Goal: Transaction & Acquisition: Purchase product/service

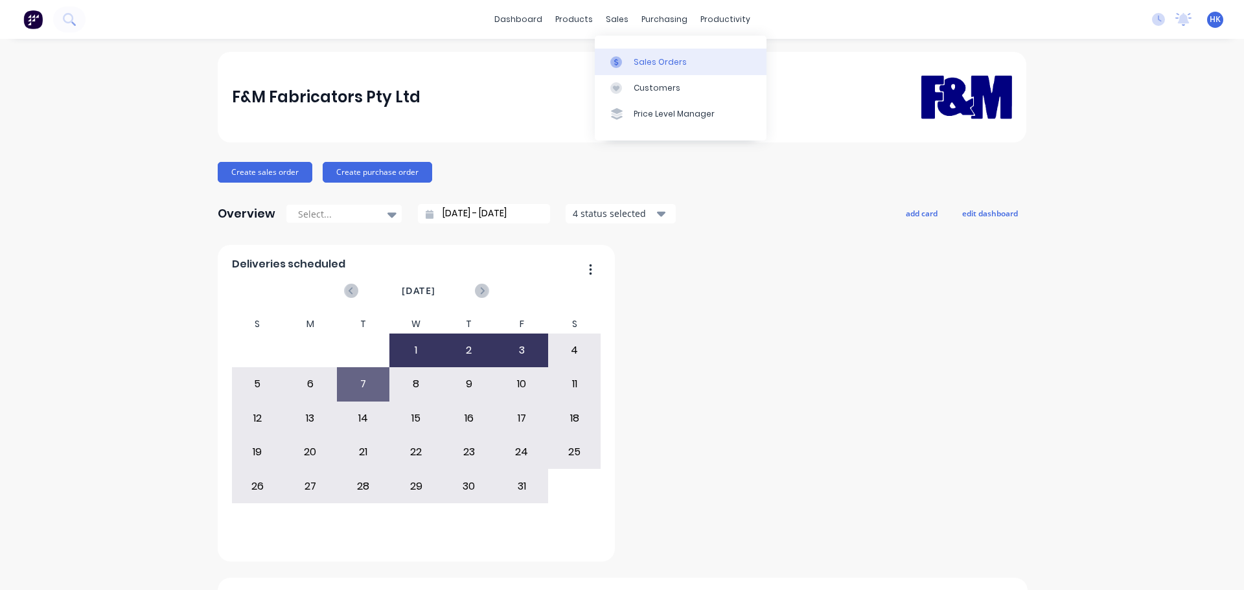
click at [619, 67] on div "Sales Orders" at bounding box center [659, 62] width 53 height 12
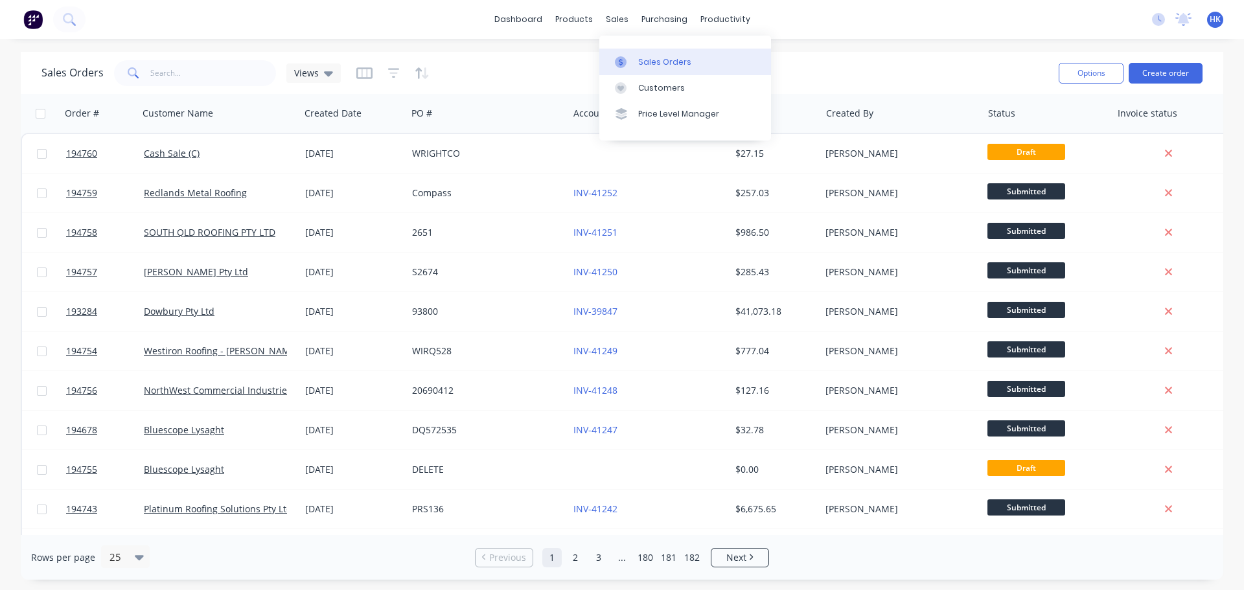
click at [619, 67] on div "Sales Orders" at bounding box center [664, 62] width 53 height 12
click at [237, 70] on input "text" at bounding box center [213, 73] width 126 height 26
type input "v"
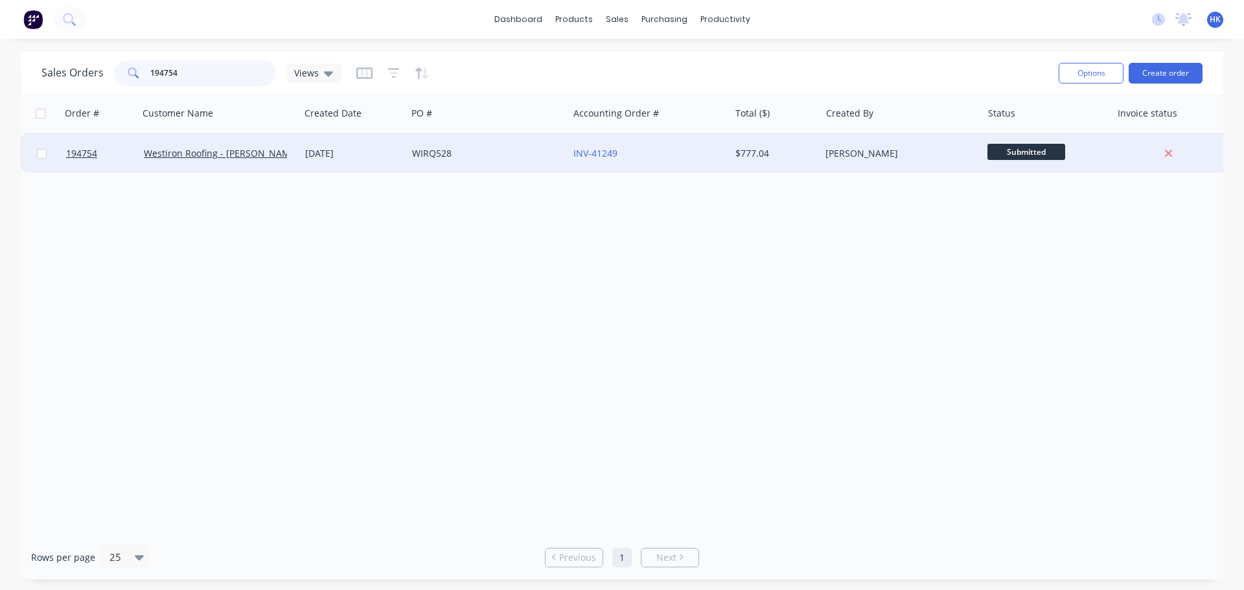
type input "194754"
click at [411, 156] on div "WIRQ528" at bounding box center [487, 153] width 161 height 39
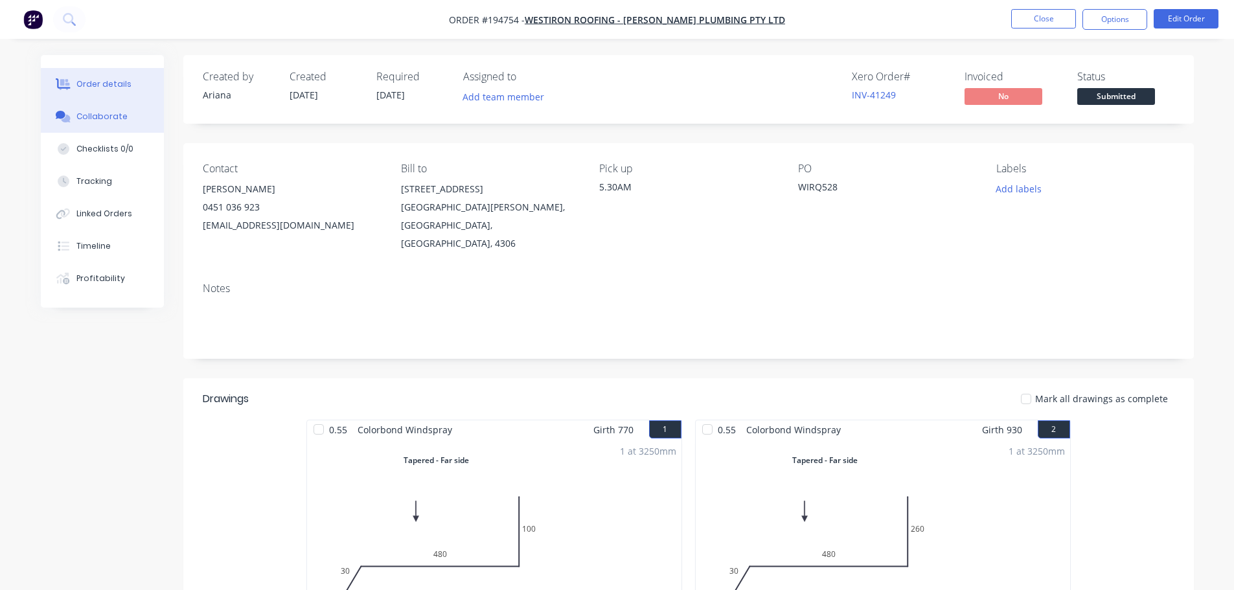
click at [100, 121] on div "Collaborate" at bounding box center [101, 117] width 51 height 12
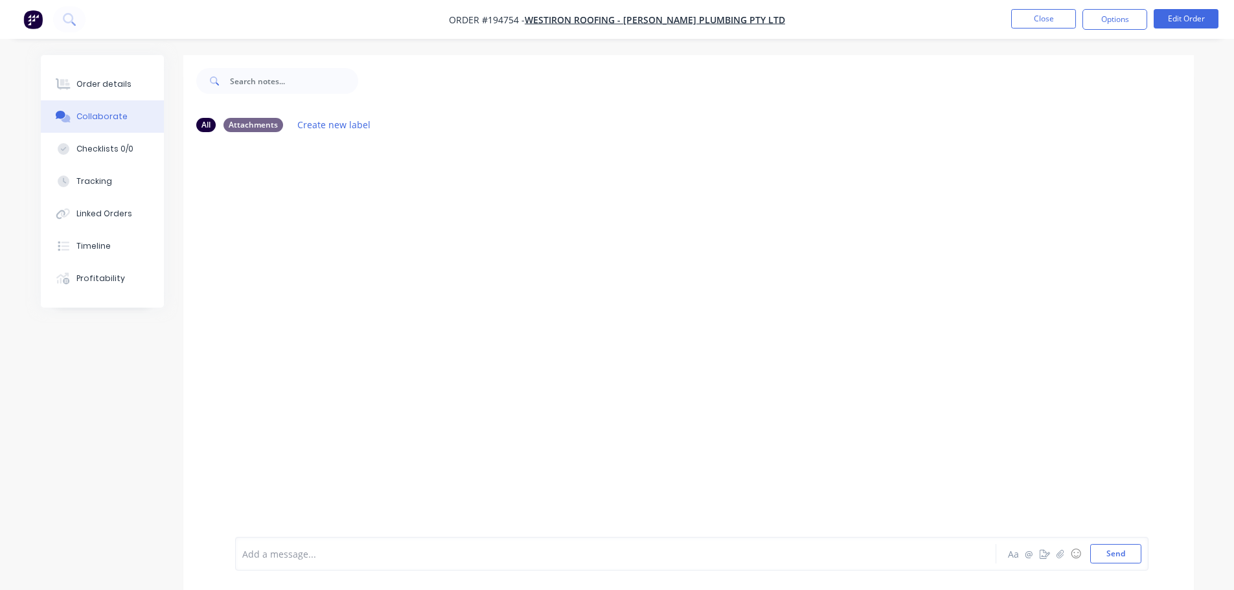
click at [332, 553] on div at bounding box center [580, 554] width 674 height 14
drag, startPoint x: 495, startPoint y: 559, endPoint x: 422, endPoint y: 565, distance: 73.5
click at [422, 565] on div "Order has been picked up by Jon at 6:10am - 07/10/2025 Aa @ ☺ Send" at bounding box center [691, 554] width 913 height 34
copy span "- 07/10/2025"
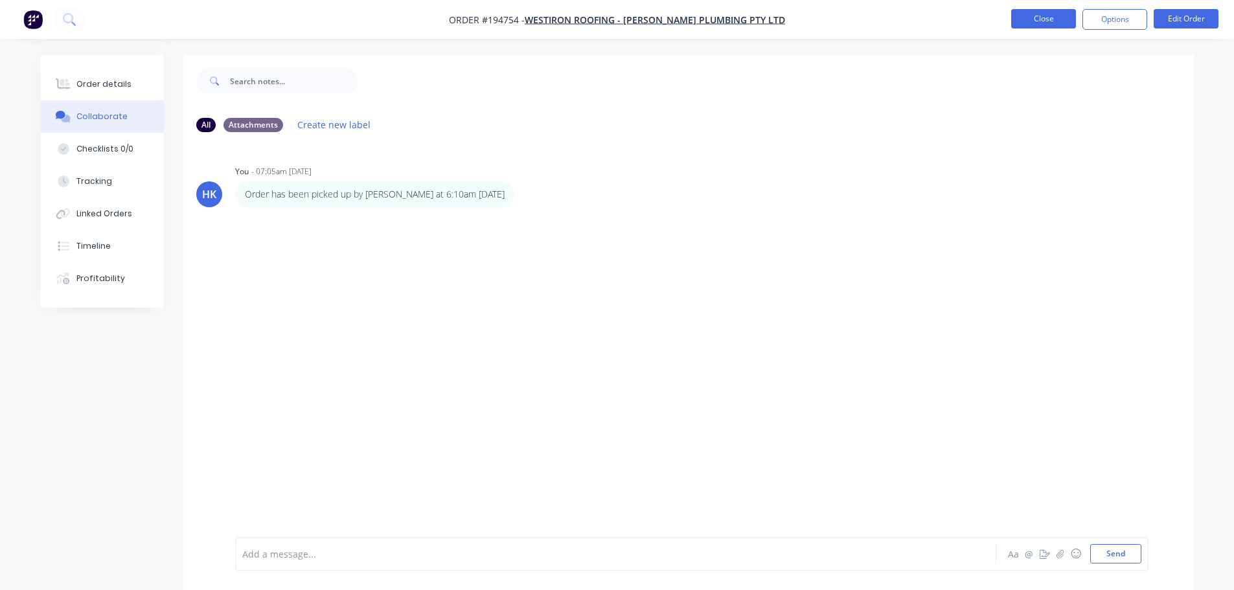
click at [619, 17] on button "Close" at bounding box center [1043, 18] width 65 height 19
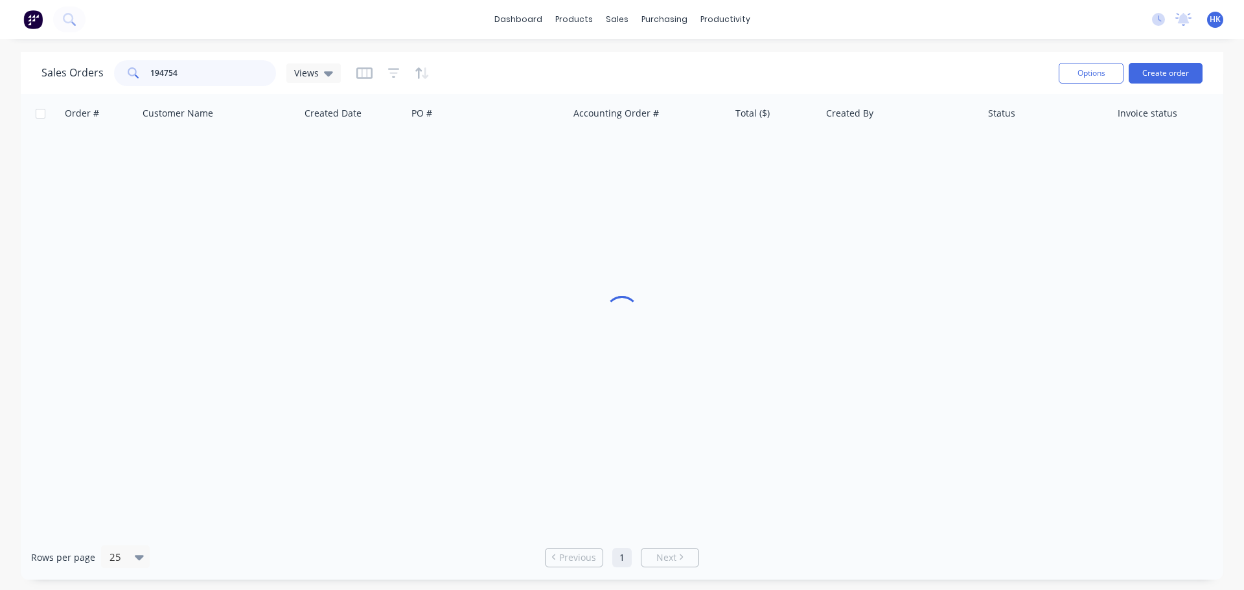
drag, startPoint x: 195, startPoint y: 71, endPoint x: 145, endPoint y: 73, distance: 49.9
click at [145, 73] on div "194754" at bounding box center [195, 73] width 162 height 26
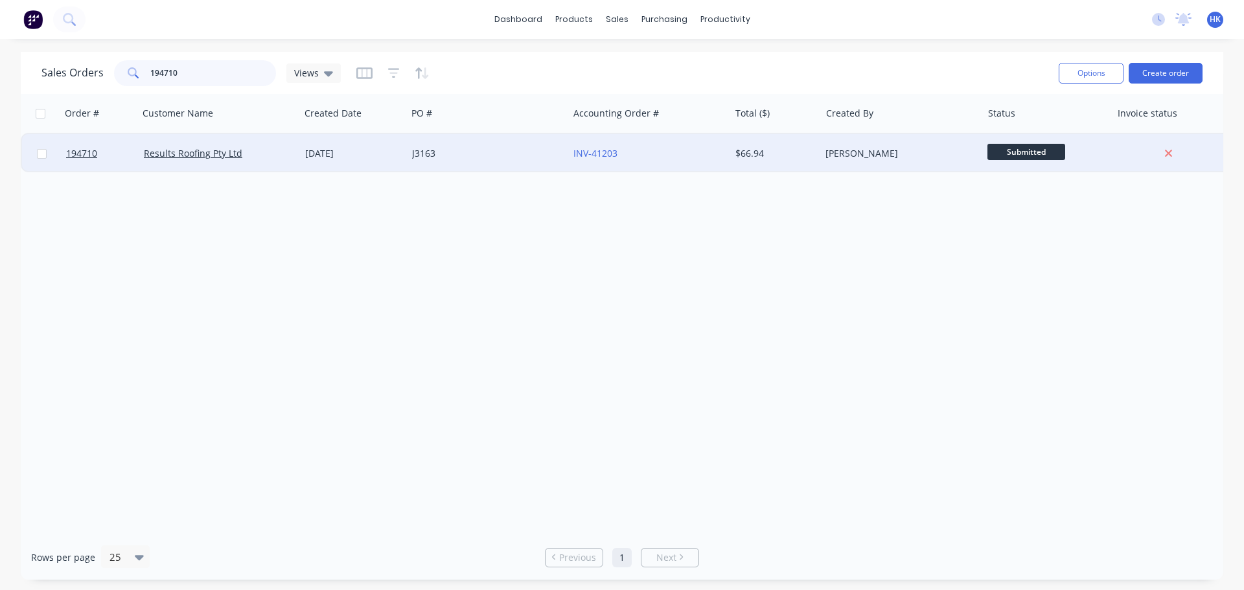
type input "194710"
click at [438, 163] on div "J3163" at bounding box center [487, 153] width 161 height 39
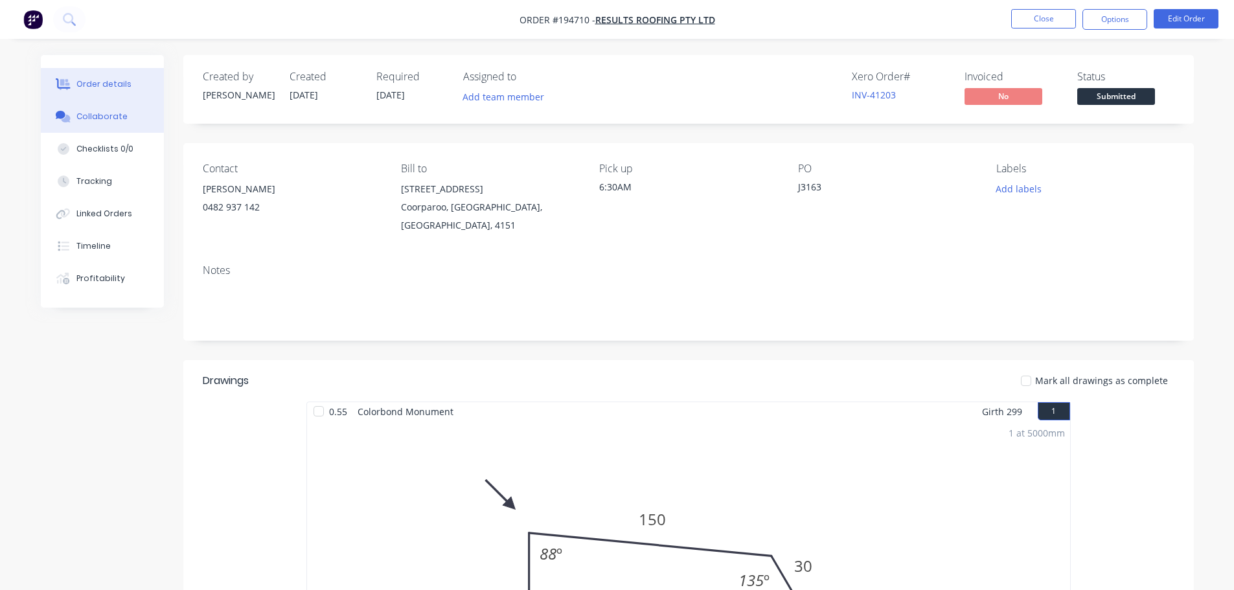
click at [142, 109] on button "Collaborate" at bounding box center [102, 116] width 123 height 32
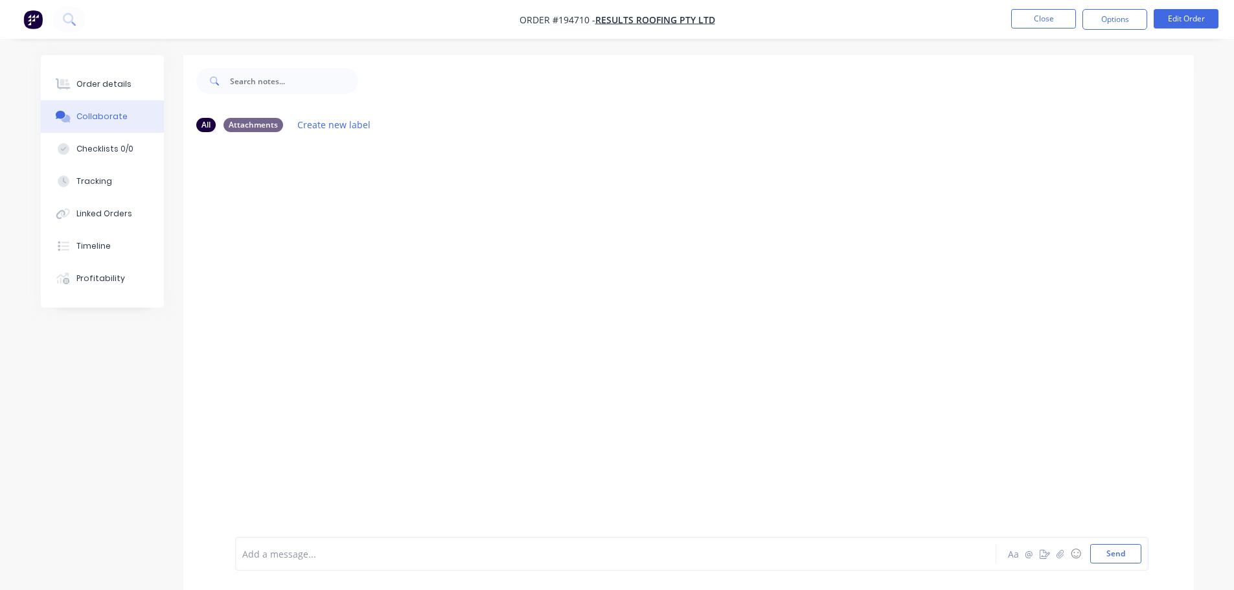
click at [291, 543] on div "Add a message... Aa @ ☺ Send" at bounding box center [691, 554] width 913 height 34
click at [288, 554] on div at bounding box center [580, 554] width 674 height 14
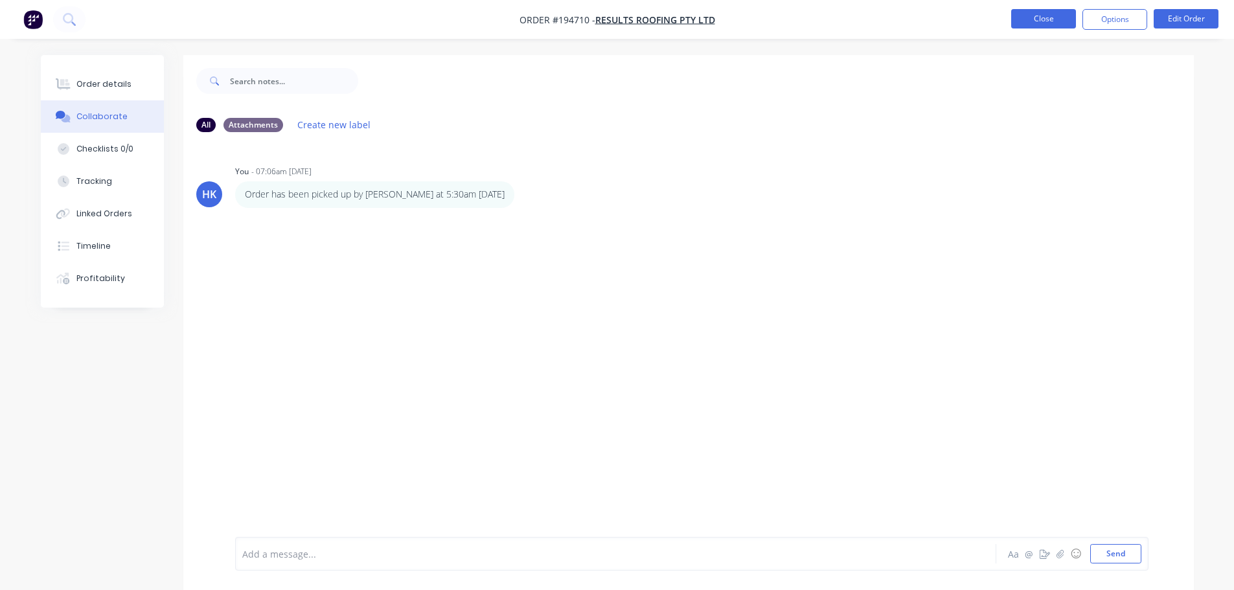
click at [619, 20] on button "Close" at bounding box center [1043, 18] width 65 height 19
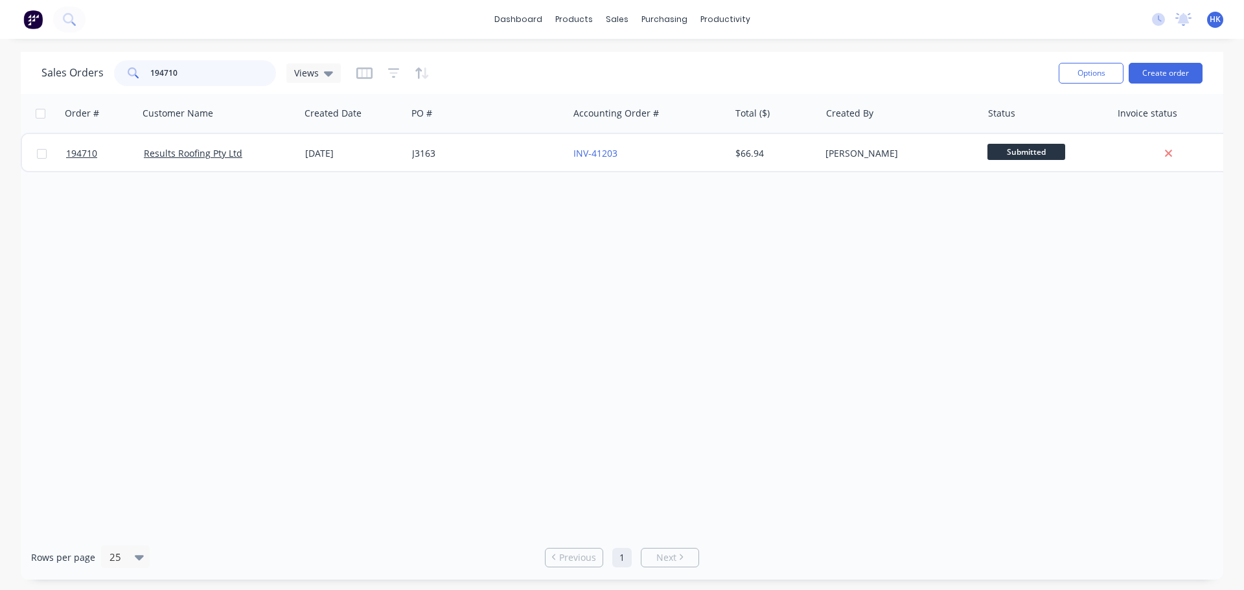
drag, startPoint x: 156, startPoint y: 79, endPoint x: 137, endPoint y: 78, distance: 18.8
click at [138, 78] on div "194710" at bounding box center [195, 73] width 162 height 26
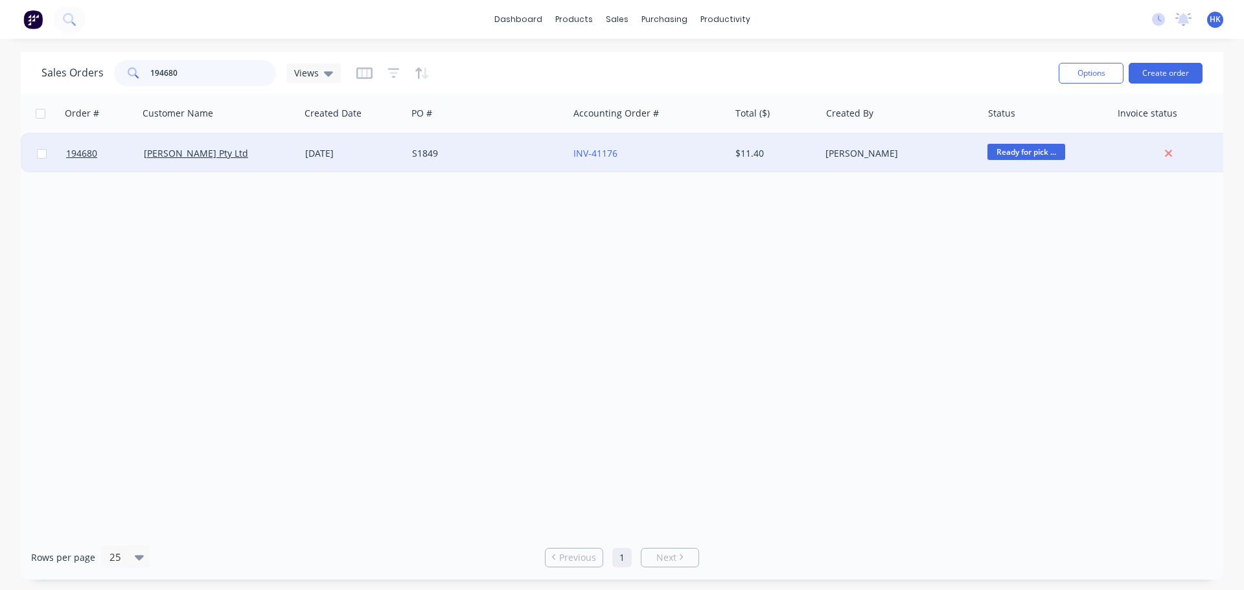
type input "194680"
click at [466, 165] on div "S1849" at bounding box center [487, 153] width 161 height 39
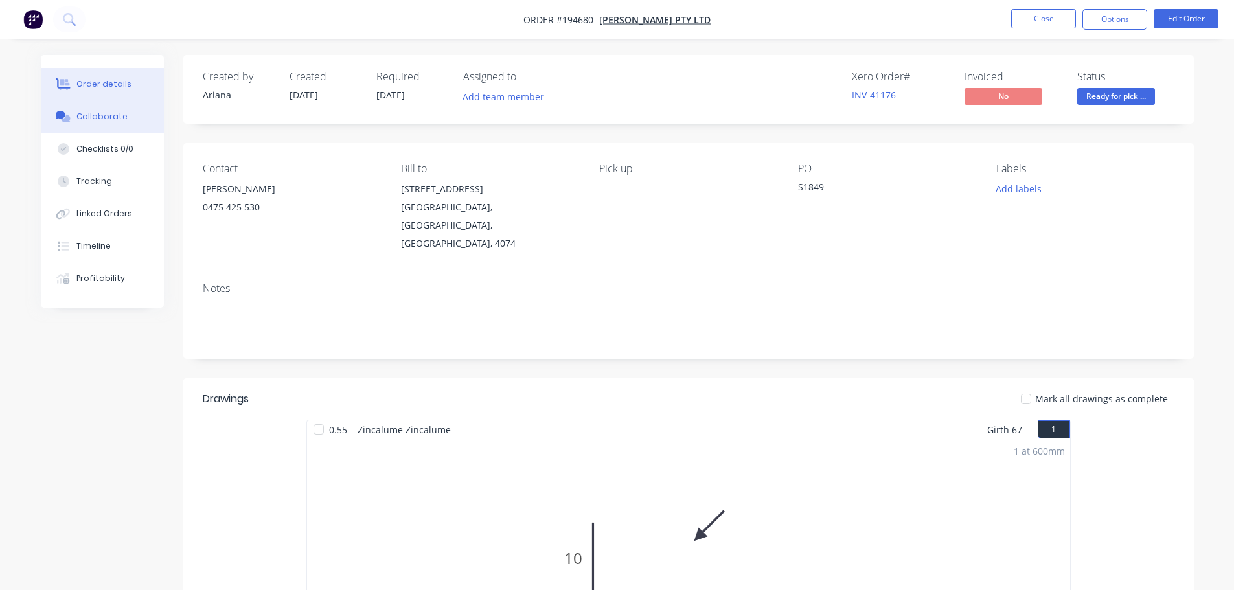
click at [132, 113] on button "Collaborate" at bounding box center [102, 116] width 123 height 32
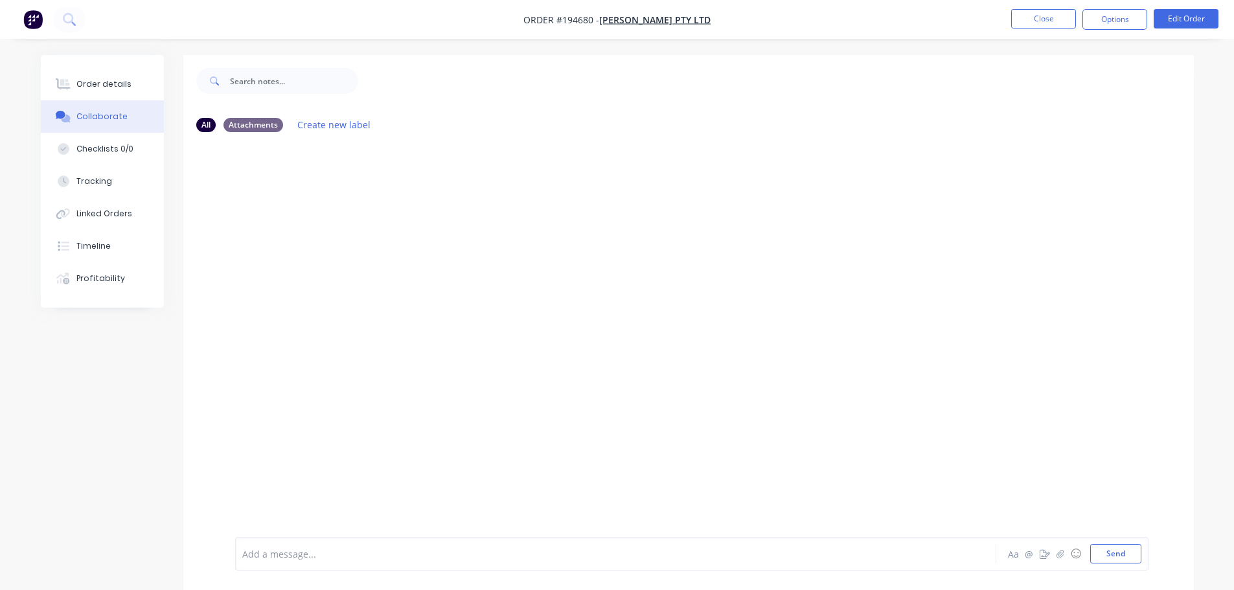
click at [308, 545] on div "Add a message..." at bounding box center [579, 553] width 674 height 19
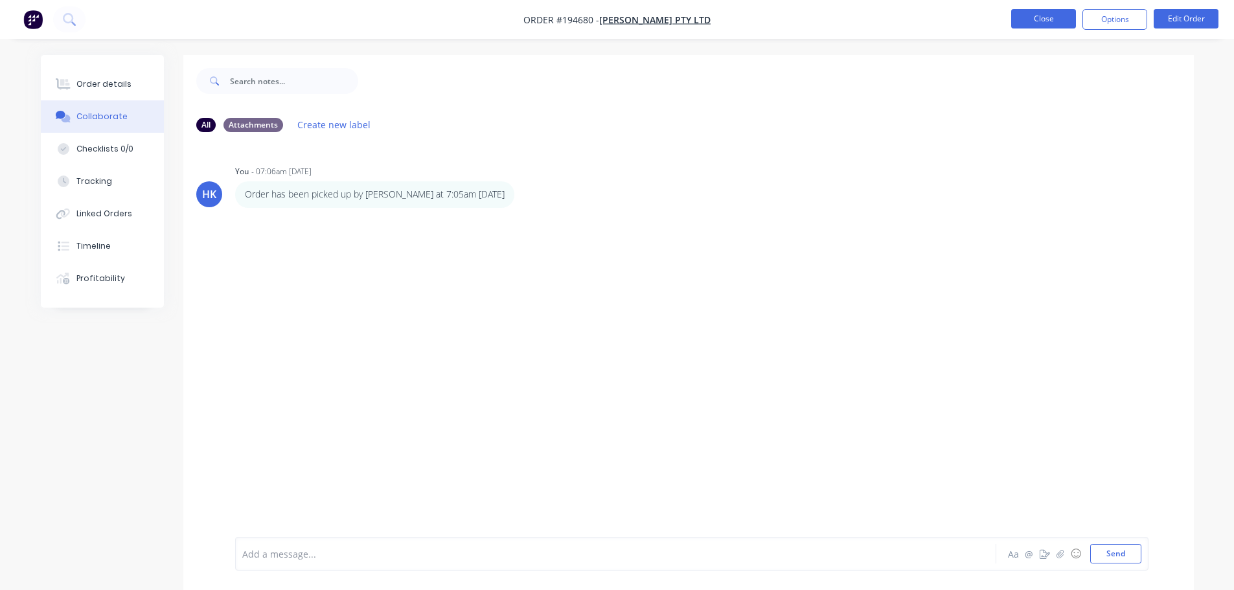
click at [619, 22] on button "Close" at bounding box center [1043, 18] width 65 height 19
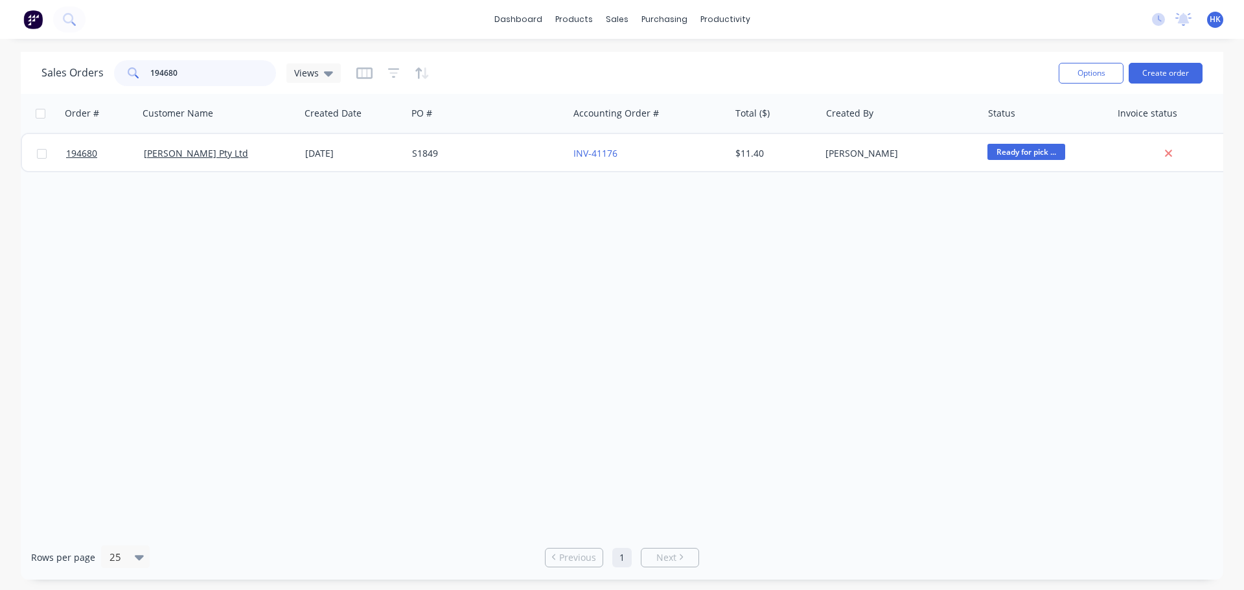
drag, startPoint x: 215, startPoint y: 64, endPoint x: 125, endPoint y: 79, distance: 91.3
click at [125, 79] on div "194680" at bounding box center [195, 73] width 162 height 26
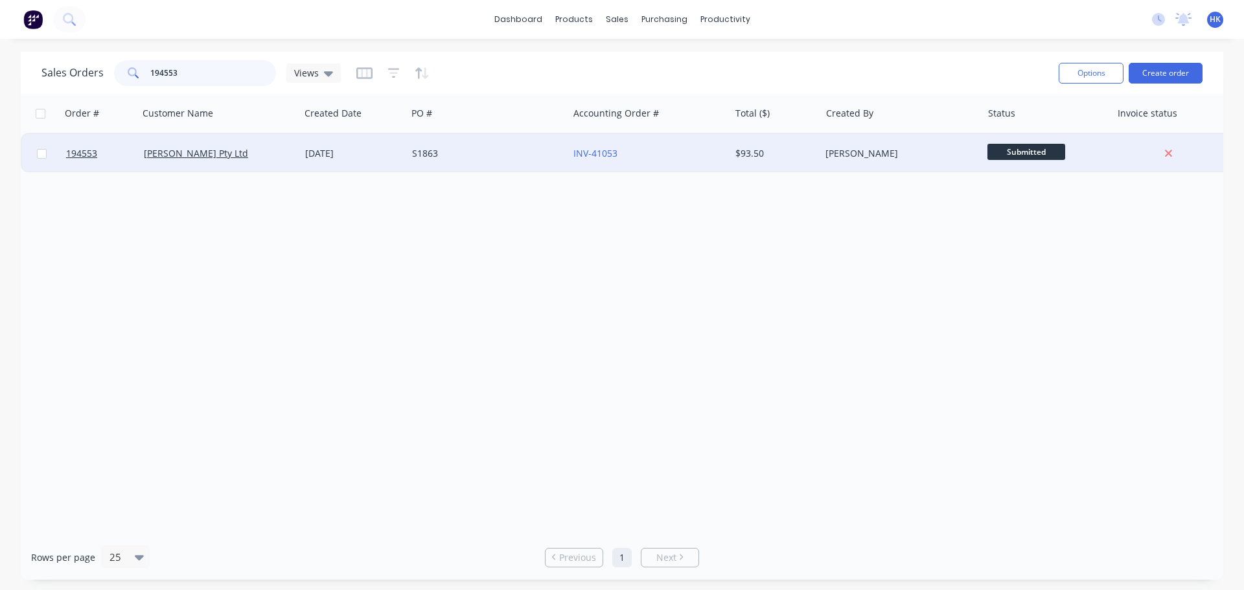
type input "194553"
click at [422, 160] on div "S1863" at bounding box center [487, 153] width 161 height 39
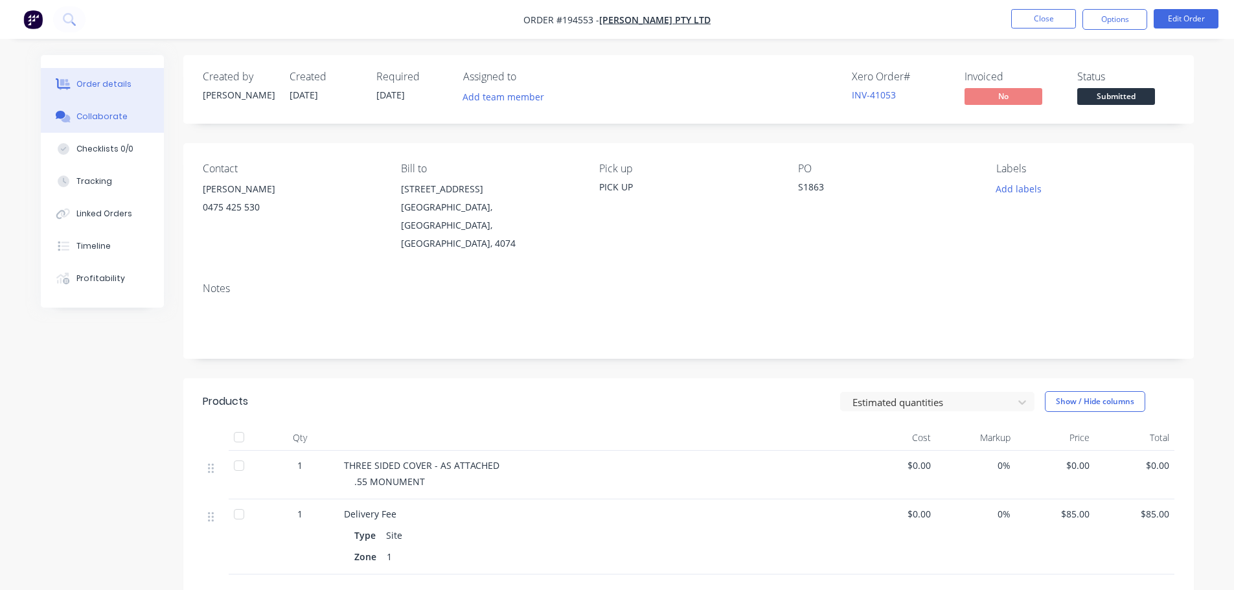
click at [122, 120] on div "Collaborate" at bounding box center [101, 117] width 51 height 12
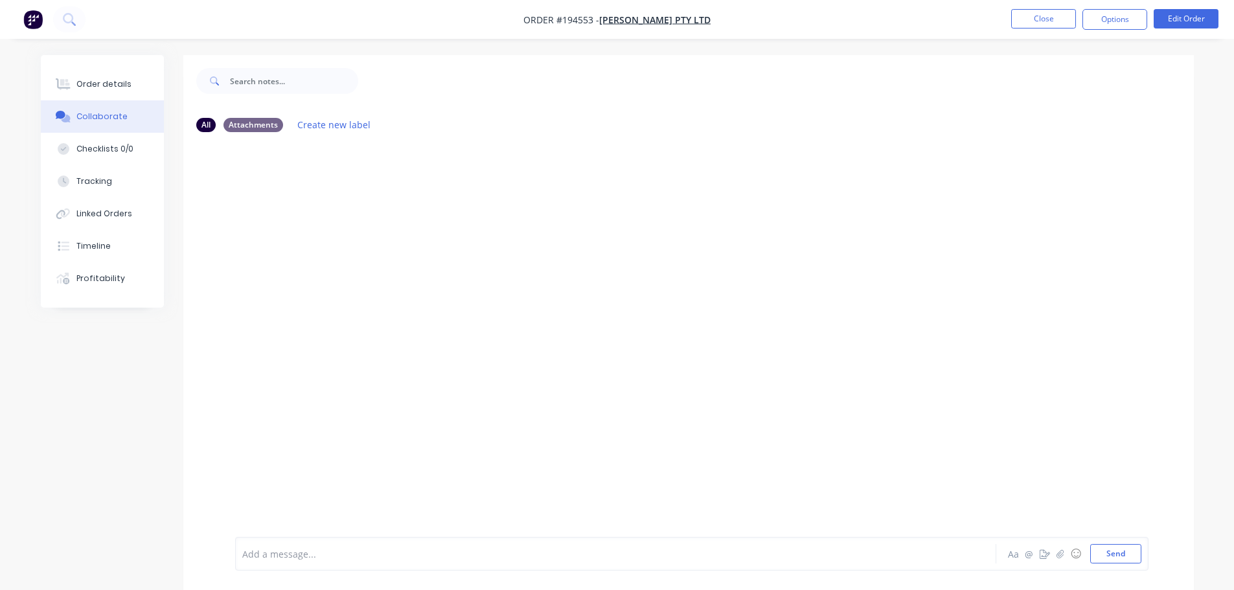
click at [284, 548] on div at bounding box center [580, 554] width 674 height 14
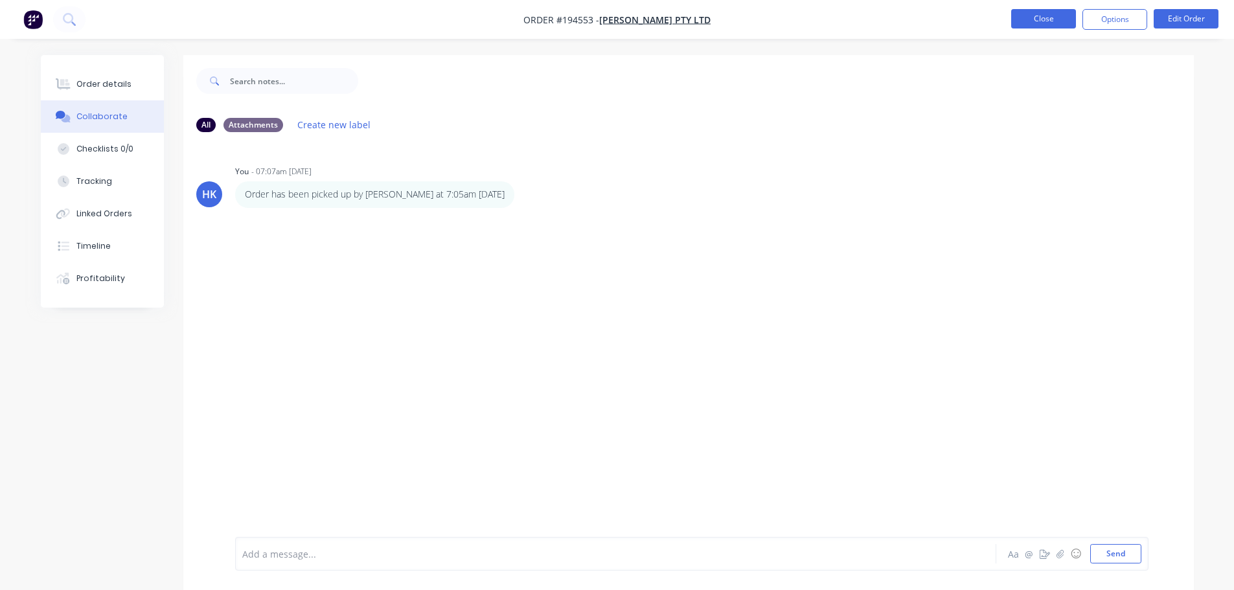
click at [619, 10] on button "Close" at bounding box center [1043, 18] width 65 height 19
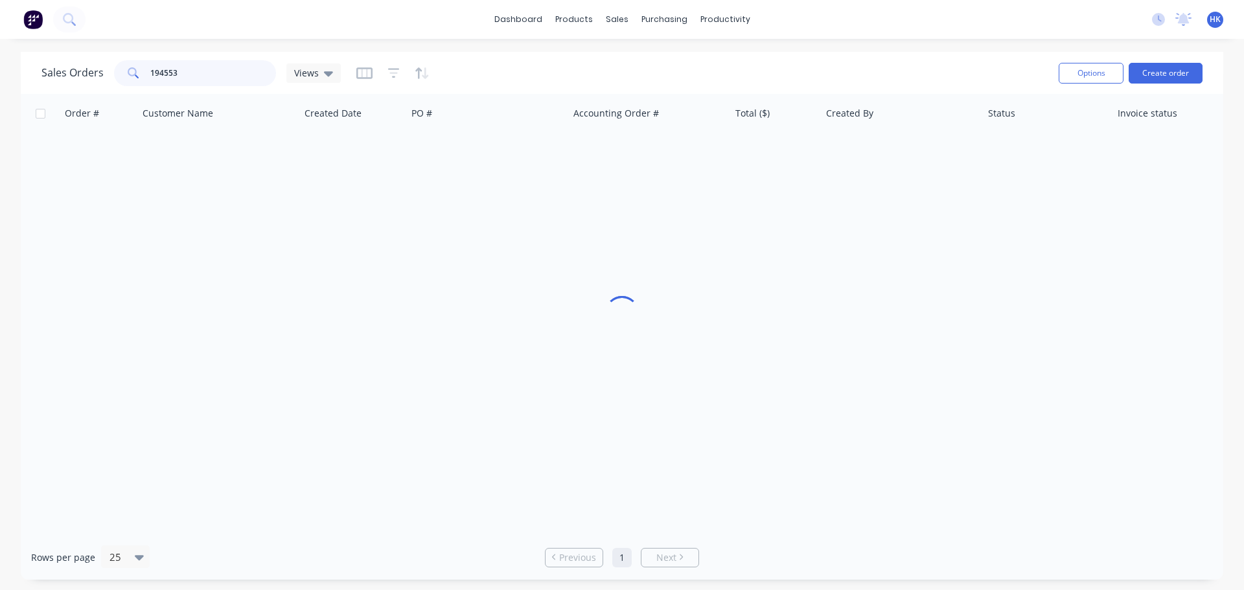
drag, startPoint x: 217, startPoint y: 76, endPoint x: 143, endPoint y: 78, distance: 73.8
click at [143, 78] on div "194553" at bounding box center [195, 73] width 162 height 26
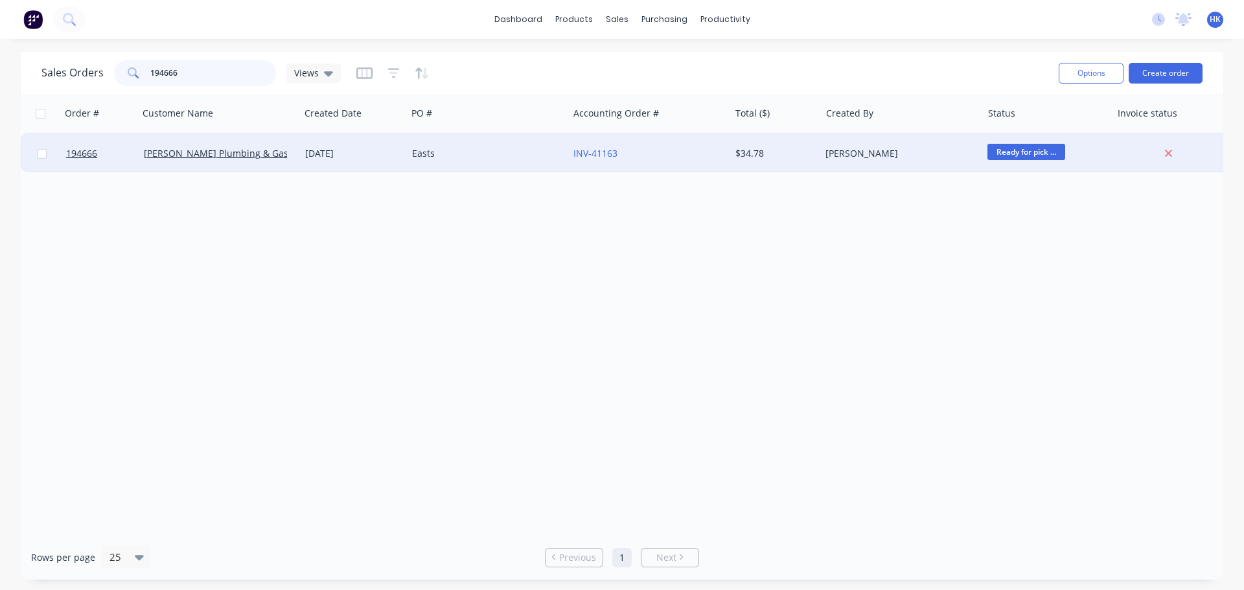
type input "194666"
click at [479, 154] on div "Easts" at bounding box center [484, 153] width 144 height 13
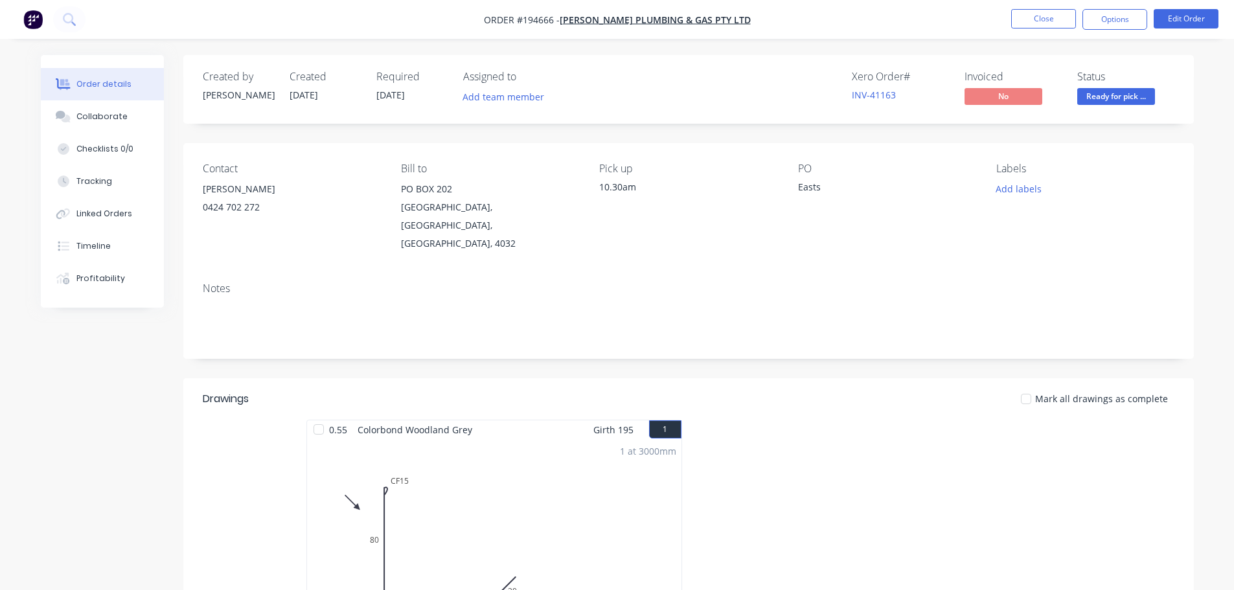
drag, startPoint x: 118, startPoint y: 116, endPoint x: 188, endPoint y: 221, distance: 126.5
click at [117, 116] on div "Collaborate" at bounding box center [101, 117] width 51 height 12
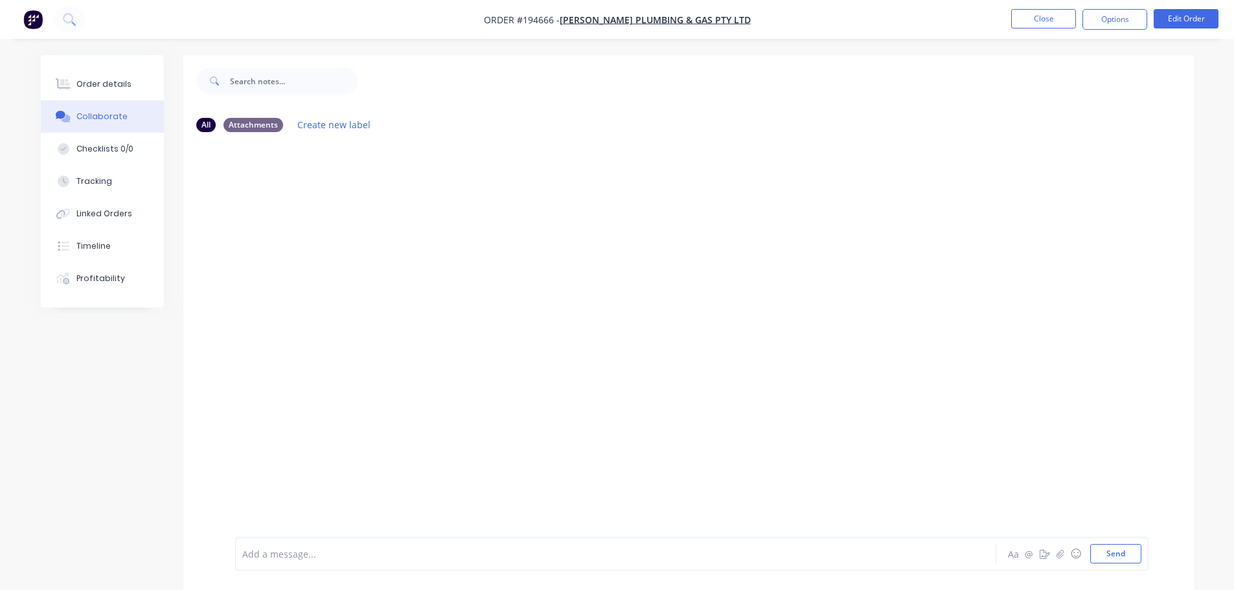
click at [278, 558] on div at bounding box center [580, 554] width 674 height 14
drag, startPoint x: 521, startPoint y: 553, endPoint x: 447, endPoint y: 574, distance: 77.3
click at [447, 574] on div "Order has been picked up by Anthony at 2:15pm - 03/10/2025 Aa @ ☺ Send" at bounding box center [688, 553] width 1010 height 73
copy span "- 03/10/2025"
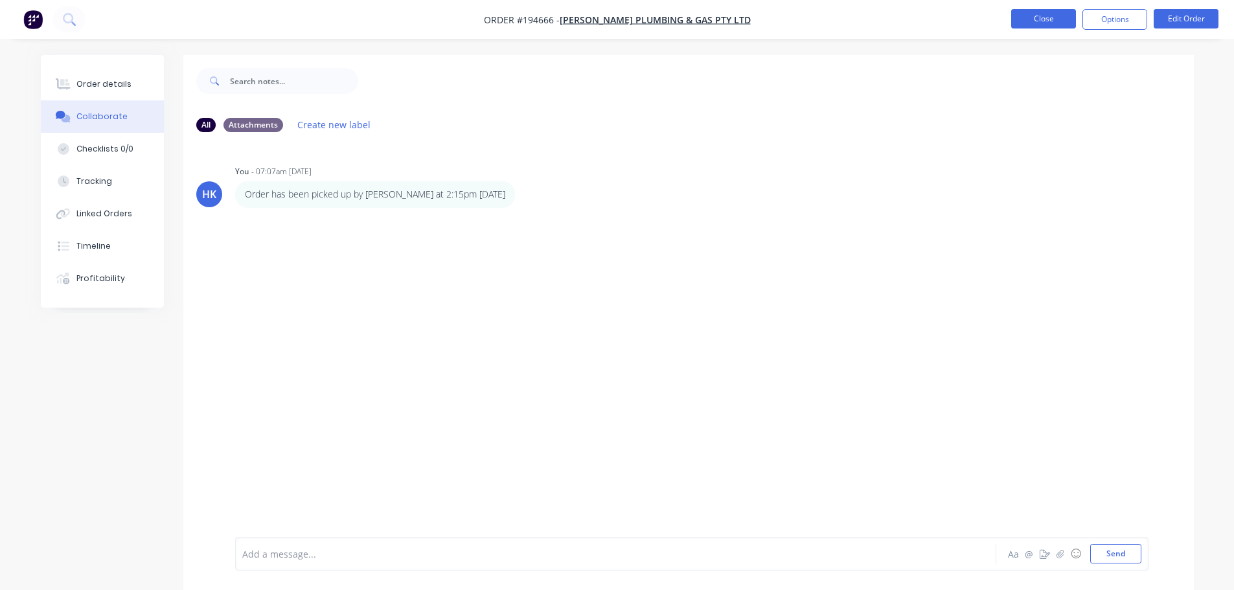
click at [619, 25] on button "Close" at bounding box center [1043, 18] width 65 height 19
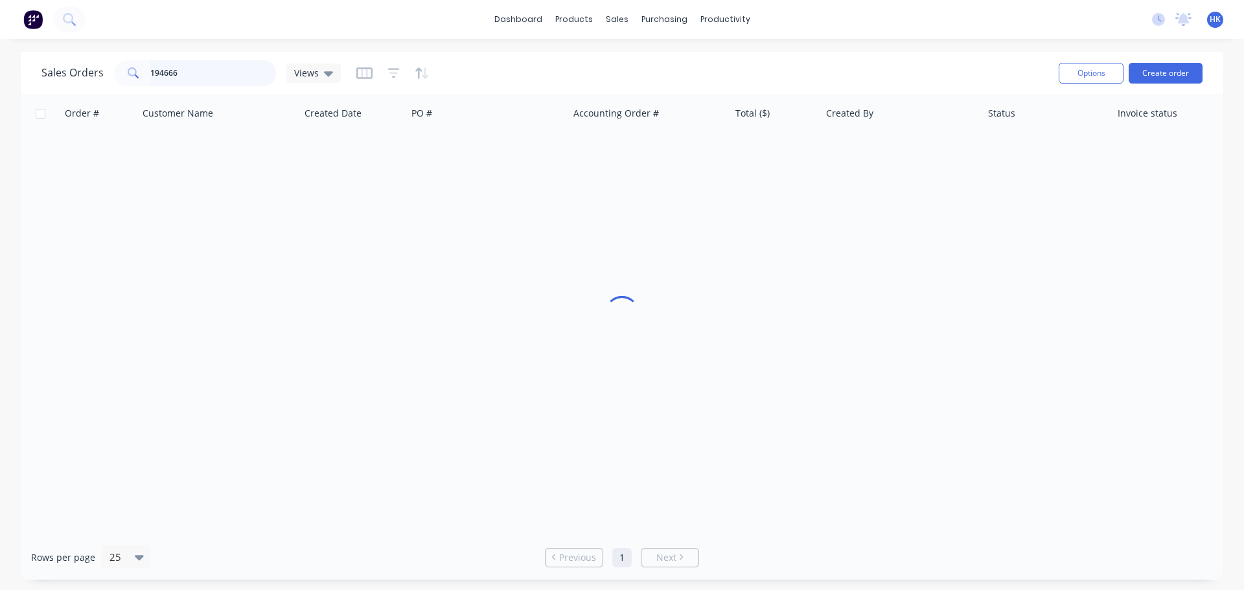
drag, startPoint x: 188, startPoint y: 83, endPoint x: 84, endPoint y: 89, distance: 104.5
click at [84, 89] on div "Sales Orders 194666 Views Options Create order" at bounding box center [622, 73] width 1202 height 42
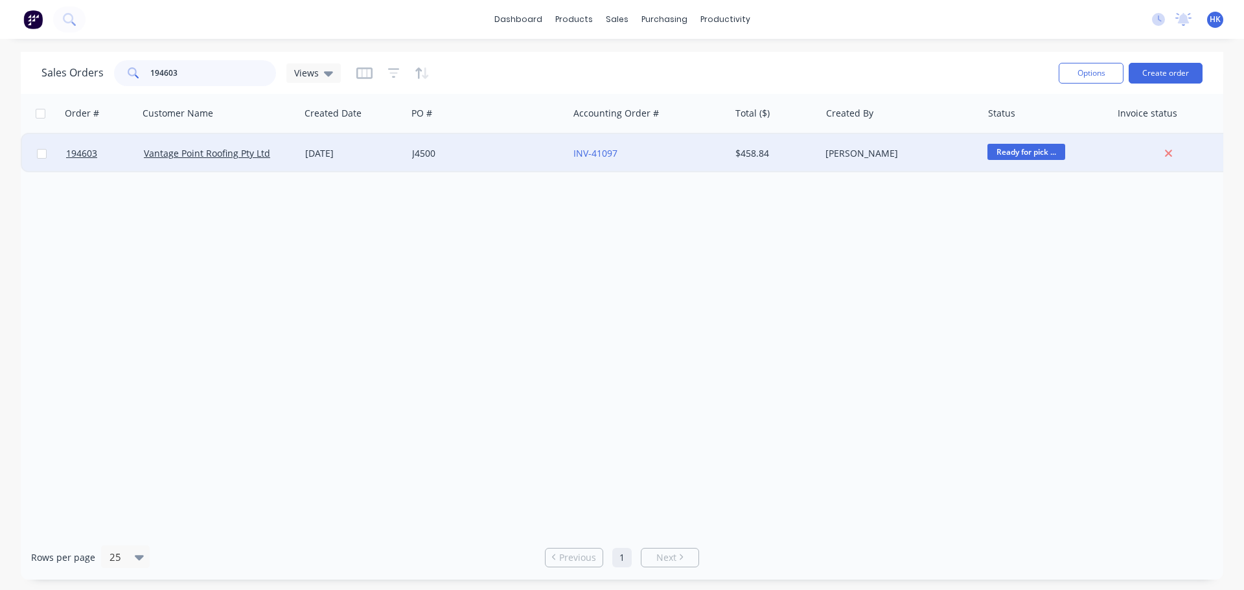
type input "194603"
click at [498, 159] on div "J4500" at bounding box center [484, 153] width 144 height 13
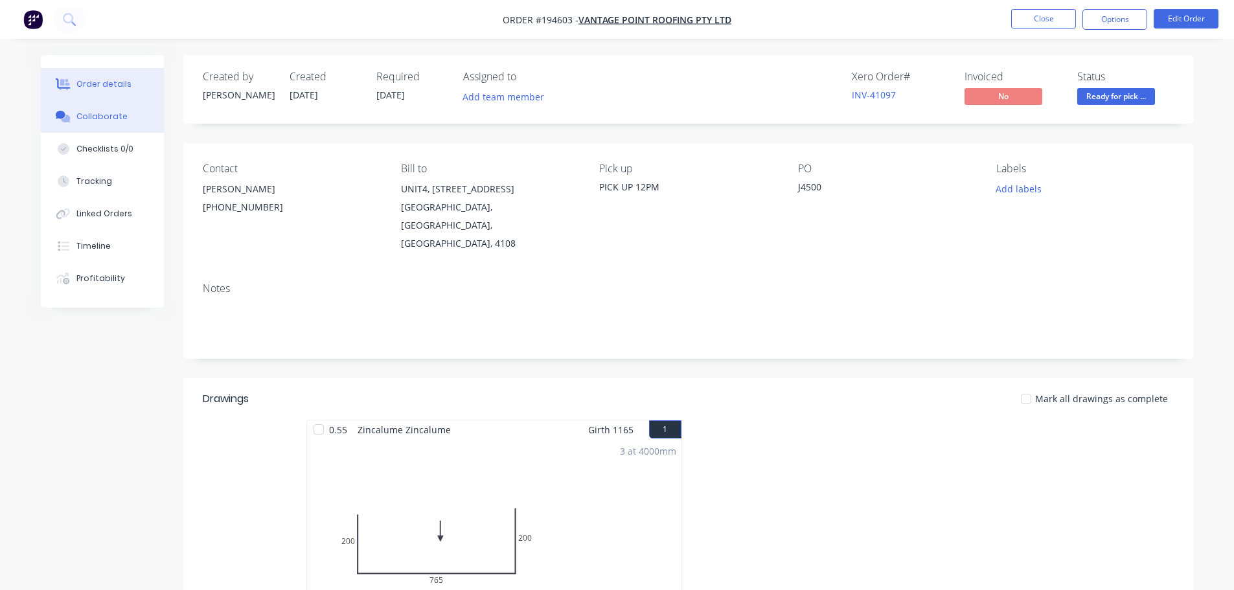
click at [114, 115] on div "Collaborate" at bounding box center [101, 117] width 51 height 12
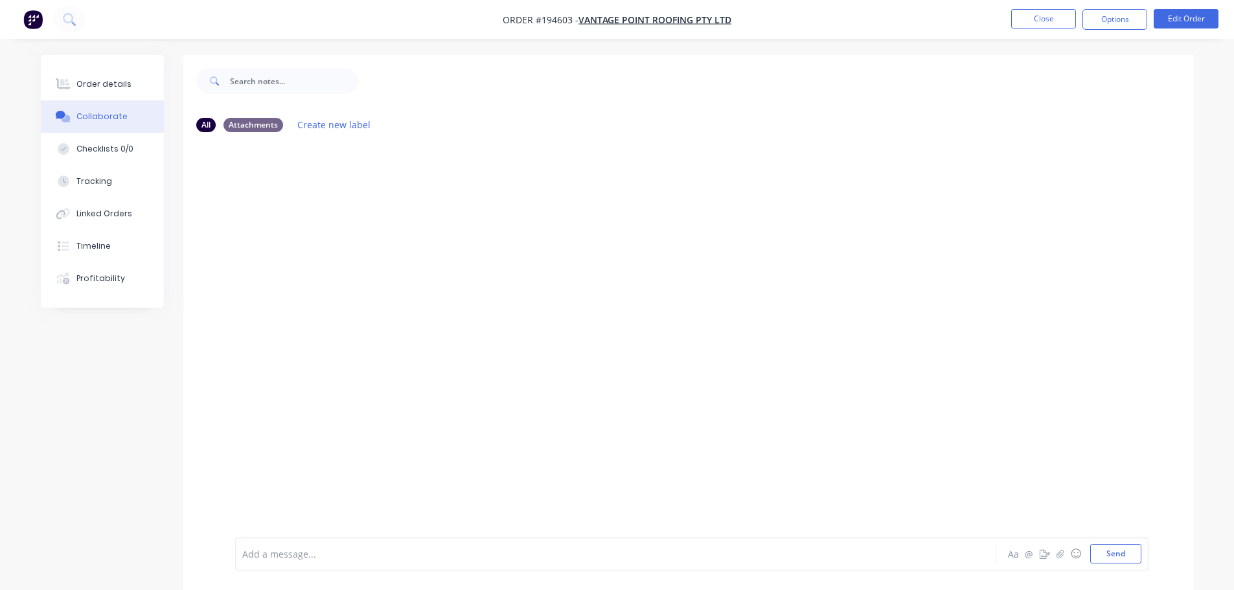
click at [287, 553] on div at bounding box center [580, 554] width 674 height 14
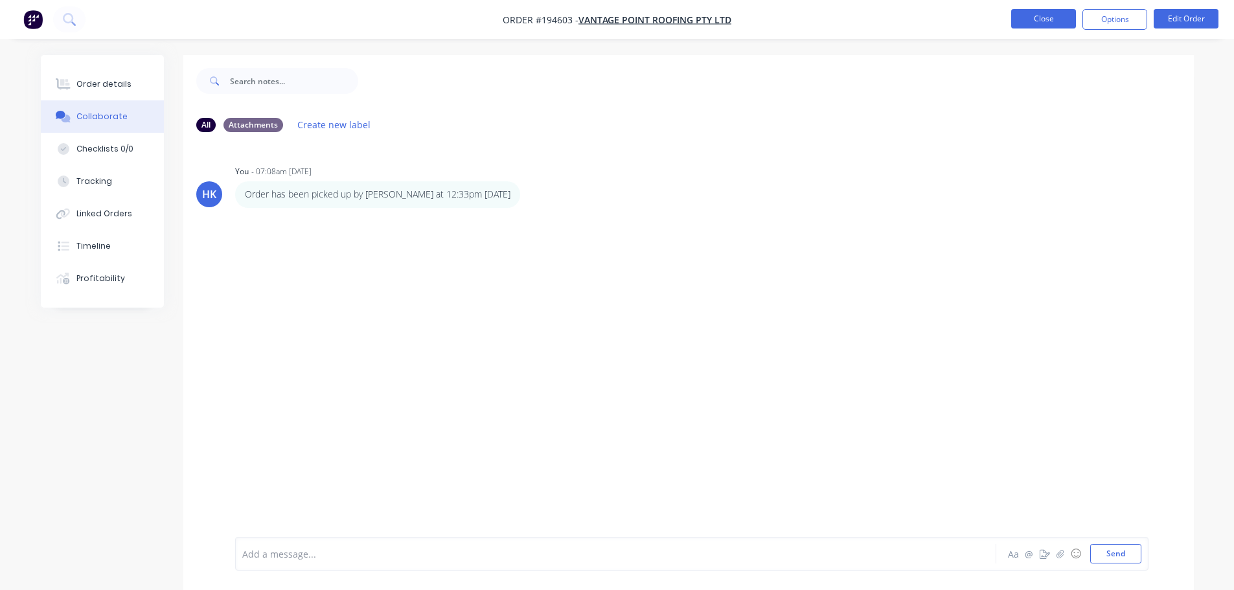
click at [619, 18] on button "Close" at bounding box center [1043, 18] width 65 height 19
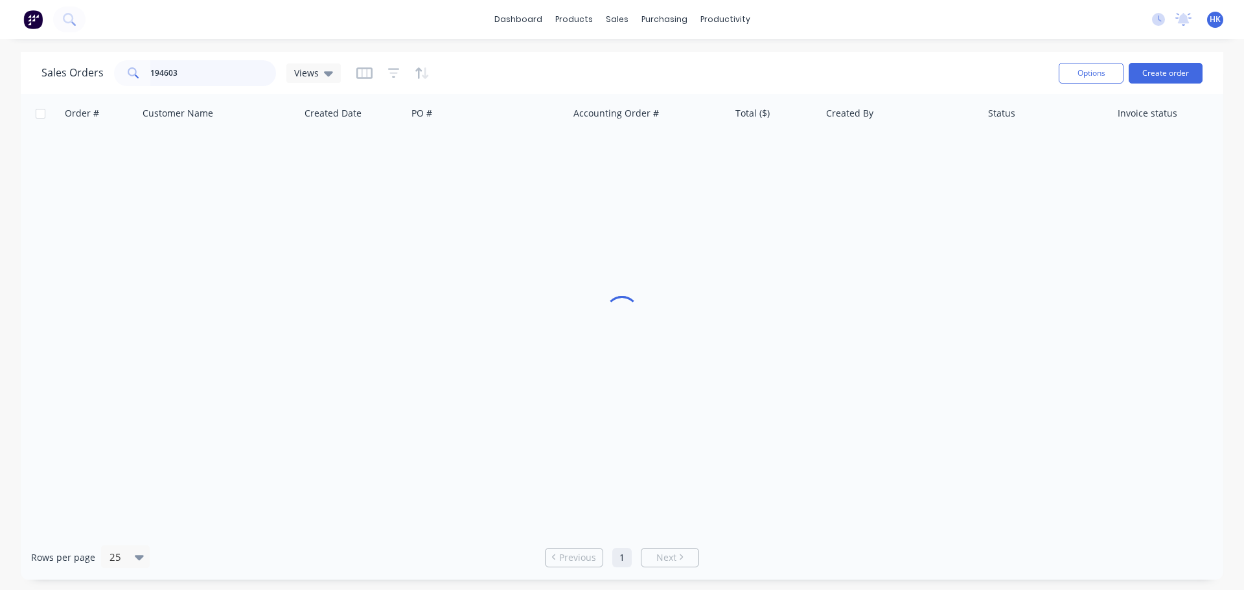
drag, startPoint x: 227, startPoint y: 70, endPoint x: 116, endPoint y: 73, distance: 110.8
click at [116, 73] on div "194603" at bounding box center [195, 73] width 162 height 26
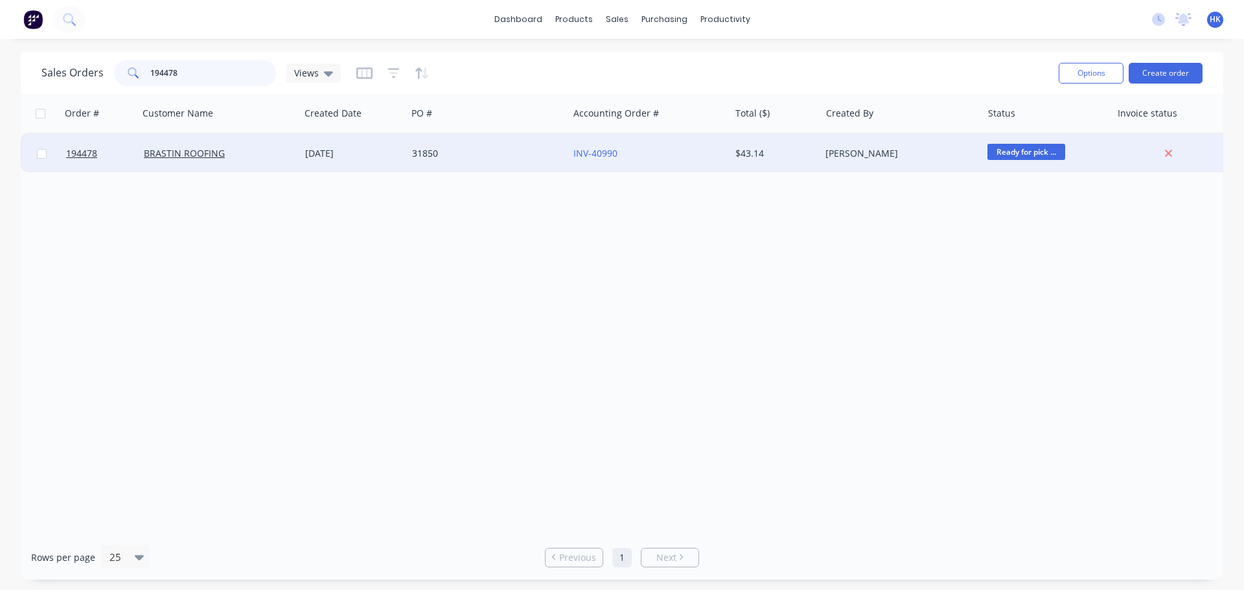
type input "194478"
click at [479, 156] on div "31850" at bounding box center [484, 153] width 144 height 13
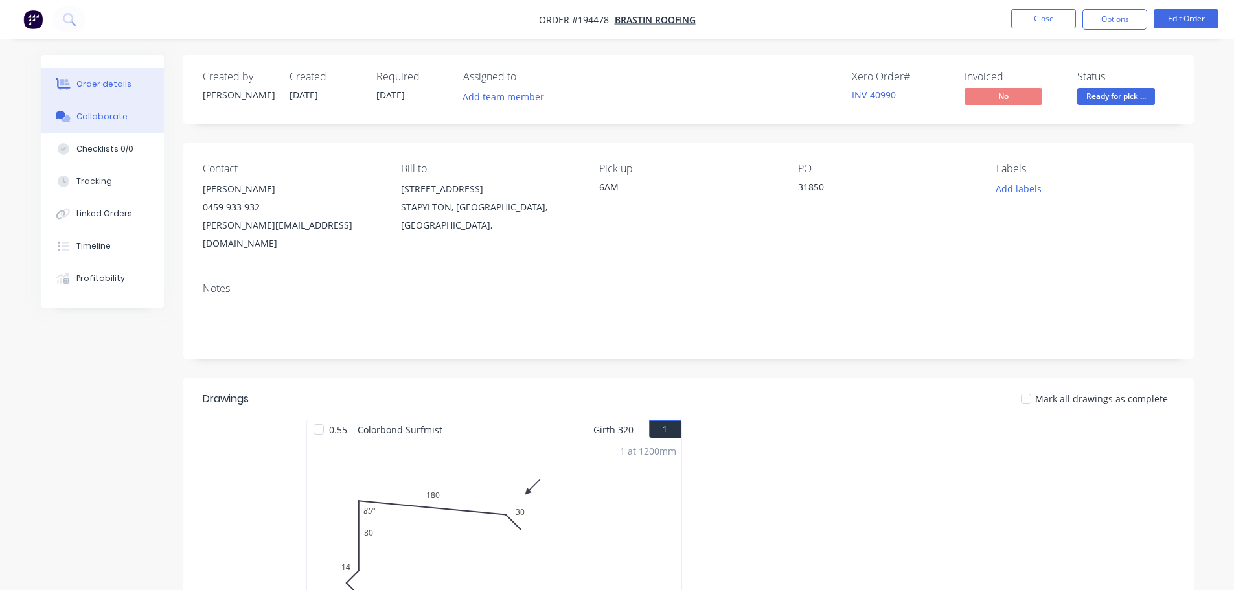
click at [123, 126] on button "Collaborate" at bounding box center [102, 116] width 123 height 32
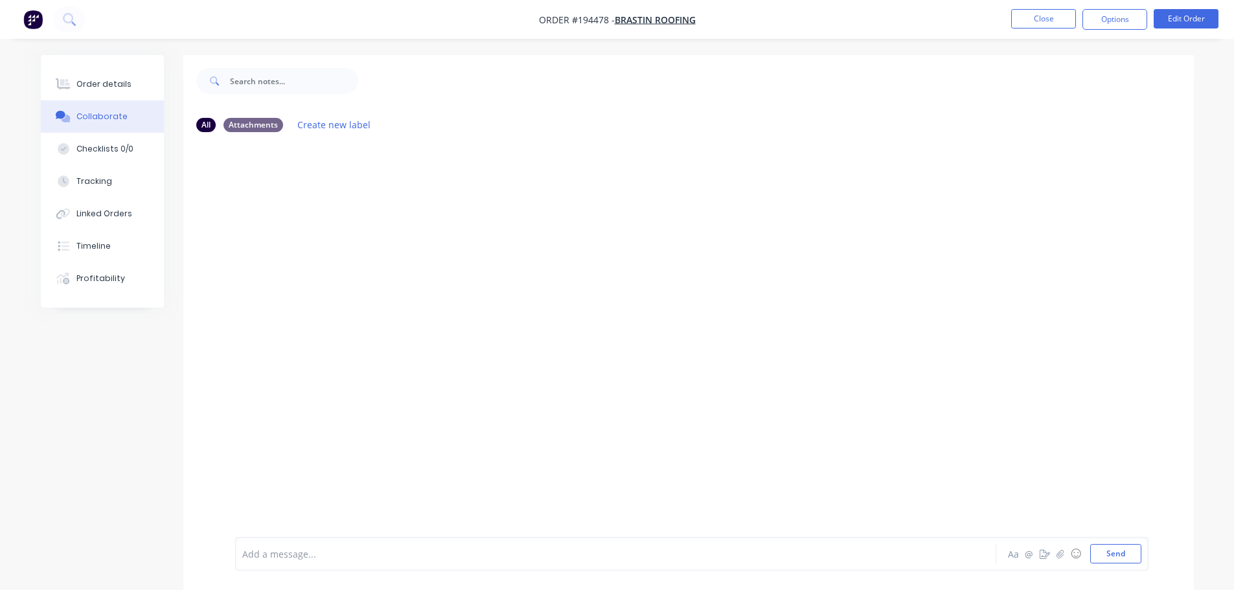
click at [284, 551] on div at bounding box center [580, 554] width 674 height 14
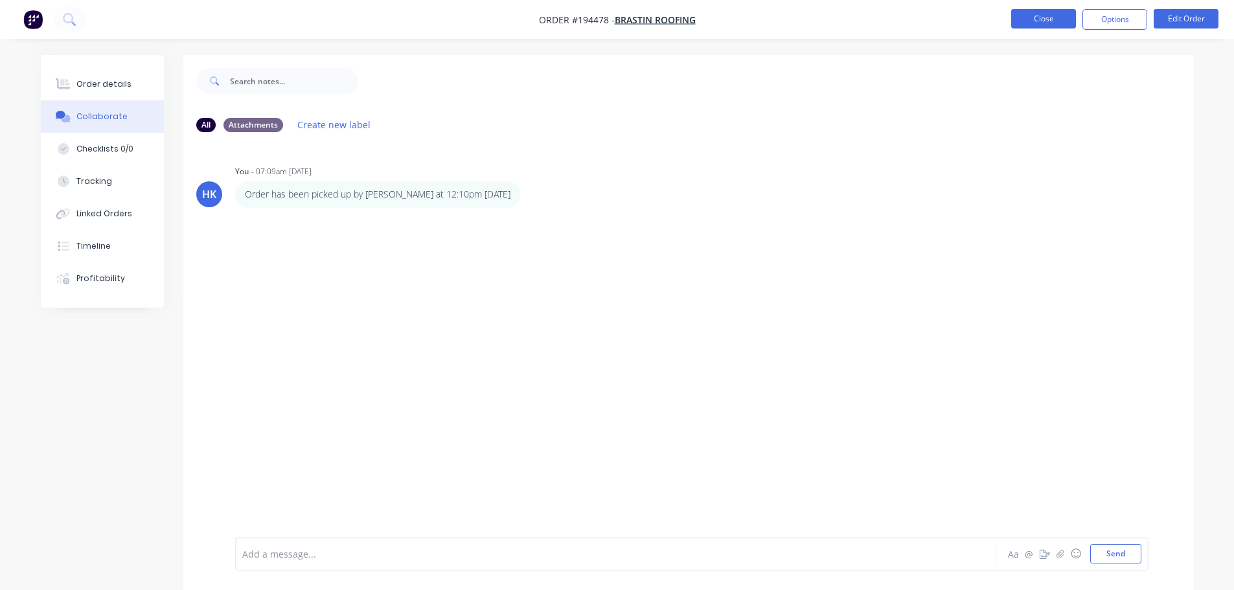
click at [619, 17] on button "Close" at bounding box center [1043, 18] width 65 height 19
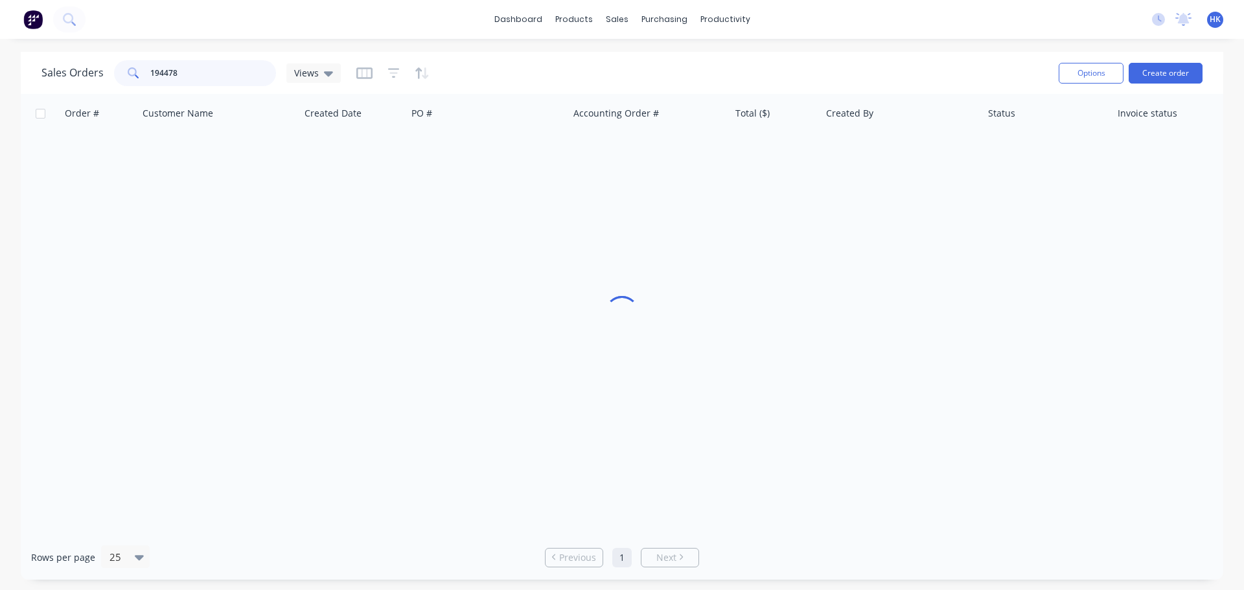
drag, startPoint x: 246, startPoint y: 70, endPoint x: 137, endPoint y: 81, distance: 109.4
click at [137, 81] on div "194478" at bounding box center [195, 73] width 162 height 26
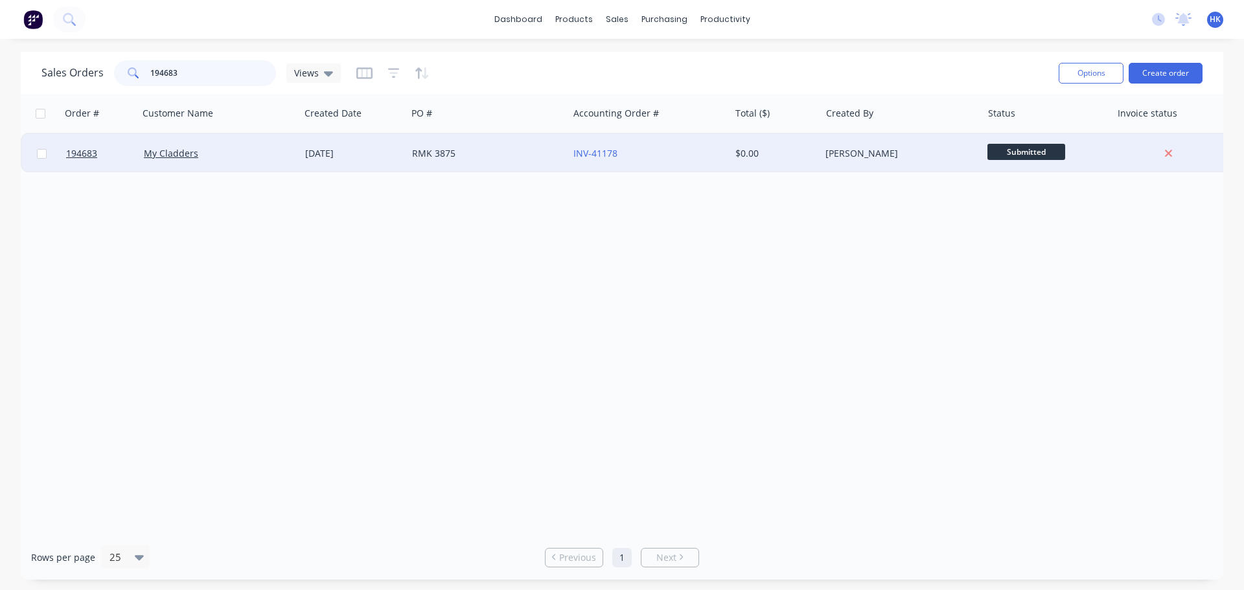
type input "194683"
click at [462, 157] on div "RMK 3875" at bounding box center [484, 153] width 144 height 13
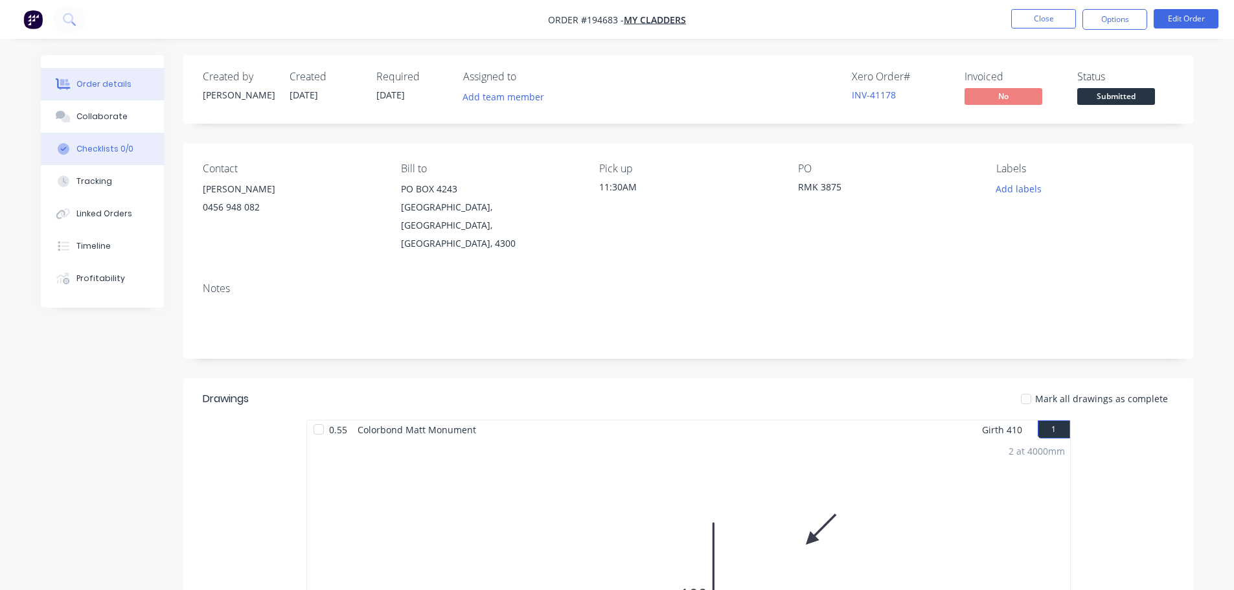
click at [86, 124] on button "Collaborate" at bounding box center [102, 116] width 123 height 32
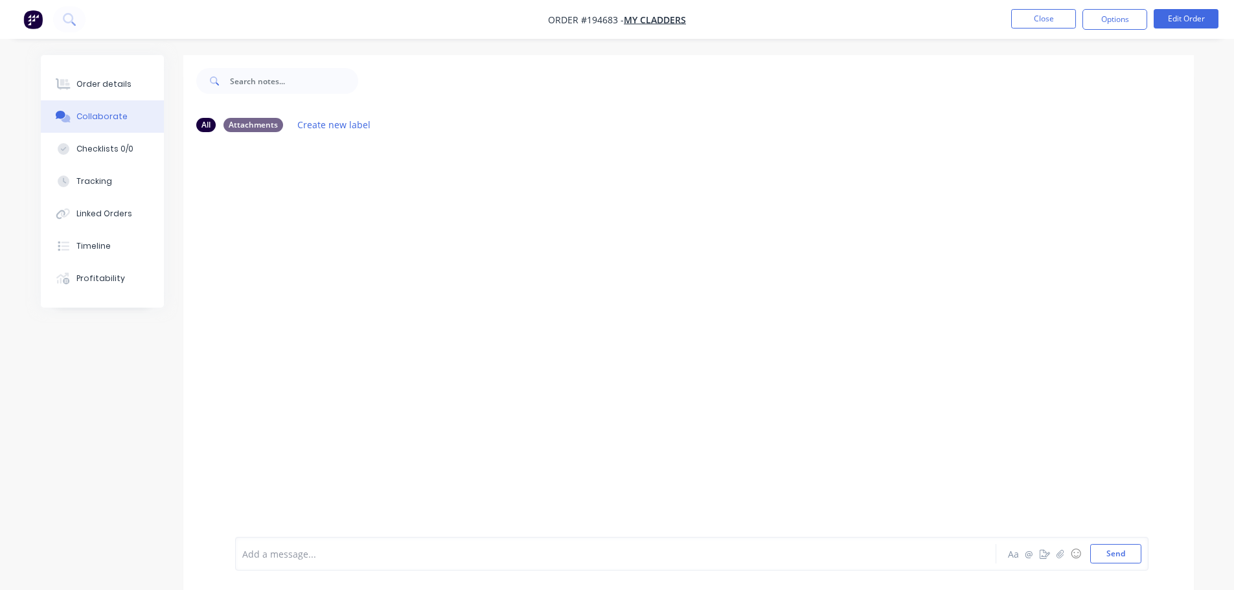
click at [267, 549] on div at bounding box center [580, 554] width 674 height 14
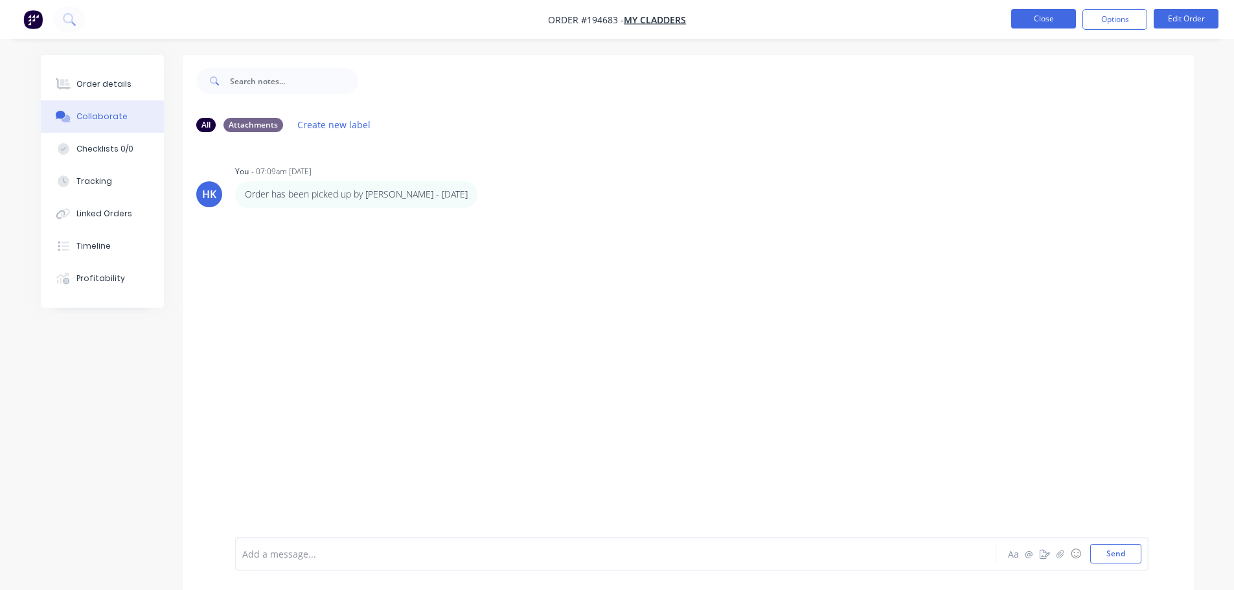
click at [619, 27] on button "Close" at bounding box center [1043, 18] width 65 height 19
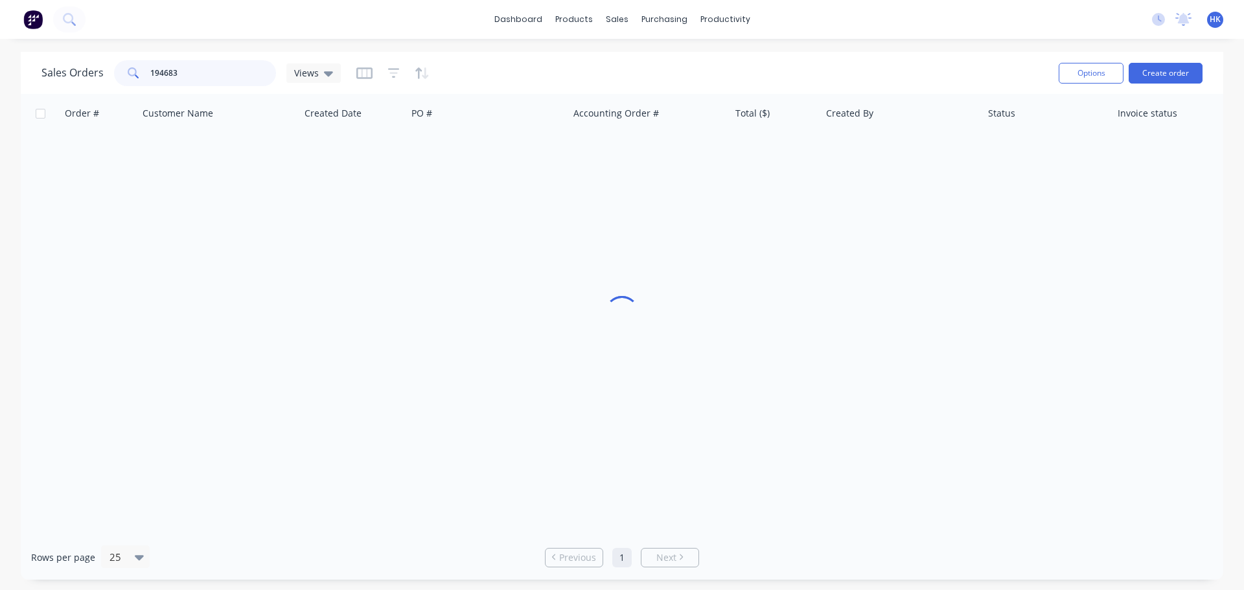
drag, startPoint x: 214, startPoint y: 77, endPoint x: 142, endPoint y: 78, distance: 72.5
click at [142, 78] on div "194683" at bounding box center [195, 73] width 162 height 26
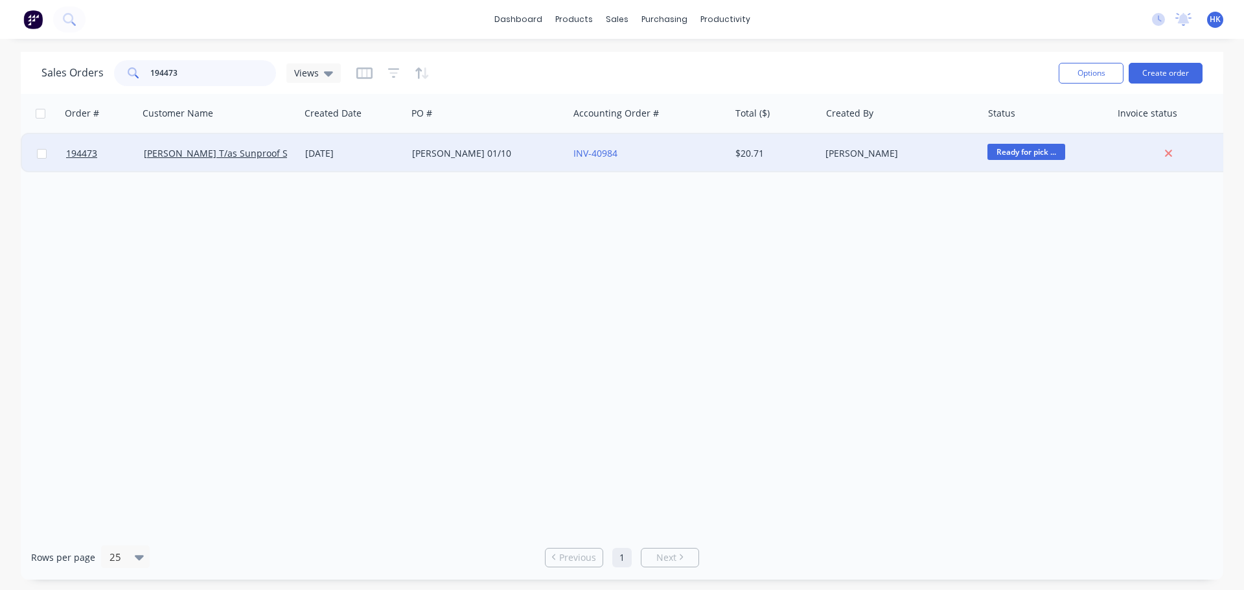
type input "194473"
click at [456, 169] on div "Tony 01/10" at bounding box center [487, 153] width 161 height 39
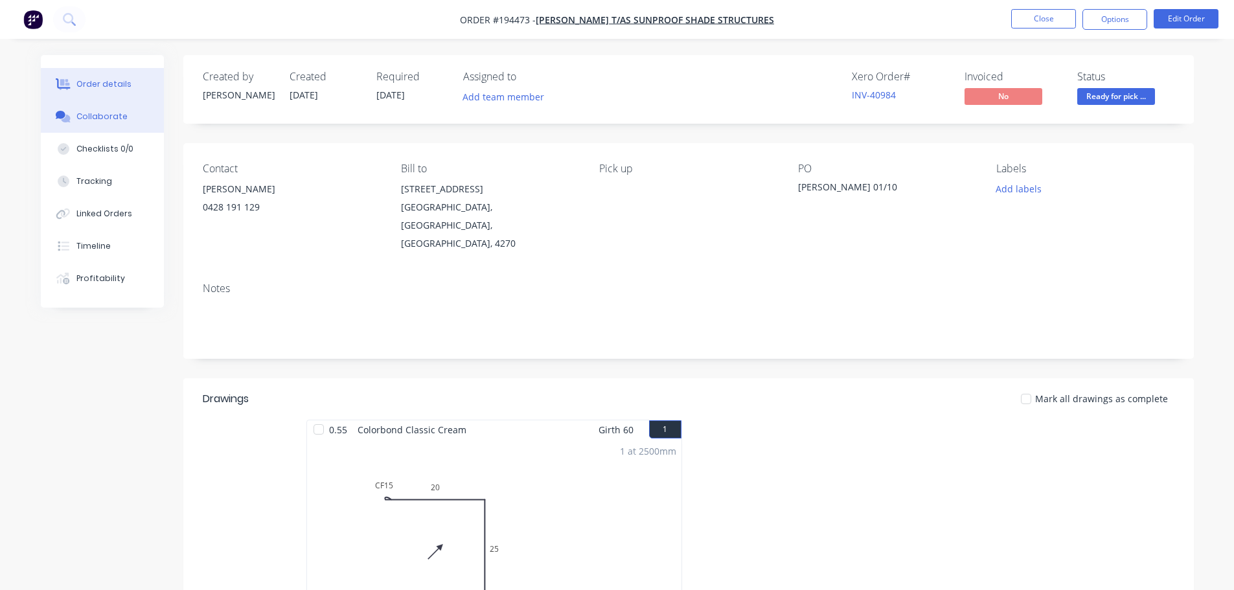
click at [150, 125] on button "Collaborate" at bounding box center [102, 116] width 123 height 32
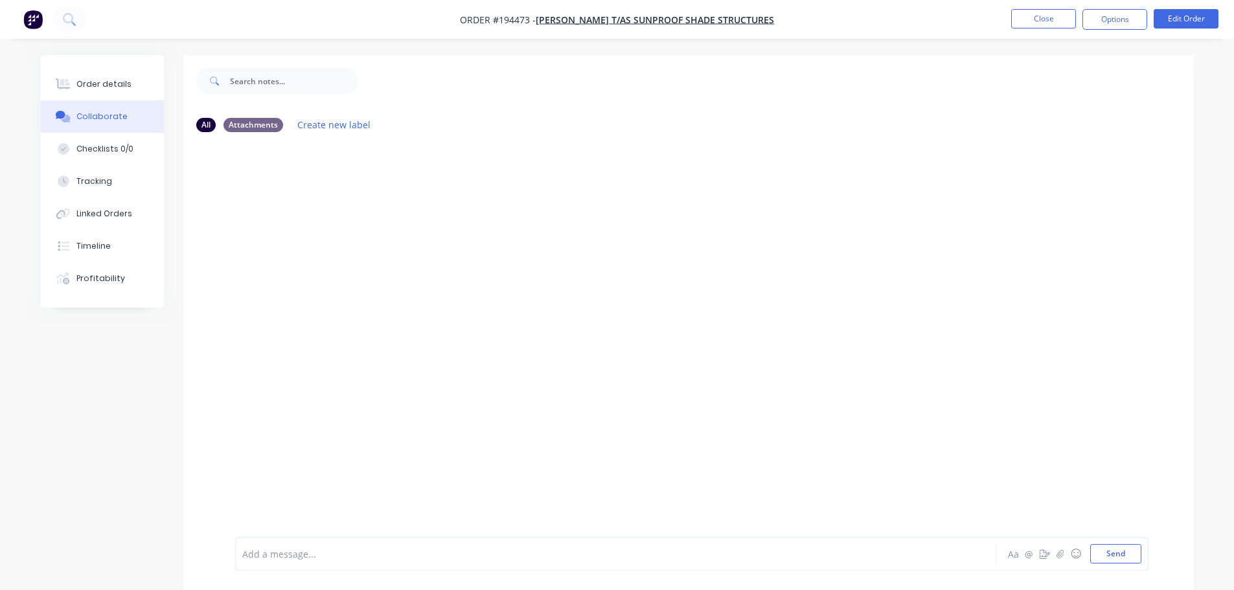
click at [290, 552] on div at bounding box center [580, 554] width 674 height 14
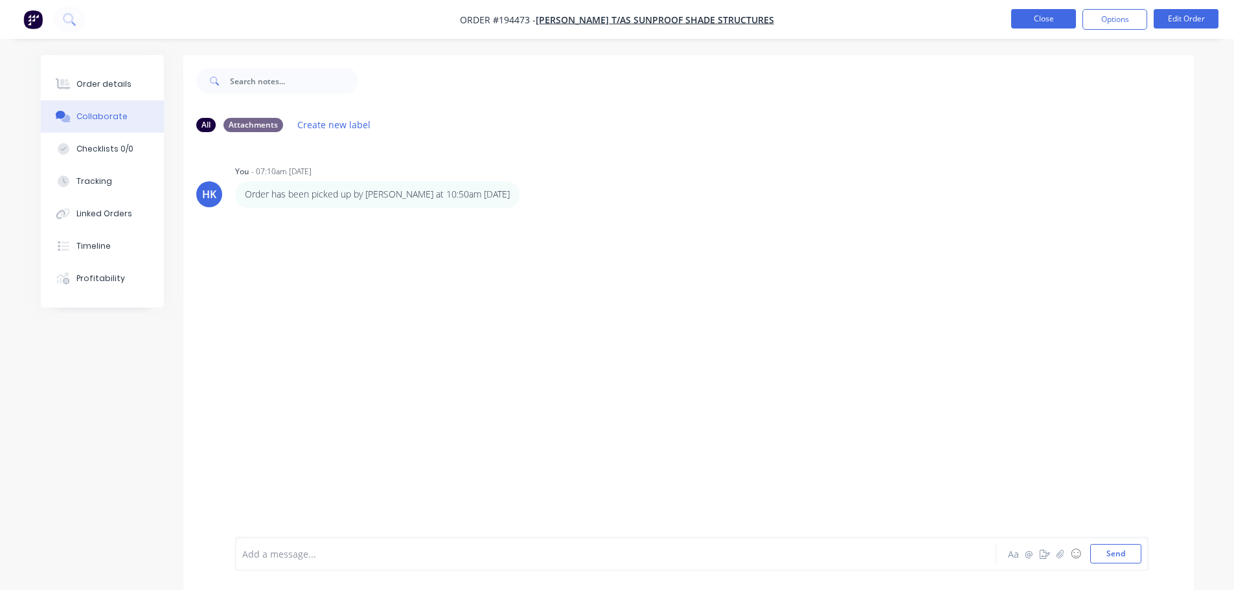
click at [619, 11] on button "Close" at bounding box center [1043, 18] width 65 height 19
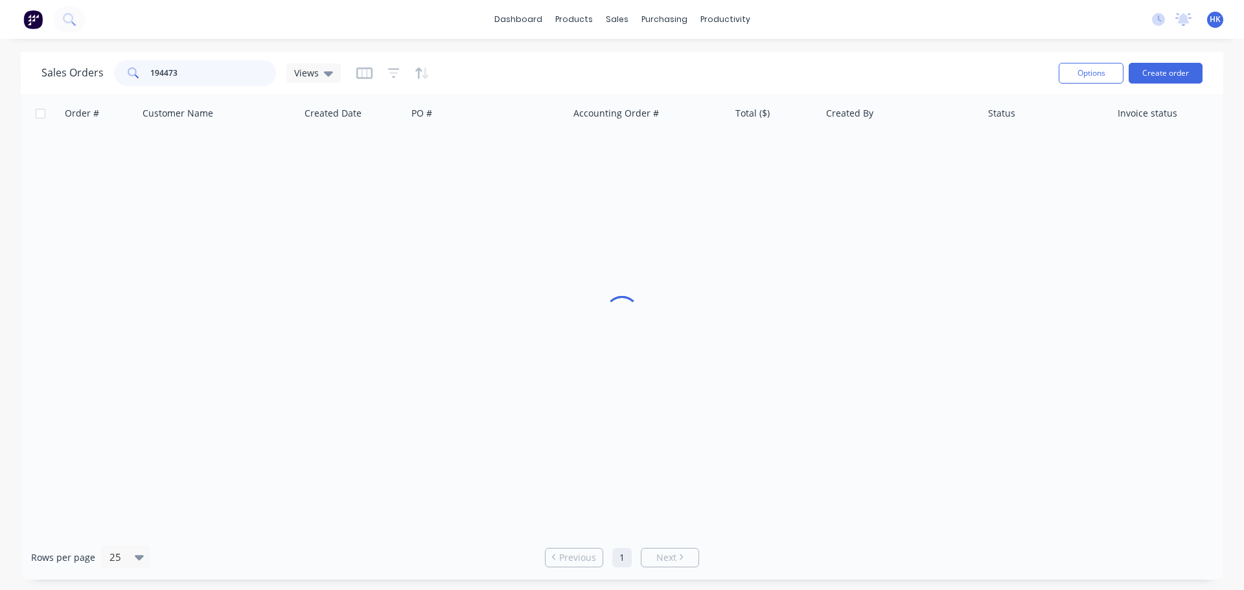
click at [130, 82] on div "194473" at bounding box center [195, 73] width 162 height 26
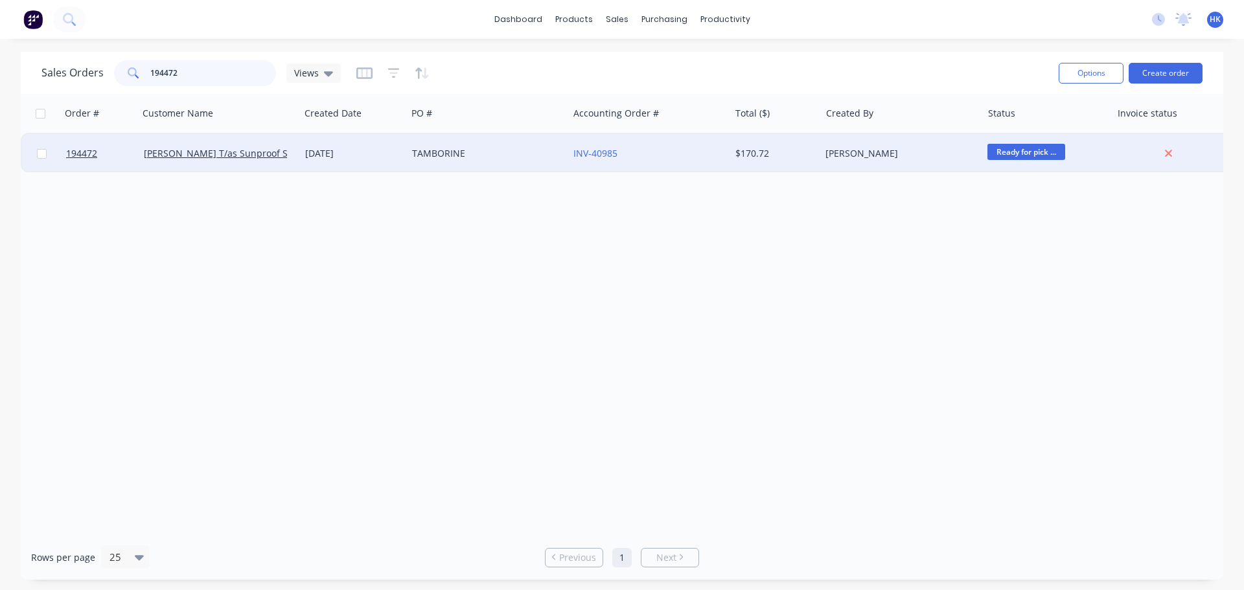
type input "194472"
click at [433, 159] on div "TAMBORINE" at bounding box center [484, 153] width 144 height 13
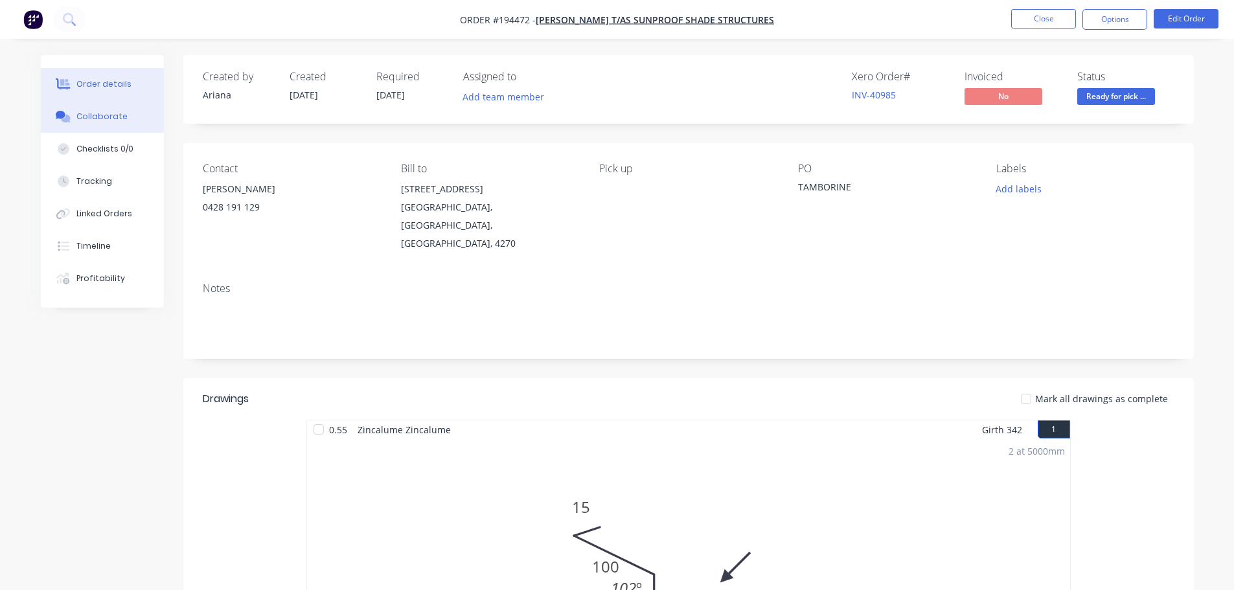
click at [94, 123] on button "Collaborate" at bounding box center [102, 116] width 123 height 32
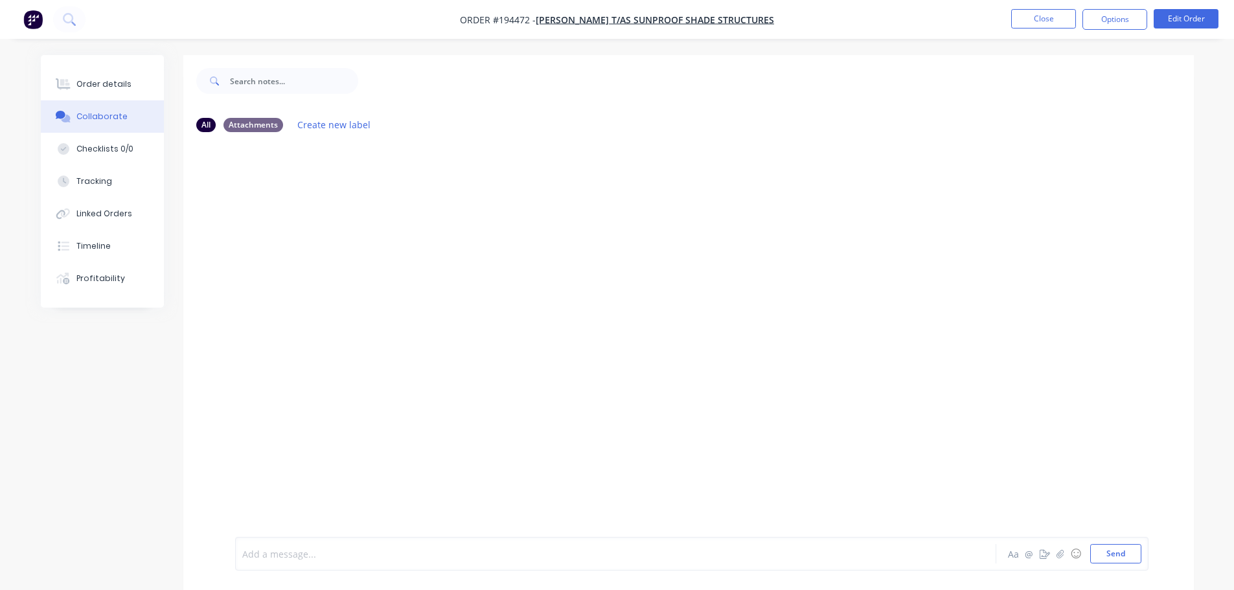
click at [262, 551] on div at bounding box center [580, 554] width 674 height 14
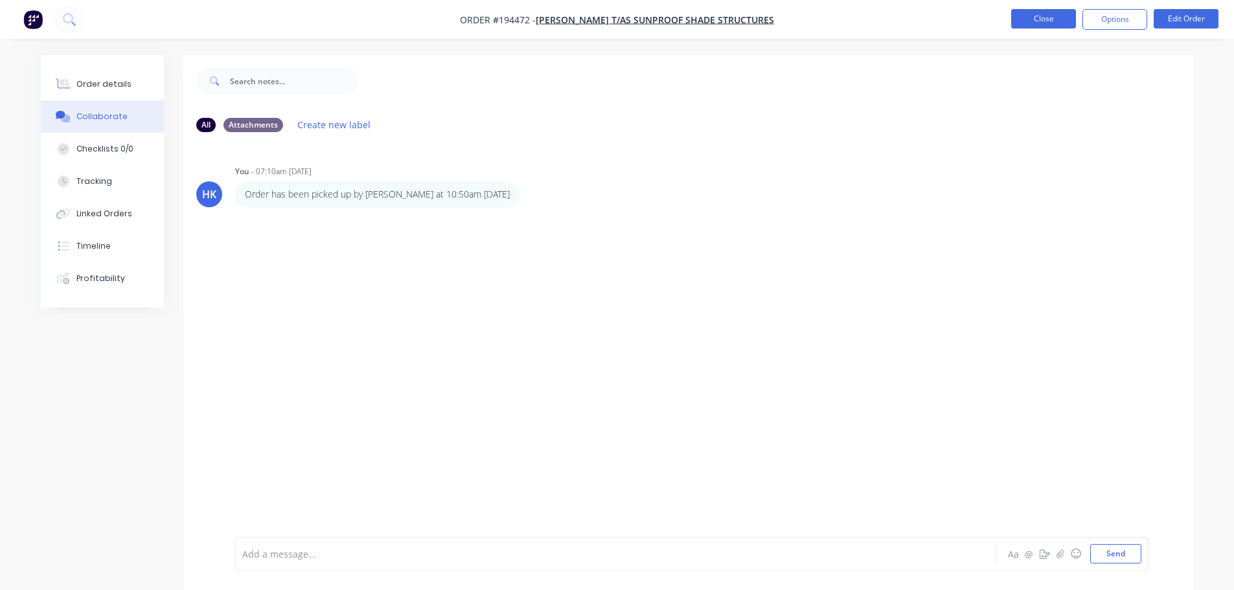
click at [619, 17] on button "Close" at bounding box center [1043, 18] width 65 height 19
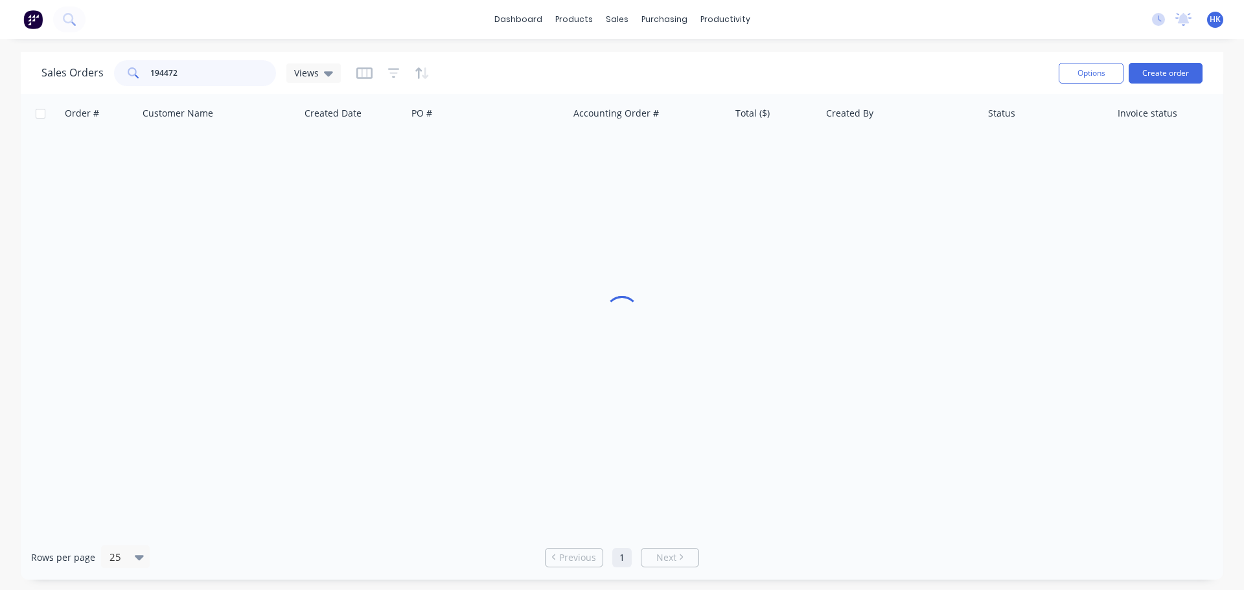
drag, startPoint x: 194, startPoint y: 71, endPoint x: 145, endPoint y: 76, distance: 49.6
click at [145, 76] on div "194472" at bounding box center [195, 73] width 162 height 26
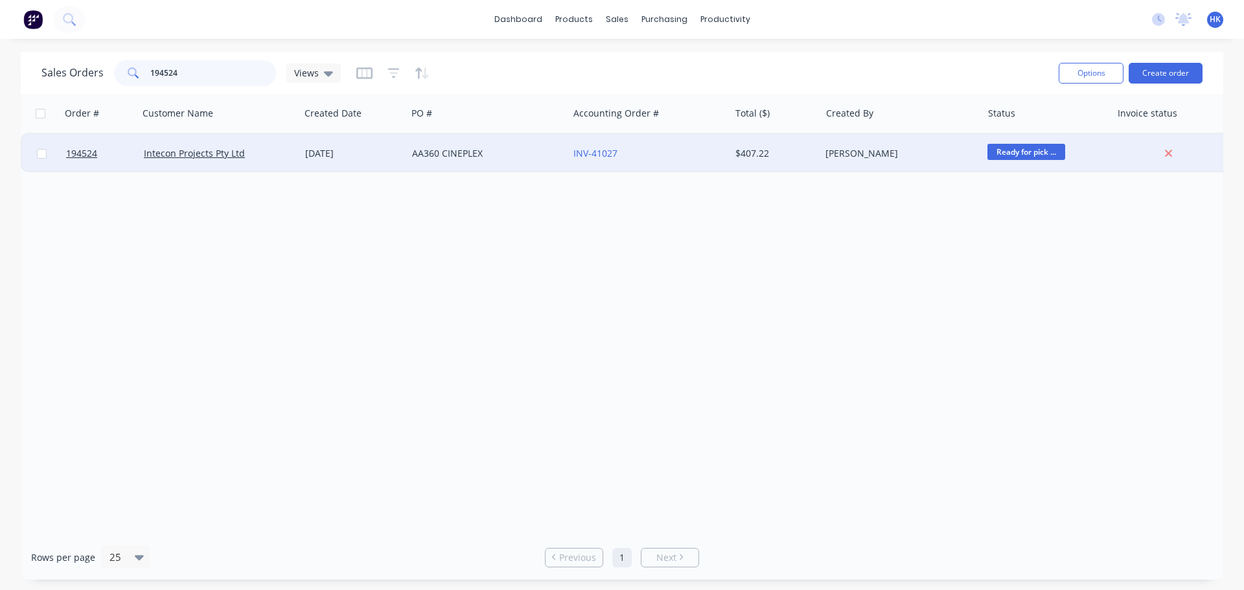
type input "194524"
click at [378, 160] on div "[DATE]" at bounding box center [353, 153] width 107 height 39
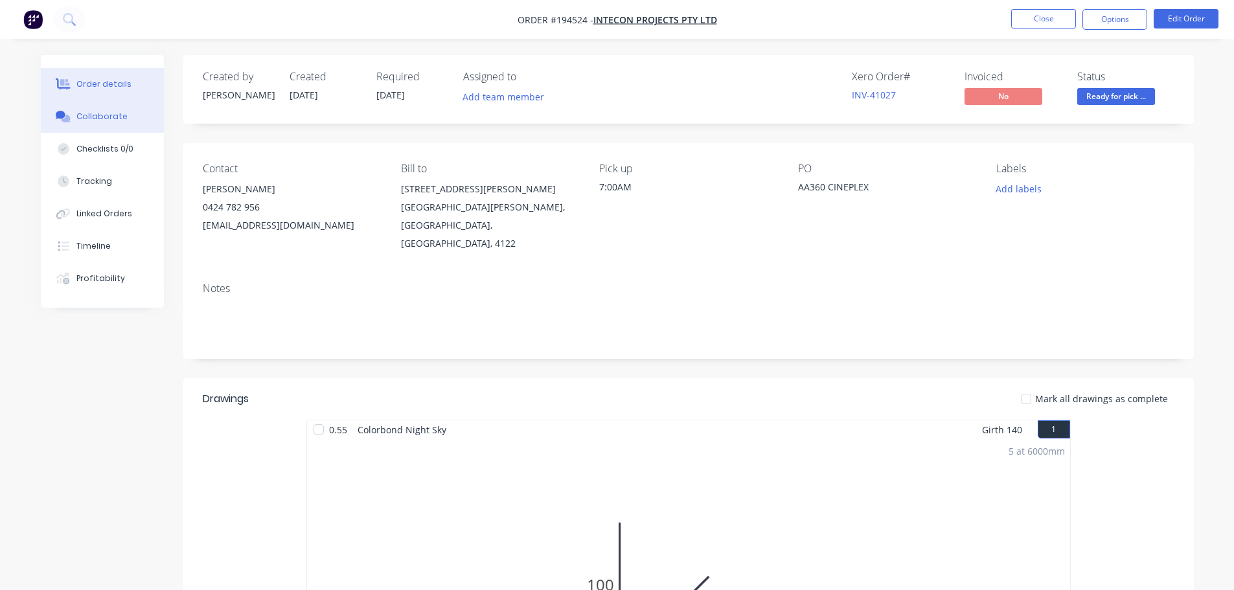
click at [117, 114] on div "Collaborate" at bounding box center [101, 117] width 51 height 12
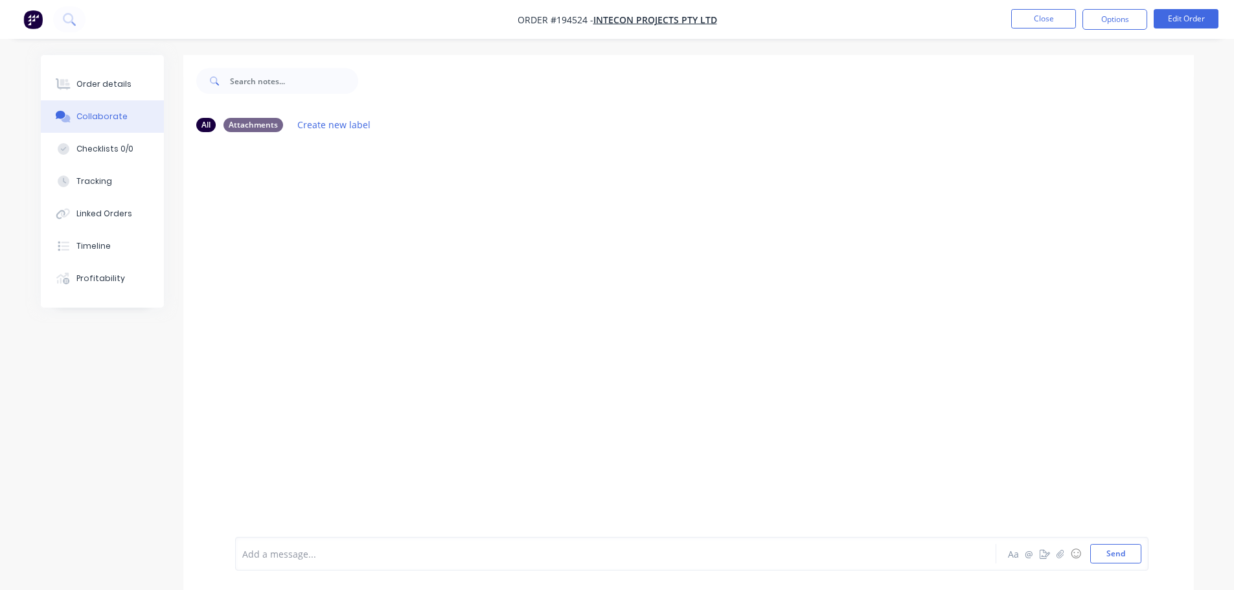
click at [301, 569] on div "Add a message... Aa @ ☺ Send" at bounding box center [691, 554] width 913 height 34
click at [297, 562] on div "Add a message..." at bounding box center [579, 553] width 674 height 19
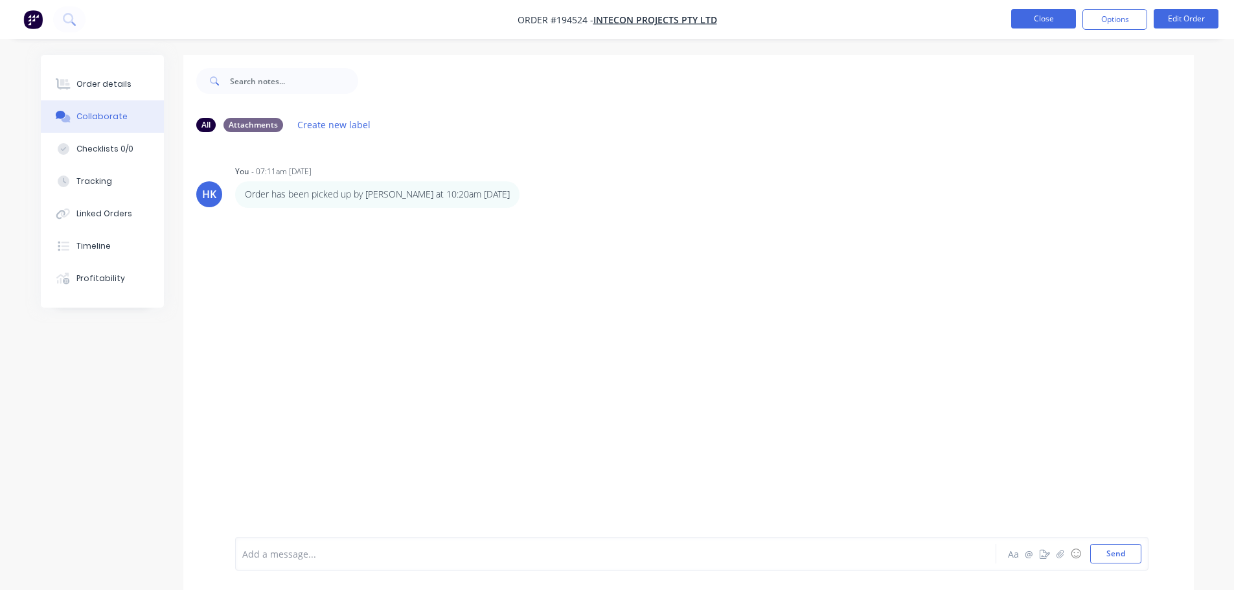
click at [619, 25] on button "Close" at bounding box center [1043, 18] width 65 height 19
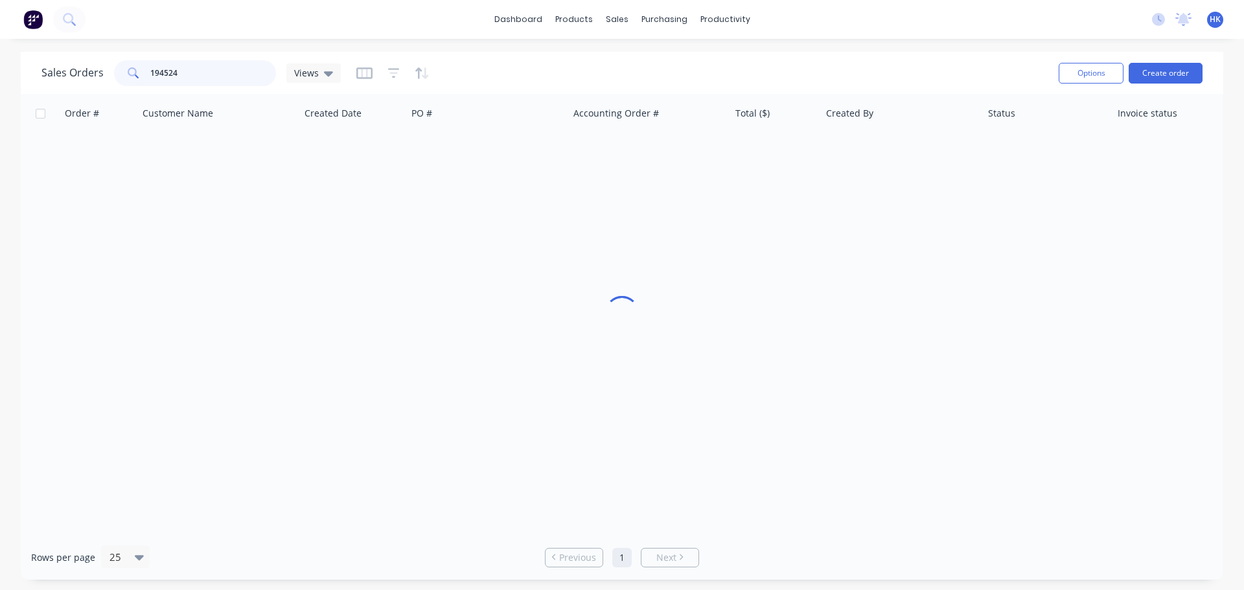
drag, startPoint x: 192, startPoint y: 80, endPoint x: 118, endPoint y: 89, distance: 75.1
click at [118, 89] on div "Sales Orders 194524 Views Options Create order" at bounding box center [622, 73] width 1202 height 42
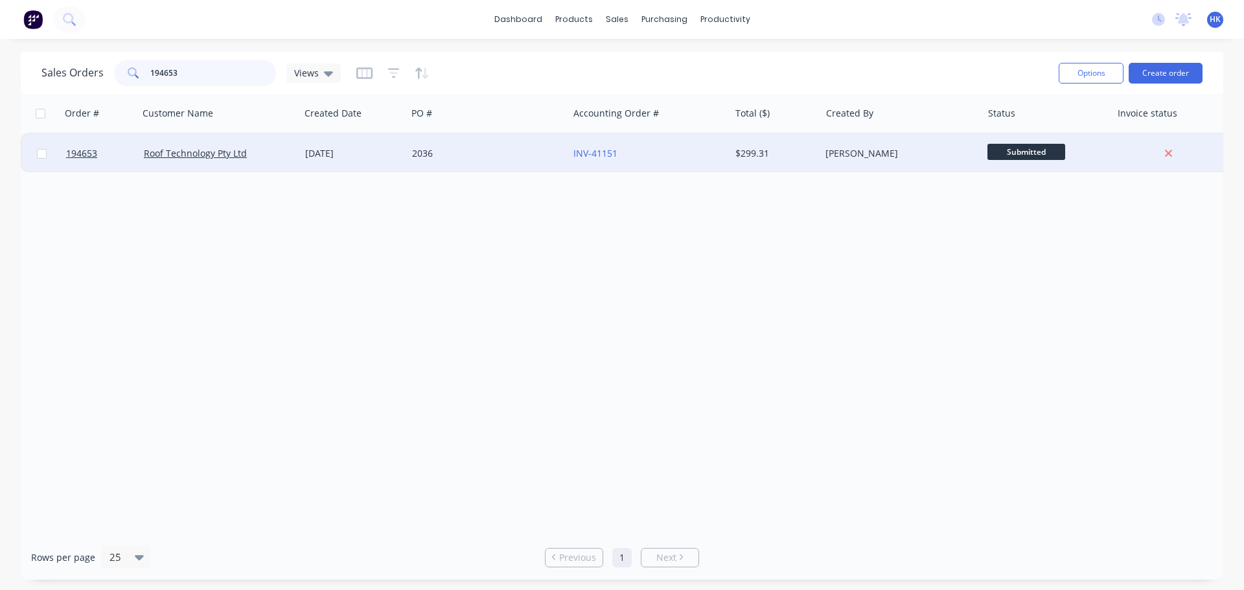
type input "194653"
click at [481, 160] on div "2036" at bounding box center [487, 153] width 161 height 39
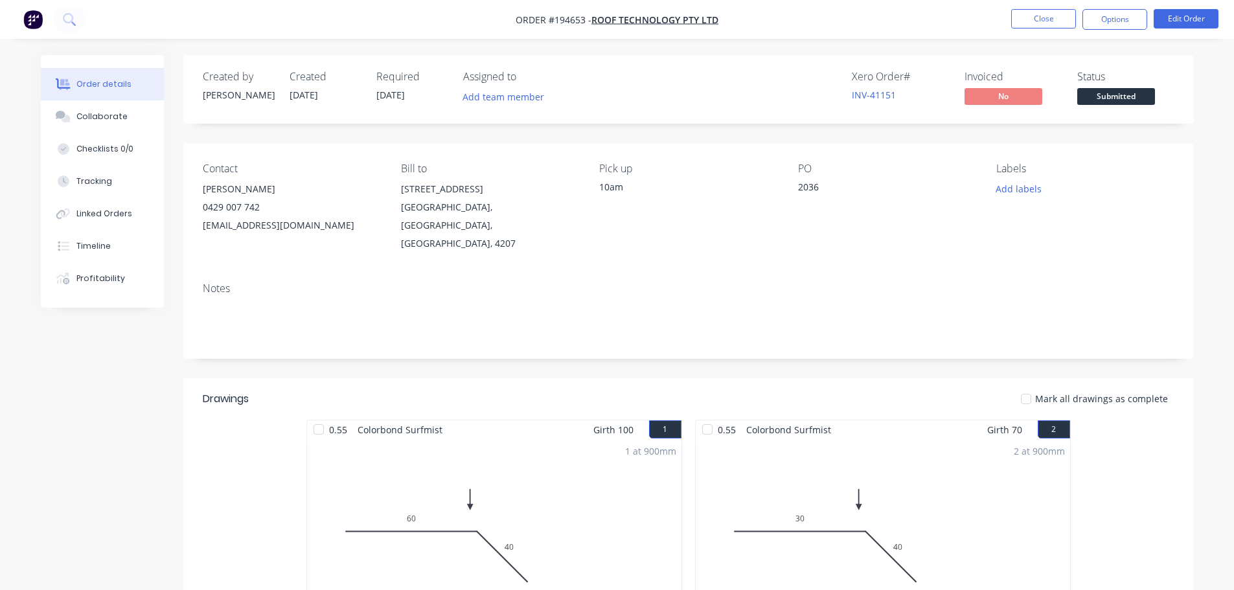
click at [106, 128] on button "Collaborate" at bounding box center [102, 116] width 123 height 32
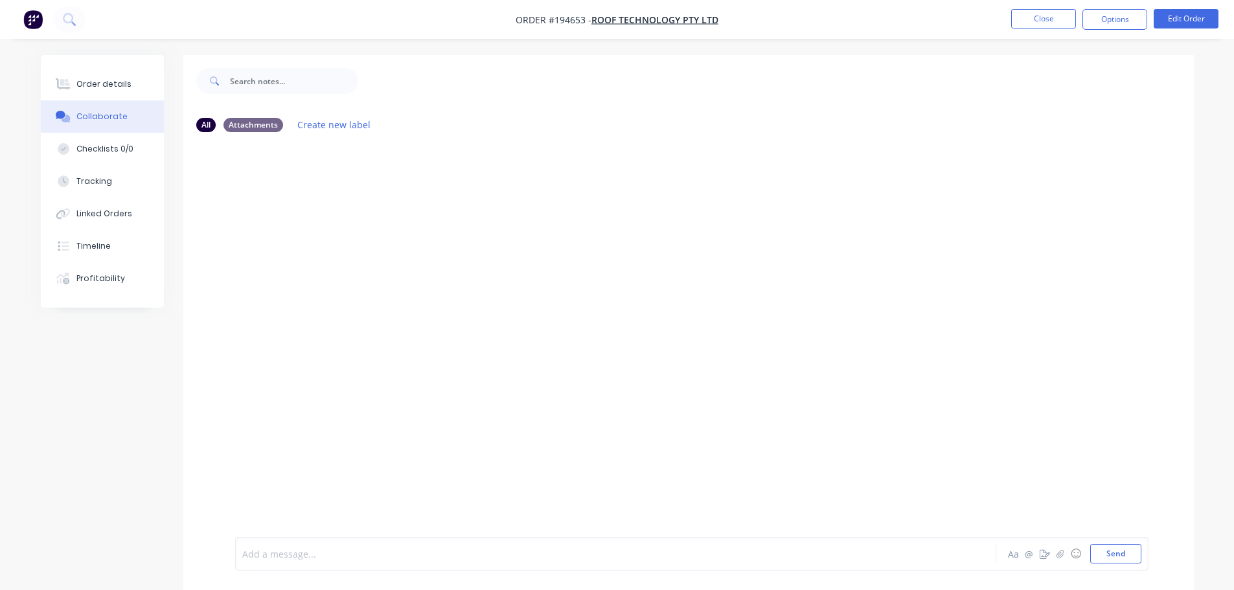
click at [325, 549] on div at bounding box center [580, 554] width 674 height 14
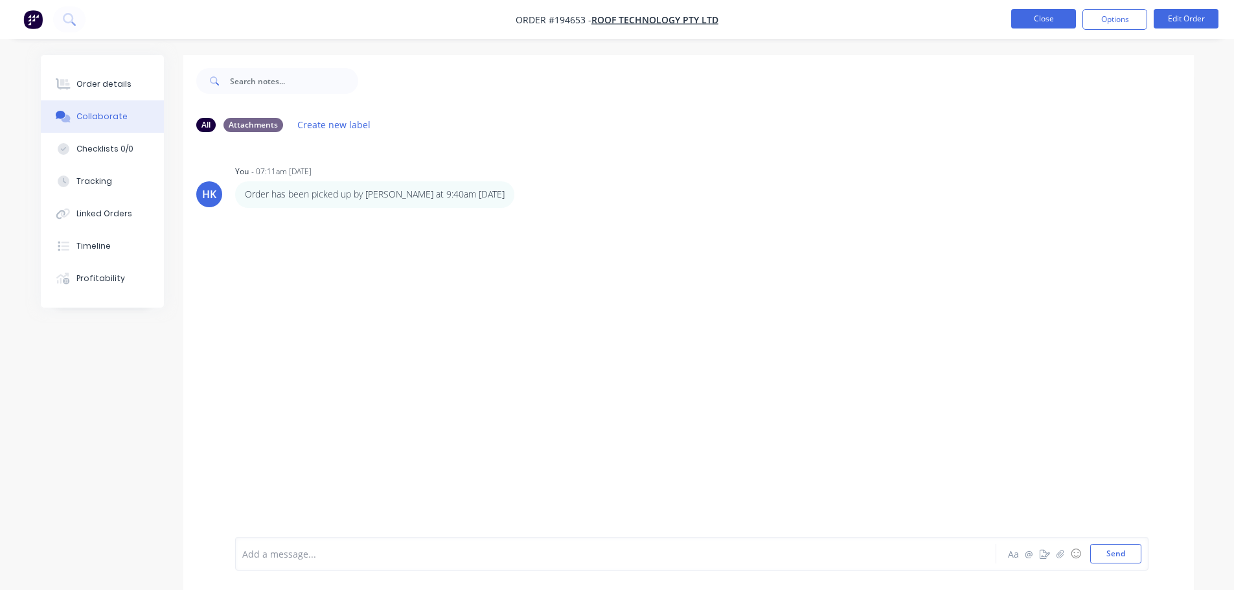
click at [619, 28] on button "Close" at bounding box center [1043, 18] width 65 height 19
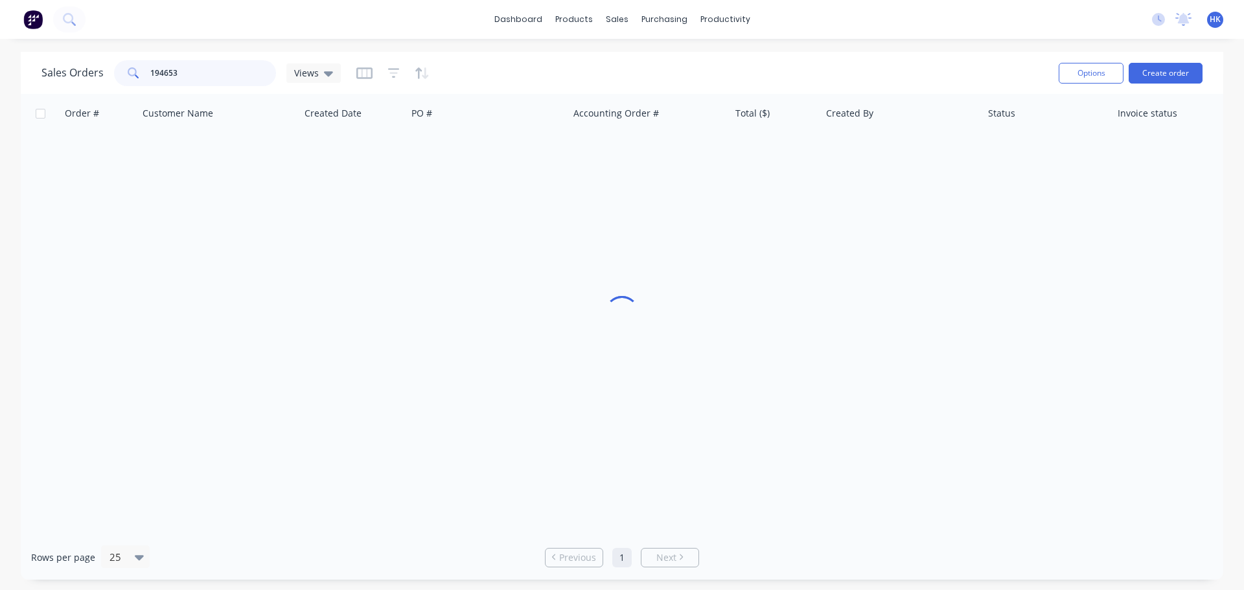
drag, startPoint x: 198, startPoint y: 88, endPoint x: 123, endPoint y: 93, distance: 75.3
click at [123, 93] on div "Sales Orders 194653 Views Options Create order" at bounding box center [622, 73] width 1202 height 42
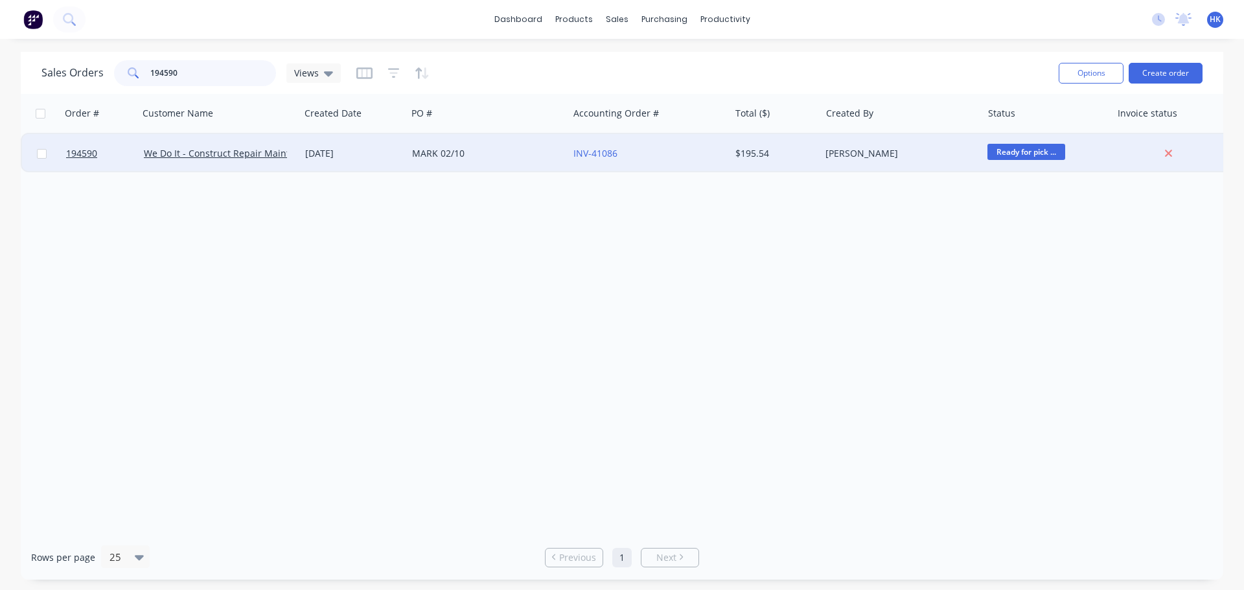
type input "194590"
click at [490, 164] on div "MARK 02/10" at bounding box center [487, 153] width 161 height 39
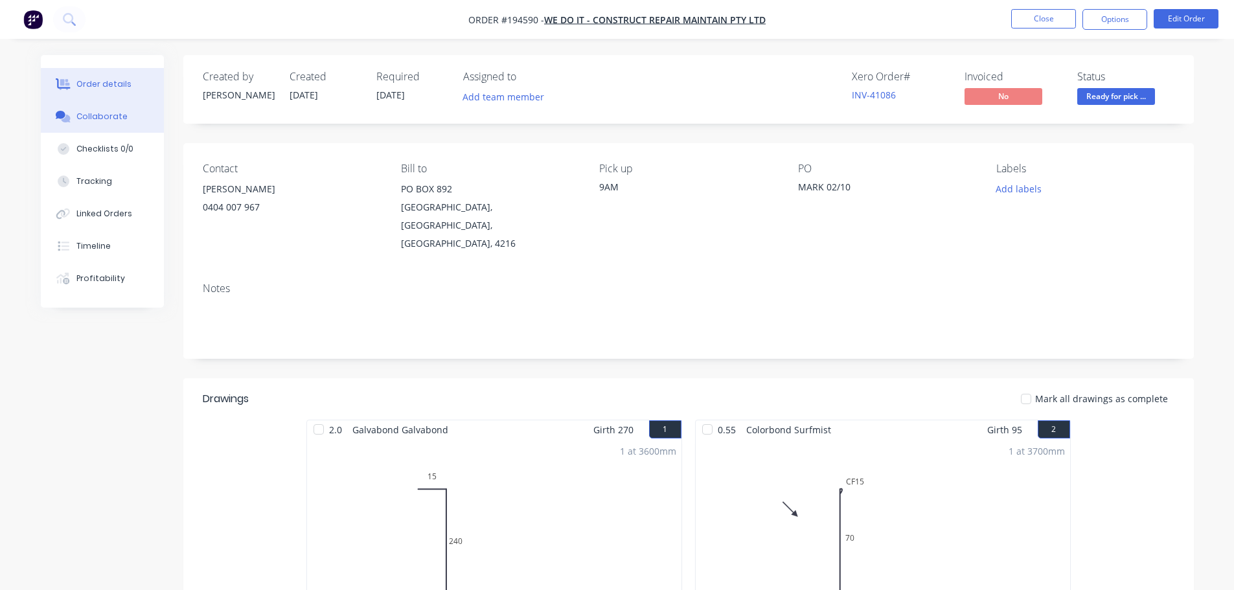
click at [121, 125] on button "Collaborate" at bounding box center [102, 116] width 123 height 32
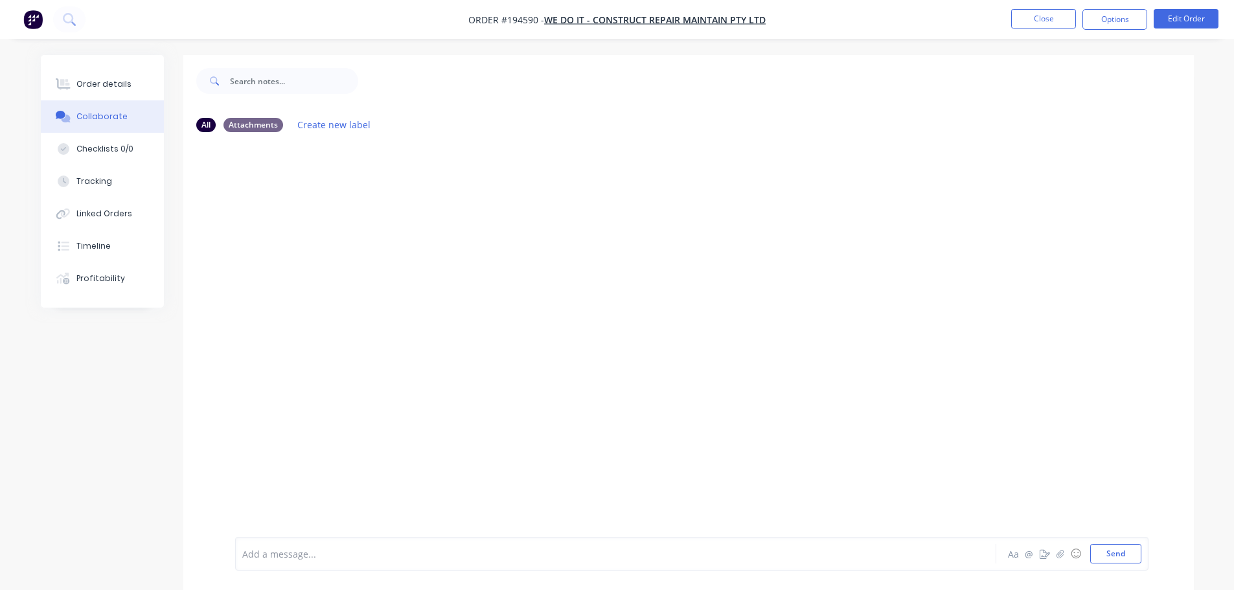
click at [260, 549] on div at bounding box center [580, 554] width 674 height 14
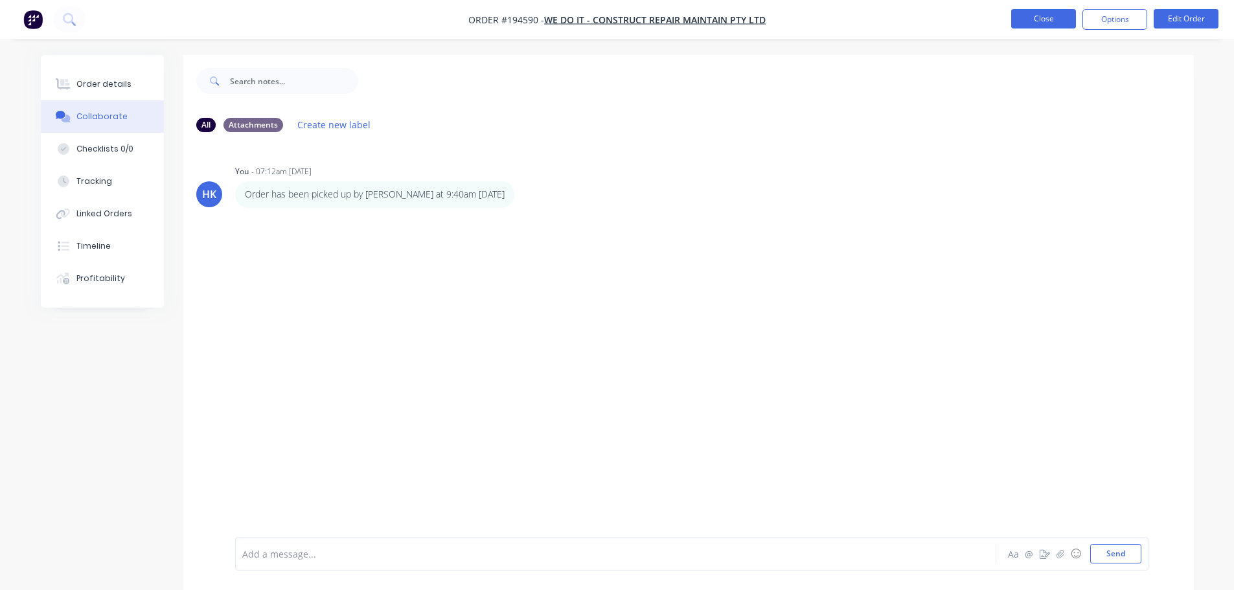
click at [619, 19] on button "Close" at bounding box center [1043, 18] width 65 height 19
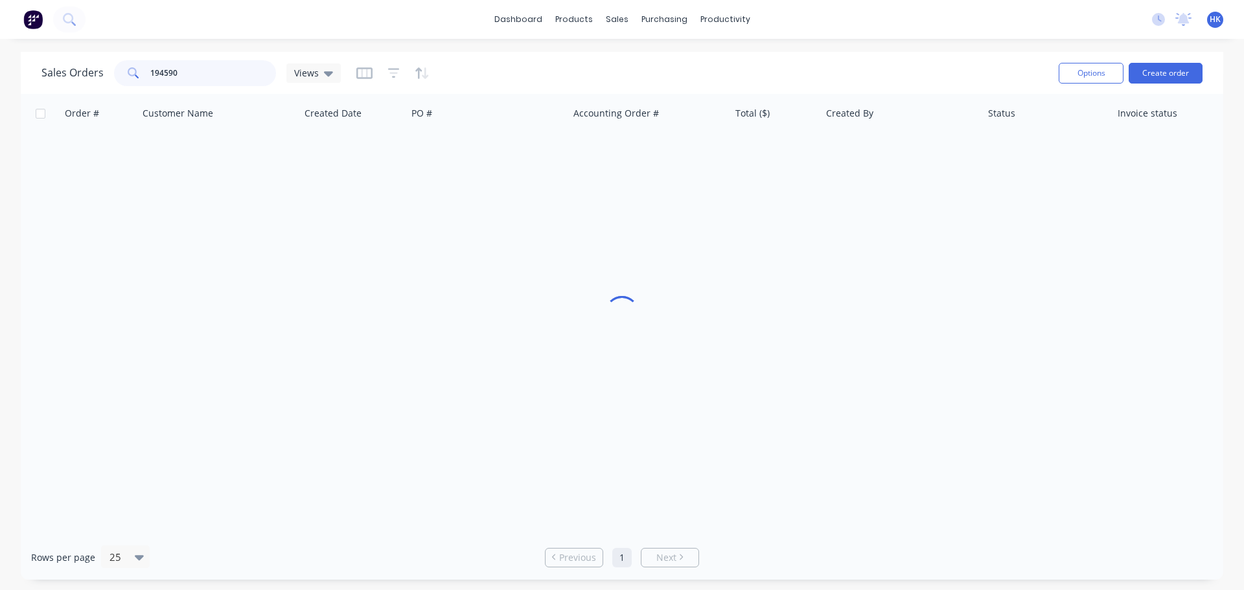
drag, startPoint x: 170, startPoint y: 76, endPoint x: 107, endPoint y: 80, distance: 63.6
click at [107, 80] on div "Sales Orders 194590 Views" at bounding box center [190, 73] width 299 height 26
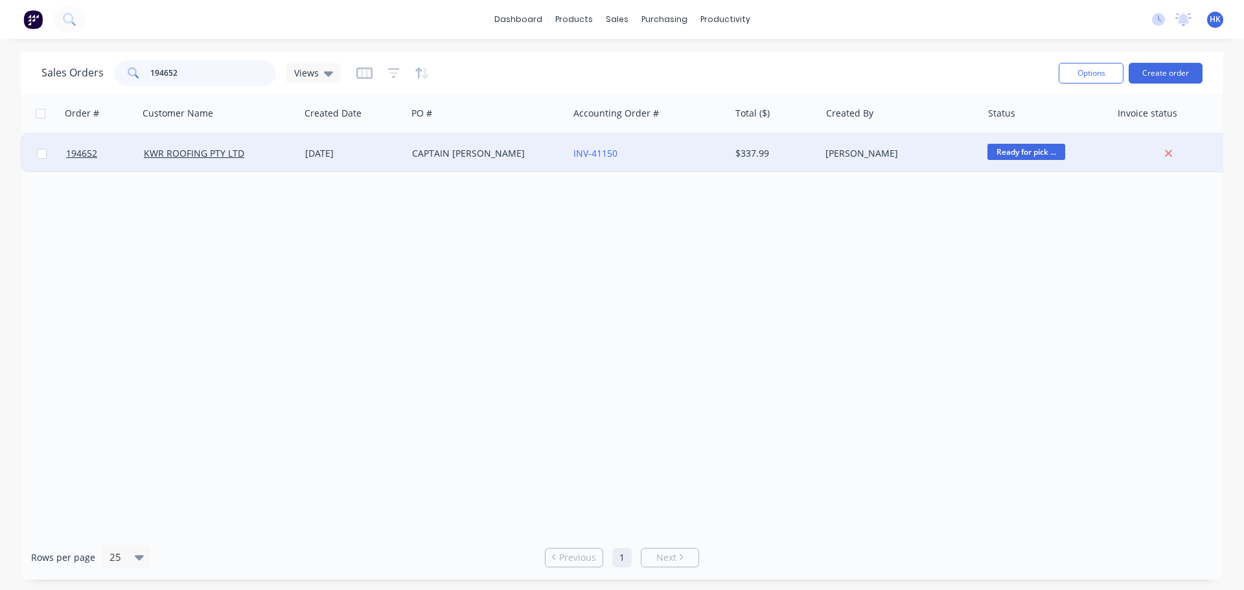
type input "194652"
click at [414, 152] on div "CAPTAIN ST" at bounding box center [484, 153] width 144 height 13
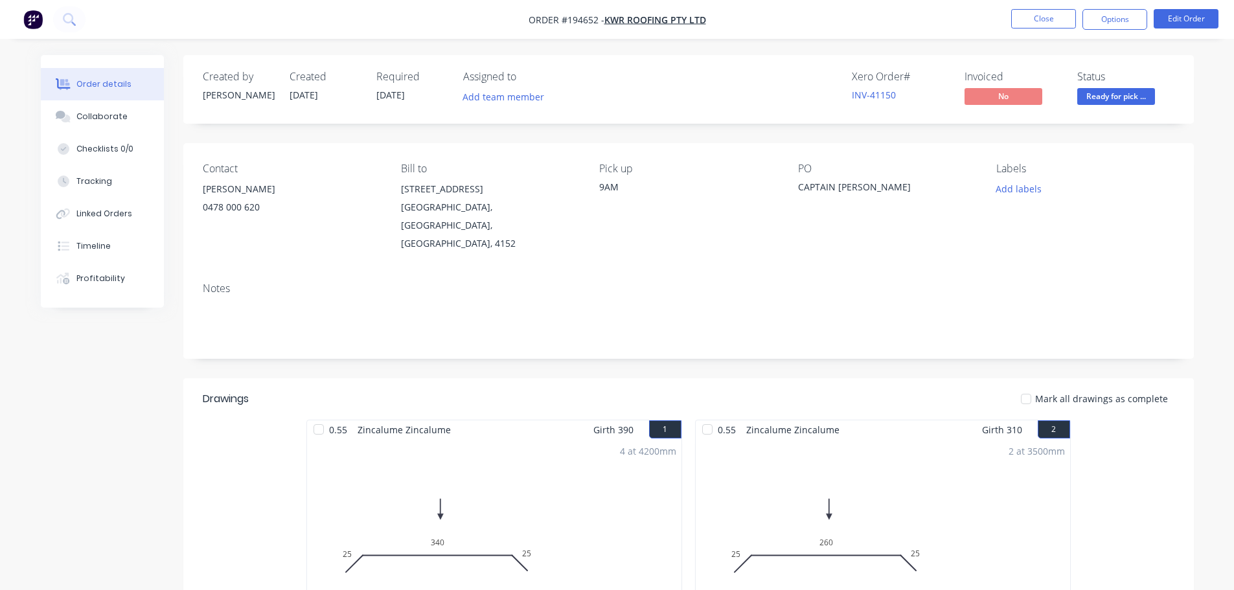
click at [105, 120] on div "Collaborate" at bounding box center [101, 117] width 51 height 12
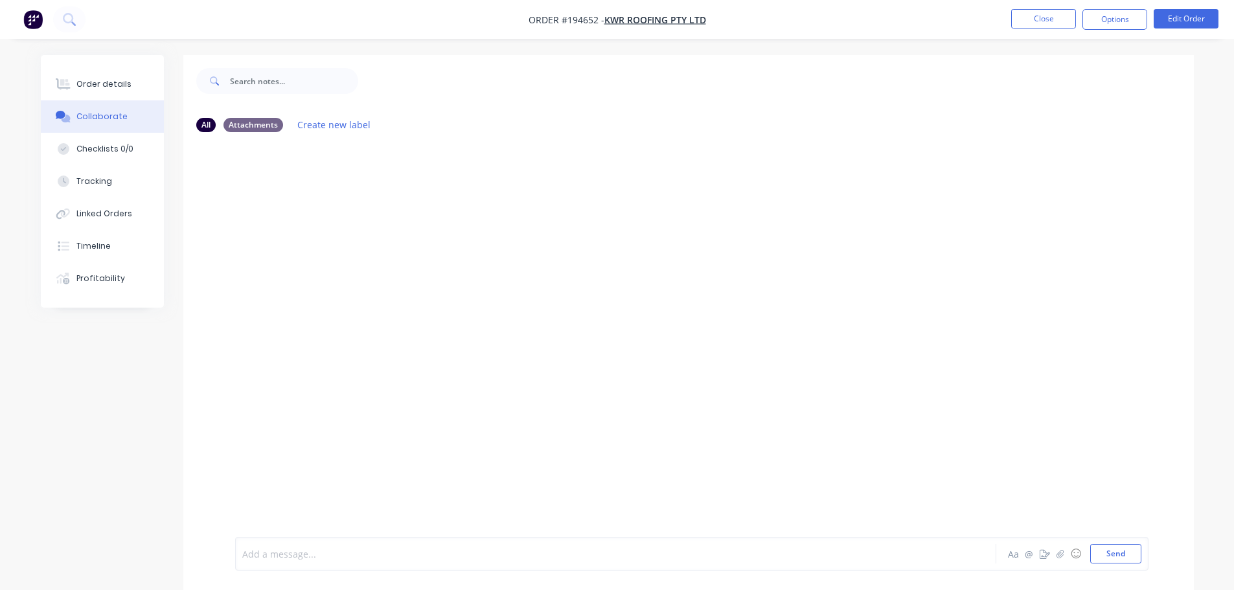
click at [288, 554] on div at bounding box center [580, 554] width 674 height 14
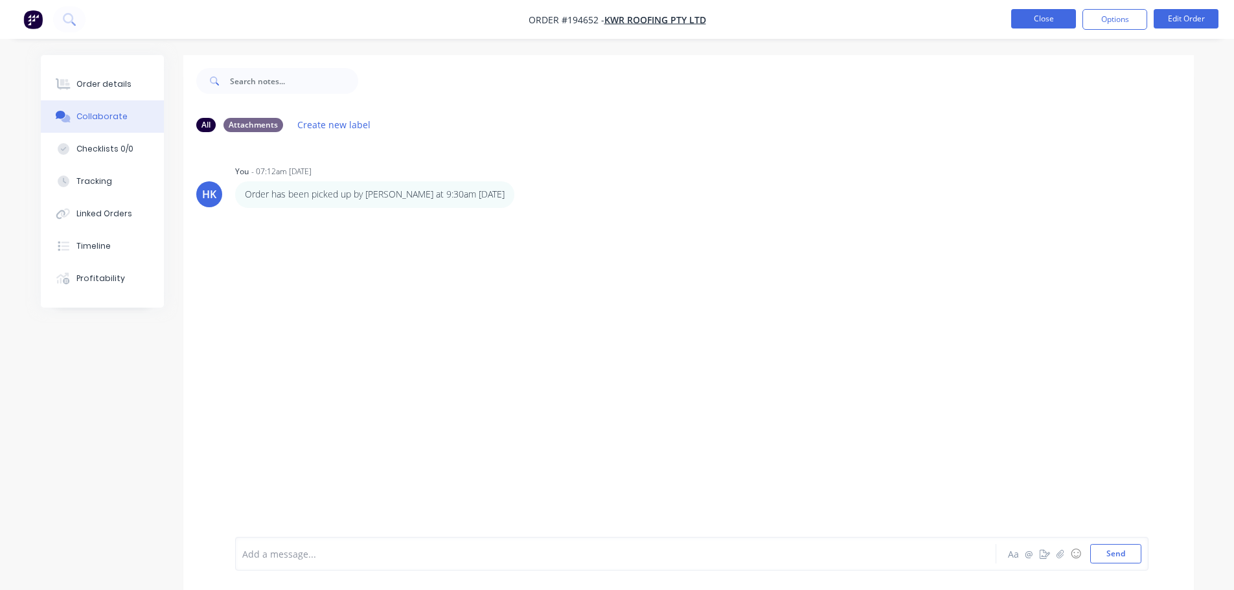
click at [619, 11] on button "Close" at bounding box center [1043, 18] width 65 height 19
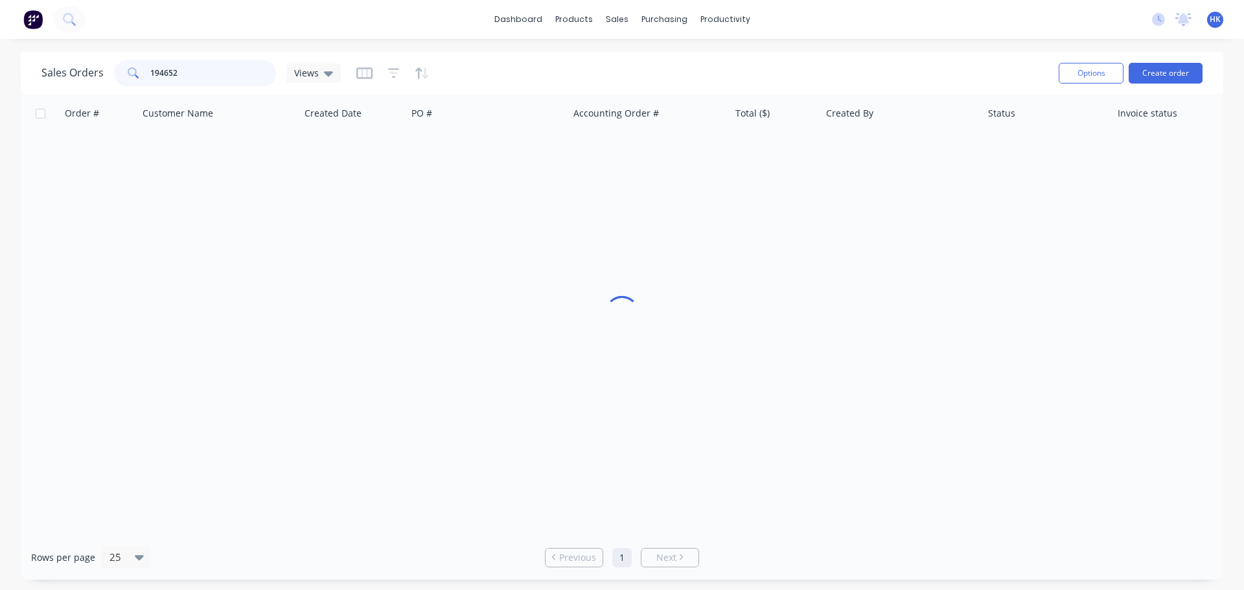
drag, startPoint x: 185, startPoint y: 81, endPoint x: 130, endPoint y: 82, distance: 55.7
click at [130, 82] on div "194652" at bounding box center [195, 73] width 162 height 26
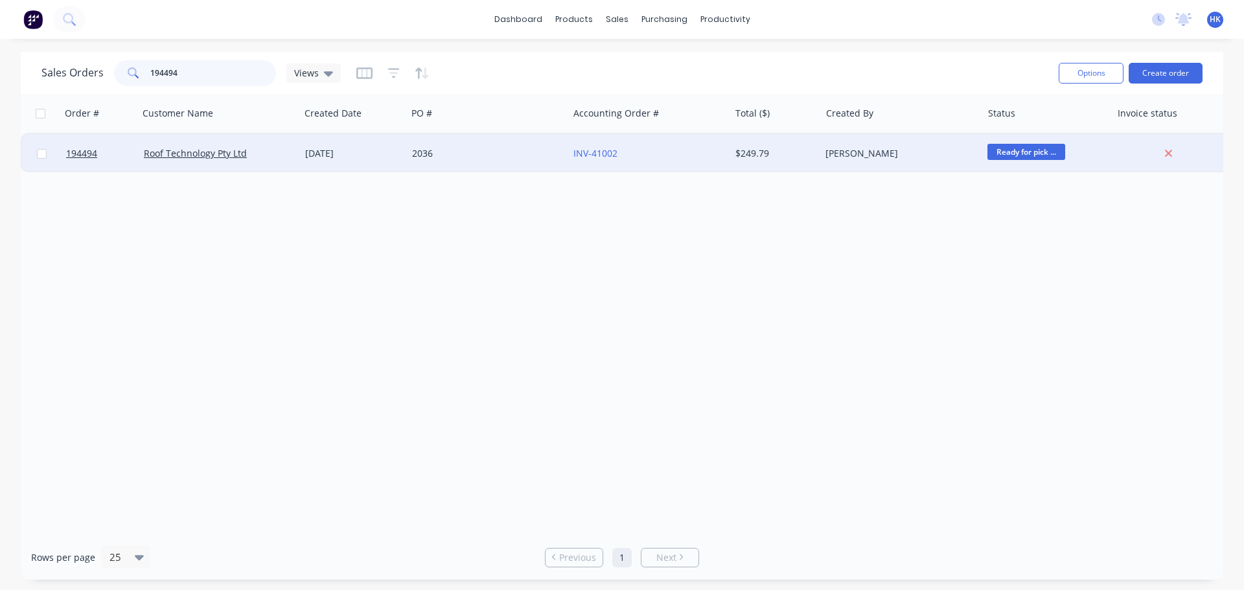
type input "194494"
click at [505, 166] on div "2036" at bounding box center [487, 153] width 161 height 39
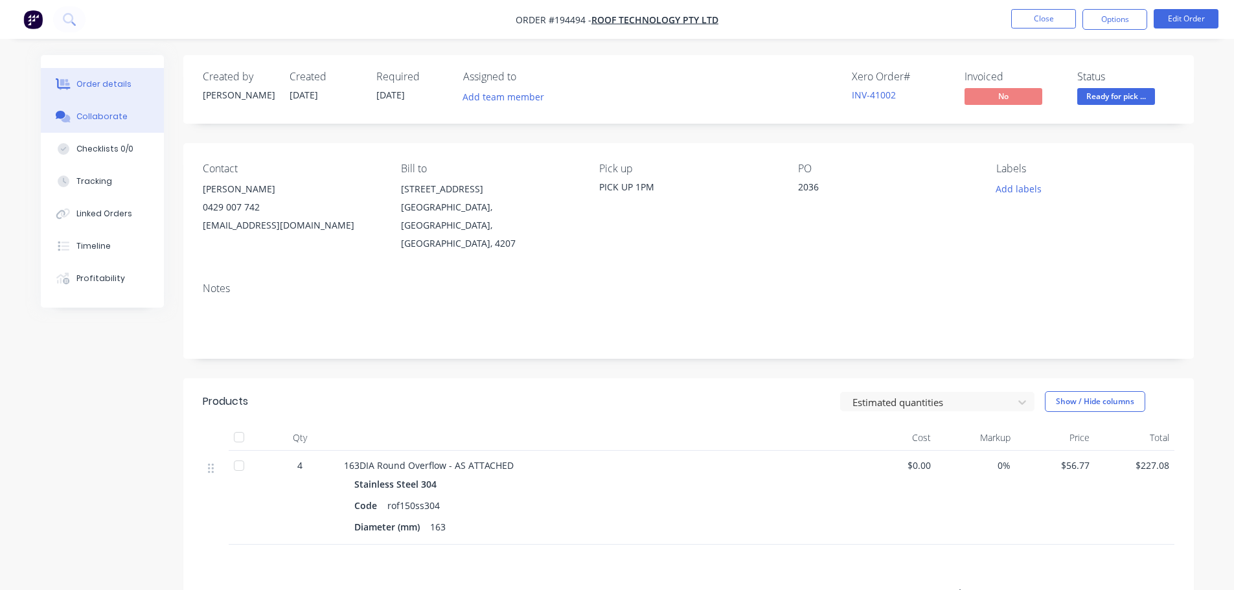
click at [87, 113] on div "Collaborate" at bounding box center [101, 117] width 51 height 12
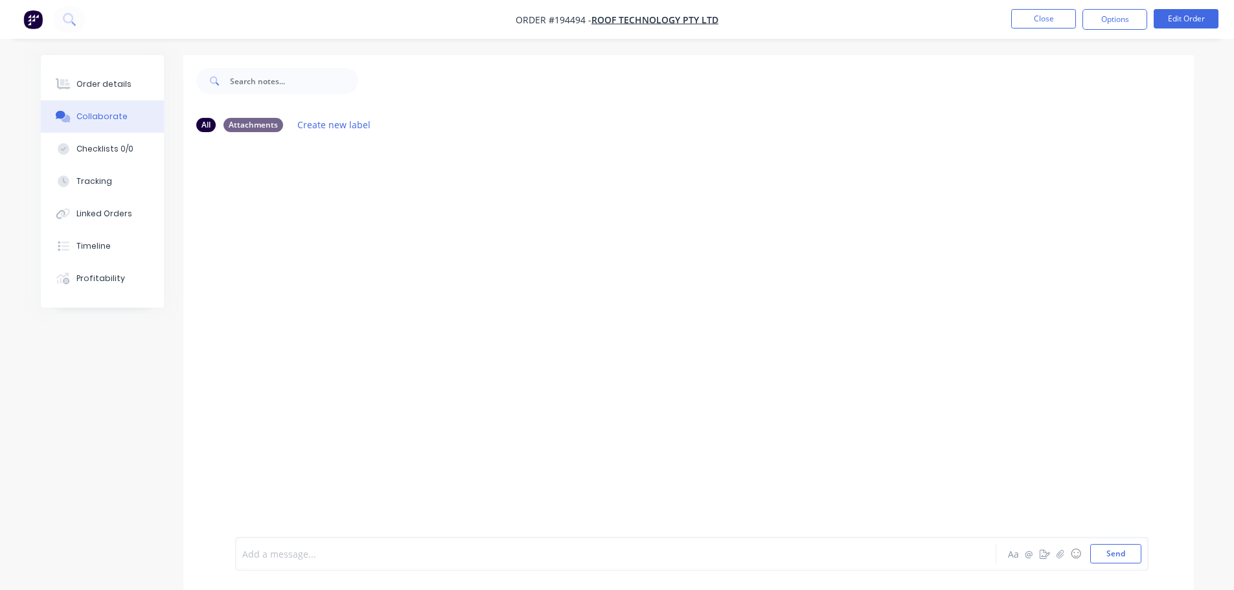
click at [274, 551] on div at bounding box center [580, 554] width 674 height 14
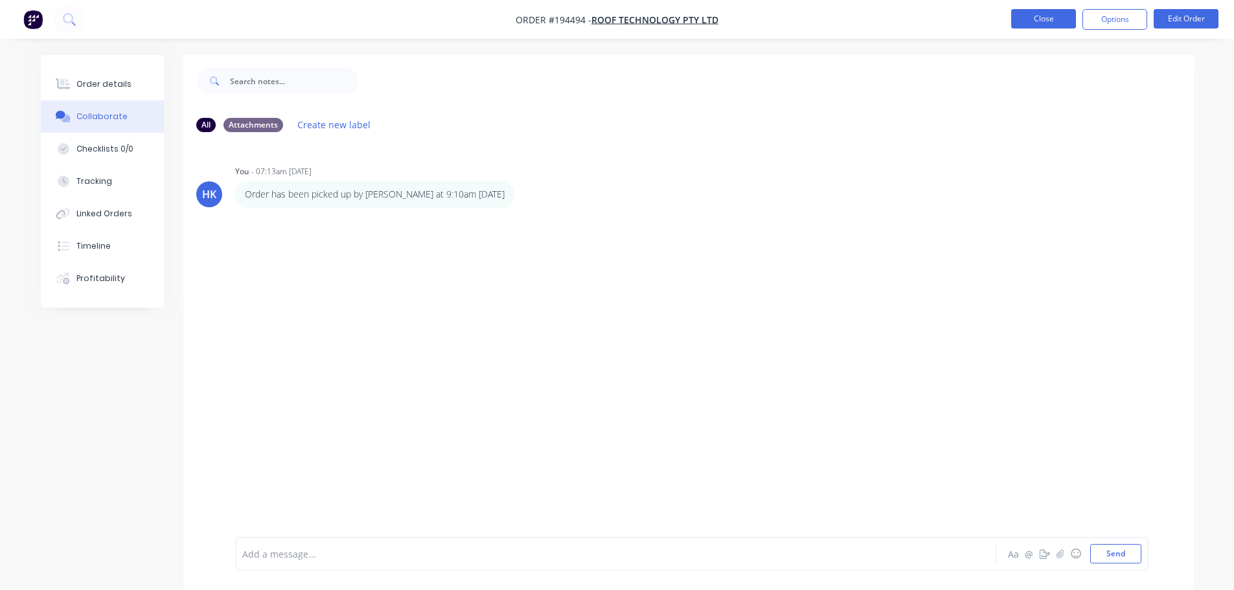
click at [619, 12] on button "Close" at bounding box center [1043, 18] width 65 height 19
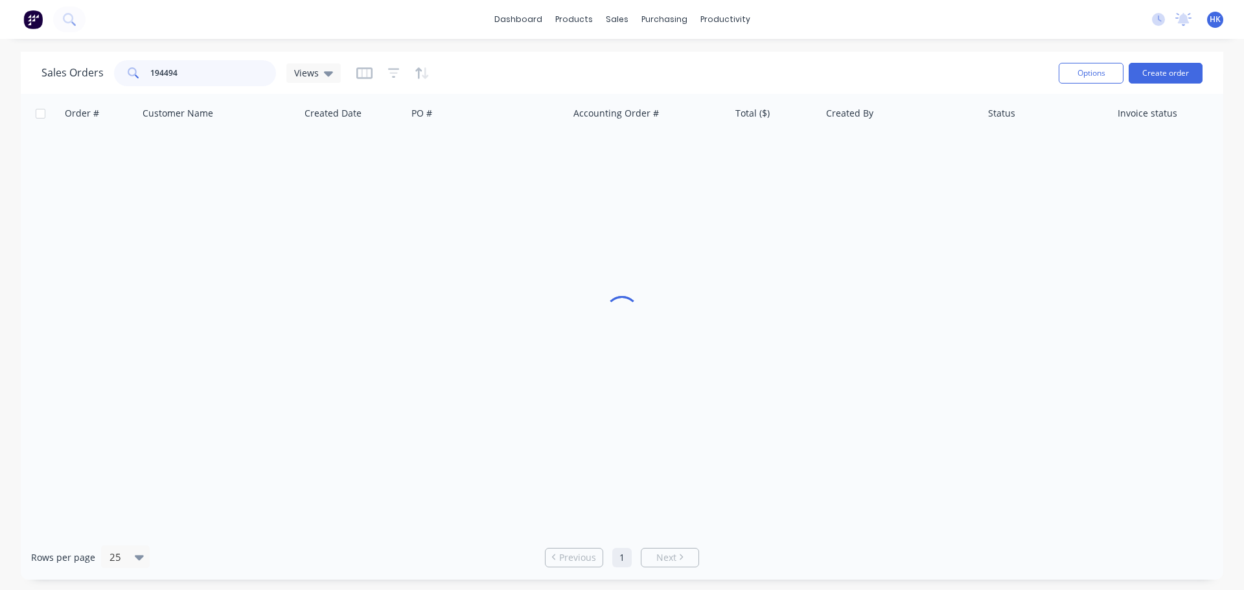
drag, startPoint x: 221, startPoint y: 73, endPoint x: 142, endPoint y: 78, distance: 78.5
click at [142, 78] on div "194494" at bounding box center [195, 73] width 162 height 26
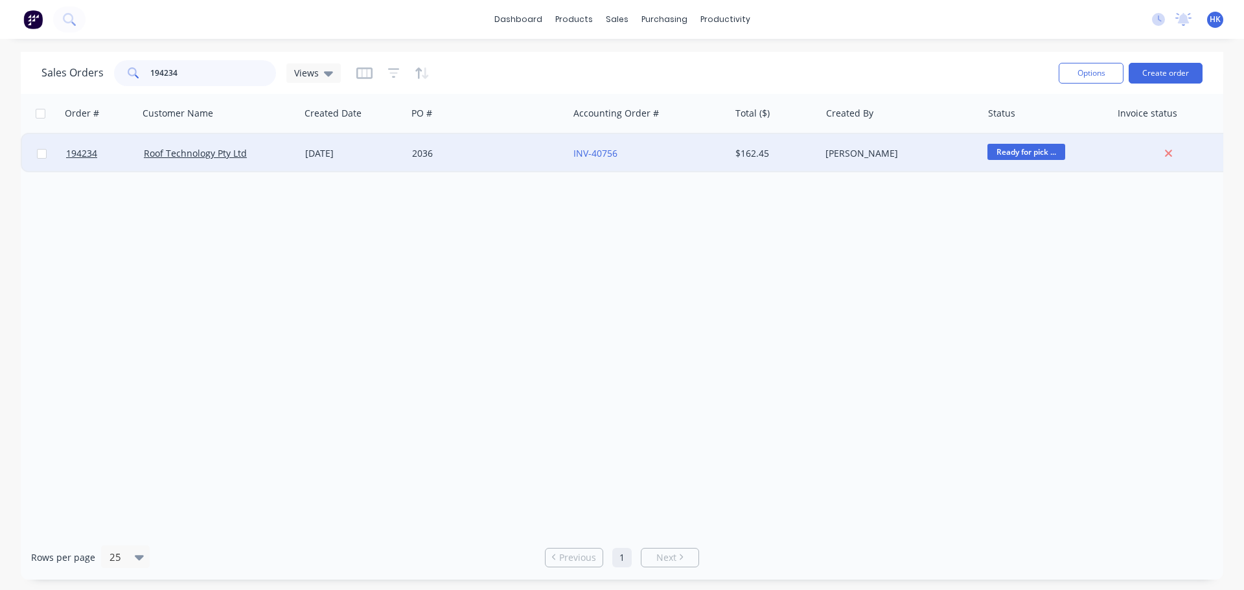
type input "194234"
click at [420, 159] on div "2036" at bounding box center [484, 153] width 144 height 13
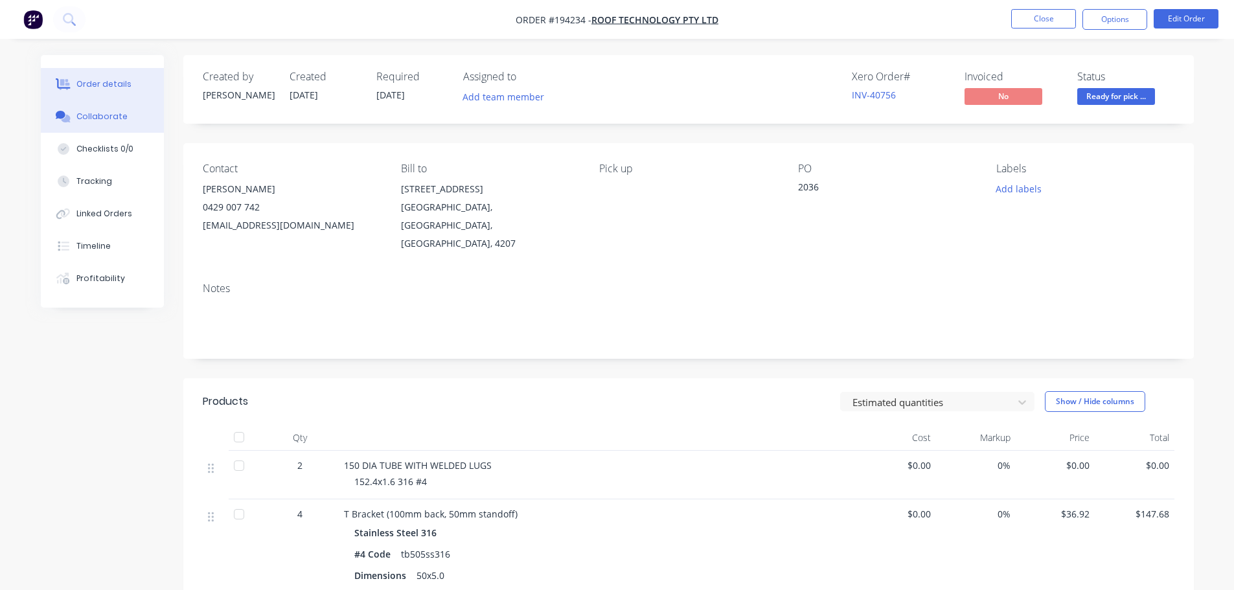
click at [111, 126] on button "Collaborate" at bounding box center [102, 116] width 123 height 32
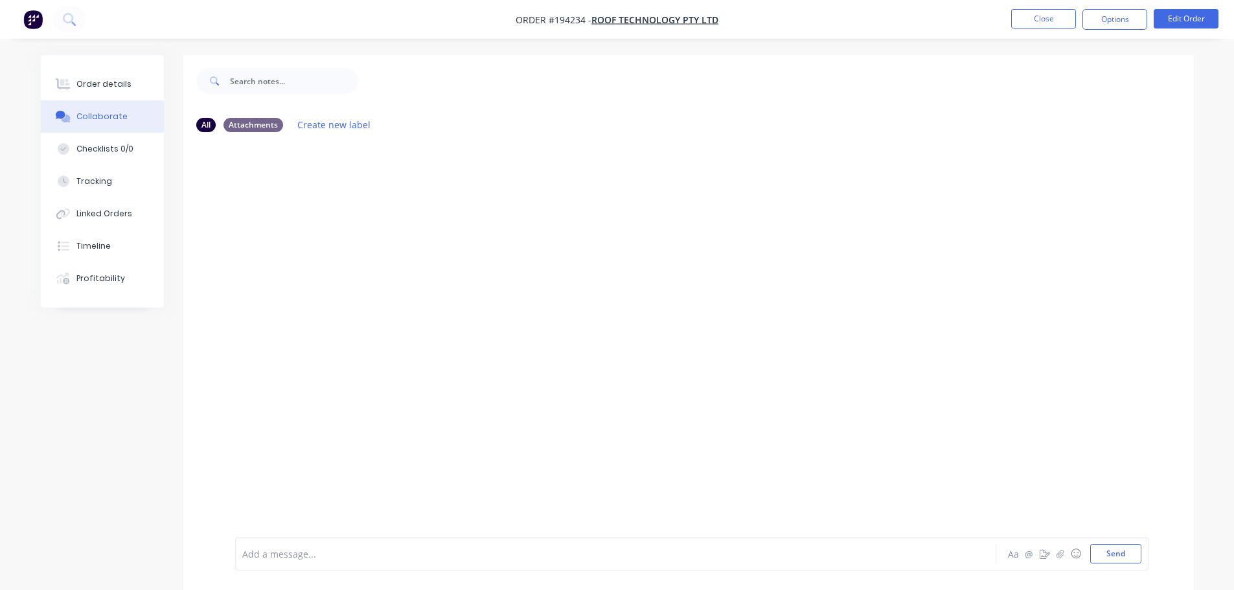
click at [255, 554] on div at bounding box center [580, 554] width 674 height 14
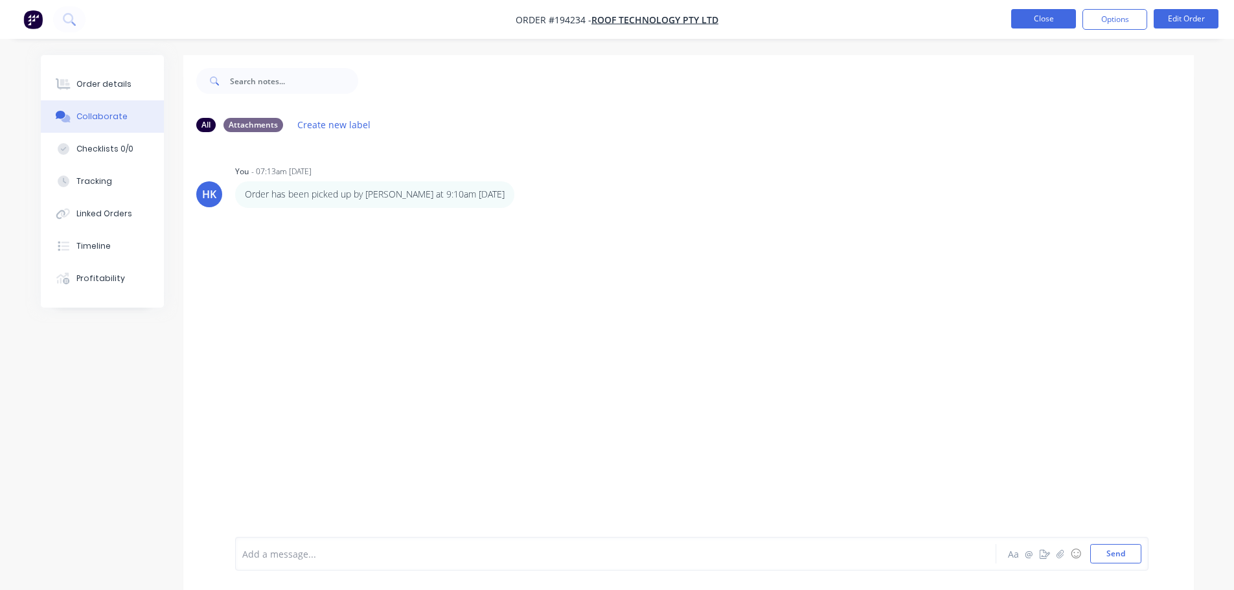
click at [619, 21] on button "Close" at bounding box center [1043, 18] width 65 height 19
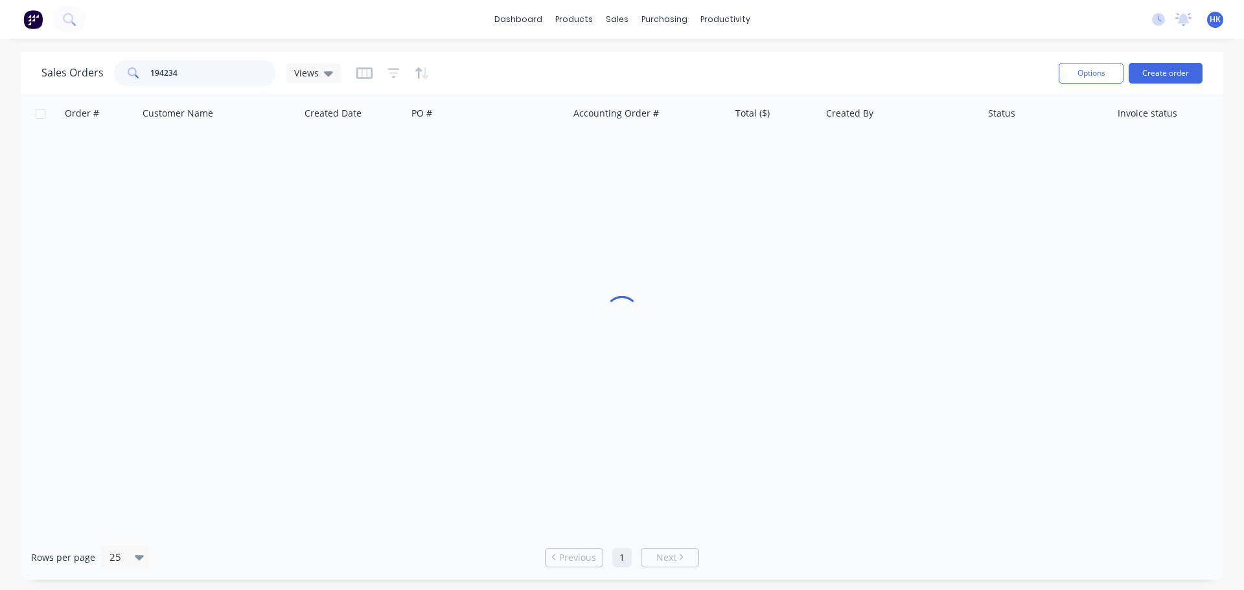
drag, startPoint x: 215, startPoint y: 68, endPoint x: 118, endPoint y: 80, distance: 97.8
click at [121, 81] on div "194234" at bounding box center [195, 73] width 162 height 26
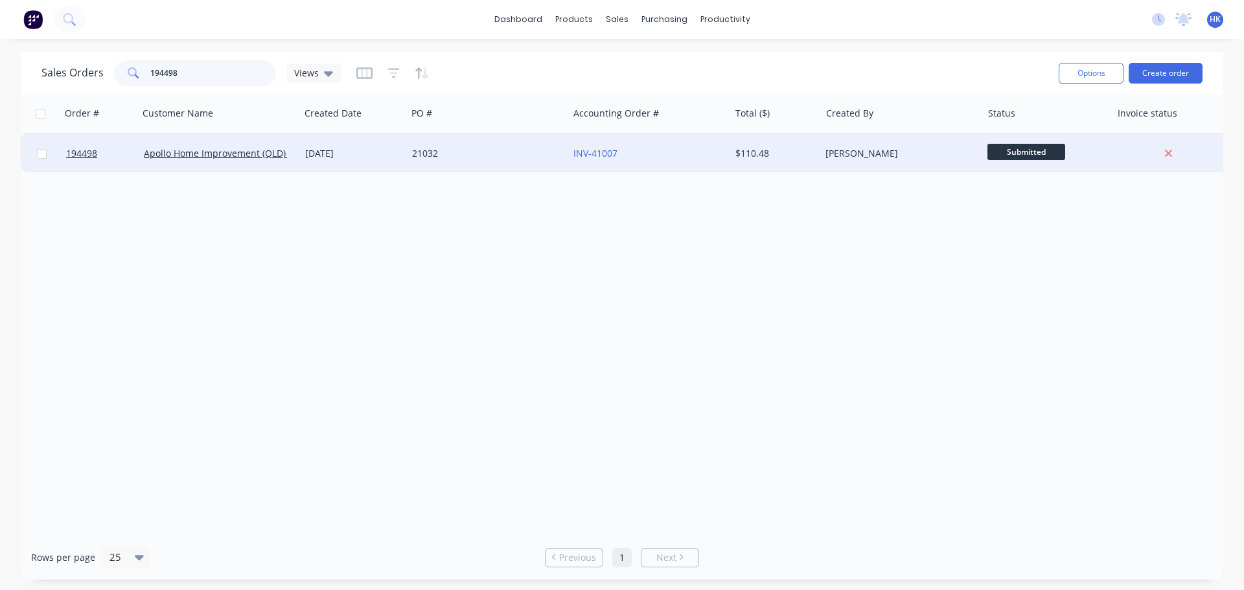
type input "194498"
click at [471, 153] on div "21032" at bounding box center [484, 153] width 144 height 13
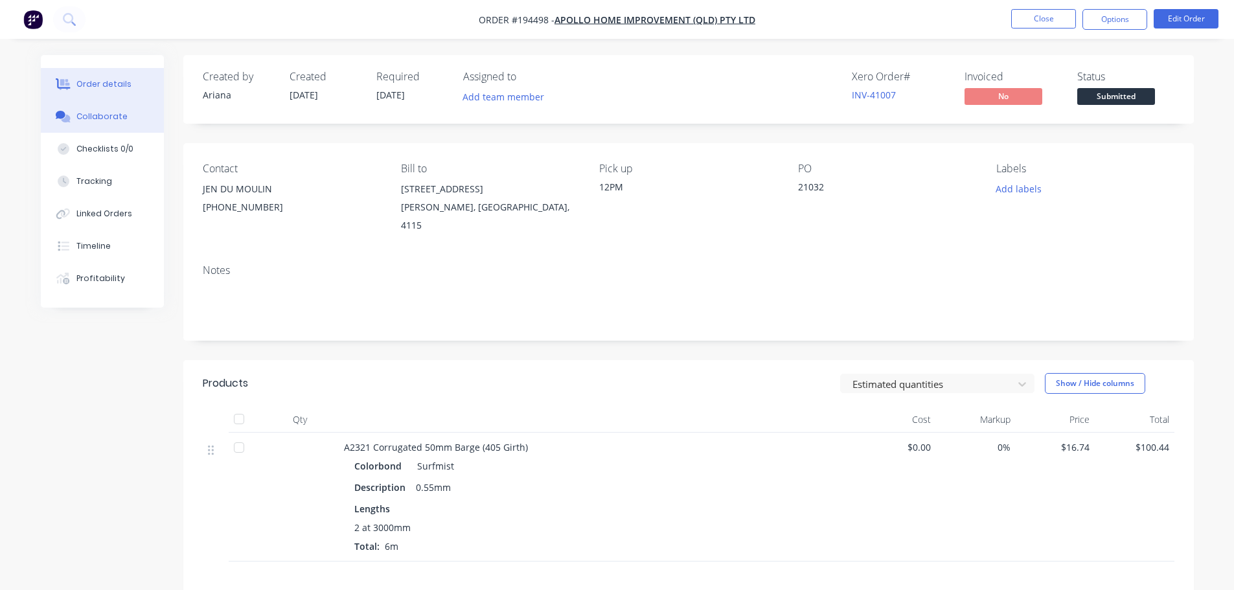
click at [105, 115] on div "Collaborate" at bounding box center [101, 117] width 51 height 12
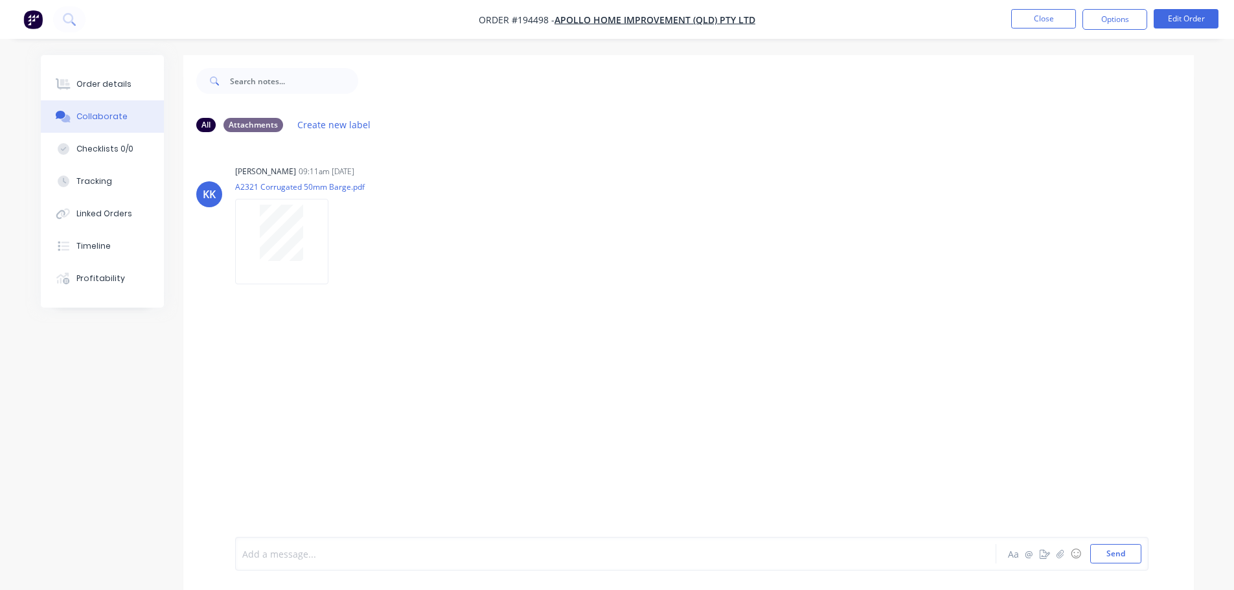
click at [291, 557] on div at bounding box center [580, 554] width 674 height 14
click at [521, 334] on button "button" at bounding box center [523, 330] width 5 height 19
click at [515, 351] on div "KK Kristina Katsoufros 09:11am 02/10/25 A2321 Corrugated 50mm Barge.pdf Labels …" at bounding box center [688, 339] width 1010 height 394
click at [521, 333] on icon "button" at bounding box center [523, 330] width 4 height 15
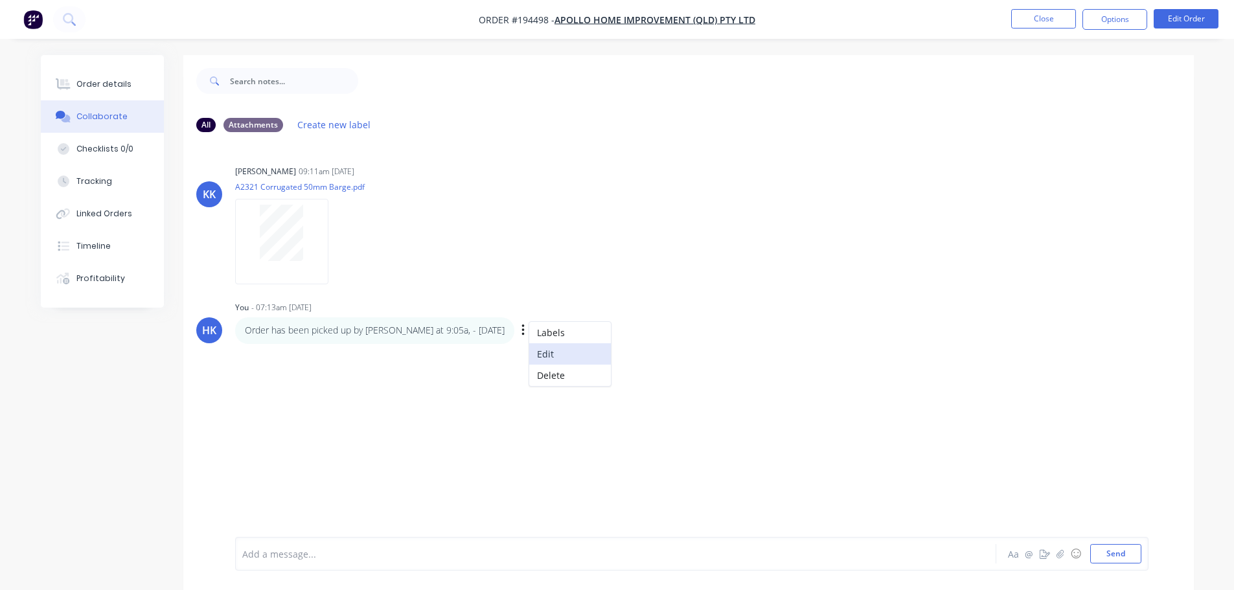
click at [529, 354] on button "Edit" at bounding box center [570, 353] width 82 height 21
click at [438, 554] on span "Order has been picked up by Dominic at 9:05a, - 03/10/2025" at bounding box center [382, 554] width 278 height 12
click at [619, 23] on button "Close" at bounding box center [1043, 18] width 65 height 19
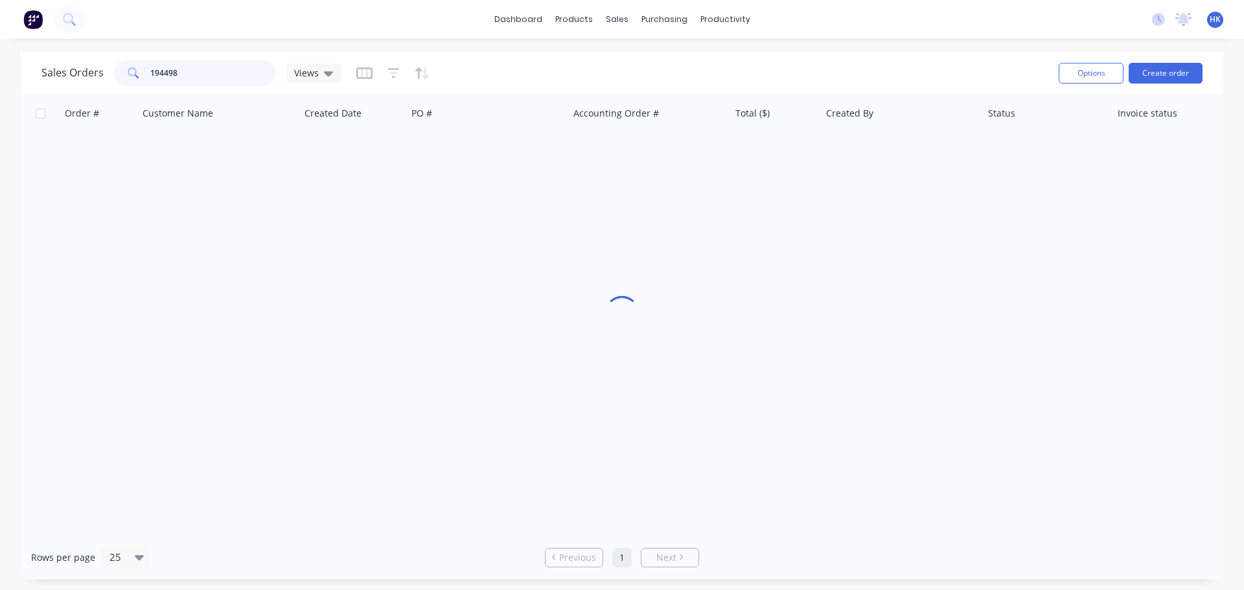
drag, startPoint x: 191, startPoint y: 76, endPoint x: 126, endPoint y: 92, distance: 67.2
click at [126, 92] on div "Sales Orders 194498 Views Options Create order" at bounding box center [622, 73] width 1202 height 42
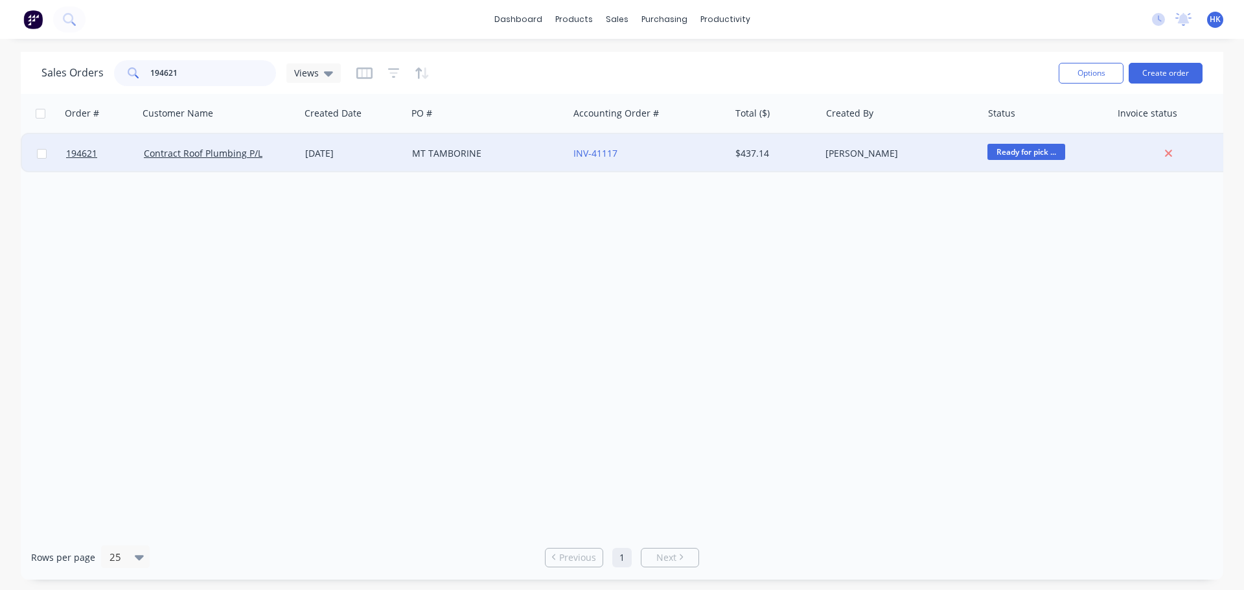
type input "194621"
click at [494, 165] on div "MT TAMBORINE" at bounding box center [487, 153] width 161 height 39
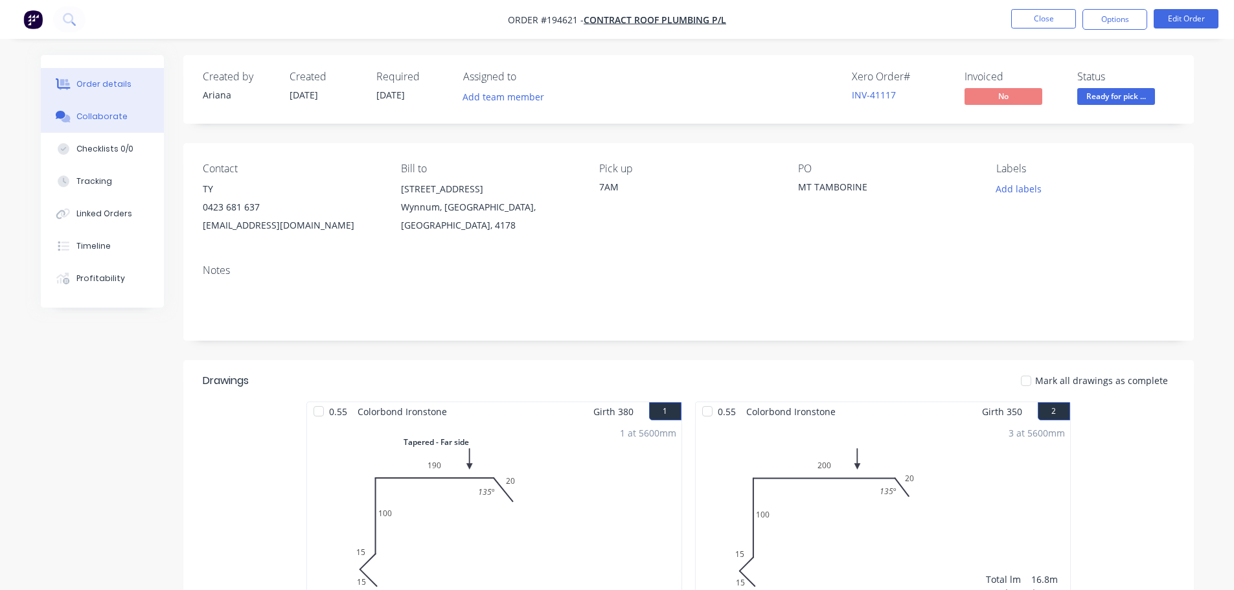
click at [105, 105] on button "Collaborate" at bounding box center [102, 116] width 123 height 32
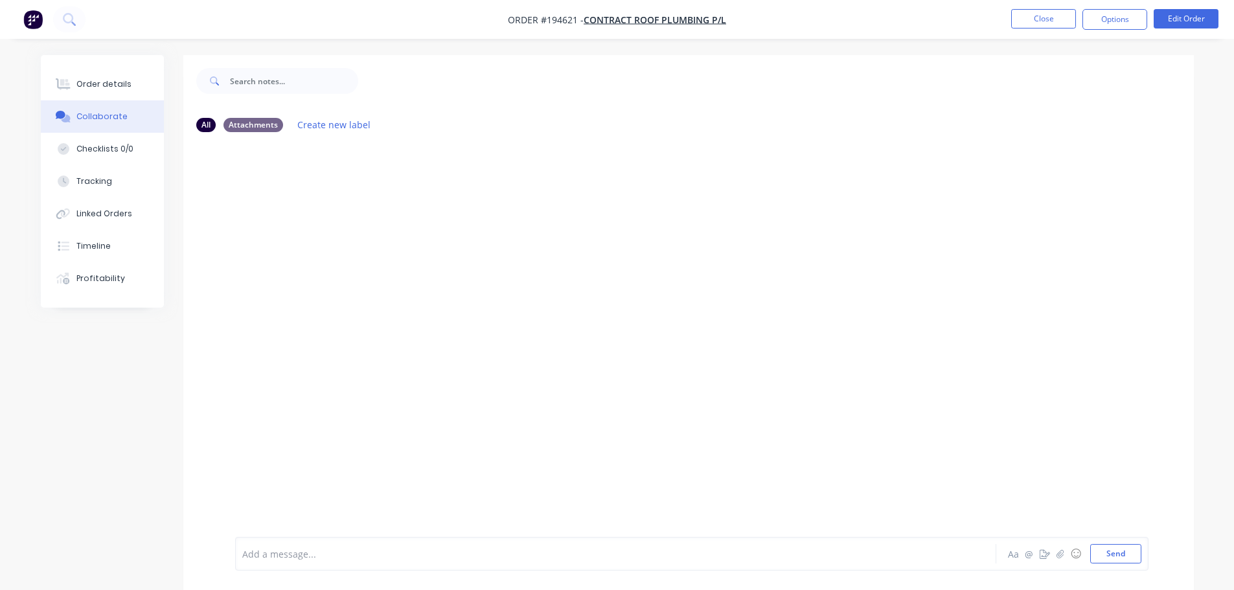
click at [263, 553] on div at bounding box center [580, 554] width 674 height 14
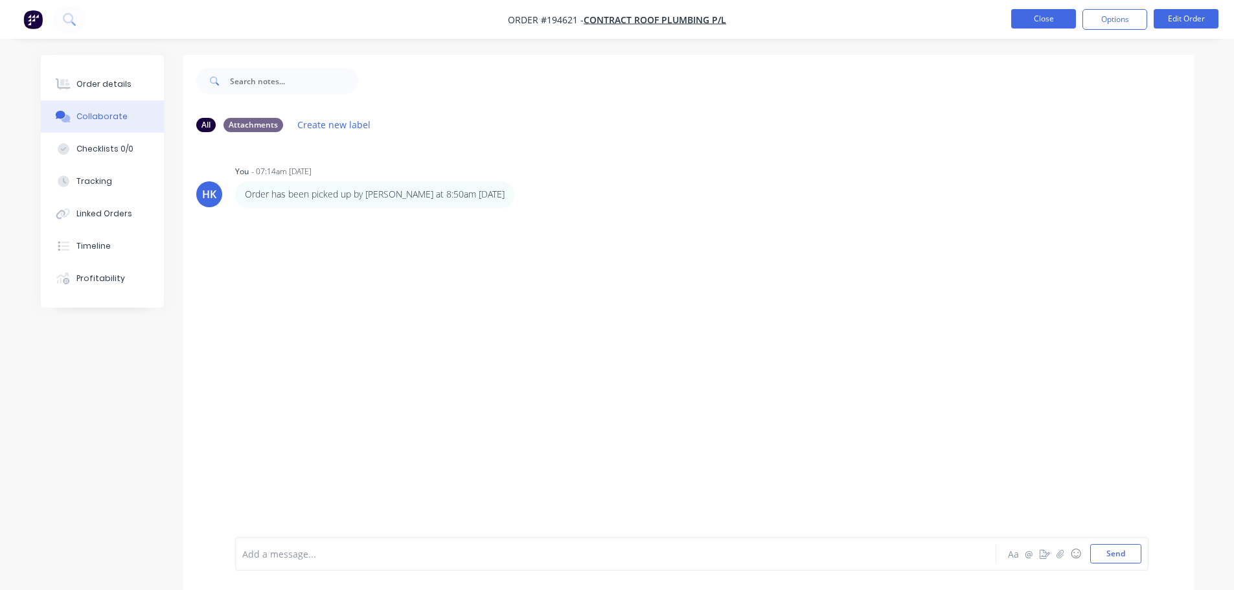
click at [619, 28] on button "Close" at bounding box center [1043, 18] width 65 height 19
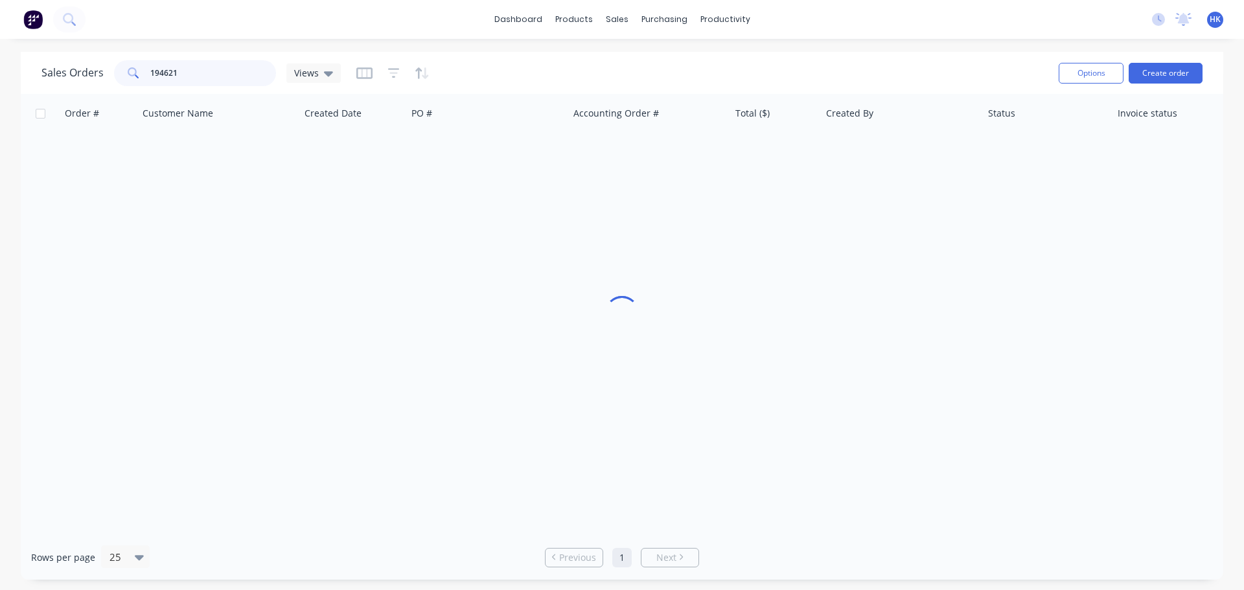
drag, startPoint x: 198, startPoint y: 78, endPoint x: 104, endPoint y: 78, distance: 93.9
click at [104, 78] on div "Sales Orders 194621 Views" at bounding box center [190, 73] width 299 height 26
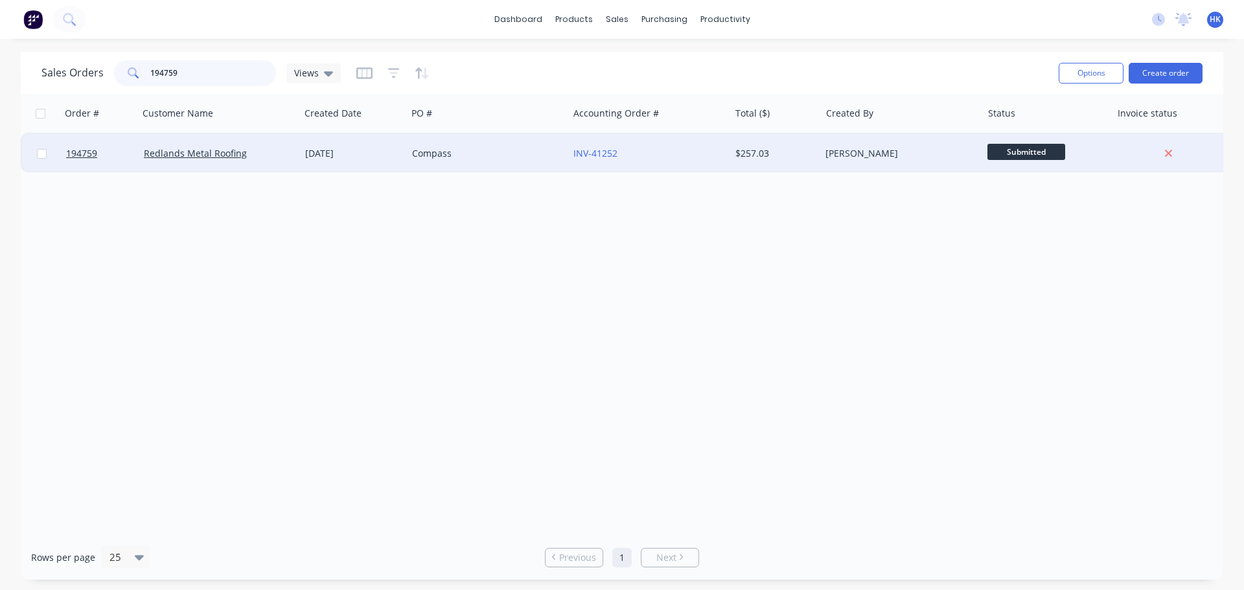
type input "194759"
click at [463, 160] on div "Compass" at bounding box center [487, 153] width 161 height 39
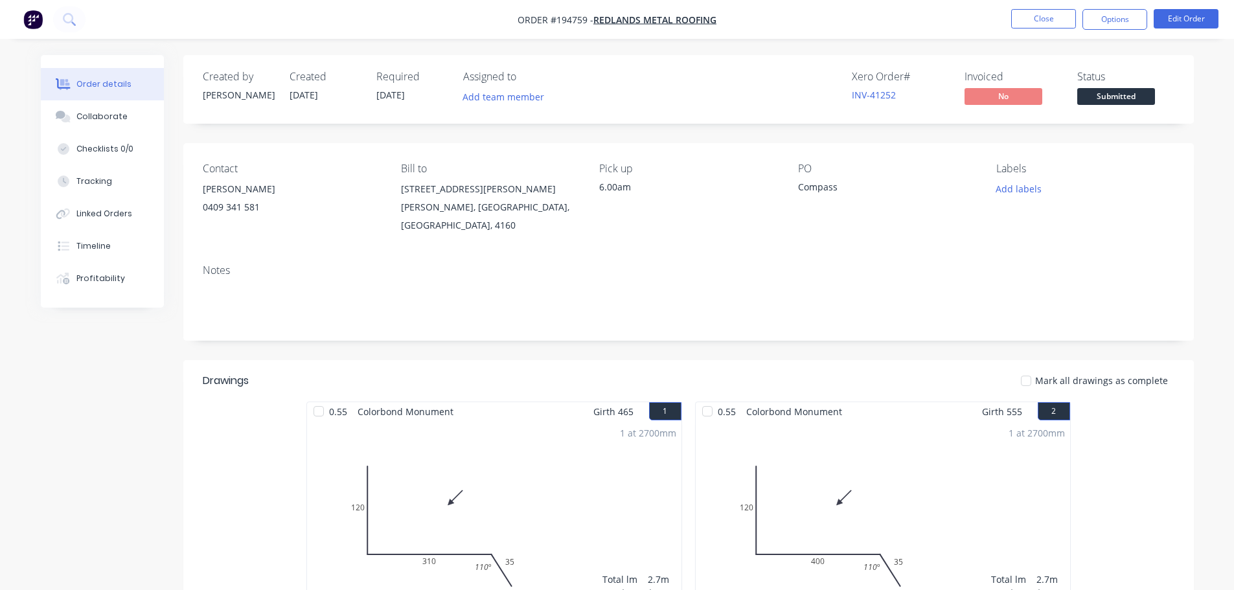
drag, startPoint x: 1108, startPoint y: 97, endPoint x: 1109, endPoint y: 111, distance: 14.9
click at [619, 96] on span "Submitted" at bounding box center [1116, 96] width 78 height 16
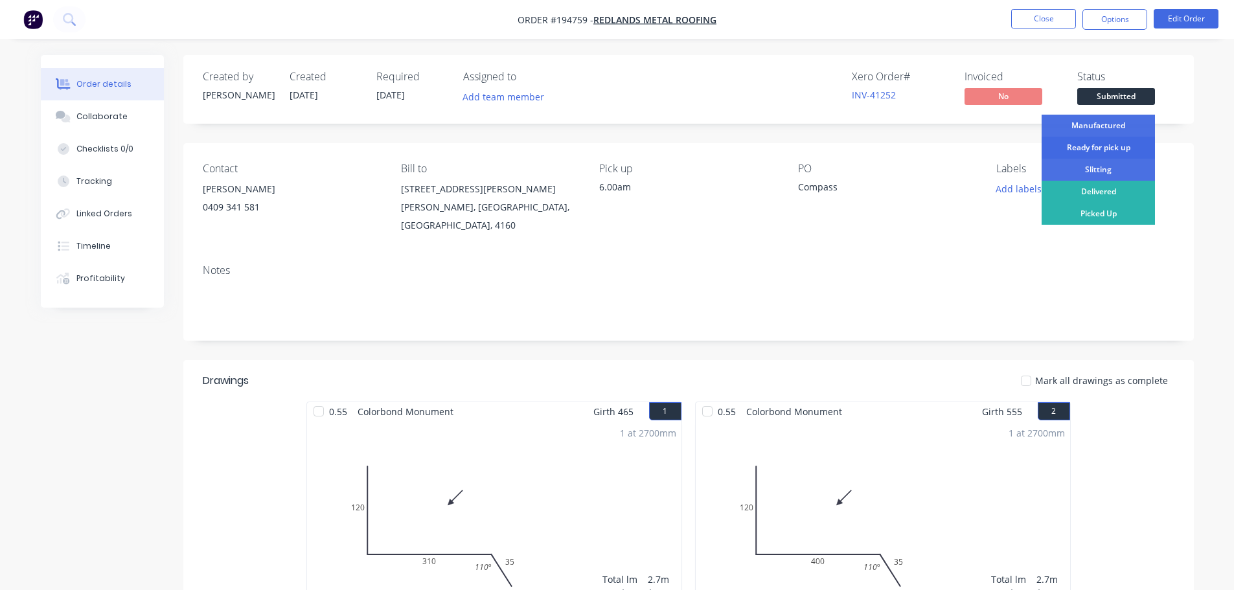
click at [619, 149] on div "Ready for pick up" at bounding box center [1097, 148] width 113 height 22
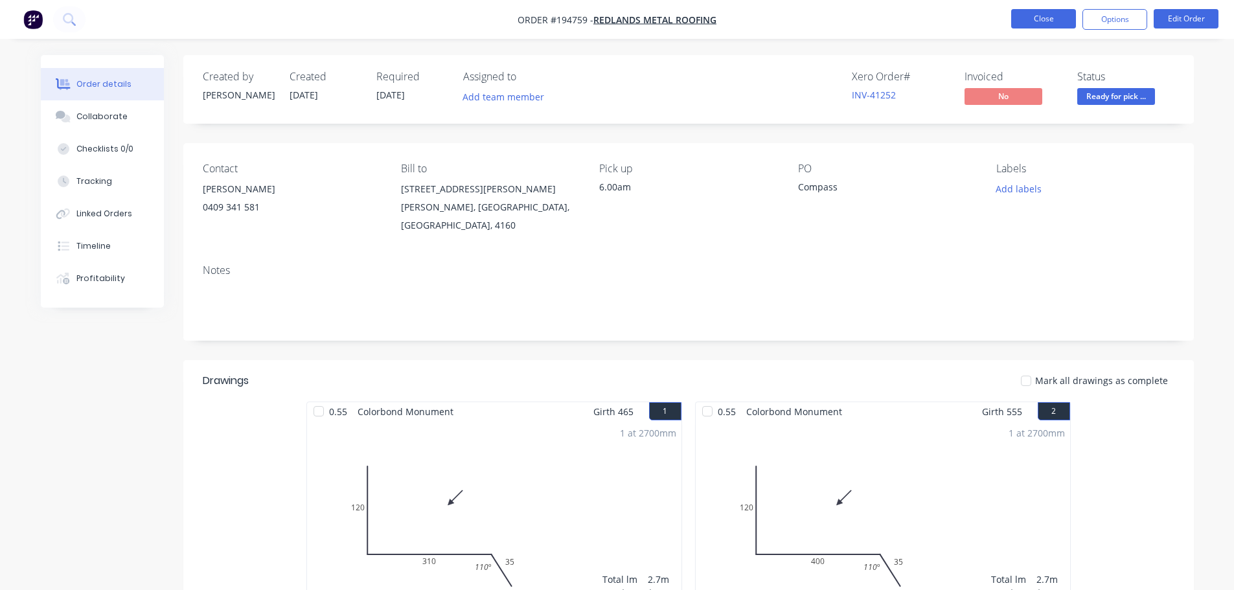
click at [619, 11] on button "Close" at bounding box center [1043, 18] width 65 height 19
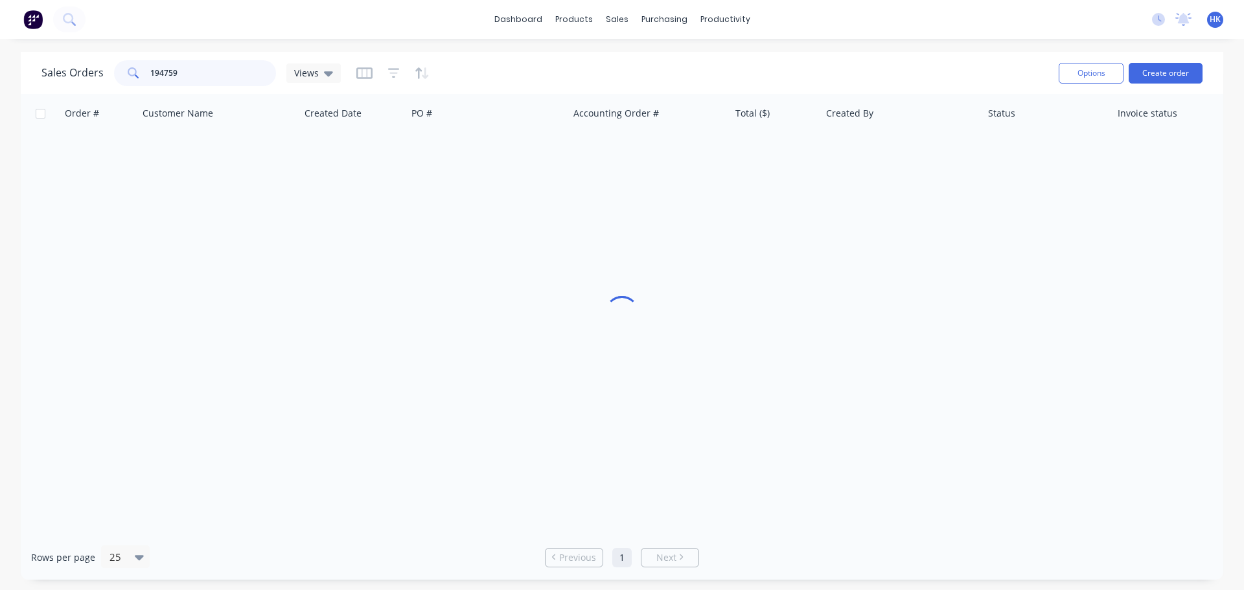
drag, startPoint x: 156, startPoint y: 88, endPoint x: 130, endPoint y: 89, distance: 25.9
click at [130, 89] on div "Sales Orders 194759 Views Options Create order" at bounding box center [622, 73] width 1202 height 42
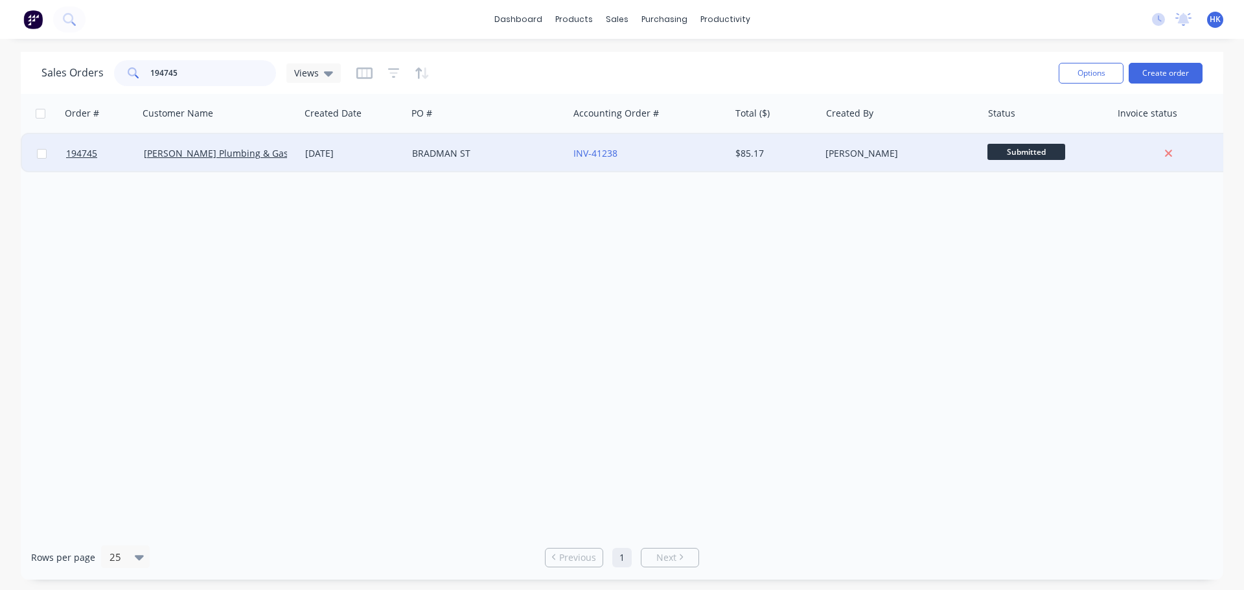
type input "194745"
click at [538, 153] on div "BRADMAN ST" at bounding box center [484, 153] width 144 height 13
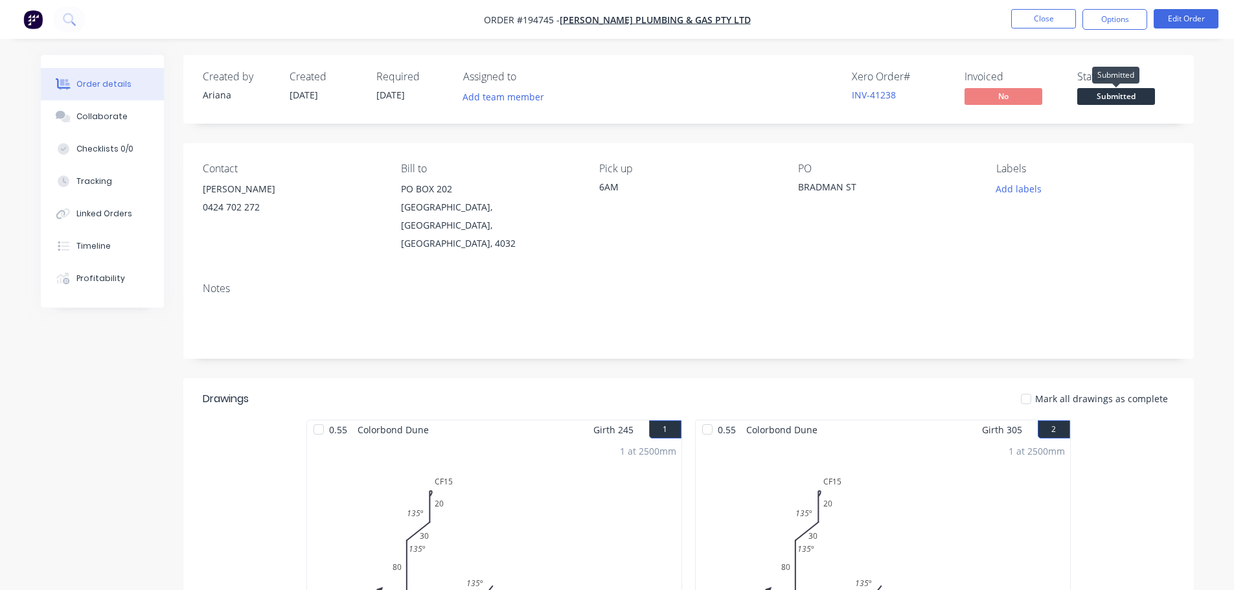
click at [619, 95] on span "Submitted" at bounding box center [1116, 96] width 78 height 16
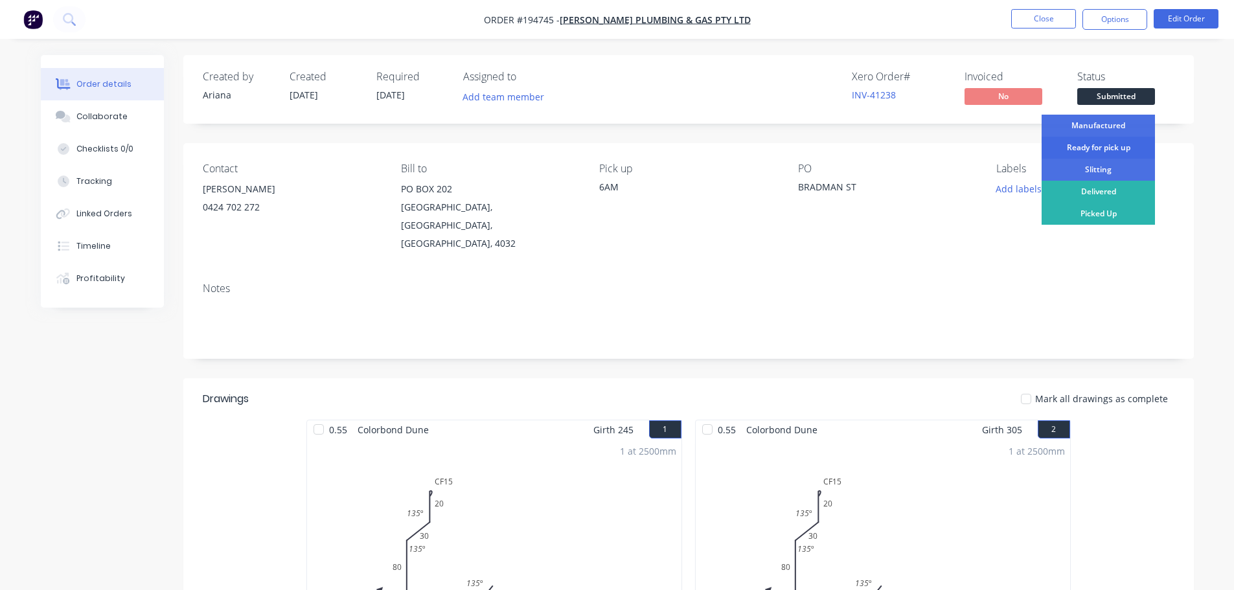
click at [619, 141] on div "Ready for pick up" at bounding box center [1097, 148] width 113 height 22
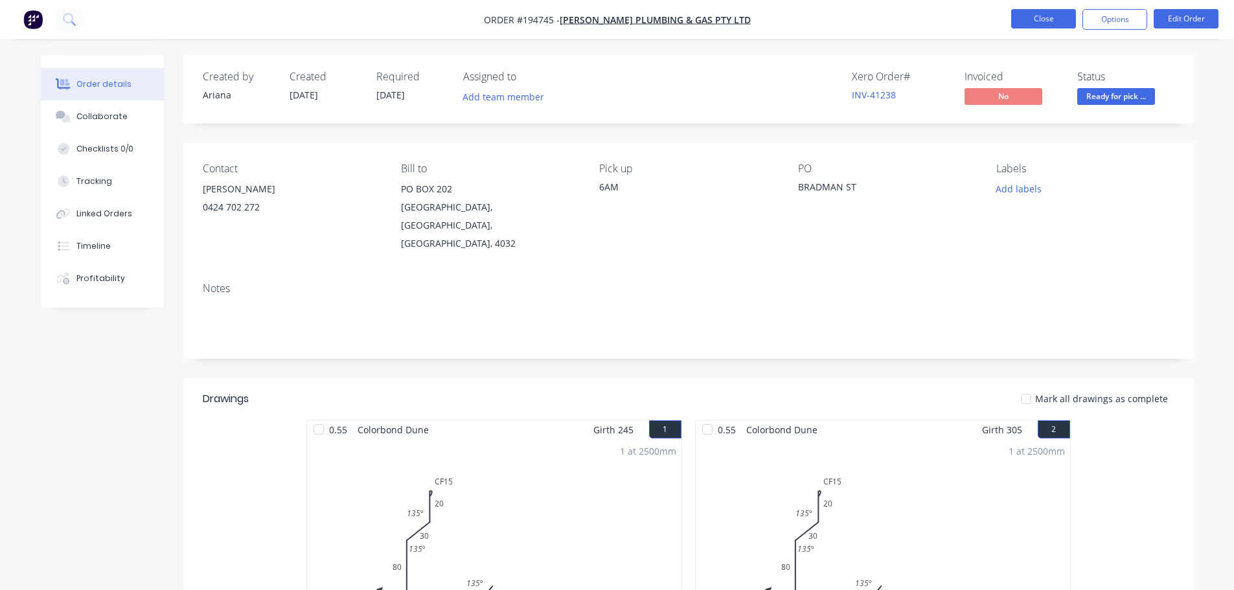
click at [619, 24] on button "Close" at bounding box center [1043, 18] width 65 height 19
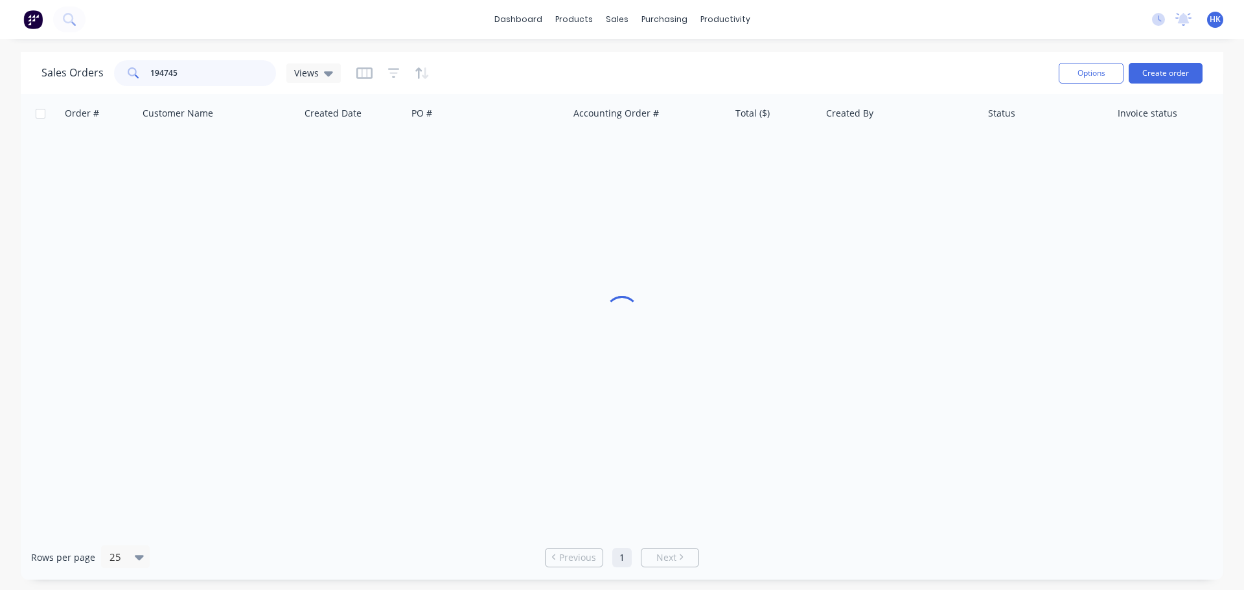
drag, startPoint x: 152, startPoint y: 82, endPoint x: 132, endPoint y: 79, distance: 20.2
click at [135, 82] on div "194745" at bounding box center [195, 73] width 162 height 26
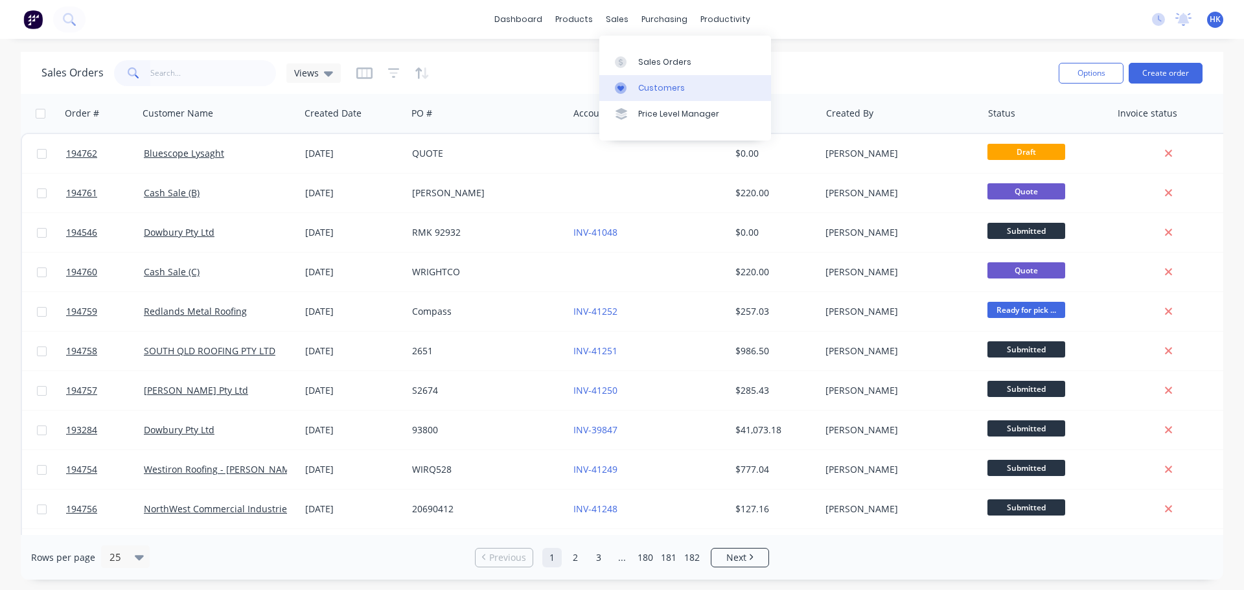
click at [619, 89] on div "Customers" at bounding box center [661, 88] width 47 height 12
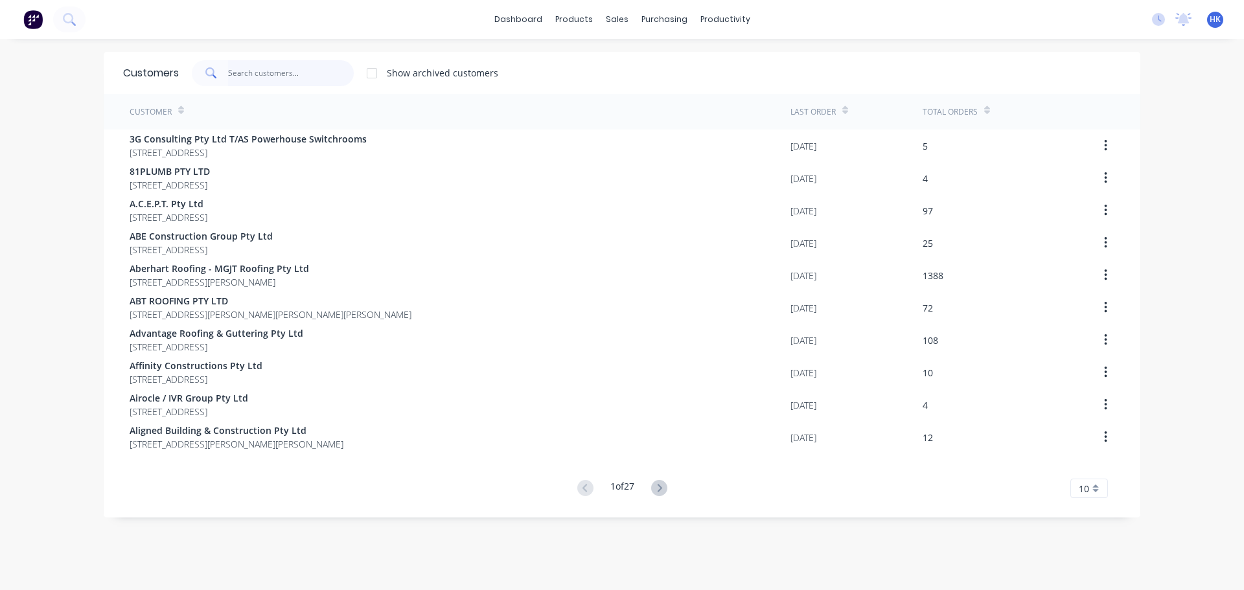
click at [300, 69] on input "text" at bounding box center [291, 73] width 126 height 26
click at [619, 85] on div "Customers" at bounding box center [656, 88] width 47 height 12
click at [619, 66] on div "Sales Orders" at bounding box center [659, 62] width 53 height 12
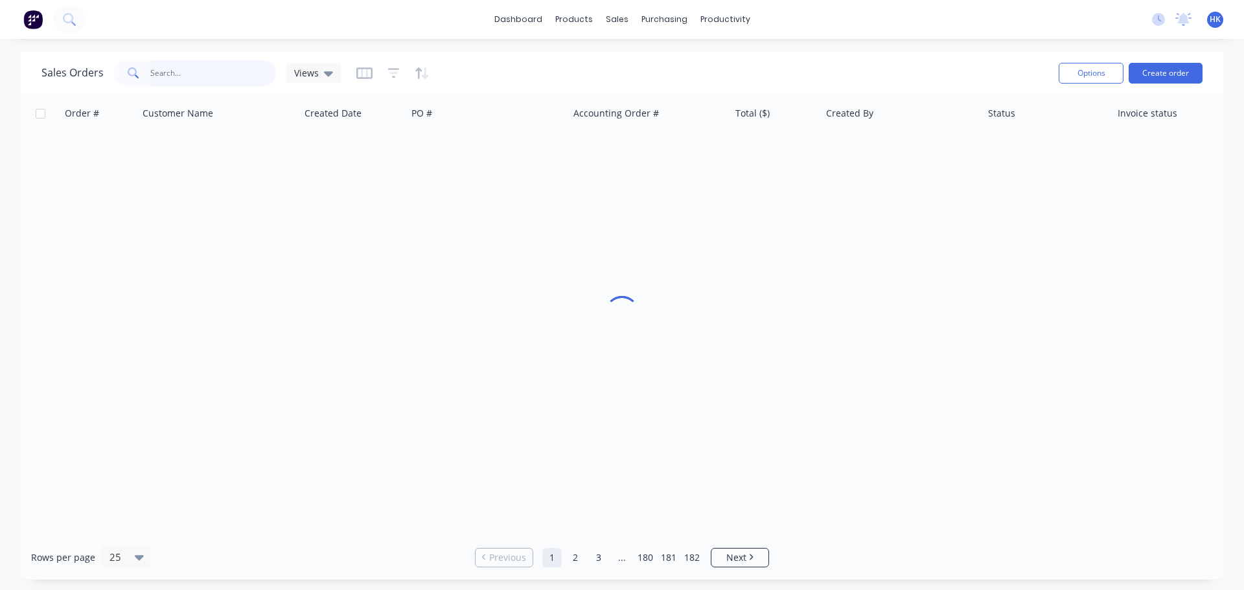
click at [159, 77] on input "text" at bounding box center [213, 73] width 126 height 26
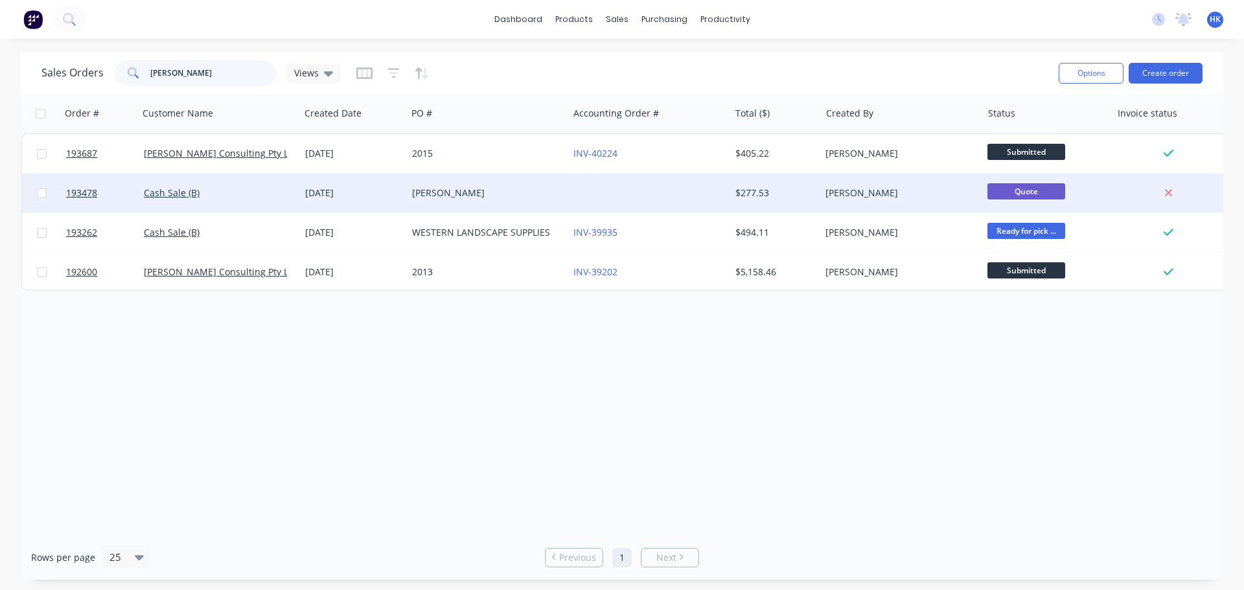
type input "darren"
click at [389, 194] on div "[DATE]" at bounding box center [353, 193] width 97 height 13
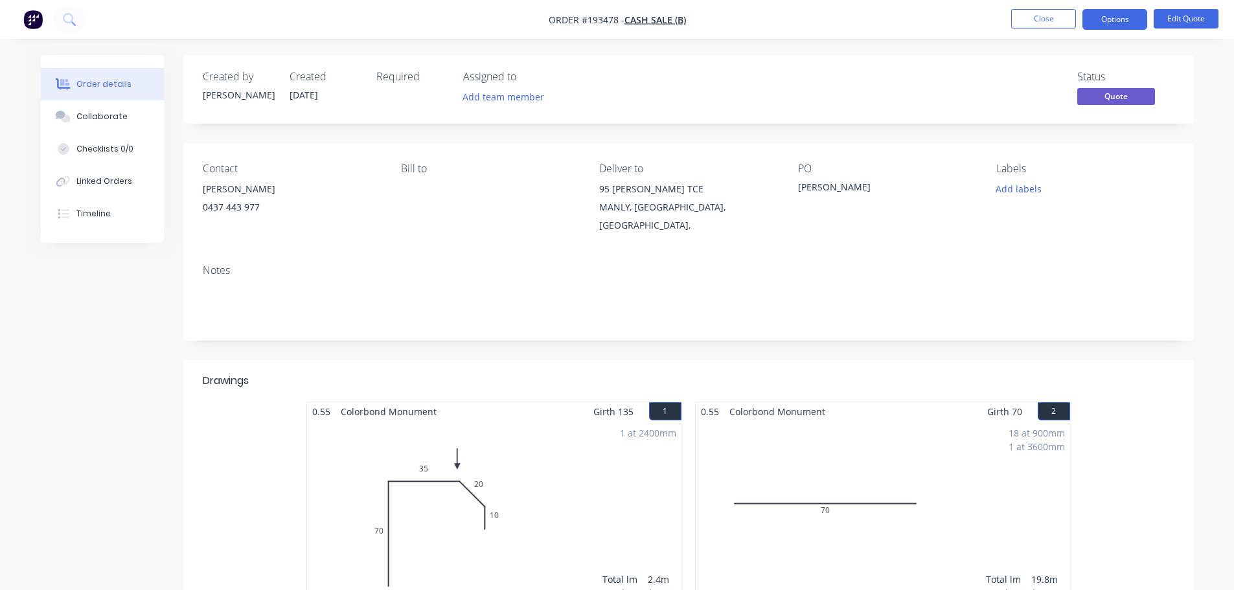
click at [127, 448] on div "Created by Hayden Created 22/09/25 Required Assigned to Add team member Status …" at bounding box center [617, 532] width 1153 height 955
click at [619, 18] on button "Close" at bounding box center [1043, 18] width 65 height 19
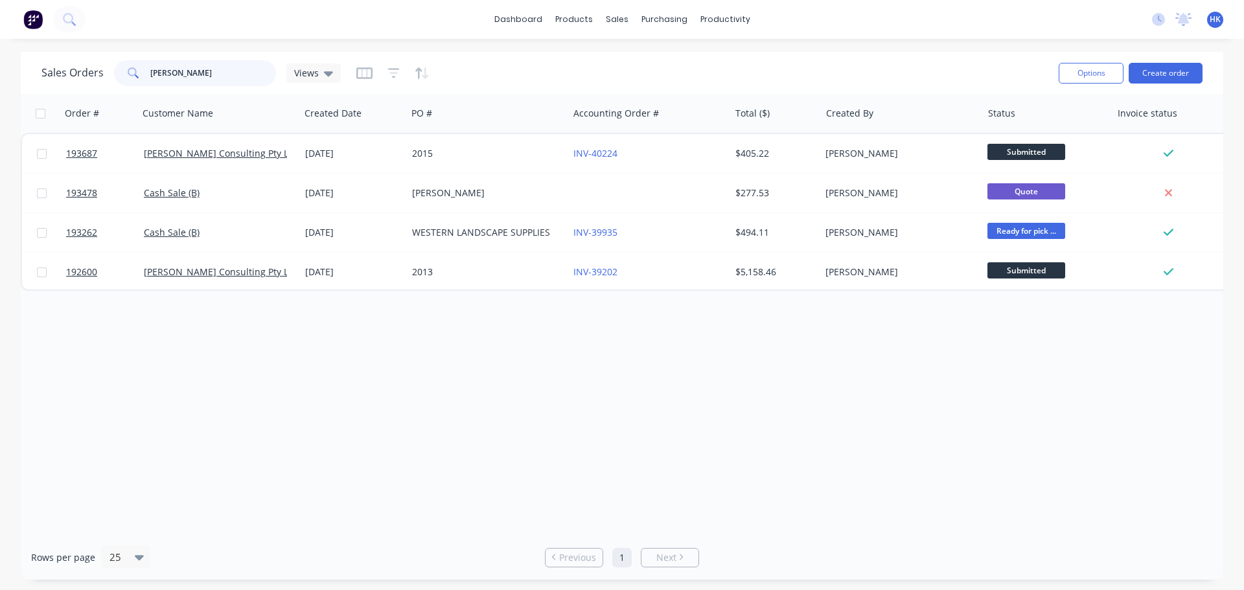
drag, startPoint x: 236, startPoint y: 75, endPoint x: 156, endPoint y: 73, distance: 80.3
click at [172, 75] on input "darren" at bounding box center [213, 73] width 126 height 26
click at [153, 73] on input "darren" at bounding box center [213, 73] width 126 height 26
drag, startPoint x: 179, startPoint y: 73, endPoint x: 137, endPoint y: 74, distance: 42.1
click at [138, 74] on div "darren" at bounding box center [195, 73] width 162 height 26
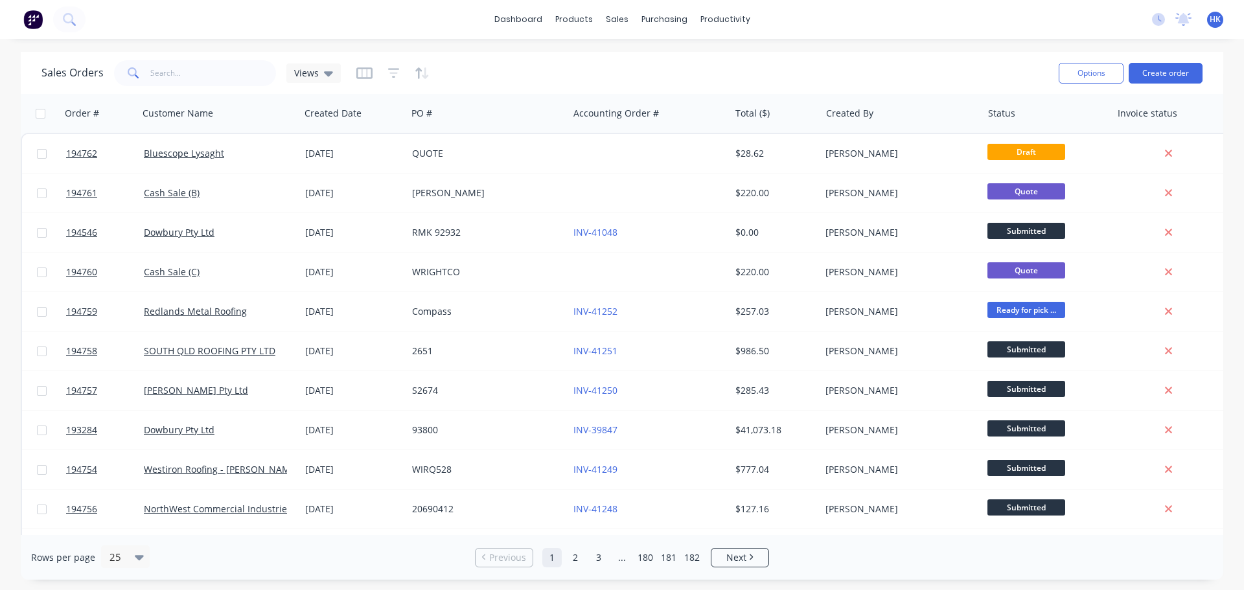
click at [619, 52] on div "Sales Orders Views Options Create order" at bounding box center [622, 73] width 1202 height 42
click at [619, 71] on button "Create order" at bounding box center [1165, 73] width 74 height 21
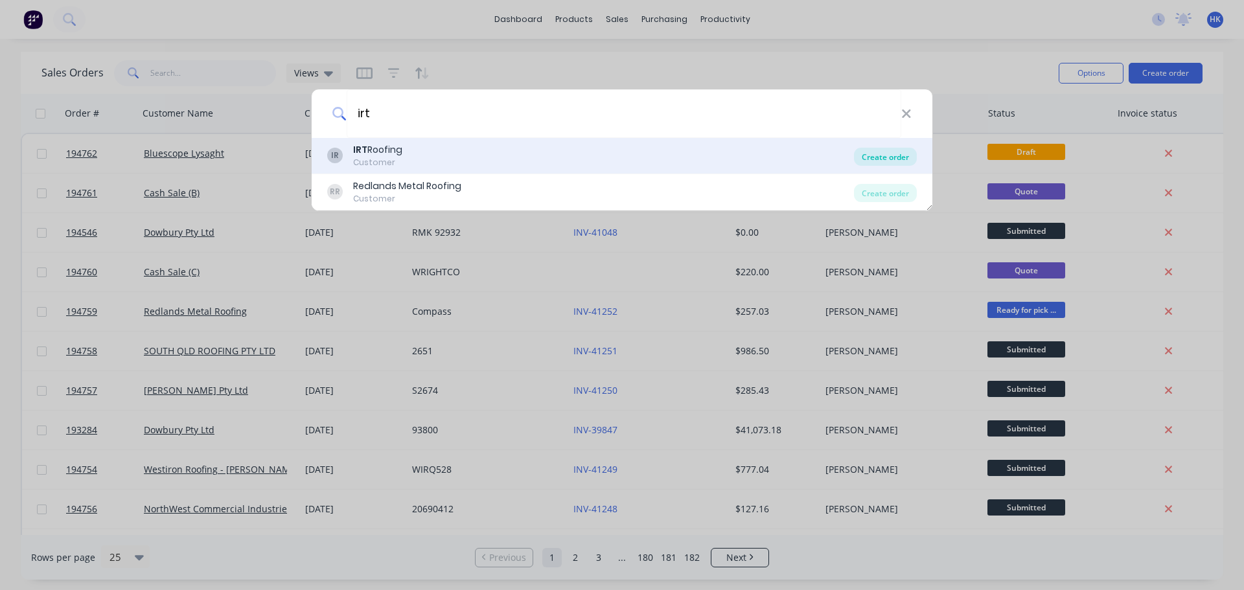
type input "irt"
click at [619, 157] on div "Create order" at bounding box center [885, 157] width 63 height 18
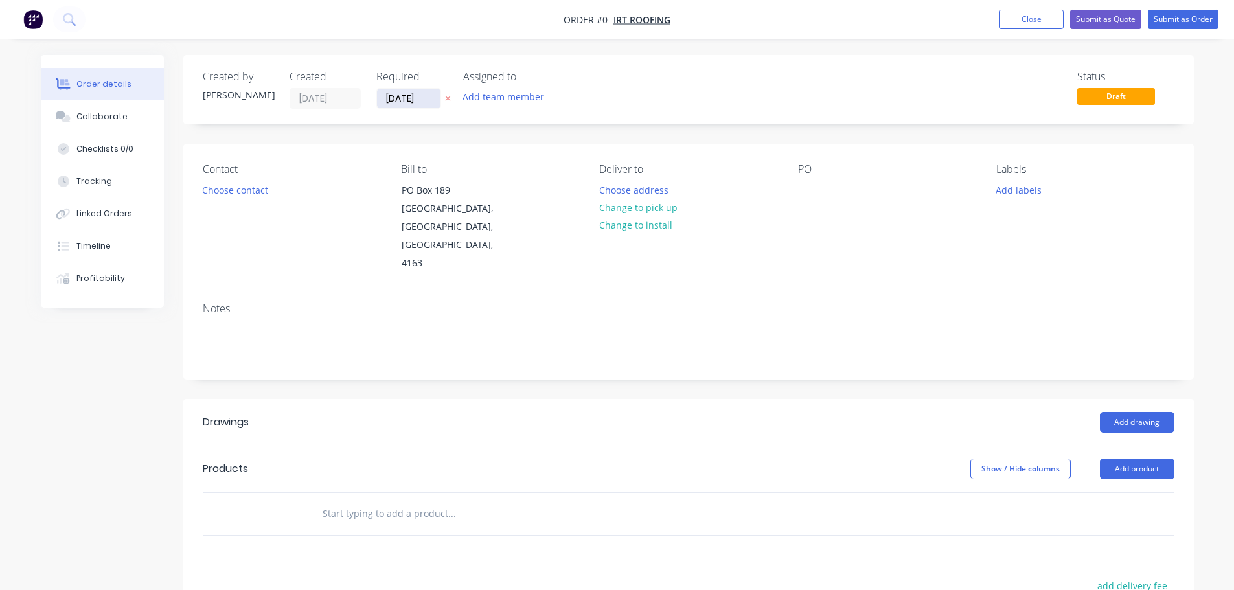
click at [398, 95] on input "[DATE]" at bounding box center [408, 98] width 63 height 19
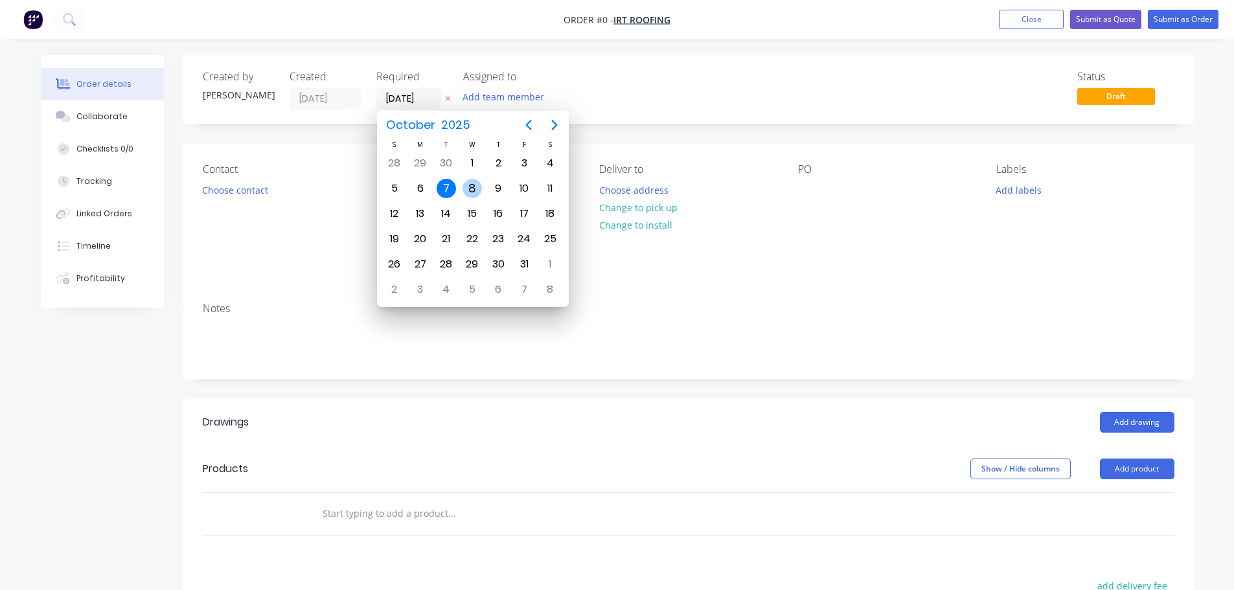
click at [468, 193] on div "8" at bounding box center [471, 188] width 19 height 19
type input "[DATE]"
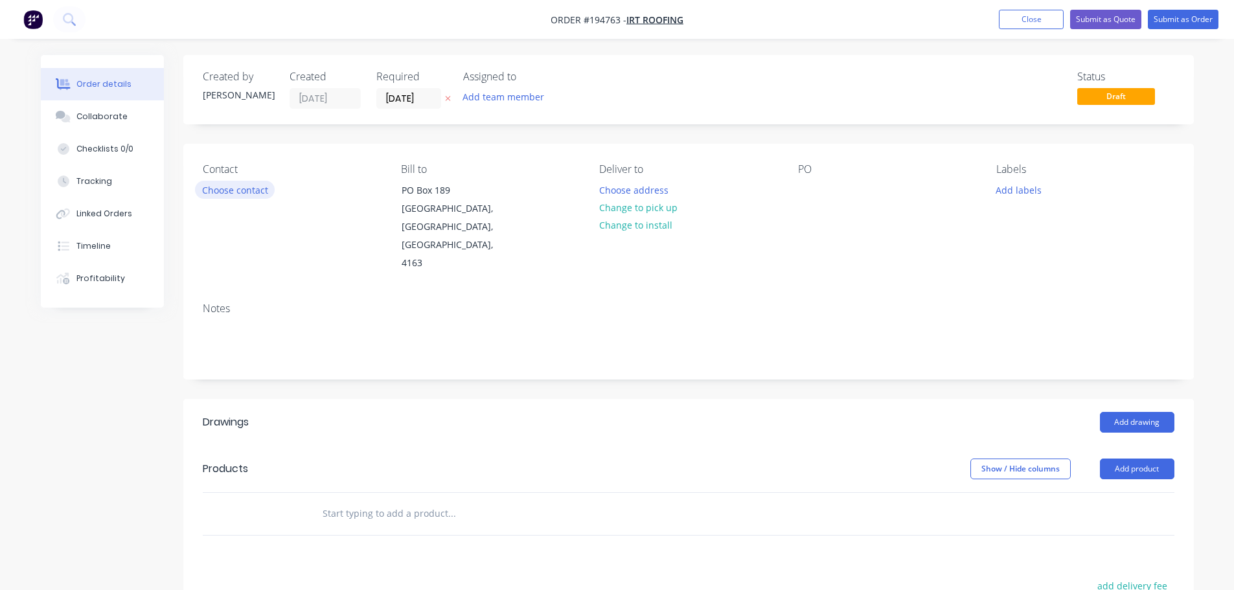
click at [269, 192] on button "Choose contact" at bounding box center [235, 189] width 80 height 17
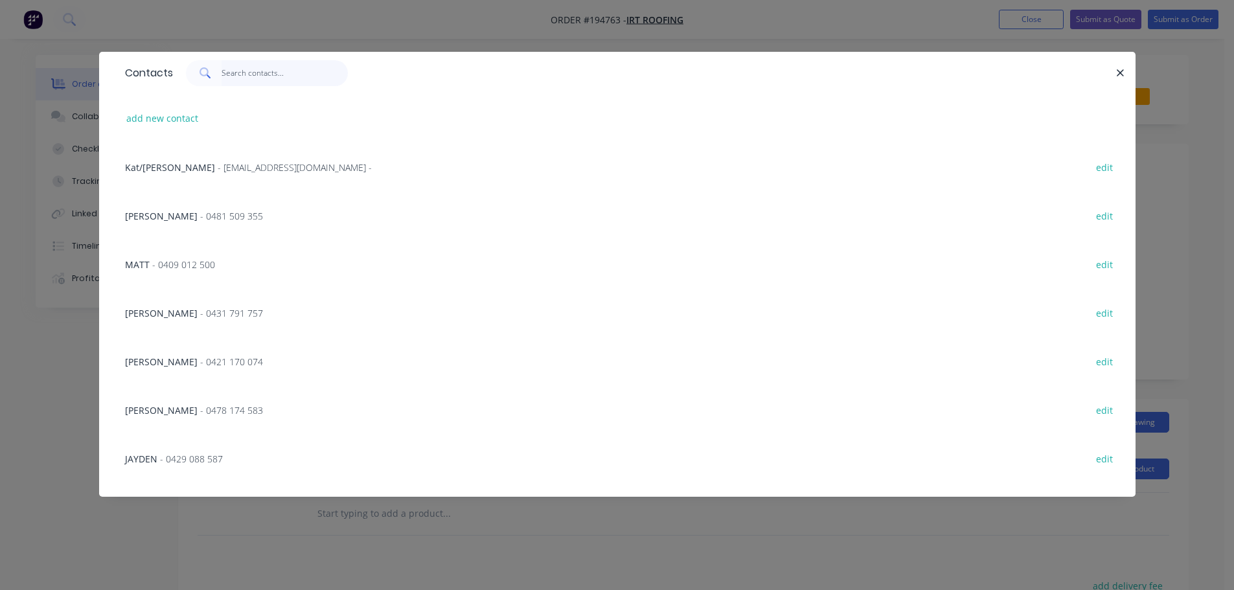
click at [251, 76] on input "text" at bounding box center [285, 73] width 126 height 26
type input "TR"
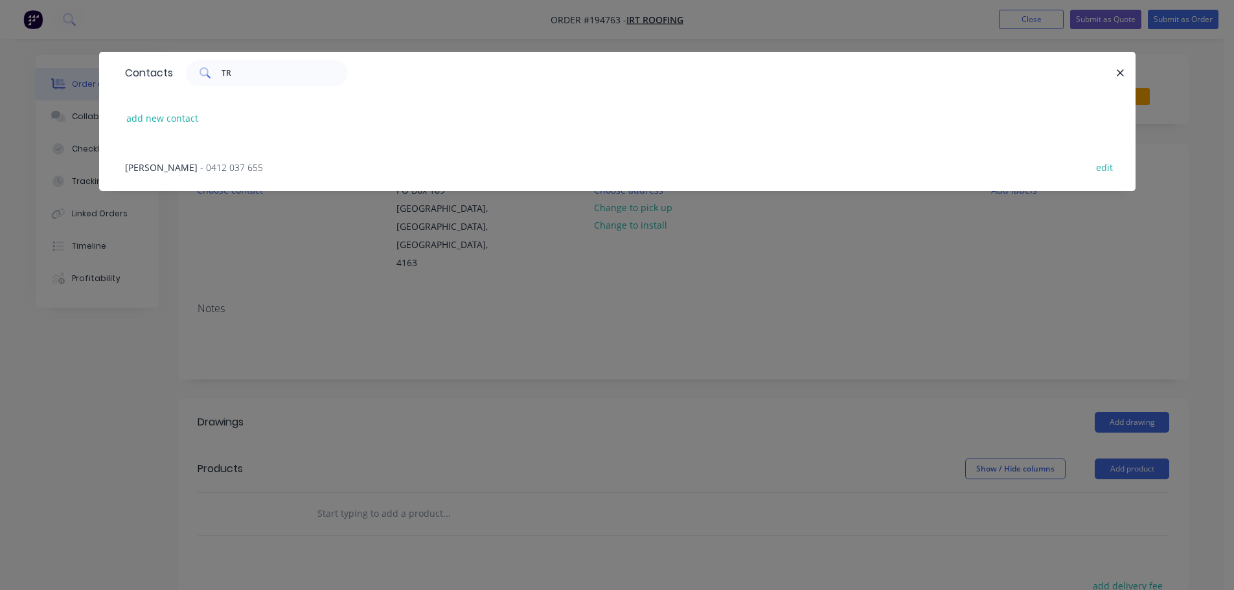
click at [208, 165] on span "- 0412 037 655" at bounding box center [231, 167] width 63 height 12
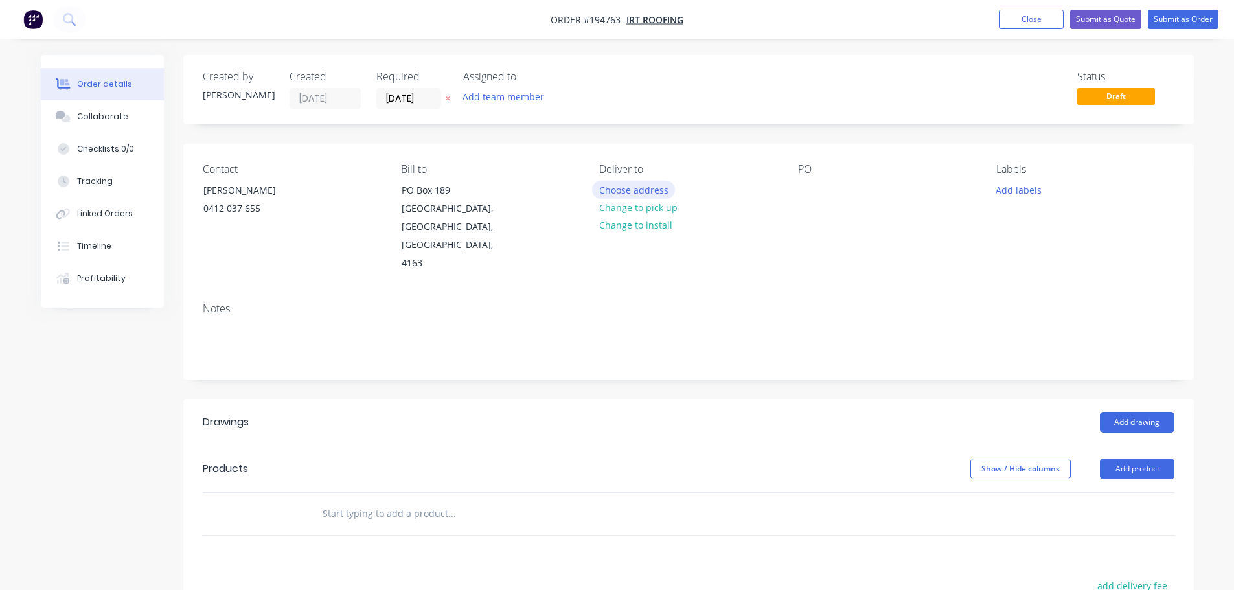
click at [619, 185] on button "Choose address" at bounding box center [633, 189] width 83 height 17
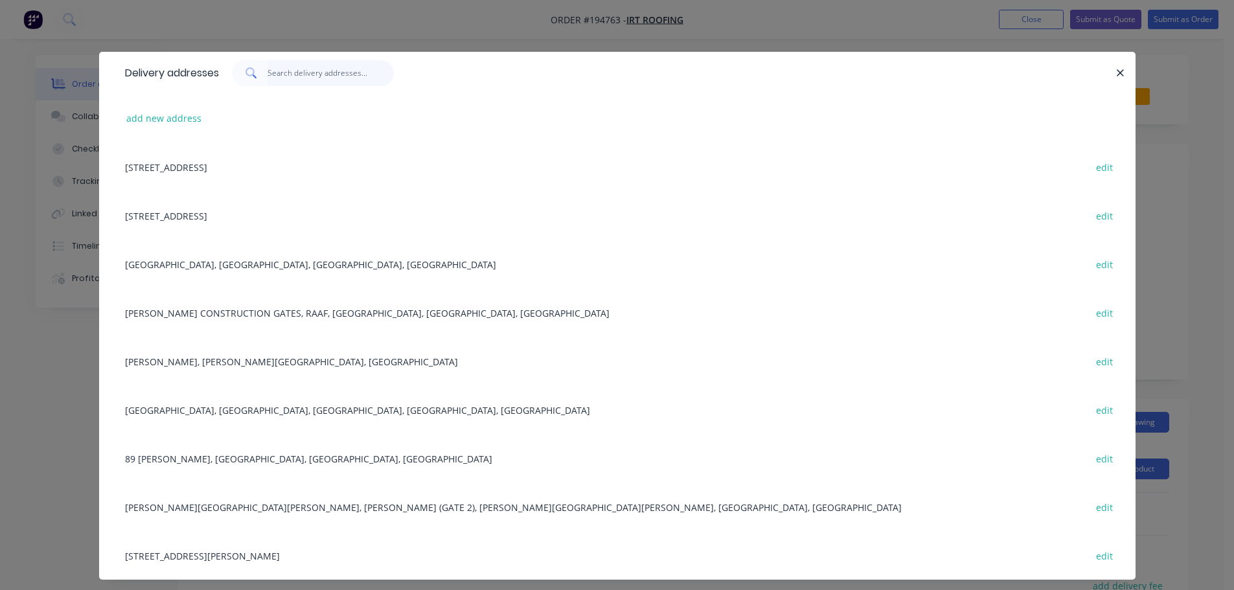
click at [313, 66] on input "text" at bounding box center [330, 73] width 126 height 26
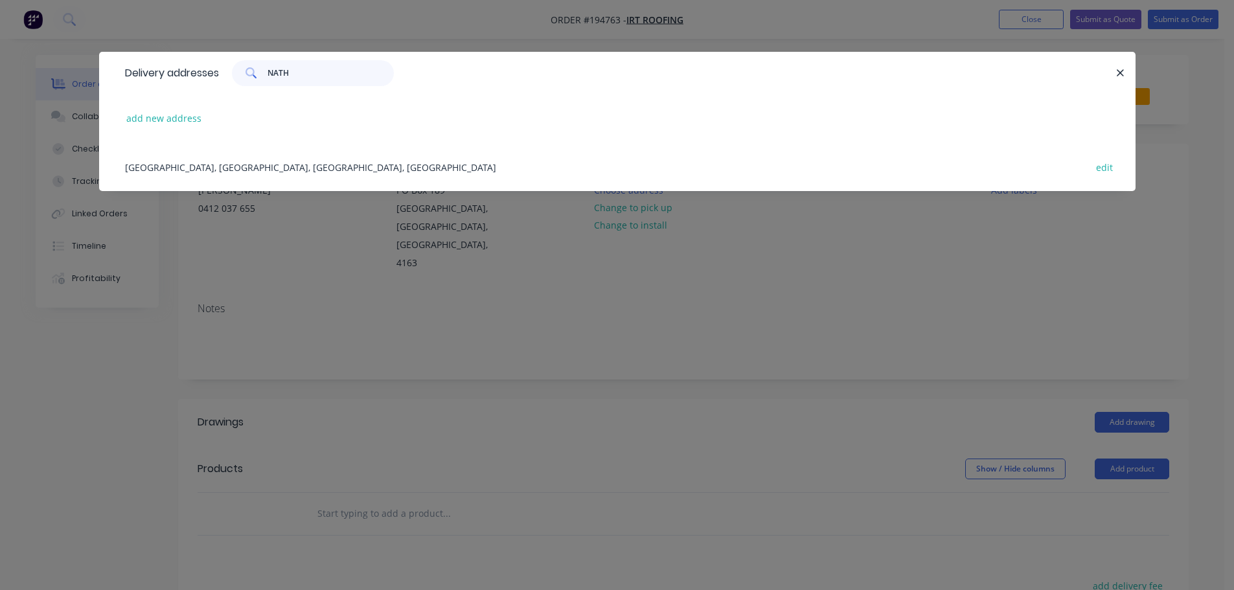
type input "NATH"
click at [266, 160] on div "EAST CREEK RD, NATHAN, Queensland, Australia edit" at bounding box center [617, 166] width 997 height 49
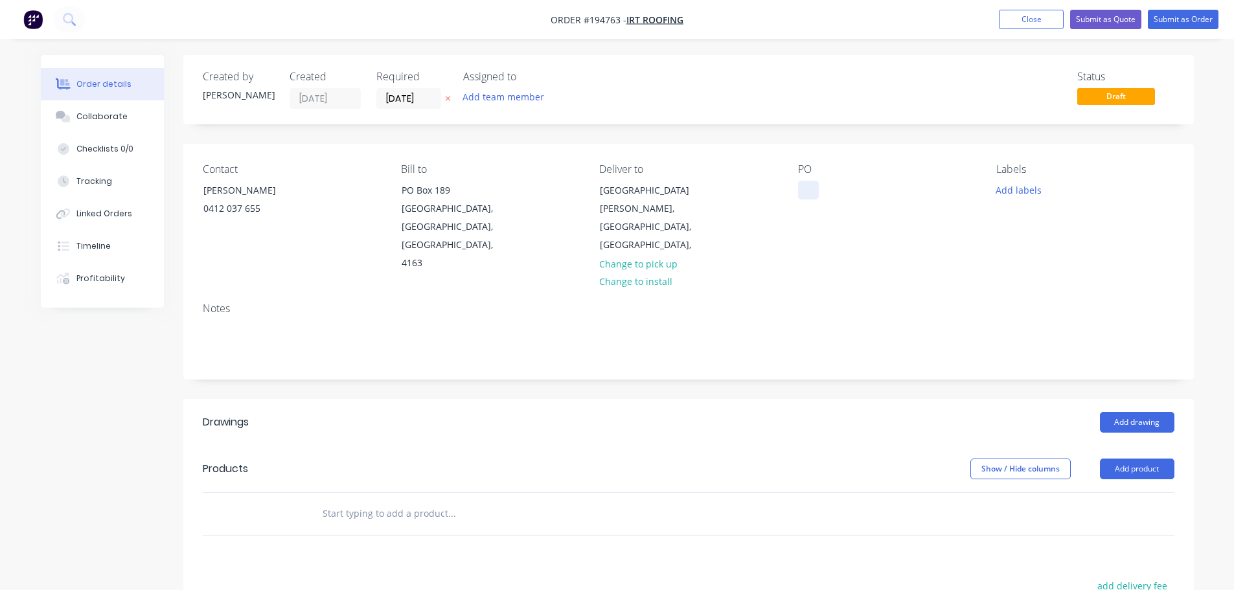
click at [619, 185] on div at bounding box center [808, 190] width 21 height 19
click at [619, 195] on button "Add labels" at bounding box center [1019, 189] width 60 height 17
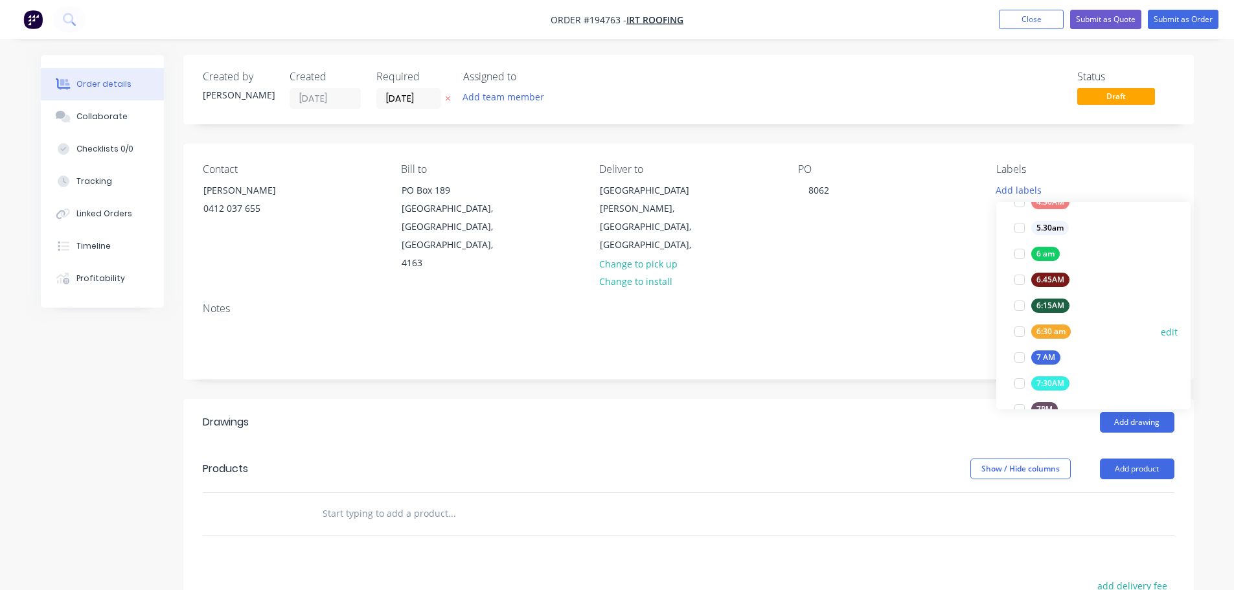
click at [619, 331] on div at bounding box center [1019, 332] width 26 height 26
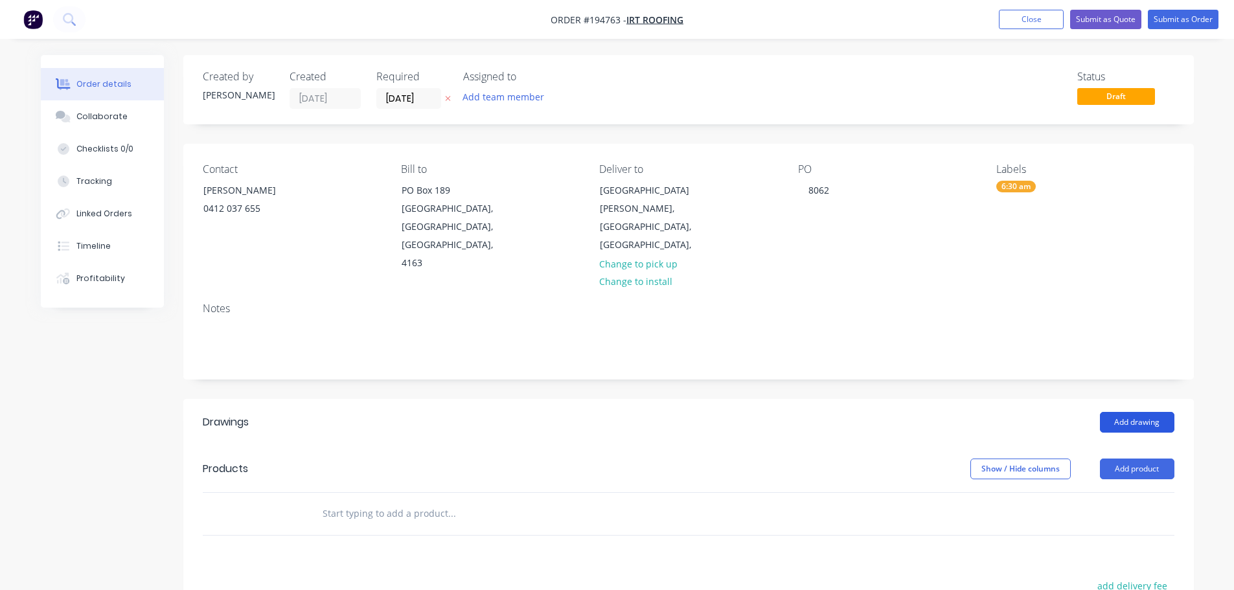
drag, startPoint x: 835, startPoint y: 423, endPoint x: 1101, endPoint y: 394, distance: 267.7
click at [619, 459] on div "Show / Hide columns Add product" at bounding box center [791, 469] width 765 height 21
click at [619, 412] on button "Add drawing" at bounding box center [1137, 422] width 74 height 21
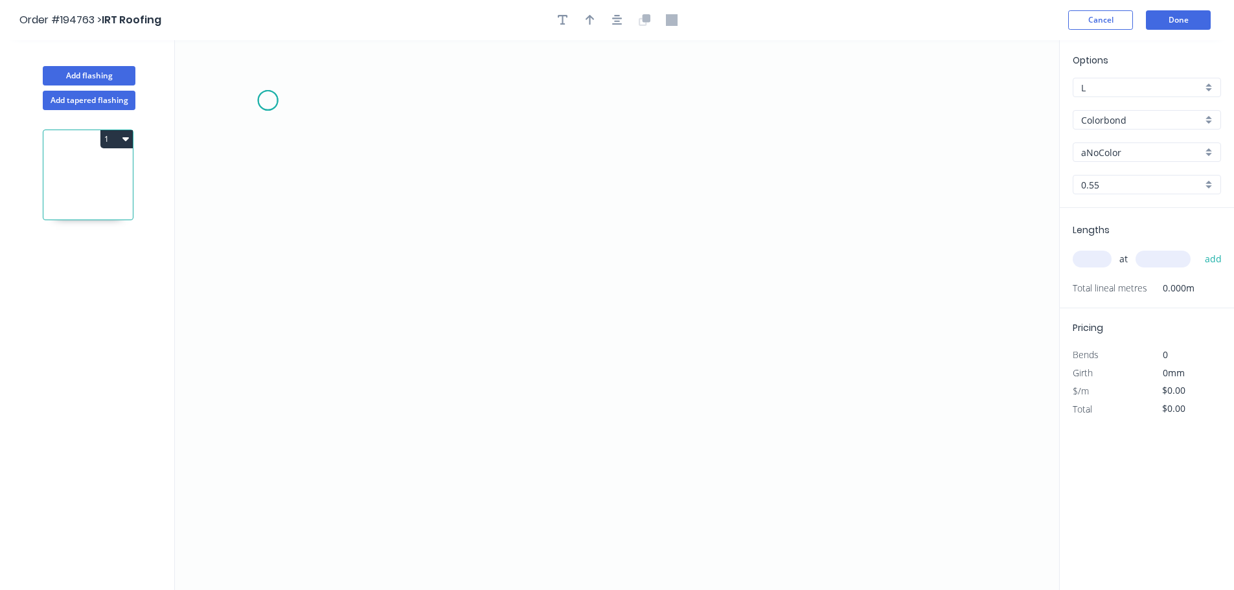
click at [267, 100] on icon "0" at bounding box center [617, 315] width 884 height 550
click at [269, 380] on icon "0" at bounding box center [617, 315] width 884 height 550
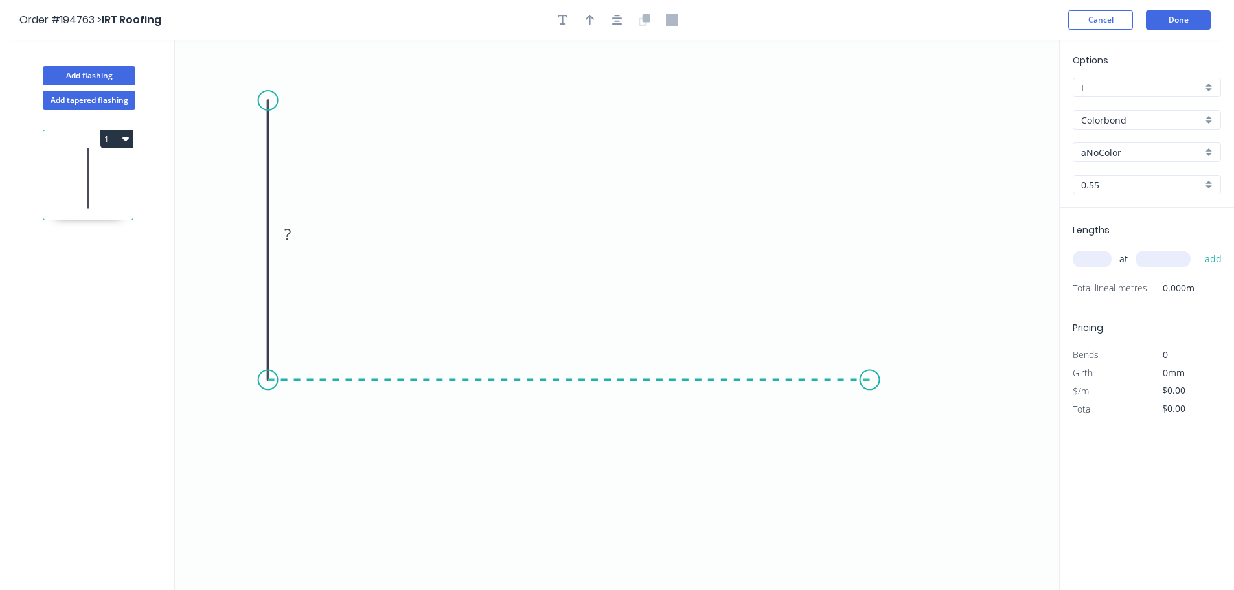
click at [619, 418] on icon "0 ?" at bounding box center [617, 315] width 884 height 550
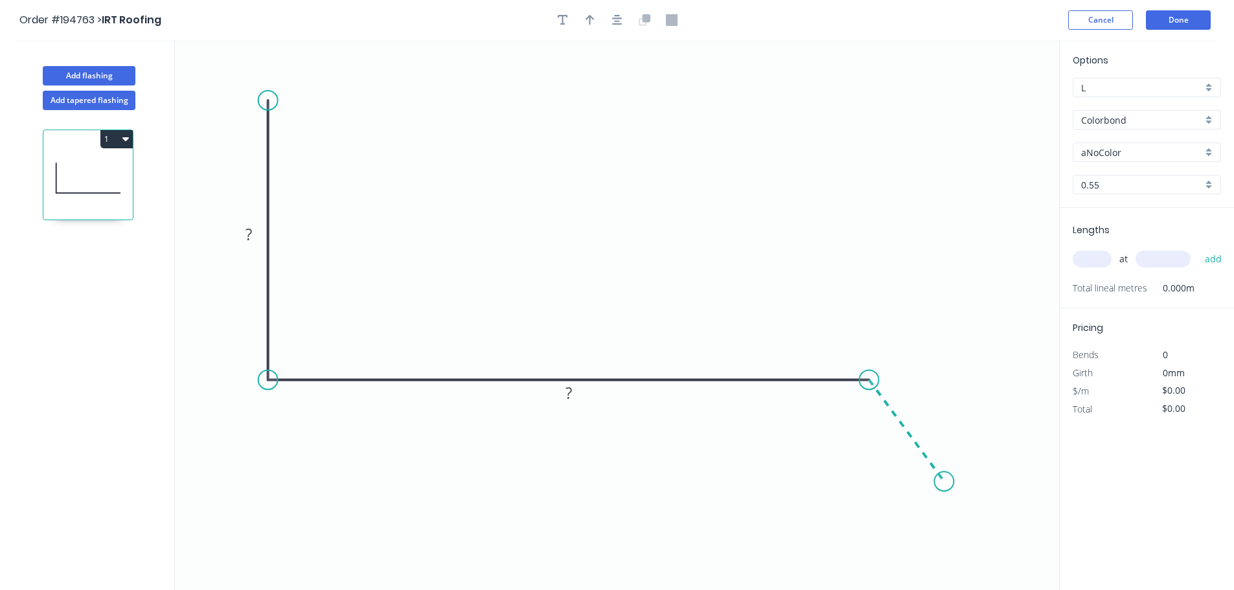
click at [619, 482] on icon "0 ? ?" at bounding box center [617, 315] width 884 height 550
click at [258, 238] on rect at bounding box center [249, 235] width 26 height 18
click at [613, 19] on icon "button" at bounding box center [617, 20] width 10 height 10
type input "$10.94"
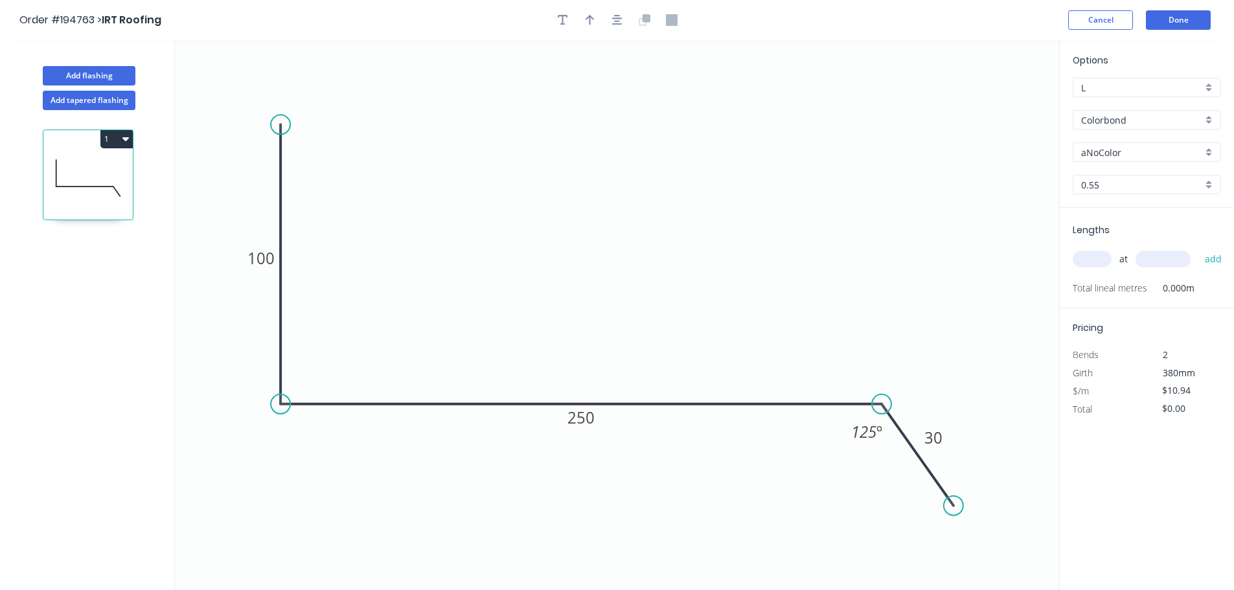
click at [576, 26] on div at bounding box center [617, 19] width 136 height 19
click at [588, 26] on button "button" at bounding box center [589, 19] width 19 height 19
drag, startPoint x: 995, startPoint y: 105, endPoint x: 616, endPoint y: 105, distance: 378.9
click at [616, 105] on icon at bounding box center [619, 98] width 12 height 41
click at [619, 159] on input "aNoColor" at bounding box center [1141, 153] width 121 height 14
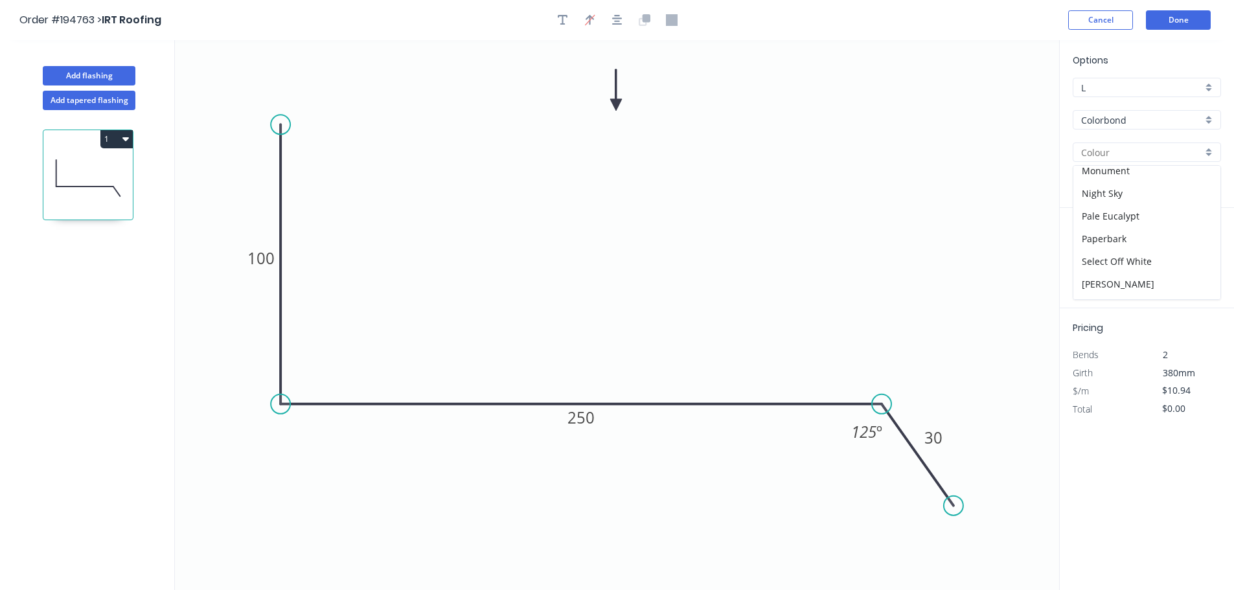
scroll to position [389, 0]
click at [619, 281] on div "Surfmist" at bounding box center [1146, 287] width 147 height 23
type input "Surfmist"
click at [619, 255] on input "text" at bounding box center [1092, 259] width 39 height 17
type input "2"
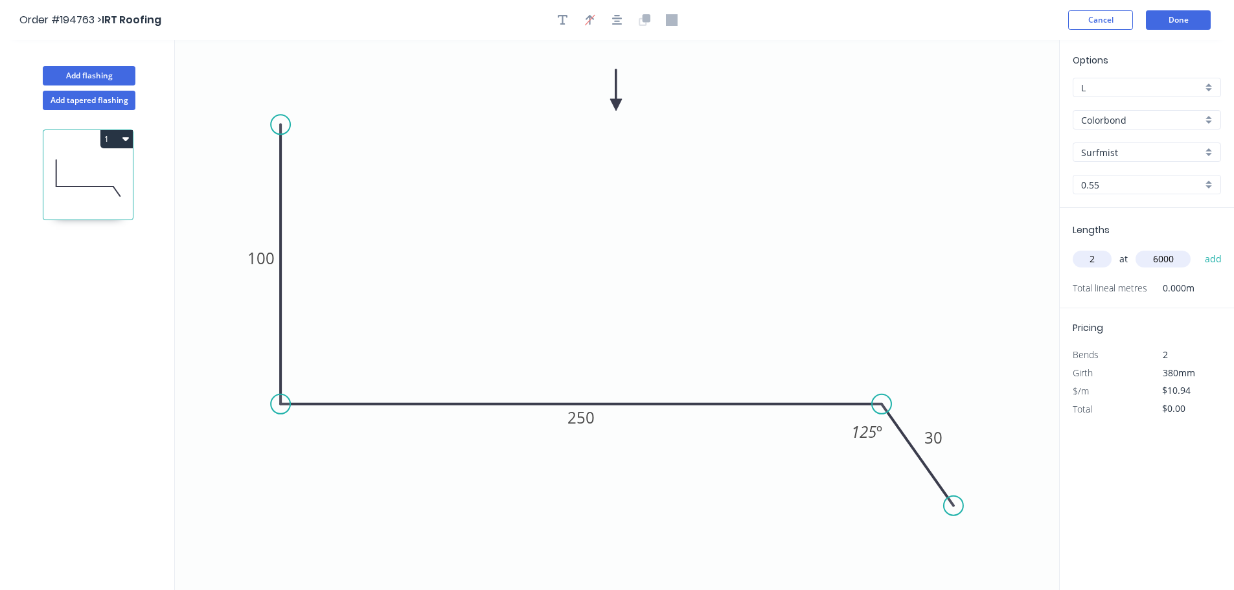
type input "6000"
click at [619, 248] on button "add" at bounding box center [1213, 259] width 30 height 22
type input "$131.28"
click at [109, 70] on button "Add flashing" at bounding box center [89, 75] width 93 height 19
type input "$0.00"
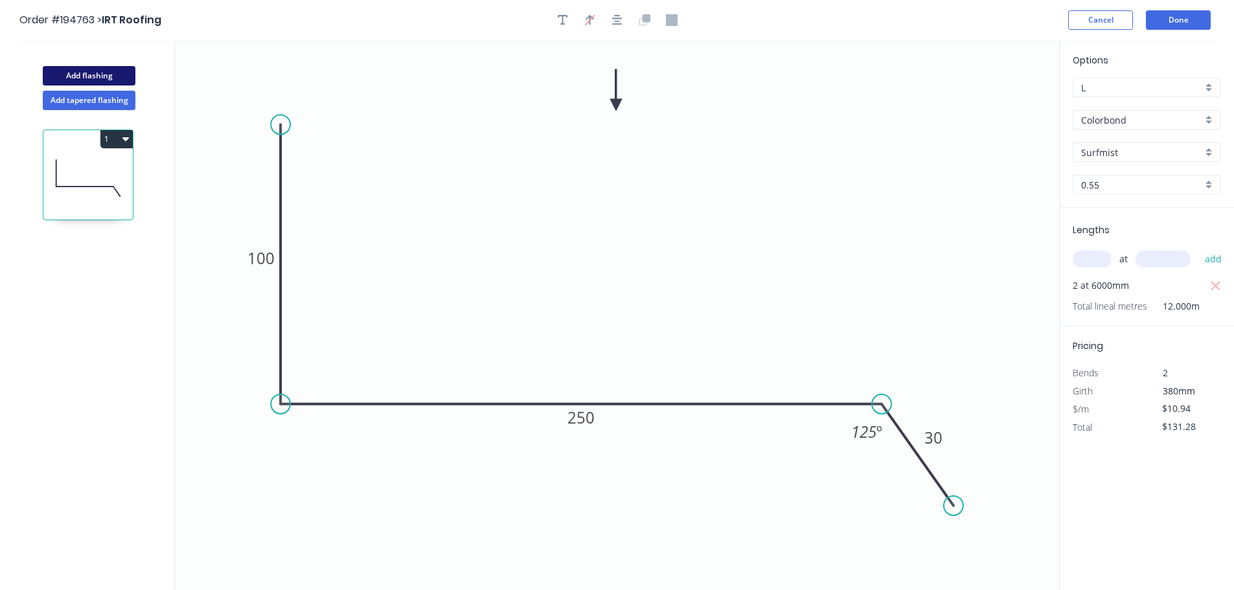
type input "$0.00"
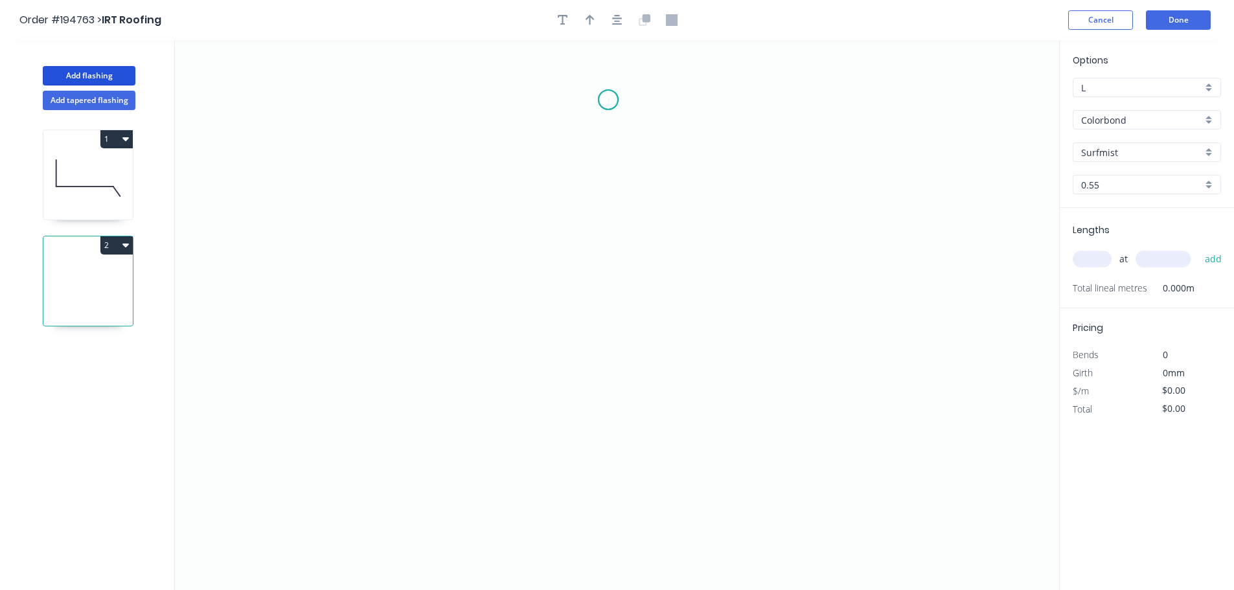
click at [608, 100] on icon "0" at bounding box center [617, 315] width 884 height 550
click at [569, 145] on icon "0" at bounding box center [617, 315] width 884 height 550
click at [565, 330] on icon "0 ?" at bounding box center [617, 315] width 884 height 550
click at [616, 379] on icon "0 ? ?" at bounding box center [617, 315] width 884 height 550
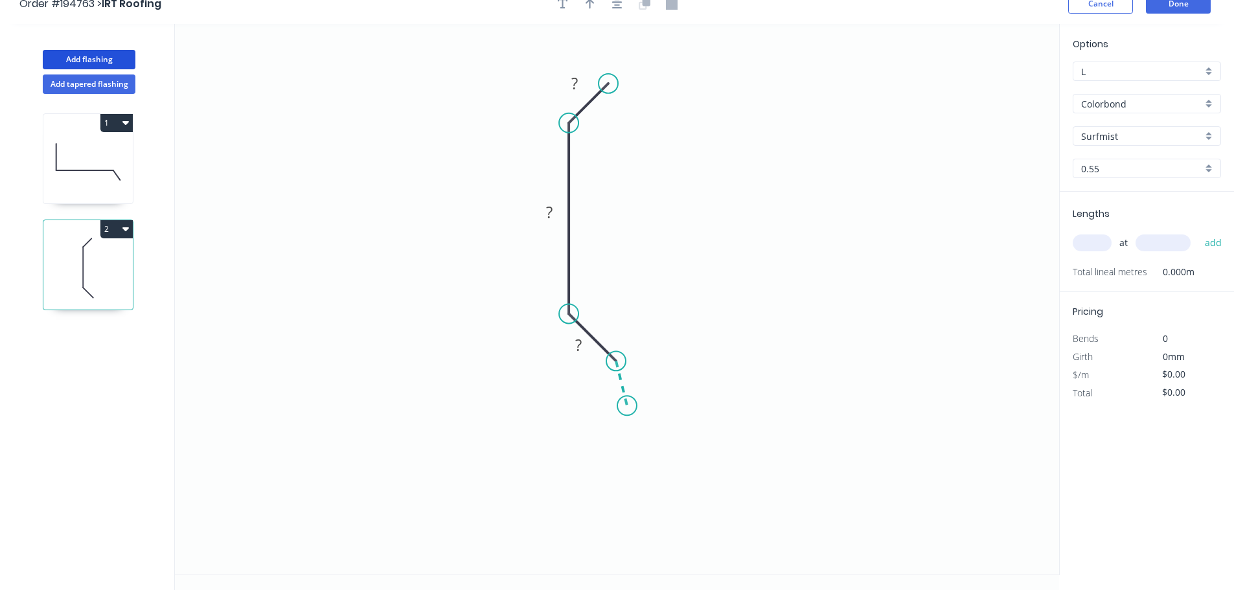
scroll to position [24, 0]
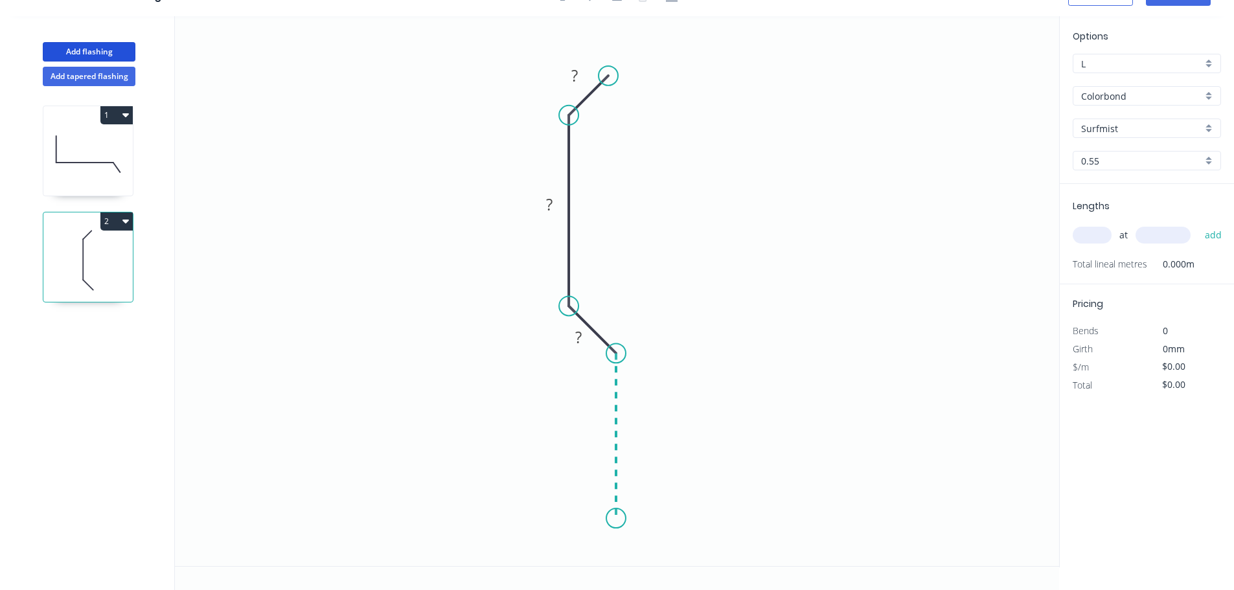
click at [613, 519] on icon "0 ? ? ?" at bounding box center [617, 291] width 884 height 550
click at [576, 556] on icon "0 ? ? ? ?" at bounding box center [617, 291] width 884 height 550
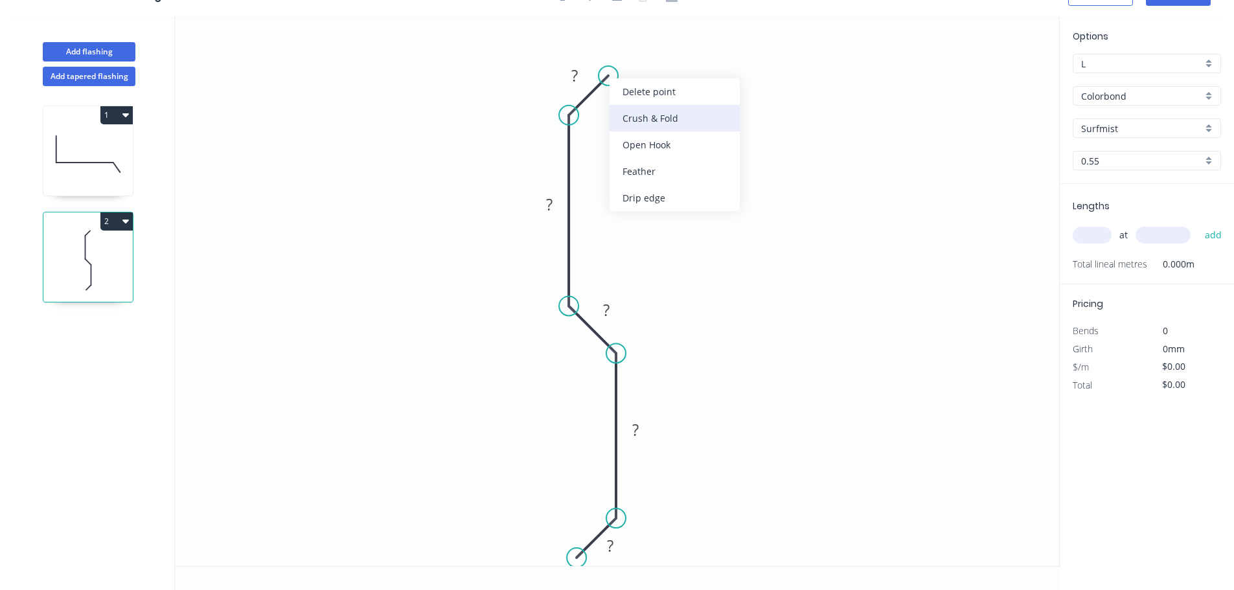
click at [619, 117] on div "Crush & Fold" at bounding box center [674, 118] width 130 height 27
drag, startPoint x: 622, startPoint y: 44, endPoint x: 642, endPoint y: 41, distance: 19.6
click at [619, 41] on rect at bounding box center [621, 35] width 52 height 27
click at [619, 36] on tspan "10" at bounding box center [629, 35] width 18 height 21
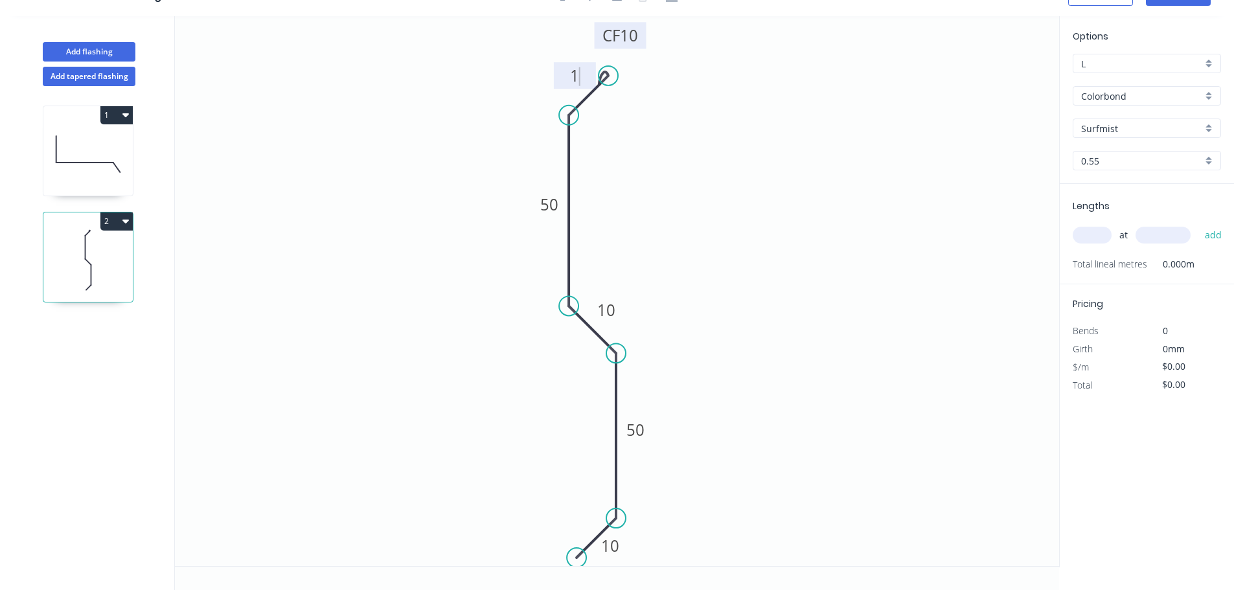
type input "$10.15"
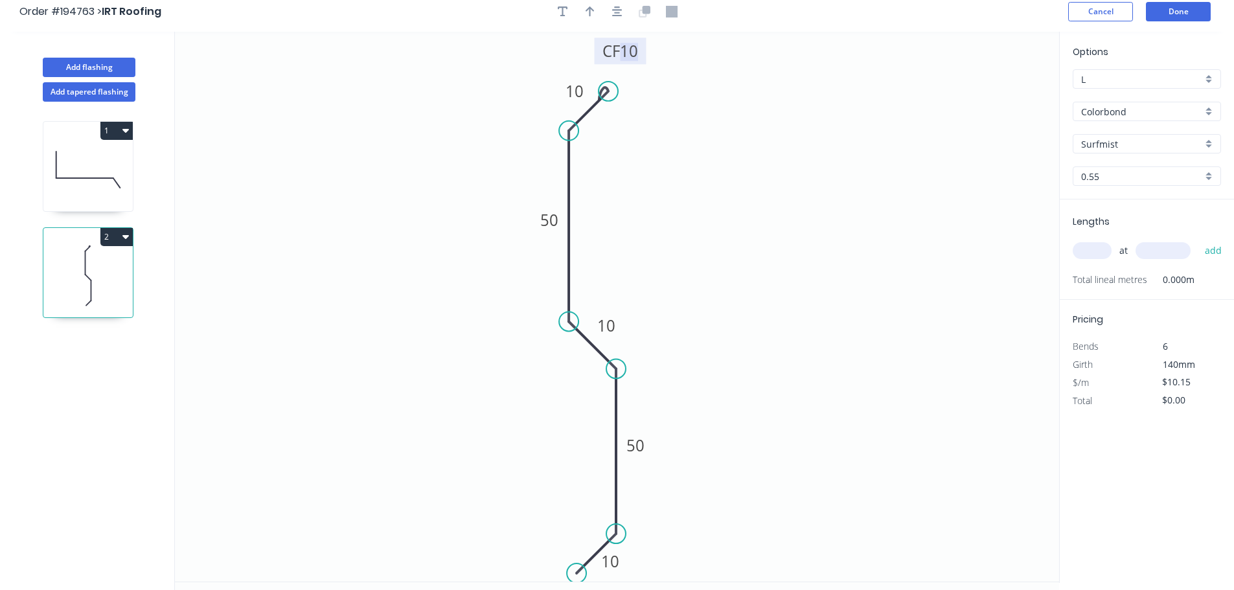
scroll to position [0, 0]
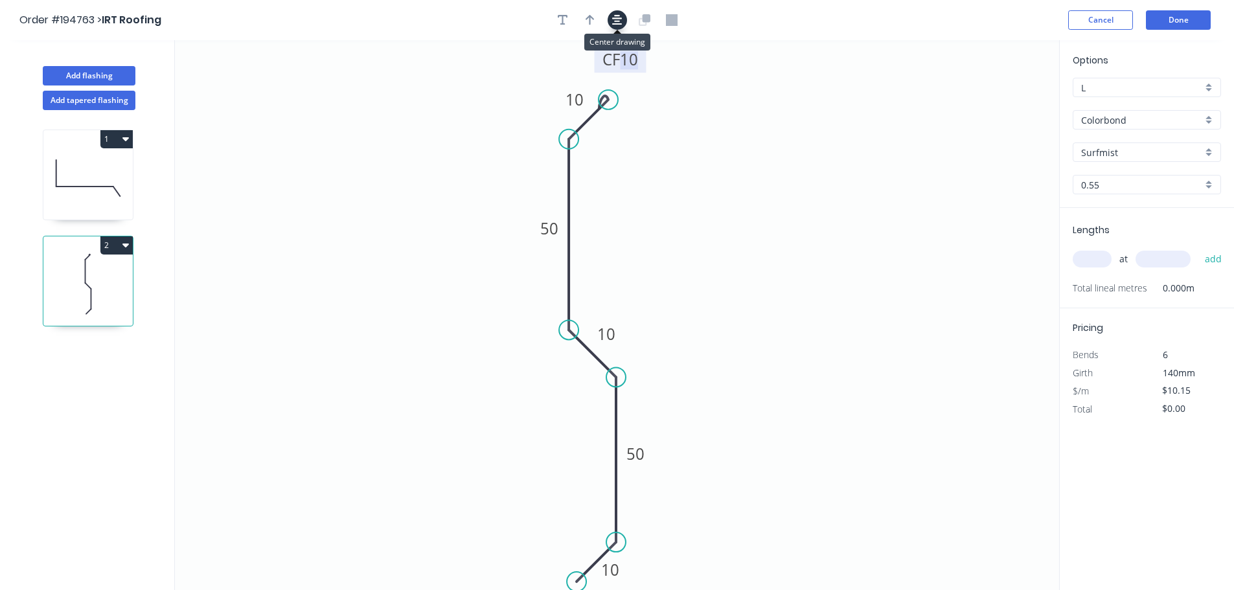
click at [618, 25] on icon "button" at bounding box center [617, 20] width 10 height 10
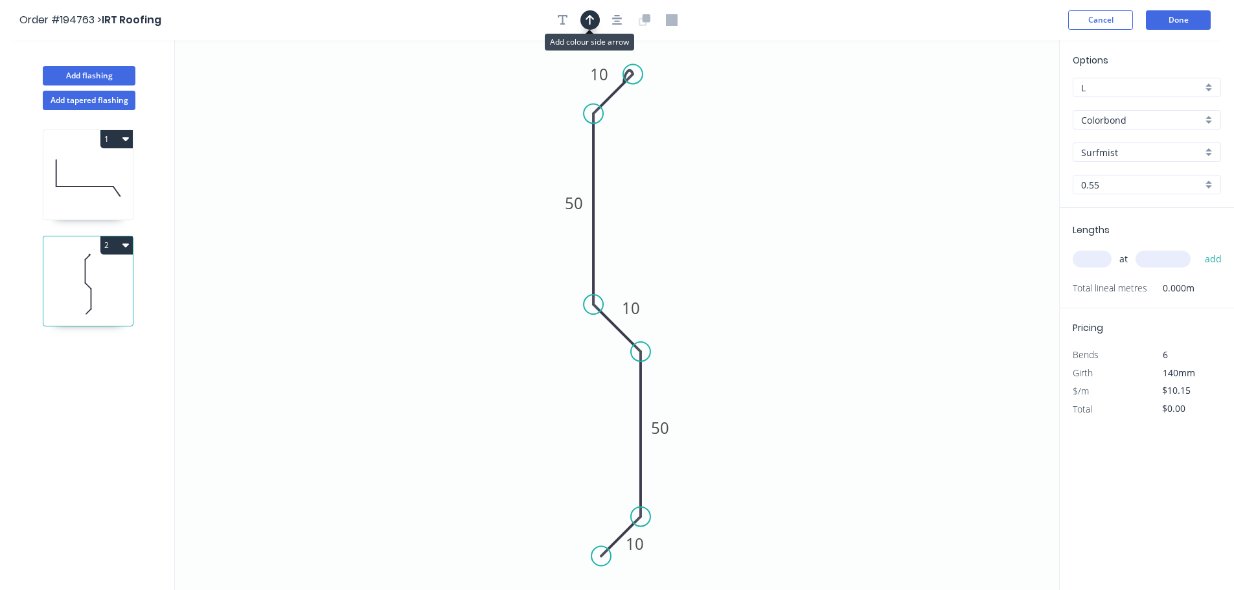
click at [597, 19] on button "button" at bounding box center [589, 19] width 19 height 19
click at [619, 103] on icon at bounding box center [998, 87] width 12 height 41
click at [619, 103] on icon at bounding box center [999, 87] width 12 height 41
click at [619, 103] on icon at bounding box center [1010, 93] width 38 height 38
drag, startPoint x: 990, startPoint y: 130, endPoint x: 962, endPoint y: 166, distance: 46.6
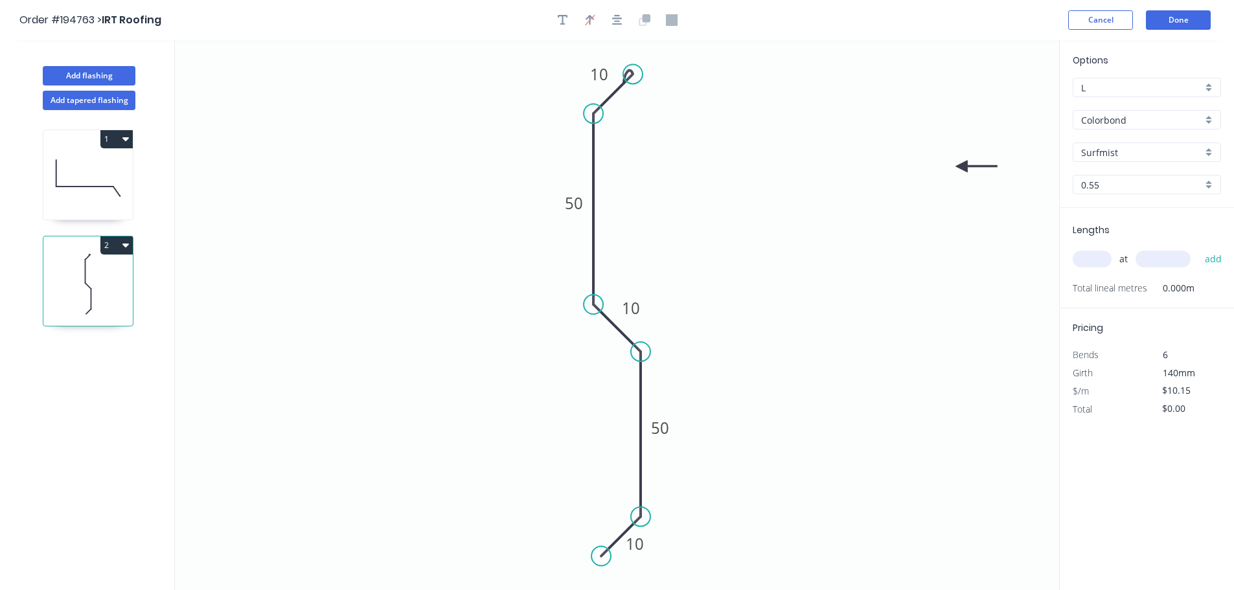
click at [619, 166] on icon at bounding box center [975, 167] width 41 height 12
click at [619, 264] on input "text" at bounding box center [1092, 259] width 39 height 17
type input "2"
type input "6000"
click at [619, 248] on button "add" at bounding box center [1213, 259] width 30 height 22
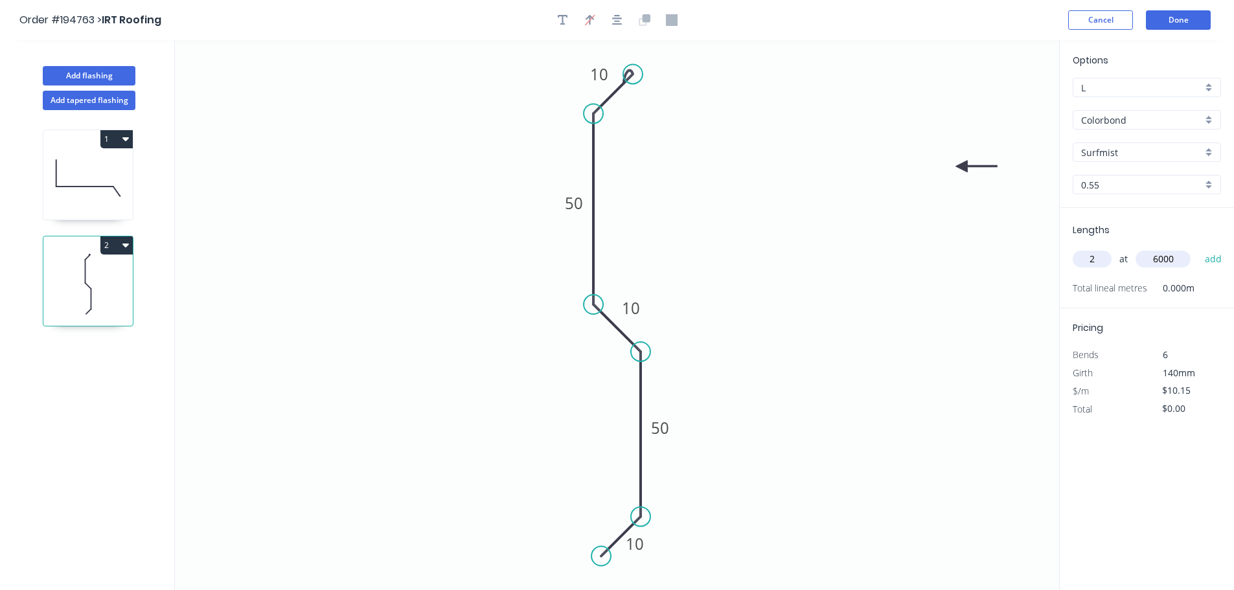
type input "$121.80"
click at [619, 22] on button "Done" at bounding box center [1178, 19] width 65 height 19
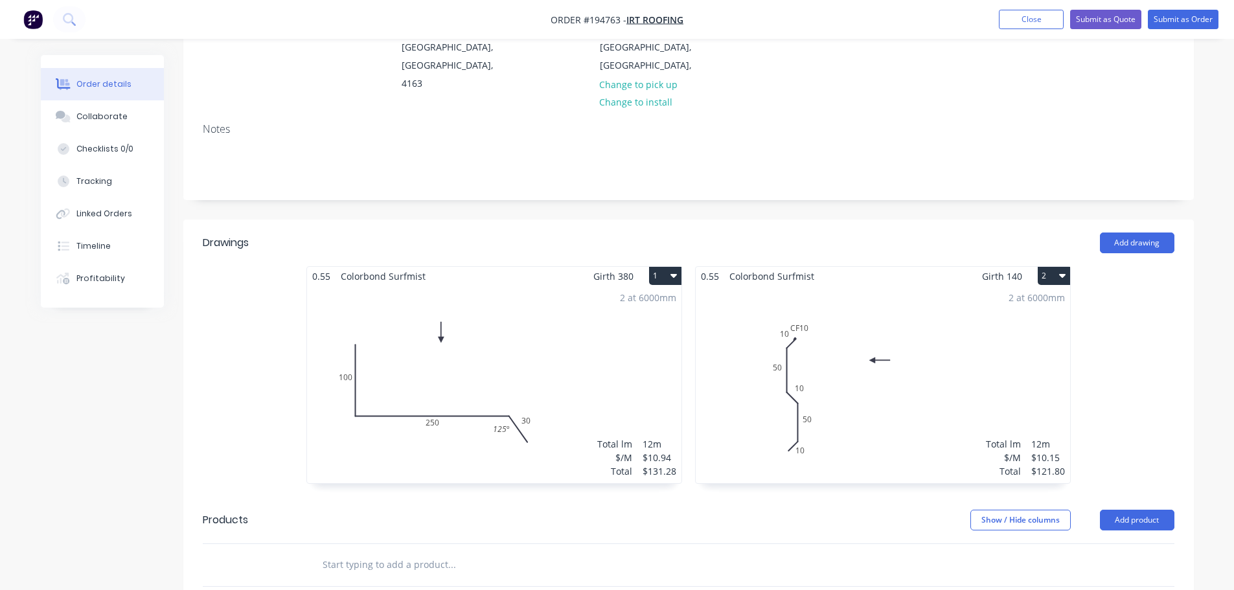
scroll to position [194, 0]
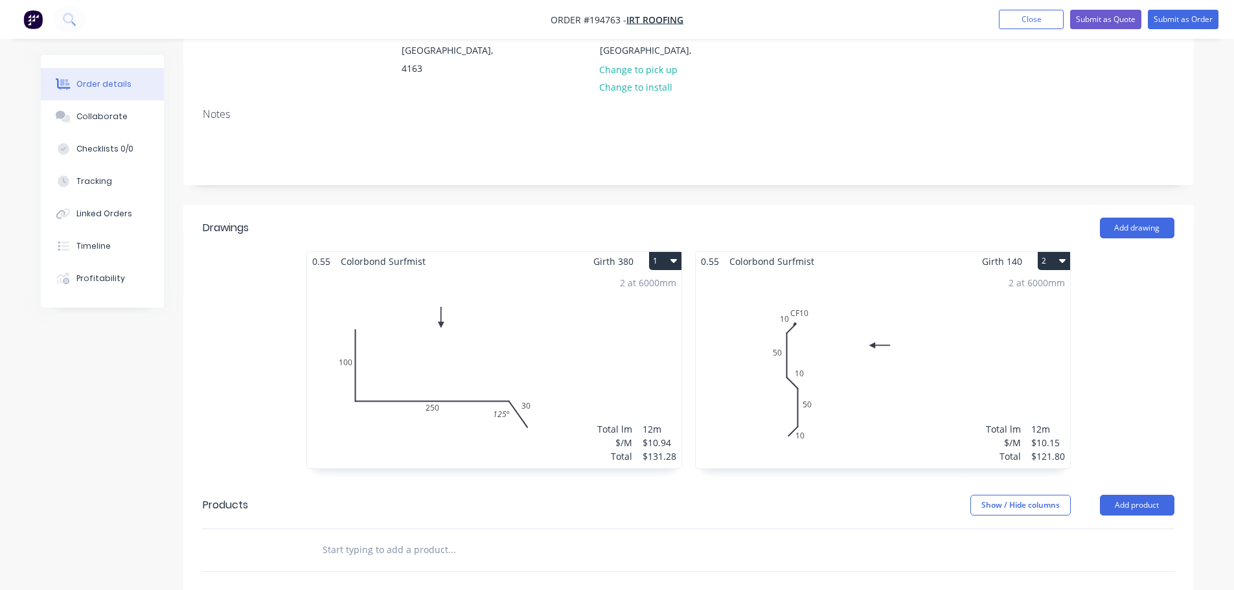
click at [619, 278] on div "2 at 6000mm Total lm $/M Total 12m $10.15 $121.80" at bounding box center [883, 370] width 374 height 198
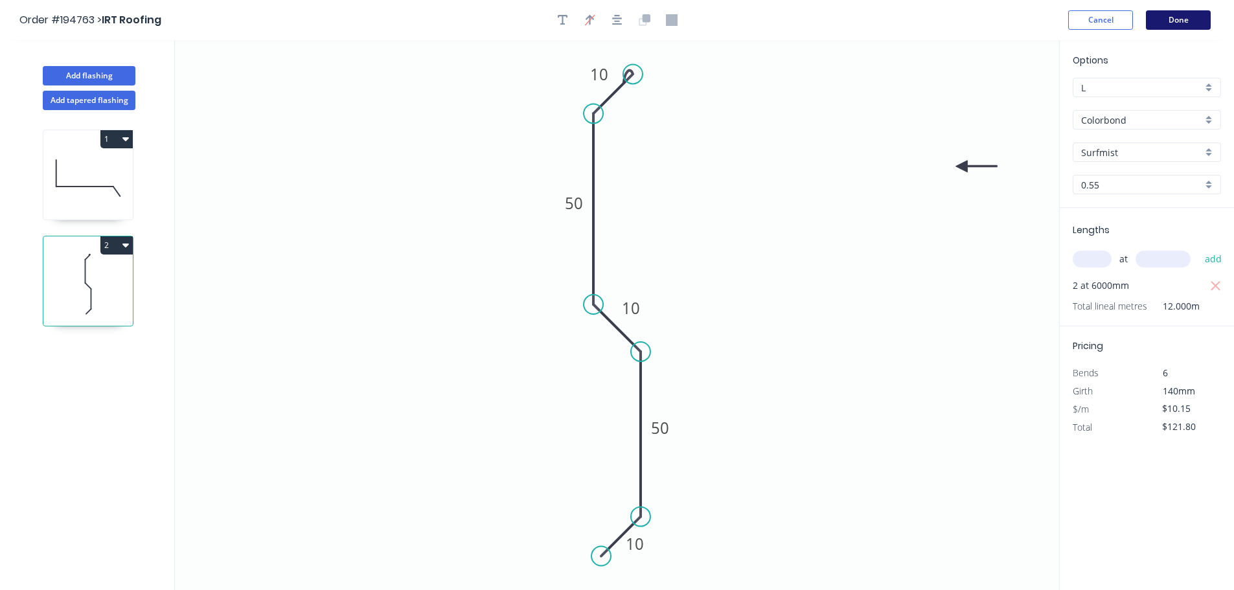
click at [619, 19] on button "Done" at bounding box center [1178, 19] width 65 height 19
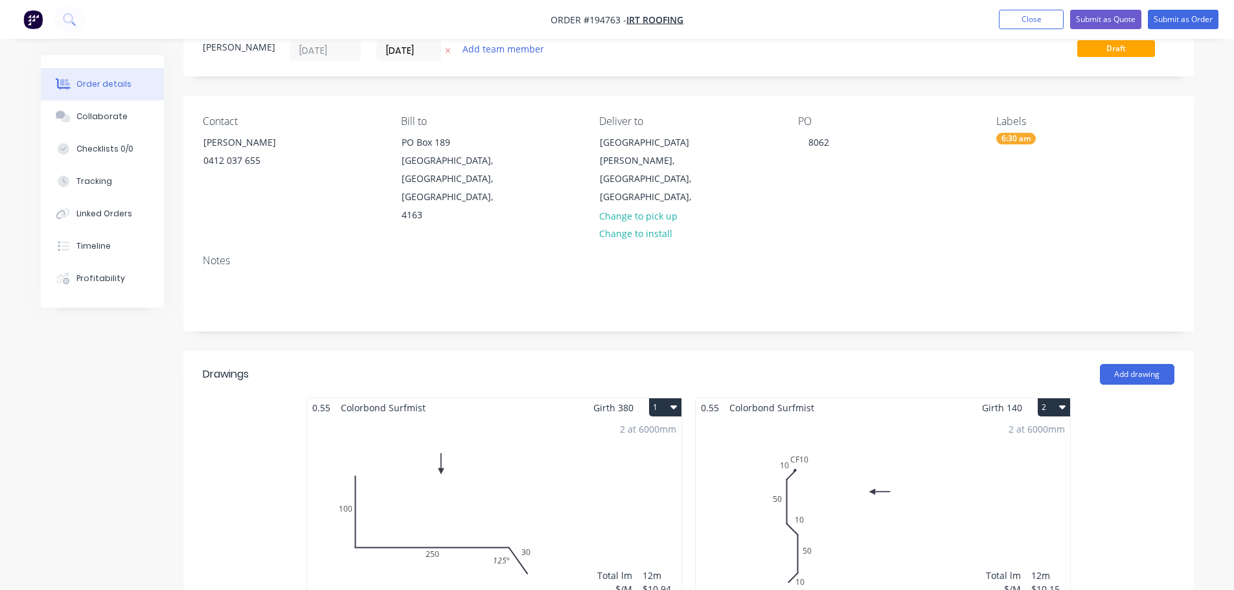
scroll to position [130, 0]
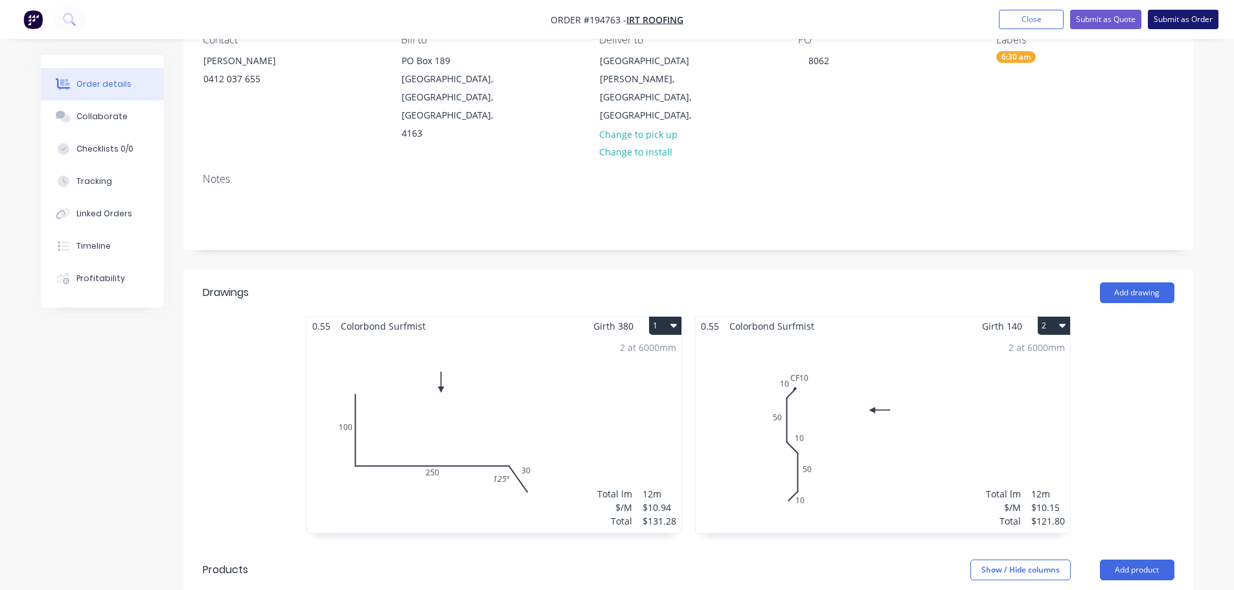
click at [619, 21] on button "Submit as Order" at bounding box center [1183, 19] width 71 height 19
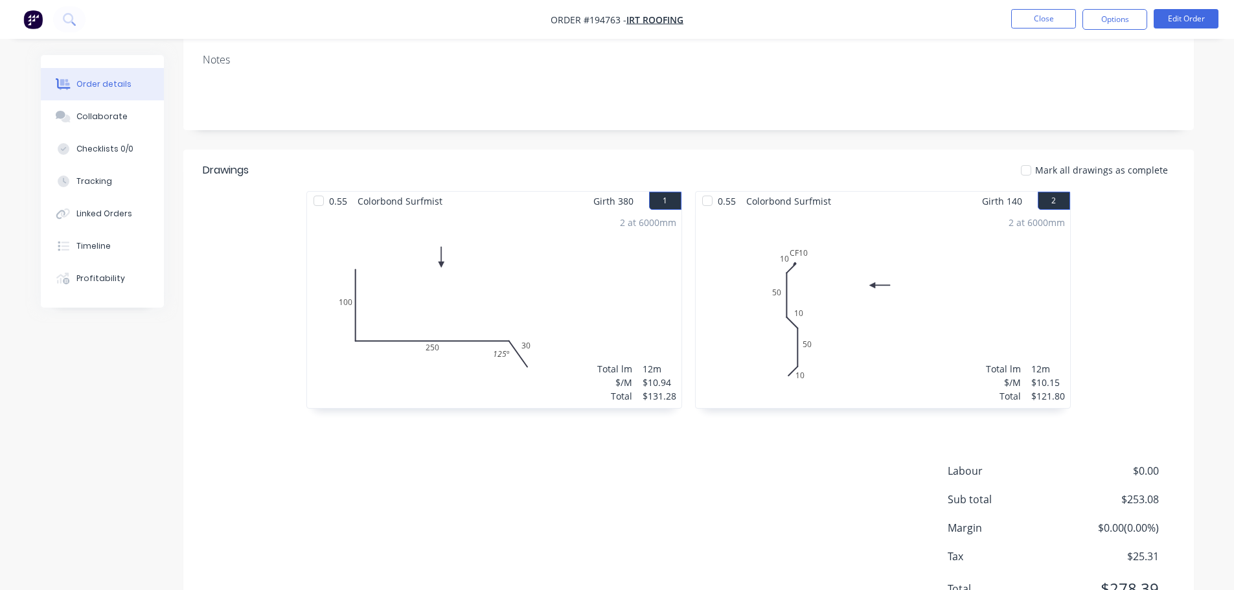
scroll to position [260, 0]
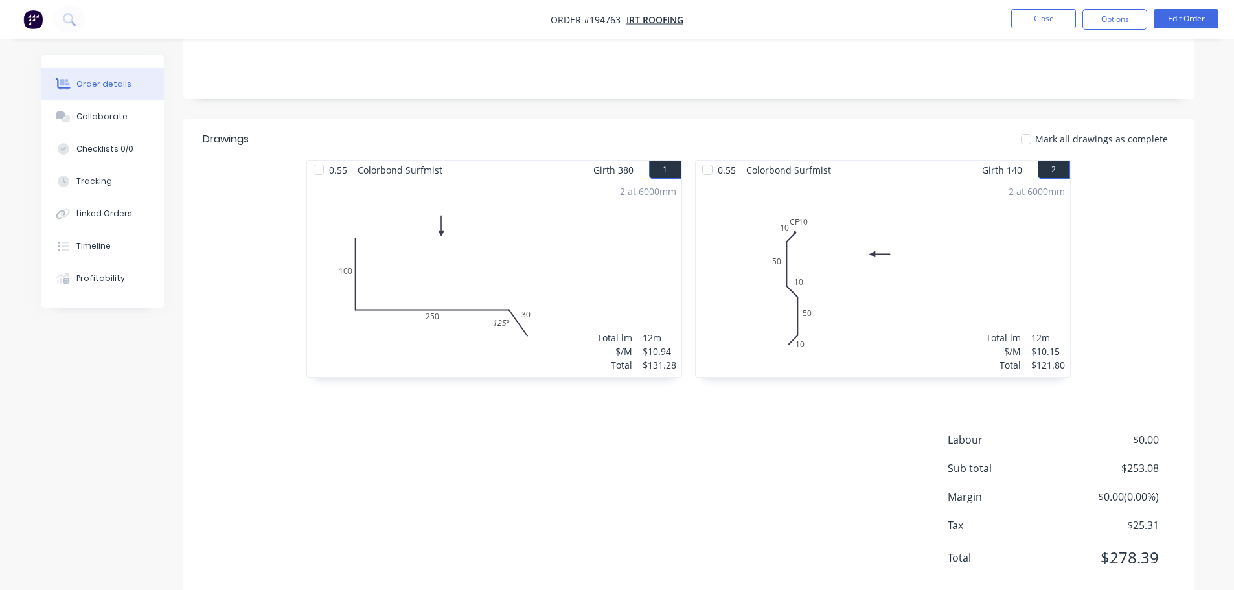
click at [619, 29] on li "Edit Order" at bounding box center [1186, 19] width 65 height 21
click at [619, 22] on button "Edit Order" at bounding box center [1186, 18] width 65 height 19
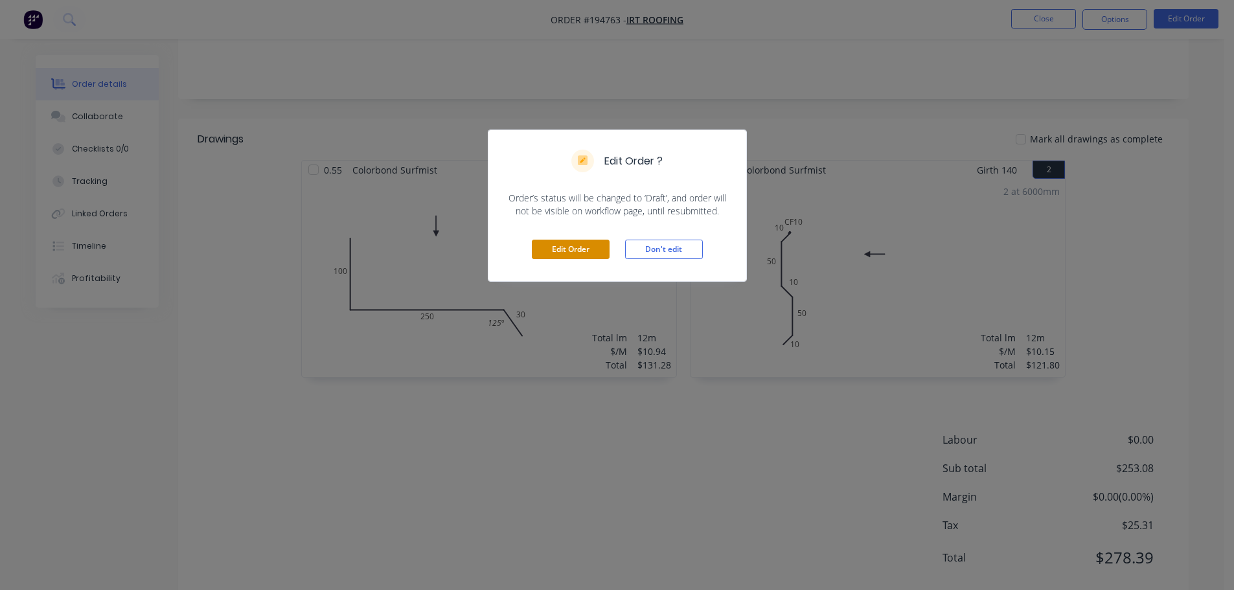
click at [580, 253] on button "Edit Order" at bounding box center [571, 249] width 78 height 19
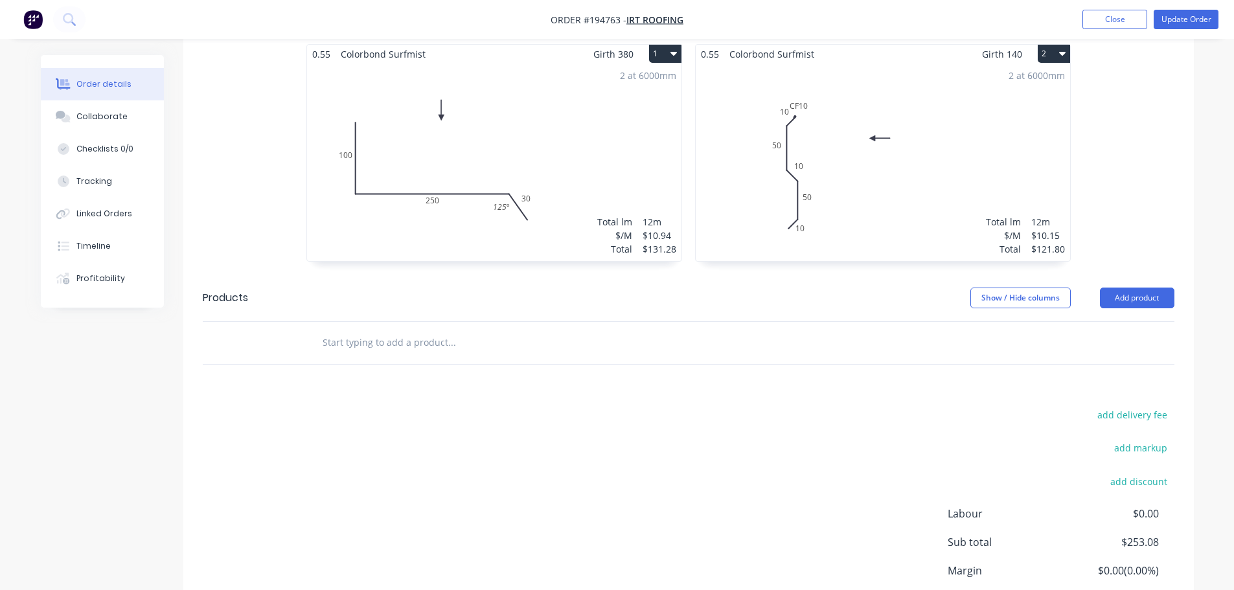
scroll to position [453, 0]
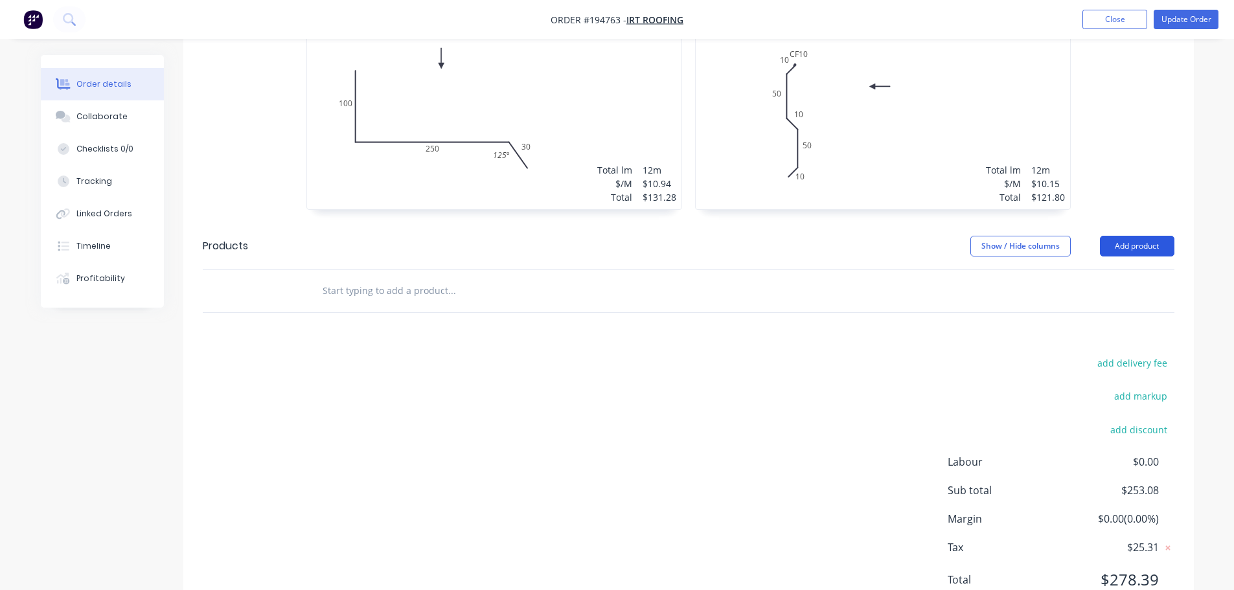
click at [619, 236] on button "Add product" at bounding box center [1137, 246] width 74 height 21
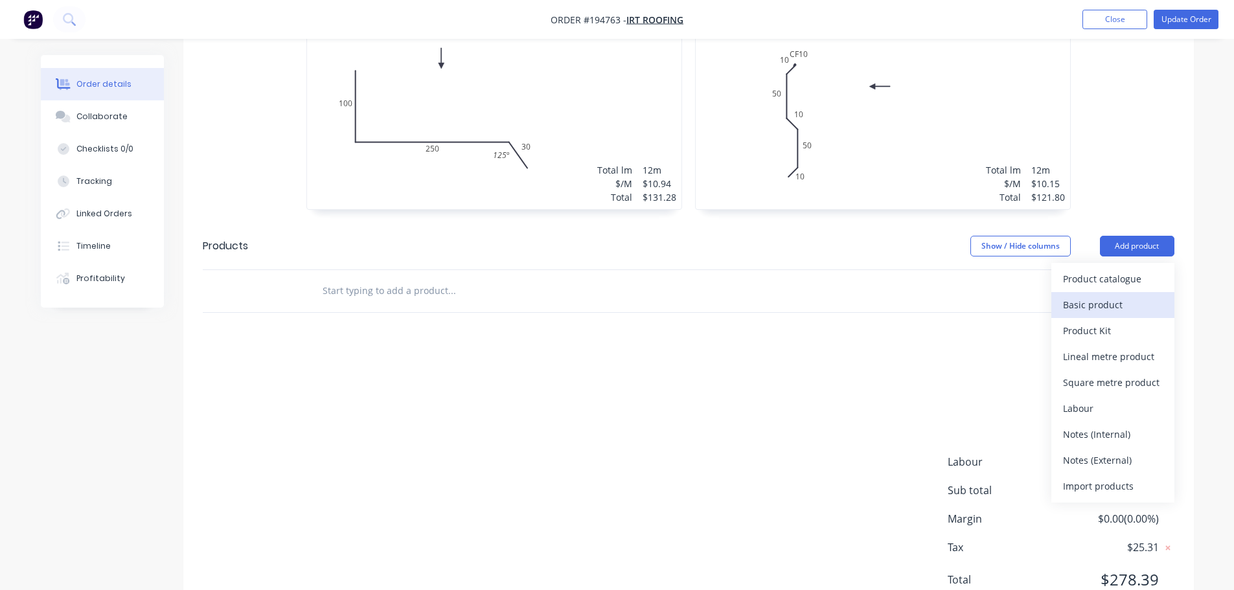
click at [619, 295] on div "Basic product" at bounding box center [1113, 304] width 100 height 19
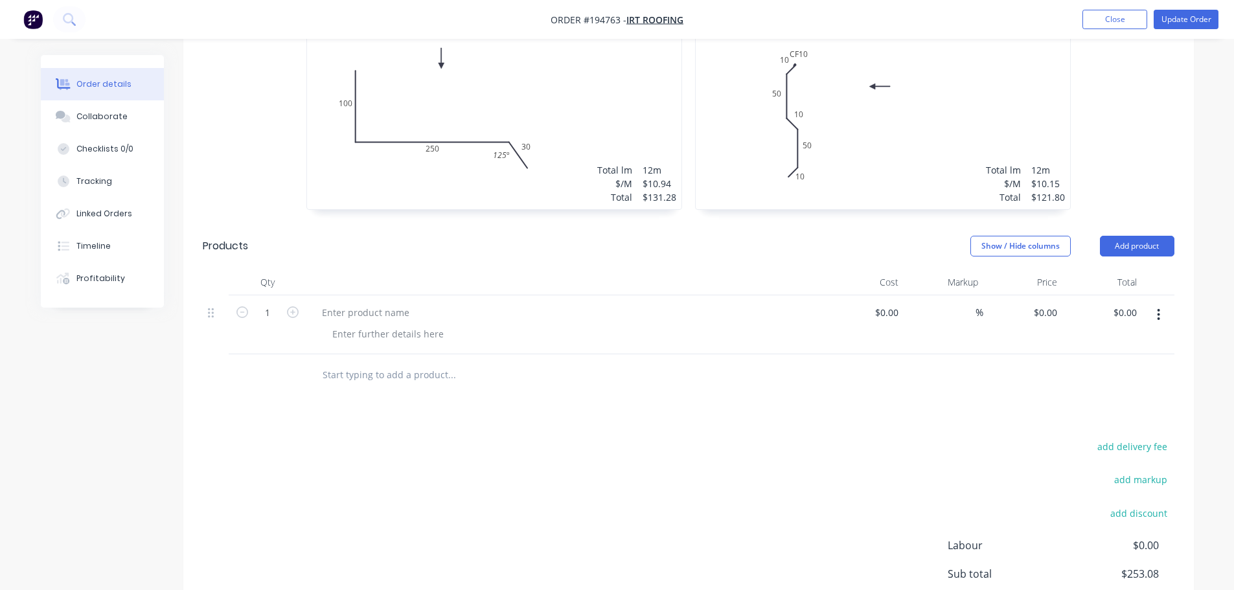
click at [619, 303] on button "button" at bounding box center [1158, 314] width 30 height 23
click at [619, 391] on div "Delete" at bounding box center [1113, 400] width 100 height 19
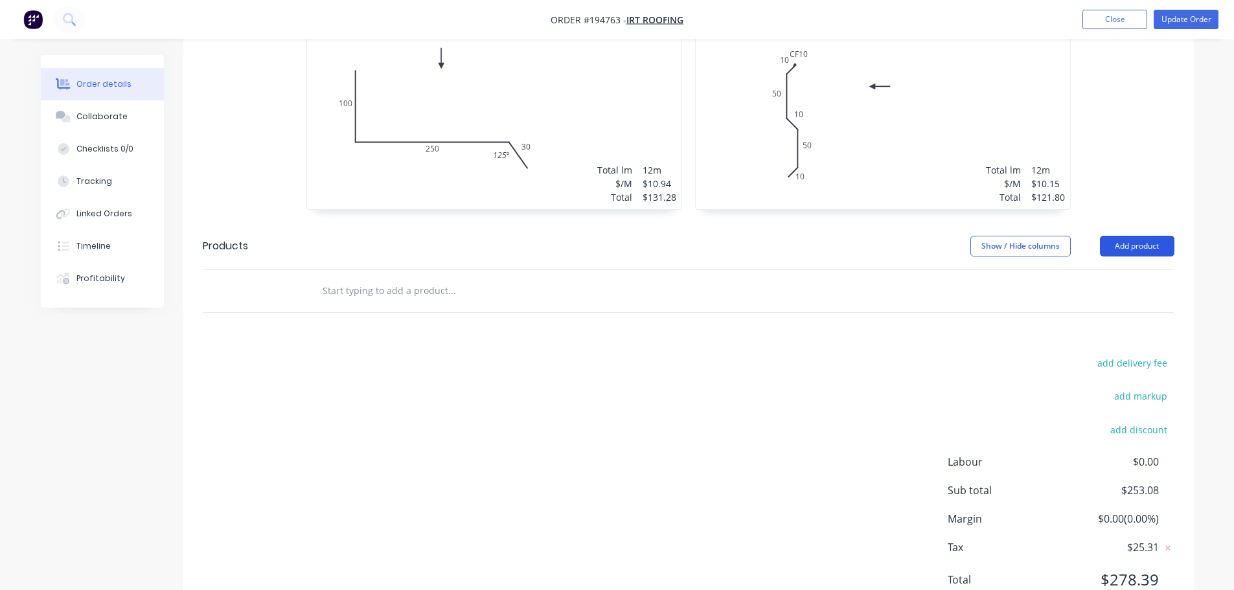
click at [619, 236] on button "Add product" at bounding box center [1137, 246] width 74 height 21
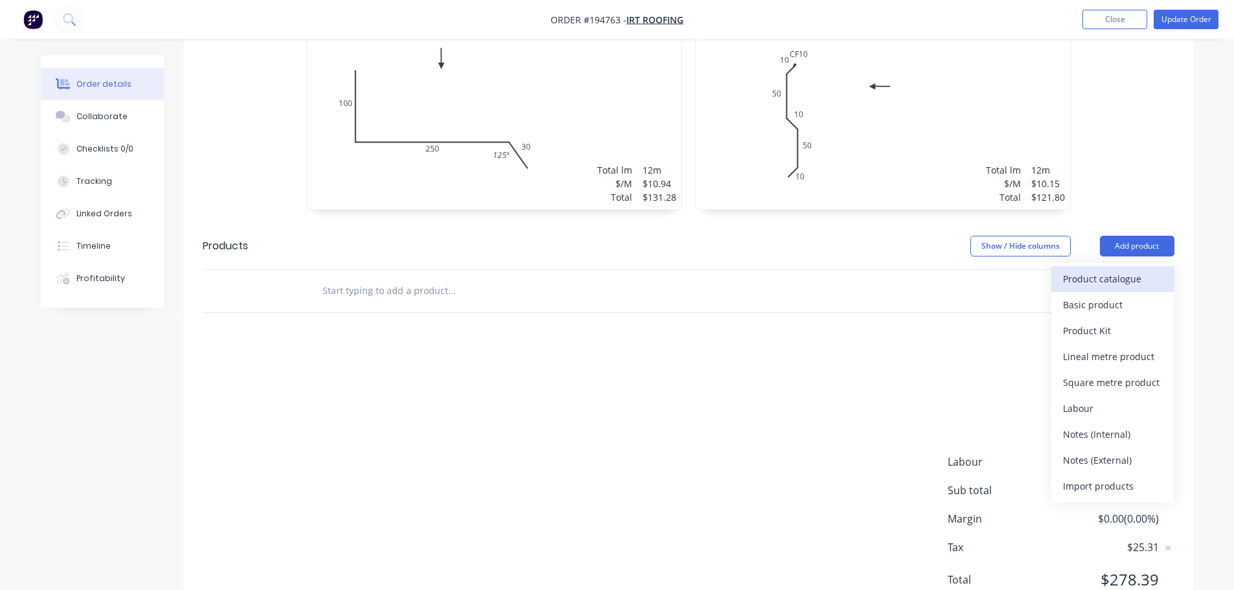
click at [619, 269] on div "Product catalogue" at bounding box center [1113, 278] width 100 height 19
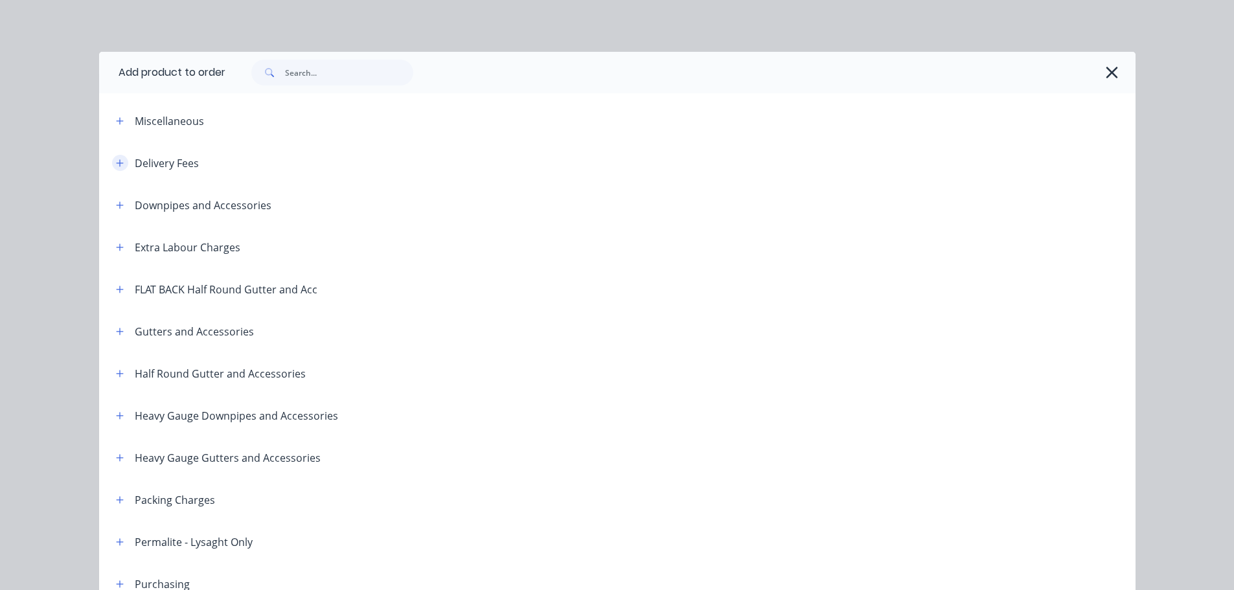
click at [112, 166] on button "button" at bounding box center [120, 163] width 16 height 16
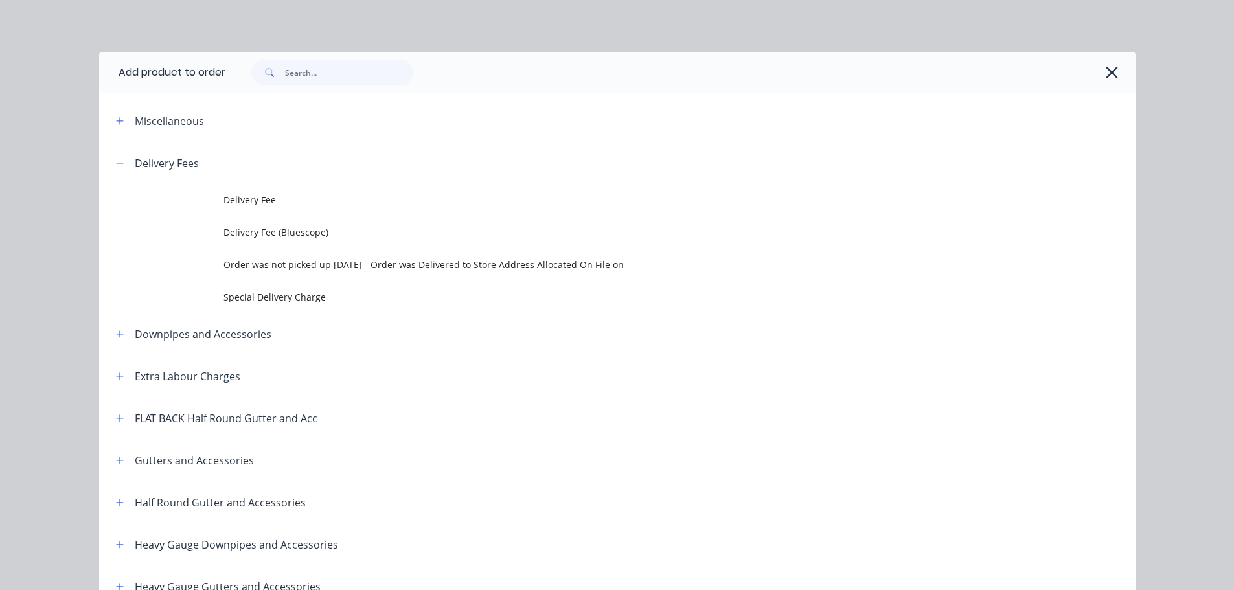
click at [203, 194] on td at bounding box center [161, 200] width 124 height 32
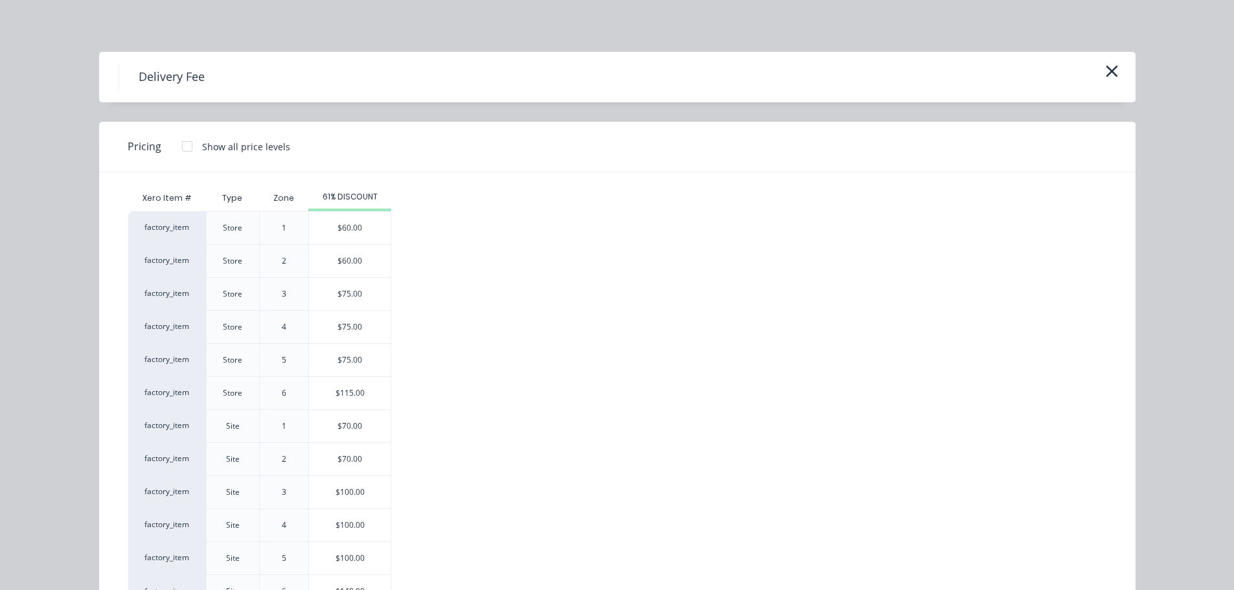
click at [356, 422] on div "$70.00" at bounding box center [350, 426] width 82 height 32
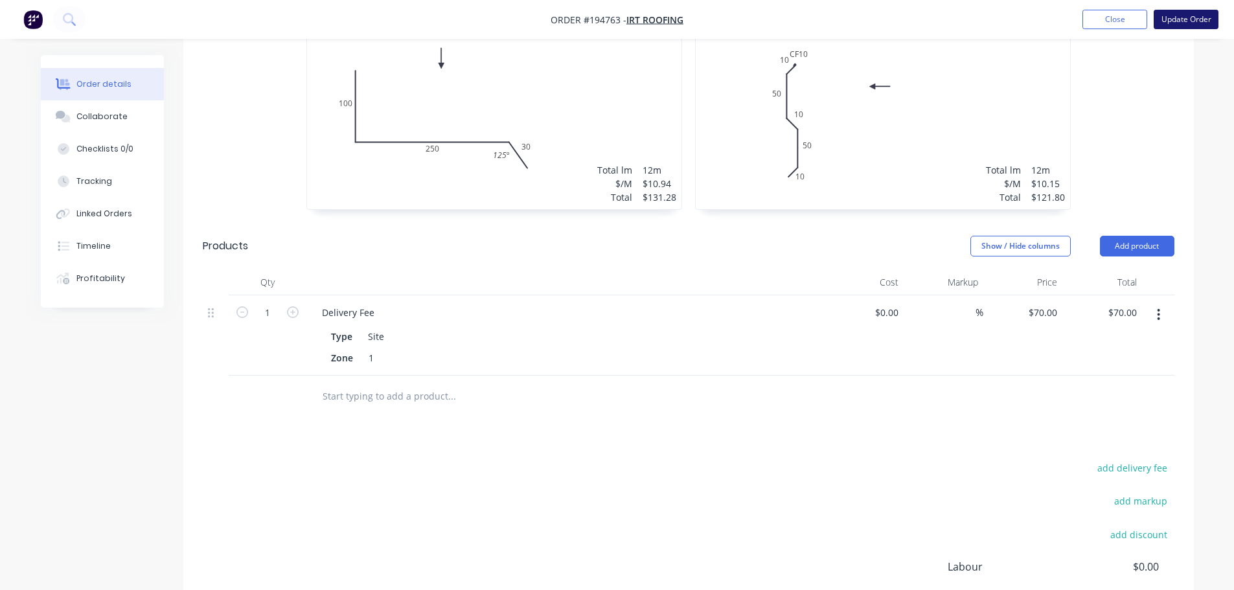
click at [619, 23] on button "Update Order" at bounding box center [1186, 19] width 65 height 19
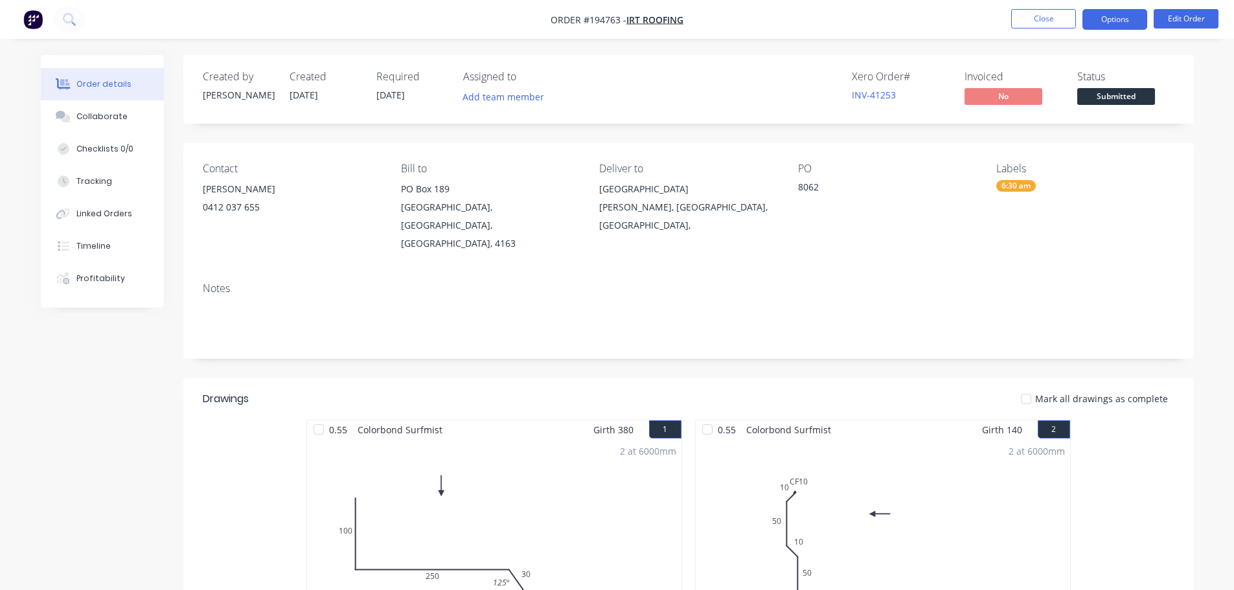
click at [619, 23] on button "Options" at bounding box center [1114, 19] width 65 height 21
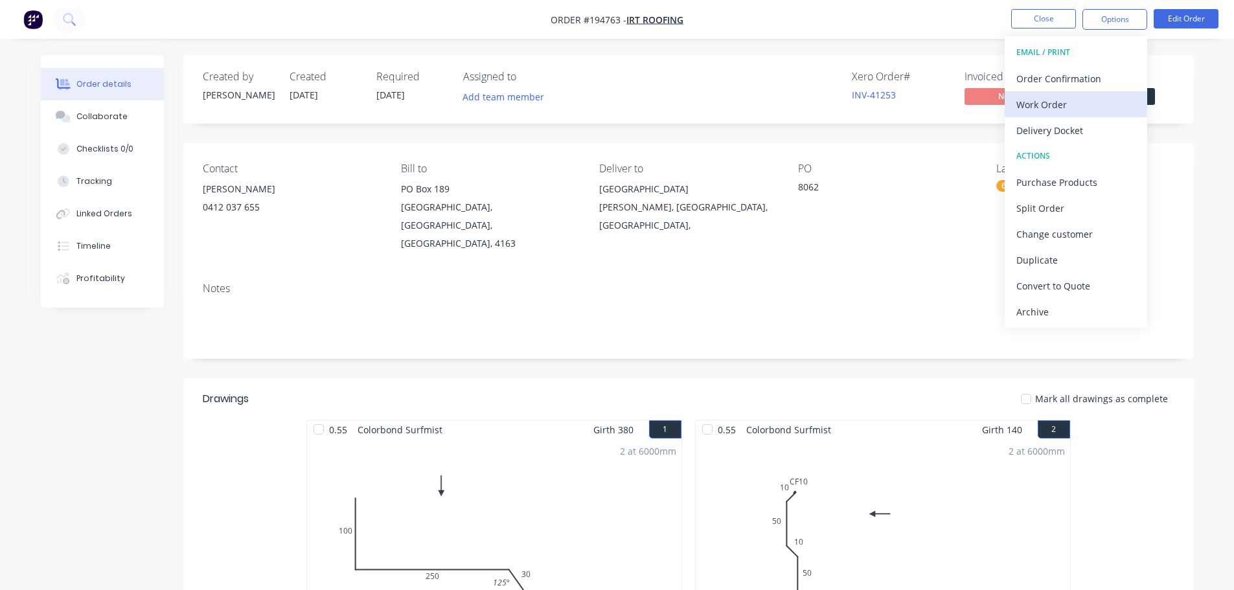
click at [619, 98] on div "Work Order" at bounding box center [1075, 104] width 119 height 19
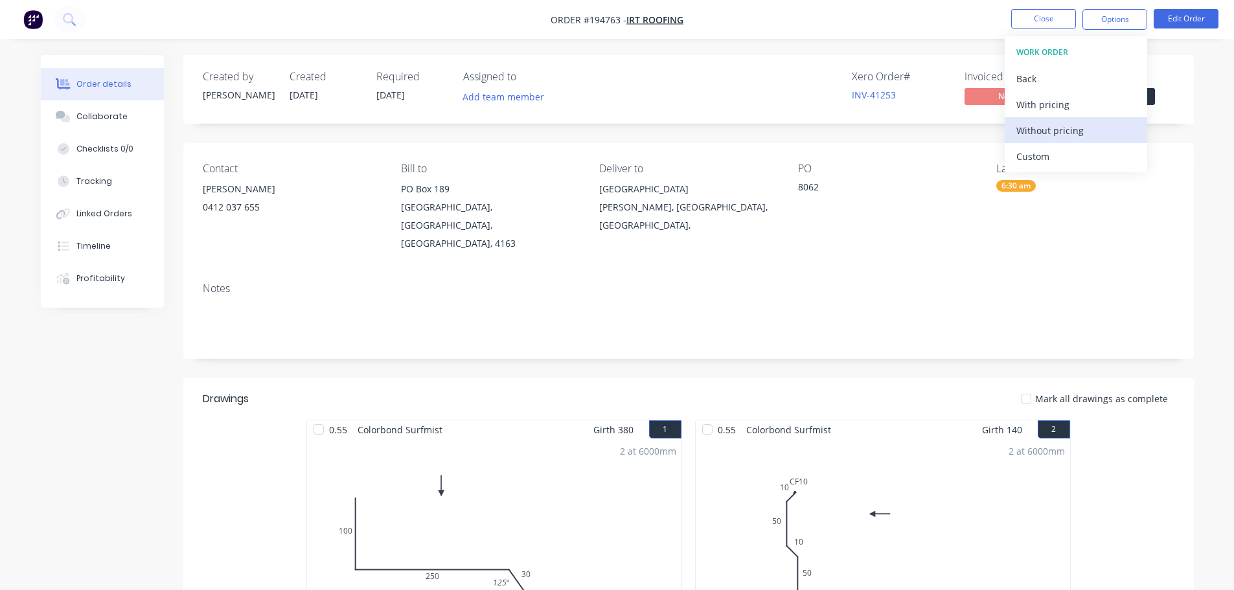
click at [619, 128] on div "Without pricing" at bounding box center [1075, 130] width 119 height 19
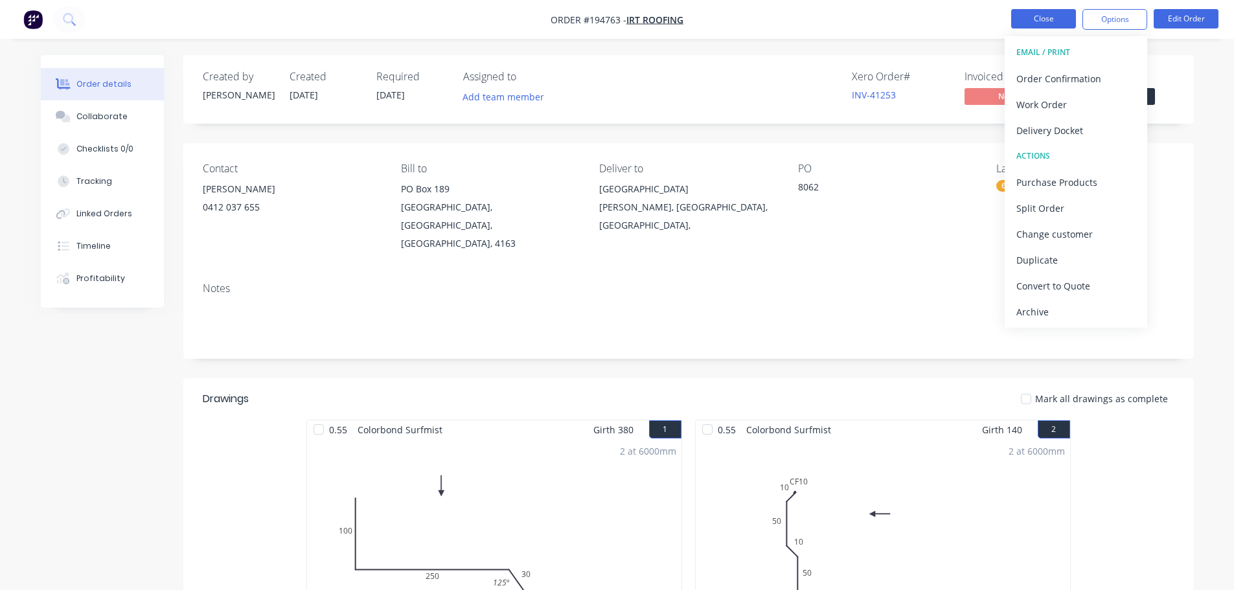
click at [619, 19] on button "Close" at bounding box center [1043, 18] width 65 height 19
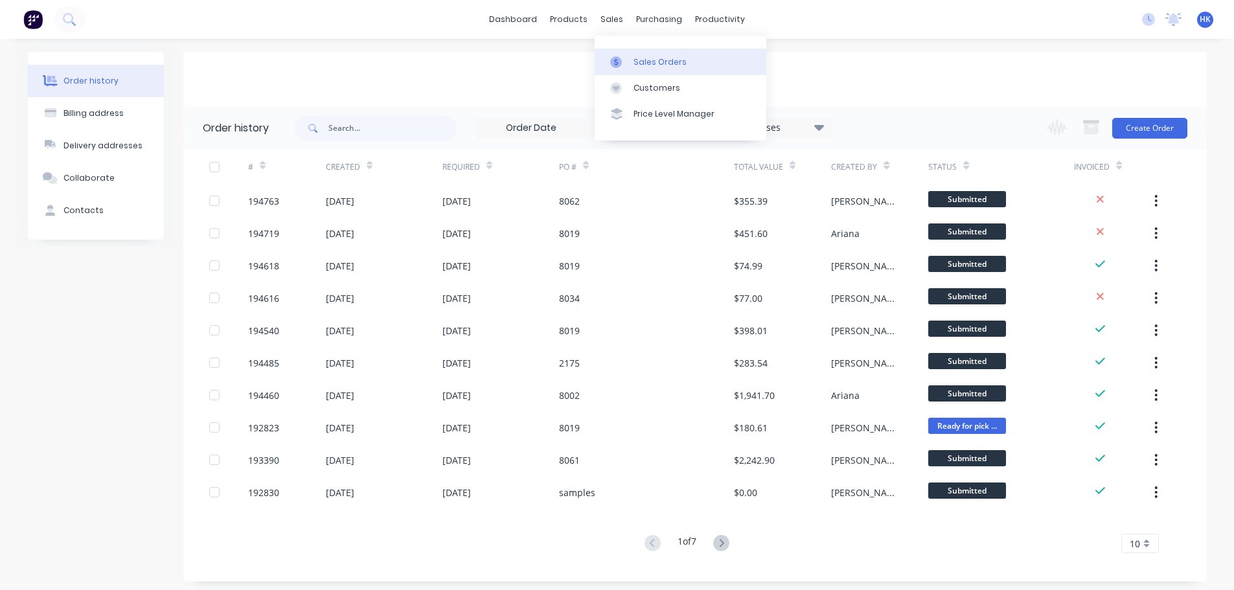
click at [619, 64] on div "Sales Orders" at bounding box center [659, 62] width 53 height 12
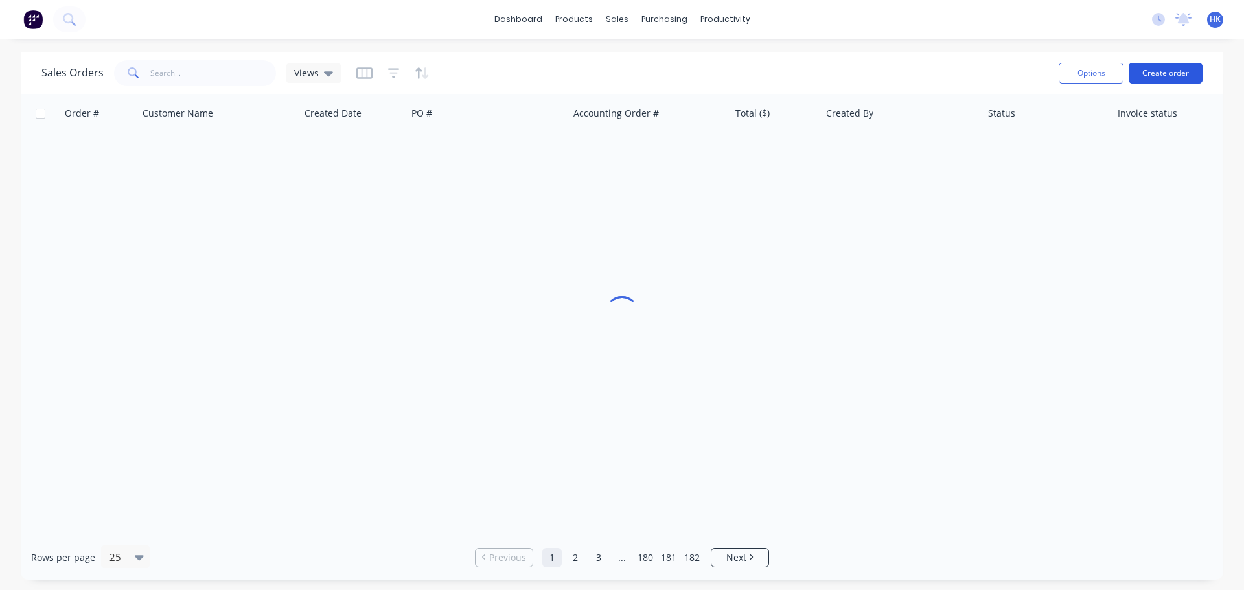
click at [619, 75] on button "Create order" at bounding box center [1165, 73] width 74 height 21
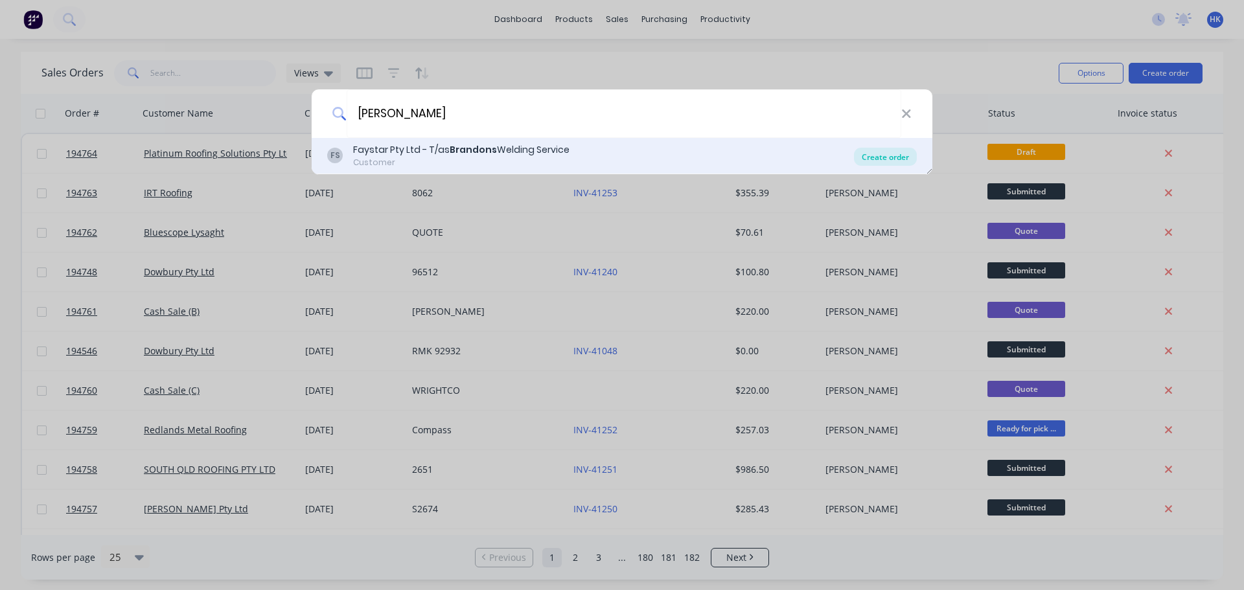
type input "BRANDONS"
click at [619, 157] on div "Create order" at bounding box center [885, 157] width 63 height 18
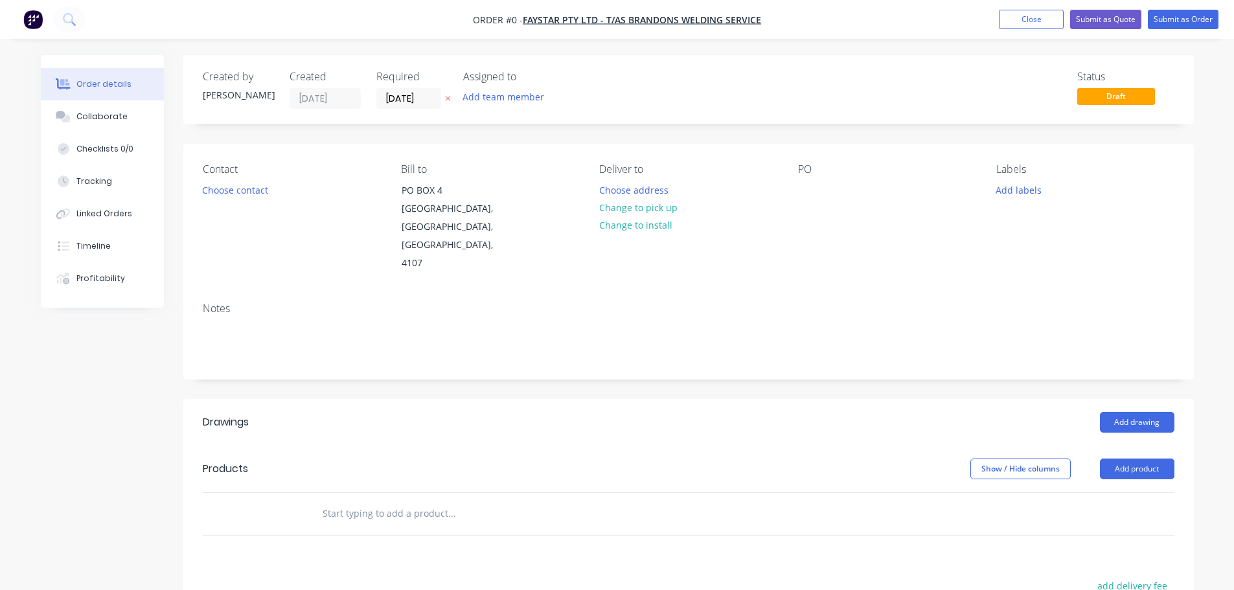
click at [394, 102] on input "[DATE]" at bounding box center [408, 98] width 63 height 19
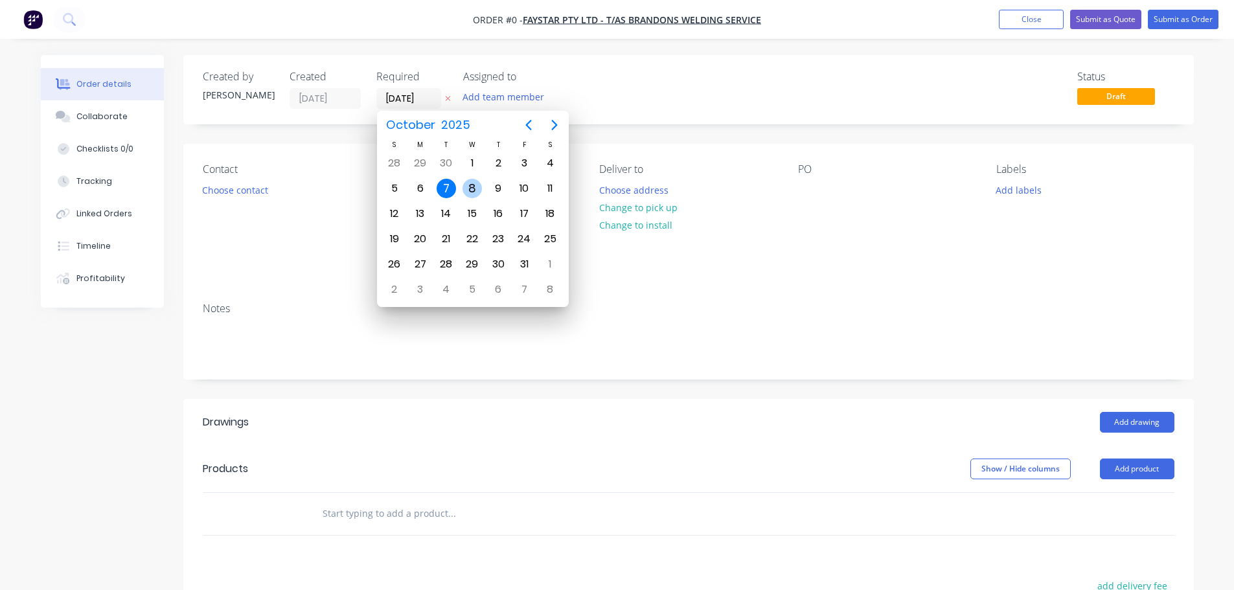
click at [471, 187] on div "8" at bounding box center [471, 188] width 19 height 19
type input "[DATE]"
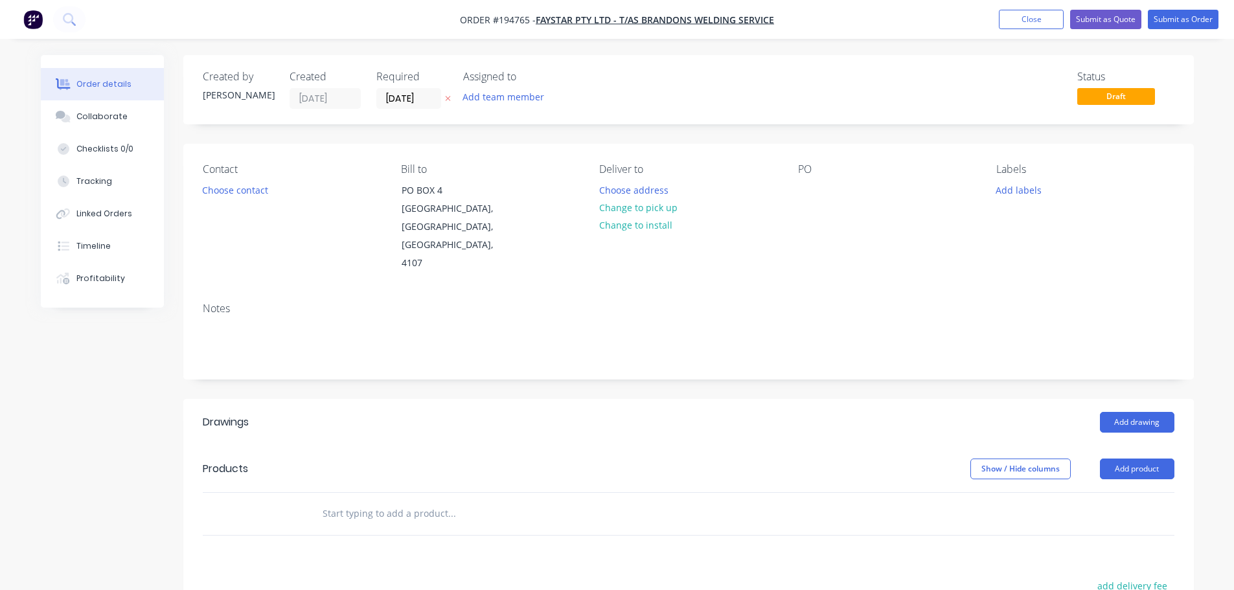
click at [242, 207] on div "Contact Choose contact" at bounding box center [291, 217] width 177 height 109
click at [251, 193] on button "Choose contact" at bounding box center [235, 189] width 80 height 17
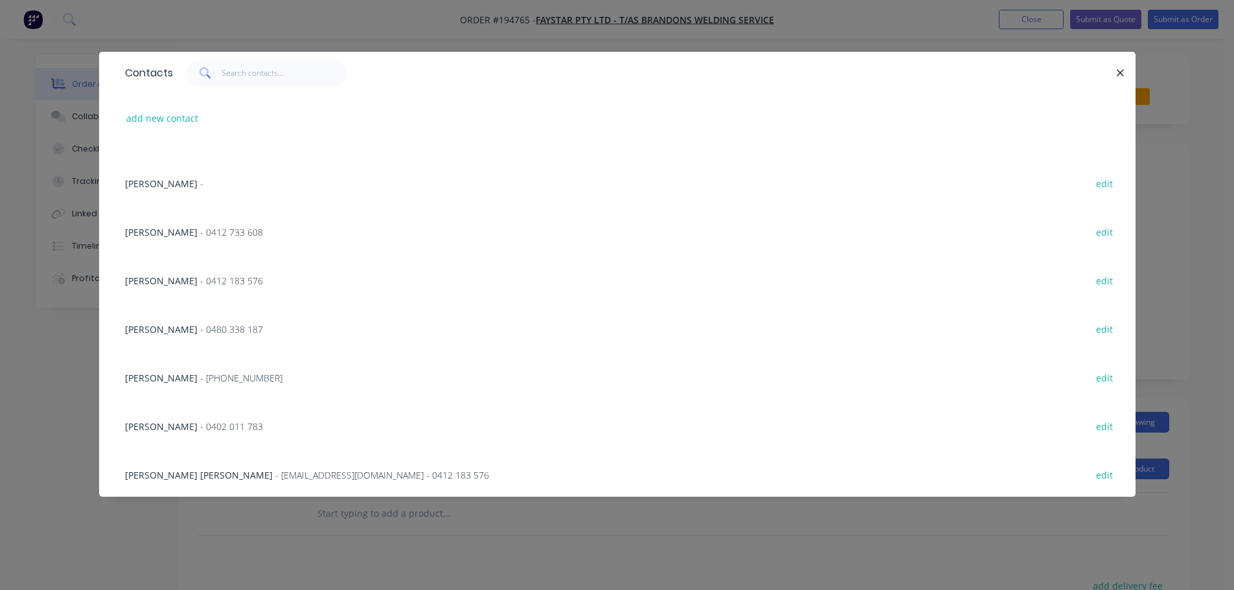
scroll to position [374, 0]
click at [275, 429] on span "- gee@brandons.com.au - 0412 183 576" at bounding box center [382, 424] width 214 height 12
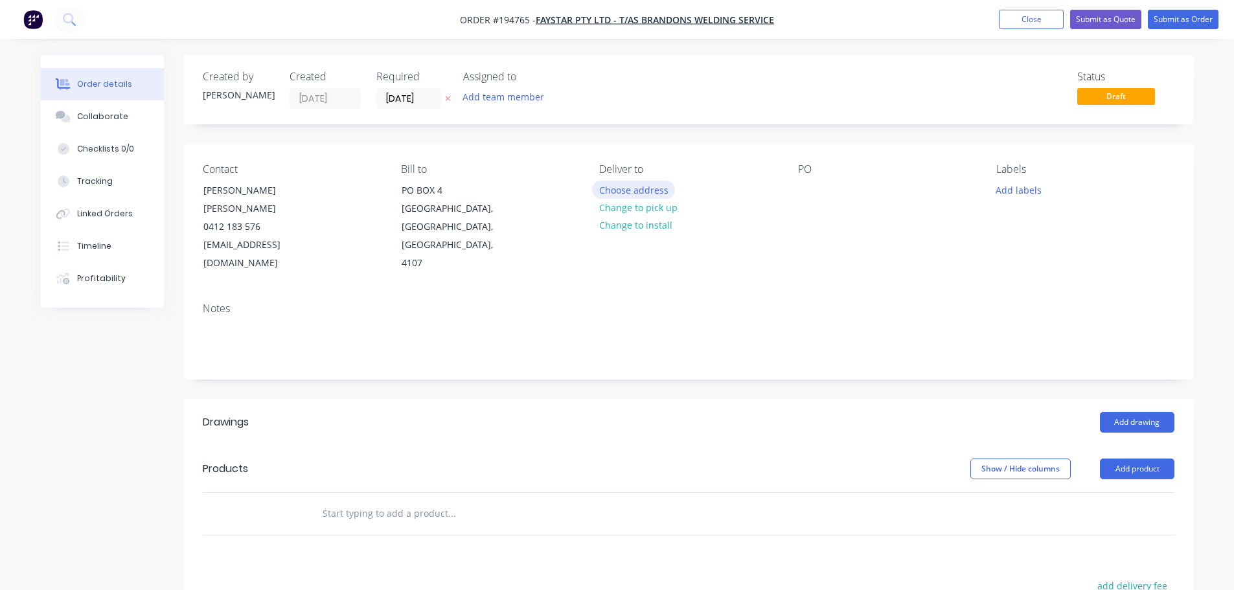
click at [619, 190] on button "Choose address" at bounding box center [633, 189] width 83 height 17
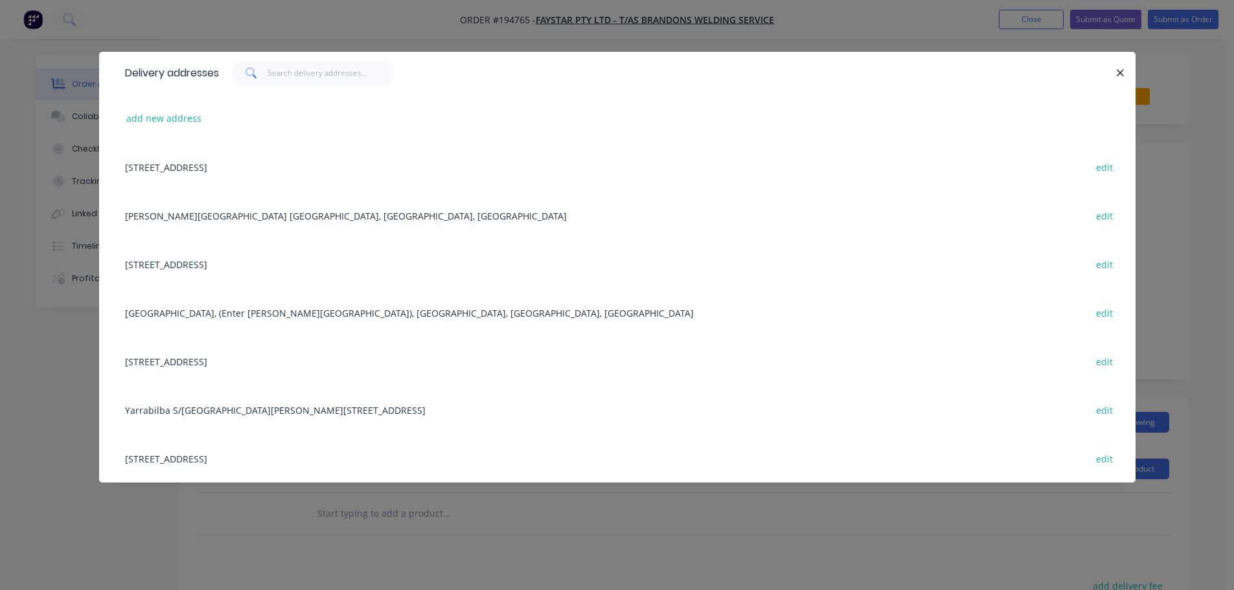
click at [312, 360] on div "25 COLEBARD STREET WEST, (STORE), ACACIA RIDGE, Queensland, Australia, 4110 edit" at bounding box center [617, 361] width 997 height 49
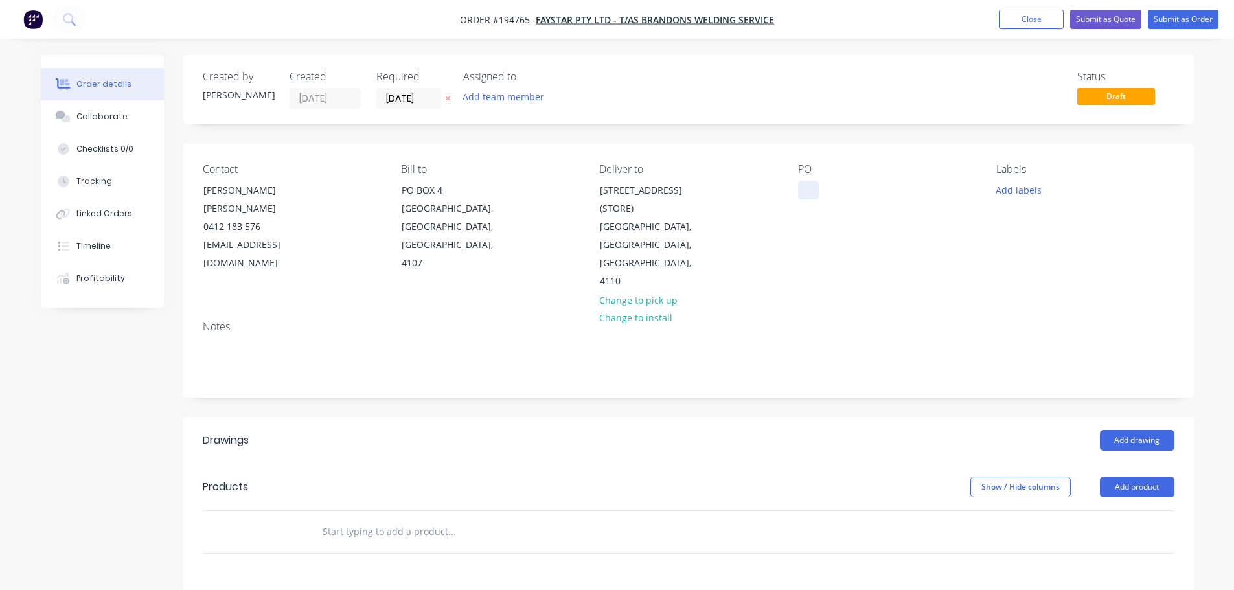
click at [619, 185] on div at bounding box center [808, 190] width 21 height 19
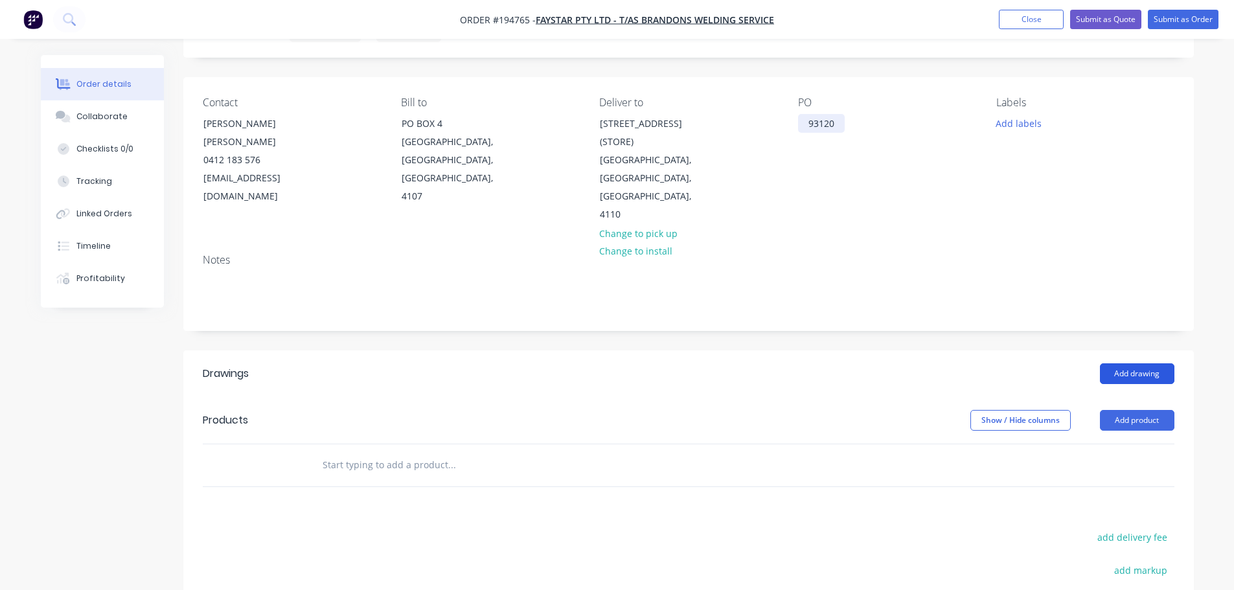
scroll to position [130, 0]
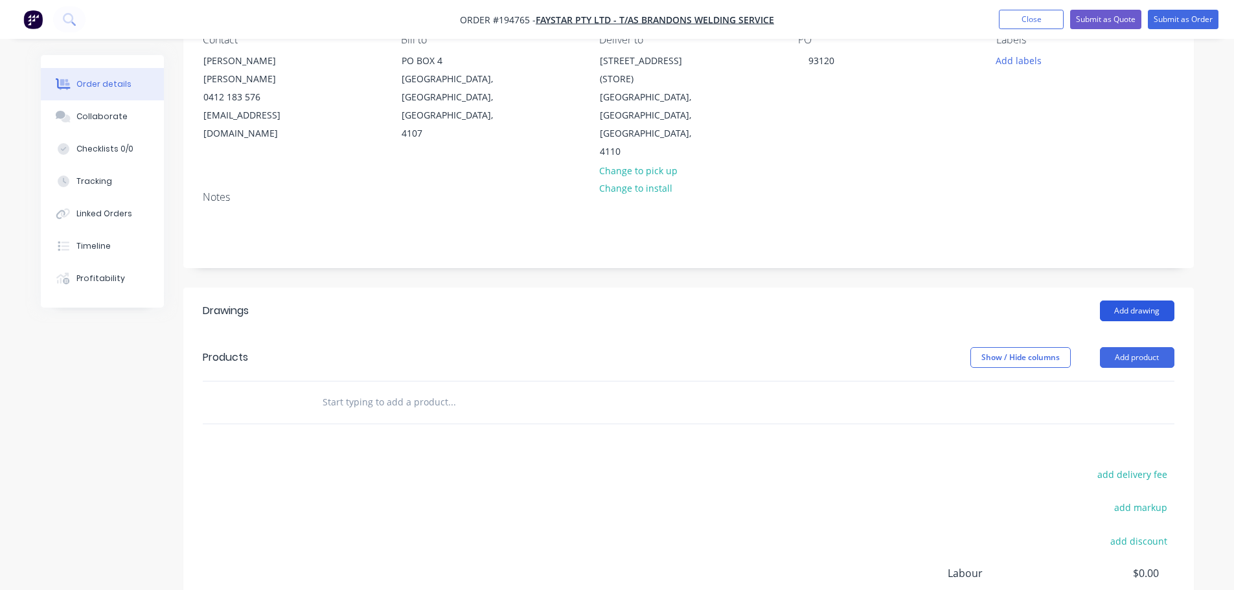
click at [619, 301] on button "Add drawing" at bounding box center [1137, 311] width 74 height 21
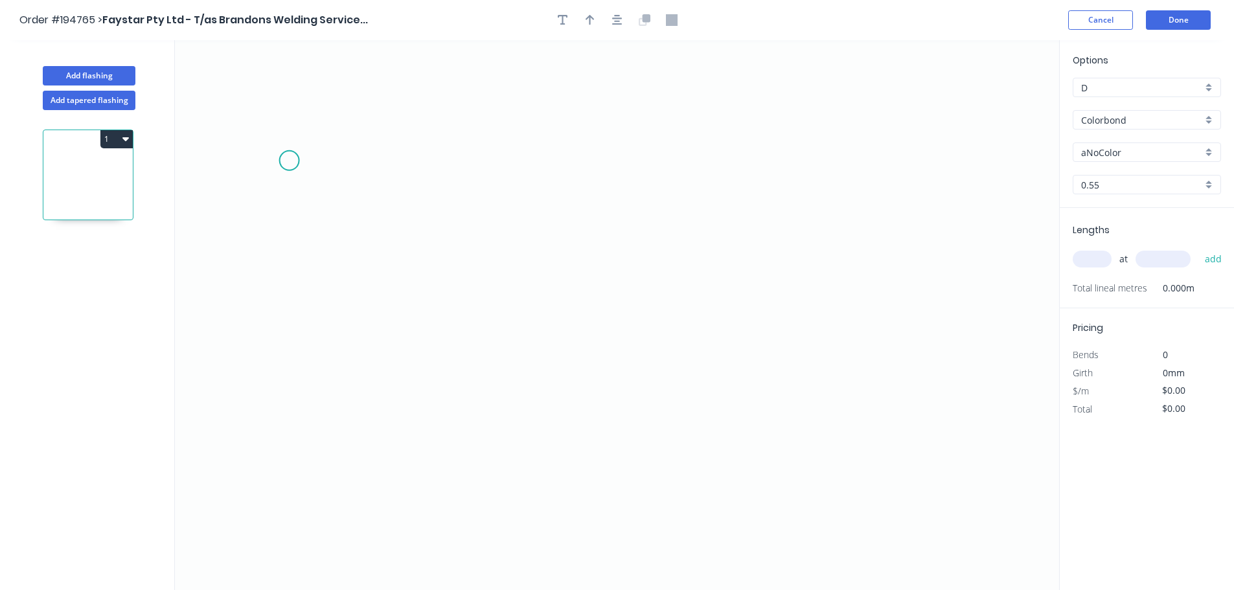
click at [290, 153] on icon "0" at bounding box center [617, 315] width 884 height 550
click at [290, 484] on icon "0" at bounding box center [617, 315] width 884 height 550
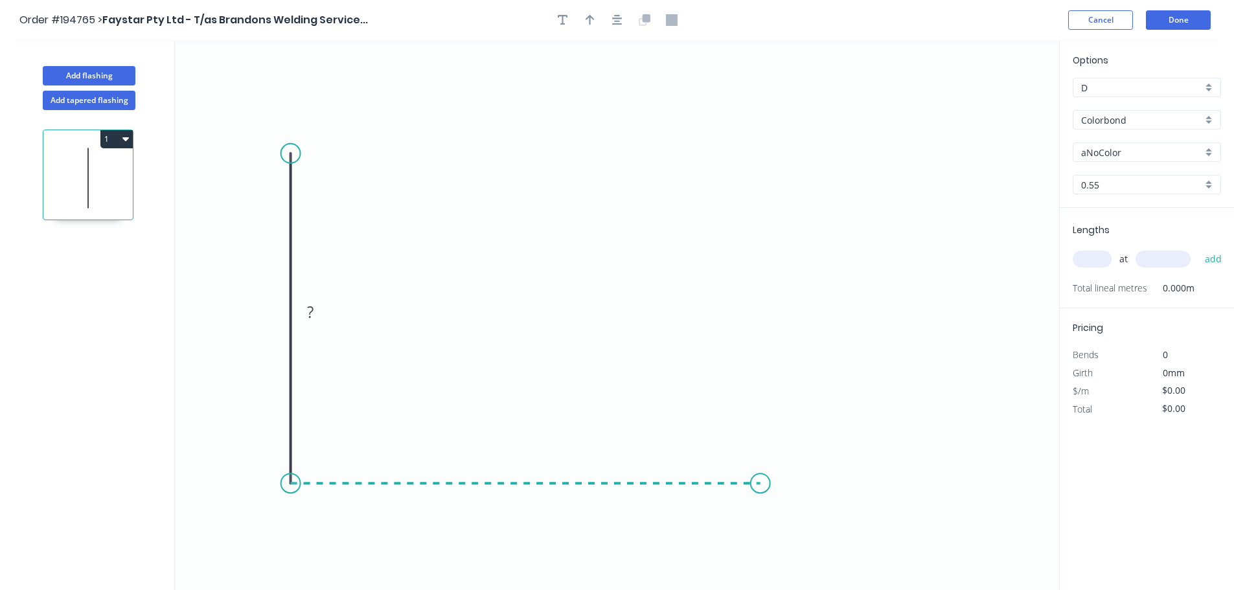
click at [619, 481] on icon "0 ?" at bounding box center [617, 315] width 884 height 550
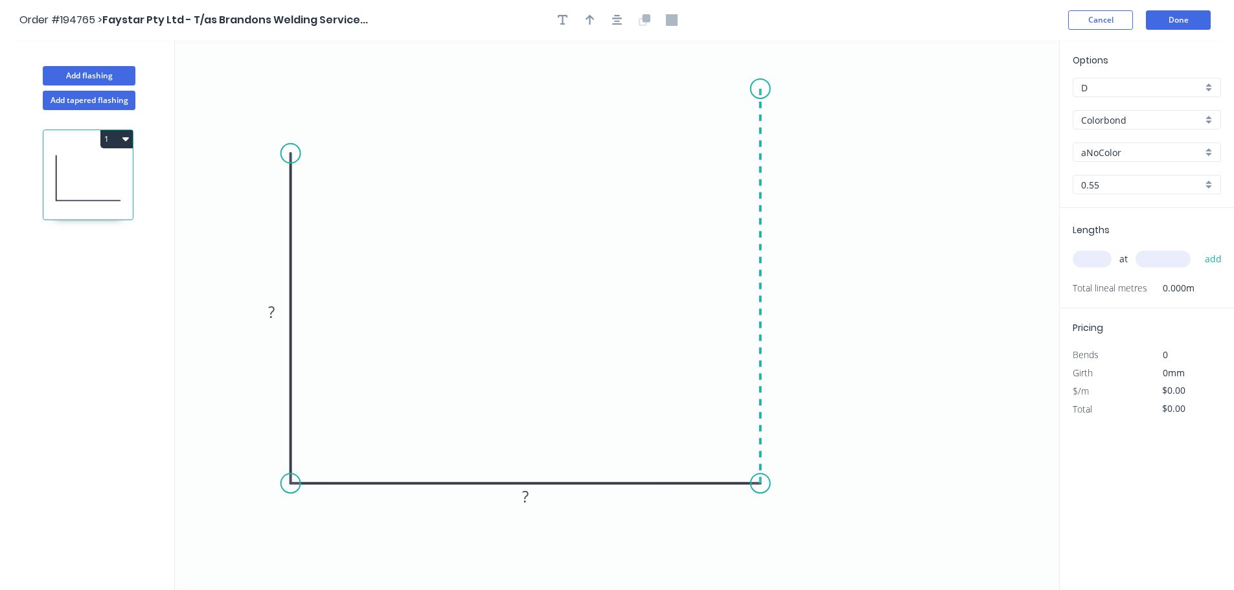
drag, startPoint x: 761, startPoint y: 89, endPoint x: 961, endPoint y: 132, distance: 204.1
click at [619, 88] on icon "0 ? ?" at bounding box center [617, 315] width 884 height 550
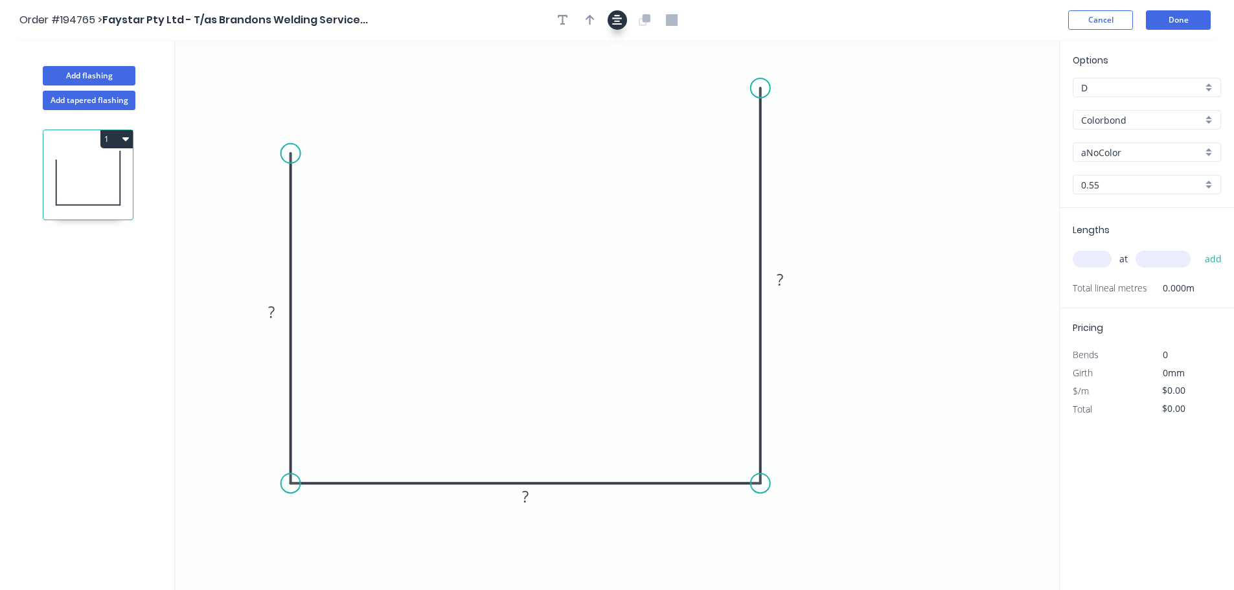
click at [619, 14] on button "button" at bounding box center [617, 19] width 19 height 19
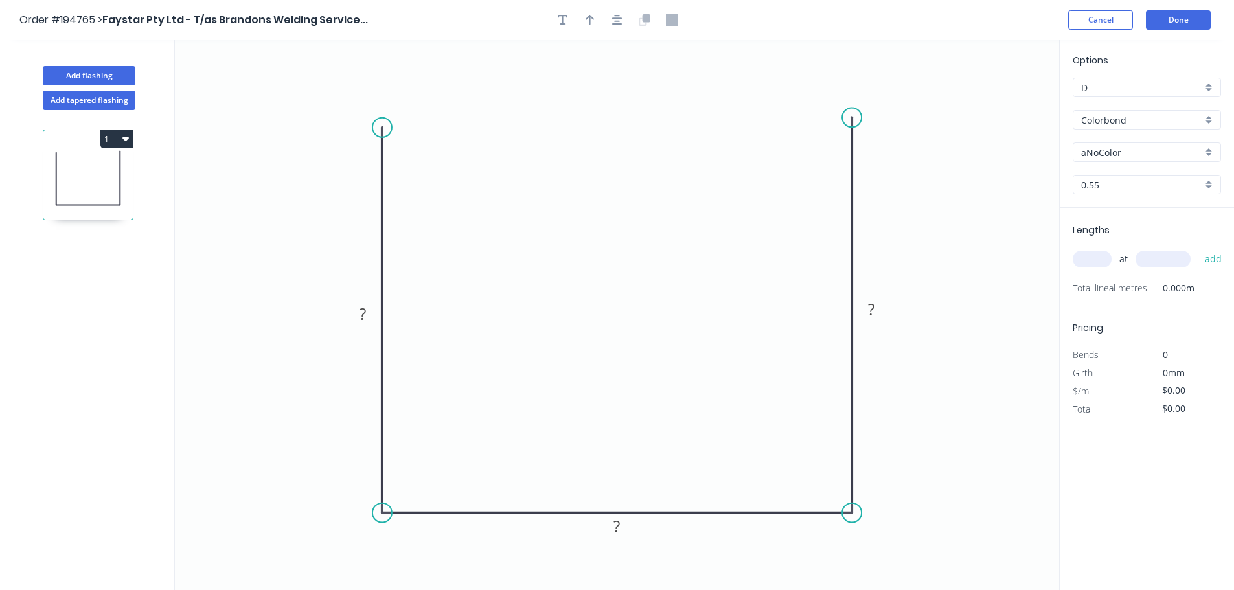
drag, startPoint x: 381, startPoint y: 178, endPoint x: 383, endPoint y: 128, distance: 50.5
click at [383, 128] on circle at bounding box center [381, 127] width 19 height 19
click at [383, 127] on circle at bounding box center [381, 127] width 19 height 19
drag, startPoint x: 854, startPoint y: 117, endPoint x: 852, endPoint y: 124, distance: 7.2
click at [619, 124] on circle at bounding box center [851, 124] width 19 height 19
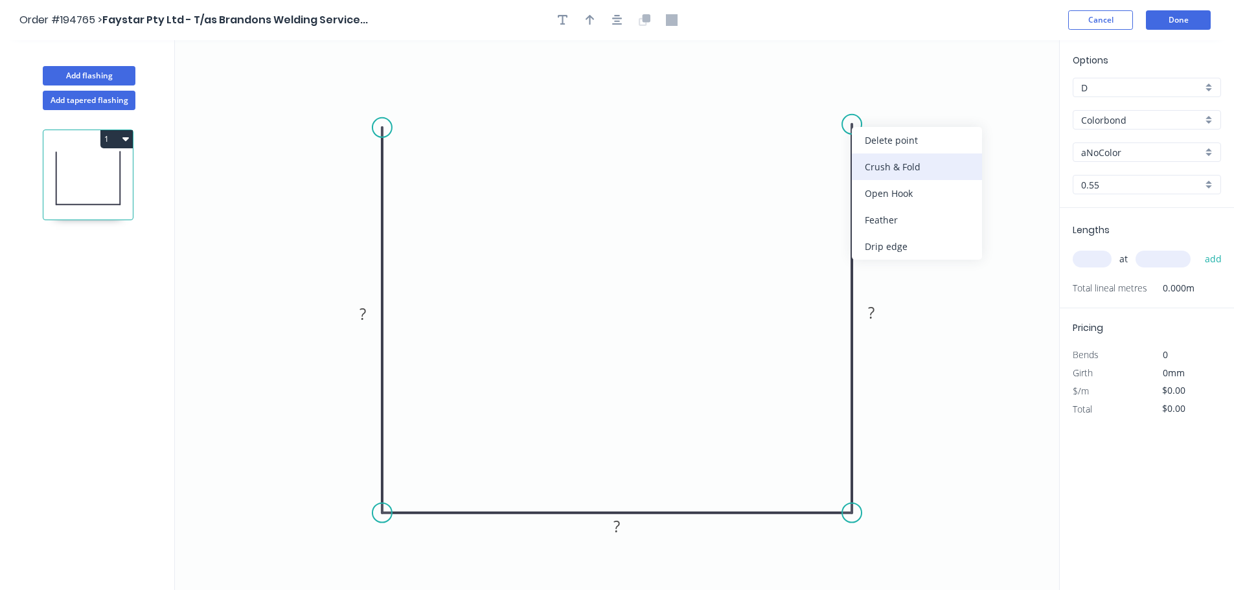
click at [619, 172] on div "Crush & Fold" at bounding box center [917, 166] width 130 height 27
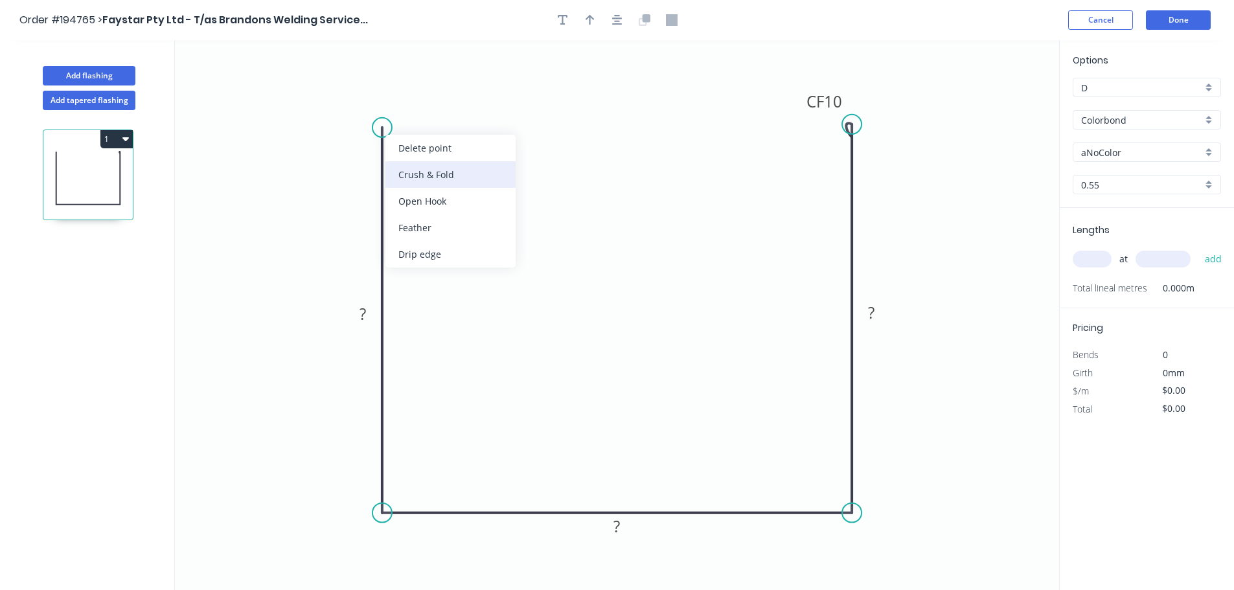
click at [419, 168] on div "Crush & Fold" at bounding box center [450, 174] width 130 height 27
click at [421, 166] on div "Flip bend" at bounding box center [447, 170] width 130 height 27
drag, startPoint x: 370, startPoint y: 150, endPoint x: 389, endPoint y: 78, distance: 74.5
click at [389, 78] on rect at bounding box center [374, 68] width 52 height 27
drag, startPoint x: 806, startPoint y: 106, endPoint x: 830, endPoint y: 62, distance: 49.9
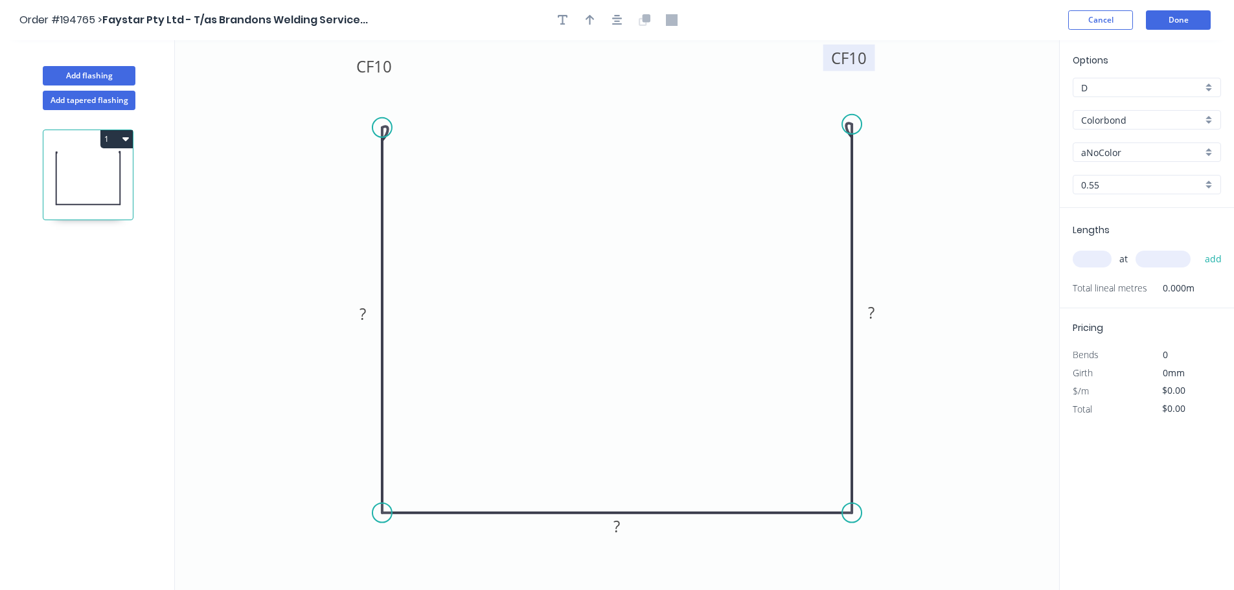
click at [619, 62] on rect at bounding box center [849, 58] width 52 height 27
drag, startPoint x: 394, startPoint y: 71, endPoint x: 395, endPoint y: 63, distance: 7.2
click at [395, 64] on rect at bounding box center [375, 60] width 52 height 27
click at [382, 60] on tspan "10" at bounding box center [384, 59] width 18 height 21
type input "$17.63"
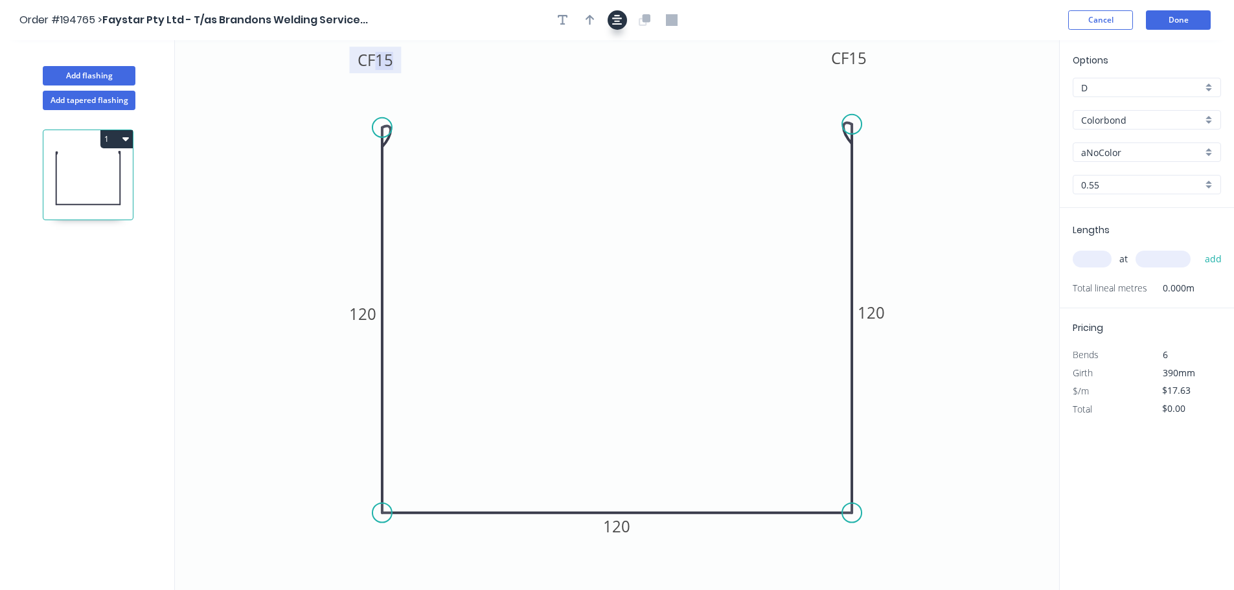
click at [617, 21] on icon "button" at bounding box center [617, 20] width 10 height 10
click at [581, 19] on button "button" at bounding box center [589, 19] width 19 height 19
click at [619, 106] on icon at bounding box center [994, 89] width 12 height 41
drag, startPoint x: 1008, startPoint y: 137, endPoint x: 1012, endPoint y: 143, distance: 7.0
click at [619, 147] on icon at bounding box center [1022, 136] width 38 height 38
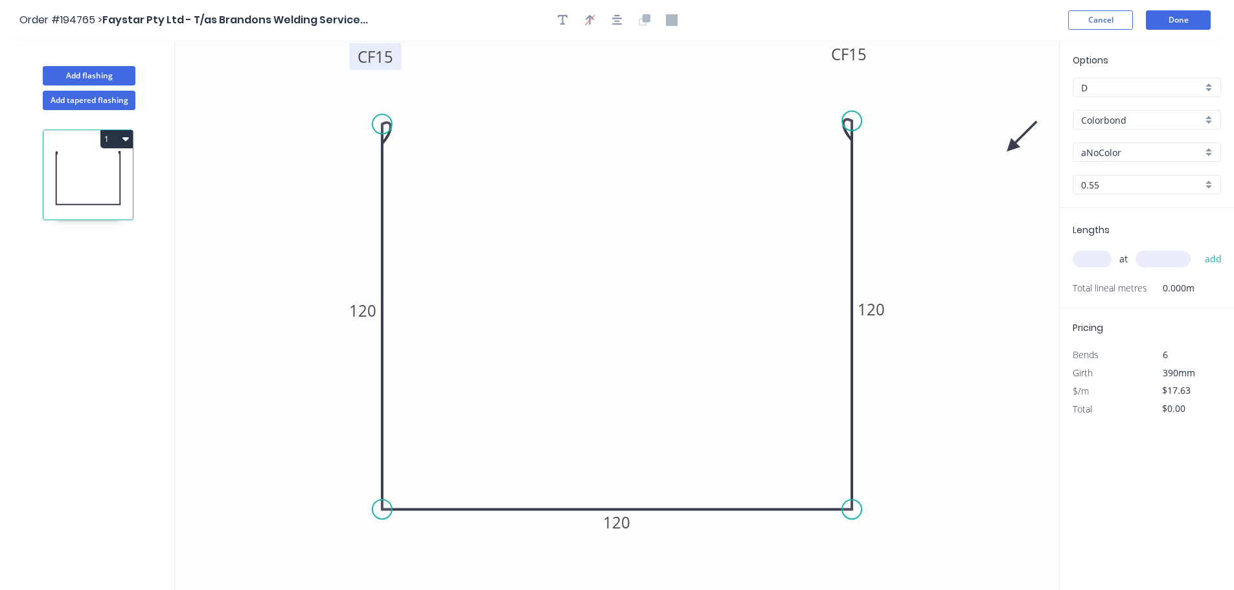
click at [619, 157] on input "aNoColor" at bounding box center [1141, 153] width 121 height 14
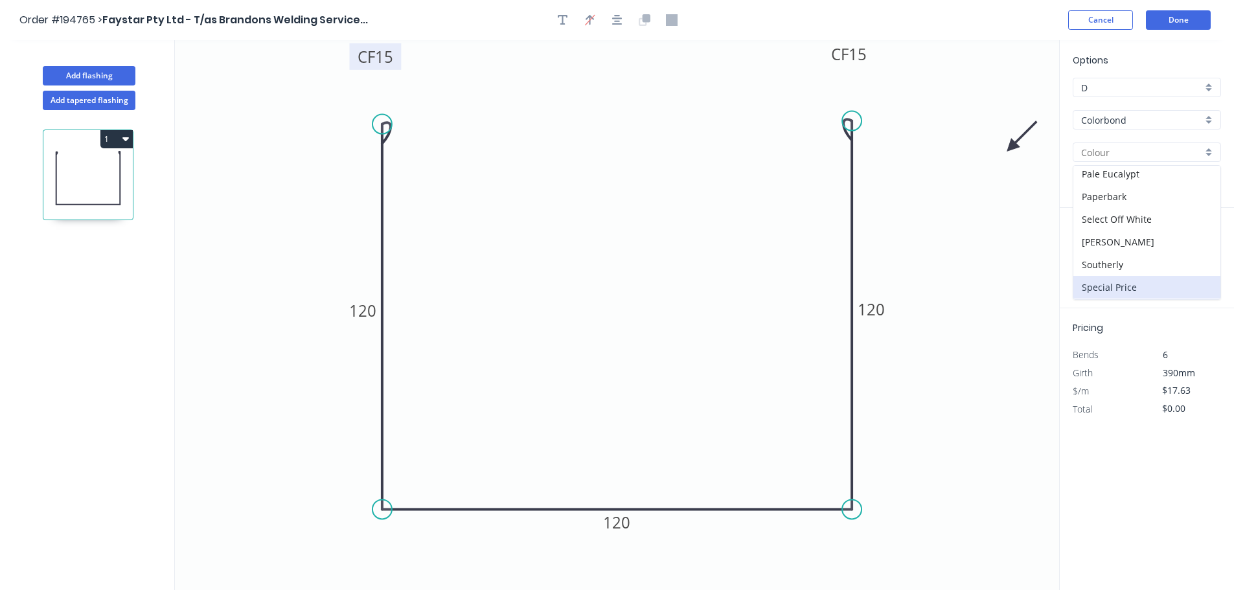
scroll to position [389, 0]
click at [619, 284] on div "Surfmist" at bounding box center [1146, 287] width 147 height 23
type input "Surfmist"
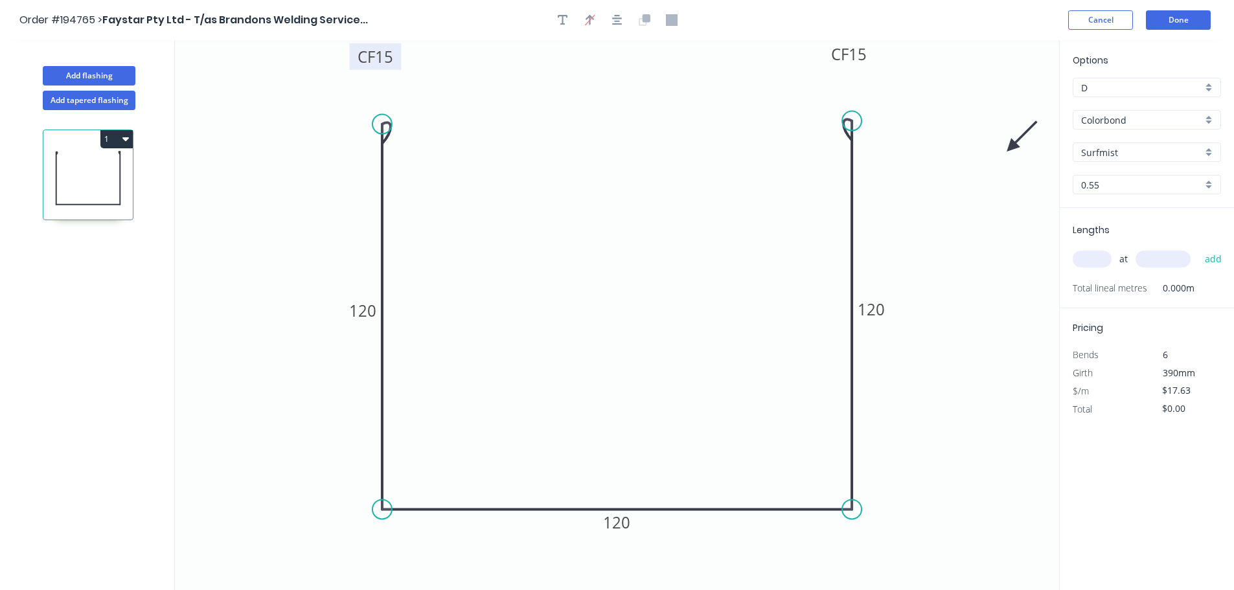
click at [619, 252] on div "at add" at bounding box center [1148, 259] width 151 height 22
click at [619, 252] on input "text" at bounding box center [1092, 259] width 39 height 17
type input "5"
type input "2400"
click at [619, 248] on button "add" at bounding box center [1213, 259] width 30 height 22
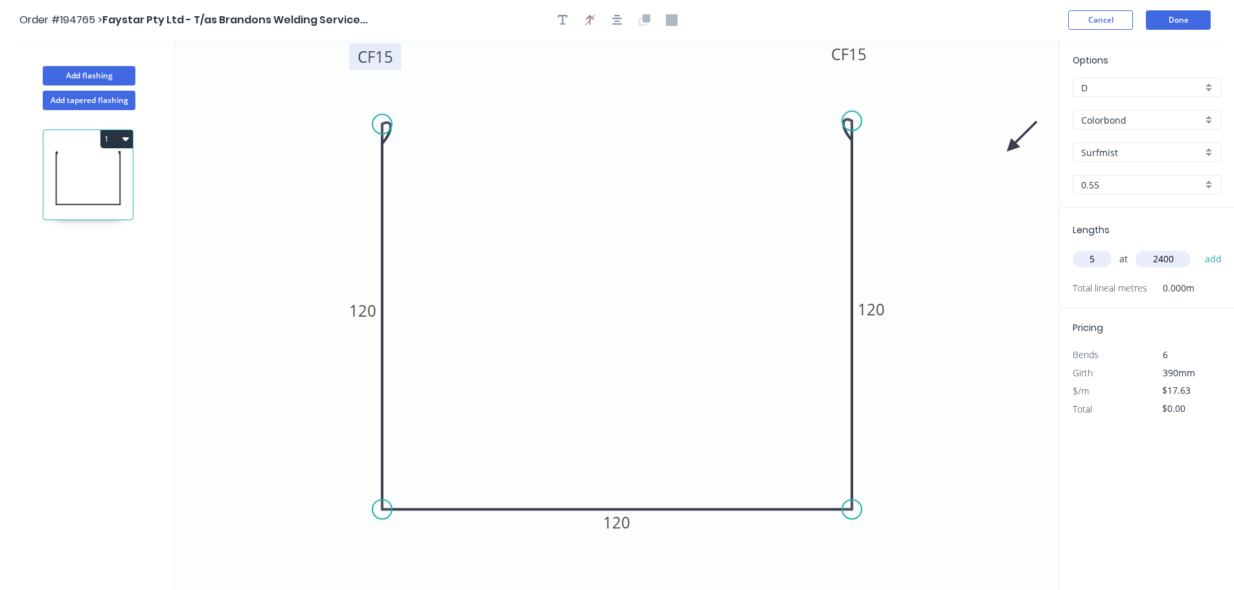
type input "$211.56"
click at [128, 63] on div "Add flashing" at bounding box center [89, 66] width 170 height 39
click at [124, 77] on button "Add flashing" at bounding box center [89, 75] width 93 height 19
type input "$0.00"
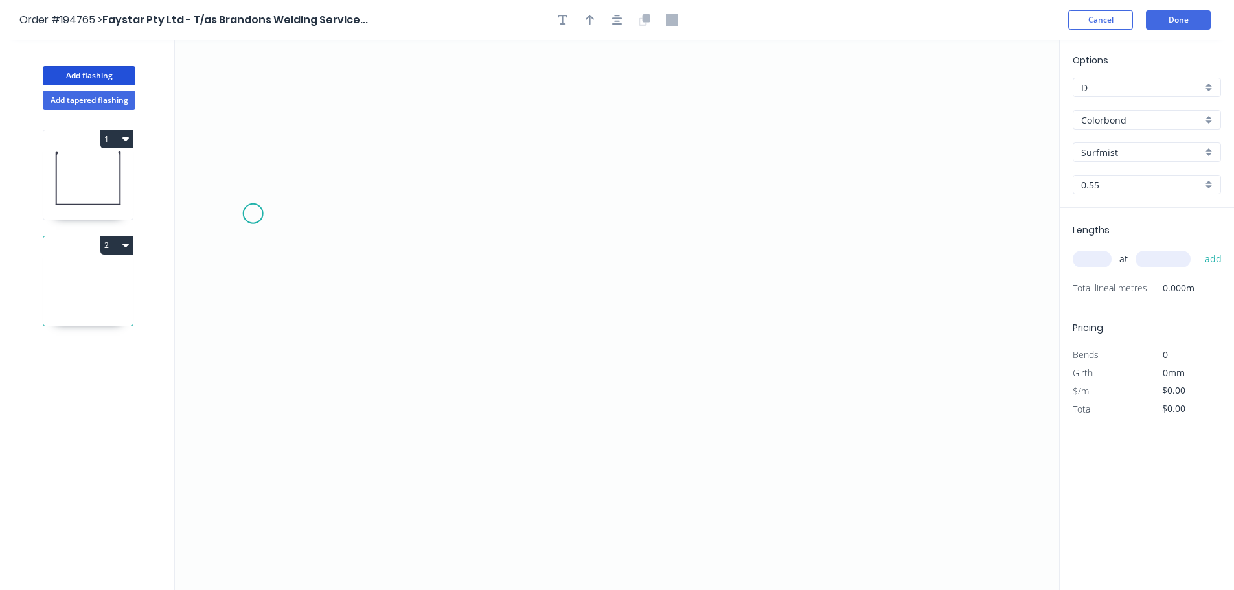
click at [253, 212] on icon "0" at bounding box center [617, 315] width 884 height 550
click at [264, 498] on icon "0" at bounding box center [617, 315] width 884 height 550
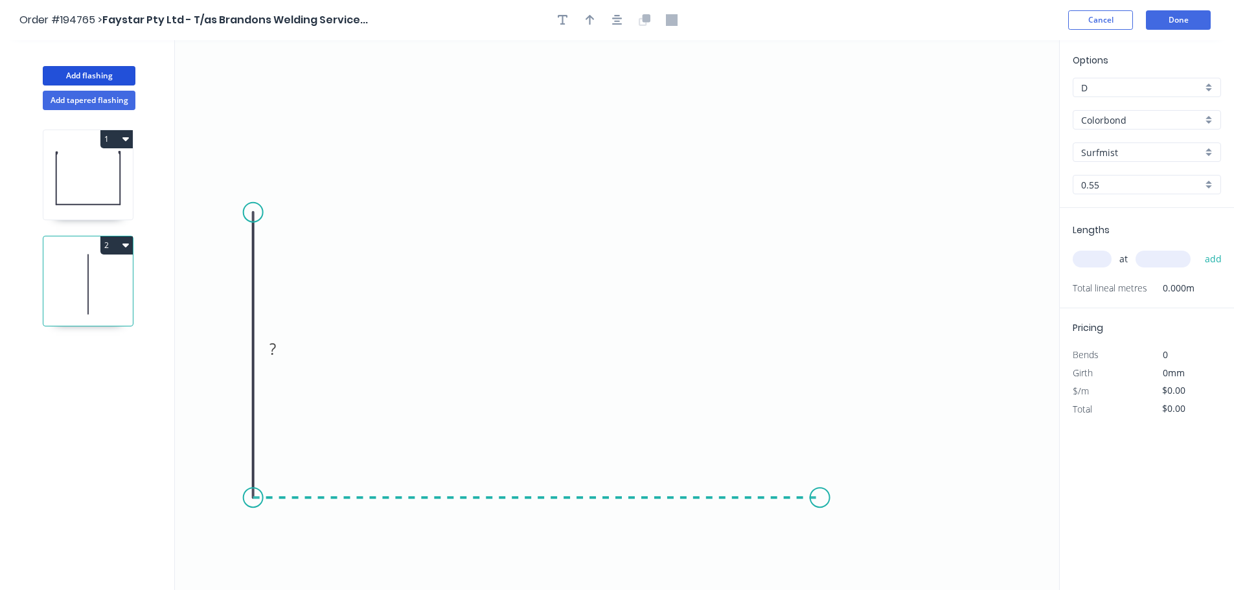
click at [619, 503] on icon "0 ?" at bounding box center [617, 315] width 884 height 550
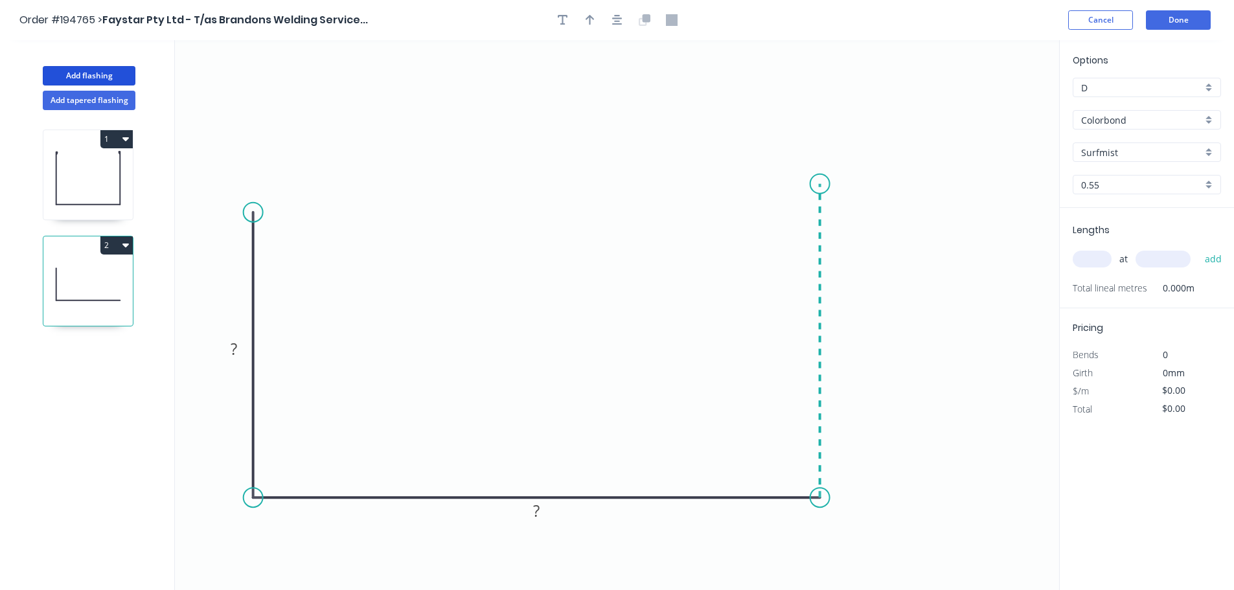
click at [619, 184] on icon at bounding box center [820, 340] width 0 height 313
drag, startPoint x: 822, startPoint y: 183, endPoint x: 823, endPoint y: 209, distance: 26.6
click at [619, 209] on circle at bounding box center [819, 208] width 19 height 19
drag, startPoint x: 823, startPoint y: 209, endPoint x: 812, endPoint y: 206, distance: 11.3
click at [619, 208] on circle at bounding box center [819, 208] width 19 height 19
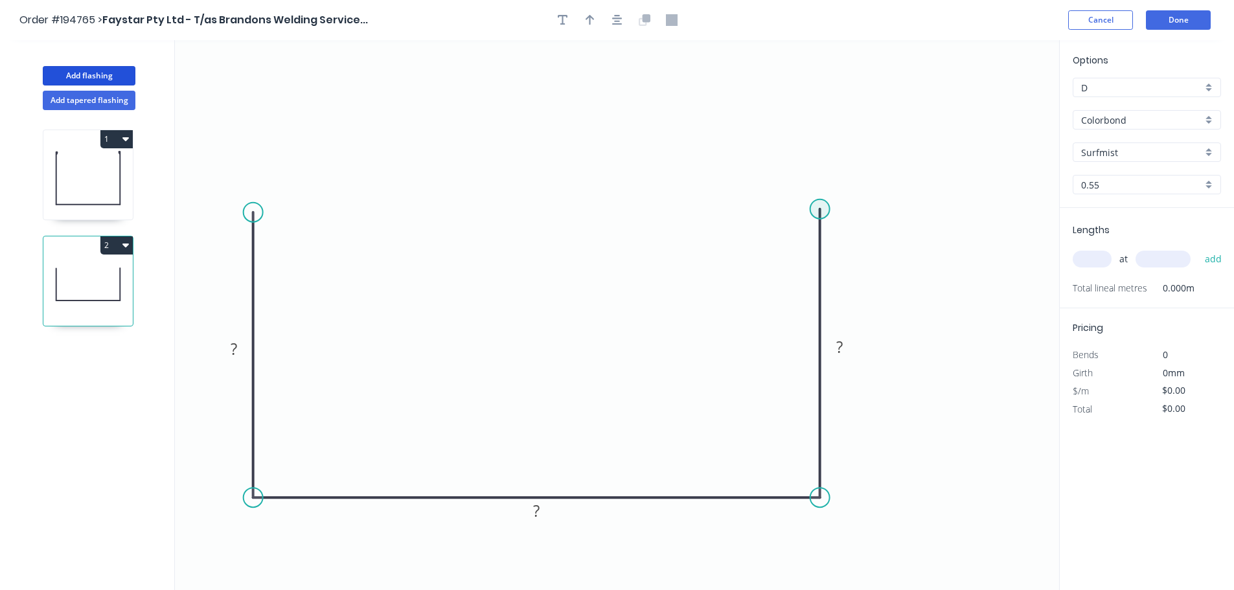
click at [619, 211] on circle at bounding box center [819, 208] width 19 height 19
click at [619, 216] on circle at bounding box center [819, 215] width 19 height 19
click at [238, 345] on rect at bounding box center [234, 350] width 26 height 18
click at [613, 10] on button "button" at bounding box center [617, 19] width 19 height 19
type input "$11.72"
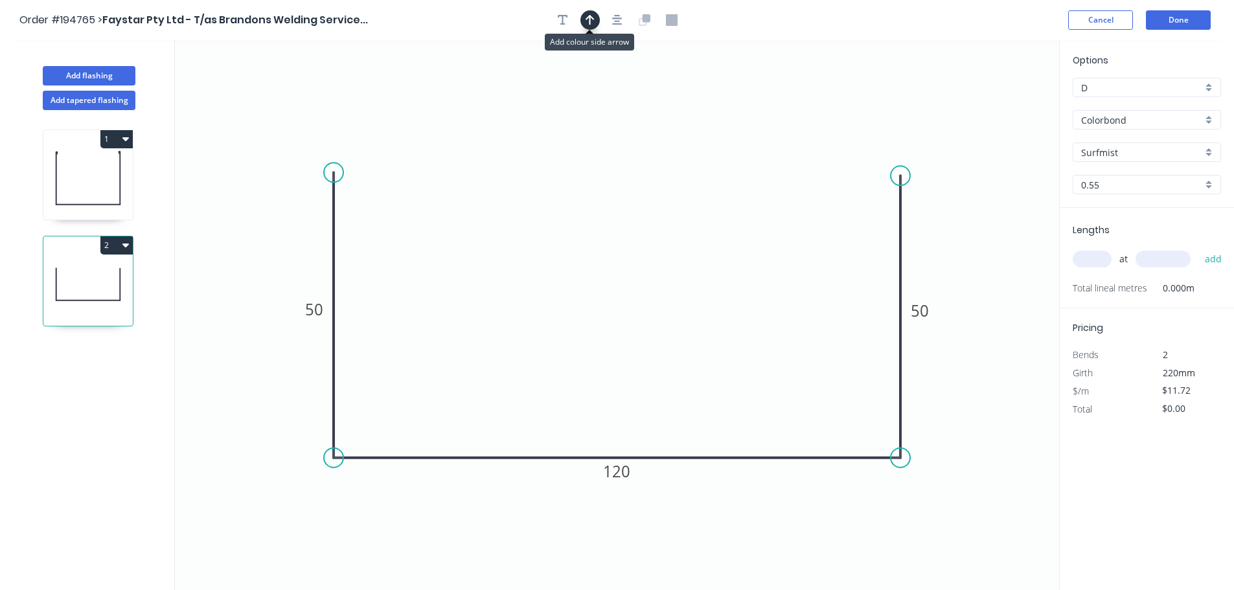
click at [592, 16] on icon "button" at bounding box center [589, 20] width 9 height 12
drag, startPoint x: 1002, startPoint y: 111, endPoint x: 1017, endPoint y: 168, distance: 58.3
click at [619, 170] on icon "0 50 120 50" at bounding box center [617, 315] width 884 height 550
drag, startPoint x: 995, startPoint y: 102, endPoint x: 1025, endPoint y: 181, distance: 84.4
click at [619, 181] on icon at bounding box center [1022, 160] width 12 height 41
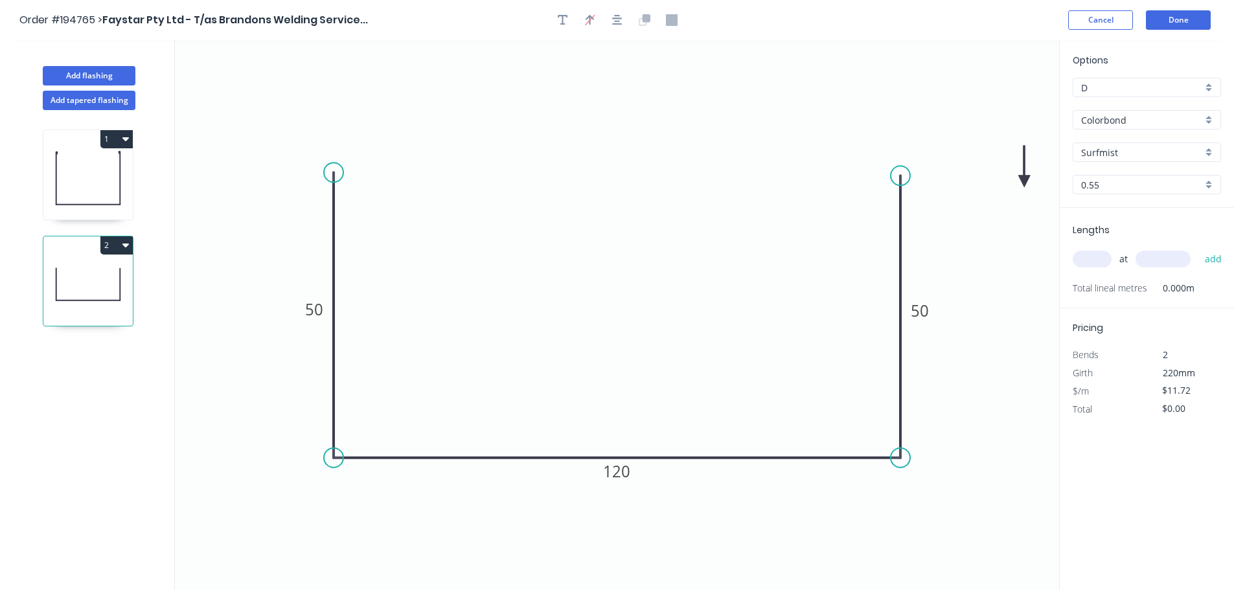
click at [619, 181] on icon at bounding box center [1024, 166] width 12 height 41
click at [619, 180] on icon at bounding box center [1035, 171] width 38 height 38
drag, startPoint x: 1025, startPoint y: 180, endPoint x: 1019, endPoint y: 205, distance: 25.2
click at [619, 205] on icon at bounding box center [1036, 204] width 41 height 12
click at [619, 261] on input "text" at bounding box center [1092, 259] width 39 height 17
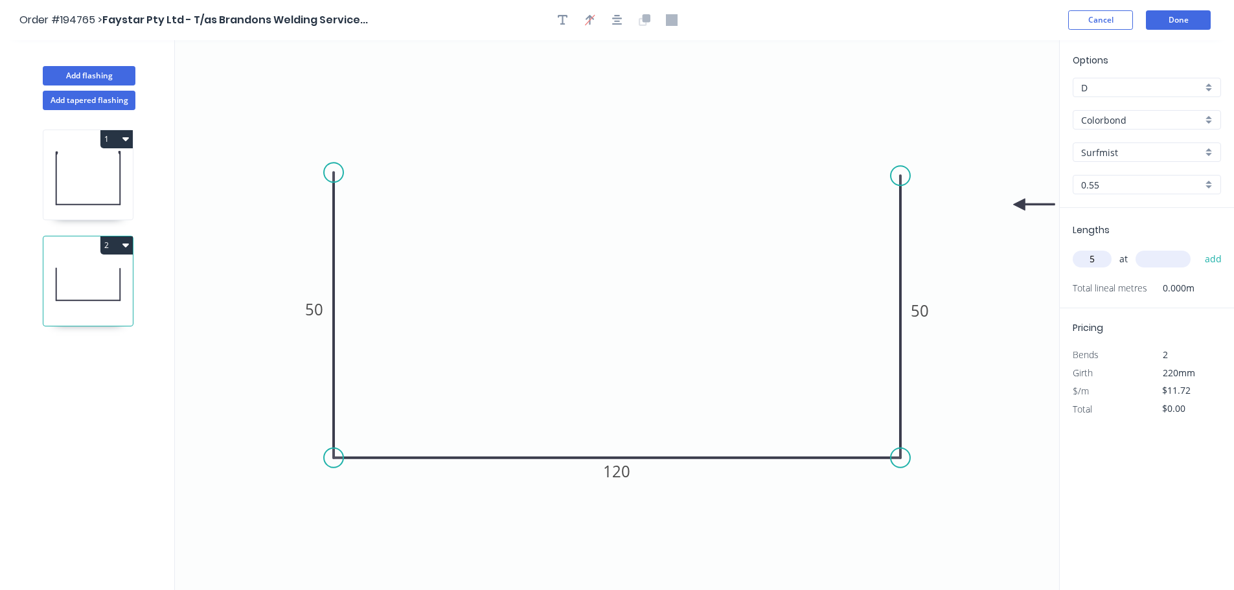
type input "5"
type input "2400"
click at [619, 248] on button "add" at bounding box center [1213, 259] width 30 height 22
type input "$140.64"
click at [619, 22] on button "Done" at bounding box center [1178, 19] width 65 height 19
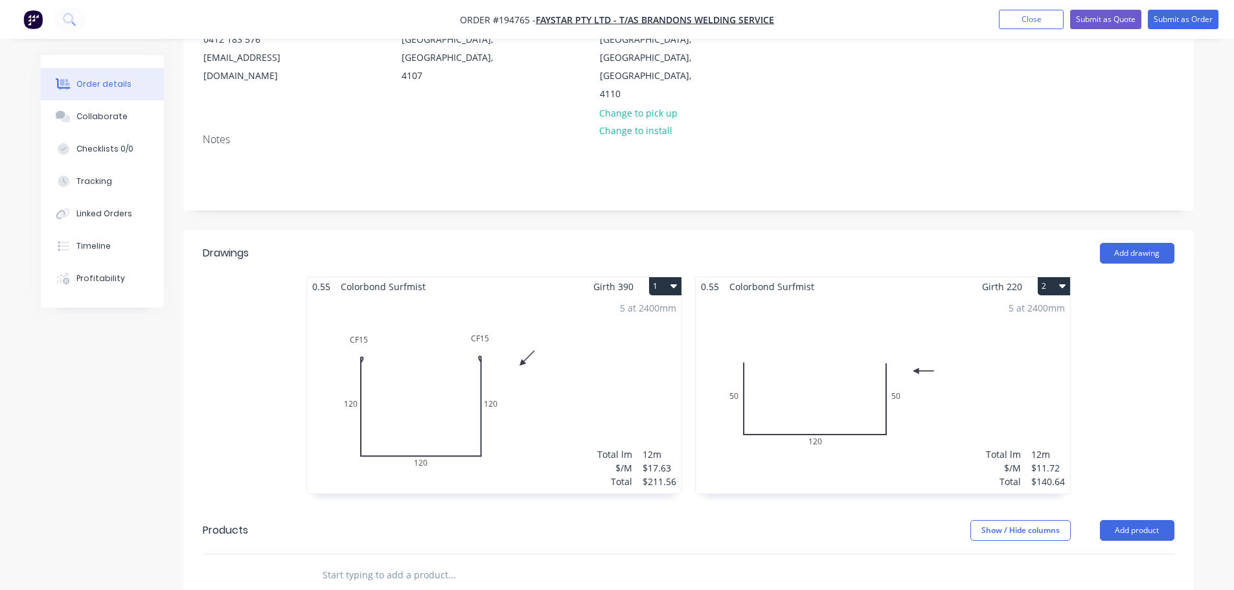
scroll to position [259, 0]
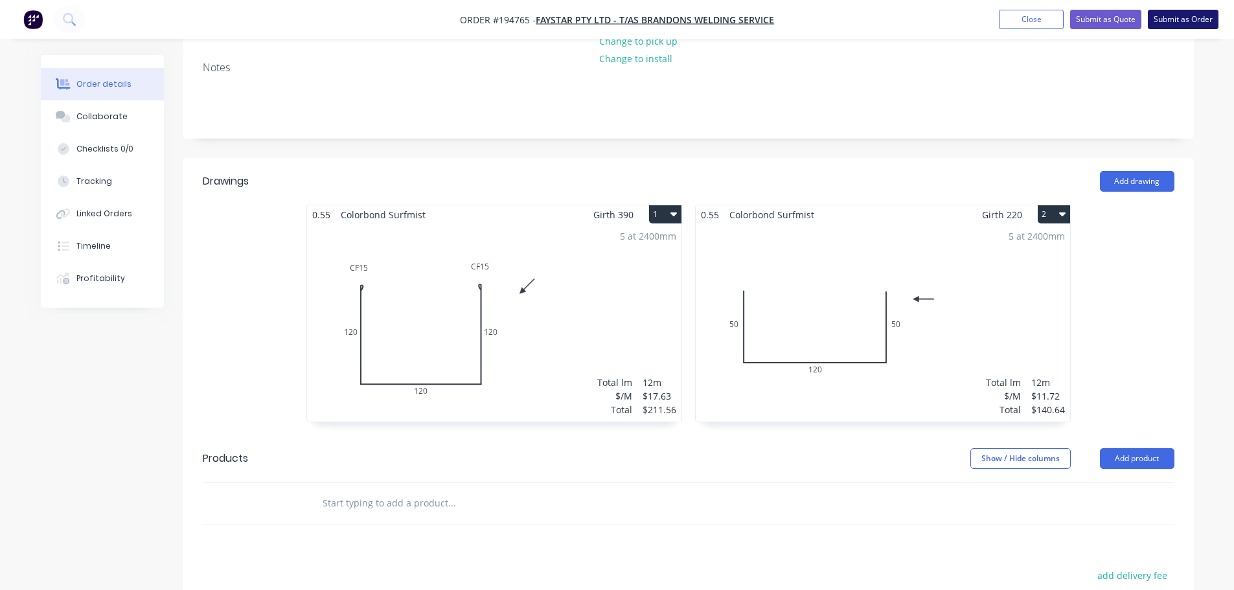
click at [619, 22] on button "Submit as Order" at bounding box center [1183, 19] width 71 height 19
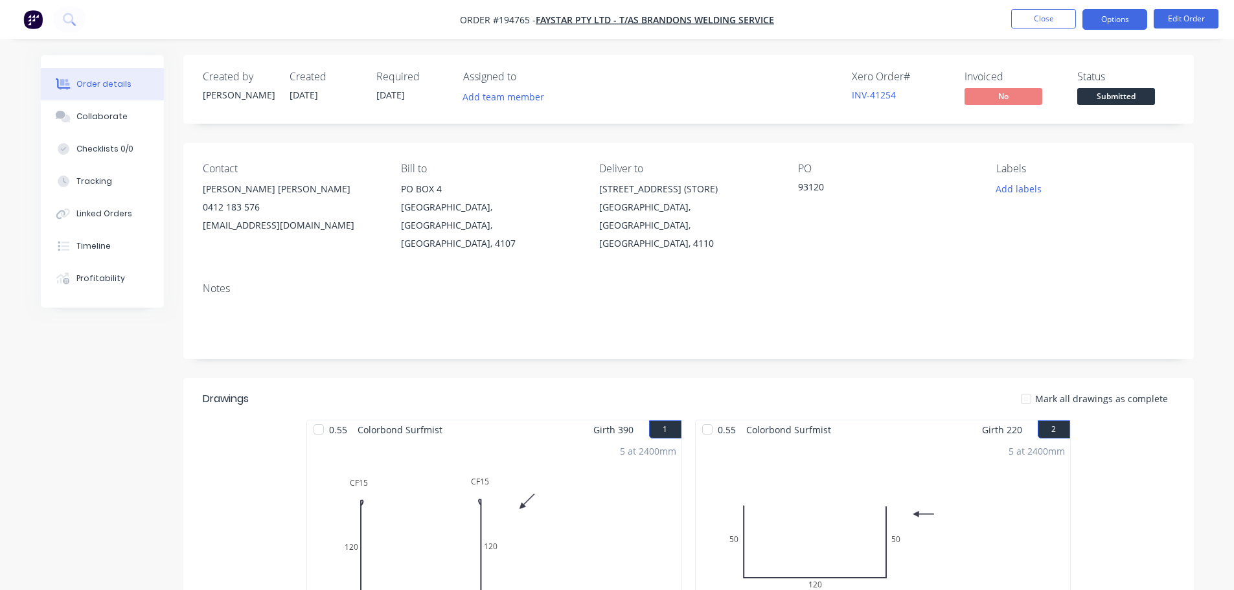
click at [619, 25] on button "Options" at bounding box center [1114, 19] width 65 height 21
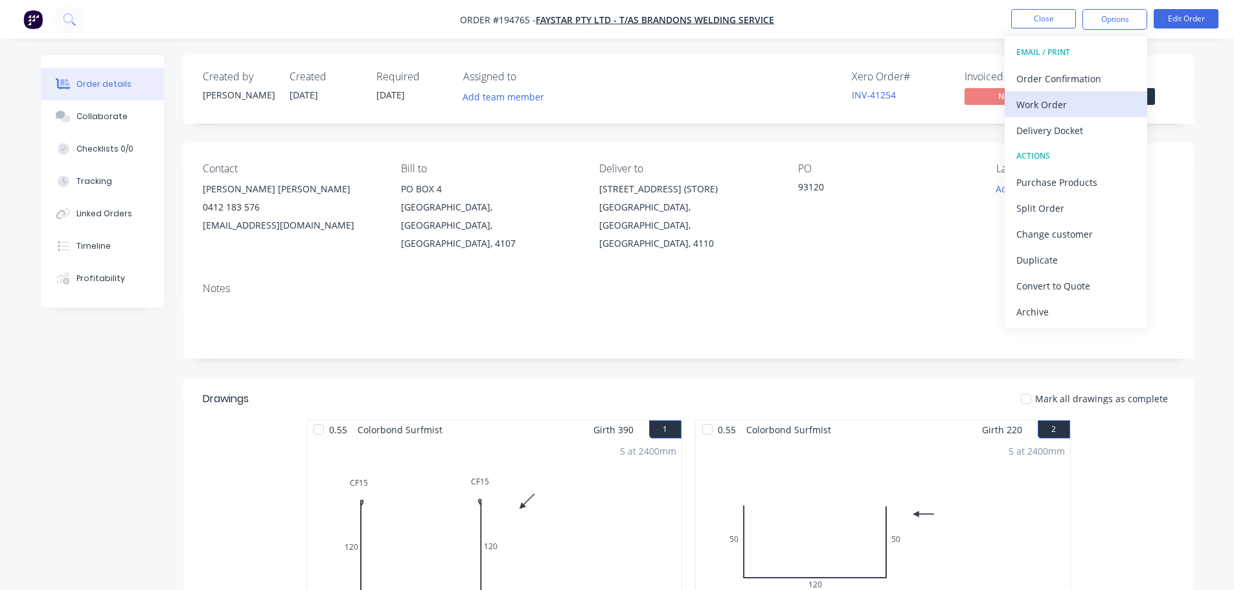
click at [619, 103] on div "Work Order" at bounding box center [1075, 104] width 119 height 19
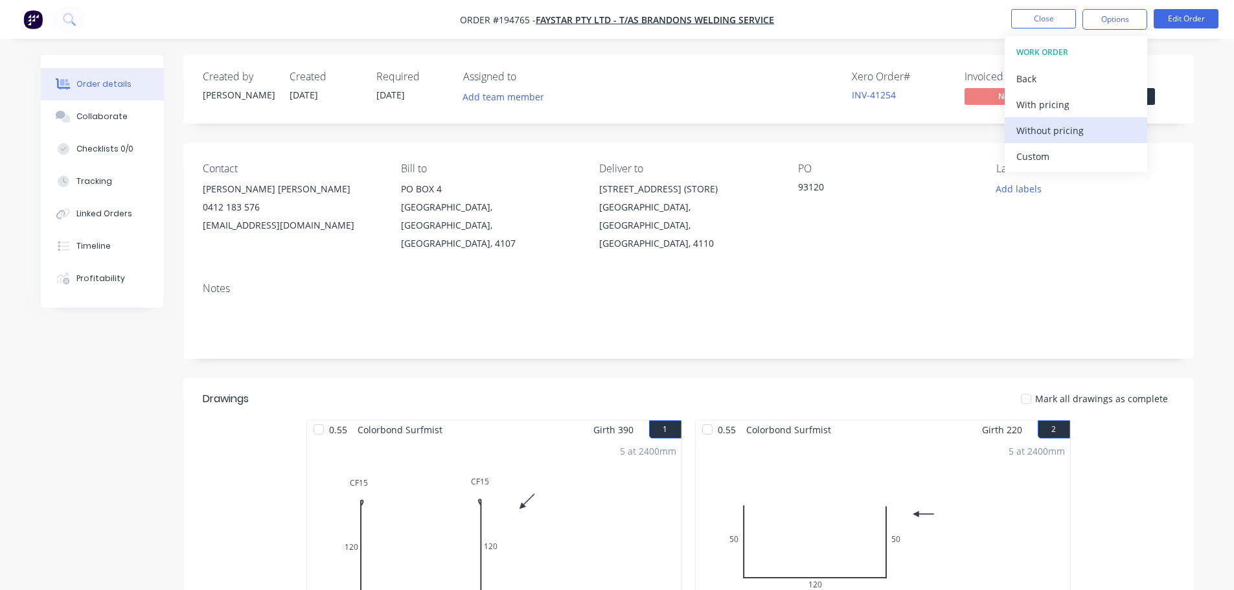
click at [619, 129] on div "Without pricing" at bounding box center [1075, 130] width 119 height 19
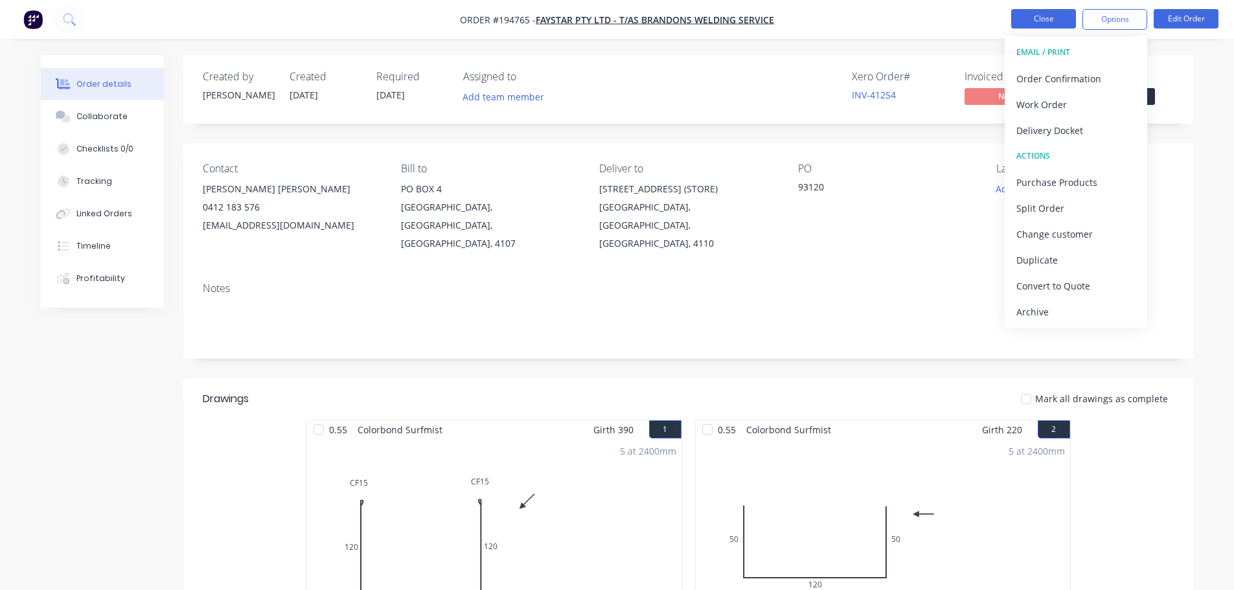
click at [619, 11] on button "Close" at bounding box center [1043, 18] width 65 height 19
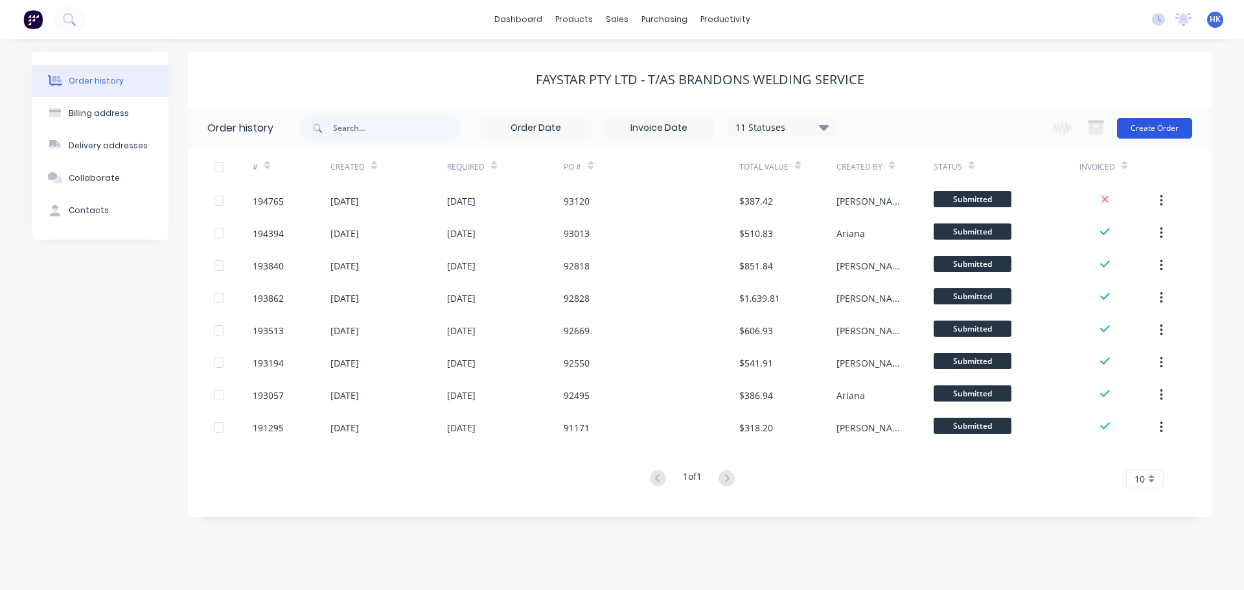
click at [619, 131] on button "Create Order" at bounding box center [1154, 128] width 75 height 21
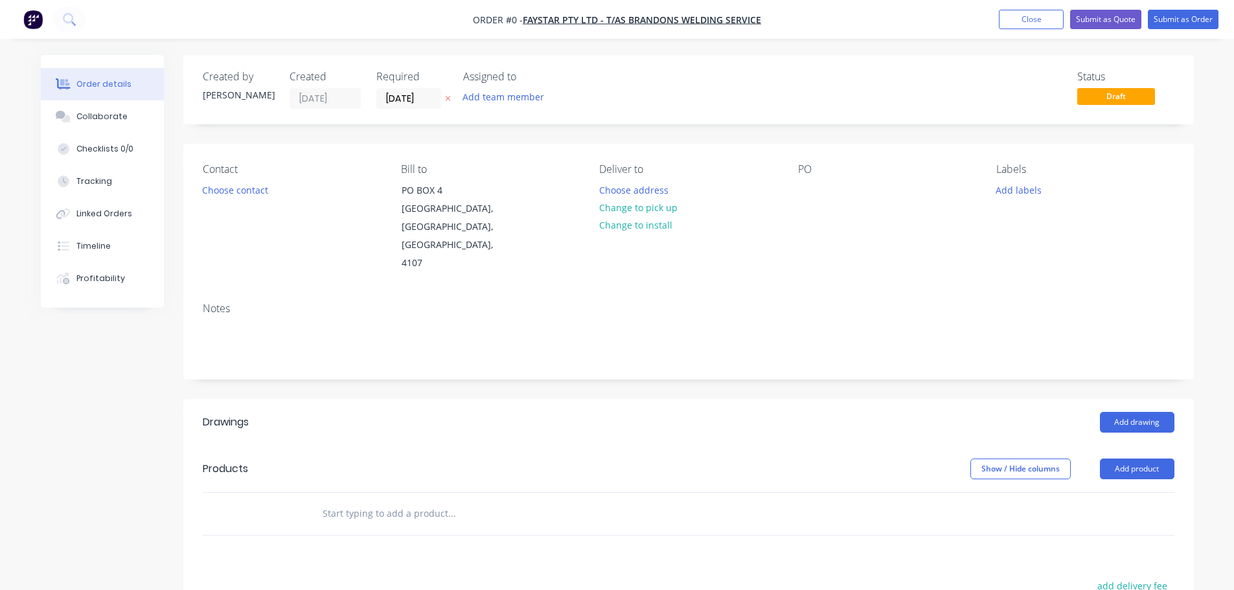
click at [386, 102] on input "[DATE]" at bounding box center [408, 98] width 63 height 19
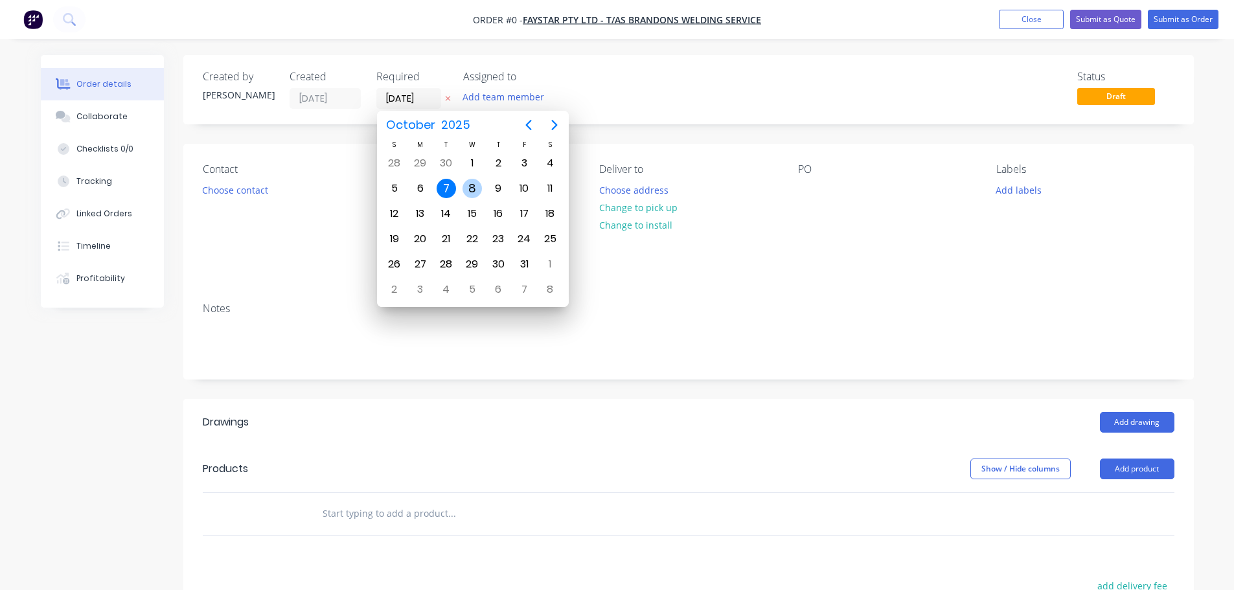
click at [465, 192] on div "8" at bounding box center [471, 188] width 19 height 19
type input "[DATE]"
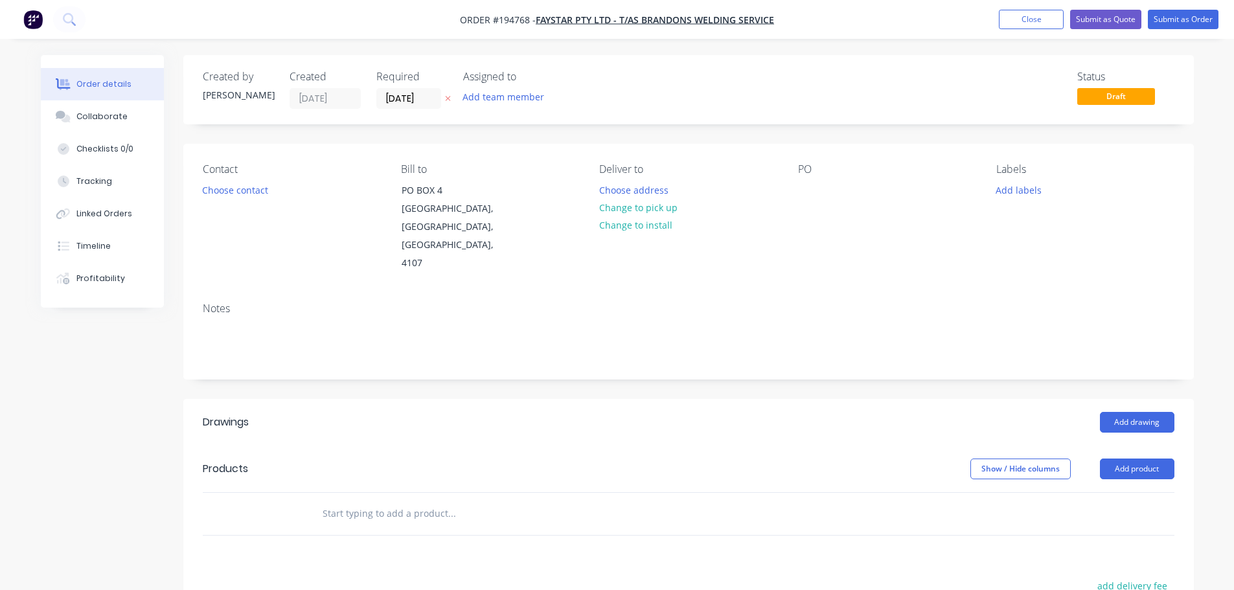
click at [255, 196] on button "Choose contact" at bounding box center [235, 189] width 80 height 17
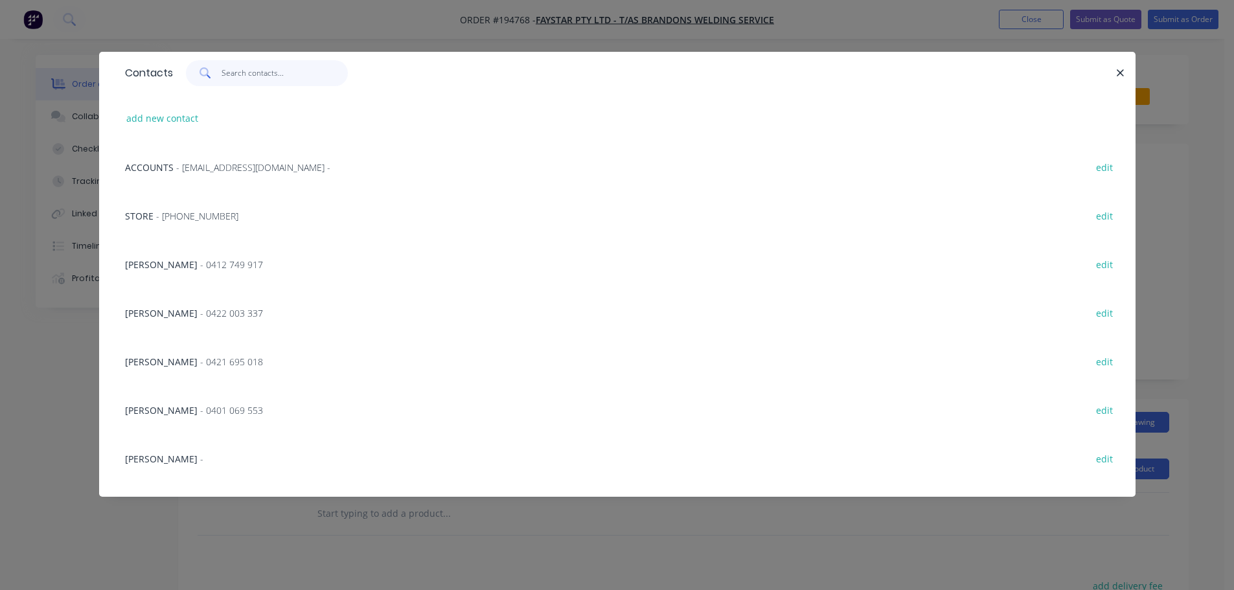
click at [261, 78] on input "text" at bounding box center [285, 73] width 126 height 26
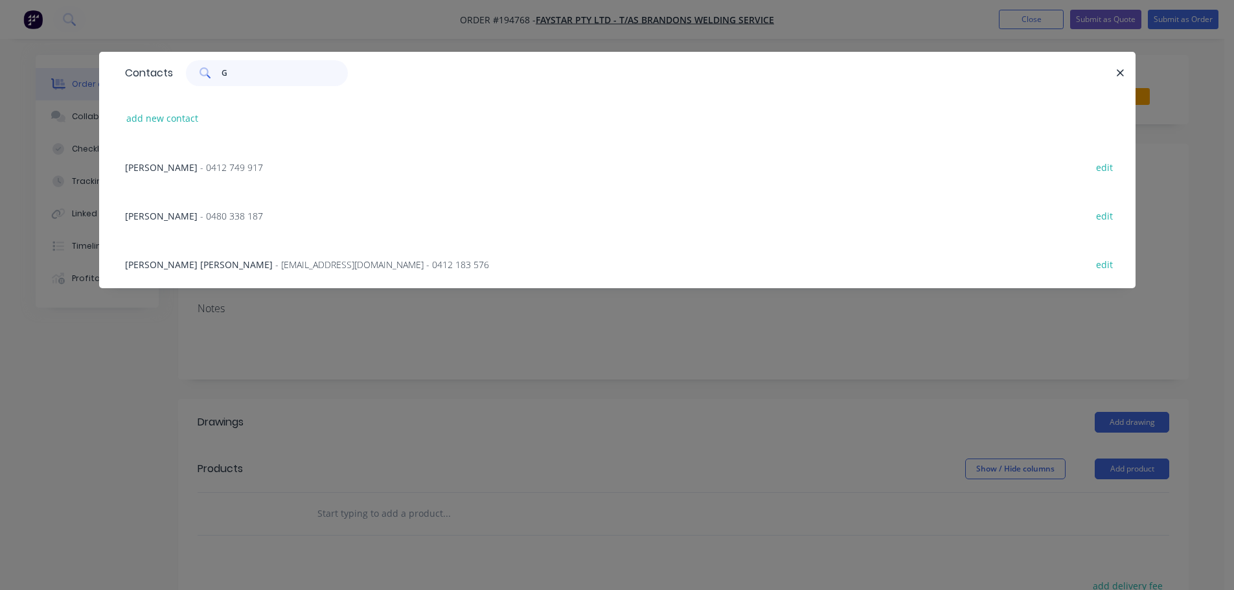
type input "G"
click at [163, 268] on span "GEE DHALL" at bounding box center [199, 264] width 148 height 12
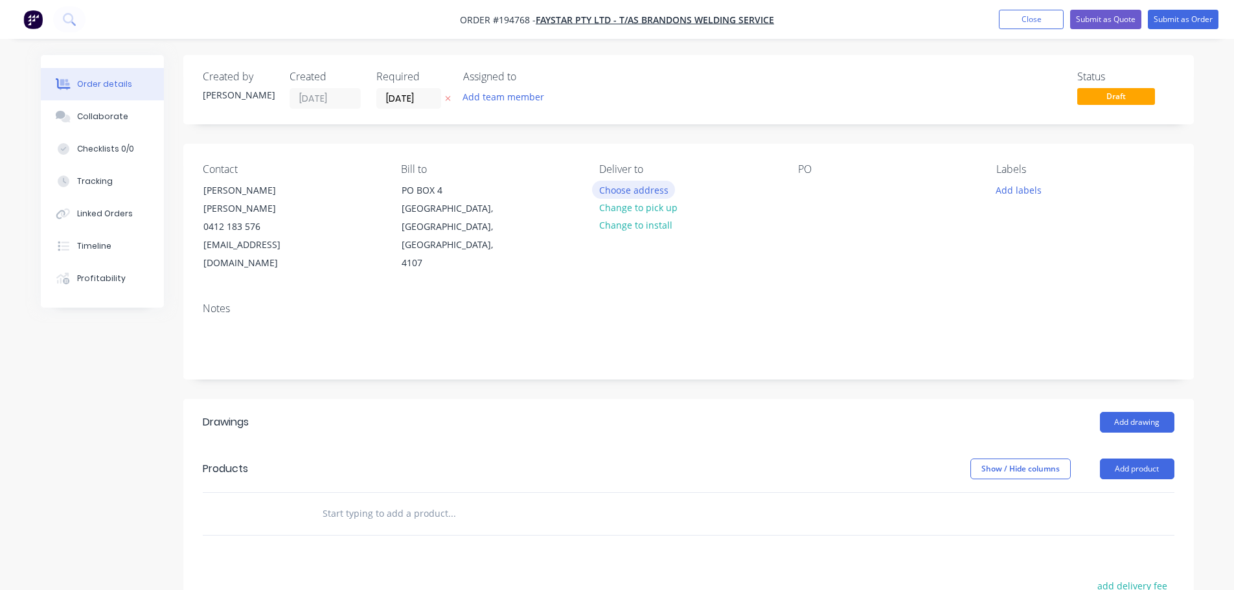
click at [617, 185] on button "Choose address" at bounding box center [633, 189] width 83 height 17
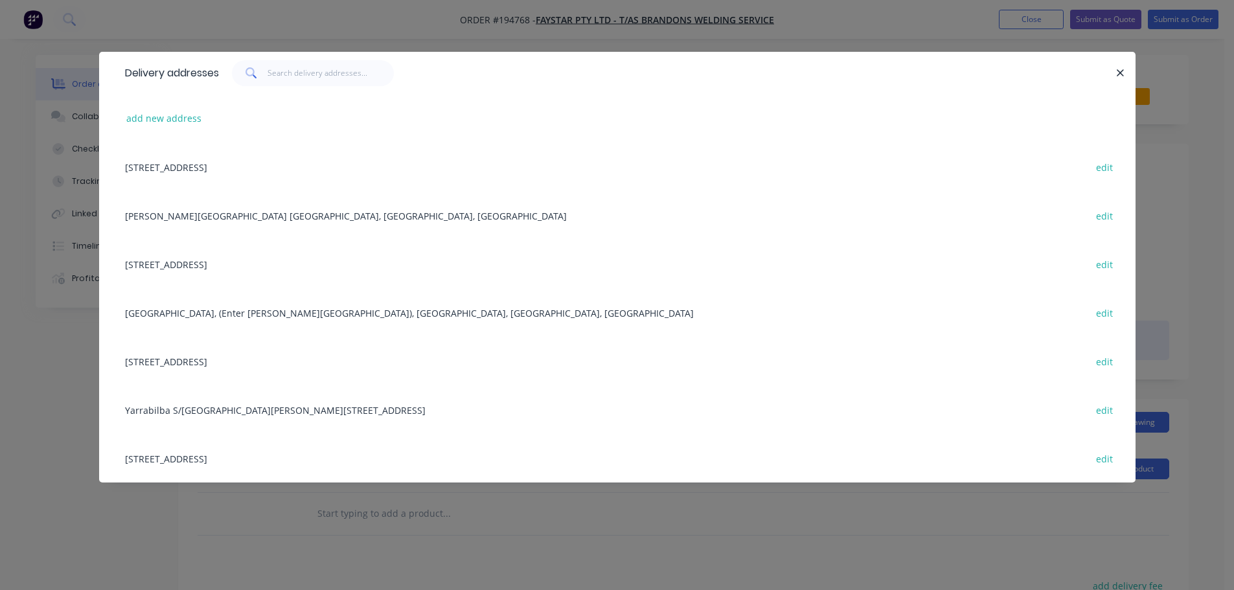
drag, startPoint x: 288, startPoint y: 358, endPoint x: 523, endPoint y: 325, distance: 236.8
click at [288, 359] on div "25 COLEBARD STREET WEST, (STORE), ACACIA RIDGE, Queensland, Australia, 4110 edit" at bounding box center [617, 361] width 997 height 49
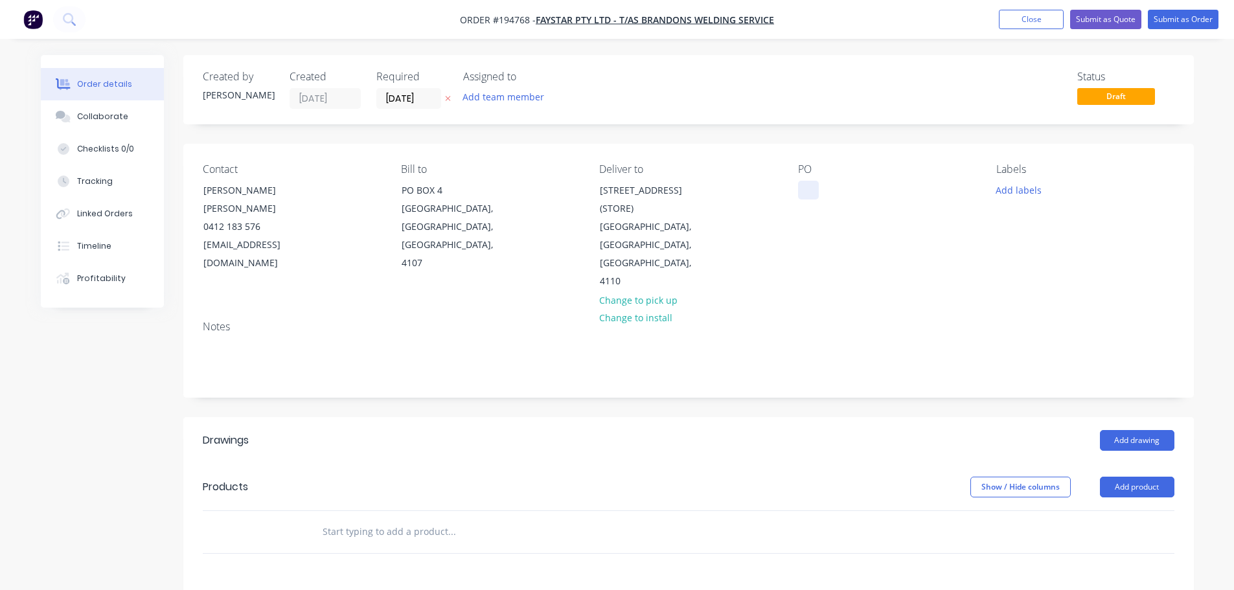
click at [619, 190] on div at bounding box center [808, 190] width 21 height 19
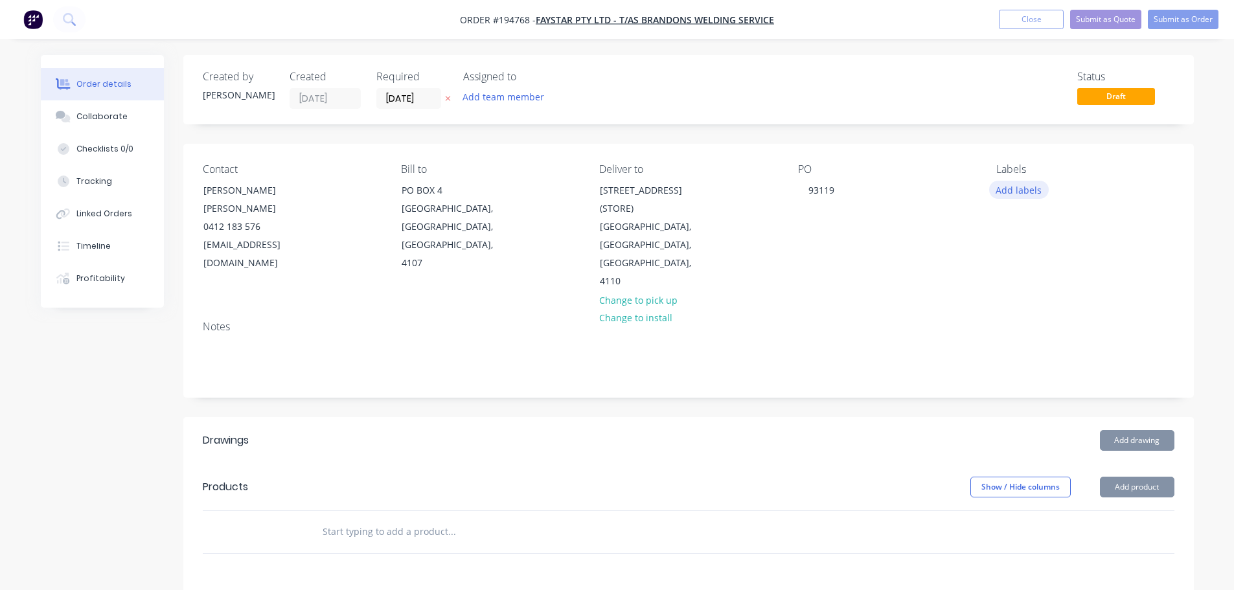
click at [619, 196] on button "Add labels" at bounding box center [1019, 189] width 60 height 17
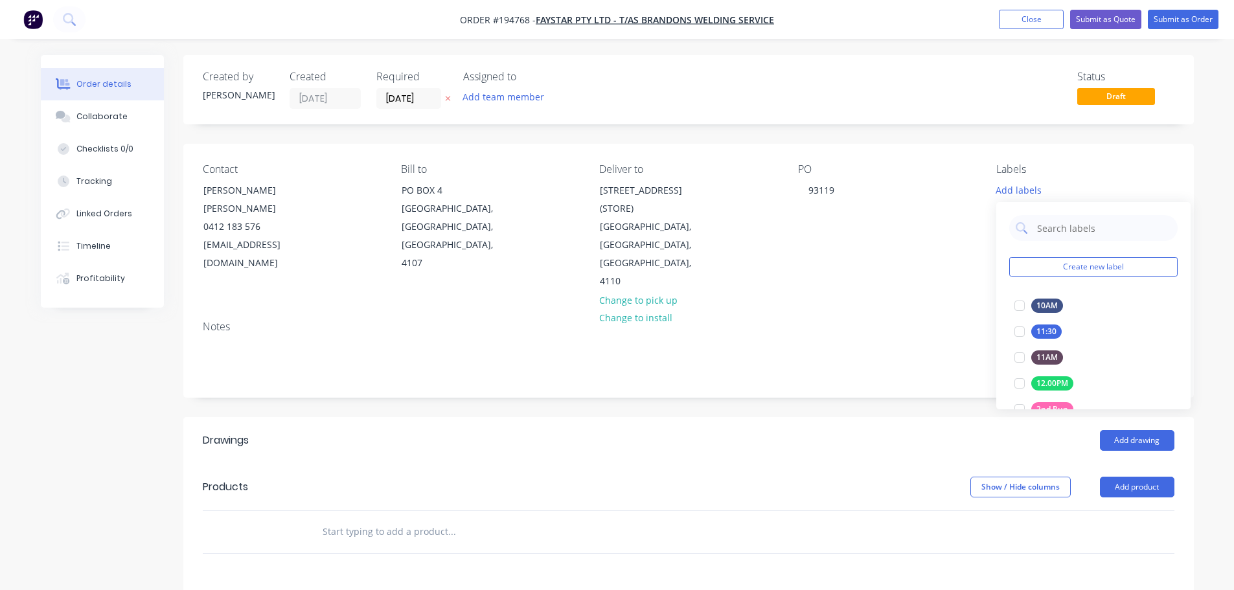
click at [619, 274] on div "Contact GEE DHALL 0412 183 576 gee@brandons.com.au Bill to PO BOX 4 SALISBURY, …" at bounding box center [688, 227] width 1010 height 166
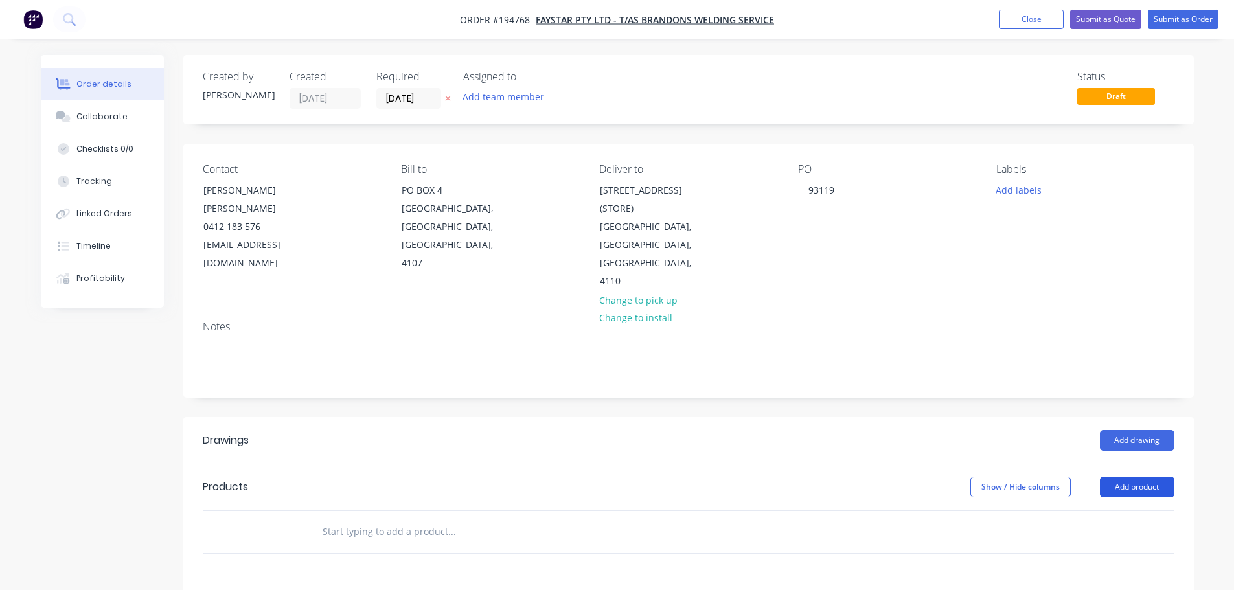
click at [619, 477] on button "Add product" at bounding box center [1137, 487] width 74 height 21
click at [619, 510] on div "Product catalogue" at bounding box center [1113, 519] width 100 height 19
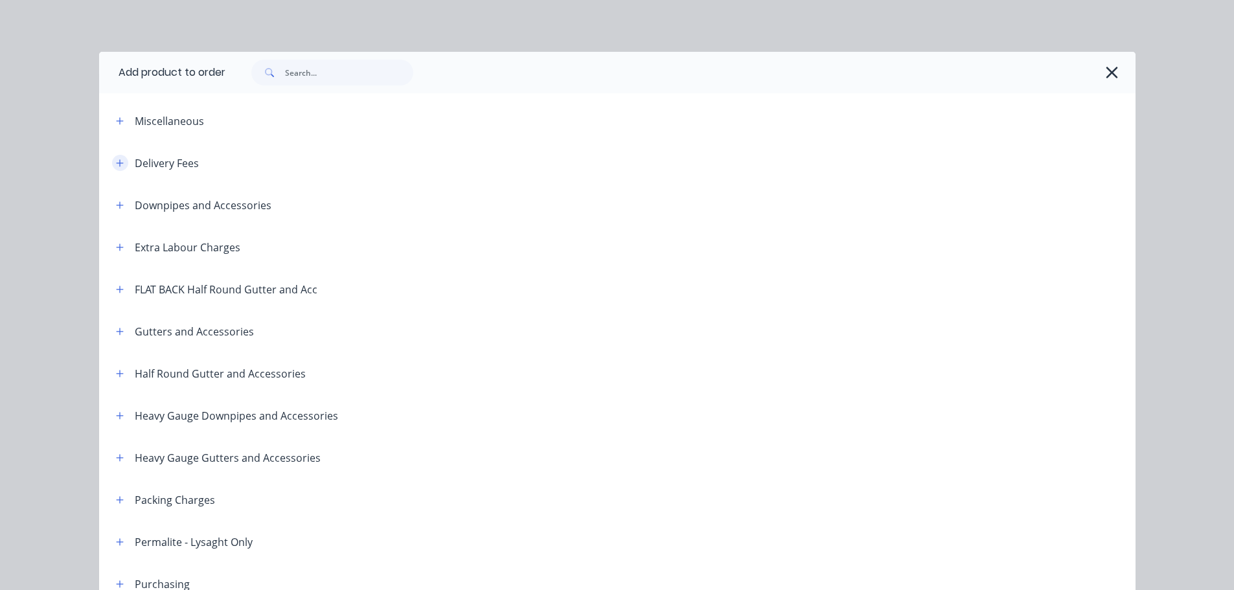
click at [116, 163] on icon "button" at bounding box center [119, 162] width 7 height 7
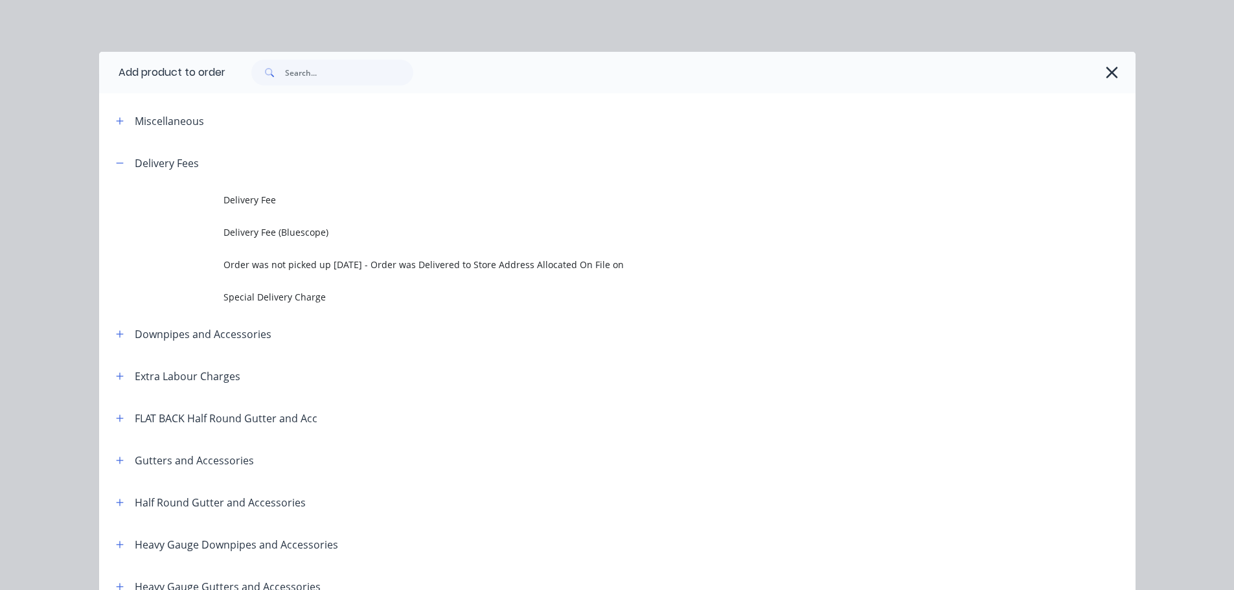
click at [199, 190] on td at bounding box center [161, 200] width 124 height 32
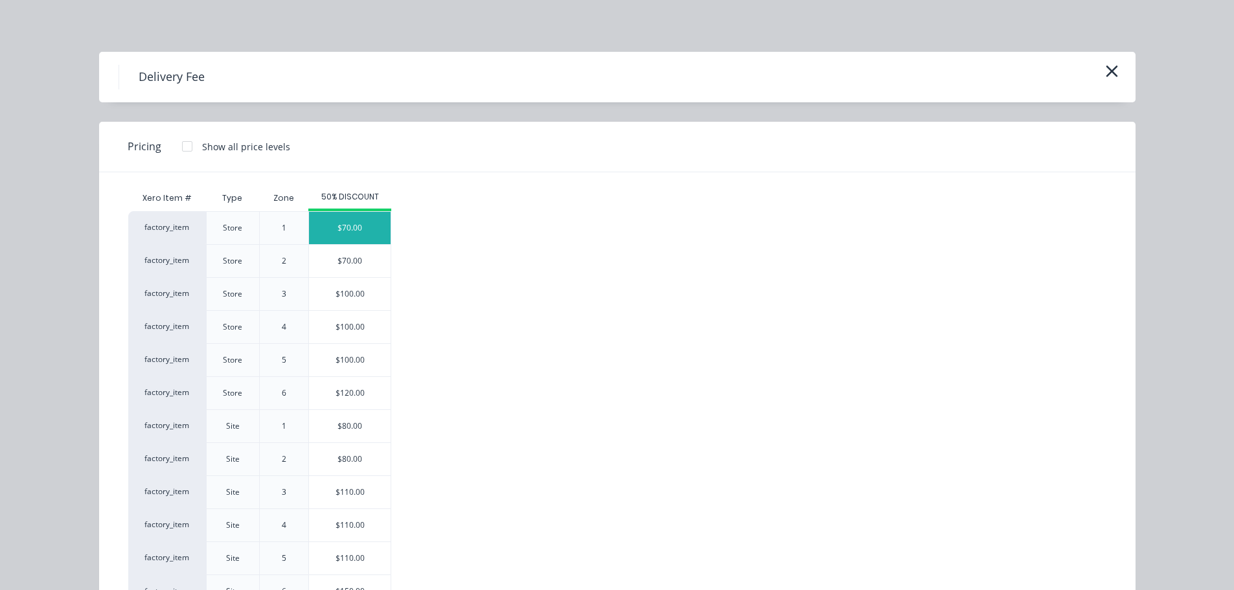
click at [361, 238] on div "$70.00" at bounding box center [350, 228] width 82 height 32
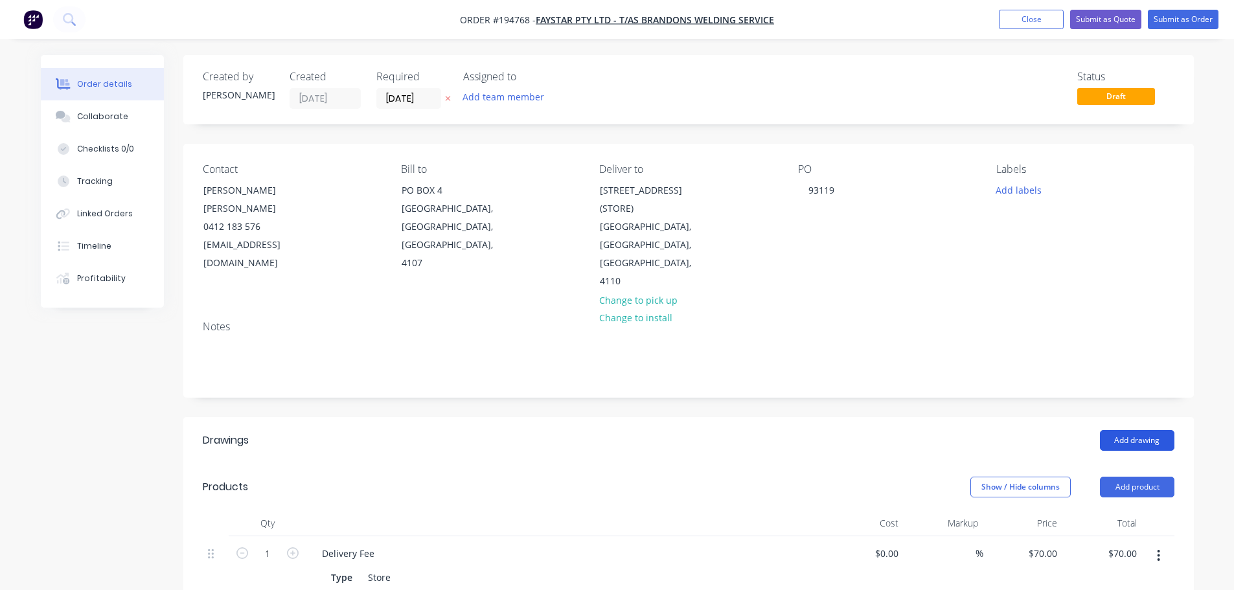
click at [619, 430] on button "Add drawing" at bounding box center [1137, 440] width 74 height 21
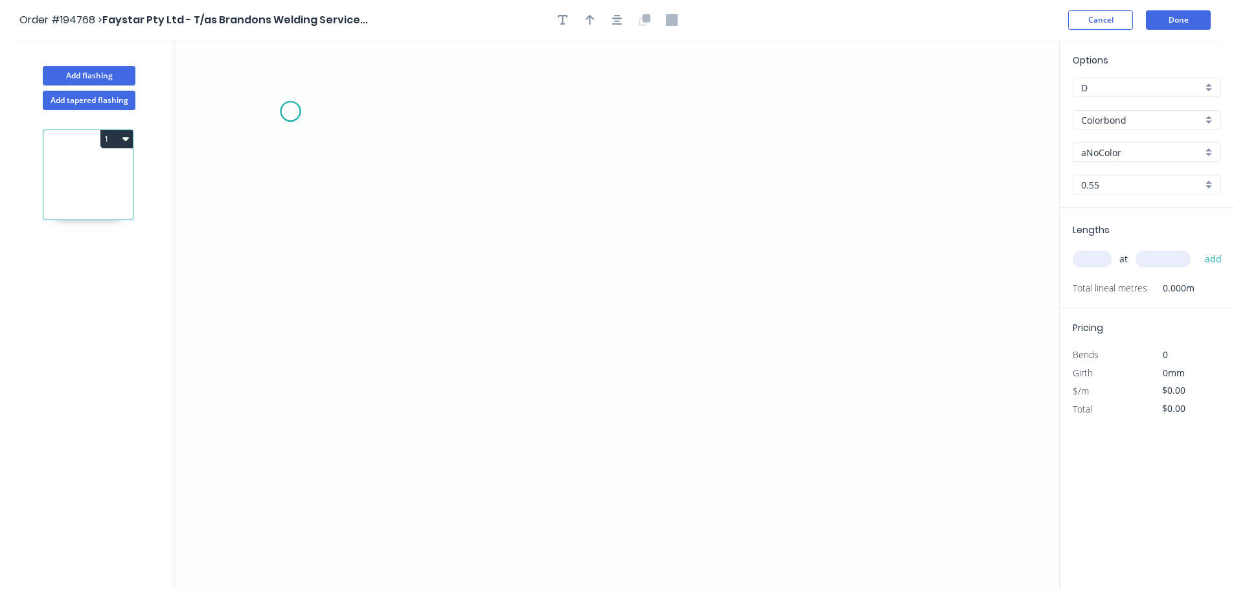
click at [290, 111] on icon "0" at bounding box center [617, 315] width 884 height 550
click at [296, 527] on icon "0" at bounding box center [617, 315] width 884 height 550
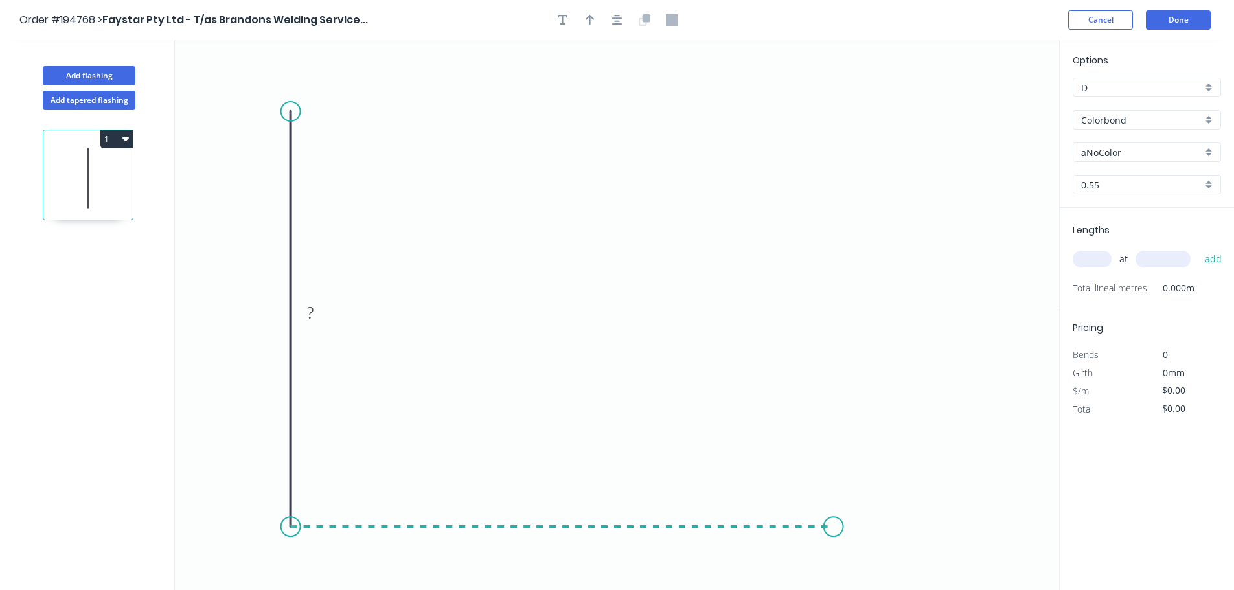
click at [619, 521] on icon "0 ?" at bounding box center [617, 315] width 884 height 550
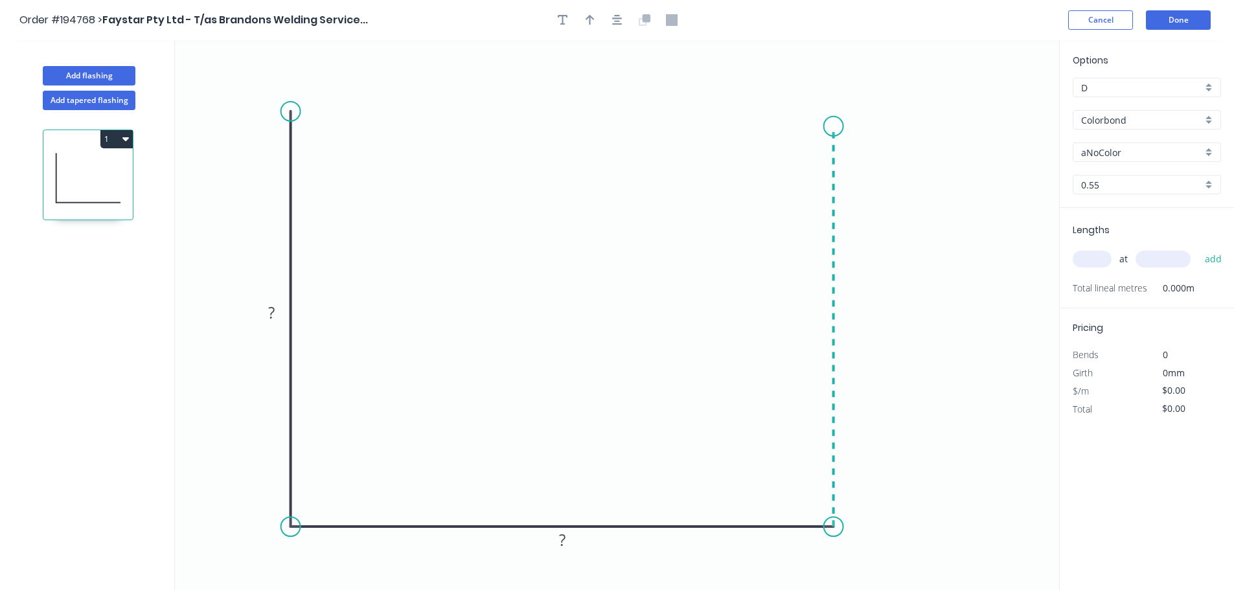
click at [619, 126] on icon "0 ? ?" at bounding box center [617, 315] width 884 height 550
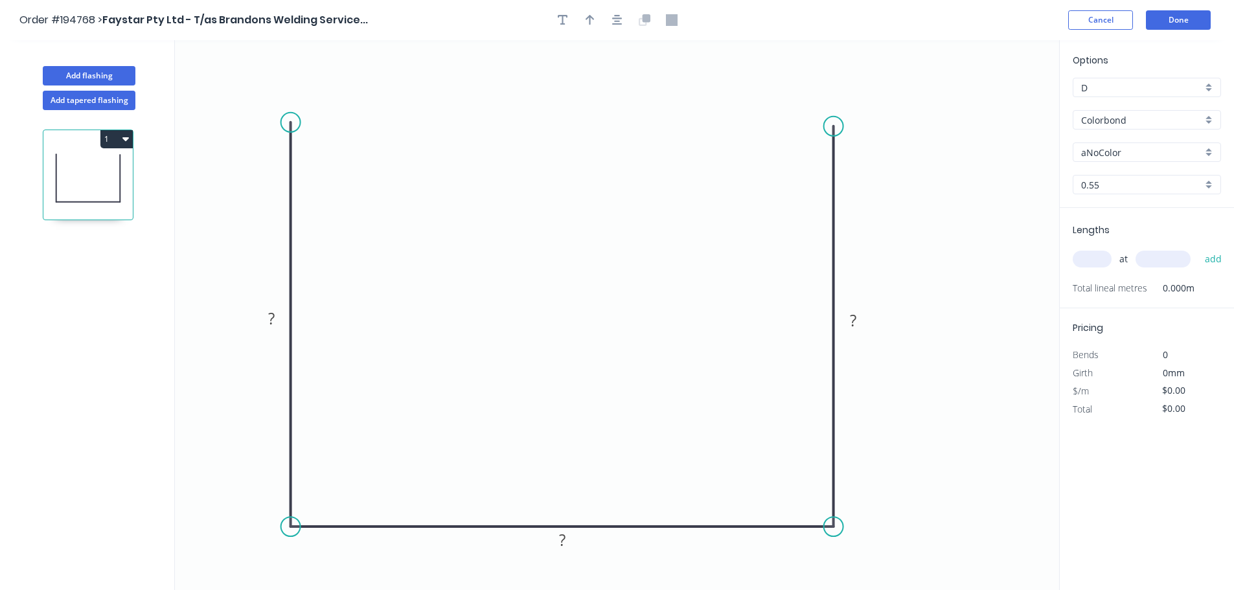
drag, startPoint x: 295, startPoint y: 105, endPoint x: 291, endPoint y: 122, distance: 17.8
click at [293, 122] on circle at bounding box center [290, 122] width 19 height 19
click at [291, 122] on circle at bounding box center [290, 122] width 19 height 19
click at [619, 168] on div "Crush & Fold" at bounding box center [894, 166] width 130 height 27
drag, startPoint x: 808, startPoint y: 116, endPoint x: 830, endPoint y: 74, distance: 46.9
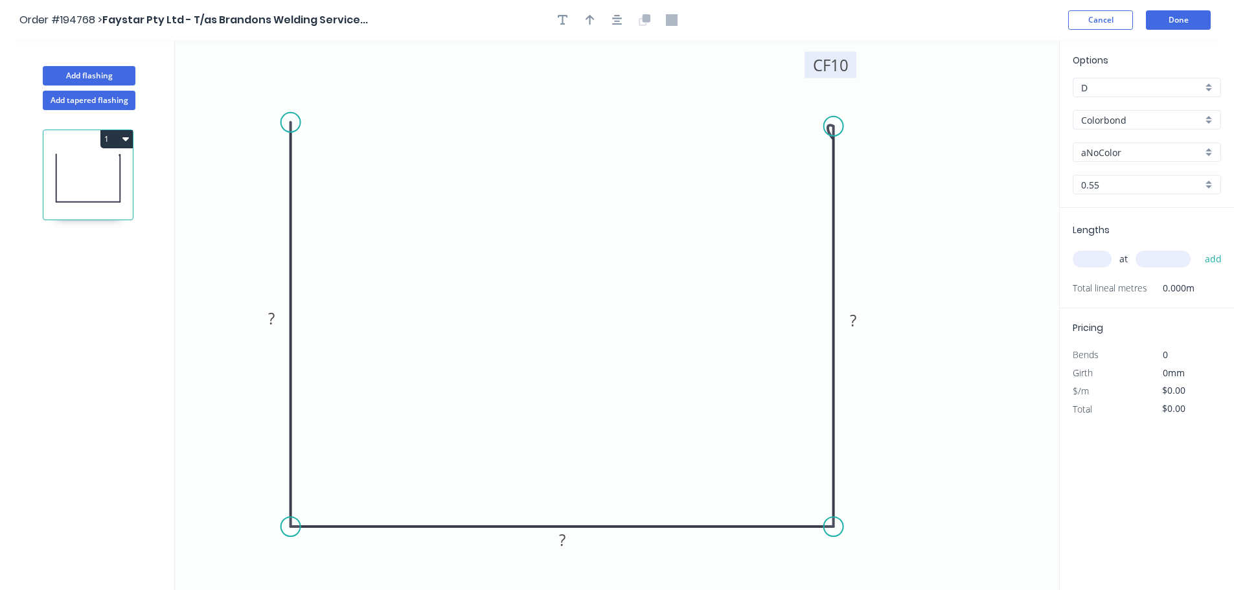
click at [619, 74] on rect at bounding box center [830, 65] width 52 height 27
click at [291, 126] on circle at bounding box center [290, 126] width 19 height 19
click at [330, 165] on div "Crush & Fold" at bounding box center [356, 170] width 130 height 27
click at [322, 170] on div "Flip bend" at bounding box center [354, 176] width 130 height 27
drag, startPoint x: 263, startPoint y: 149, endPoint x: 293, endPoint y: 73, distance: 82.3
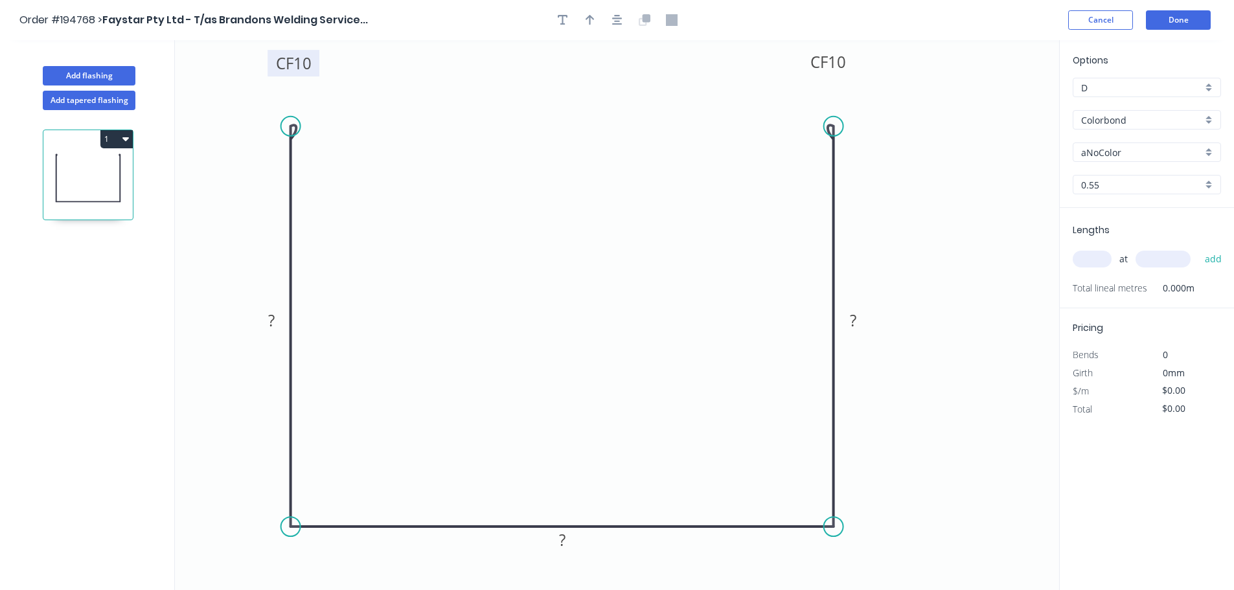
click at [293, 74] on rect at bounding box center [293, 63] width 52 height 27
click at [619, 21] on icon "button" at bounding box center [617, 20] width 10 height 12
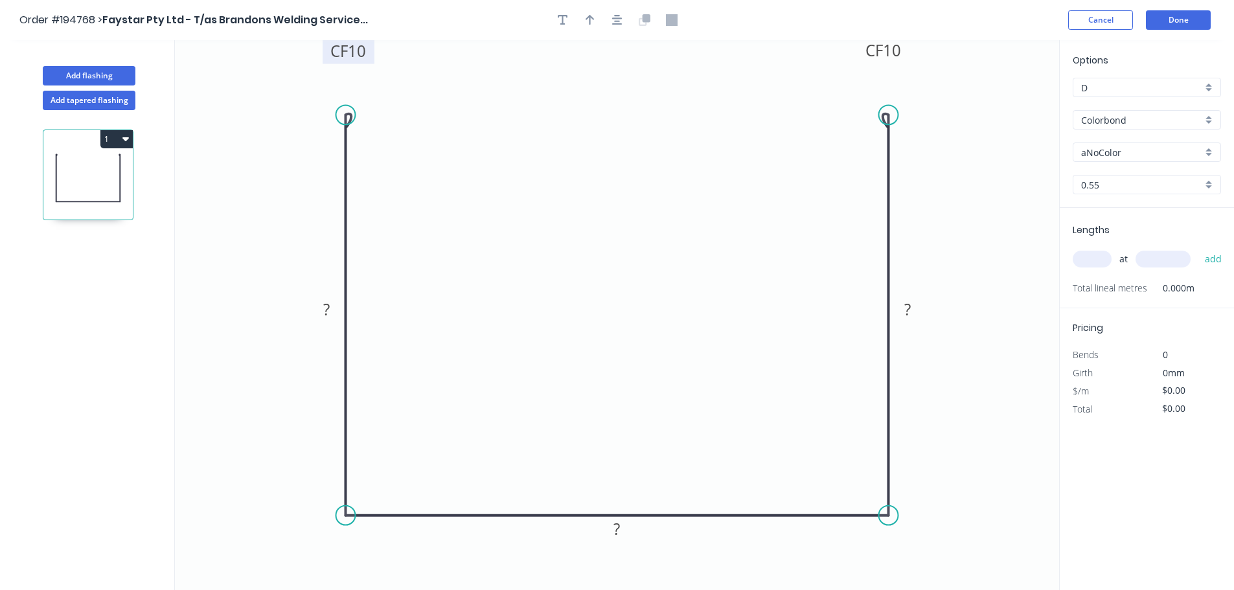
click at [363, 53] on tspan "10" at bounding box center [357, 50] width 18 height 21
type input "$17.63"
click at [585, 13] on button "button" at bounding box center [589, 19] width 19 height 19
click at [619, 100] on icon "0 CF 15 120 120 CF 15 120" at bounding box center [617, 315] width 884 height 550
click at [619, 102] on icon at bounding box center [1005, 95] width 38 height 38
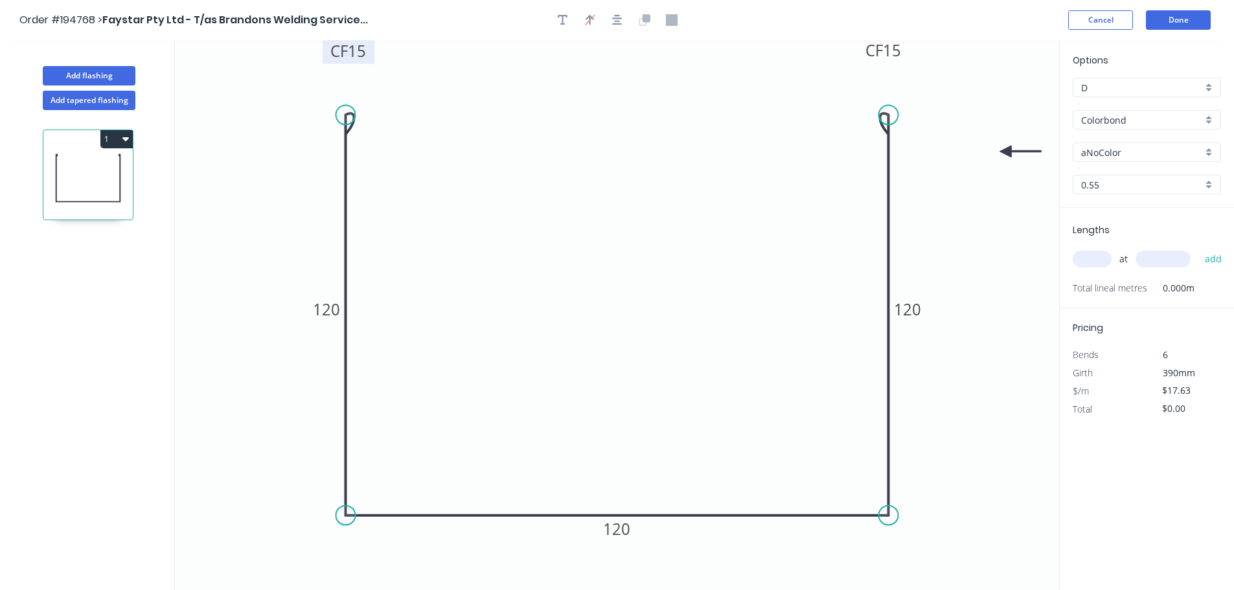
drag, startPoint x: 995, startPoint y: 102, endPoint x: 1006, endPoint y: 152, distance: 50.9
click at [619, 152] on icon at bounding box center [1019, 152] width 41 height 12
click at [619, 152] on input "aNoColor" at bounding box center [1141, 153] width 121 height 14
click at [619, 281] on div "Deep Ocean" at bounding box center [1146, 290] width 147 height 23
type input "Deep Ocean"
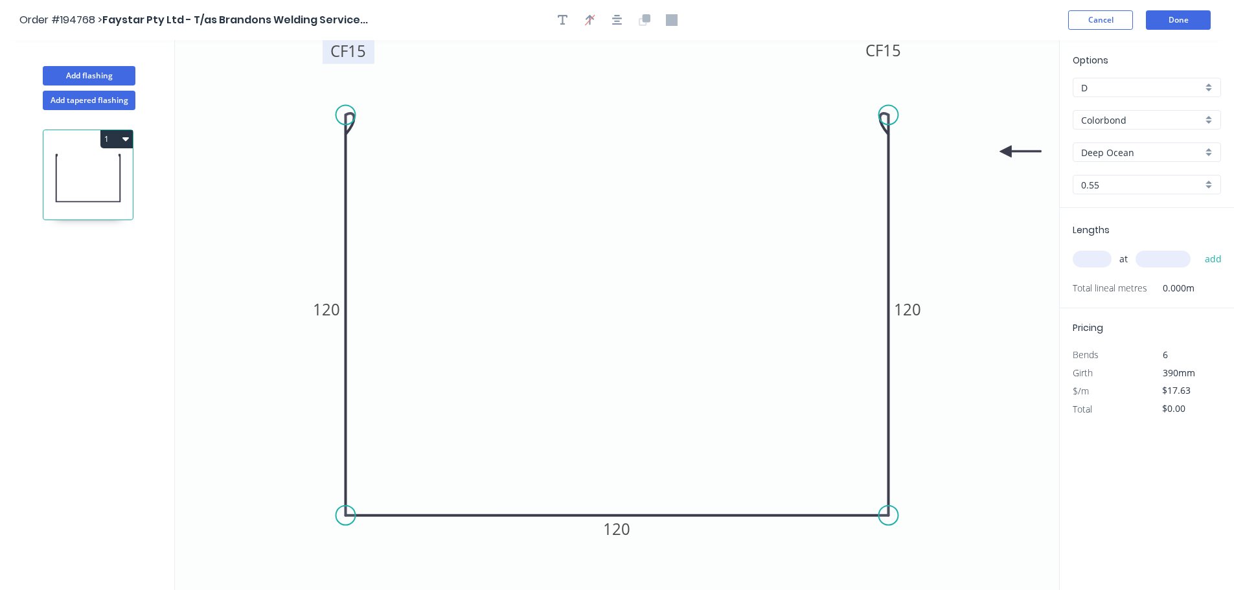
click at [619, 254] on input "text" at bounding box center [1092, 259] width 39 height 17
type input "3"
type input "2400"
click at [619, 248] on button "add" at bounding box center [1213, 259] width 30 height 22
type input "$126.94"
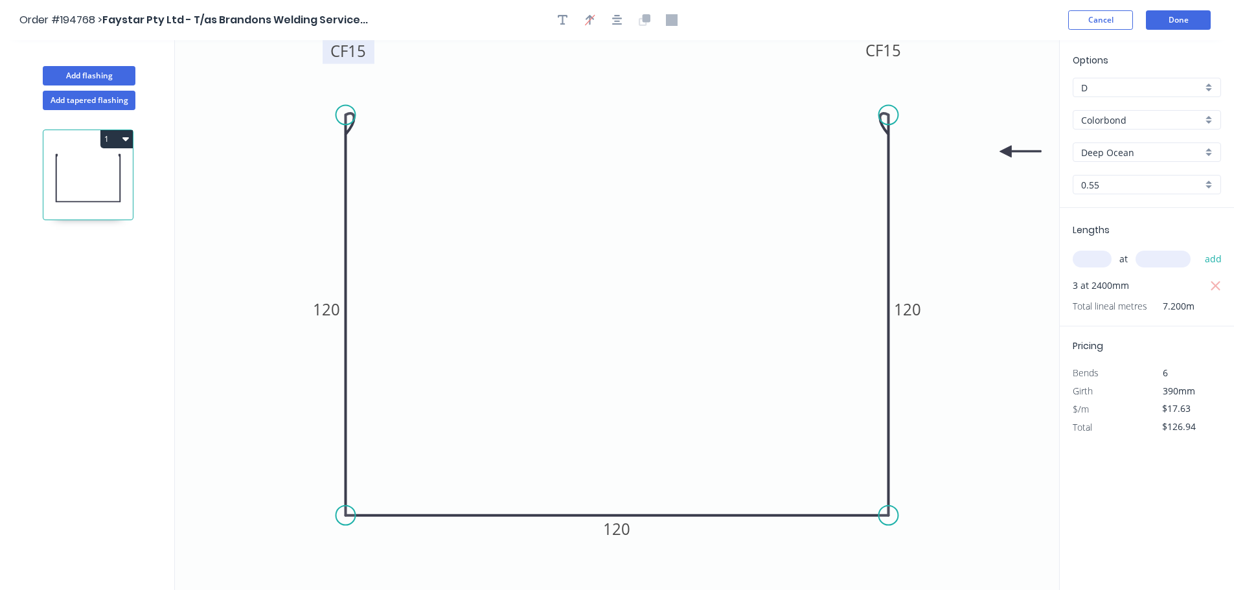
click at [97, 62] on div "Add flashing" at bounding box center [89, 66] width 170 height 39
click at [100, 74] on button "Add flashing" at bounding box center [89, 75] width 93 height 19
type input "$0.00"
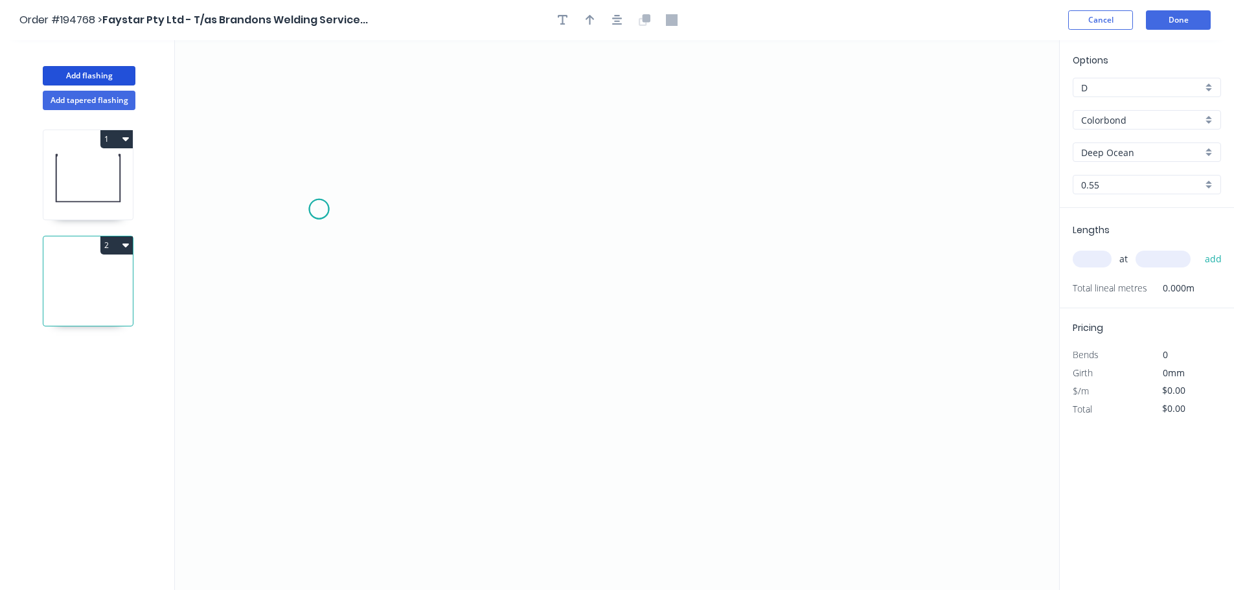
click at [319, 209] on icon "0" at bounding box center [617, 315] width 884 height 550
click at [327, 475] on icon "0" at bounding box center [617, 315] width 884 height 550
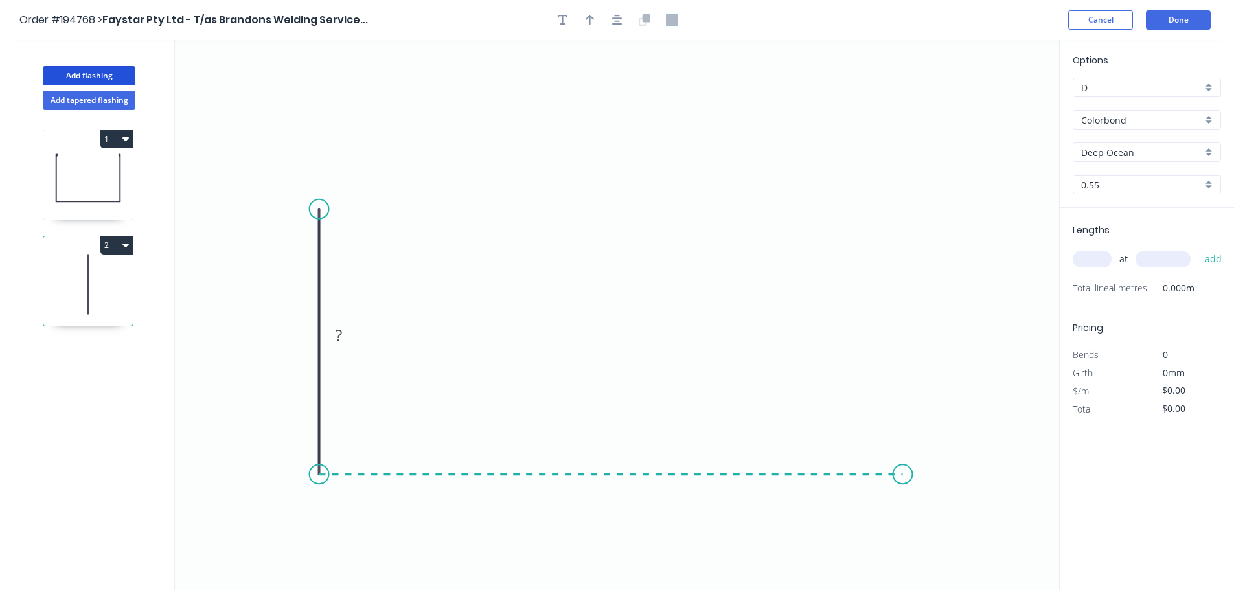
click at [619, 501] on icon "0 ?" at bounding box center [617, 315] width 884 height 550
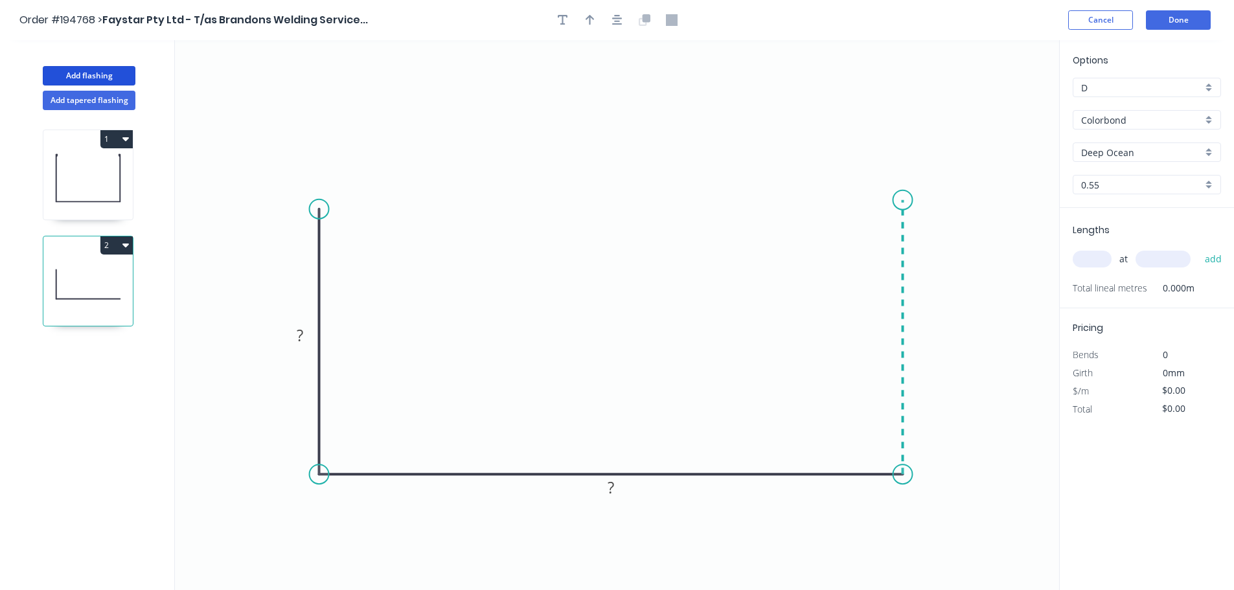
click at [619, 200] on icon "0 ? ?" at bounding box center [617, 315] width 884 height 550
drag, startPoint x: 909, startPoint y: 201, endPoint x: 909, endPoint y: 209, distance: 7.8
click at [619, 209] on circle at bounding box center [901, 208] width 19 height 19
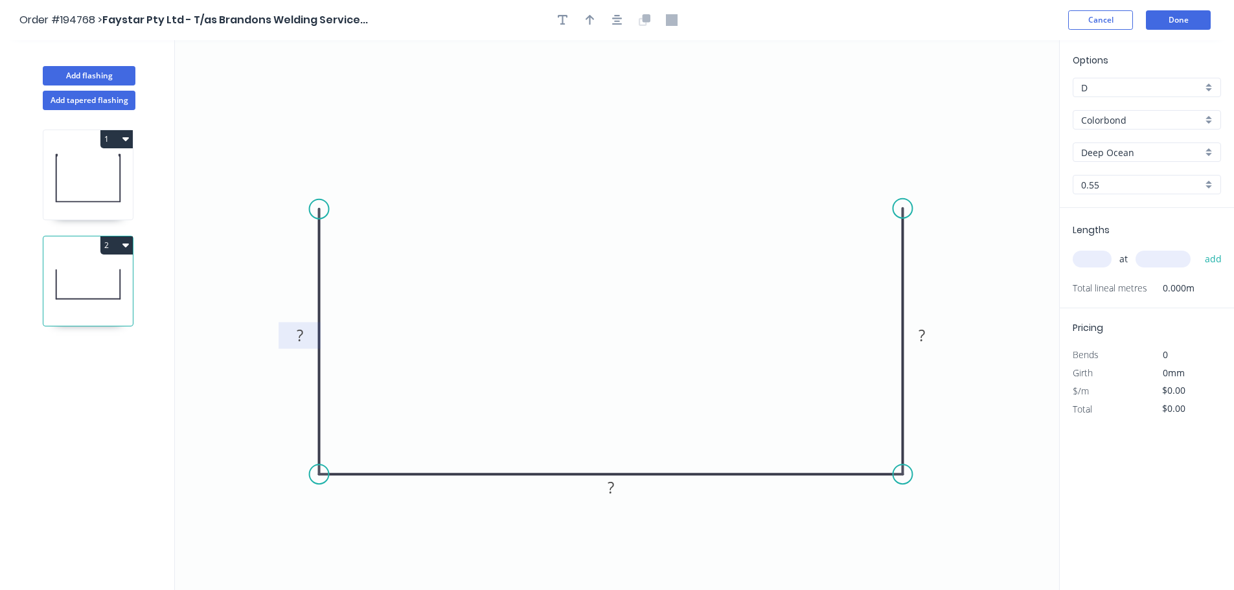
click at [304, 331] on rect at bounding box center [300, 336] width 26 height 18
type input "$11.72"
click at [619, 17] on button "button" at bounding box center [617, 19] width 19 height 19
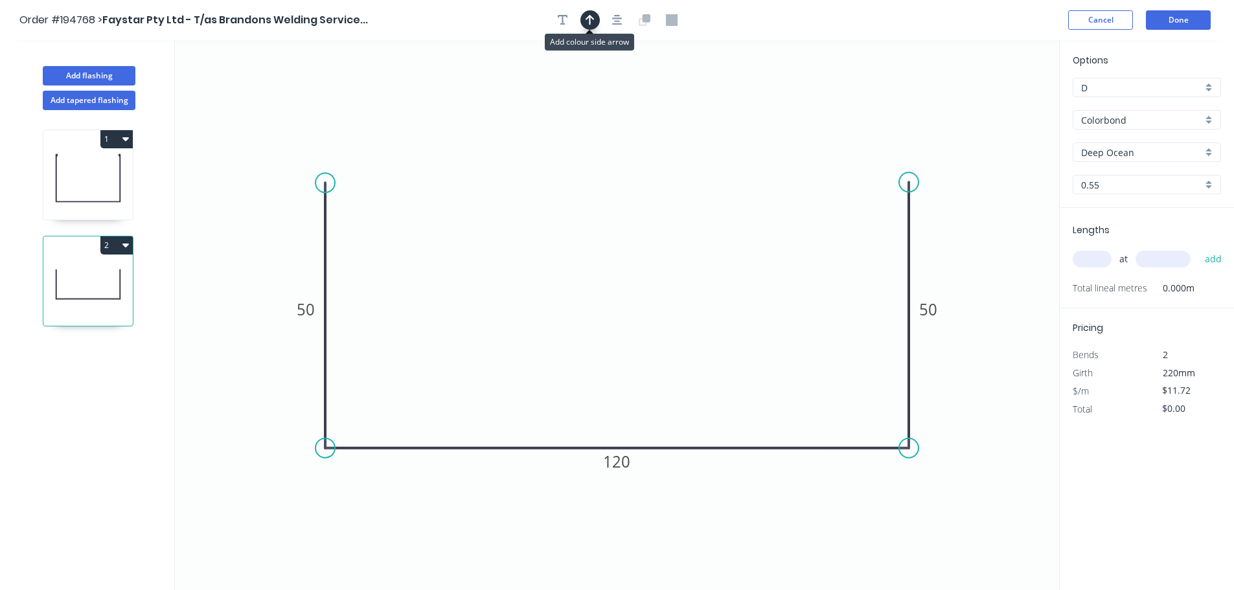
click at [587, 16] on icon "button" at bounding box center [589, 20] width 9 height 12
drag, startPoint x: 1006, startPoint y: 142, endPoint x: 1020, endPoint y: 177, distance: 36.9
click at [619, 108] on icon at bounding box center [992, 87] width 12 height 41
click at [619, 177] on icon at bounding box center [1020, 161] width 12 height 41
click at [619, 177] on icon at bounding box center [1031, 167] width 38 height 38
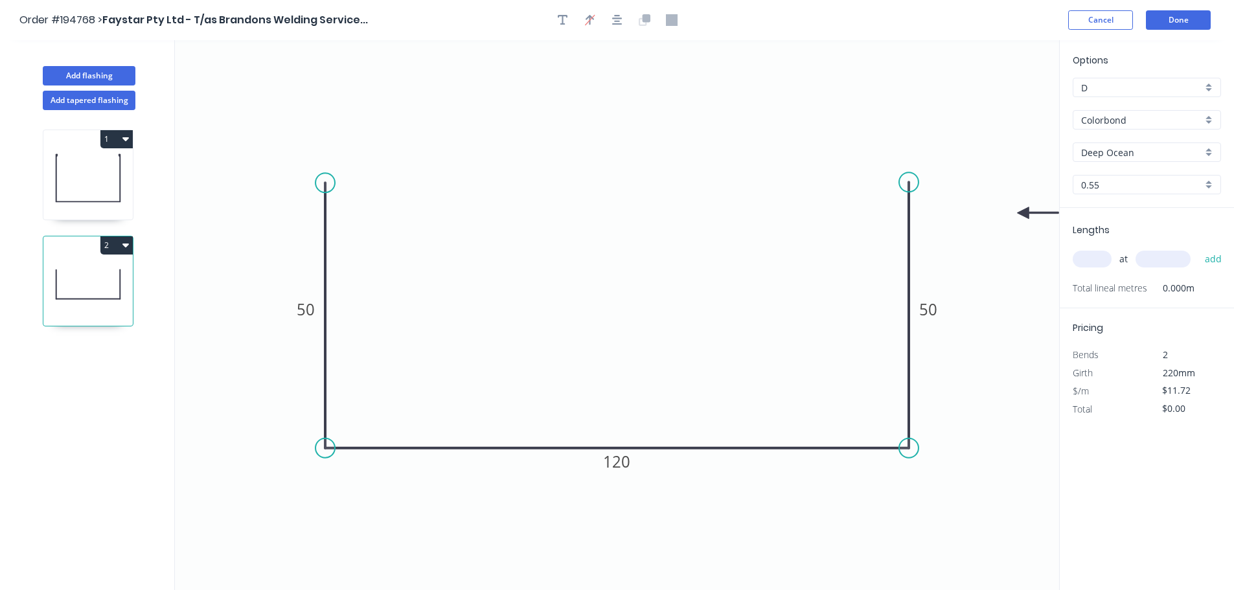
drag, startPoint x: 1022, startPoint y: 200, endPoint x: 1023, endPoint y: 213, distance: 13.0
click at [619, 213] on icon at bounding box center [1037, 213] width 41 height 12
click at [619, 258] on input "text" at bounding box center [1092, 259] width 39 height 17
type input "3"
type input "2400"
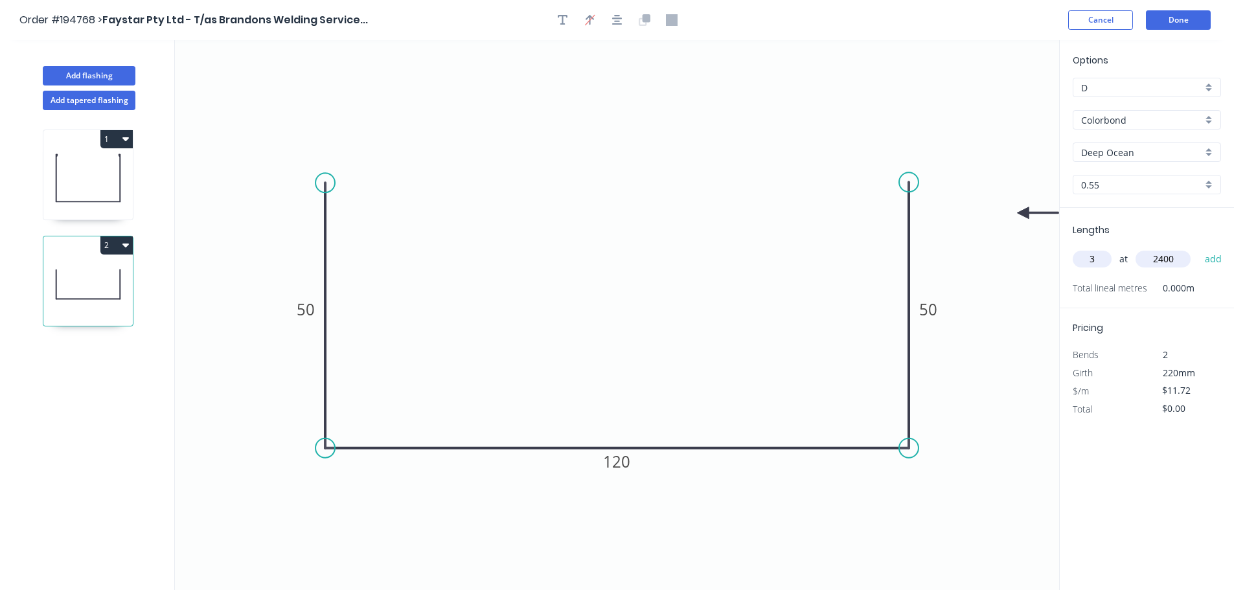
click at [619, 248] on button "add" at bounding box center [1213, 259] width 30 height 22
type input "$84.38"
click at [619, 23] on button "Done" at bounding box center [1178, 19] width 65 height 19
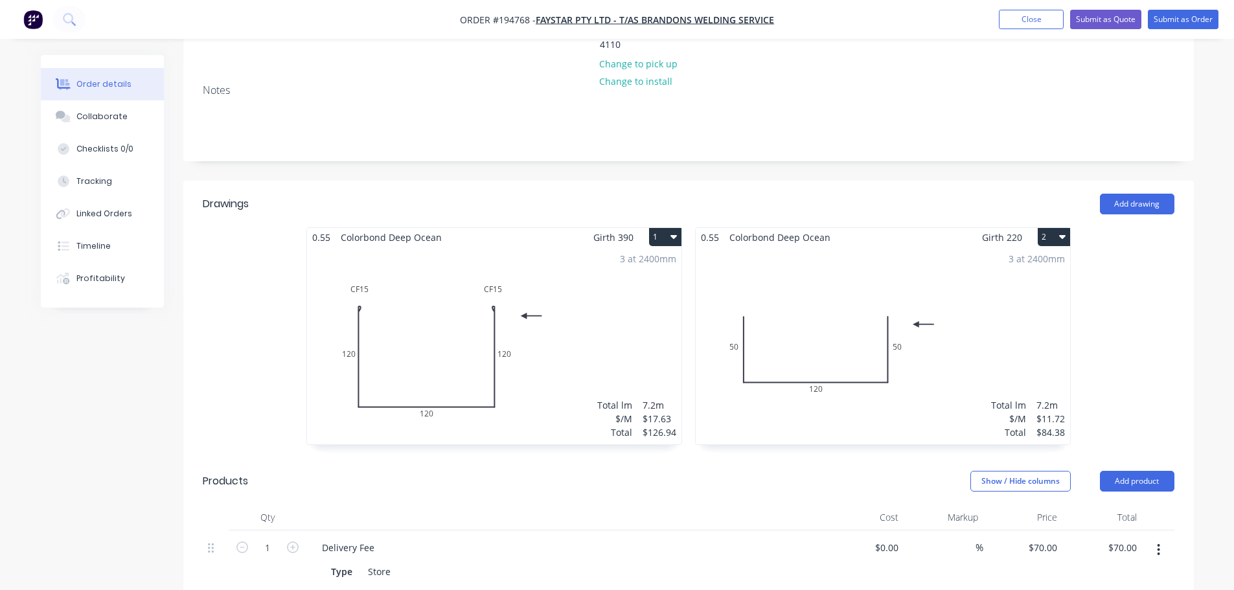
scroll to position [259, 0]
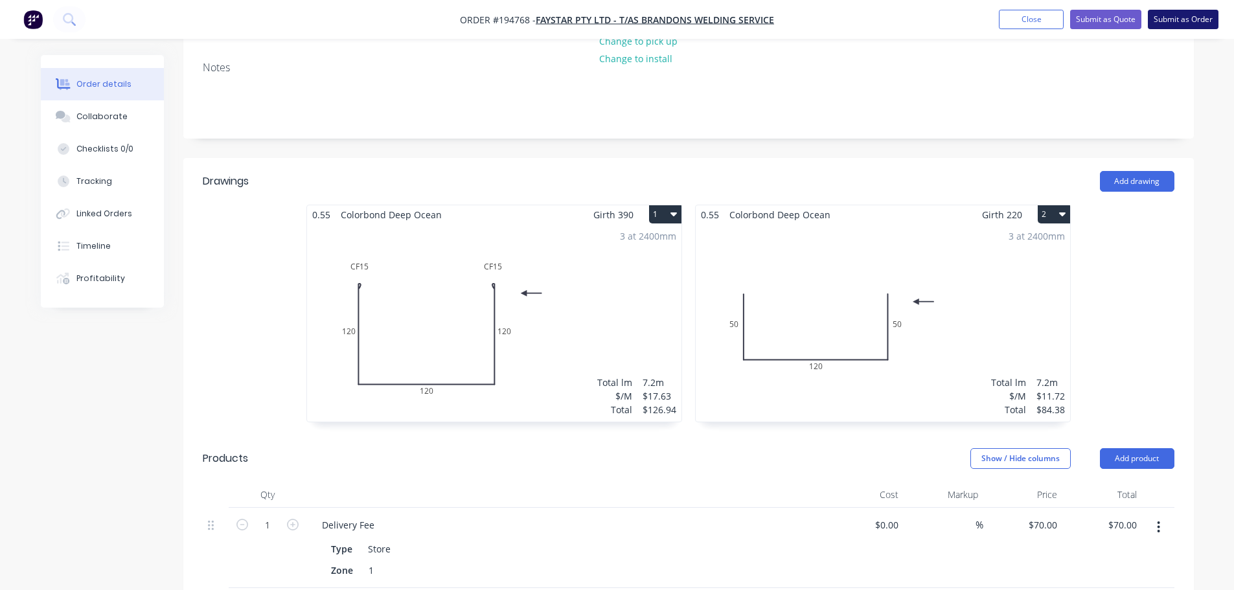
click at [619, 23] on button "Submit as Order" at bounding box center [1183, 19] width 71 height 19
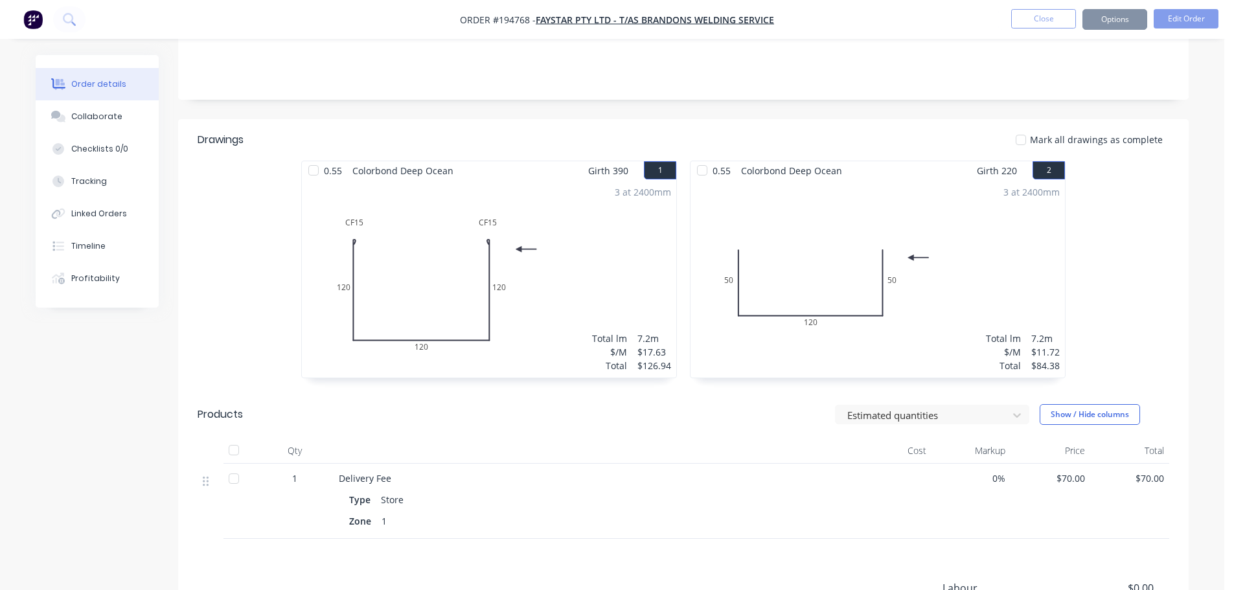
scroll to position [0, 0]
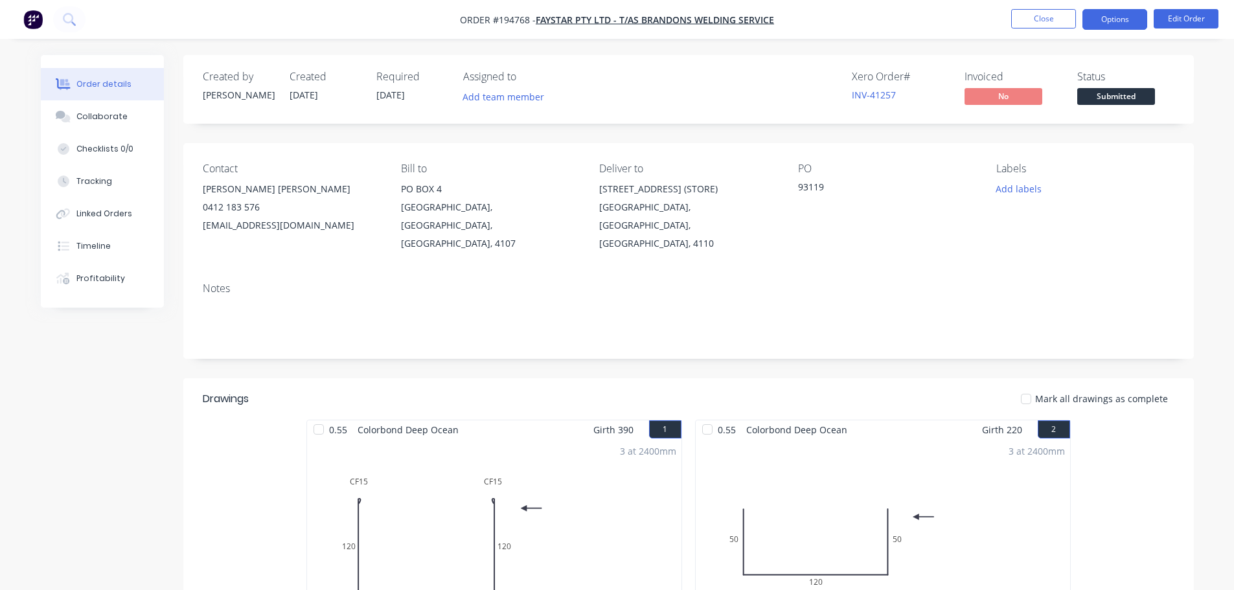
click at [619, 16] on button "Options" at bounding box center [1114, 19] width 65 height 21
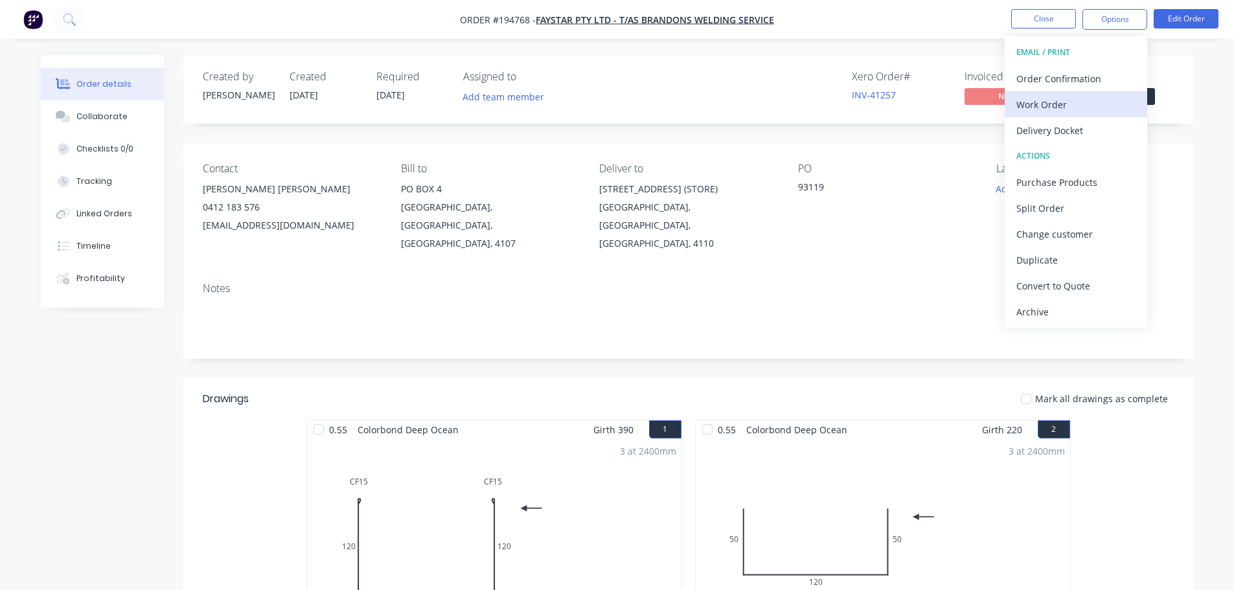
click at [619, 106] on div "Work Order" at bounding box center [1075, 104] width 119 height 19
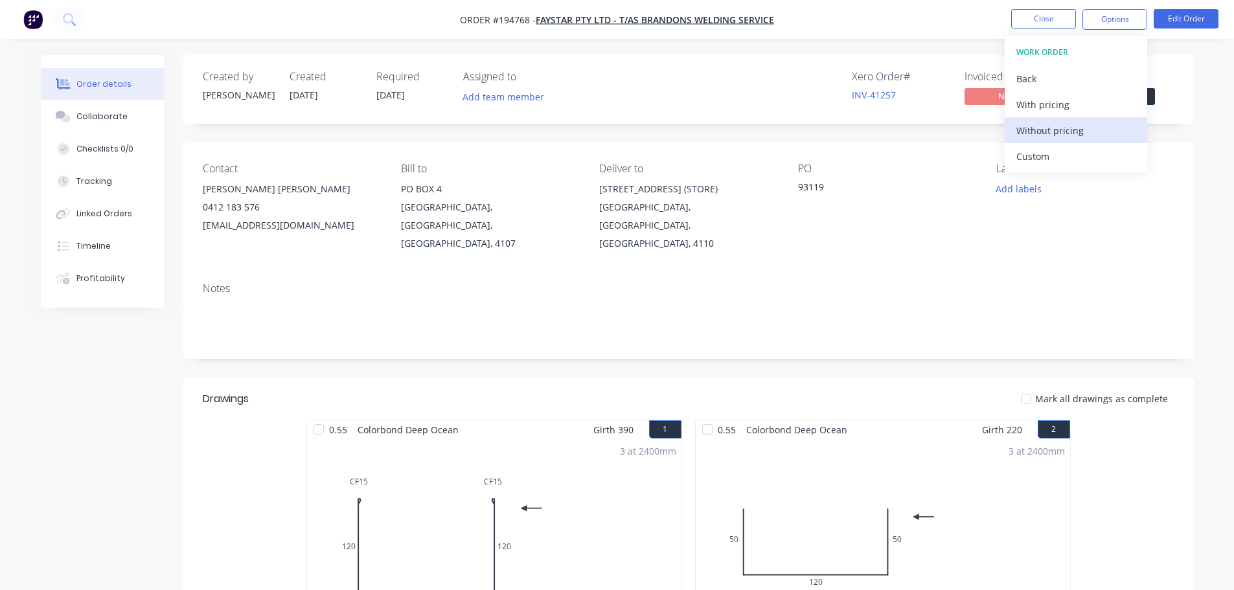
click at [619, 129] on div "Without pricing" at bounding box center [1075, 130] width 119 height 19
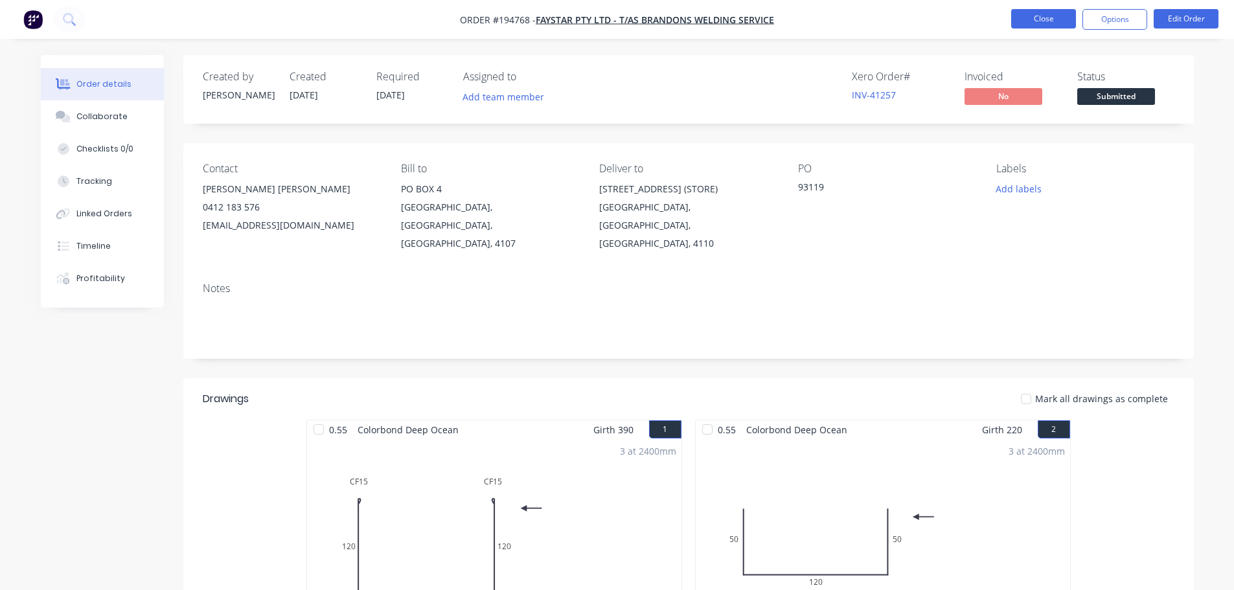
click at [619, 25] on button "Close" at bounding box center [1043, 18] width 65 height 19
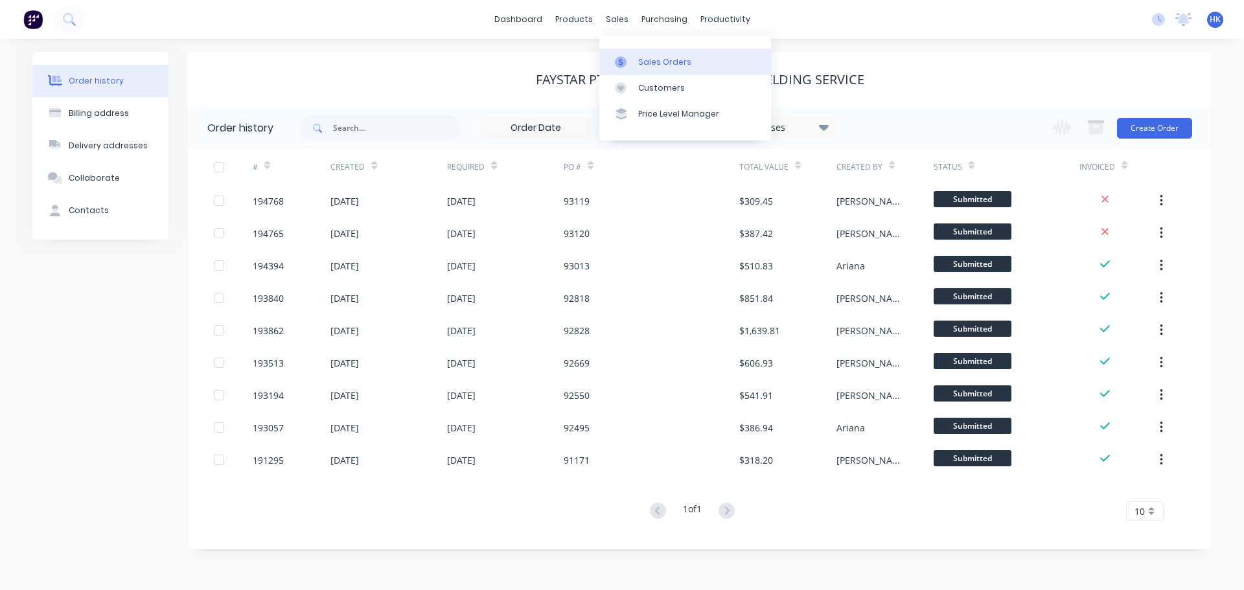
click at [619, 61] on div "Sales Orders" at bounding box center [664, 62] width 53 height 12
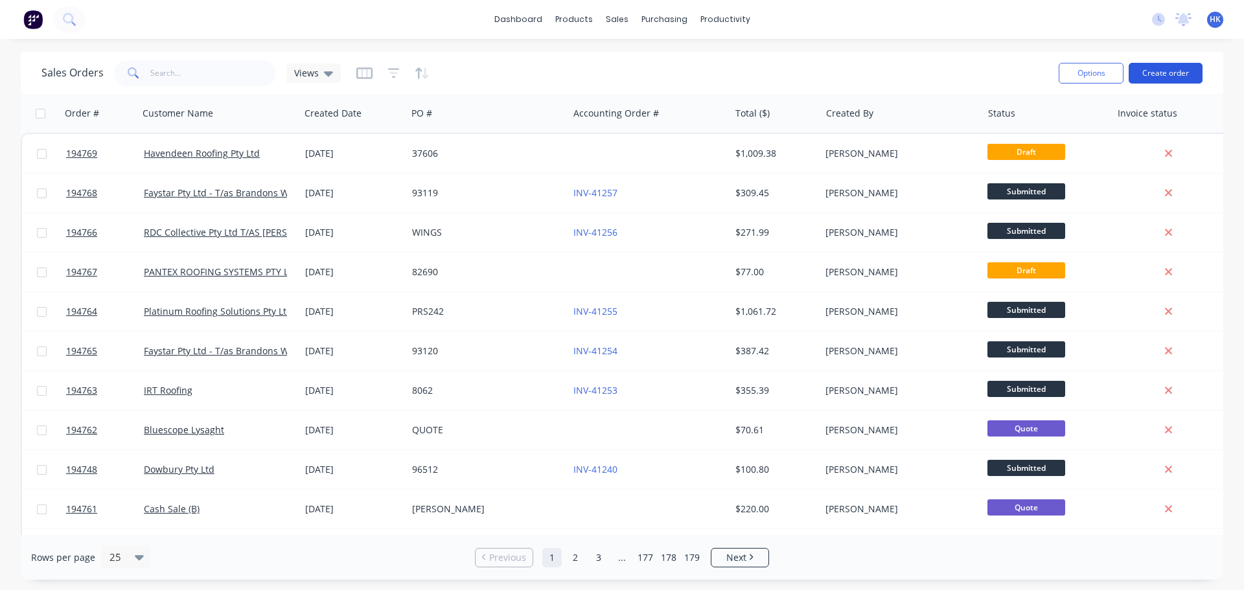
click at [619, 72] on button "Create order" at bounding box center [1165, 73] width 74 height 21
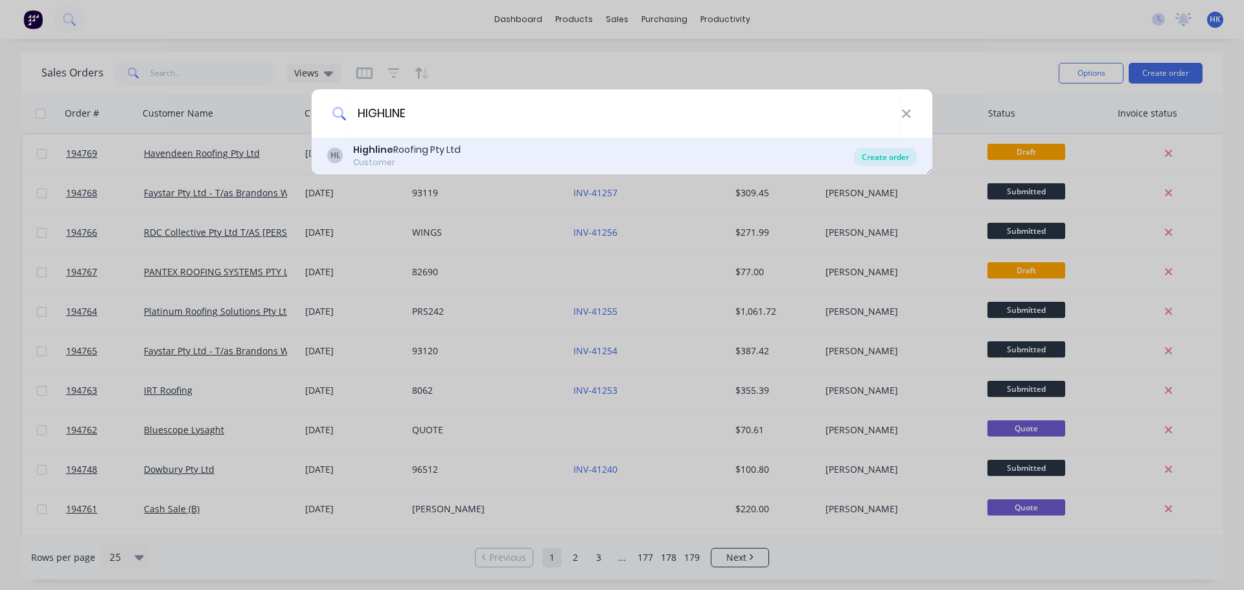
type input "HIGHLINE"
click at [619, 157] on div "Create order" at bounding box center [885, 157] width 63 height 18
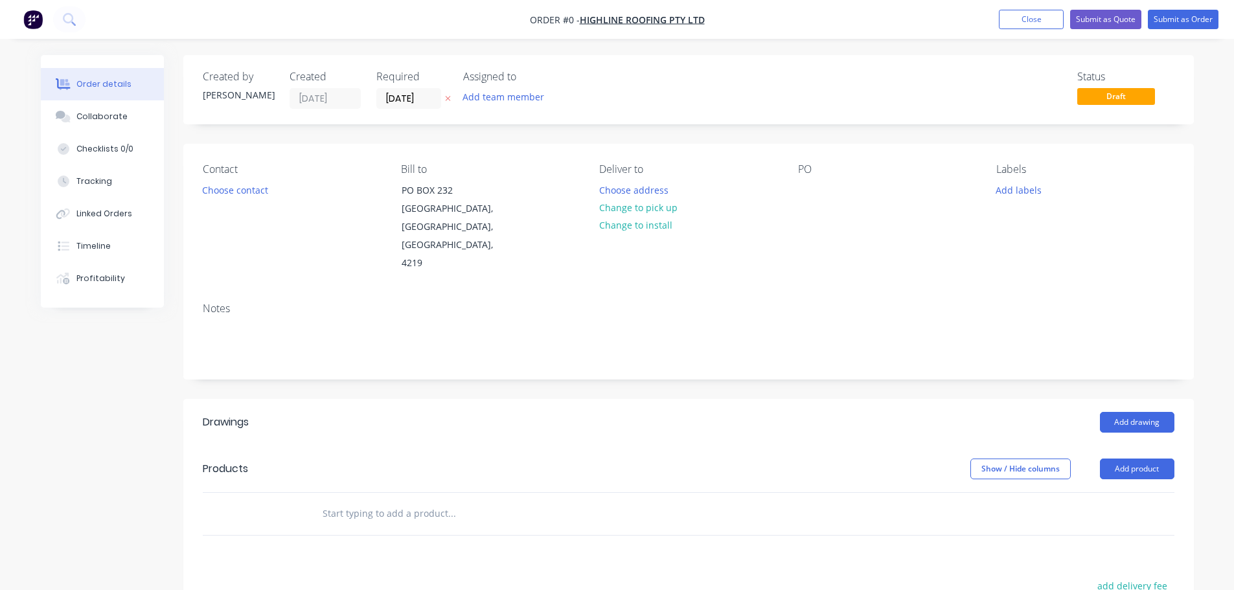
click at [413, 100] on input "[DATE]" at bounding box center [408, 98] width 63 height 19
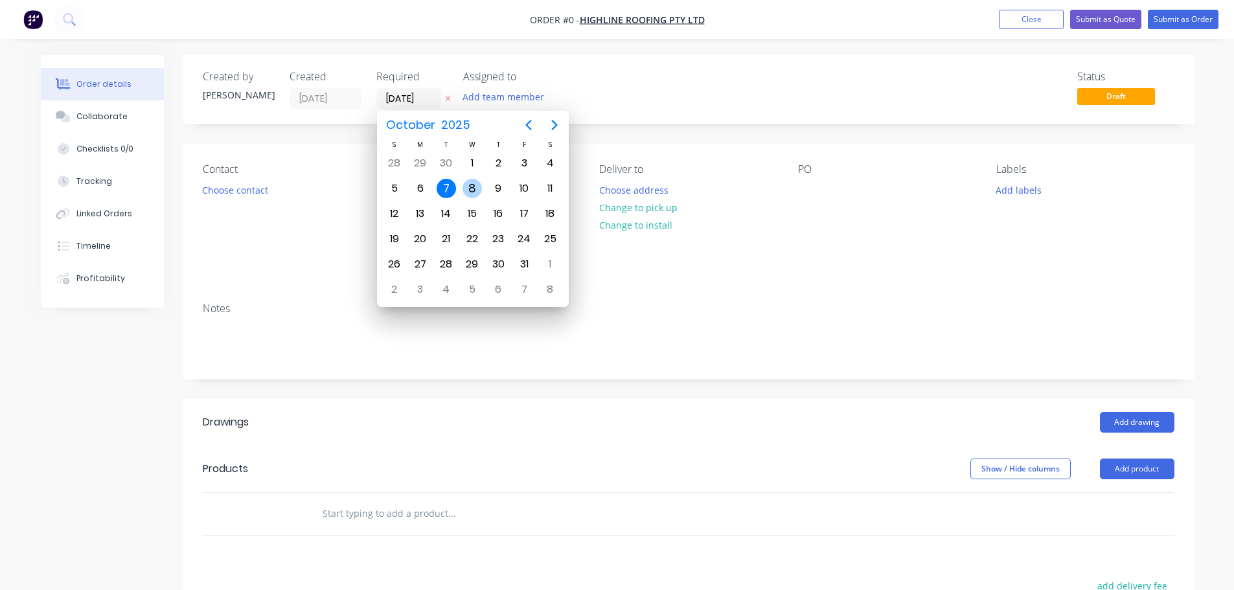
click at [478, 190] on div "8" at bounding box center [471, 188] width 19 height 19
type input "[DATE]"
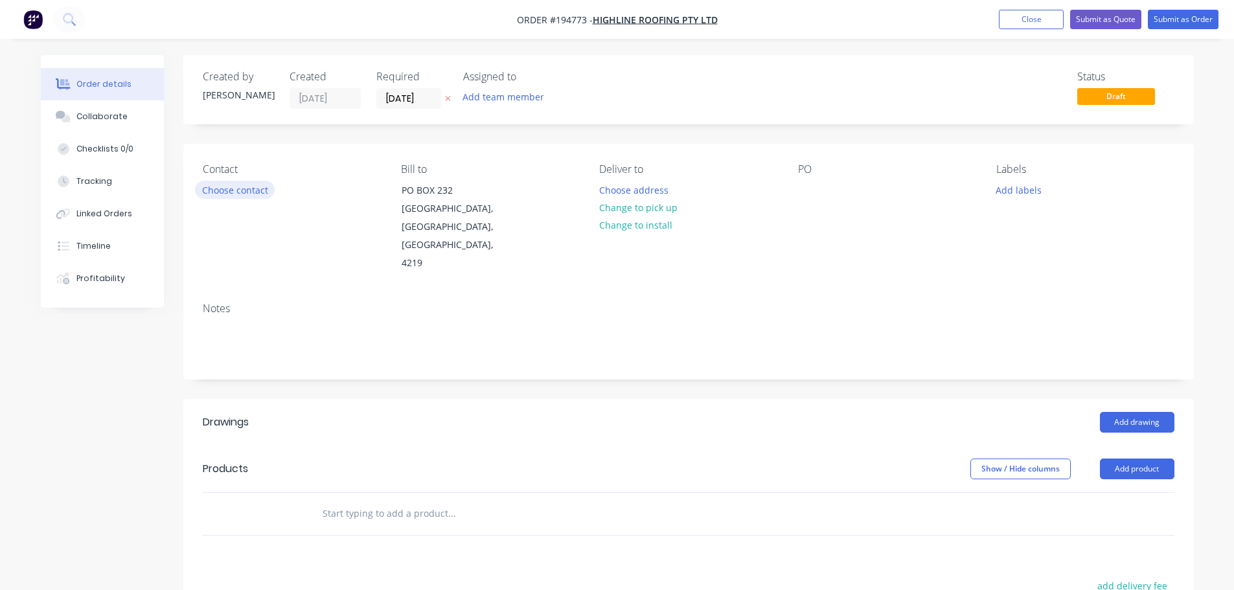
click at [236, 187] on button "Choose contact" at bounding box center [235, 189] width 80 height 17
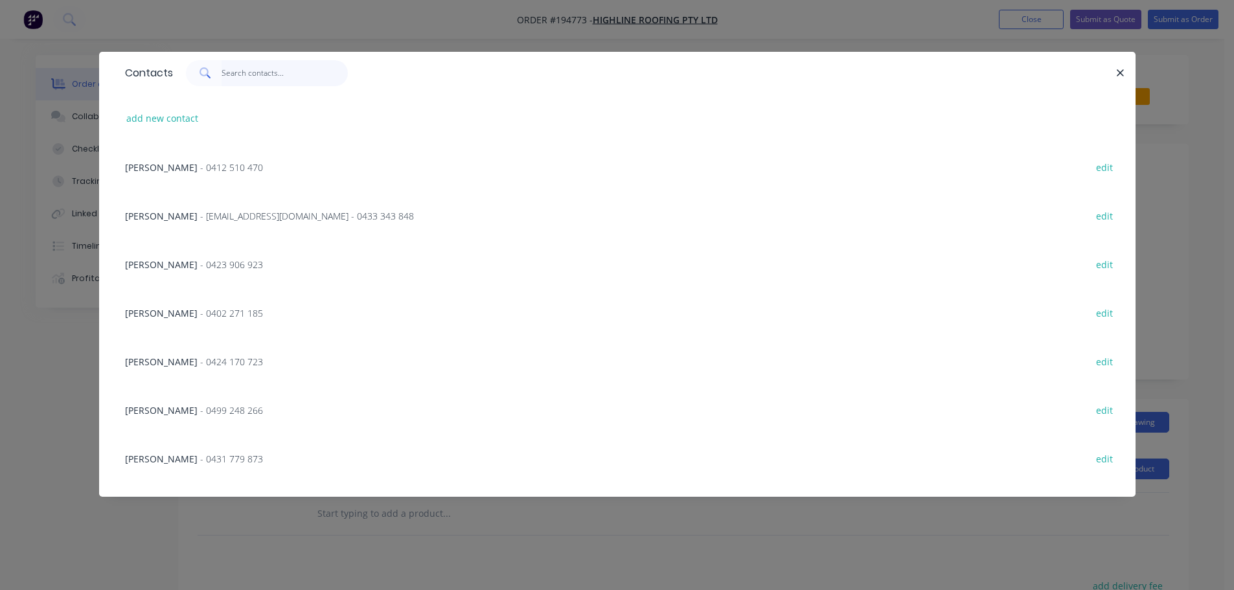
click at [276, 78] on input "text" at bounding box center [285, 73] width 126 height 26
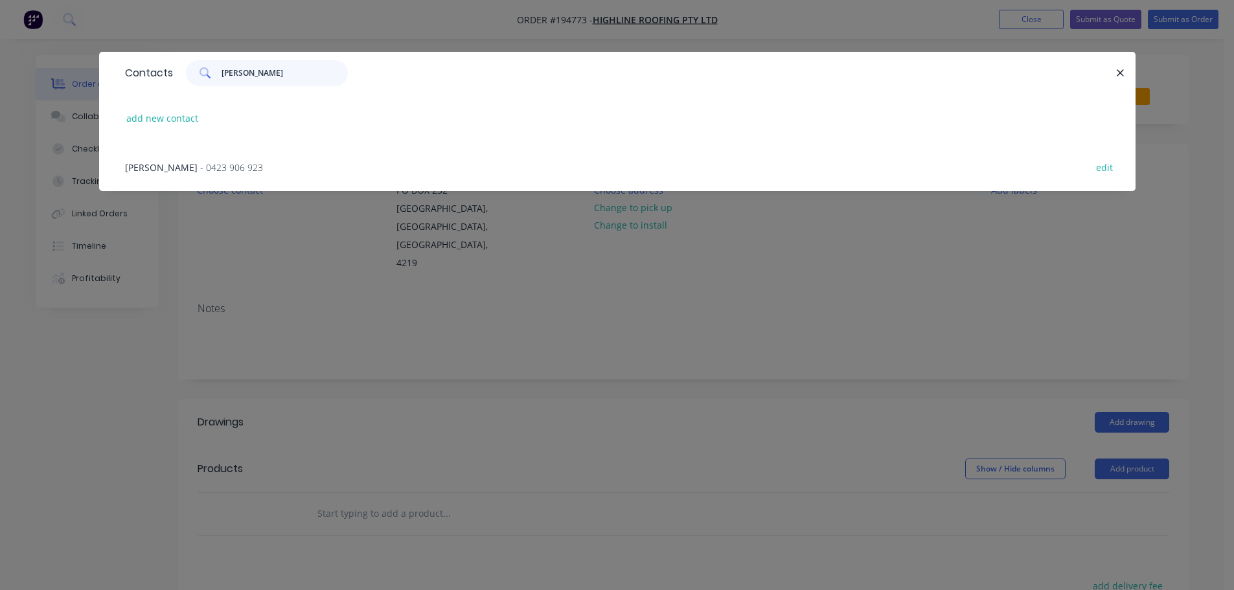
type input "JO"
click at [180, 157] on div "JOSH - 0423 906 923 edit" at bounding box center [617, 166] width 997 height 49
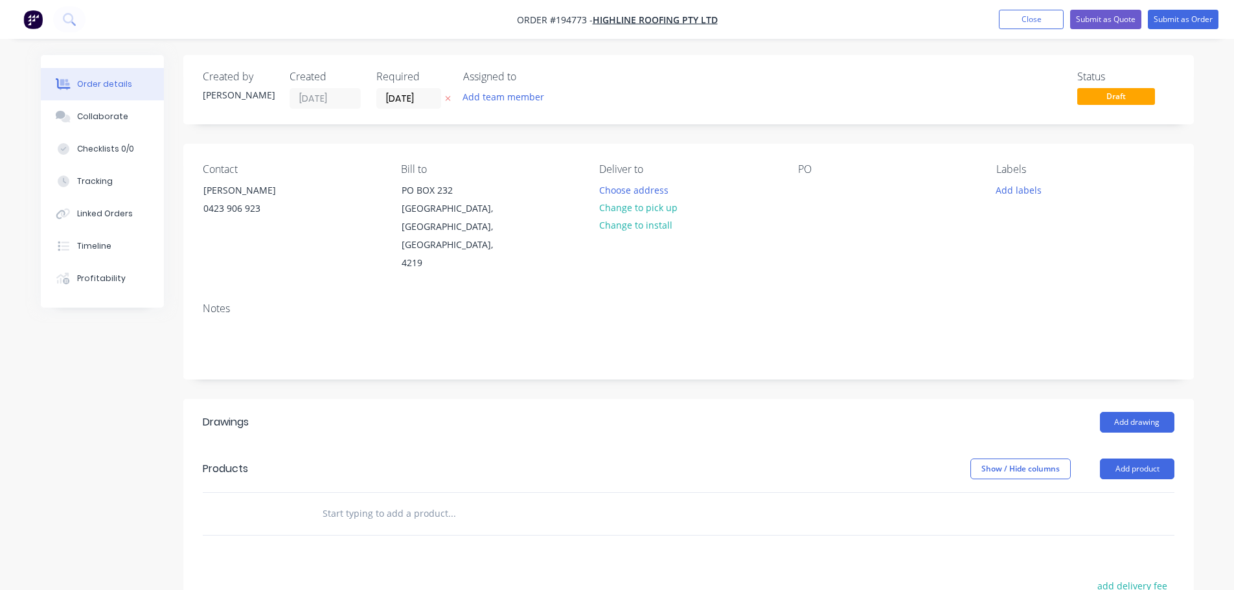
click at [619, 181] on div "Choose address" at bounding box center [638, 189] width 92 height 17
click at [619, 185] on button "Choose address" at bounding box center [633, 189] width 83 height 17
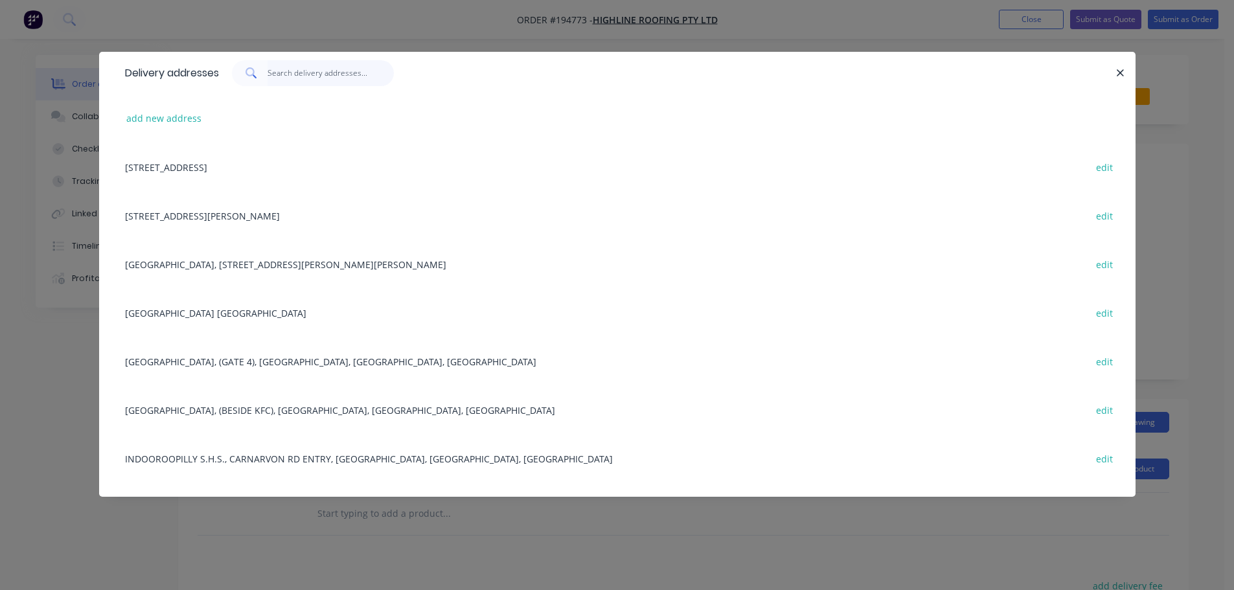
click at [301, 70] on input "text" at bounding box center [330, 73] width 126 height 26
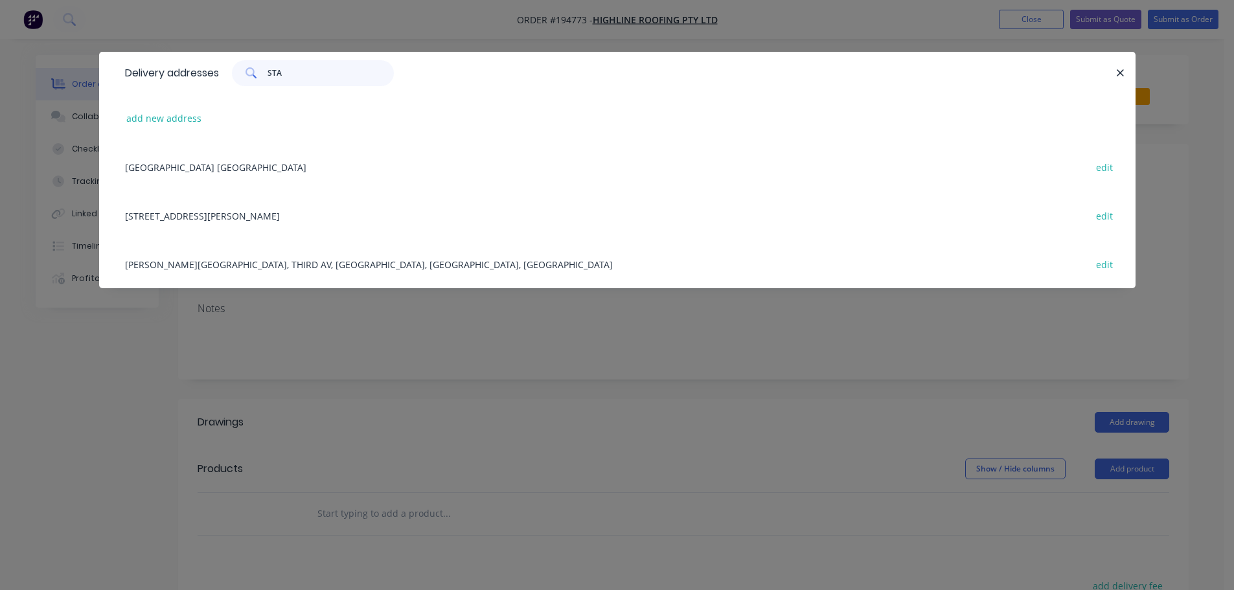
type input "STA"
click at [236, 220] on div "153 BURNSIDE RD, STAPYLTON, Queensland, Australia, 4207 edit" at bounding box center [617, 215] width 997 height 49
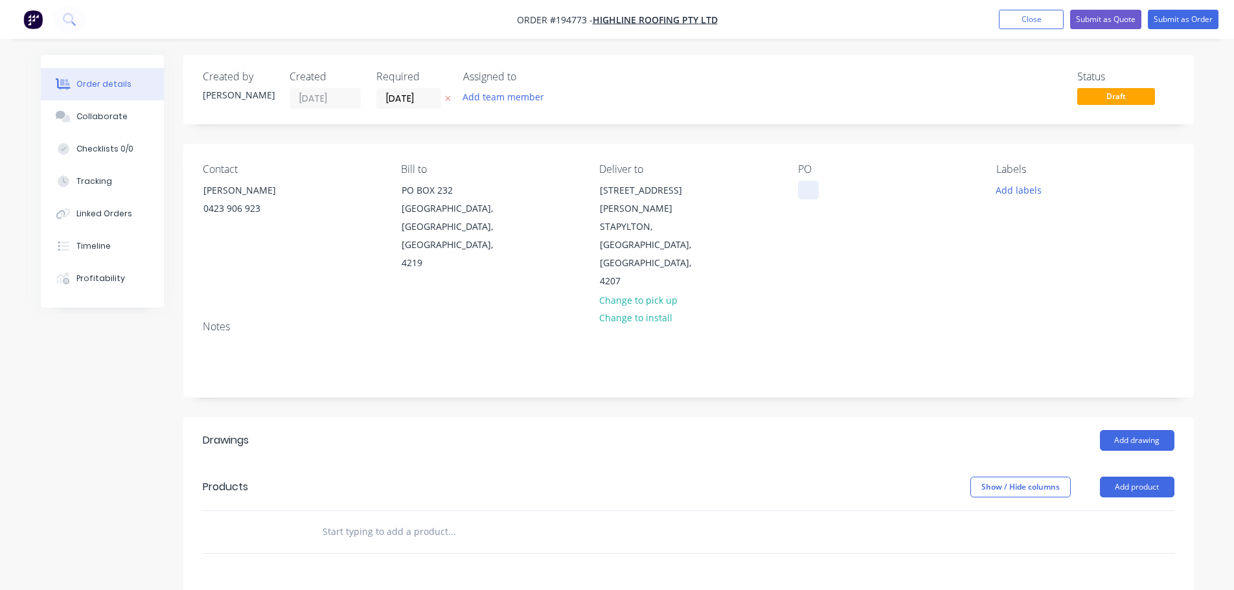
click at [619, 188] on div at bounding box center [808, 190] width 21 height 19
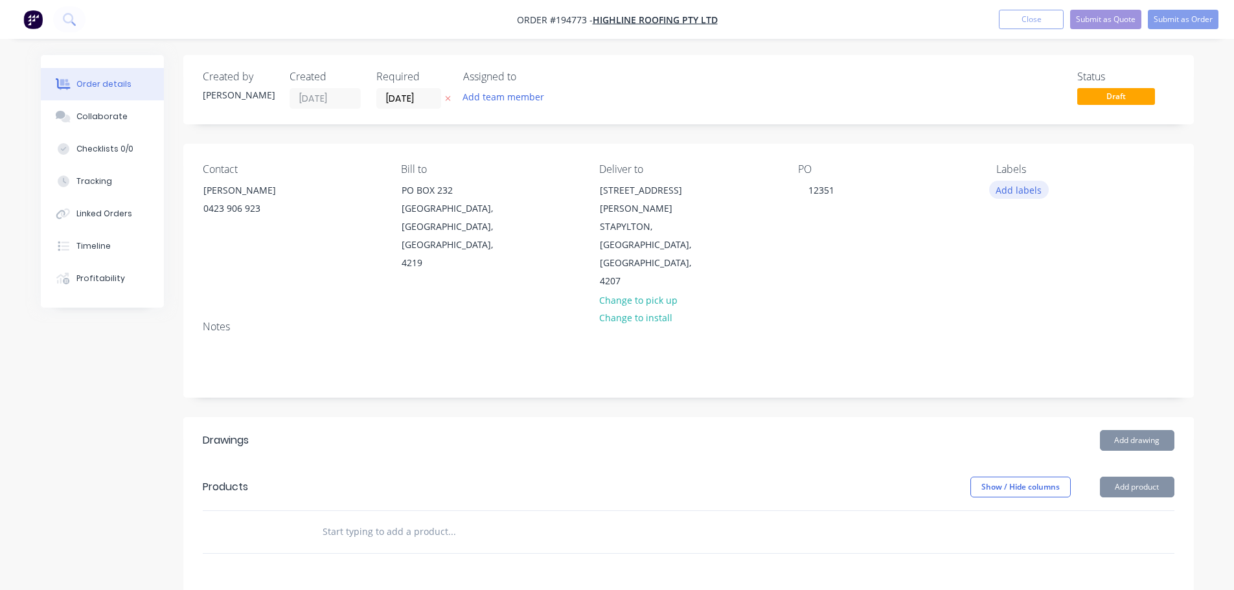
click at [619, 184] on button "Add labels" at bounding box center [1019, 189] width 60 height 17
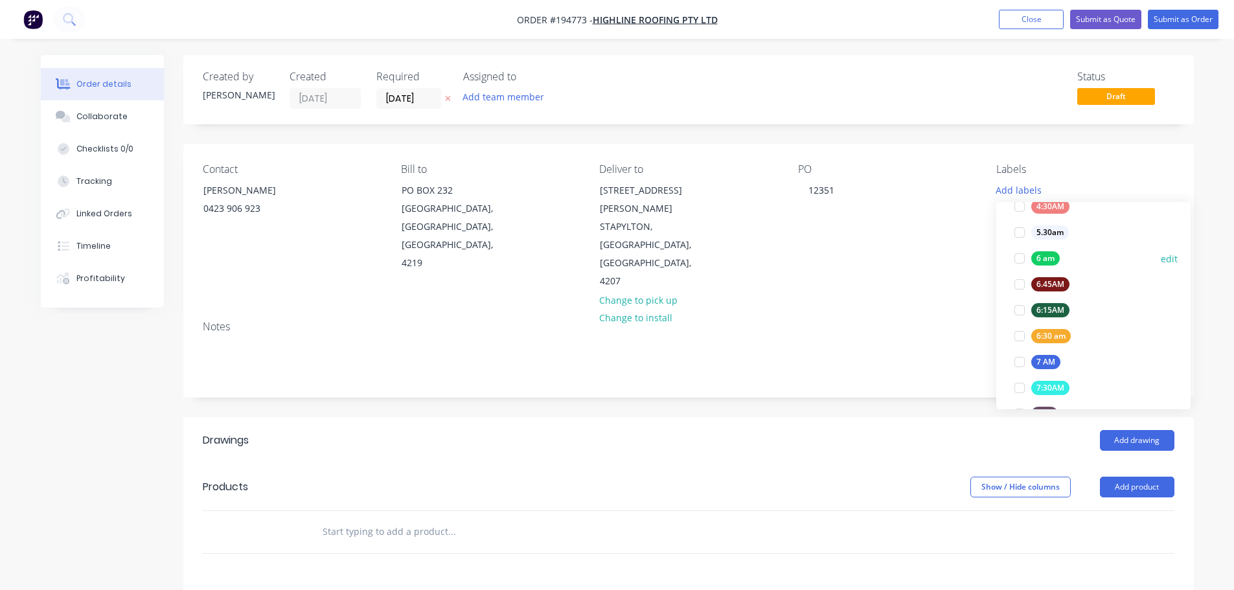
scroll to position [324, 0]
click at [619, 267] on div at bounding box center [1019, 267] width 26 height 26
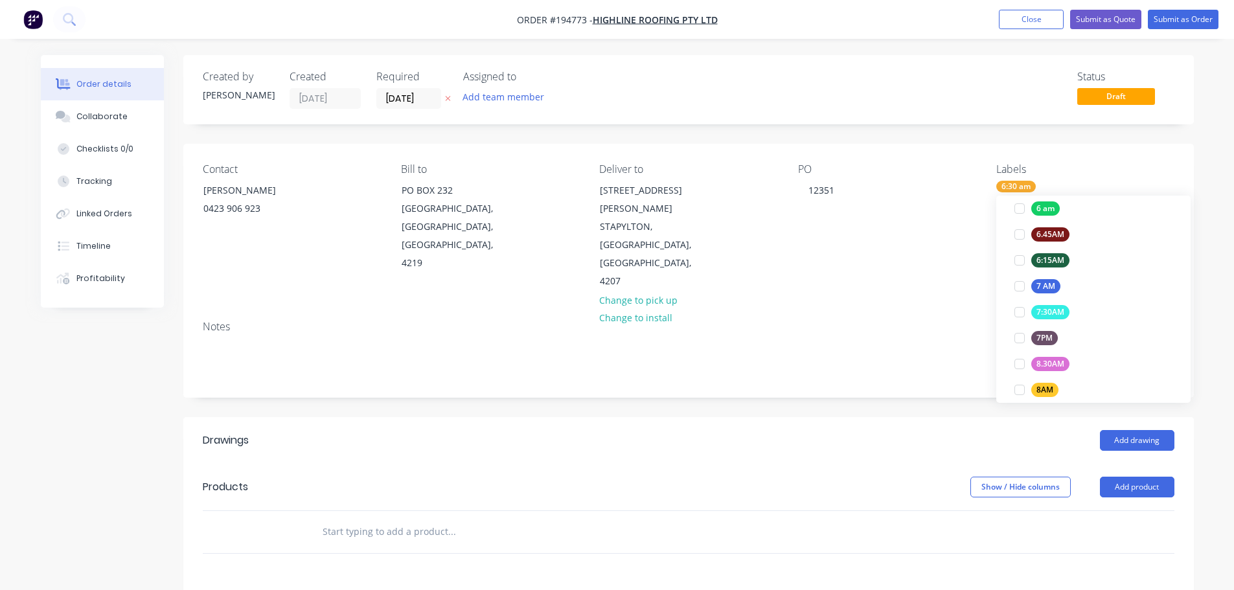
scroll to position [39, 0]
drag, startPoint x: 918, startPoint y: 289, endPoint x: 983, endPoint y: 363, distance: 97.8
click at [619, 321] on div "Notes" at bounding box center [689, 327] width 972 height 12
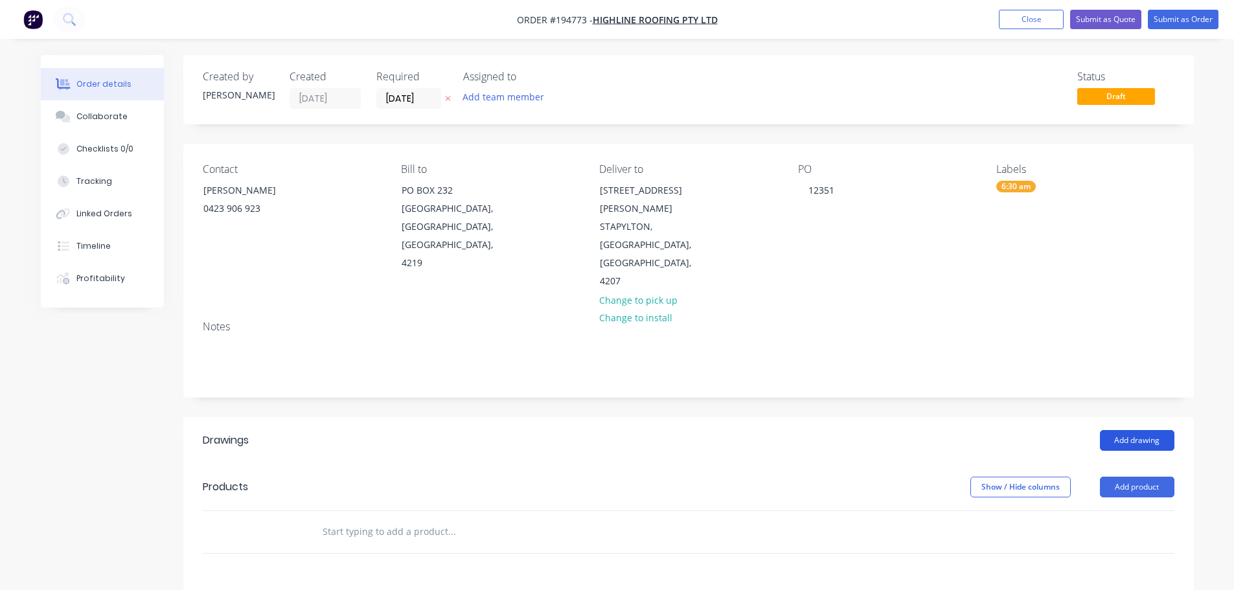
click at [619, 430] on button "Add drawing" at bounding box center [1137, 440] width 74 height 21
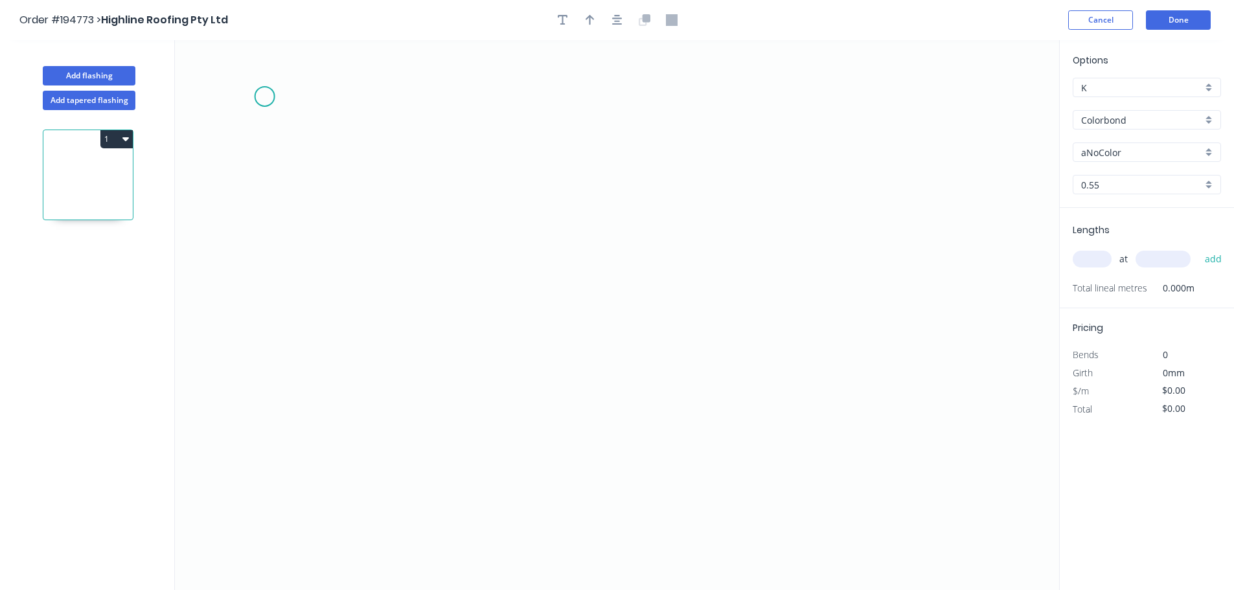
click at [264, 97] on icon "0" at bounding box center [617, 315] width 884 height 550
click at [246, 343] on icon "0" at bounding box center [617, 315] width 884 height 550
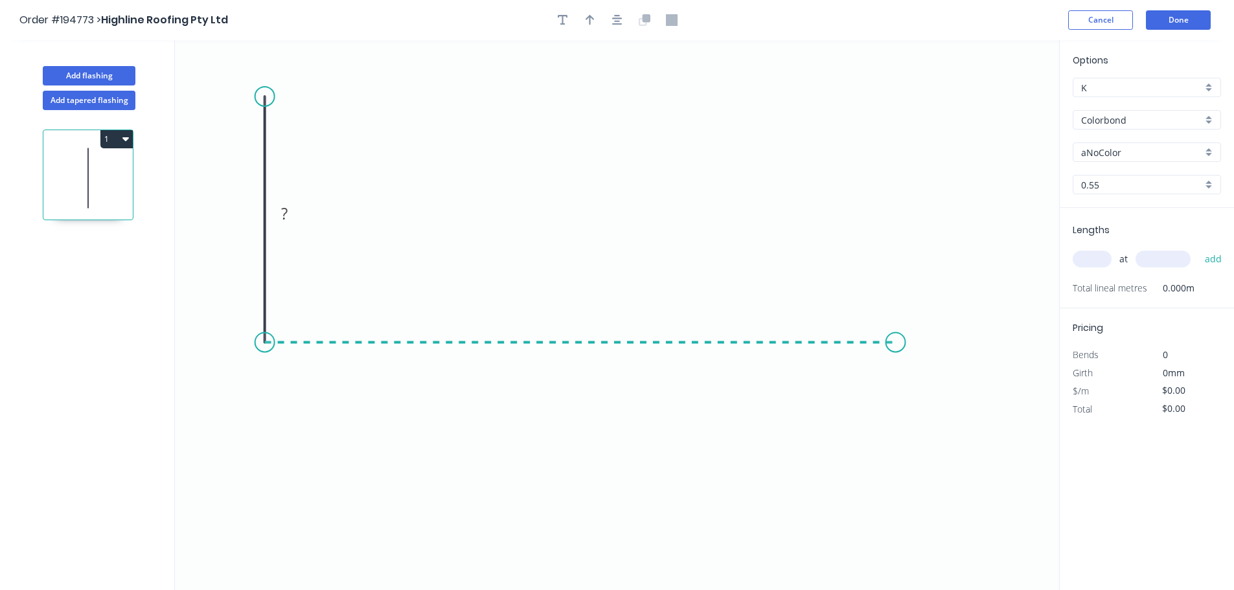
click at [619, 350] on icon "0 ?" at bounding box center [617, 315] width 884 height 550
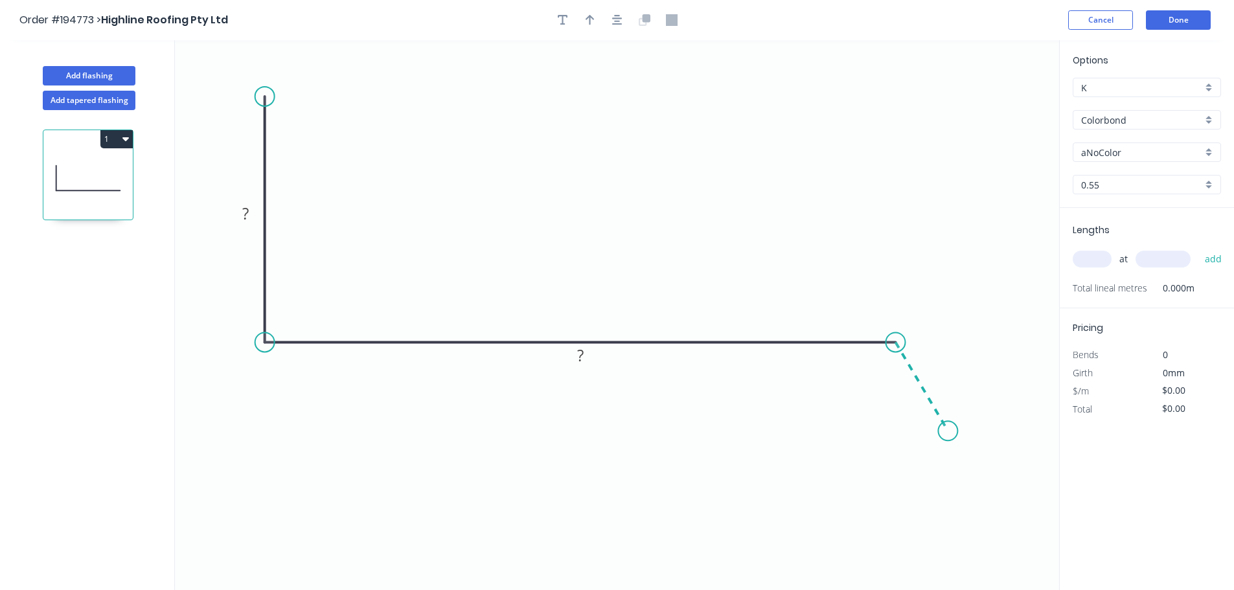
click at [619, 431] on icon "0 ? ?" at bounding box center [617, 315] width 884 height 550
click at [617, 19] on icon "button" at bounding box center [617, 20] width 10 height 10
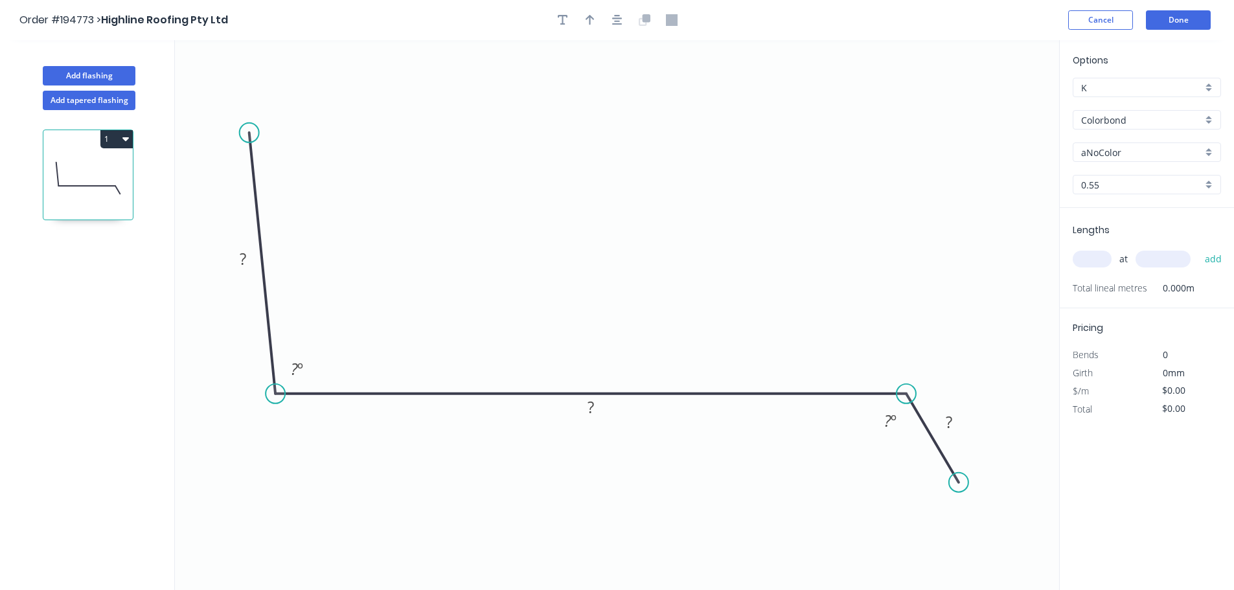
drag, startPoint x: 262, startPoint y: 135, endPoint x: 248, endPoint y: 132, distance: 13.8
click at [248, 132] on circle at bounding box center [249, 132] width 19 height 19
click at [247, 259] on rect at bounding box center [243, 260] width 26 height 18
click at [617, 19] on icon "button" at bounding box center [617, 20] width 10 height 12
type input "$11.22"
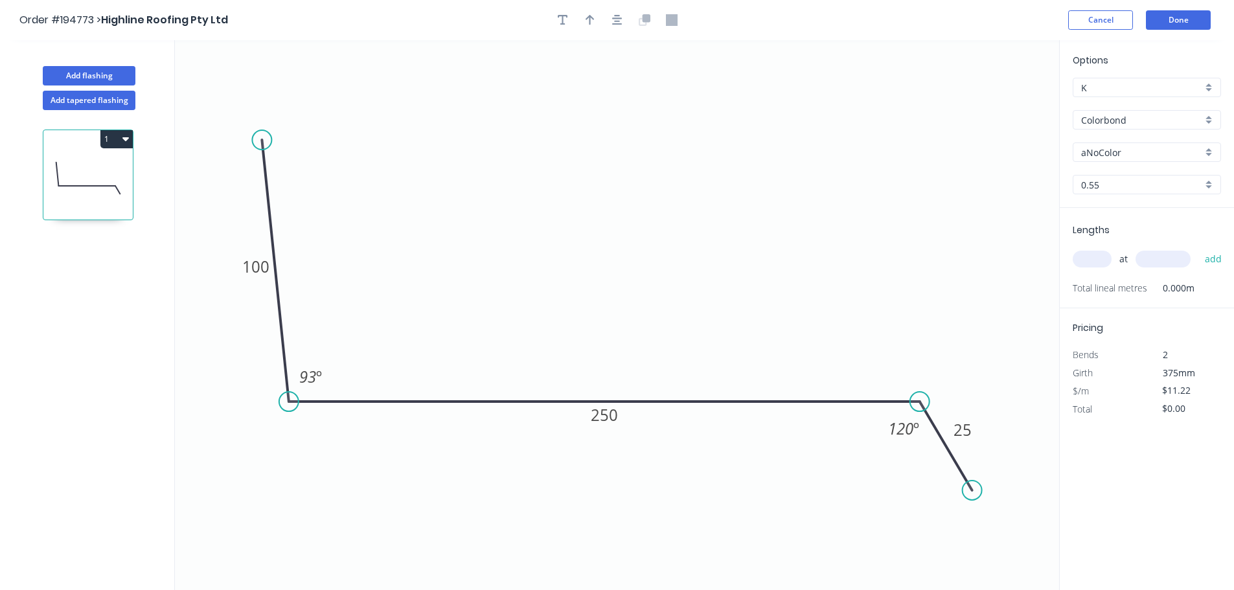
click at [576, 19] on div at bounding box center [617, 19] width 136 height 19
click at [592, 23] on icon "button" at bounding box center [589, 20] width 9 height 12
drag, startPoint x: 993, startPoint y: 102, endPoint x: 613, endPoint y: 100, distance: 379.5
click at [613, 100] on icon at bounding box center [614, 85] width 12 height 41
click at [619, 156] on input "aNoColor" at bounding box center [1141, 153] width 121 height 14
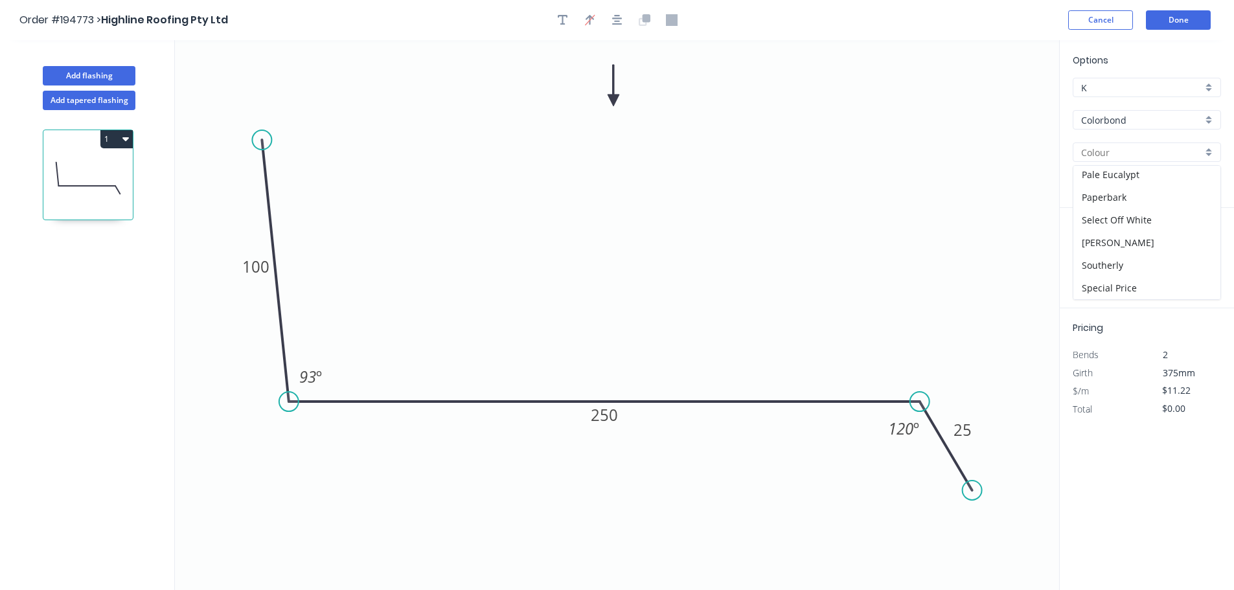
scroll to position [389, 0]
click at [619, 286] on div "Surfmist" at bounding box center [1146, 287] width 147 height 23
type input "Surfmist"
click at [619, 250] on div "at add" at bounding box center [1148, 259] width 151 height 22
click at [619, 260] on input "text" at bounding box center [1092, 259] width 39 height 17
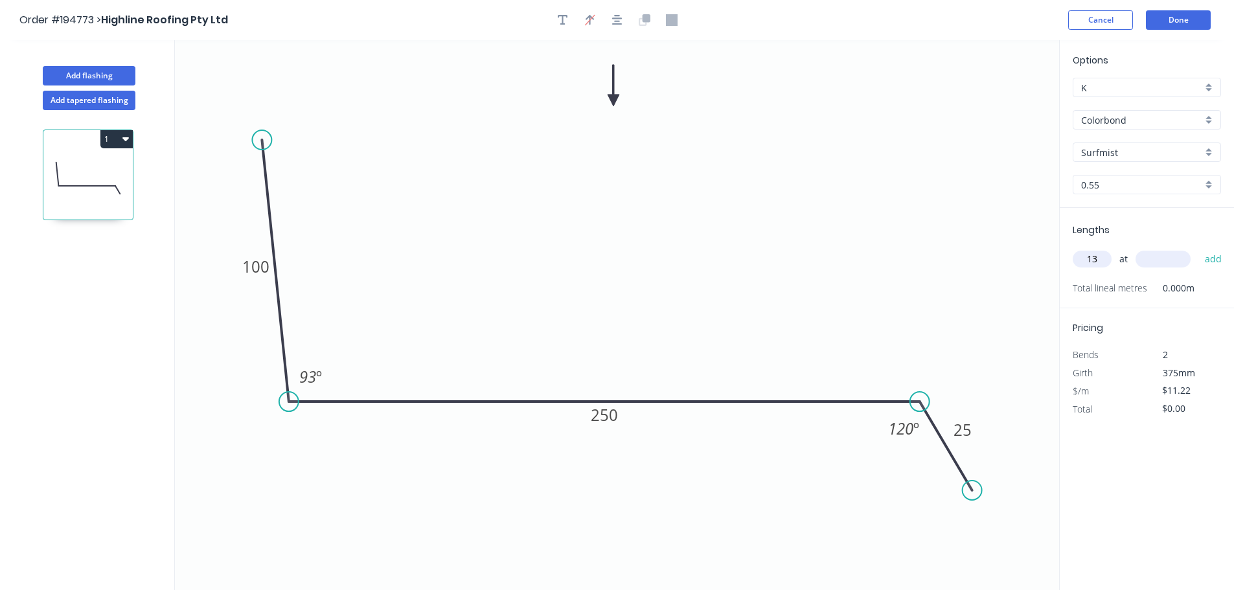
type input "13"
type input "3600"
click at [619, 248] on button "add" at bounding box center [1213, 259] width 30 height 22
type input "$525.10"
type input "2"
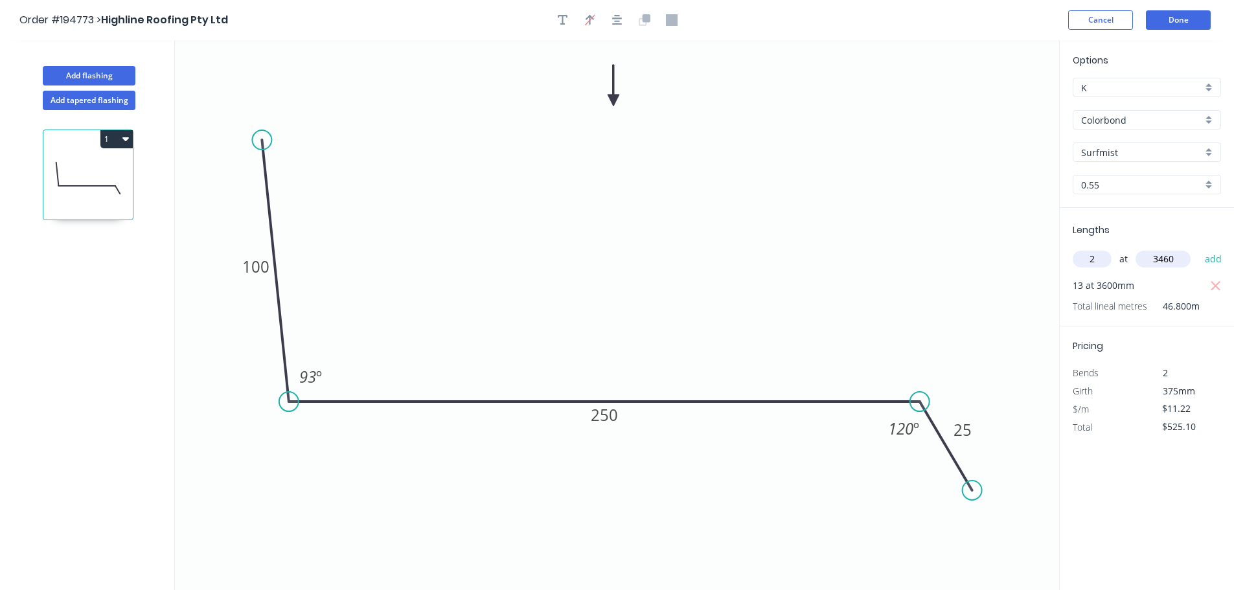
type input "3460"
click at [619, 248] on button "add" at bounding box center [1213, 259] width 30 height 22
type input "$602.74"
click at [117, 72] on button "Add flashing" at bounding box center [89, 75] width 93 height 19
type input "$0.00"
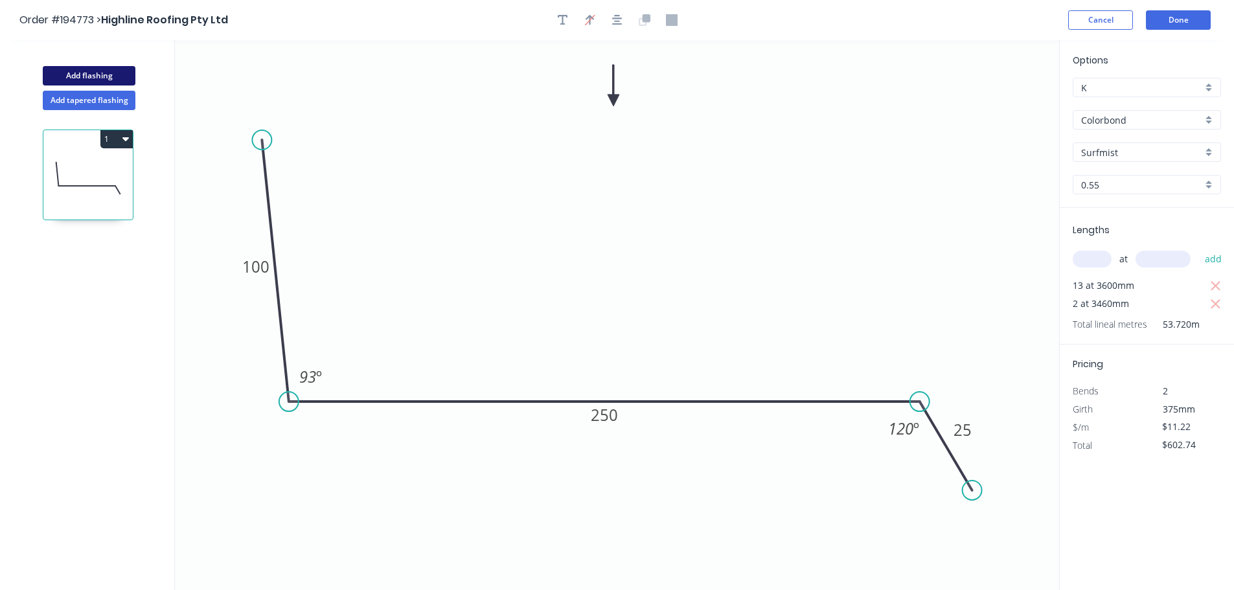
type input "$0.00"
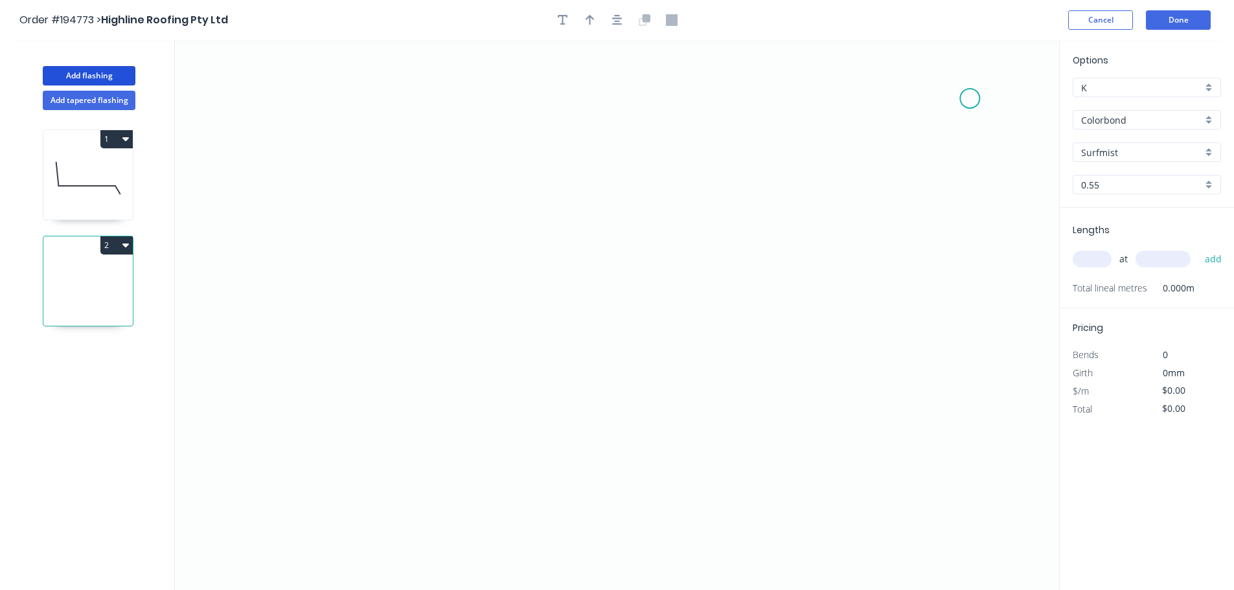
click at [619, 98] on icon "0" at bounding box center [617, 315] width 884 height 550
click at [619, 379] on icon "0" at bounding box center [617, 315] width 884 height 550
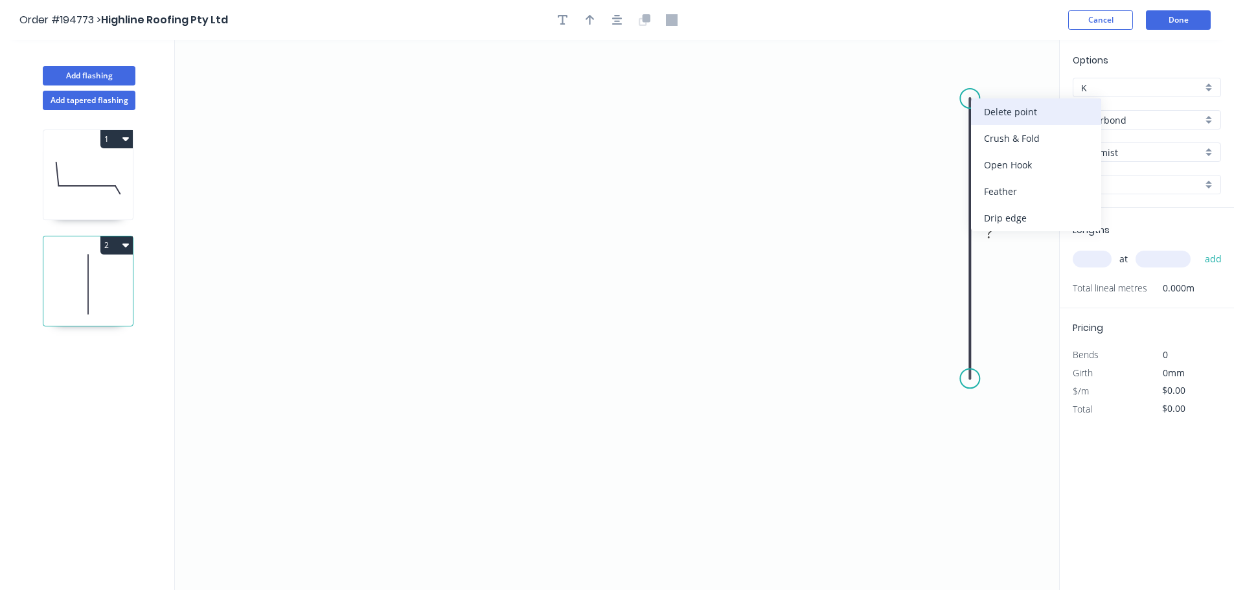
click at [619, 115] on div "Delete point" at bounding box center [1036, 111] width 130 height 27
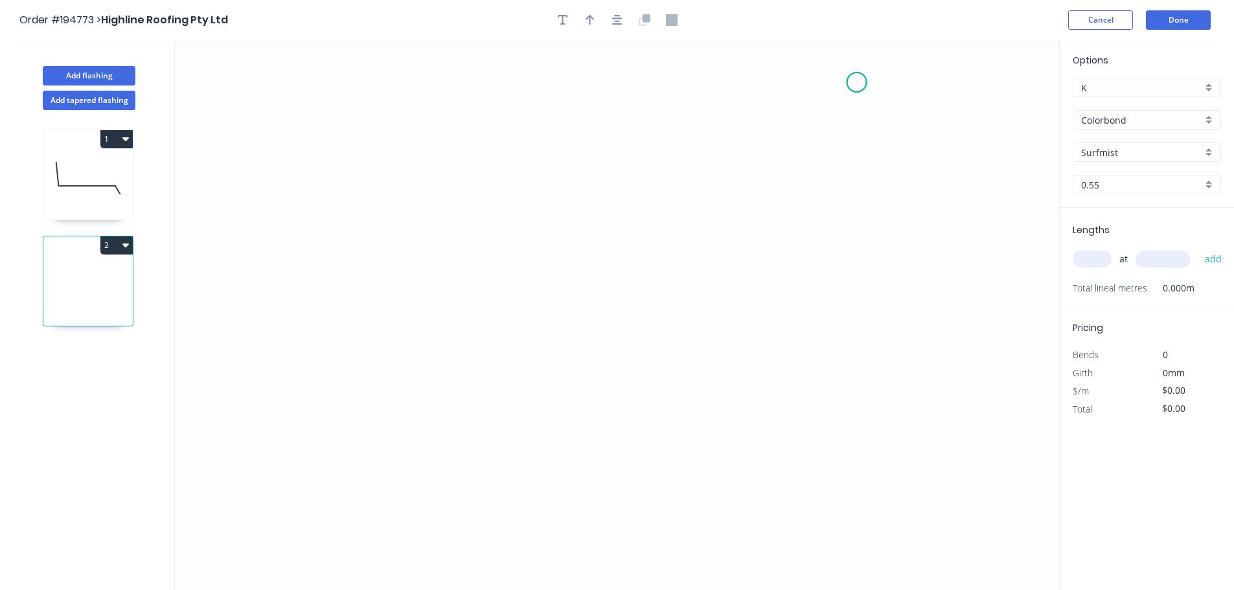
click at [619, 82] on icon "0" at bounding box center [617, 315] width 884 height 550
click at [619, 393] on icon "0" at bounding box center [617, 315] width 884 height 550
click at [619, 400] on icon "0 ?" at bounding box center [617, 315] width 884 height 550
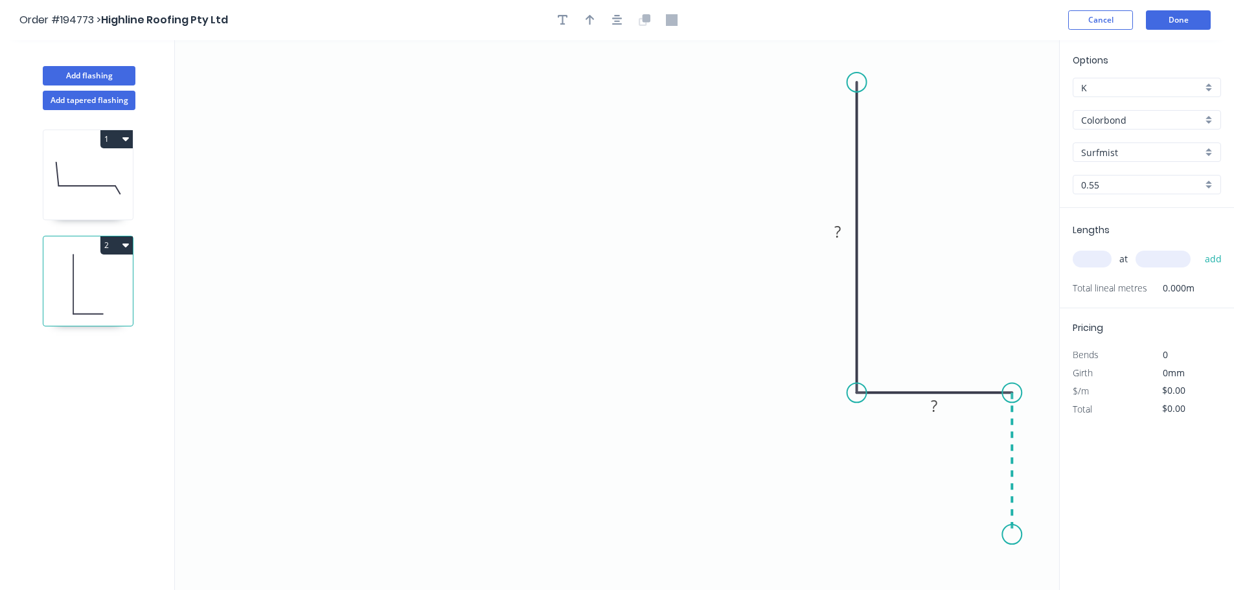
click at [619, 535] on icon "0 ? ?" at bounding box center [617, 315] width 884 height 550
click at [619, 529] on icon "0 ? ? ?" at bounding box center [617, 315] width 884 height 550
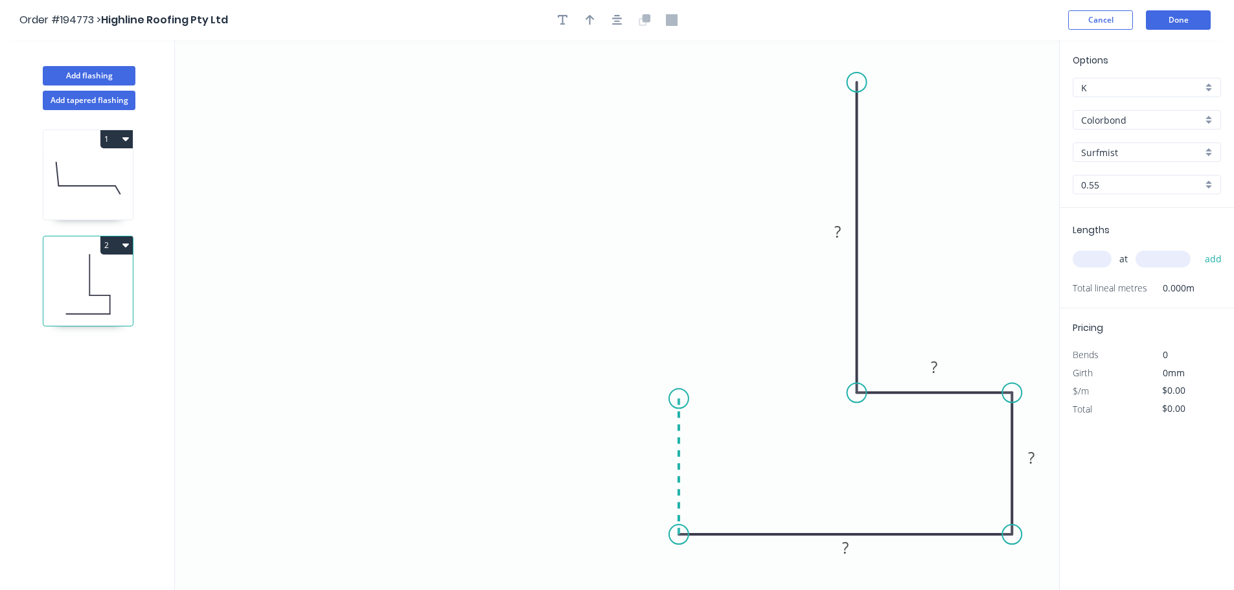
click at [619, 399] on icon at bounding box center [679, 466] width 0 height 136
click at [238, 385] on icon "0 ? ? ? ? ?" at bounding box center [617, 315] width 884 height 550
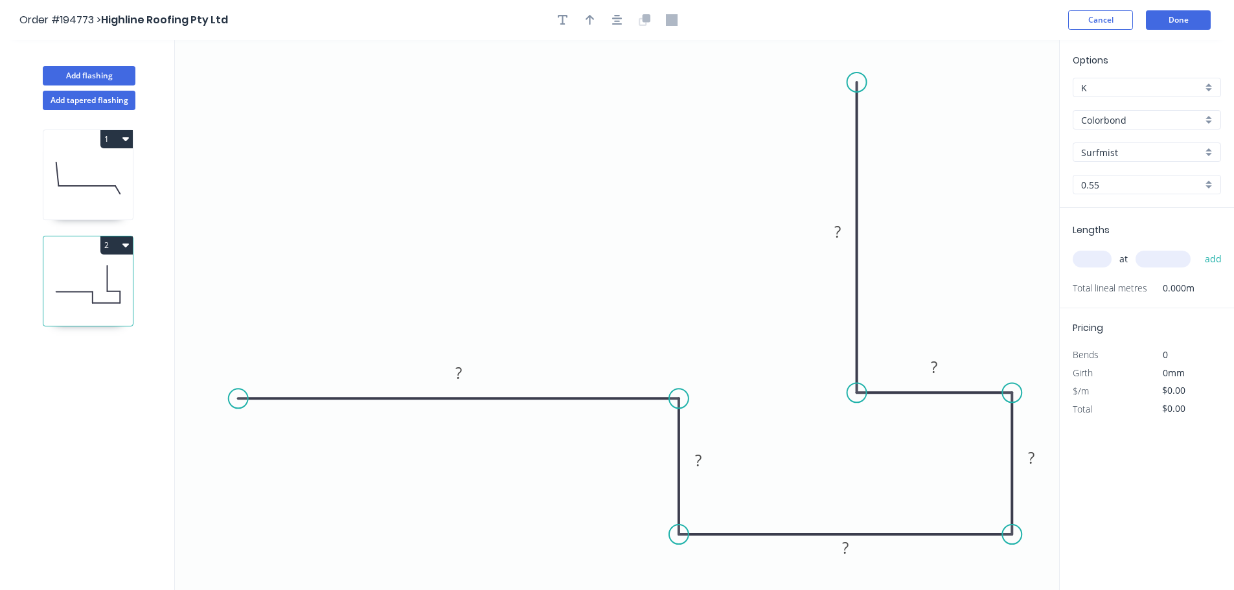
click at [612, 24] on icon "button" at bounding box center [617, 20] width 10 height 12
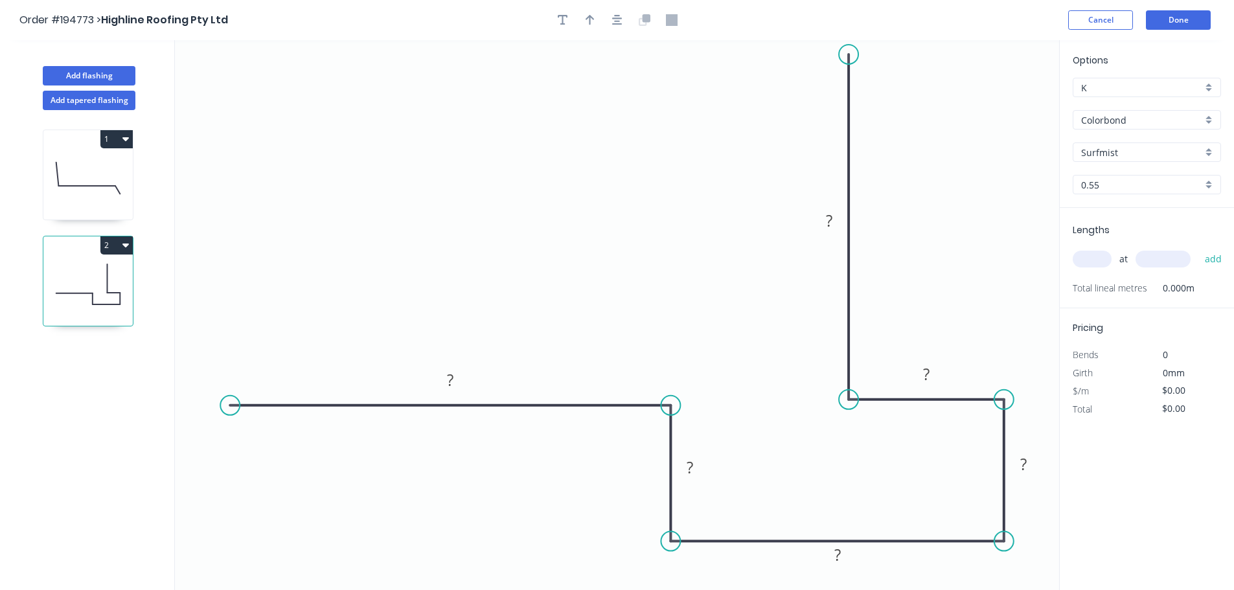
drag, startPoint x: 848, startPoint y: 66, endPoint x: 847, endPoint y: 54, distance: 11.7
click at [619, 54] on circle at bounding box center [848, 54] width 19 height 19
click at [619, 223] on tspan "?" at bounding box center [829, 220] width 6 height 21
type input "$13.38"
click at [592, 19] on icon "button" at bounding box center [589, 20] width 9 height 10
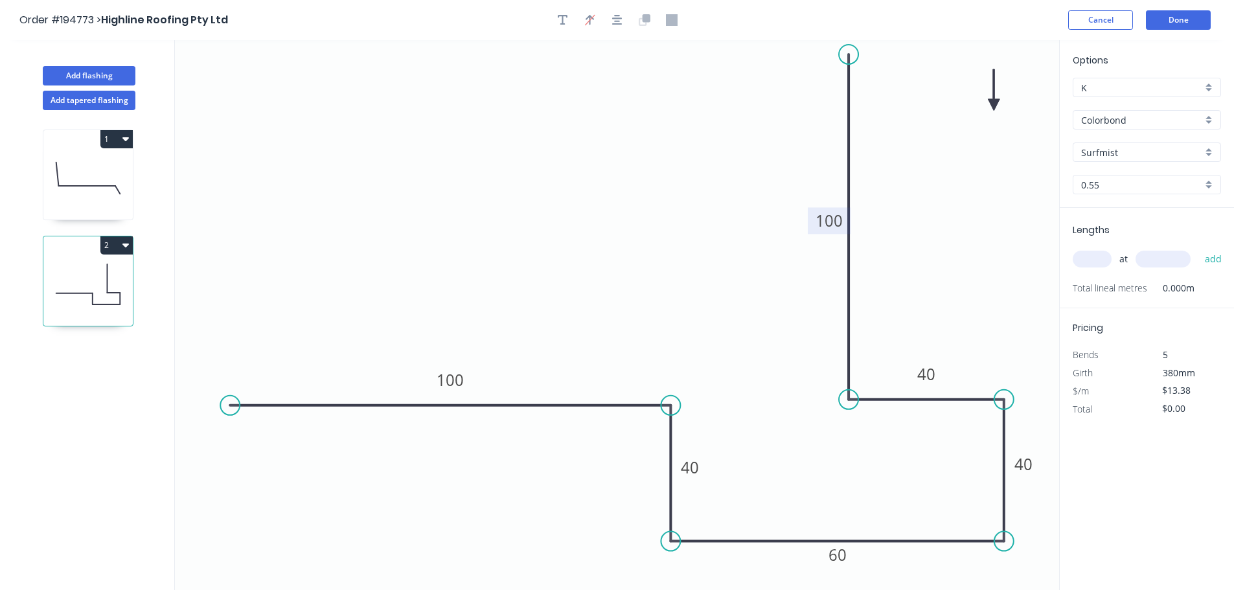
click at [619, 100] on icon at bounding box center [994, 89] width 12 height 41
drag, startPoint x: 995, startPoint y: 100, endPoint x: 1011, endPoint y: 122, distance: 26.4
click at [619, 122] on icon at bounding box center [1022, 112] width 38 height 38
click at [619, 253] on input "text" at bounding box center [1092, 259] width 39 height 17
type input "2"
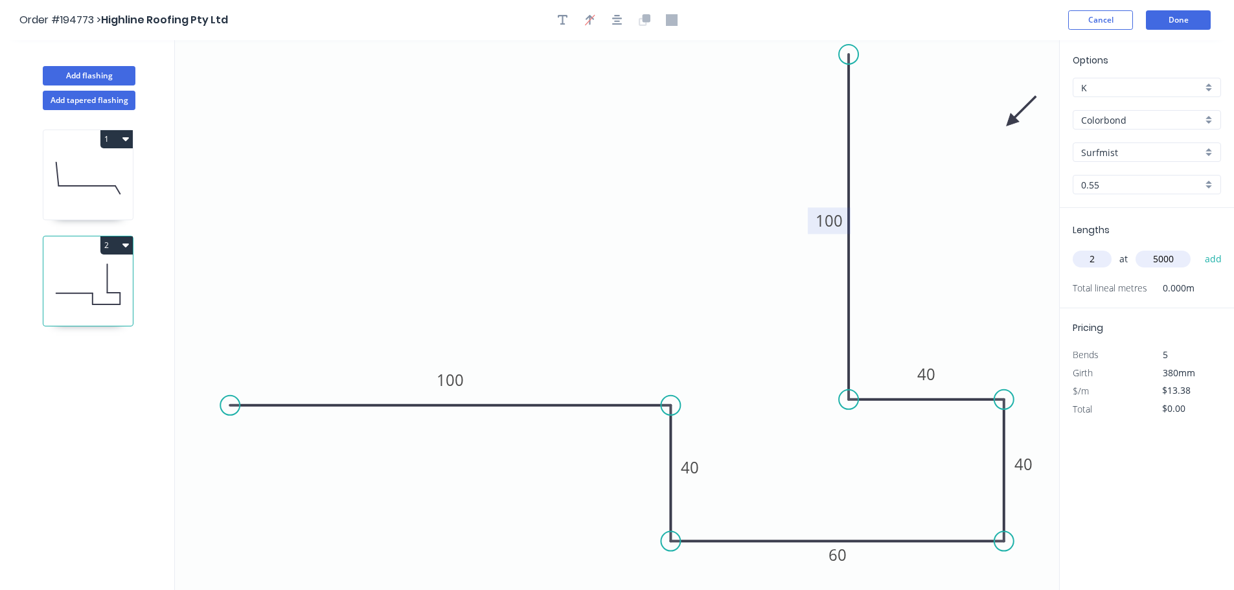
type input "5000"
click at [619, 248] on button "add" at bounding box center [1213, 259] width 30 height 22
type input "$133.80"
type input "1"
type input "4000"
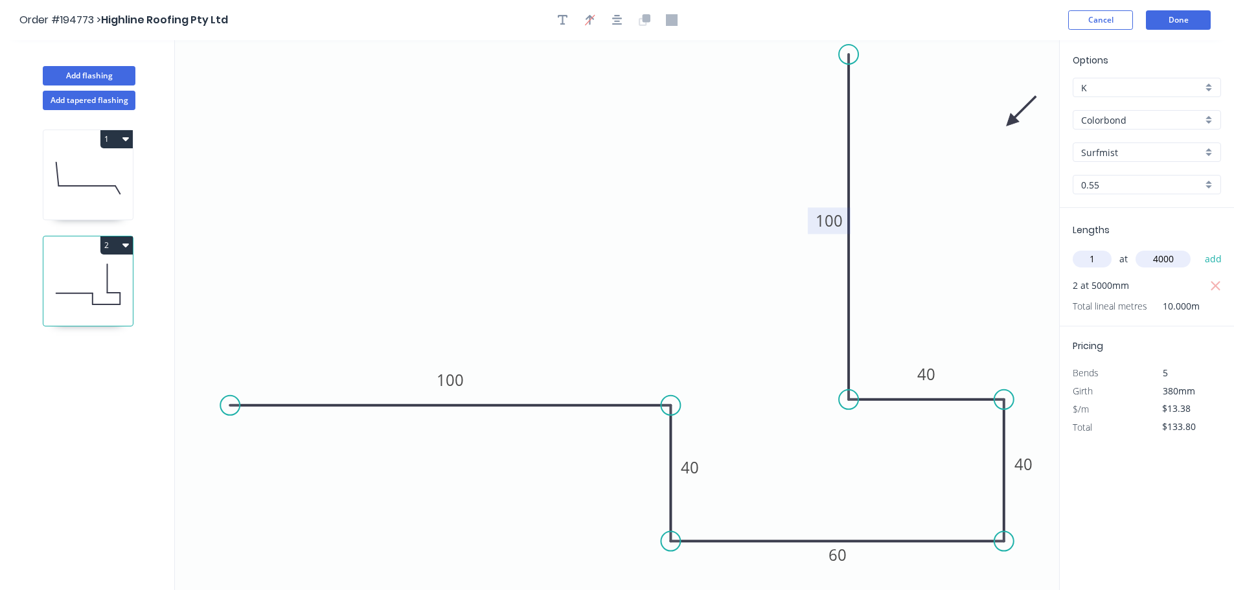
click at [619, 248] on button "add" at bounding box center [1213, 259] width 30 height 22
type input "$187.32"
click at [115, 78] on button "Add flashing" at bounding box center [89, 75] width 93 height 19
type input "$0.00"
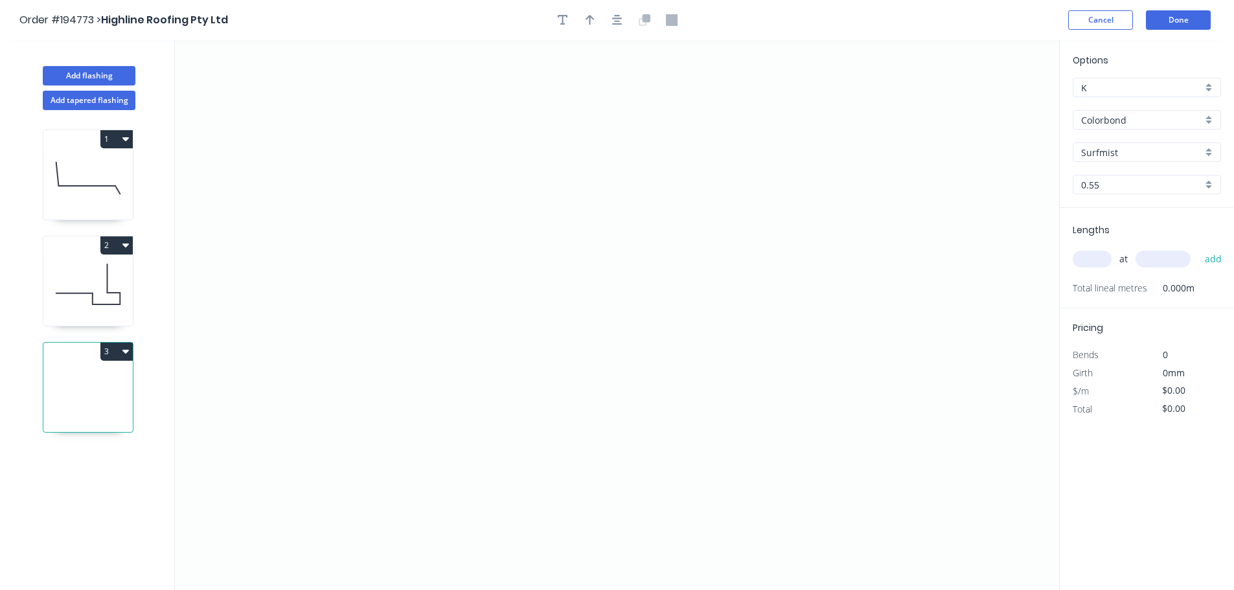
click at [619, 153] on input "Surfmist" at bounding box center [1141, 153] width 121 height 14
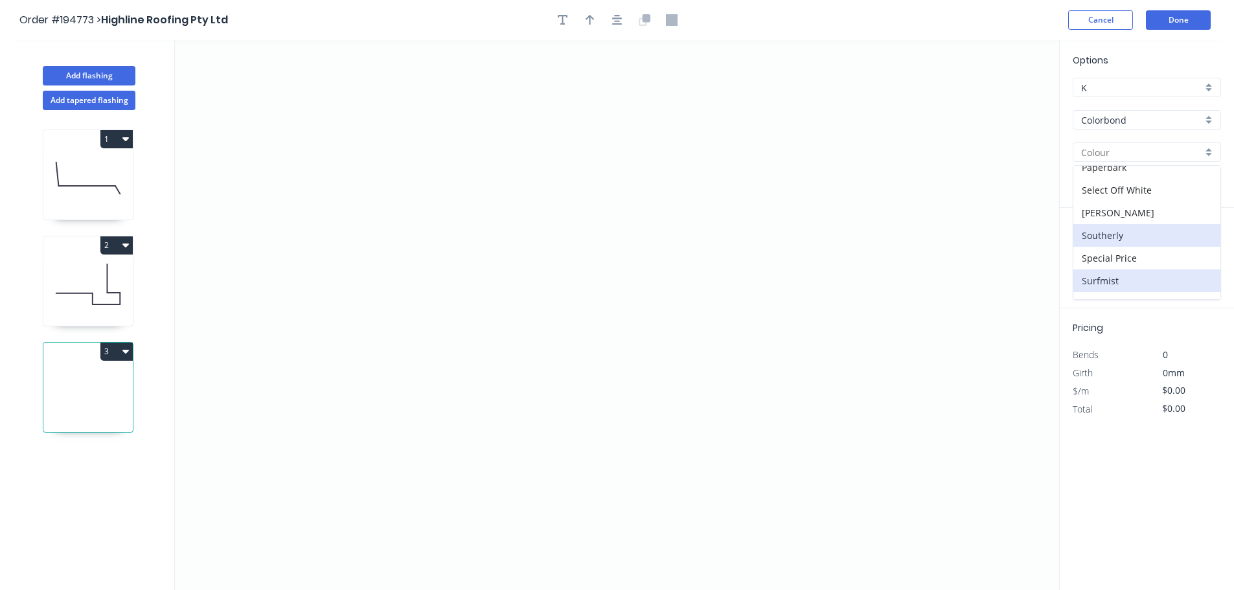
scroll to position [372, 0]
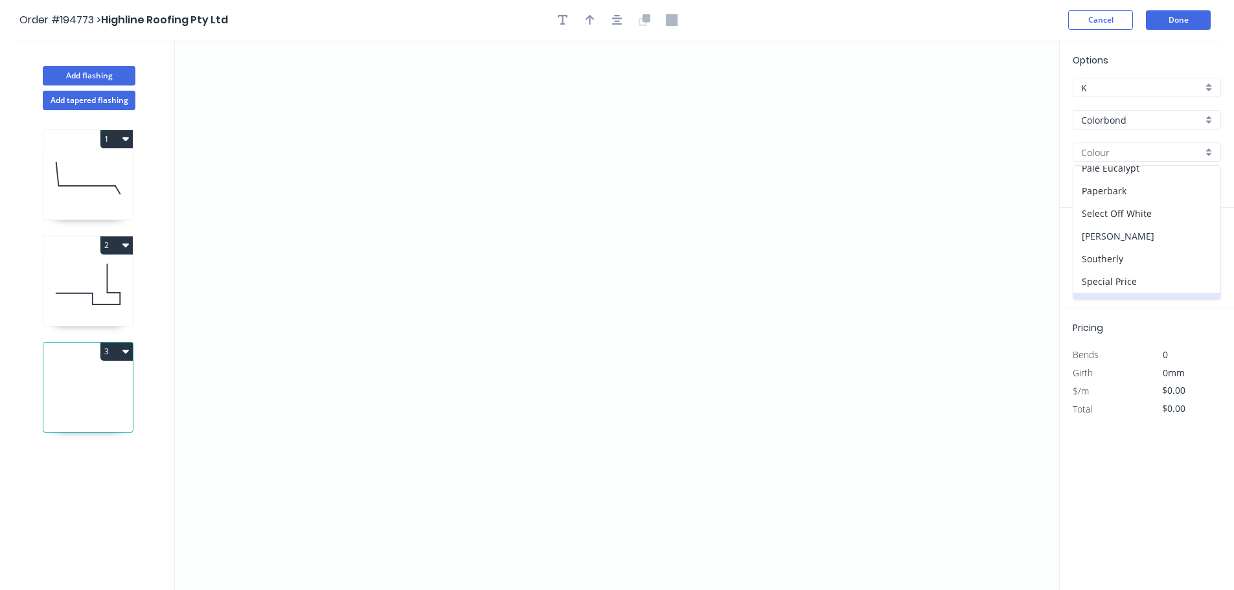
click at [619, 245] on div "[PERSON_NAME]" at bounding box center [1146, 236] width 147 height 23
type input "[PERSON_NAME]"
click at [367, 68] on icon "0" at bounding box center [617, 315] width 884 height 550
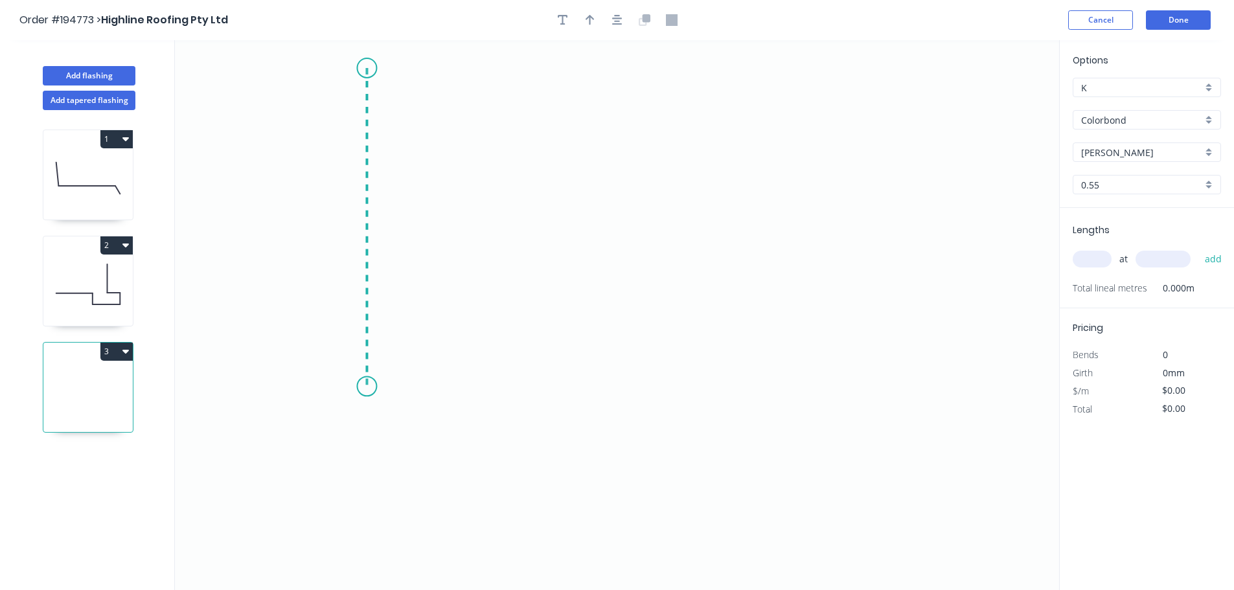
click at [368, 387] on icon "0" at bounding box center [617, 315] width 884 height 550
click at [565, 396] on icon "0 ?" at bounding box center [617, 315] width 884 height 550
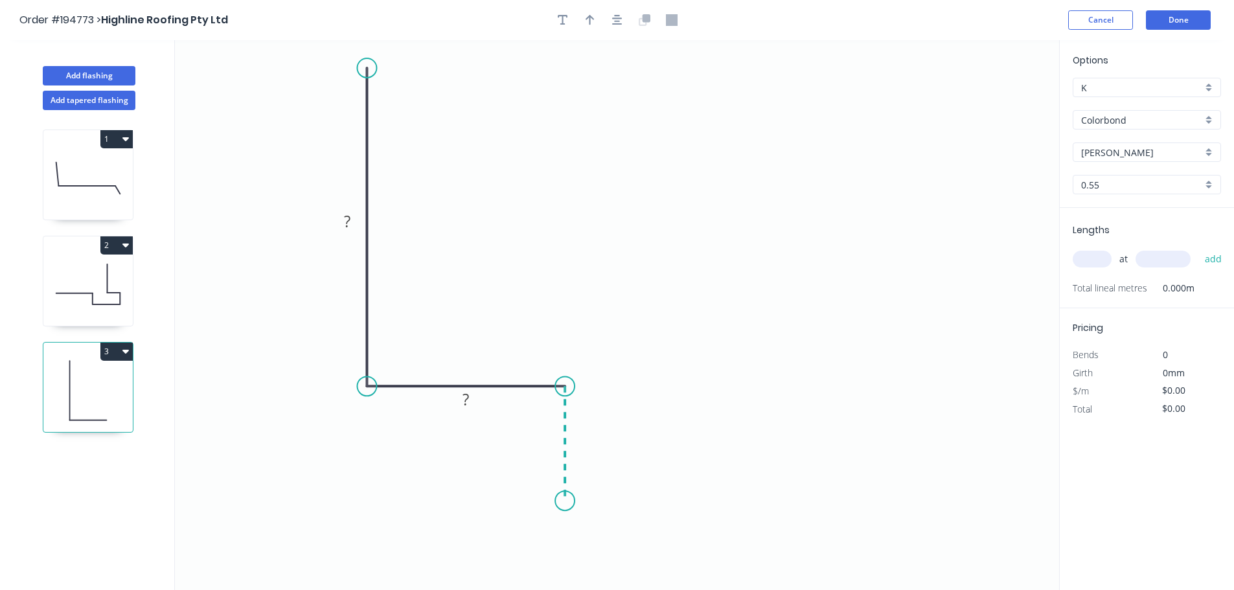
click at [562, 501] on icon "0 ? ?" at bounding box center [617, 315] width 884 height 550
click at [619, 507] on icon "0 ? ? ?" at bounding box center [617, 315] width 884 height 550
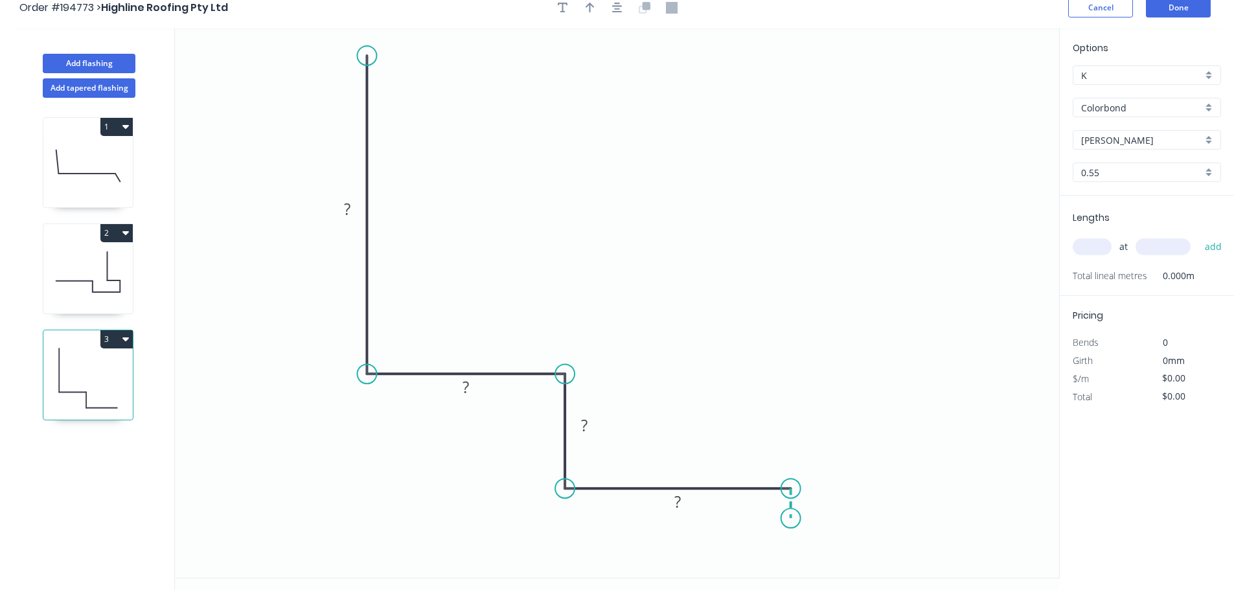
scroll to position [24, 0]
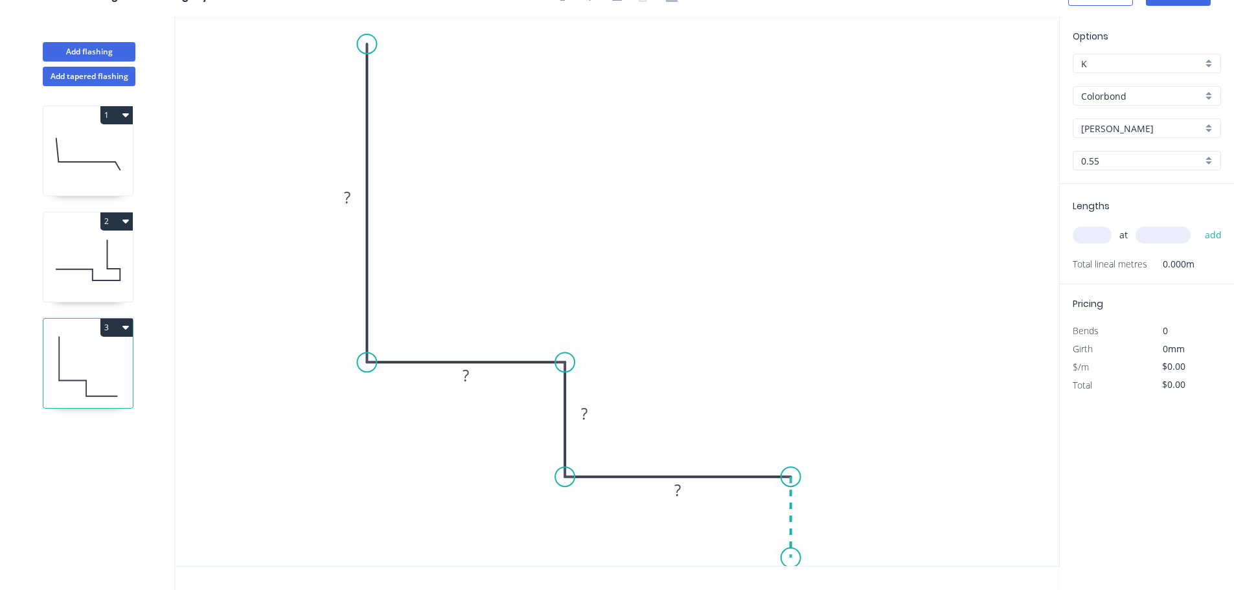
click at [619, 558] on icon "0 ? ? ? ?" at bounding box center [617, 291] width 884 height 550
click at [619, 506] on div "Crush & Fold" at bounding box center [859, 501] width 130 height 27
click at [619, 560] on div "Flip bend" at bounding box center [858, 554] width 130 height 27
click at [619, 537] on icon "0 ? ? ? ? CF 10 ?" at bounding box center [617, 291] width 884 height 550
drag, startPoint x: 839, startPoint y: 536, endPoint x: 750, endPoint y: 555, distance: 91.5
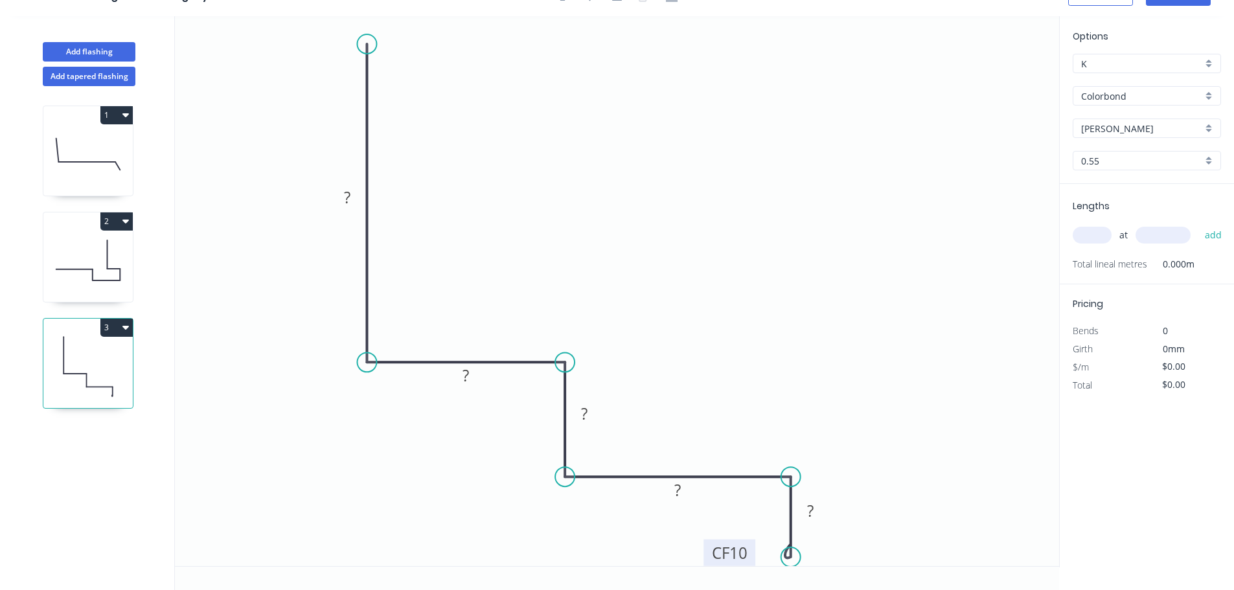
click at [619, 555] on rect at bounding box center [729, 553] width 52 height 27
drag, startPoint x: 365, startPoint y: 40, endPoint x: 341, endPoint y: 27, distance: 26.4
click at [341, 27] on circle at bounding box center [341, 26] width 19 height 19
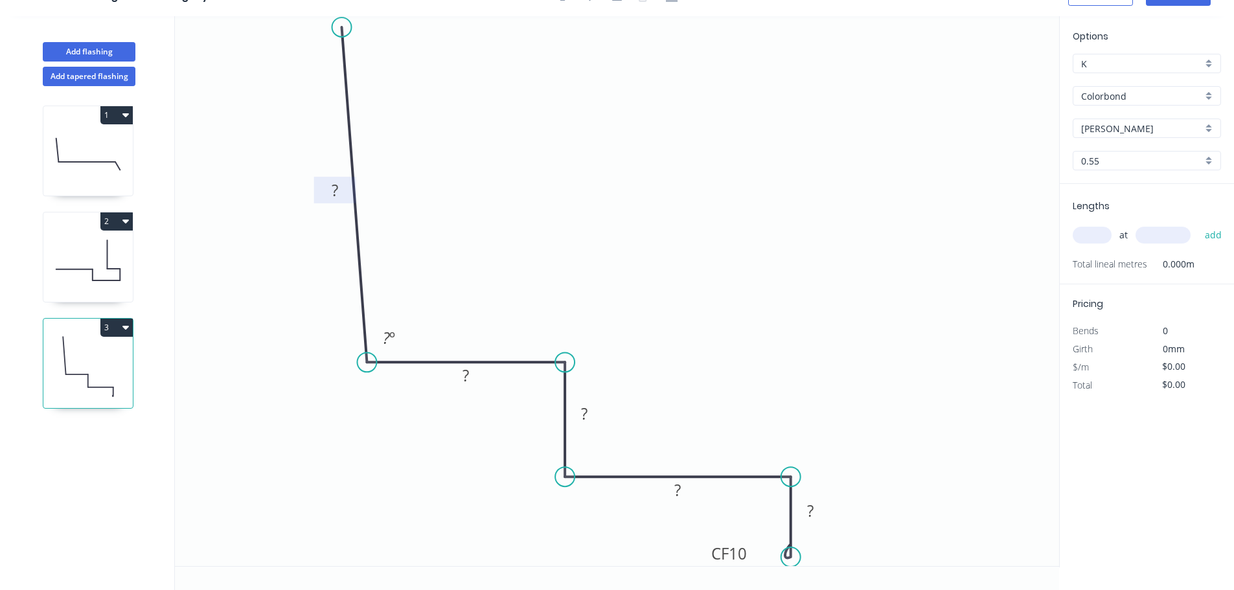
click at [338, 185] on tspan "?" at bounding box center [335, 189] width 6 height 21
type input "$12.26"
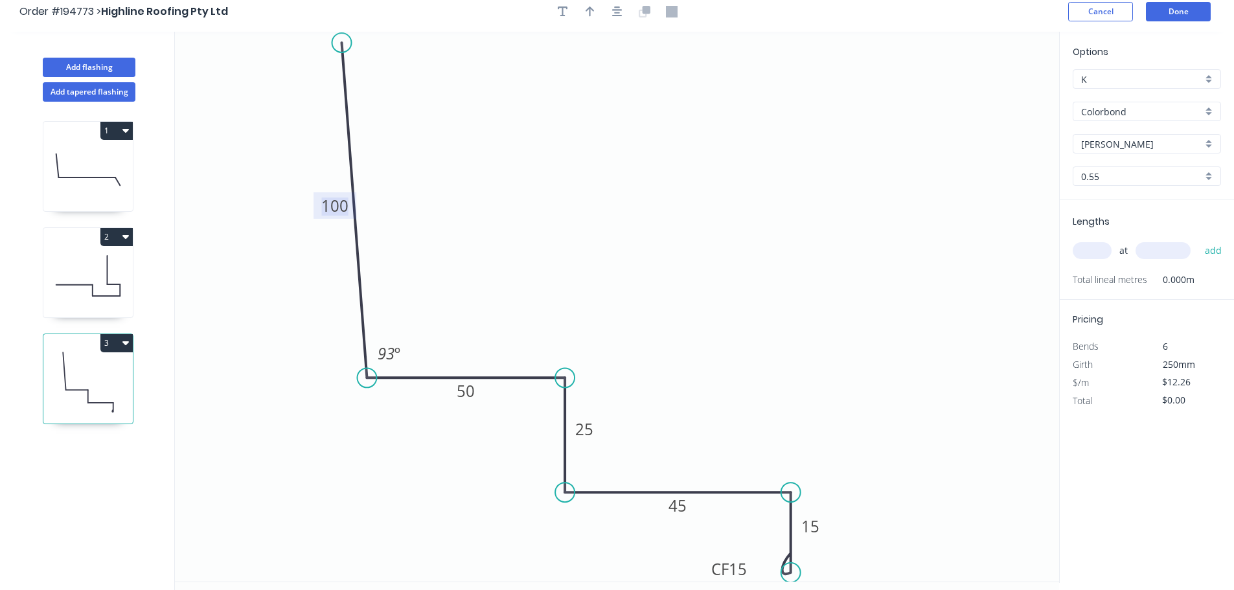
scroll to position [0, 0]
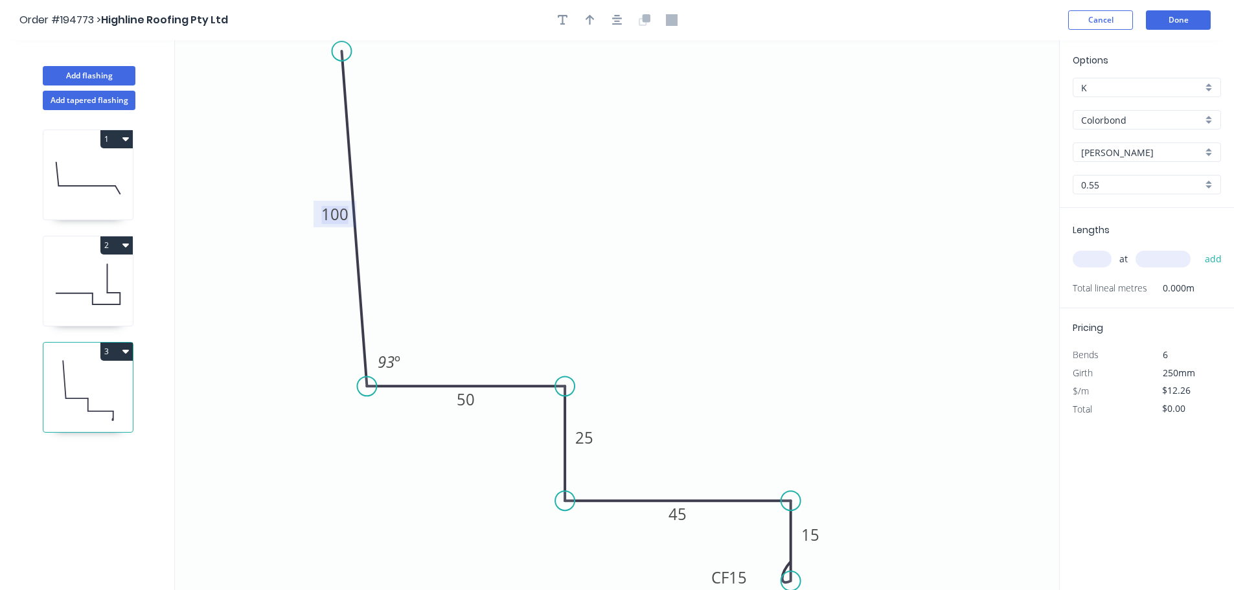
click at [606, 14] on div at bounding box center [617, 19] width 136 height 19
click at [611, 19] on button "button" at bounding box center [617, 19] width 19 height 19
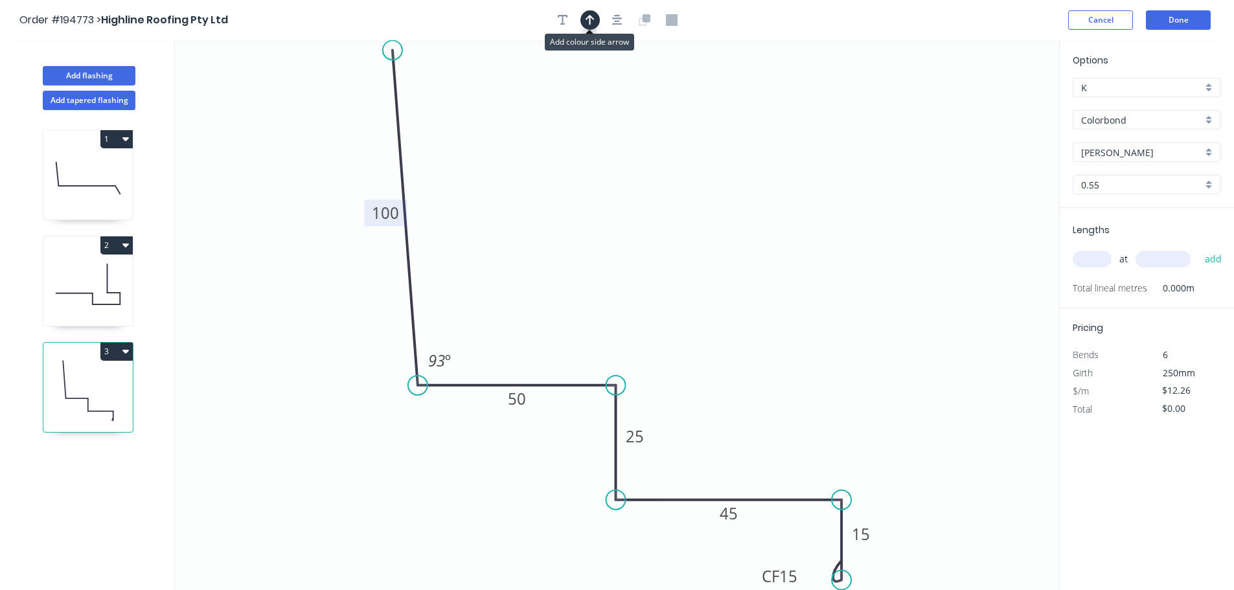
click at [597, 19] on button "button" at bounding box center [589, 19] width 19 height 19
click at [619, 98] on icon "0 100 50 25 45 CF 15 15 93 º" at bounding box center [617, 315] width 884 height 550
click at [619, 104] on icon at bounding box center [994, 89] width 12 height 41
drag, startPoint x: 994, startPoint y: 102, endPoint x: 957, endPoint y: 102, distance: 36.3
click at [619, 104] on icon at bounding box center [993, 88] width 12 height 41
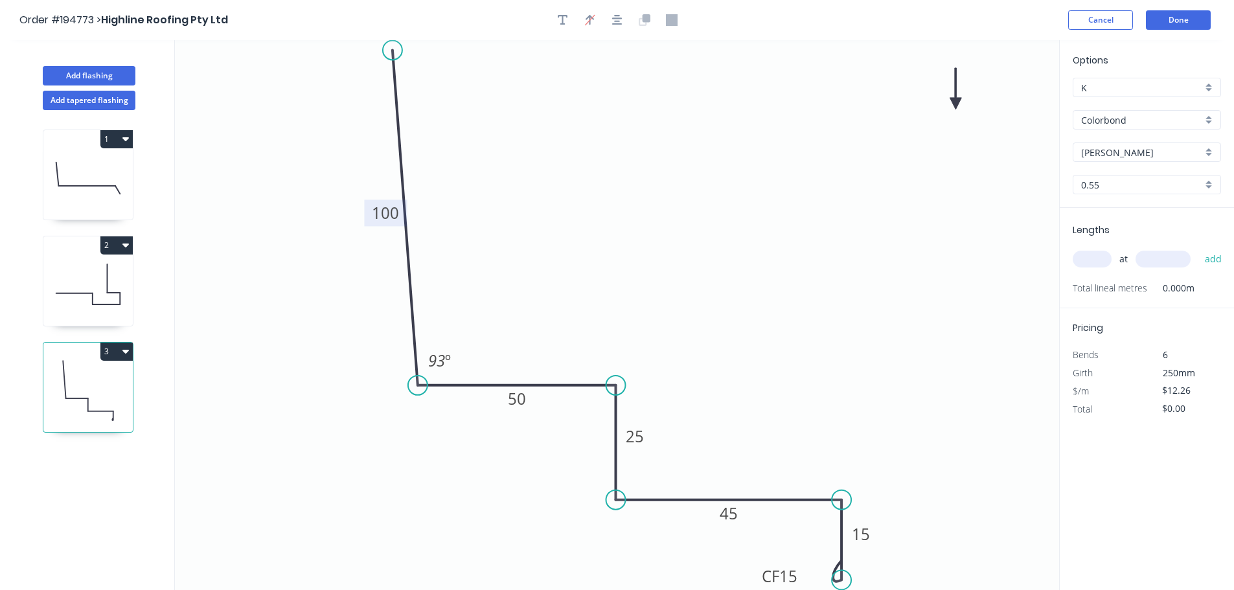
click at [619, 99] on icon at bounding box center [955, 88] width 12 height 41
click at [619, 258] on input "text" at bounding box center [1092, 259] width 39 height 17
type input "2"
type input "2200"
click at [619, 248] on button "add" at bounding box center [1213, 259] width 30 height 22
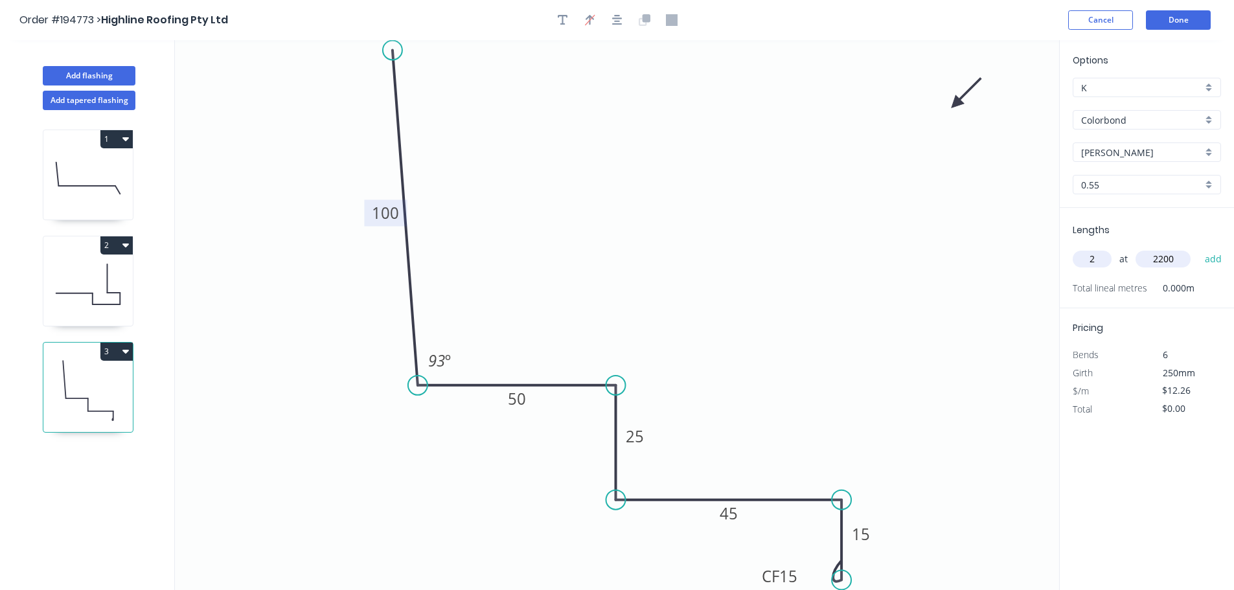
type input "$53.94"
click at [619, 1] on header "Order #194773 > Highline Roofing Pty Ltd Cancel Done" at bounding box center [617, 20] width 1234 height 40
click at [619, 17] on button "Done" at bounding box center [1178, 19] width 65 height 19
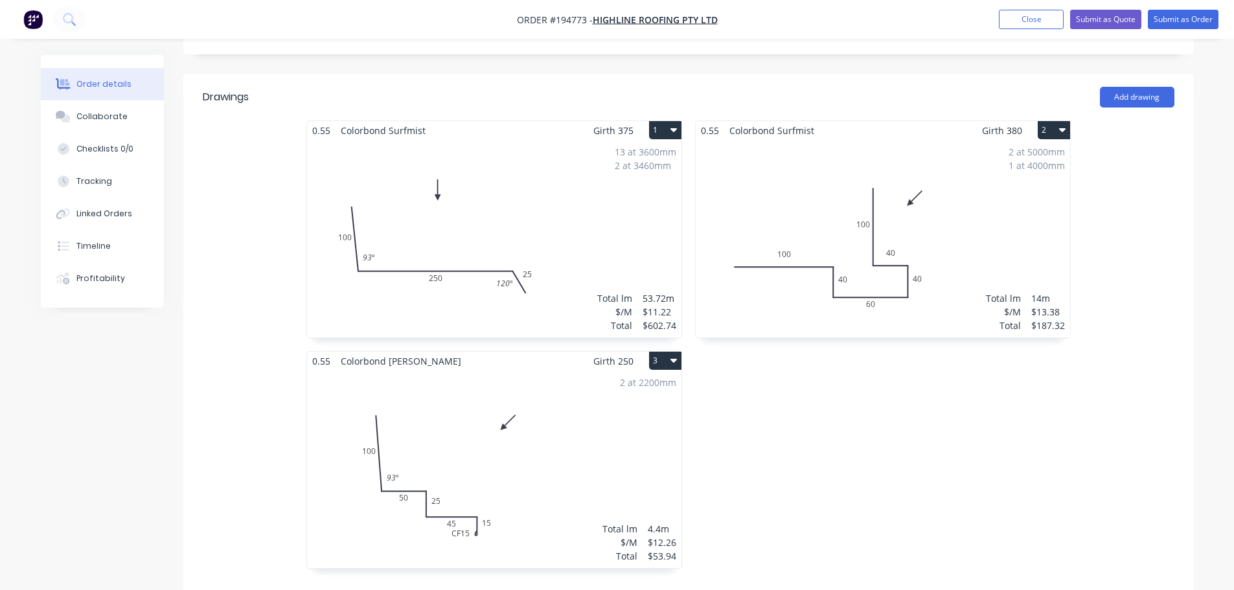
scroll to position [324, 0]
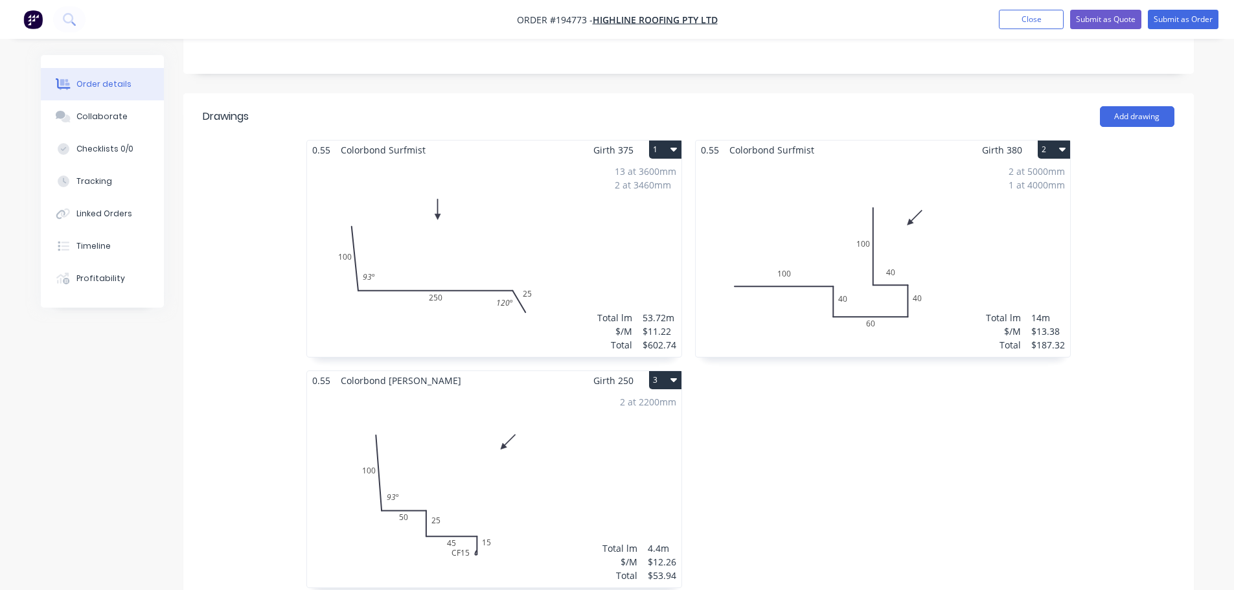
click at [619, 240] on div "13 at 3600mm 2 at 3460mm Total lm $/M Total 53.72m $11.22 $602.74" at bounding box center [494, 258] width 374 height 198
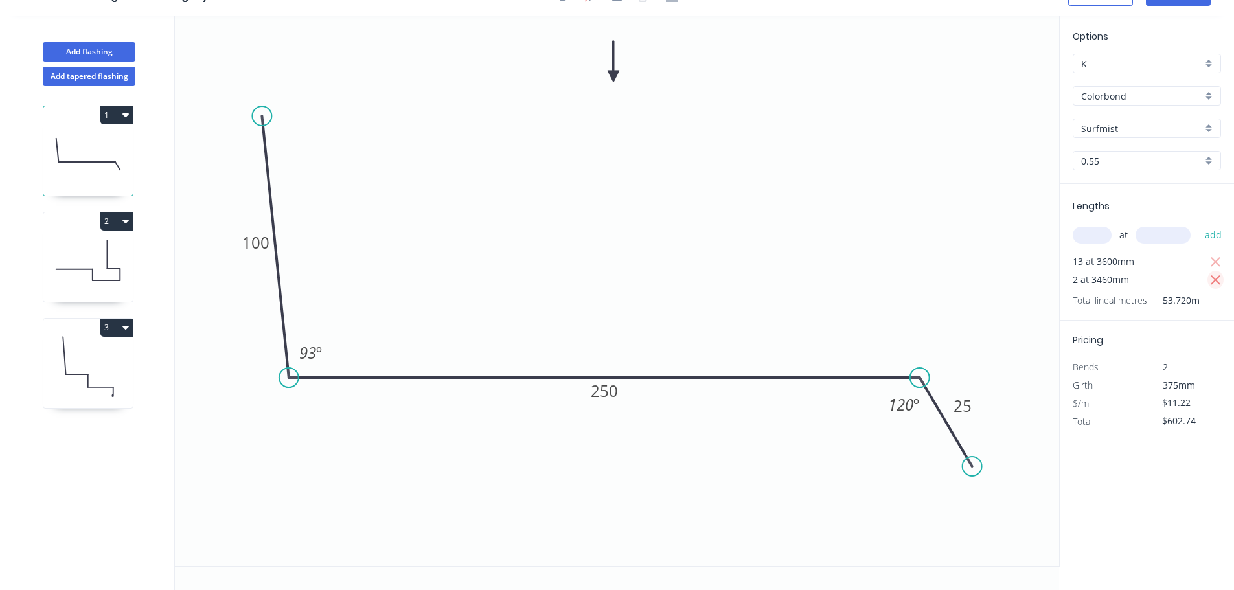
click at [619, 282] on icon "button" at bounding box center [1216, 280] width 10 height 10
type input "$525.10"
click at [619, 240] on input "text" at bounding box center [1092, 235] width 39 height 17
type input "2"
type input "3640"
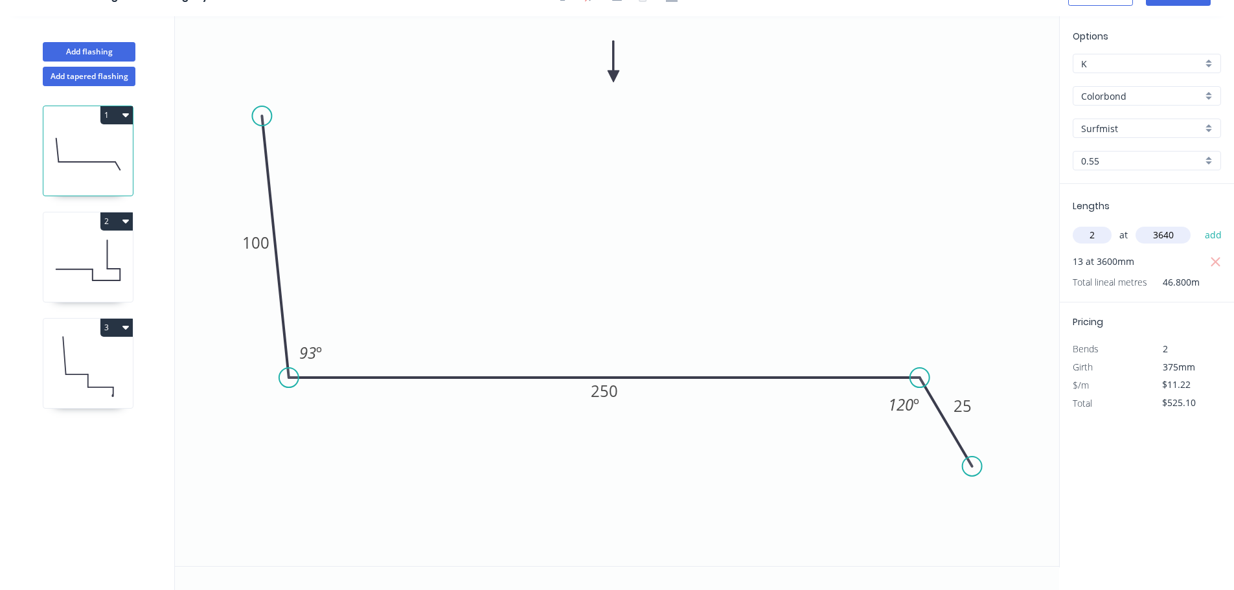
click at [619, 224] on button "add" at bounding box center [1213, 235] width 30 height 22
type input "$606.78"
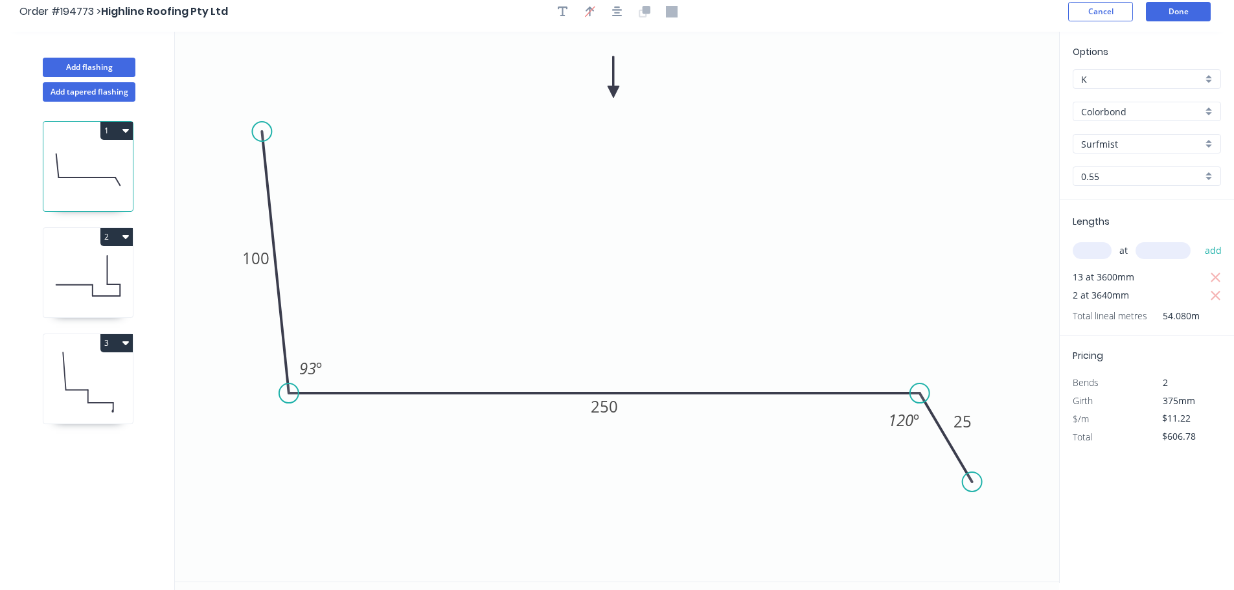
scroll to position [0, 0]
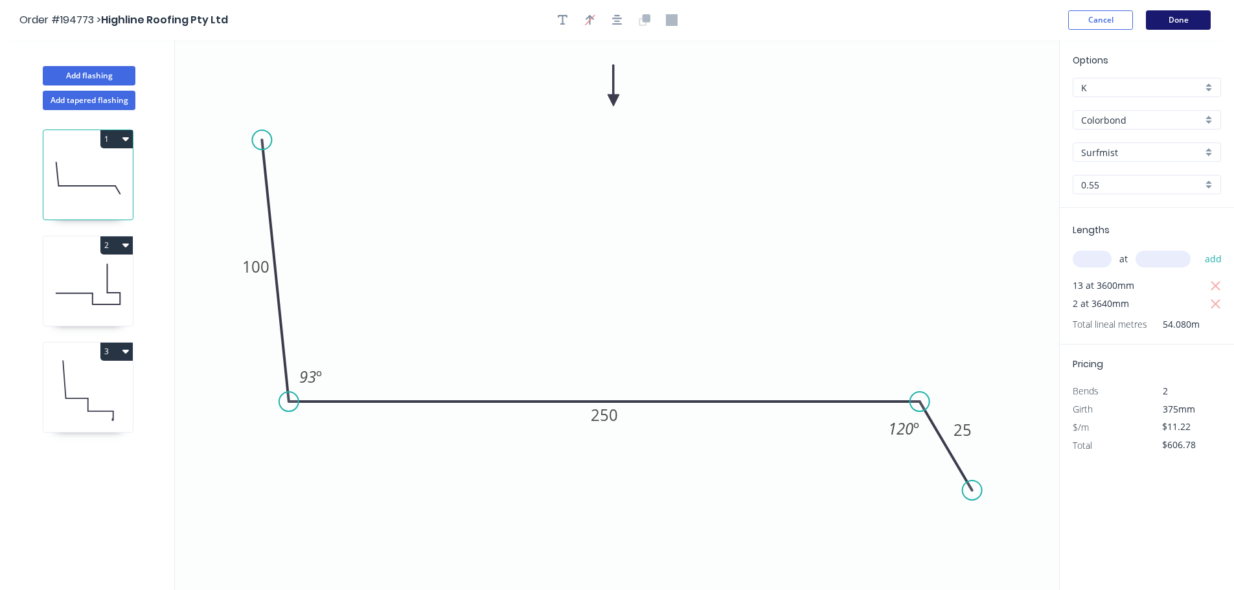
click at [619, 25] on button "Done" at bounding box center [1178, 19] width 65 height 19
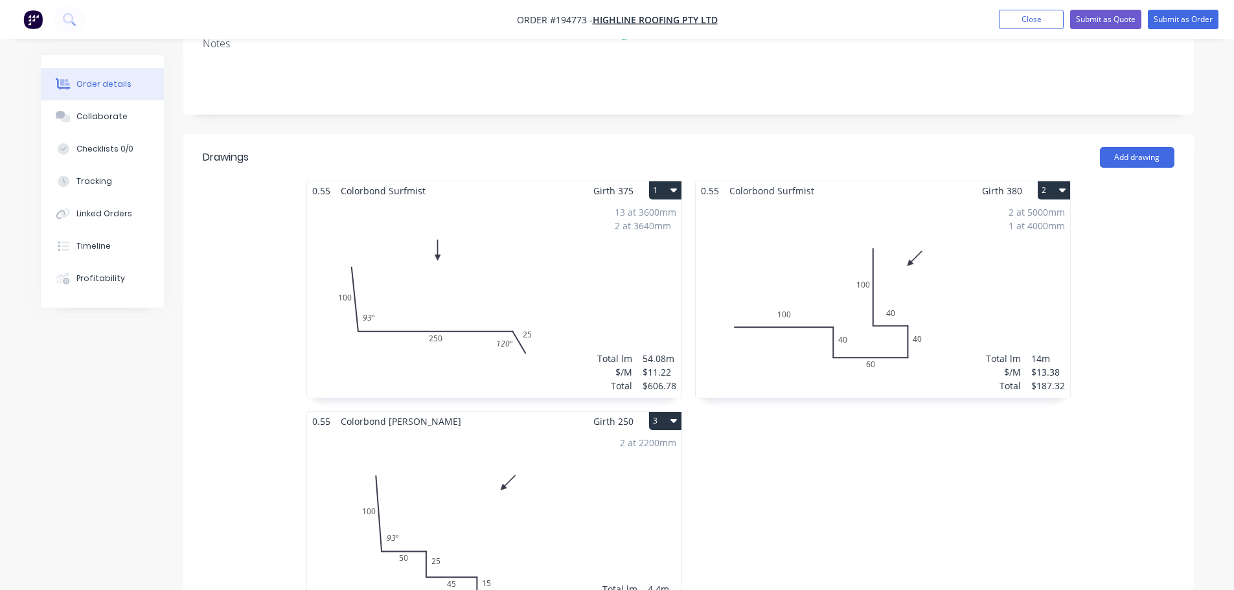
scroll to position [324, 0]
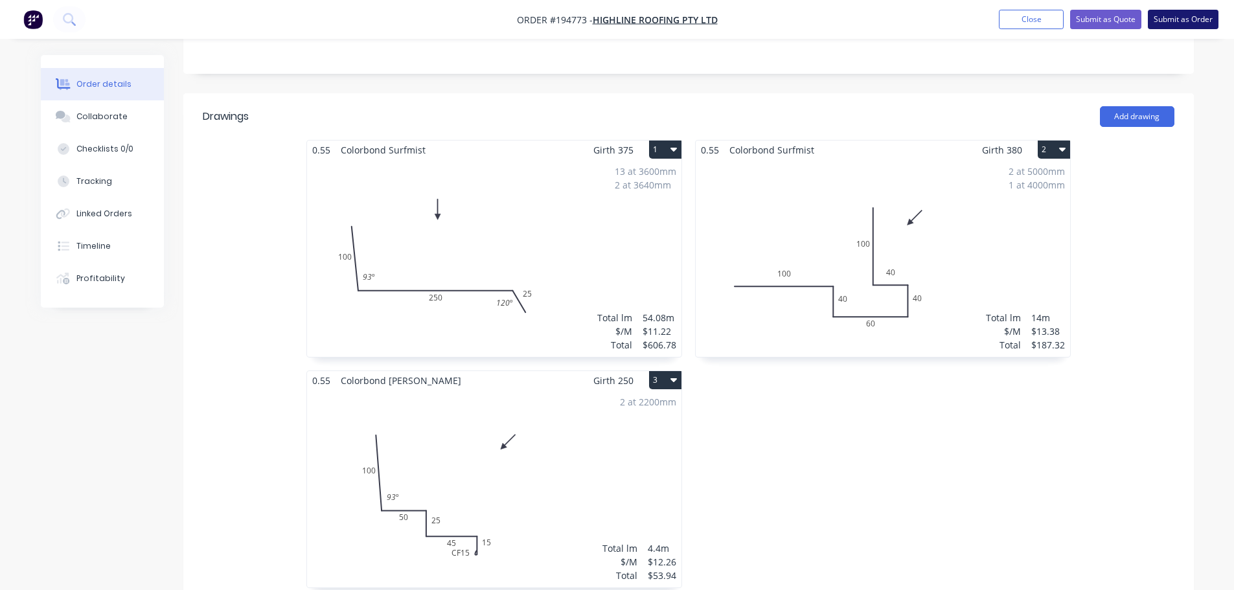
click at [619, 23] on button "Submit as Order" at bounding box center [1183, 19] width 71 height 19
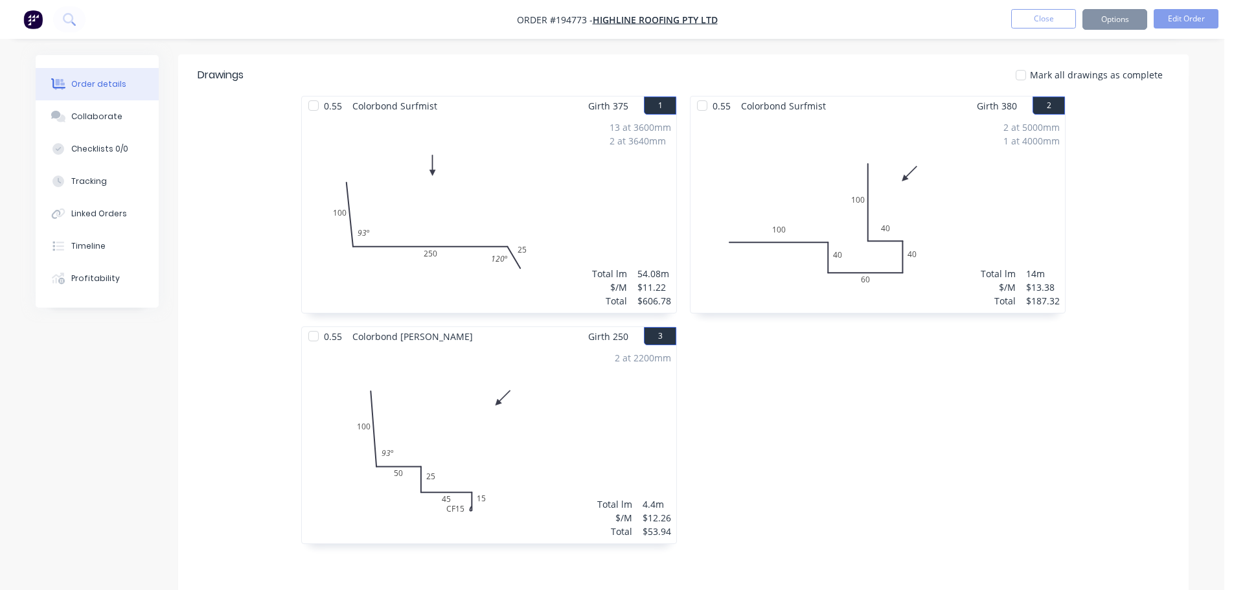
scroll to position [0, 0]
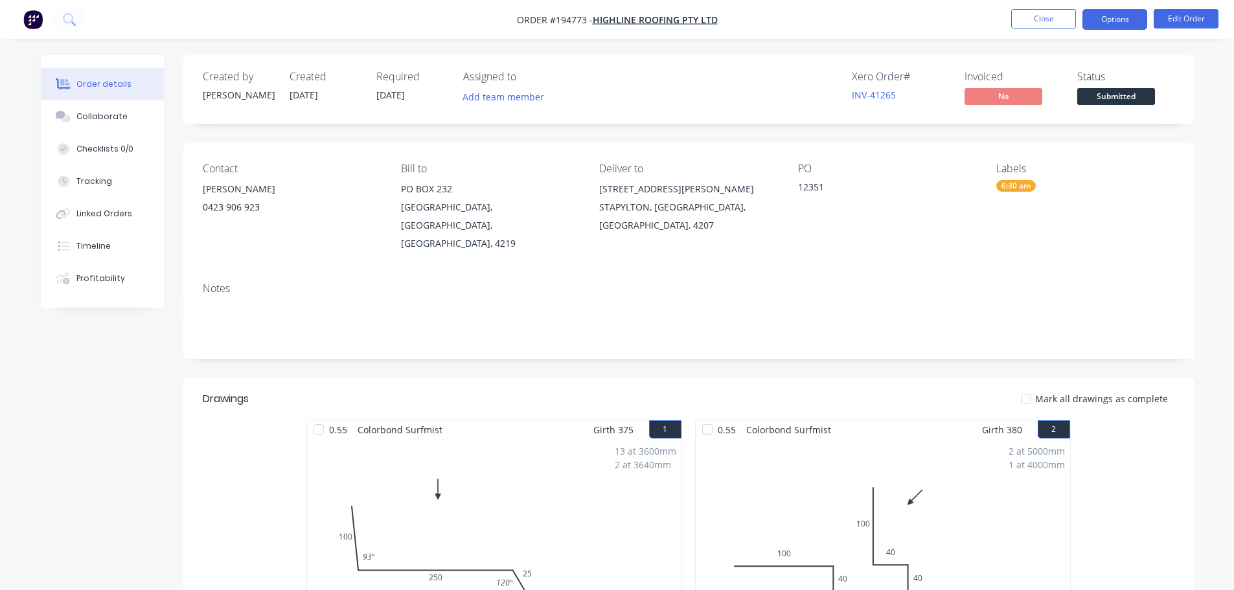
click at [619, 23] on button "Options" at bounding box center [1114, 19] width 65 height 21
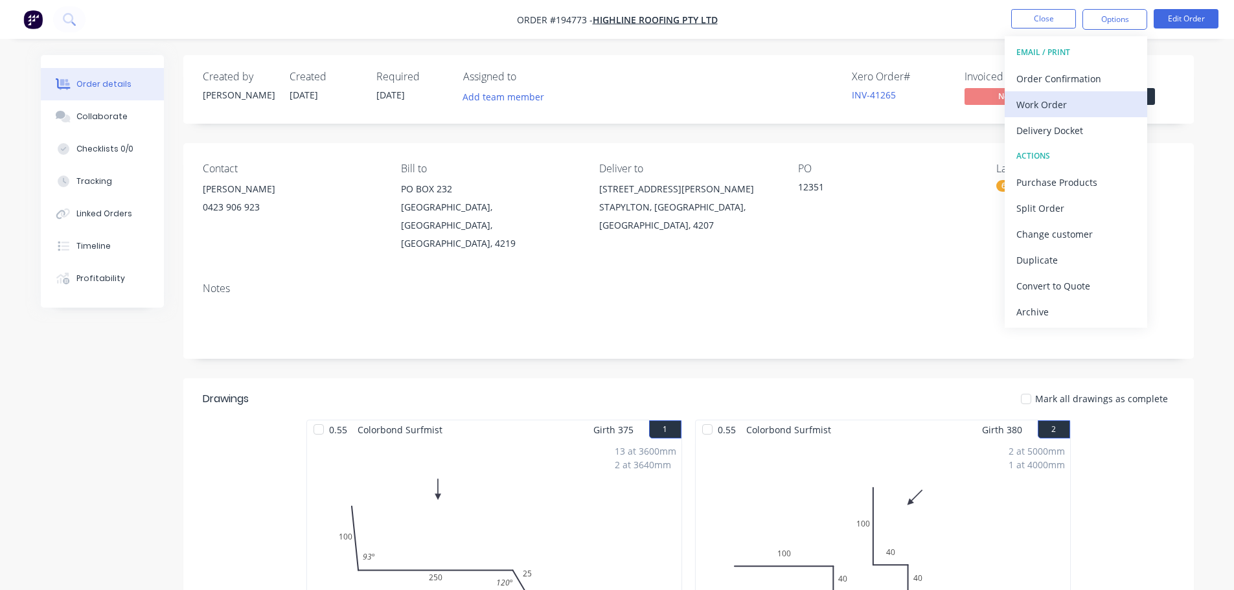
click at [619, 98] on div "Work Order" at bounding box center [1075, 104] width 119 height 19
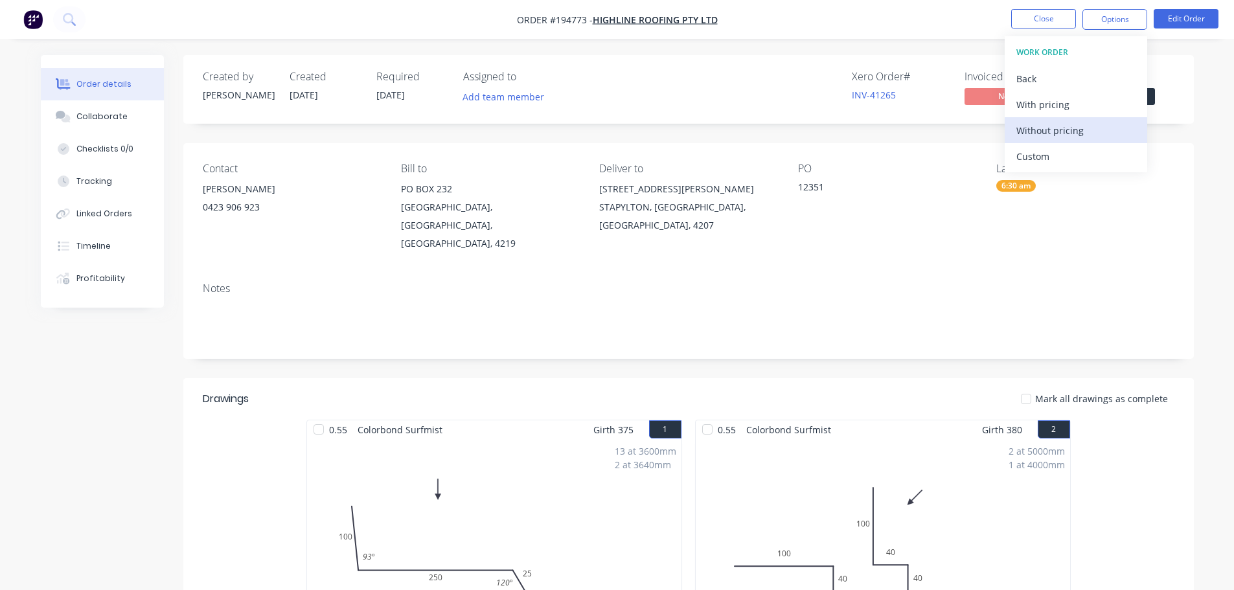
click at [619, 120] on button "Without pricing" at bounding box center [1076, 130] width 142 height 26
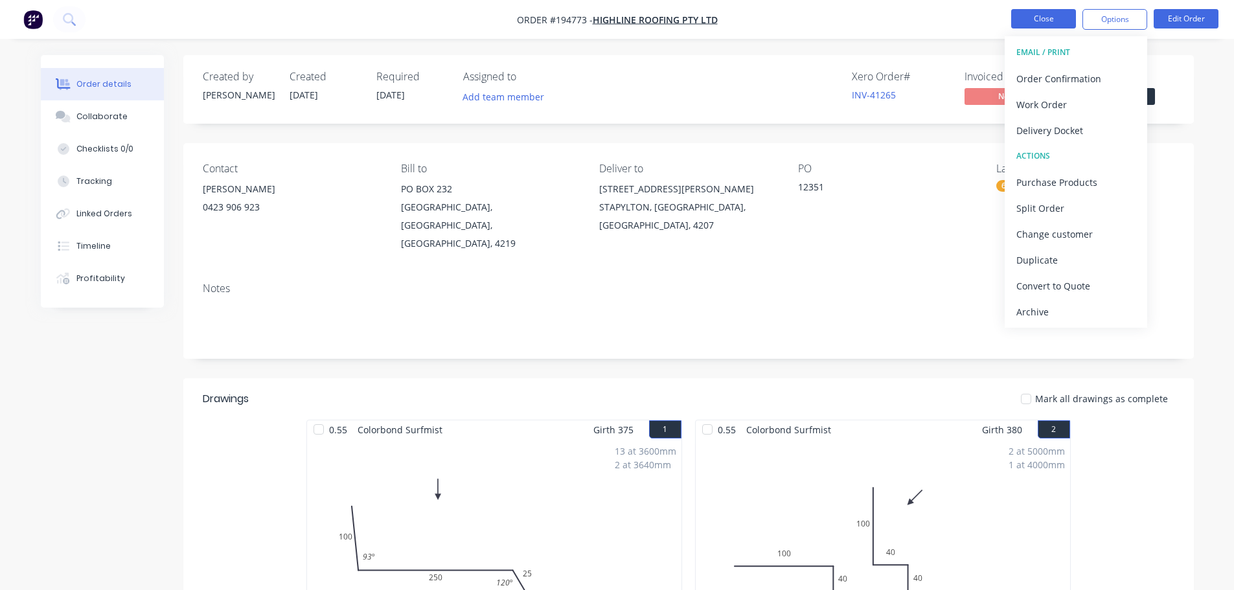
click at [619, 18] on button "Close" at bounding box center [1043, 18] width 65 height 19
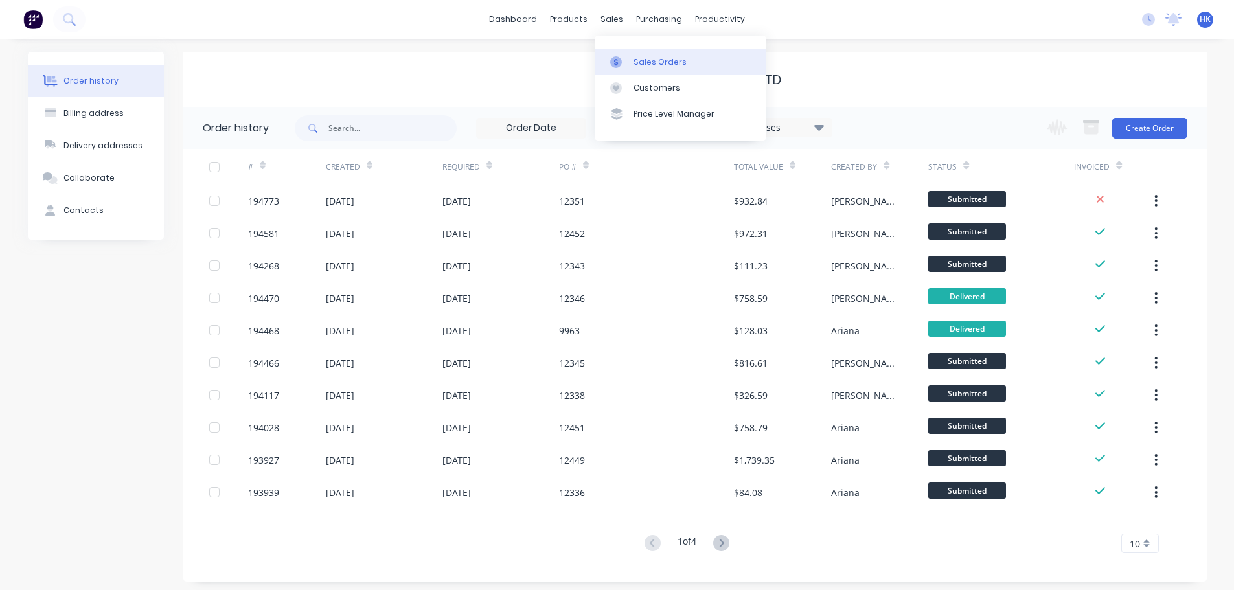
click at [619, 58] on div "Sales Orders" at bounding box center [659, 62] width 53 height 12
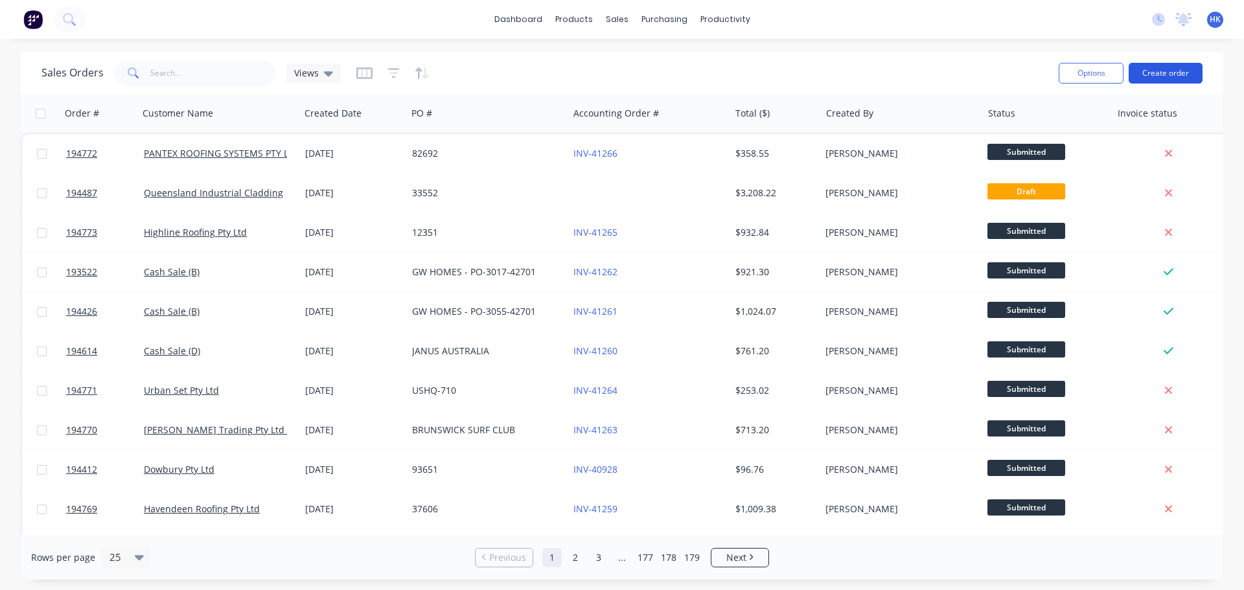
click at [619, 74] on button "Create order" at bounding box center [1165, 73] width 74 height 21
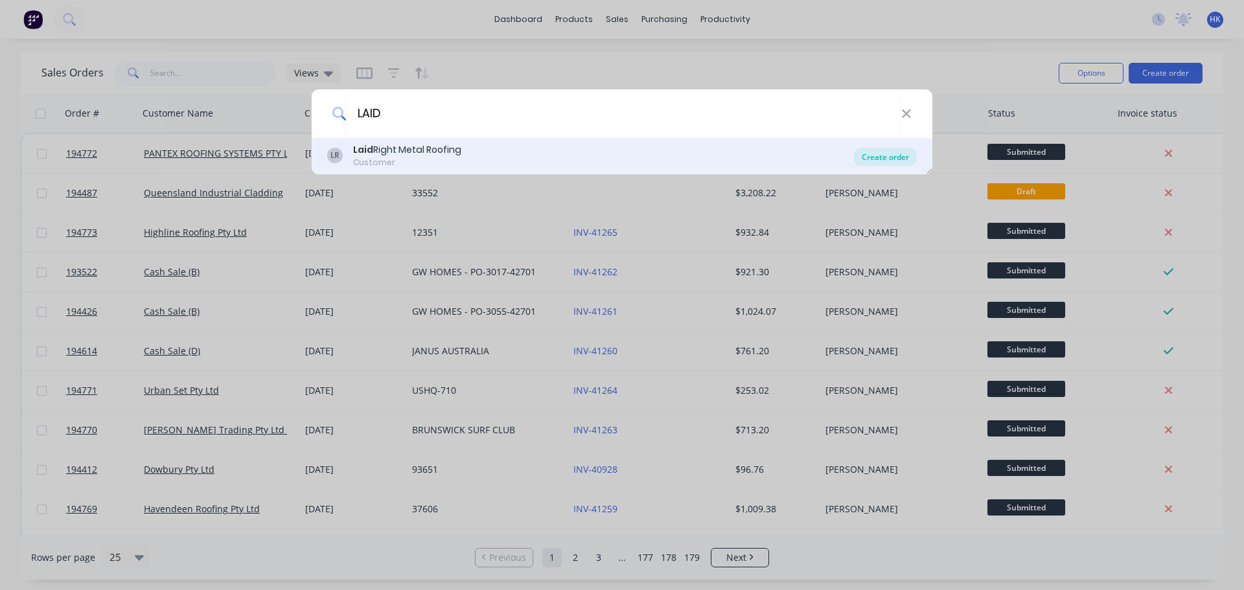
type input "LAID"
click at [619, 157] on div "Create order" at bounding box center [885, 157] width 63 height 18
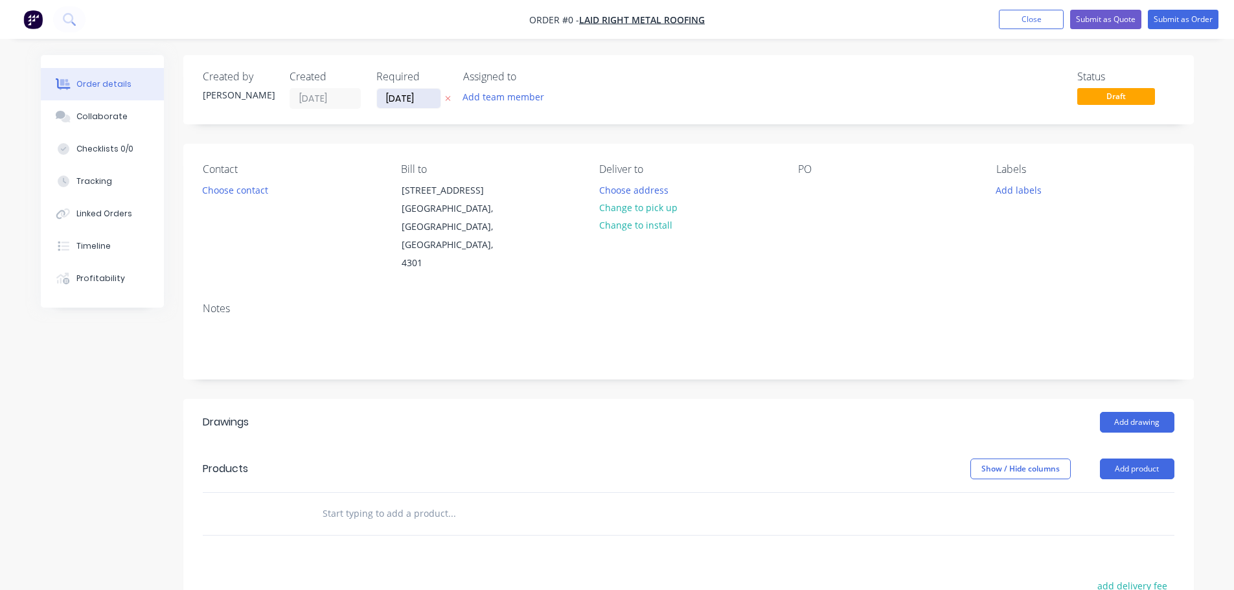
click at [395, 100] on input "[DATE]" at bounding box center [408, 98] width 63 height 19
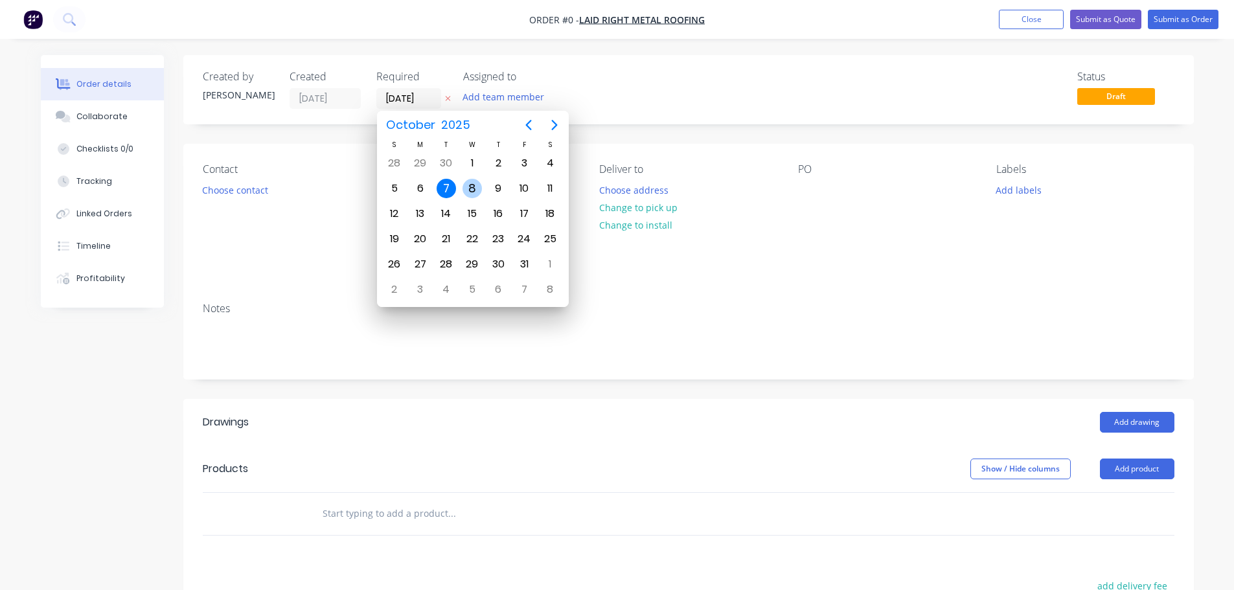
click at [470, 185] on div "8" at bounding box center [471, 188] width 19 height 19
type input "[DATE]"
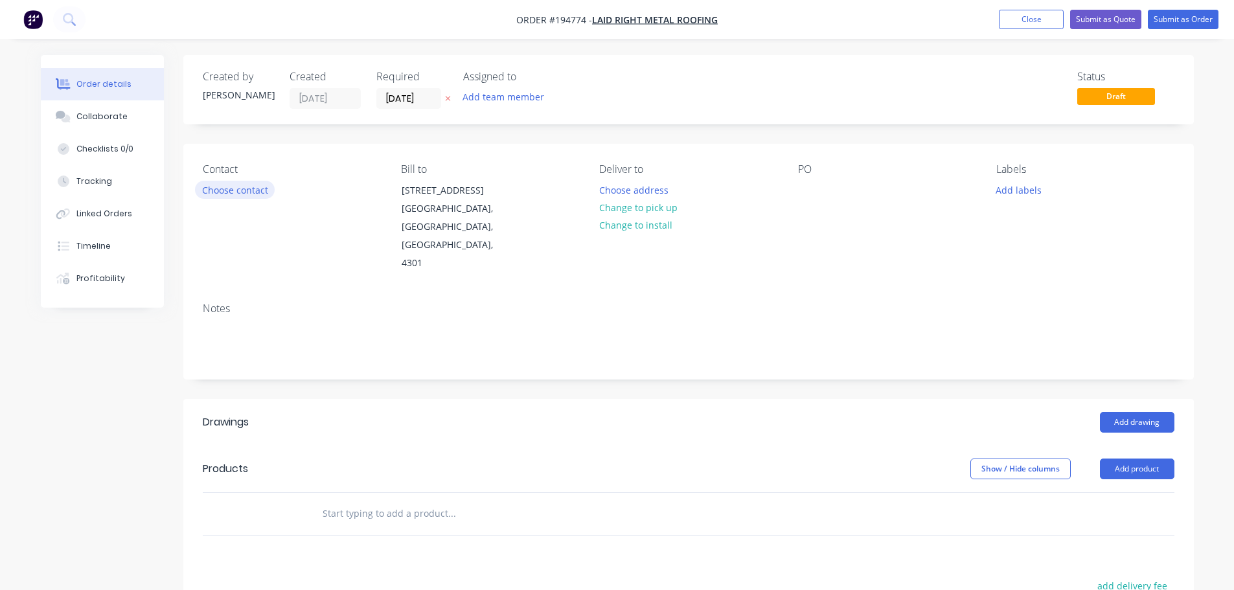
click at [254, 190] on button "Choose contact" at bounding box center [235, 189] width 80 height 17
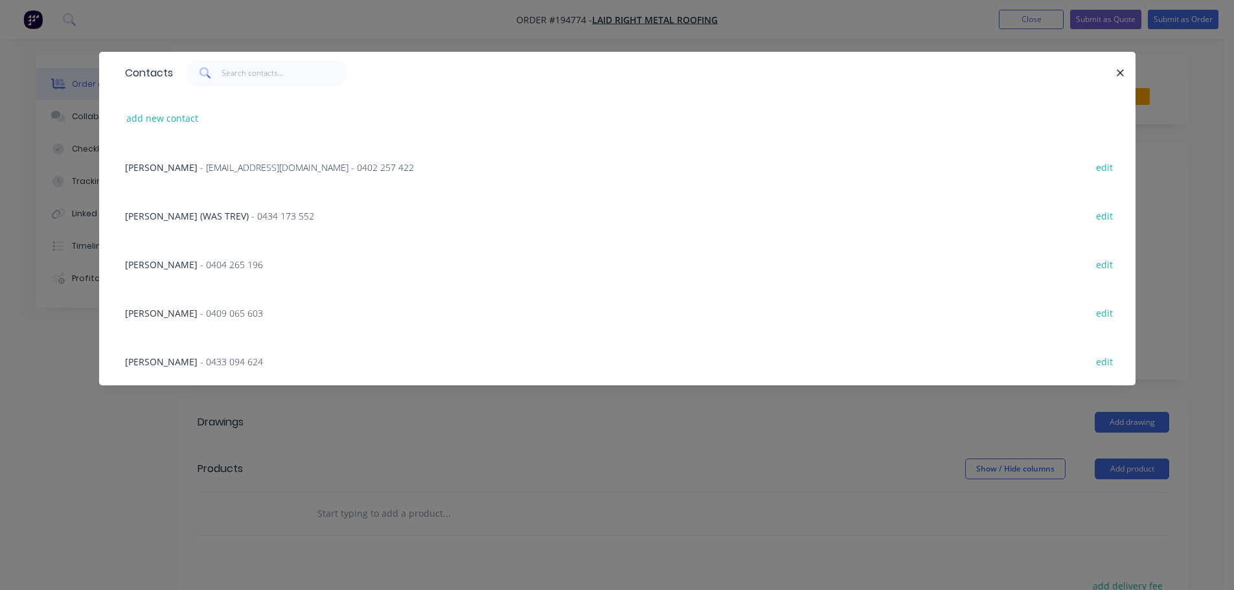
drag, startPoint x: 190, startPoint y: 168, endPoint x: 227, endPoint y: 176, distance: 38.4
click at [200, 168] on span "- tcbpl@outlook.com - 0402 257 422" at bounding box center [307, 167] width 214 height 12
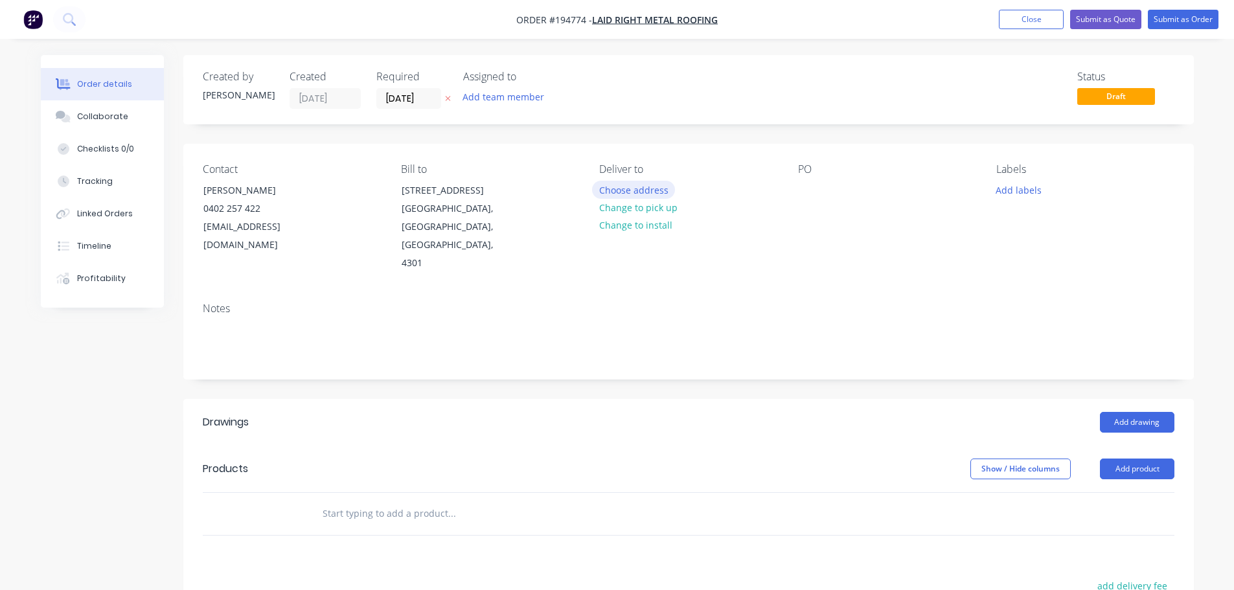
click at [619, 192] on button "Choose address" at bounding box center [633, 189] width 83 height 17
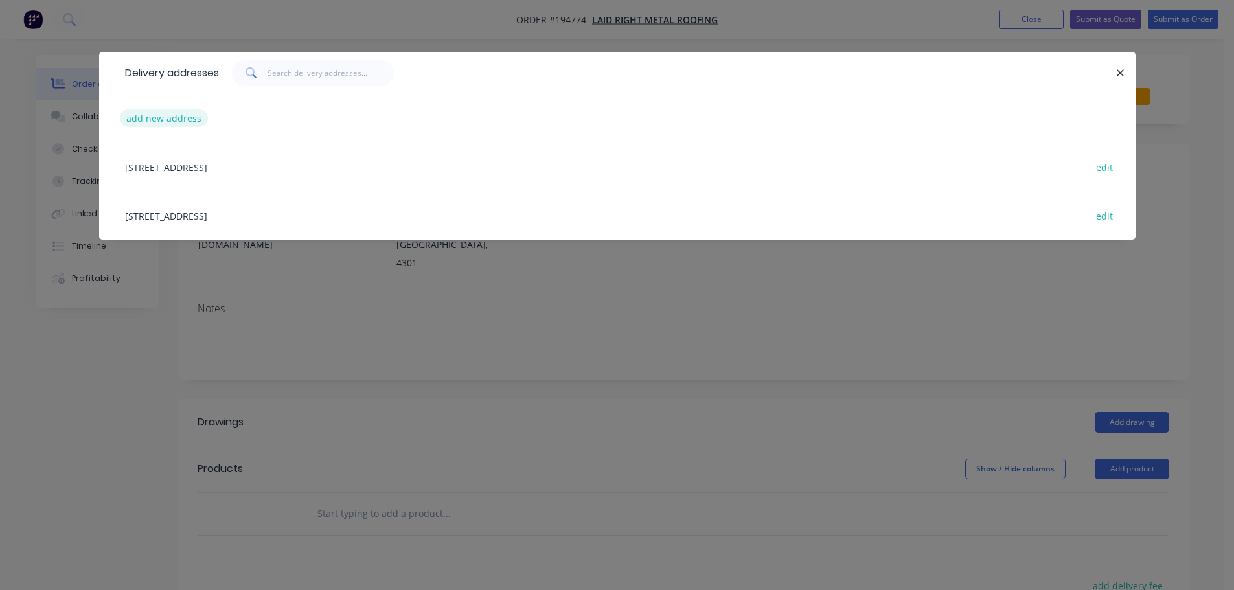
click at [164, 120] on button "add new address" at bounding box center [164, 117] width 89 height 17
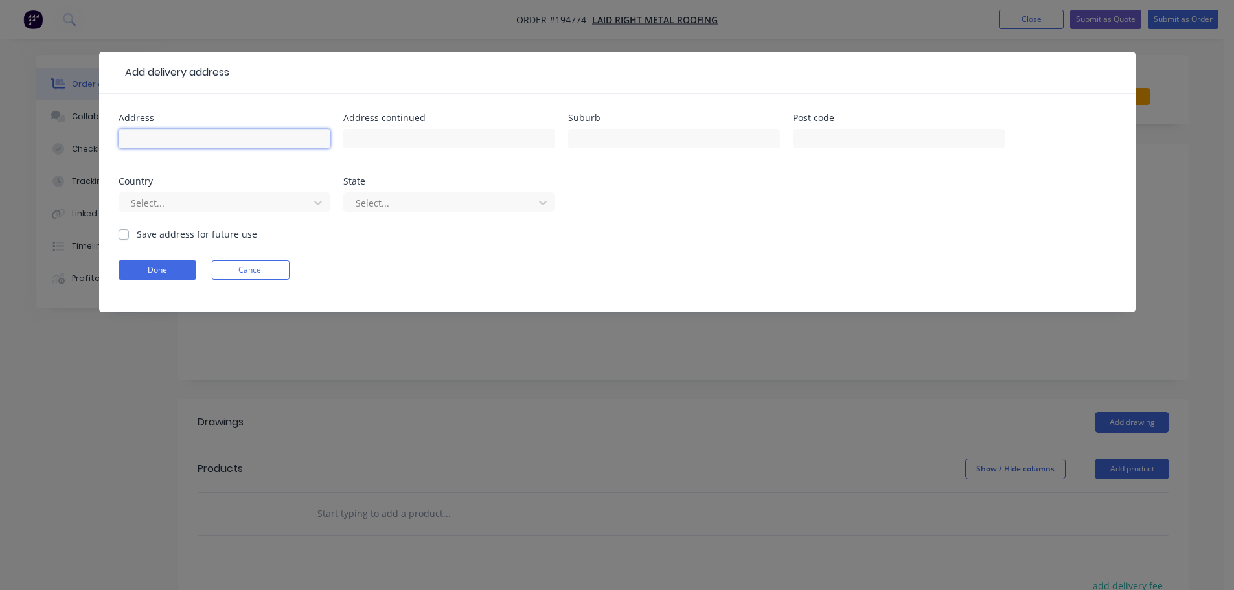
click at [176, 137] on input "text" at bounding box center [225, 138] width 212 height 19
type input "33 DUNCAN STREET"
type input "WELLINGTON POINT"
click at [619, 137] on input "text" at bounding box center [899, 138] width 212 height 19
drag, startPoint x: 258, startPoint y: 143, endPoint x: 112, endPoint y: 141, distance: 145.7
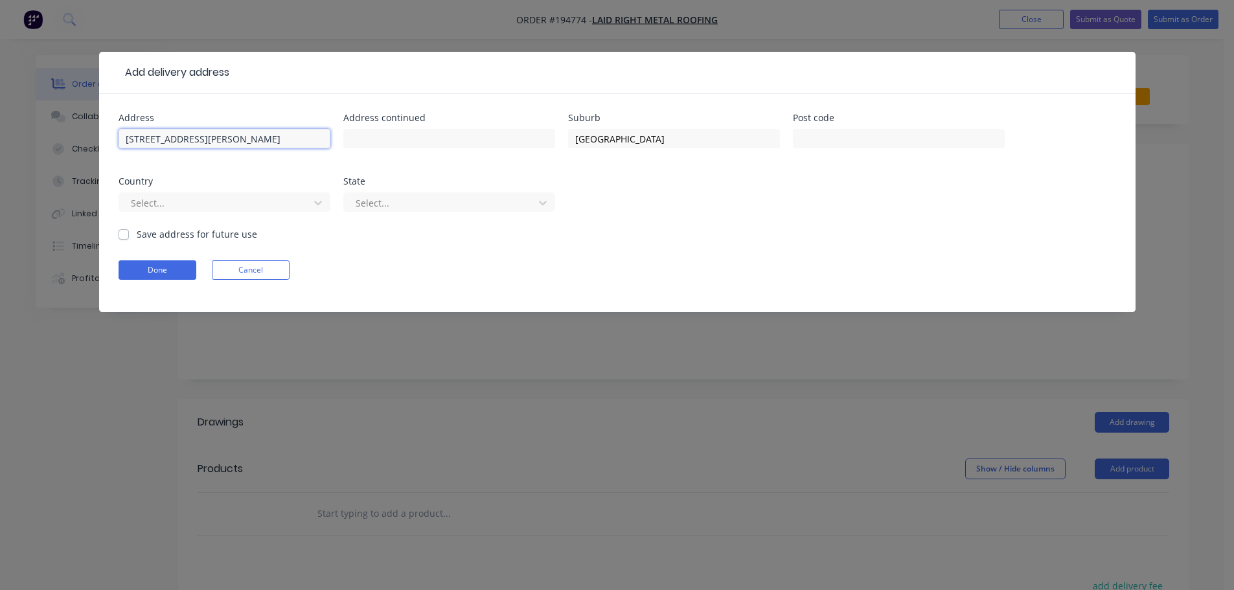
click at [112, 141] on div "Address 33 DUNCAN STREET Address continued Suburb WELLINGTON POINT Post code Co…" at bounding box center [617, 203] width 1036 height 218
click at [286, 140] on input "33 DUNCAN STREET" at bounding box center [225, 138] width 212 height 19
drag, startPoint x: 834, startPoint y: 137, endPoint x: 779, endPoint y: 111, distance: 61.2
click at [619, 137] on input "text" at bounding box center [899, 138] width 212 height 19
type input "4160"
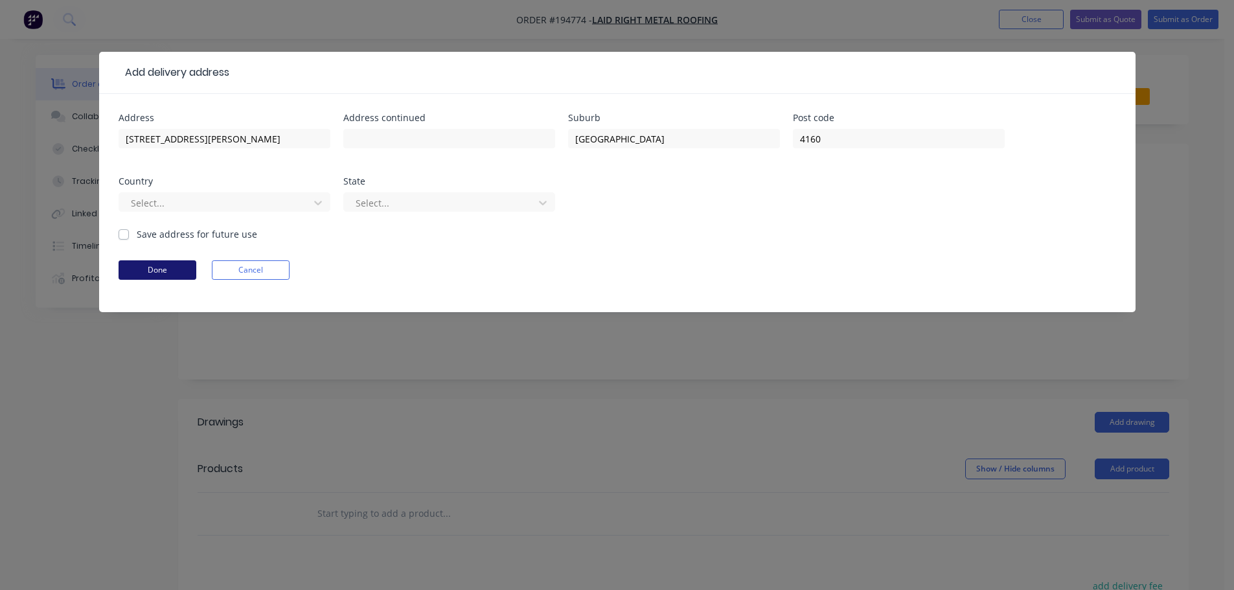
click at [179, 270] on button "Done" at bounding box center [158, 269] width 78 height 19
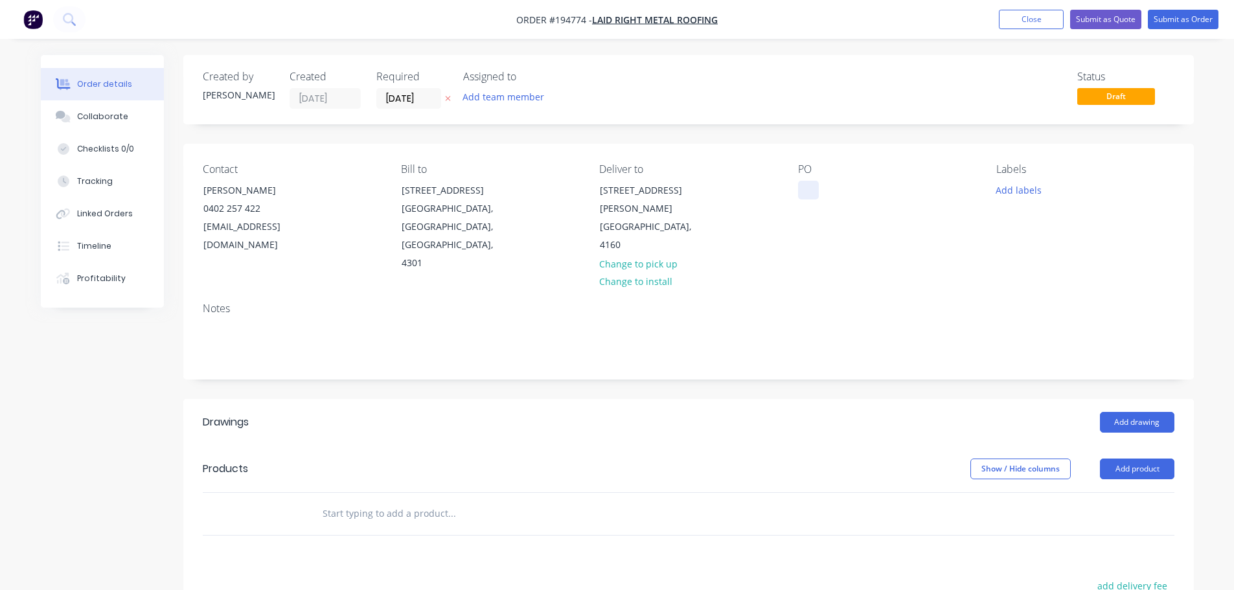
click at [619, 192] on div at bounding box center [808, 190] width 21 height 19
click at [619, 459] on button "Add product" at bounding box center [1137, 469] width 74 height 21
click at [619, 492] on div "Product catalogue" at bounding box center [1113, 501] width 100 height 19
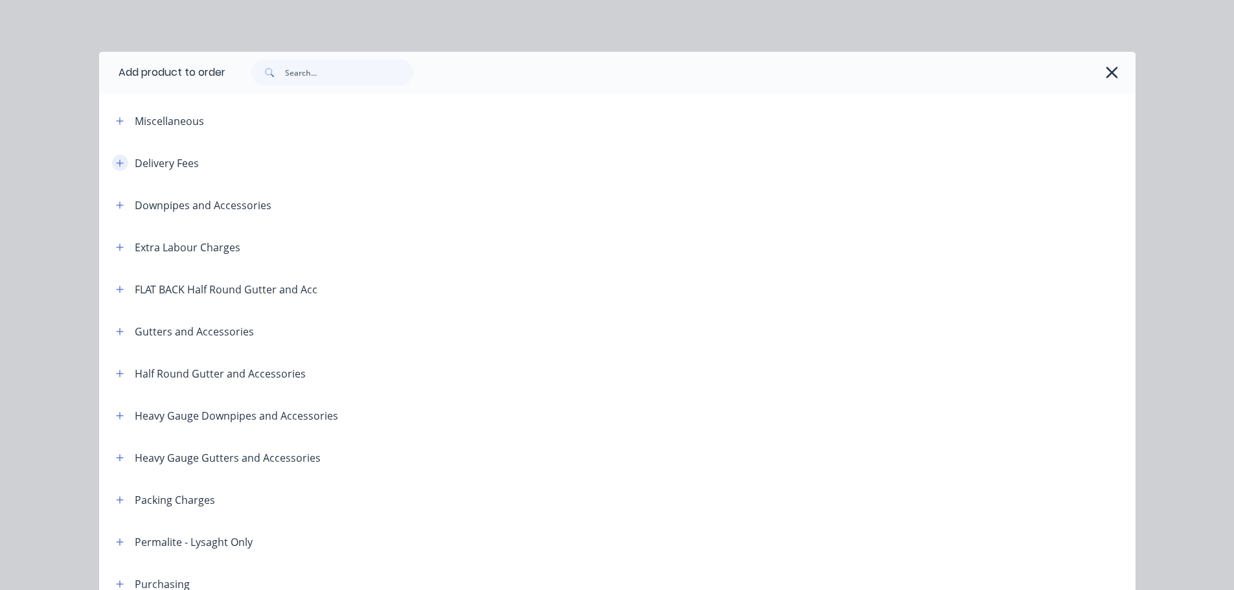
click at [117, 164] on icon "button" at bounding box center [120, 163] width 8 height 9
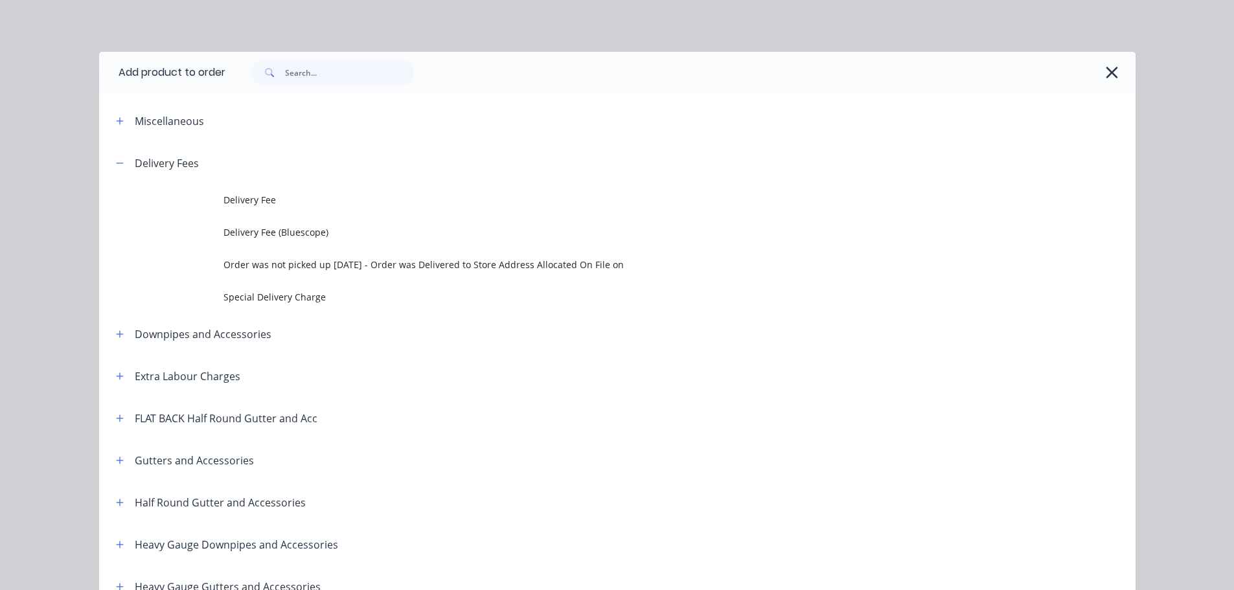
click at [256, 200] on span "Delivery Fee" at bounding box center [587, 200] width 729 height 14
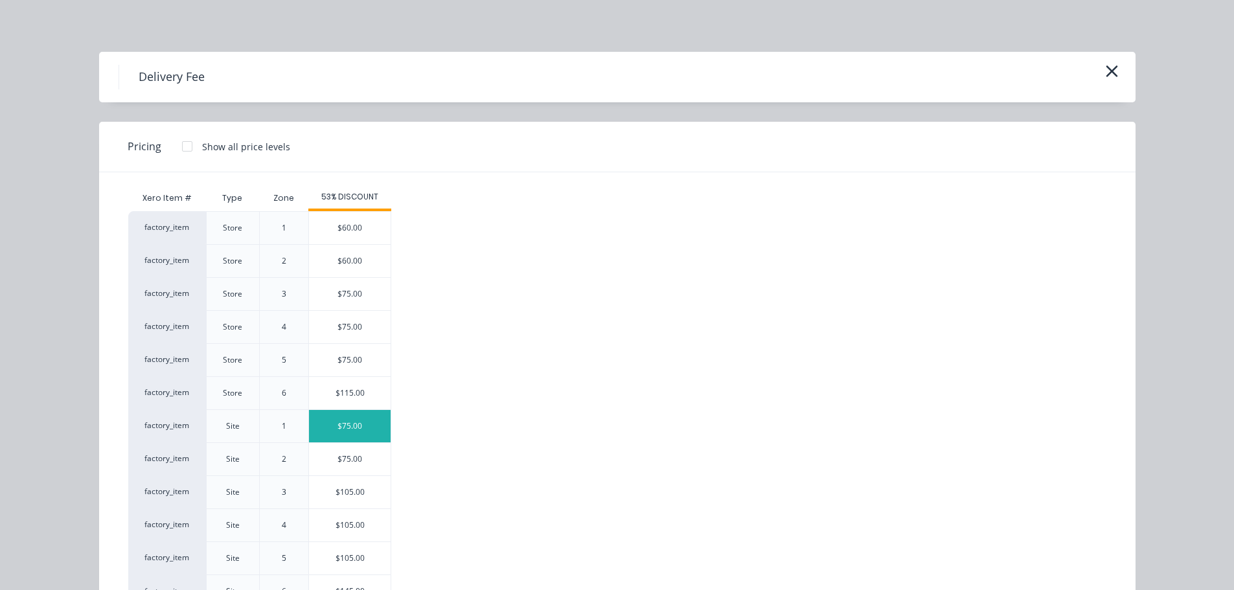
click at [334, 427] on div "$75.00" at bounding box center [350, 426] width 82 height 32
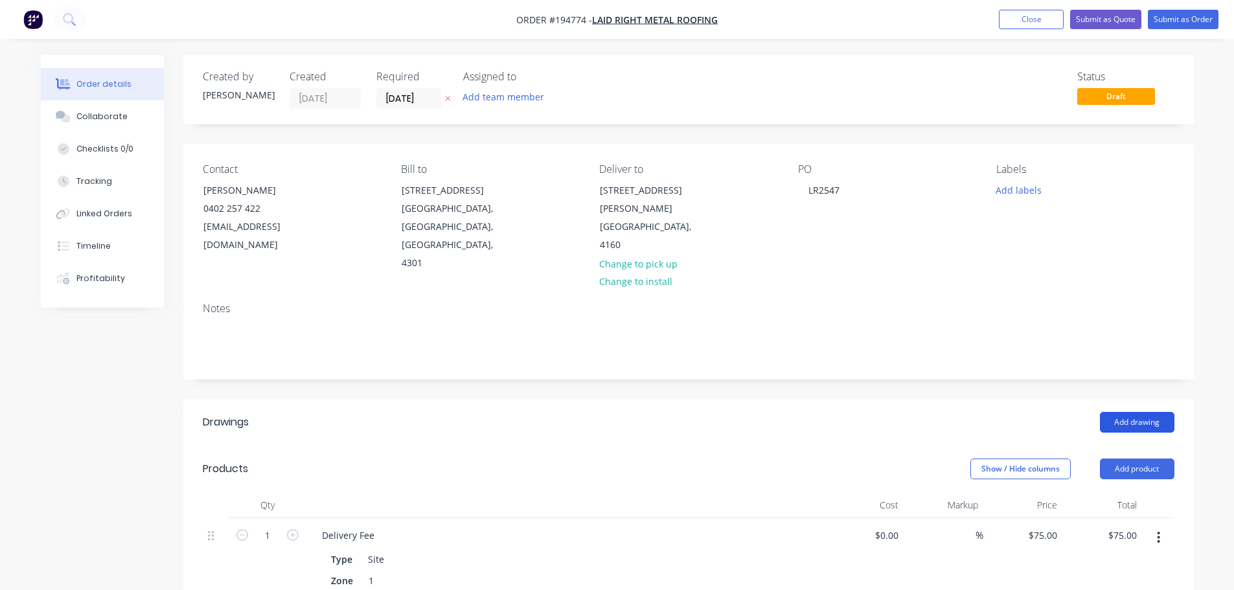
click at [619, 412] on button "Add drawing" at bounding box center [1137, 422] width 74 height 21
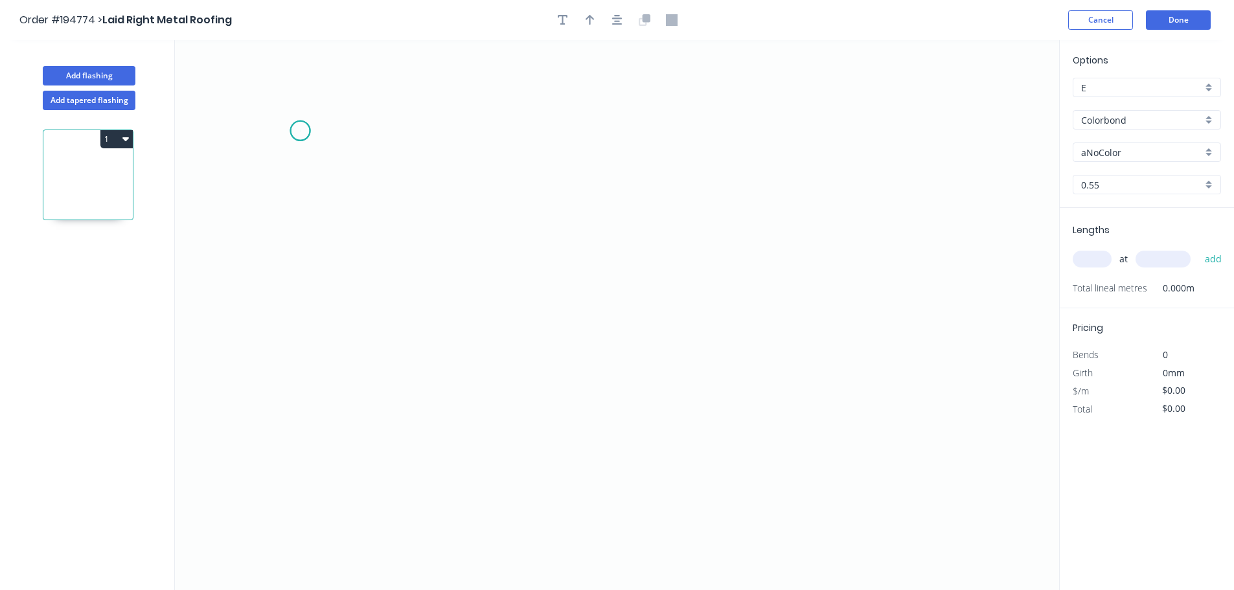
click at [300, 131] on icon "0" at bounding box center [617, 315] width 884 height 550
click at [299, 418] on icon "0" at bounding box center [617, 315] width 884 height 550
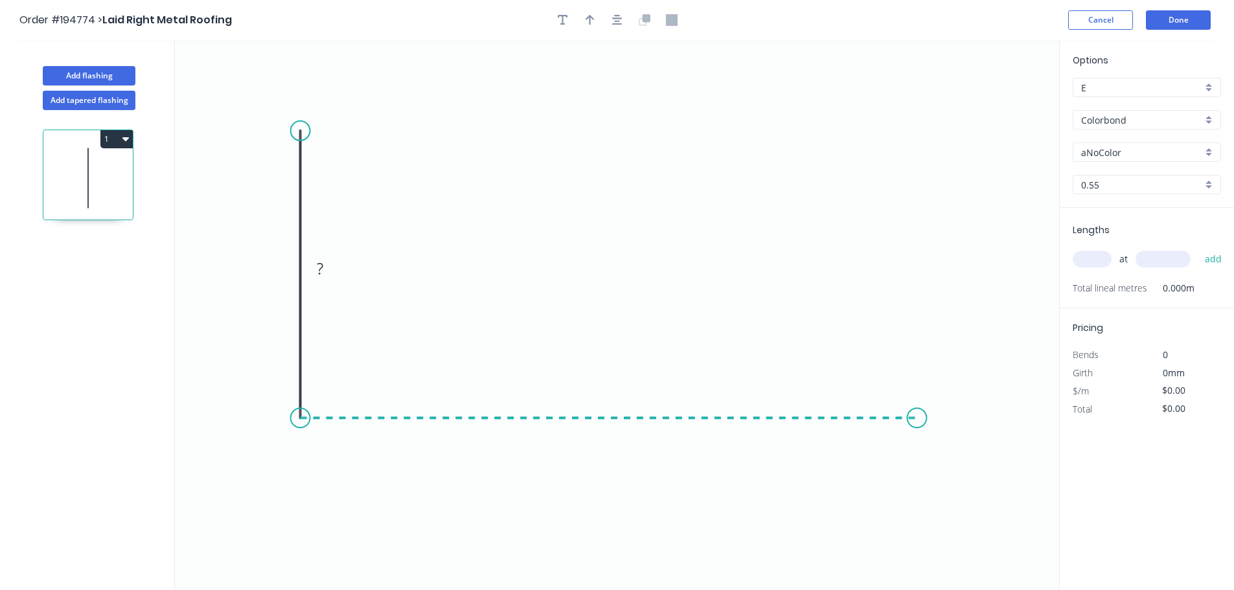
click at [619, 434] on icon "0 ?" at bounding box center [617, 315] width 884 height 550
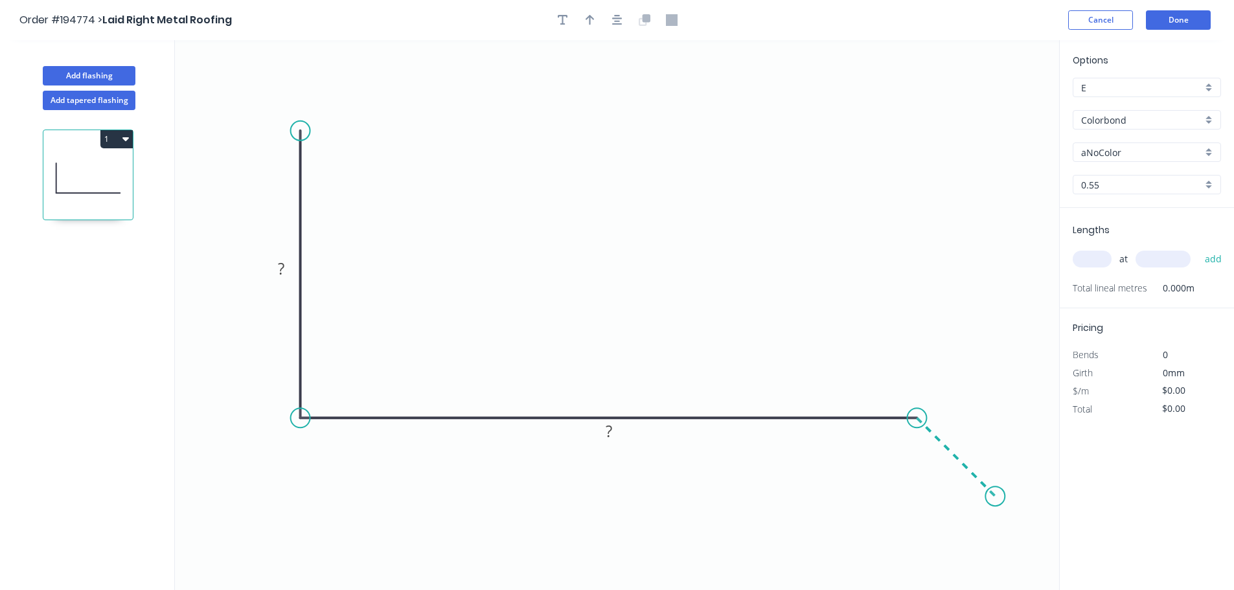
click at [619, 501] on icon "0 ? ?" at bounding box center [617, 315] width 884 height 550
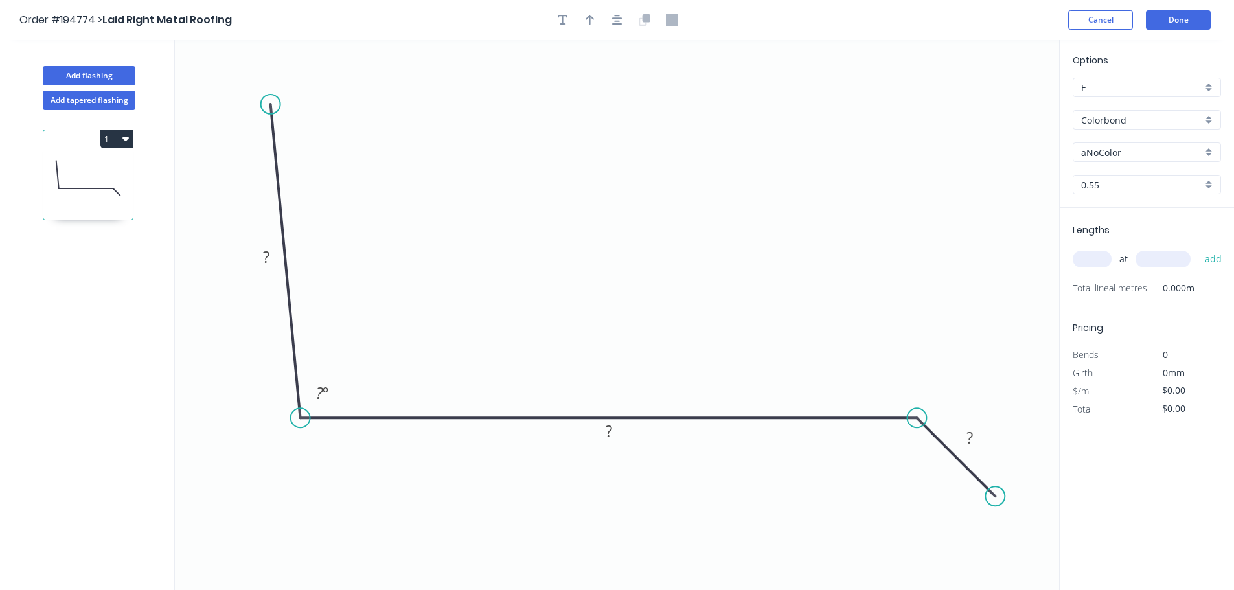
drag, startPoint x: 301, startPoint y: 131, endPoint x: 270, endPoint y: 104, distance: 40.4
click at [270, 104] on circle at bounding box center [270, 104] width 19 height 19
click at [277, 256] on rect at bounding box center [266, 258] width 26 height 18
type input "$13.18"
click at [618, 14] on icon "button" at bounding box center [617, 20] width 10 height 12
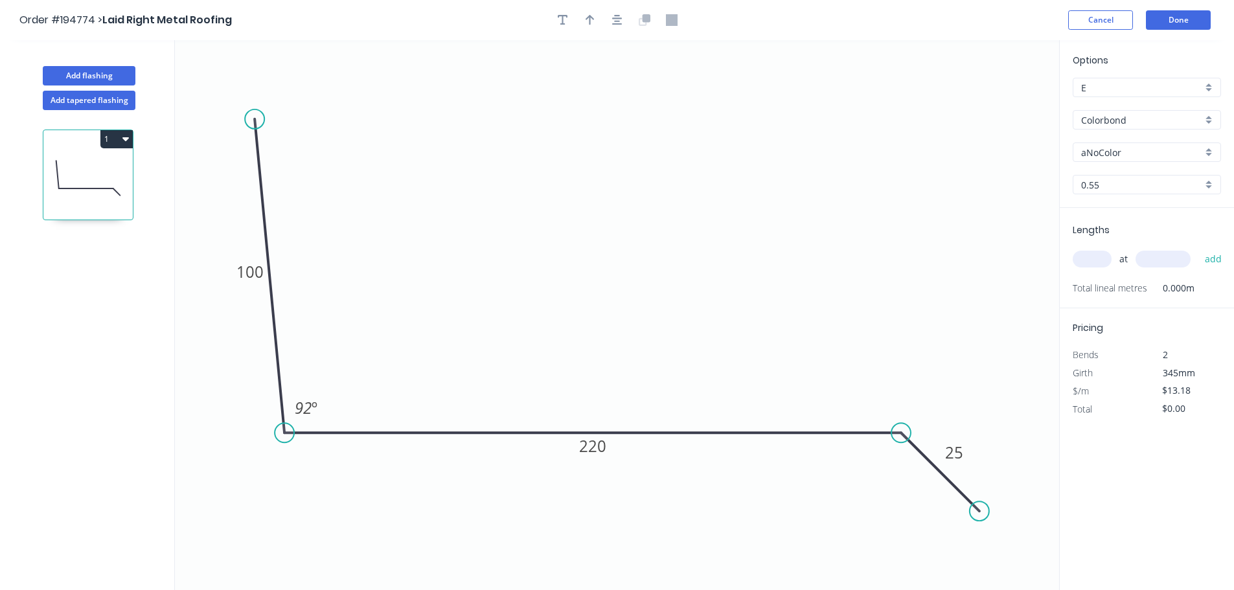
click at [599, 16] on div at bounding box center [617, 19] width 136 height 19
click at [587, 22] on icon "button" at bounding box center [589, 20] width 9 height 12
drag, startPoint x: 995, startPoint y: 103, endPoint x: 630, endPoint y: 100, distance: 365.3
click at [619, 100] on icon at bounding box center [630, 85] width 12 height 41
click at [619, 163] on div "Options E E Colorbond Colorbond Colorbond (Premium) Colorbond Coolmax Colorbond…" at bounding box center [1147, 130] width 174 height 155
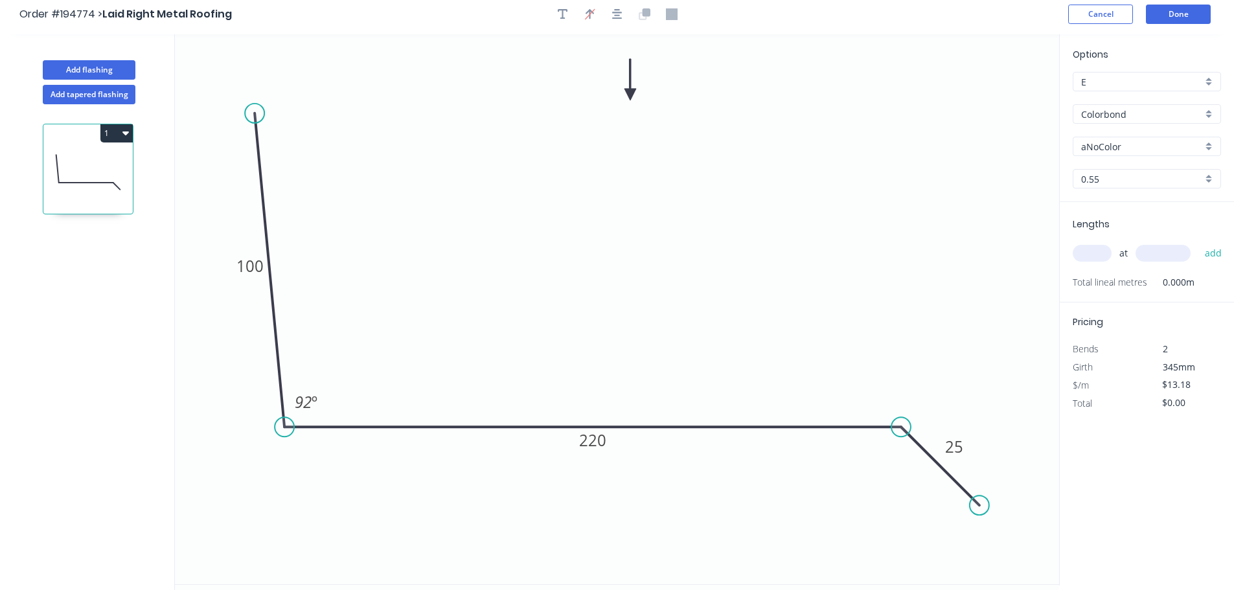
scroll to position [24, 0]
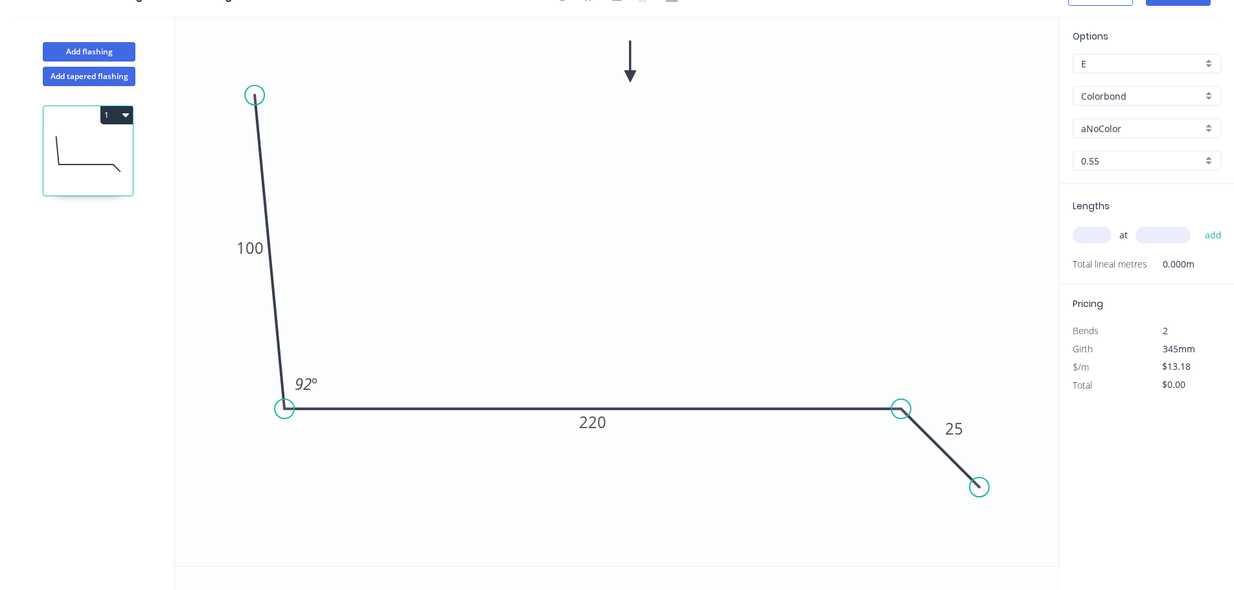
click at [619, 126] on input "aNoColor" at bounding box center [1141, 129] width 121 height 14
click at [619, 254] on div "Surfmist" at bounding box center [1146, 263] width 147 height 23
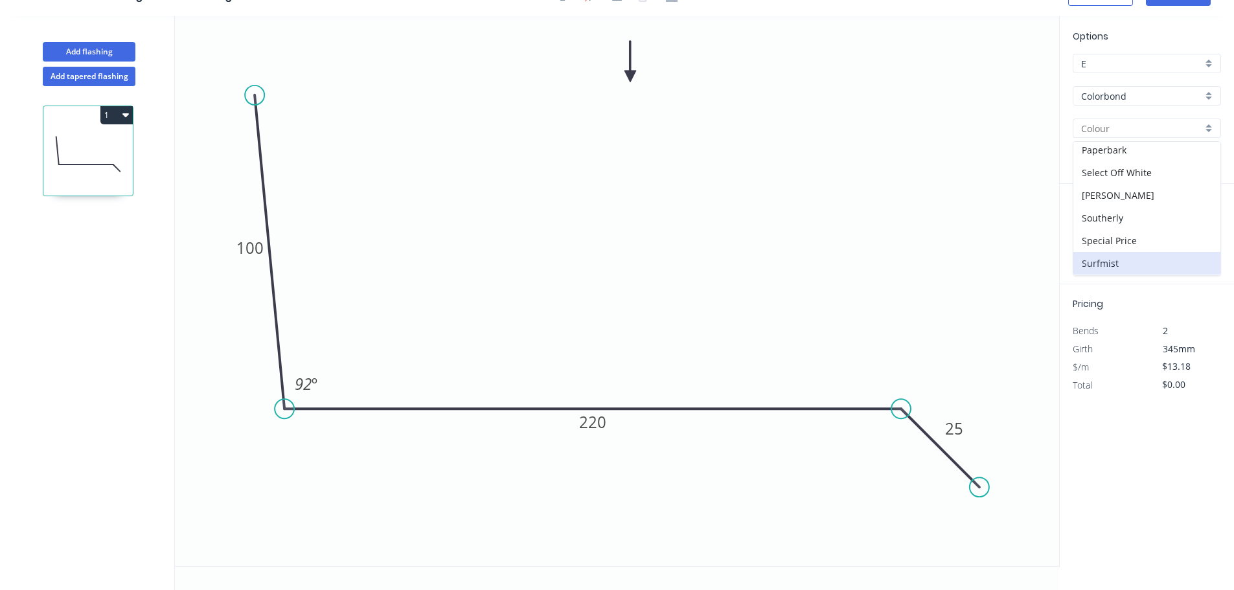
type input "Surfmist"
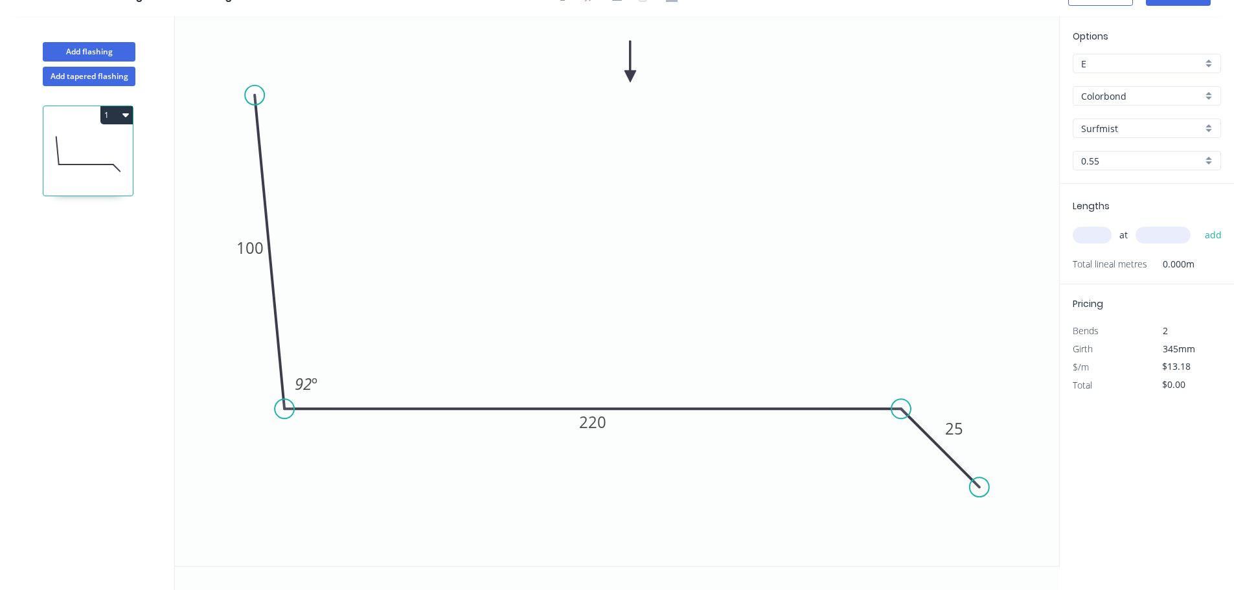
click at [619, 227] on input "text" at bounding box center [1092, 235] width 39 height 17
type input "1"
type input "2000"
click at [619, 224] on button "add" at bounding box center [1213, 235] width 30 height 22
type input "$26.36"
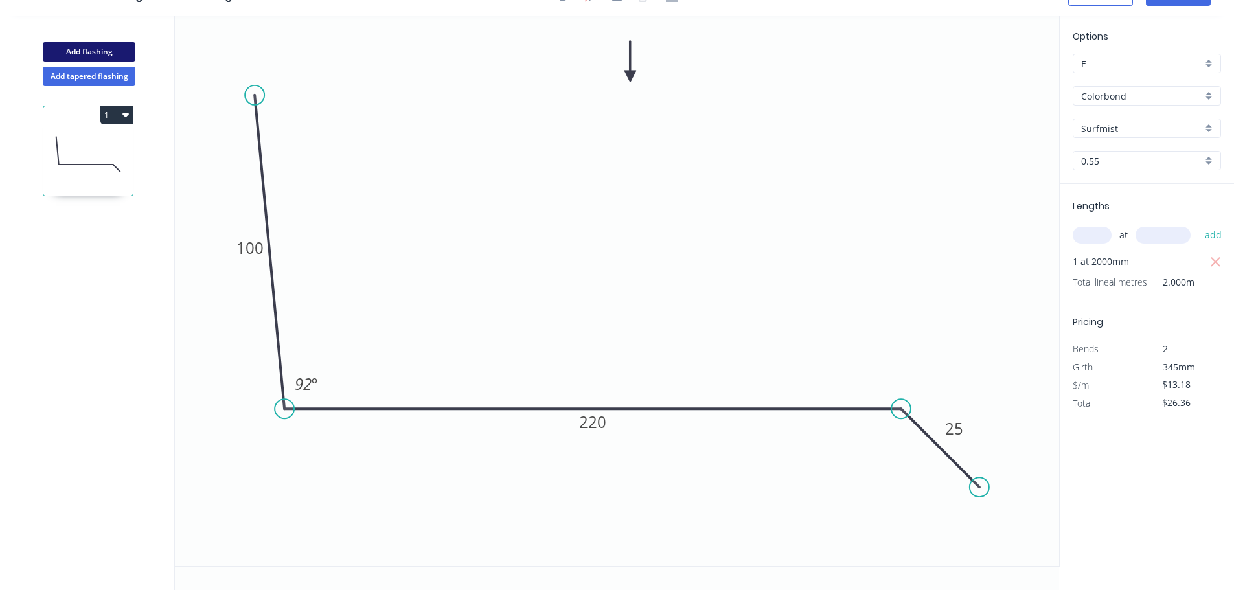
click at [117, 45] on button "Add flashing" at bounding box center [89, 51] width 93 height 19
type input "$0.00"
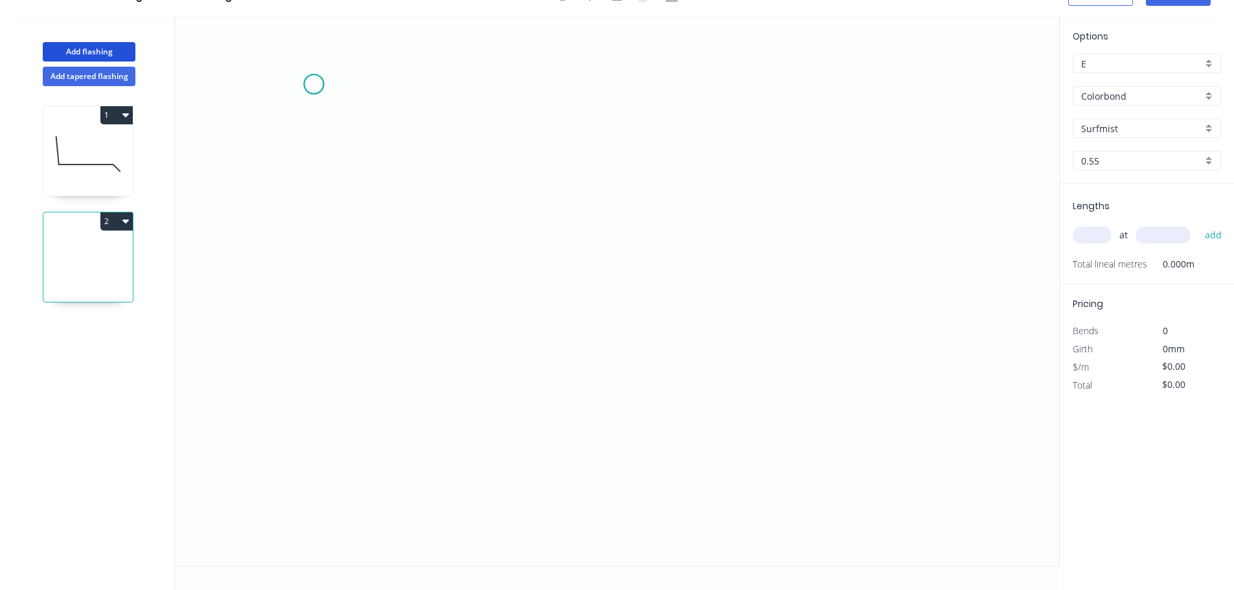
click at [313, 84] on icon "0" at bounding box center [617, 291] width 884 height 550
click at [315, 442] on icon "0" at bounding box center [617, 291] width 884 height 550
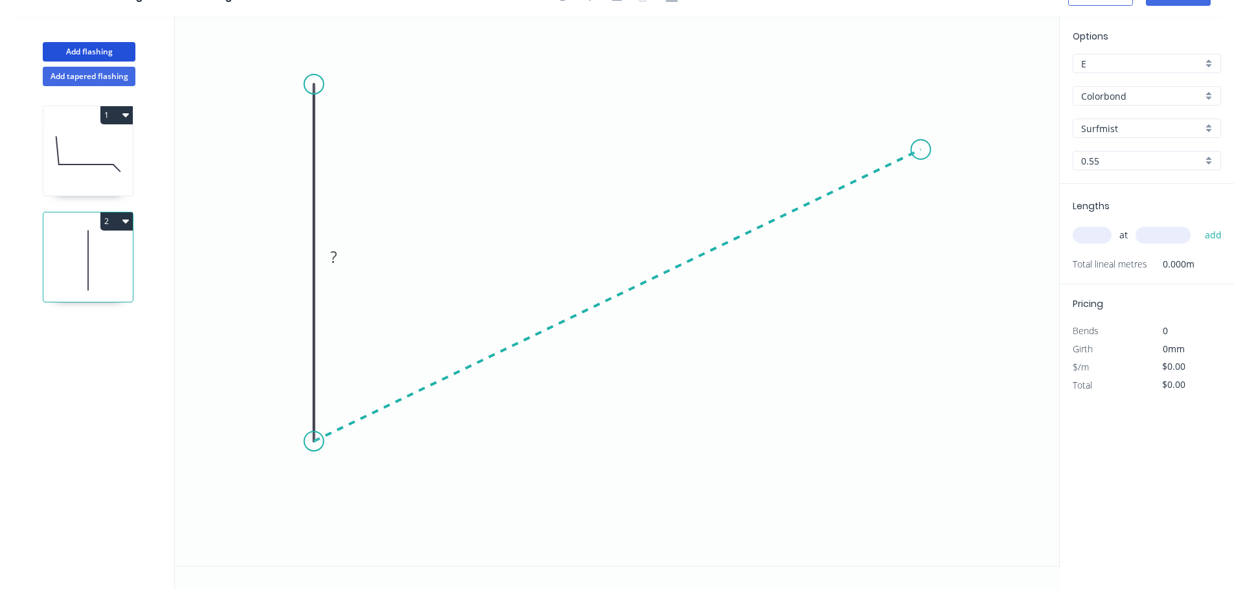
click at [619, 150] on icon "0 ?" at bounding box center [617, 291] width 884 height 550
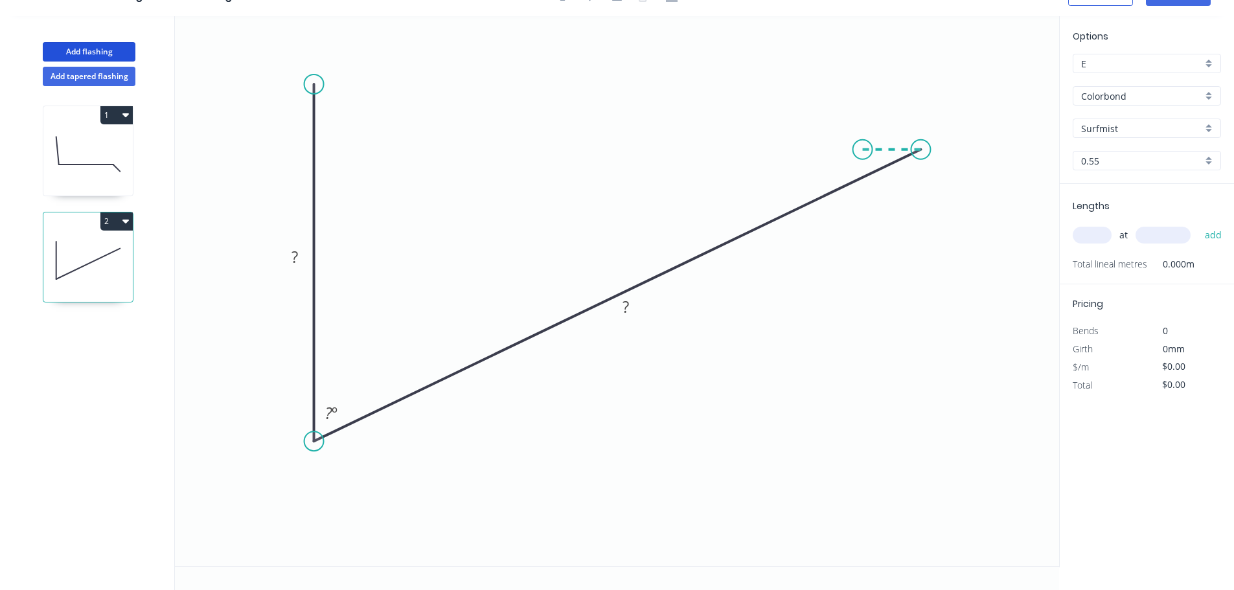
click at [619, 147] on icon "0 ? ? ? º" at bounding box center [617, 291] width 884 height 550
drag, startPoint x: 860, startPoint y: 147, endPoint x: 849, endPoint y: 149, distance: 11.2
click at [619, 149] on circle at bounding box center [848, 149] width 19 height 19
click at [619, 199] on div "Hide angle" at bounding box center [950, 204] width 130 height 27
click at [299, 256] on rect at bounding box center [295, 258] width 26 height 18
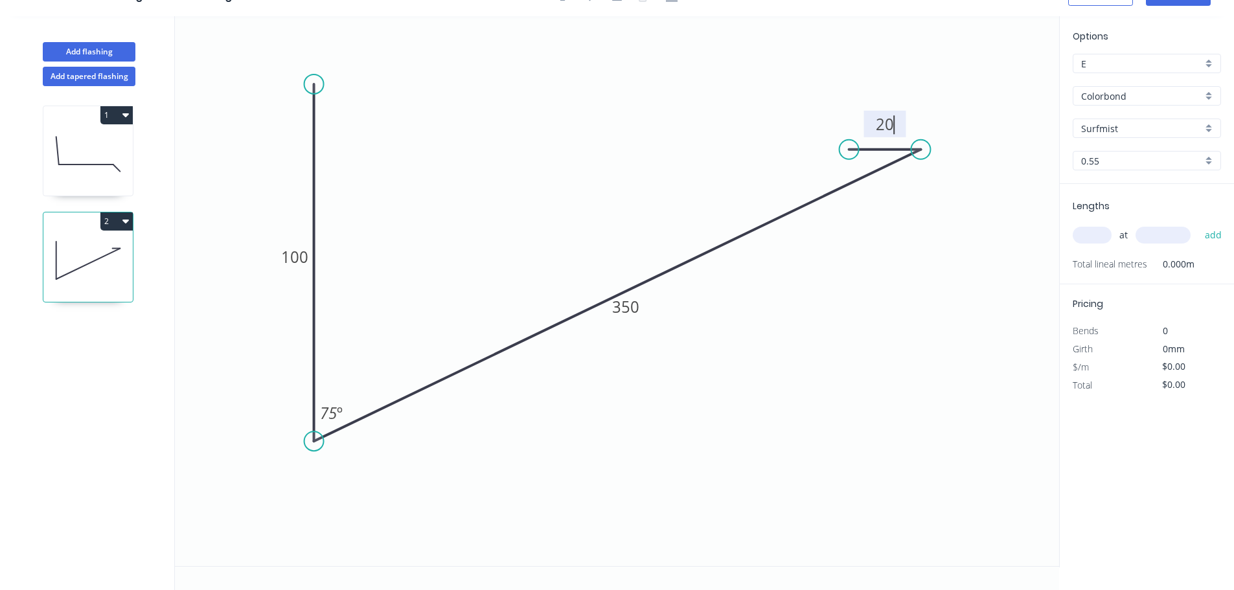
scroll to position [0, 0]
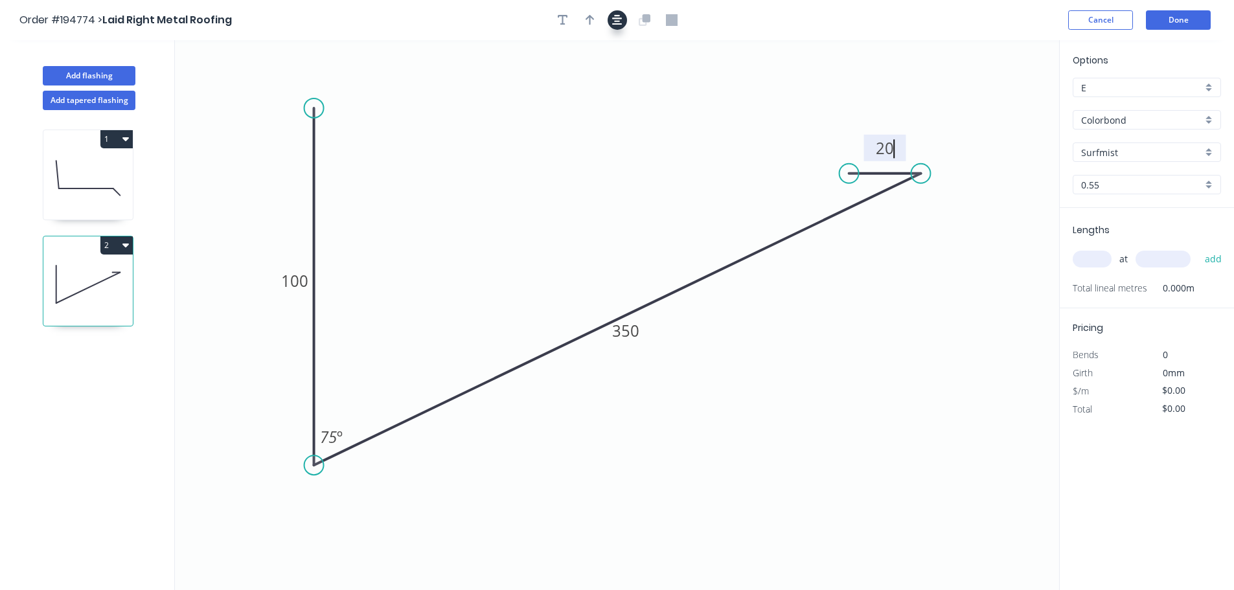
click at [612, 16] on icon "button" at bounding box center [617, 20] width 10 height 12
type input "$15.35"
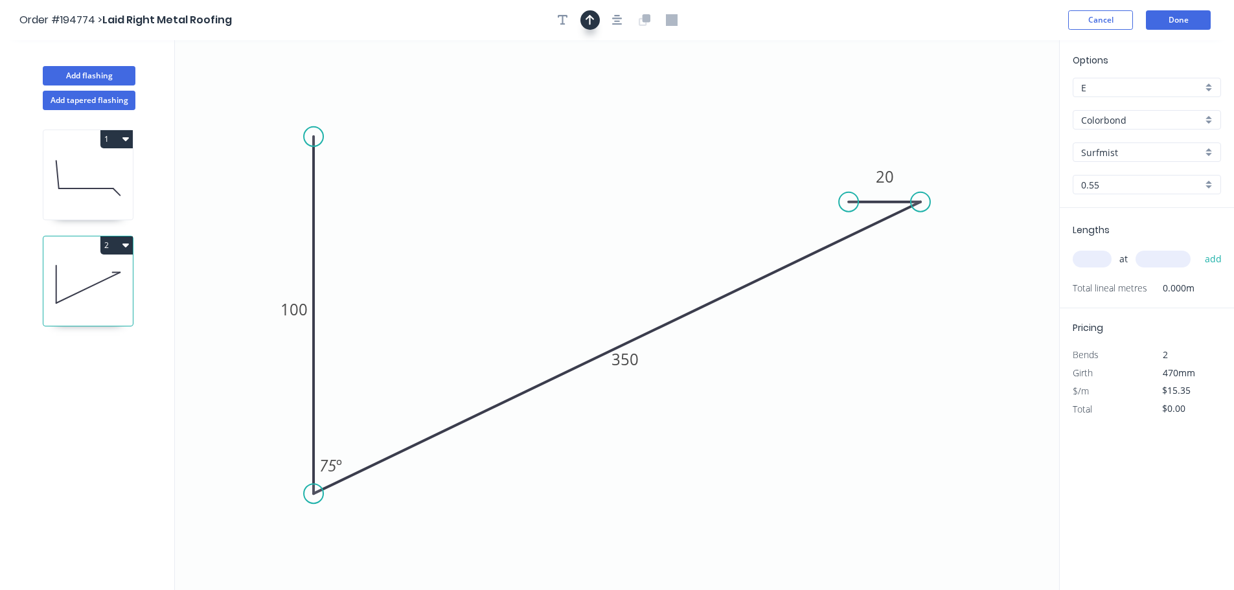
click at [587, 16] on icon "button" at bounding box center [589, 20] width 9 height 12
drag, startPoint x: 997, startPoint y: 99, endPoint x: 580, endPoint y: 99, distance: 416.5
click at [588, 99] on icon at bounding box center [594, 87] width 12 height 41
click at [619, 263] on input "text" at bounding box center [1092, 259] width 39 height 17
type input "1"
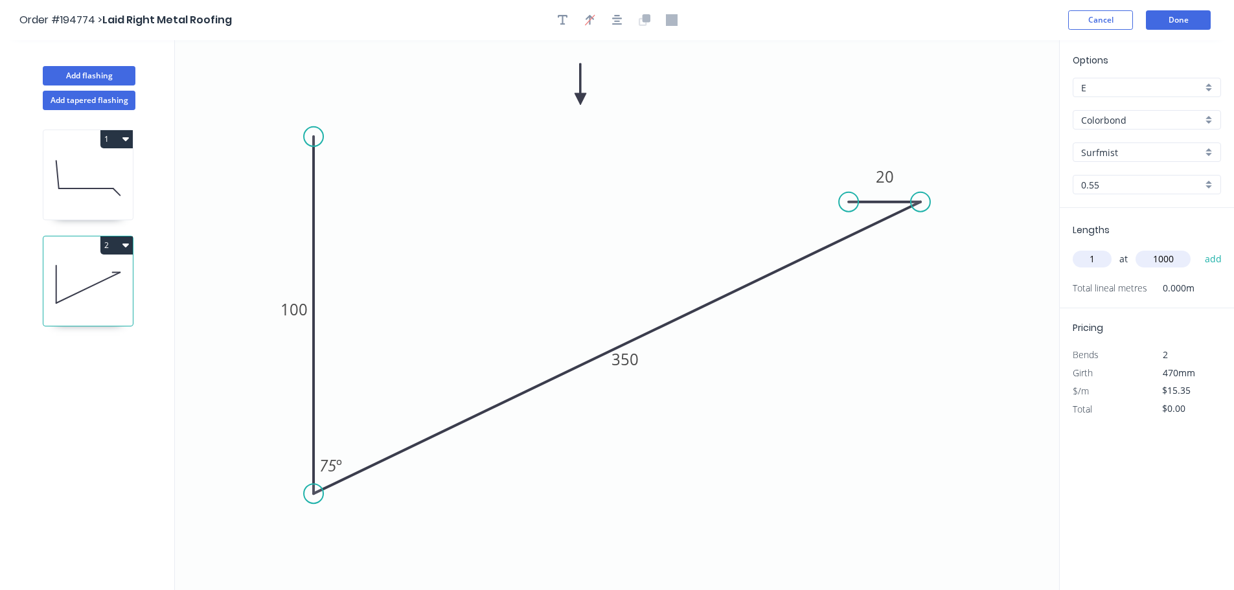
type input "1000"
click at [619, 248] on button "add" at bounding box center [1213, 259] width 30 height 22
type input "$15.35"
click at [619, 22] on button "Done" at bounding box center [1178, 19] width 65 height 19
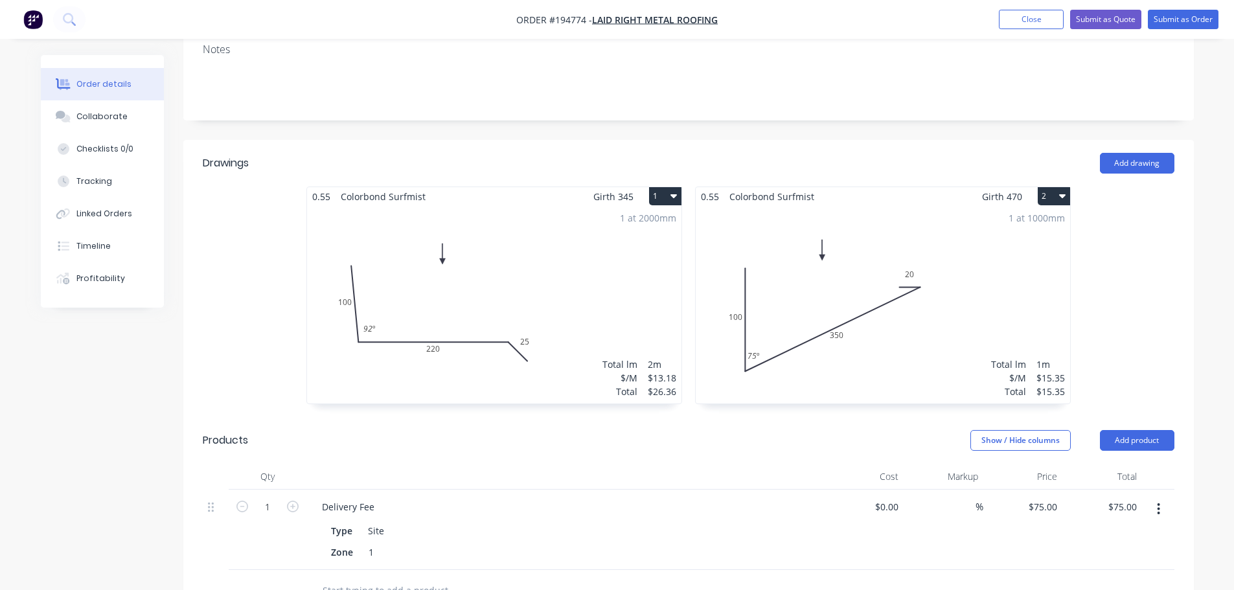
scroll to position [324, 0]
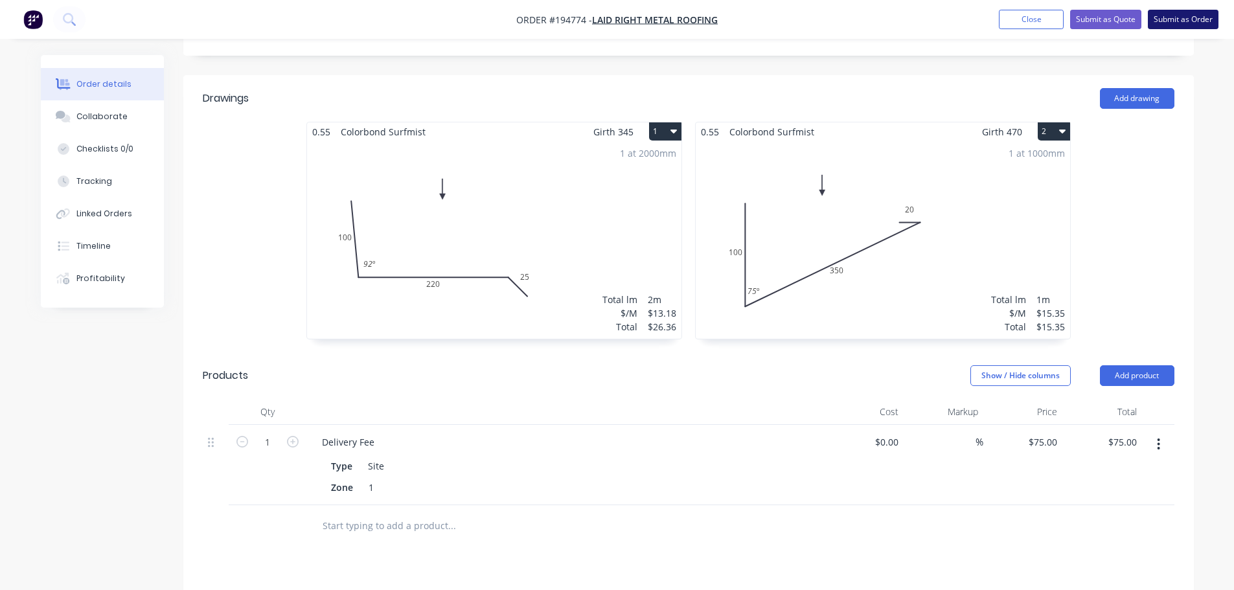
click at [619, 23] on button "Submit as Order" at bounding box center [1183, 19] width 71 height 19
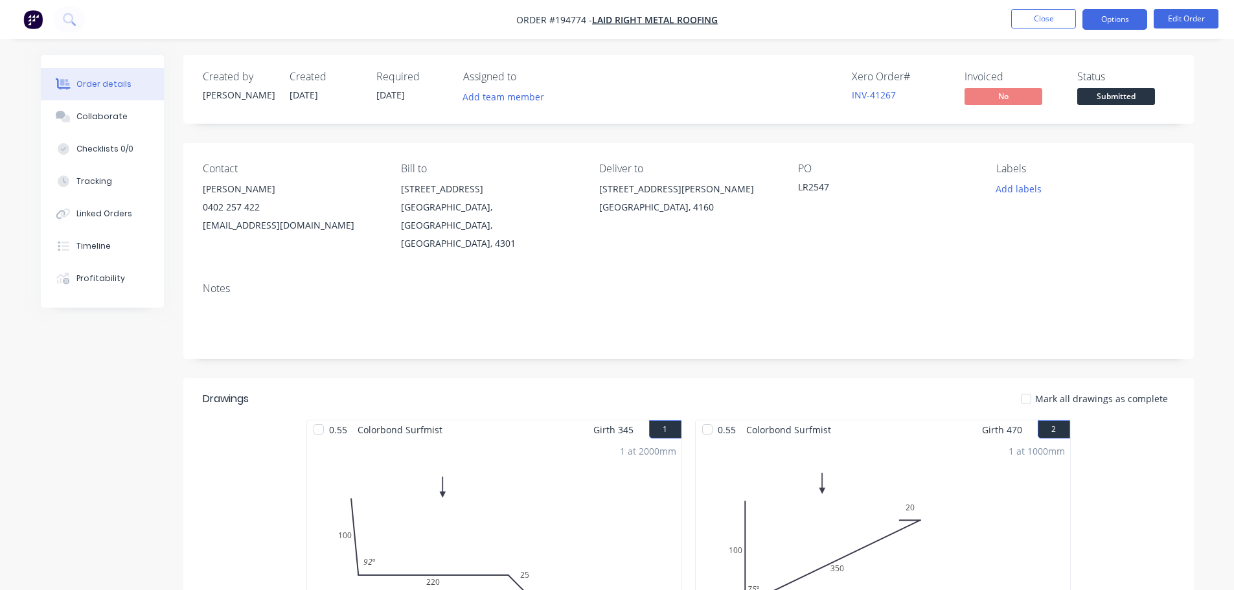
click at [619, 17] on button "Options" at bounding box center [1114, 19] width 65 height 21
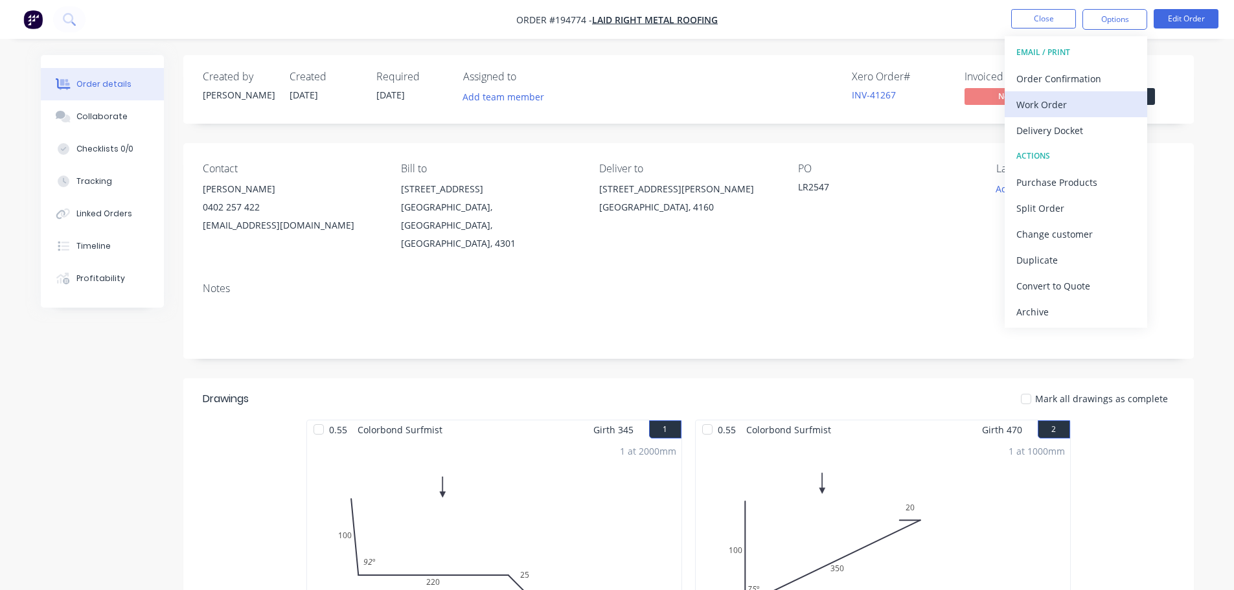
click at [619, 113] on div "Work Order" at bounding box center [1075, 104] width 119 height 19
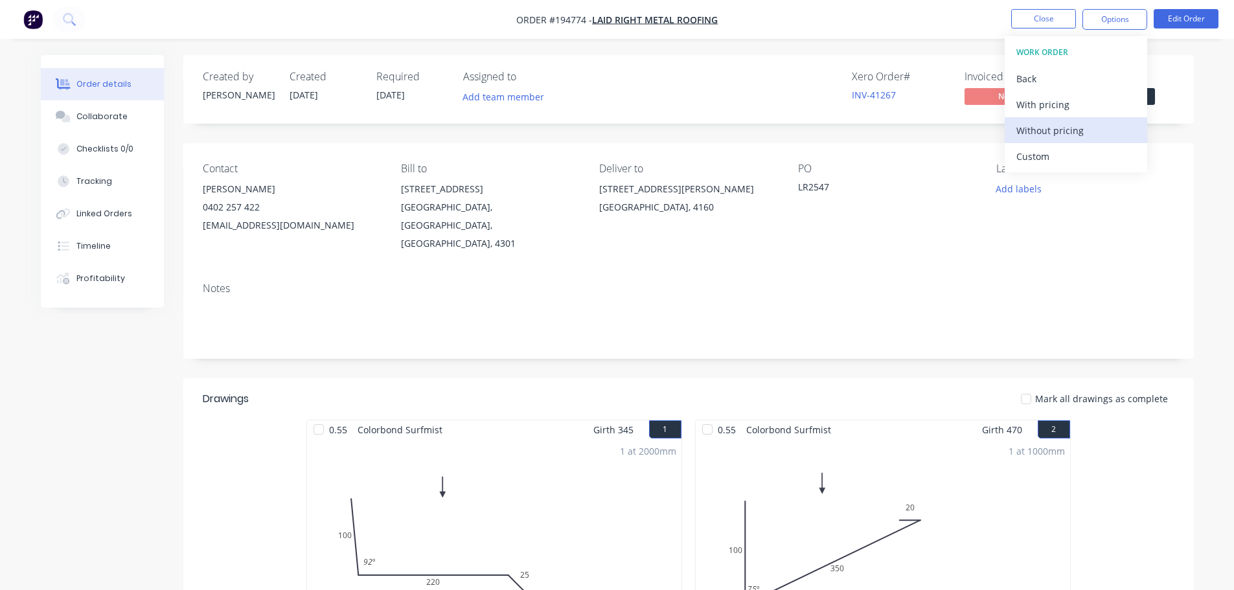
click at [619, 129] on div "Without pricing" at bounding box center [1075, 130] width 119 height 19
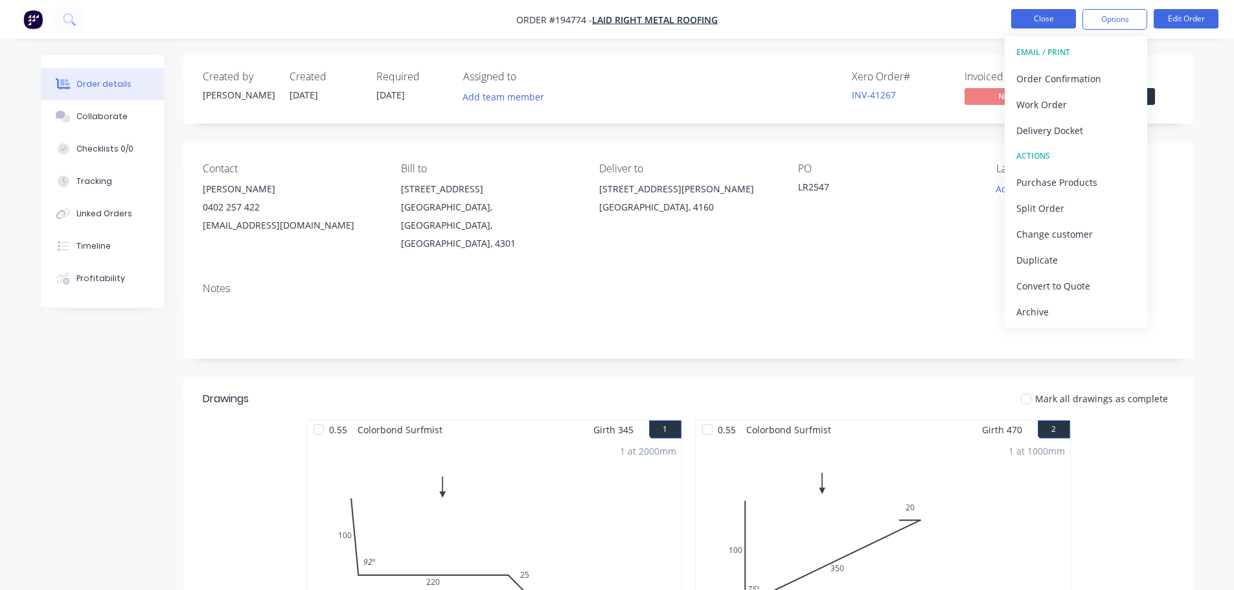
click at [619, 19] on button "Close" at bounding box center [1043, 18] width 65 height 19
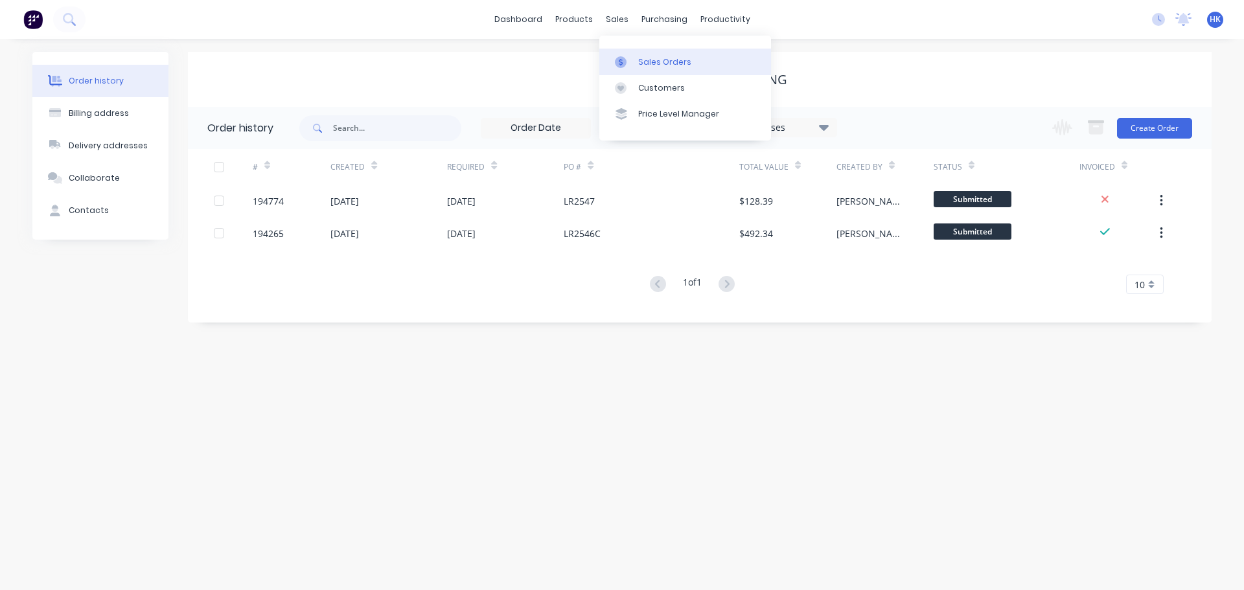
click at [619, 54] on link "Sales Orders" at bounding box center [685, 62] width 172 height 26
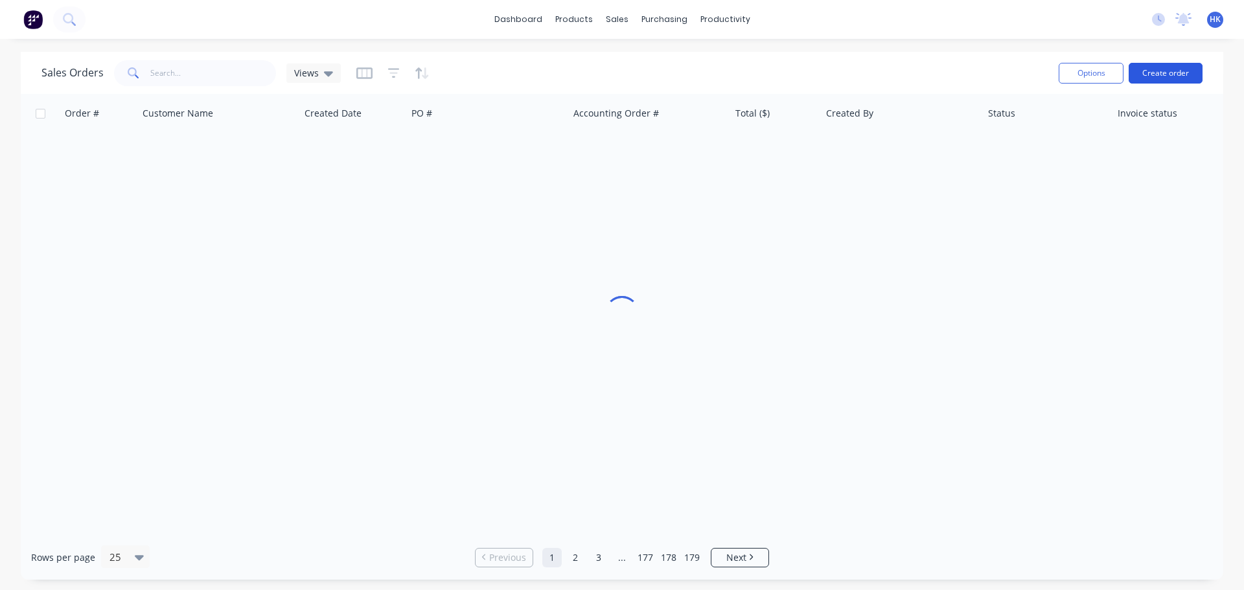
click at [619, 80] on button "Create order" at bounding box center [1165, 73] width 74 height 21
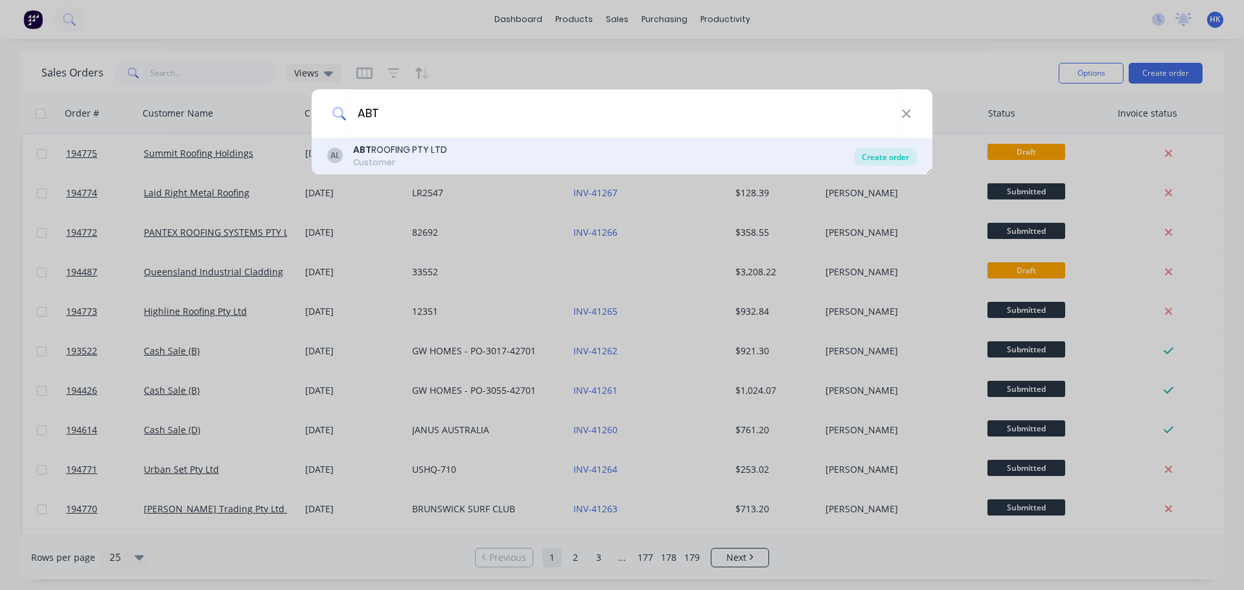
type input "ABT"
click at [619, 160] on div "Create order" at bounding box center [885, 157] width 63 height 18
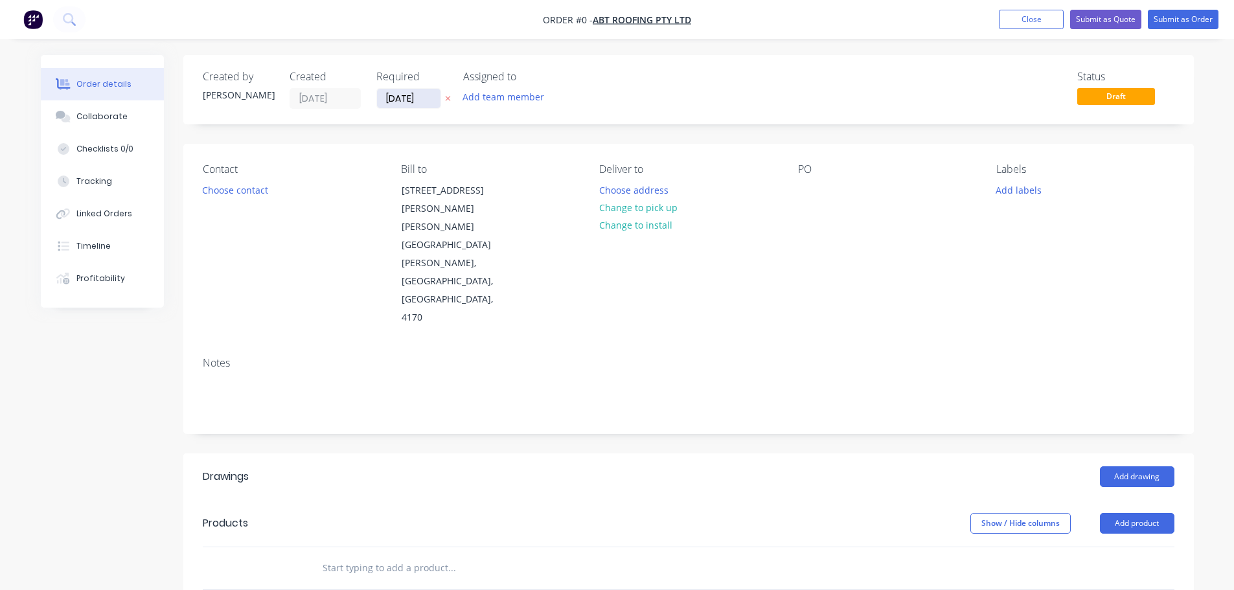
click at [391, 101] on input "[DATE]" at bounding box center [408, 98] width 63 height 19
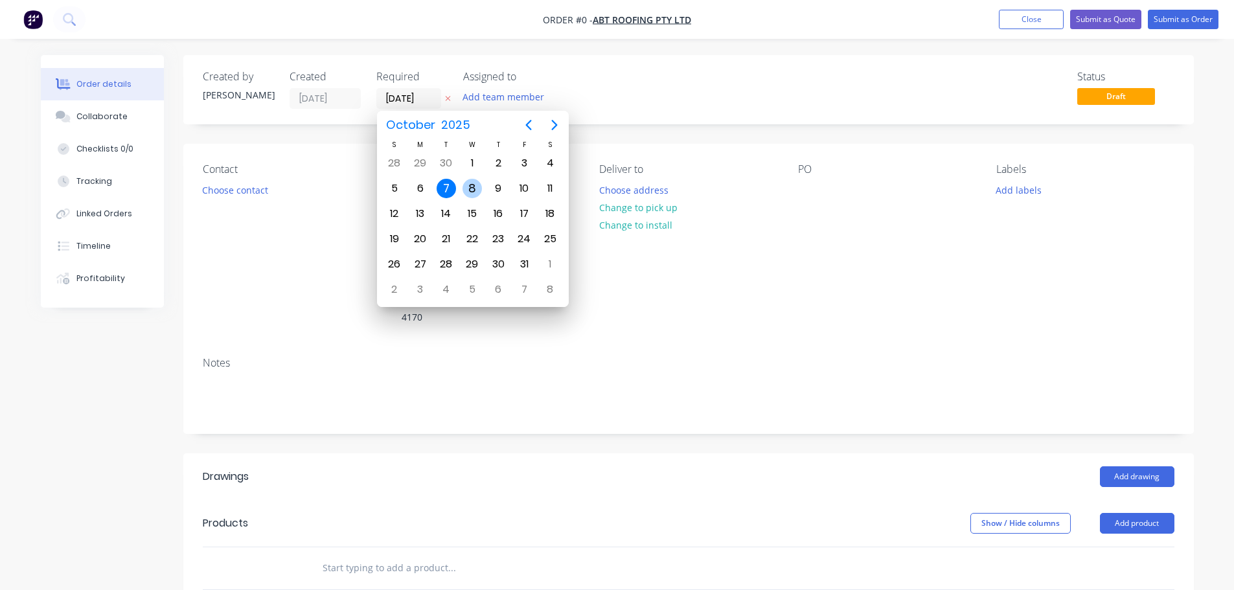
click at [477, 191] on div "8" at bounding box center [471, 188] width 19 height 19
type input "[DATE]"
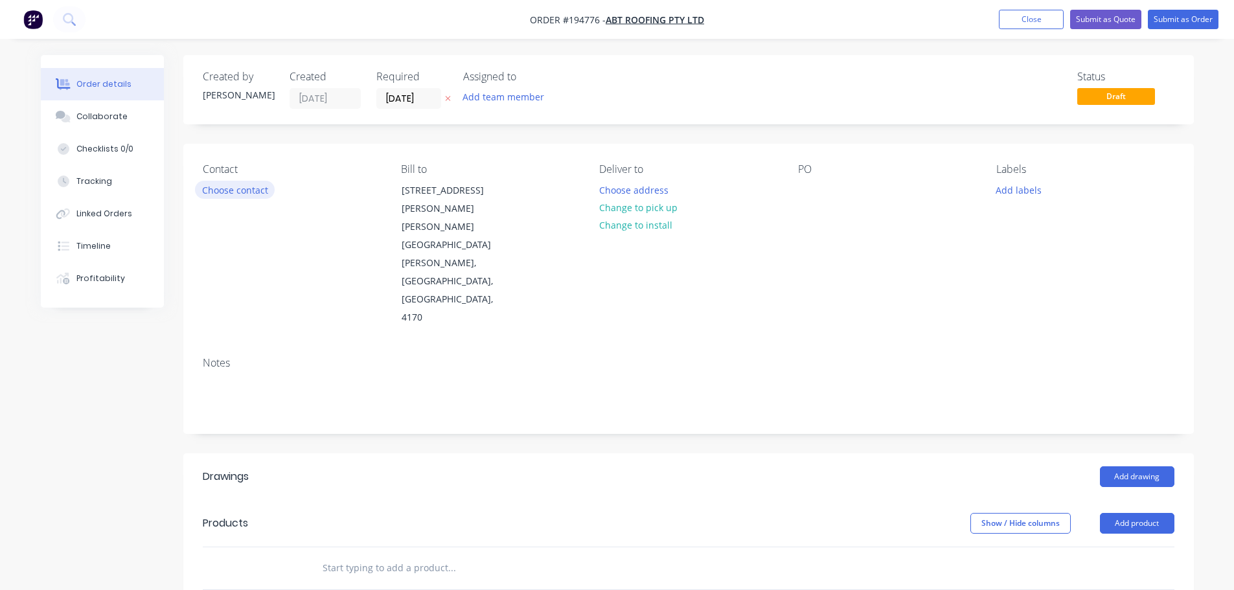
click at [225, 190] on button "Choose contact" at bounding box center [235, 189] width 80 height 17
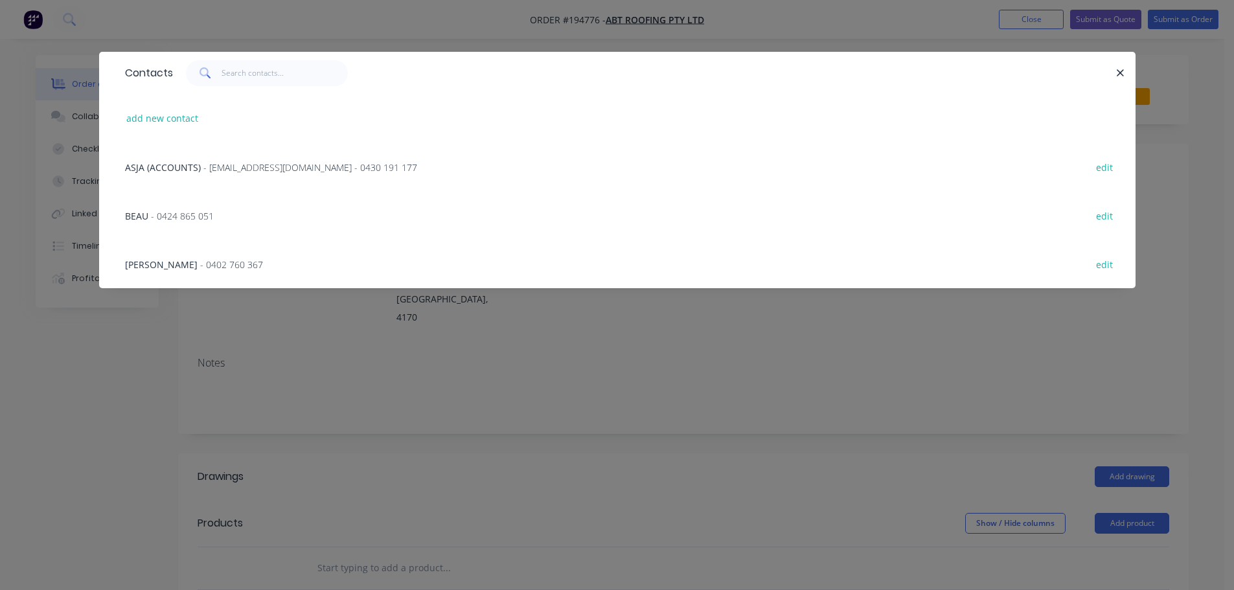
click at [245, 166] on span "- office.abtroofing@gmail.com - 0430 191 177" at bounding box center [310, 167] width 214 height 12
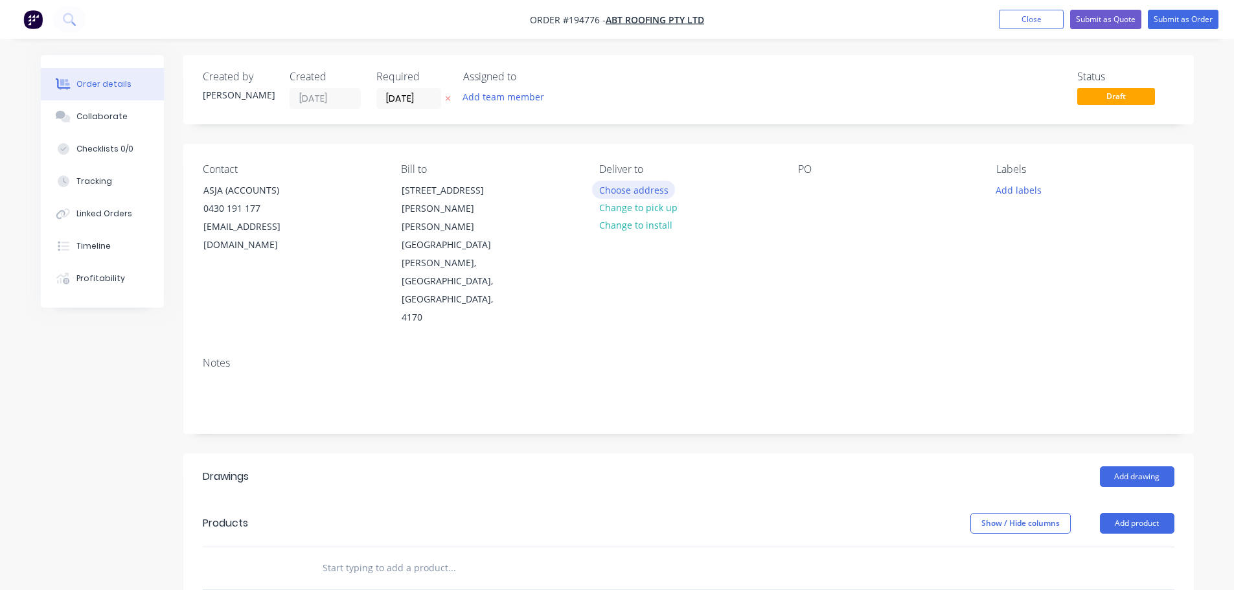
click at [619, 195] on button "Choose address" at bounding box center [633, 189] width 83 height 17
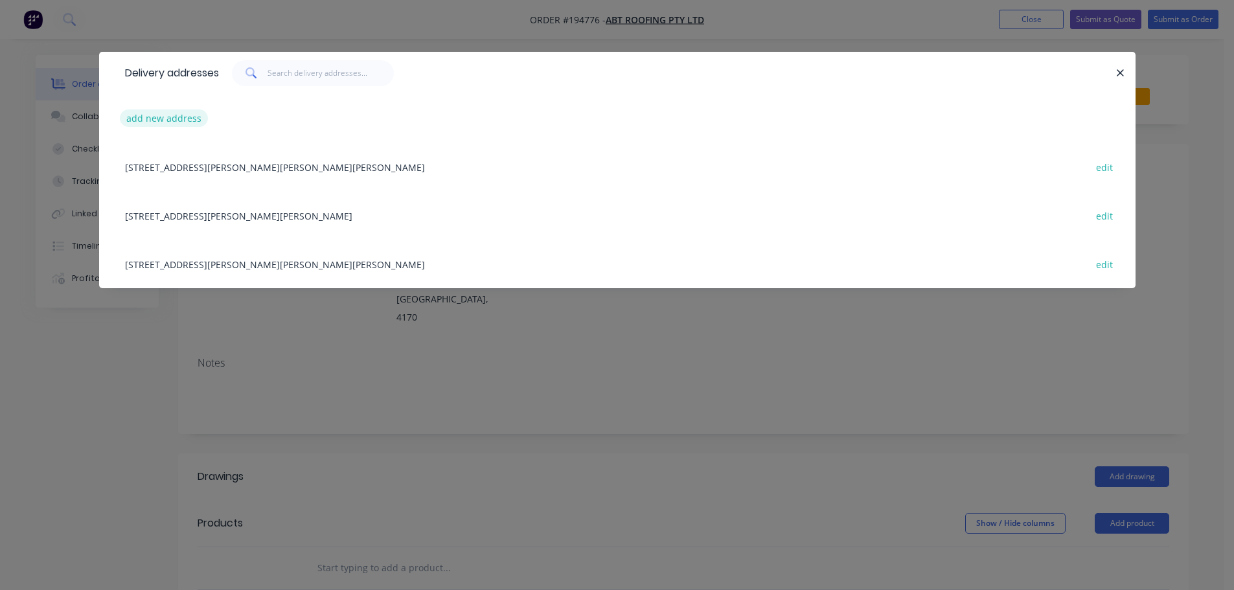
click at [148, 122] on button "add new address" at bounding box center [164, 117] width 89 height 17
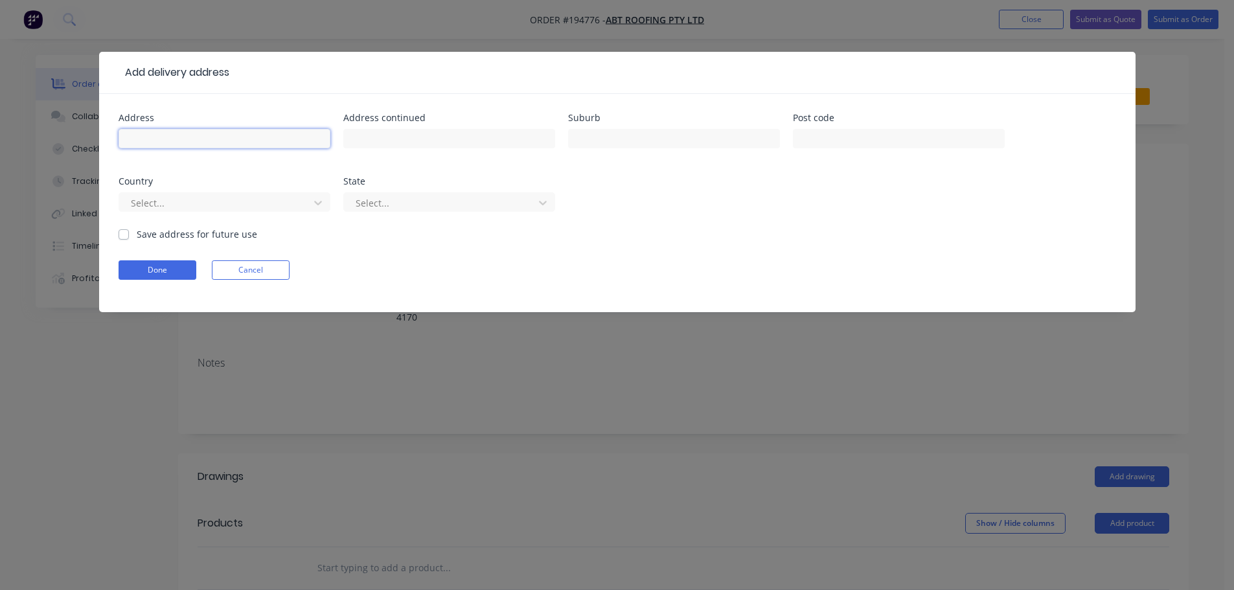
drag, startPoint x: 148, startPoint y: 122, endPoint x: 152, endPoint y: 135, distance: 13.5
click at [152, 135] on input "text" at bounding box center [225, 138] width 212 height 19
type input "49 NUMERA CT"
type input "ADARE"
click at [153, 266] on button "Done" at bounding box center [158, 269] width 78 height 19
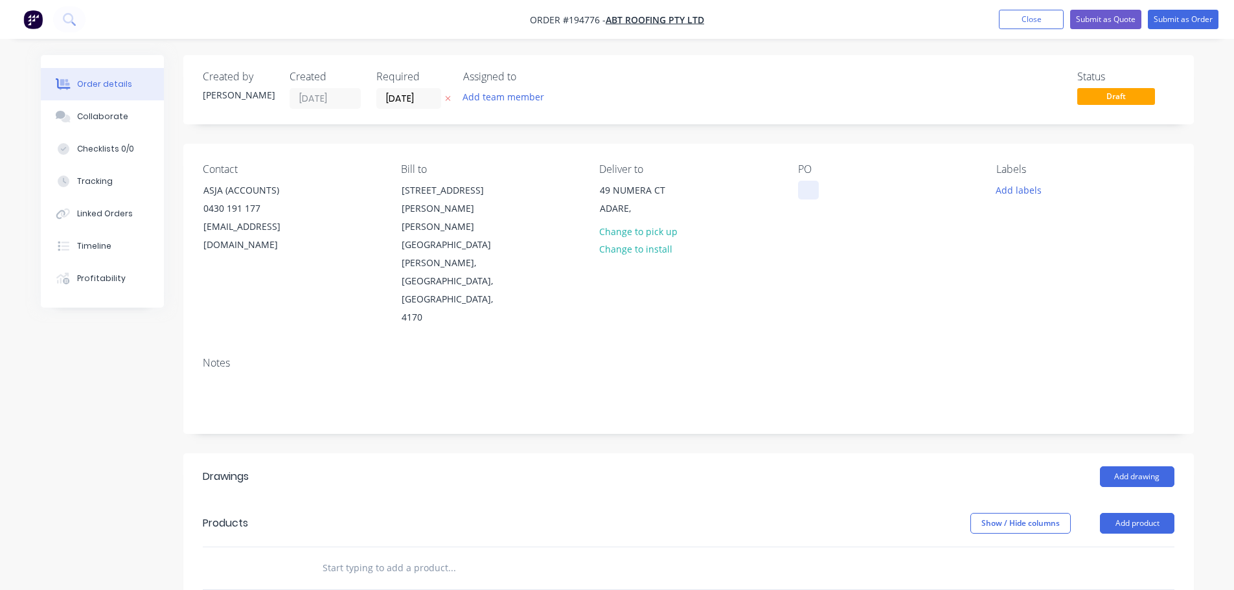
click at [619, 186] on div at bounding box center [808, 190] width 21 height 19
click at [619, 183] on button "Add labels" at bounding box center [1019, 189] width 60 height 17
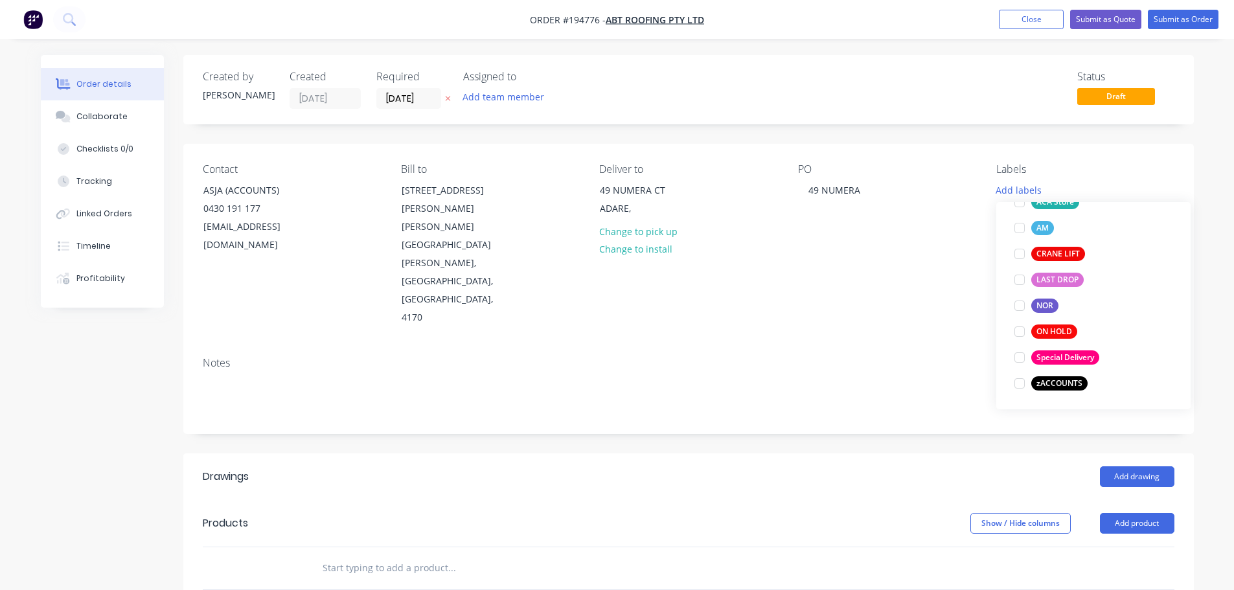
scroll to position [531, 0]
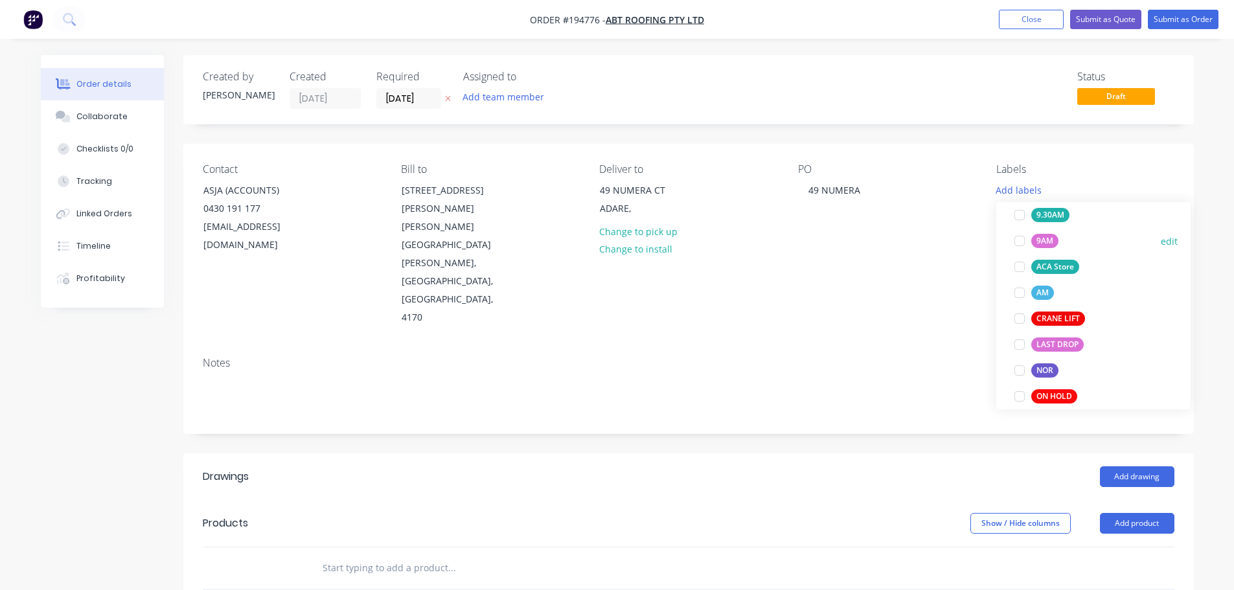
click at [619, 240] on div at bounding box center [1019, 241] width 26 height 26
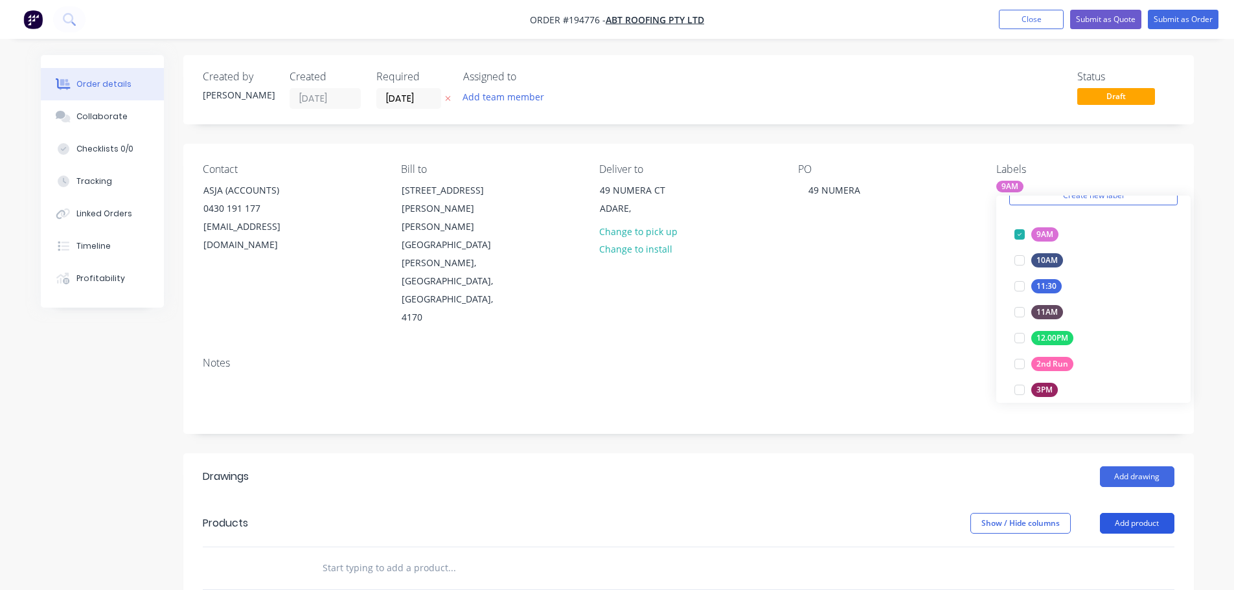
click at [619, 513] on button "Add product" at bounding box center [1137, 523] width 74 height 21
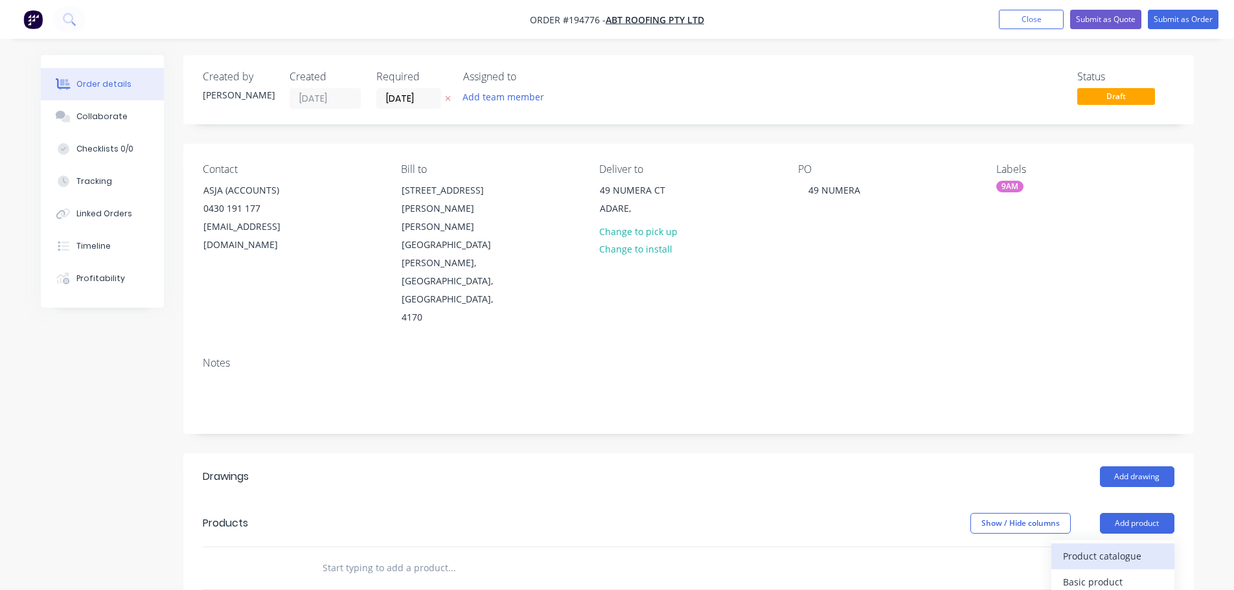
click at [619, 547] on div "Product catalogue" at bounding box center [1113, 556] width 100 height 19
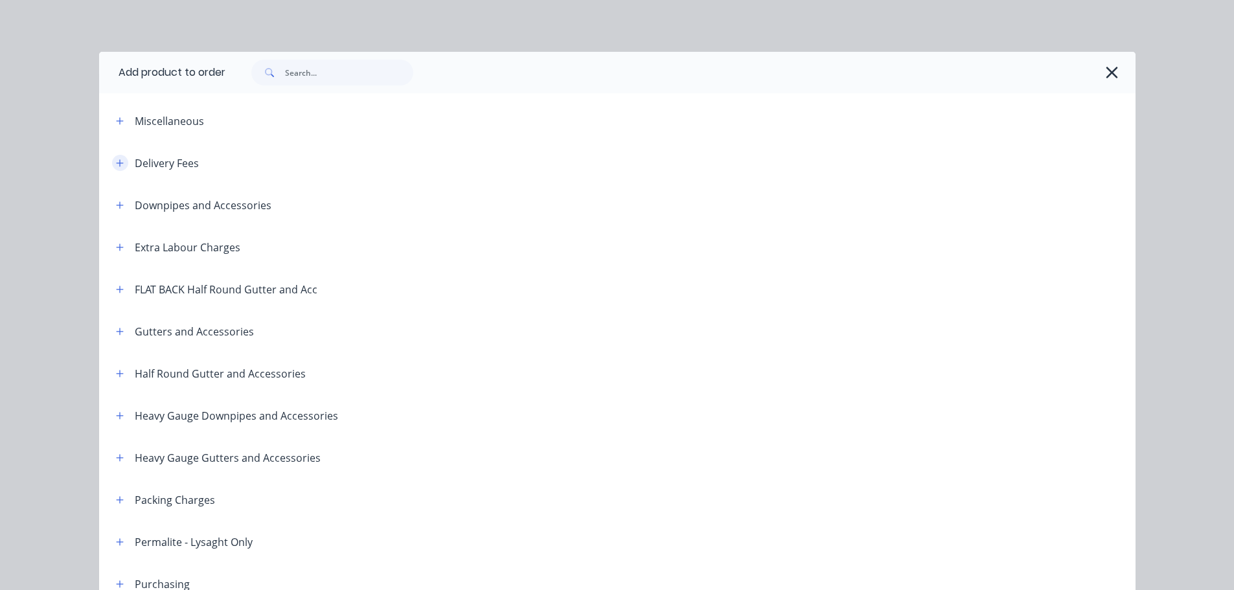
click at [116, 167] on icon "button" at bounding box center [120, 163] width 8 height 9
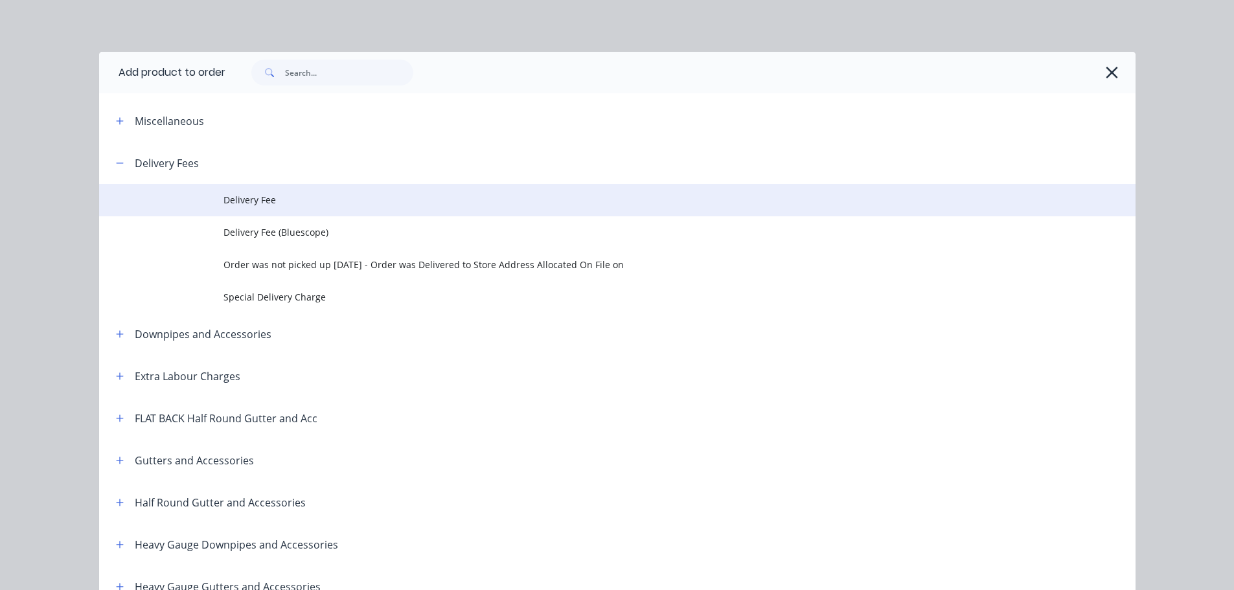
click at [279, 207] on td "Delivery Fee" at bounding box center [679, 200] width 912 height 32
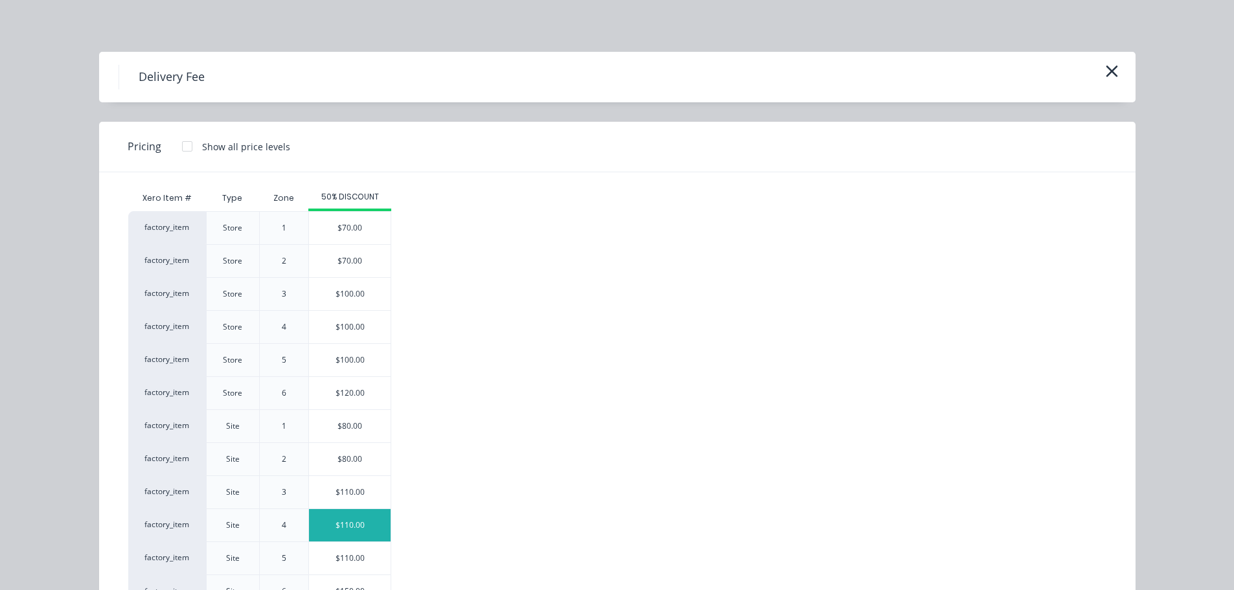
click at [348, 533] on div "$110.00" at bounding box center [350, 525] width 82 height 32
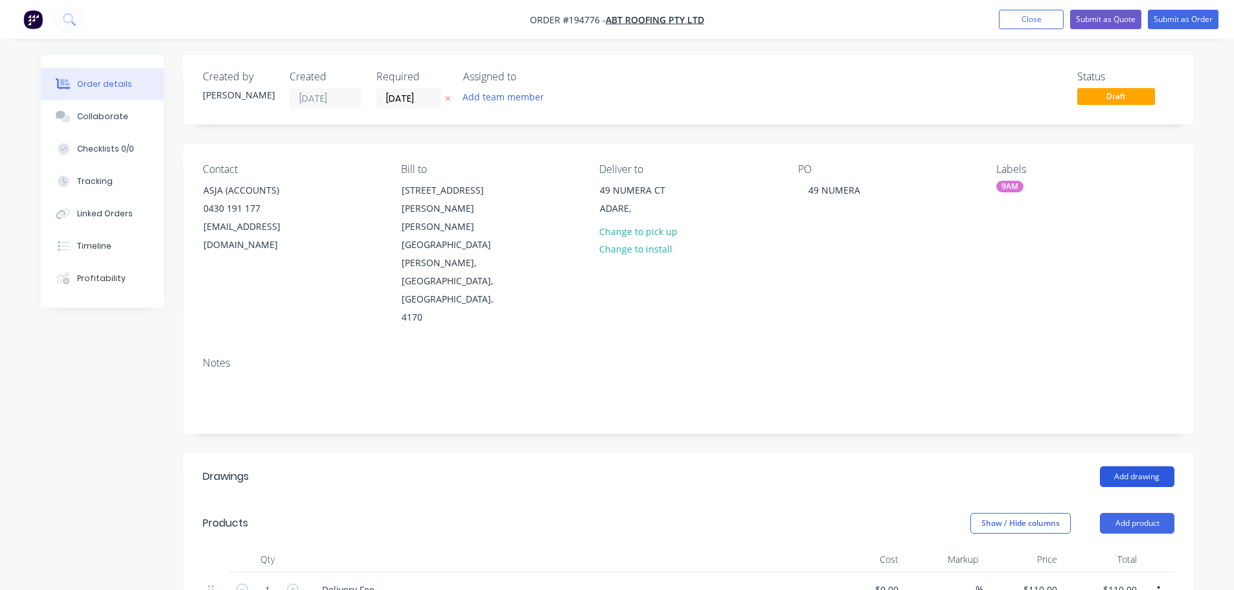
click at [619, 466] on button "Add drawing" at bounding box center [1137, 476] width 74 height 21
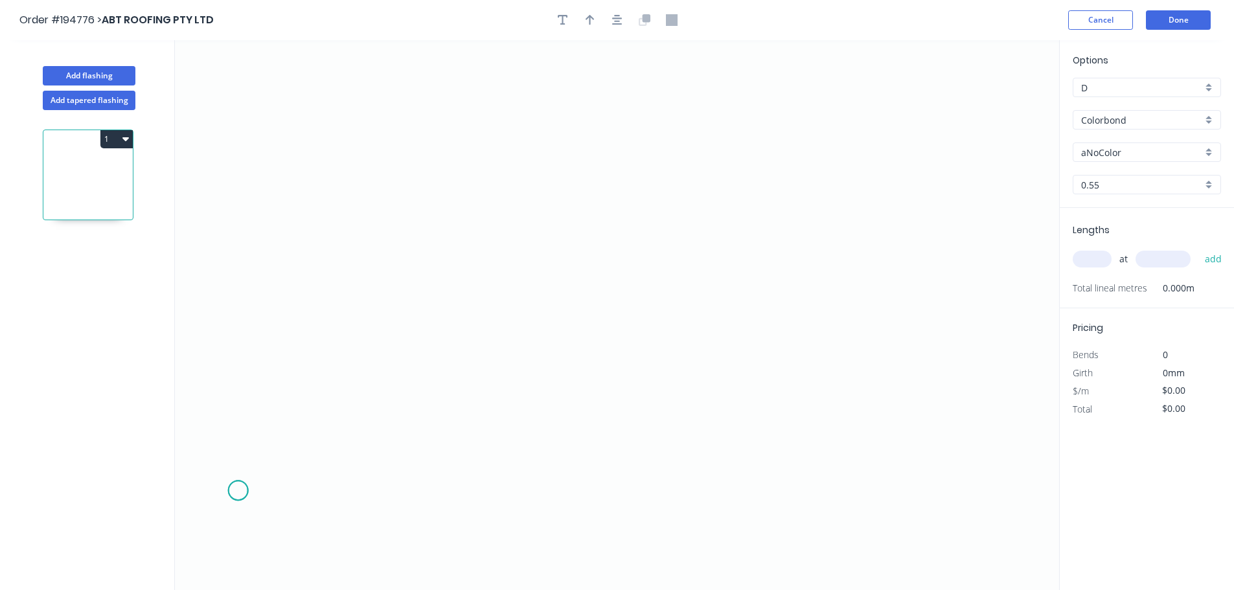
click at [238, 491] on icon "0" at bounding box center [617, 315] width 884 height 550
click at [354, 490] on icon "0" at bounding box center [617, 315] width 884 height 550
click at [541, 148] on icon at bounding box center [447, 319] width 187 height 342
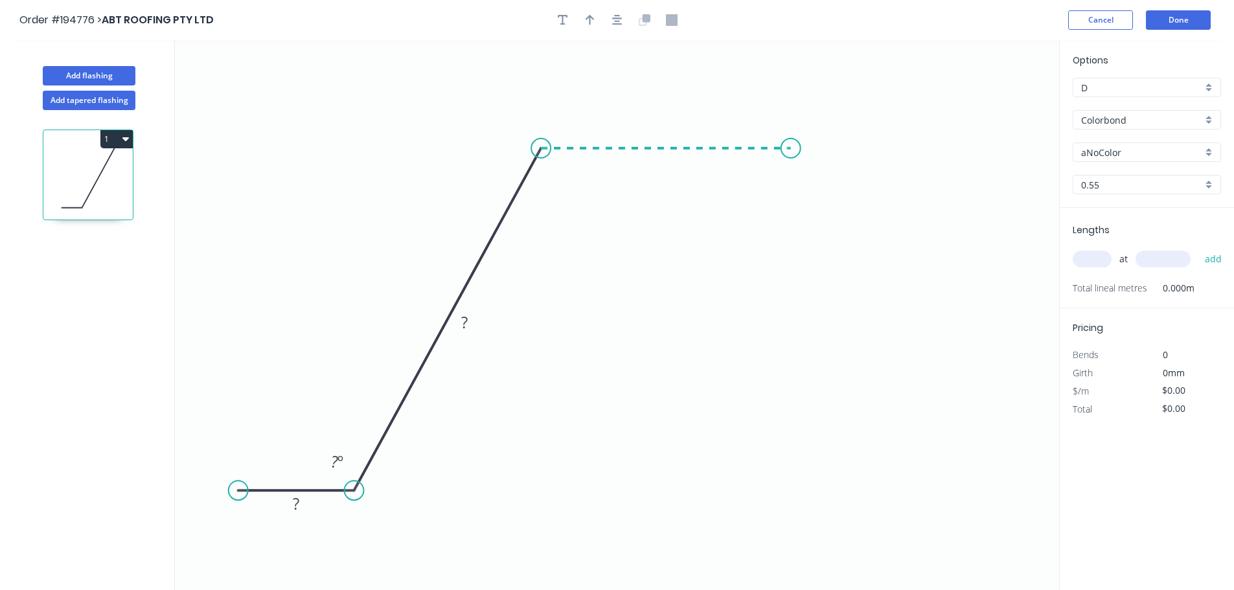
click at [619, 144] on icon "0 ? ? ? º" at bounding box center [617, 315] width 884 height 550
click at [619, 146] on circle at bounding box center [749, 148] width 19 height 19
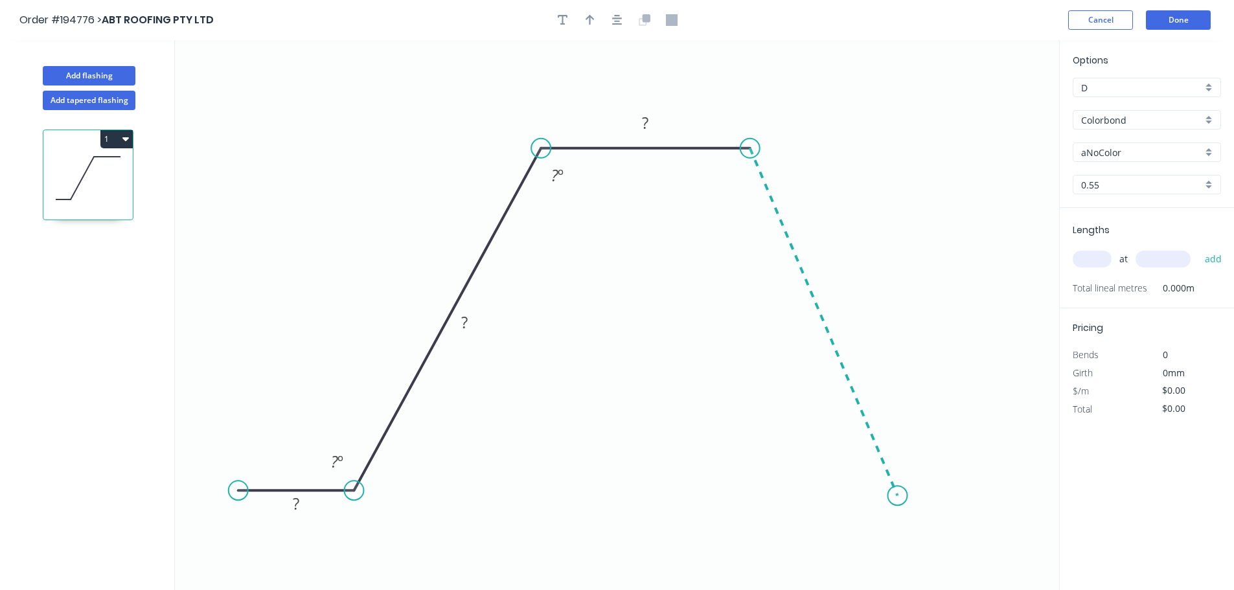
click at [619, 495] on icon "0 ? ? ? ? º ? º" at bounding box center [617, 315] width 884 height 550
click at [619, 494] on icon "0 ? ? ? ? ? º ? º ? º" at bounding box center [617, 315] width 884 height 550
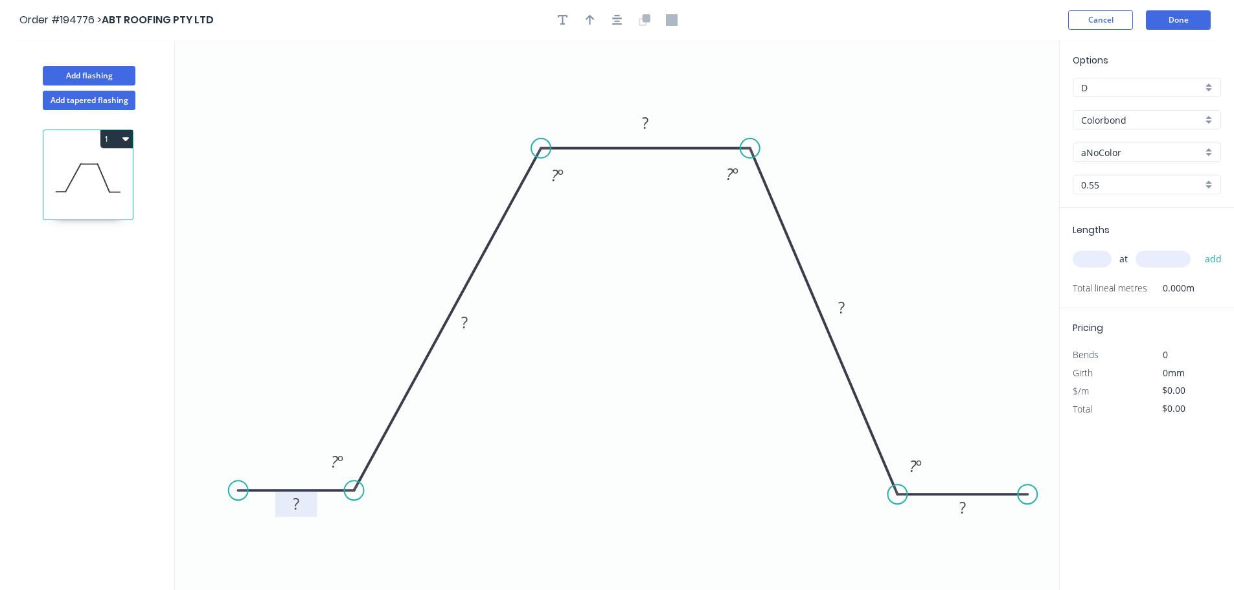
click at [303, 508] on rect at bounding box center [296, 504] width 26 height 18
click at [615, 19] on icon "button" at bounding box center [617, 20] width 10 height 10
type input "$13.52"
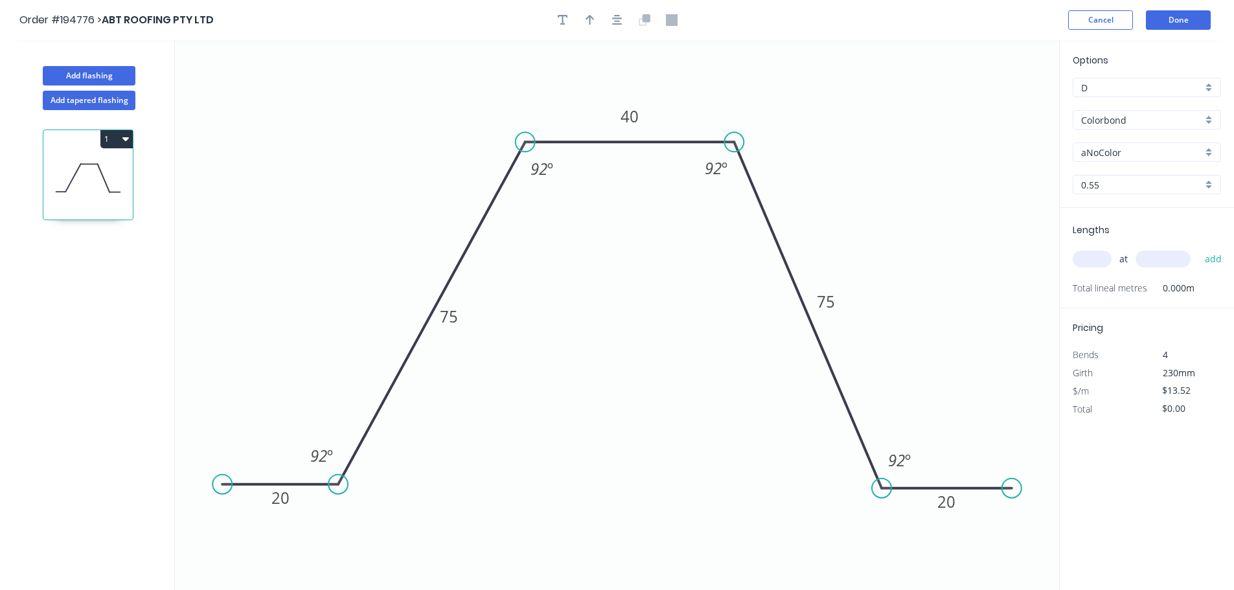
click at [576, 20] on div at bounding box center [617, 19] width 136 height 19
click at [582, 19] on button "button" at bounding box center [589, 19] width 19 height 19
click at [619, 108] on icon at bounding box center [994, 89] width 12 height 41
drag, startPoint x: 994, startPoint y: 107, endPoint x: 1011, endPoint y: 92, distance: 23.0
click at [619, 91] on icon at bounding box center [1016, 82] width 38 height 38
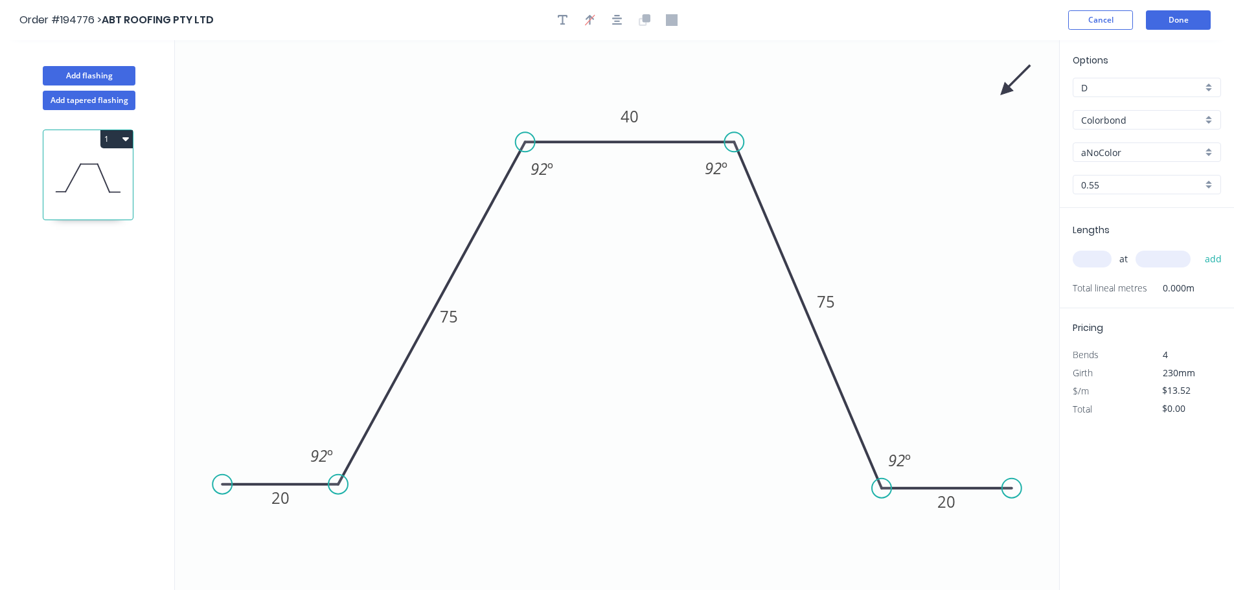
click at [619, 156] on input "aNoColor" at bounding box center [1141, 153] width 121 height 14
click at [619, 115] on input "Colorbond" at bounding box center [1141, 120] width 121 height 14
type input "aNoColor"
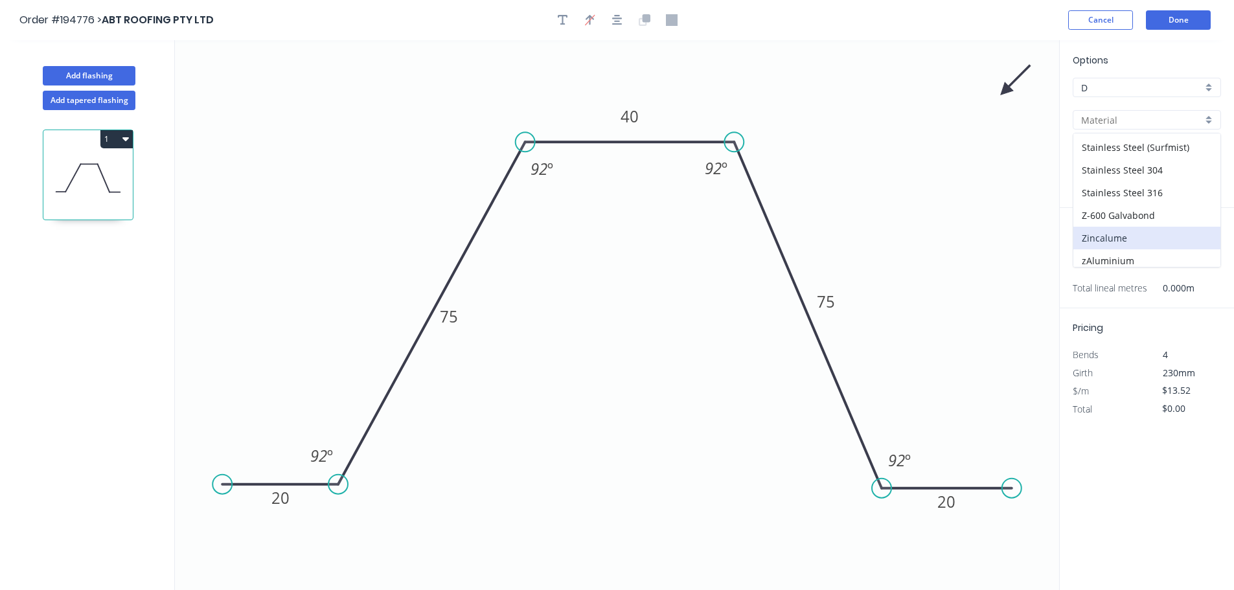
scroll to position [275, 0]
click at [619, 234] on div "Zincalume" at bounding box center [1146, 233] width 147 height 23
type input "Zincalume"
type input "$12.69"
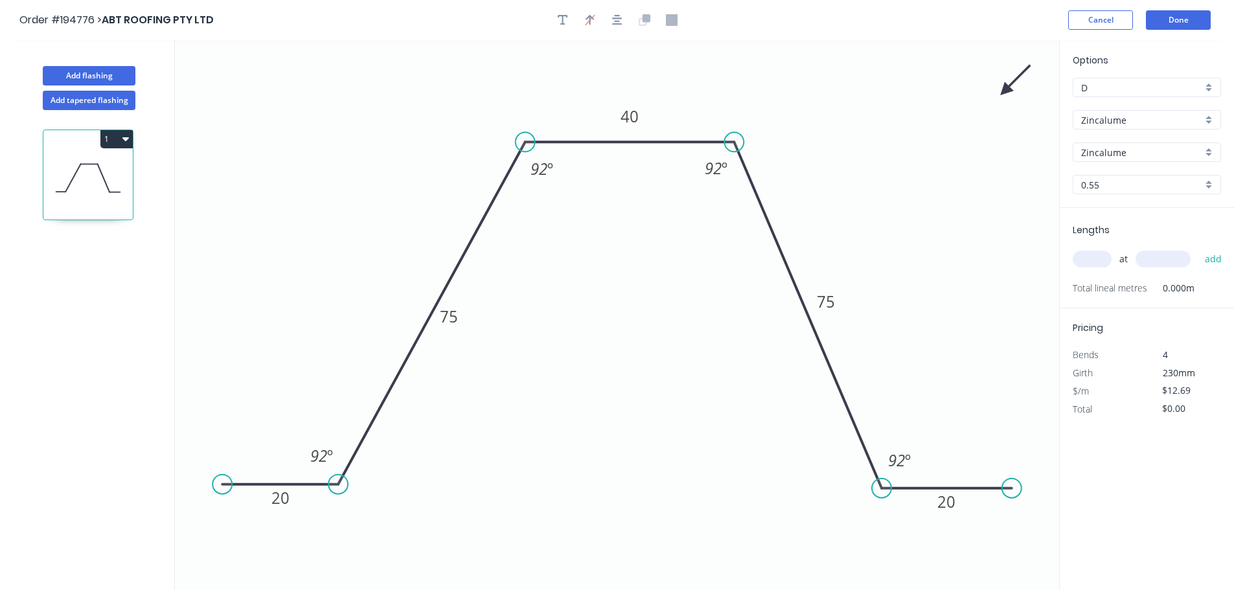
click at [619, 260] on input "text" at bounding box center [1092, 259] width 39 height 17
type input "4"
type input "5000"
click at [619, 248] on button "add" at bounding box center [1213, 259] width 30 height 22
type input "$253.80"
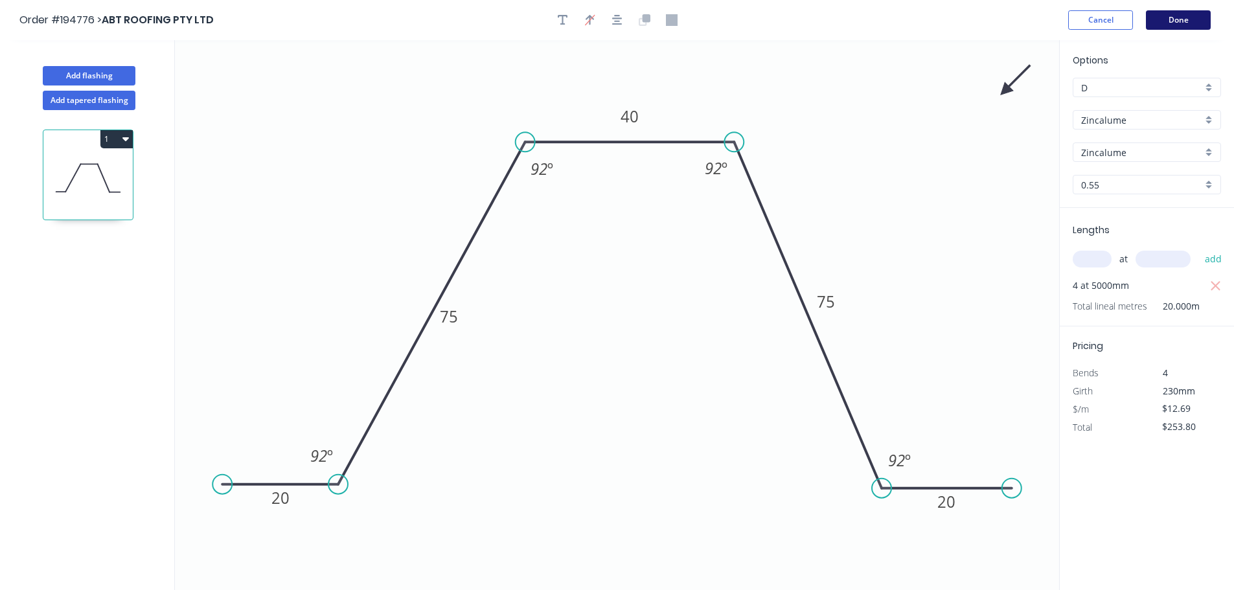
click at [619, 14] on button "Done" at bounding box center [1178, 19] width 65 height 19
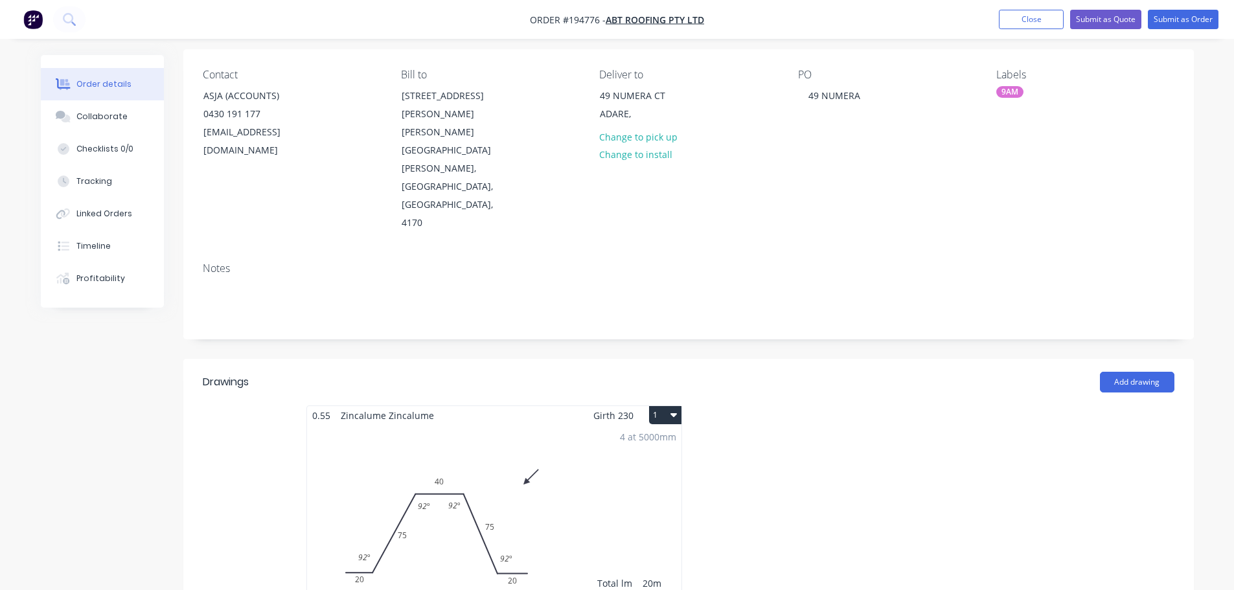
scroll to position [194, 0]
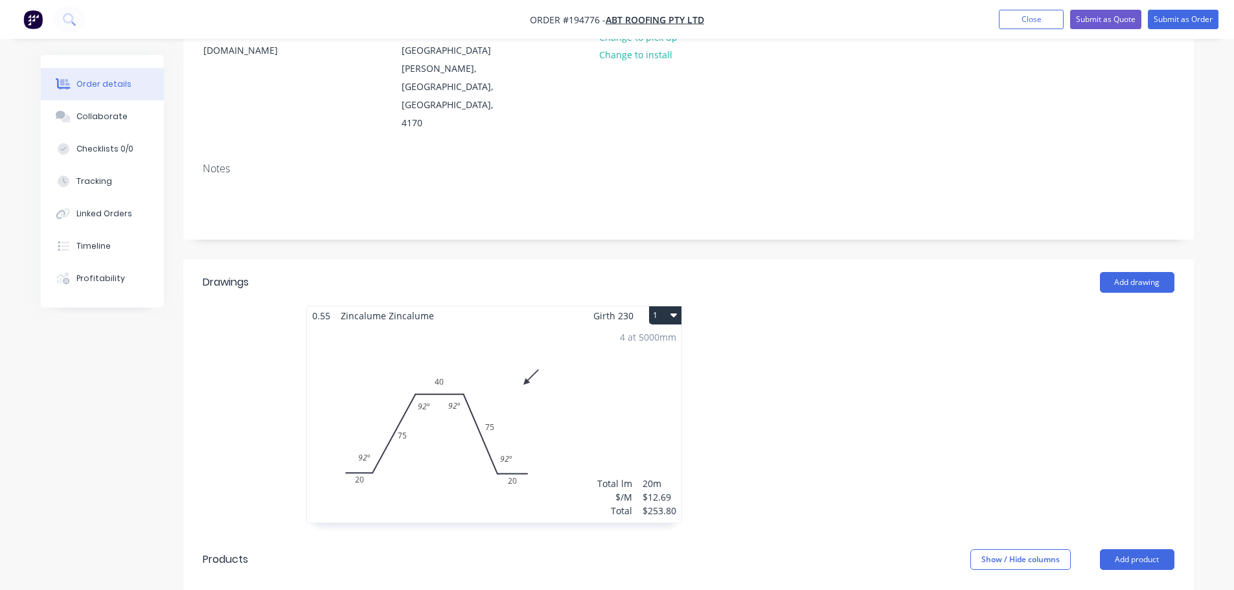
click at [619, 332] on div "4 at 5000mm Total lm $/M Total 20m $12.69 $253.80" at bounding box center [494, 424] width 374 height 198
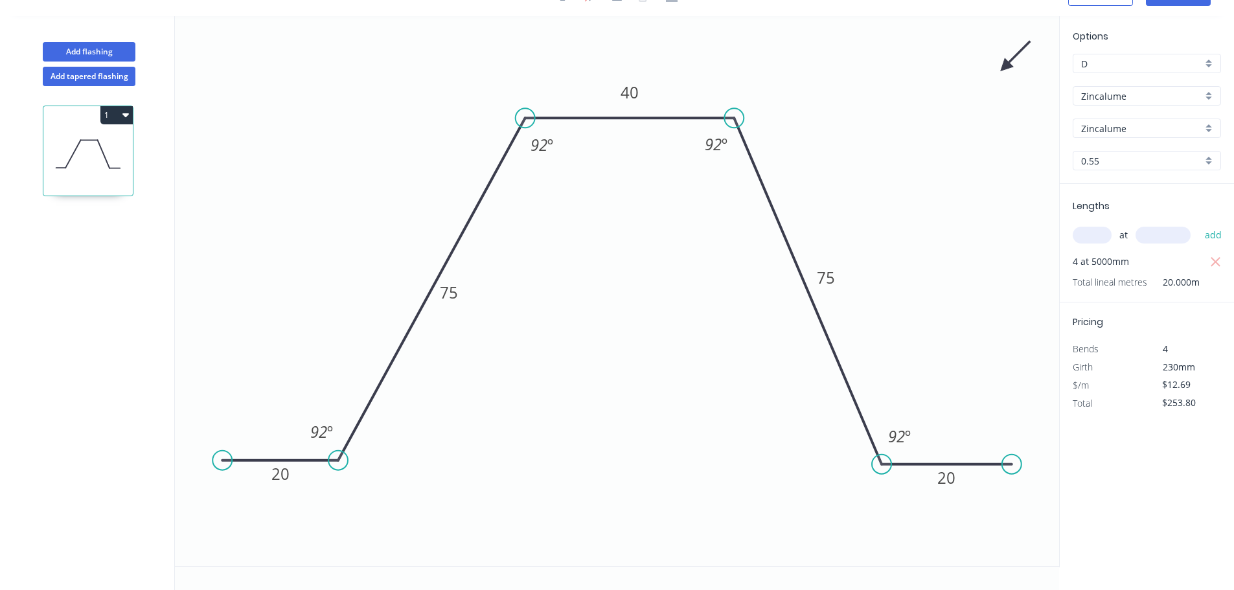
scroll to position [24, 0]
drag, startPoint x: 466, startPoint y: 301, endPoint x: 422, endPoint y: 286, distance: 46.5
click at [422, 286] on rect at bounding box center [404, 277] width 42 height 27
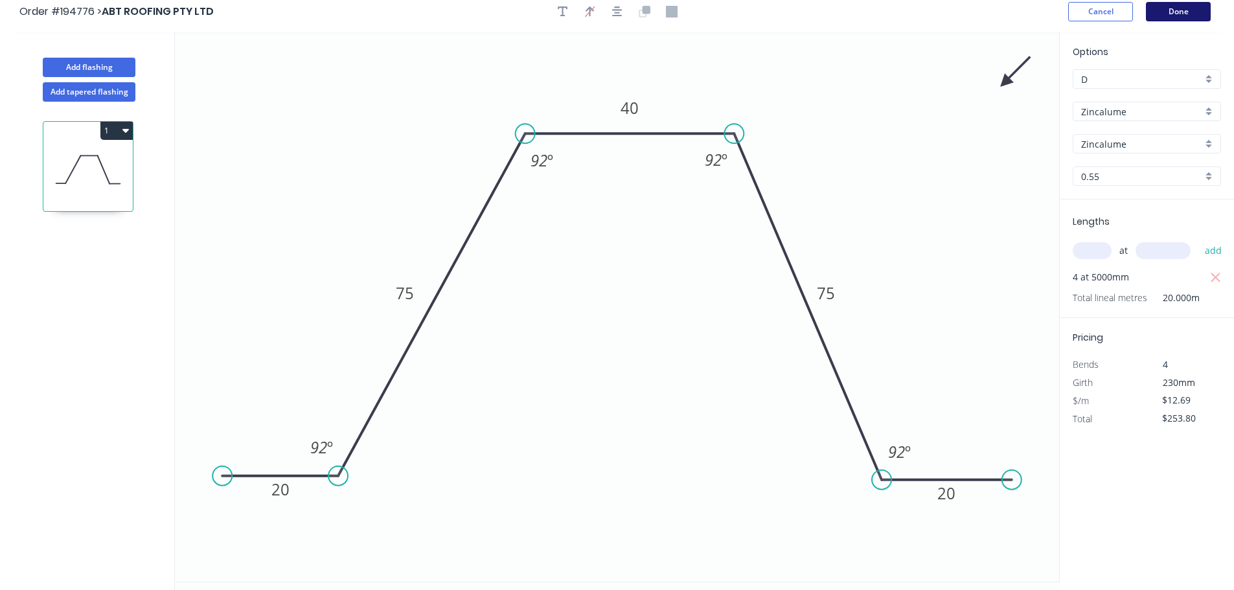
scroll to position [0, 0]
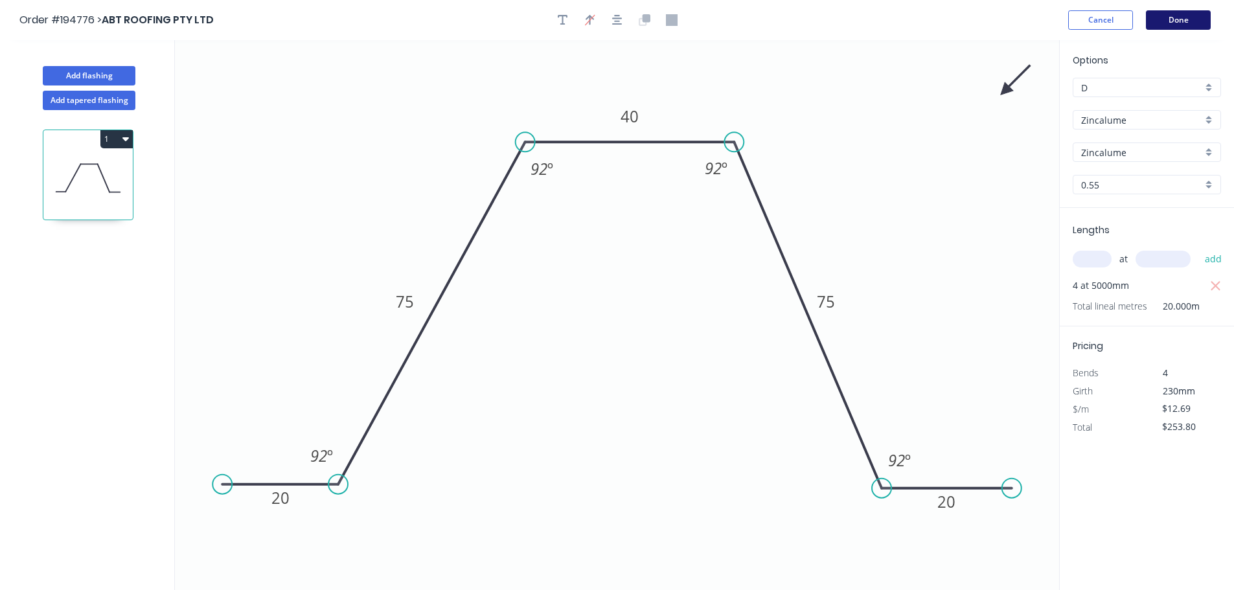
click at [619, 20] on button "Done" at bounding box center [1178, 19] width 65 height 19
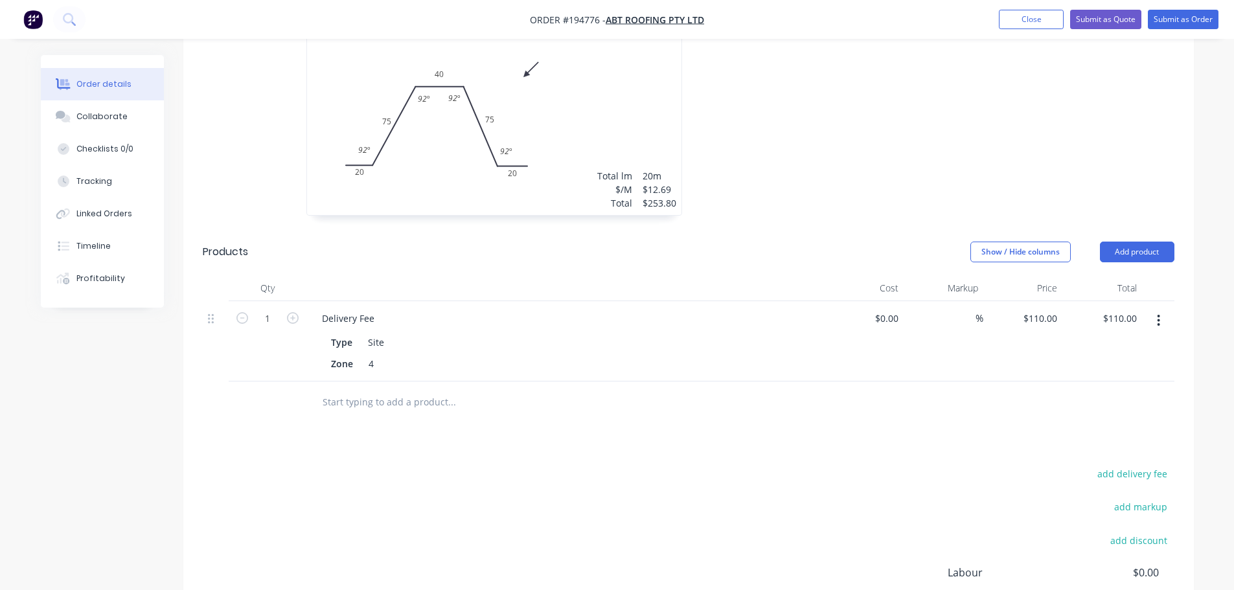
scroll to position [399, 0]
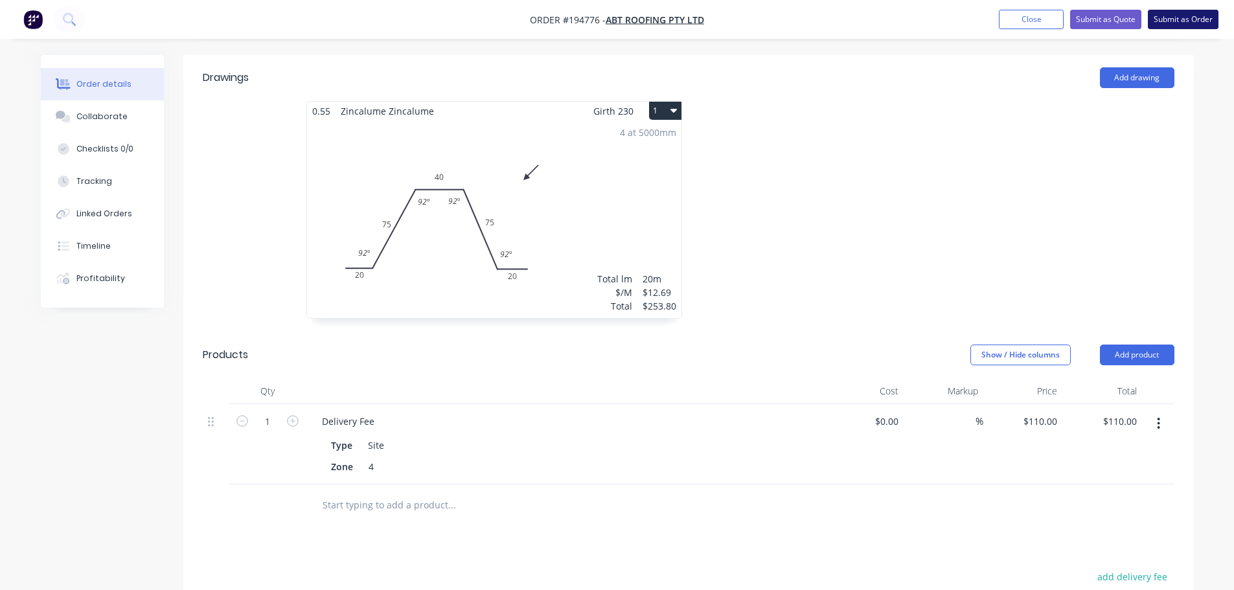
click at [619, 16] on button "Submit as Order" at bounding box center [1183, 19] width 71 height 19
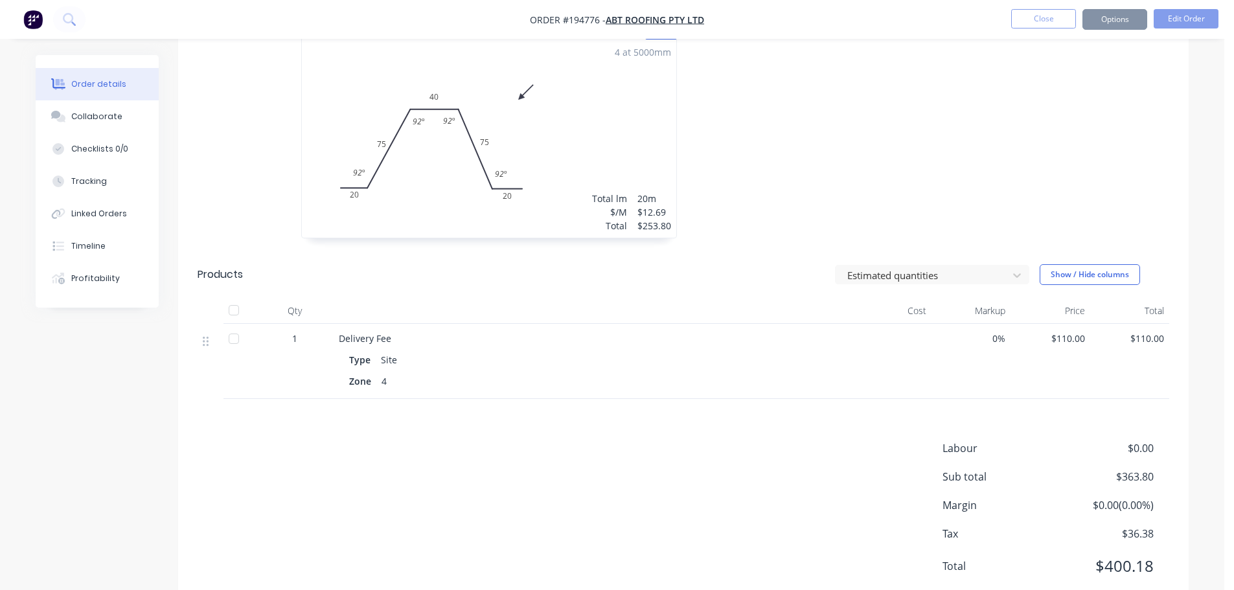
scroll to position [0, 0]
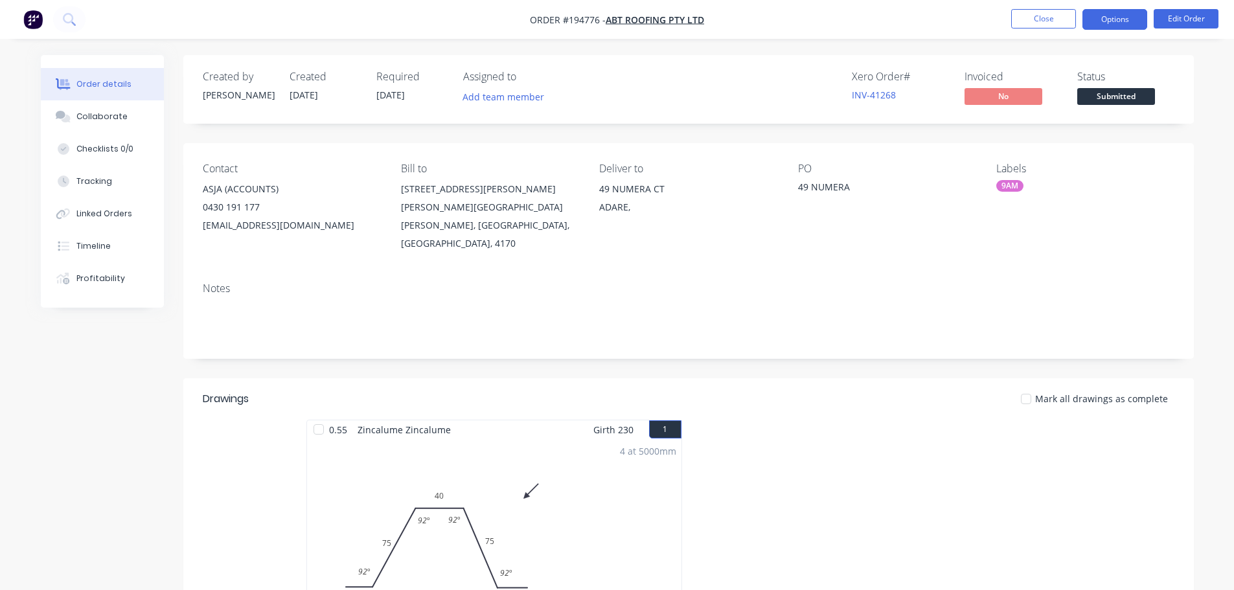
click at [619, 22] on button "Options" at bounding box center [1114, 19] width 65 height 21
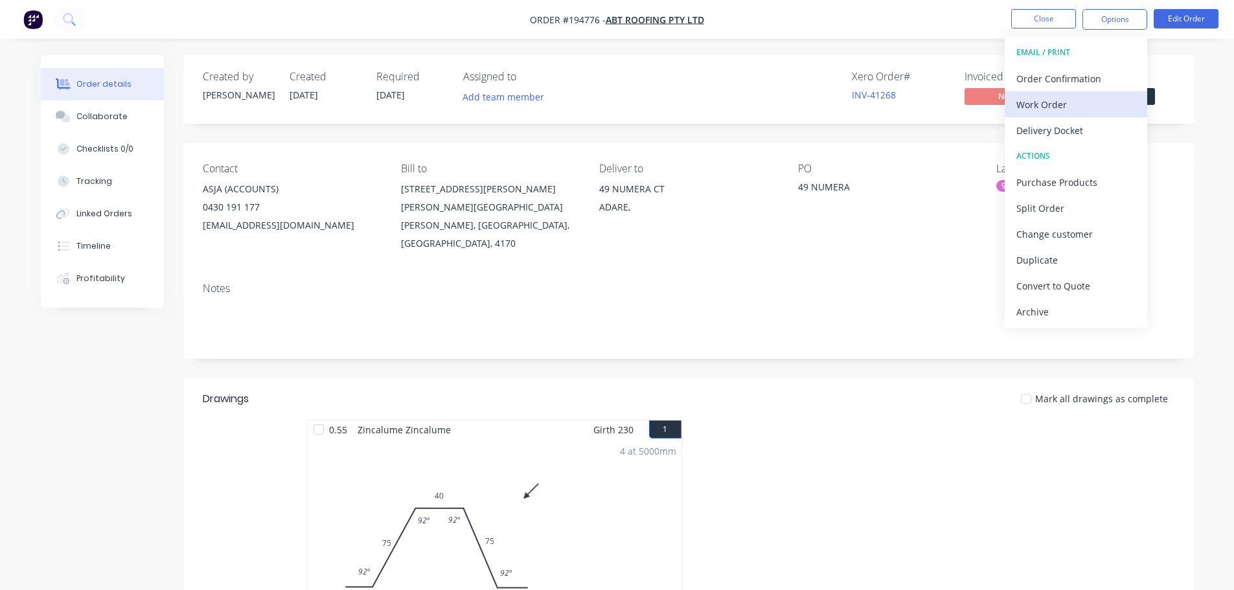
click at [619, 97] on div "Work Order" at bounding box center [1075, 104] width 119 height 19
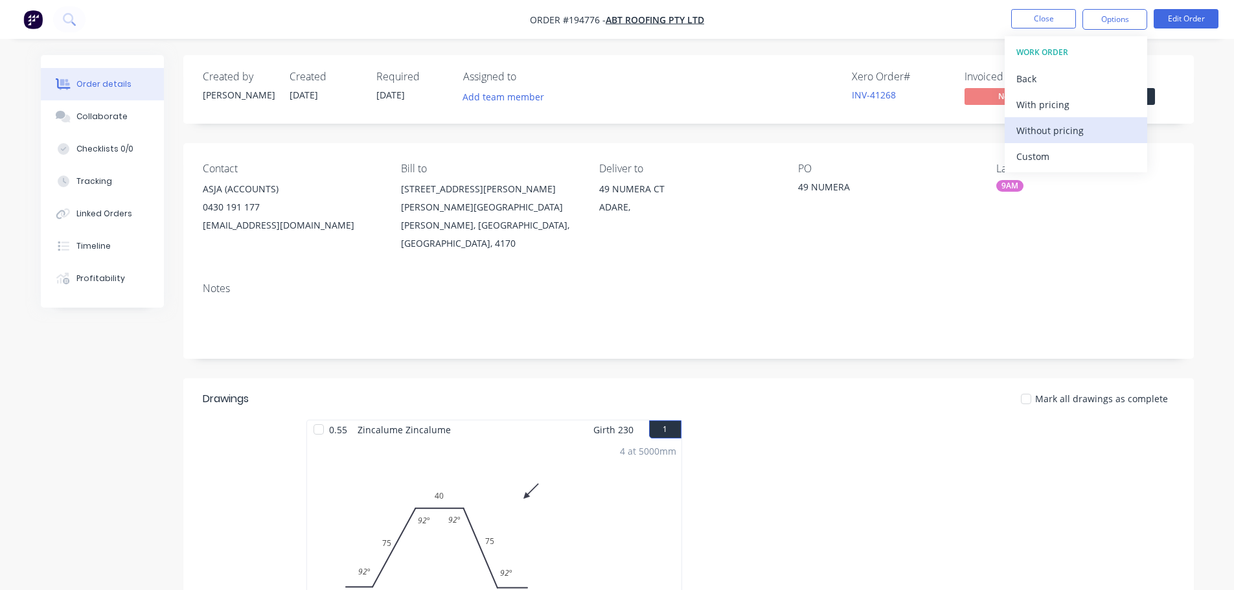
click at [619, 134] on div "Without pricing" at bounding box center [1075, 130] width 119 height 19
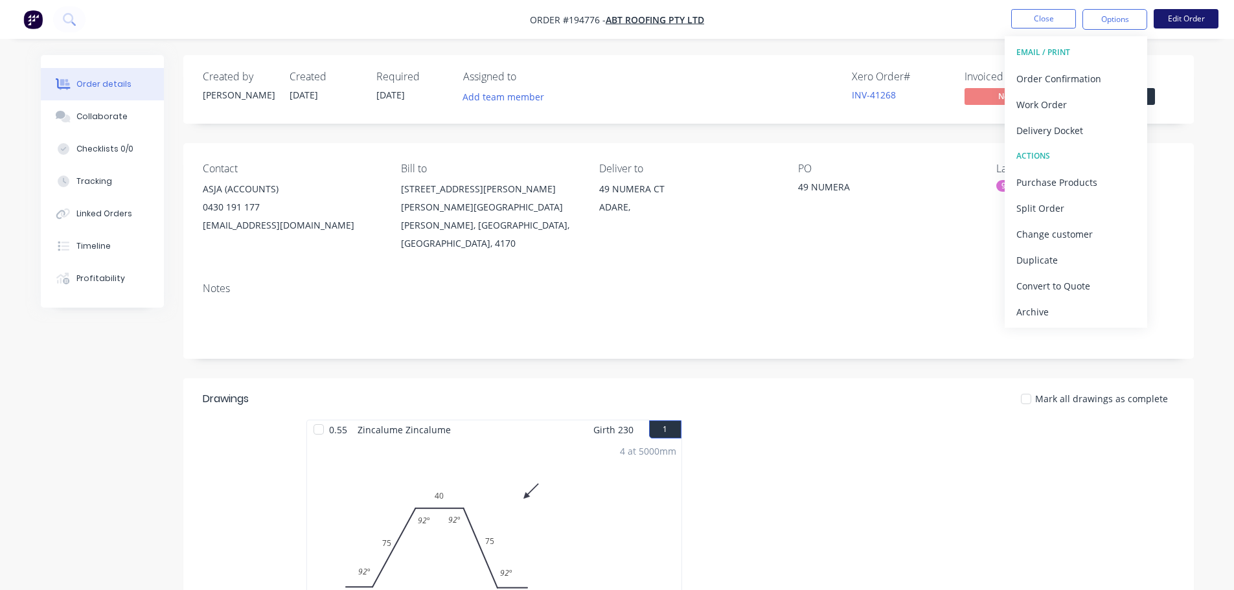
click at [619, 21] on button "Edit Order" at bounding box center [1186, 18] width 65 height 19
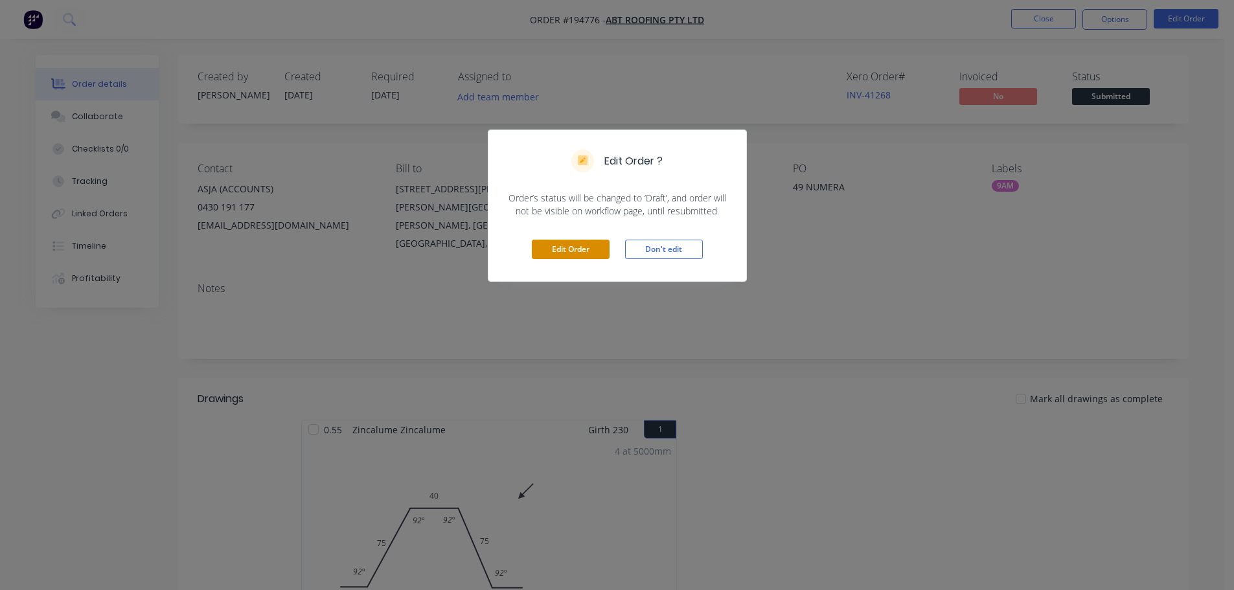
click at [562, 249] on button "Edit Order" at bounding box center [571, 249] width 78 height 19
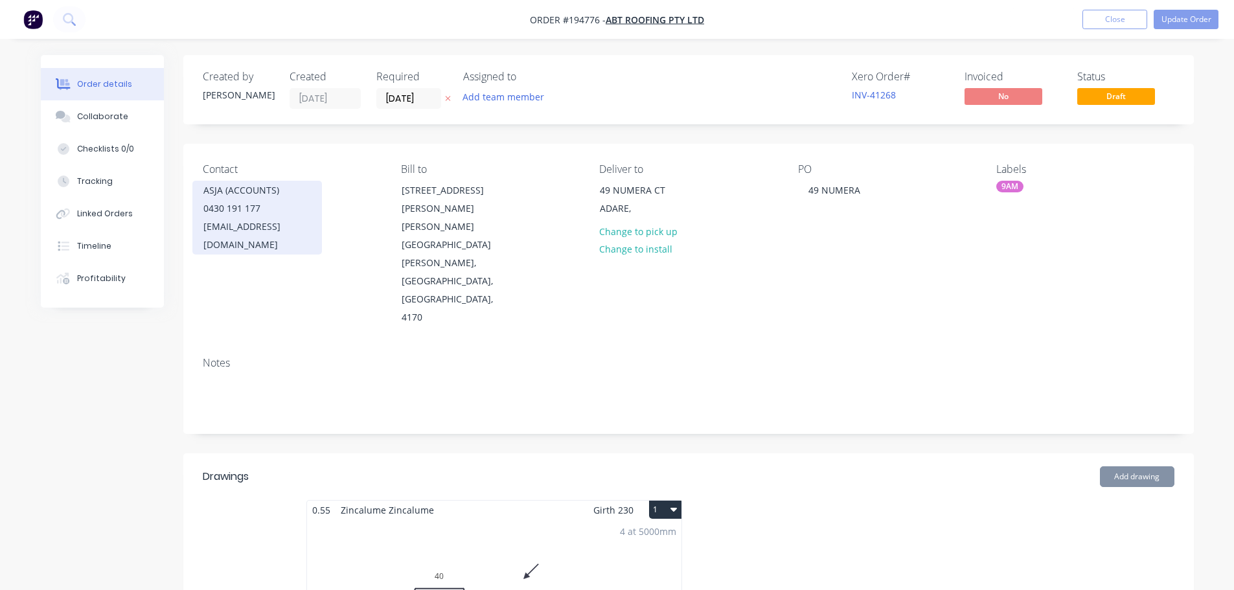
click at [214, 212] on div "0430 191 177" at bounding box center [257, 208] width 108 height 18
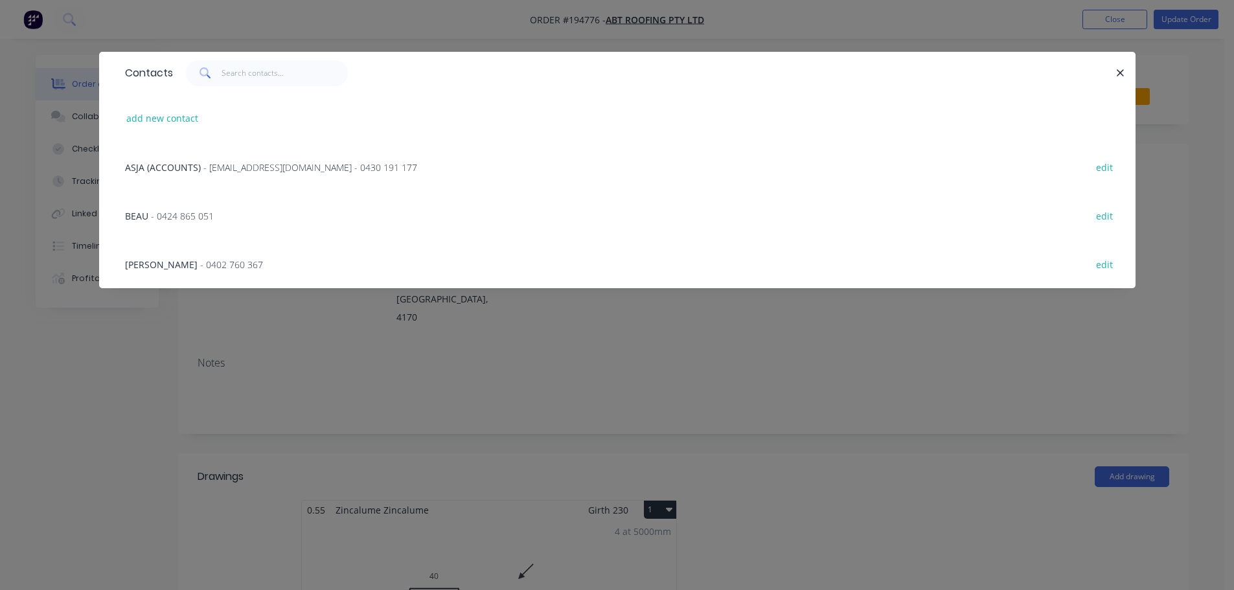
drag, startPoint x: 175, startPoint y: 265, endPoint x: 306, endPoint y: 280, distance: 131.7
click at [200, 265] on span "- 0402 760 367" at bounding box center [231, 264] width 63 height 12
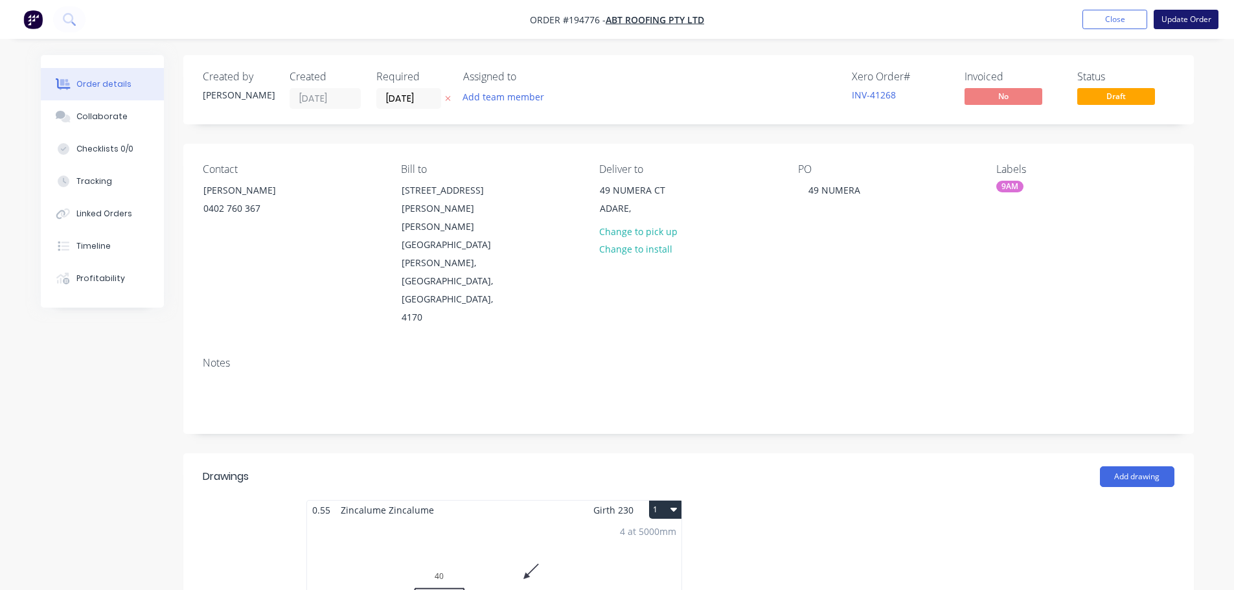
click at [619, 23] on button "Update Order" at bounding box center [1186, 19] width 65 height 19
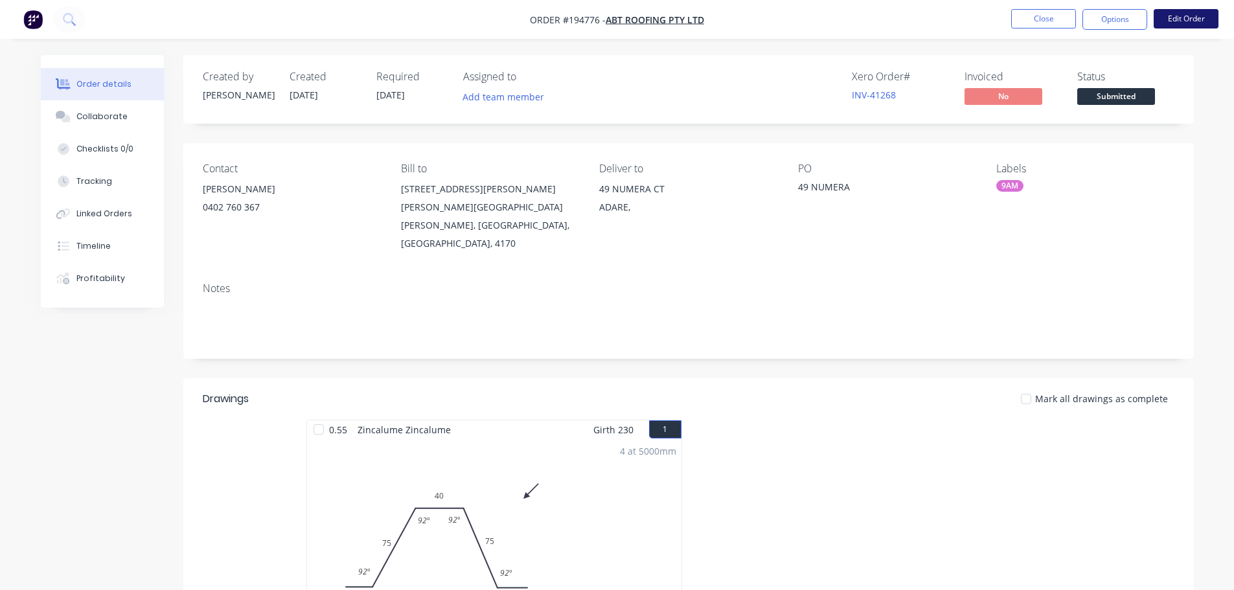
click at [619, 16] on button "Edit Order" at bounding box center [1186, 18] width 65 height 19
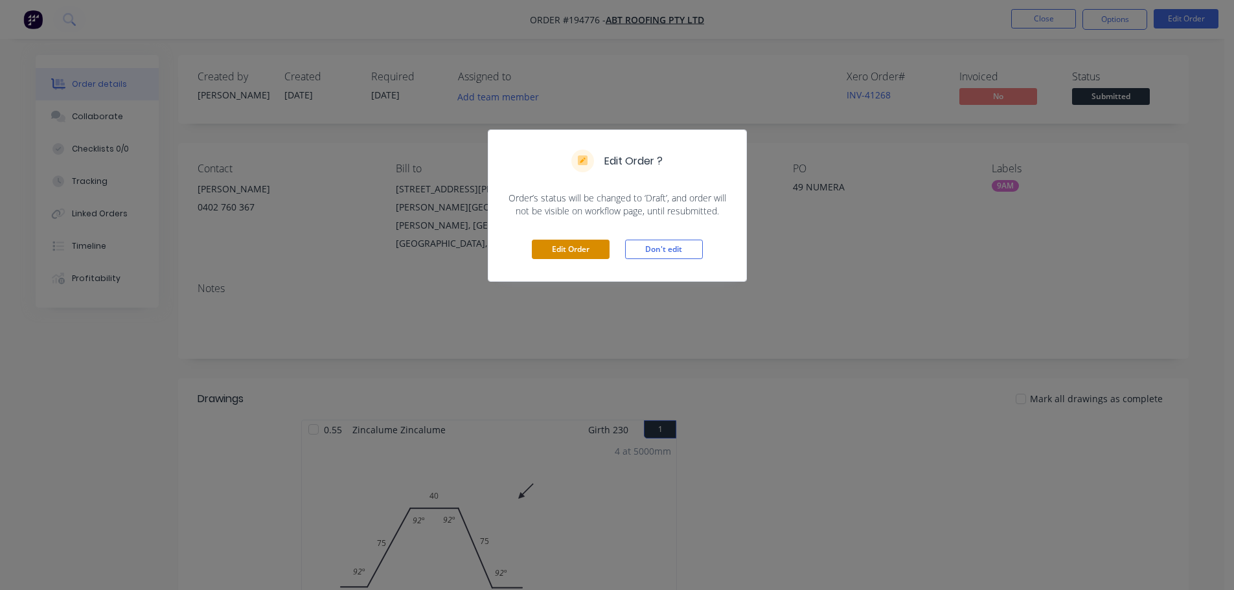
click at [579, 249] on button "Edit Order" at bounding box center [571, 249] width 78 height 19
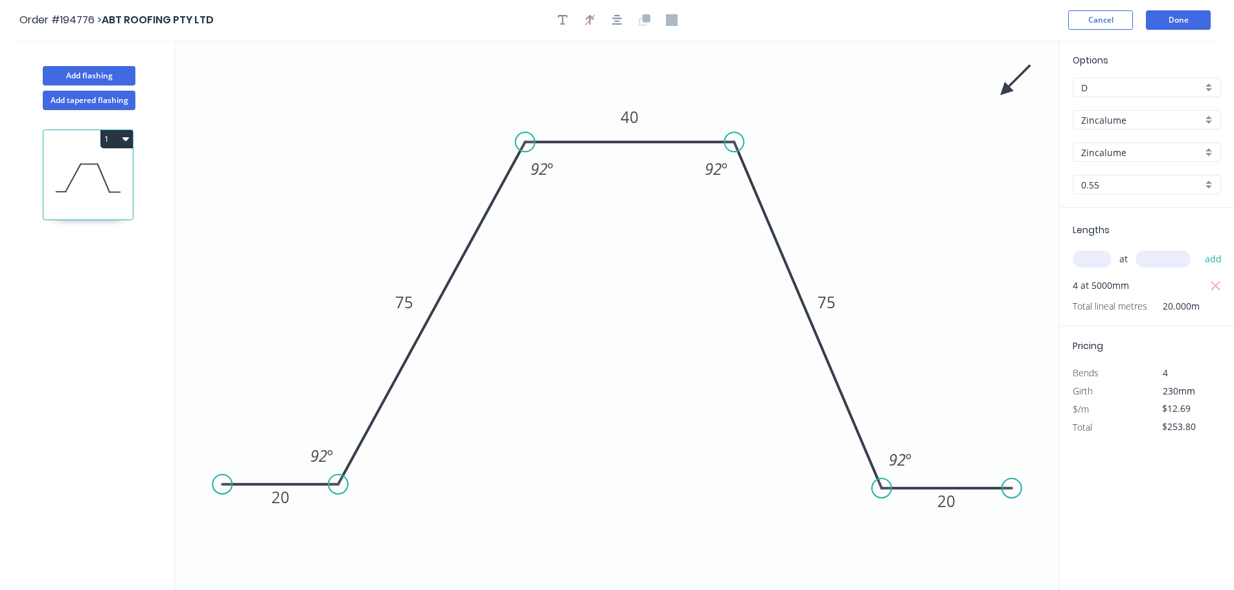
click at [619, 189] on input "0.55" at bounding box center [1141, 185] width 121 height 14
click at [619, 243] on div "0.8" at bounding box center [1146, 232] width 147 height 23
type input "0.8"
type input "$18.21"
type input "$364.20"
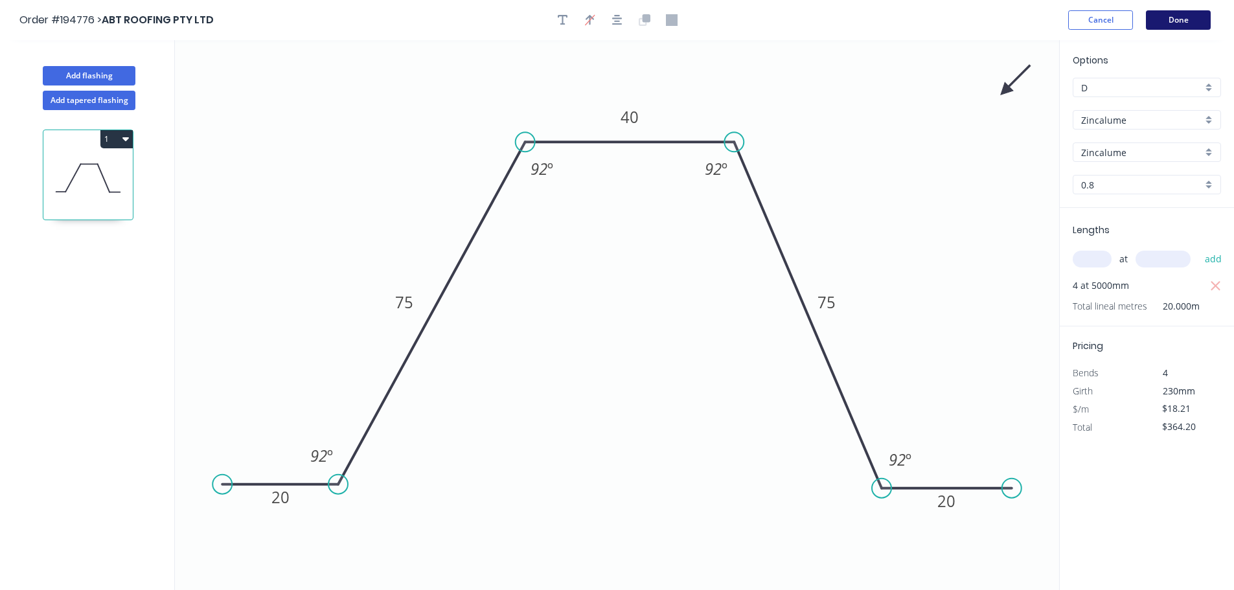
click at [619, 20] on button "Done" at bounding box center [1178, 19] width 65 height 19
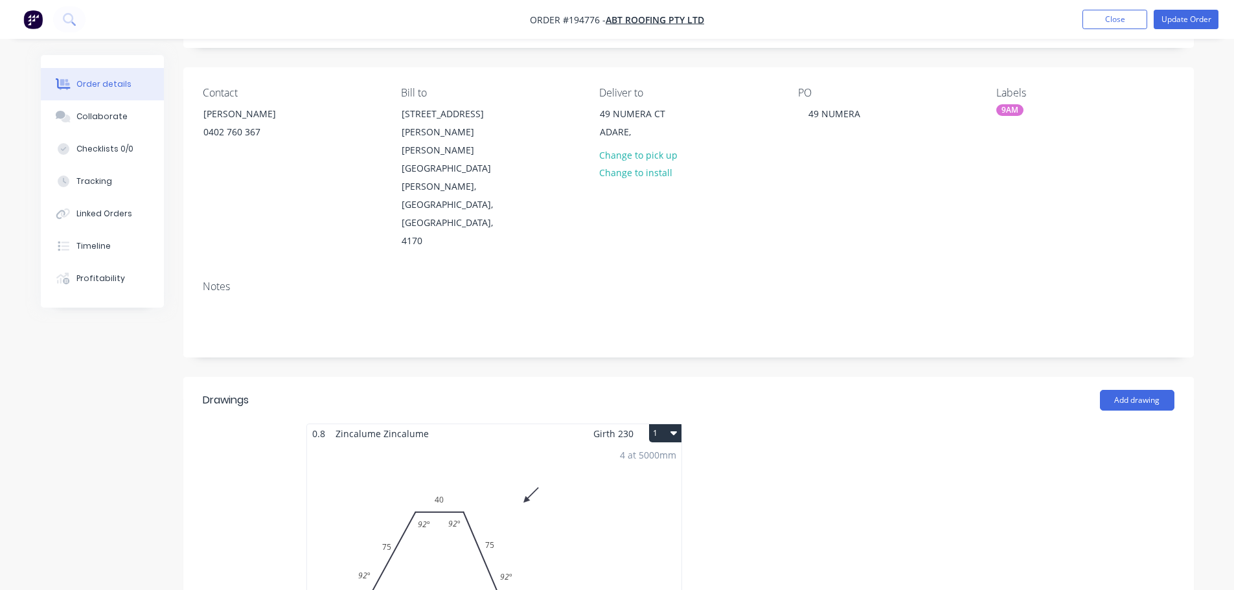
scroll to position [75, 0]
click at [619, 16] on button "Update Order" at bounding box center [1186, 19] width 65 height 19
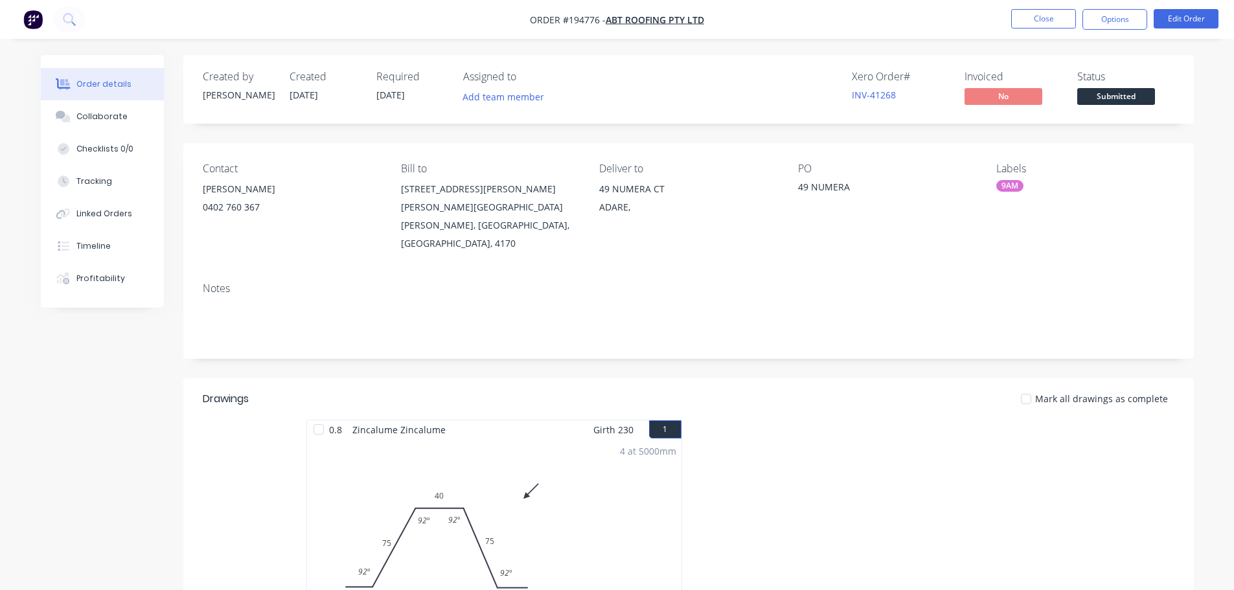
drag, startPoint x: 1120, startPoint y: 16, endPoint x: 1120, endPoint y: 32, distance: 16.2
click at [619, 19] on button "Options" at bounding box center [1114, 19] width 65 height 21
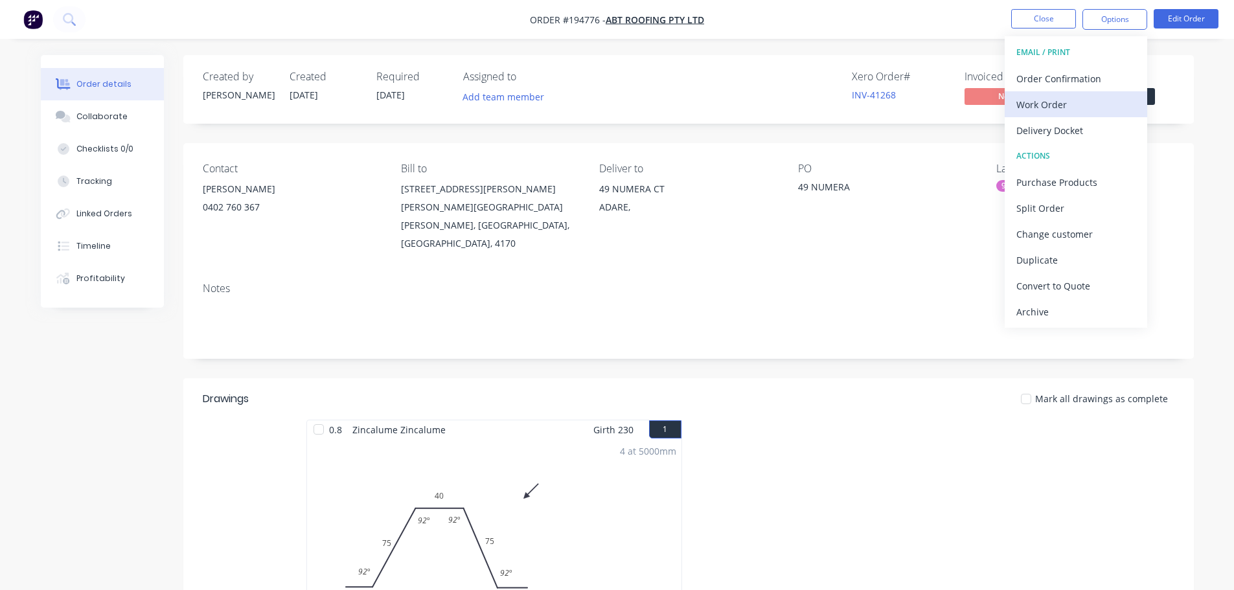
click at [619, 109] on div "Work Order" at bounding box center [1075, 104] width 119 height 19
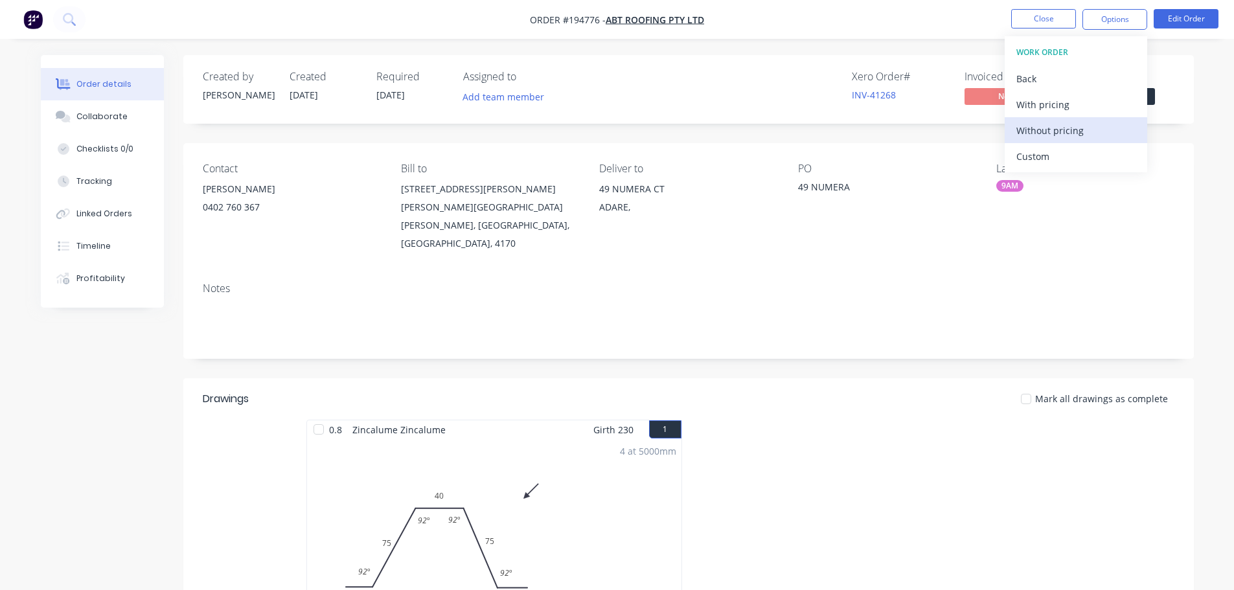
click at [619, 131] on div "Without pricing" at bounding box center [1075, 130] width 119 height 19
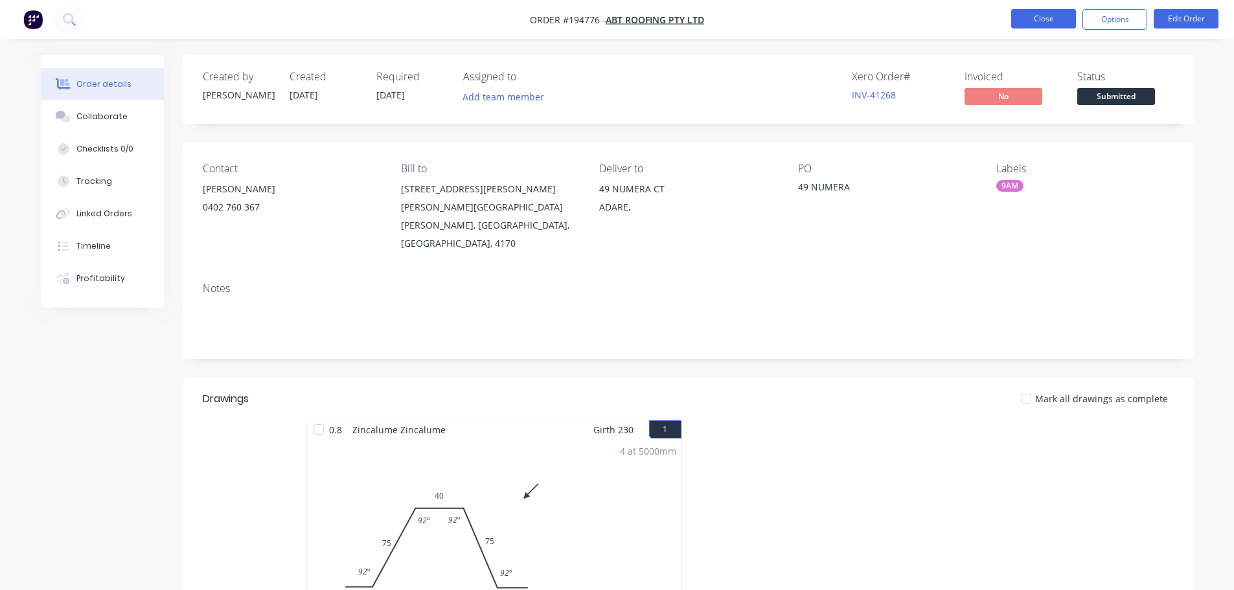
click at [619, 23] on button "Close" at bounding box center [1043, 18] width 65 height 19
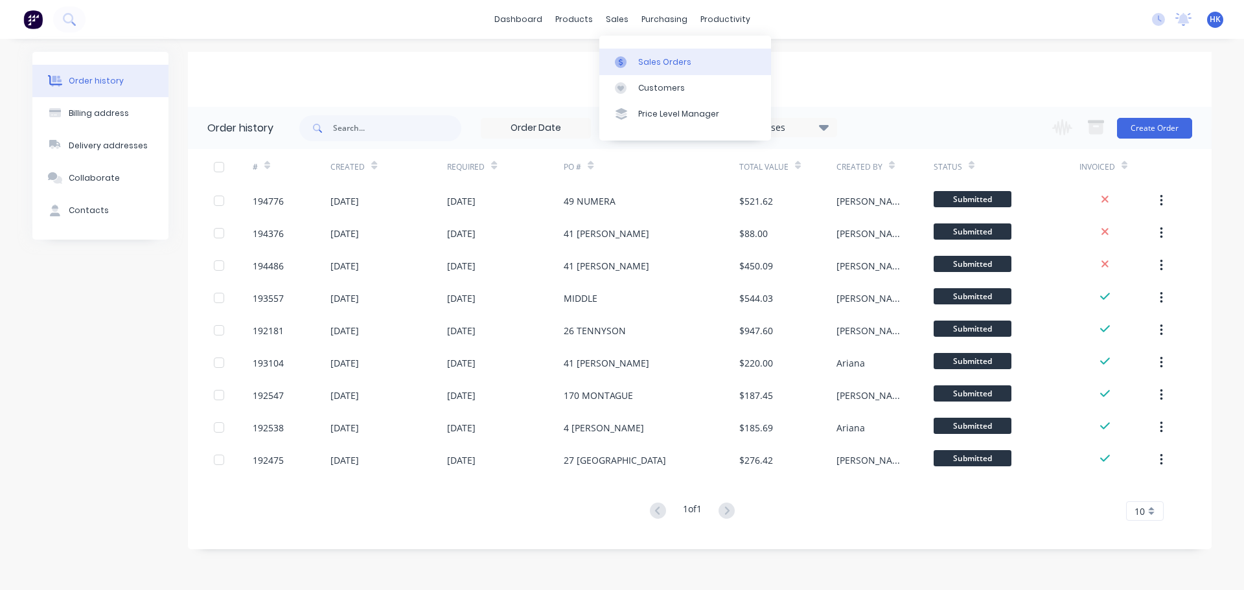
click at [619, 70] on link "Sales Orders" at bounding box center [685, 62] width 172 height 26
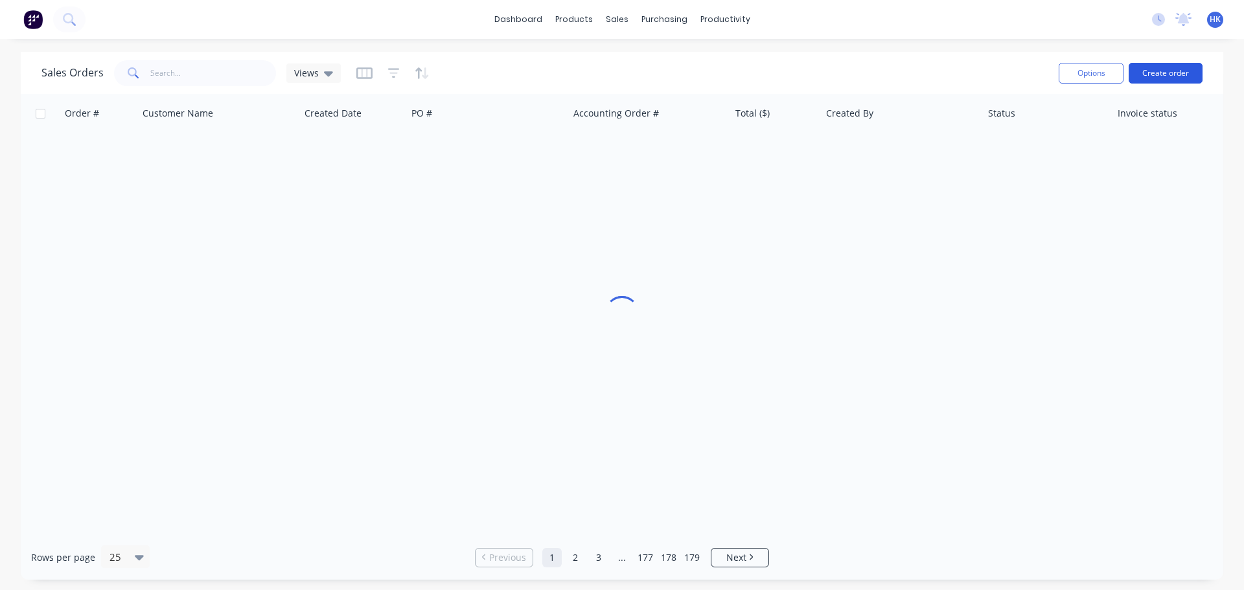
click at [619, 69] on button "Create order" at bounding box center [1165, 73] width 74 height 21
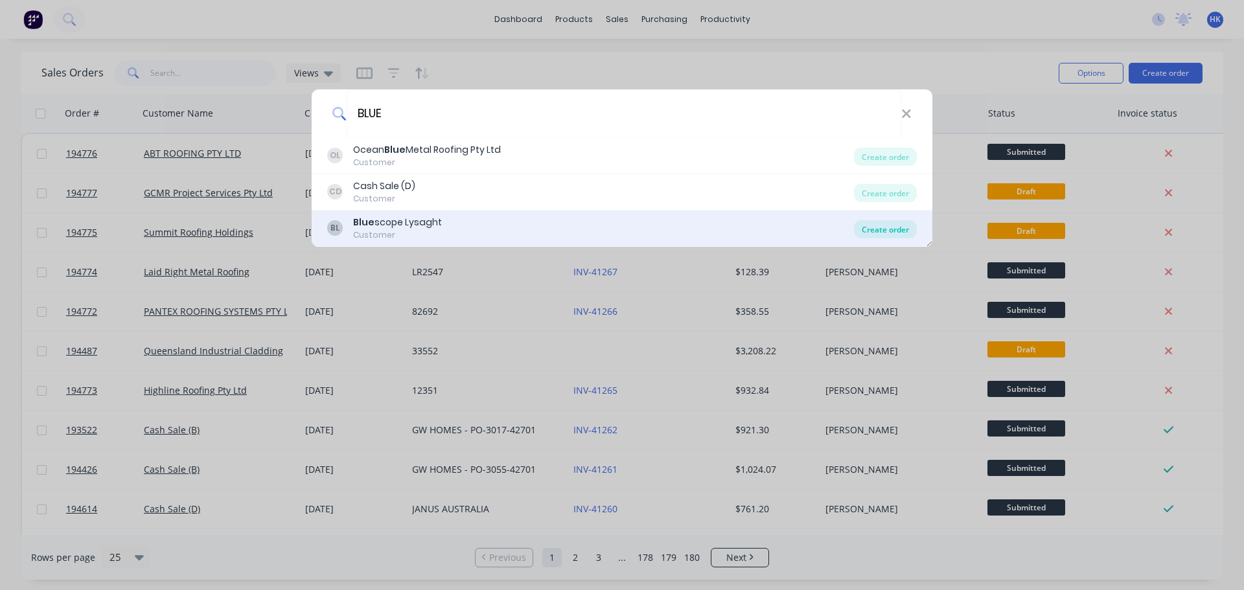
type input "BLUE"
click at [619, 229] on div "Create order" at bounding box center [885, 229] width 63 height 18
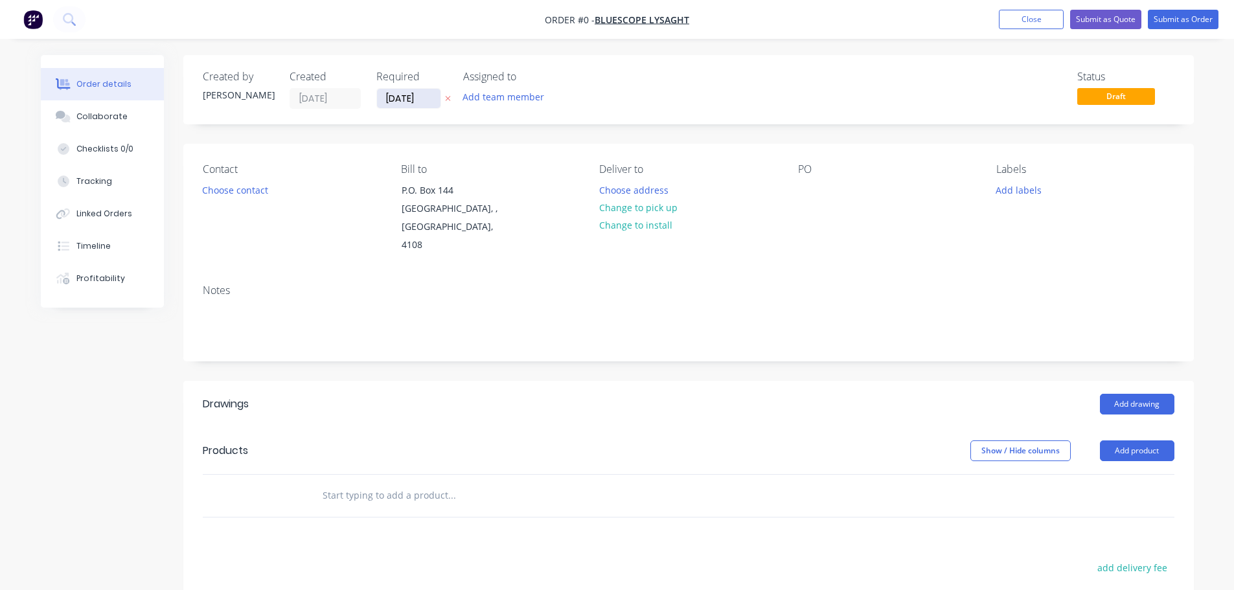
click at [418, 102] on input "[DATE]" at bounding box center [408, 98] width 63 height 19
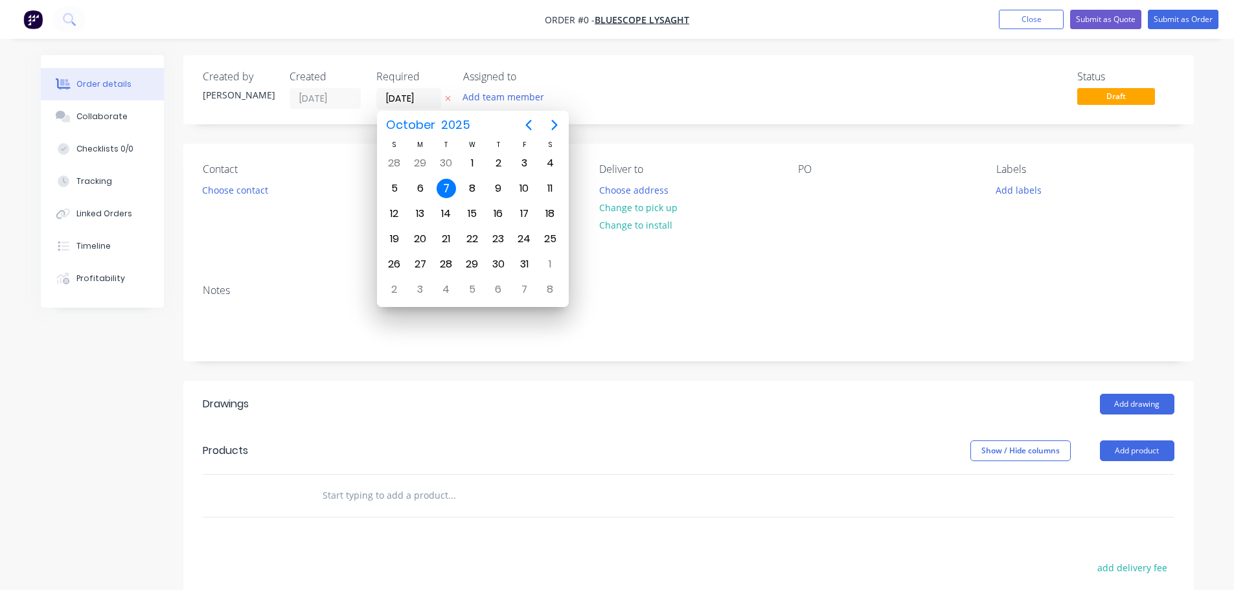
click at [451, 187] on div "7" at bounding box center [446, 188] width 19 height 19
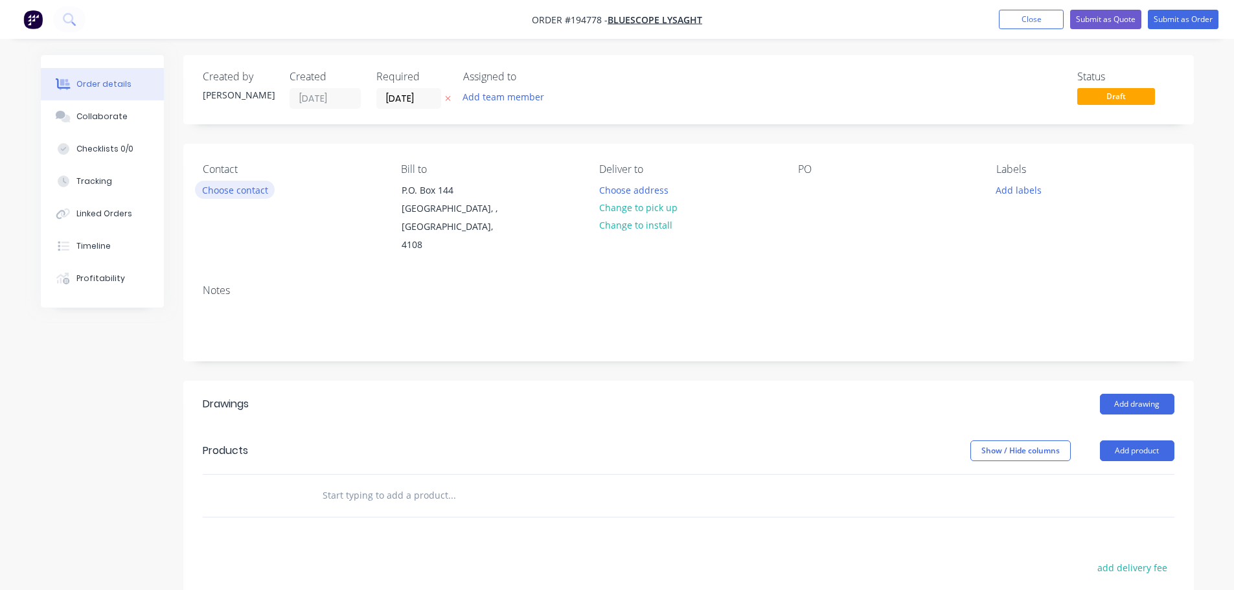
click at [261, 194] on button "Choose contact" at bounding box center [235, 189] width 80 height 17
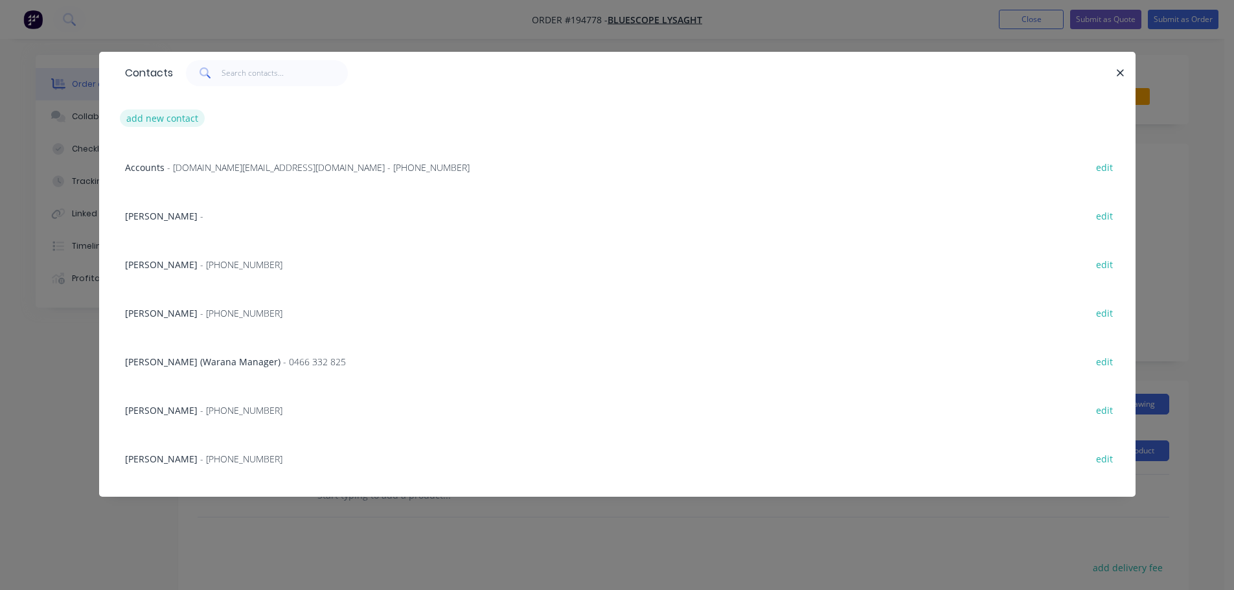
click at [169, 126] on button "add new contact" at bounding box center [162, 117] width 85 height 17
select select "AU"
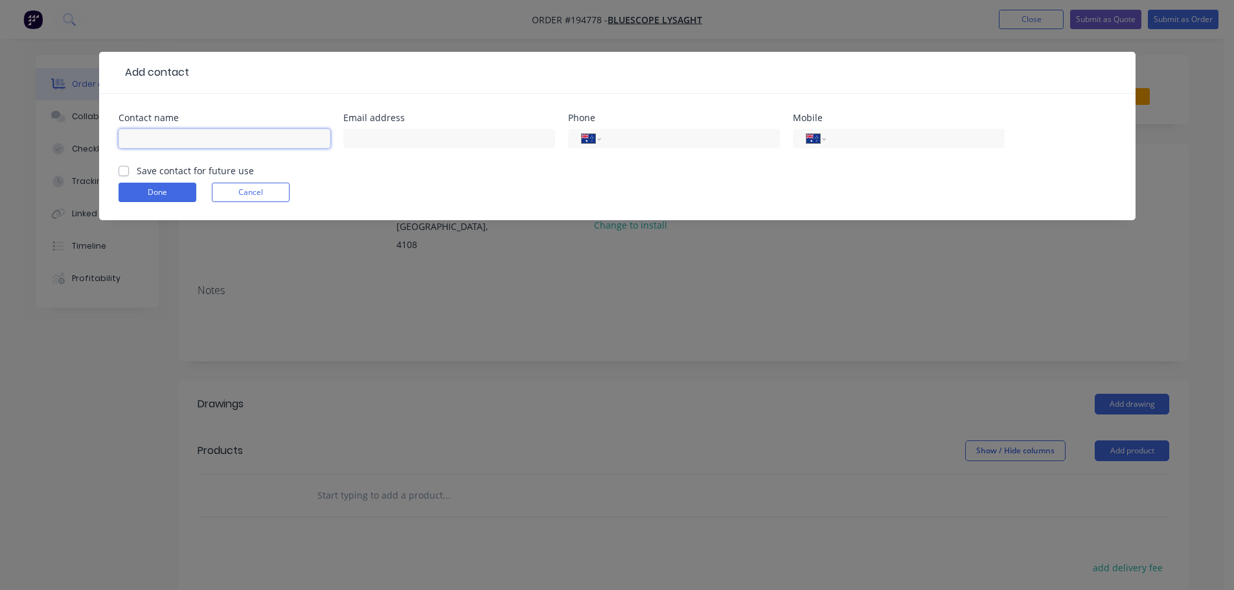
click at [169, 141] on input "text" at bounding box center [225, 138] width 212 height 19
type input "NICK"
click at [619, 135] on input "tel" at bounding box center [912, 138] width 155 height 15
type input "0421 631 377"
click at [141, 184] on button "Done" at bounding box center [158, 192] width 78 height 19
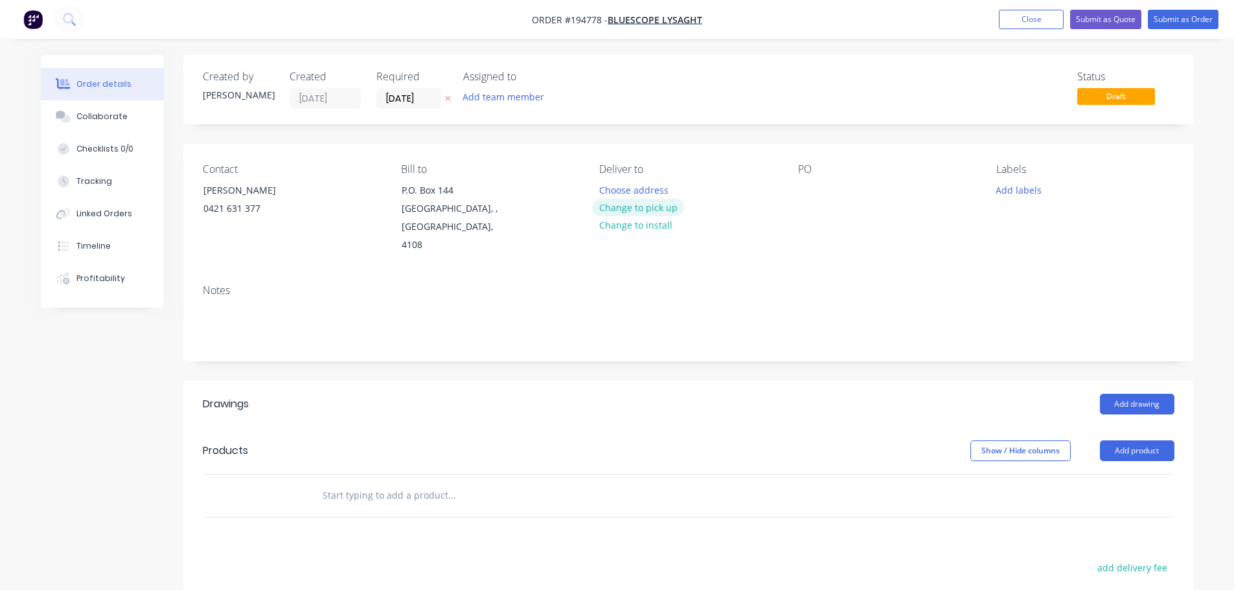
click at [619, 200] on button "Change to pick up" at bounding box center [638, 207] width 92 height 17
click at [595, 181] on div "Contact NICK 0421 631 377 Bill to P.O. Box 144 Archerfield, , Australia, 4108 P…" at bounding box center [688, 209] width 1010 height 130
click at [604, 193] on div at bounding box center [609, 190] width 21 height 19
click at [619, 183] on div at bounding box center [808, 190] width 21 height 19
click at [619, 394] on button "Add drawing" at bounding box center [1137, 404] width 74 height 21
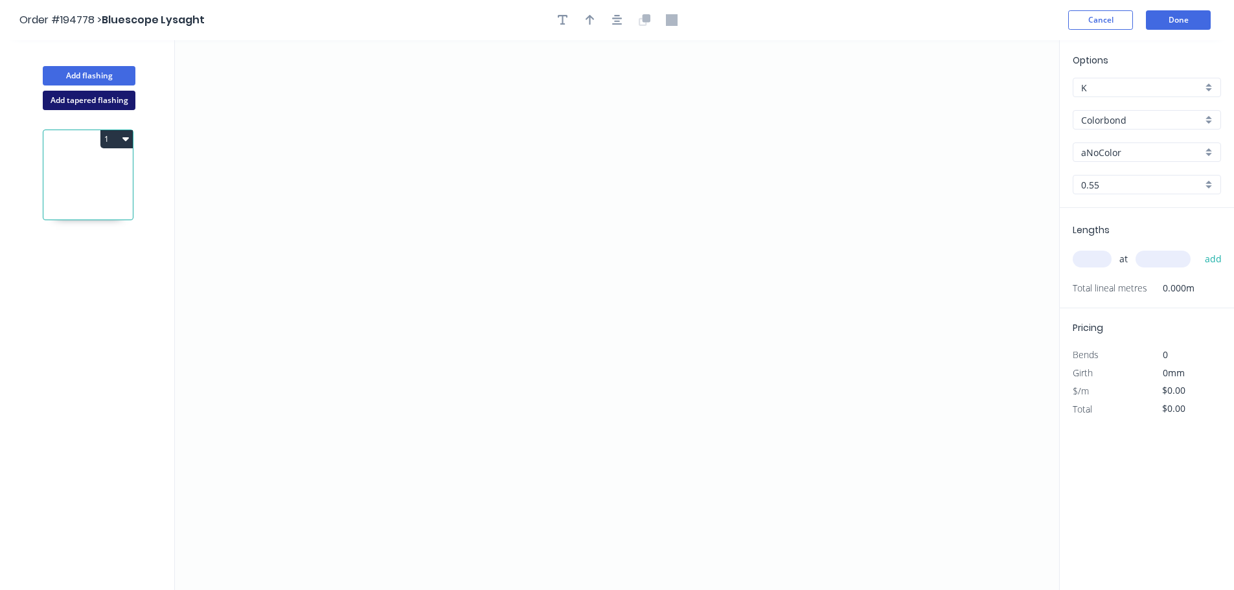
click at [114, 96] on button "Add tapered flashing" at bounding box center [89, 100] width 93 height 19
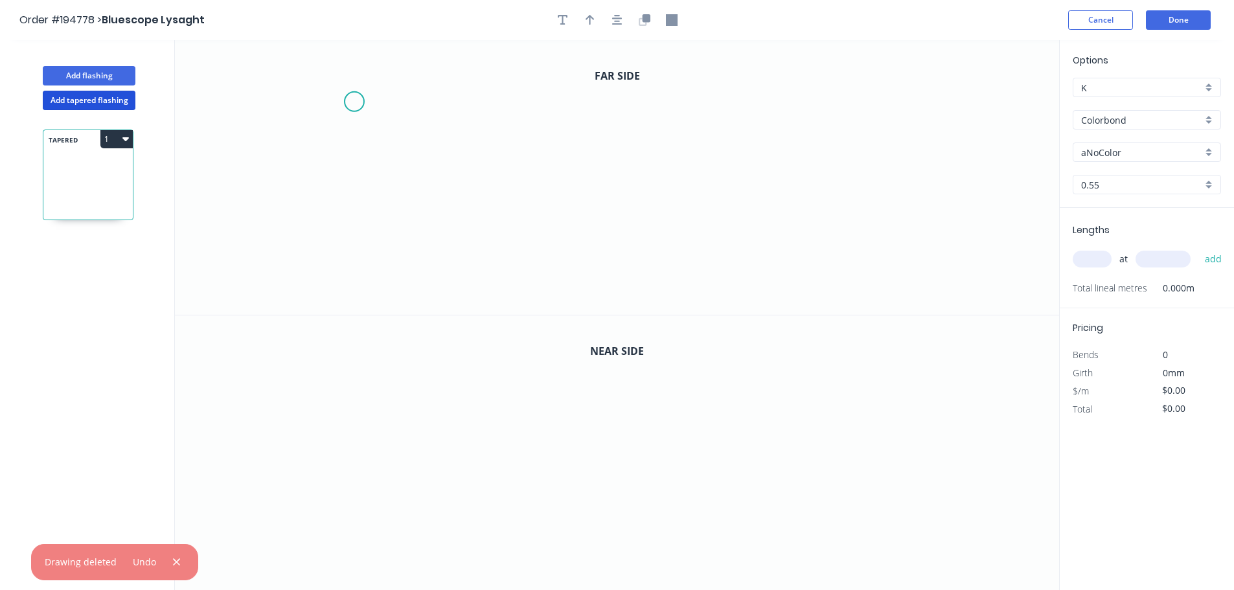
click at [348, 73] on icon "0" at bounding box center [617, 177] width 884 height 275
click at [359, 89] on div "Delete point" at bounding box center [409, 86] width 130 height 27
click at [314, 87] on icon "0" at bounding box center [617, 177] width 884 height 275
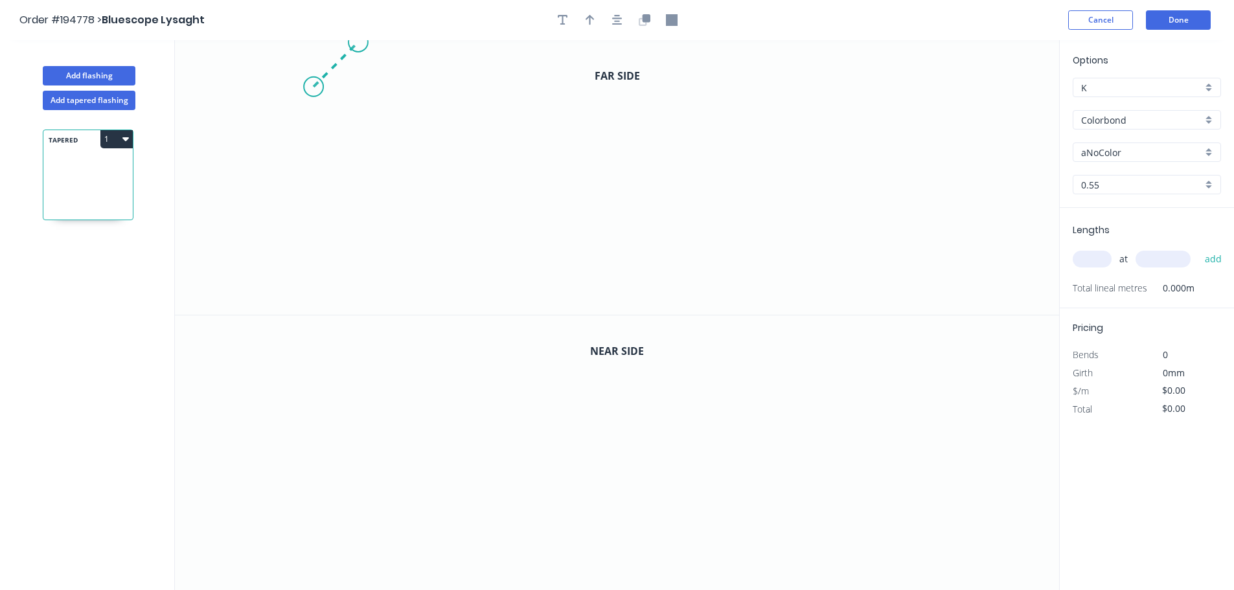
click at [358, 48] on icon "0" at bounding box center [617, 177] width 884 height 275
click at [358, 48] on circle at bounding box center [357, 41] width 19 height 19
click at [619, 51] on icon "0 ?" at bounding box center [617, 177] width 884 height 275
click at [619, 183] on icon "0 ? ?" at bounding box center [617, 177] width 884 height 275
click at [619, 234] on icon "0 ? ? ?" at bounding box center [617, 177] width 884 height 275
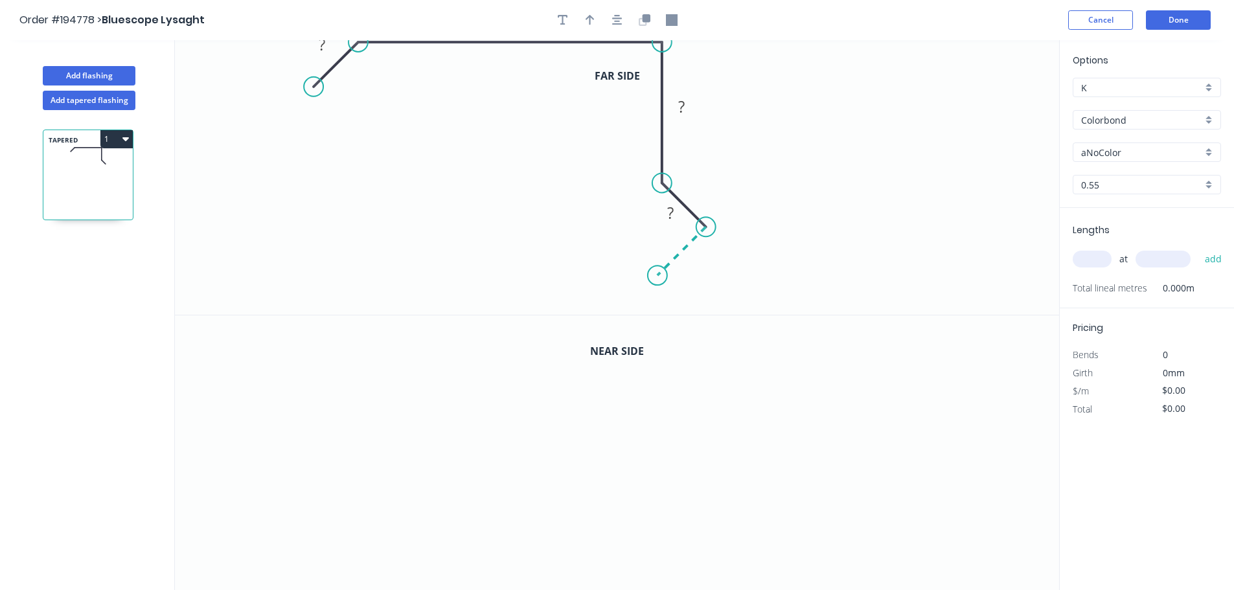
click at [619, 271] on icon "0 ? ? ? ?" at bounding box center [617, 177] width 884 height 275
click at [619, 20] on button "button" at bounding box center [617, 19] width 19 height 19
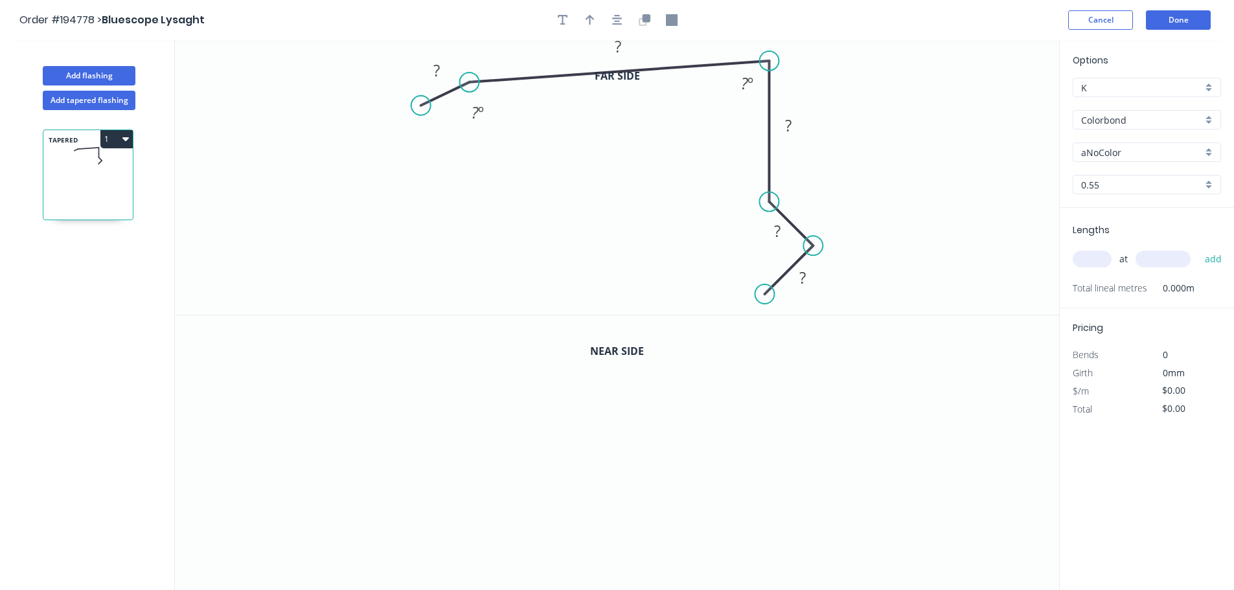
drag, startPoint x: 465, startPoint y: 60, endPoint x: 469, endPoint y: 82, distance: 22.4
click at [469, 82] on circle at bounding box center [469, 82] width 19 height 19
drag, startPoint x: 420, startPoint y: 105, endPoint x: 423, endPoint y: 128, distance: 23.5
click at [423, 128] on circle at bounding box center [423, 128] width 19 height 19
click at [520, 145] on icon "0 ? ? ? ? ? ? º ? º" at bounding box center [617, 177] width 884 height 275
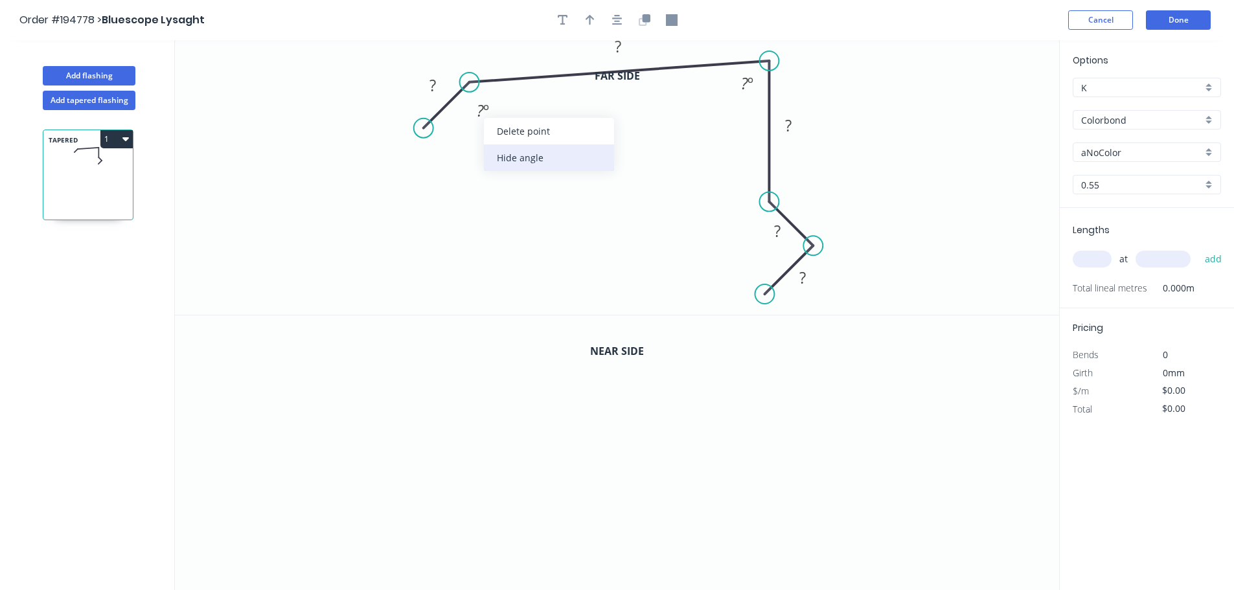
click at [517, 152] on div "Hide angle" at bounding box center [549, 157] width 130 height 27
click at [616, 23] on icon "button" at bounding box center [617, 20] width 10 height 12
click at [619, 27] on button "button" at bounding box center [644, 19] width 19 height 19
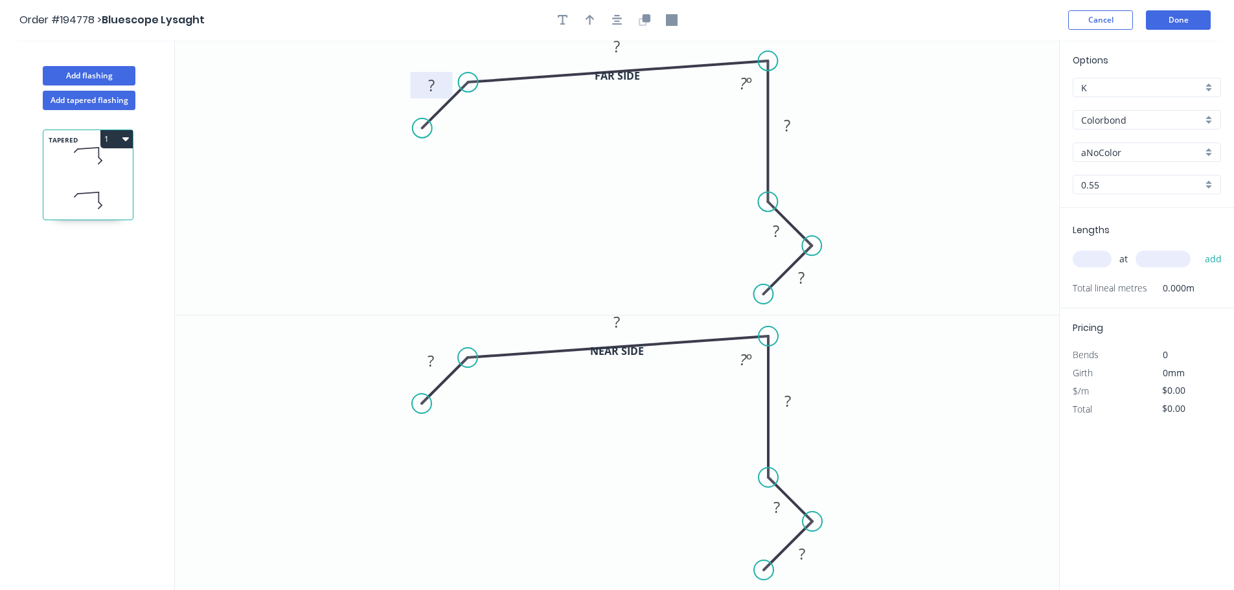
click at [429, 87] on tspan "?" at bounding box center [431, 84] width 6 height 21
click at [437, 355] on rect at bounding box center [431, 361] width 26 height 18
type input "$12.26"
click at [619, 265] on input "text" at bounding box center [1092, 259] width 39 height 17
type input "1"
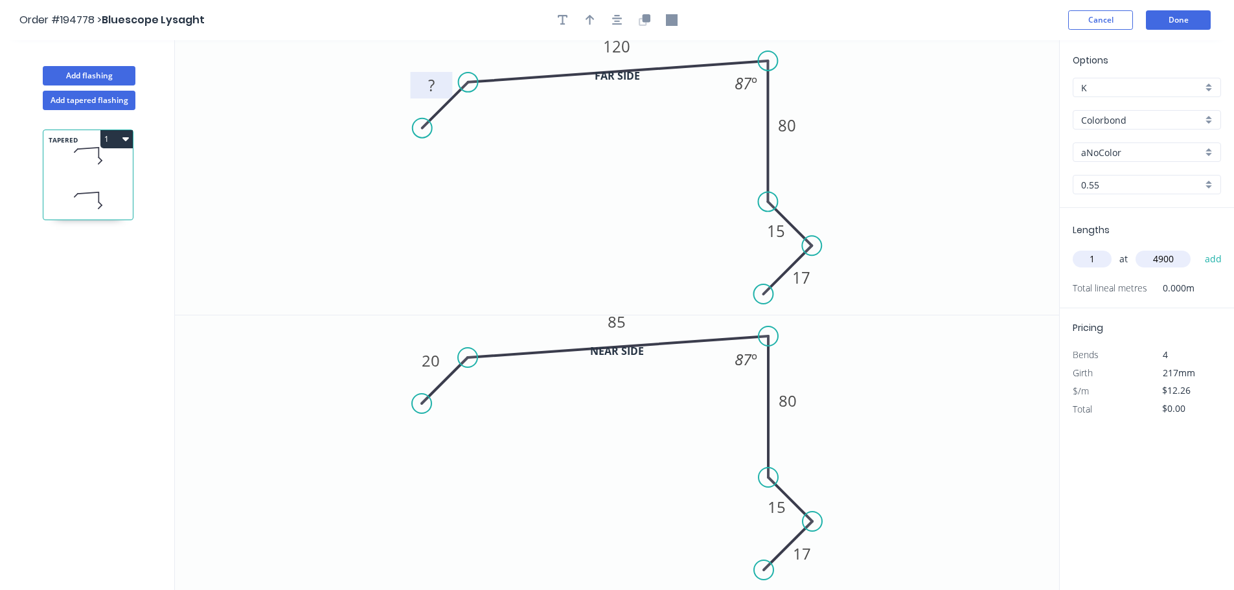
type input "4900"
click at [619, 248] on button "add" at bounding box center [1213, 259] width 30 height 22
type input "$60.07"
click at [619, 155] on input "aNoColor" at bounding box center [1141, 153] width 121 height 14
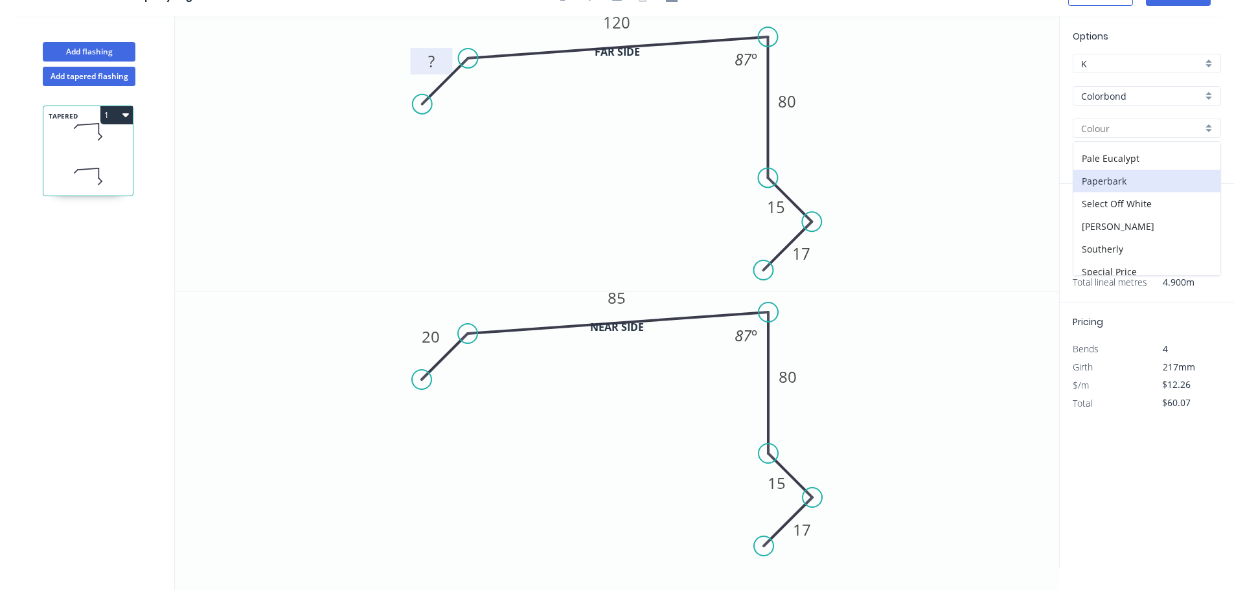
scroll to position [389, 0]
click at [619, 256] on div "Surfmist" at bounding box center [1146, 263] width 147 height 23
type input "Surfmist"
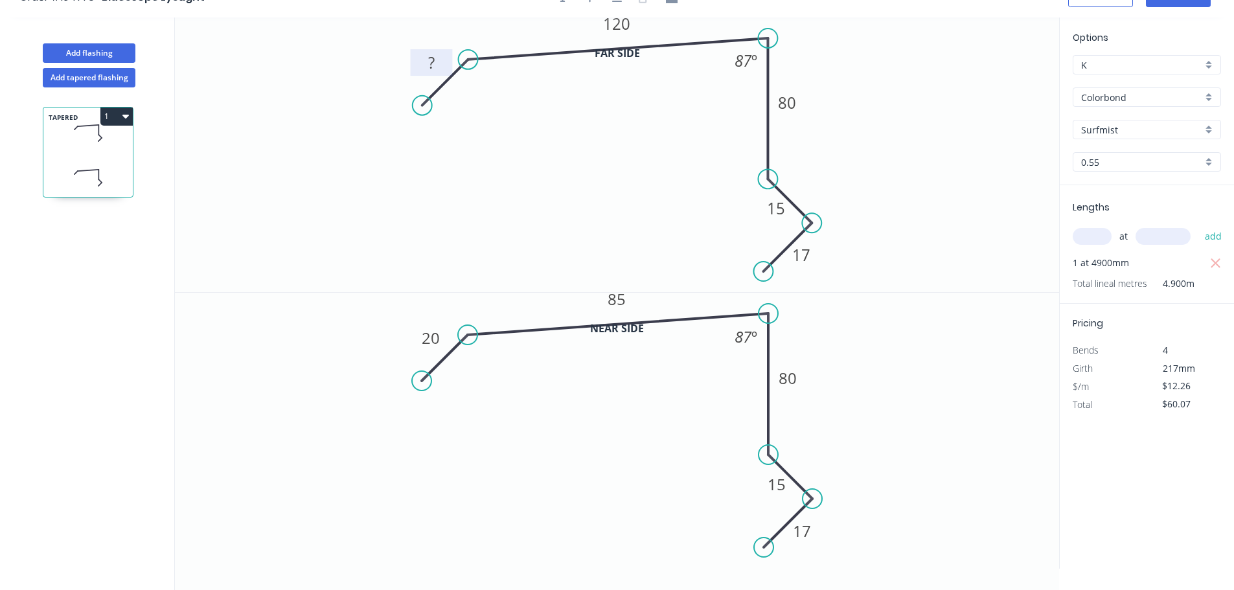
scroll to position [0, 0]
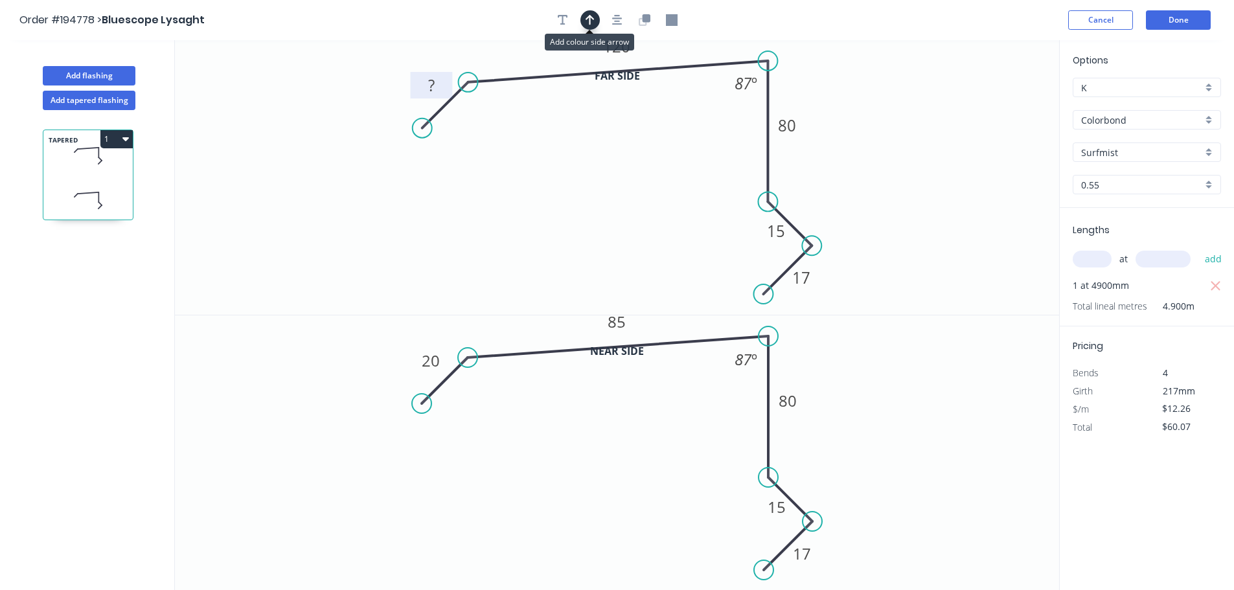
click at [589, 20] on icon "button" at bounding box center [589, 20] width 9 height 10
drag, startPoint x: 617, startPoint y: 19, endPoint x: 889, endPoint y: 84, distance: 280.3
click at [617, 20] on icon "button" at bounding box center [617, 20] width 10 height 12
click at [619, 102] on icon at bounding box center [994, 89] width 12 height 41
click at [619, 103] on icon at bounding box center [994, 89] width 12 height 41
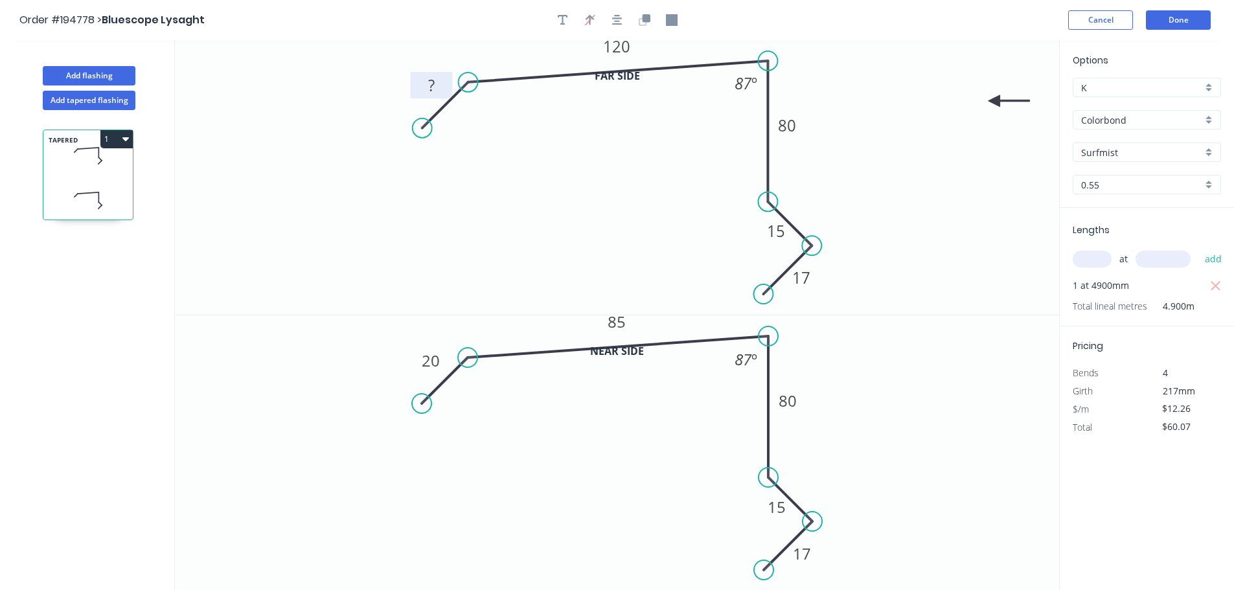
click at [619, 101] on icon at bounding box center [1008, 101] width 41 height 12
click at [619, 18] on button "Done" at bounding box center [1178, 19] width 65 height 19
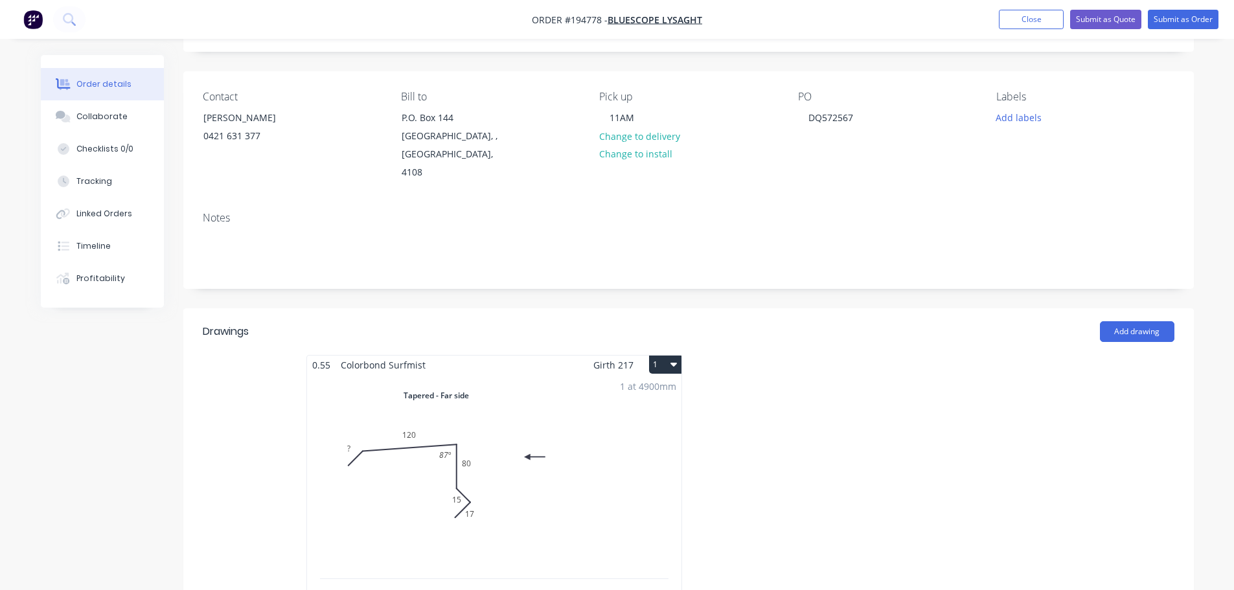
scroll to position [194, 0]
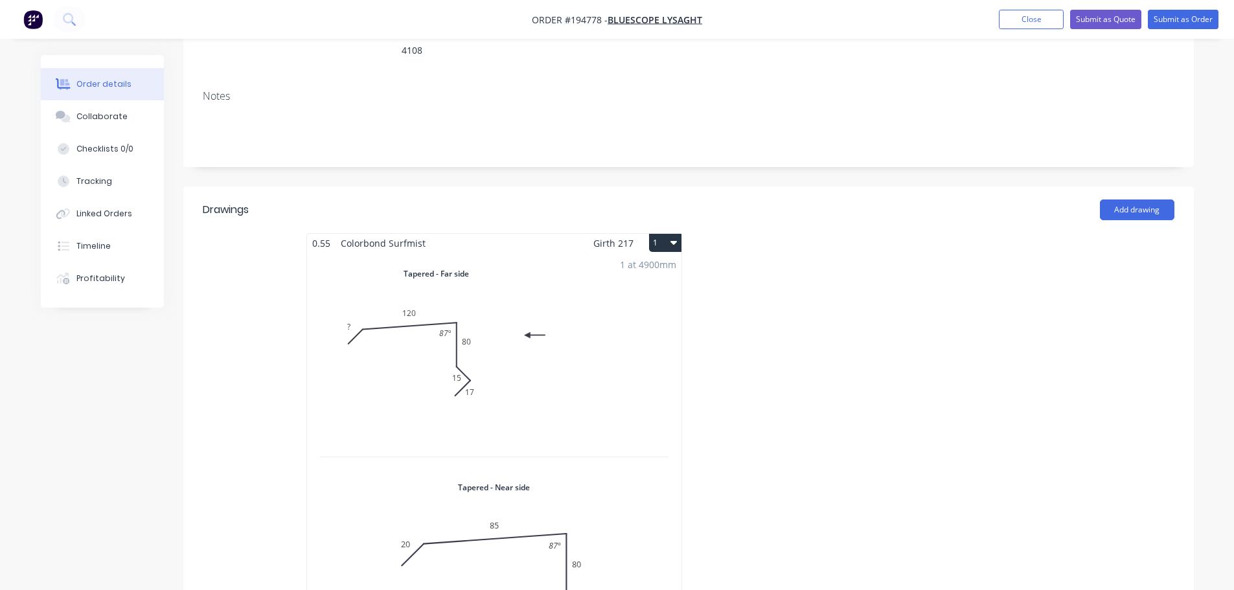
click at [593, 342] on div "1 at 4900mm Total lm $/M Total 4.9m $12.26 $60.07" at bounding box center [494, 466] width 374 height 427
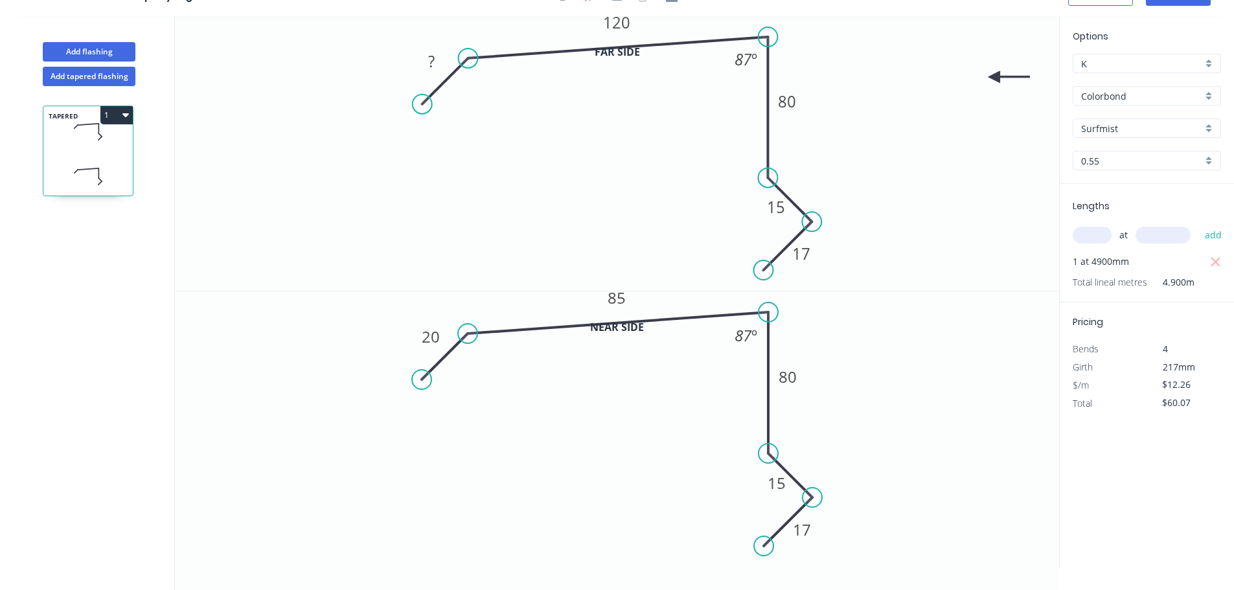
scroll to position [24, 0]
click at [433, 65] on tspan "?" at bounding box center [431, 61] width 6 height 21
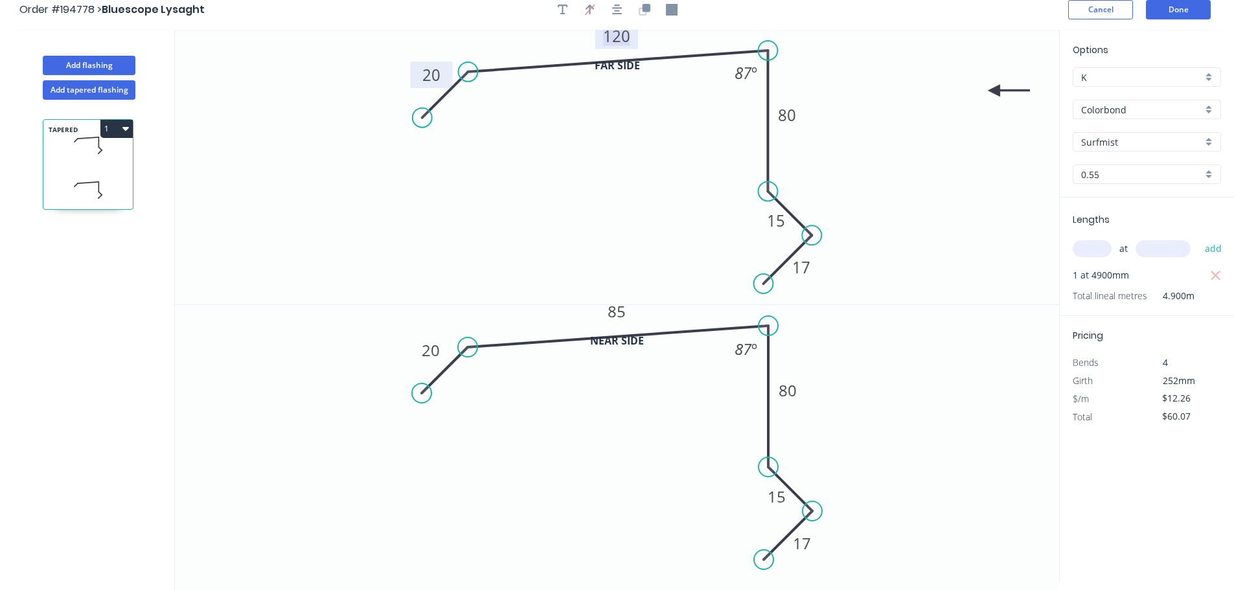
scroll to position [0, 0]
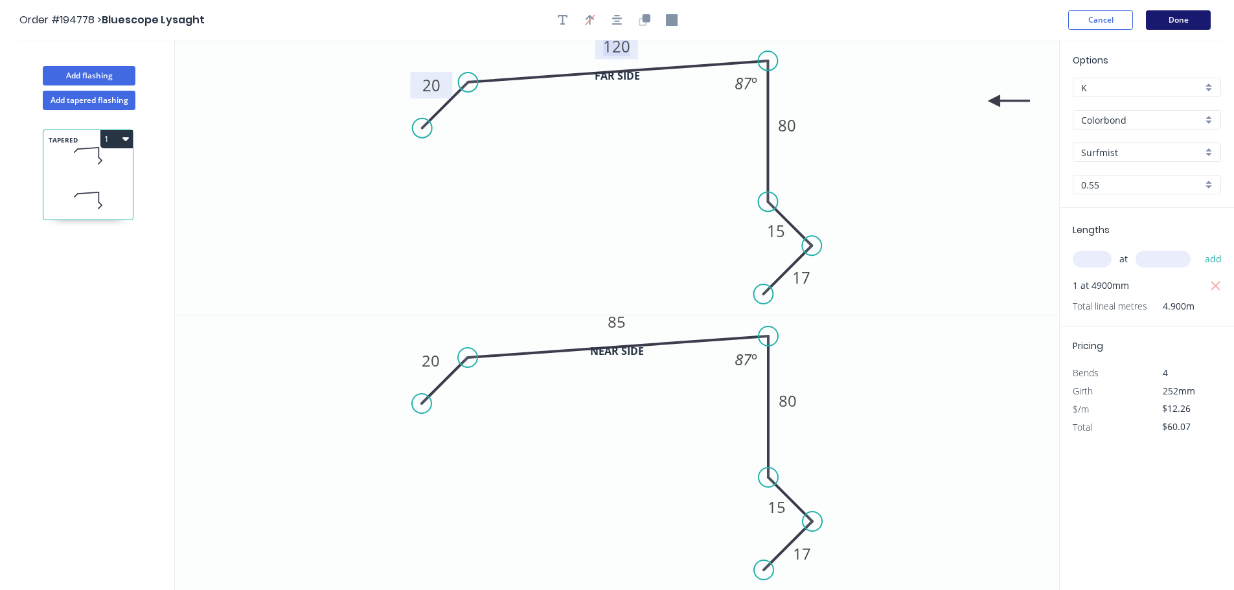
click at [619, 20] on button "Done" at bounding box center [1178, 19] width 65 height 19
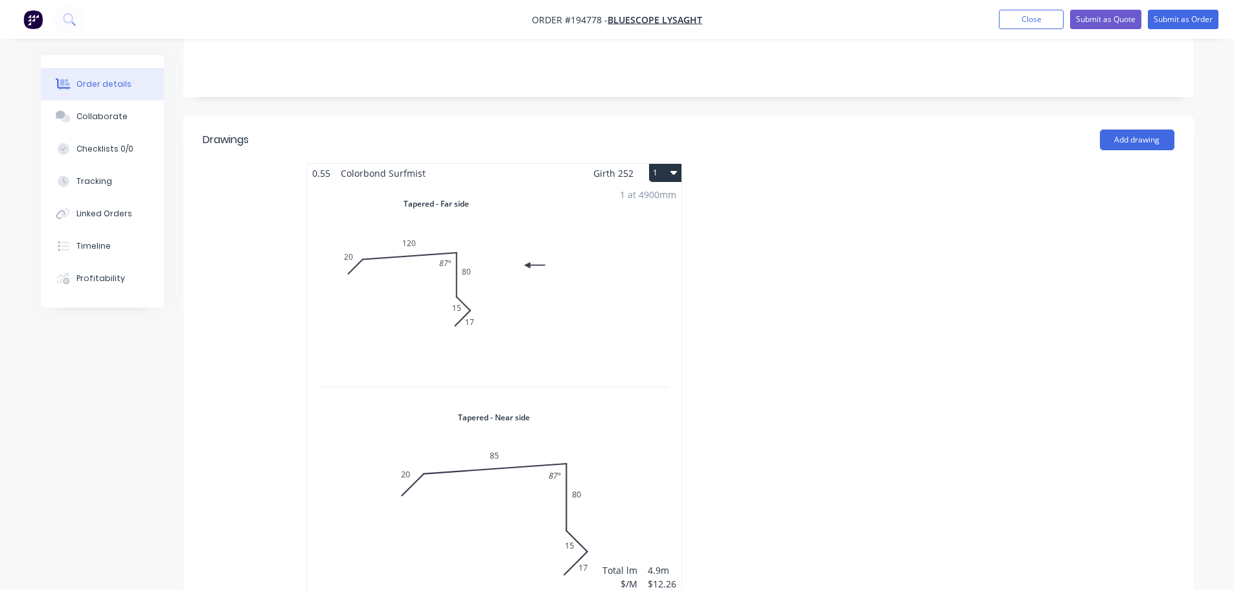
scroll to position [259, 0]
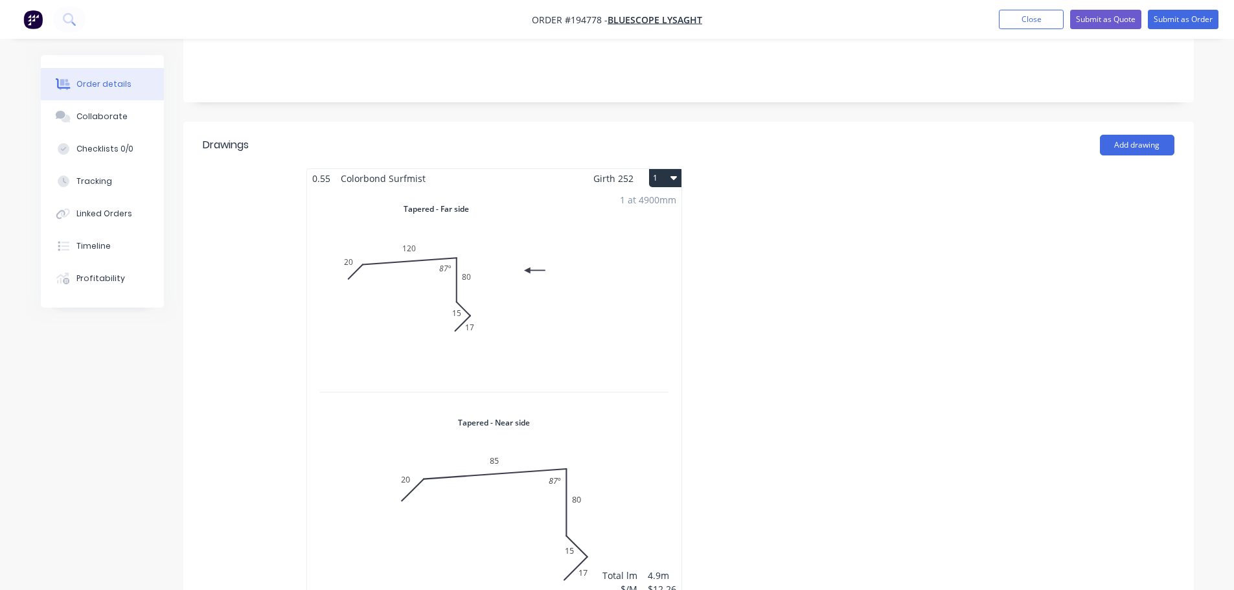
click at [504, 287] on div "1 at 4900mm Total lm $/M Total 4.9m $12.26 $60.07" at bounding box center [494, 401] width 374 height 427
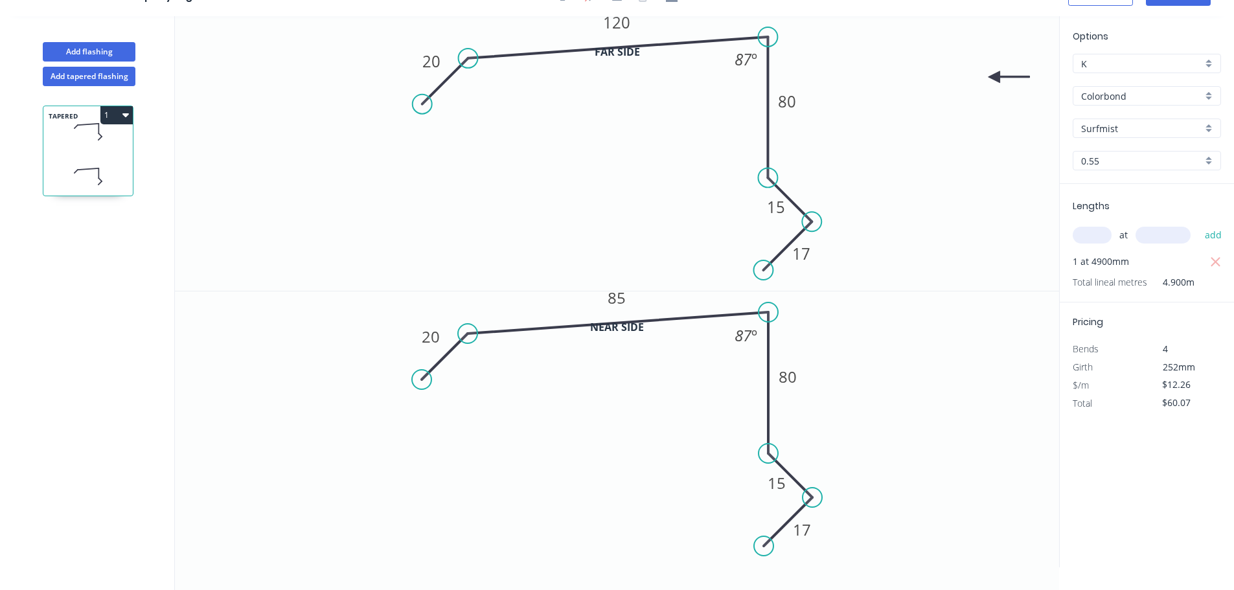
scroll to position [24, 0]
drag, startPoint x: 773, startPoint y: 220, endPoint x: 797, endPoint y: 197, distance: 33.5
click at [619, 196] on rect at bounding box center [801, 183] width 42 height 27
drag, startPoint x: 759, startPoint y: 483, endPoint x: 788, endPoint y: 468, distance: 32.7
click at [619, 468] on rect at bounding box center [805, 465] width 42 height 27
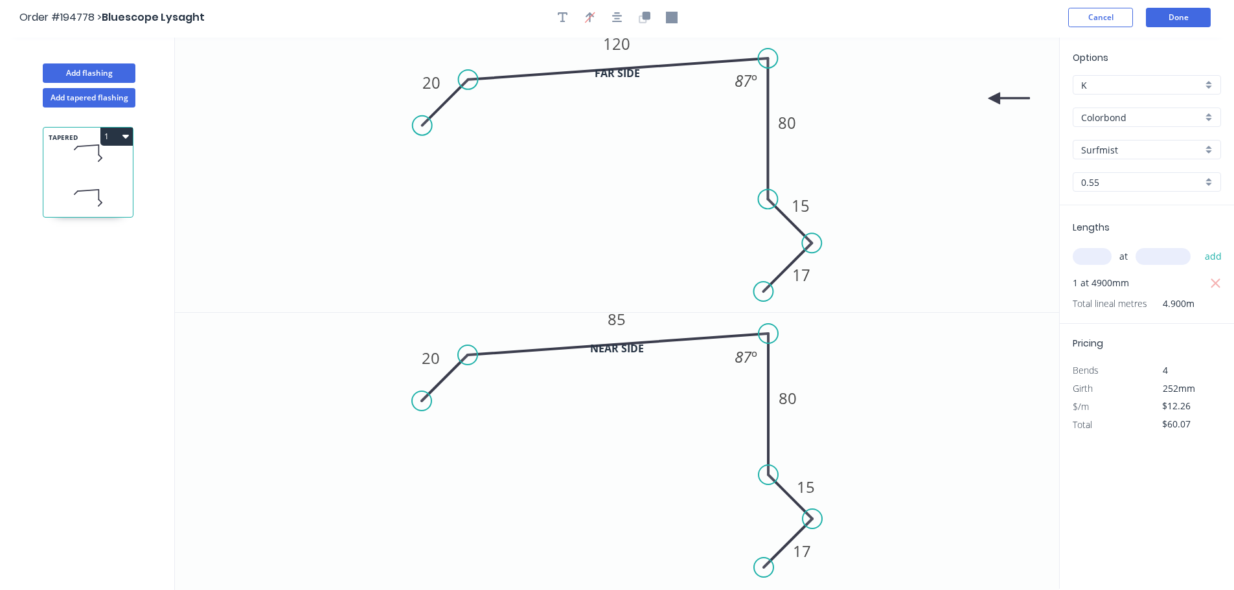
scroll to position [0, 0]
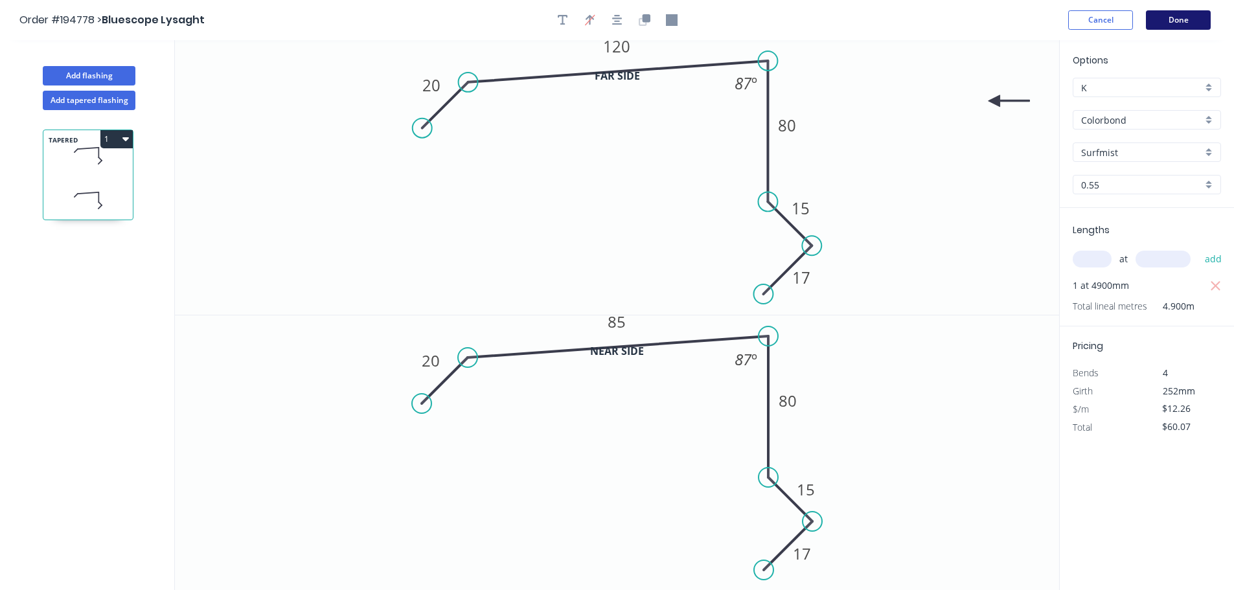
click at [619, 13] on button "Done" at bounding box center [1178, 19] width 65 height 19
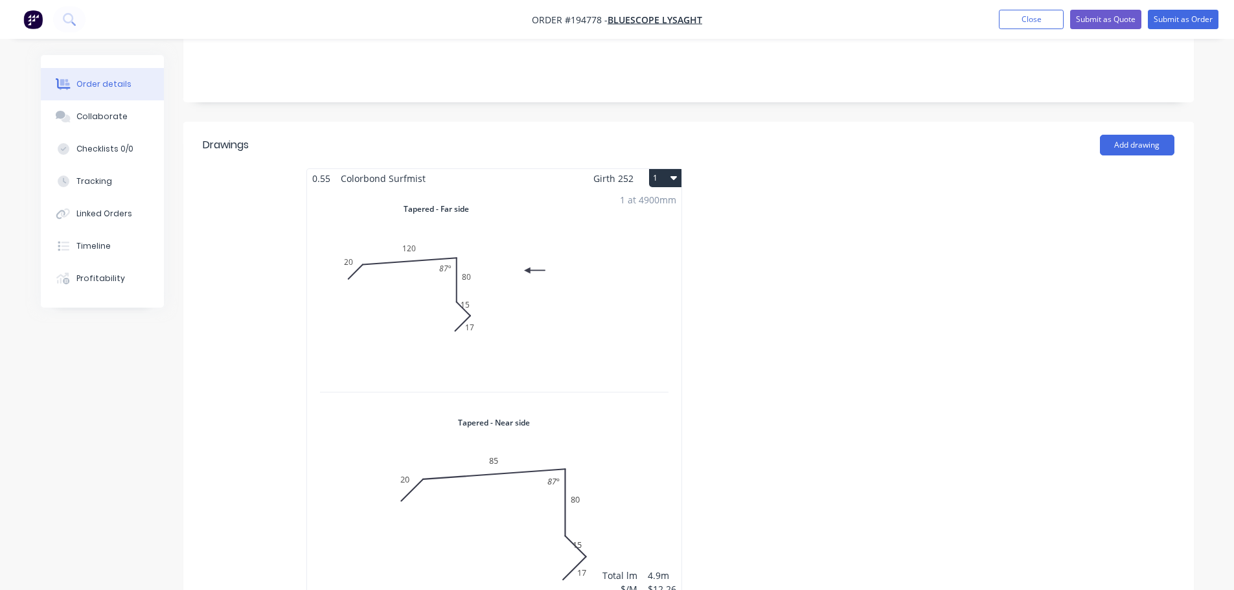
click at [619, 295] on div "1 at 4900mm Total lm $/M Total 4.9m $12.26 $60.07" at bounding box center [494, 401] width 374 height 427
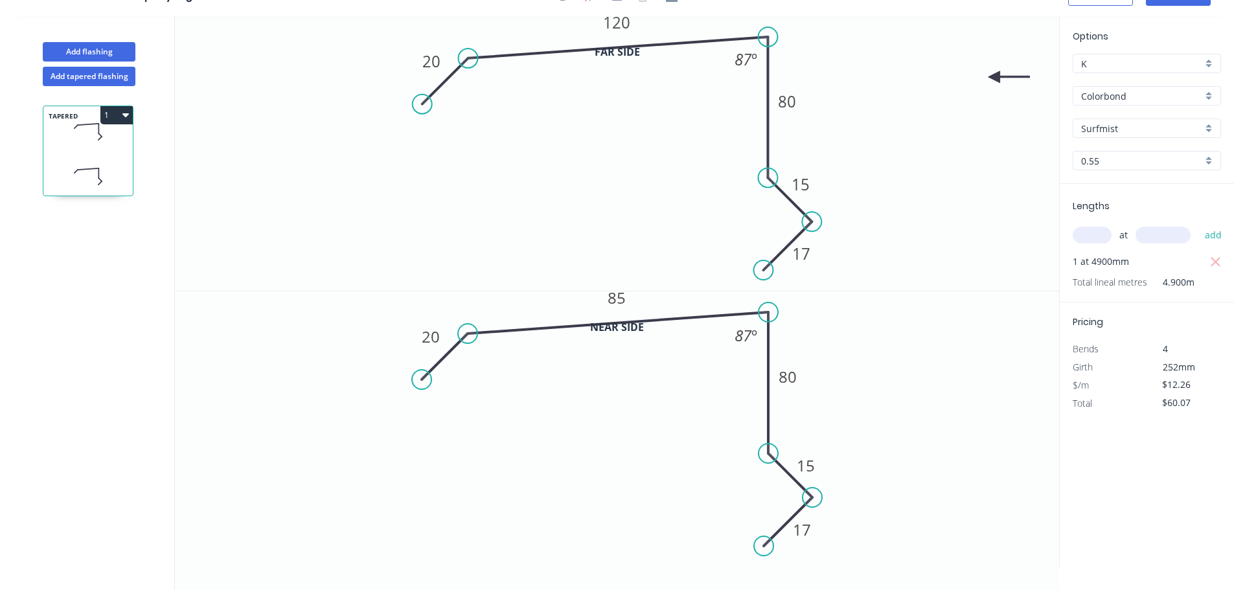
scroll to position [24, 0]
click at [619, 187] on rect at bounding box center [805, 183] width 42 height 27
drag, startPoint x: 823, startPoint y: 469, endPoint x: 821, endPoint y: 456, distance: 13.0
click at [619, 456] on rect at bounding box center [804, 452] width 42 height 27
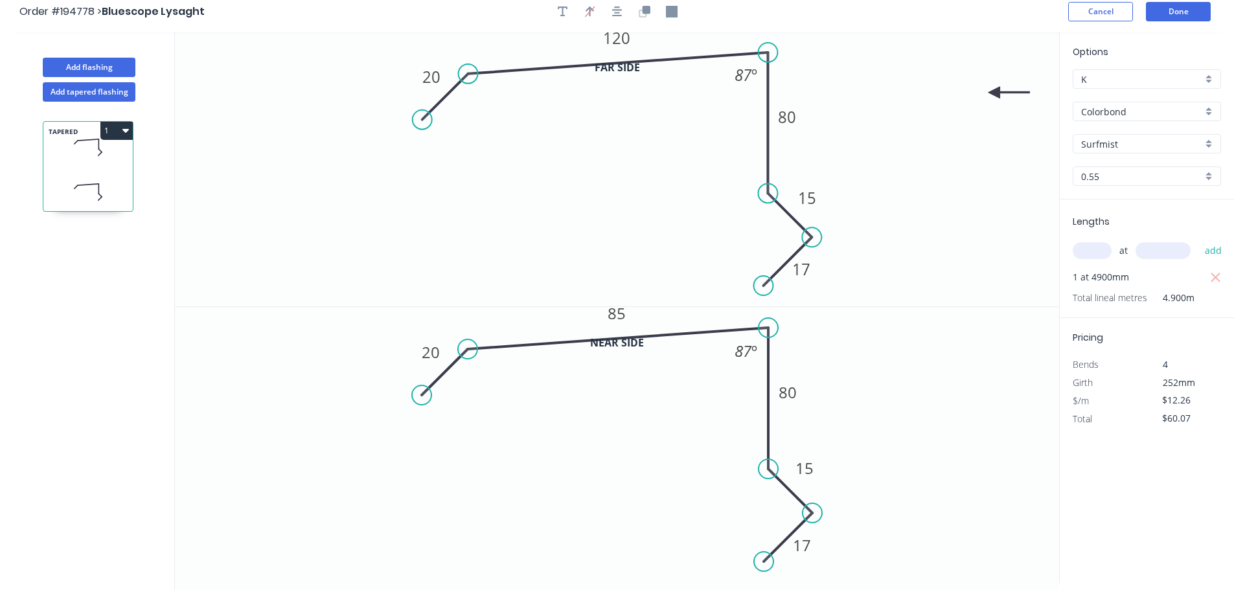
scroll to position [0, 0]
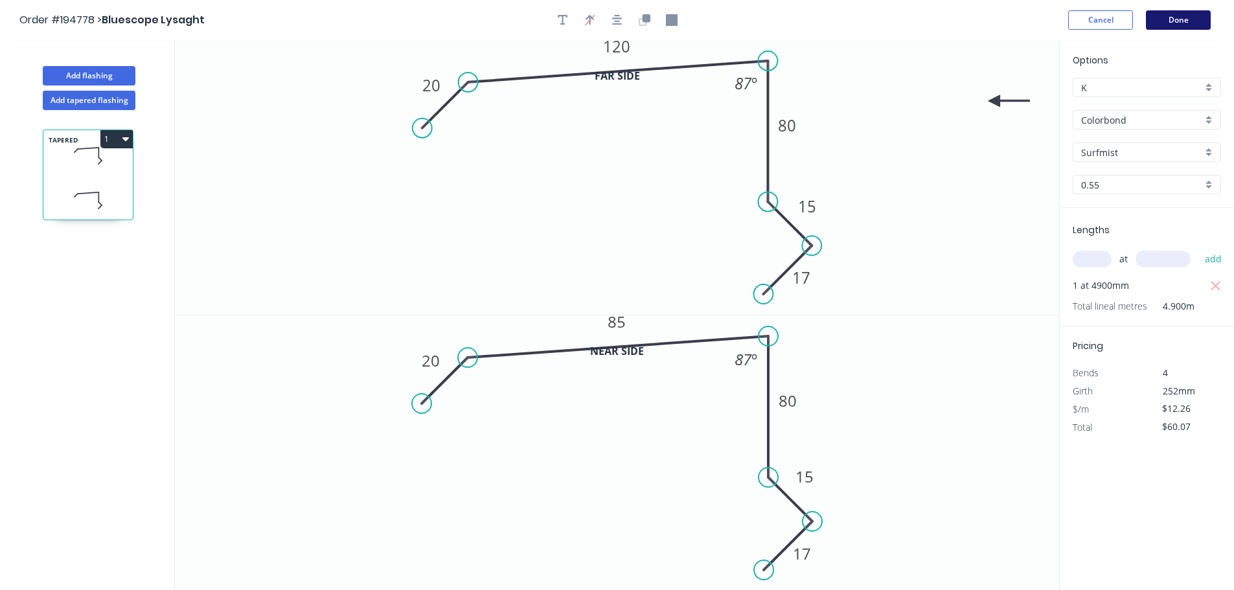
click at [619, 24] on button "Done" at bounding box center [1178, 19] width 65 height 19
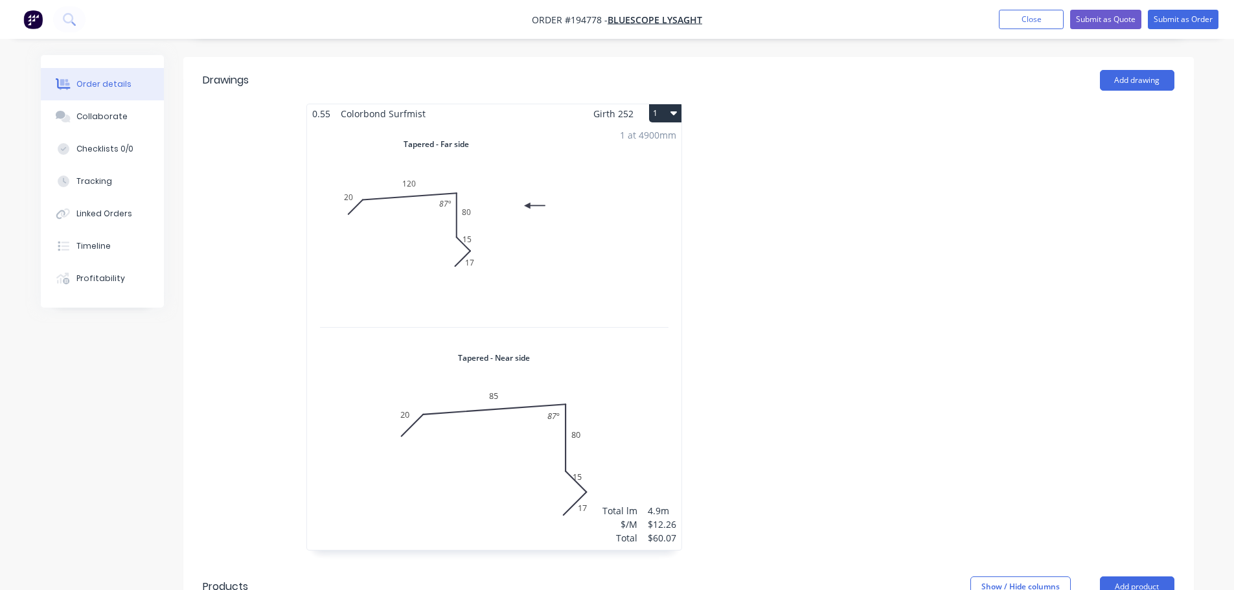
scroll to position [389, 0]
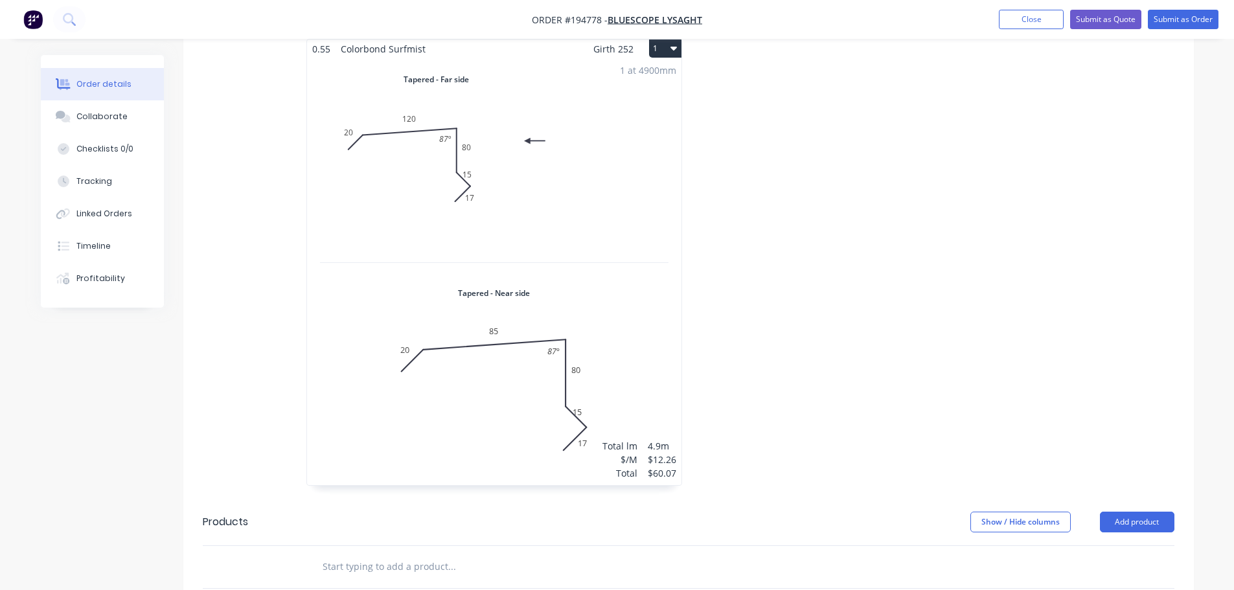
click at [619, 365] on div "1 at 4900mm Total lm $/M Total 4.9m $12.26 $60.07" at bounding box center [494, 271] width 374 height 427
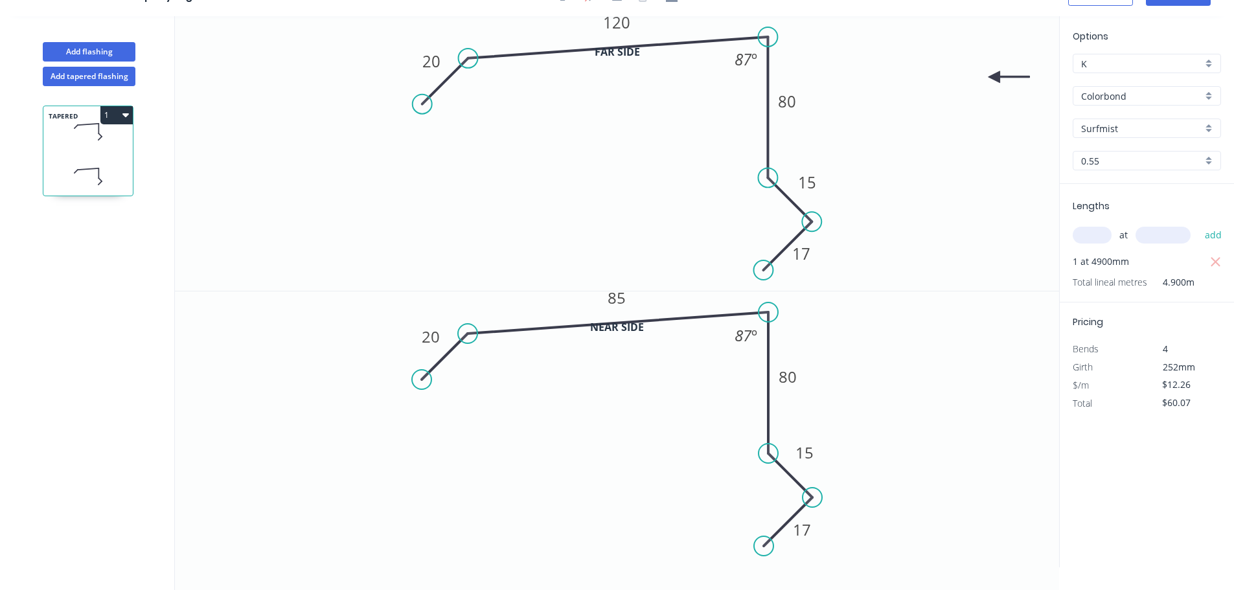
scroll to position [24, 0]
drag, startPoint x: 823, startPoint y: 449, endPoint x: 830, endPoint y: 449, distance: 7.2
click at [619, 449] on rect at bounding box center [811, 451] width 42 height 27
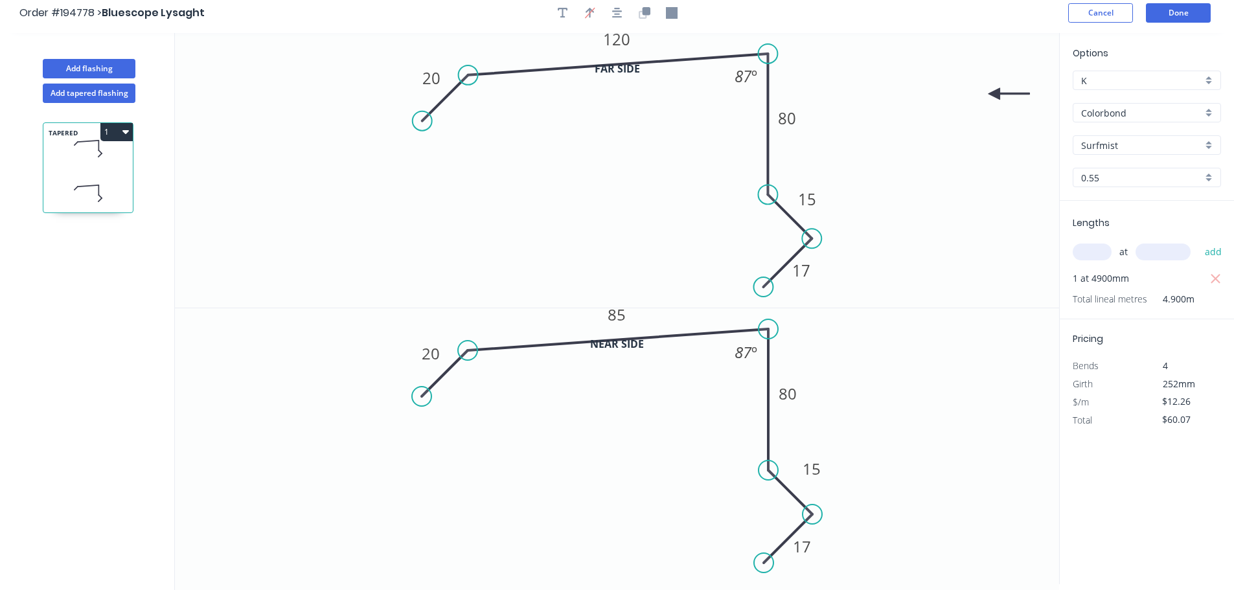
scroll to position [0, 0]
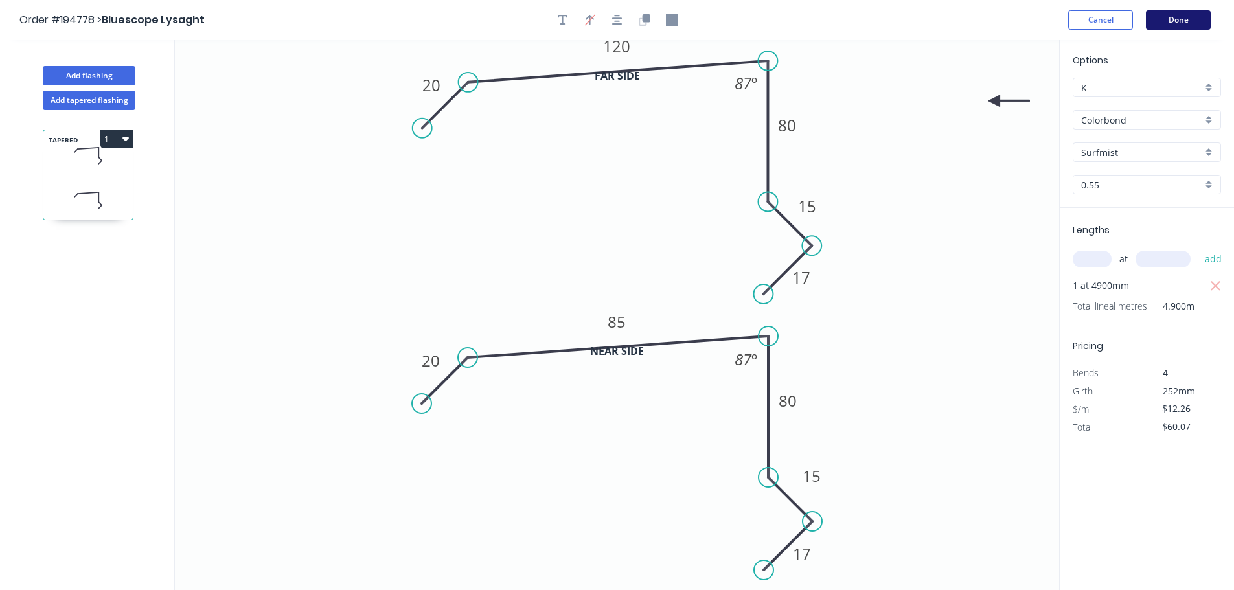
click at [619, 23] on button "Done" at bounding box center [1178, 19] width 65 height 19
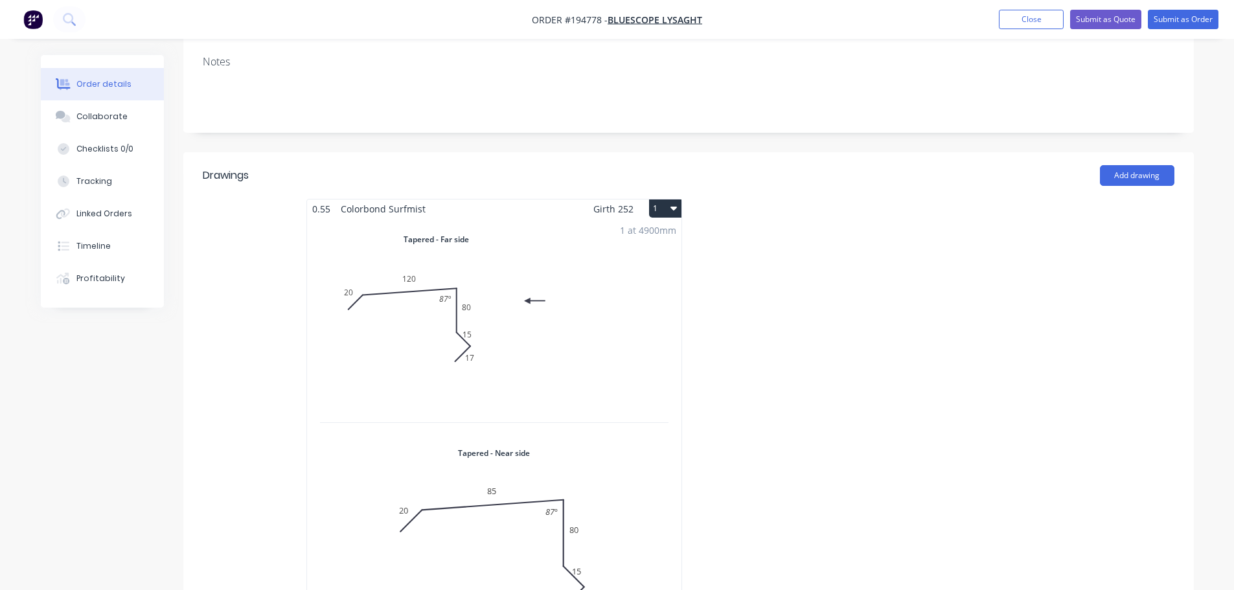
scroll to position [259, 0]
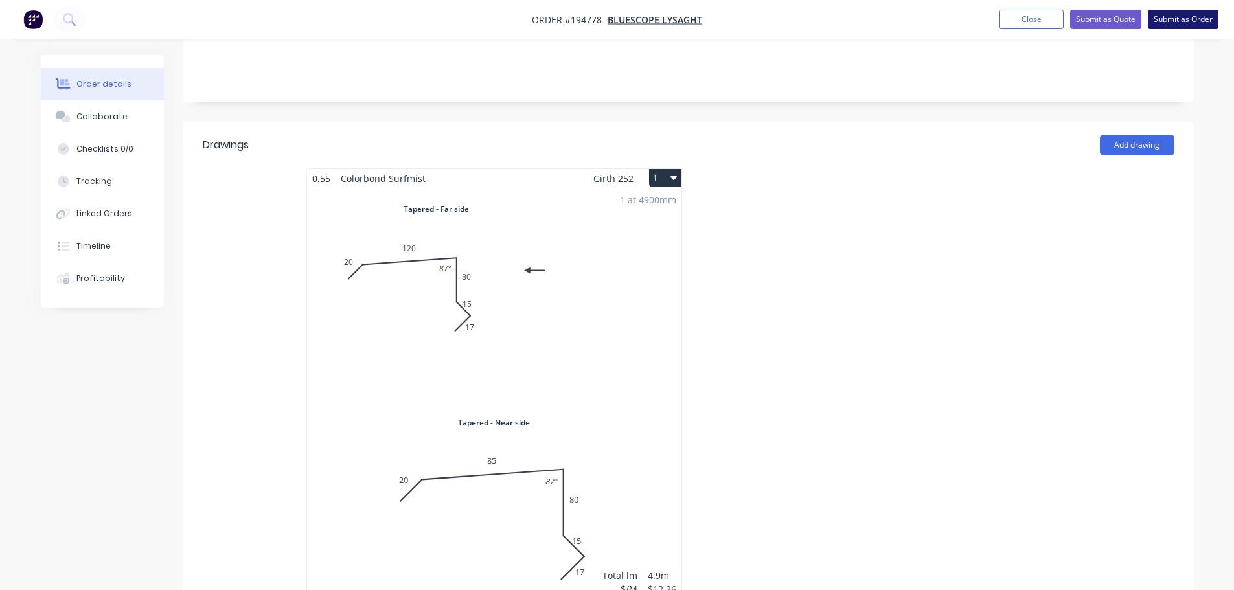
click at [619, 23] on button "Submit as Order" at bounding box center [1183, 19] width 71 height 19
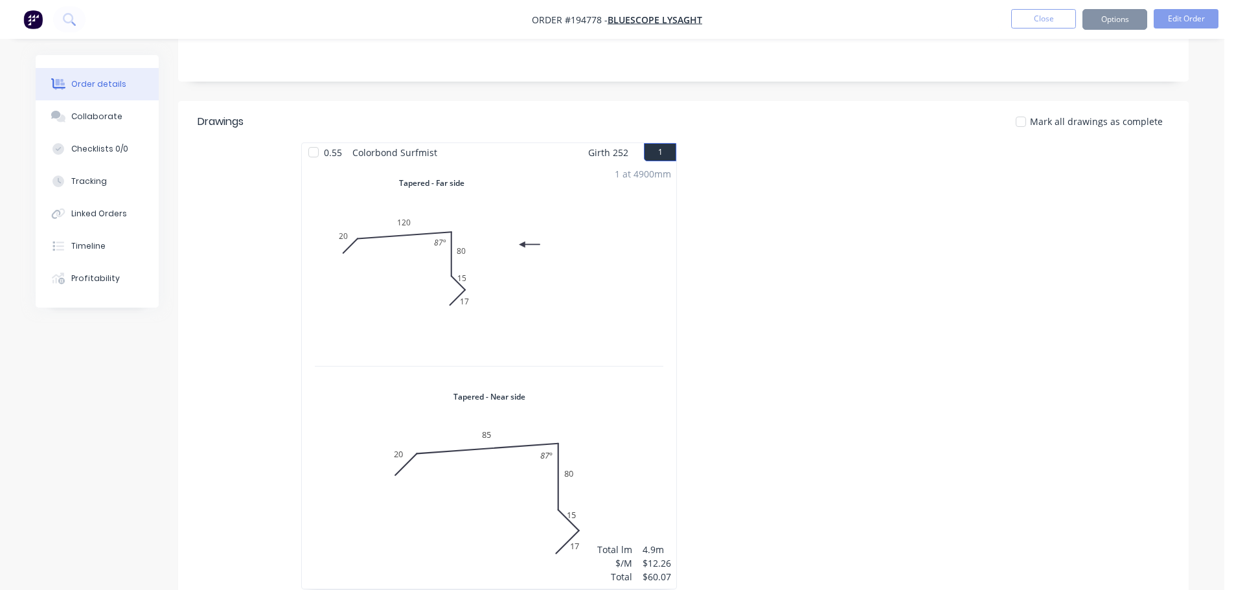
scroll to position [0, 0]
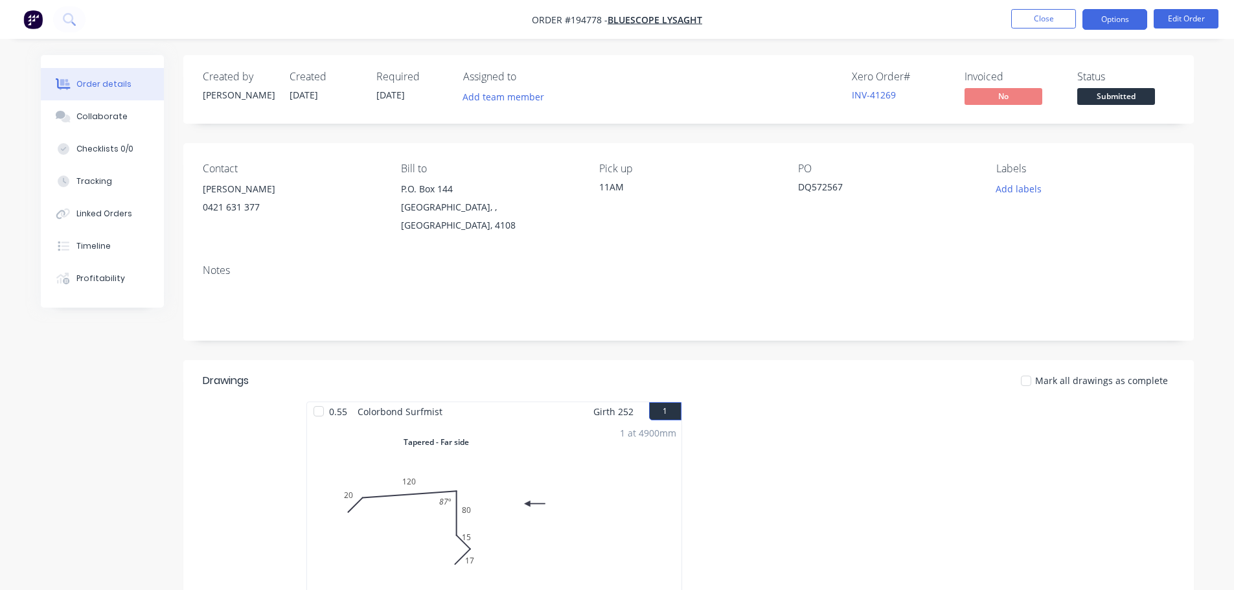
click at [619, 15] on button "Options" at bounding box center [1114, 19] width 65 height 21
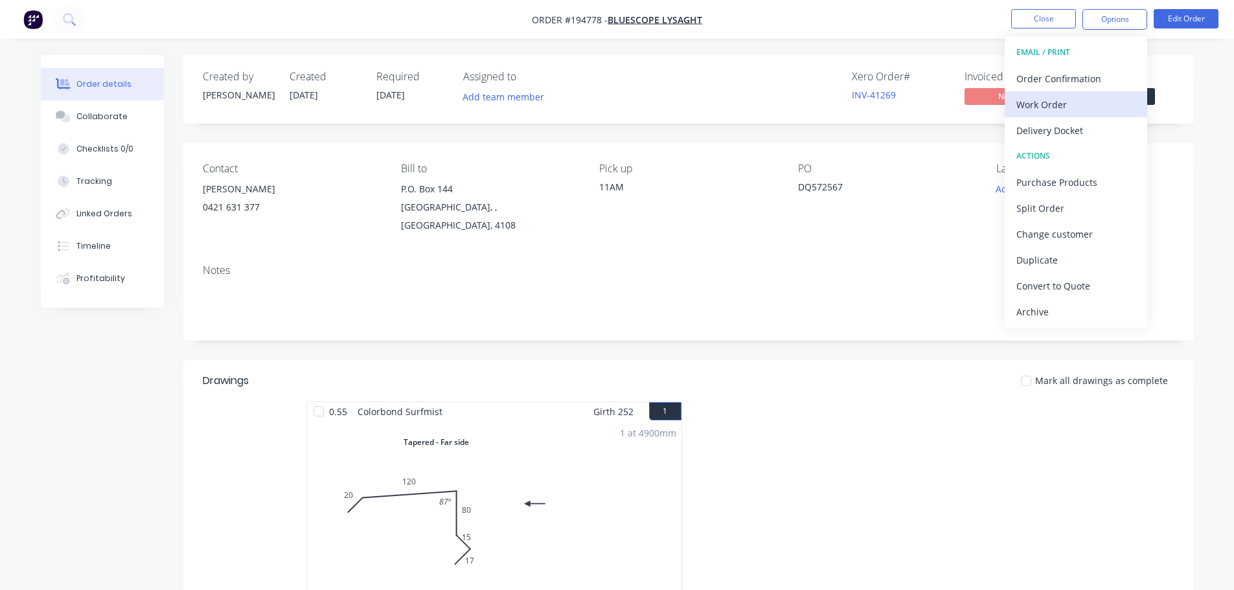
click at [619, 104] on div "Work Order" at bounding box center [1075, 104] width 119 height 19
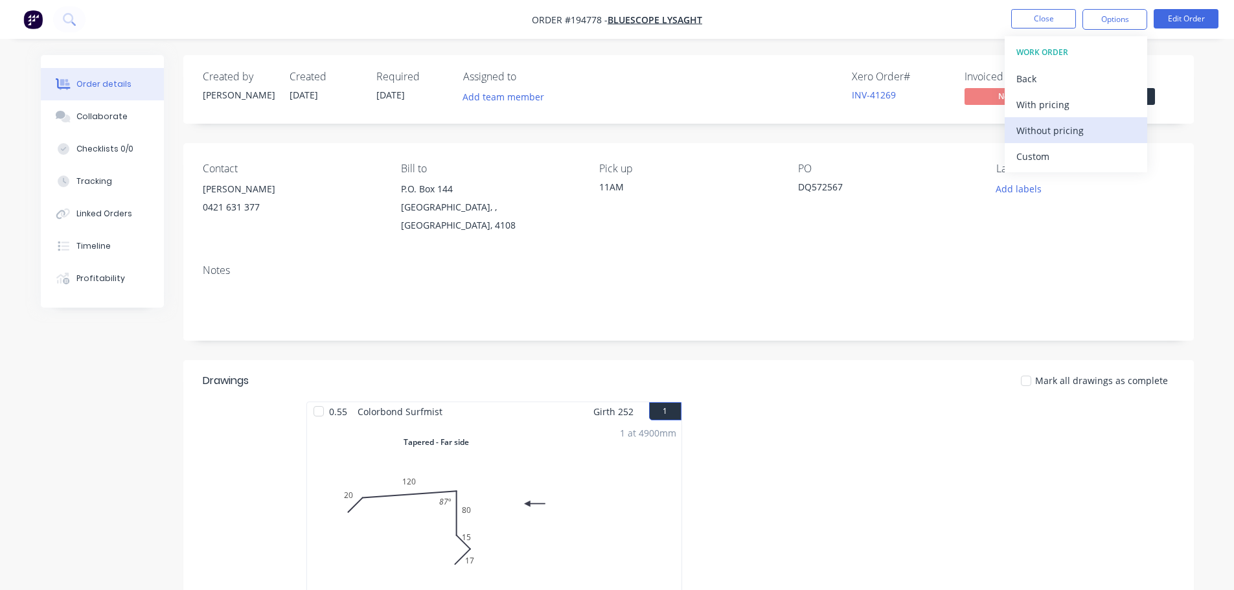
drag, startPoint x: 1089, startPoint y: 127, endPoint x: 1088, endPoint y: 133, distance: 6.5
click at [619, 128] on div "Without pricing" at bounding box center [1075, 130] width 119 height 19
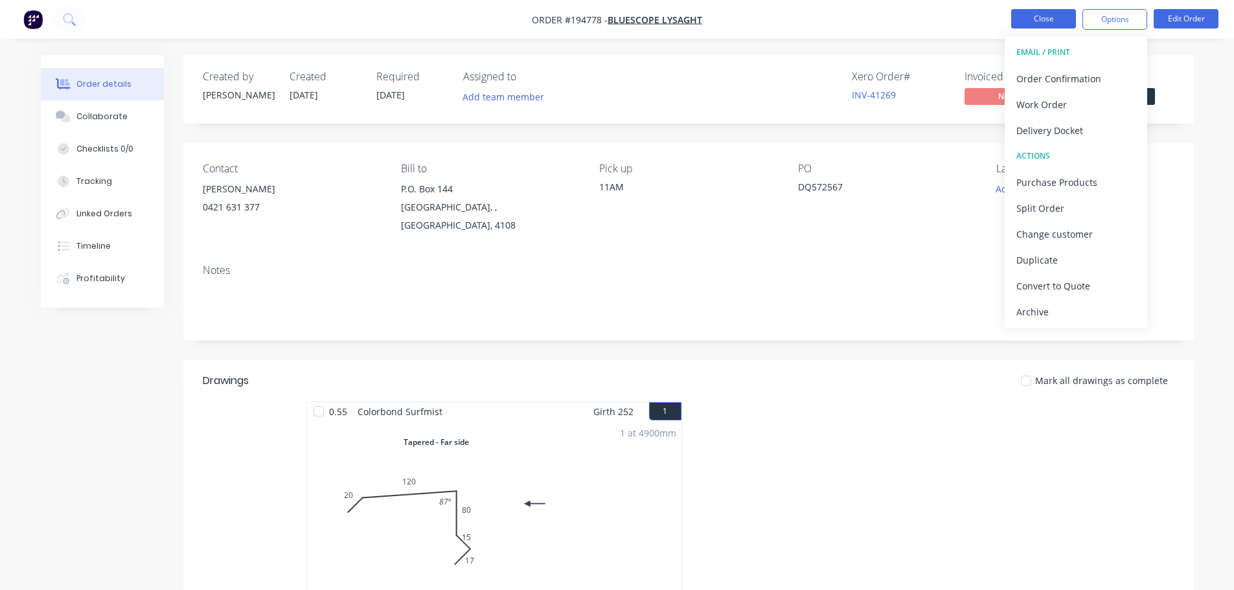
click at [619, 19] on button "Close" at bounding box center [1043, 18] width 65 height 19
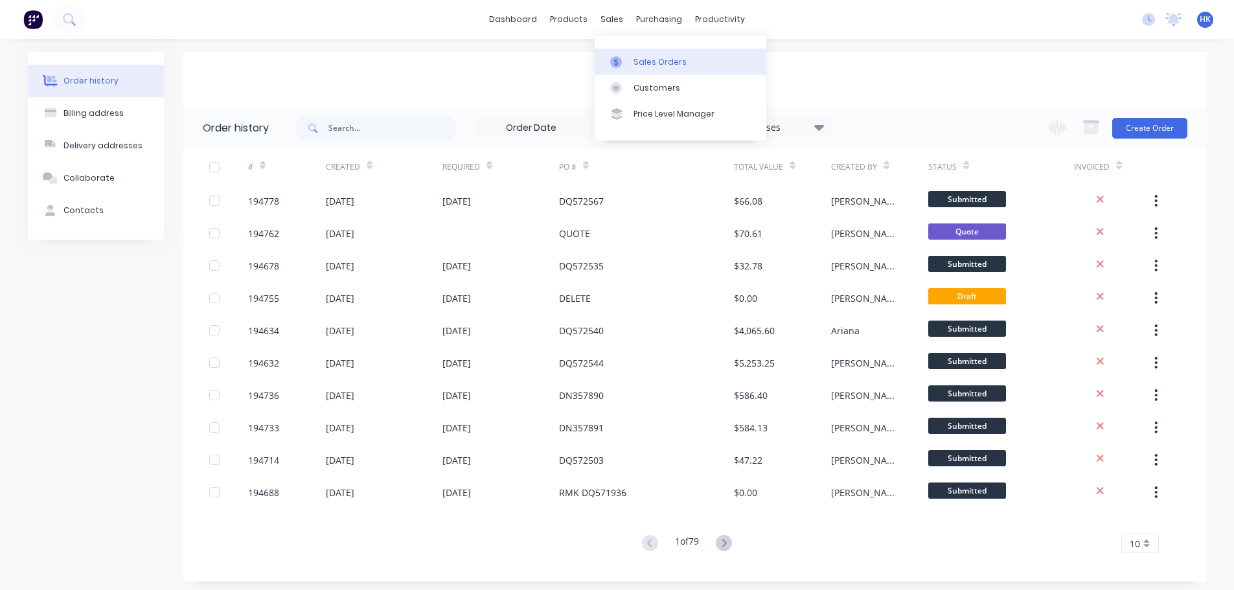
click at [619, 56] on icon at bounding box center [616, 62] width 12 height 12
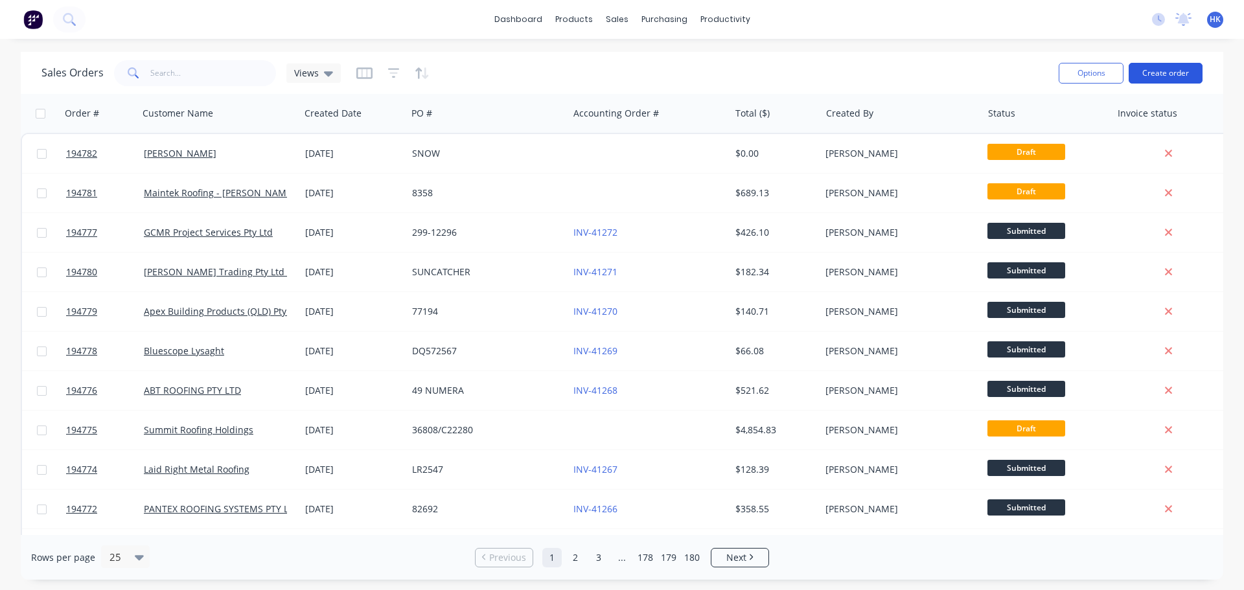
click at [619, 73] on button "Create order" at bounding box center [1165, 73] width 74 height 21
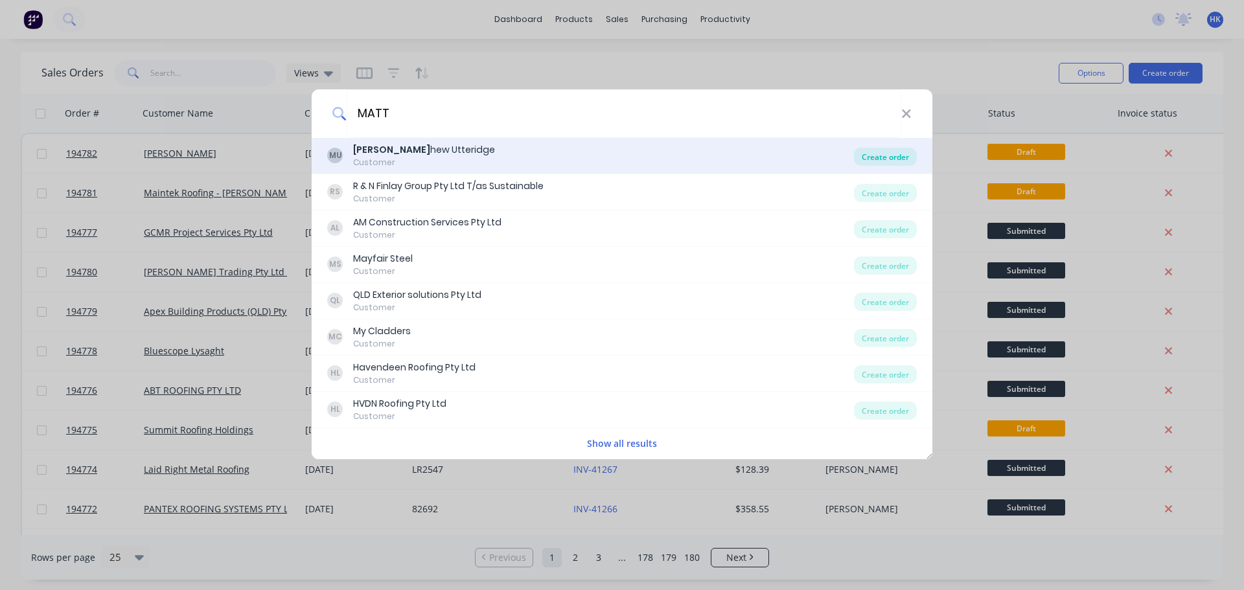
type input "MATT"
click at [619, 156] on div "Create order" at bounding box center [885, 157] width 63 height 18
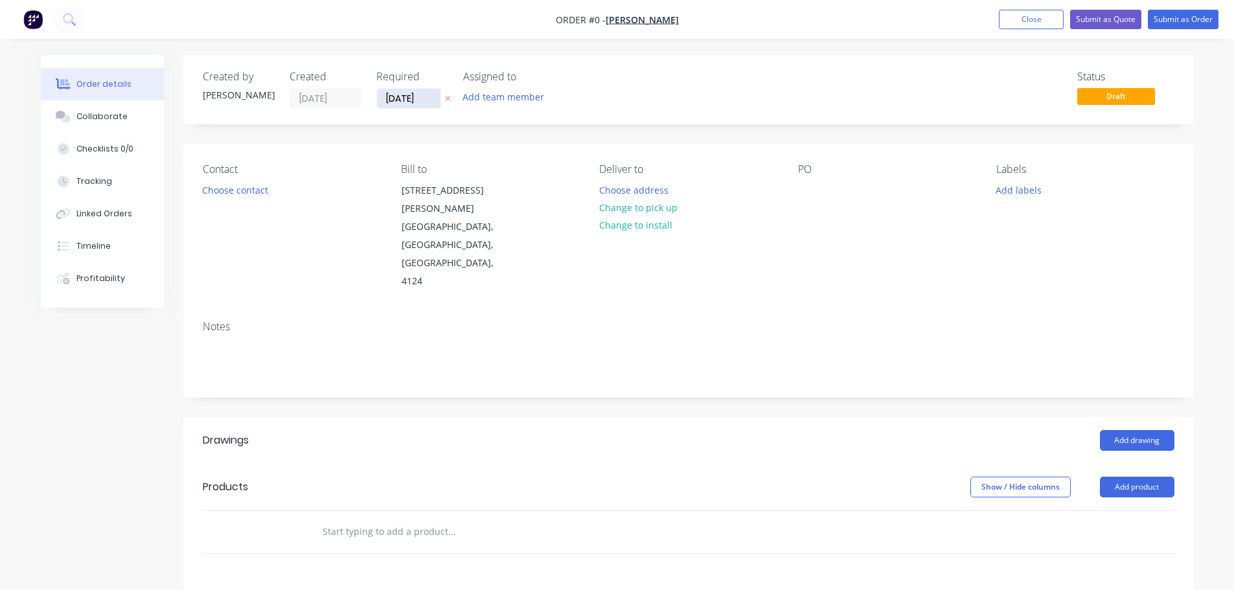
click at [383, 105] on input "[DATE]" at bounding box center [408, 98] width 63 height 19
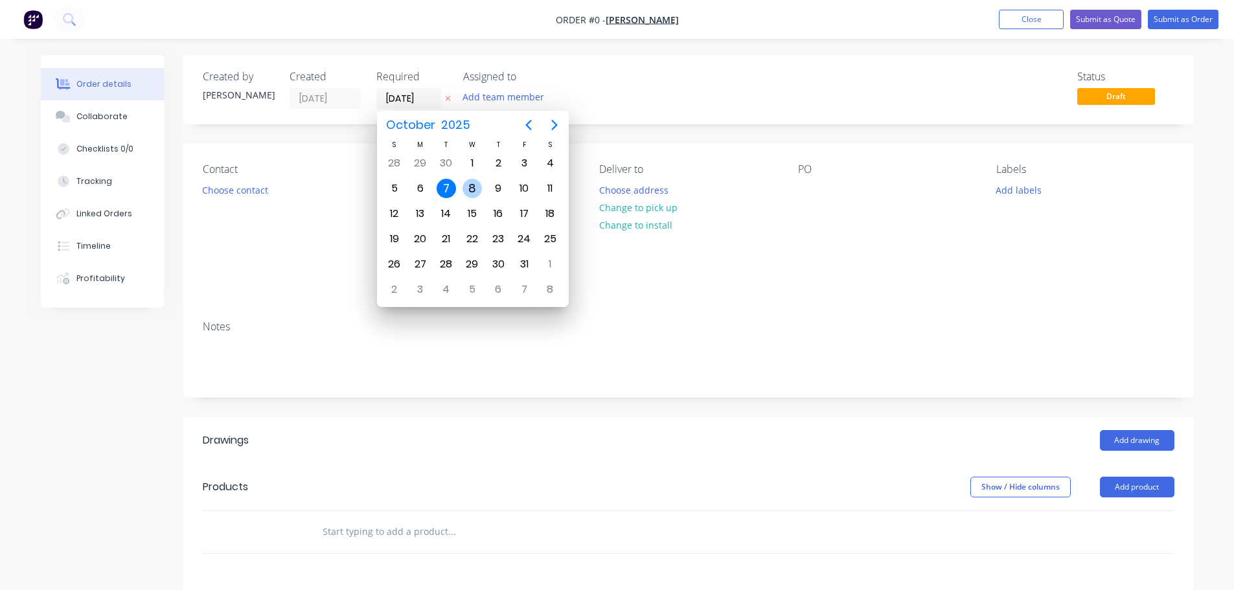
drag, startPoint x: 477, startPoint y: 190, endPoint x: 431, endPoint y: 186, distance: 46.1
click at [476, 188] on div "8" at bounding box center [471, 188] width 19 height 19
type input "[DATE]"
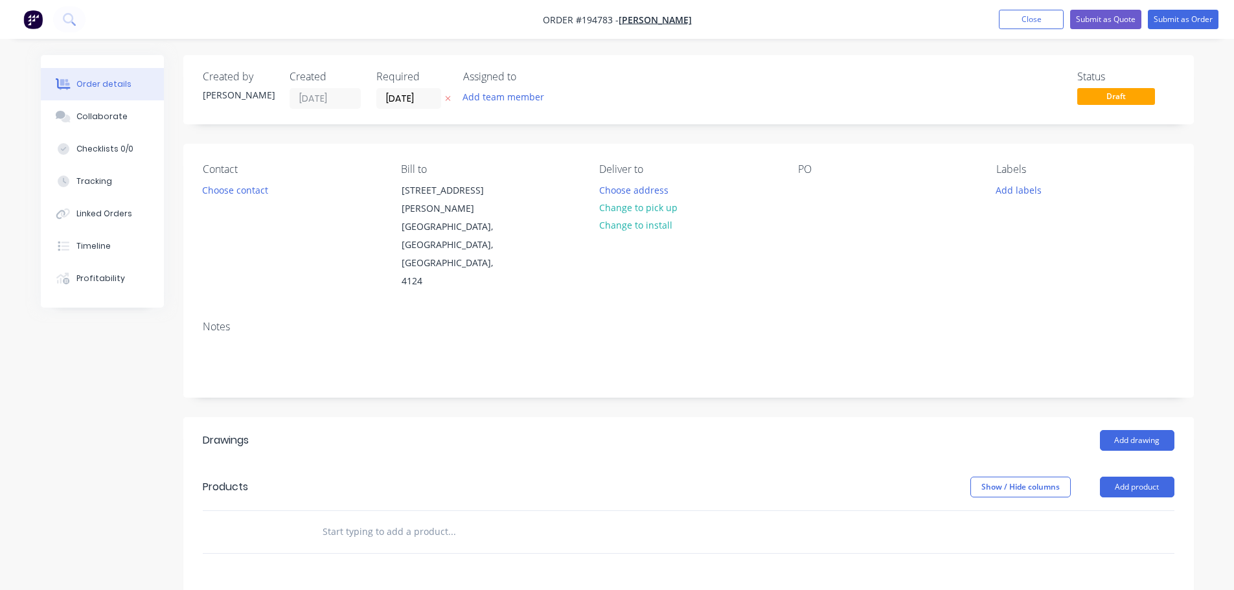
click at [222, 196] on button "Choose contact" at bounding box center [235, 189] width 80 height 17
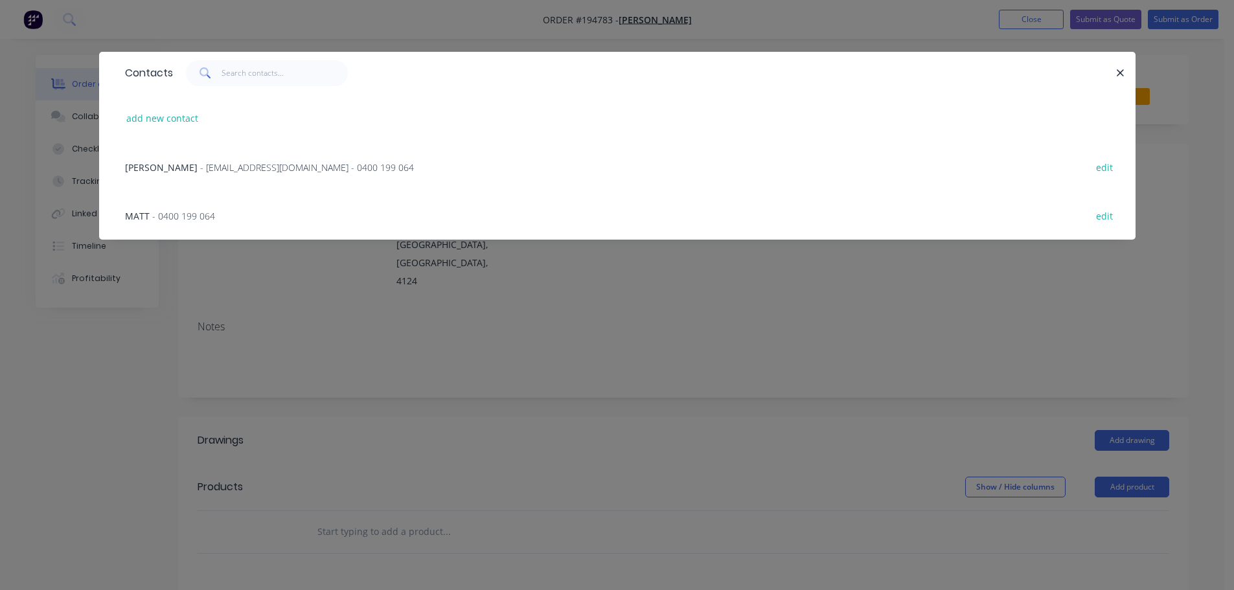
click at [216, 165] on span "- mu.roofsolutions@gmail.com - 0400 199 064" at bounding box center [307, 167] width 214 height 12
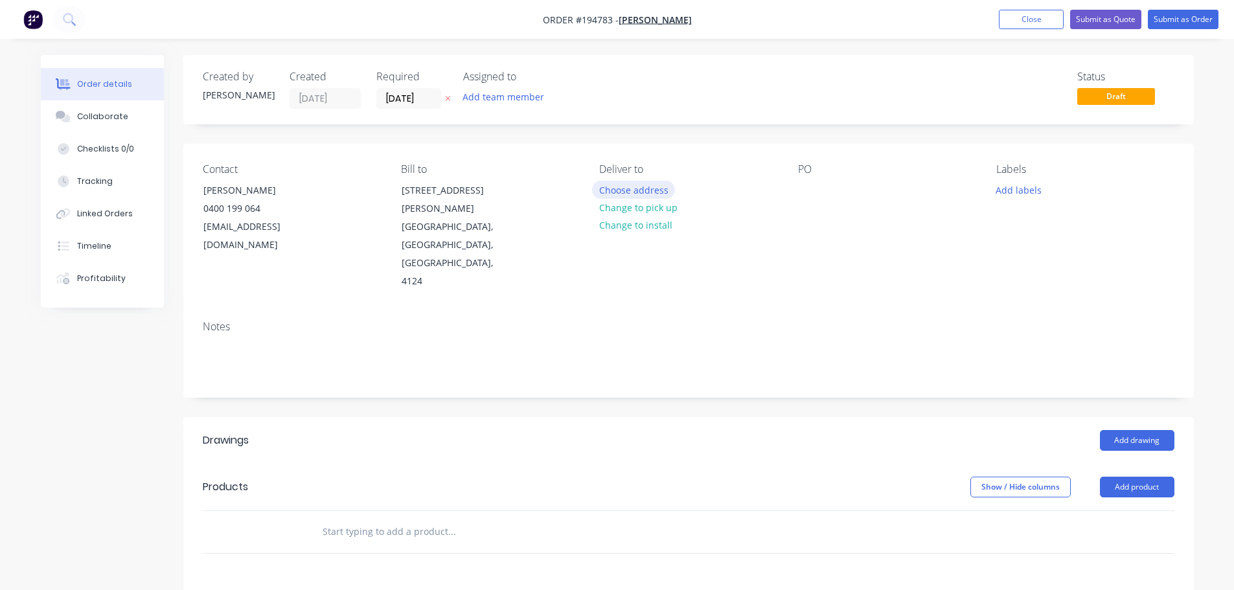
click at [619, 190] on button "Choose address" at bounding box center [633, 189] width 83 height 17
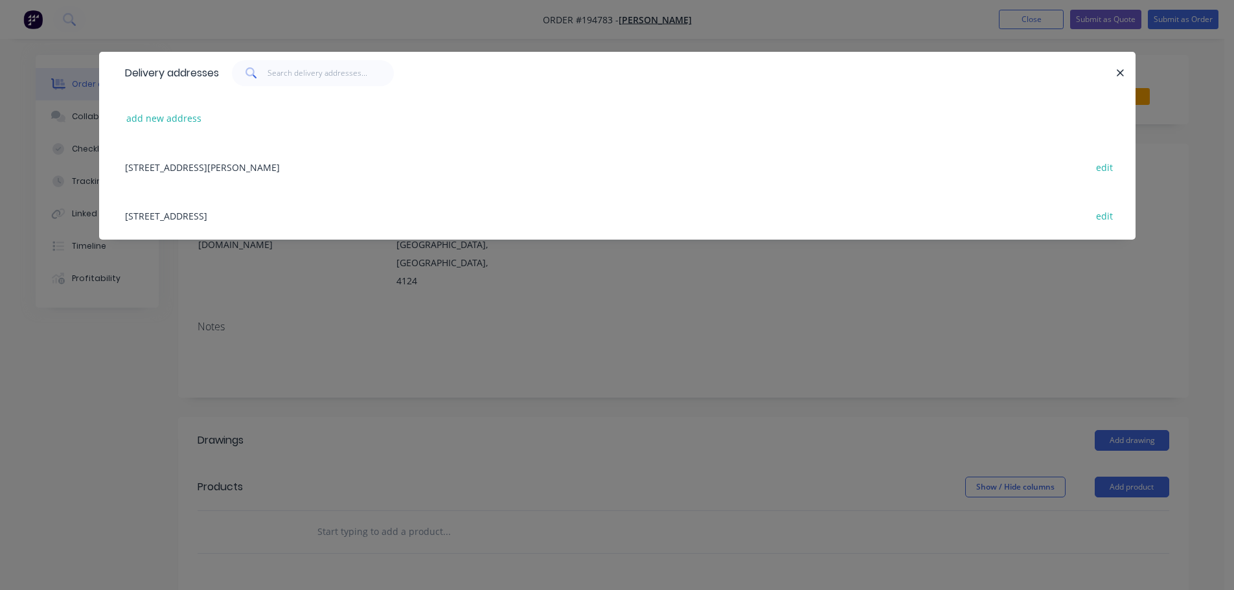
click at [577, 280] on div "Delivery addresses add new address 31 Lennons Rd, Greenbank, Queensland, Austra…" at bounding box center [617, 295] width 1234 height 590
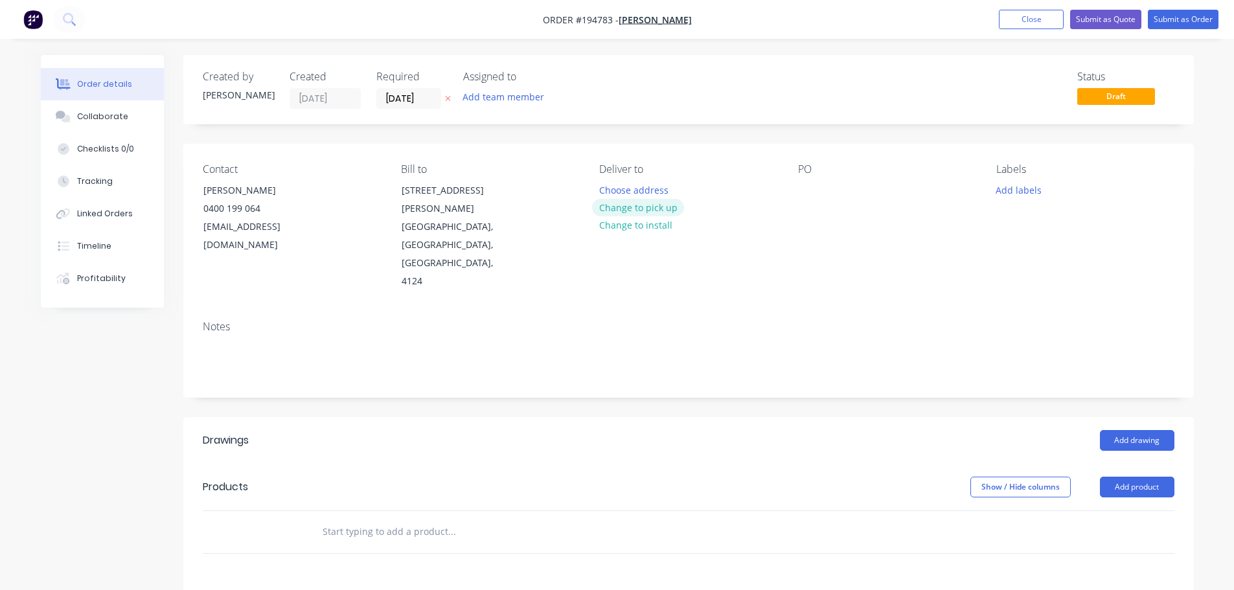
click at [619, 207] on button "Change to pick up" at bounding box center [638, 207] width 92 height 17
click at [615, 190] on div at bounding box center [609, 190] width 21 height 19
click at [619, 185] on div at bounding box center [808, 190] width 21 height 19
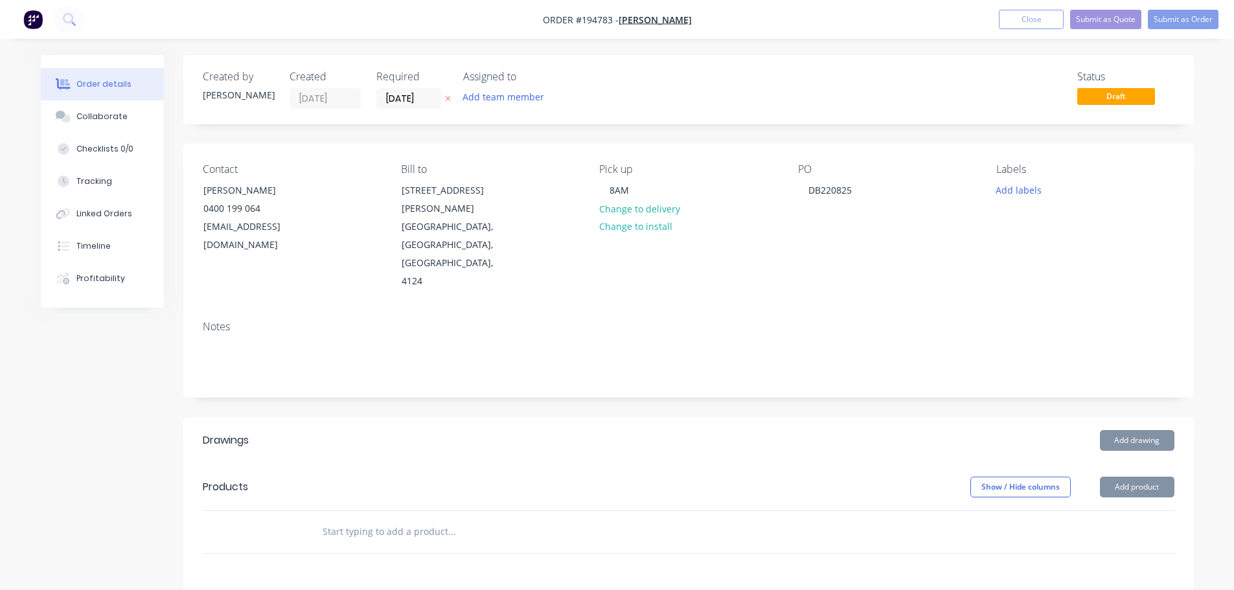
click at [619, 417] on header "Drawings Add drawing" at bounding box center [688, 440] width 1010 height 47
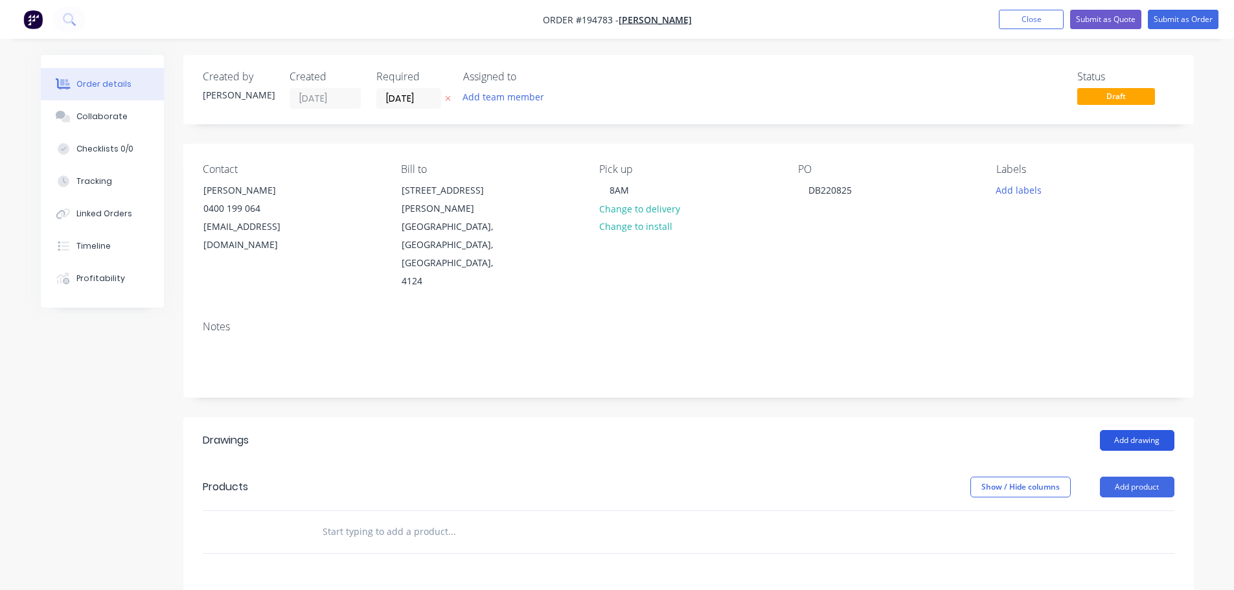
click at [619, 430] on button "Add drawing" at bounding box center [1137, 440] width 74 height 21
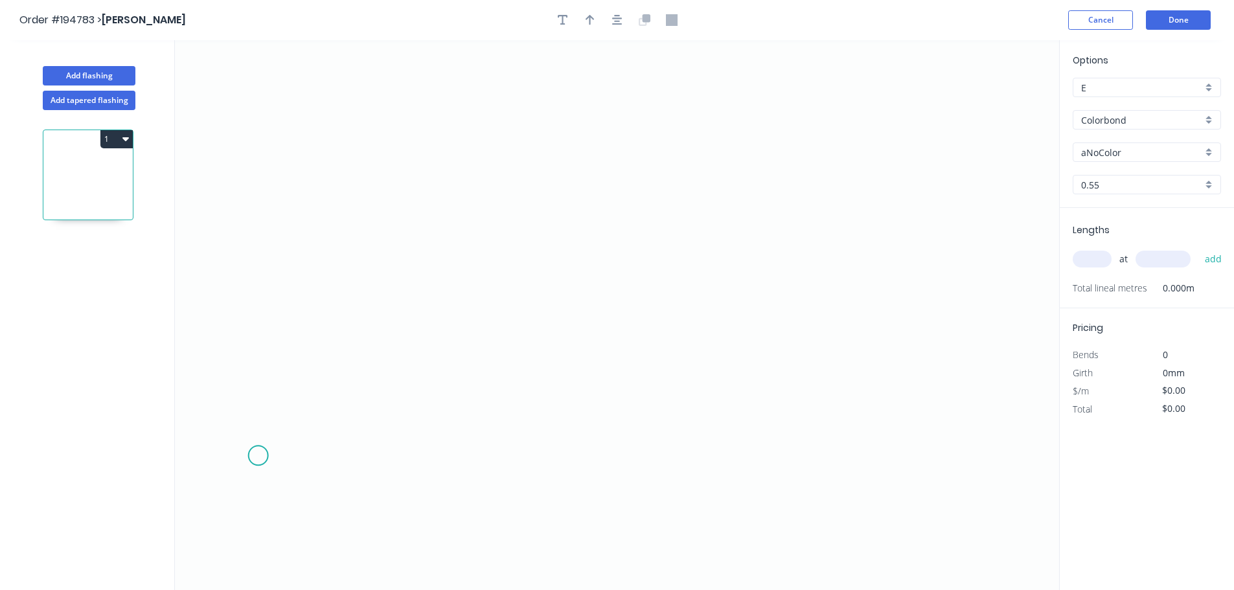
click at [253, 445] on icon "0" at bounding box center [617, 315] width 884 height 550
click at [261, 334] on icon "0" at bounding box center [617, 315] width 884 height 550
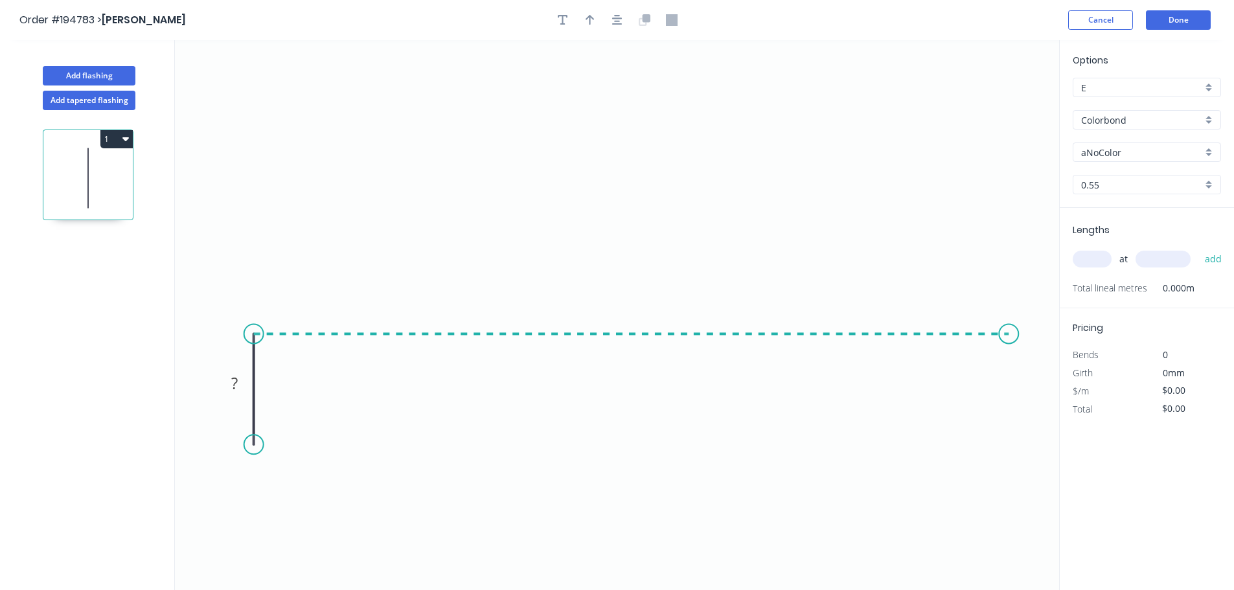
click at [619, 359] on icon "0 ?" at bounding box center [617, 315] width 884 height 550
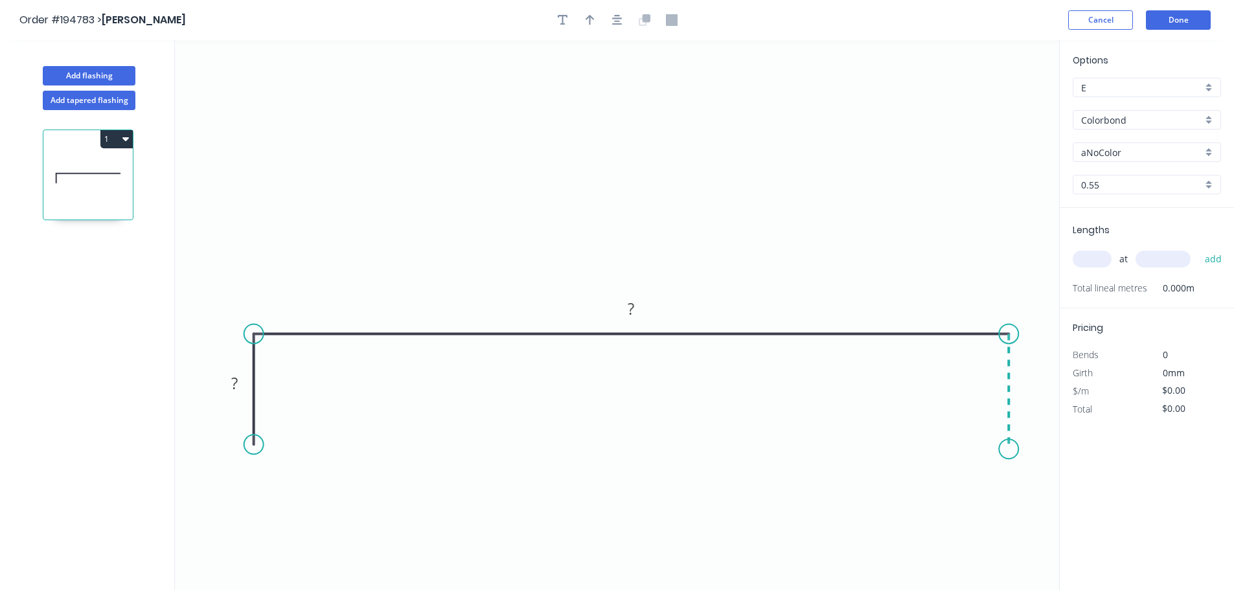
click at [619, 449] on icon "0 ? ?" at bounding box center [617, 315] width 884 height 550
click at [258, 448] on circle at bounding box center [253, 444] width 19 height 19
click at [619, 442] on circle at bounding box center [1008, 442] width 19 height 19
drag, startPoint x: 1008, startPoint y: 442, endPoint x: 997, endPoint y: 444, distance: 11.1
click at [619, 442] on circle at bounding box center [1008, 441] width 19 height 19
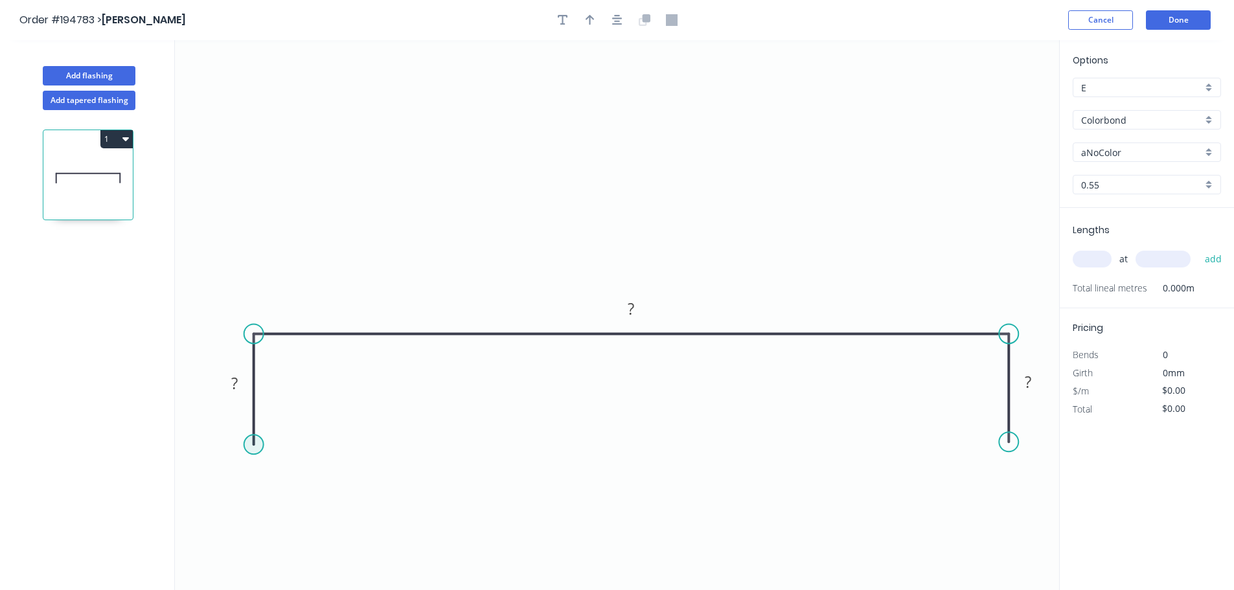
click at [258, 446] on circle at bounding box center [253, 444] width 19 height 19
click at [238, 378] on rect at bounding box center [235, 384] width 26 height 18
click at [615, 26] on button "button" at bounding box center [617, 19] width 19 height 19
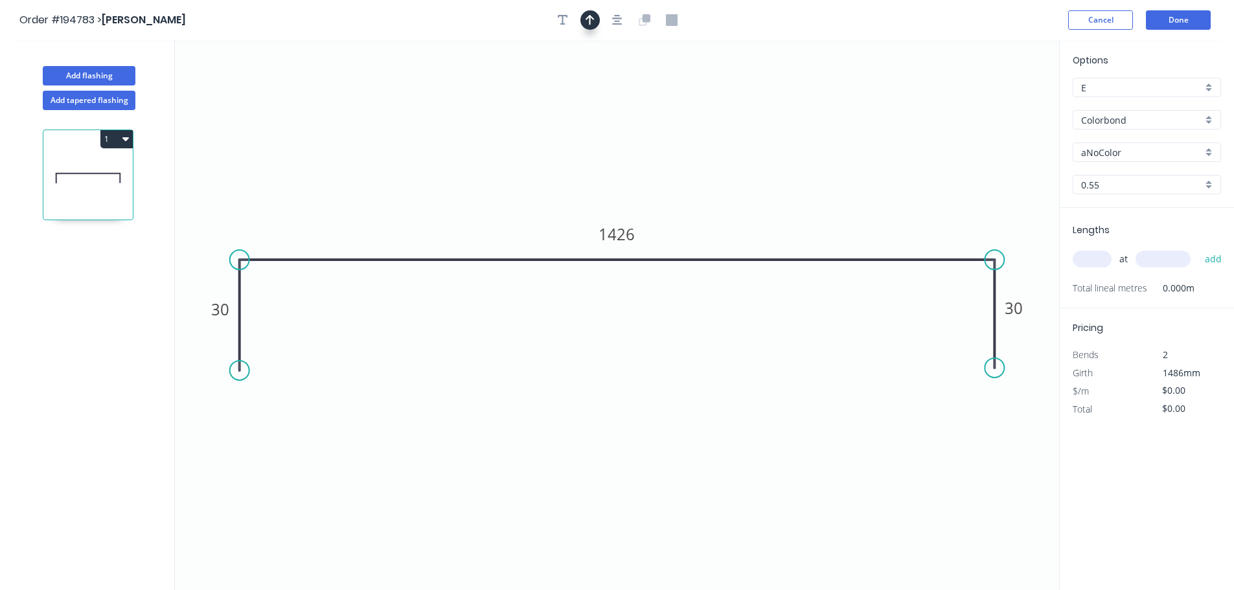
click at [590, 21] on icon "button" at bounding box center [589, 20] width 9 height 12
drag, startPoint x: 992, startPoint y: 104, endPoint x: 630, endPoint y: 93, distance: 362.2
click at [619, 92] on icon at bounding box center [620, 80] width 12 height 41
click at [619, 126] on input "Colorbond" at bounding box center [1141, 120] width 121 height 14
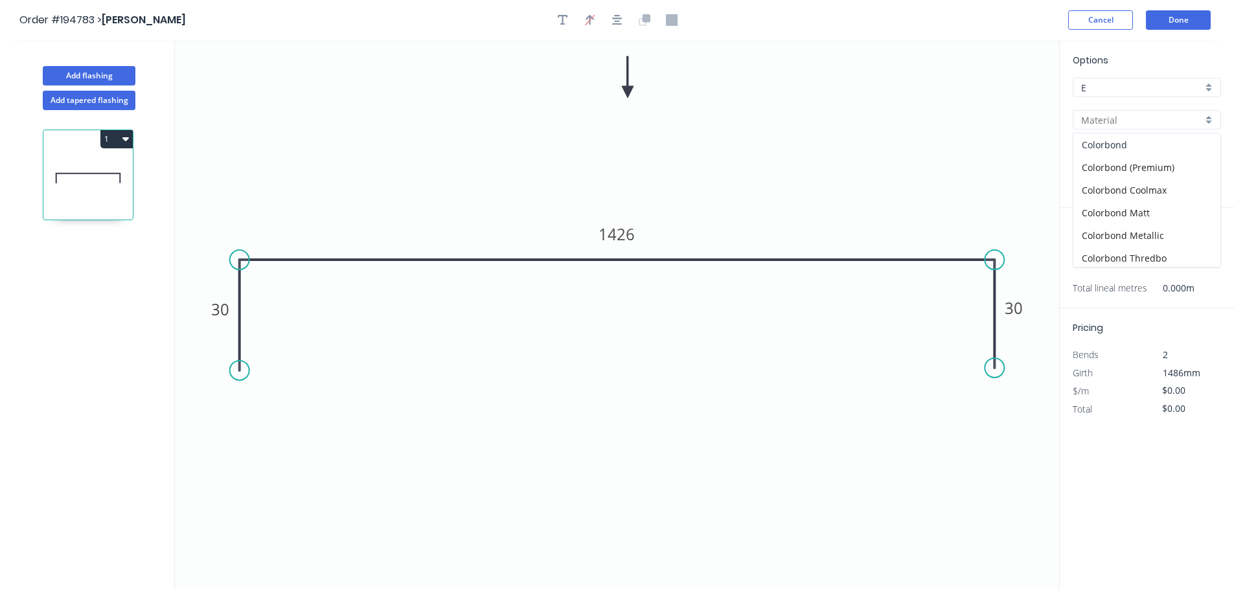
click at [619, 143] on div "Colorbond" at bounding box center [1146, 144] width 147 height 23
click at [619, 144] on div "aNoColor" at bounding box center [1147, 151] width 148 height 19
click at [619, 129] on div "Colorbond" at bounding box center [1147, 119] width 148 height 19
click at [619, 234] on div "Zincalume" at bounding box center [1146, 233] width 147 height 23
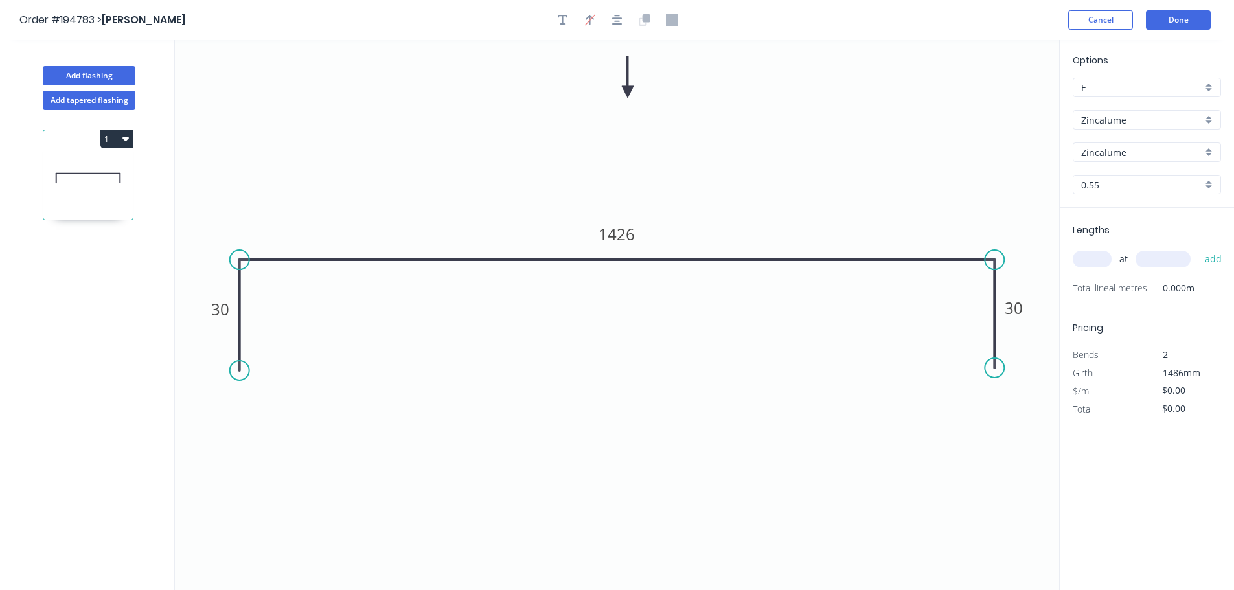
click at [619, 261] on input "text" at bounding box center [1092, 259] width 39 height 17
click at [619, 248] on button "add" at bounding box center [1213, 259] width 30 height 22
click at [619, 21] on button "Cancel" at bounding box center [1100, 19] width 65 height 19
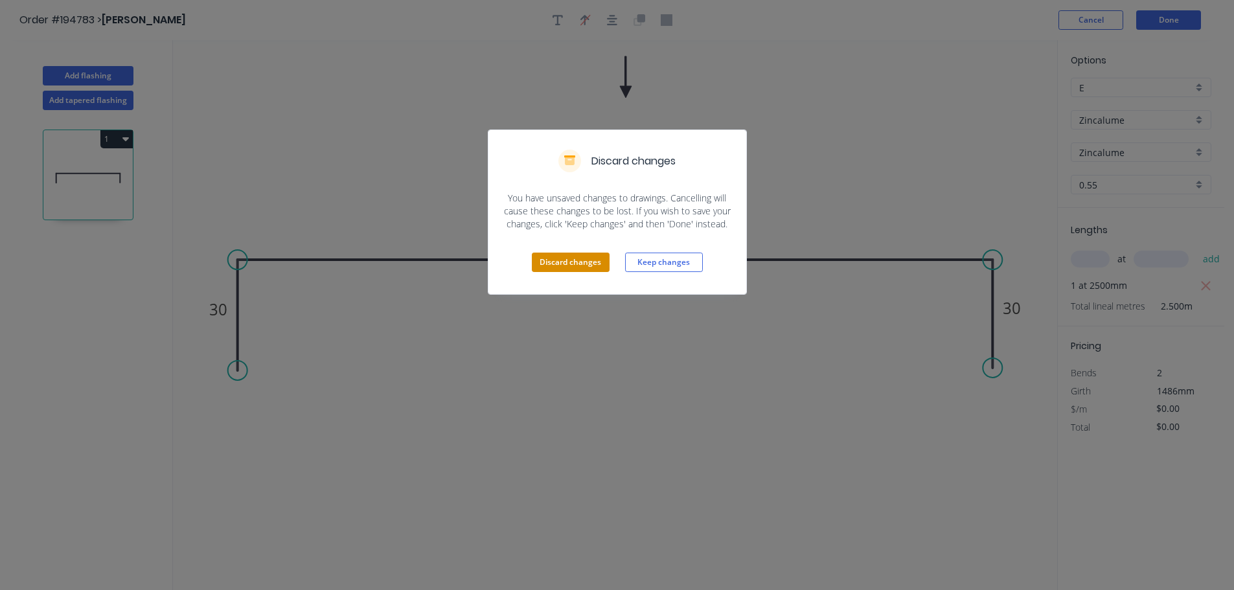
click at [579, 256] on button "Discard changes" at bounding box center [571, 262] width 78 height 19
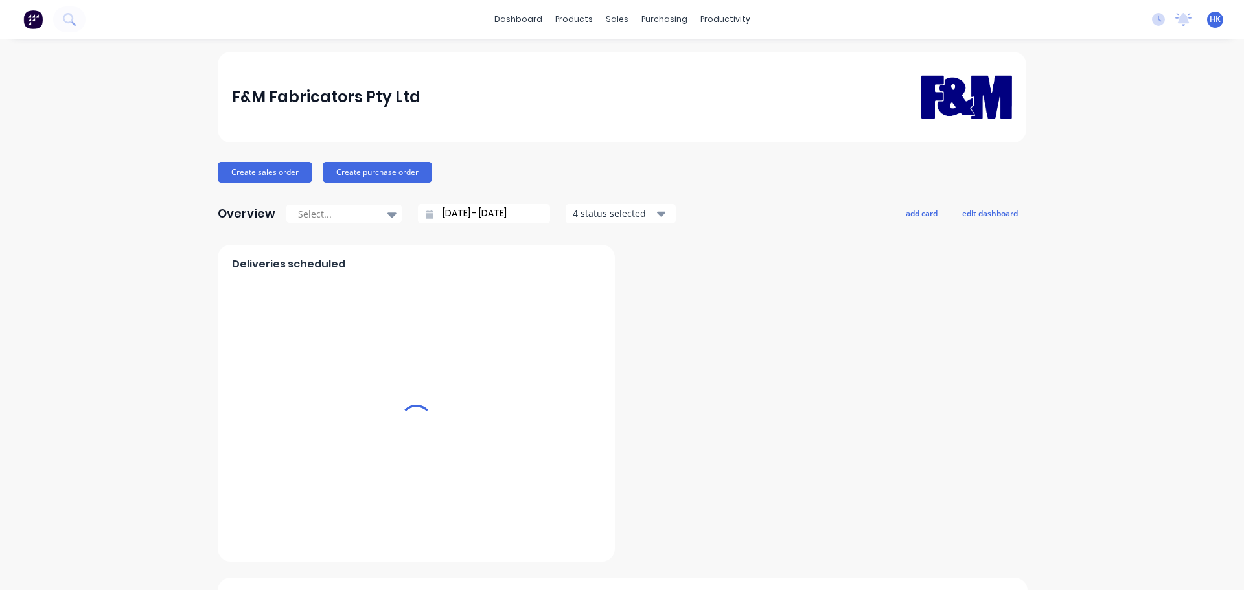
click at [509, 212] on input "[DATE] - [DATE]" at bounding box center [488, 213] width 111 height 19
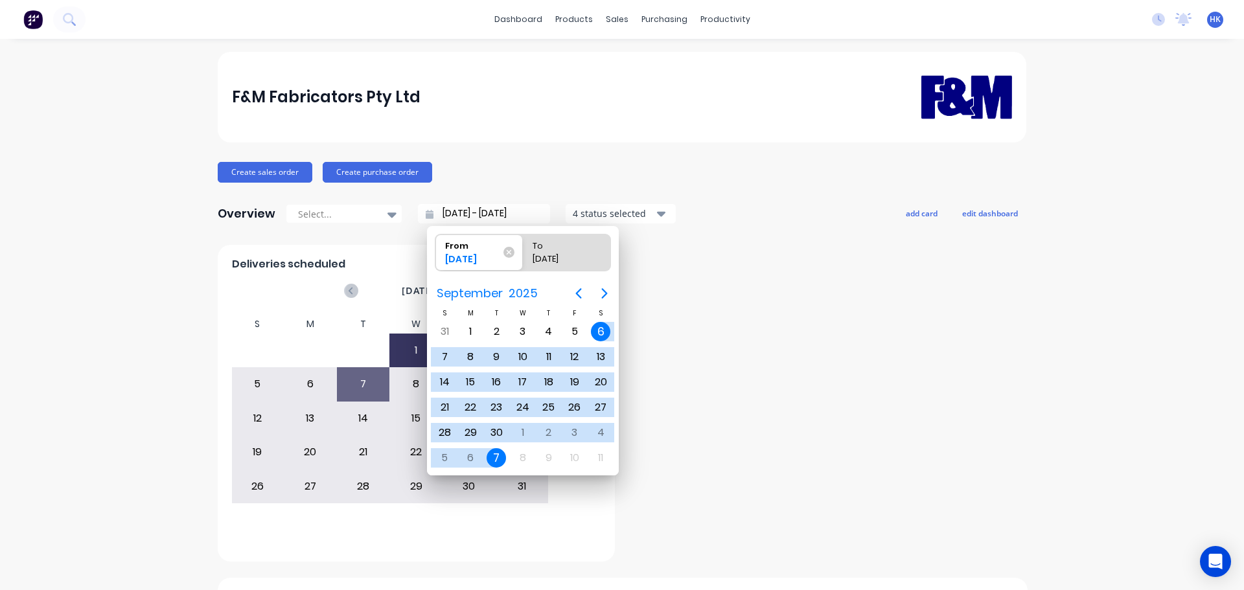
click at [491, 455] on div "7" at bounding box center [495, 457] width 19 height 19
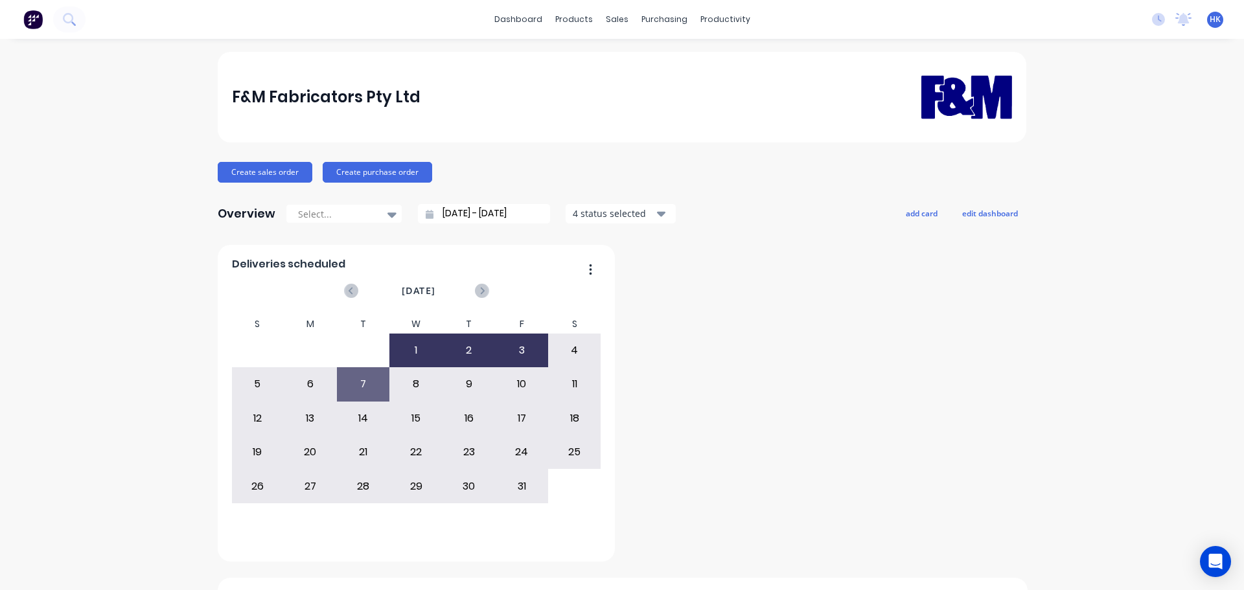
type input "[DATE] - [DATE]"
radio input "false"
radio input "true"
click at [642, 85] on div "Customers" at bounding box center [656, 88] width 47 height 12
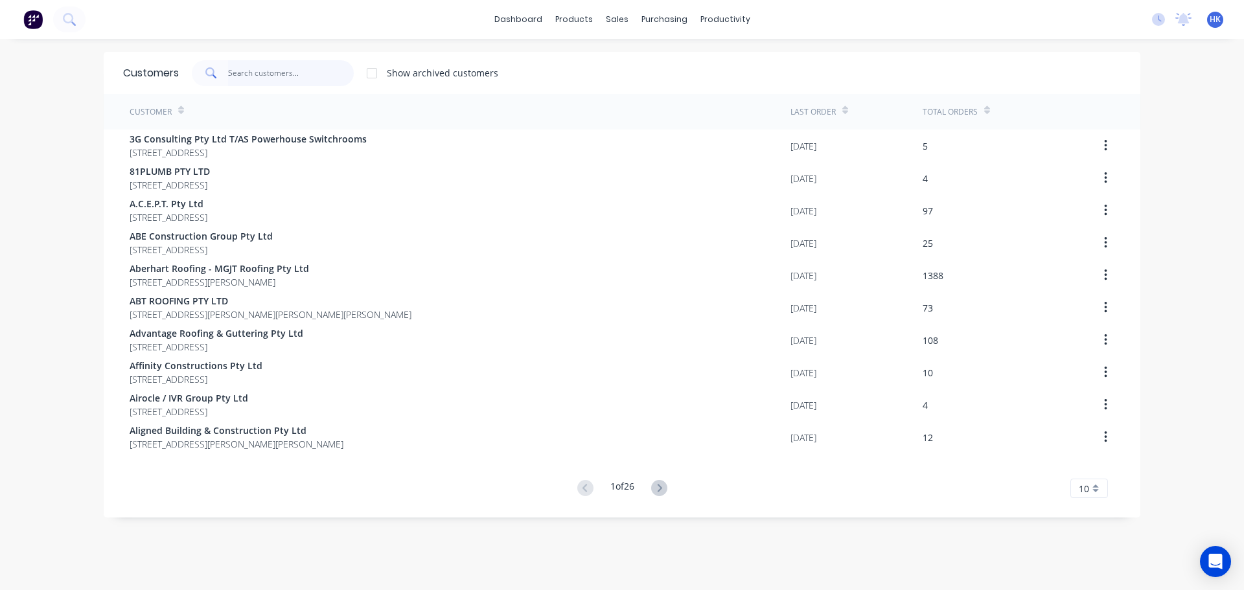
click at [315, 71] on input "text" at bounding box center [291, 73] width 126 height 26
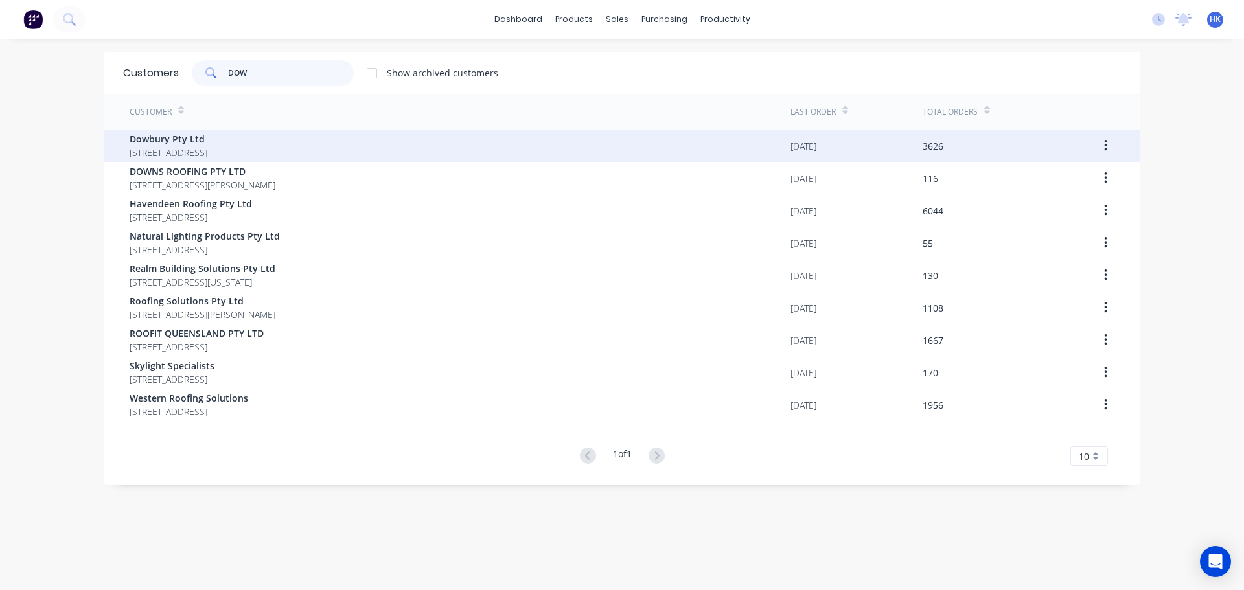
type input "DOW"
click at [207, 157] on span "3/106 Flinders Parade North Lakes Queensland Australia 4509" at bounding box center [169, 153] width 78 height 14
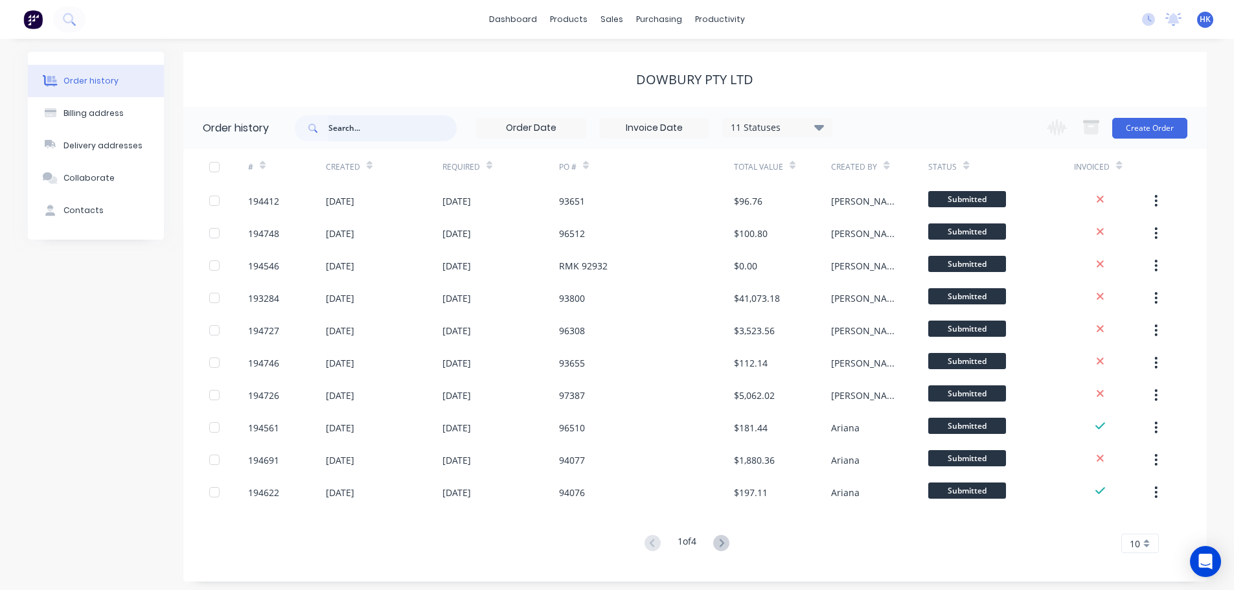
click at [376, 126] on input "text" at bounding box center [392, 128] width 128 height 26
type input "96308"
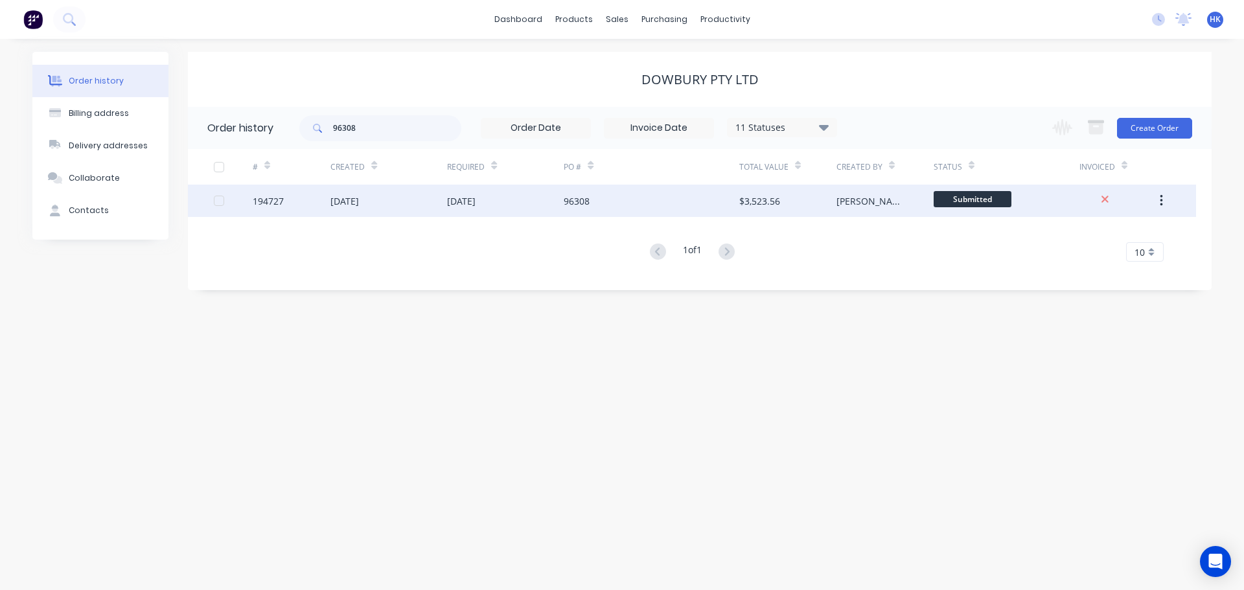
click at [400, 210] on div "03 Oct 2025" at bounding box center [388, 201] width 117 height 32
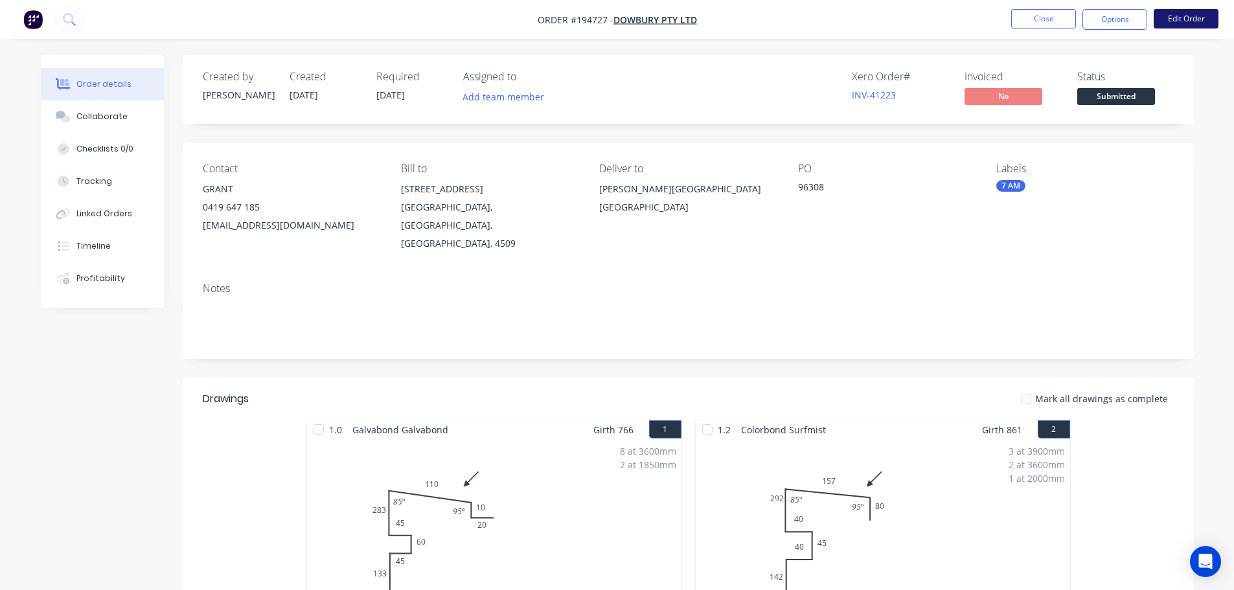
click at [1187, 26] on button "Edit Order" at bounding box center [1186, 18] width 65 height 19
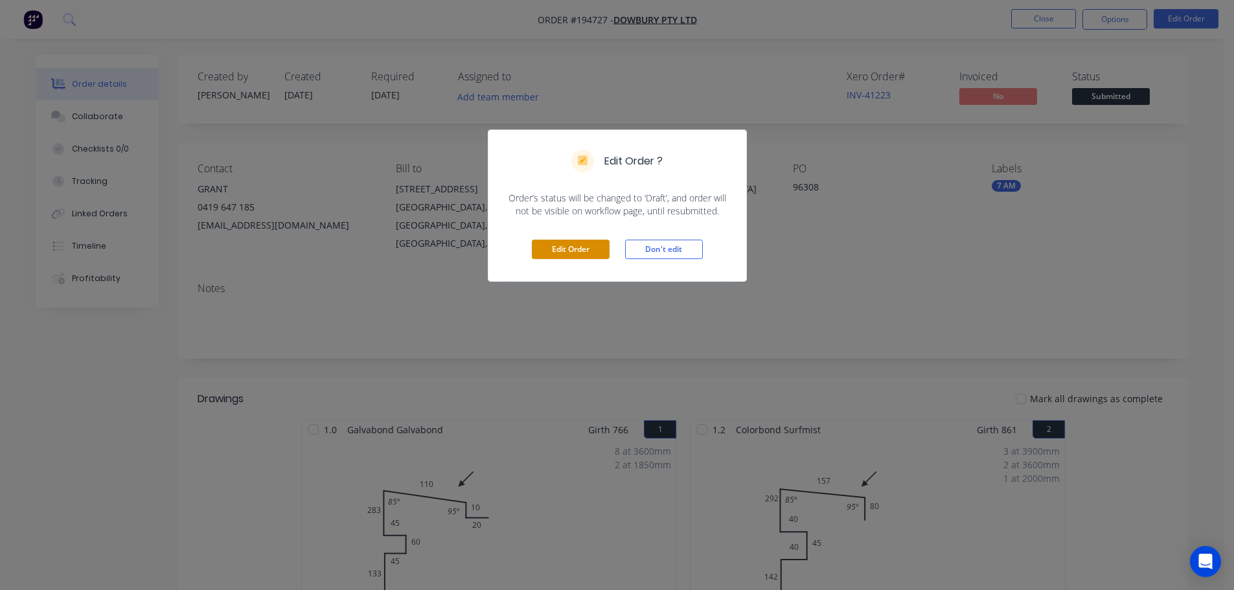
click at [593, 252] on button "Edit Order" at bounding box center [571, 249] width 78 height 19
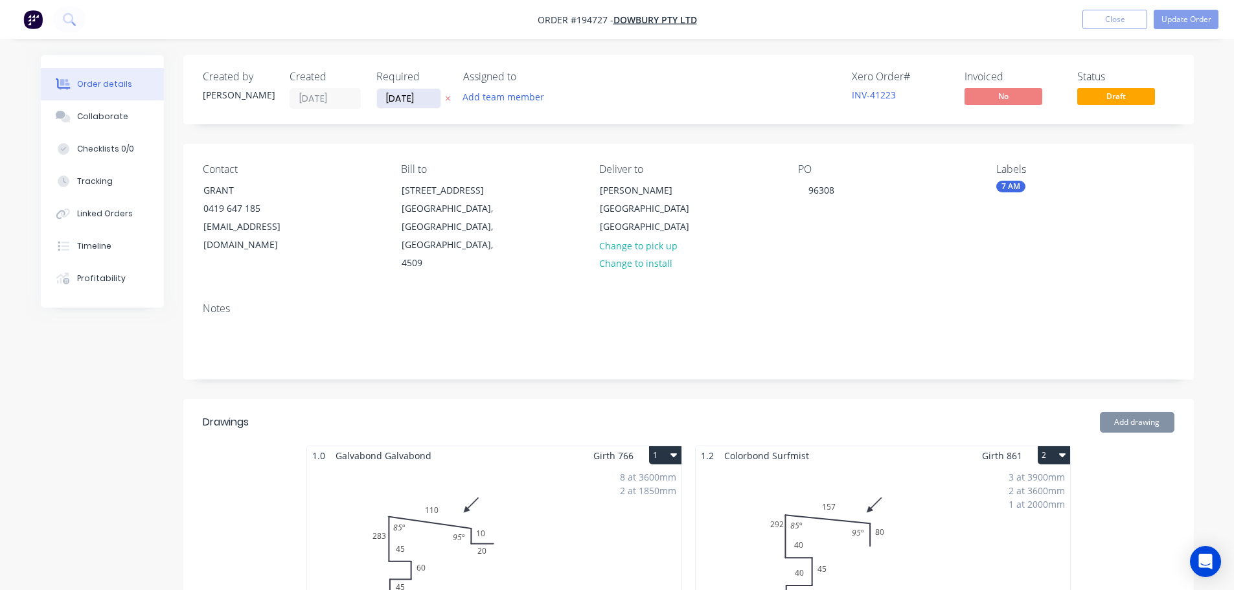
click at [404, 102] on input "[DATE]" at bounding box center [408, 98] width 63 height 19
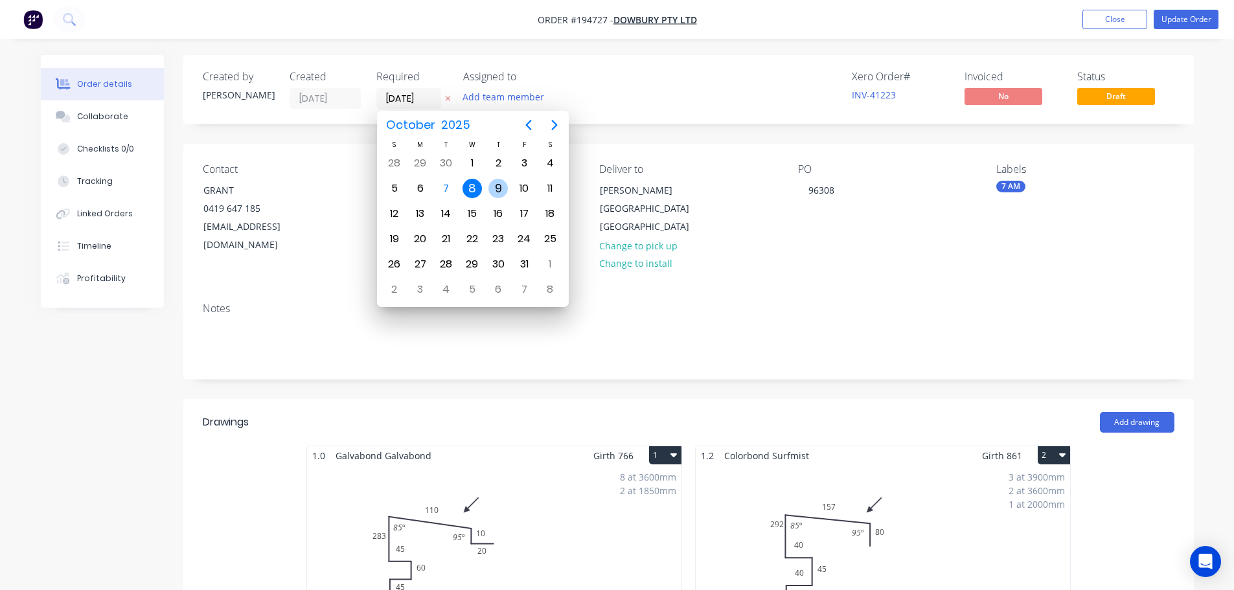
click at [504, 188] on div "9" at bounding box center [497, 188] width 19 height 19
type input "09/10/25"
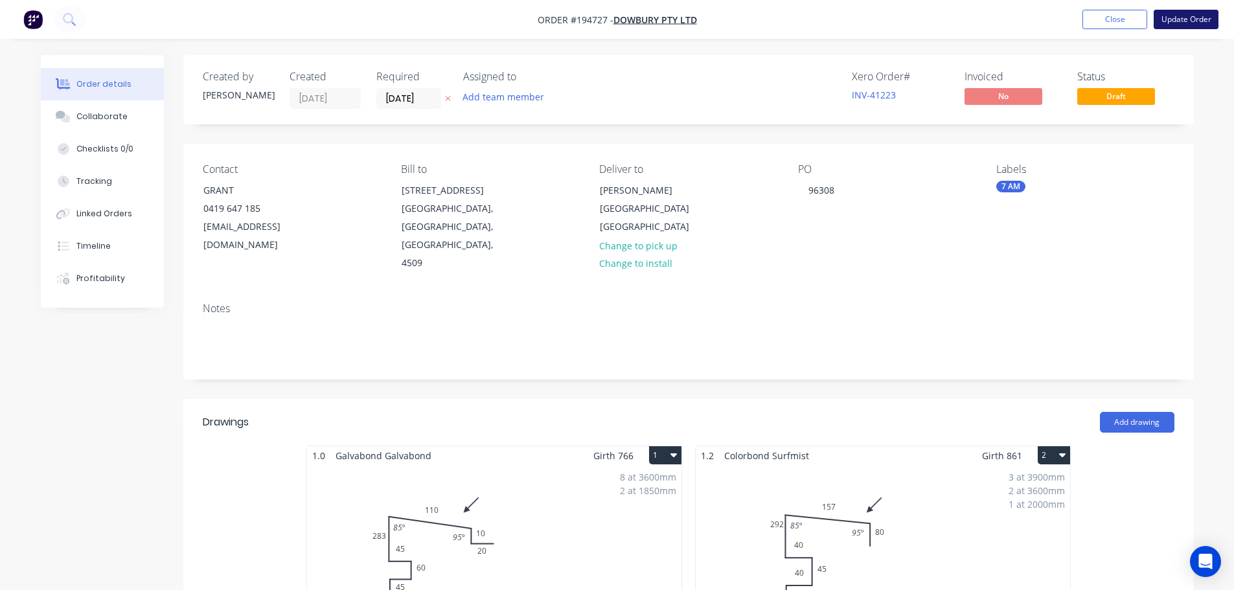
click at [1172, 14] on button "Update Order" at bounding box center [1186, 19] width 65 height 19
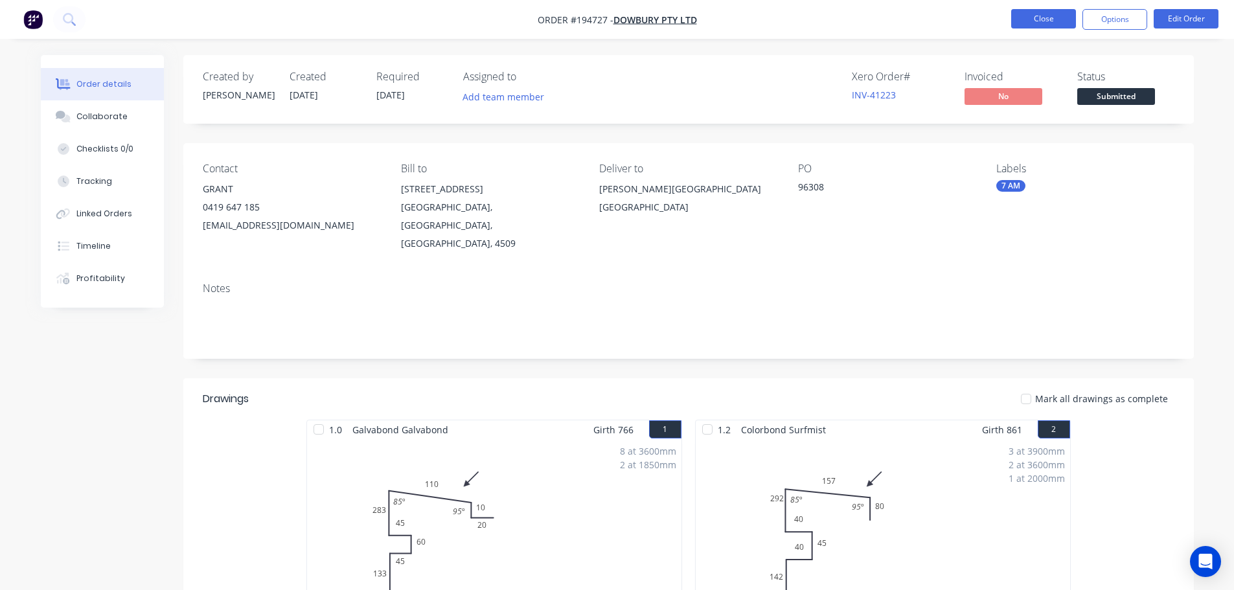
click at [1051, 19] on button "Close" at bounding box center [1043, 18] width 65 height 19
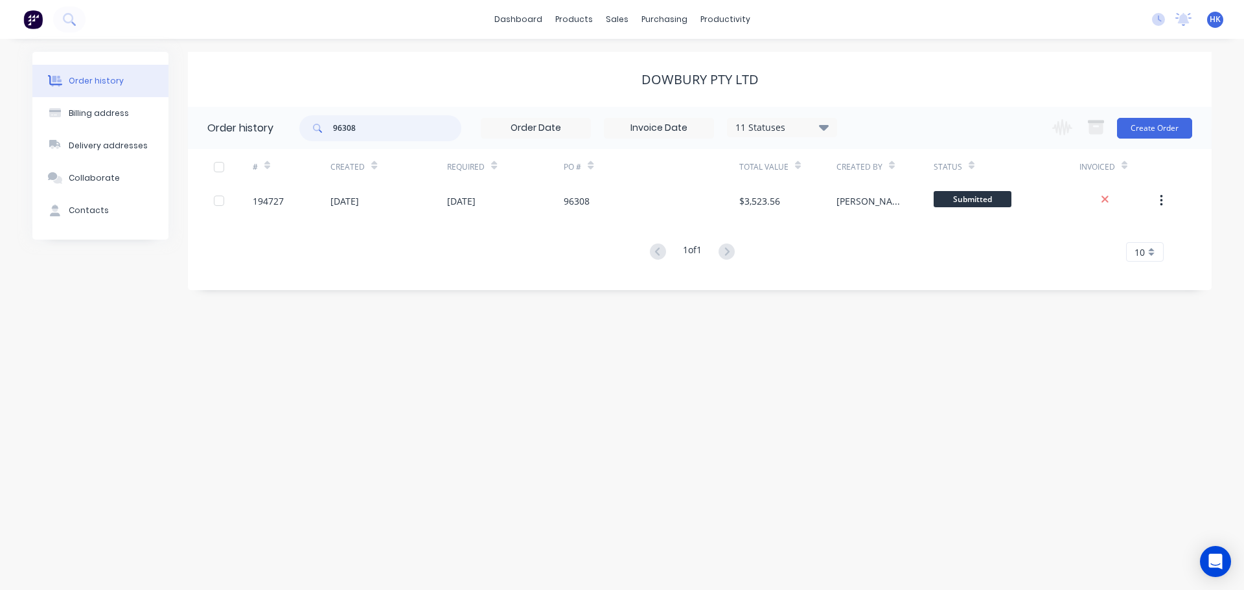
drag, startPoint x: 363, startPoint y: 132, endPoint x: 310, endPoint y: 133, distance: 53.8
click at [310, 133] on div "96308" at bounding box center [380, 128] width 162 height 26
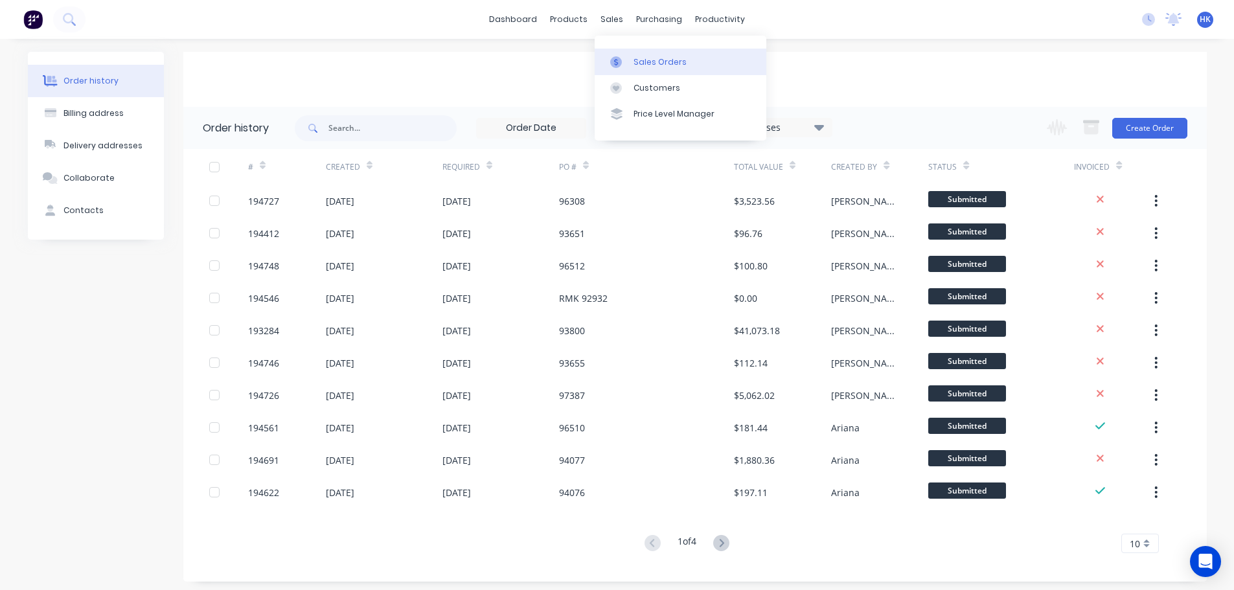
click at [659, 63] on div "Sales Orders" at bounding box center [659, 62] width 53 height 12
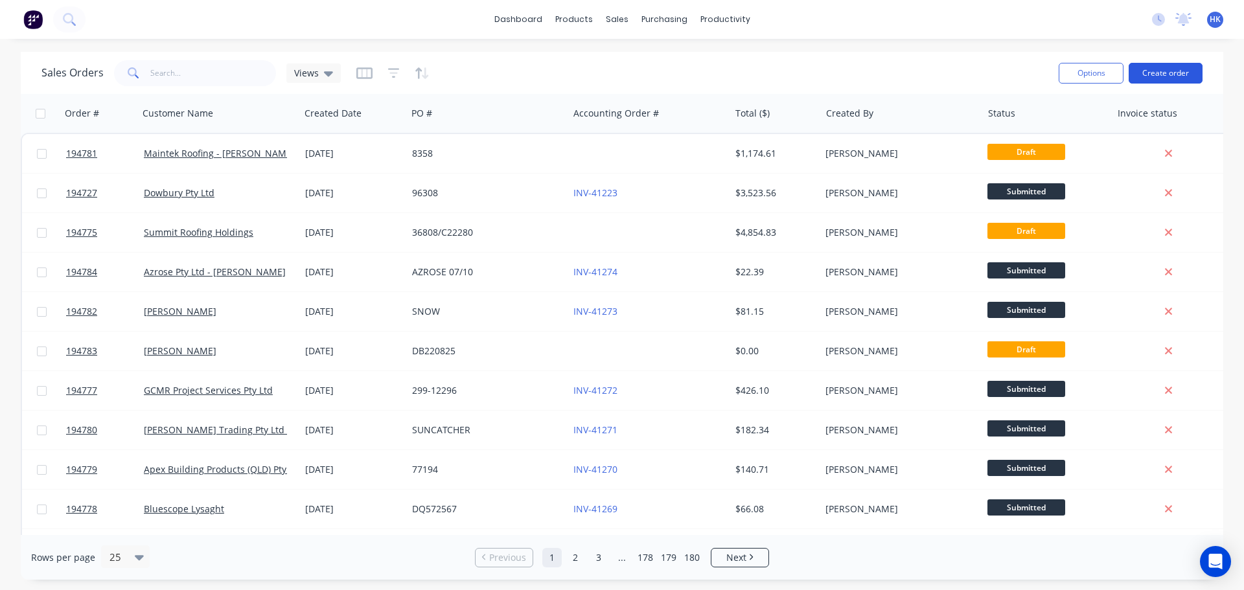
click at [1182, 70] on button "Create order" at bounding box center [1165, 73] width 74 height 21
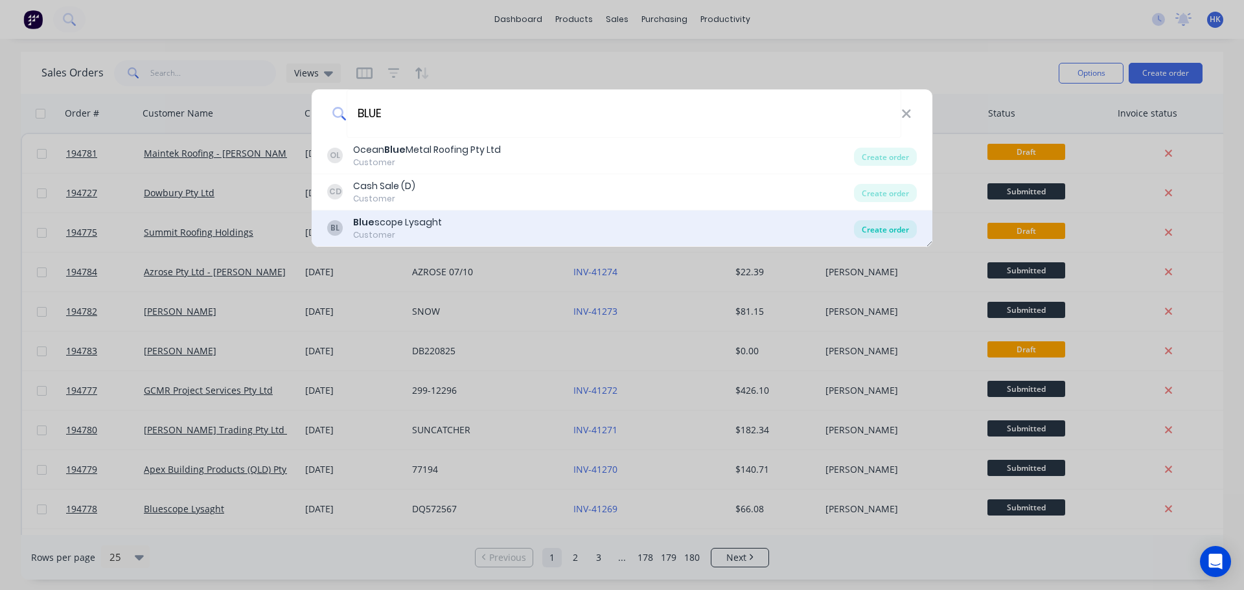
type input "BLUE"
click at [895, 225] on div "Create order" at bounding box center [885, 229] width 63 height 18
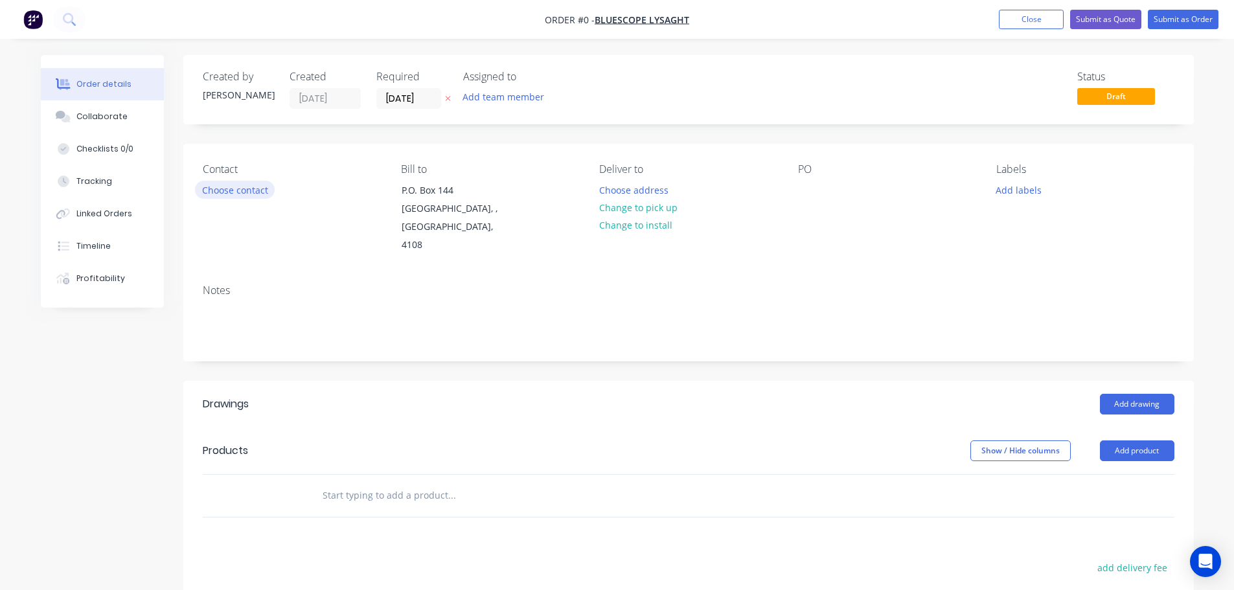
click at [229, 195] on button "Choose contact" at bounding box center [235, 189] width 80 height 17
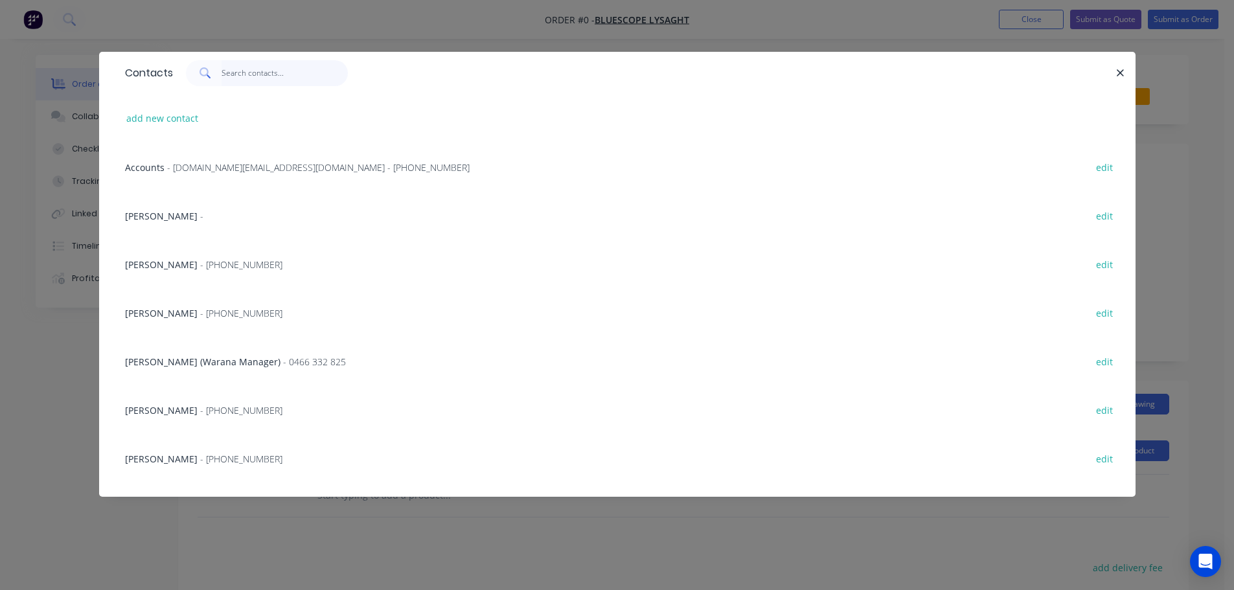
click at [256, 78] on input "text" at bounding box center [285, 73] width 126 height 26
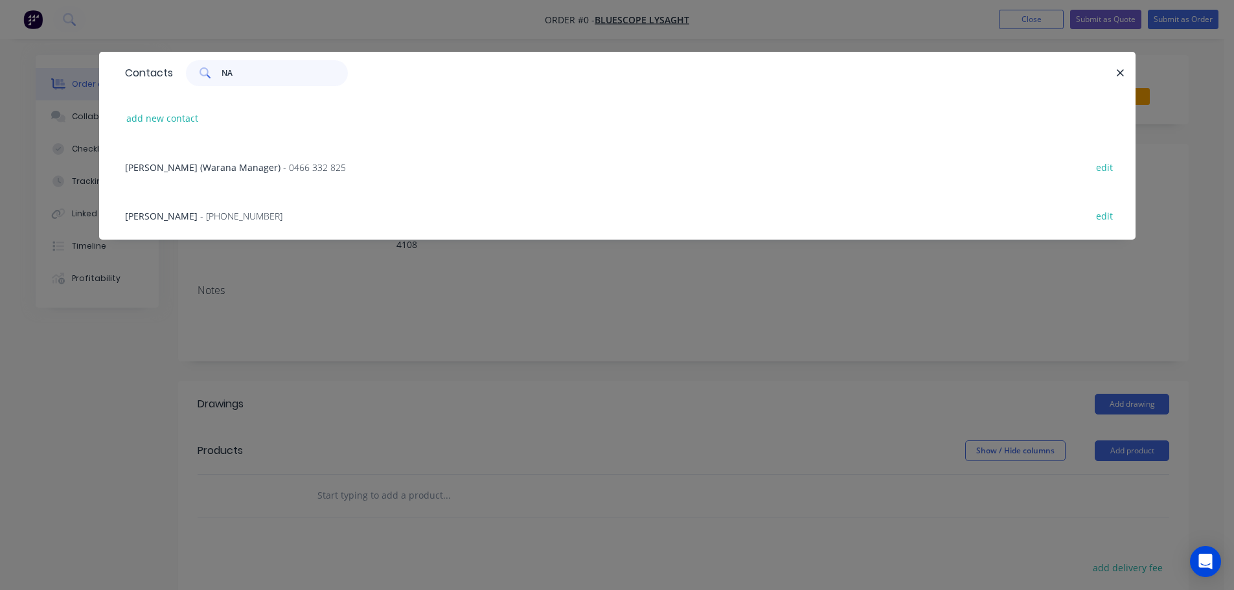
type input "NA"
click at [210, 215] on span "- (07) 3365 7736" at bounding box center [241, 216] width 82 height 12
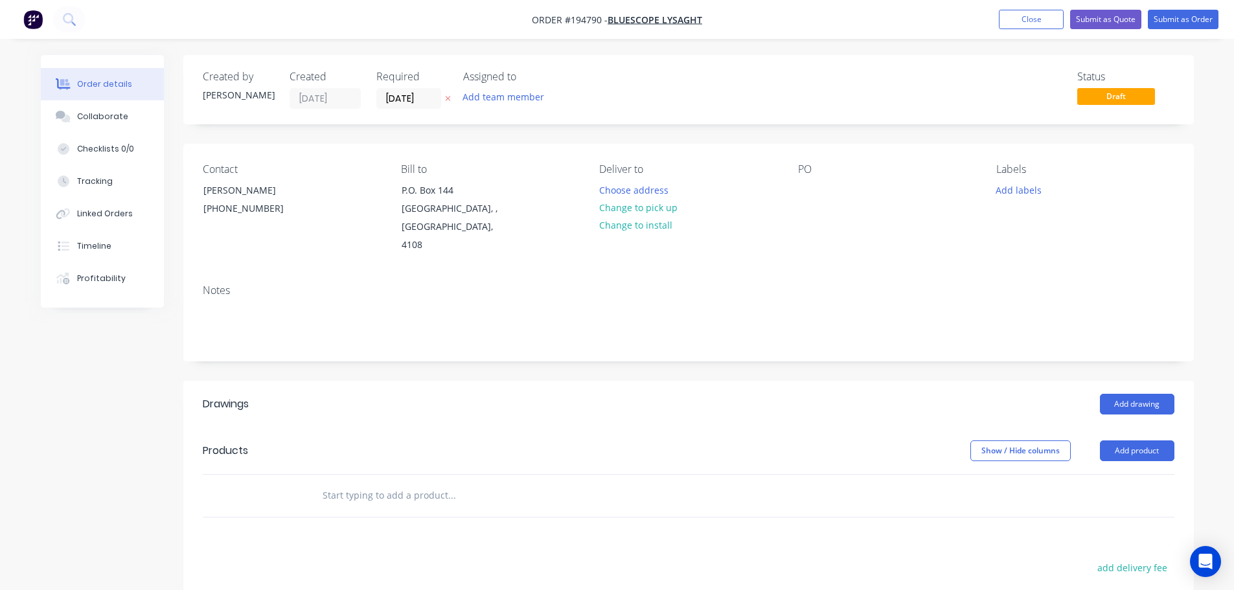
click at [622, 192] on button "Choose address" at bounding box center [633, 189] width 83 height 17
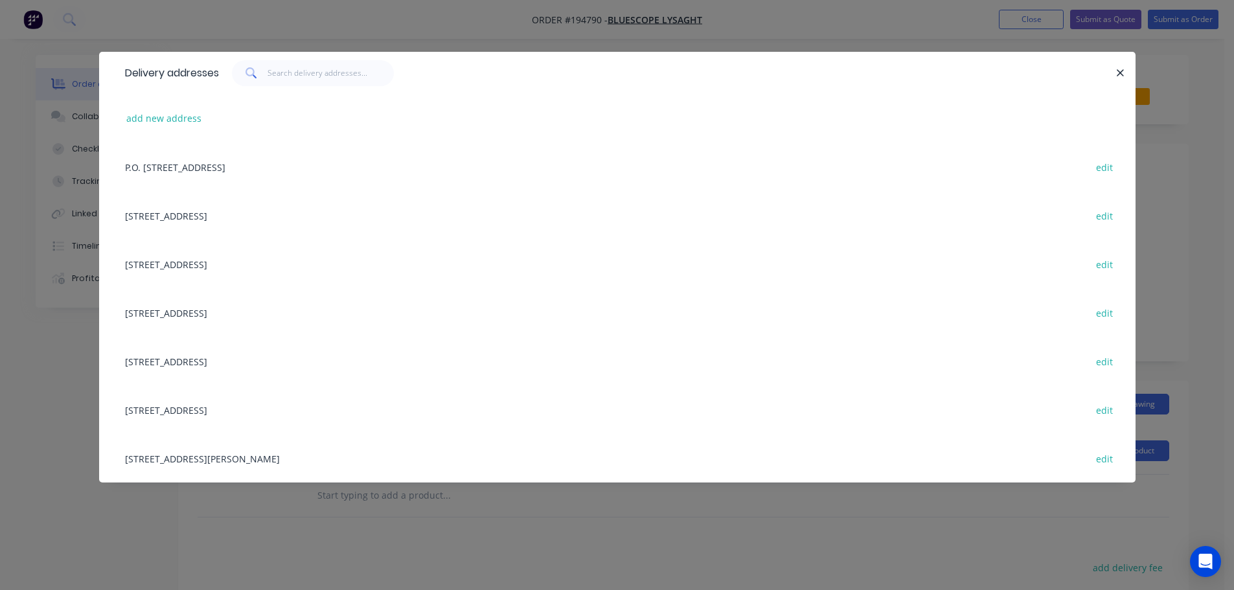
click at [344, 263] on div "10 GREENWAY DR, (STORE), TWEED HEADS, New South Wales, Australia, 2485 edit" at bounding box center [617, 264] width 997 height 49
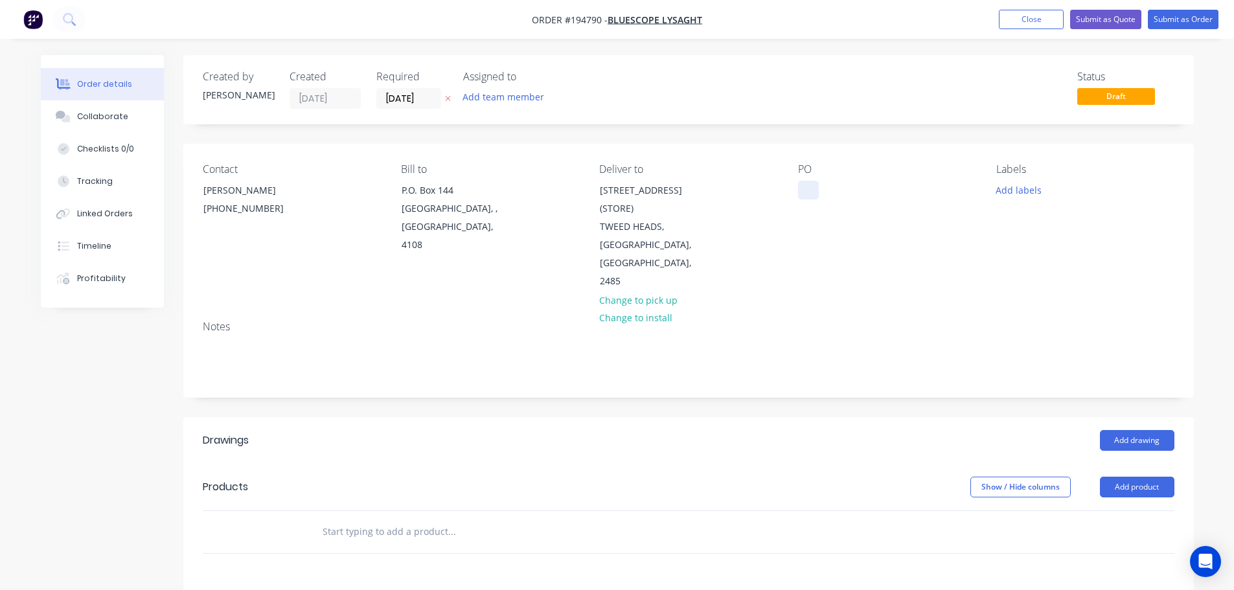
click at [804, 188] on div at bounding box center [808, 190] width 21 height 19
click at [1126, 430] on button "Add drawing" at bounding box center [1137, 440] width 74 height 21
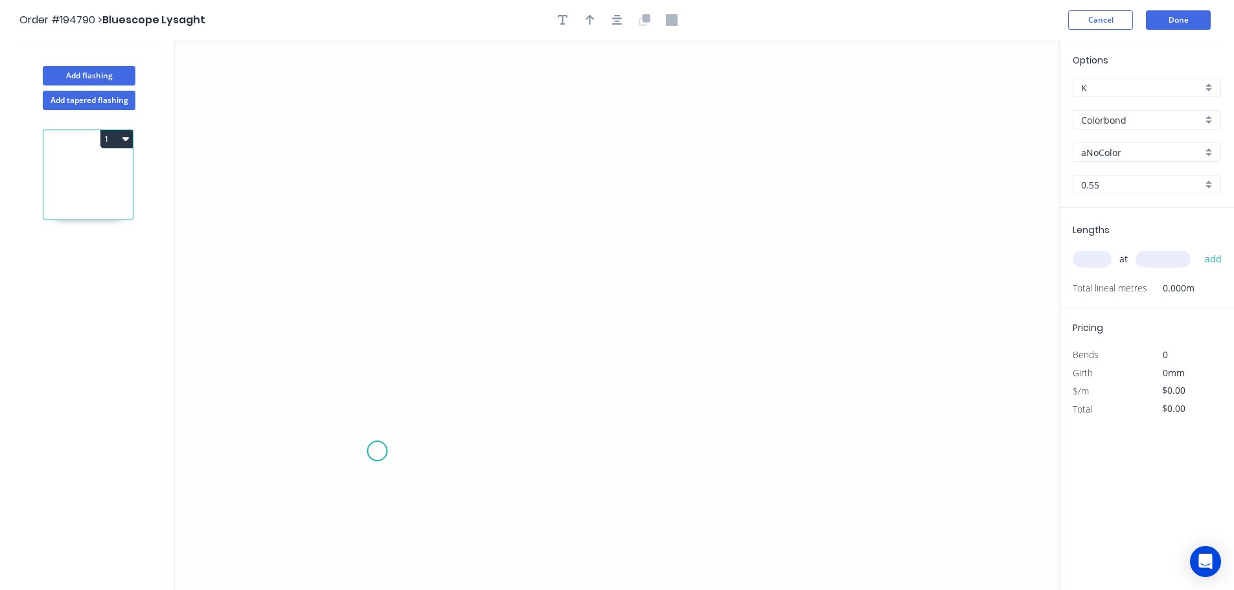
click at [377, 452] on icon "0" at bounding box center [617, 315] width 884 height 550
click at [375, 96] on icon "0" at bounding box center [617, 315] width 884 height 550
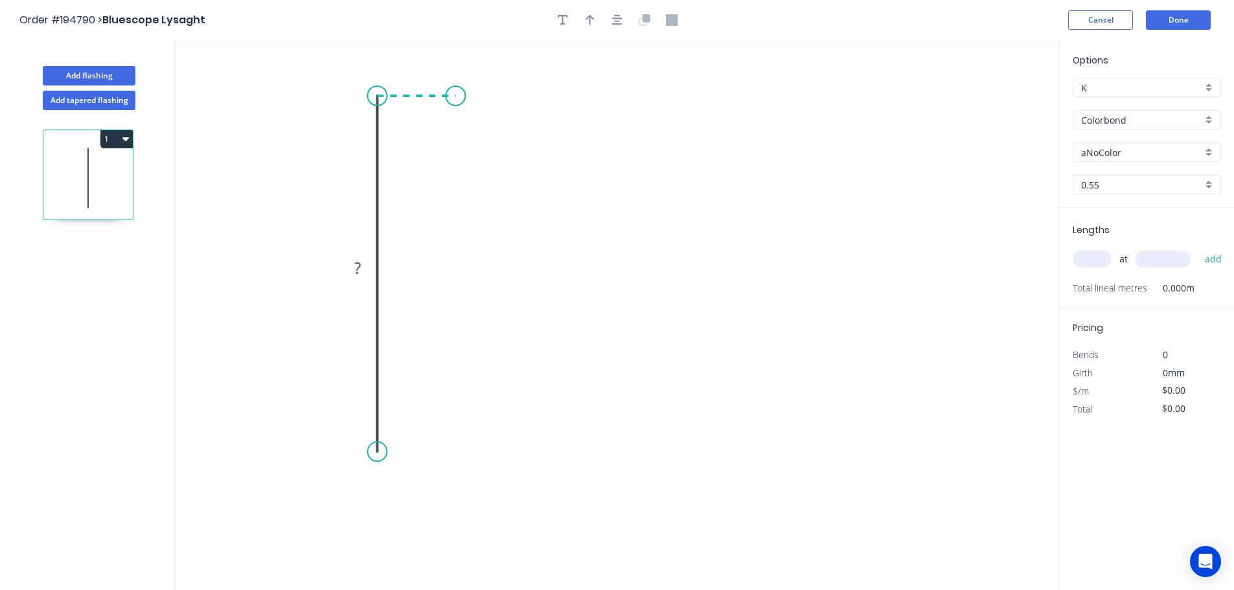
click at [455, 96] on icon at bounding box center [416, 96] width 78 height 0
click at [475, 449] on icon "0 ? ?" at bounding box center [617, 315] width 884 height 550
click at [461, 451] on circle at bounding box center [455, 449] width 19 height 19
click at [517, 492] on div "Crush & Fold" at bounding box center [526, 494] width 130 height 27
click at [511, 492] on div "Flip bend" at bounding box center [524, 495] width 130 height 27
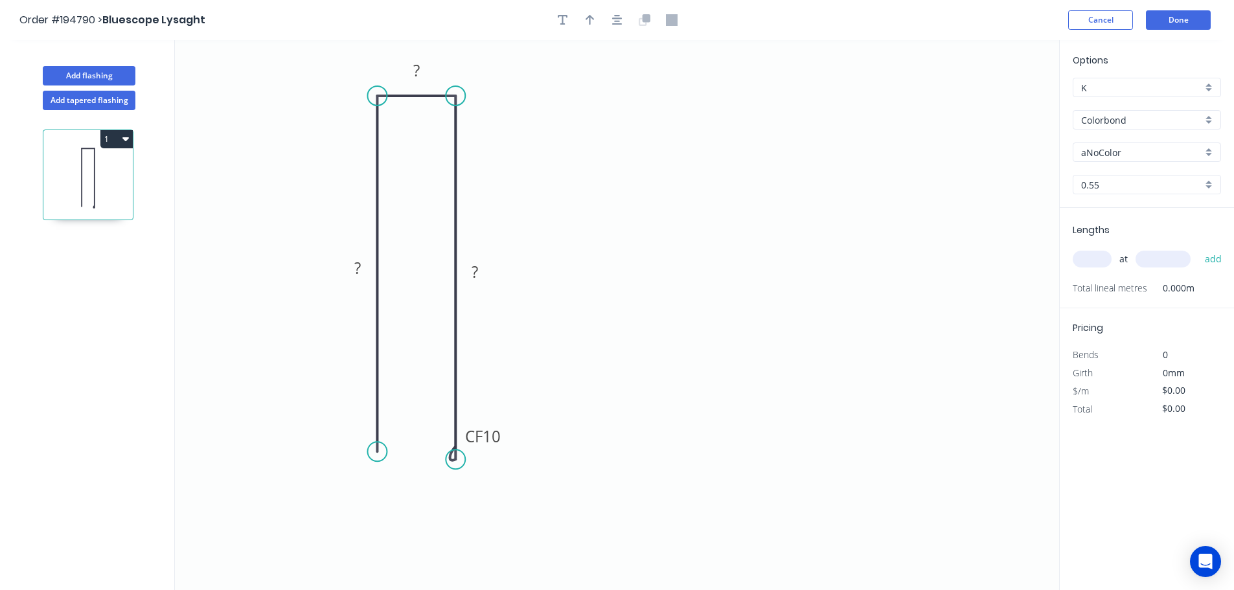
drag, startPoint x: 460, startPoint y: 446, endPoint x: 459, endPoint y: 460, distance: 14.3
click at [459, 460] on circle at bounding box center [455, 458] width 19 height 19
drag, startPoint x: 509, startPoint y: 455, endPoint x: 485, endPoint y: 530, distance: 78.2
click at [485, 530] on rect at bounding box center [461, 519] width 52 height 27
click at [377, 457] on circle at bounding box center [376, 455] width 19 height 19
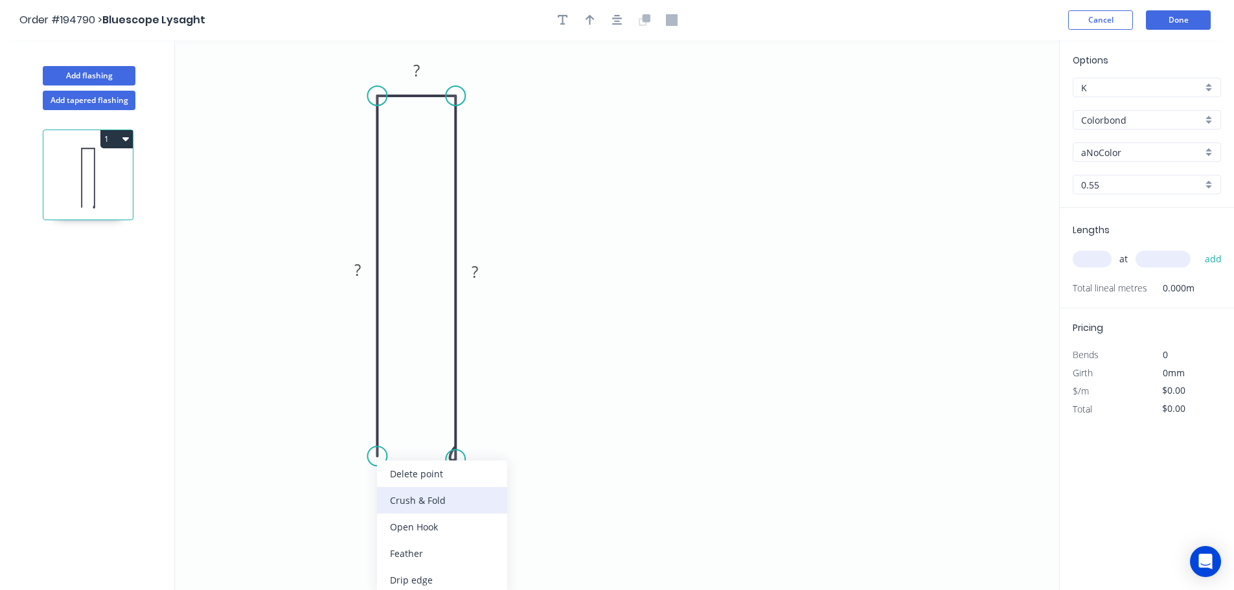
click at [429, 506] on div "Crush & Fold" at bounding box center [442, 500] width 130 height 27
drag, startPoint x: 349, startPoint y: 445, endPoint x: 362, endPoint y: 537, distance: 92.9
click at [362, 537] on rect at bounding box center [363, 525] width 52 height 27
click at [383, 527] on rect at bounding box center [363, 525] width 52 height 27
click at [373, 523] on tspan "10" at bounding box center [371, 524] width 18 height 21
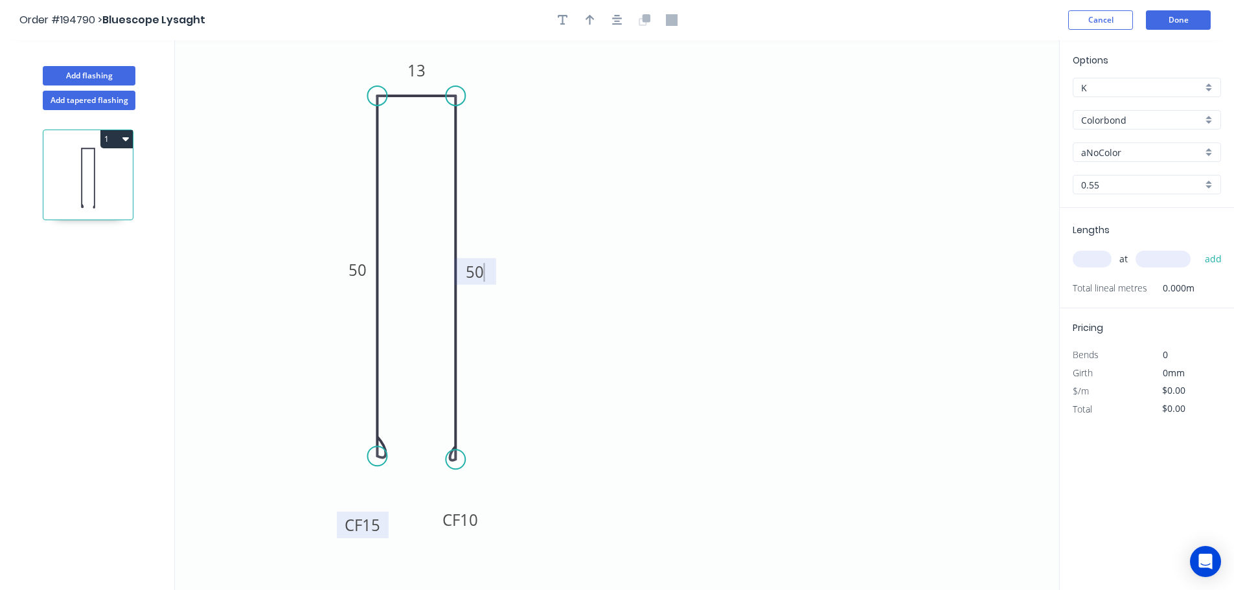
type input "$10.41"
drag, startPoint x: 619, startPoint y: 17, endPoint x: 609, endPoint y: 20, distance: 10.7
click at [619, 17] on icon "button" at bounding box center [617, 20] width 10 height 12
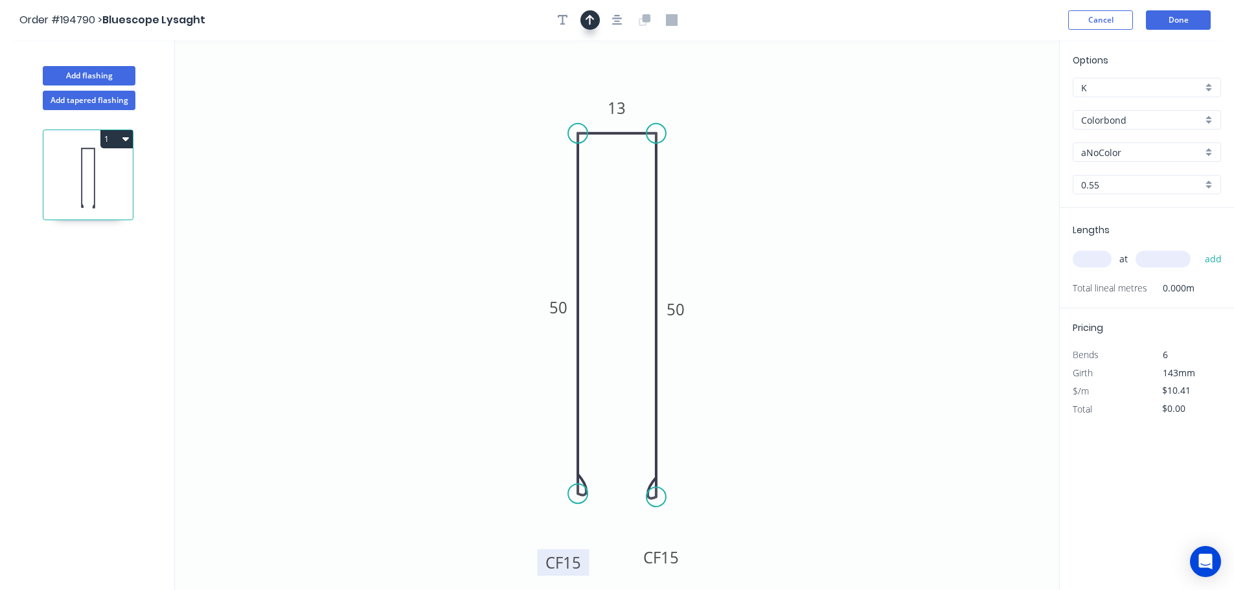
click at [593, 19] on icon "button" at bounding box center [589, 20] width 9 height 10
click at [995, 104] on icon at bounding box center [994, 89] width 12 height 41
click at [992, 104] on icon at bounding box center [1005, 95] width 38 height 38
drag, startPoint x: 992, startPoint y: 103, endPoint x: 966, endPoint y: 157, distance: 60.3
click at [966, 157] on icon at bounding box center [980, 158] width 41 height 12
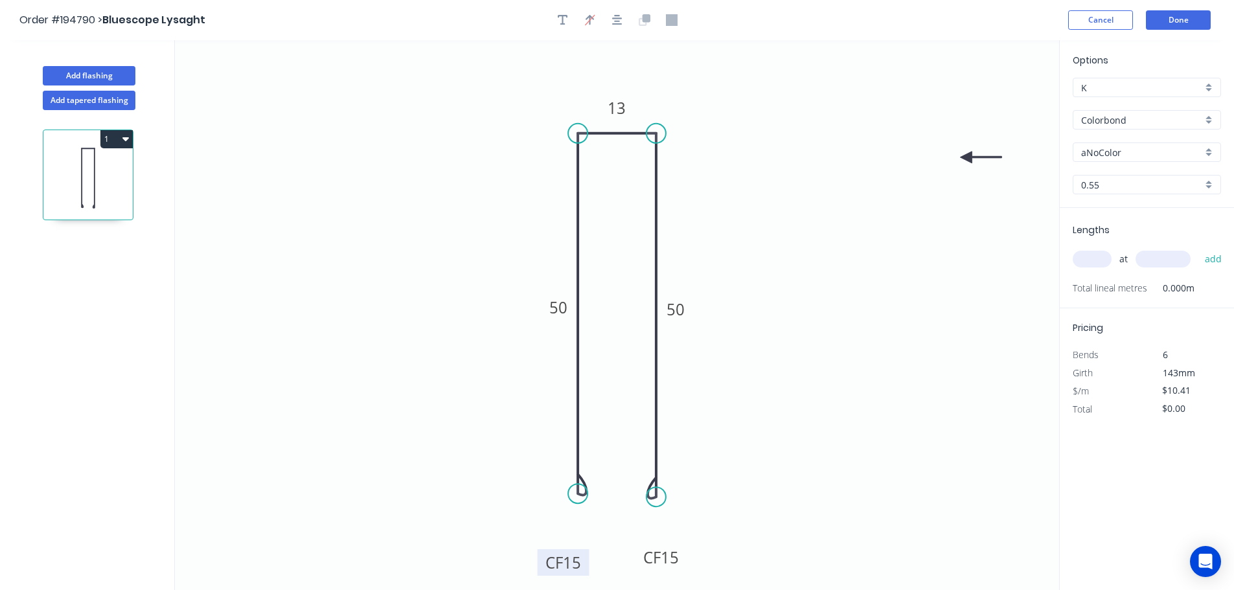
click at [1125, 126] on input "Colorbond" at bounding box center [1141, 120] width 121 height 14
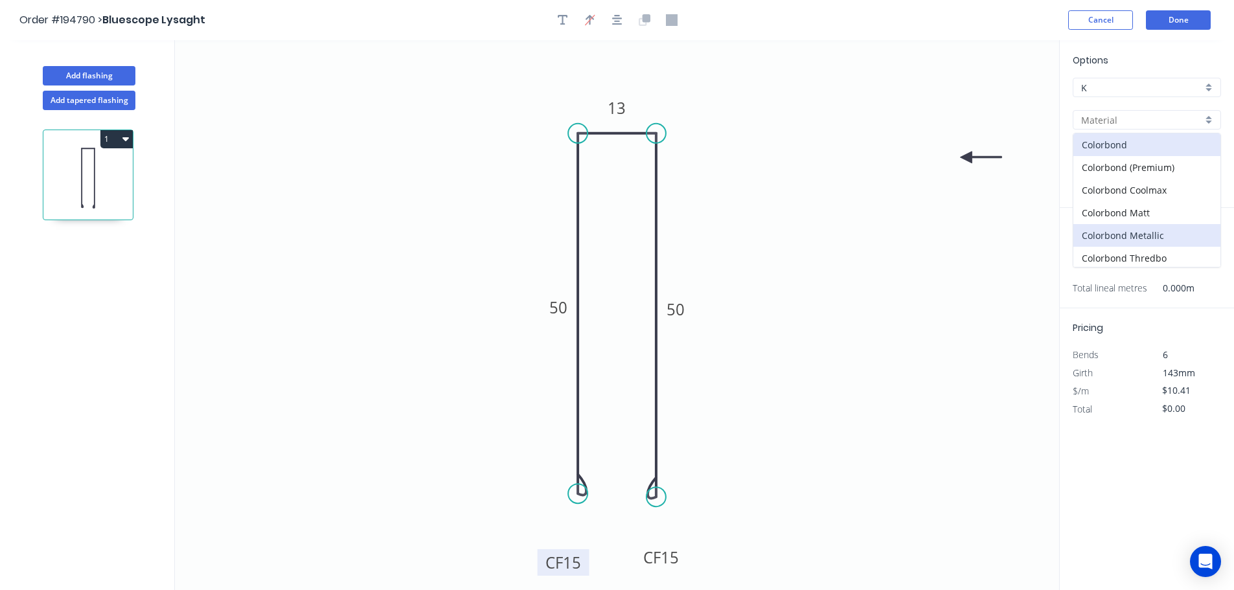
scroll to position [65, 0]
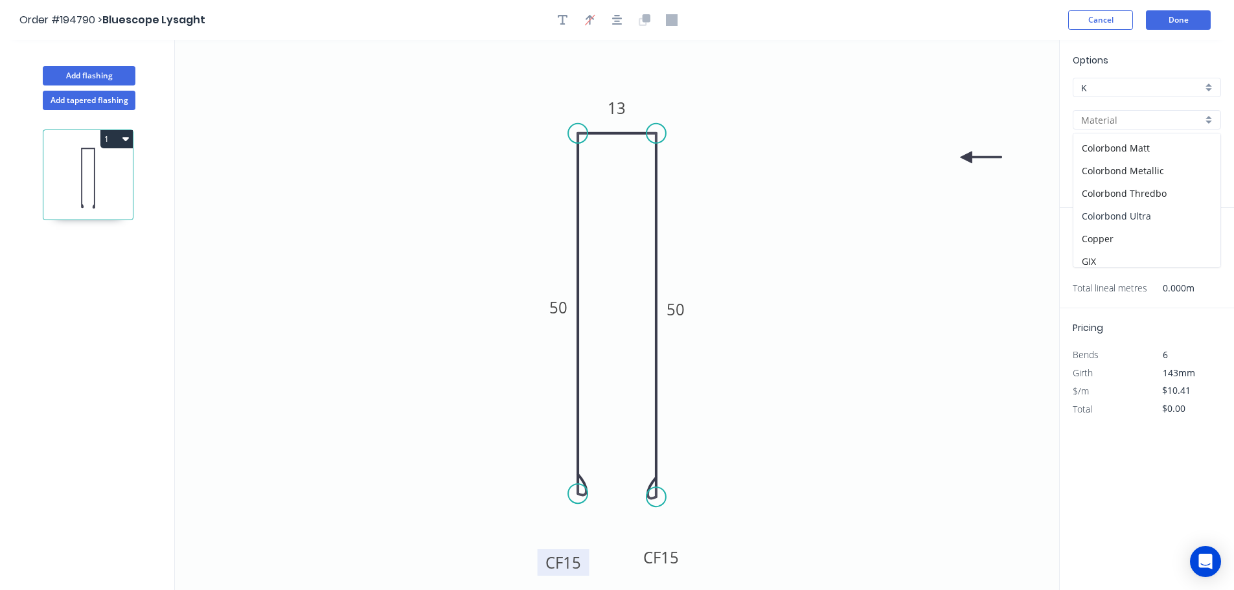
click at [1142, 215] on div "Colorbond Ultra" at bounding box center [1146, 216] width 147 height 23
type input "Colorbond Ultra"
type input "Dover White"
type input "$12.99"
click at [1119, 157] on input "Dover White" at bounding box center [1141, 153] width 121 height 14
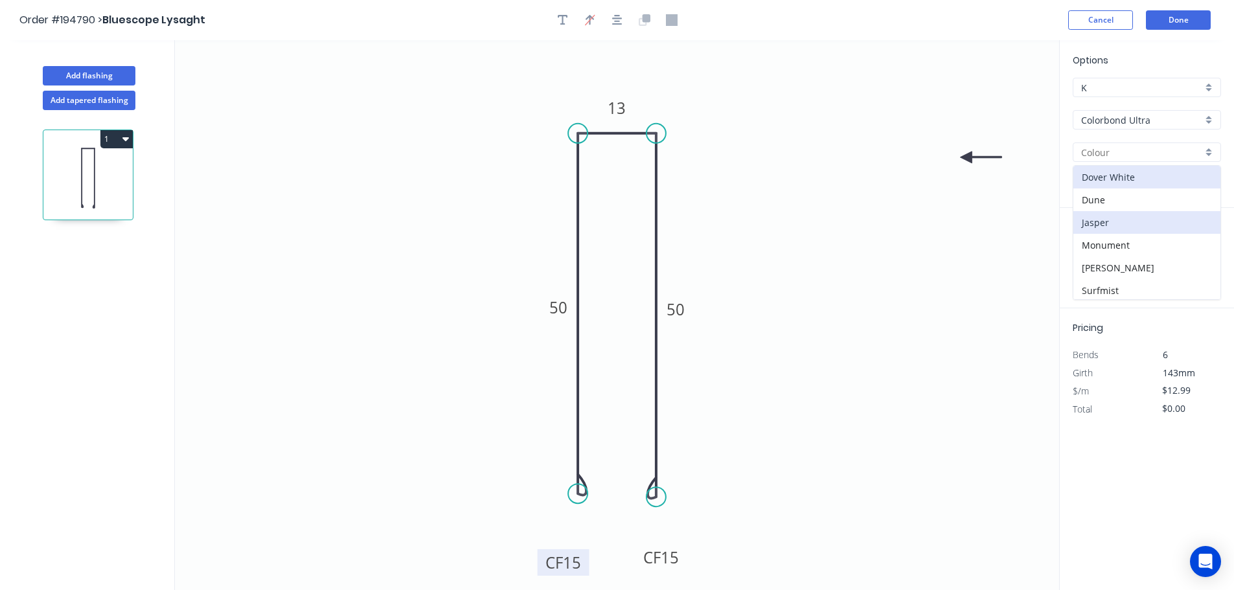
scroll to position [71, 0]
click at [1124, 220] on div "Surfmist" at bounding box center [1146, 220] width 147 height 23
type input "Surfmist"
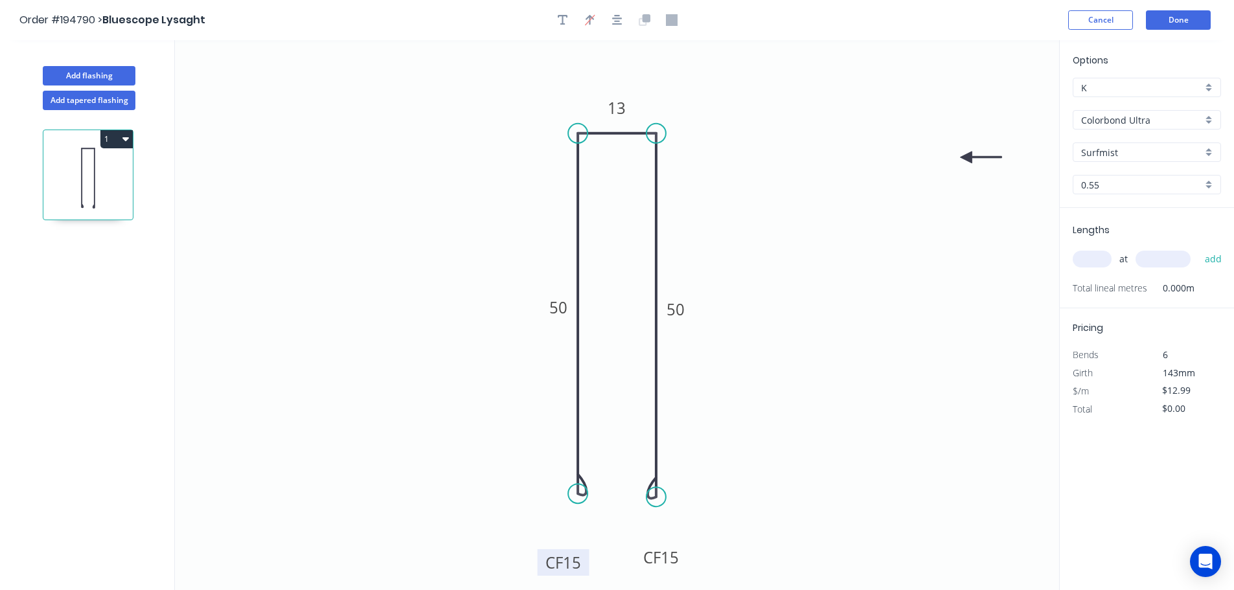
click at [1094, 255] on input "text" at bounding box center [1092, 259] width 39 height 17
type input "1"
type input "2500"
click at [1198, 248] on button "add" at bounding box center [1213, 259] width 30 height 22
type input "$32.48"
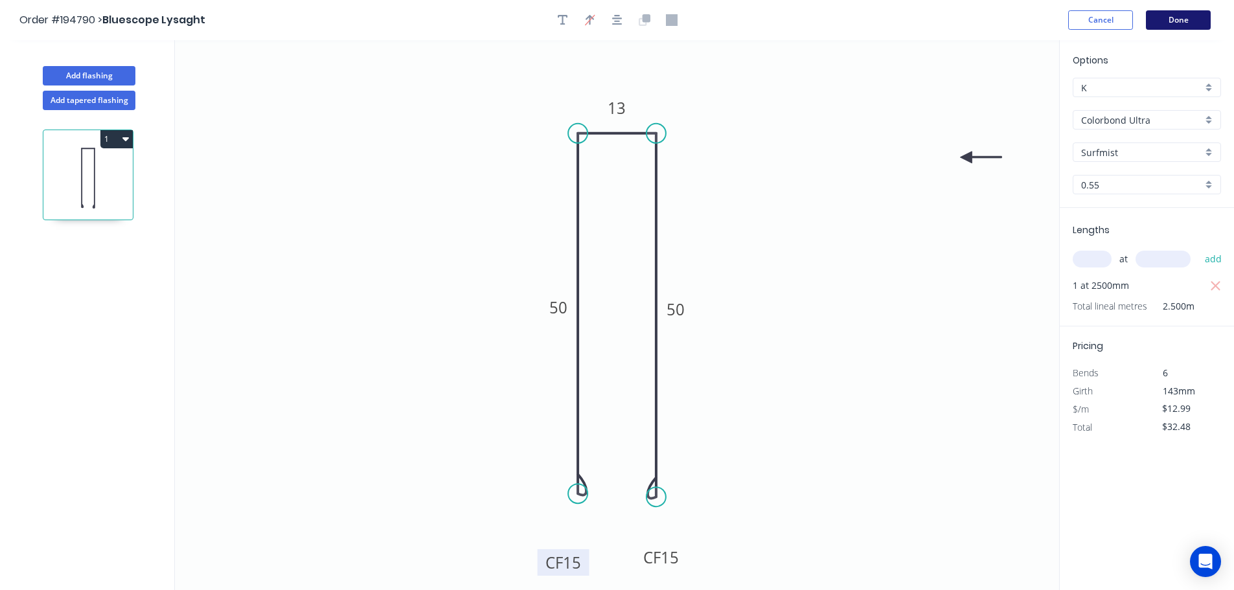
click at [1170, 25] on button "Done" at bounding box center [1178, 19] width 65 height 19
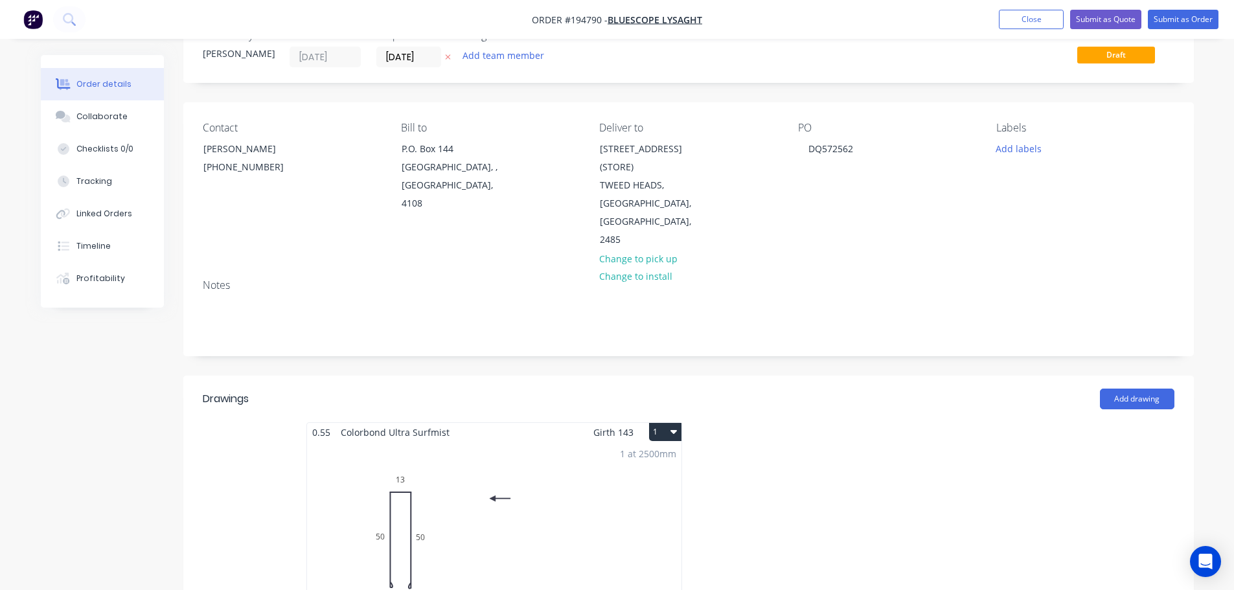
scroll to position [194, 0]
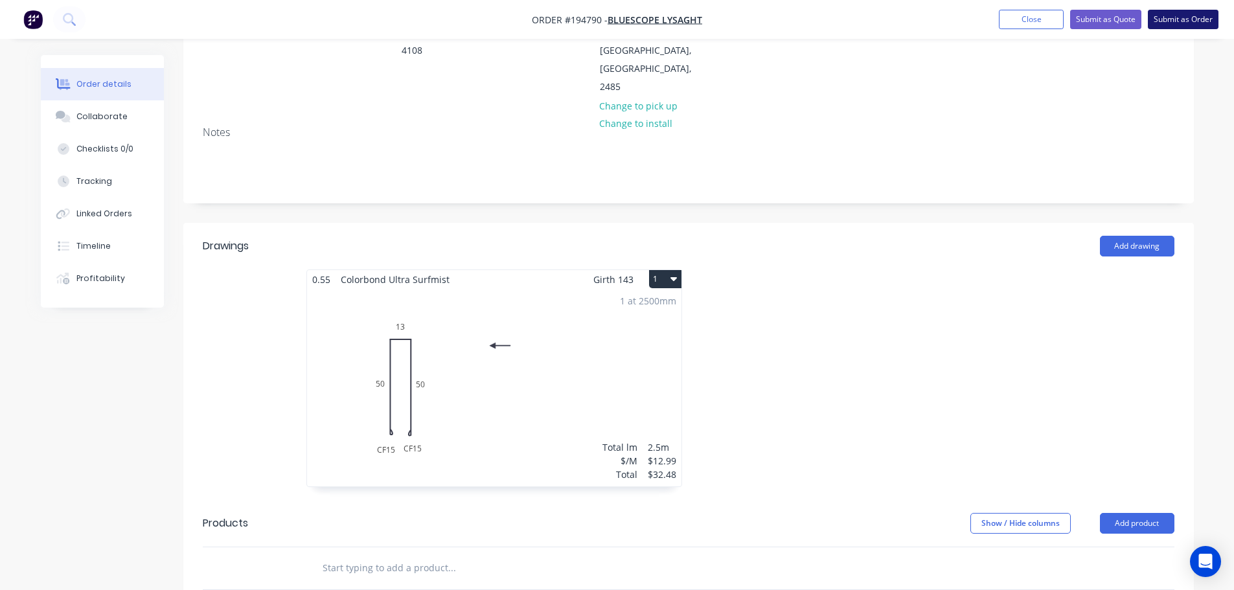
click at [1159, 17] on button "Submit as Order" at bounding box center [1183, 19] width 71 height 19
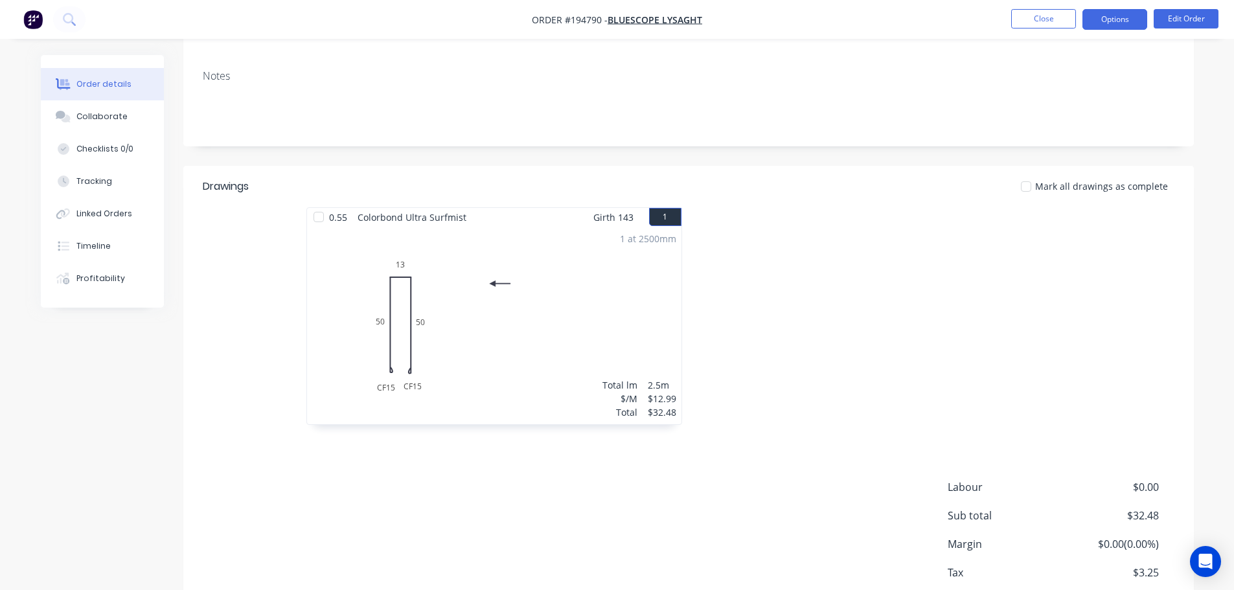
click at [1133, 21] on button "Options" at bounding box center [1114, 19] width 65 height 21
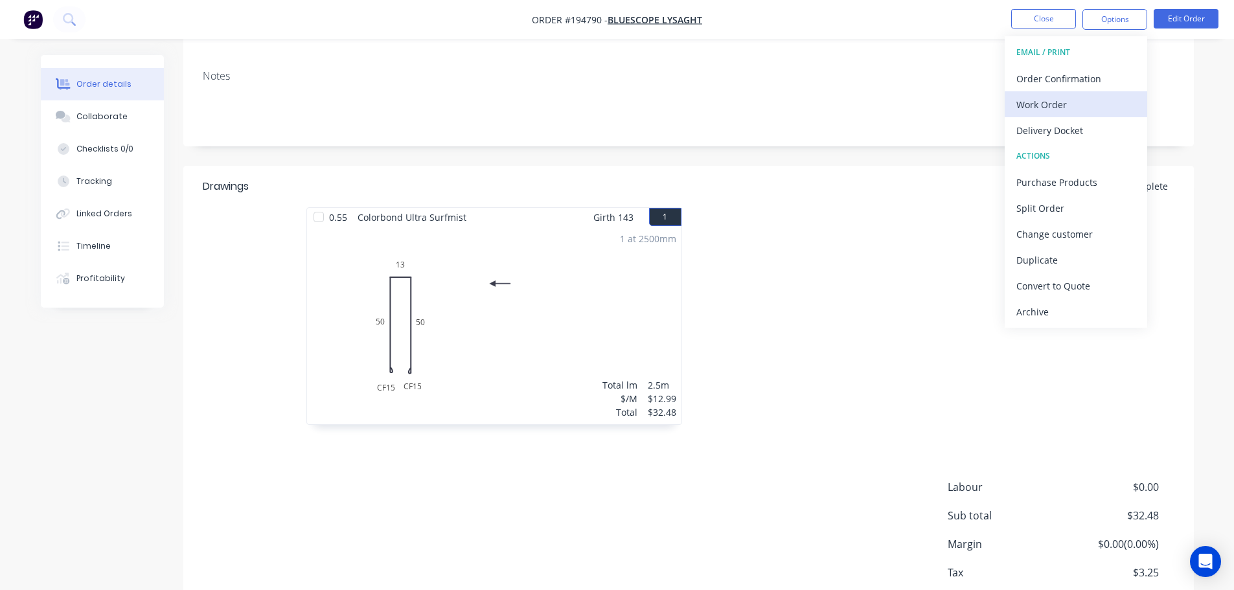
click at [1080, 111] on div "Work Order" at bounding box center [1075, 104] width 119 height 19
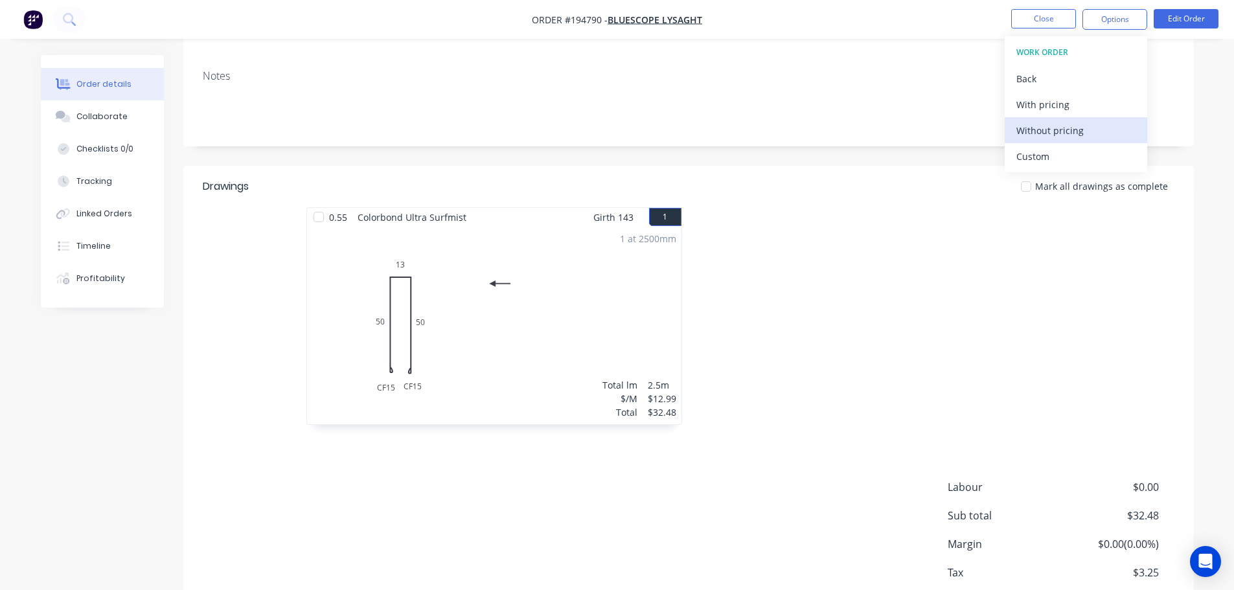
click at [1077, 134] on div "Without pricing" at bounding box center [1075, 130] width 119 height 19
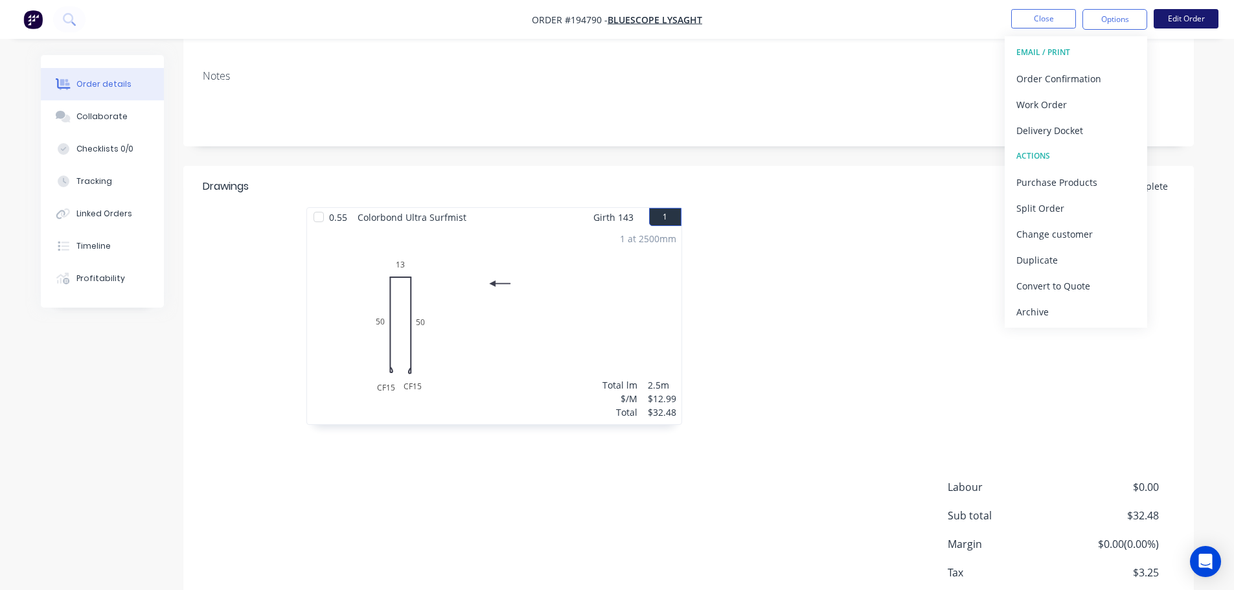
click at [1174, 21] on button "Edit Order" at bounding box center [1186, 18] width 65 height 19
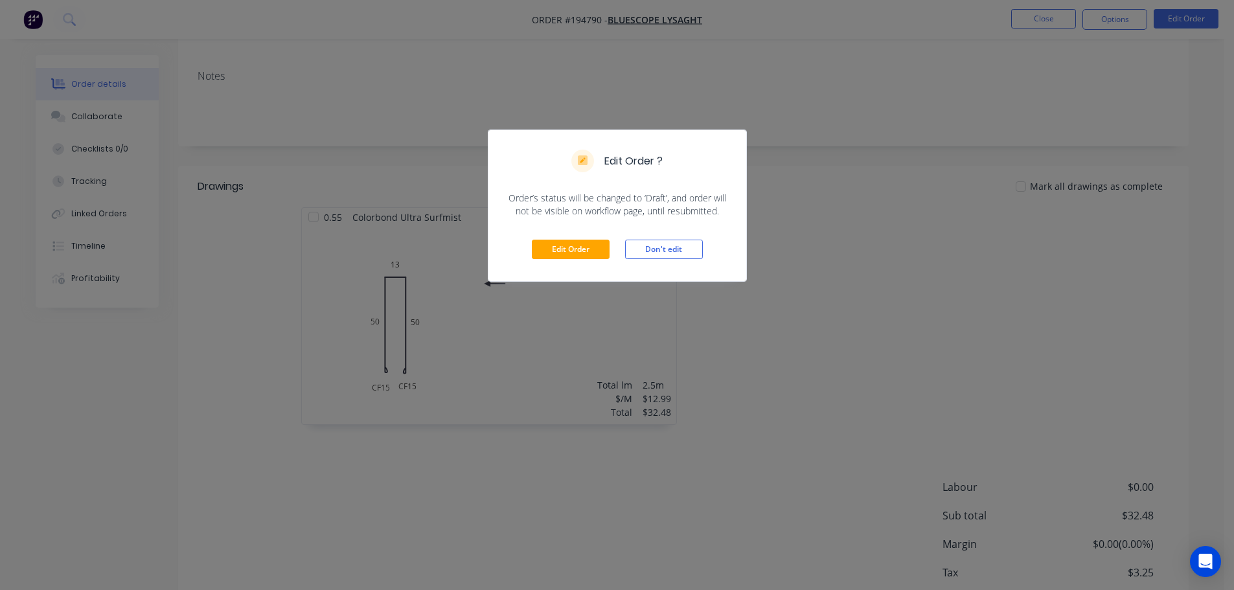
click at [565, 238] on div "Edit Order Don't edit" at bounding box center [617, 249] width 258 height 63
click at [567, 243] on button "Edit Order" at bounding box center [571, 249] width 78 height 19
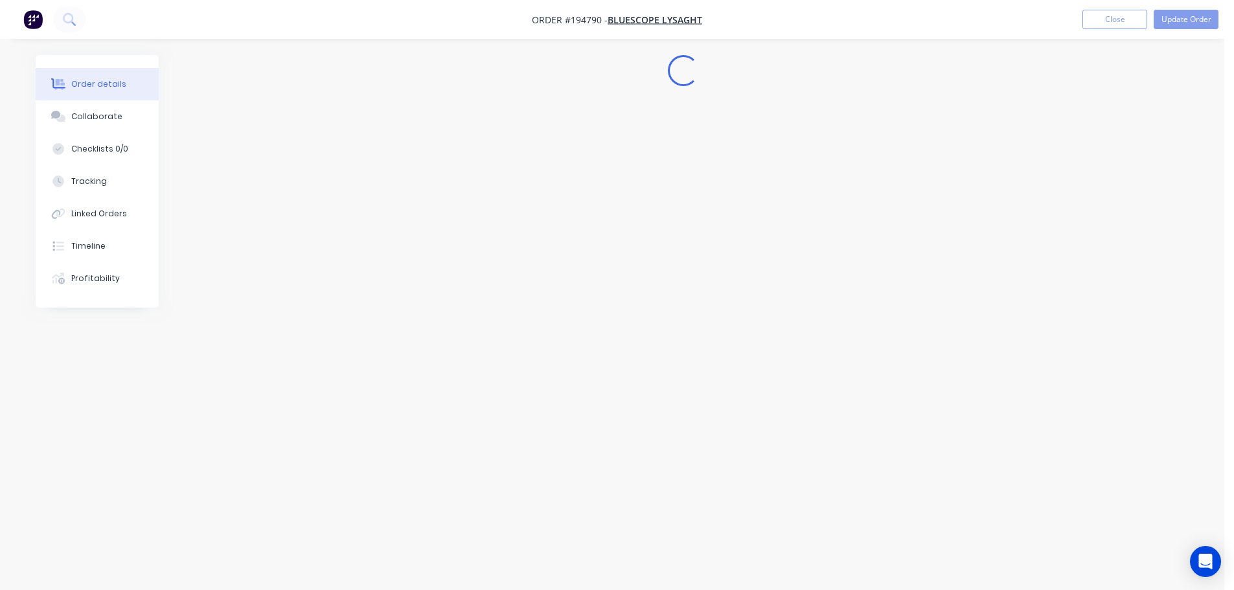
scroll to position [0, 0]
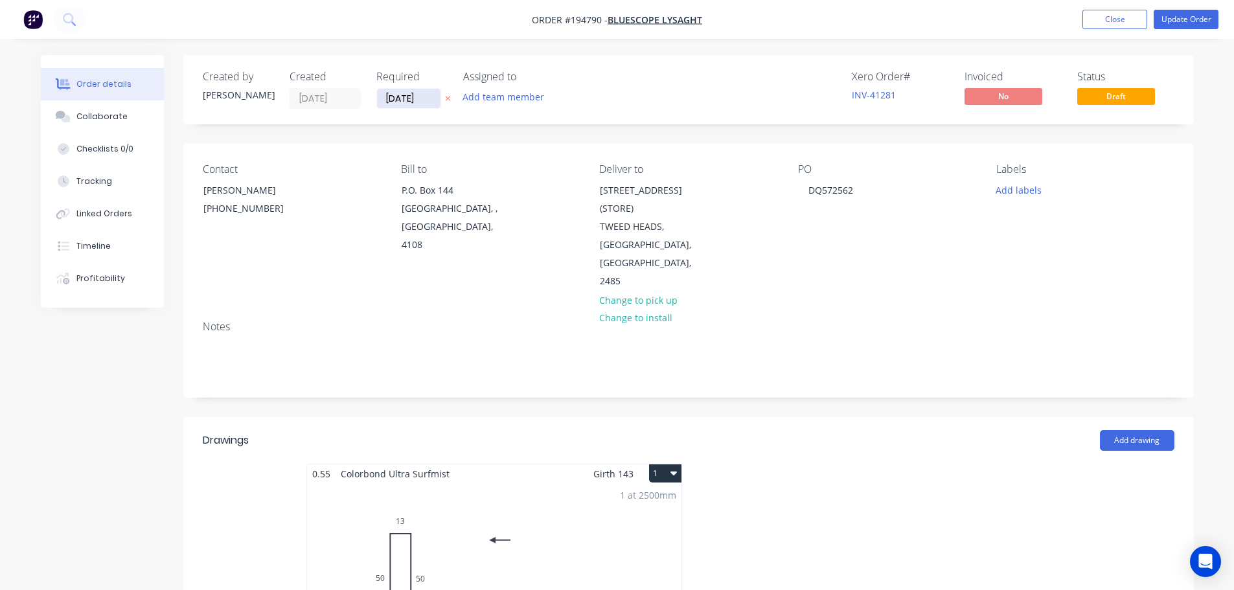
click at [385, 103] on input "[DATE]" at bounding box center [408, 98] width 63 height 19
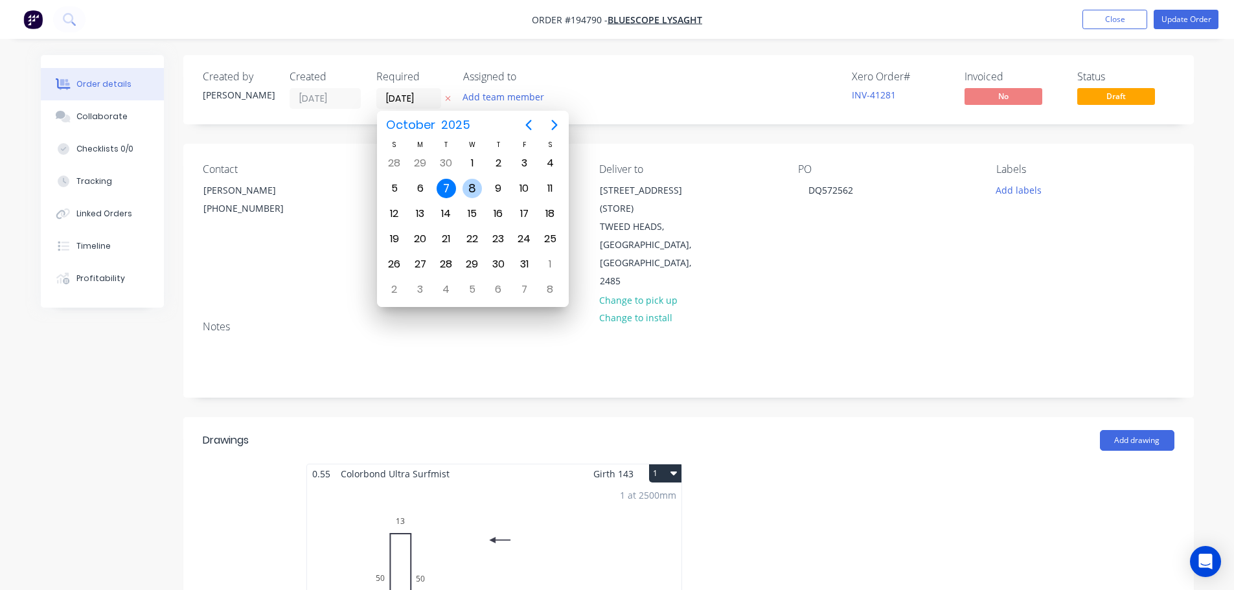
click at [467, 193] on div "8" at bounding box center [471, 188] width 19 height 19
type input "[DATE]"
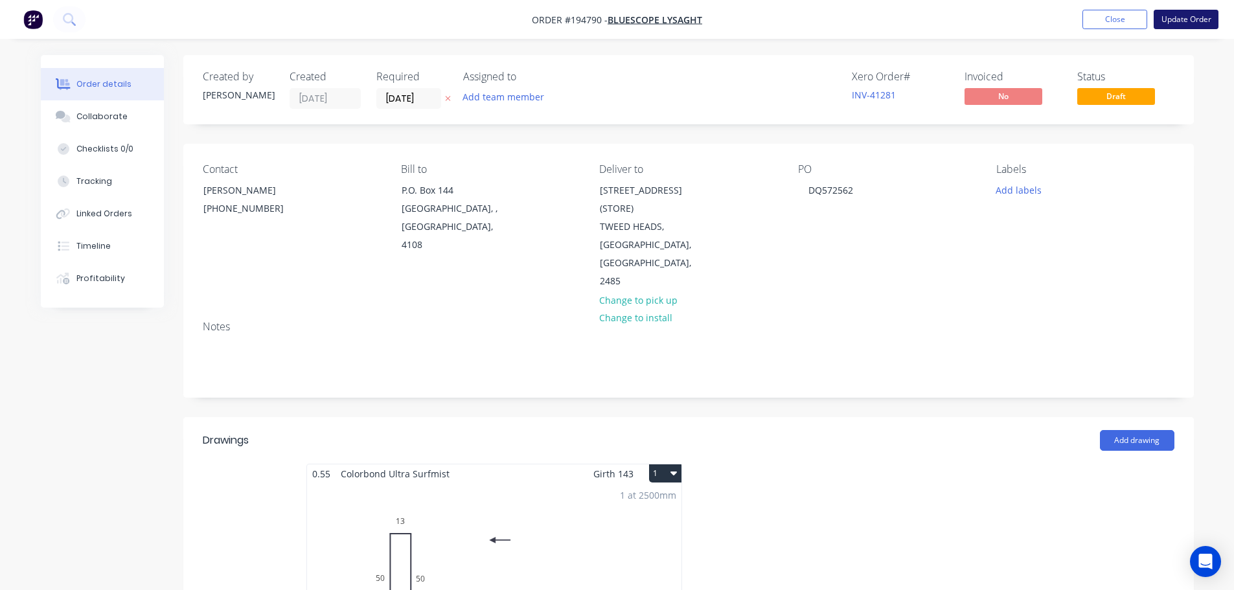
click at [1185, 21] on button "Update Order" at bounding box center [1186, 19] width 65 height 19
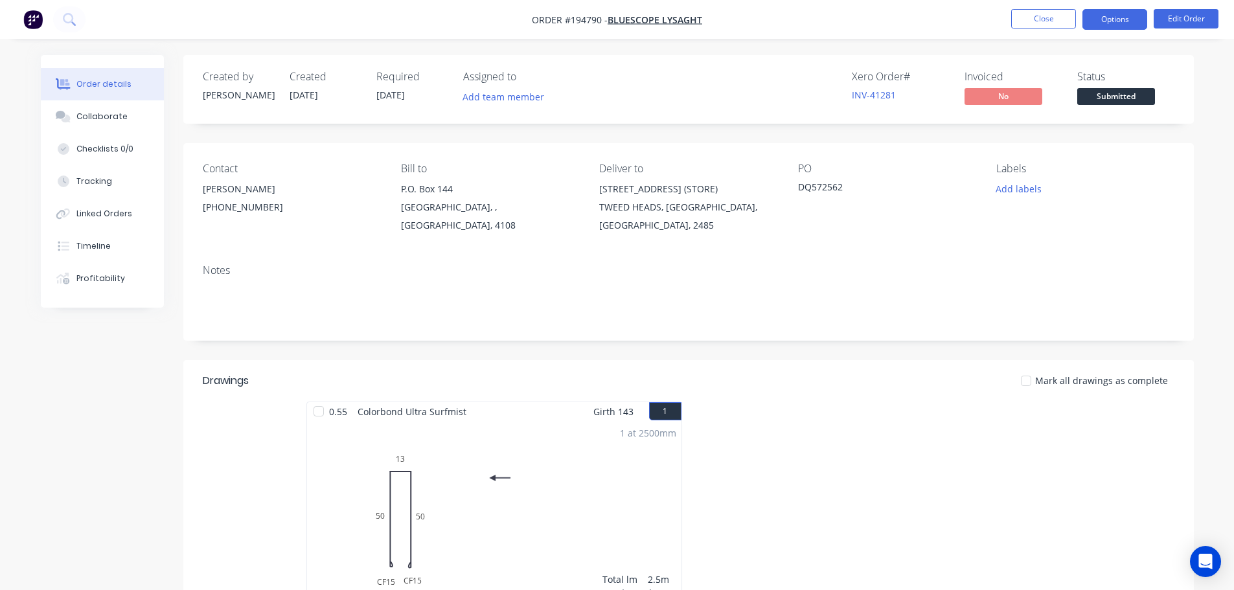
click at [1119, 22] on button "Options" at bounding box center [1114, 19] width 65 height 21
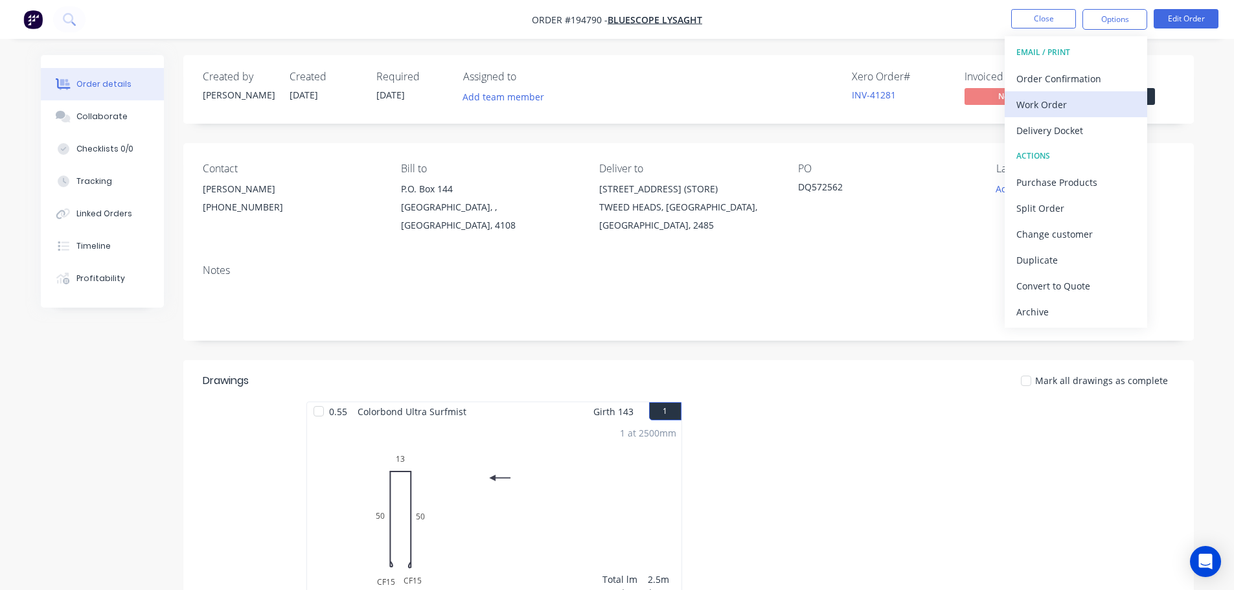
click at [1095, 98] on div "Work Order" at bounding box center [1075, 104] width 119 height 19
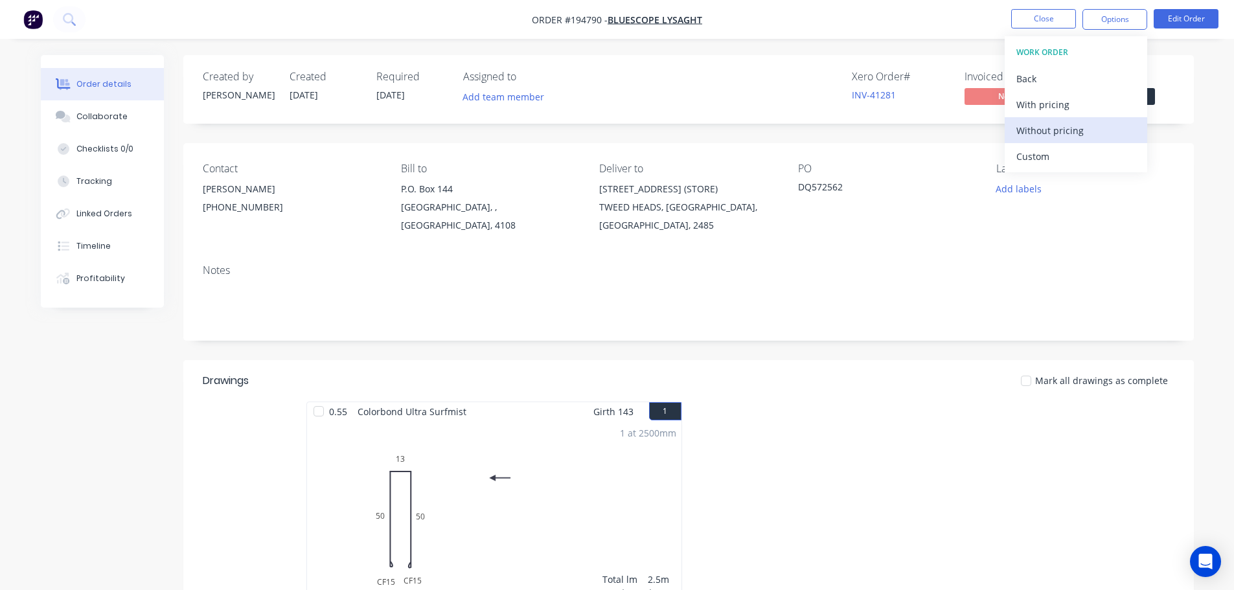
click at [1087, 130] on div "Without pricing" at bounding box center [1075, 130] width 119 height 19
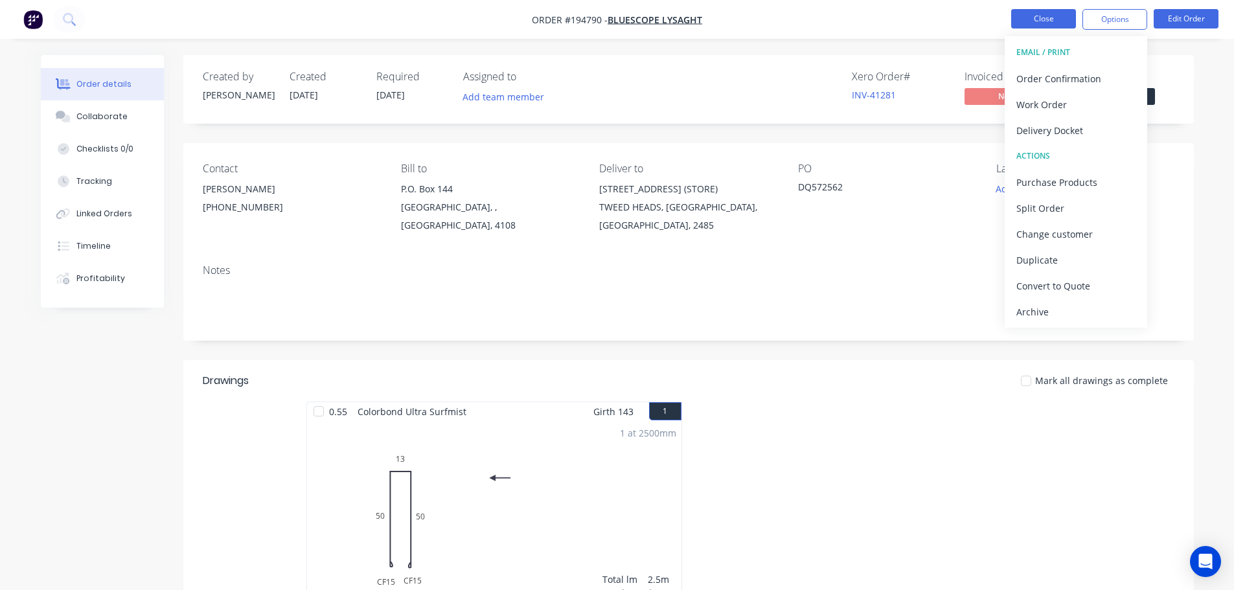
click at [1025, 28] on button "Close" at bounding box center [1043, 18] width 65 height 19
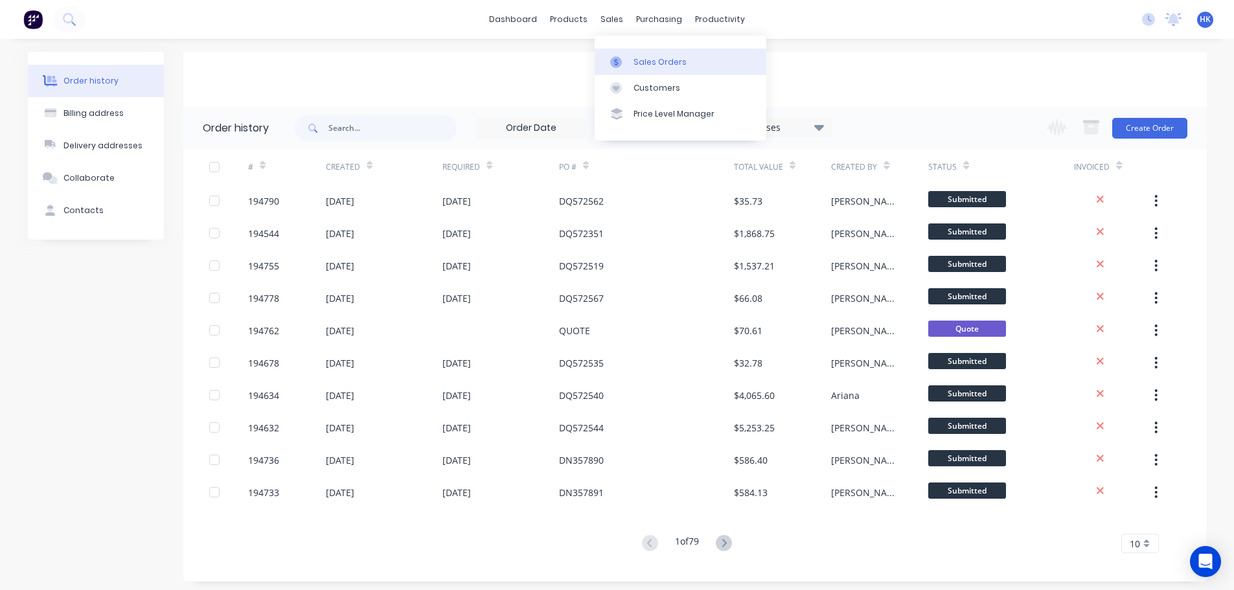
click at [650, 71] on link "Sales Orders" at bounding box center [681, 62] width 172 height 26
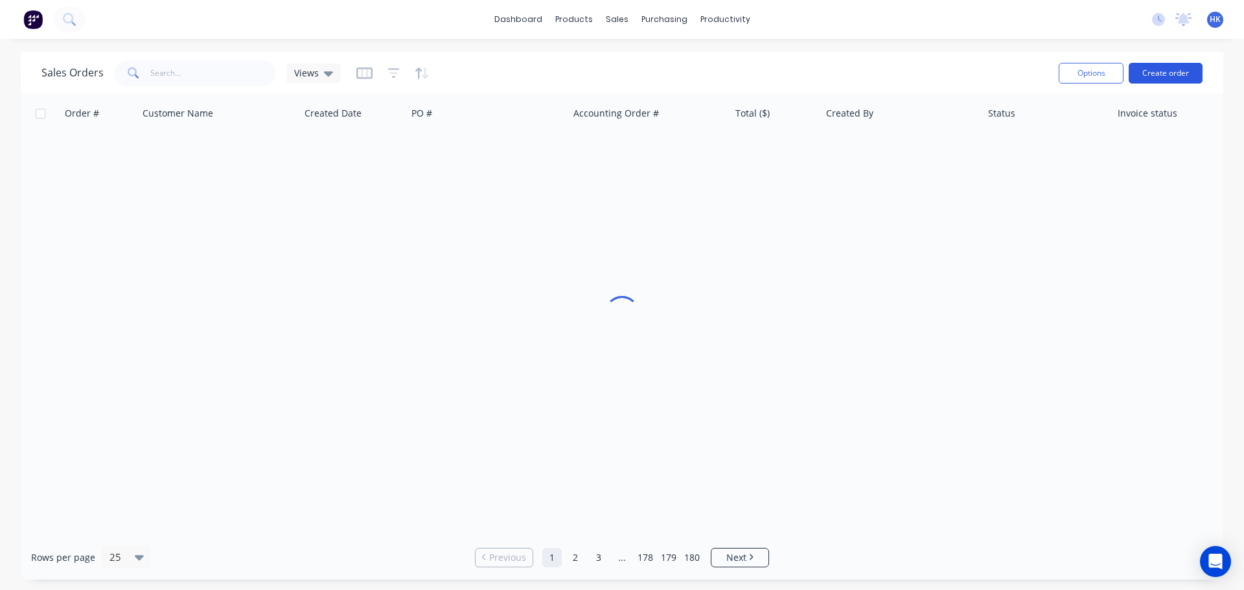
click at [1165, 78] on button "Create order" at bounding box center [1165, 73] width 74 height 21
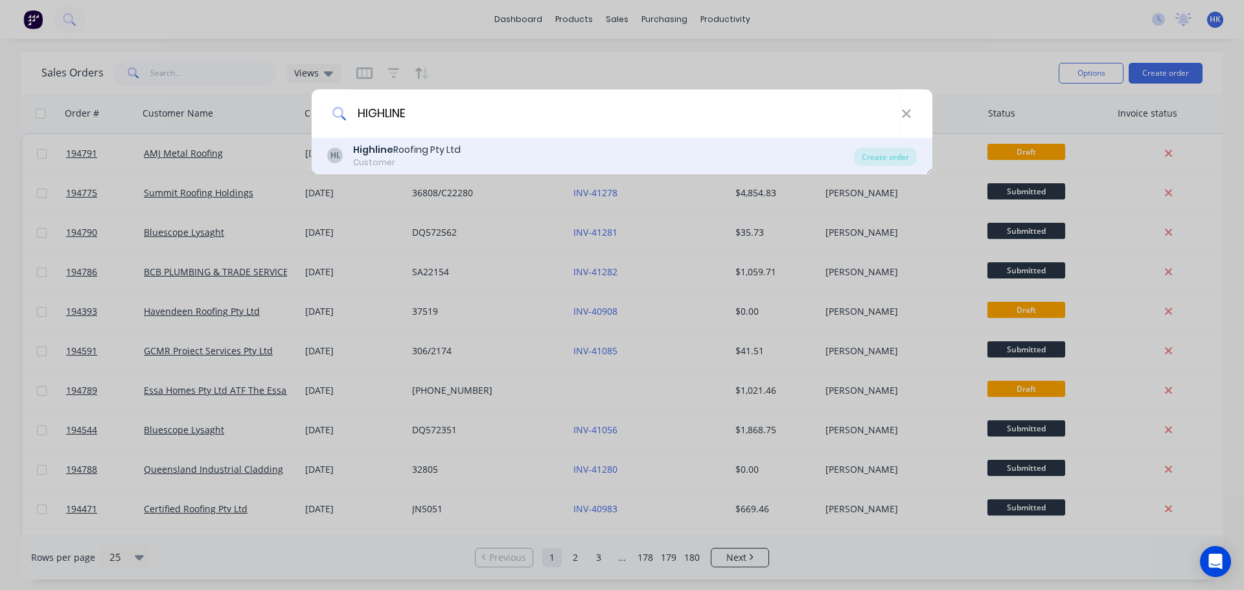
type input "HIGHLINE"
click at [907, 170] on div "HL Highline Roofing Pty Ltd Customer Create order" at bounding box center [622, 156] width 620 height 36
click at [904, 161] on div "Create order" at bounding box center [885, 157] width 63 height 18
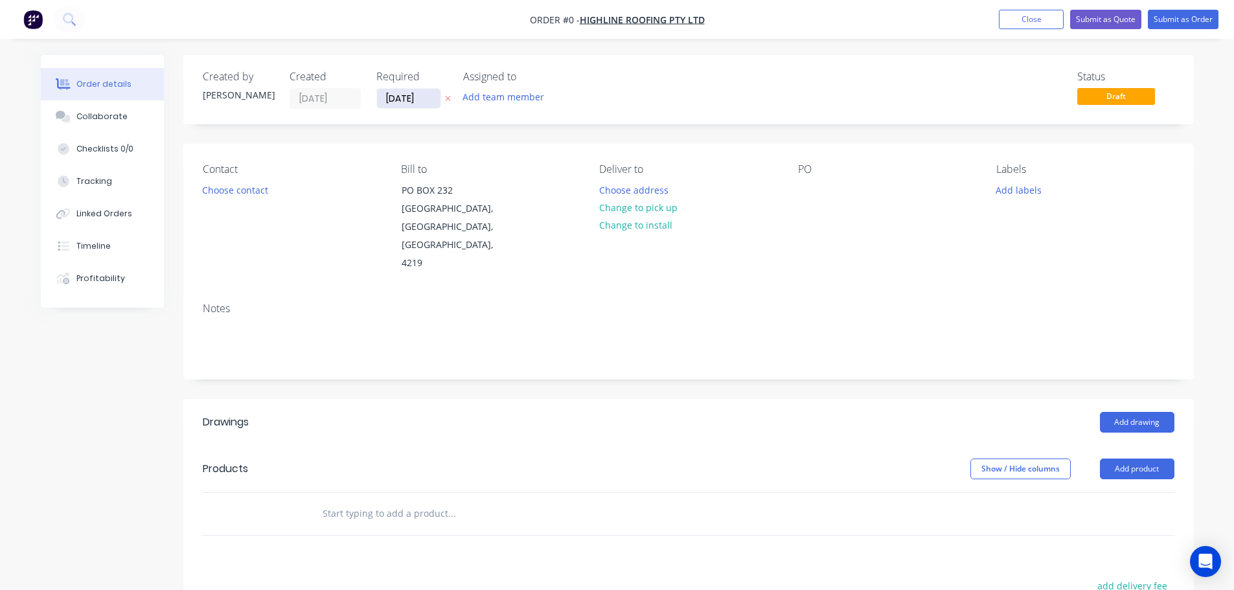
click at [418, 97] on input "[DATE]" at bounding box center [408, 98] width 63 height 19
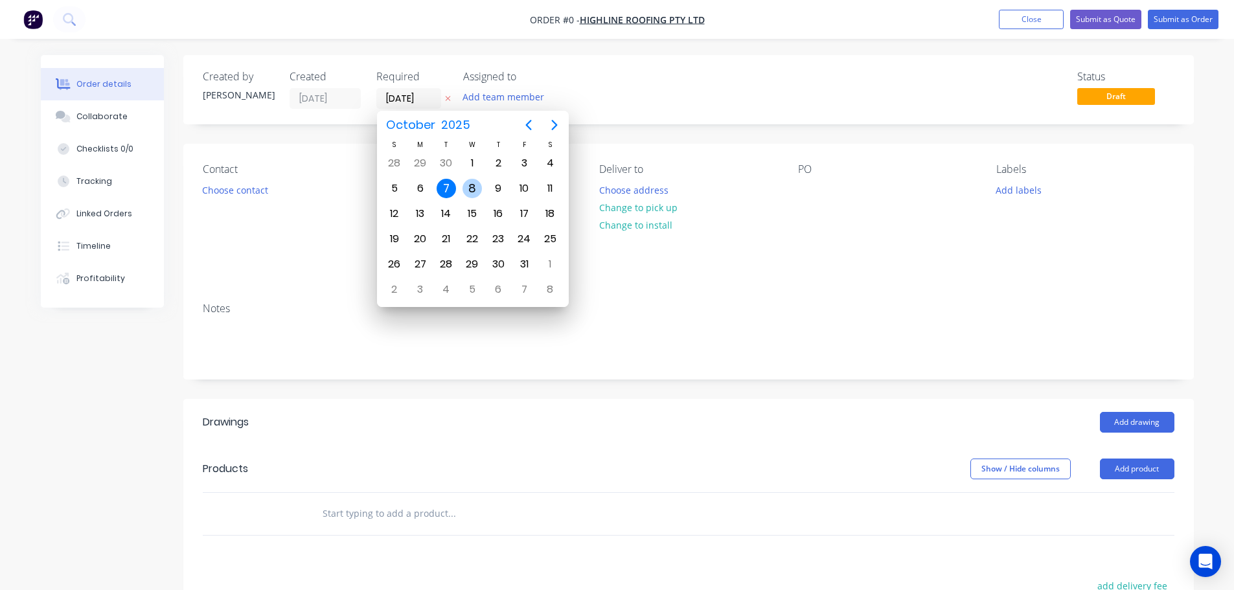
click at [477, 187] on div "8" at bounding box center [471, 188] width 19 height 19
type input "[DATE]"
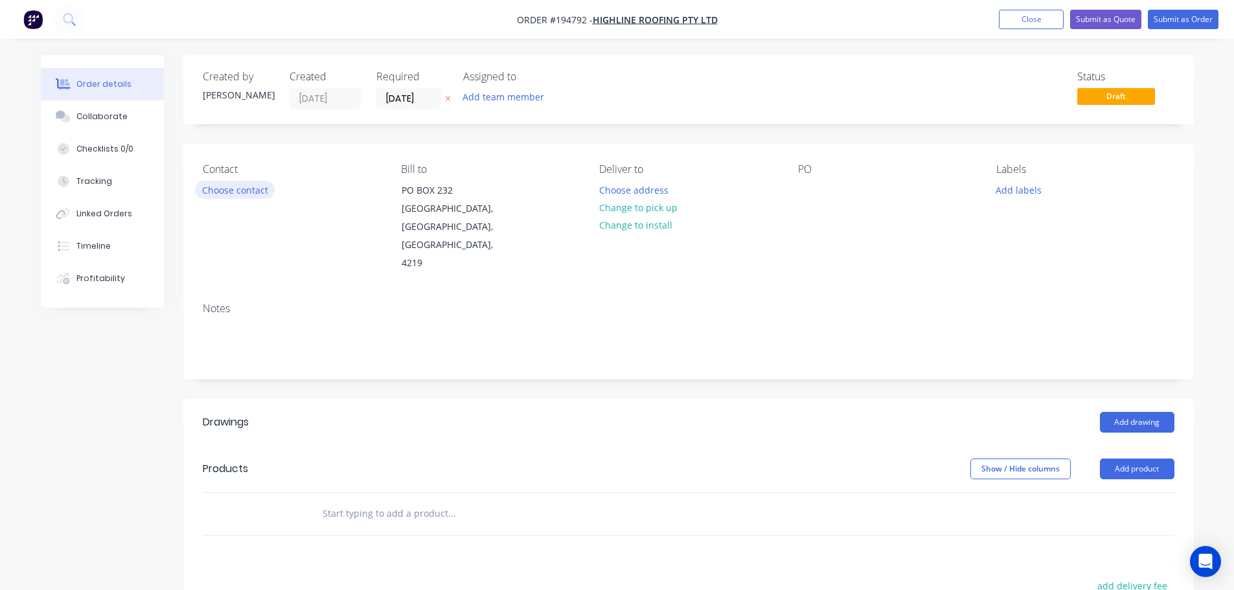
click at [231, 194] on button "Choose contact" at bounding box center [235, 189] width 80 height 17
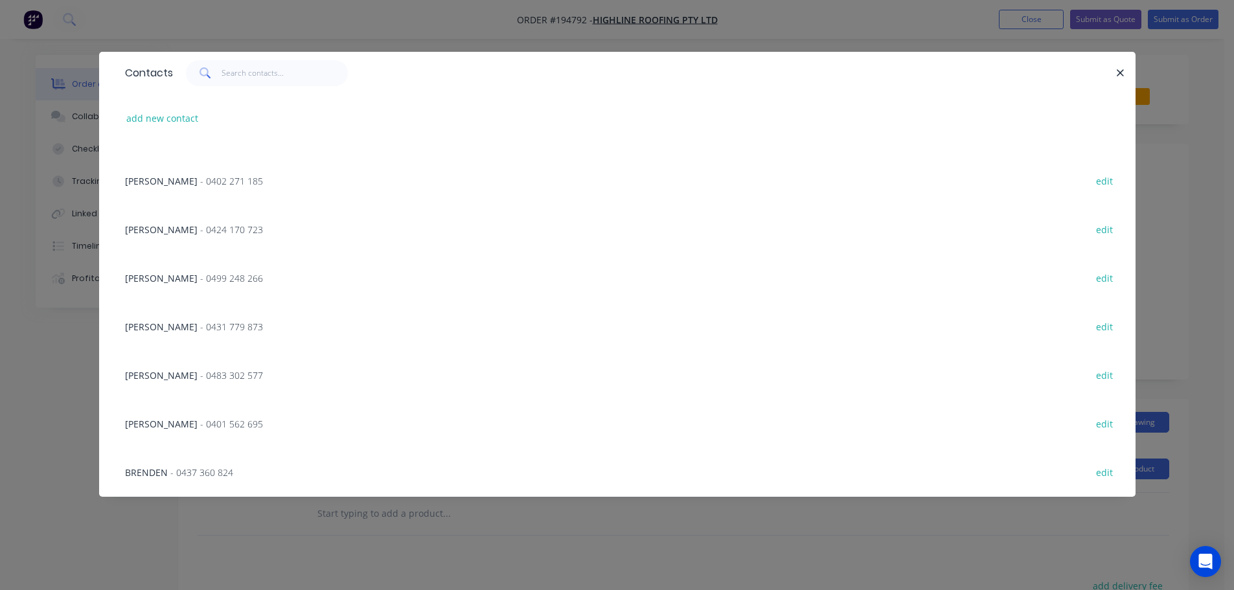
scroll to position [67, 0]
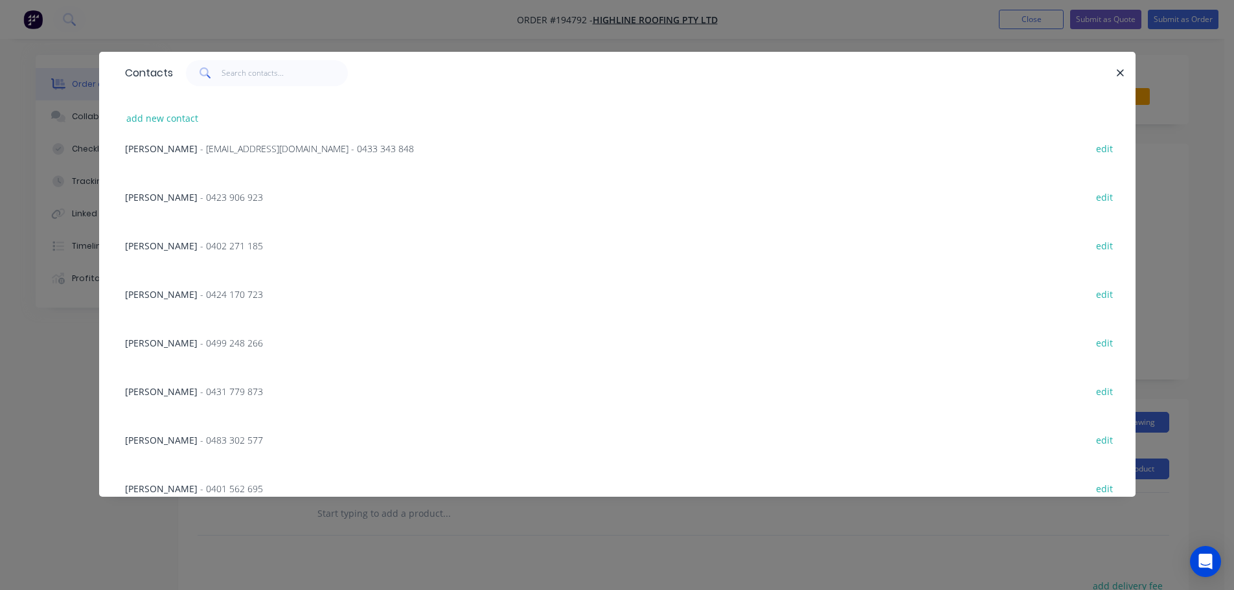
click at [200, 193] on span "- 0423 906 923" at bounding box center [231, 197] width 63 height 12
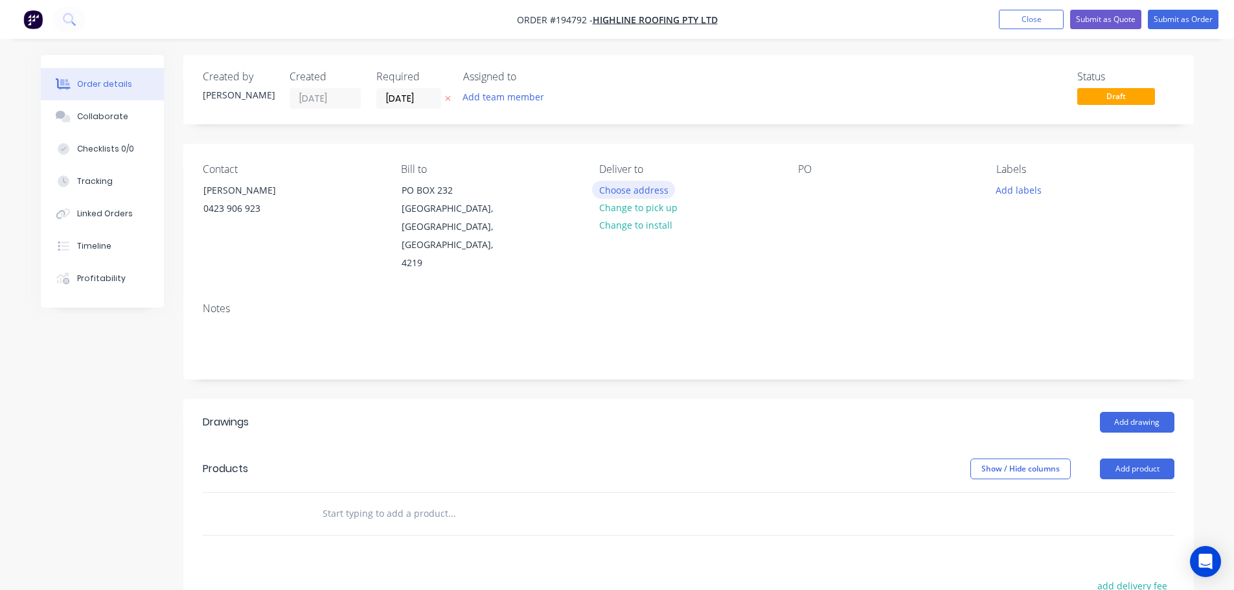
click at [628, 189] on button "Choose address" at bounding box center [633, 189] width 83 height 17
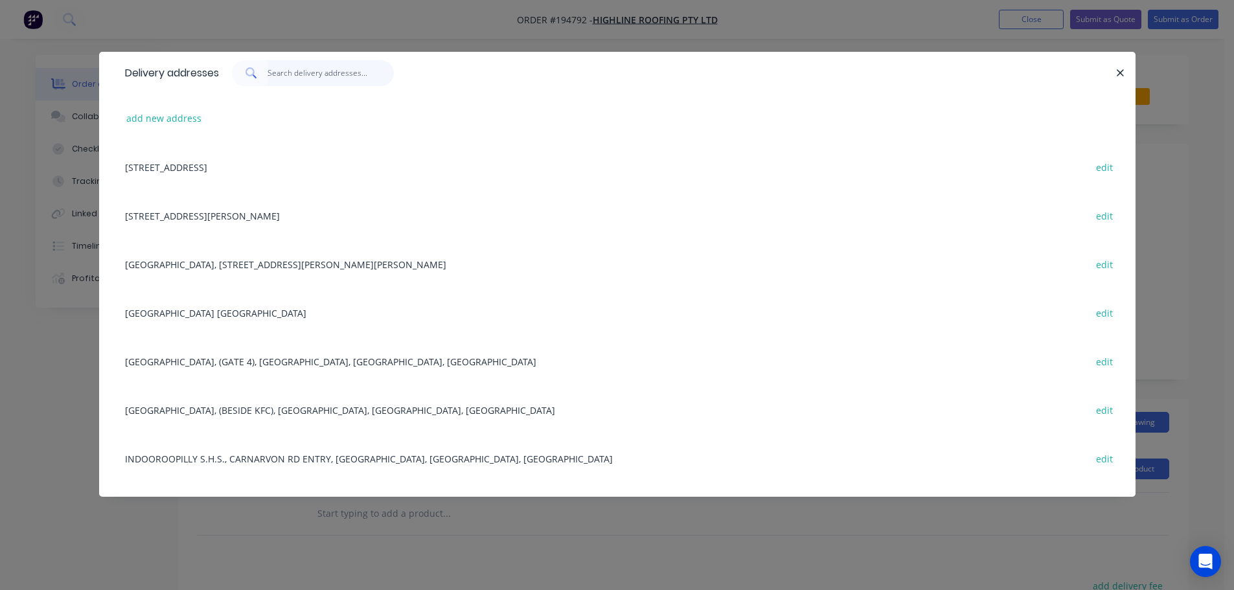
click at [313, 71] on input "text" at bounding box center [330, 73] width 126 height 26
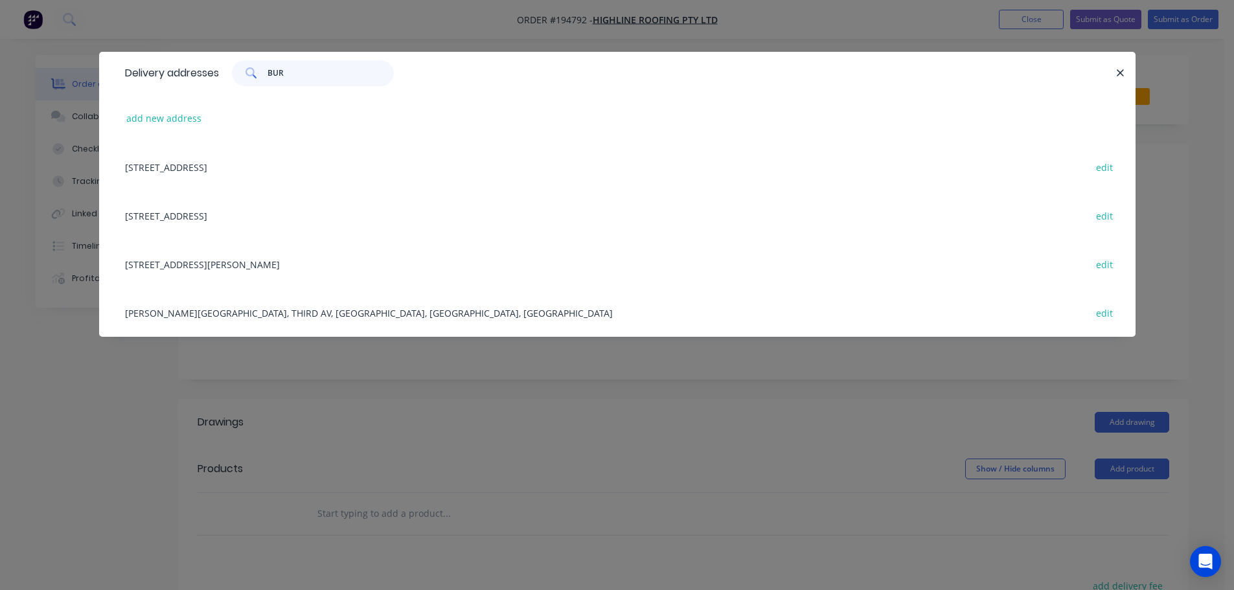
type input "BUR"
click at [282, 260] on div "153 BURNSIDE RD, STAPYLTON, Queensland, Australia, 4207 edit" at bounding box center [617, 264] width 997 height 49
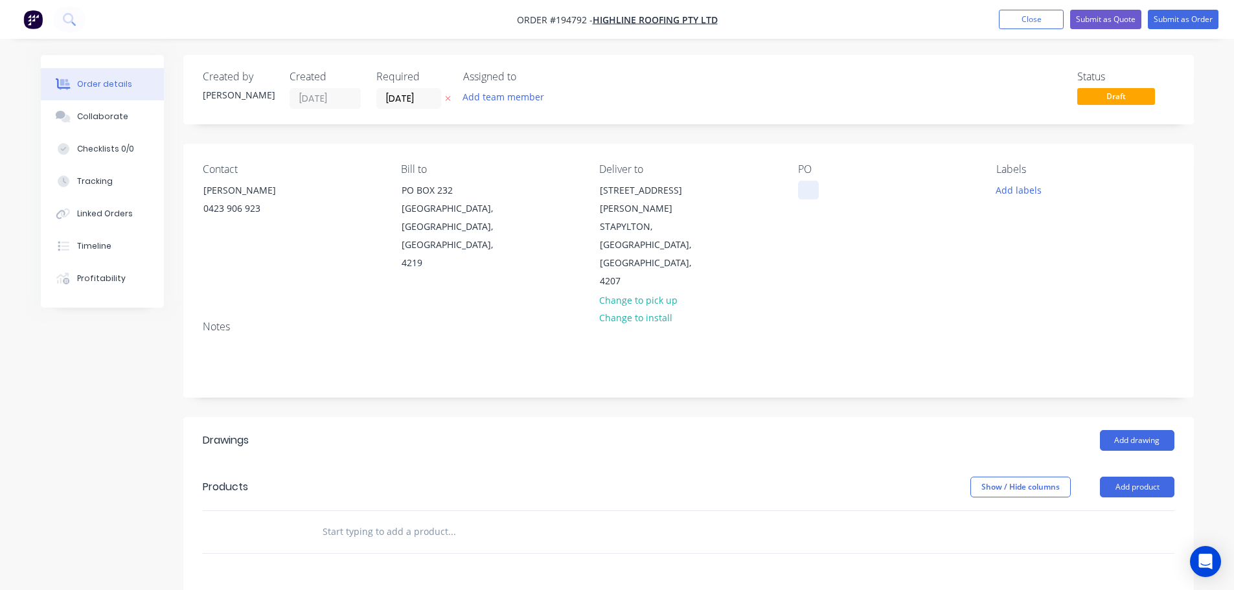
click at [799, 185] on div at bounding box center [808, 190] width 21 height 19
click at [1025, 191] on button "Add labels" at bounding box center [1019, 189] width 60 height 17
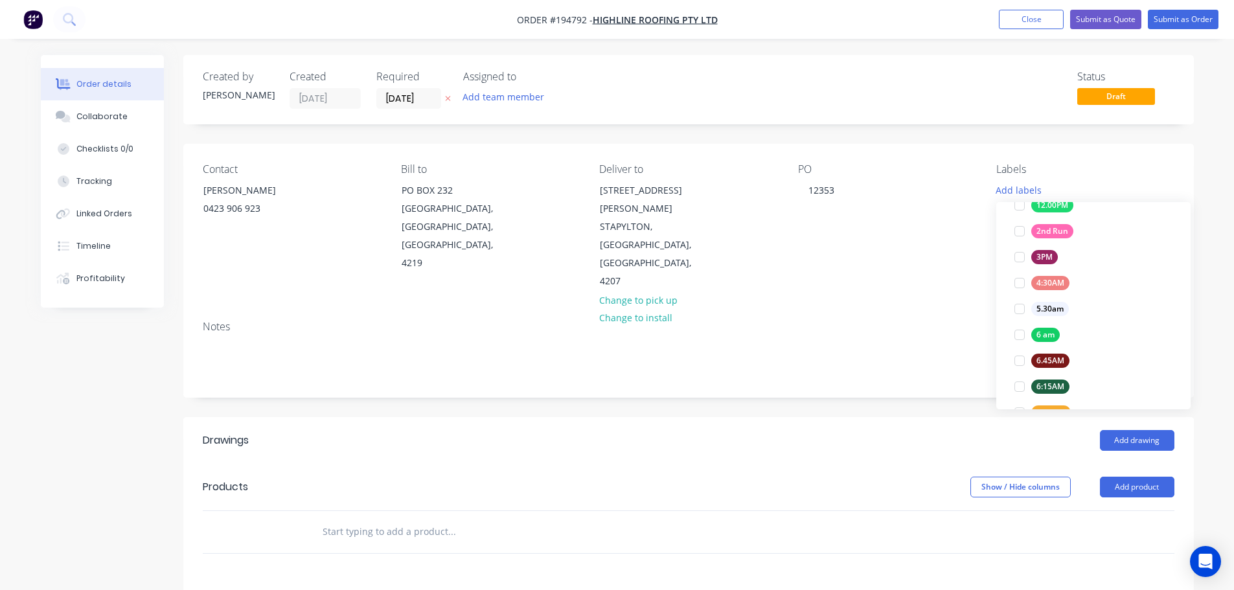
scroll to position [194, 0]
click at [1019, 392] on div at bounding box center [1019, 396] width 26 height 26
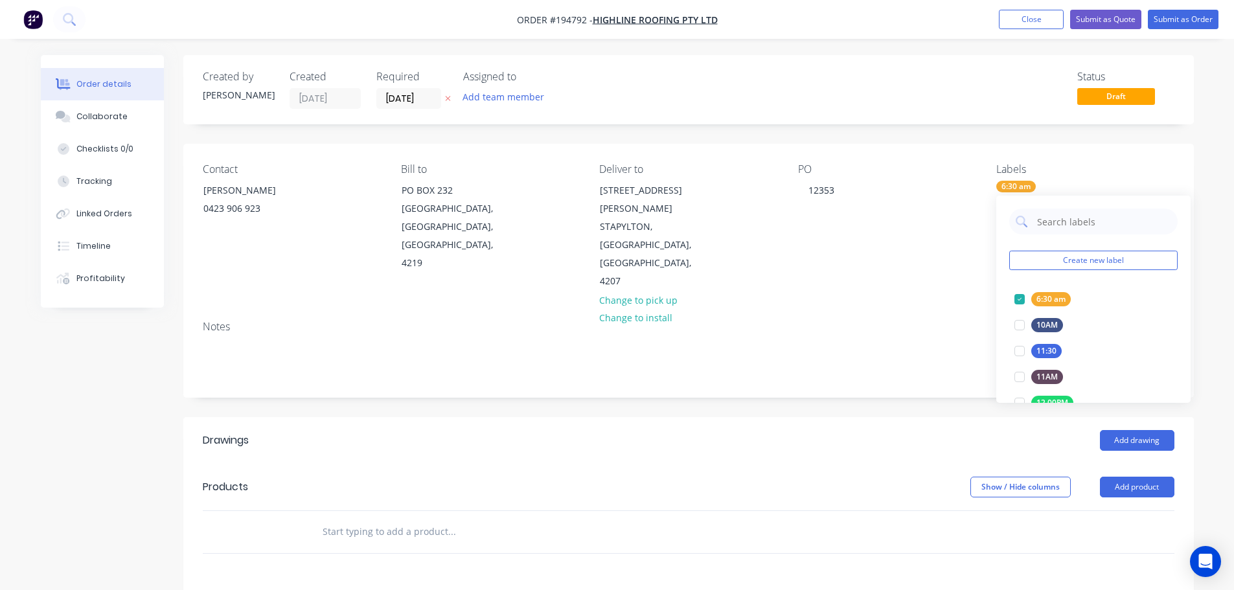
click at [881, 423] on header "Drawings Add drawing" at bounding box center [688, 440] width 1010 height 47
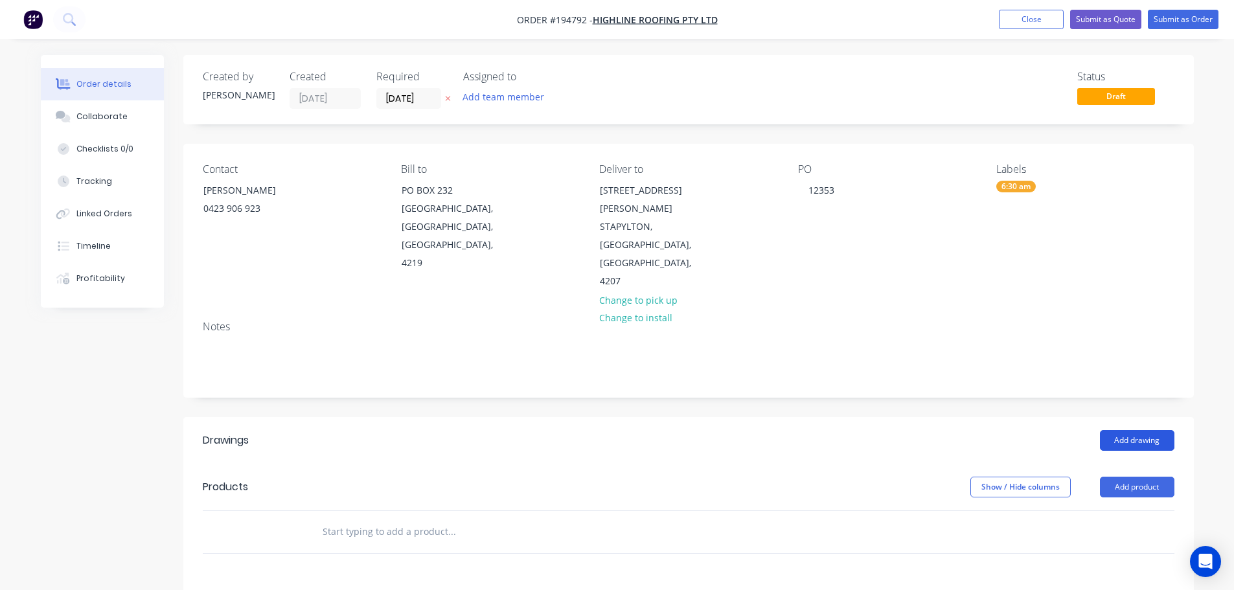
click at [1104, 430] on button "Add drawing" at bounding box center [1137, 440] width 74 height 21
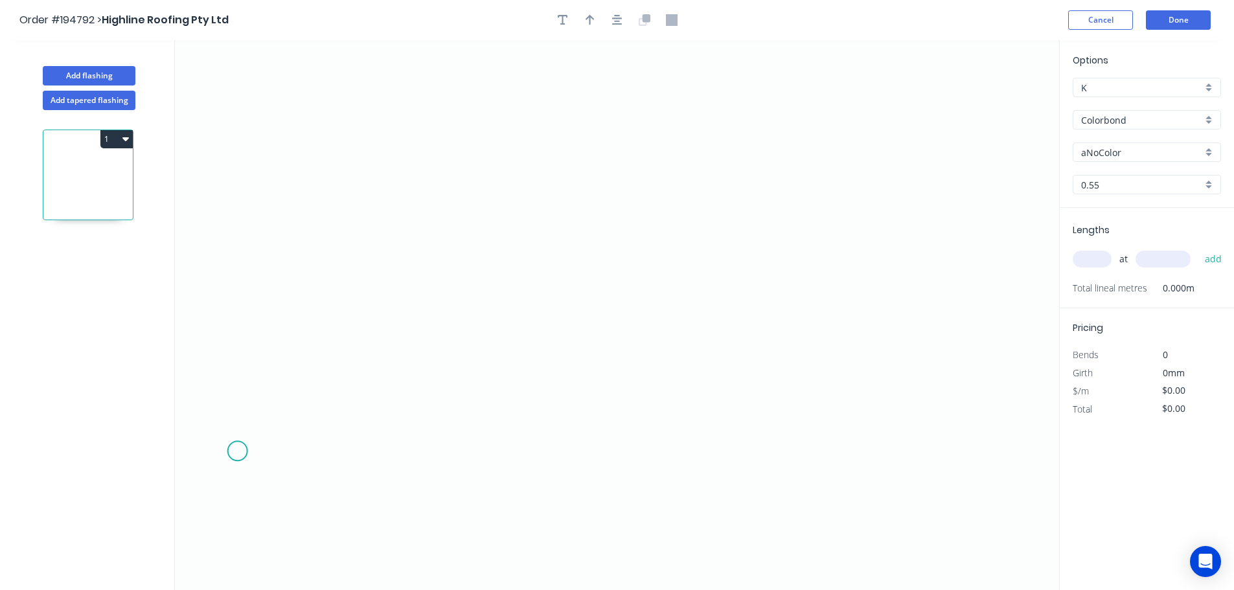
click at [237, 451] on icon "0" at bounding box center [617, 315] width 884 height 550
click at [335, 451] on icon "0" at bounding box center [617, 315] width 884 height 550
click at [496, 224] on icon at bounding box center [416, 337] width 161 height 227
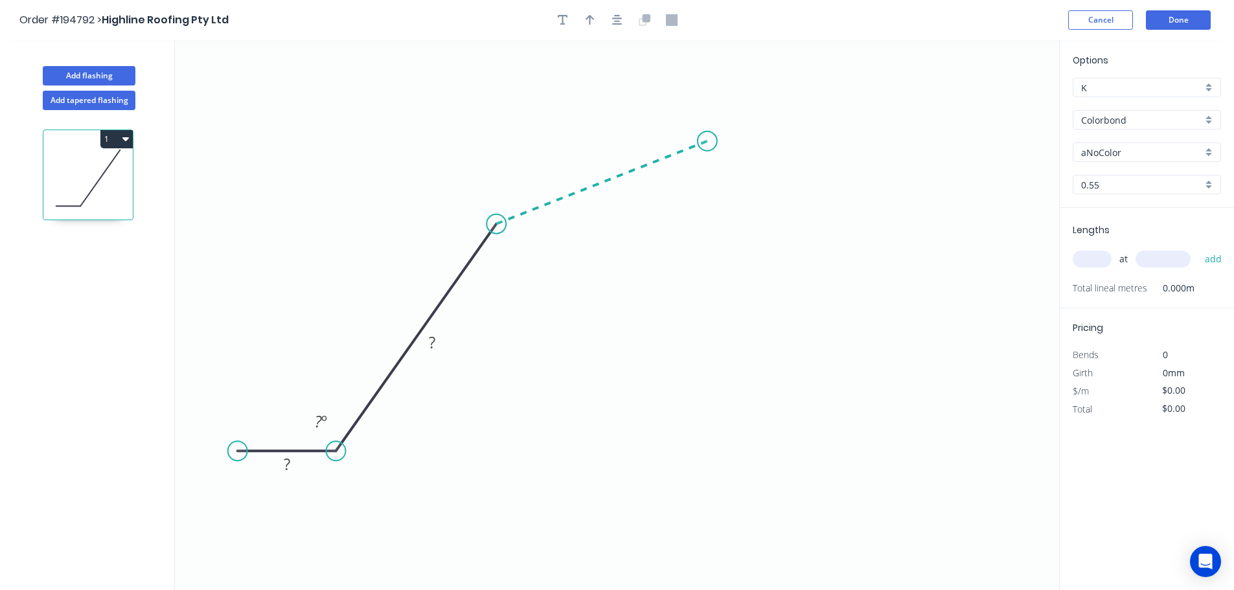
click at [707, 141] on icon "0 ? ? ? º" at bounding box center [617, 315] width 884 height 550
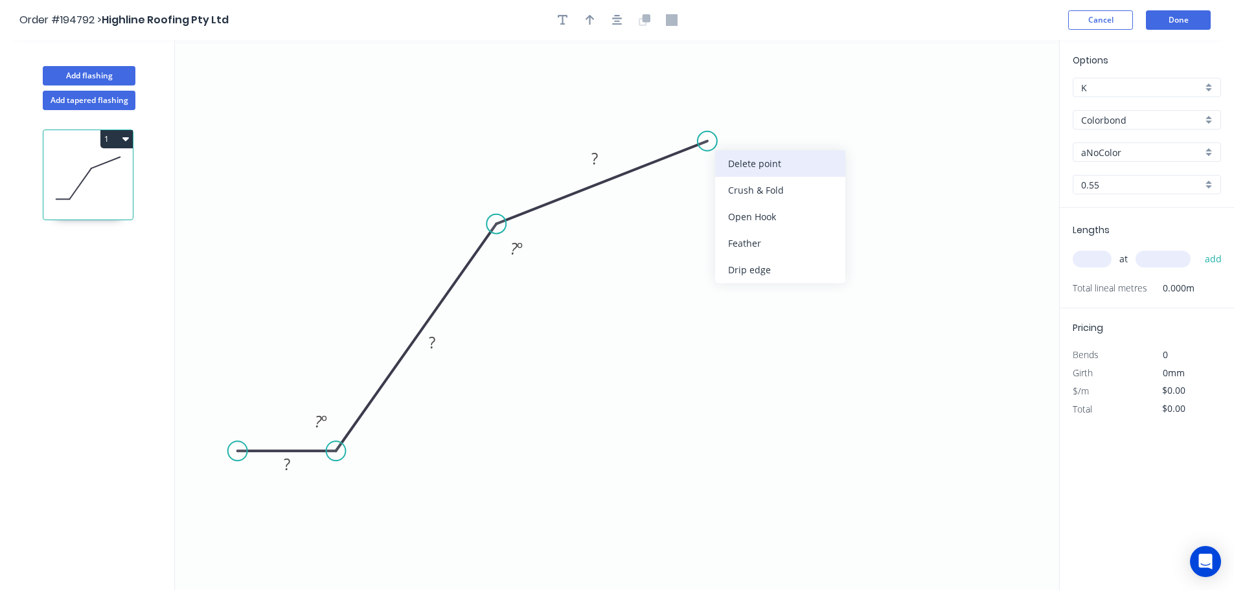
click at [742, 167] on div "Delete point" at bounding box center [780, 163] width 130 height 27
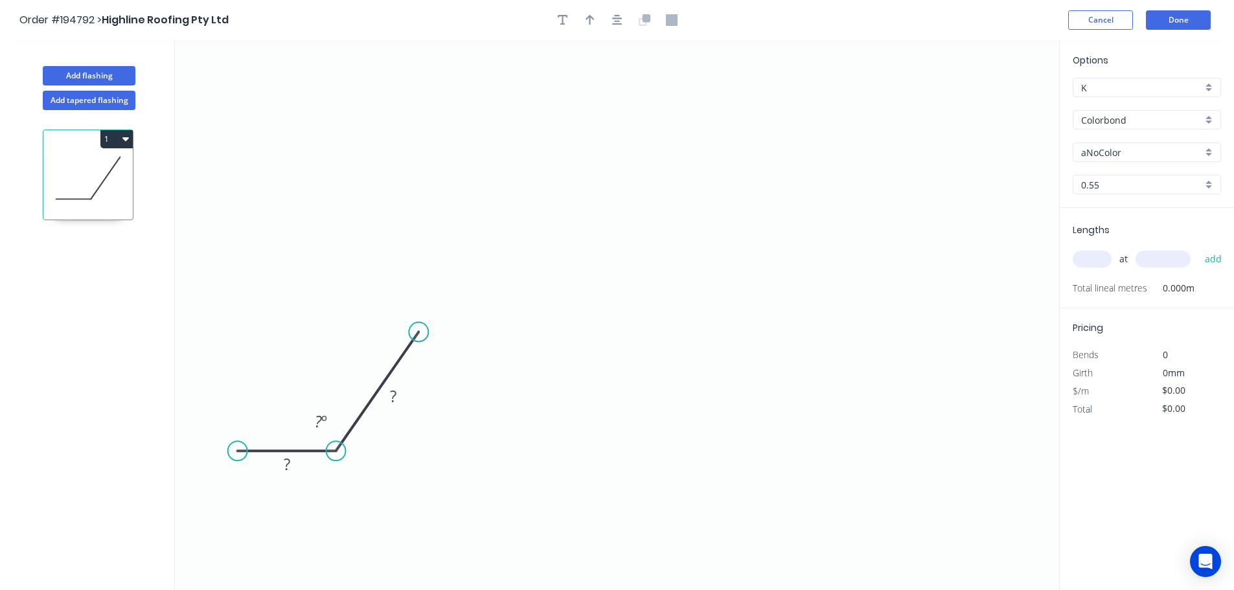
drag, startPoint x: 496, startPoint y: 223, endPoint x: 418, endPoint y: 332, distance: 134.2
click at [418, 332] on circle at bounding box center [418, 331] width 19 height 19
drag, startPoint x: 233, startPoint y: 446, endPoint x: 227, endPoint y: 454, distance: 9.7
click at [227, 454] on circle at bounding box center [227, 450] width 19 height 19
click at [420, 333] on circle at bounding box center [418, 331] width 19 height 19
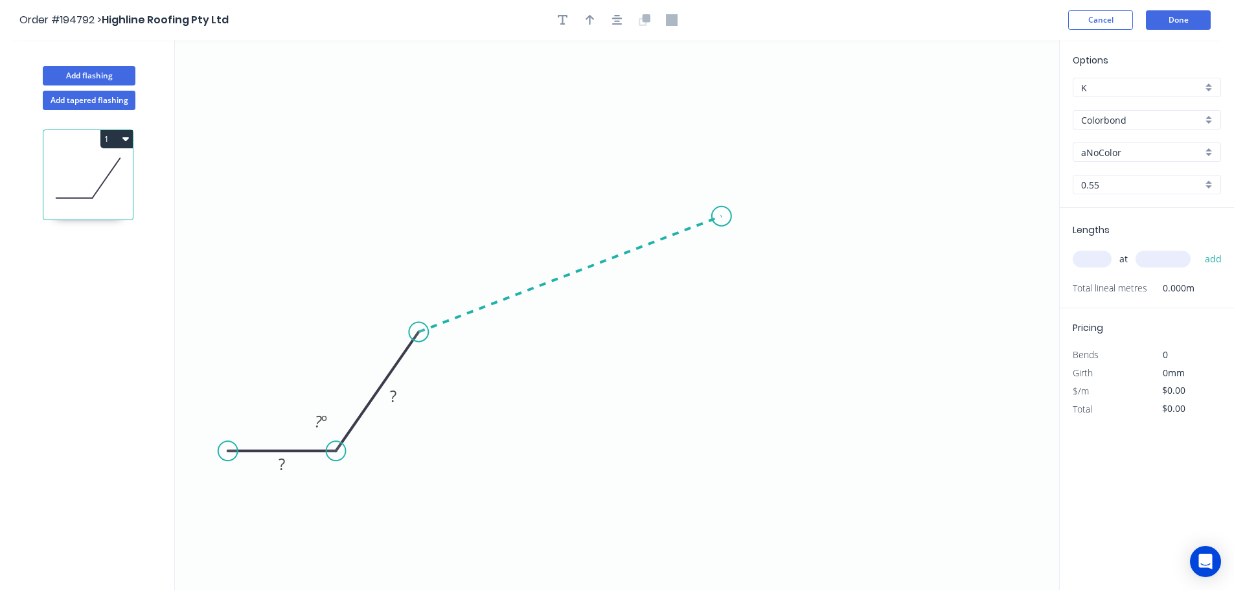
click at [722, 216] on icon "0 ? ? ? º" at bounding box center [617, 315] width 884 height 550
click at [120, 141] on button "1" at bounding box center [116, 139] width 32 height 18
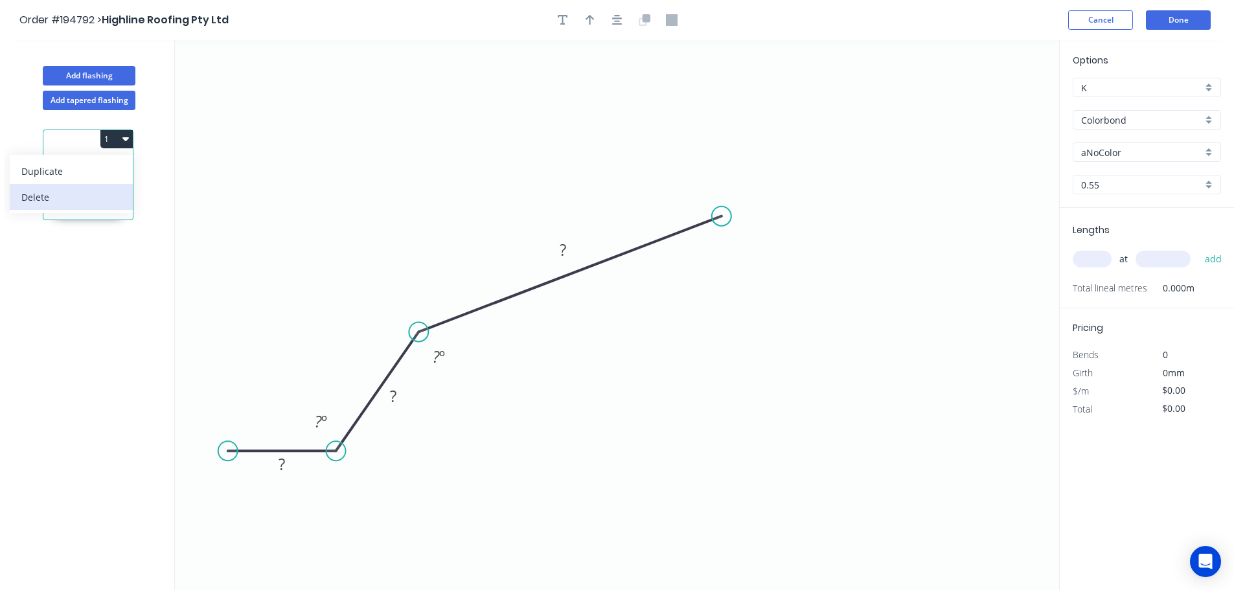
click at [86, 192] on div "Delete" at bounding box center [71, 197] width 100 height 19
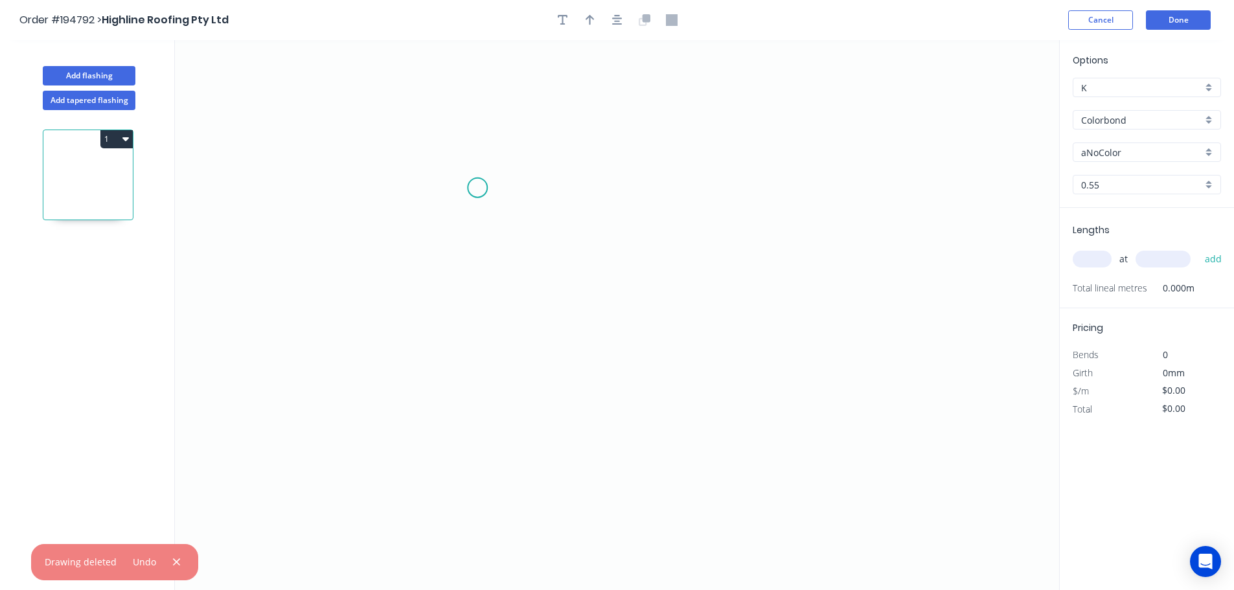
click at [477, 187] on icon "0" at bounding box center [617, 315] width 884 height 550
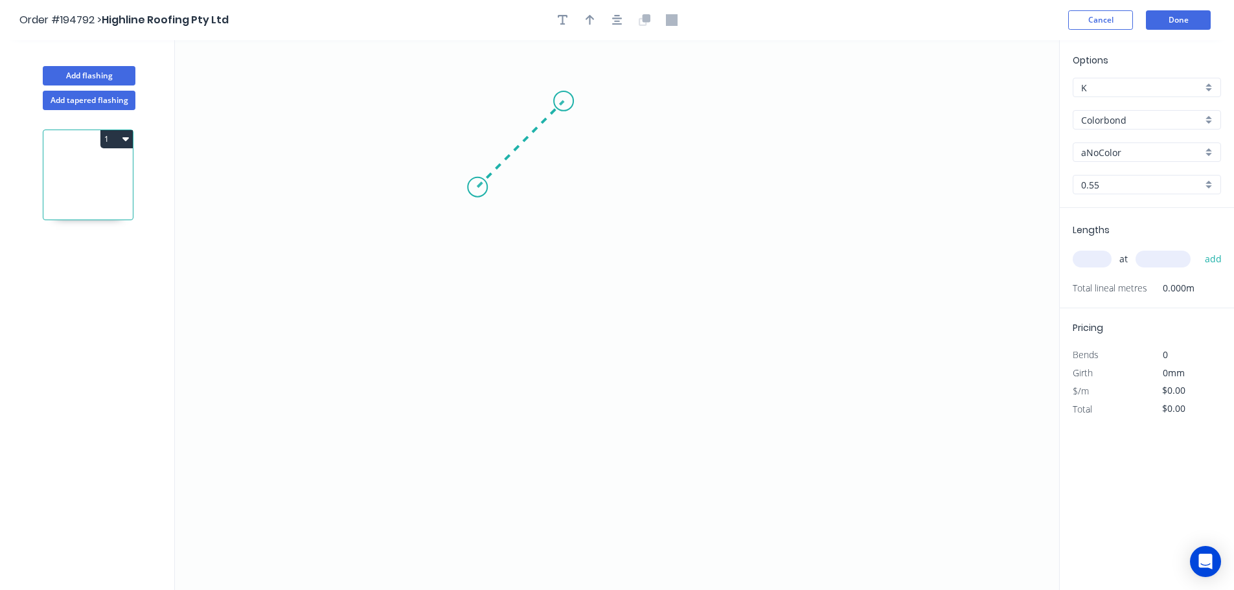
click at [563, 111] on icon "0" at bounding box center [617, 315] width 884 height 550
click at [646, 196] on icon "0 ?" at bounding box center [617, 315] width 884 height 550
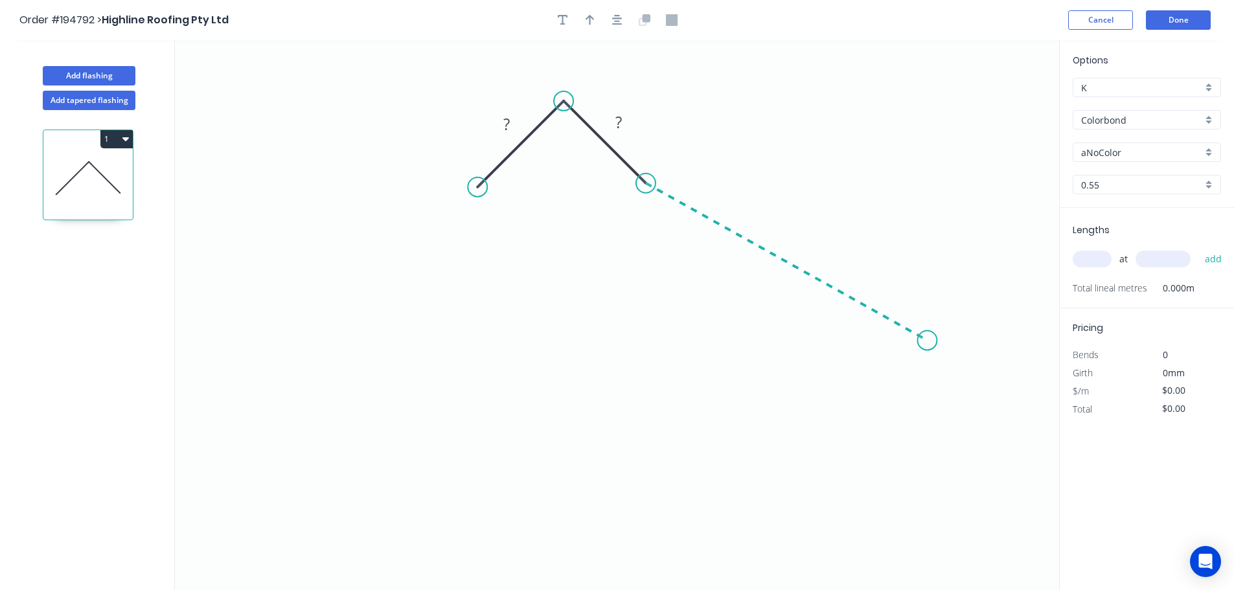
click at [927, 341] on icon "0 ? ?" at bounding box center [617, 315] width 884 height 550
click at [955, 479] on icon "0 ? ? ? ? º" at bounding box center [617, 315] width 884 height 550
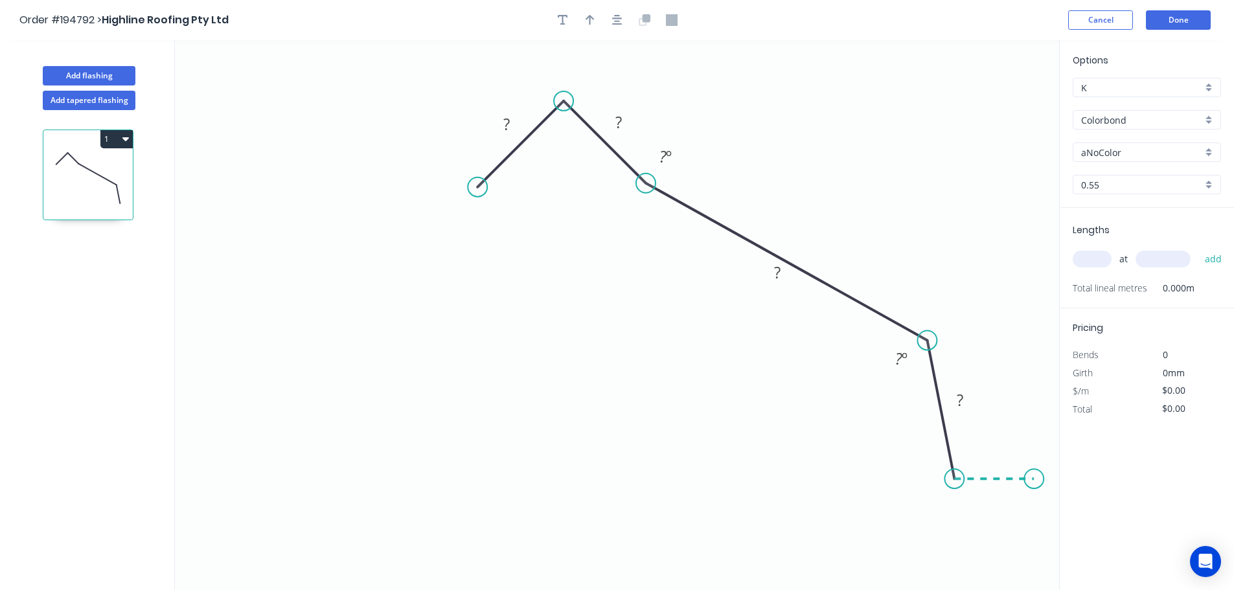
click at [1034, 482] on icon "0 ? ? ? ? ? º ? º" at bounding box center [617, 315] width 884 height 550
click at [479, 188] on circle at bounding box center [477, 186] width 19 height 19
click at [265, 332] on icon "0 ? ? ? ? ? ? º ? º ? º" at bounding box center [617, 315] width 884 height 550
click at [239, 474] on icon "0 ? ? ? ? ? ? ? º ? º ? º ? º" at bounding box center [617, 315] width 884 height 550
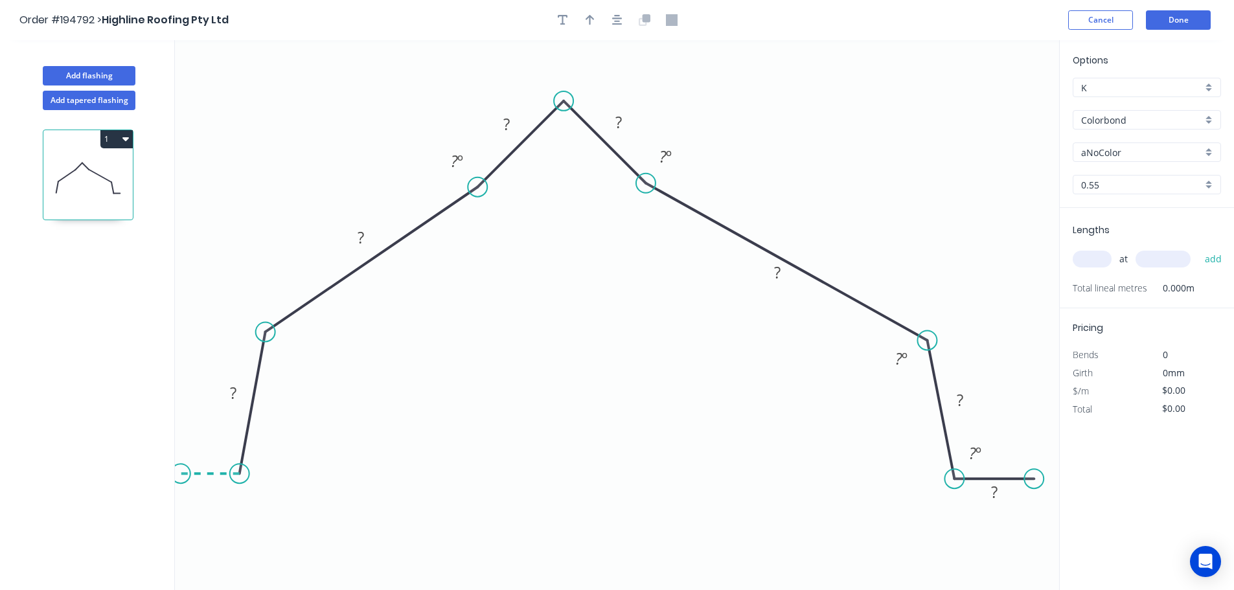
click at [180, 477] on icon "0 ? ? ? ? ? ? ? ? º ? º ? º ? º" at bounding box center [617, 315] width 884 height 550
drag, startPoint x: 1035, startPoint y: 476, endPoint x: 1019, endPoint y: 477, distance: 16.2
click at [1019, 477] on circle at bounding box center [1022, 478] width 19 height 19
click at [617, 21] on icon "button" at bounding box center [617, 20] width 10 height 10
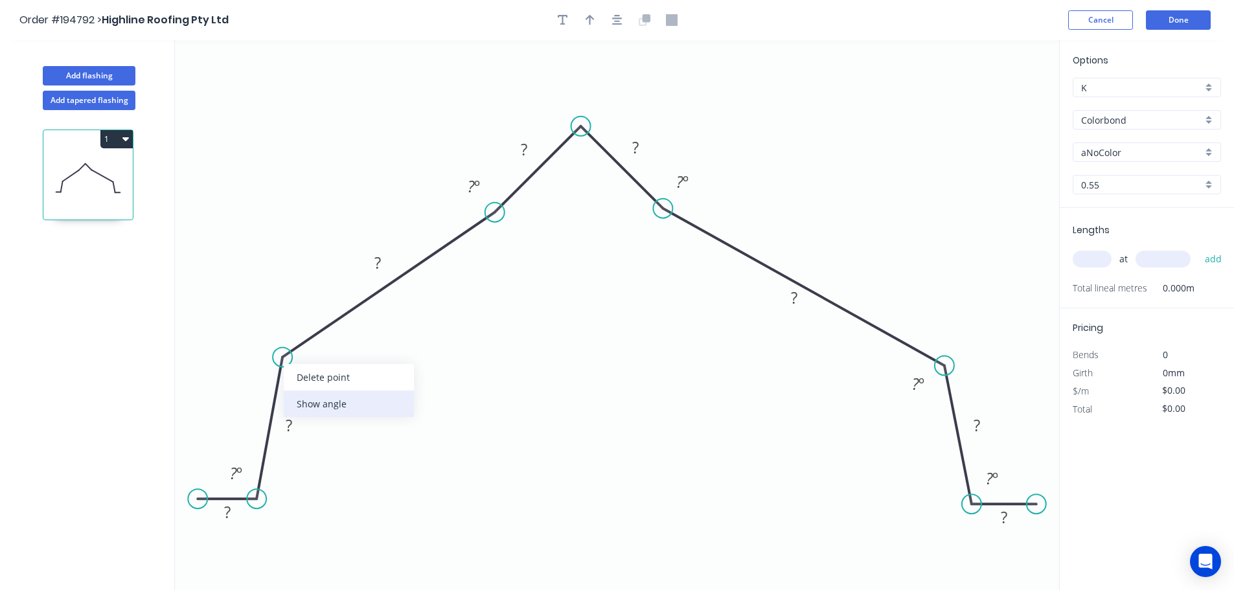
click at [313, 402] on div "Show angle" at bounding box center [349, 404] width 130 height 27
drag, startPoint x: 258, startPoint y: 499, endPoint x: 250, endPoint y: 502, distance: 8.2
click at [250, 502] on circle at bounding box center [250, 498] width 19 height 19
drag, startPoint x: 197, startPoint y: 496, endPoint x: 185, endPoint y: 496, distance: 12.3
click at [185, 496] on circle at bounding box center [185, 498] width 19 height 19
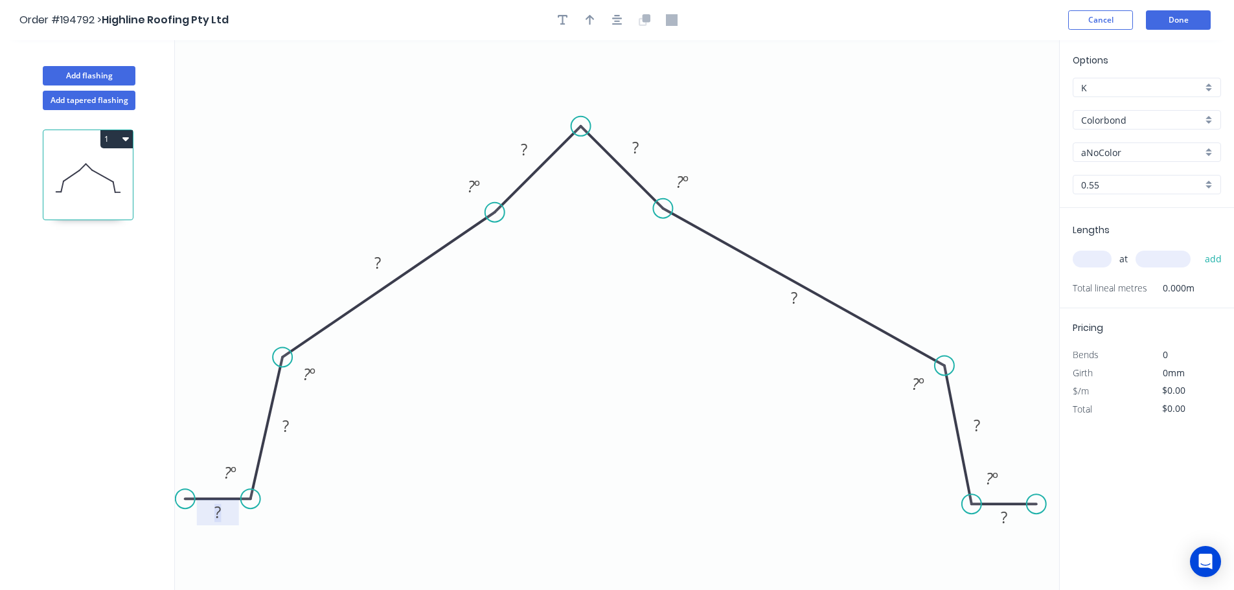
click at [218, 519] on tspan "?" at bounding box center [217, 511] width 6 height 21
click at [736, 231] on div "Hide angle" at bounding box center [767, 228] width 130 height 27
drag, startPoint x: 497, startPoint y: 194, endPoint x: 598, endPoint y: 219, distance: 104.0
click at [598, 219] on rect at bounding box center [575, 212] width 48 height 27
click at [794, 303] on tspan "?" at bounding box center [794, 297] width 6 height 21
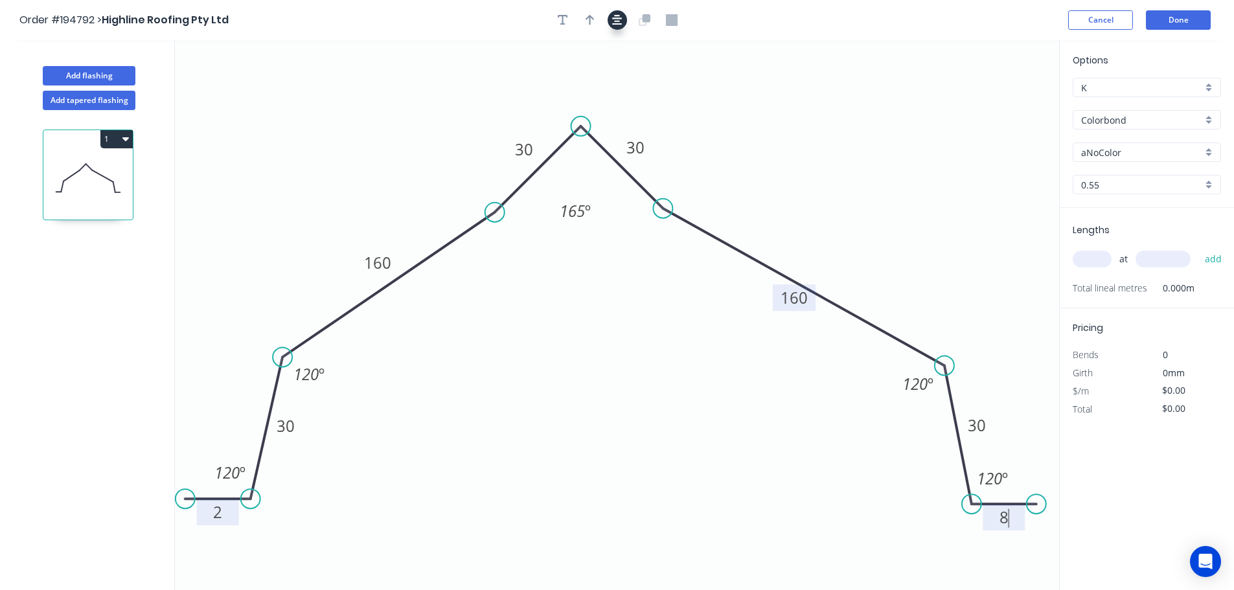
click at [615, 23] on icon "button" at bounding box center [617, 20] width 10 height 12
type input "$16.66"
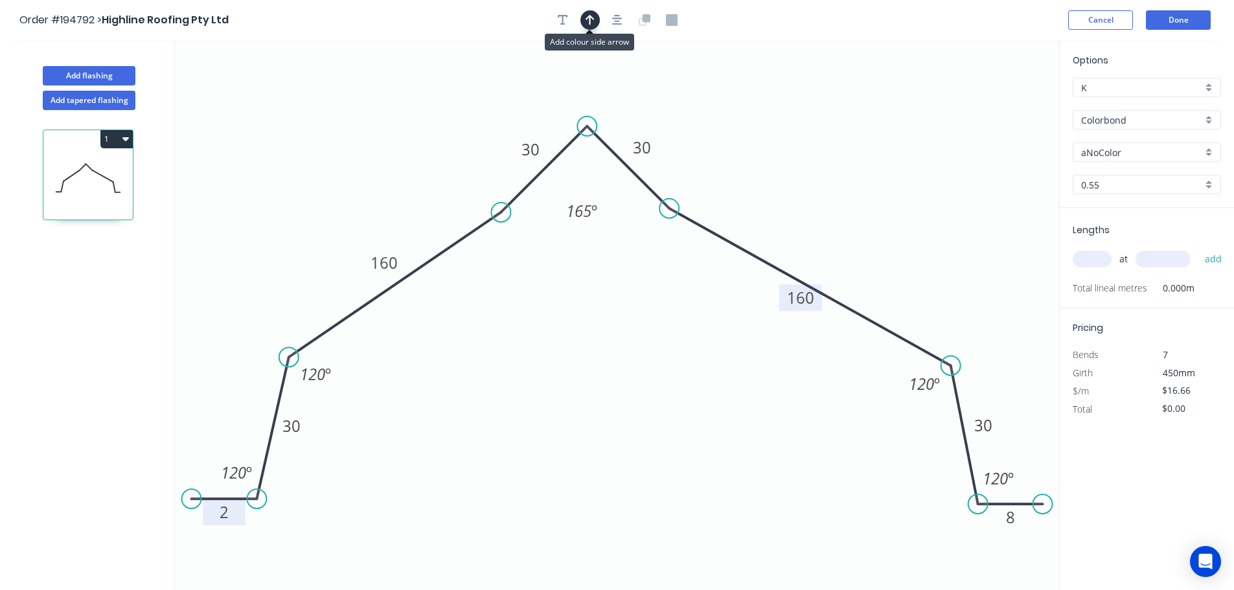
click at [591, 22] on icon "button" at bounding box center [589, 20] width 9 height 12
click at [991, 106] on icon at bounding box center [994, 89] width 12 height 41
click at [1161, 148] on input "aNoColor" at bounding box center [1141, 153] width 121 height 14
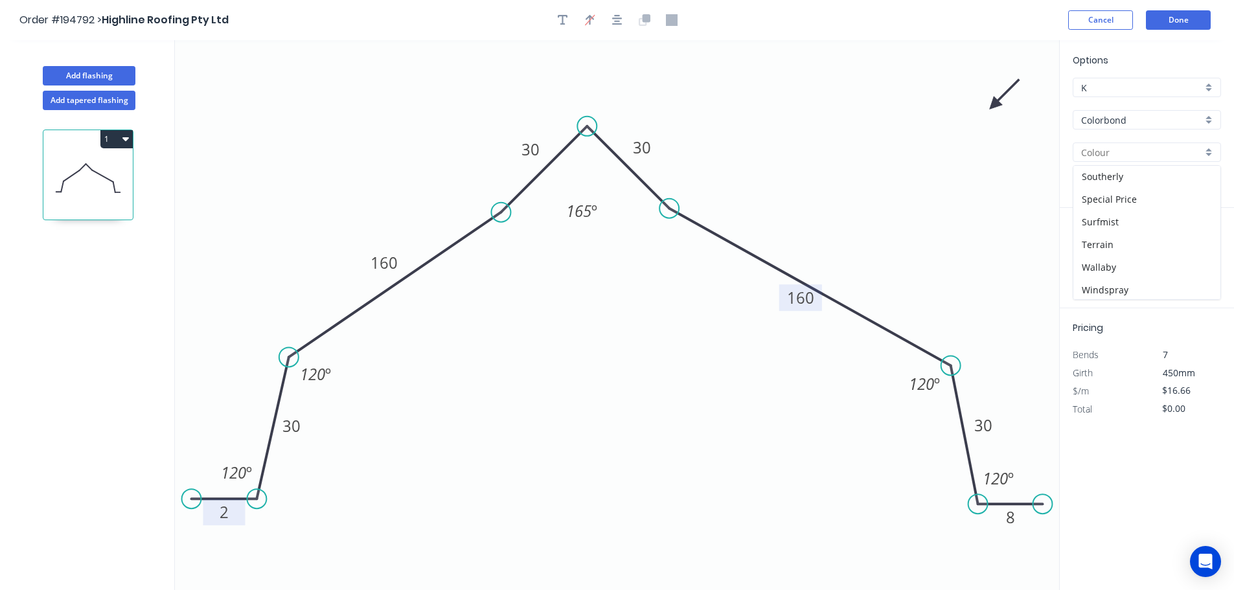
scroll to position [501, 0]
click at [1138, 178] on div "Surfmist" at bounding box center [1146, 174] width 147 height 23
type input "Surfmist"
click at [1084, 255] on input "text" at bounding box center [1092, 259] width 39 height 17
type input "2"
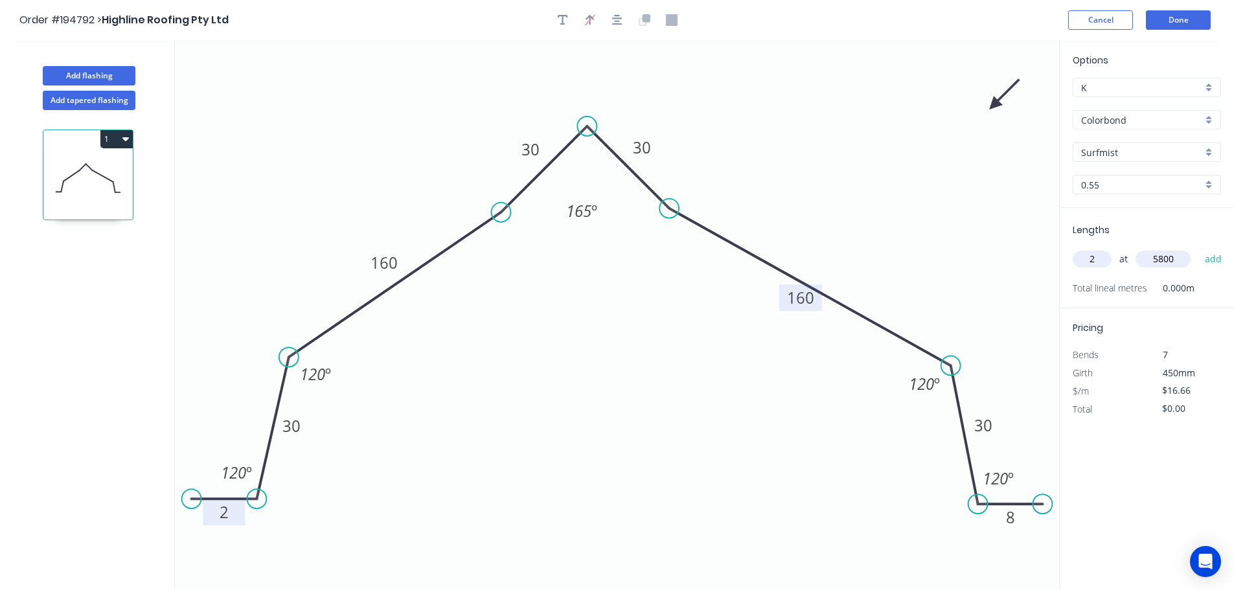
type input "5800"
click at [1198, 248] on button "add" at bounding box center [1213, 259] width 30 height 22
type input "$193.26"
click at [1189, 14] on button "Done" at bounding box center [1178, 19] width 65 height 19
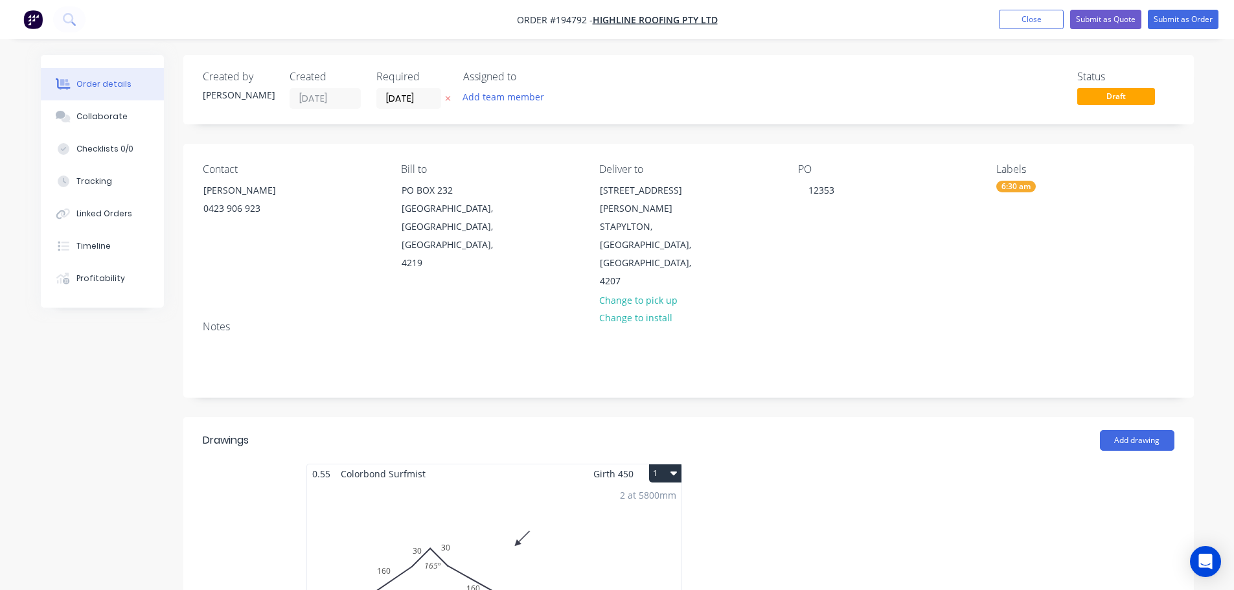
scroll to position [194, 0]
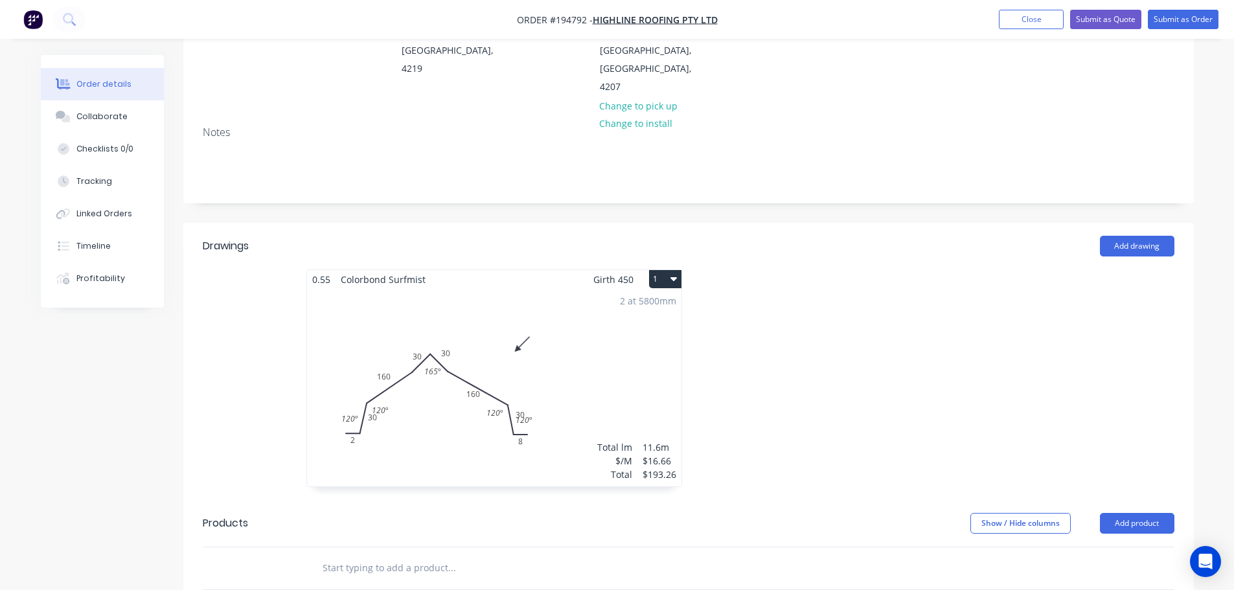
click at [640, 318] on div "2 at 5800mm Total lm $/M Total 11.6m $16.66 $193.26" at bounding box center [494, 388] width 374 height 198
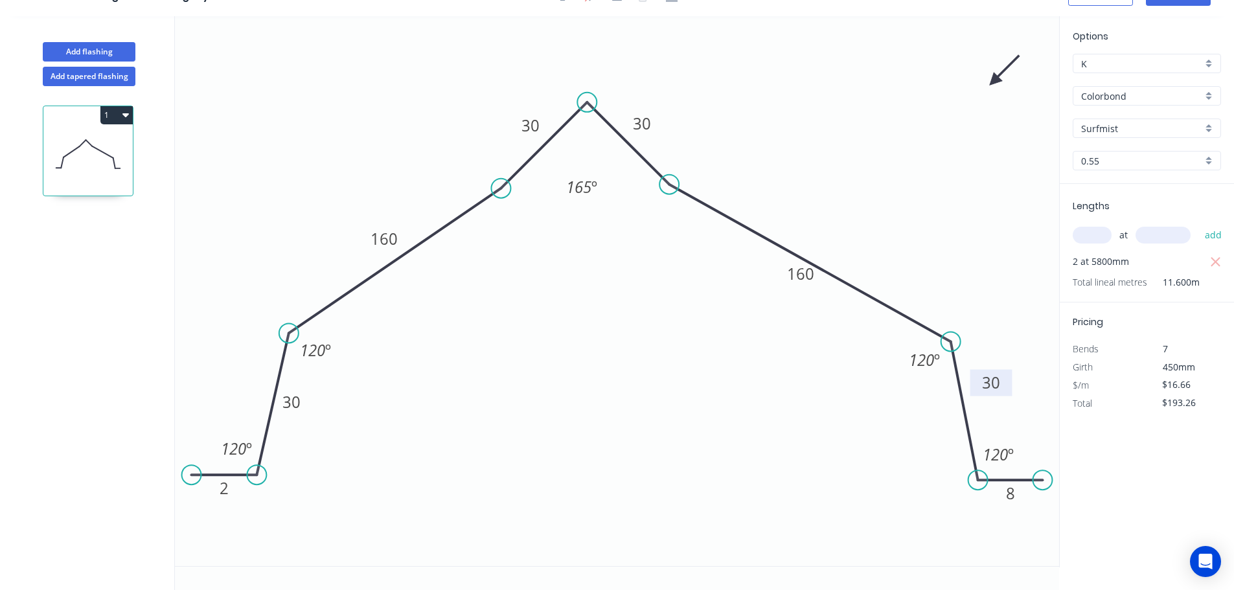
drag, startPoint x: 1004, startPoint y: 398, endPoint x: 1007, endPoint y: 383, distance: 15.9
click at [1007, 384] on rect at bounding box center [991, 383] width 42 height 27
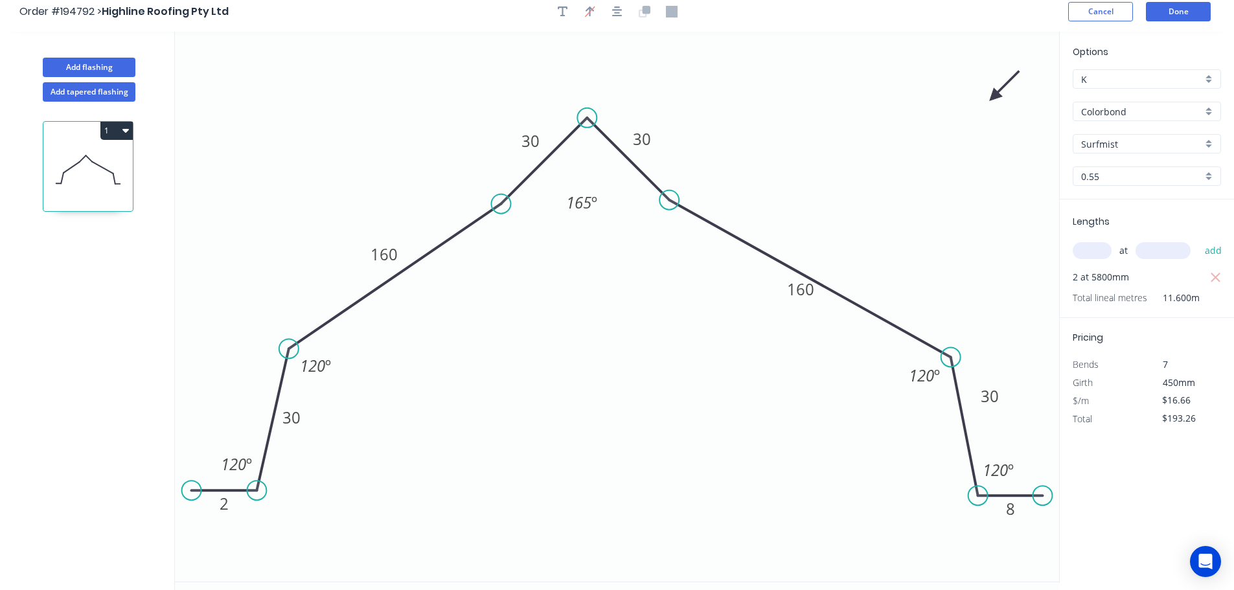
scroll to position [0, 0]
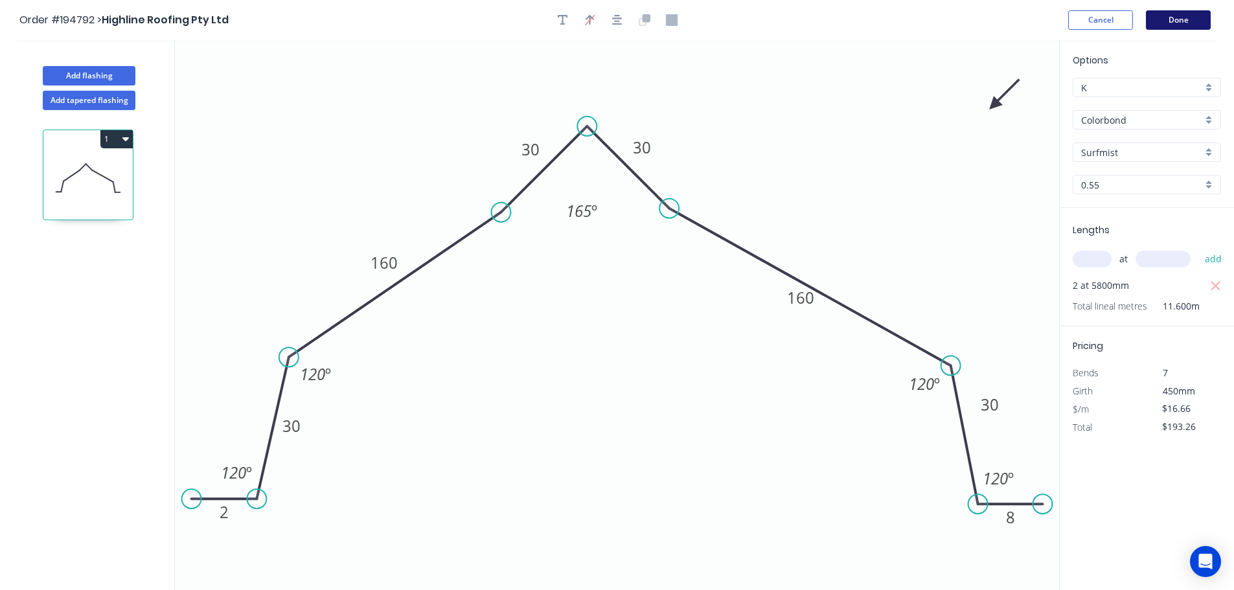
click at [1168, 25] on button "Done" at bounding box center [1178, 19] width 65 height 19
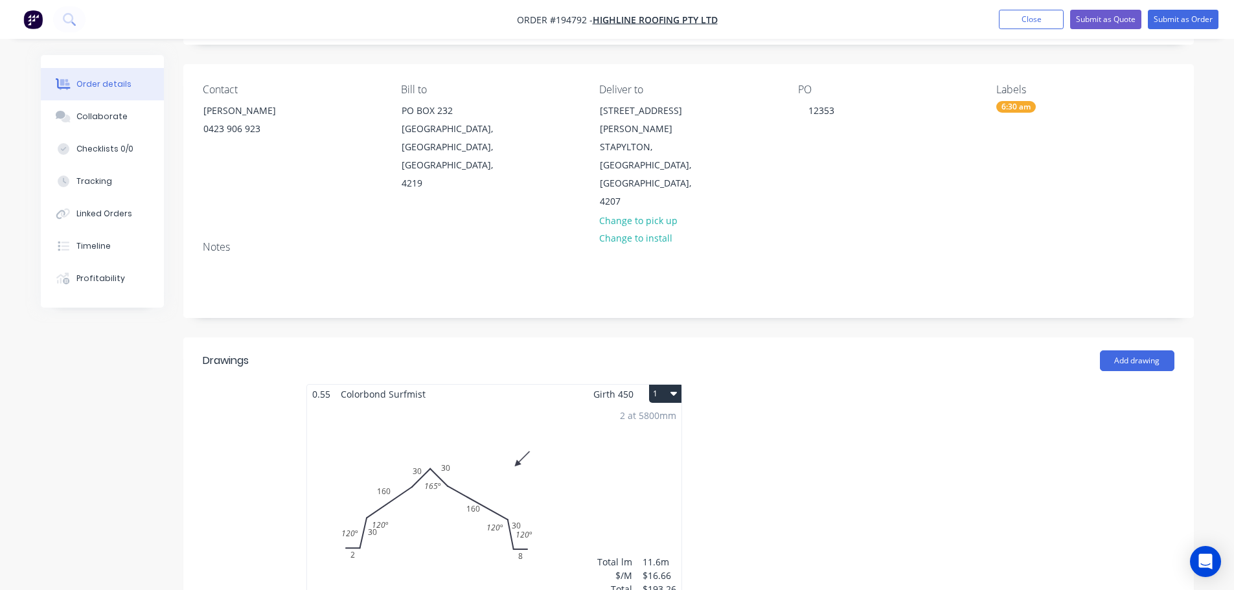
scroll to position [194, 0]
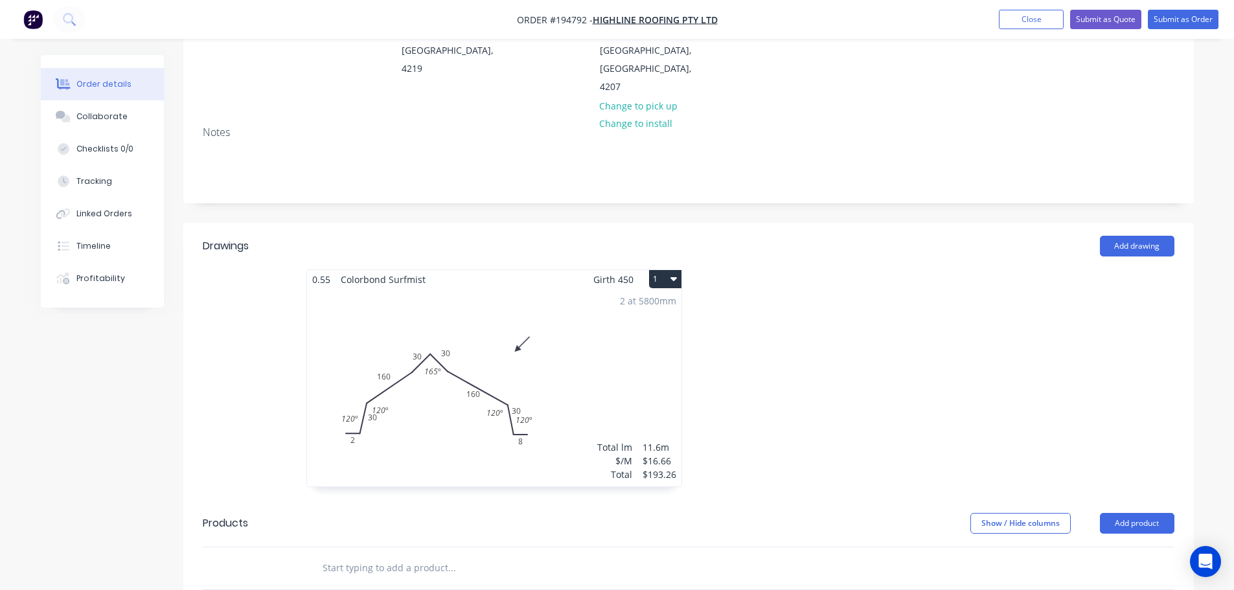
click at [646, 337] on div "2 at 5800mm Total lm $/M Total 11.6m $16.66 $193.26" at bounding box center [494, 388] width 374 height 198
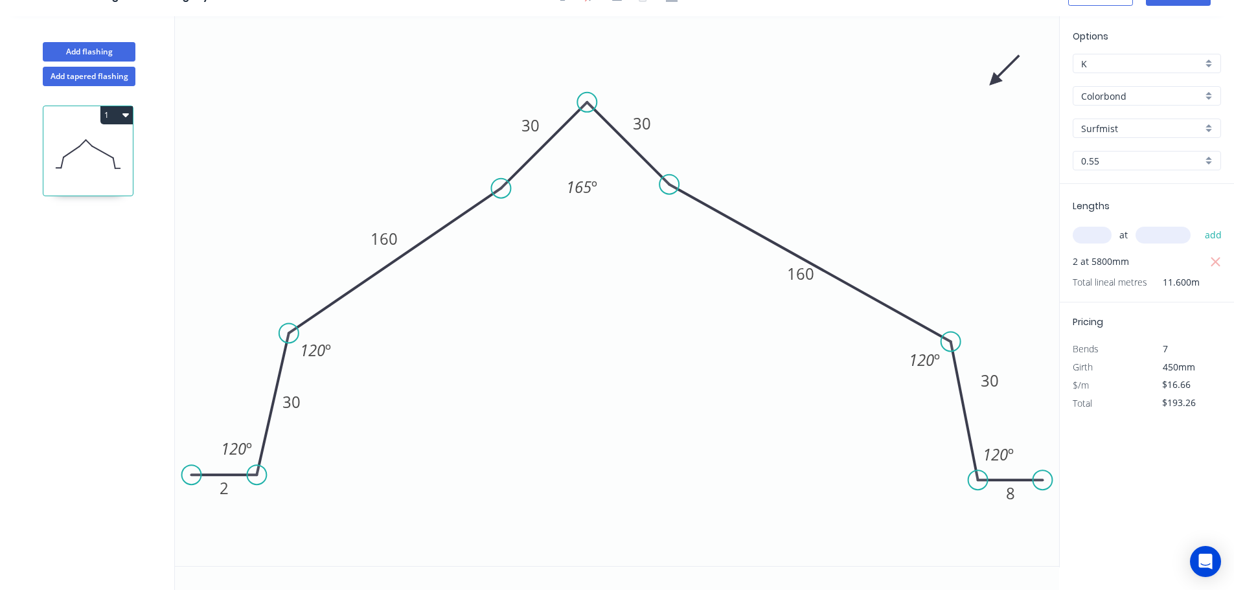
scroll to position [24, 0]
drag, startPoint x: 1021, startPoint y: 451, endPoint x: 1024, endPoint y: 457, distance: 7.2
click at [1024, 457] on rect at bounding box center [1002, 461] width 48 height 27
drag, startPoint x: 245, startPoint y: 437, endPoint x: 241, endPoint y: 442, distance: 6.9
click at [241, 442] on rect at bounding box center [233, 453] width 48 height 27
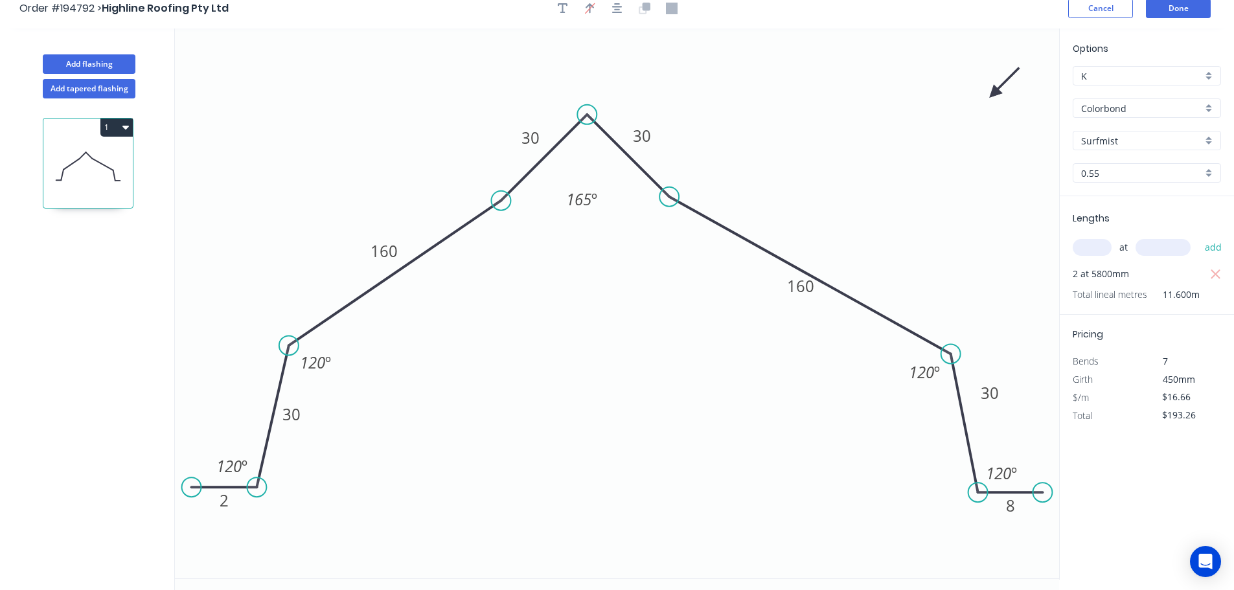
scroll to position [0, 0]
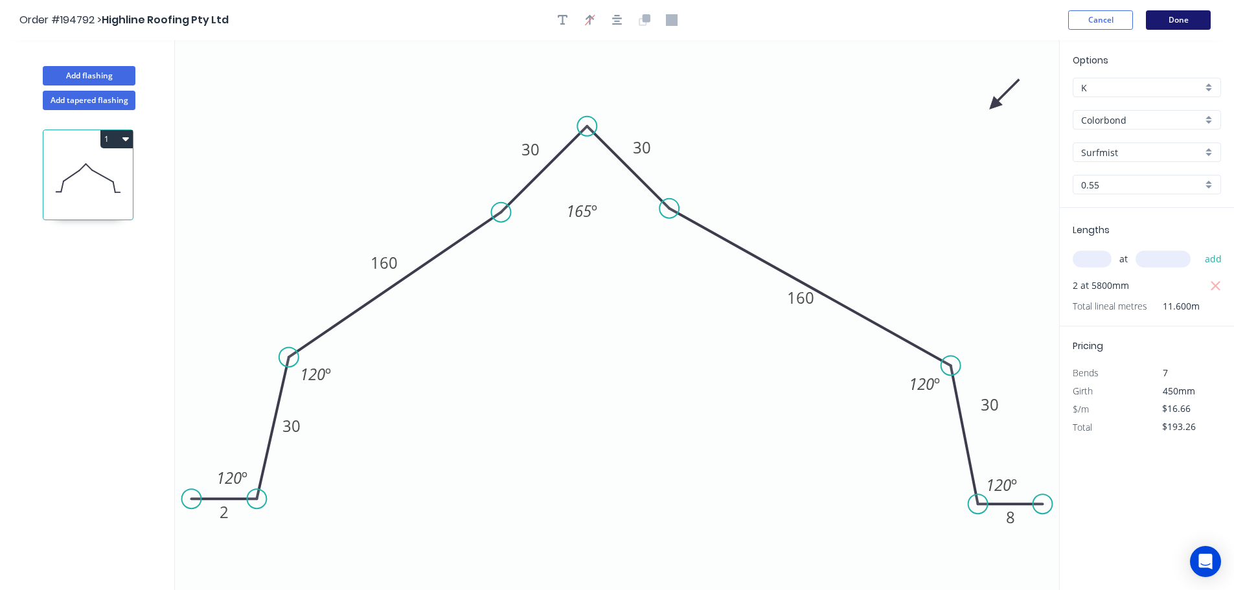
click at [1176, 17] on button "Done" at bounding box center [1178, 19] width 65 height 19
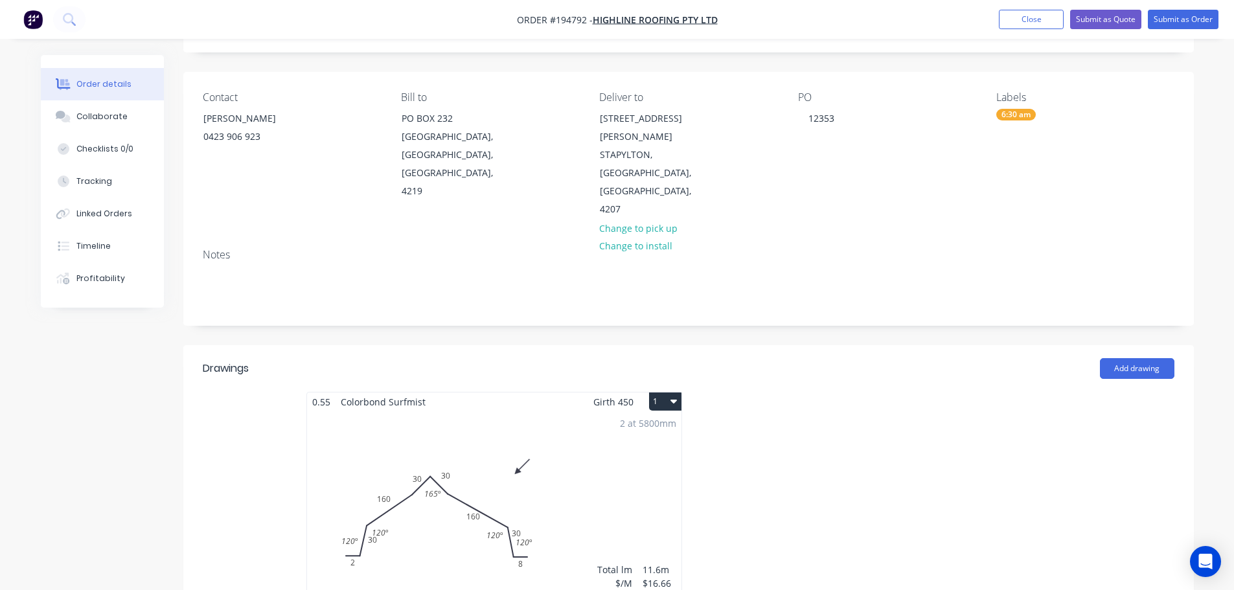
scroll to position [194, 0]
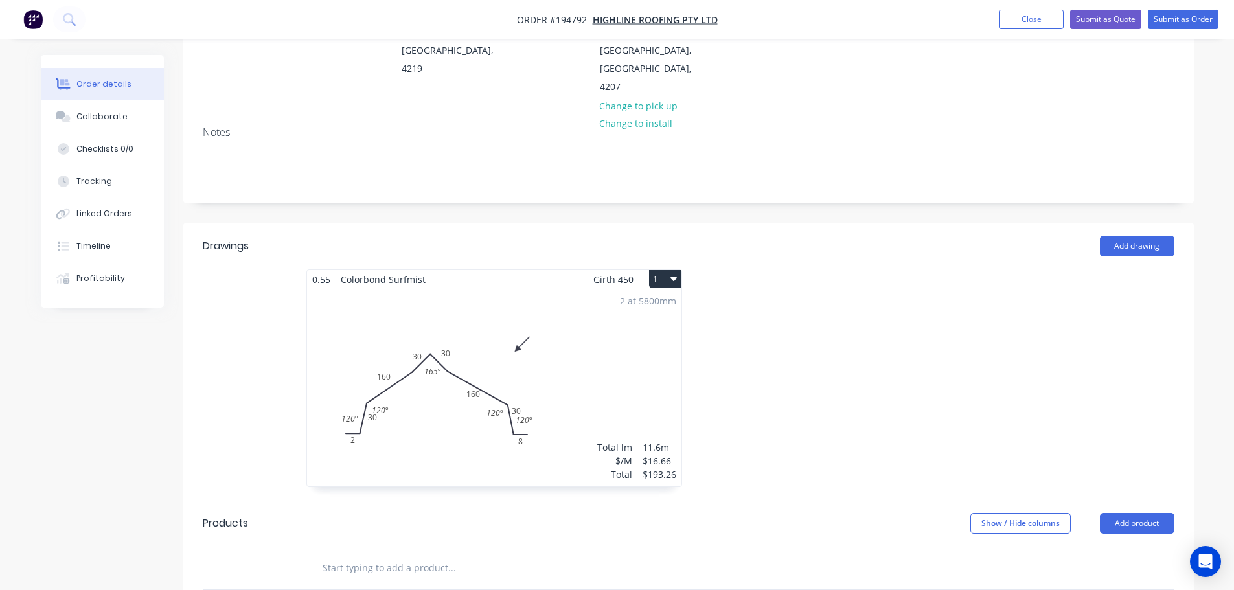
click at [620, 341] on div "2 at 5800mm Total lm $/M Total 11.6m $16.66 $193.26" at bounding box center [494, 388] width 374 height 198
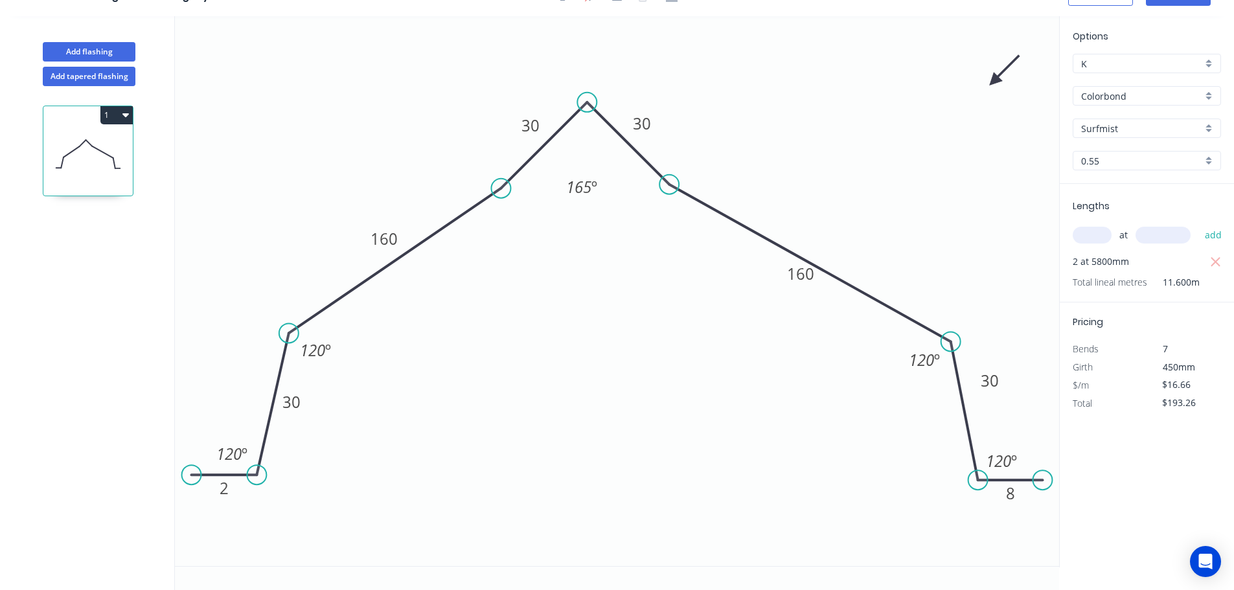
scroll to position [24, 0]
click at [225, 492] on tspan "2" at bounding box center [224, 487] width 9 height 21
click at [110, 109] on button "1" at bounding box center [116, 115] width 32 height 18
click at [95, 143] on div "Duplicate" at bounding box center [71, 147] width 100 height 19
type input "$0.00"
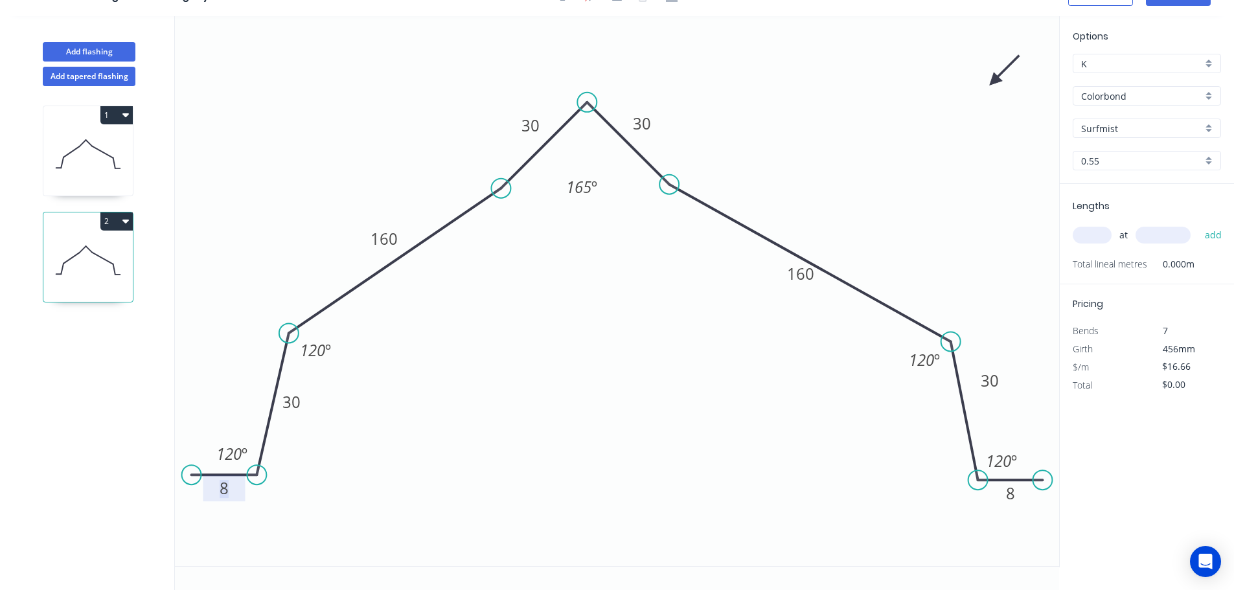
click at [234, 488] on rect at bounding box center [224, 489] width 26 height 18
click at [583, 187] on tspan "165" at bounding box center [578, 186] width 25 height 21
click at [1103, 237] on input "text" at bounding box center [1092, 235] width 39 height 17
type input "4"
type input "3600"
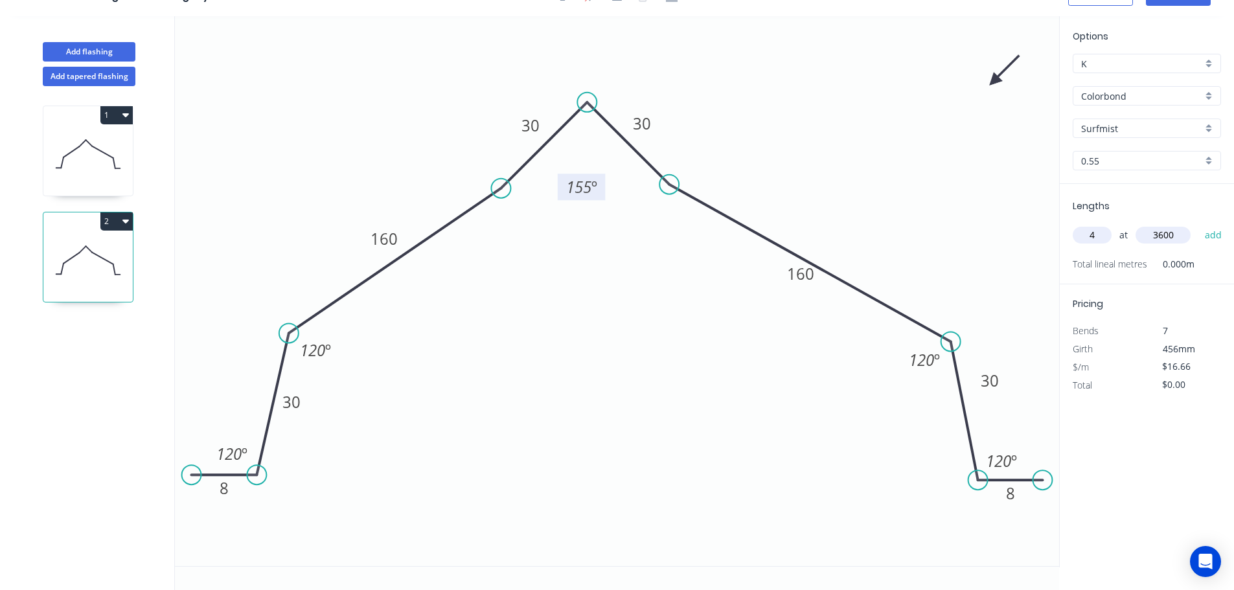
click at [1198, 224] on button "add" at bounding box center [1213, 235] width 30 height 22
type input "$239.90"
type input "4"
type input "4300"
click at [1198, 224] on button "add" at bounding box center [1213, 235] width 30 height 22
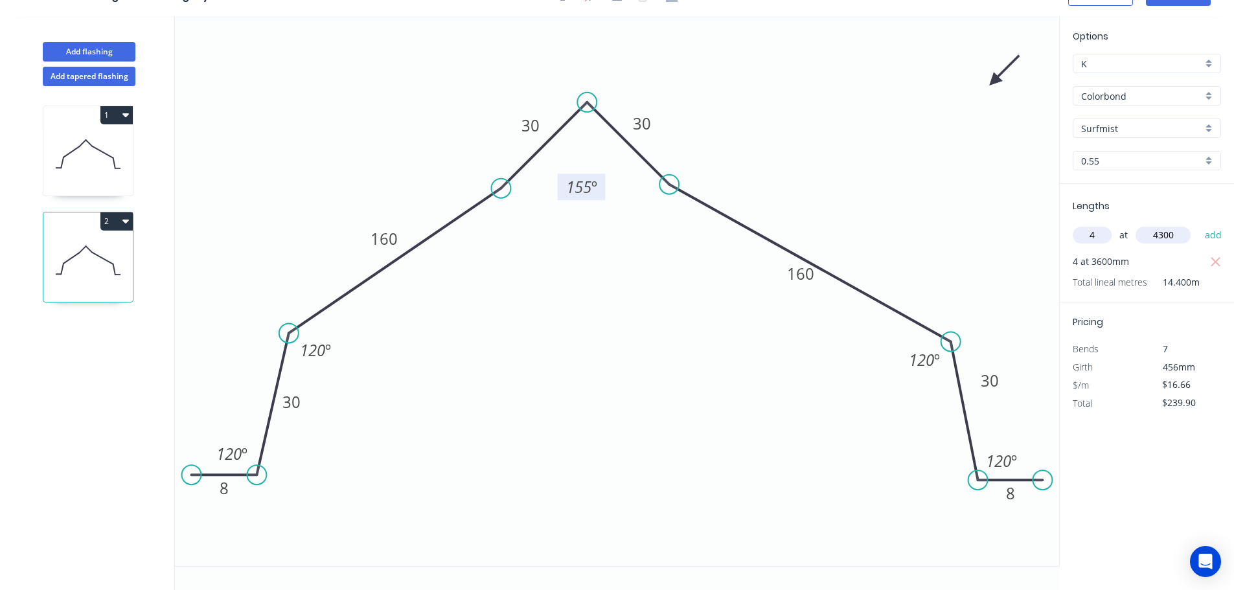
type input "$526.46"
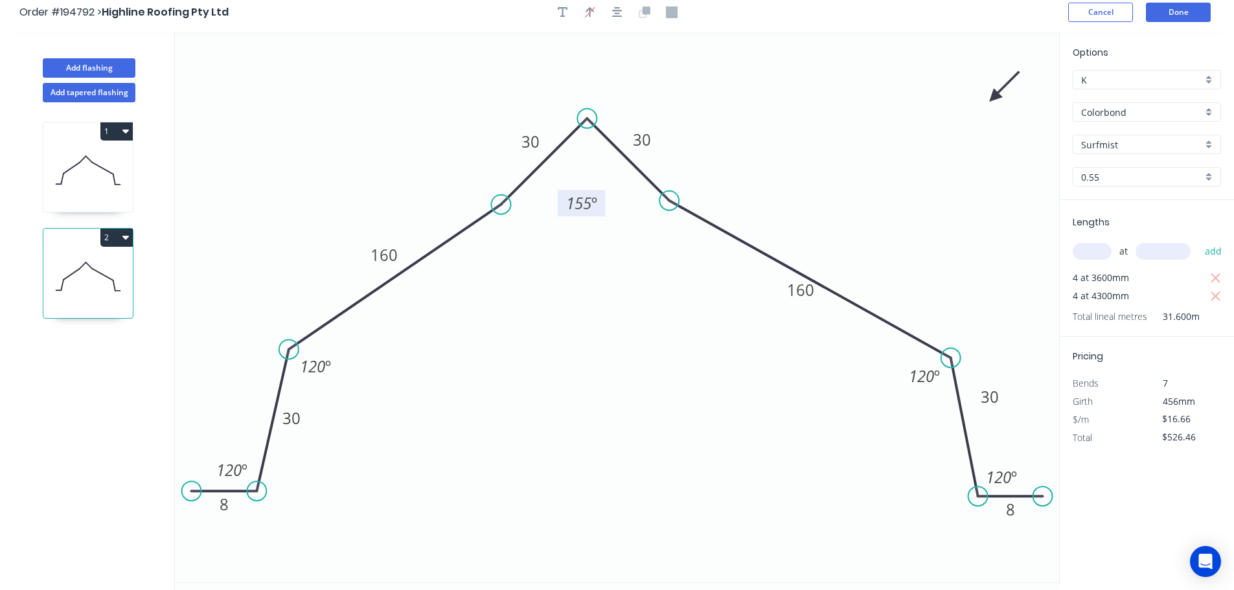
scroll to position [0, 0]
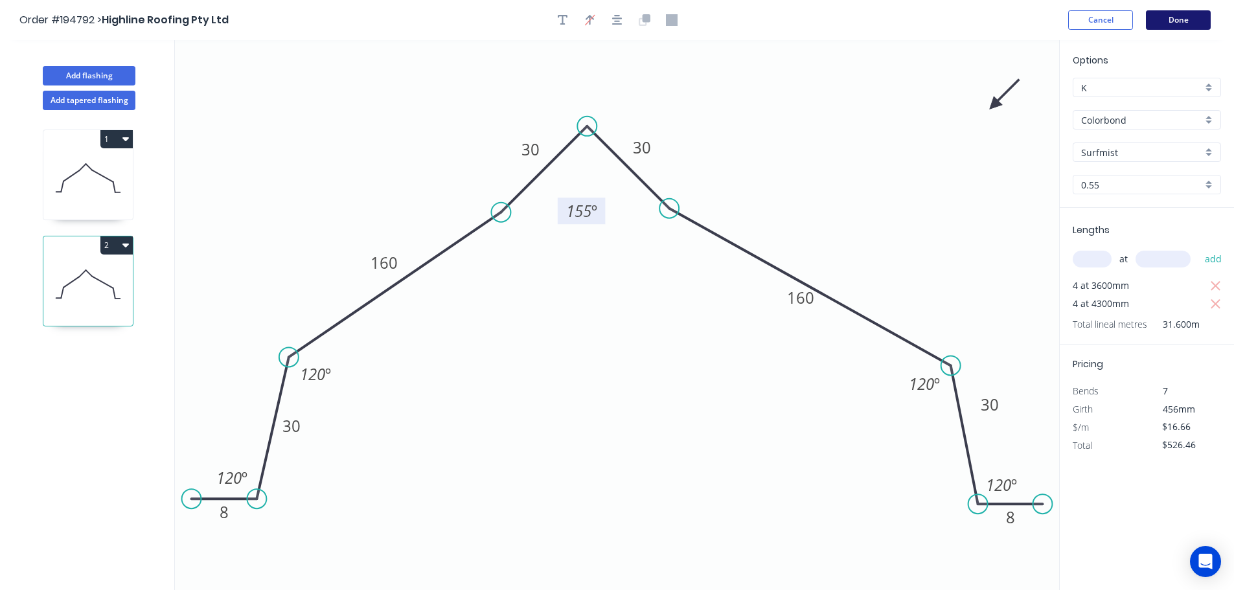
click at [1166, 17] on button "Done" at bounding box center [1178, 19] width 65 height 19
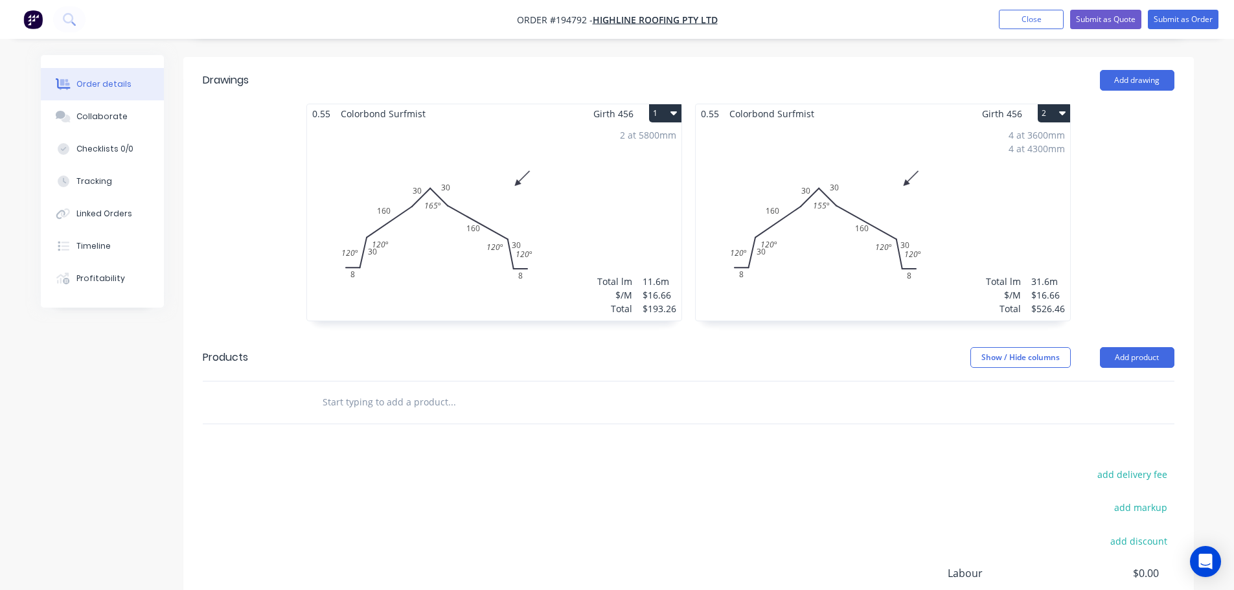
scroll to position [359, 0]
click at [1176, 19] on button "Submit as Order" at bounding box center [1183, 19] width 71 height 19
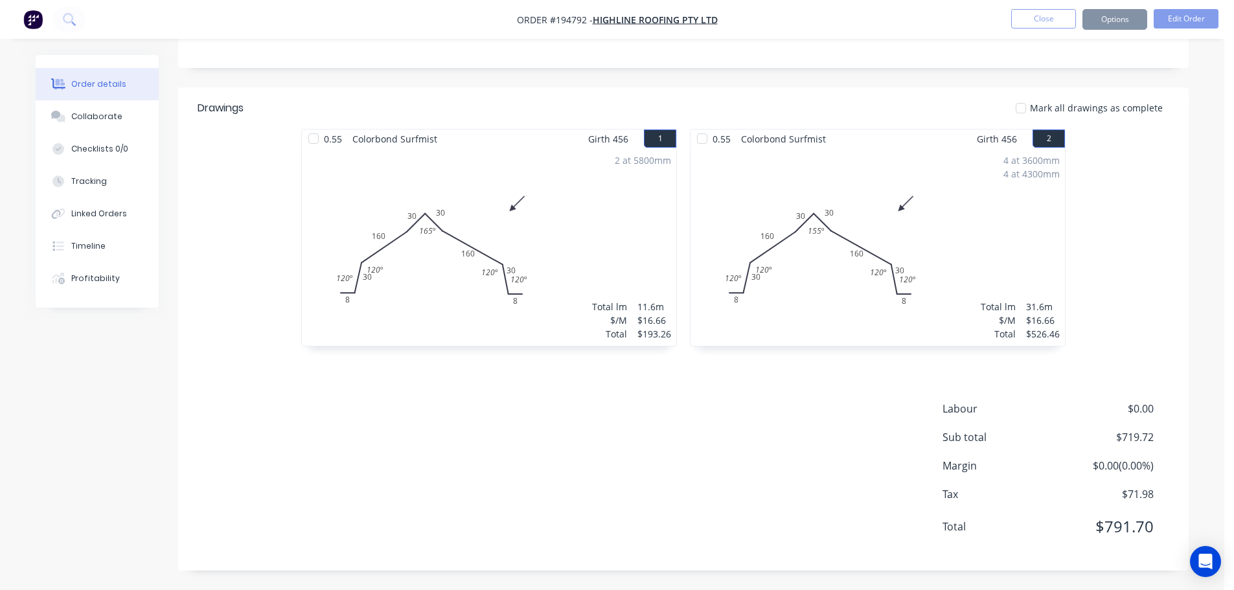
scroll to position [0, 0]
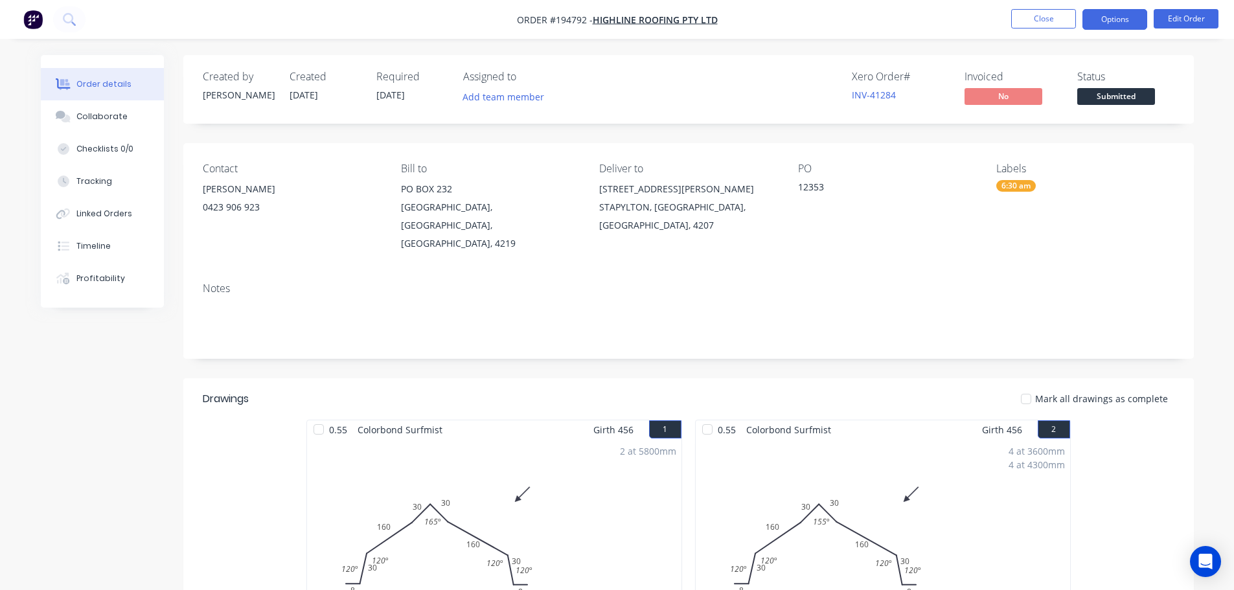
click at [1116, 25] on button "Options" at bounding box center [1114, 19] width 65 height 21
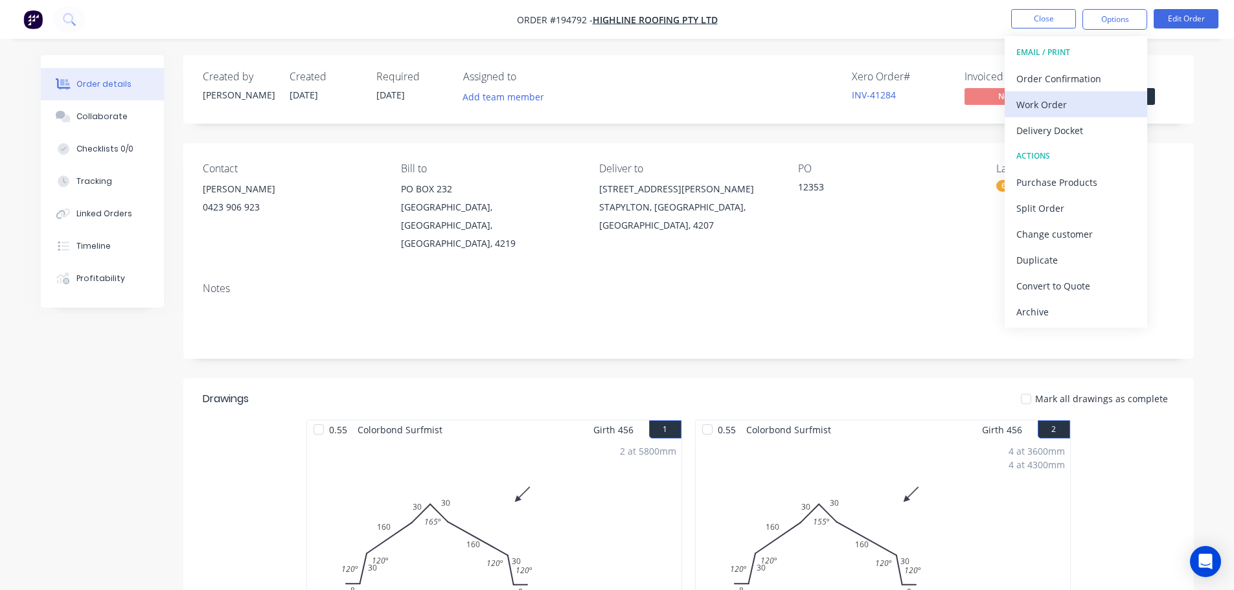
click at [1088, 104] on div "Work Order" at bounding box center [1075, 104] width 119 height 19
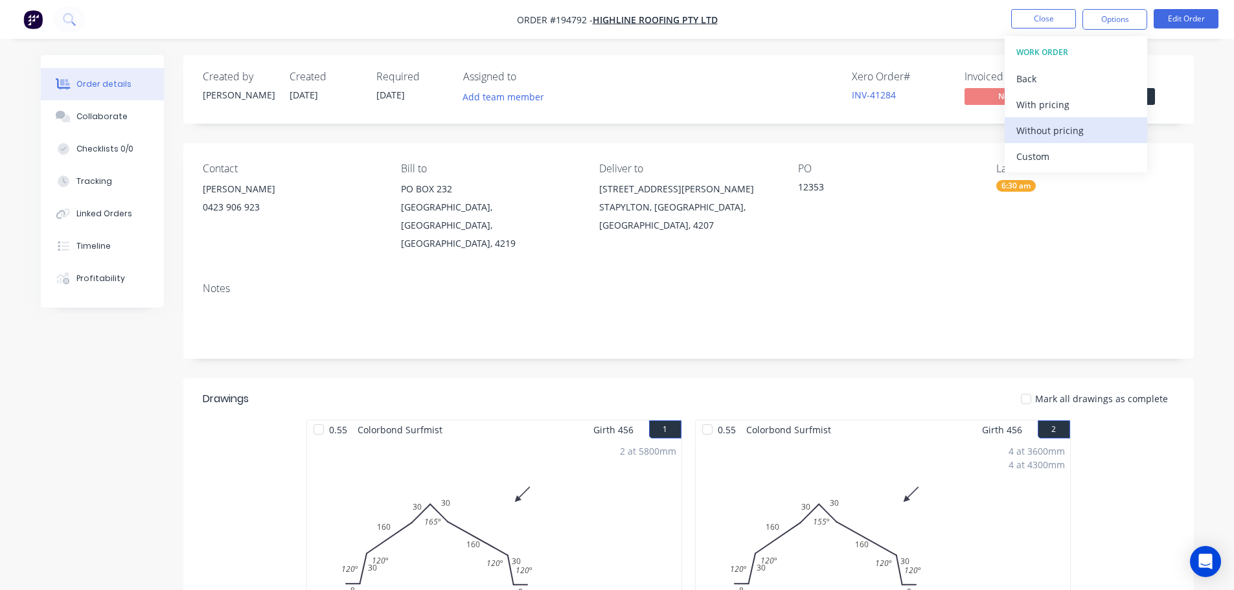
click at [1086, 129] on div "Without pricing" at bounding box center [1075, 130] width 119 height 19
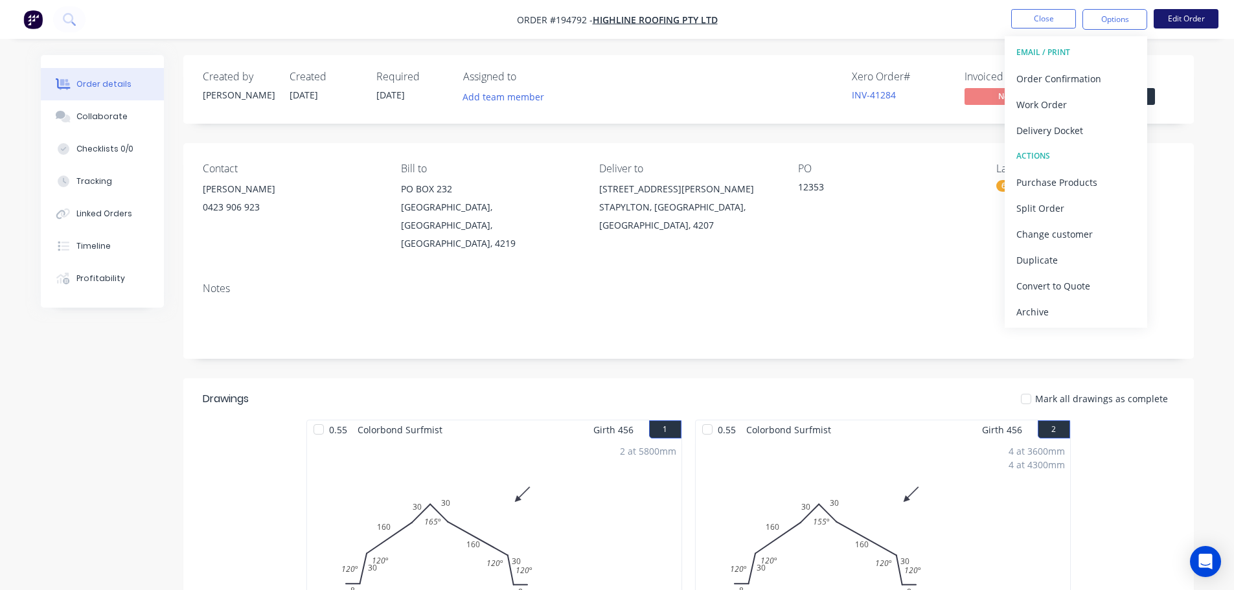
click at [1187, 16] on button "Edit Order" at bounding box center [1186, 18] width 65 height 19
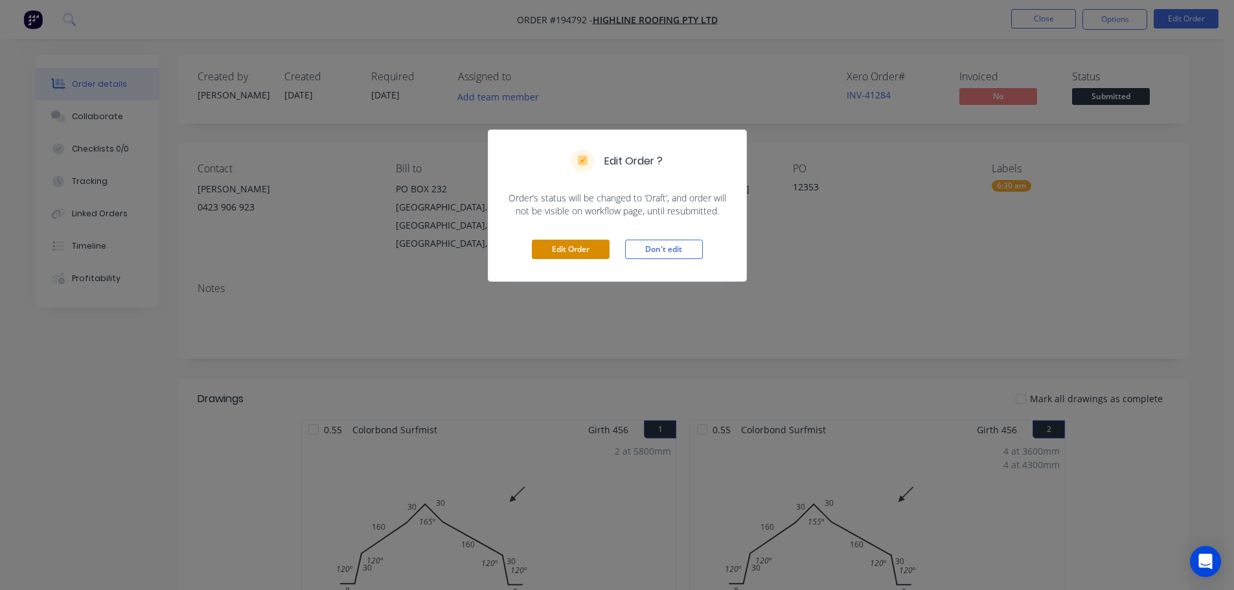
click at [552, 256] on button "Edit Order" at bounding box center [571, 249] width 78 height 19
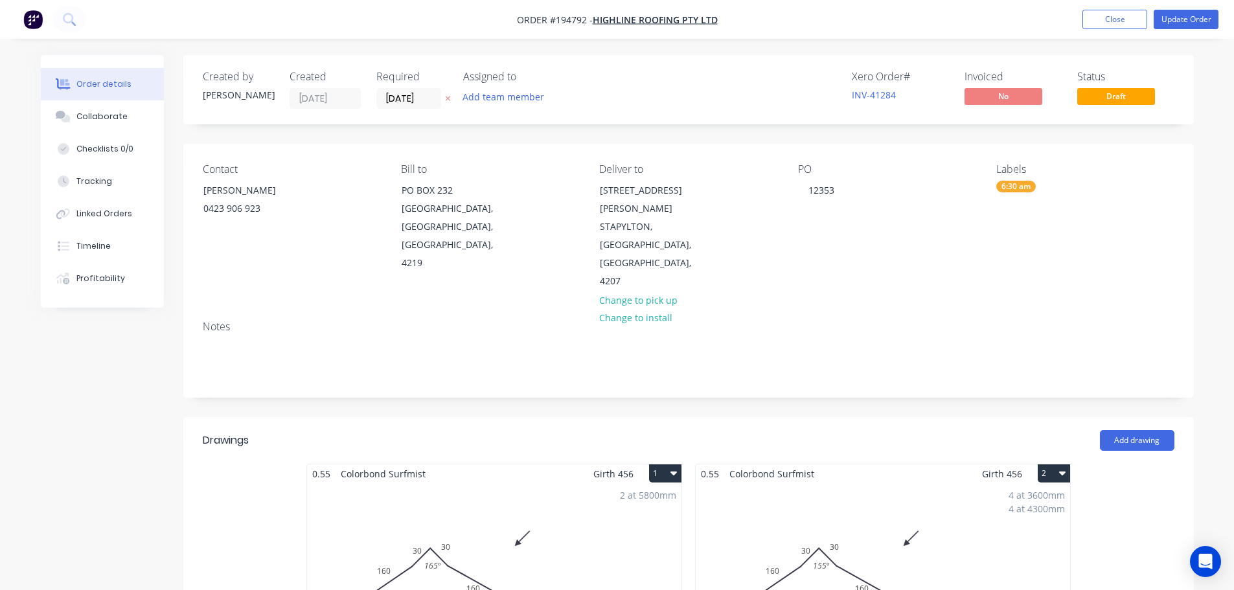
click at [590, 517] on div "2 at 5800mm Total lm $/M Total 11.6m $16.66 $193.26" at bounding box center [494, 582] width 374 height 198
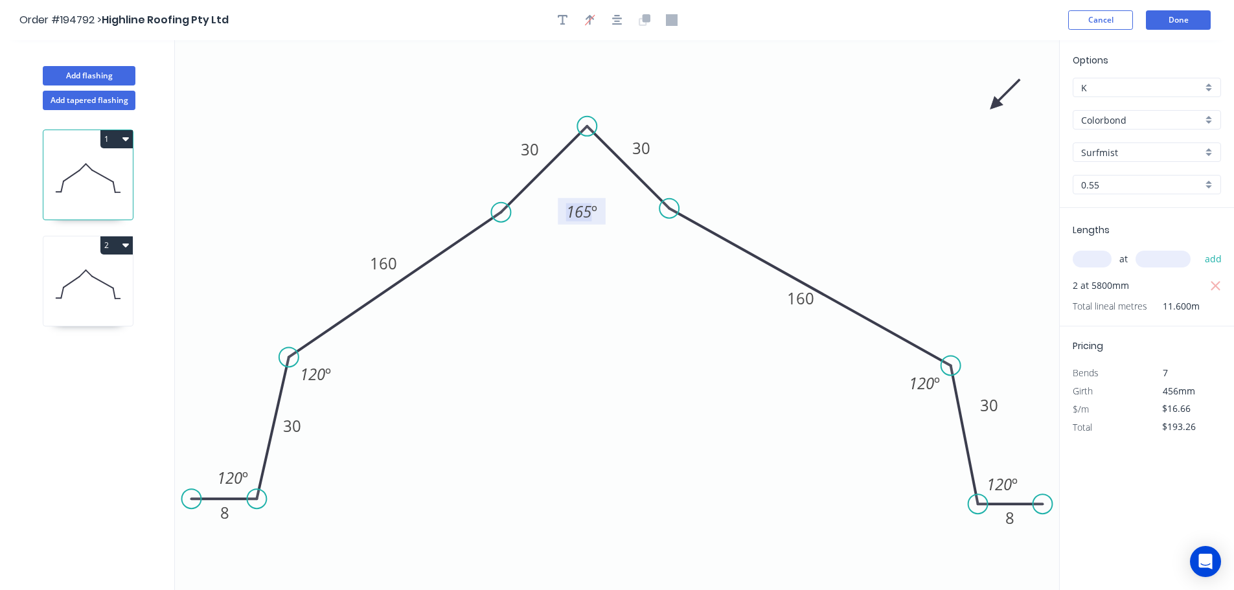
click at [580, 210] on tspan "165" at bounding box center [578, 211] width 25 height 21
click at [106, 286] on icon at bounding box center [87, 284] width 89 height 83
type input "$526.46"
click at [582, 215] on tspan "155" at bounding box center [578, 211] width 25 height 21
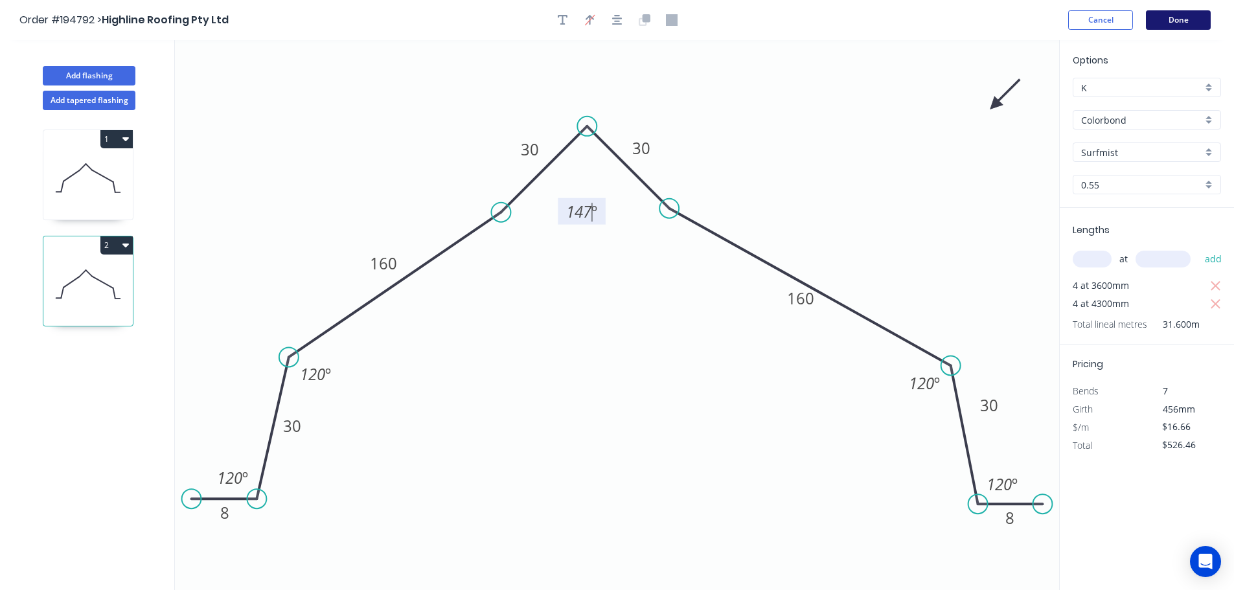
click at [1172, 18] on button "Done" at bounding box center [1178, 19] width 65 height 19
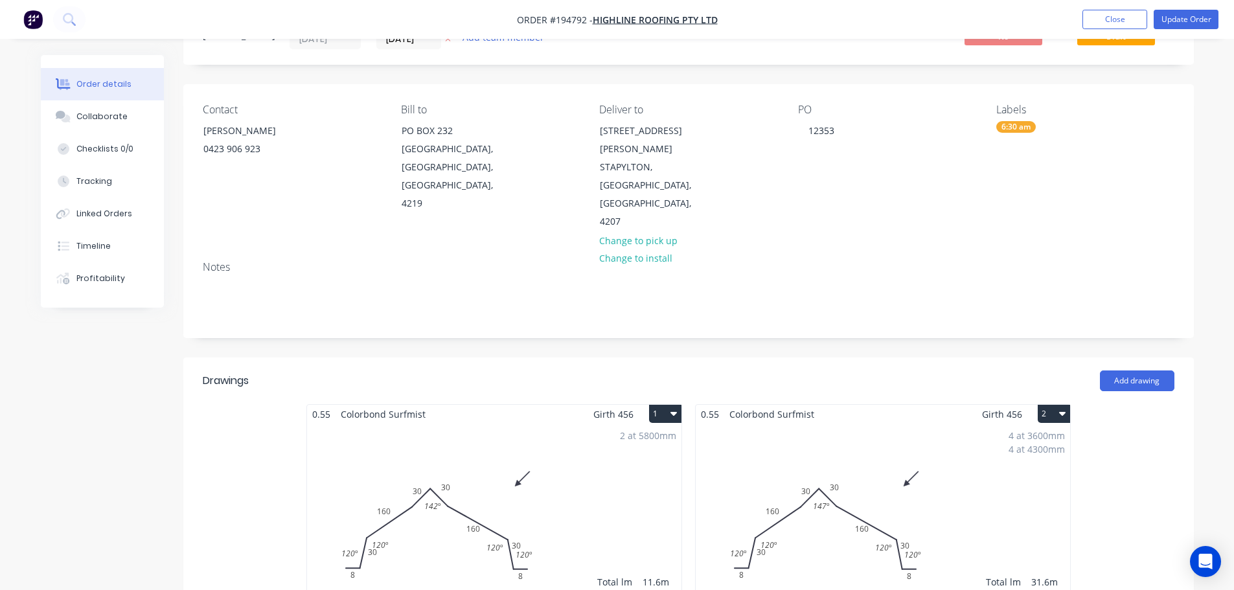
scroll to position [130, 0]
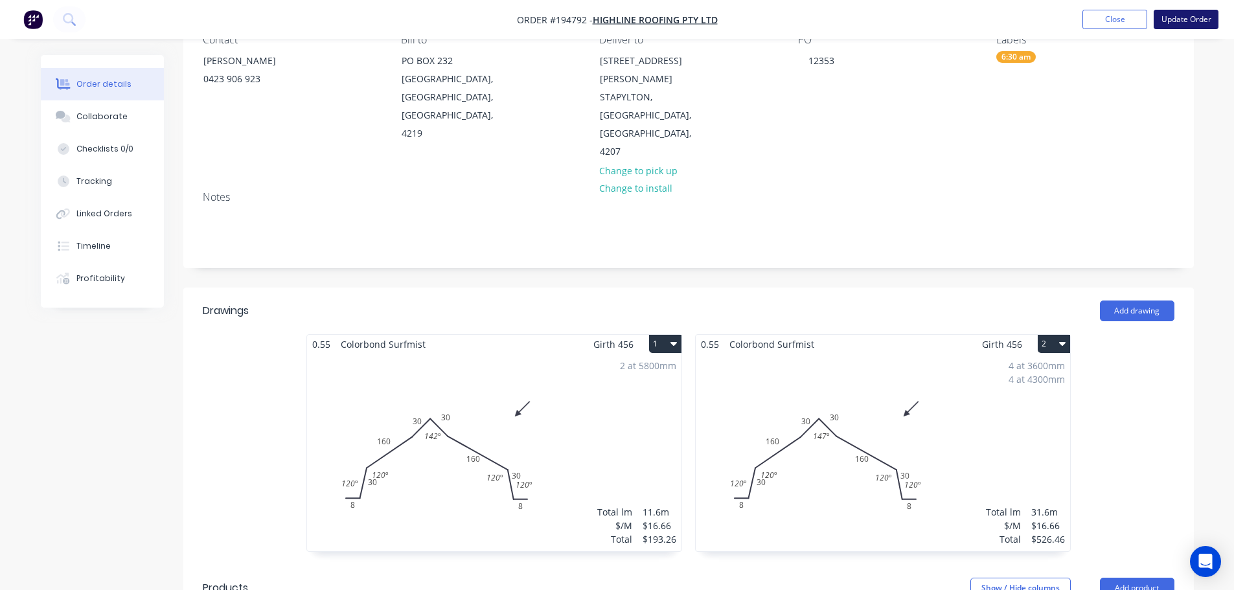
click at [1166, 20] on button "Update Order" at bounding box center [1186, 19] width 65 height 19
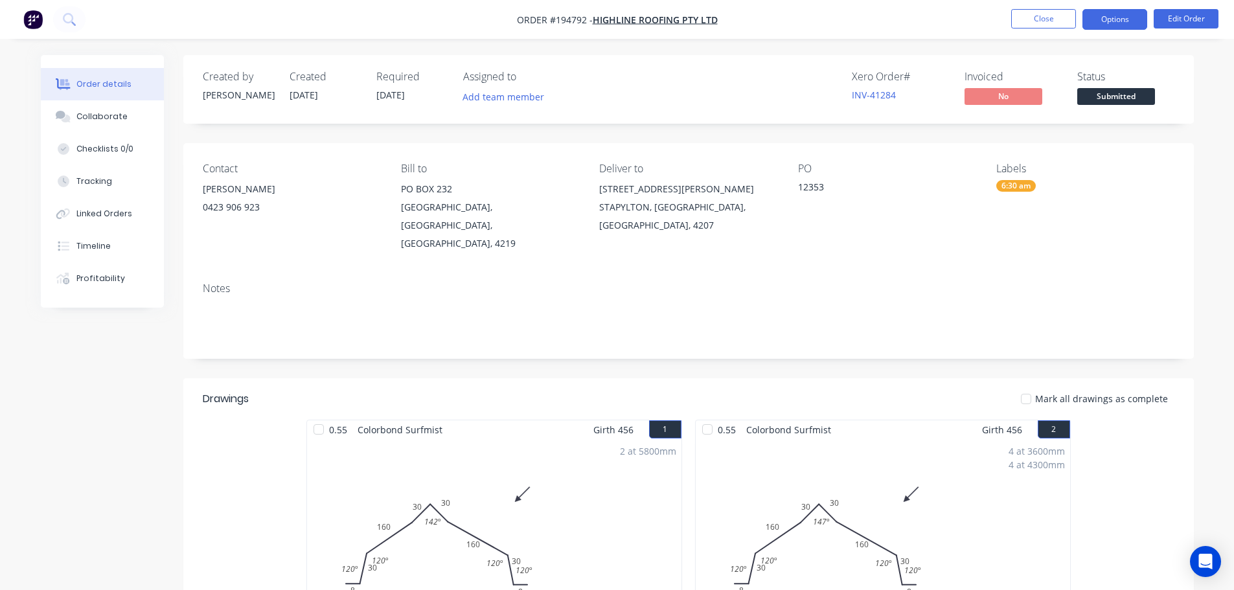
click at [1106, 24] on button "Options" at bounding box center [1114, 19] width 65 height 21
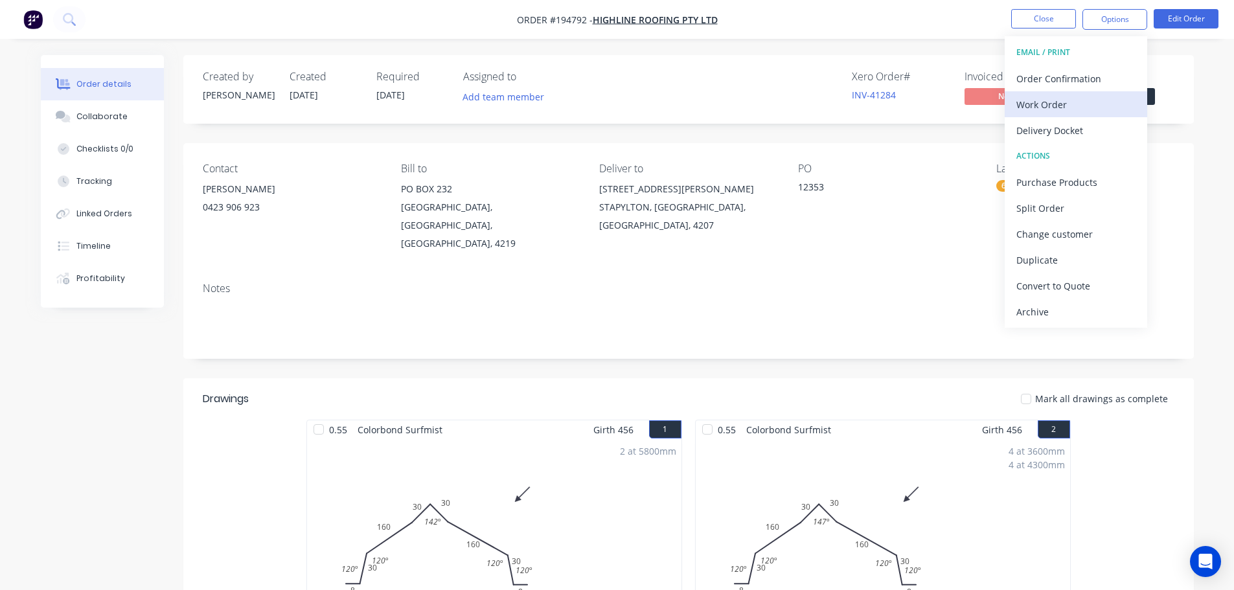
click at [1076, 100] on div "Work Order" at bounding box center [1075, 104] width 119 height 19
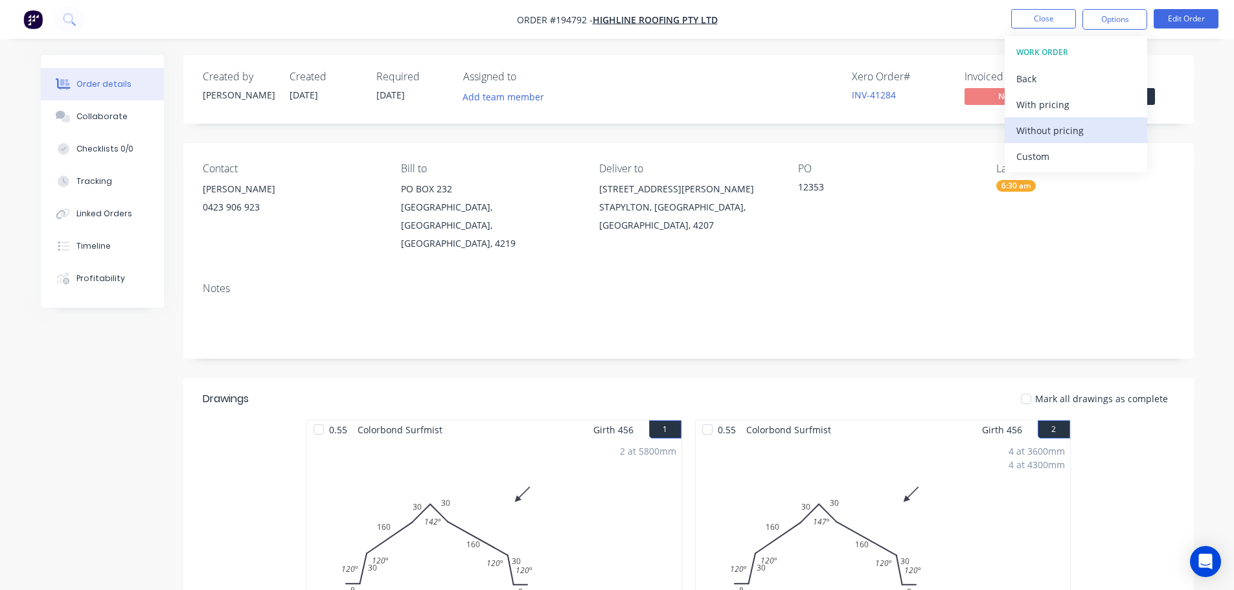
click at [1079, 137] on div "Without pricing" at bounding box center [1075, 130] width 119 height 19
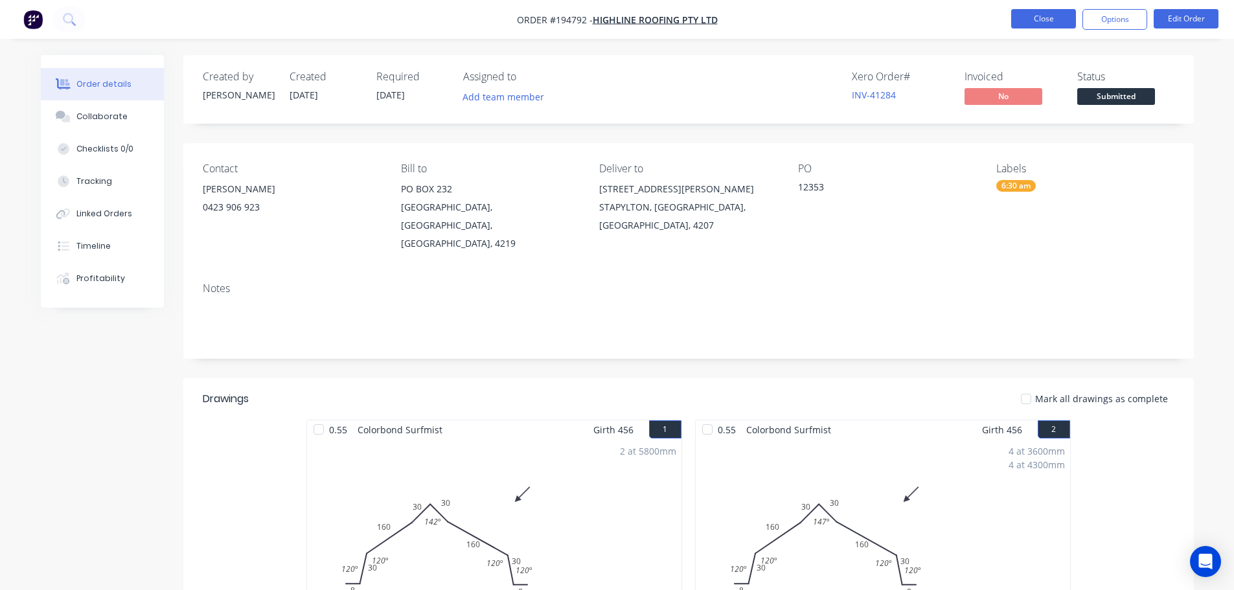
click at [1024, 24] on button "Close" at bounding box center [1043, 18] width 65 height 19
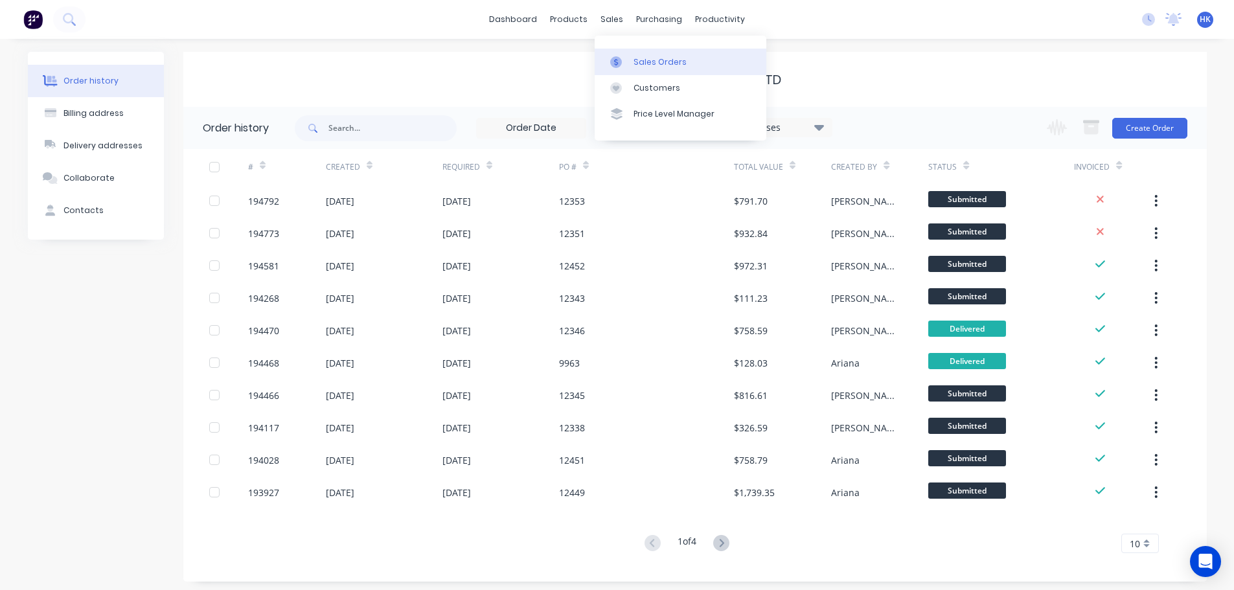
click at [643, 63] on div "Sales Orders" at bounding box center [659, 62] width 53 height 12
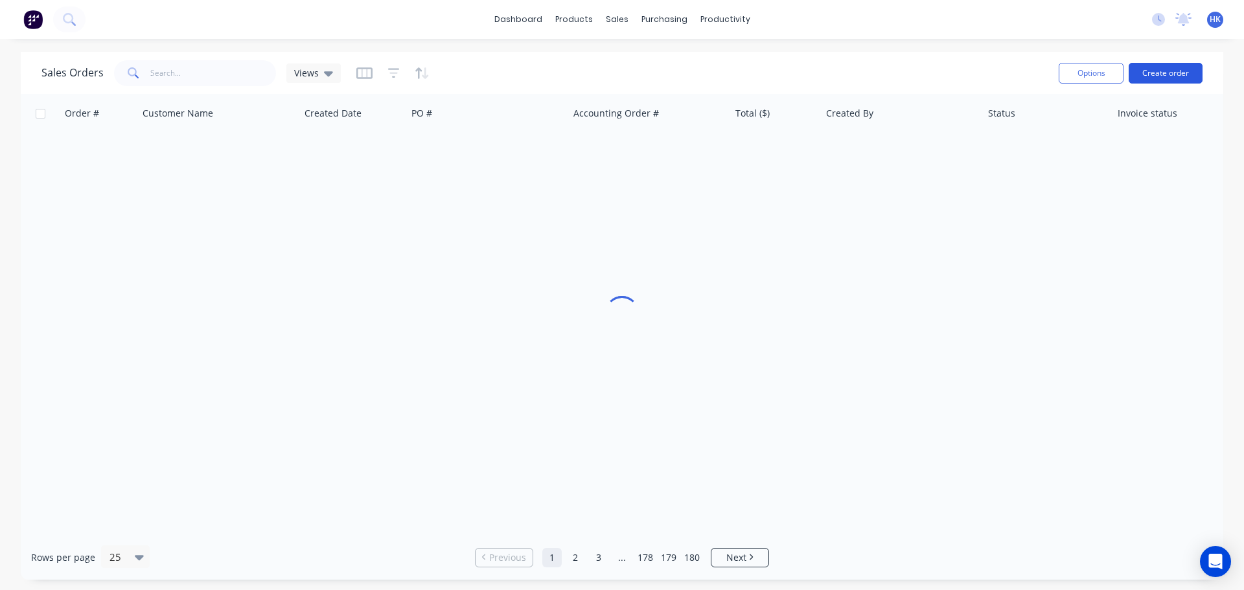
click at [1167, 78] on button "Create order" at bounding box center [1165, 73] width 74 height 21
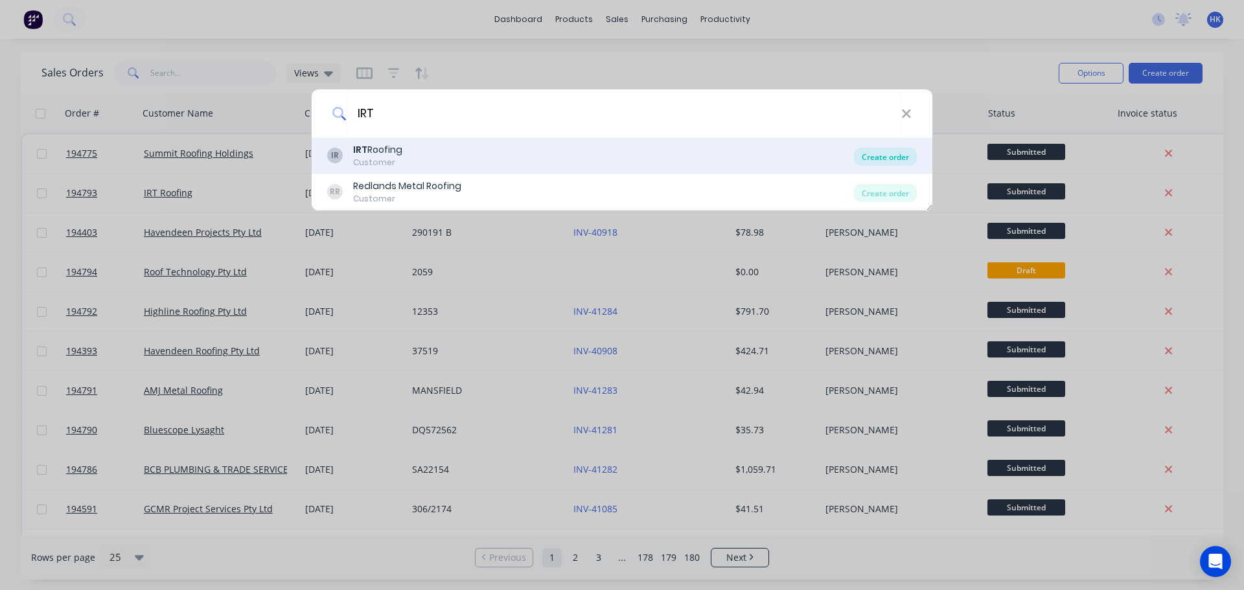
type input "IRT"
click at [883, 161] on div "Create order" at bounding box center [885, 157] width 63 height 18
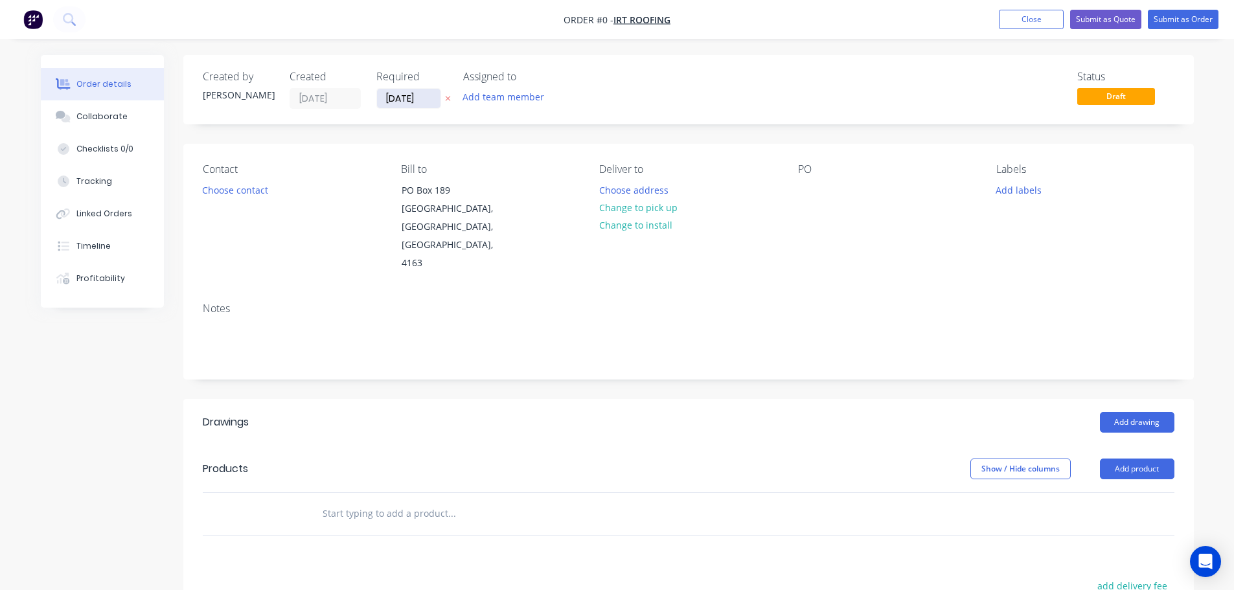
click at [411, 97] on input "[DATE]" at bounding box center [408, 98] width 63 height 19
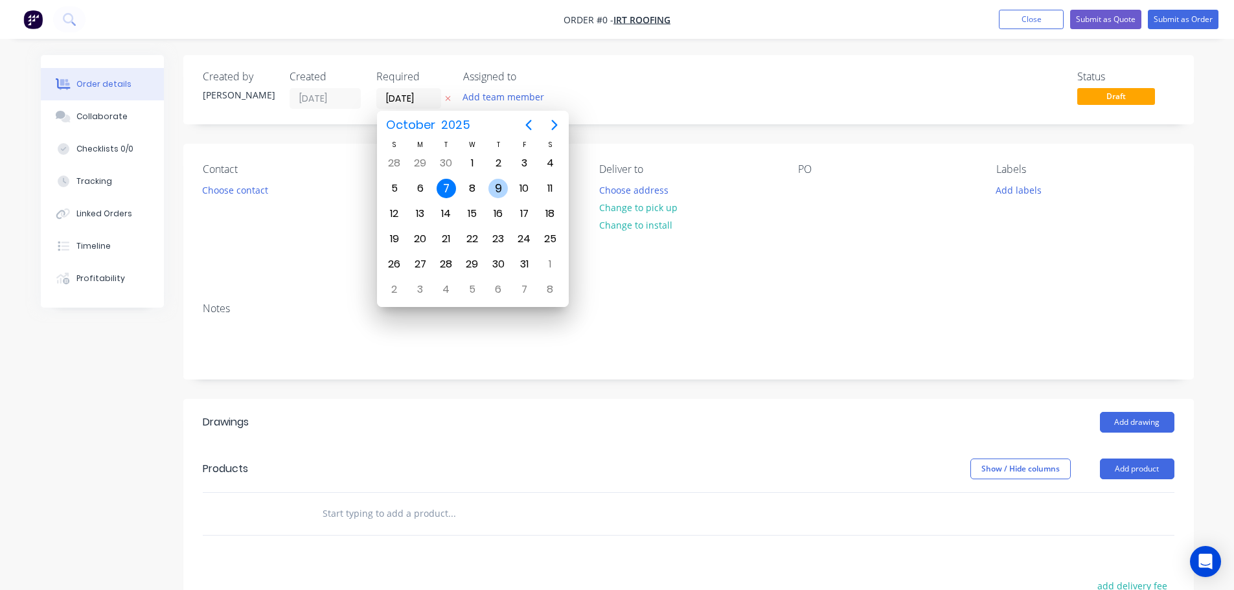
click at [494, 190] on div "9" at bounding box center [497, 188] width 19 height 19
type input "09/10/25"
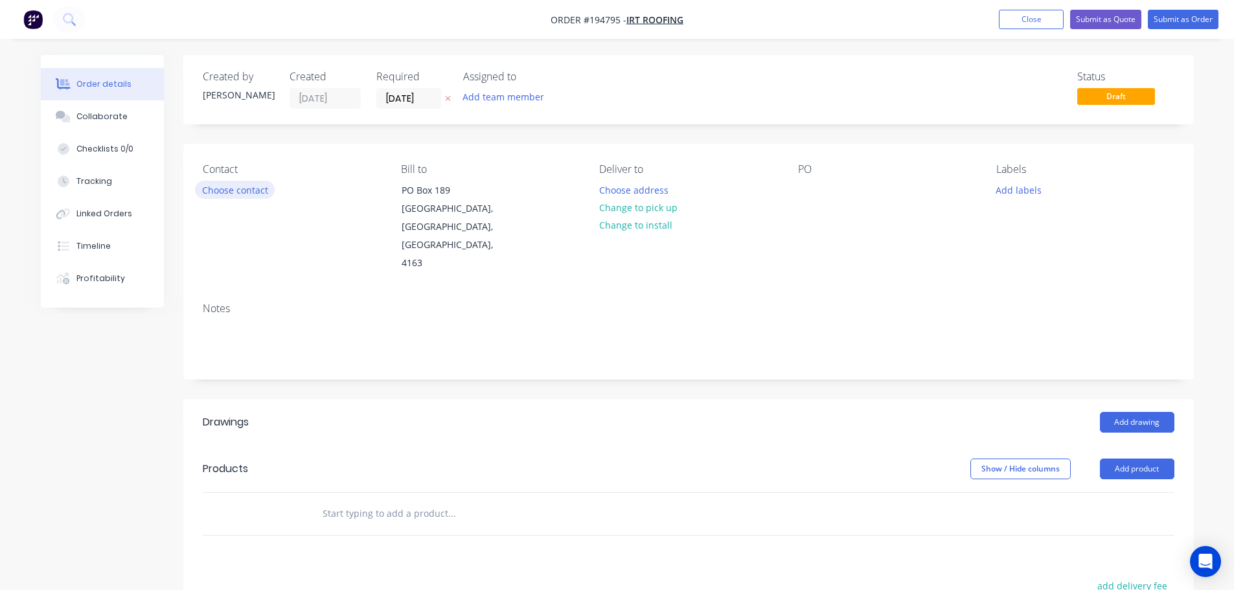
click at [253, 198] on button "Choose contact" at bounding box center [235, 189] width 80 height 17
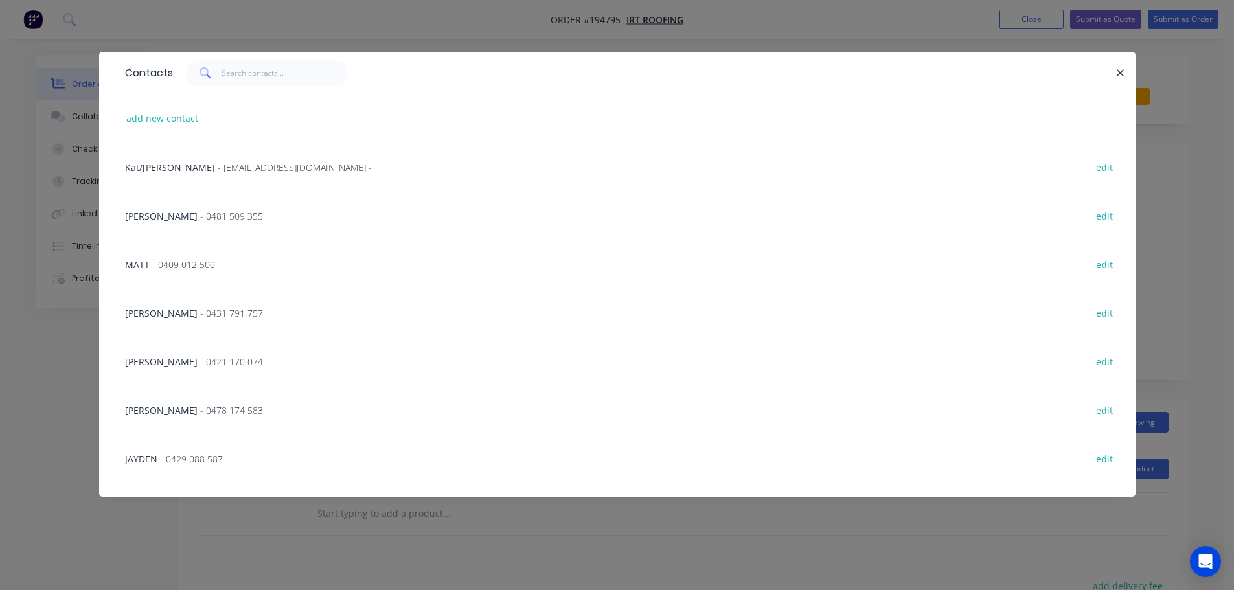
click at [200, 217] on span "- 0481 509 355" at bounding box center [231, 216] width 63 height 12
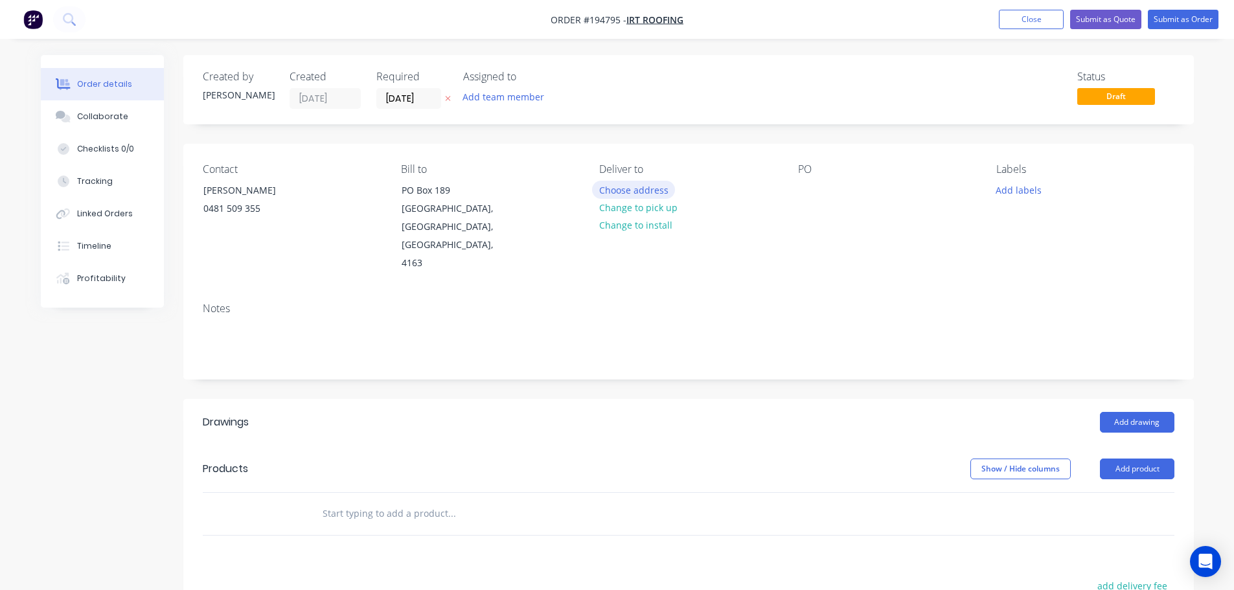
click at [636, 184] on button "Choose address" at bounding box center [633, 189] width 83 height 17
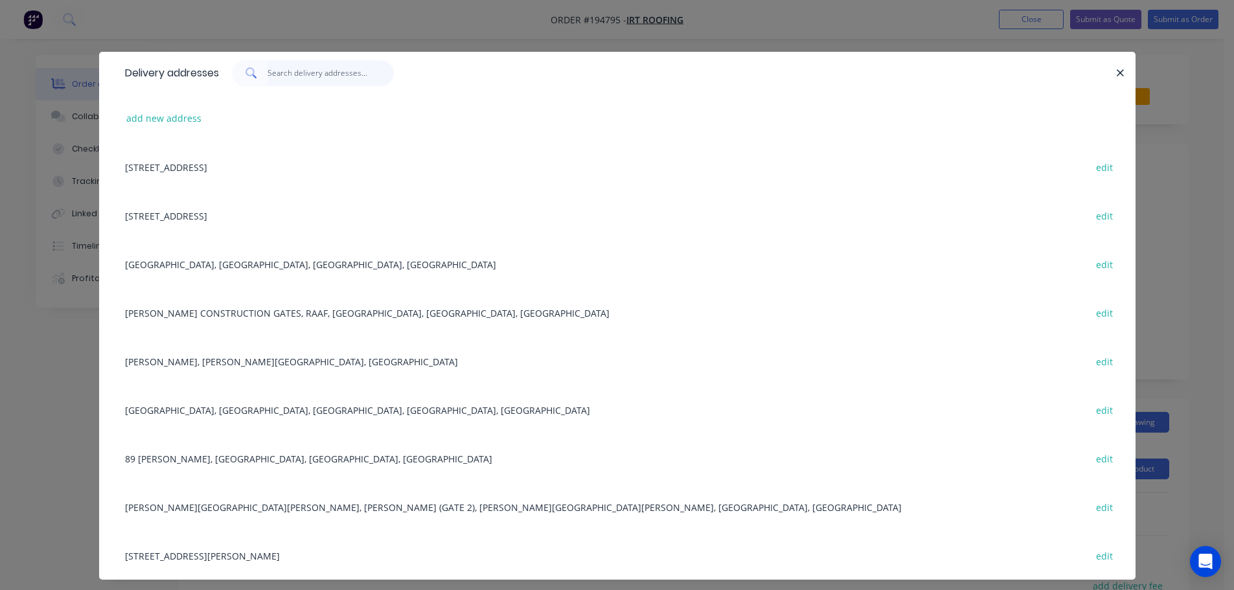
click at [274, 80] on input "text" at bounding box center [330, 73] width 126 height 26
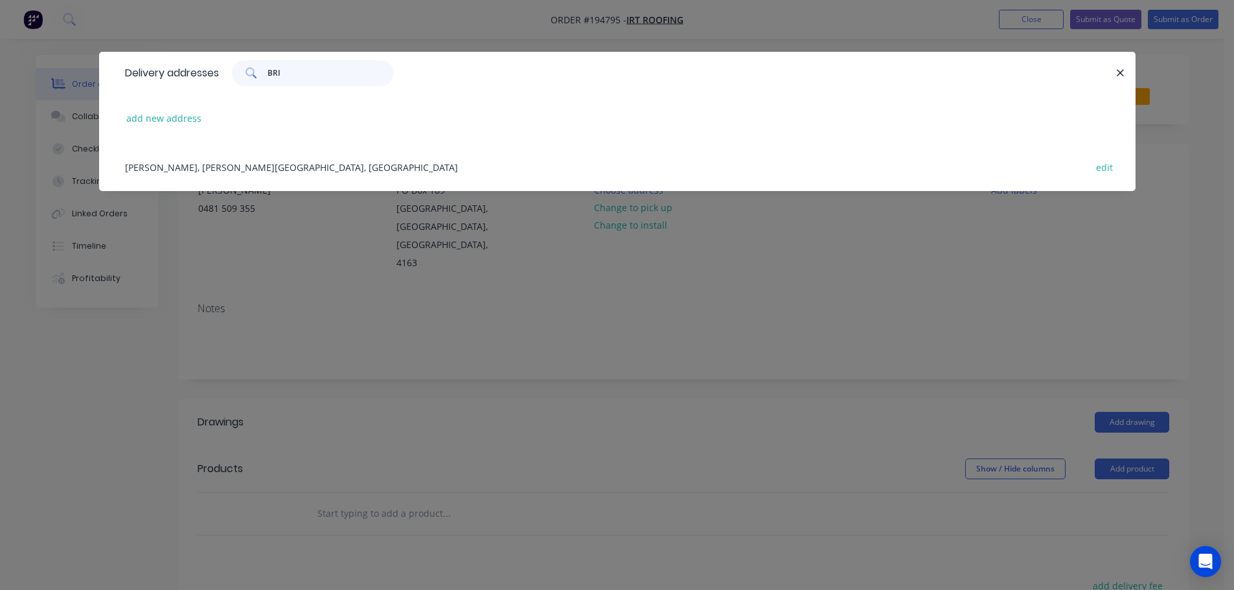
type input "BRI"
click at [243, 153] on div "Victoria Barracks, Petrie Terrace, BRISBANE edit" at bounding box center [617, 166] width 997 height 49
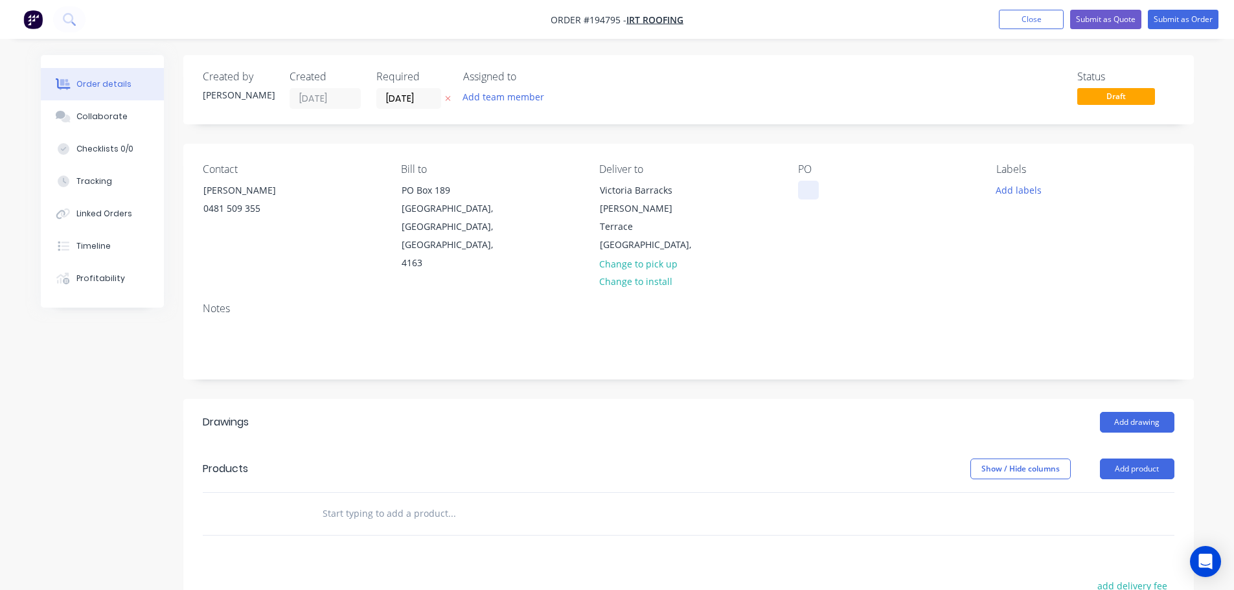
click at [801, 192] on div at bounding box center [808, 190] width 21 height 19
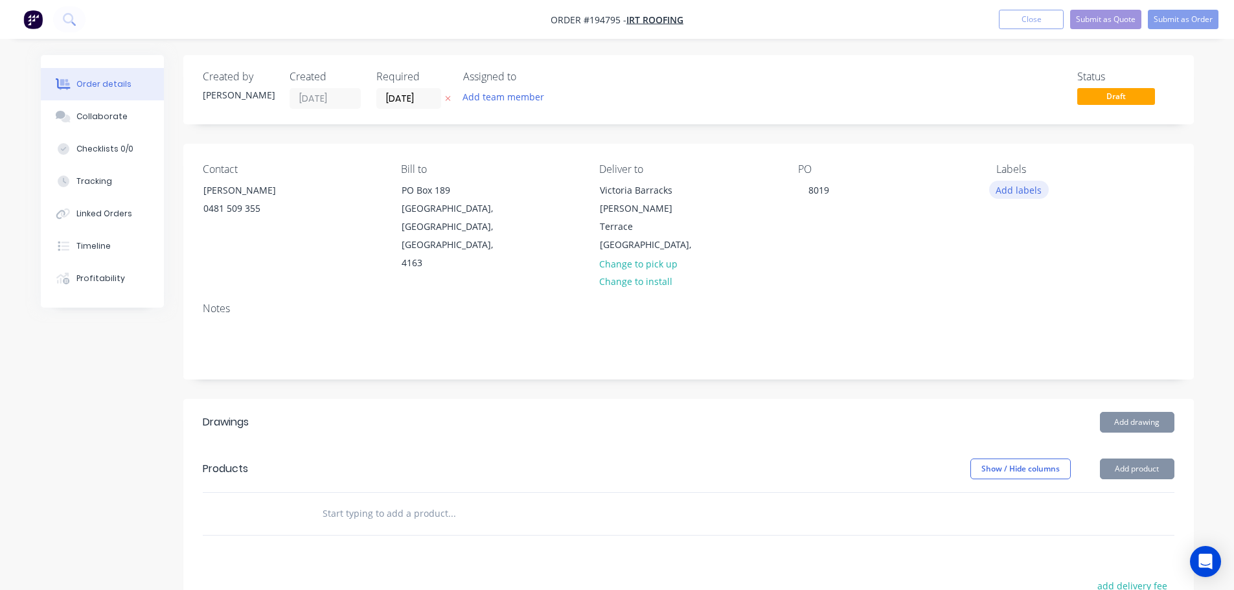
click at [1032, 190] on button "Add labels" at bounding box center [1019, 189] width 60 height 17
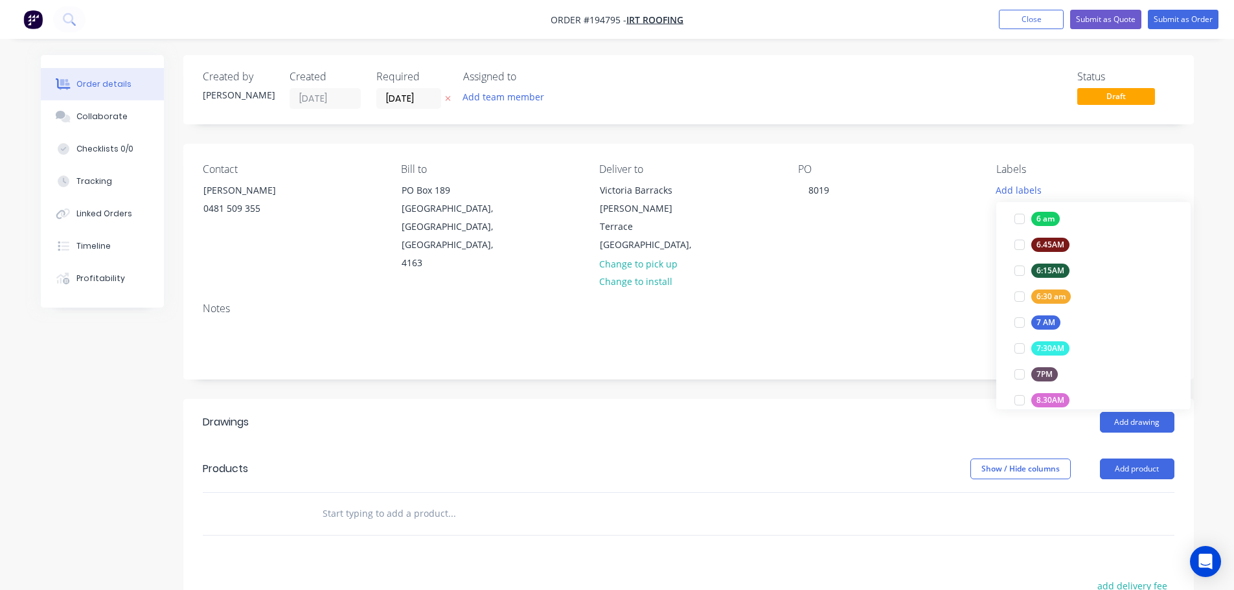
scroll to position [324, 0]
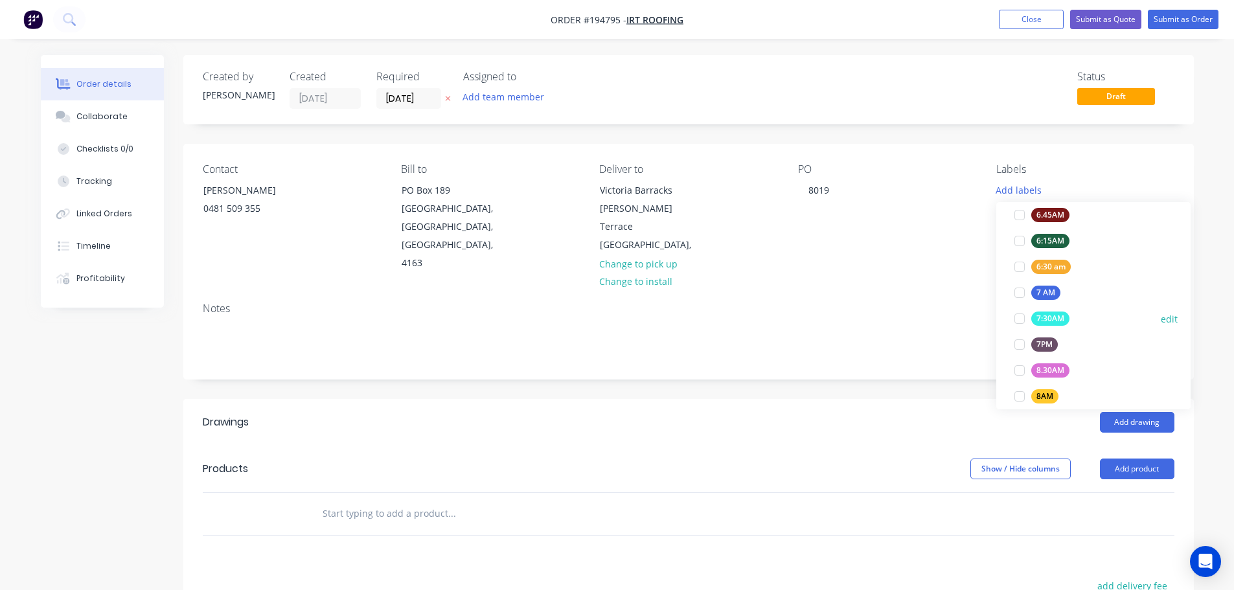
click at [1019, 319] on div at bounding box center [1019, 319] width 26 height 26
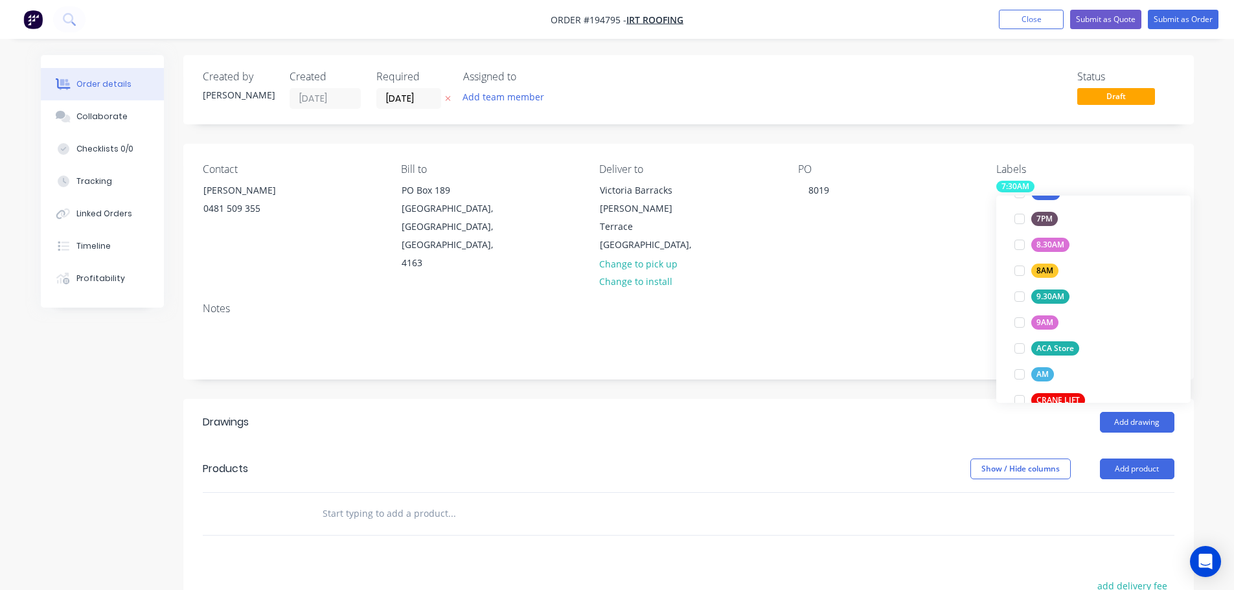
scroll to position [453, 0]
click at [1022, 385] on div at bounding box center [1019, 390] width 26 height 26
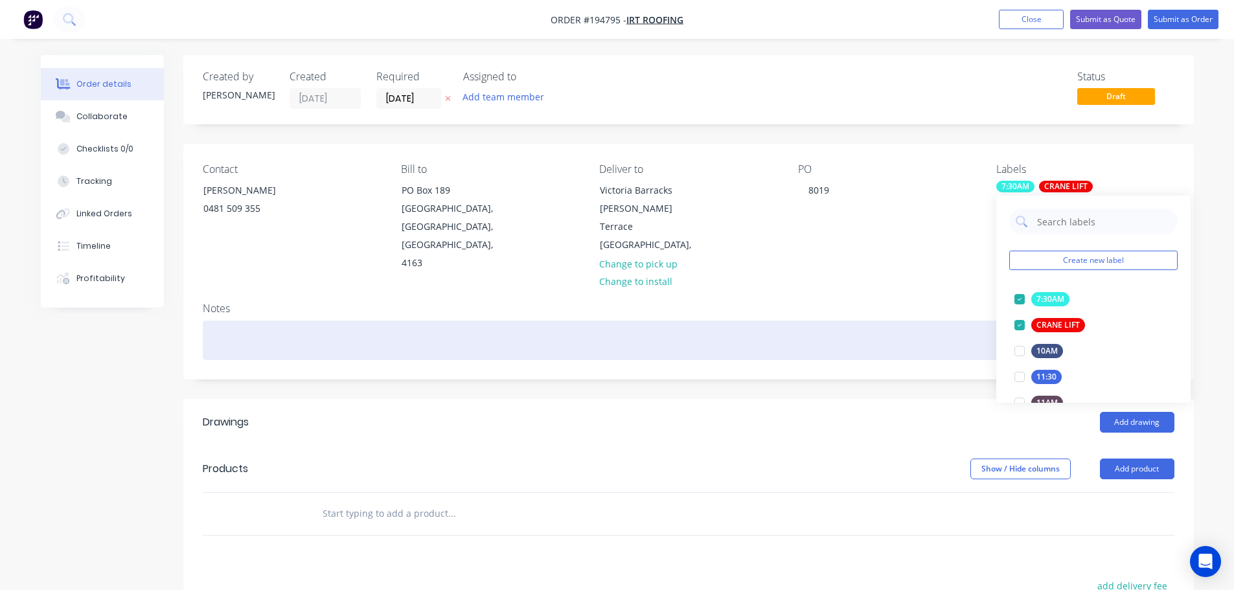
click at [782, 321] on div at bounding box center [689, 341] width 972 height 40
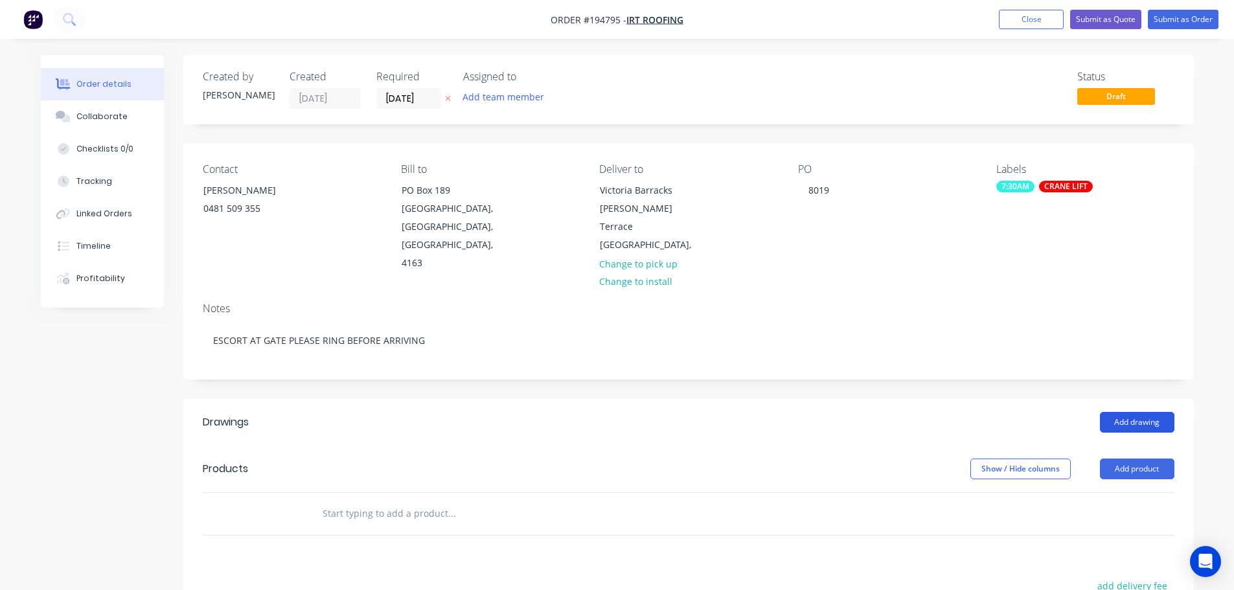
click at [1125, 412] on button "Add drawing" at bounding box center [1137, 422] width 74 height 21
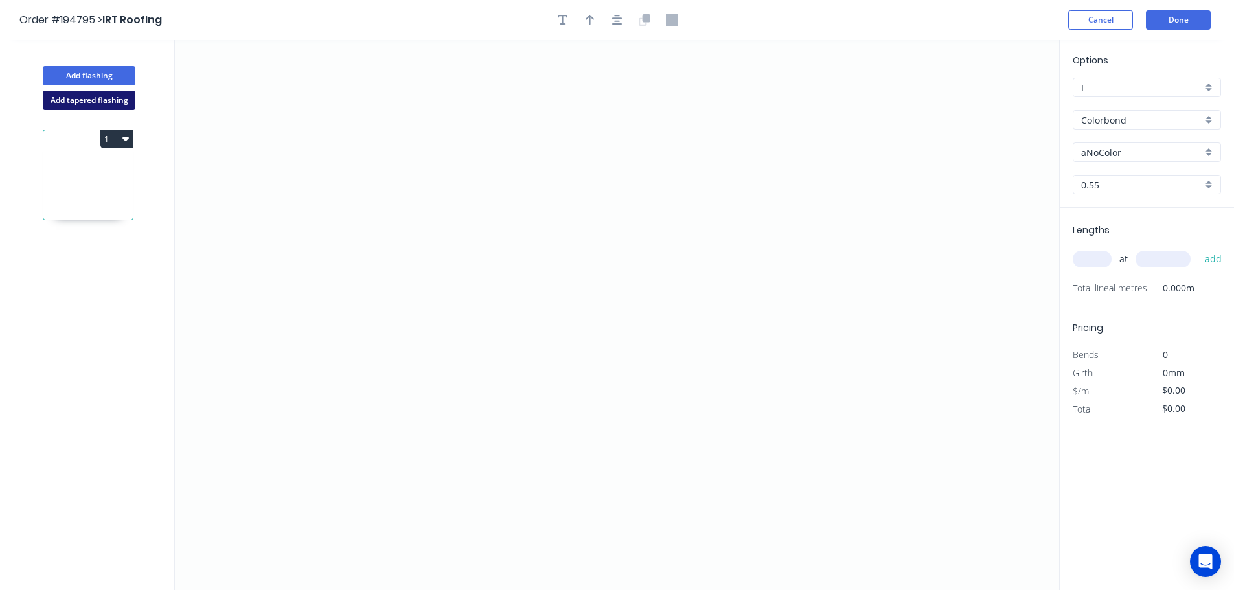
click at [117, 101] on button "Add tapered flashing" at bounding box center [89, 100] width 93 height 19
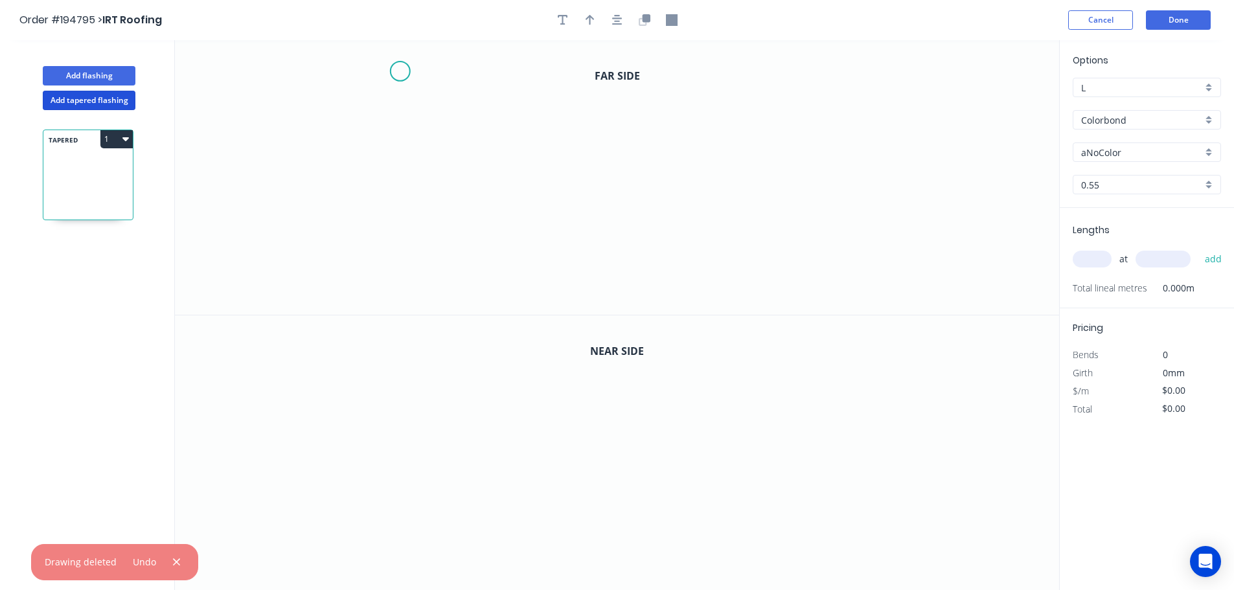
click at [400, 71] on icon "0" at bounding box center [617, 177] width 884 height 275
click at [401, 278] on icon "0" at bounding box center [617, 177] width 884 height 275
click at [736, 286] on icon "0 ?" at bounding box center [617, 177] width 884 height 275
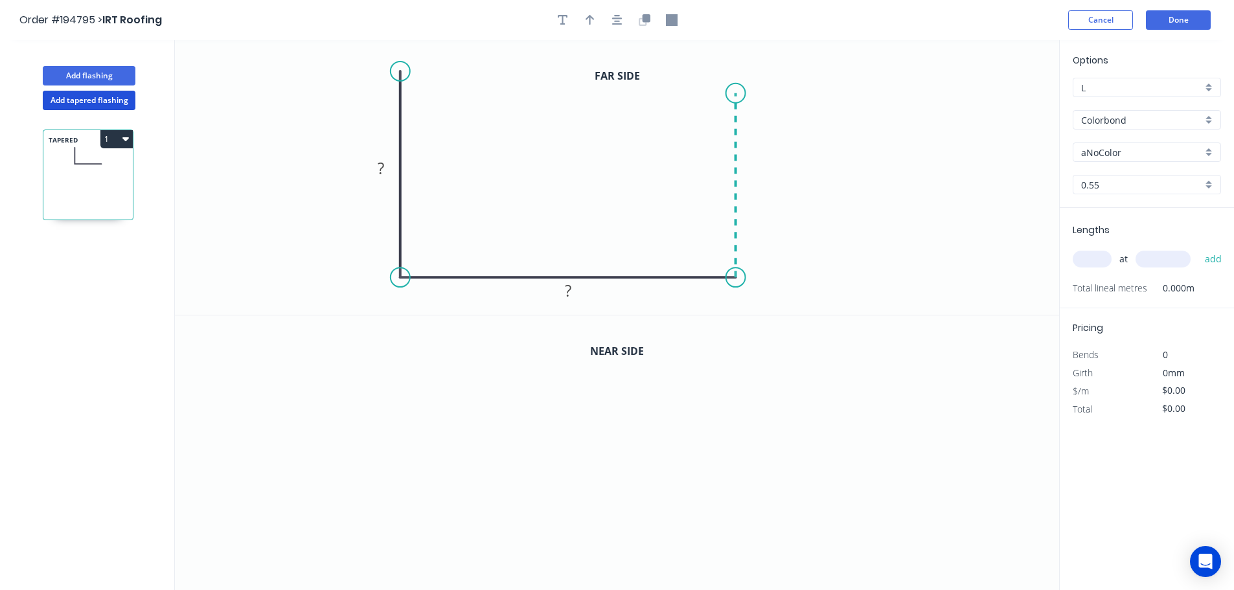
click at [730, 93] on icon "0 ? ?" at bounding box center [617, 177] width 884 height 275
click at [955, 63] on icon "0 ? ? ?" at bounding box center [617, 177] width 884 height 275
drag, startPoint x: 405, startPoint y: 72, endPoint x: 407, endPoint y: 93, distance: 21.4
click at [407, 93] on circle at bounding box center [400, 93] width 19 height 19
drag, startPoint x: 403, startPoint y: 90, endPoint x: 404, endPoint y: 108, distance: 17.5
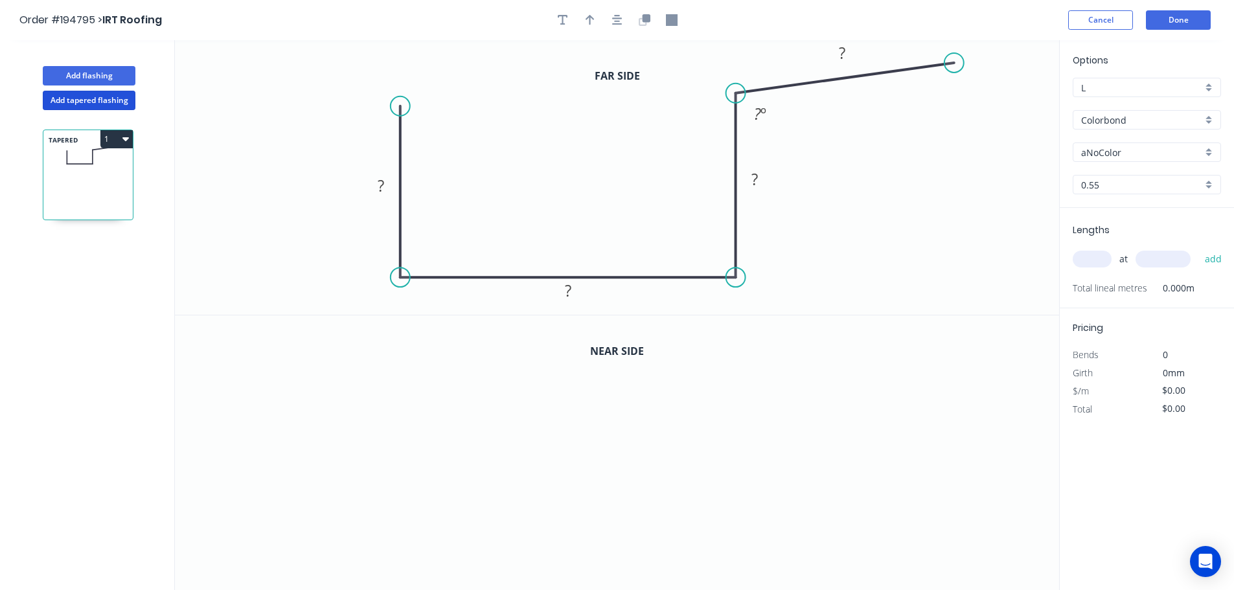
click at [404, 108] on circle at bounding box center [400, 106] width 19 height 19
click at [614, 21] on icon "button" at bounding box center [617, 20] width 10 height 12
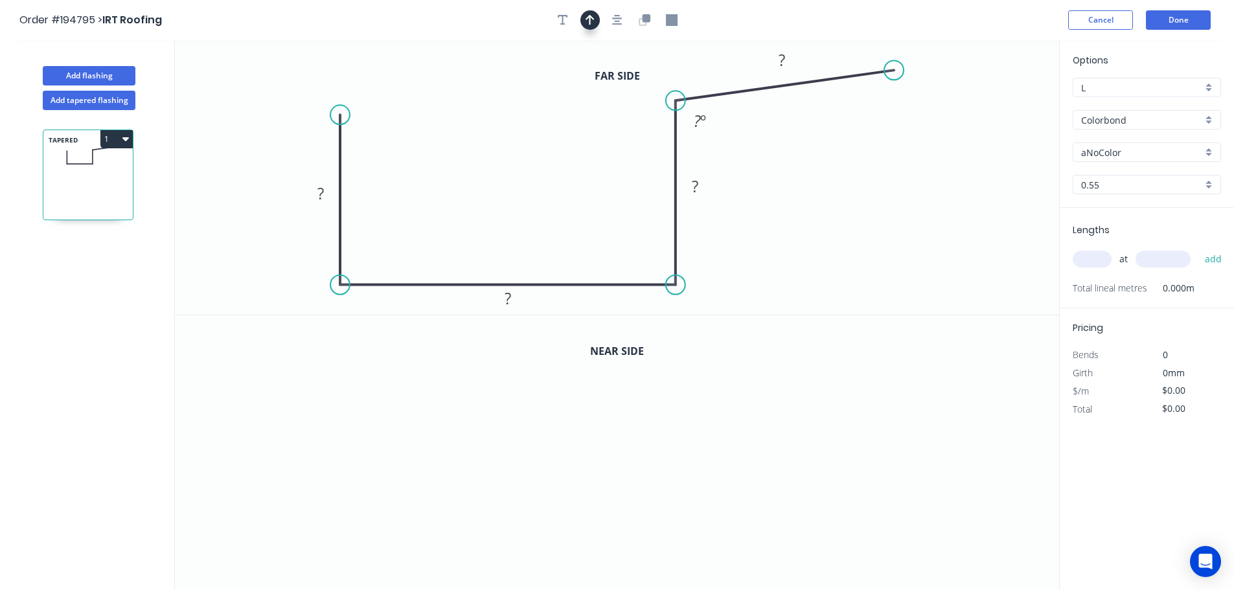
click at [587, 23] on icon "button" at bounding box center [589, 20] width 9 height 12
drag, startPoint x: 991, startPoint y: 103, endPoint x: 247, endPoint y: 235, distance: 755.2
click at [254, 227] on icon at bounding box center [260, 206] width 12 height 41
drag, startPoint x: 247, startPoint y: 236, endPoint x: 238, endPoint y: 248, distance: 15.3
click at [238, 248] on icon at bounding box center [223, 248] width 41 height 12
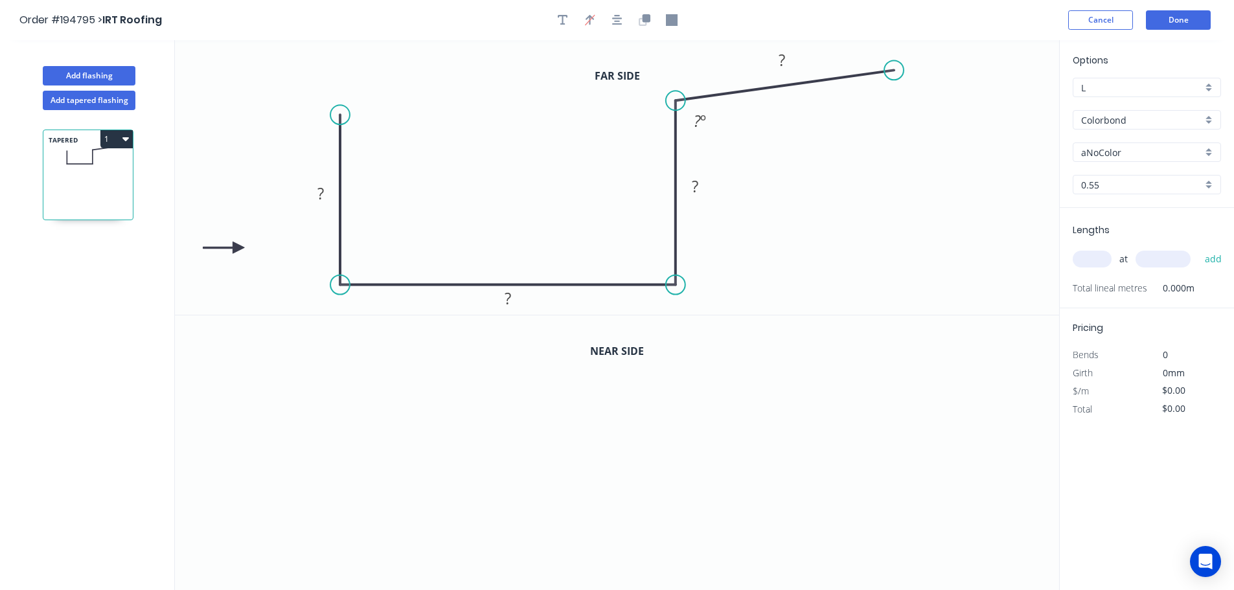
click at [238, 248] on icon at bounding box center [223, 248] width 41 height 12
click at [597, 21] on button "button" at bounding box center [589, 19] width 19 height 19
click at [328, 198] on rect at bounding box center [321, 194] width 26 height 18
click at [644, 23] on icon "button" at bounding box center [645, 20] width 12 height 12
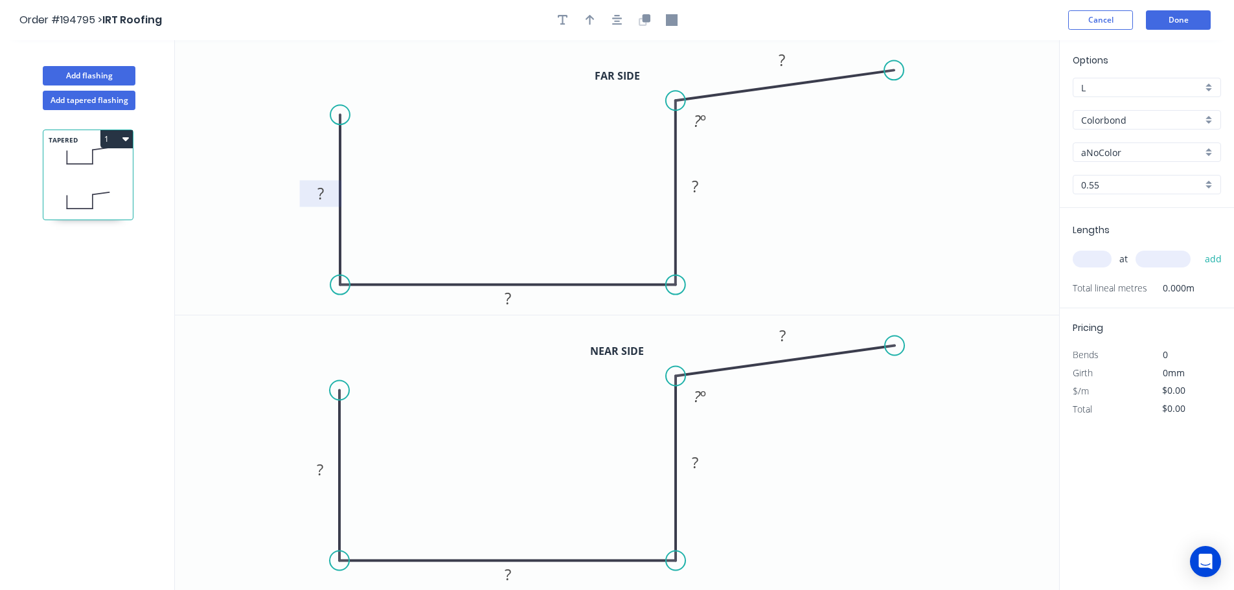
click at [324, 196] on tspan "?" at bounding box center [320, 193] width 6 height 21
click at [332, 463] on rect at bounding box center [320, 470] width 26 height 18
type input "$20.23"
click at [1144, 124] on input "Colorbond" at bounding box center [1141, 120] width 121 height 14
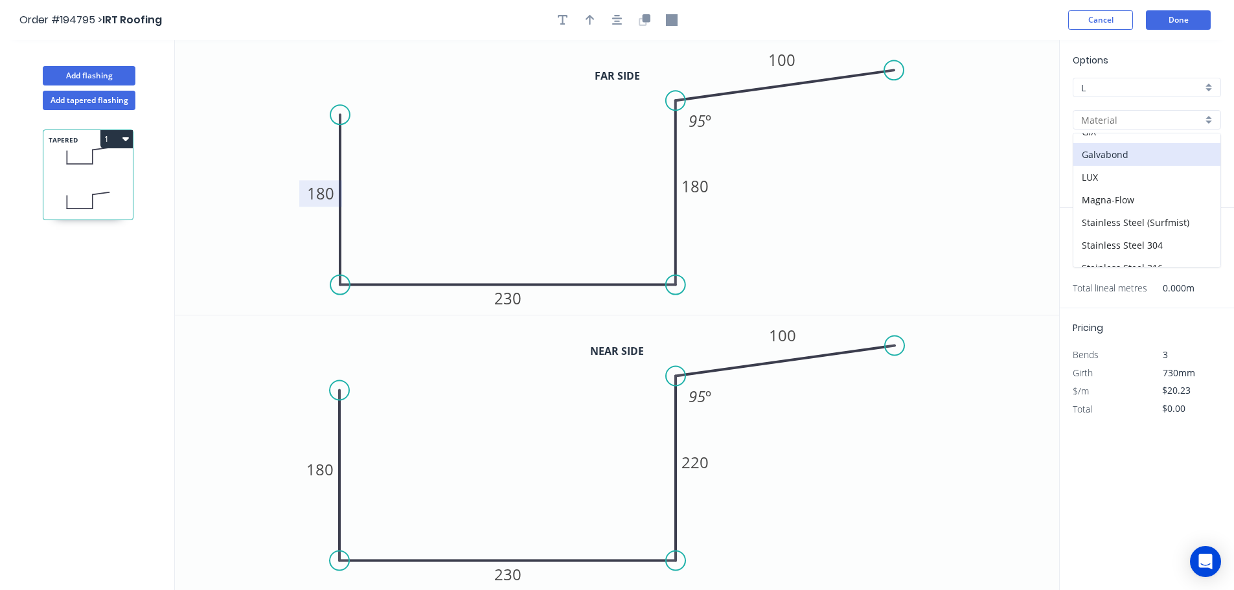
scroll to position [259, 0]
click at [1160, 208] on div "Stainless Steel 316" at bounding box center [1146, 203] width 147 height 23
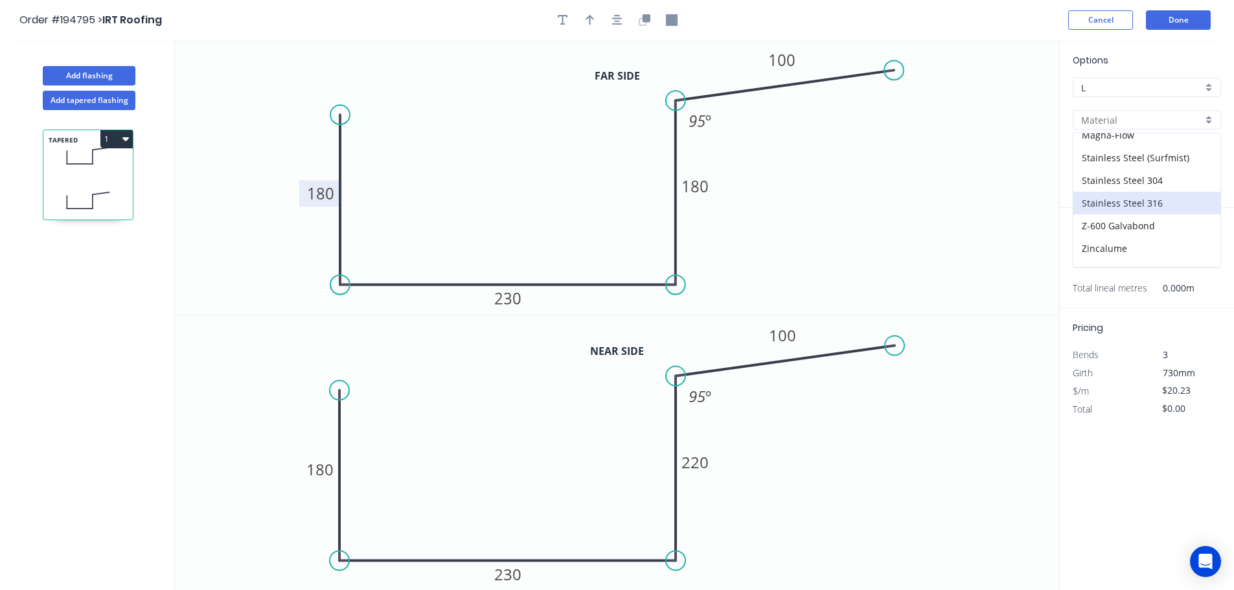
type input "Stainless Steel 316"
type input "2B"
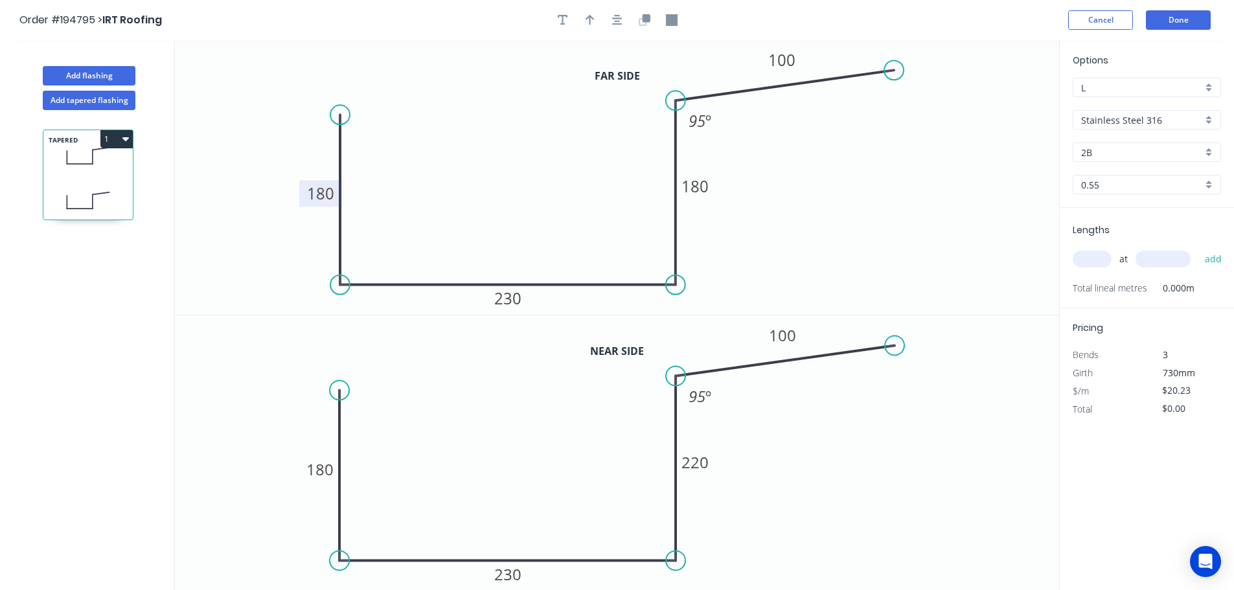
type input "$69.37"
click at [1140, 187] on input "0.55" at bounding box center [1141, 185] width 121 height 14
click at [1142, 253] on div "0.9" at bounding box center [1146, 255] width 147 height 23
type input "0.9"
type input "$110.23"
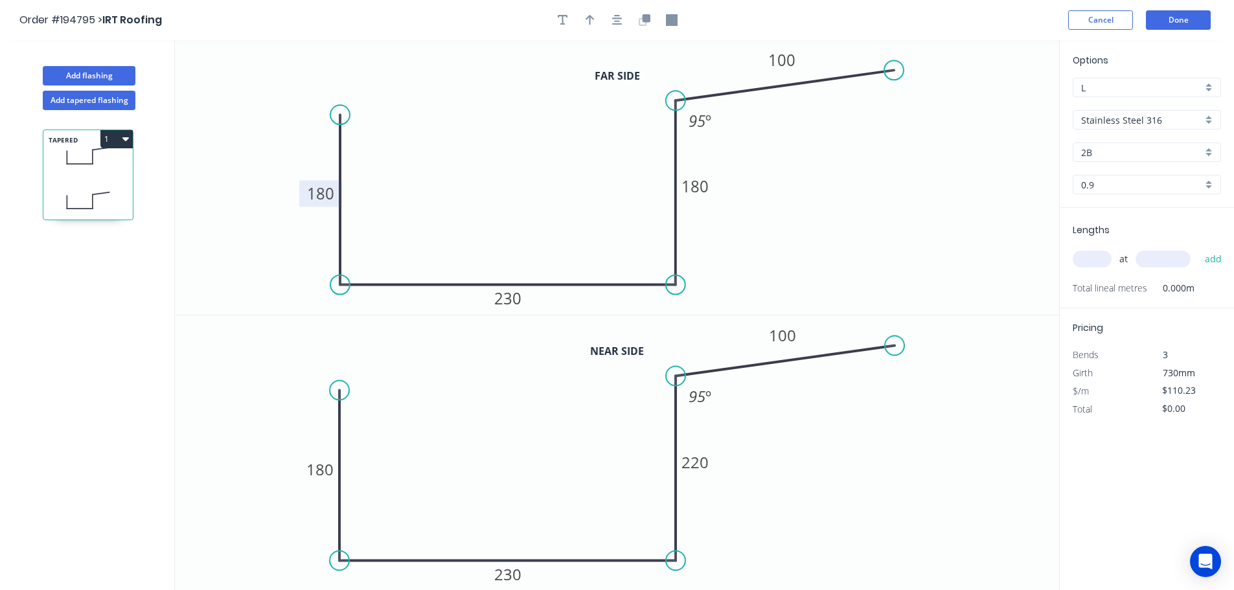
click at [1104, 265] on input "text" at bounding box center [1092, 259] width 39 height 17
type input "1"
type input "7500"
click at [1198, 248] on button "add" at bounding box center [1213, 259] width 30 height 22
click at [117, 138] on button "1" at bounding box center [116, 139] width 32 height 18
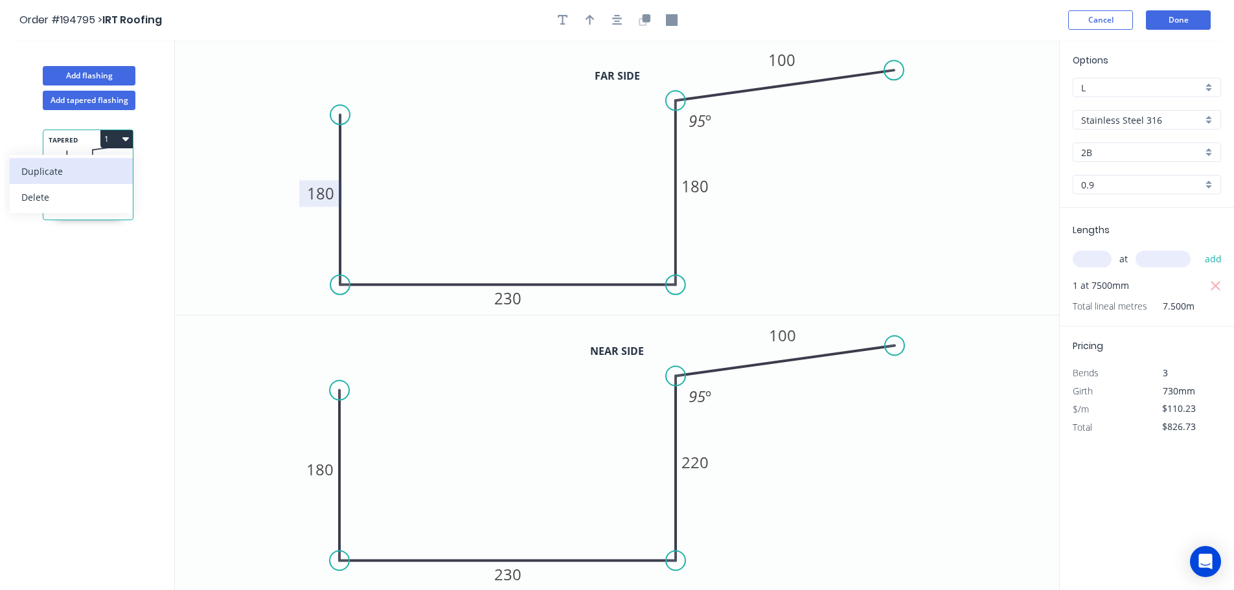
click at [93, 163] on div "Duplicate" at bounding box center [71, 171] width 100 height 19
type input "$0.00"
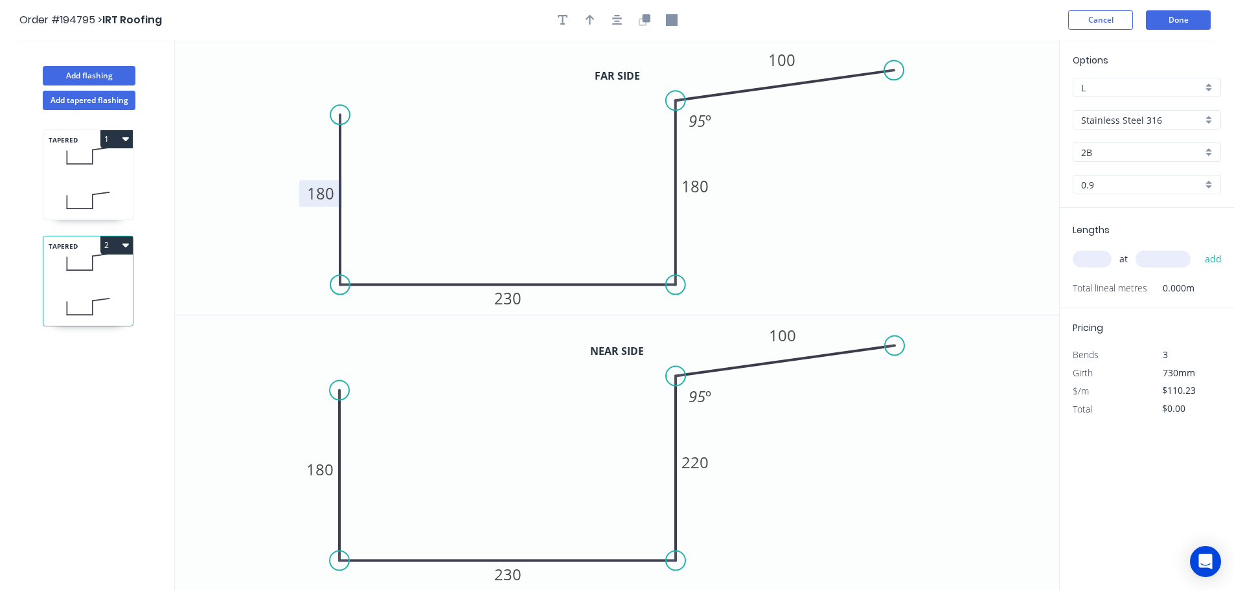
click at [323, 190] on tspan "180" at bounding box center [320, 193] width 27 height 21
click at [324, 473] on tspan "180" at bounding box center [319, 469] width 27 height 21
type input "$110.23"
click at [136, 179] on div "TAPERED 1 TAPERED 2" at bounding box center [89, 362] width 170 height 504
click at [52, 187] on icon at bounding box center [87, 200] width 89 height 38
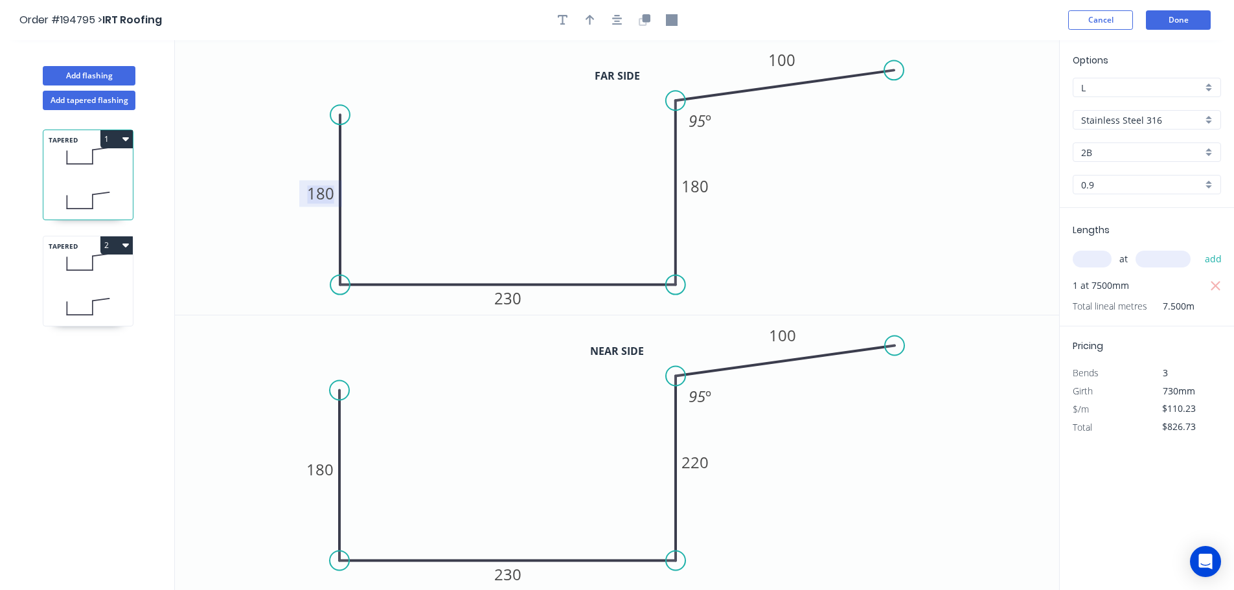
click at [323, 189] on tspan "180" at bounding box center [320, 193] width 27 height 21
click at [121, 288] on icon at bounding box center [87, 307] width 89 height 38
type input "$0.00"
click at [1100, 253] on input "text" at bounding box center [1092, 259] width 39 height 17
type input "1"
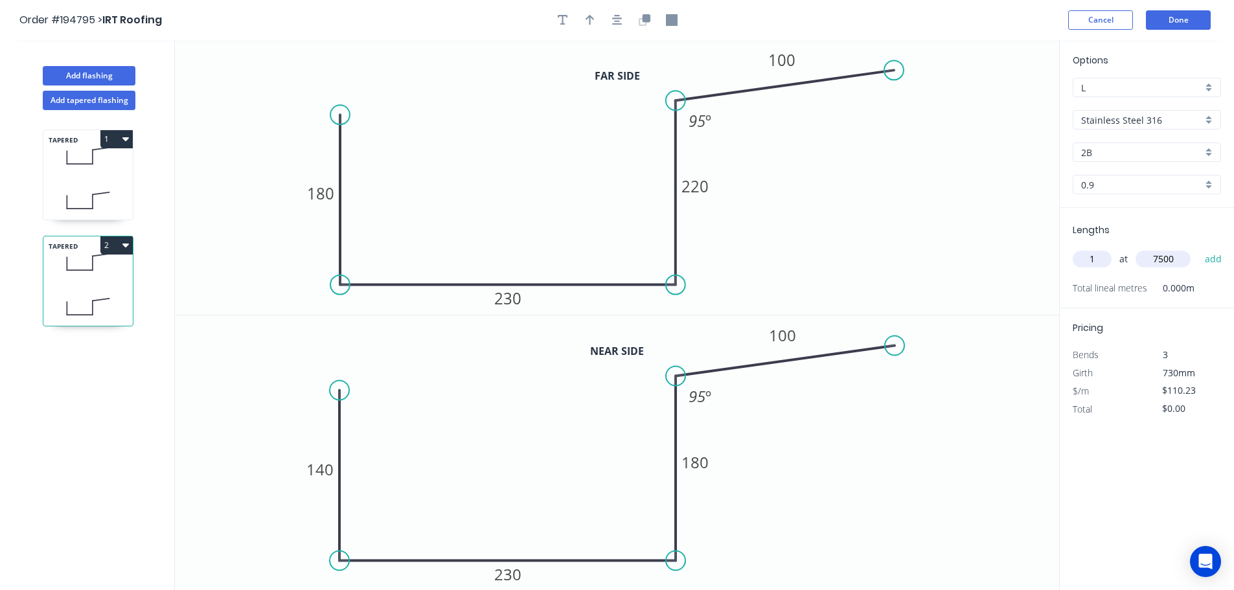
type input "7500"
click at [1198, 248] on button "add" at bounding box center [1213, 259] width 30 height 22
click at [127, 245] on icon "button" at bounding box center [125, 246] width 6 height 4
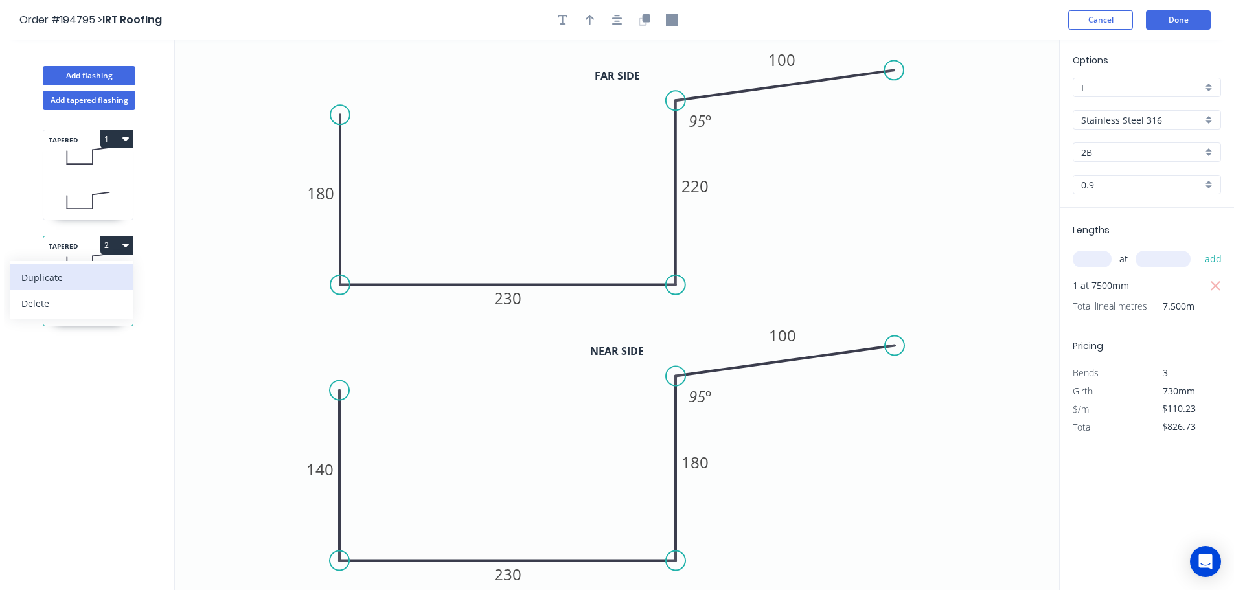
click at [60, 277] on div "Duplicate" at bounding box center [71, 277] width 100 height 19
type input "$0.00"
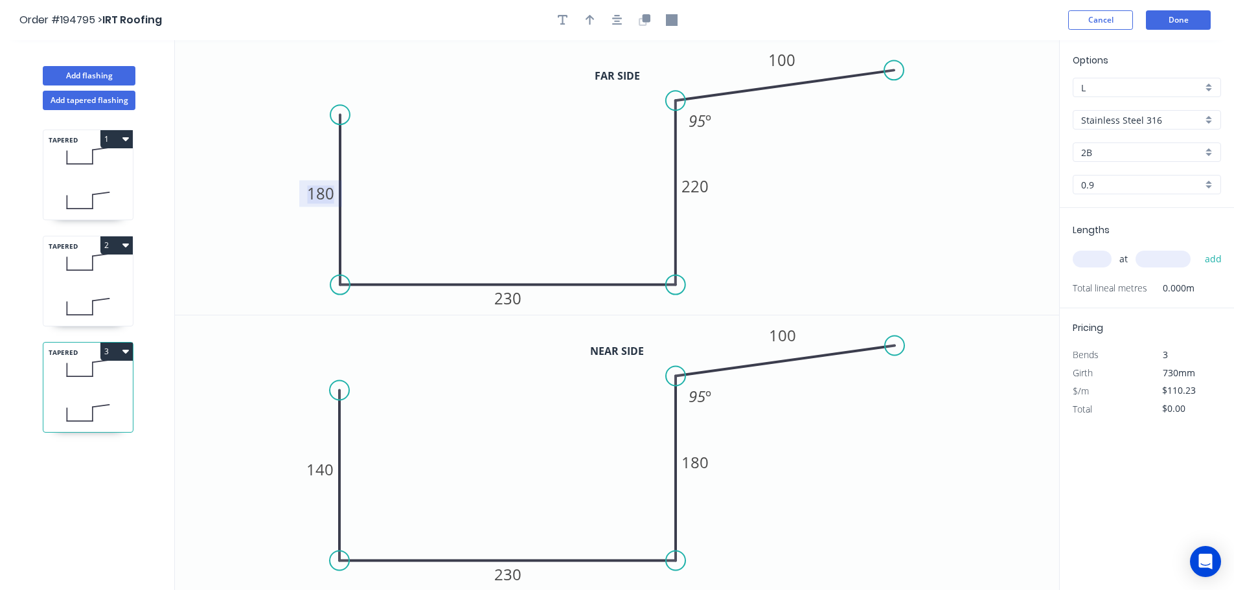
click at [327, 196] on tspan "180" at bounding box center [320, 193] width 27 height 21
click at [324, 463] on tspan "140" at bounding box center [319, 469] width 27 height 21
click at [1094, 262] on input "text" at bounding box center [1092, 259] width 39 height 17
type input "1"
type input "7500"
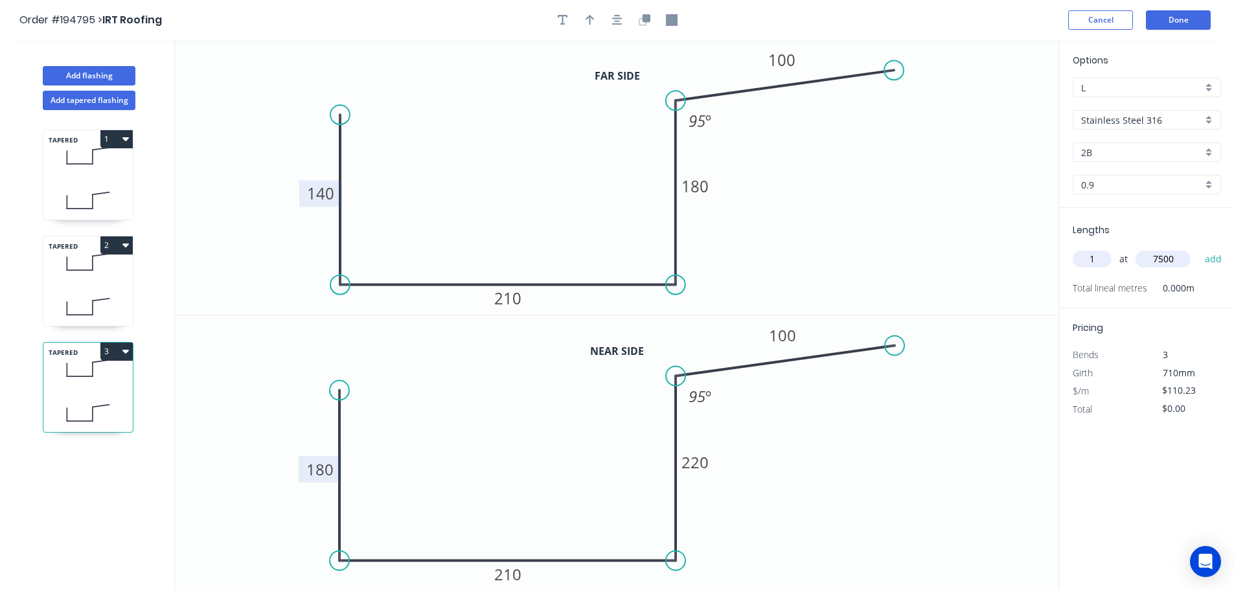
click at [1198, 248] on button "add" at bounding box center [1213, 259] width 30 height 22
click at [110, 353] on button "3" at bounding box center [116, 352] width 32 height 18
click at [89, 380] on div "Duplicate" at bounding box center [71, 383] width 100 height 19
type input "$0.00"
click at [310, 194] on tspan "140" at bounding box center [320, 193] width 27 height 21
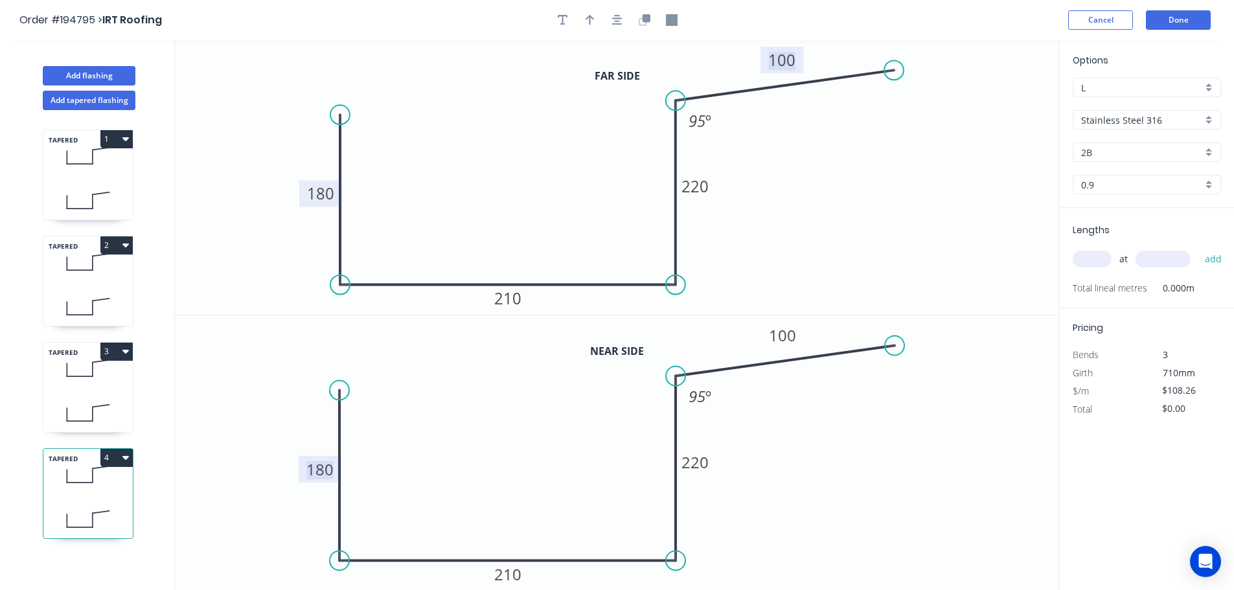
click at [323, 472] on tspan "180" at bounding box center [319, 469] width 27 height 21
type input "$110.23"
click at [1095, 261] on input "text" at bounding box center [1092, 259] width 39 height 17
type input "1"
type input "7500"
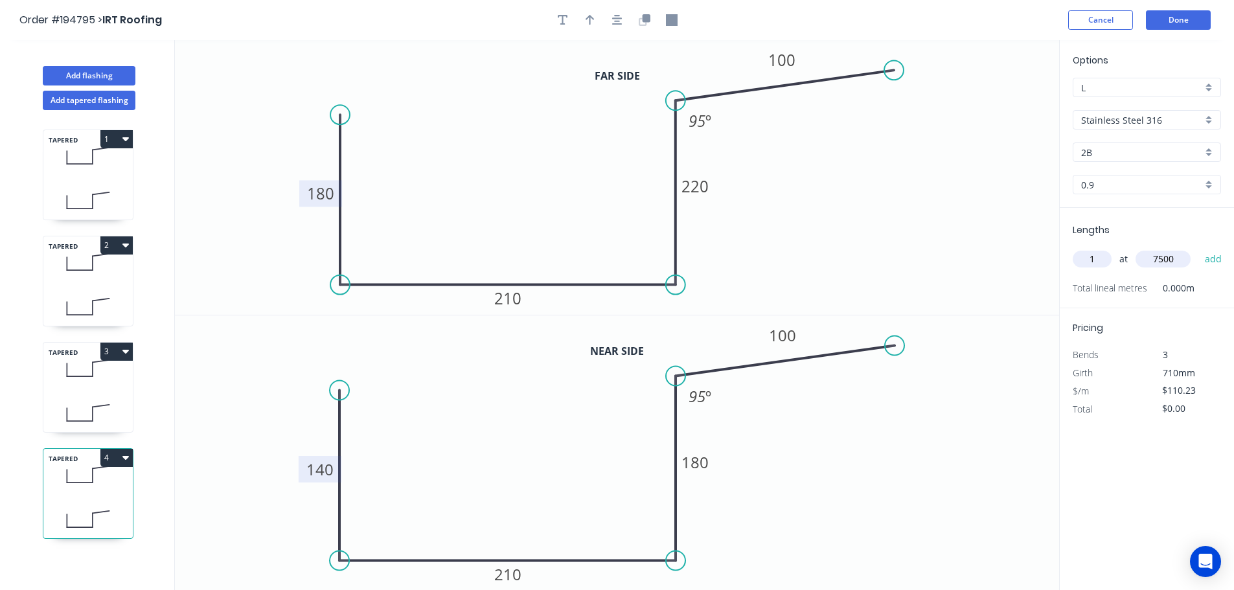
click at [1198, 248] on button "add" at bounding box center [1213, 259] width 30 height 22
type input "$826.73"
click at [1185, 12] on button "Done" at bounding box center [1178, 19] width 65 height 19
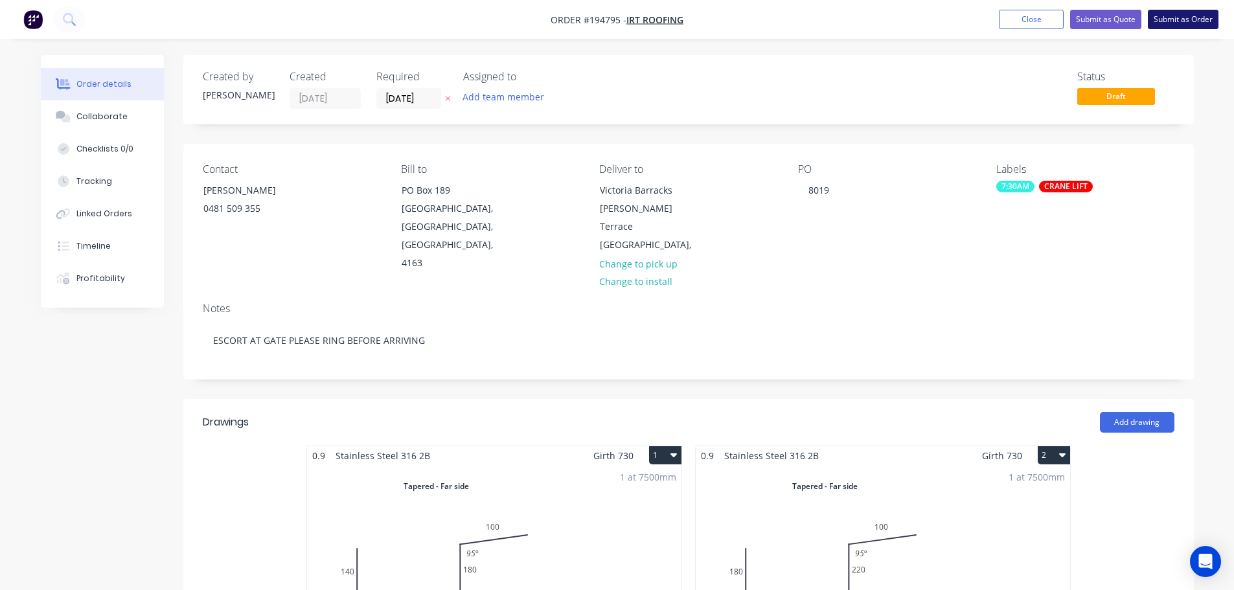
click at [1174, 28] on button "Submit as Order" at bounding box center [1183, 19] width 71 height 19
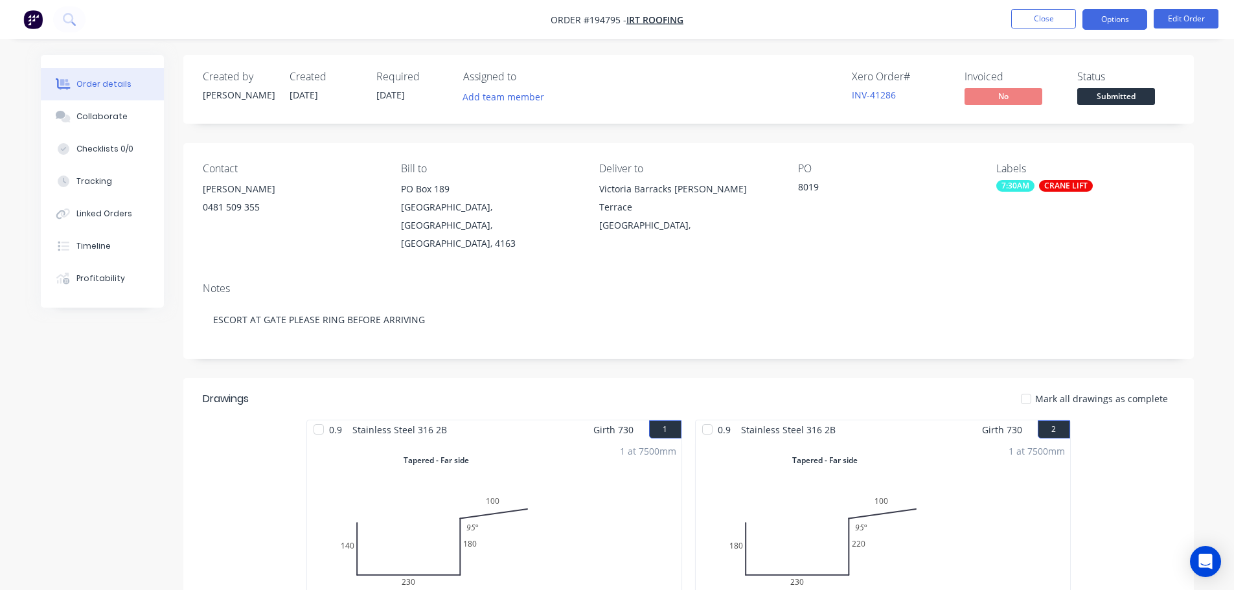
click at [1124, 29] on button "Options" at bounding box center [1114, 19] width 65 height 21
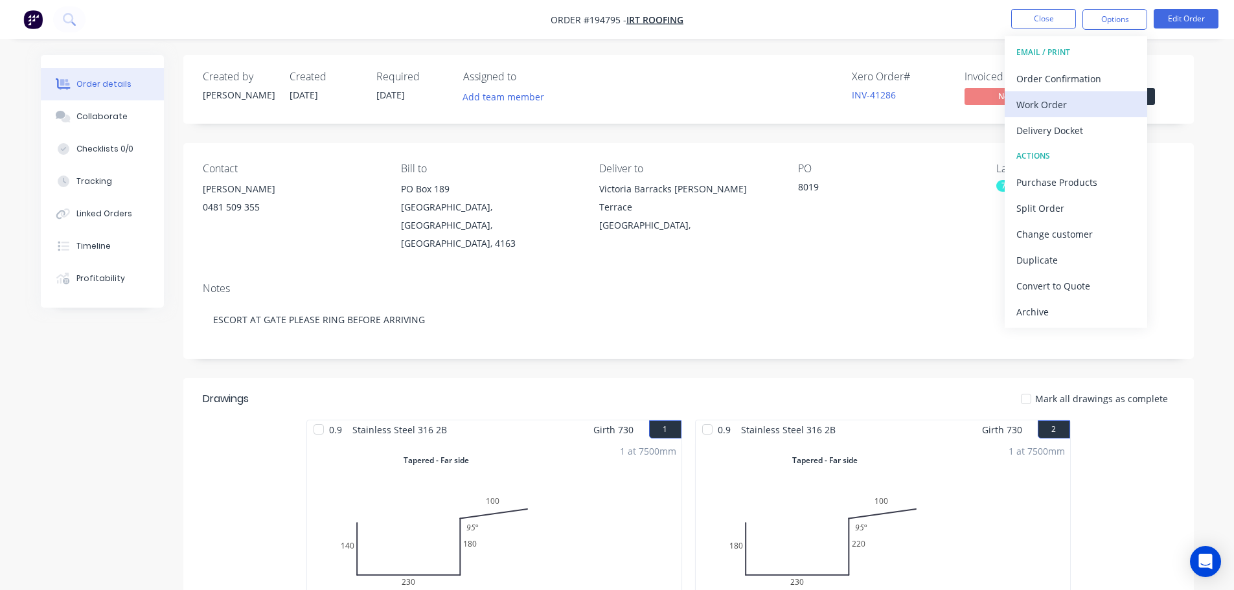
click at [1080, 102] on div "Work Order" at bounding box center [1075, 104] width 119 height 19
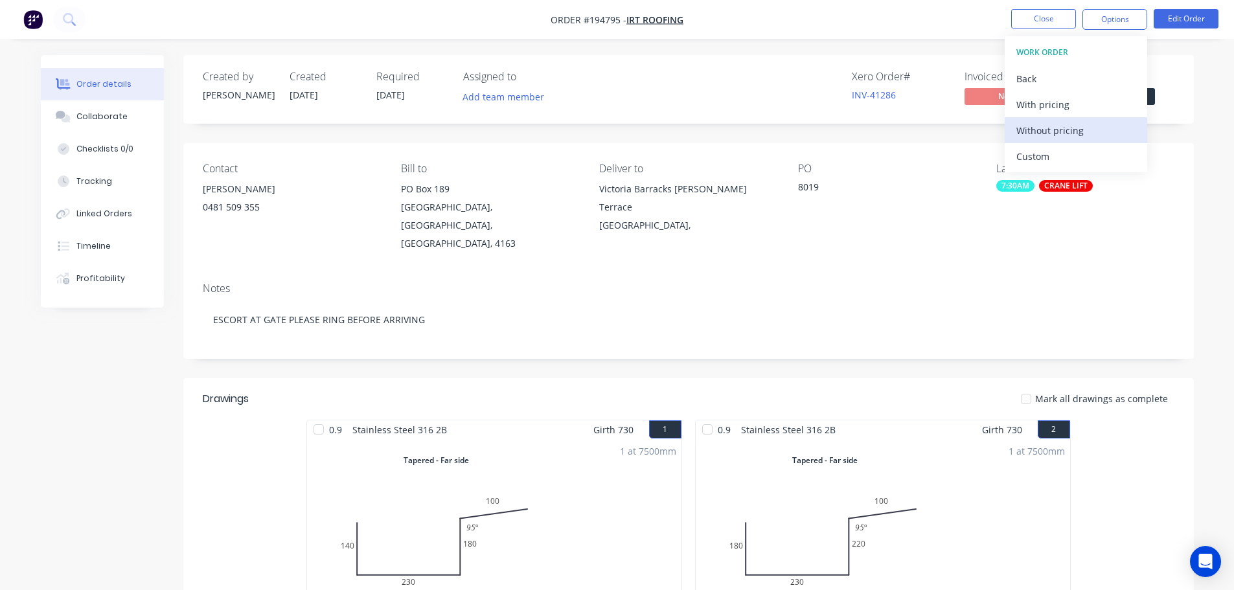
click at [1070, 139] on div "Without pricing" at bounding box center [1075, 130] width 119 height 19
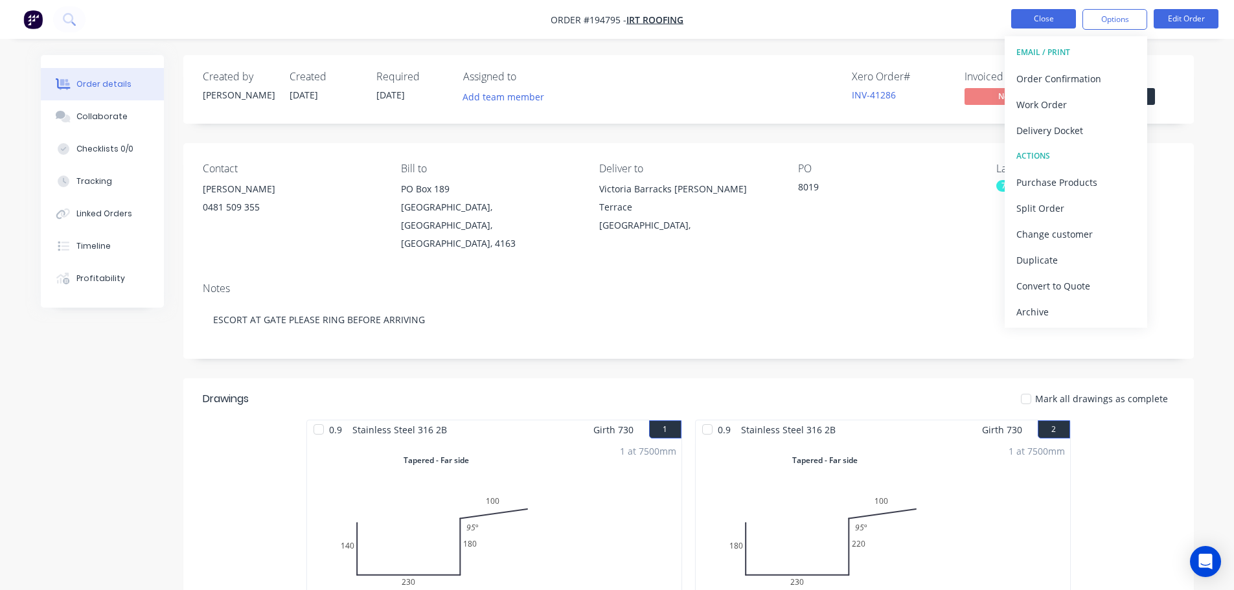
click at [1035, 14] on button "Close" at bounding box center [1043, 18] width 65 height 19
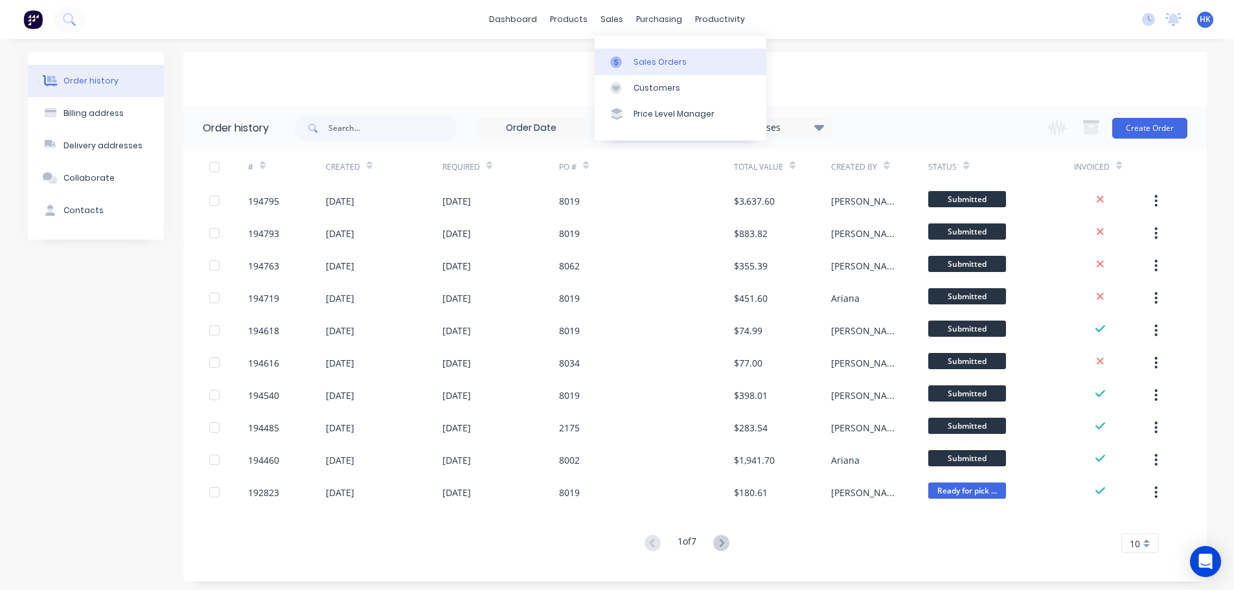
click at [649, 59] on div "Sales Orders" at bounding box center [659, 62] width 53 height 12
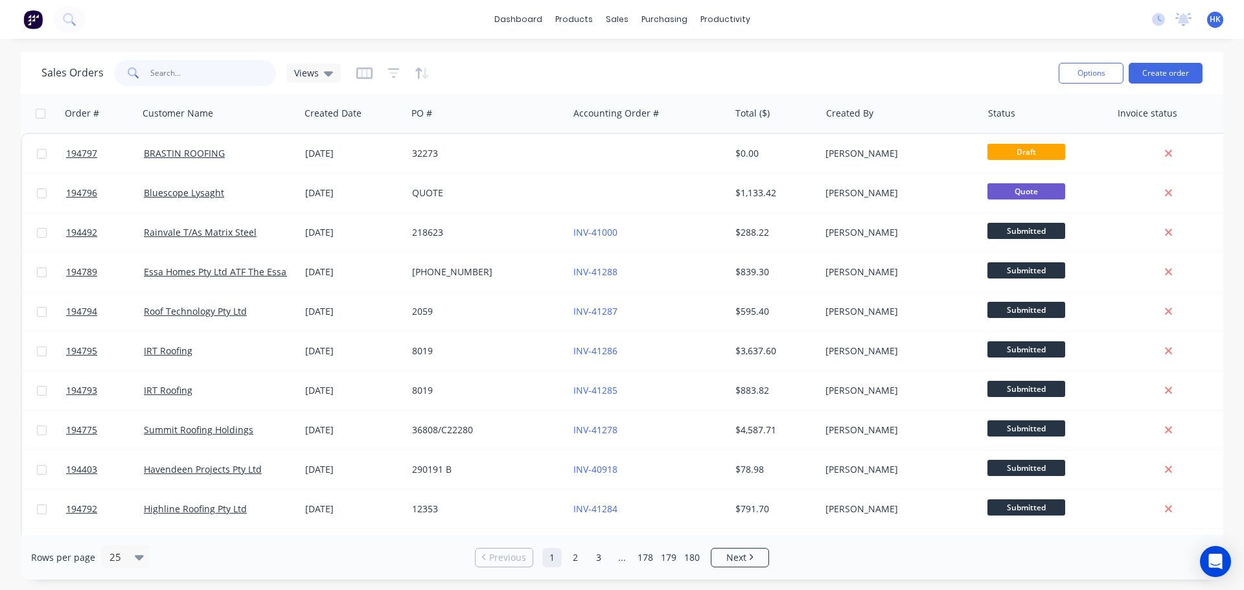
click at [247, 78] on input "text" at bounding box center [213, 73] width 126 height 26
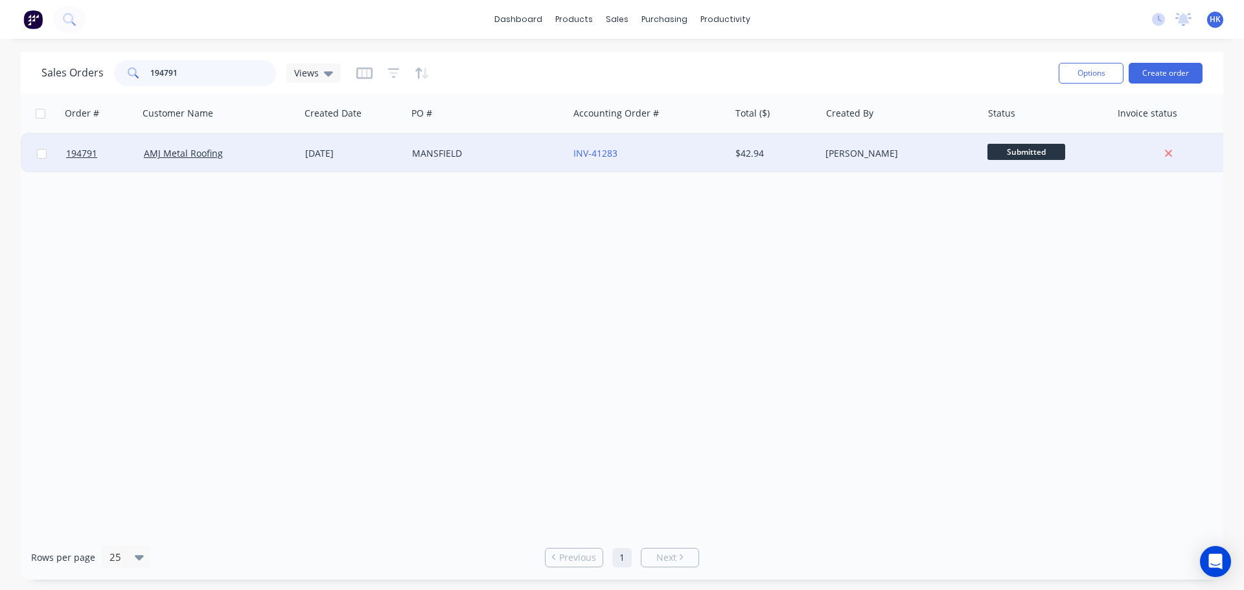
type input "194791"
click at [481, 155] on div "MANSFIELD" at bounding box center [484, 153] width 144 height 13
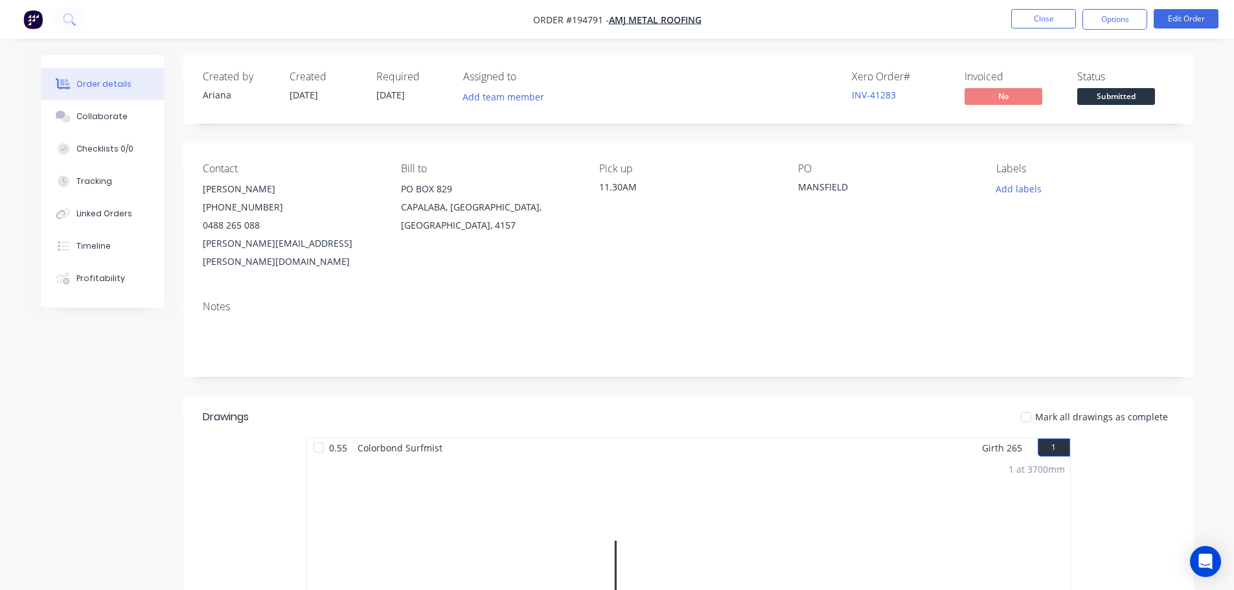
click at [1134, 103] on span "Submitted" at bounding box center [1116, 96] width 78 height 16
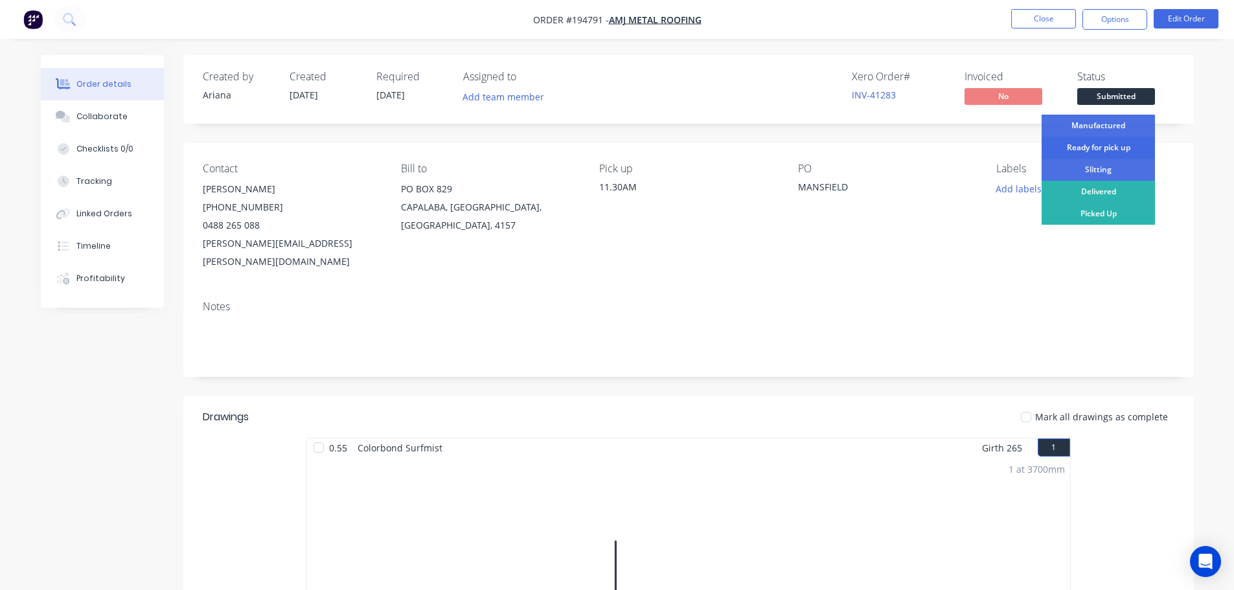
click at [1126, 150] on div "Ready for pick up" at bounding box center [1097, 148] width 113 height 22
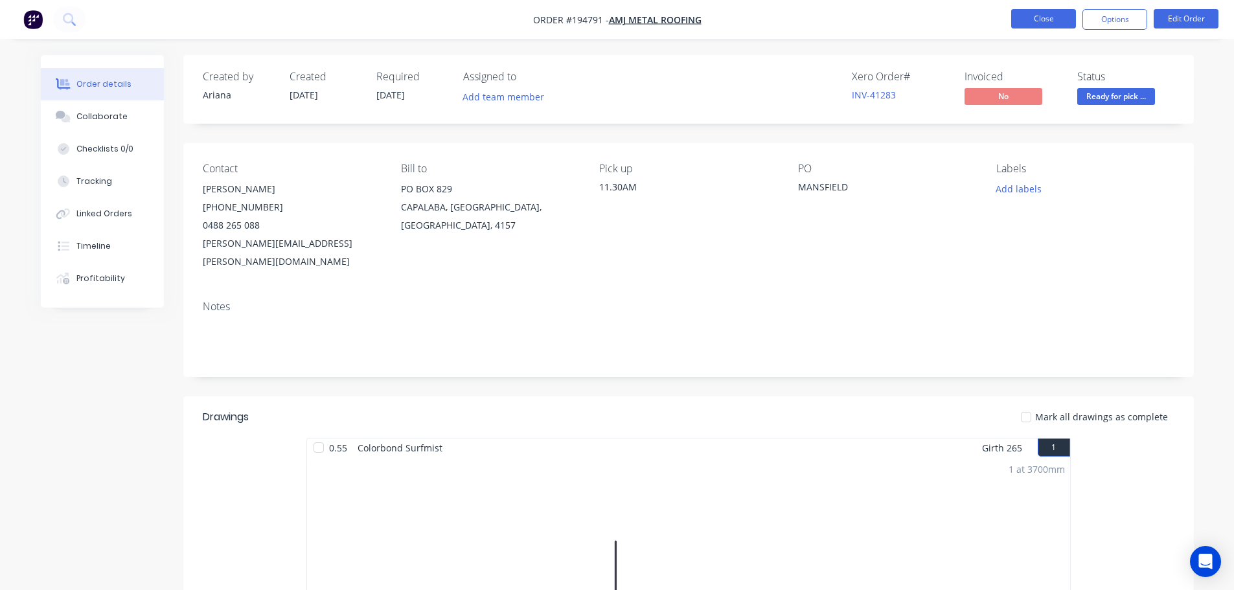
click at [1033, 21] on button "Close" at bounding box center [1043, 18] width 65 height 19
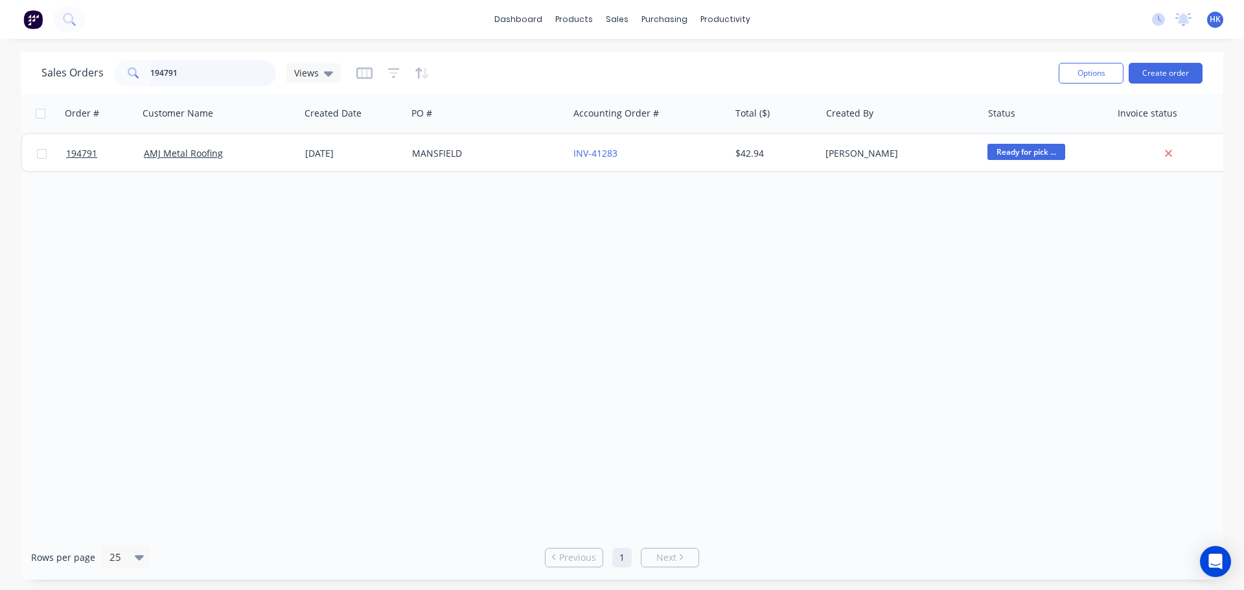
drag, startPoint x: 203, startPoint y: 83, endPoint x: 116, endPoint y: 70, distance: 88.4
click at [116, 70] on div "194791" at bounding box center [195, 73] width 162 height 26
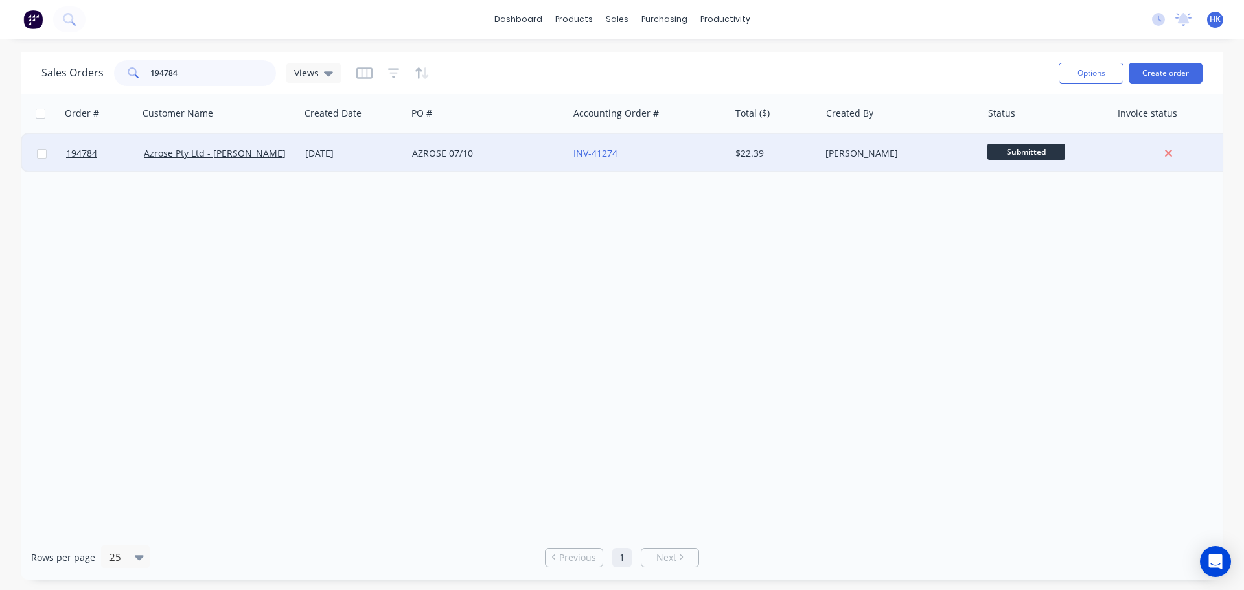
type input "194784"
click at [922, 160] on div "[PERSON_NAME]" at bounding box center [900, 153] width 161 height 39
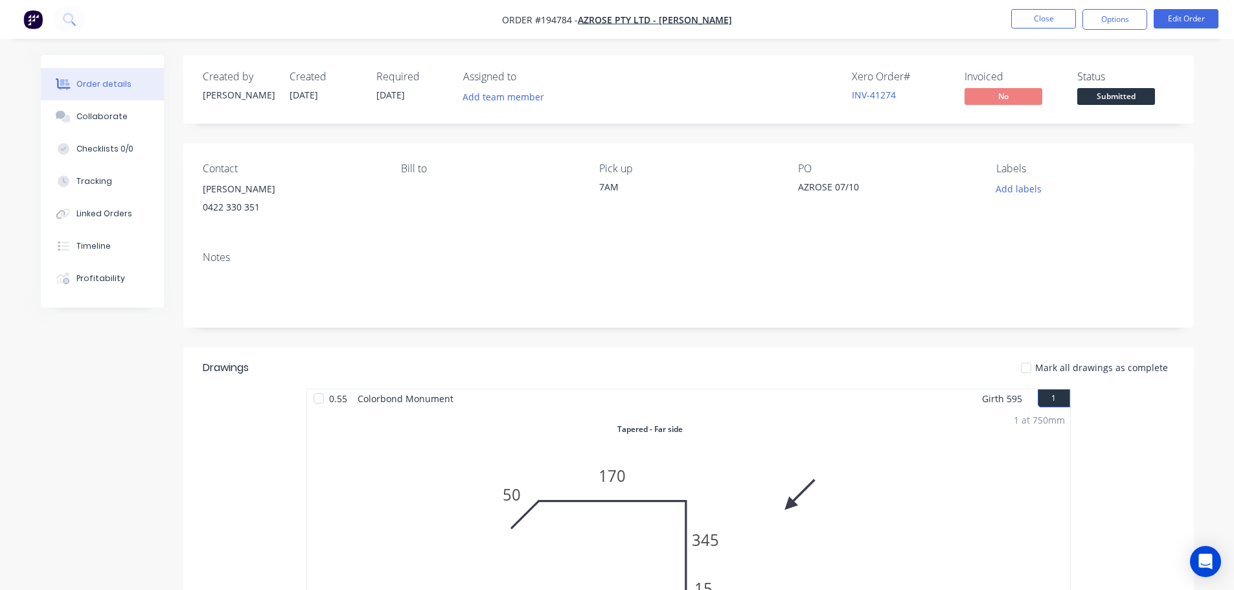
click at [1100, 107] on button "Submitted" at bounding box center [1116, 97] width 78 height 19
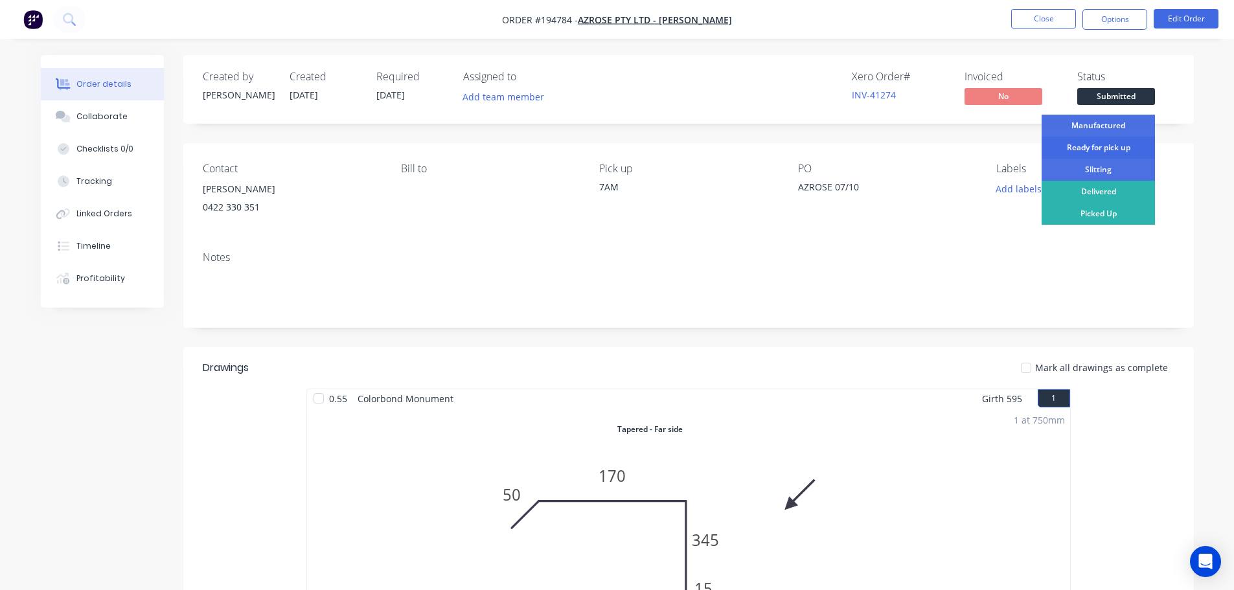
click at [1098, 153] on div "Ready for pick up" at bounding box center [1097, 148] width 113 height 22
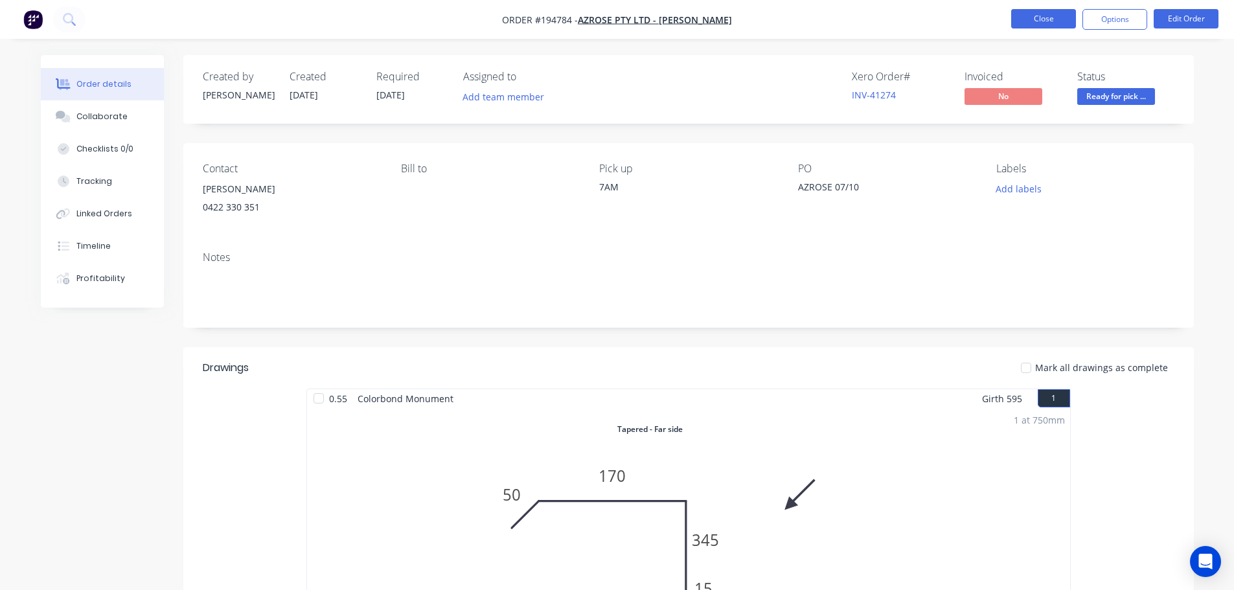
click at [1051, 19] on button "Close" at bounding box center [1043, 18] width 65 height 19
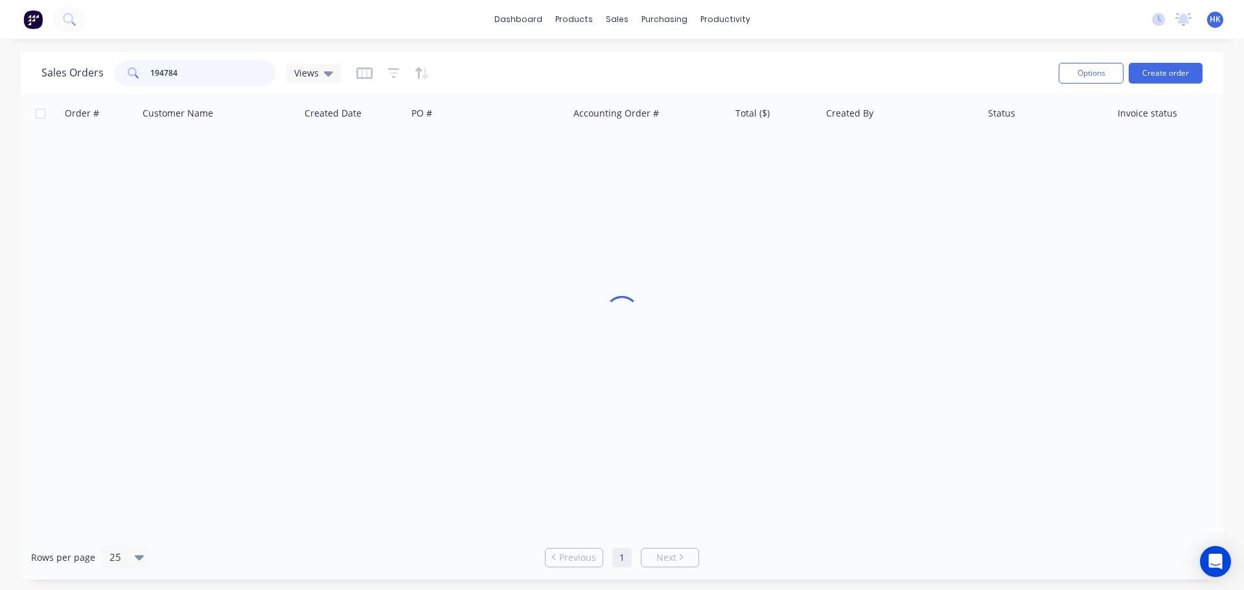
drag, startPoint x: 135, startPoint y: 71, endPoint x: 122, endPoint y: 72, distance: 12.3
click at [122, 72] on div "194784" at bounding box center [195, 73] width 162 height 26
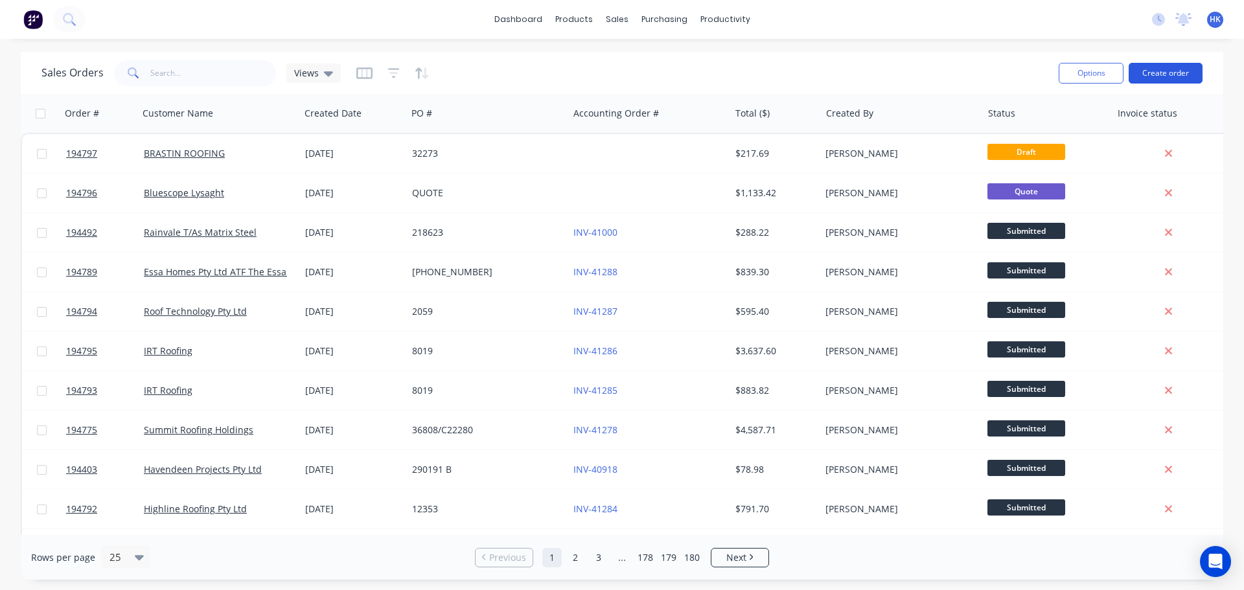
click at [1154, 67] on button "Create order" at bounding box center [1165, 73] width 74 height 21
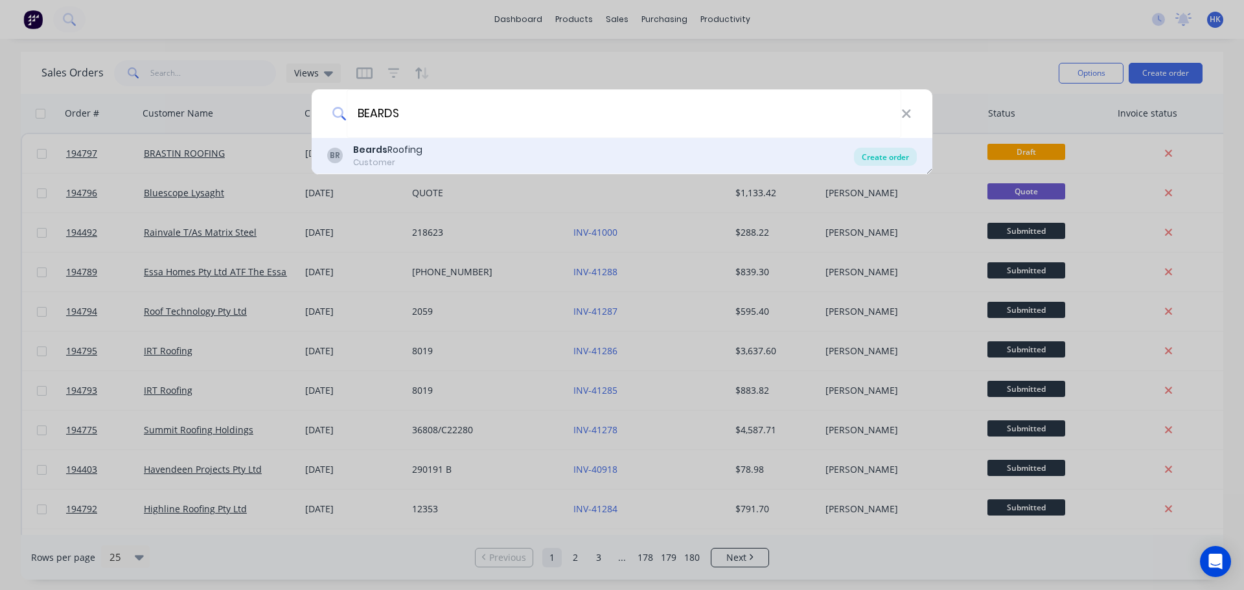
type input "BEARDS"
click at [858, 155] on div "Create order" at bounding box center [885, 157] width 63 height 18
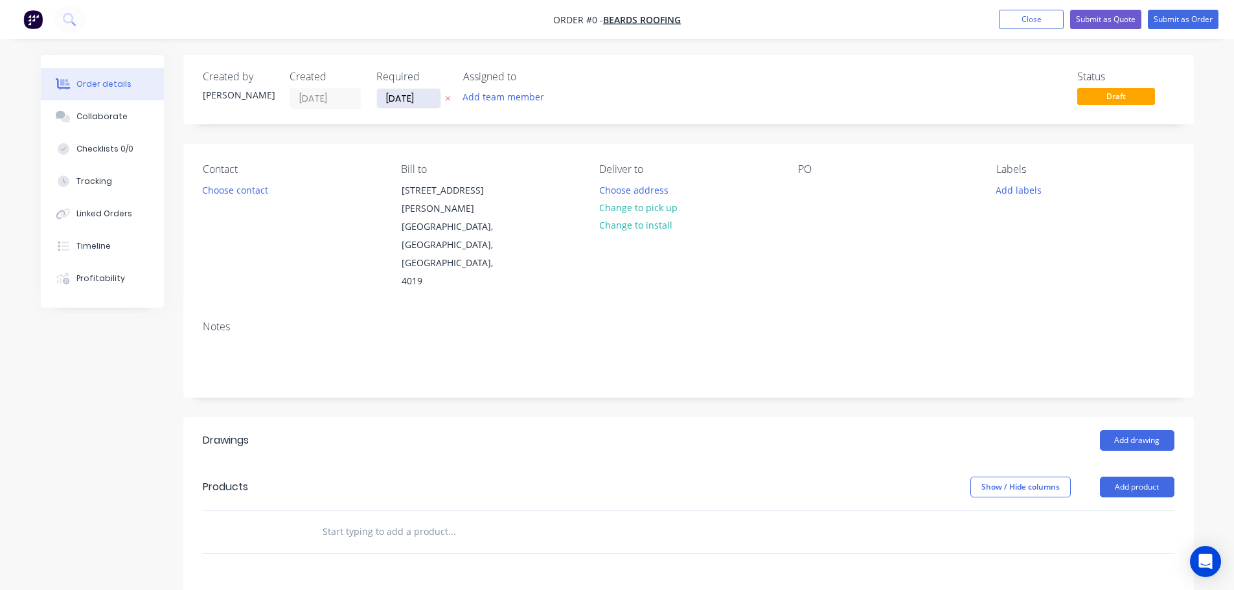
click at [403, 102] on input "[DATE]" at bounding box center [408, 98] width 63 height 19
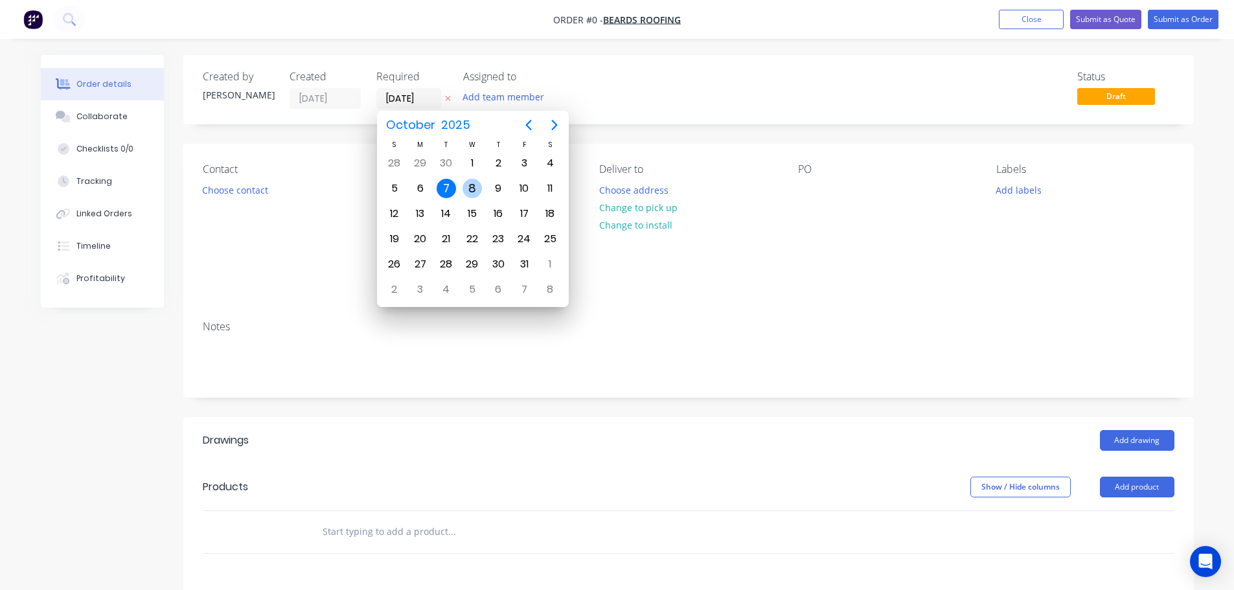
click at [465, 185] on div "8" at bounding box center [471, 188] width 19 height 19
type input "[DATE]"
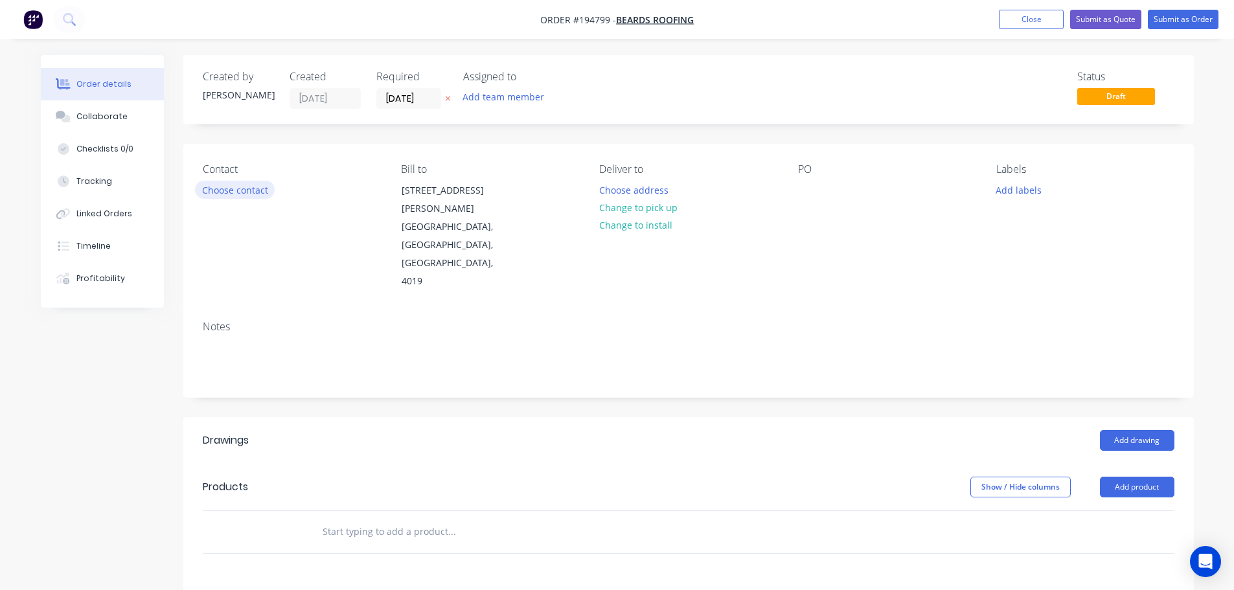
click at [249, 186] on button "Choose contact" at bounding box center [235, 189] width 80 height 17
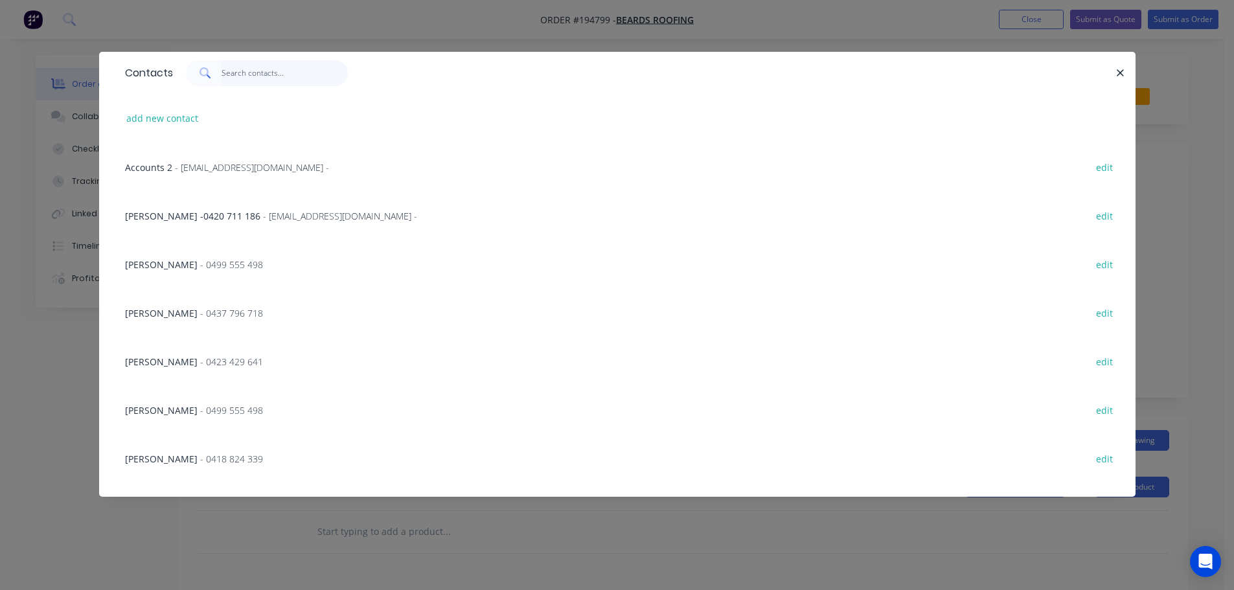
click at [246, 81] on input "text" at bounding box center [285, 73] width 126 height 26
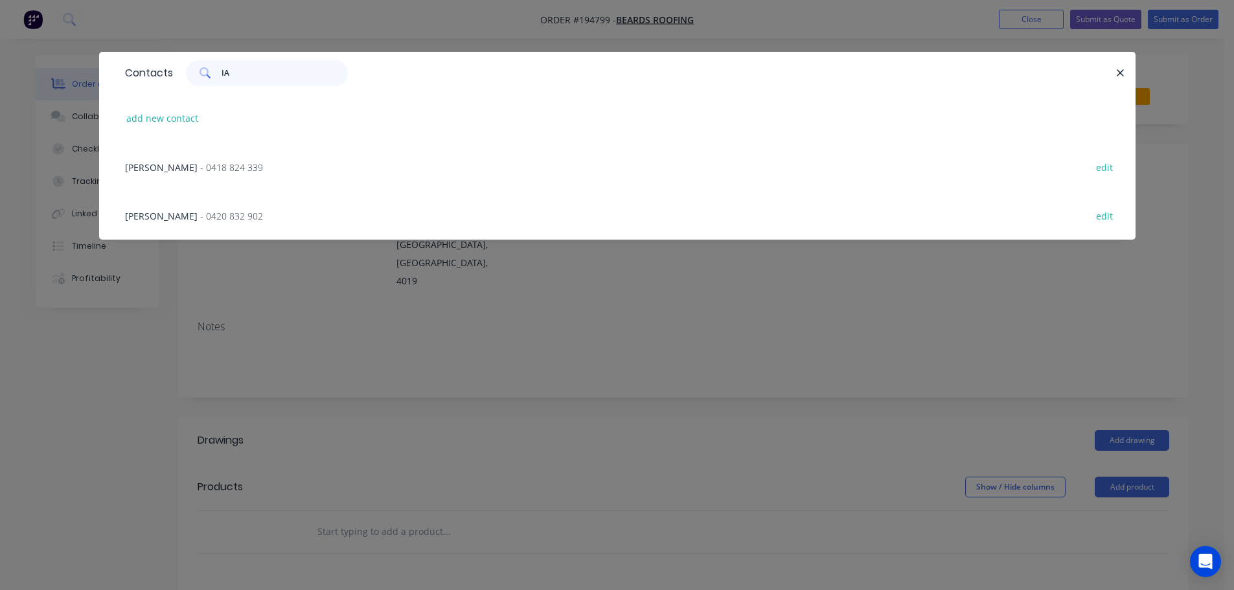
type input "IA"
click at [200, 211] on span "- 0420 832 902" at bounding box center [231, 216] width 63 height 12
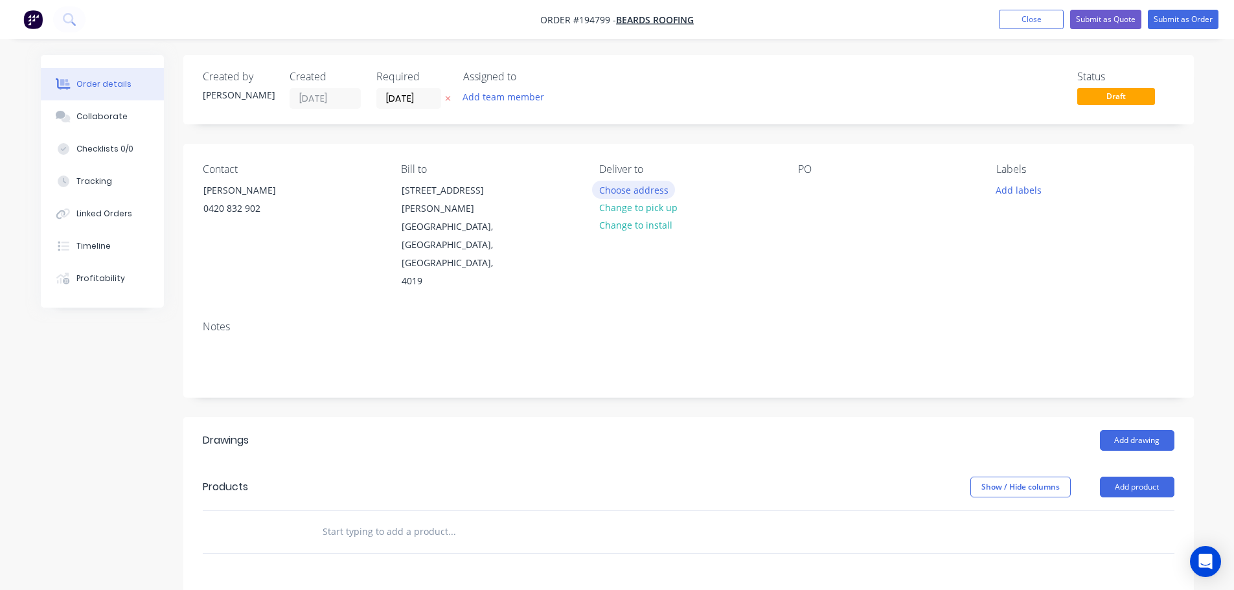
click at [649, 194] on button "Choose address" at bounding box center [633, 189] width 83 height 17
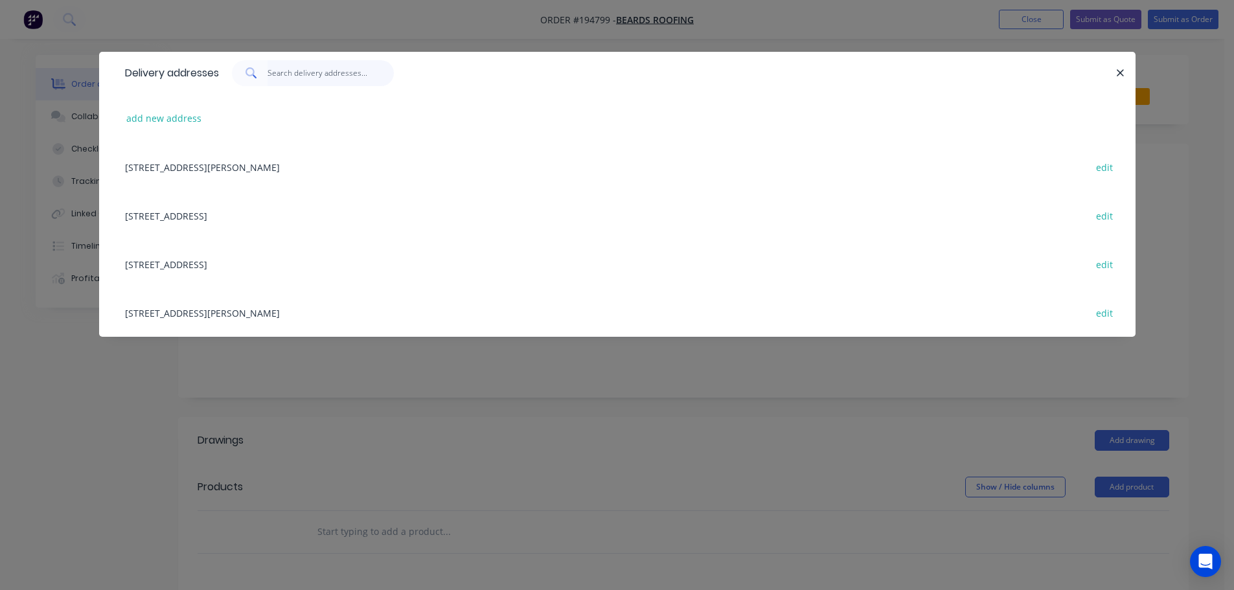
click at [342, 84] on input "text" at bounding box center [330, 73] width 126 height 26
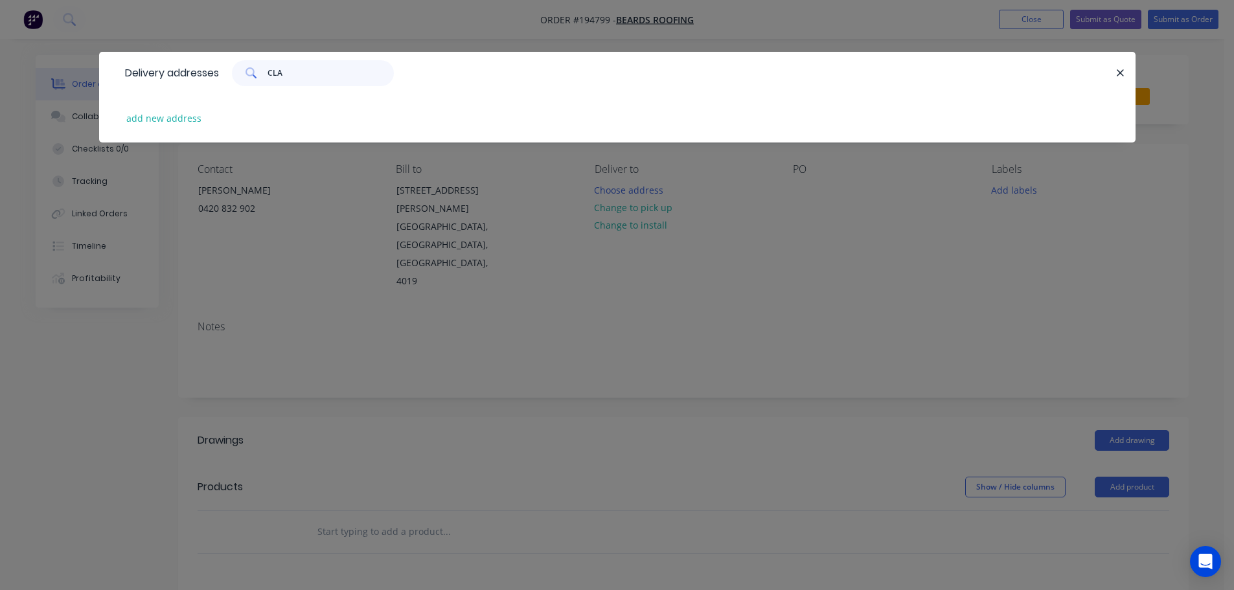
type input "CLA"
drag, startPoint x: 129, startPoint y: 109, endPoint x: 149, endPoint y: 129, distance: 28.4
click at [131, 109] on div "add new address" at bounding box center [617, 118] width 997 height 49
click at [150, 120] on button "add new address" at bounding box center [164, 117] width 89 height 17
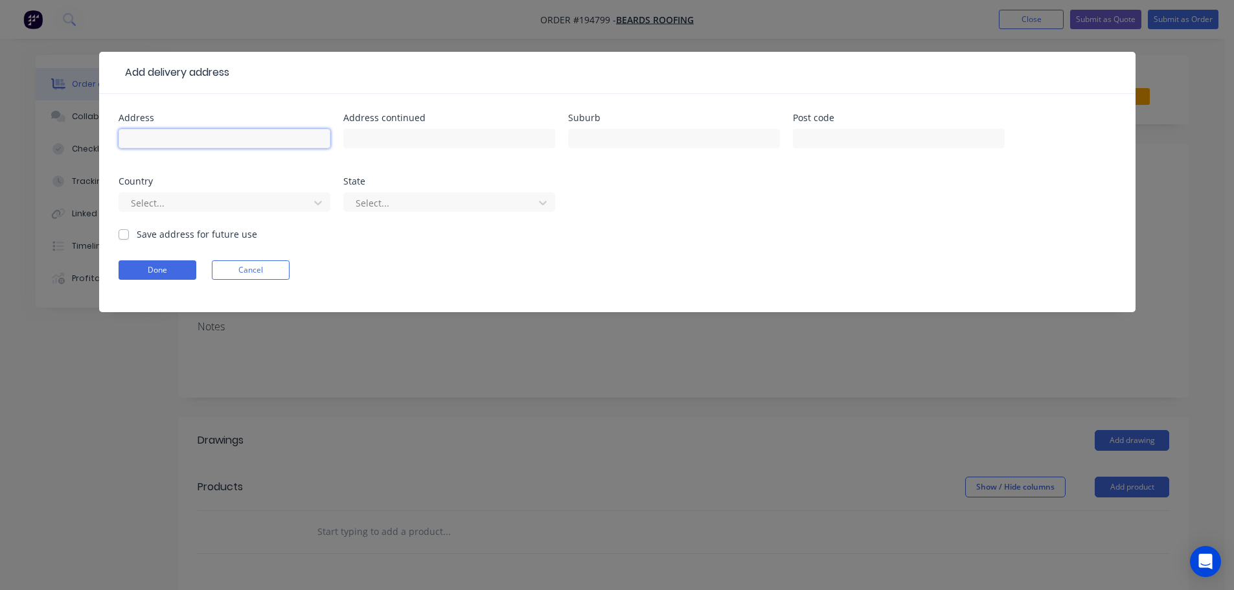
click at [164, 142] on input "text" at bounding box center [225, 138] width 212 height 19
type input "[STREET_ADDRESS][PERSON_NAME]"
type input "CLAYFIELD"
click at [180, 264] on button "Done" at bounding box center [158, 269] width 78 height 19
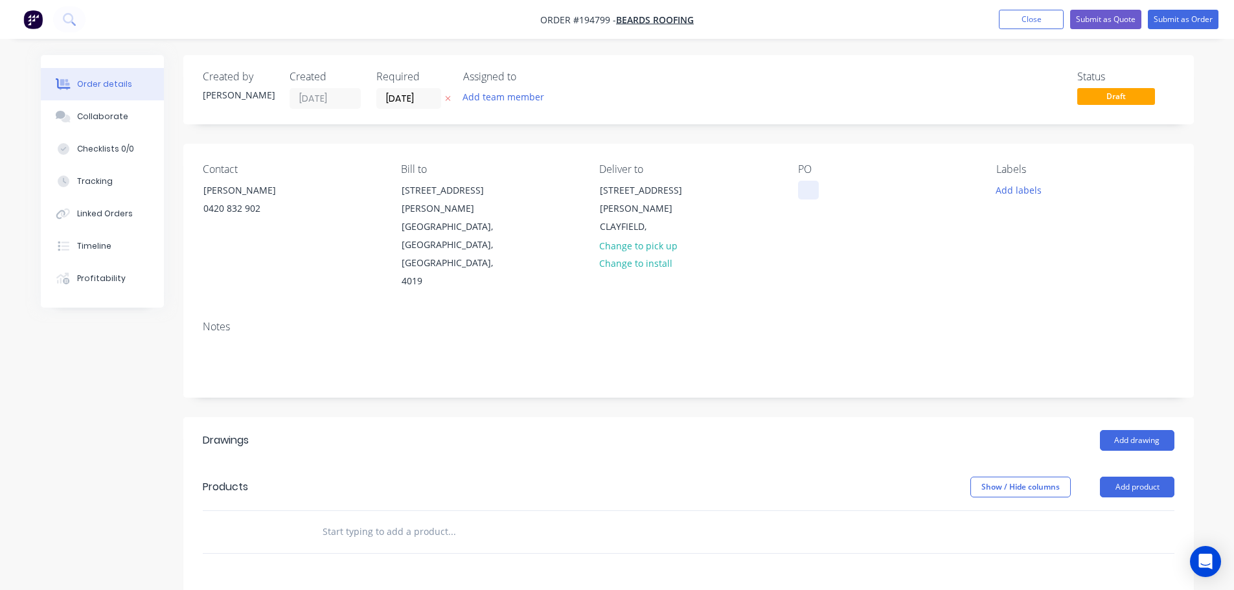
click at [804, 190] on div at bounding box center [808, 190] width 21 height 19
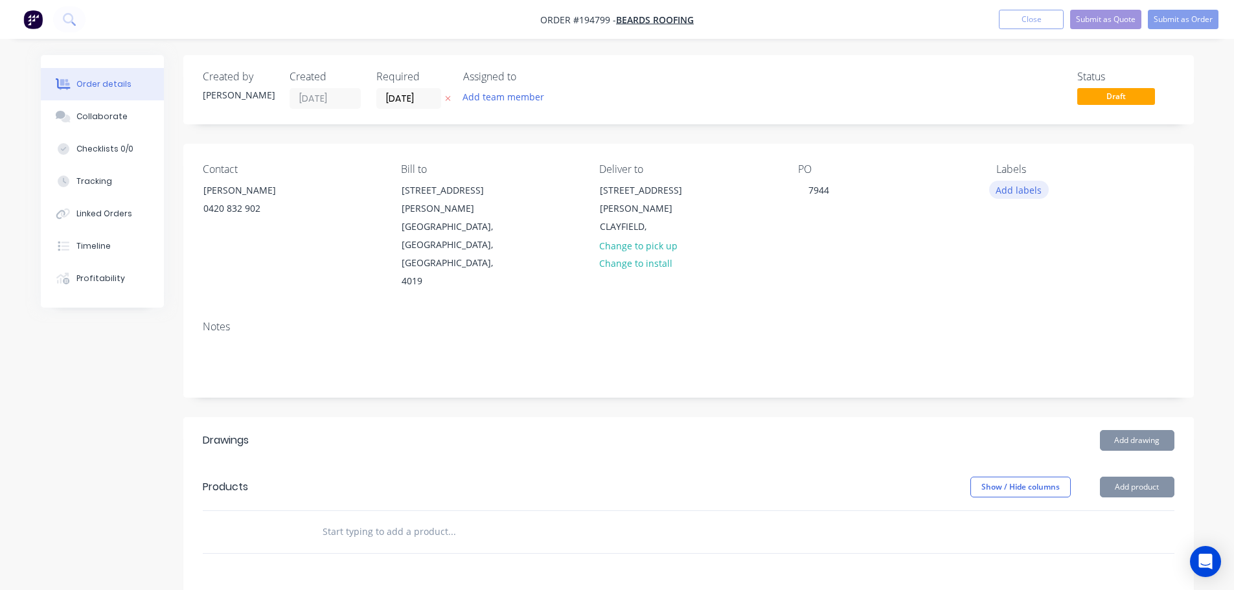
click at [1005, 190] on button "Add labels" at bounding box center [1019, 189] width 60 height 17
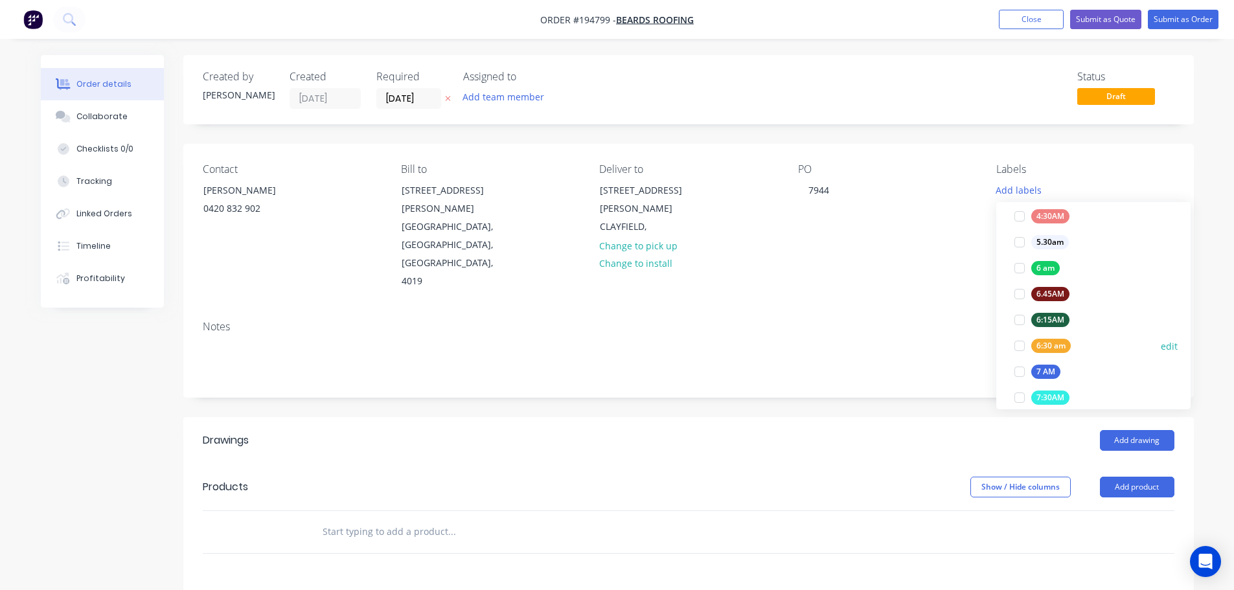
scroll to position [324, 0]
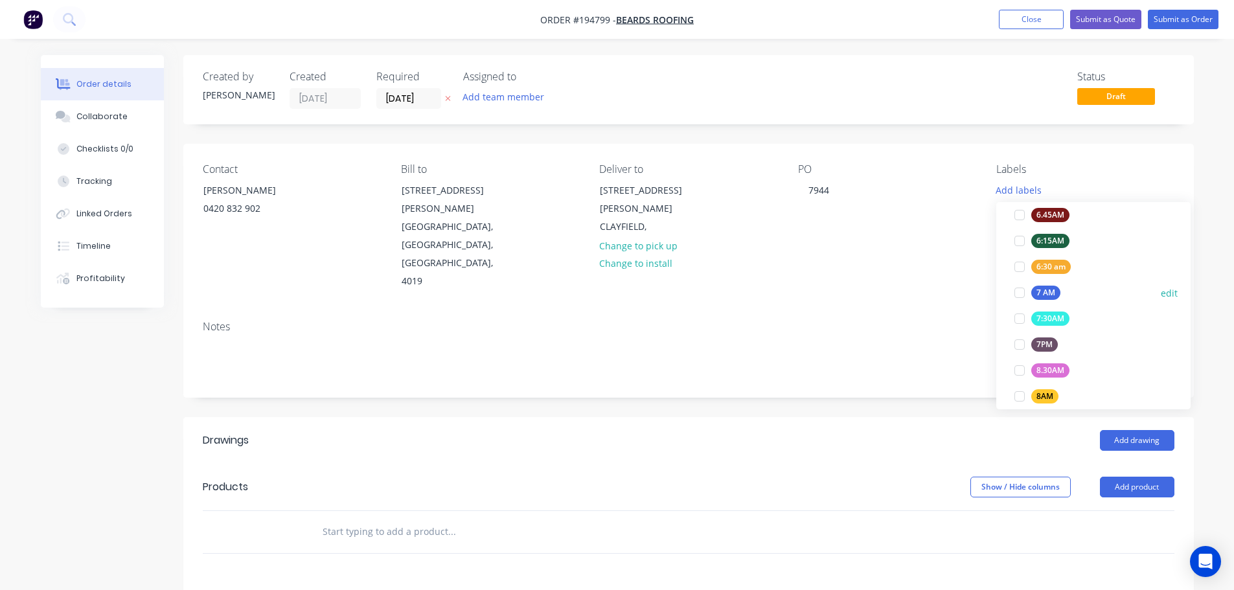
click at [1016, 293] on div at bounding box center [1019, 293] width 26 height 26
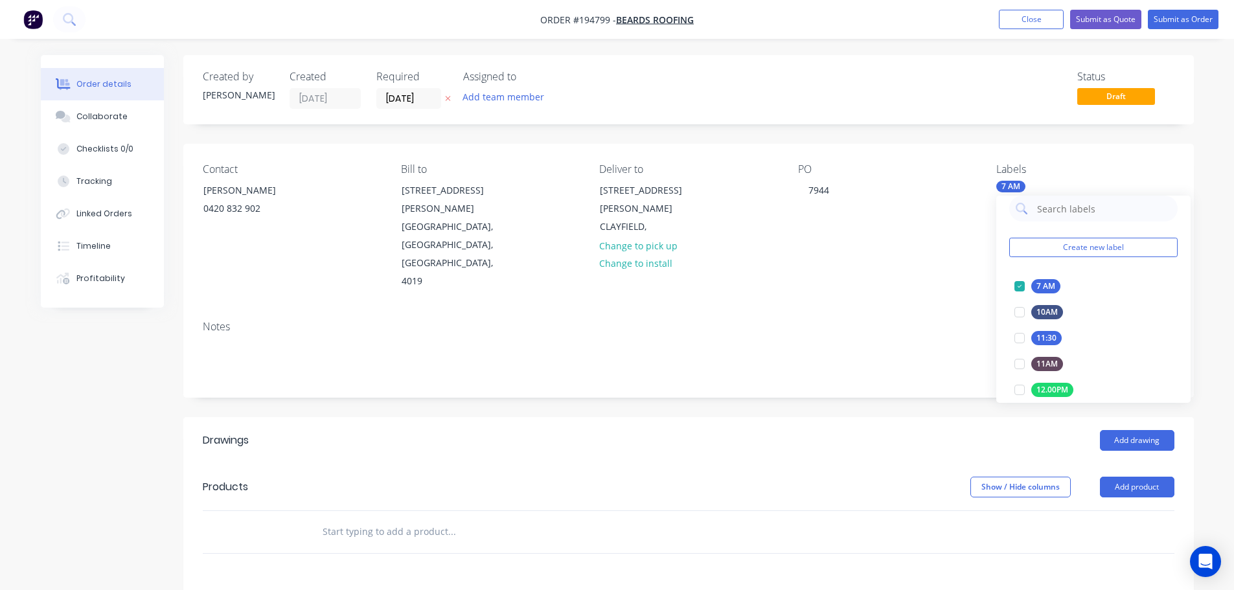
click at [927, 430] on div "Add drawing" at bounding box center [791, 440] width 765 height 21
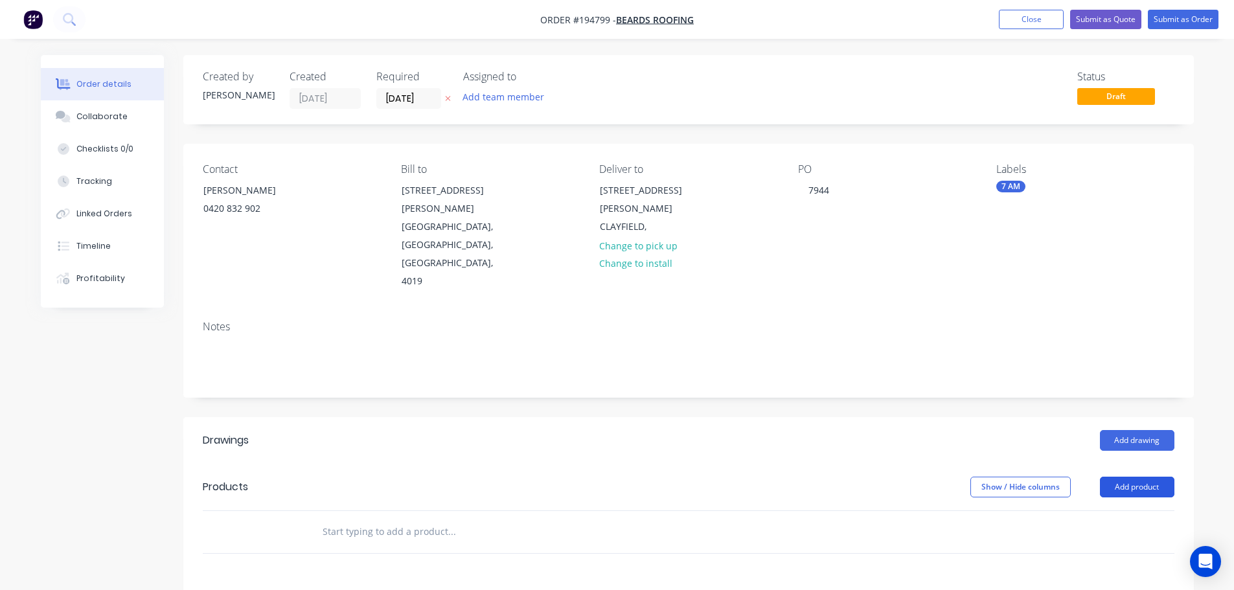
click at [1101, 477] on button "Add product" at bounding box center [1137, 487] width 74 height 21
click at [1112, 510] on div "Product catalogue" at bounding box center [1113, 519] width 100 height 19
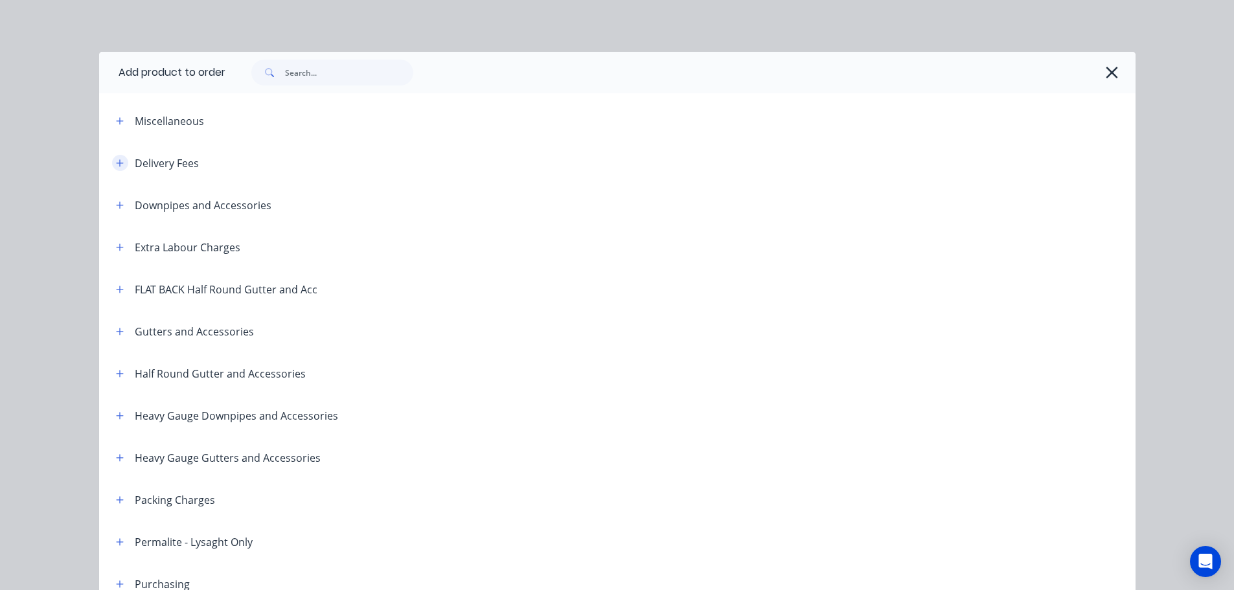
click at [116, 166] on icon "button" at bounding box center [120, 163] width 8 height 9
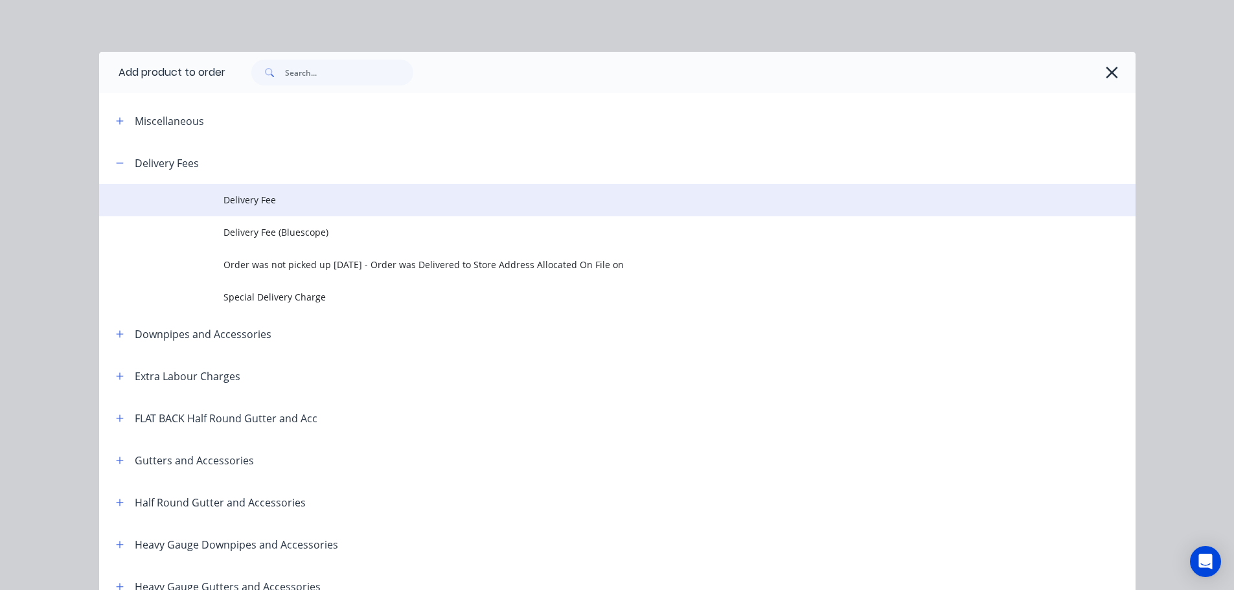
click at [269, 205] on span "Delivery Fee" at bounding box center [587, 200] width 729 height 14
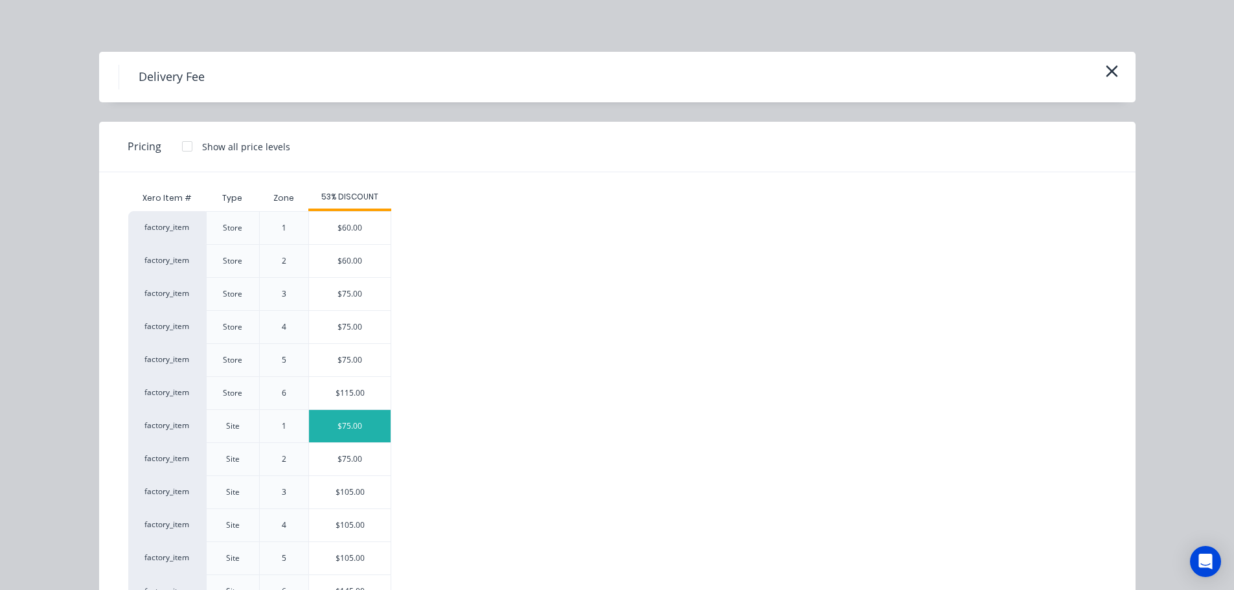
click at [366, 418] on div "$75.00" at bounding box center [350, 426] width 82 height 32
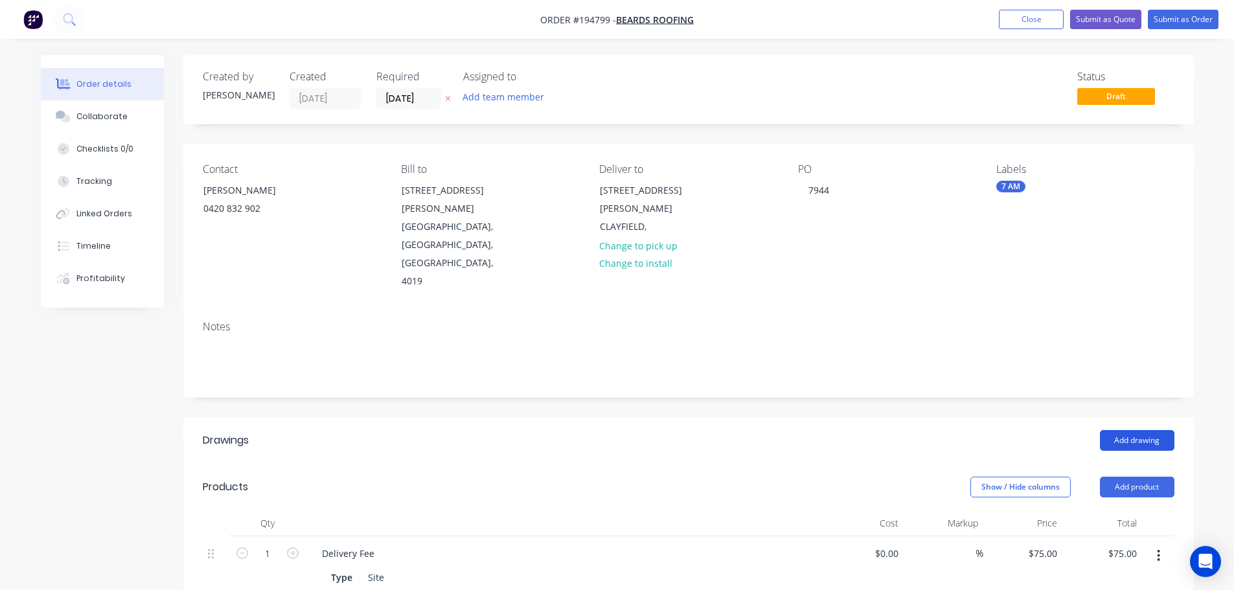
click at [1151, 430] on button "Add drawing" at bounding box center [1137, 440] width 74 height 21
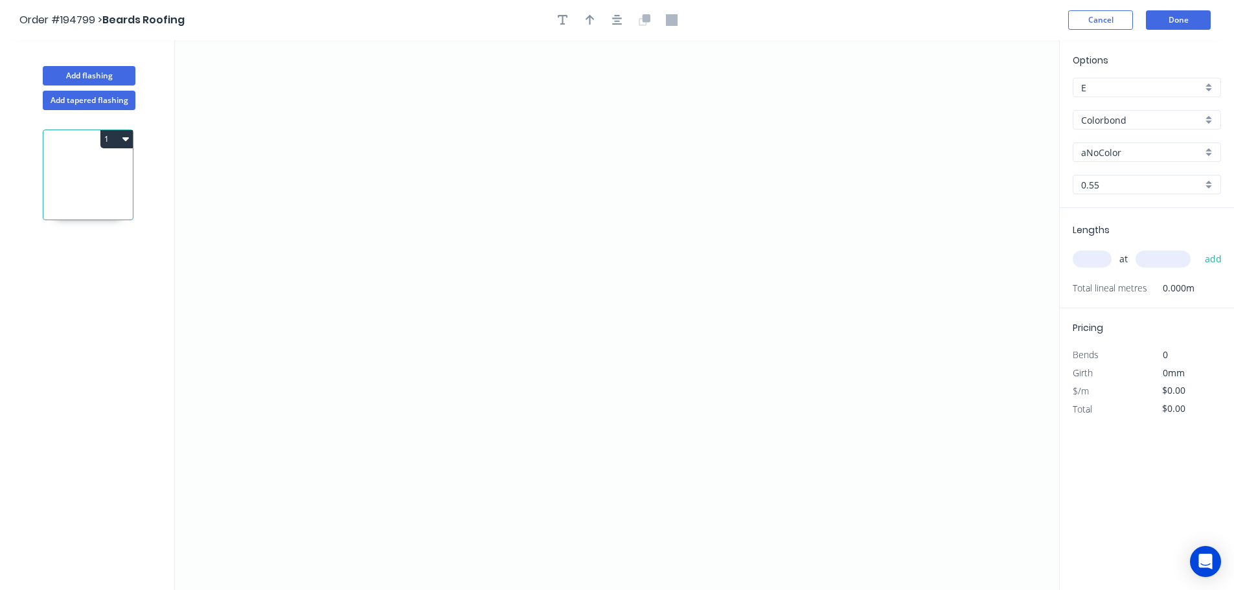
click at [1126, 126] on input "Colorbond" at bounding box center [1141, 120] width 121 height 14
click at [1126, 247] on div "Zincalume" at bounding box center [1146, 248] width 147 height 23
type input "Zincalume"
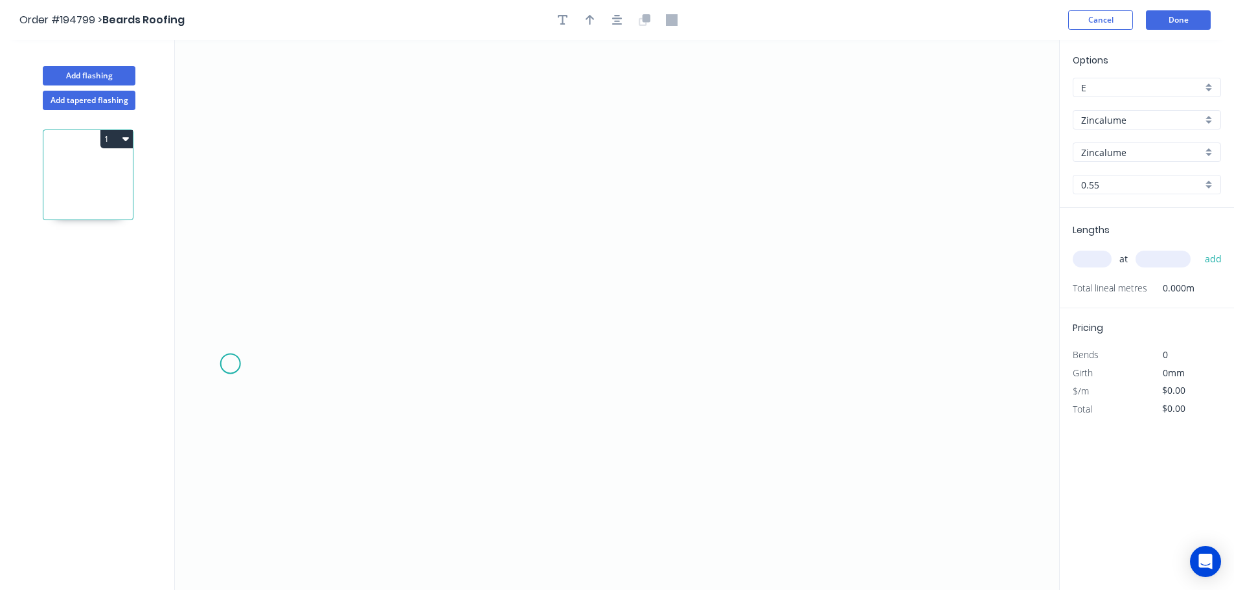
click at [229, 365] on icon "0" at bounding box center [617, 315] width 884 height 550
click at [378, 234] on icon "0" at bounding box center [617, 315] width 884 height 550
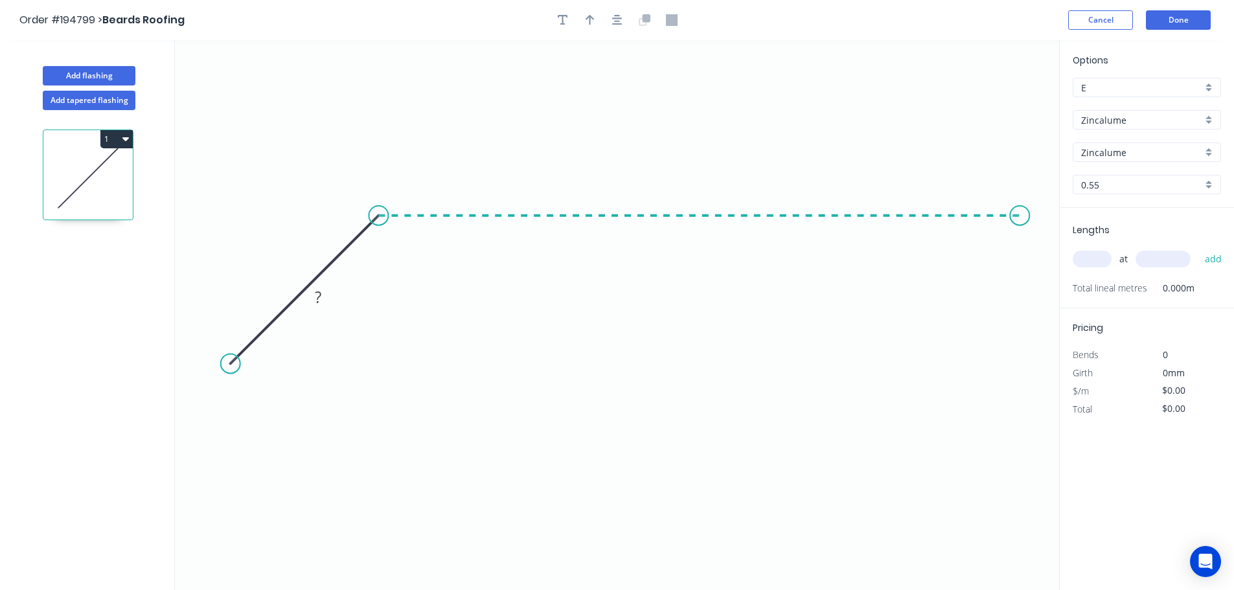
click at [1020, 254] on icon "0 ?" at bounding box center [617, 315] width 884 height 550
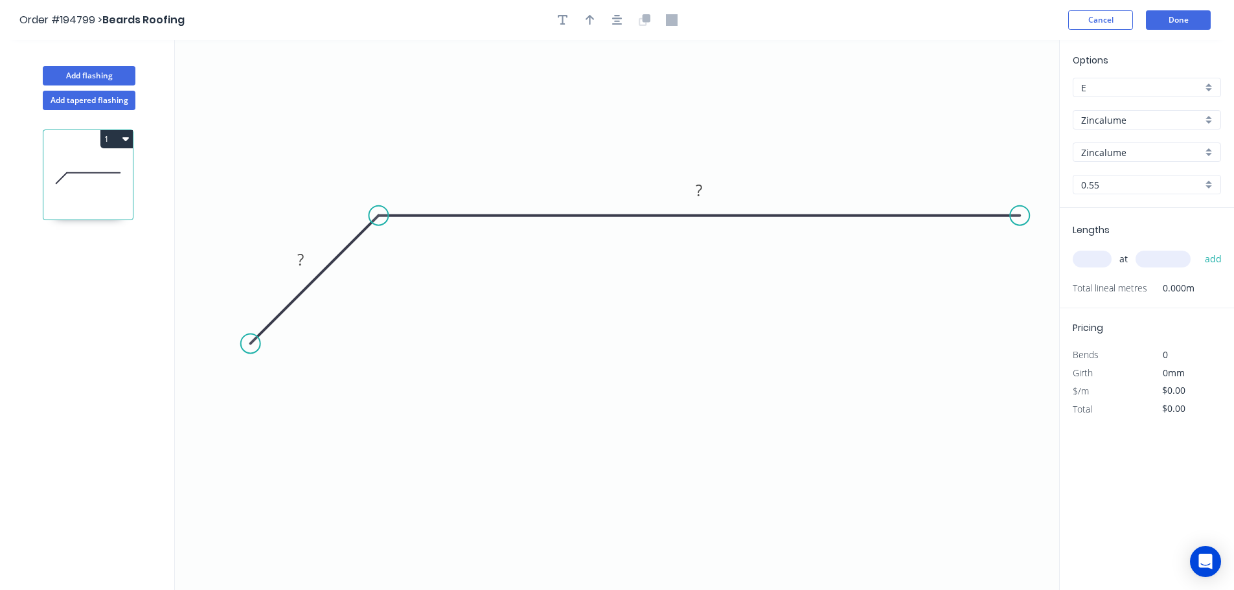
click at [250, 352] on circle at bounding box center [250, 343] width 19 height 19
click at [310, 259] on rect at bounding box center [301, 260] width 26 height 18
click at [622, 17] on button "button" at bounding box center [617, 19] width 19 height 19
type input "$13.20"
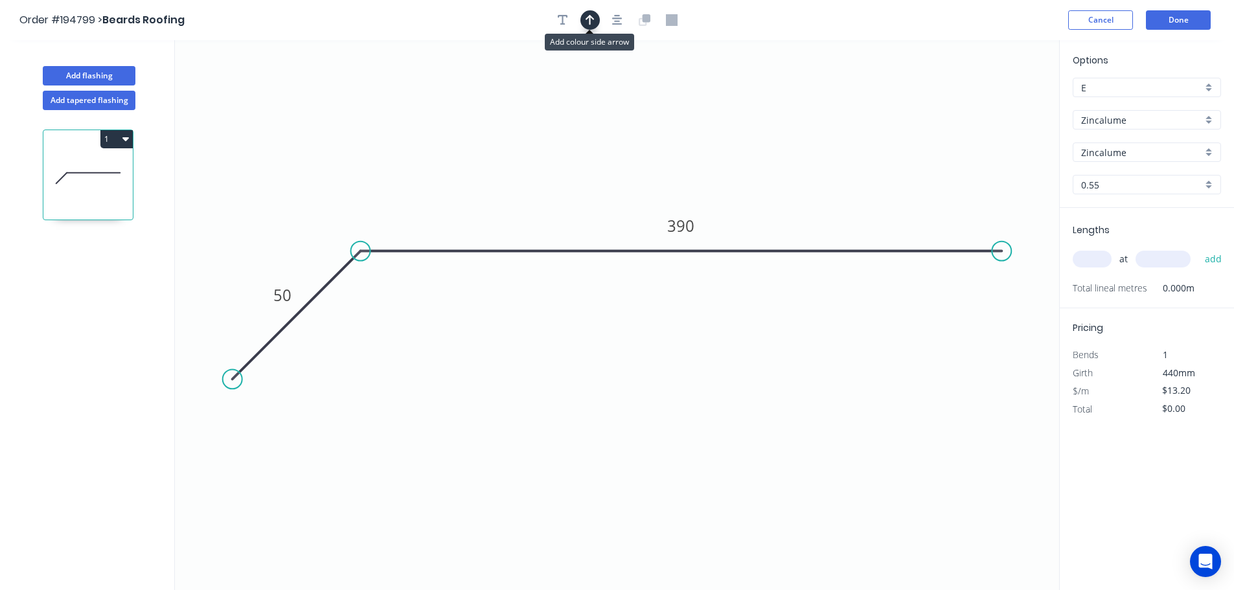
click at [595, 17] on button "button" at bounding box center [589, 19] width 19 height 19
drag, startPoint x: 792, startPoint y: 129, endPoint x: 691, endPoint y: 104, distance: 104.0
click at [691, 104] on icon at bounding box center [692, 90] width 12 height 41
click at [1096, 257] on input "text" at bounding box center [1092, 259] width 39 height 17
type input "1"
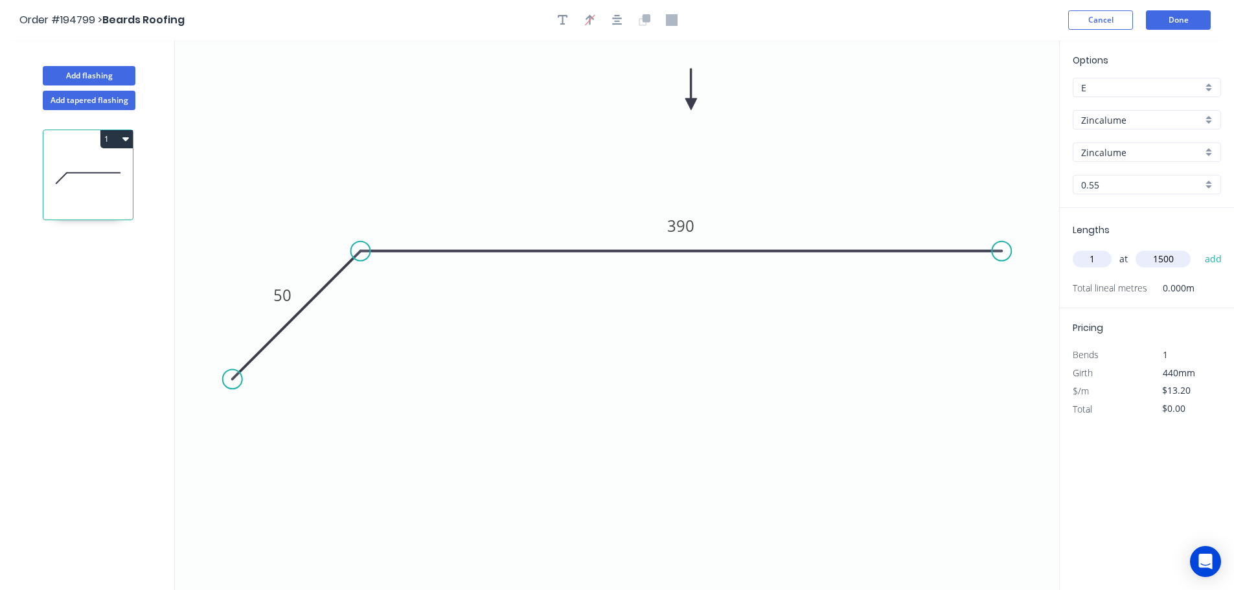
type input "1500"
click at [1198, 248] on button "add" at bounding box center [1213, 259] width 30 height 22
type input "$19.80"
click at [119, 73] on button "Add flashing" at bounding box center [89, 75] width 93 height 19
type input "$0.00"
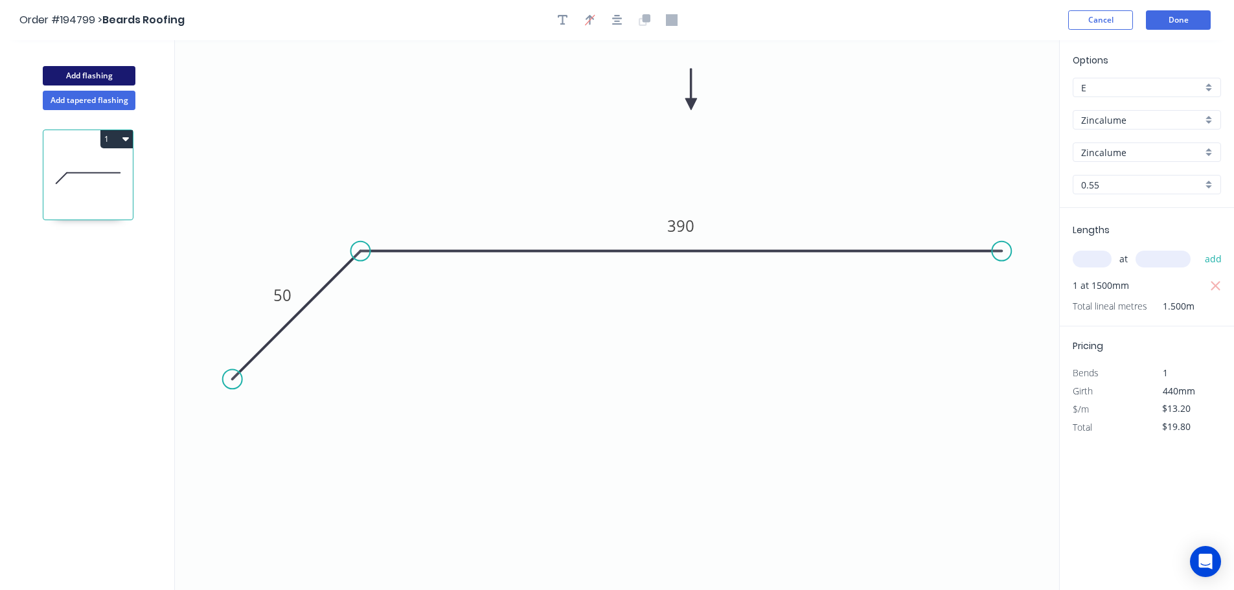
type input "$0.00"
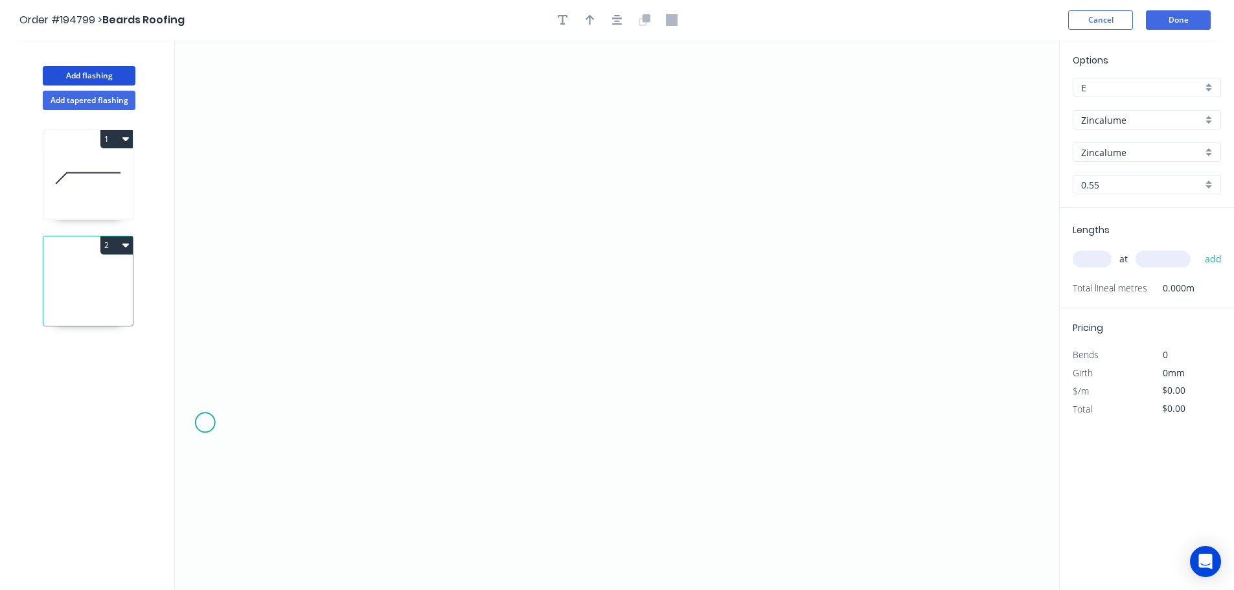
click at [205, 423] on icon "0" at bounding box center [617, 315] width 884 height 550
click at [302, 339] on icon "0" at bounding box center [617, 315] width 884 height 550
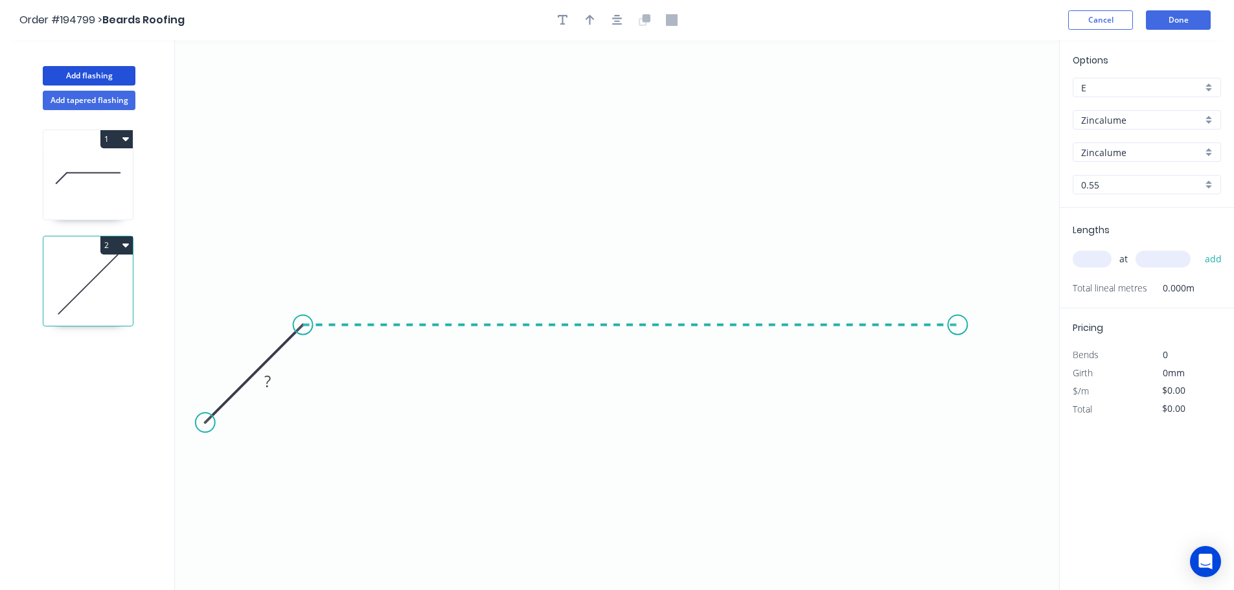
click at [958, 338] on icon "0 ?" at bounding box center [617, 315] width 884 height 550
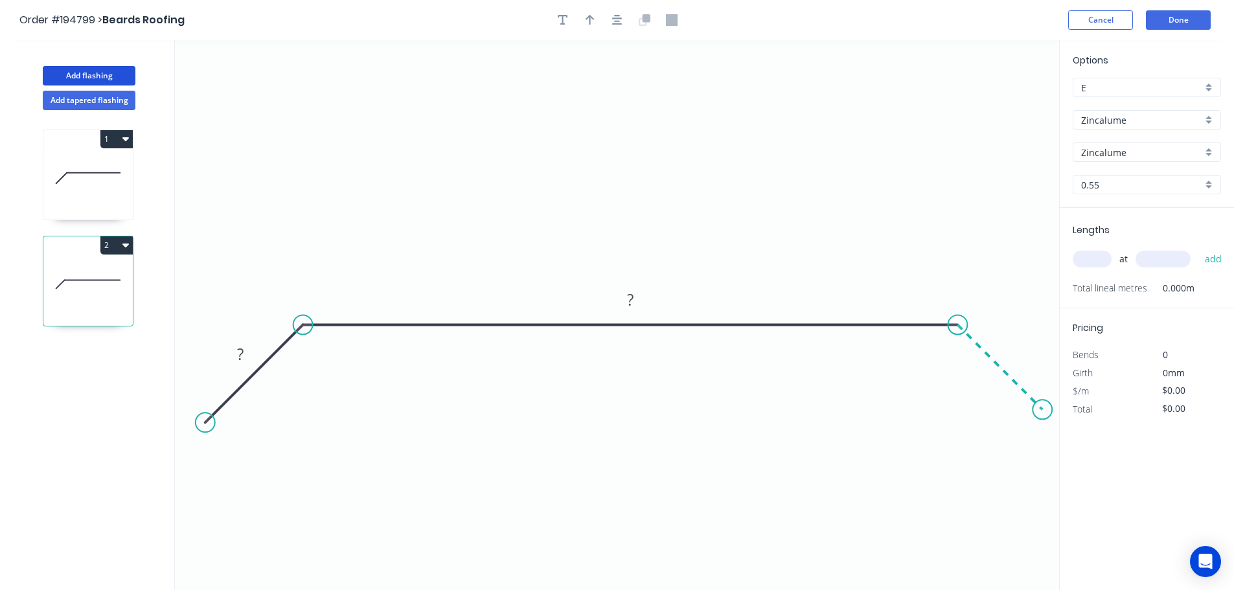
click at [1043, 412] on icon "0 ? ?" at bounding box center [617, 315] width 884 height 550
drag, startPoint x: 209, startPoint y: 422, endPoint x: 218, endPoint y: 415, distance: 10.6
click at [218, 415] on circle at bounding box center [218, 409] width 19 height 19
click at [244, 351] on g "?" at bounding box center [247, 347] width 26 height 21
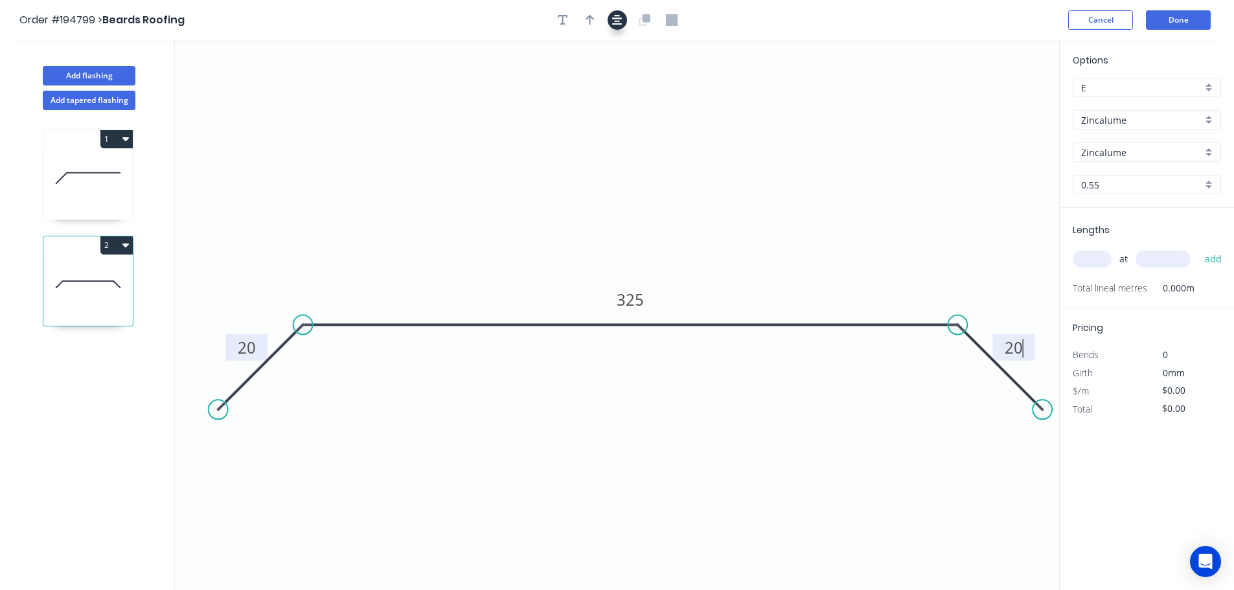
click at [615, 22] on icon "button" at bounding box center [617, 20] width 10 height 10
type input "$12.14"
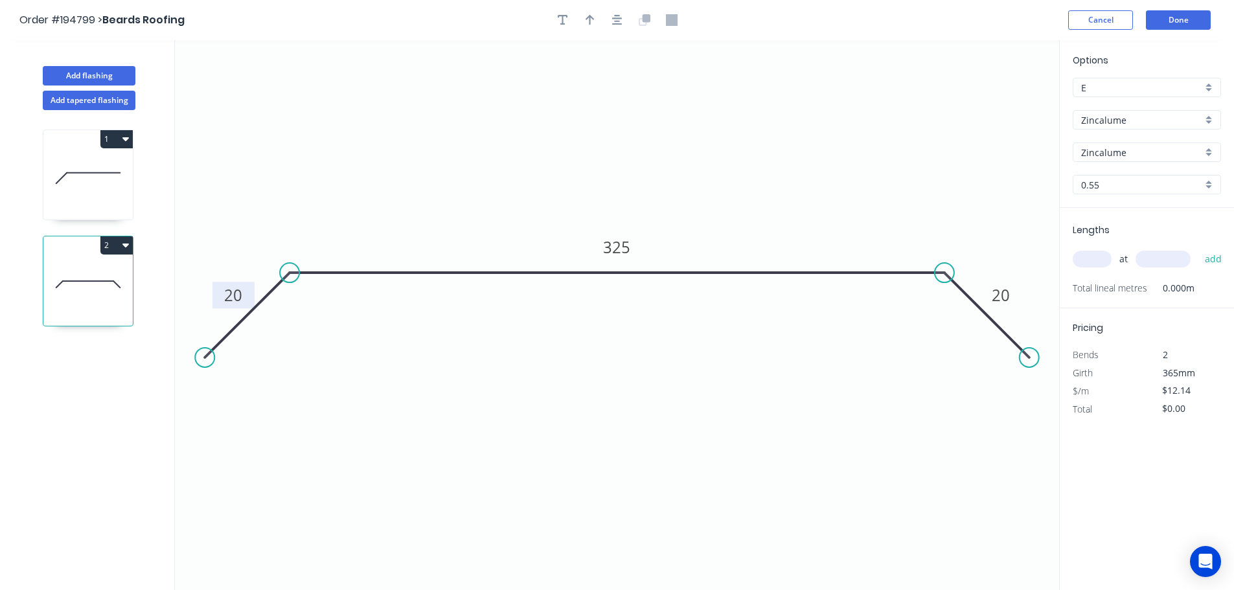
click at [591, 22] on icon "button" at bounding box center [589, 20] width 9 height 12
drag, startPoint x: 994, startPoint y: 102, endPoint x: 617, endPoint y: 94, distance: 377.7
click at [617, 94] on icon at bounding box center [617, 78] width 12 height 41
click at [1091, 253] on input "text" at bounding box center [1092, 259] width 39 height 17
type input "1"
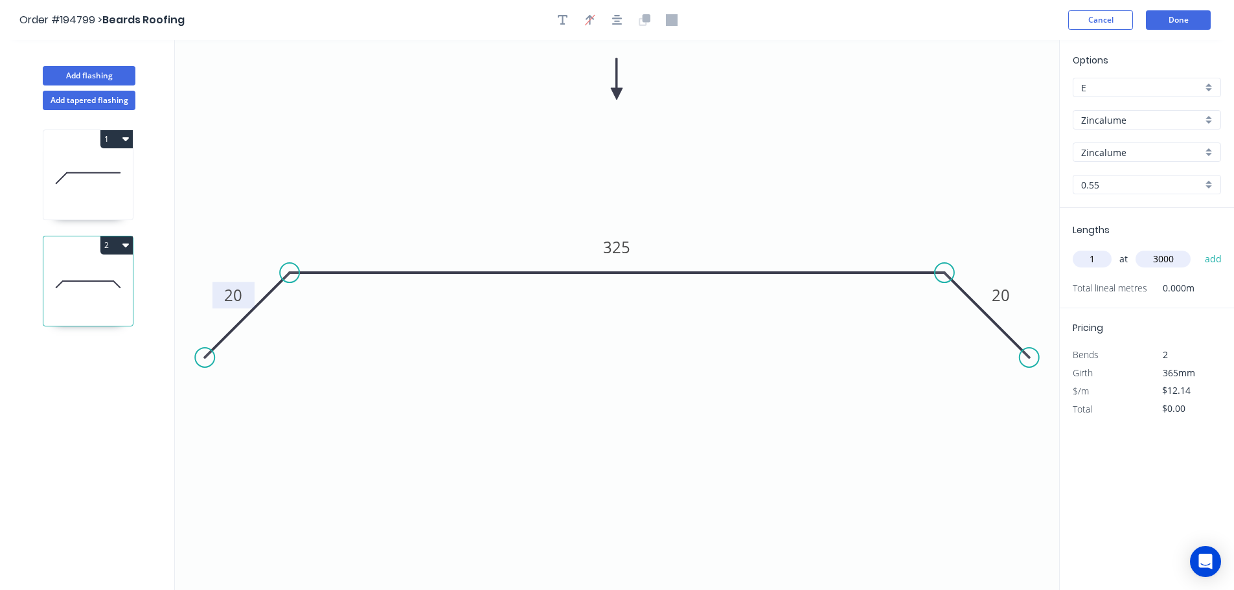
type input "3000"
click at [1198, 248] on button "add" at bounding box center [1213, 259] width 30 height 22
type input "$36.42"
type input "3"
type input "2000"
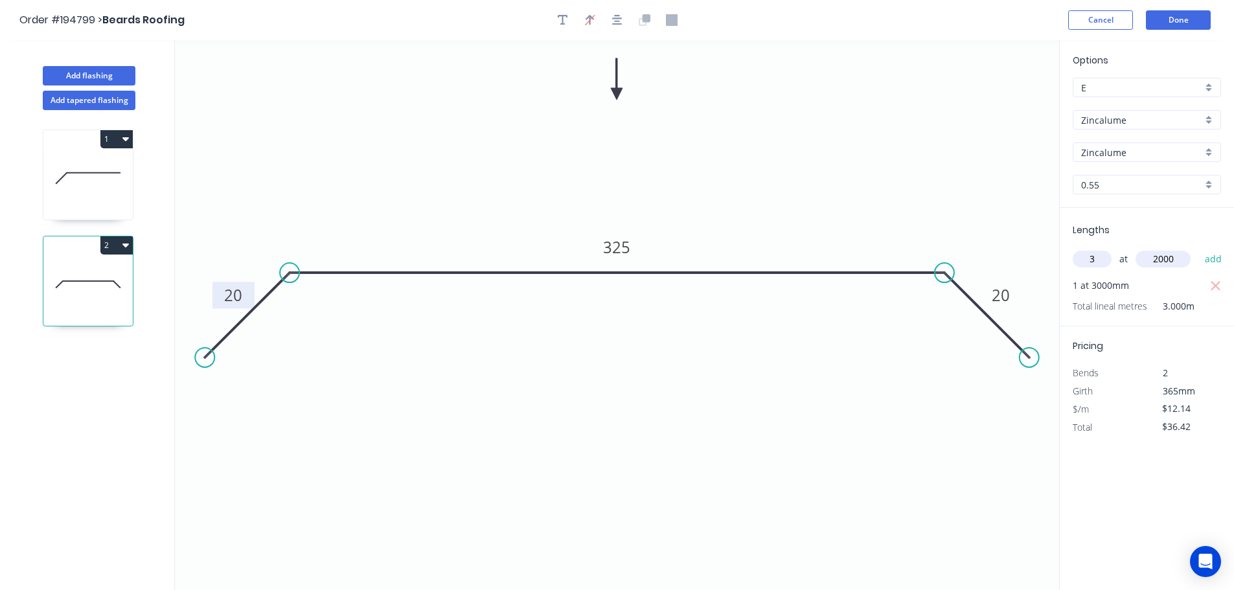
click at [1198, 248] on button "add" at bounding box center [1213, 259] width 30 height 22
type input "$109.26"
click at [1169, 14] on button "Done" at bounding box center [1178, 19] width 65 height 19
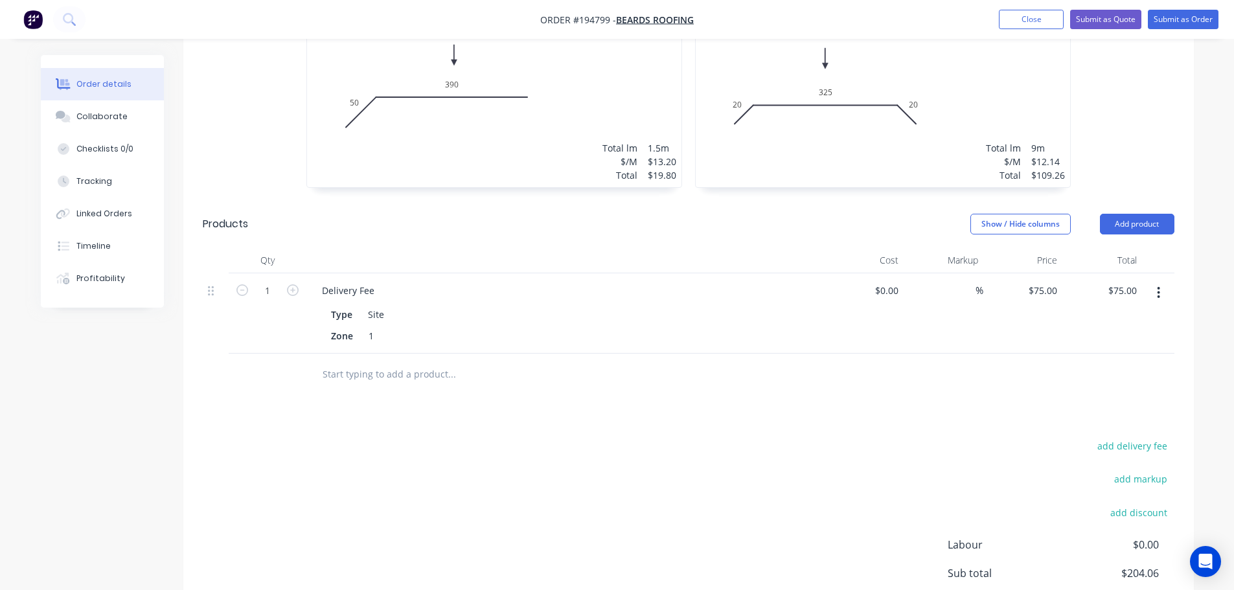
scroll to position [575, 0]
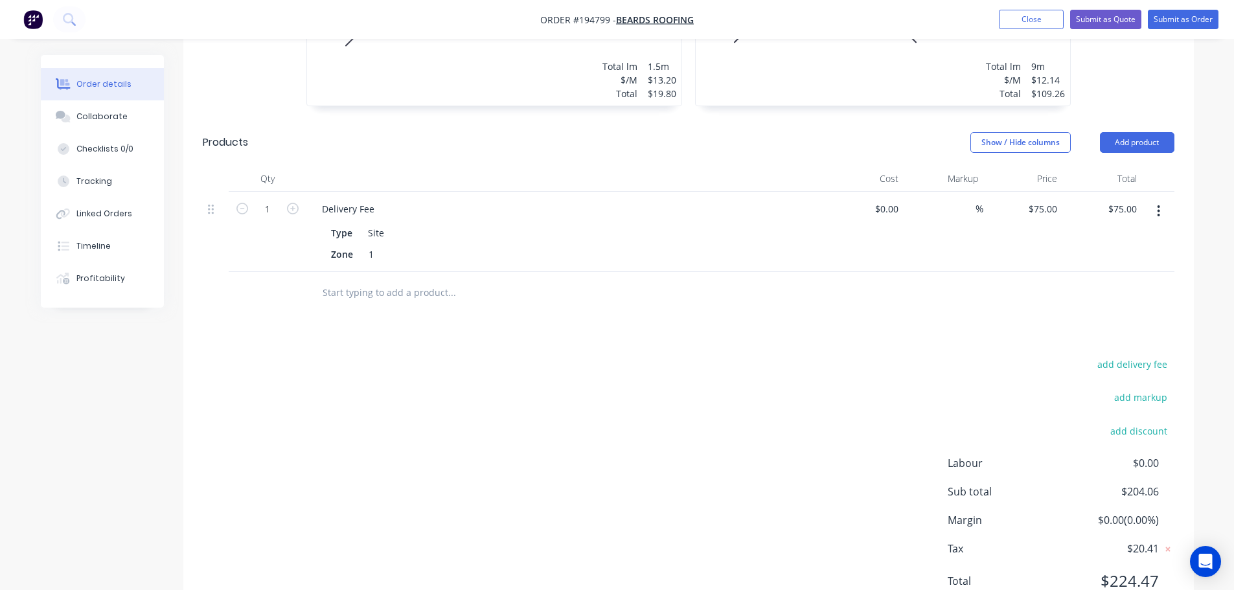
click at [1186, 31] on nav "Order #194799 - Beards Roofing Add product Close Submit as Quote Submit as Order" at bounding box center [617, 19] width 1234 height 39
click at [1187, 25] on button "Submit as Order" at bounding box center [1183, 19] width 71 height 19
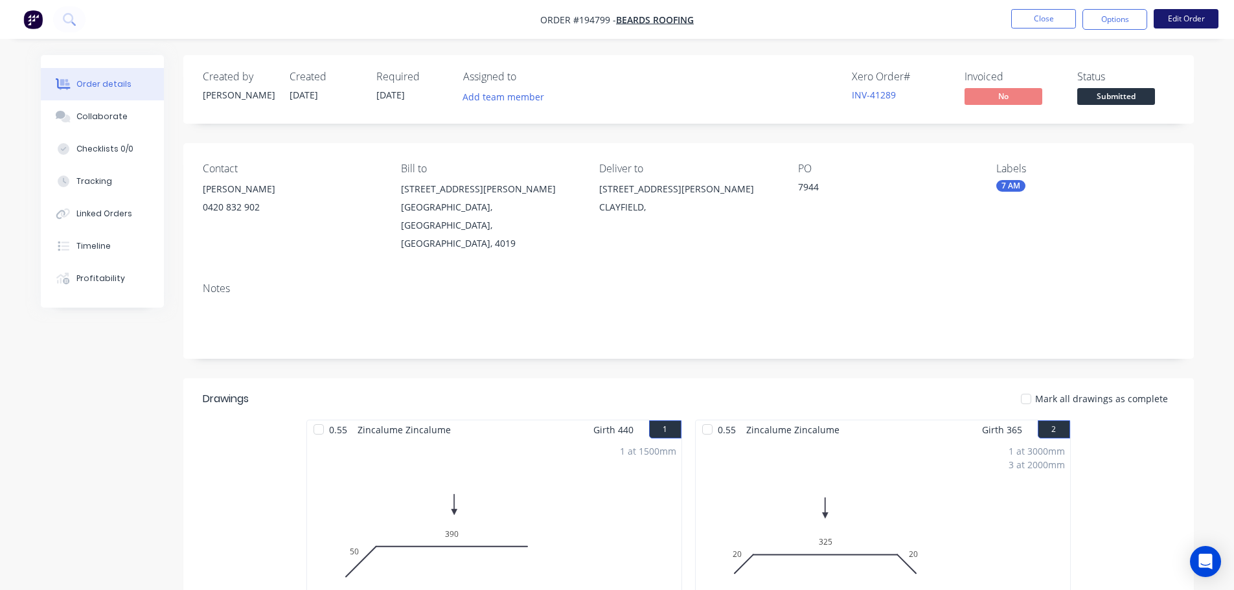
click at [1201, 13] on button "Edit Order" at bounding box center [1186, 18] width 65 height 19
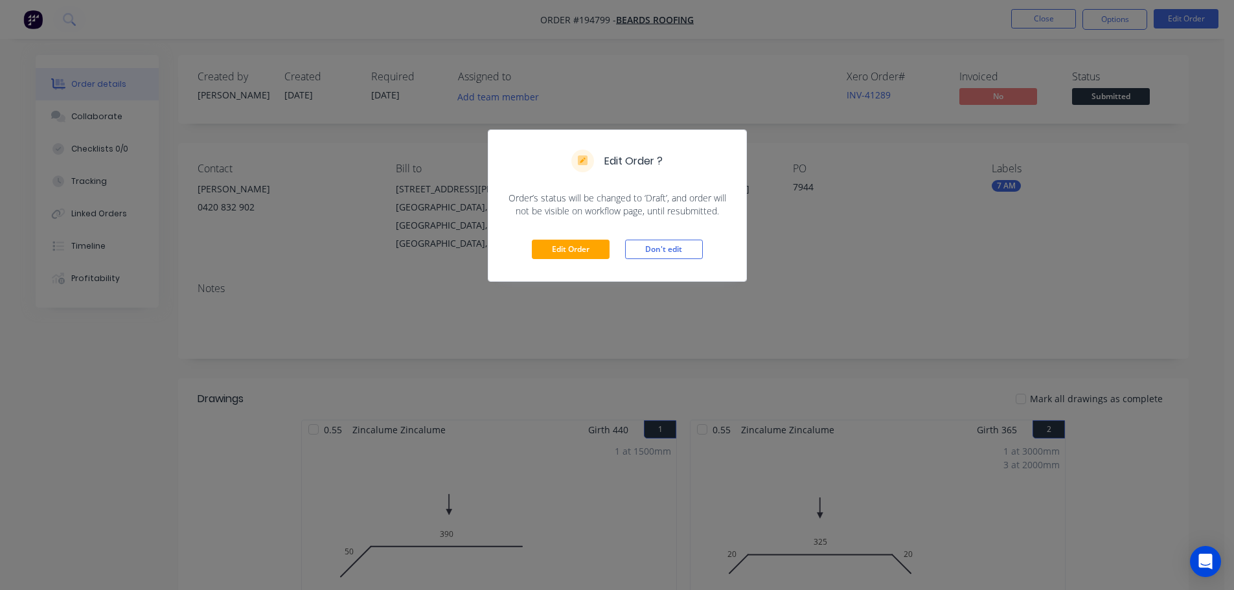
click at [549, 238] on div "Edit Order Don't edit" at bounding box center [617, 249] width 258 height 63
click at [580, 253] on button "Edit Order" at bounding box center [571, 249] width 78 height 19
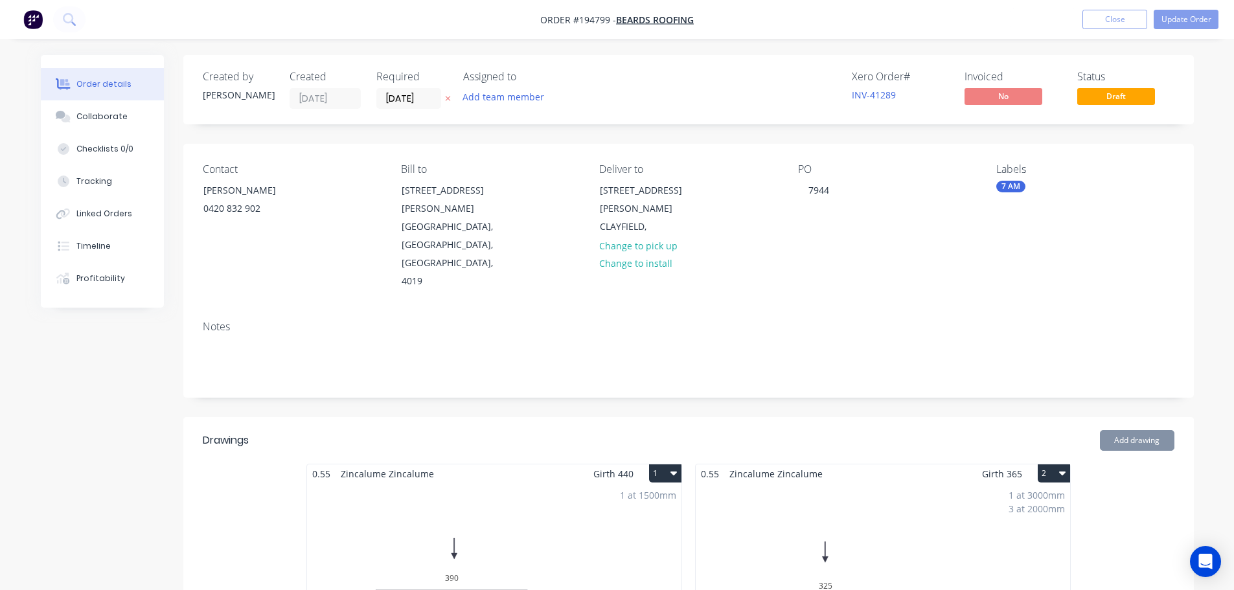
click at [913, 490] on div "1 at 3000mm 3 at 2000mm Total lm $/M Total 9m $12.14 $109.26" at bounding box center [883, 582] width 374 height 198
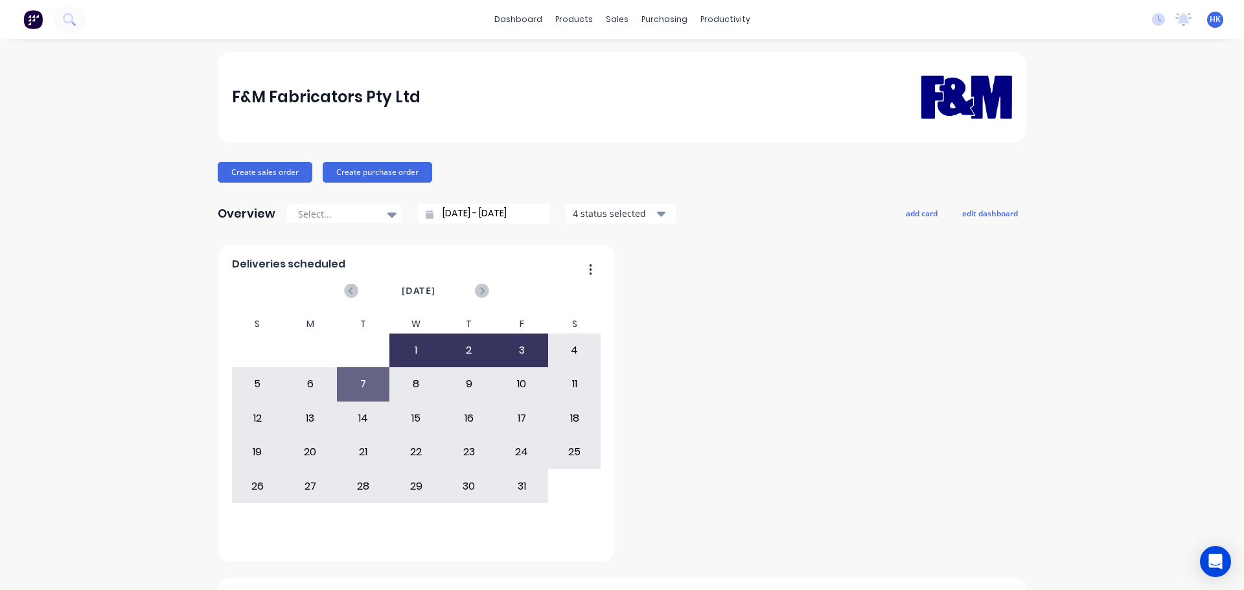
click at [495, 216] on input "[DATE] - [DATE]" at bounding box center [488, 213] width 111 height 19
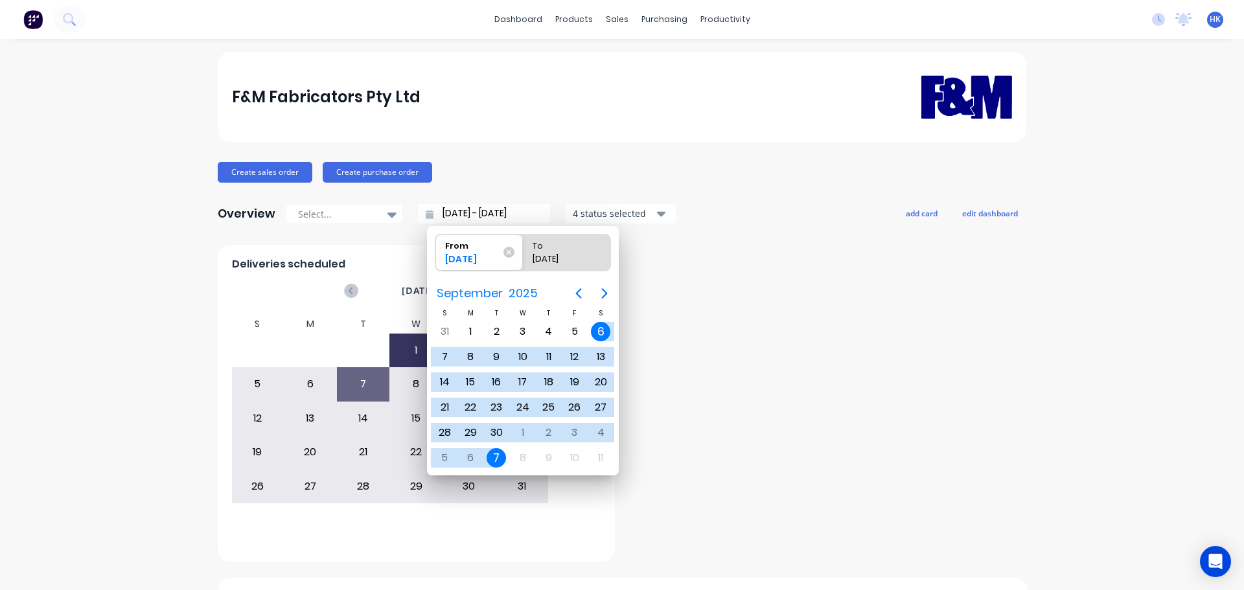
click at [497, 458] on div "7" at bounding box center [495, 457] width 19 height 19
click at [496, 459] on div "7" at bounding box center [495, 457] width 19 height 19
type input "[DATE] - [DATE]"
radio input "false"
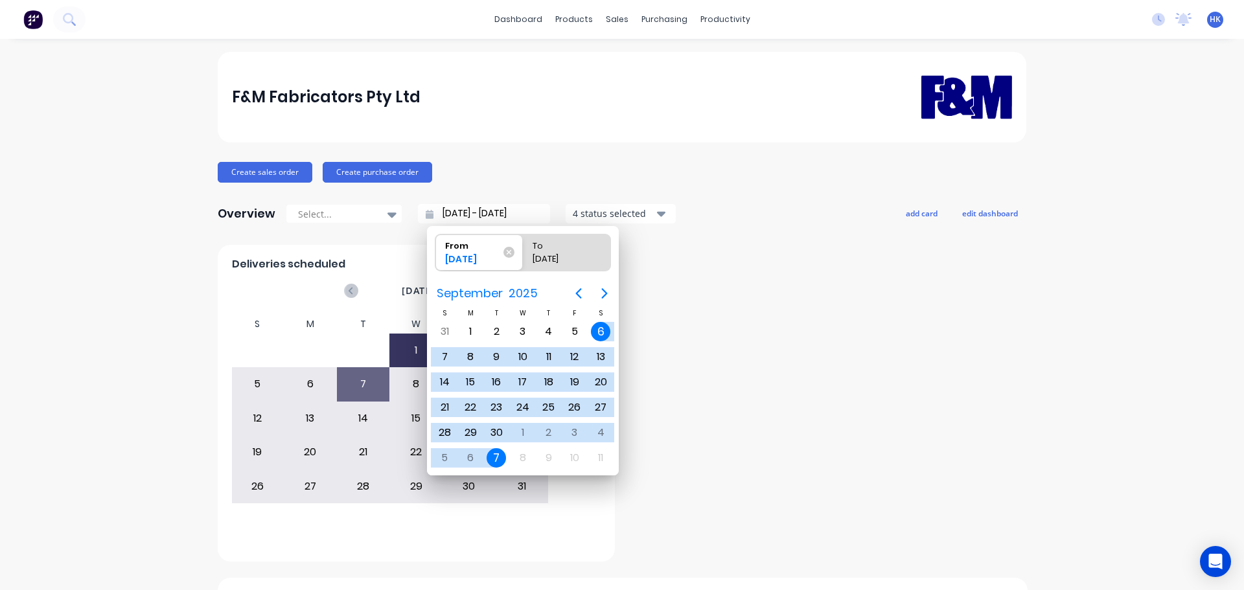
radio input "true"
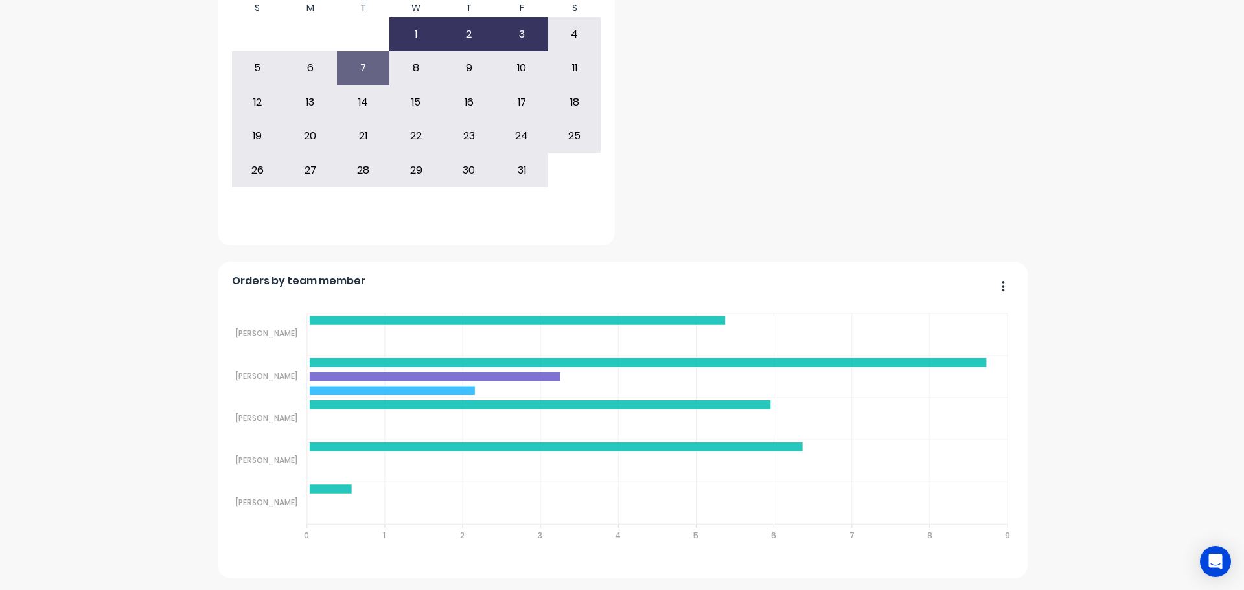
scroll to position [317, 0]
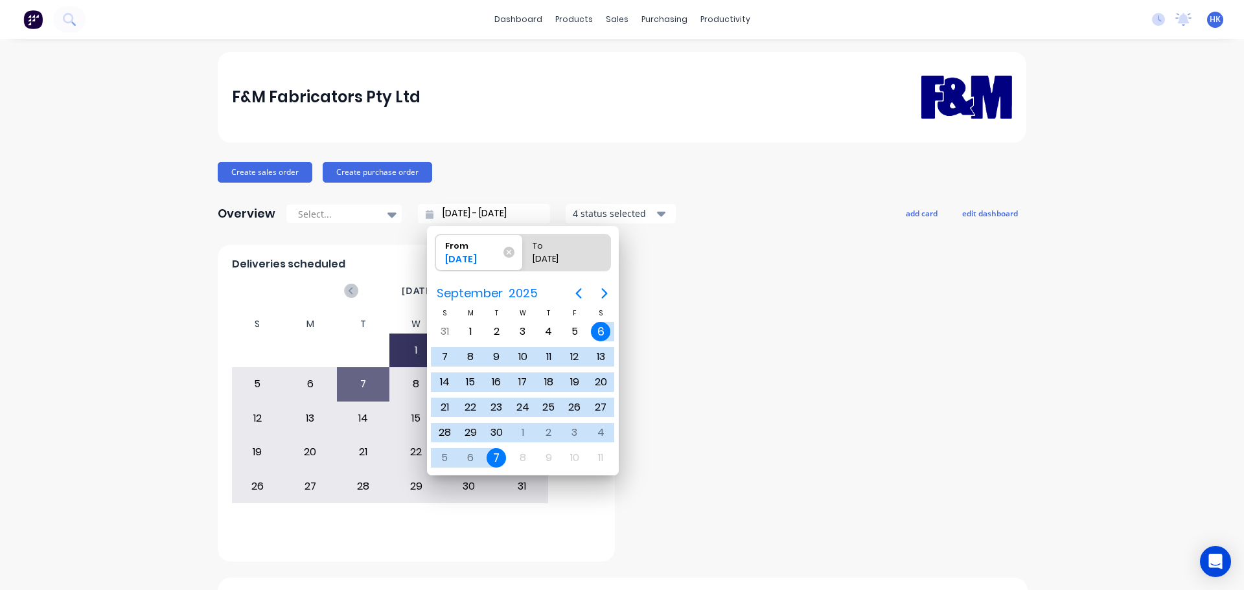
click at [491, 463] on div "7" at bounding box center [495, 457] width 19 height 19
click at [490, 459] on div "7" at bounding box center [495, 457] width 19 height 19
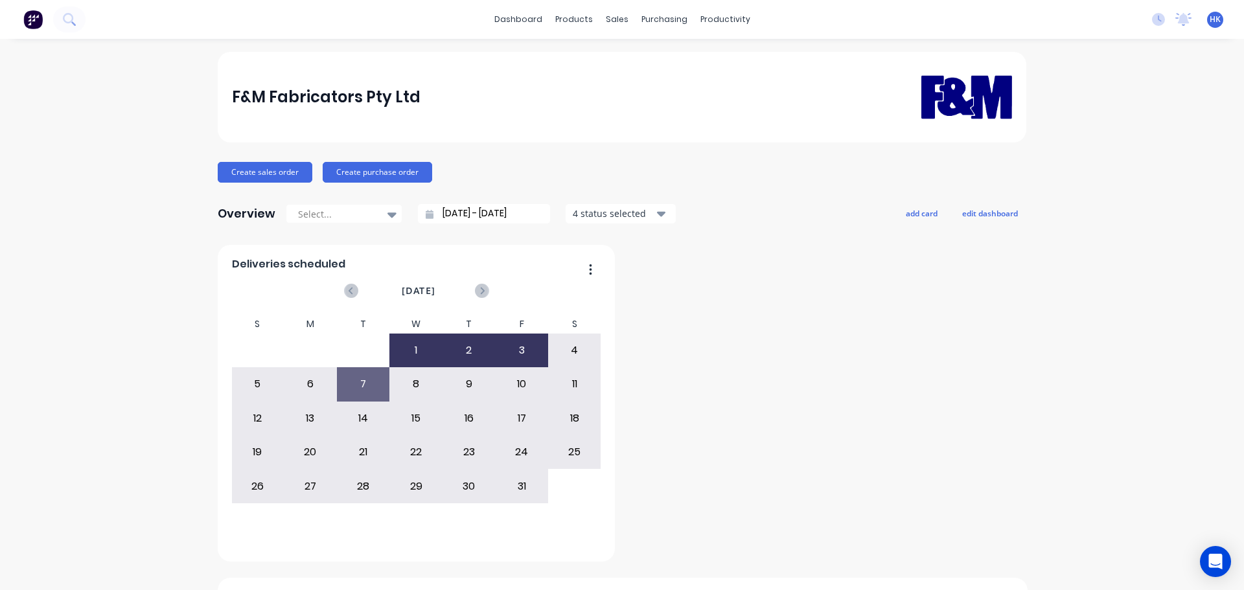
type input "07/10/25 - 07/10/25"
radio input "false"
radio input "true"
click at [490, 459] on div "7" at bounding box center [496, 458] width 26 height 25
click at [495, 459] on div "24" at bounding box center [521, 452] width 52 height 32
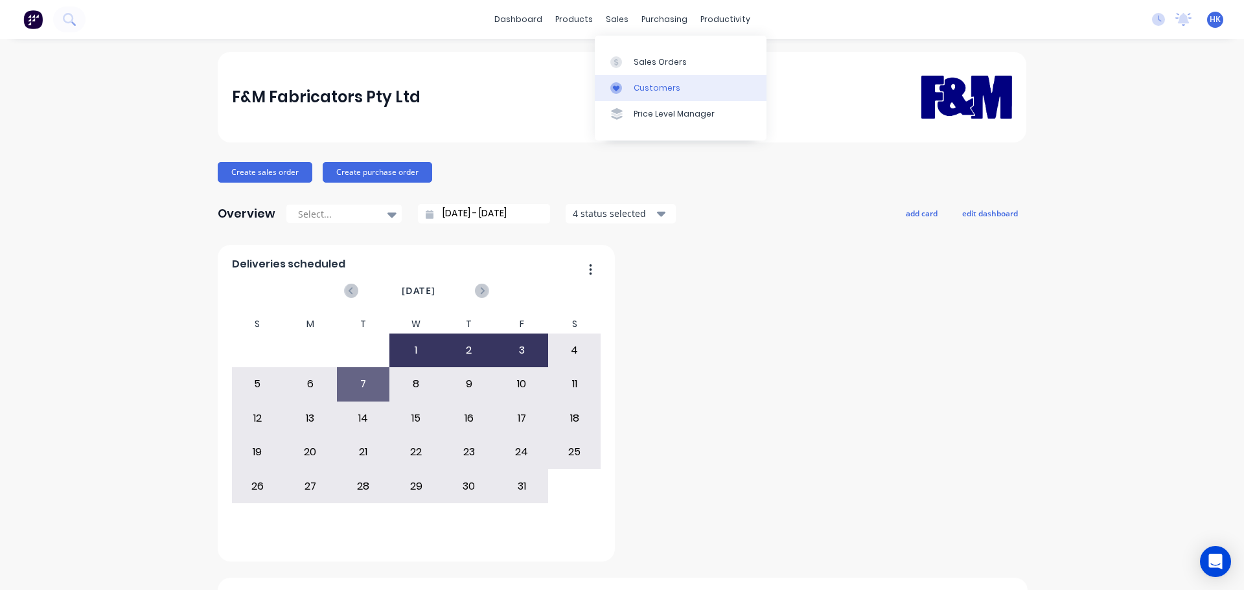
click at [644, 76] on link "Customers" at bounding box center [681, 88] width 172 height 26
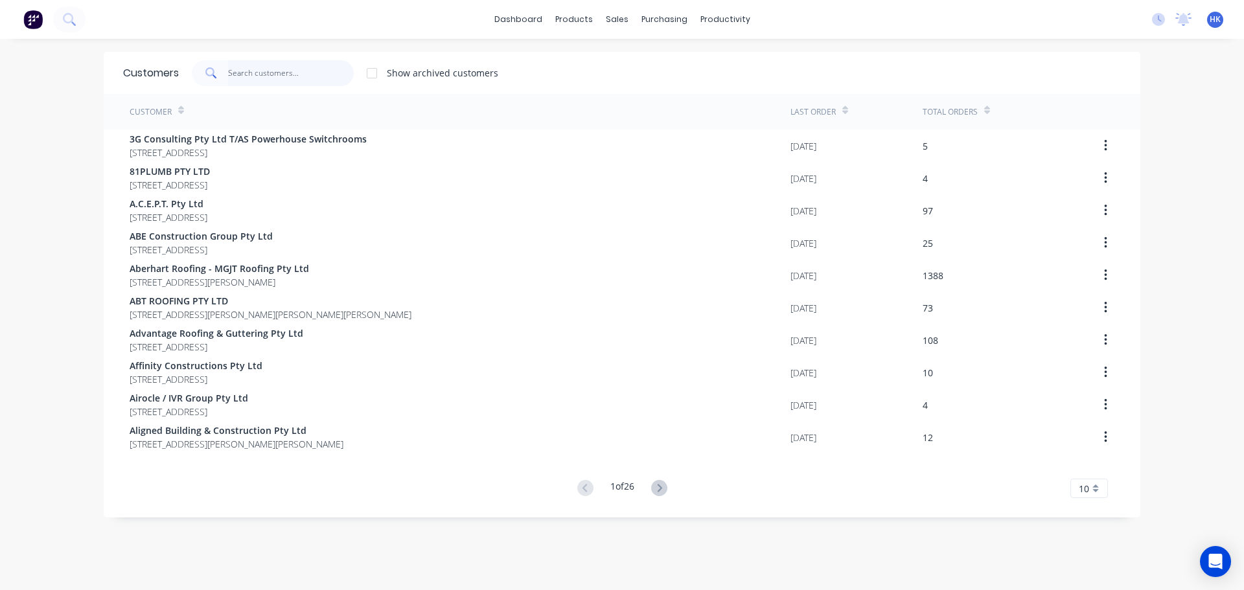
click at [323, 70] on input "text" at bounding box center [291, 73] width 126 height 26
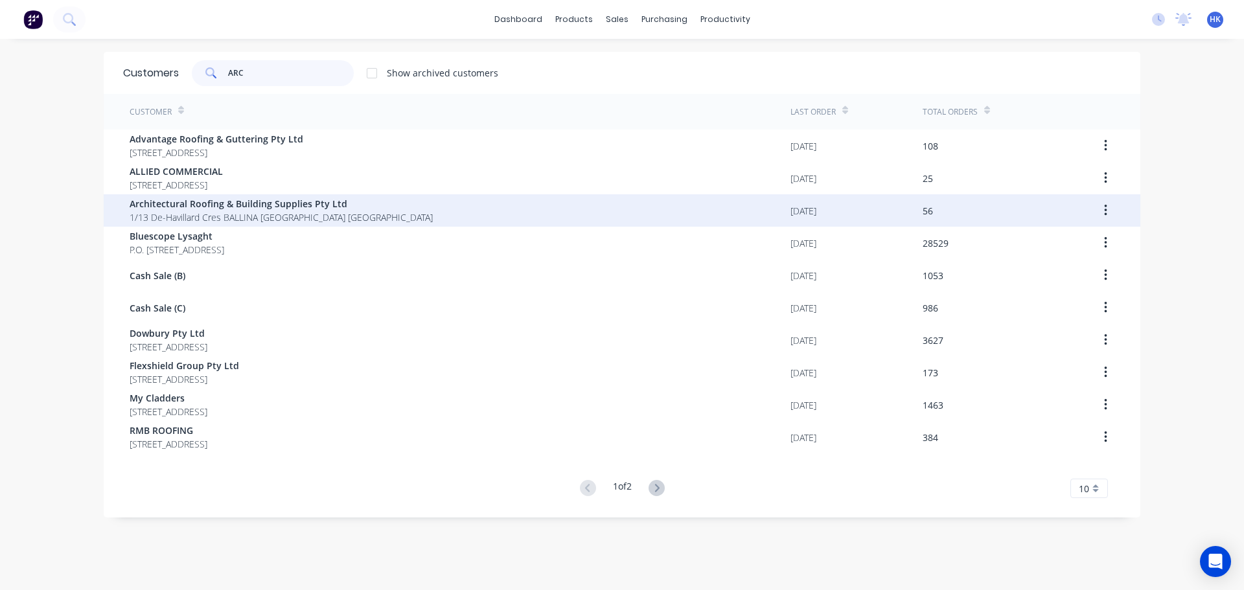
type input "ARC"
click at [328, 209] on span "Architectural Roofing & Building Supplies Pty Ltd" at bounding box center [281, 204] width 303 height 14
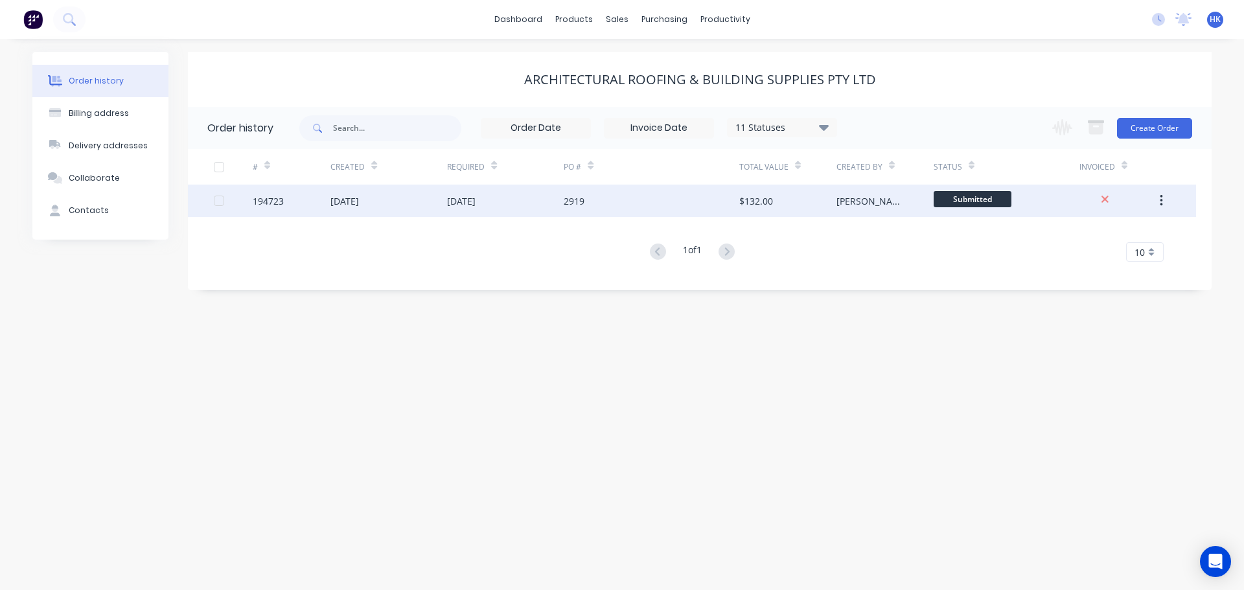
click at [722, 199] on div "2919" at bounding box center [650, 201] width 175 height 32
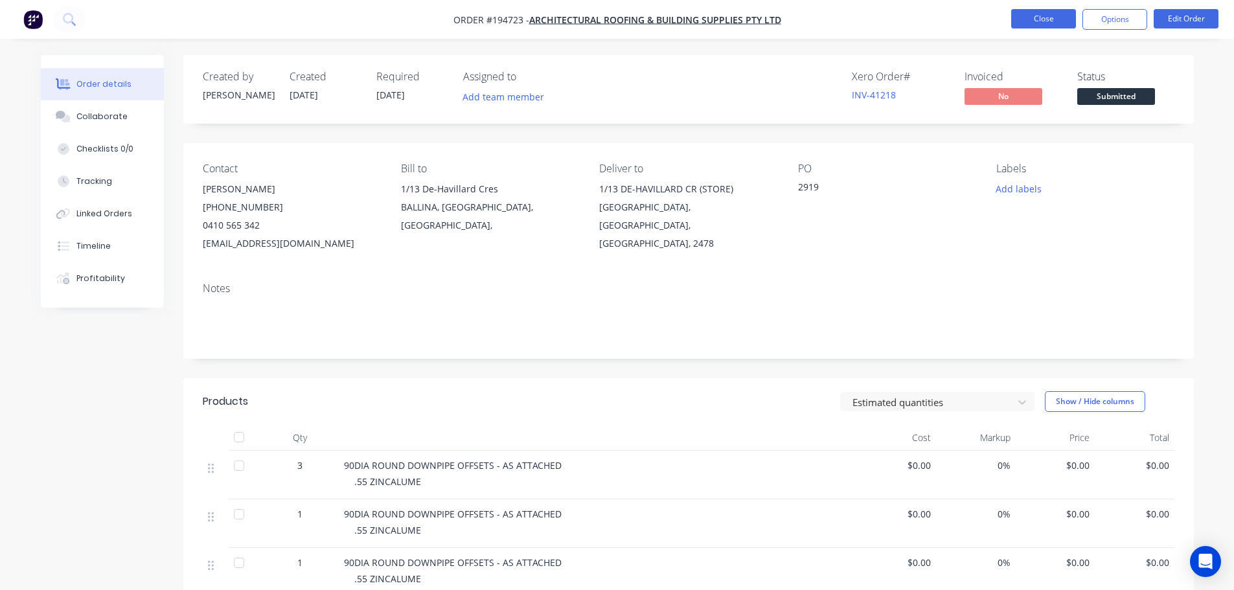
click at [1027, 15] on button "Close" at bounding box center [1043, 18] width 65 height 19
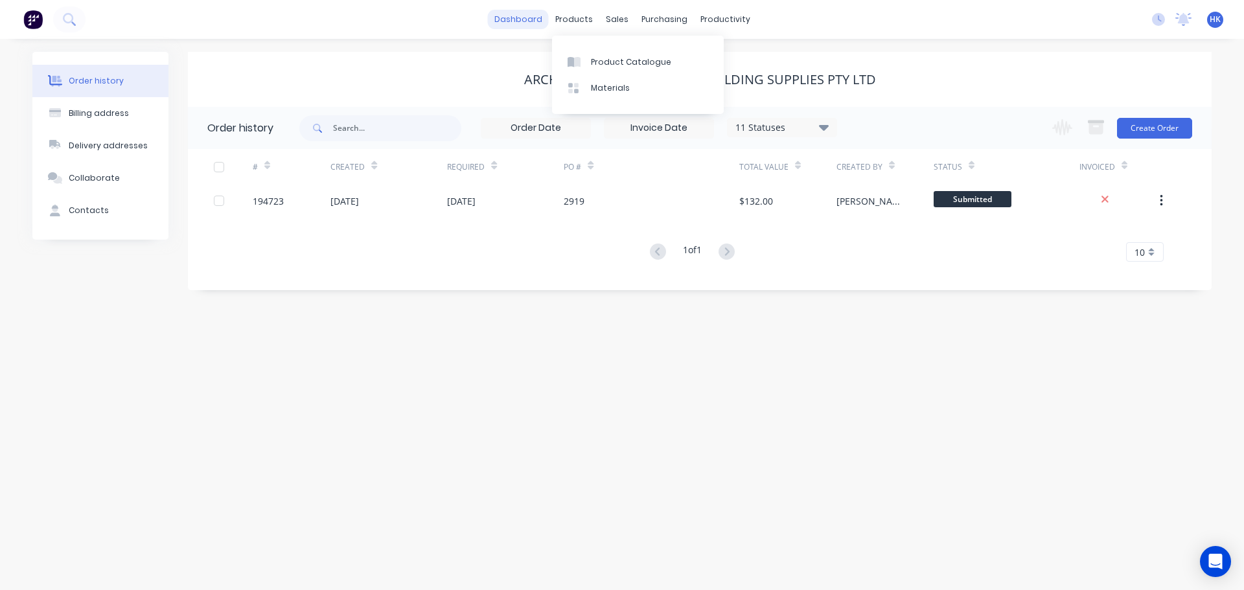
click at [501, 25] on link "dashboard" at bounding box center [518, 19] width 61 height 19
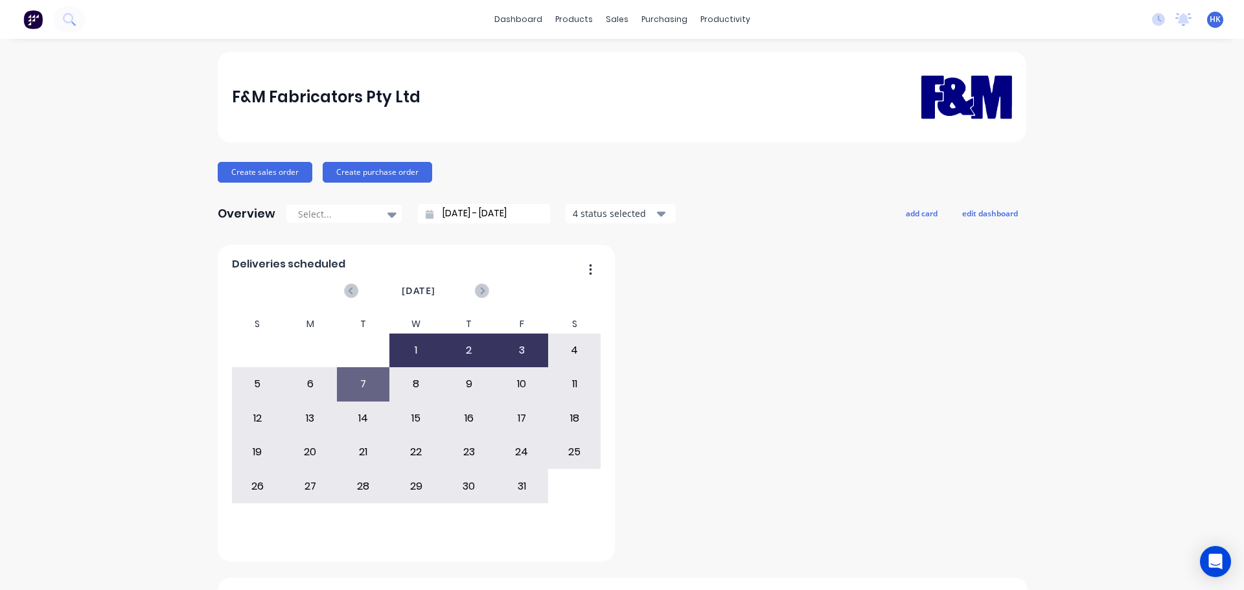
click at [506, 210] on input "06/09/25 - 07/10/25" at bounding box center [488, 213] width 111 height 19
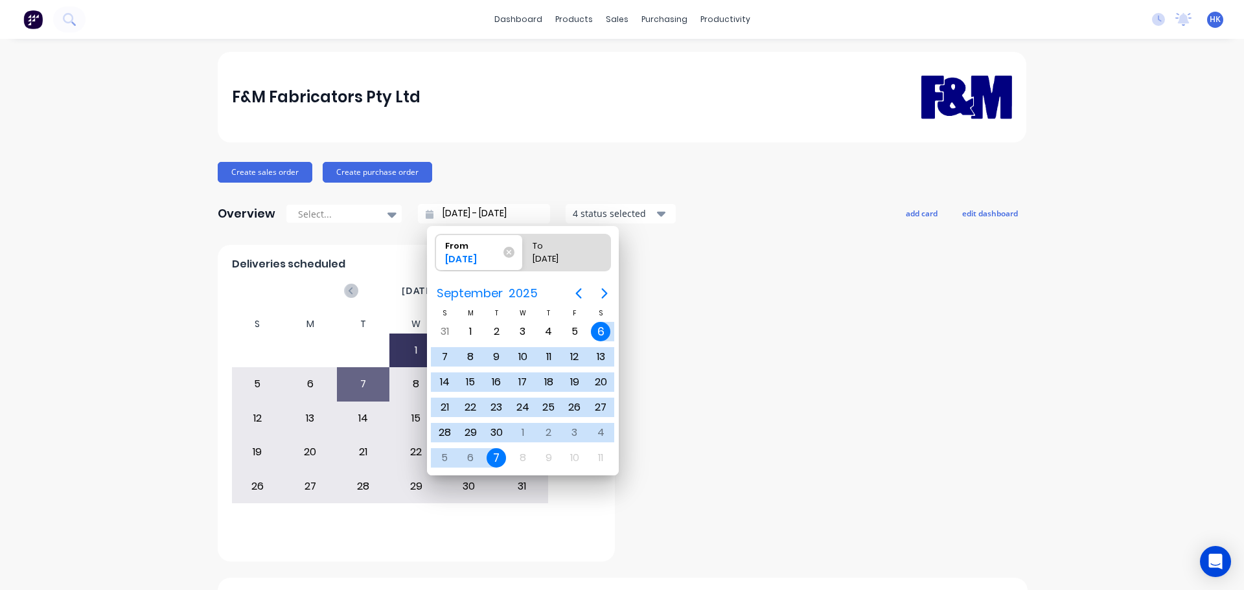
drag, startPoint x: 491, startPoint y: 458, endPoint x: 499, endPoint y: 460, distance: 8.8
click at [491, 457] on div "7" at bounding box center [495, 457] width 19 height 19
click at [497, 460] on div "7" at bounding box center [495, 457] width 19 height 19
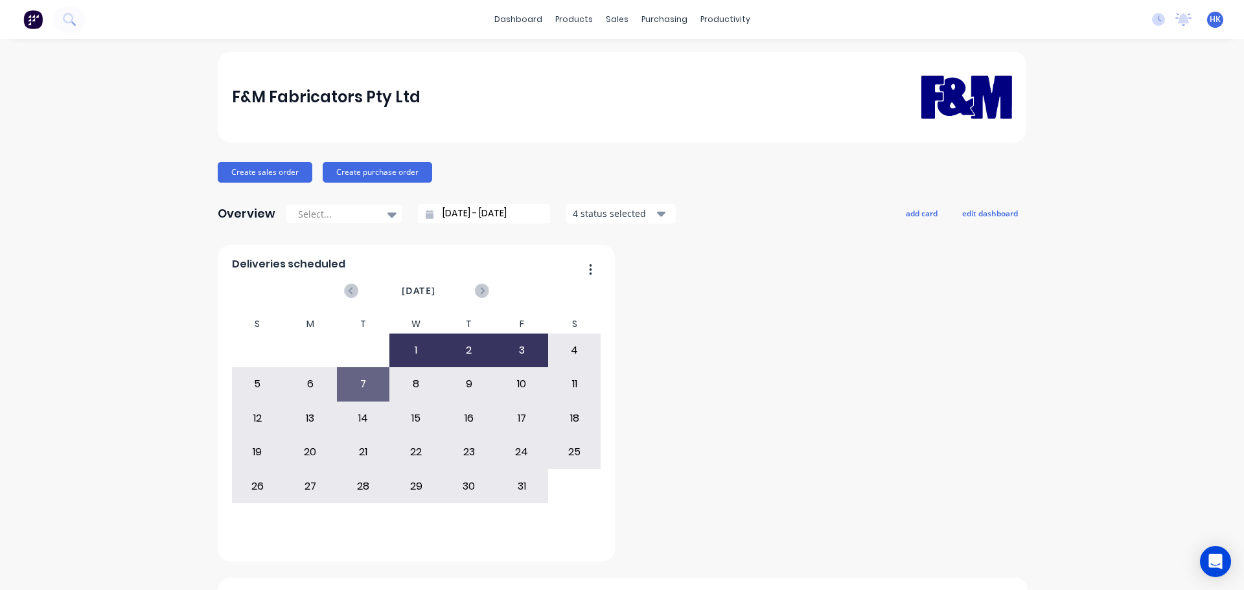
type input "07/10/25 - 07/10/25"
radio input "false"
radio input "true"
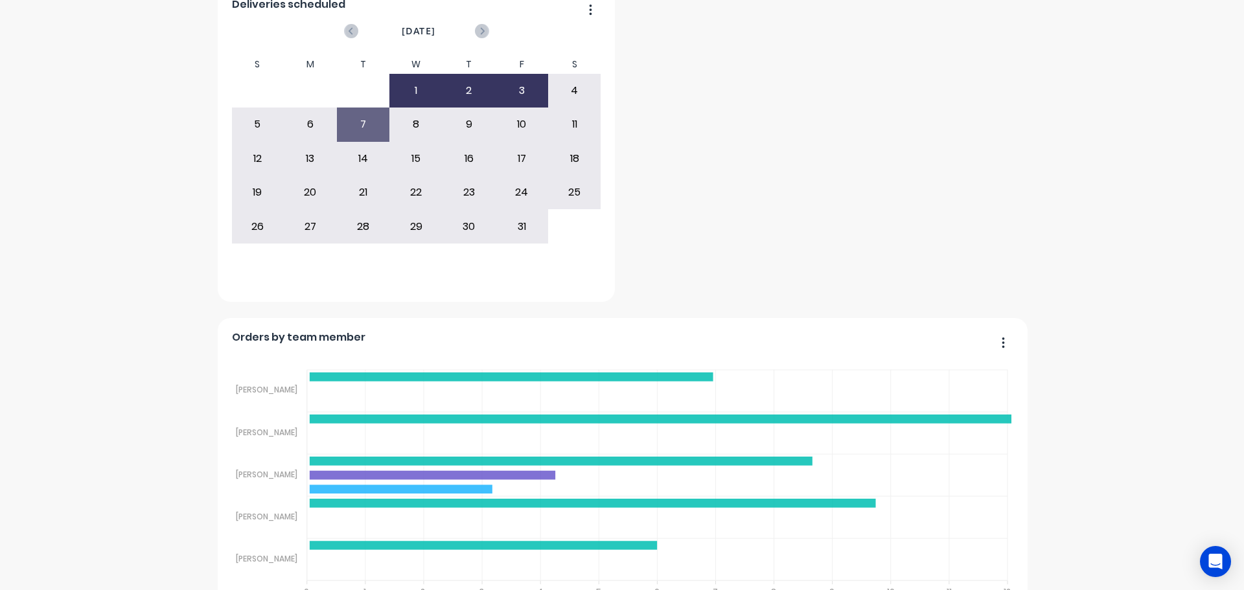
scroll to position [317, 0]
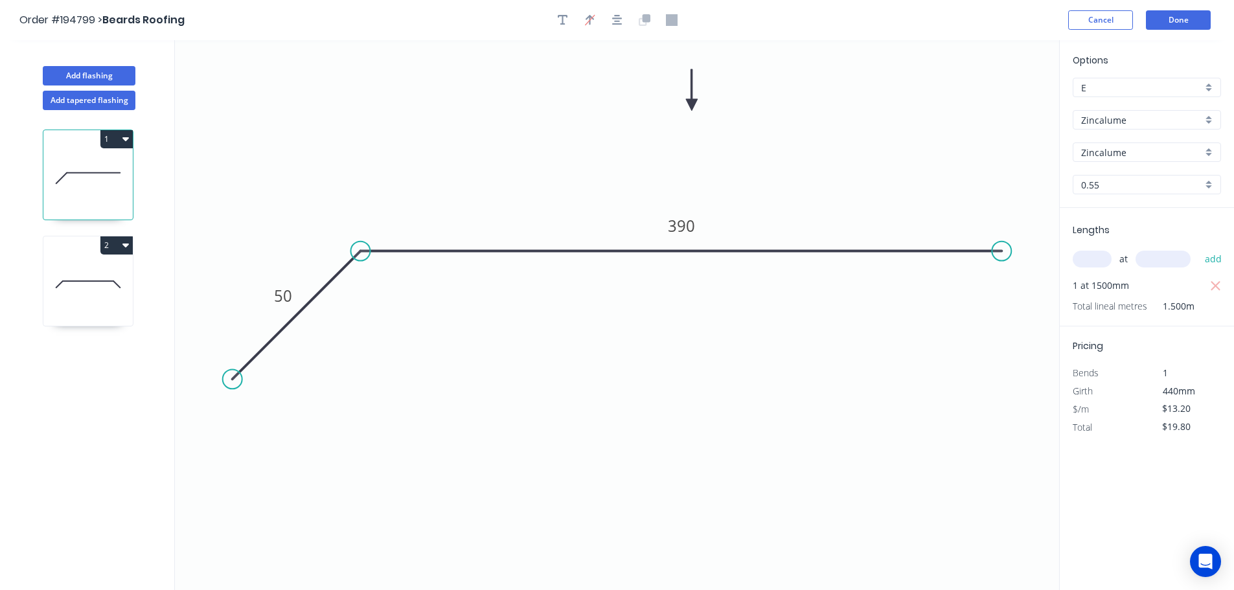
click at [111, 289] on icon at bounding box center [87, 284] width 89 height 83
type input "$12.14"
type input "$109.26"
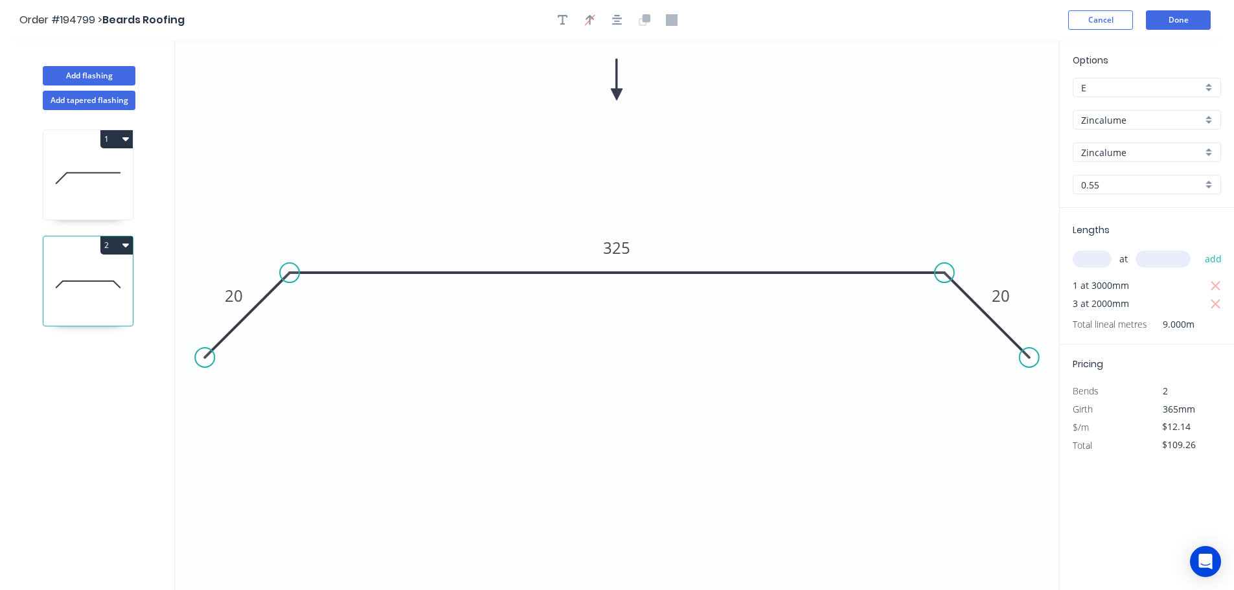
drag, startPoint x: 1122, startPoint y: 124, endPoint x: 1125, endPoint y: 132, distance: 8.8
click at [1123, 124] on input "Zincalume" at bounding box center [1141, 120] width 121 height 14
click at [1113, 154] on div "Colorbond" at bounding box center [1146, 144] width 147 height 23
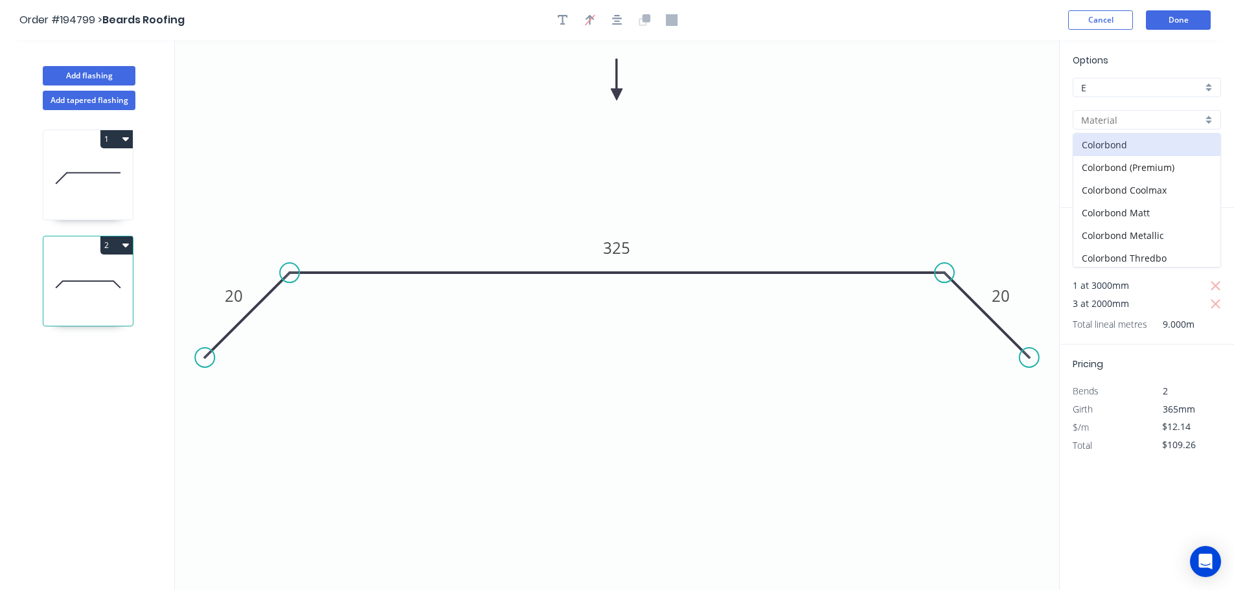
type input "Colorbond"
type input "aNoColor"
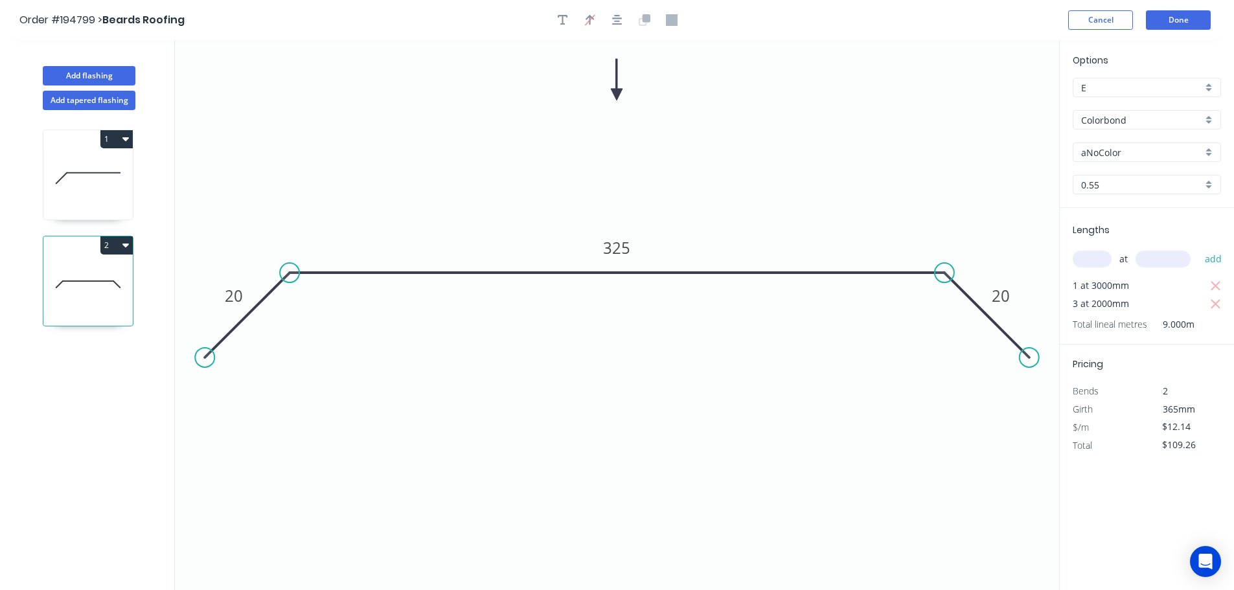
type input "$13.18"
type input "$118.62"
click at [1112, 152] on input "aNoColor" at bounding box center [1141, 153] width 121 height 14
click at [1118, 180] on div "Paperbark" at bounding box center [1146, 174] width 147 height 23
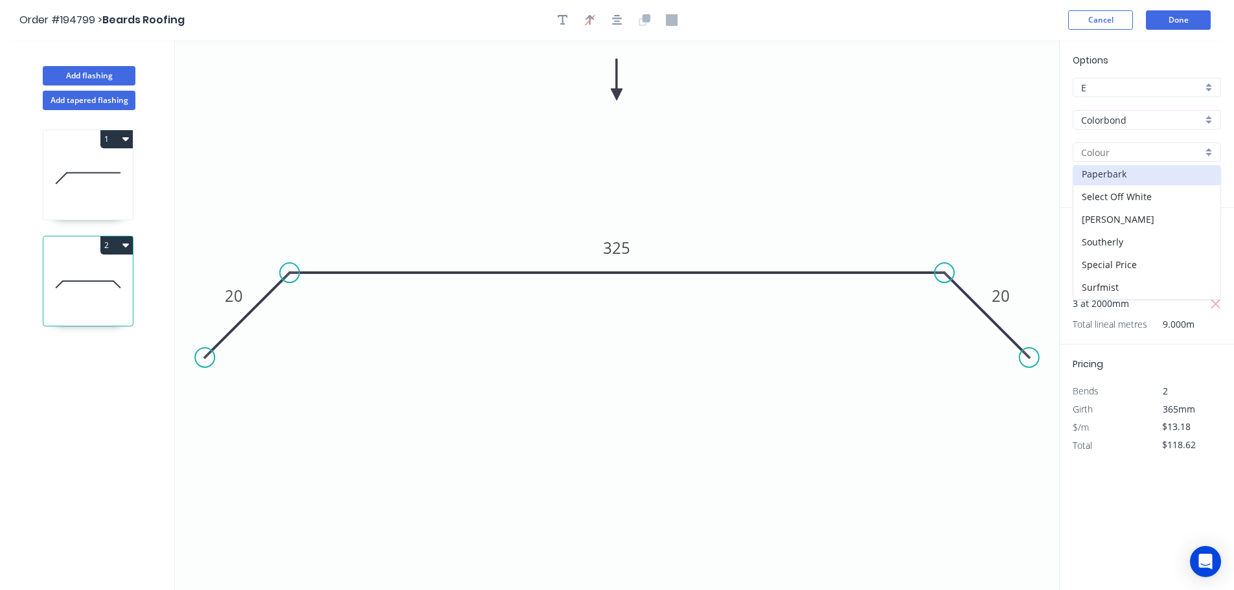
type input "Paperbark"
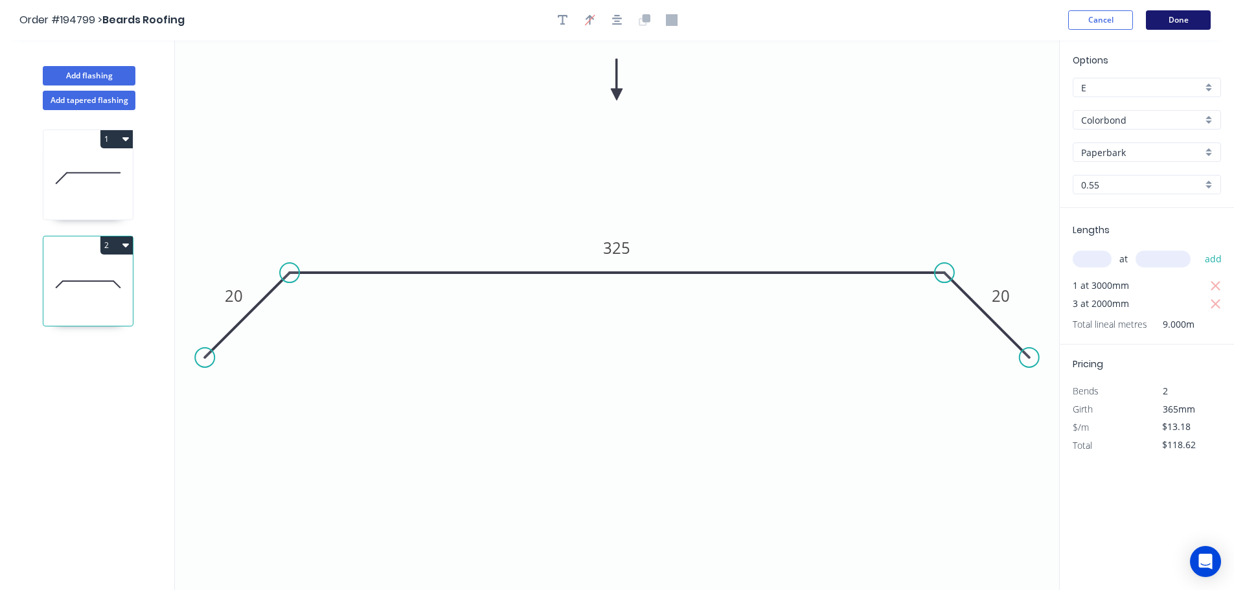
click at [1178, 15] on button "Done" at bounding box center [1178, 19] width 65 height 19
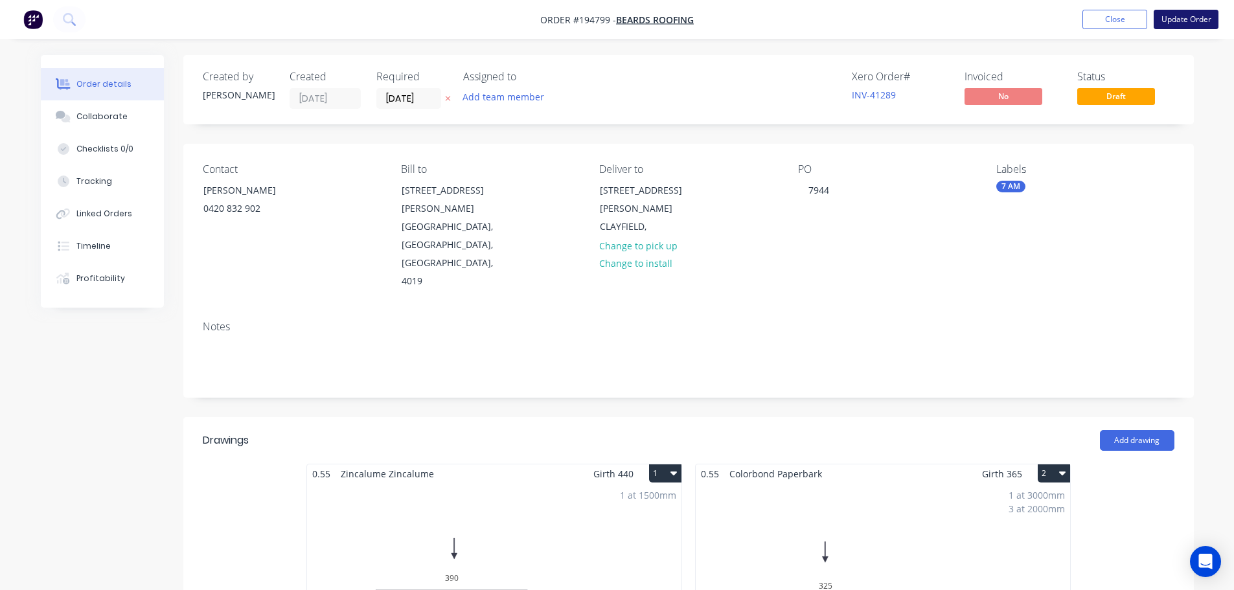
click at [1190, 20] on button "Update Order" at bounding box center [1186, 19] width 65 height 19
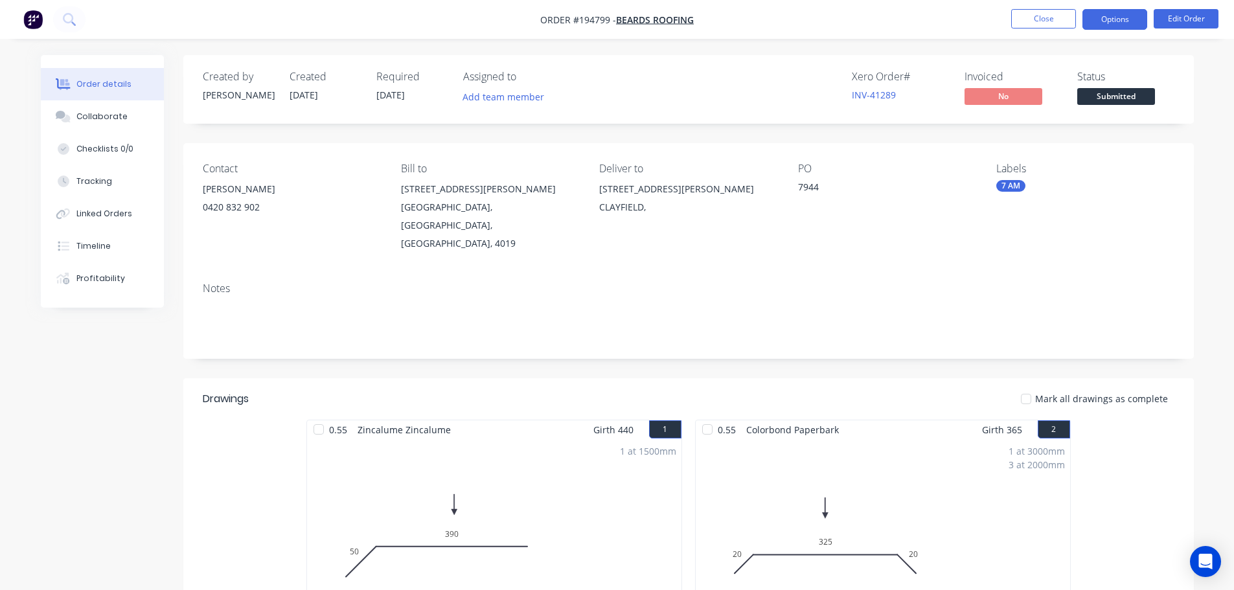
click at [1143, 18] on button "Options" at bounding box center [1114, 19] width 65 height 21
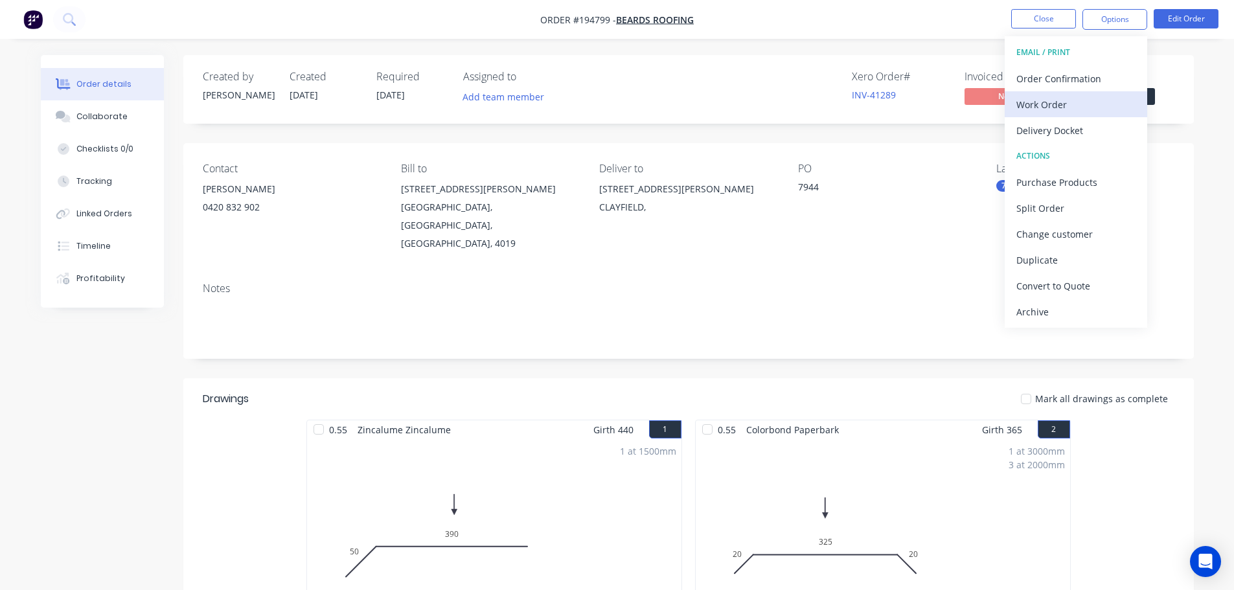
click at [1065, 104] on div "Work Order" at bounding box center [1075, 104] width 119 height 19
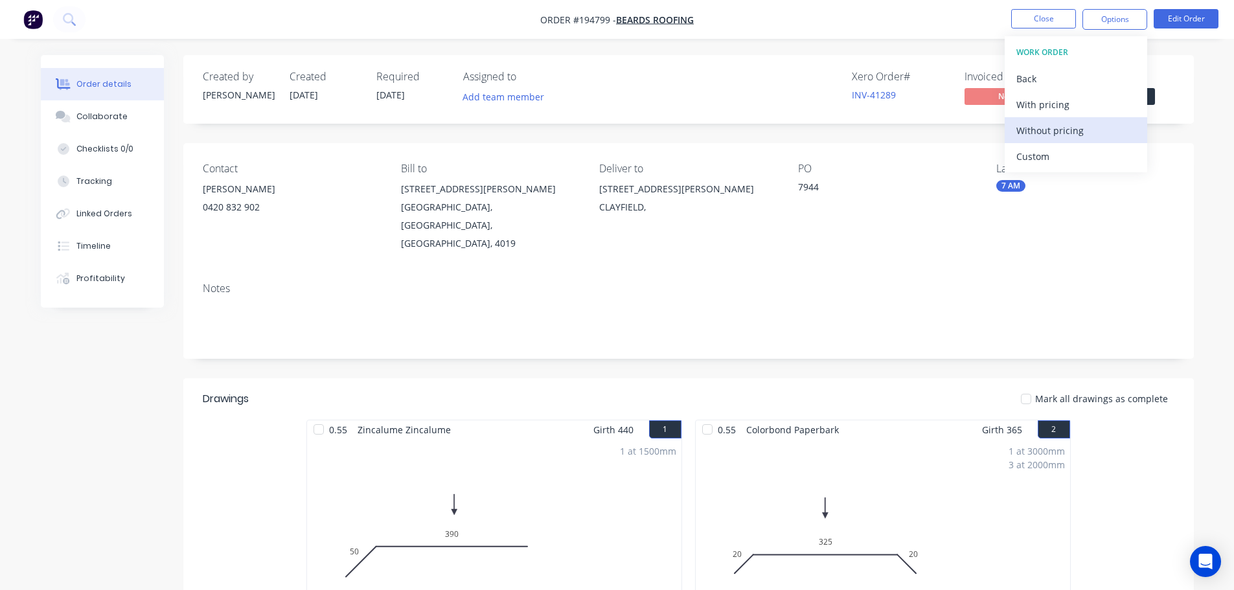
click at [1068, 125] on div "Without pricing" at bounding box center [1075, 130] width 119 height 19
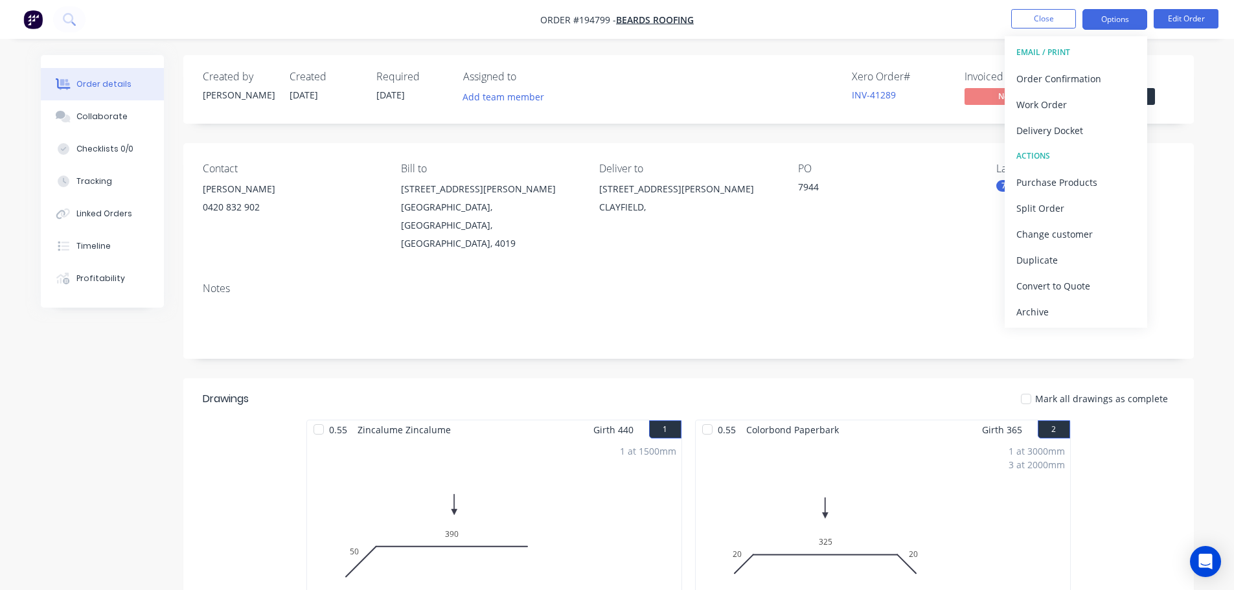
click at [1106, 14] on button "Options" at bounding box center [1114, 19] width 65 height 21
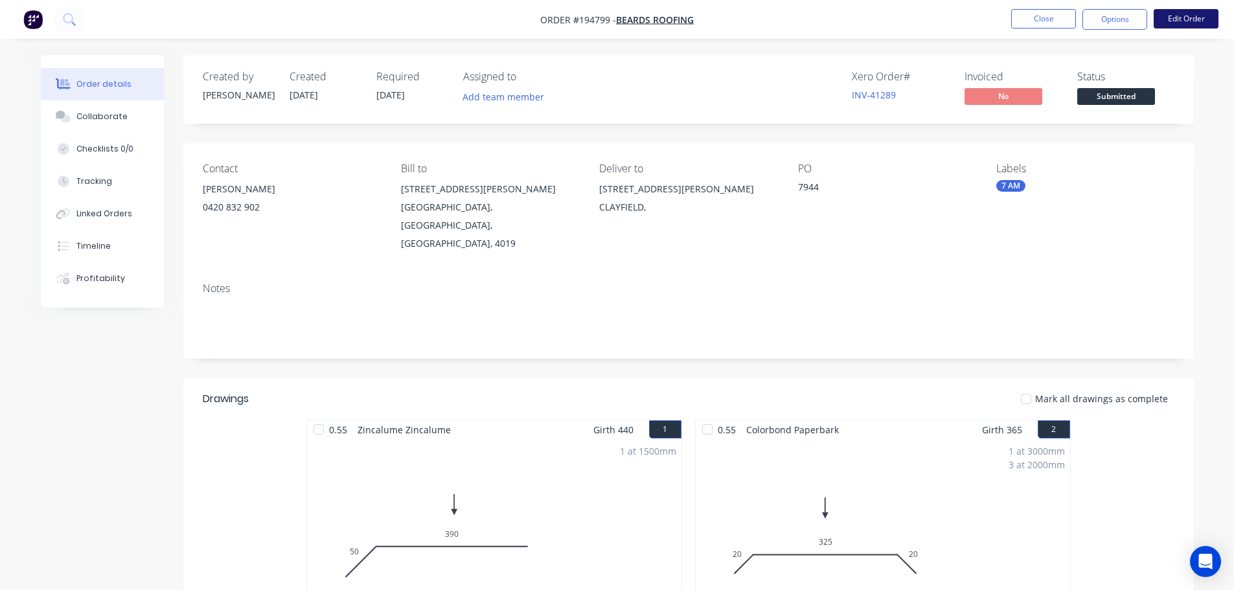
click at [1173, 22] on button "Edit Order" at bounding box center [1186, 18] width 65 height 19
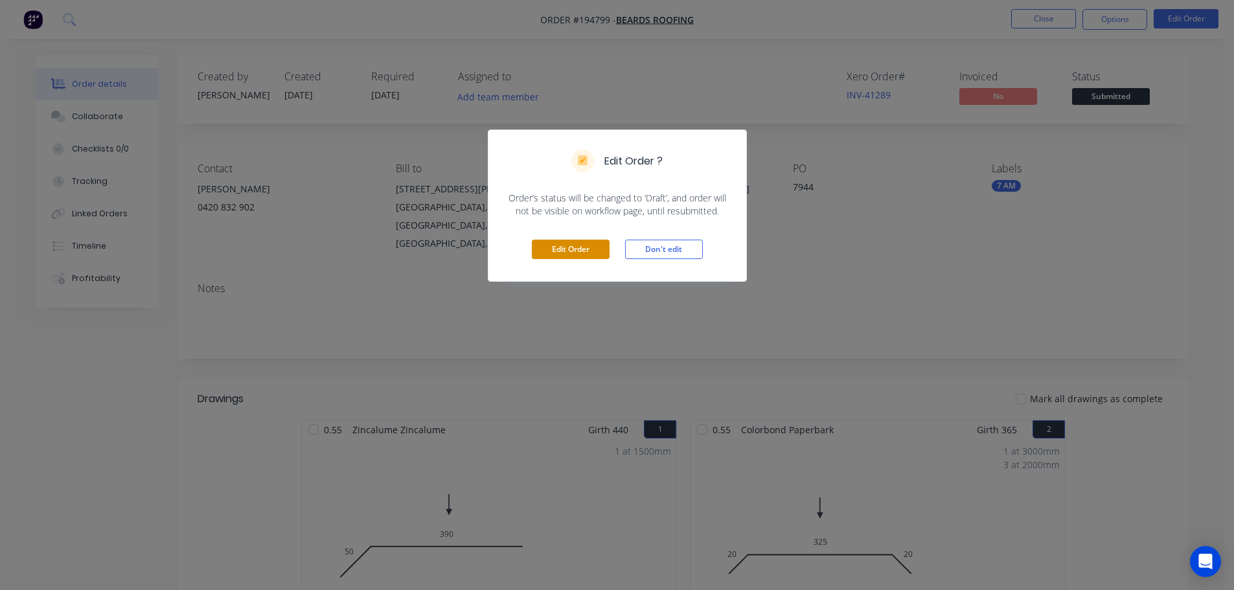
click at [582, 252] on button "Edit Order" at bounding box center [571, 249] width 78 height 19
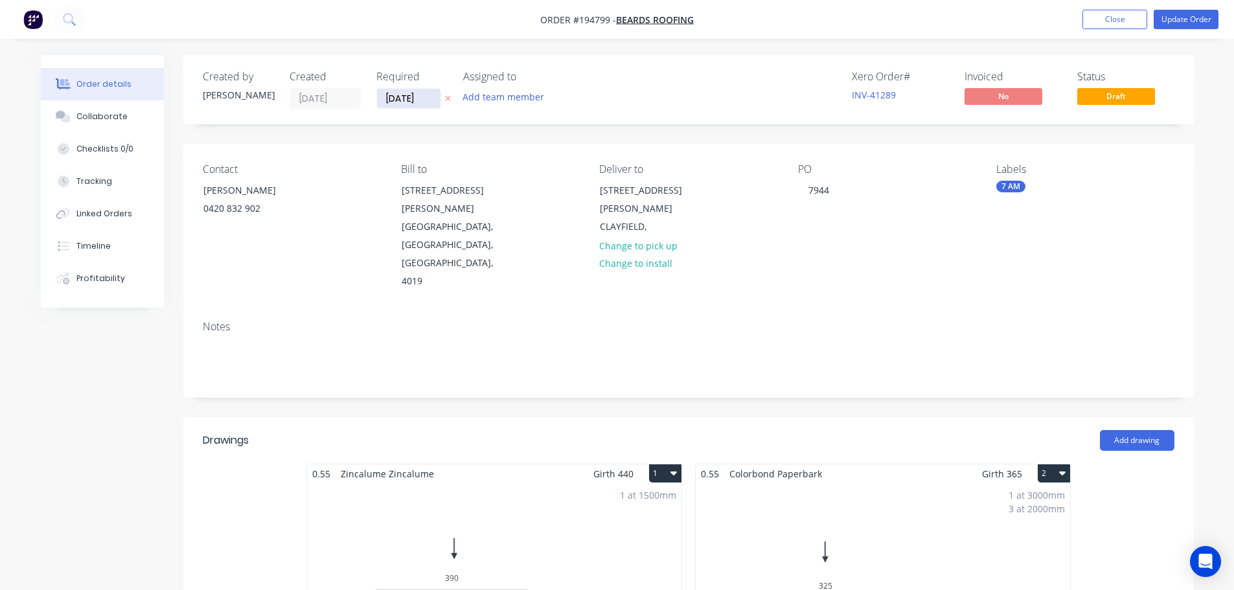
click at [412, 93] on input "[DATE]" at bounding box center [408, 98] width 63 height 19
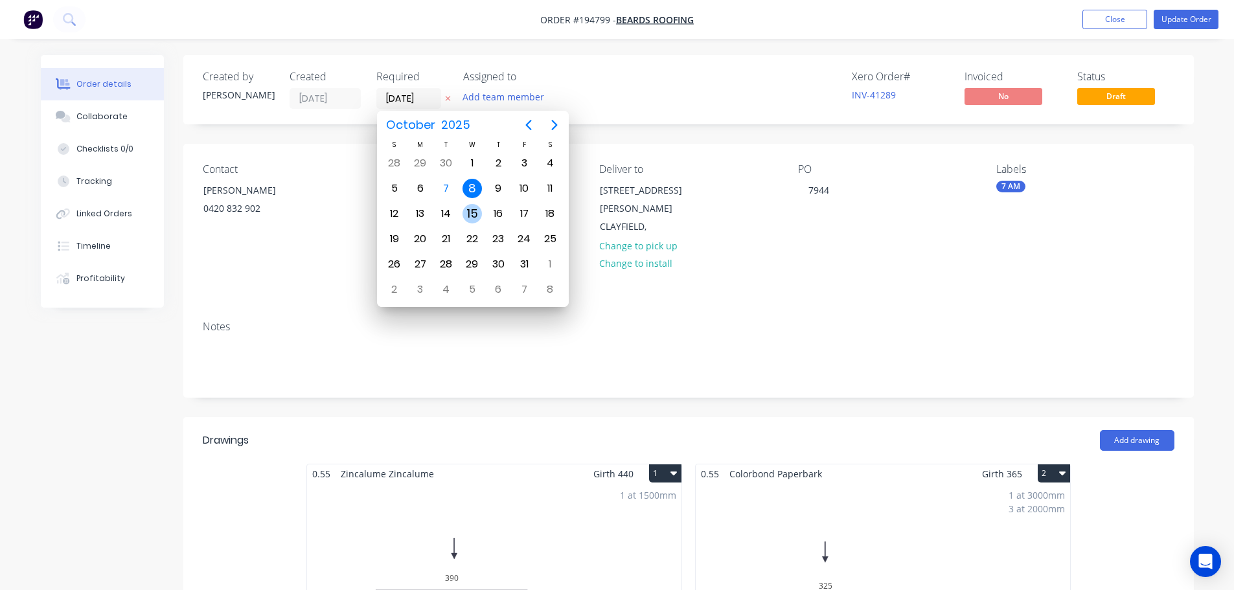
click at [469, 222] on div "15" at bounding box center [471, 213] width 19 height 19
type input "[DATE]"
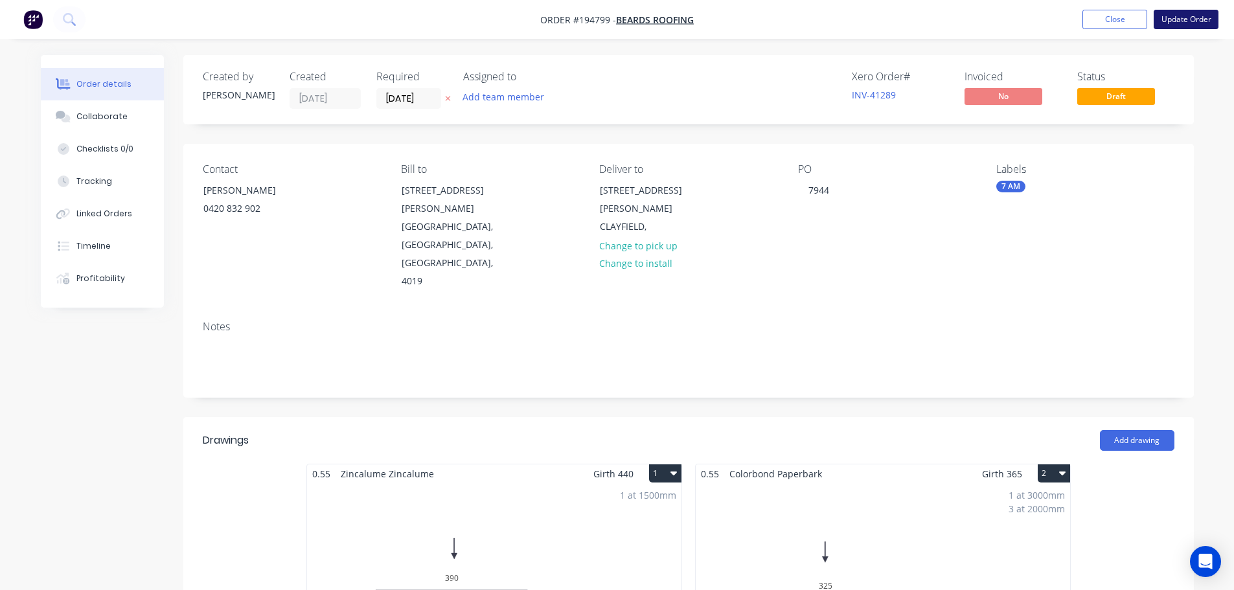
click at [1168, 19] on button "Update Order" at bounding box center [1186, 19] width 65 height 19
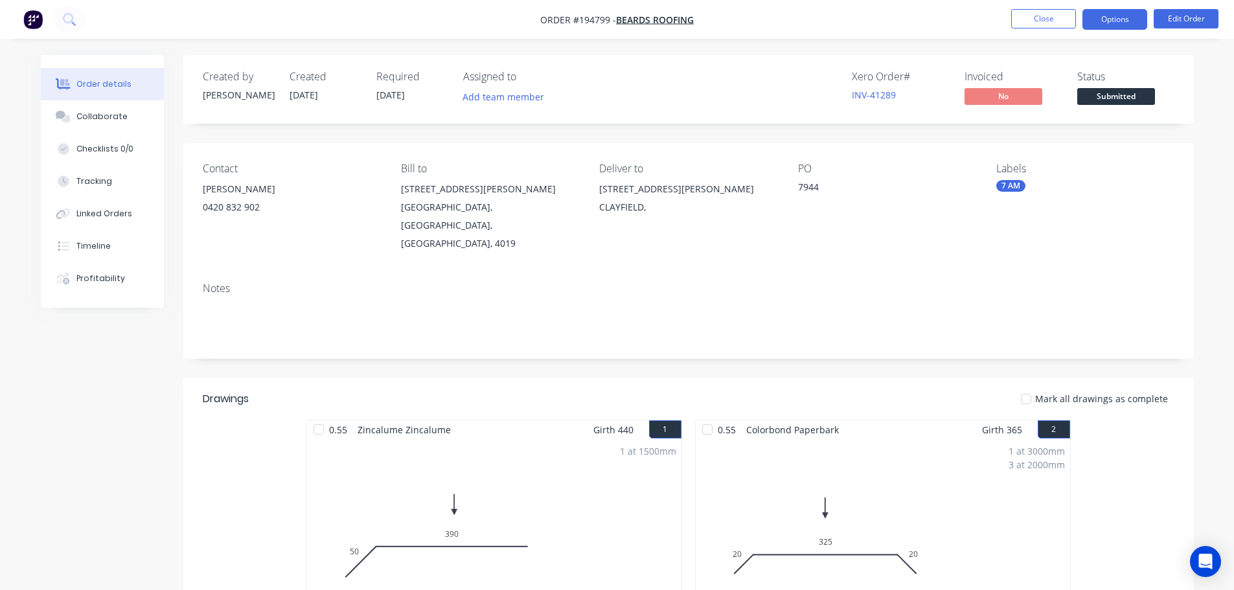
click at [1120, 17] on button "Options" at bounding box center [1114, 19] width 65 height 21
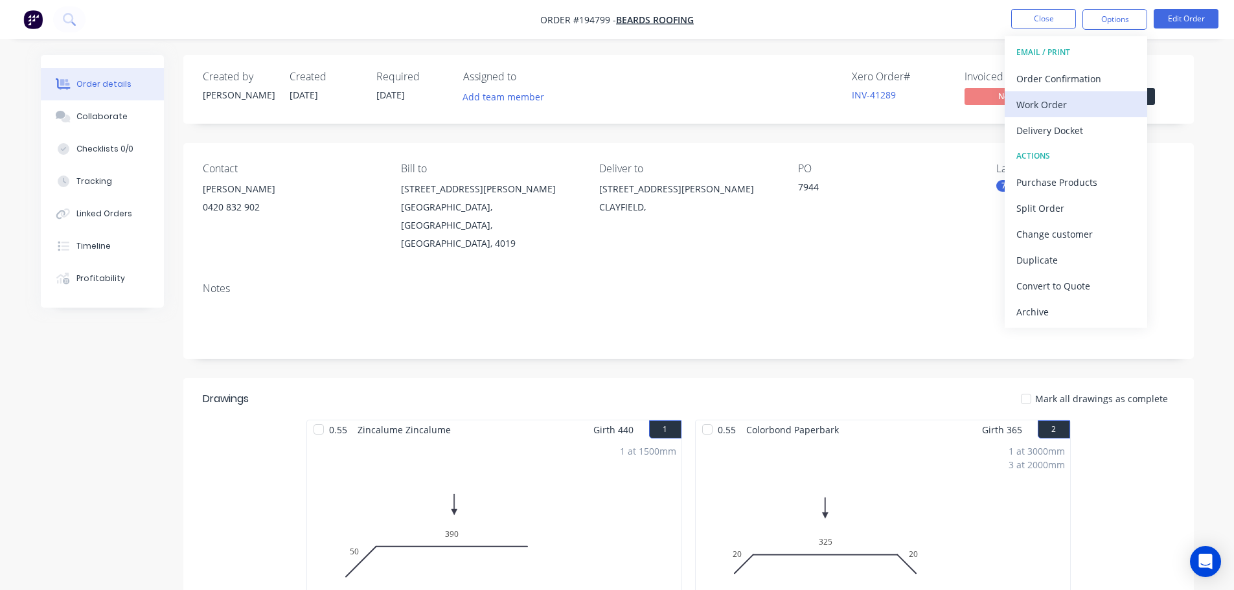
click at [1081, 95] on div "Work Order" at bounding box center [1075, 104] width 119 height 19
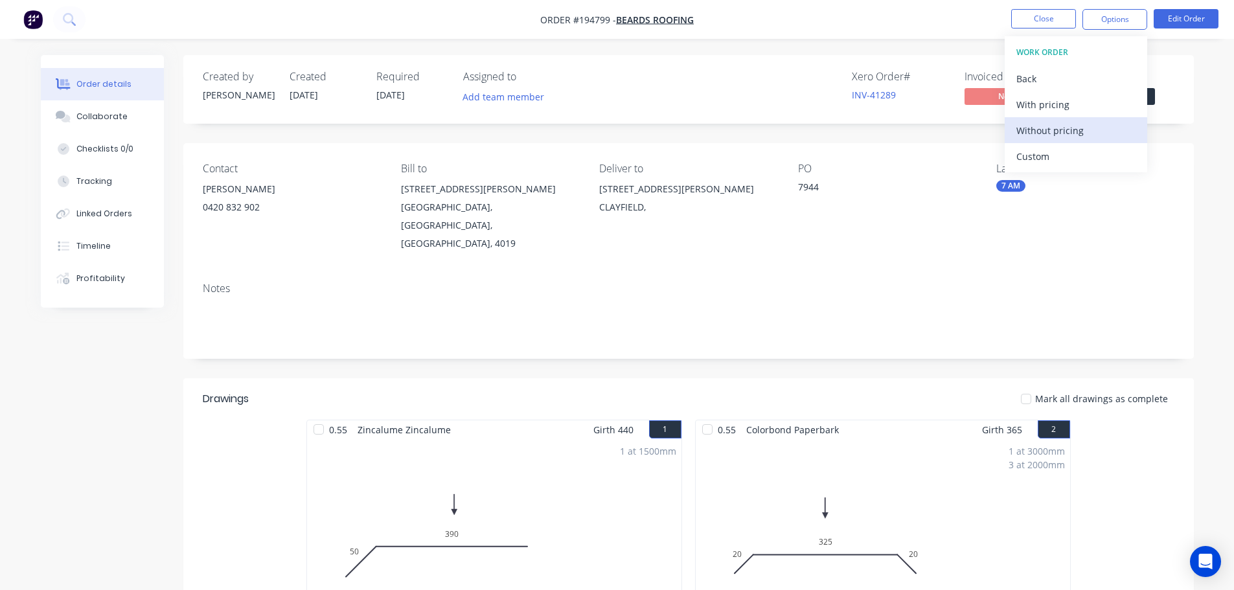
click at [1087, 125] on div "Without pricing" at bounding box center [1075, 130] width 119 height 19
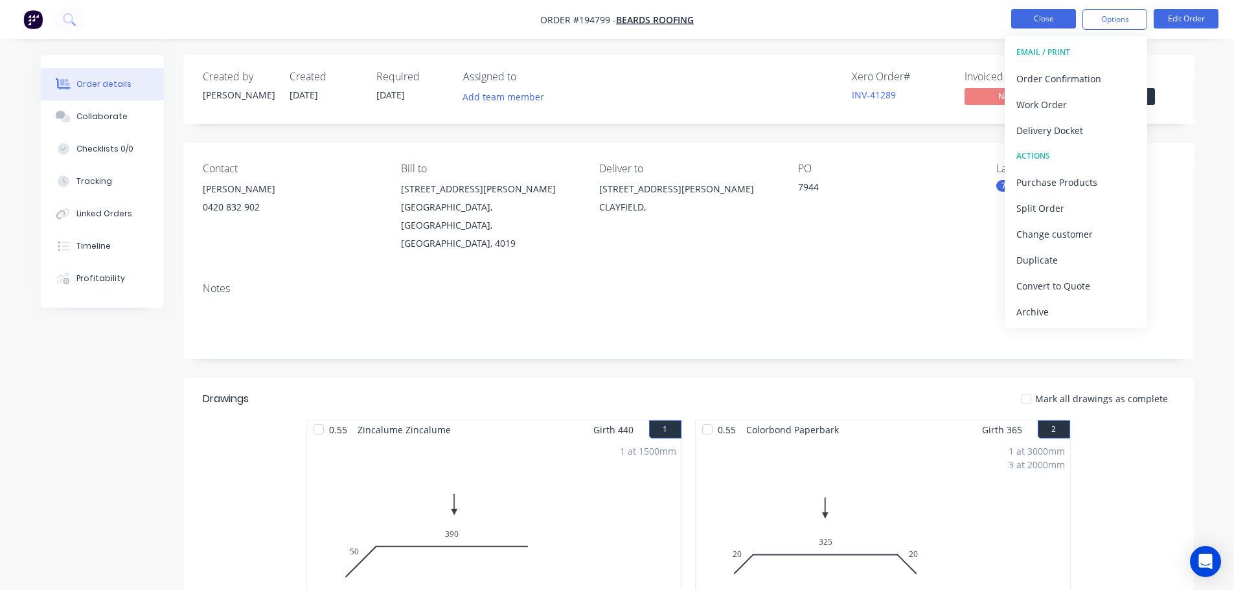
click at [1044, 19] on button "Close" at bounding box center [1043, 18] width 65 height 19
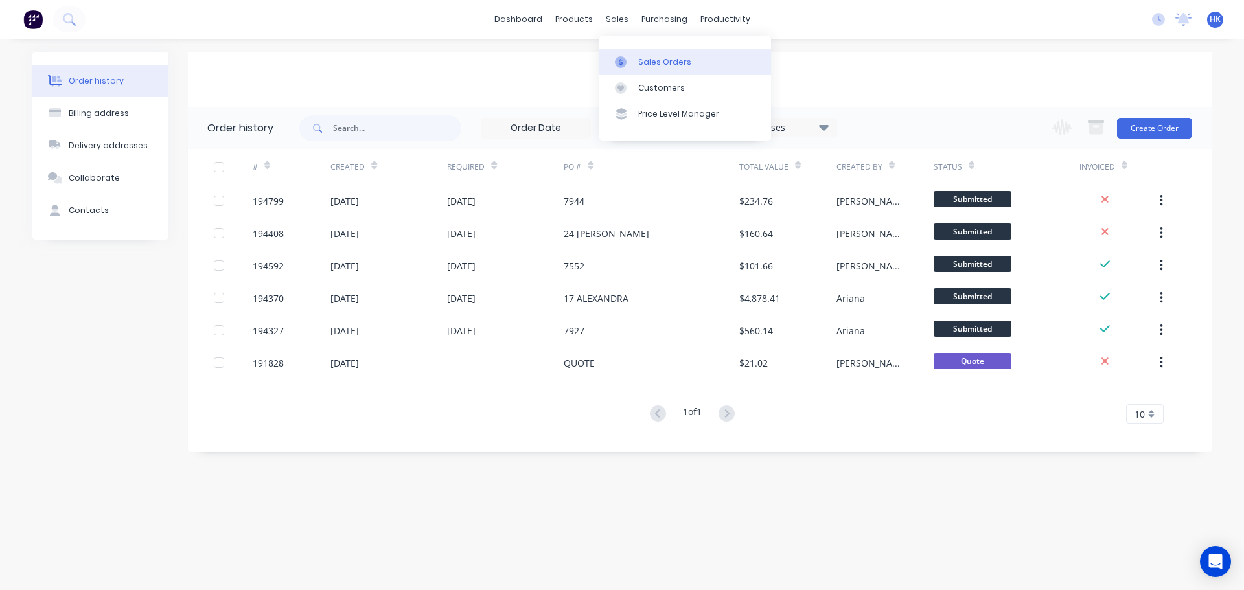
click at [642, 52] on link "Sales Orders" at bounding box center [685, 62] width 172 height 26
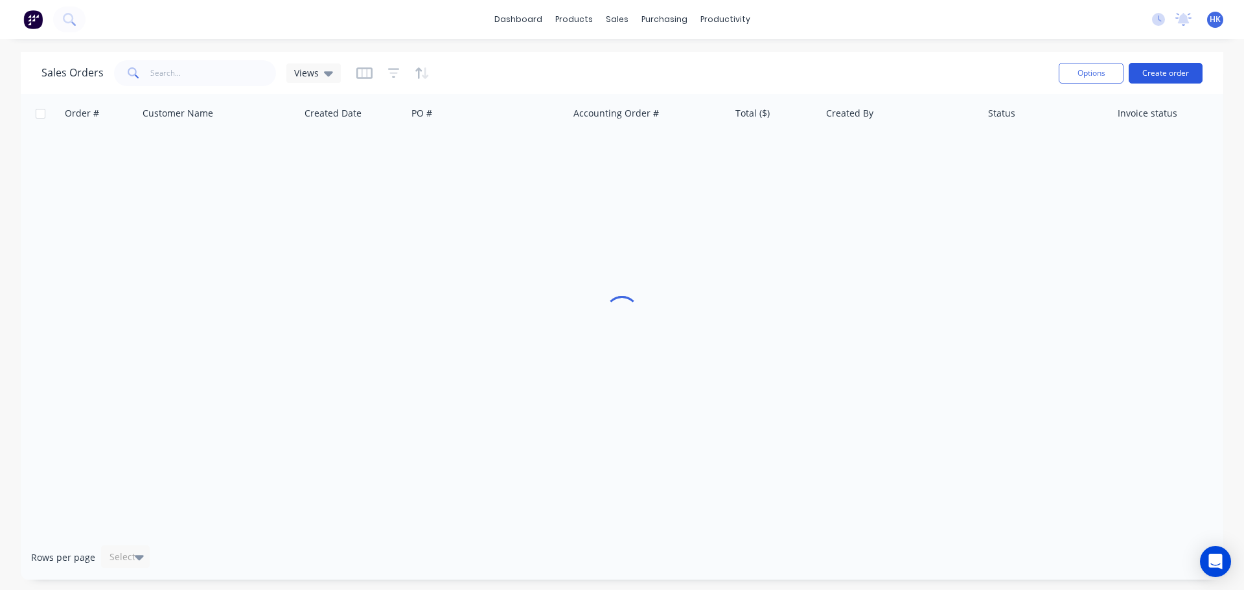
click at [1160, 67] on button "Create order" at bounding box center [1165, 73] width 74 height 21
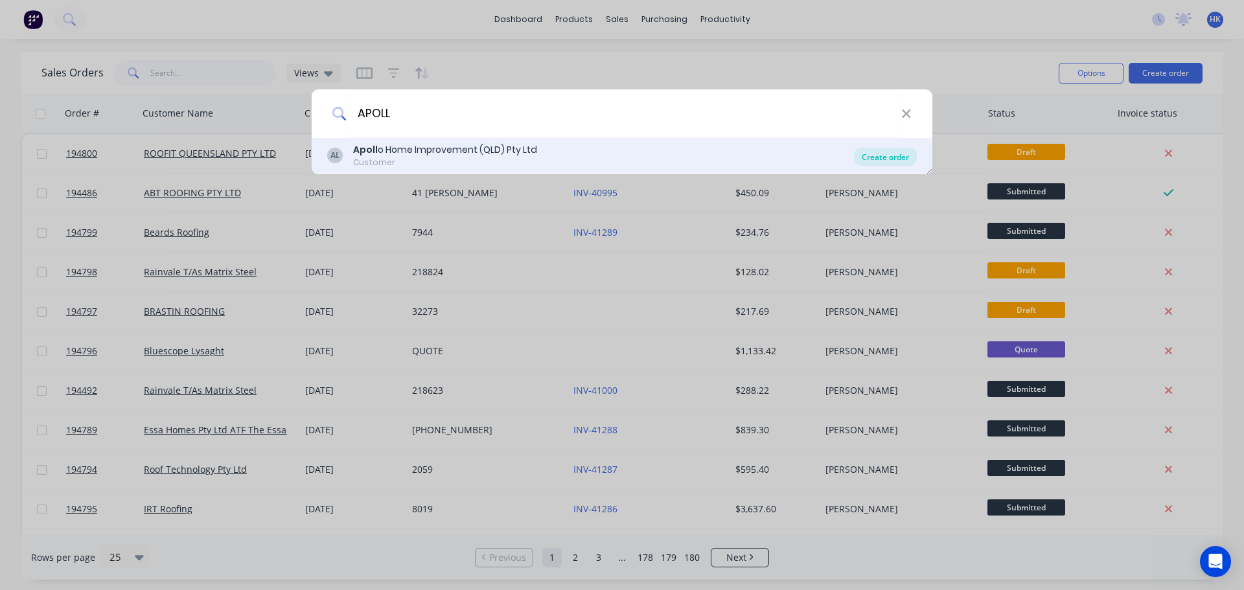
type input "APOLL"
drag, startPoint x: 868, startPoint y: 157, endPoint x: 879, endPoint y: 158, distance: 11.0
click at [868, 157] on div "Create order" at bounding box center [885, 157] width 63 height 18
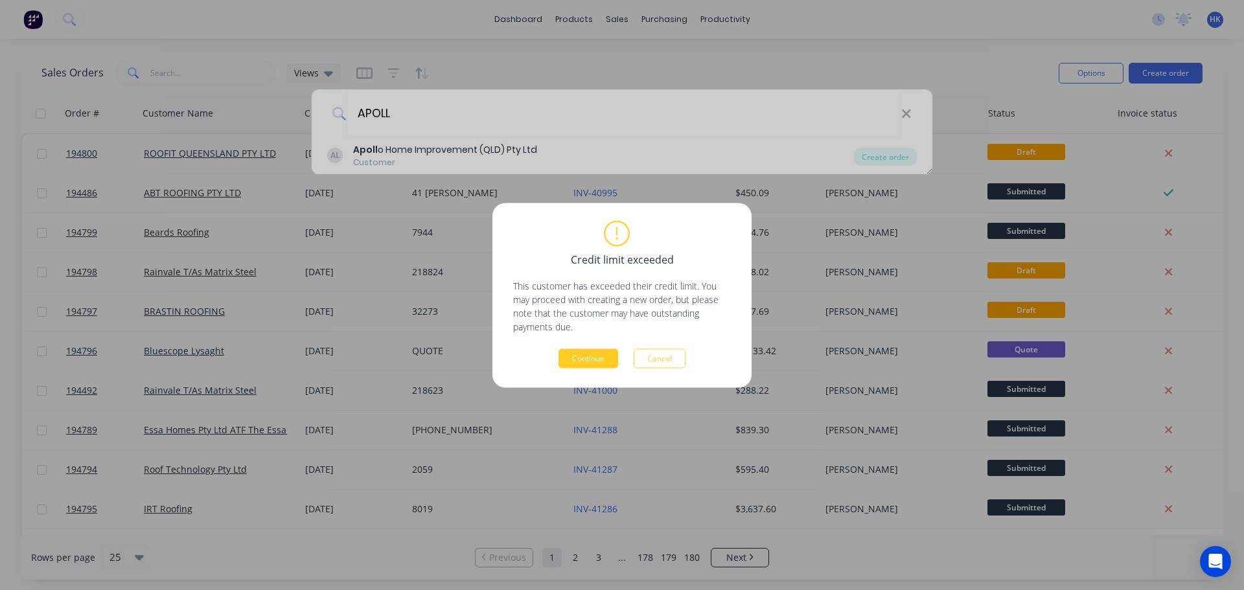
click at [578, 363] on button "Continue" at bounding box center [588, 357] width 60 height 19
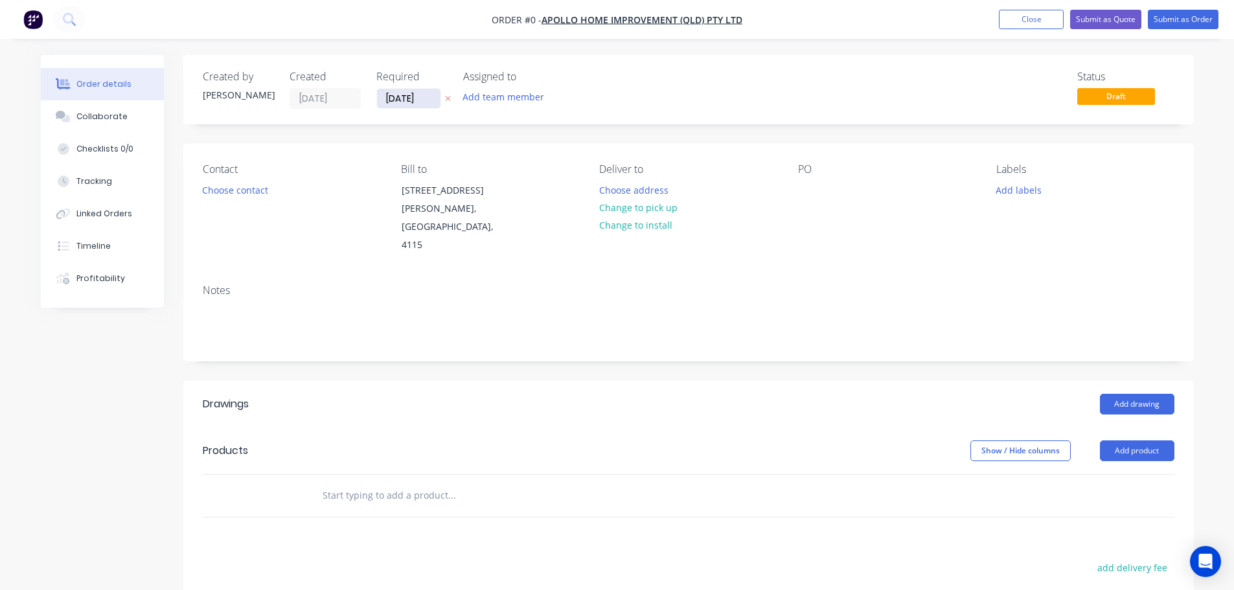
click at [407, 101] on input "[DATE]" at bounding box center [408, 98] width 63 height 19
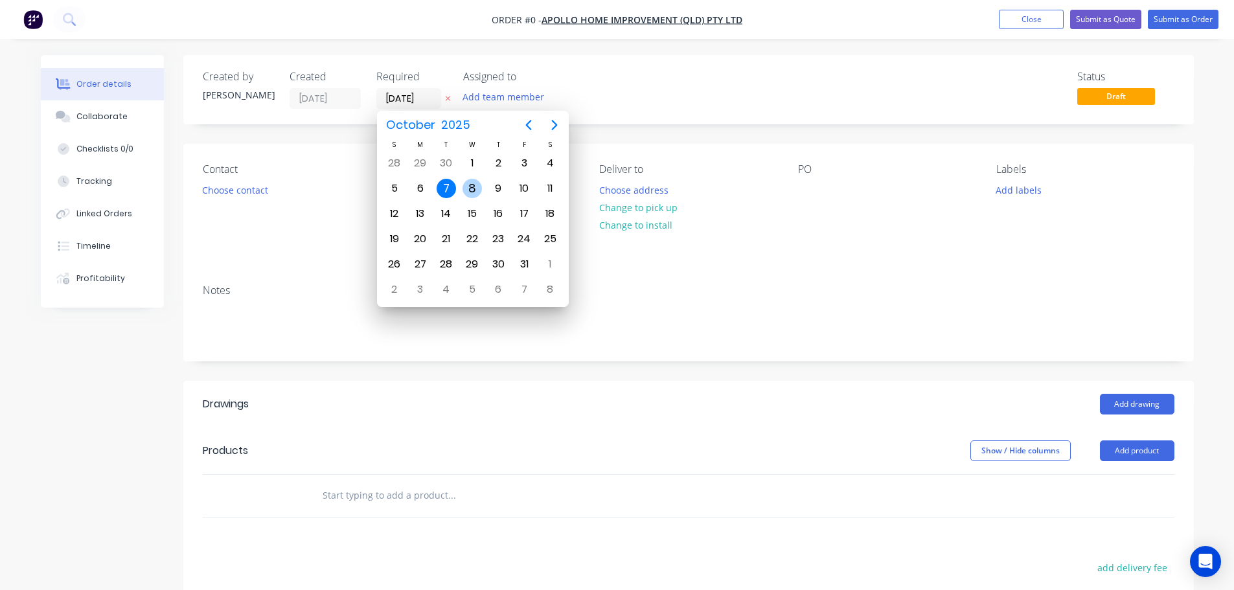
click at [470, 183] on div "8" at bounding box center [471, 188] width 19 height 19
type input "[DATE]"
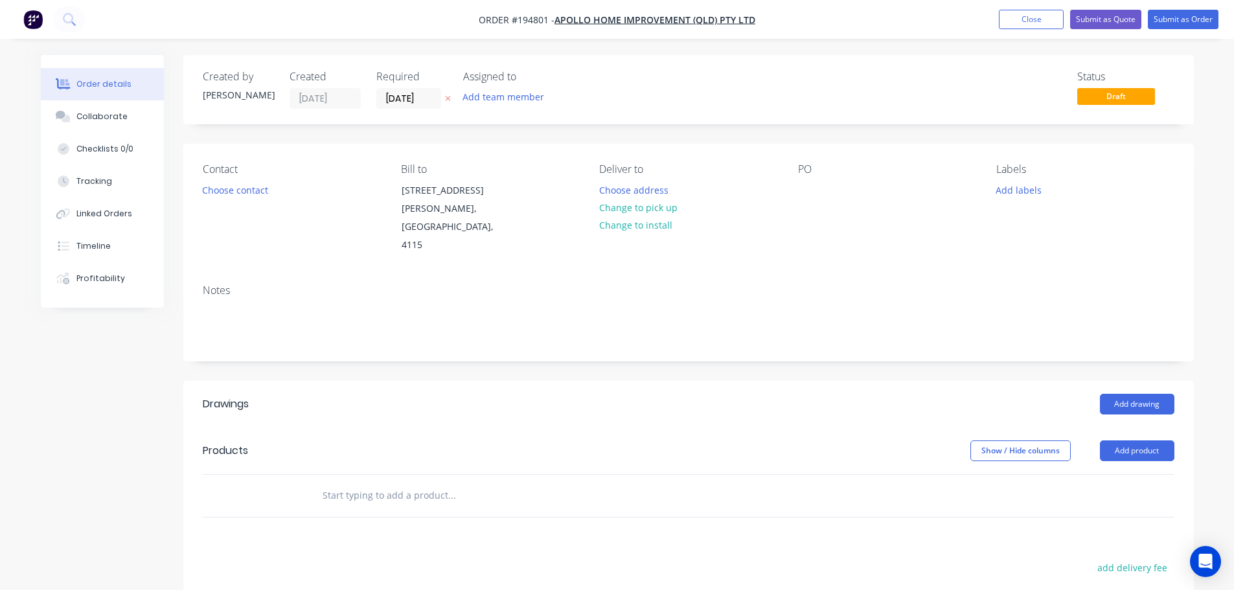
click at [250, 193] on button "Choose contact" at bounding box center [235, 189] width 80 height 17
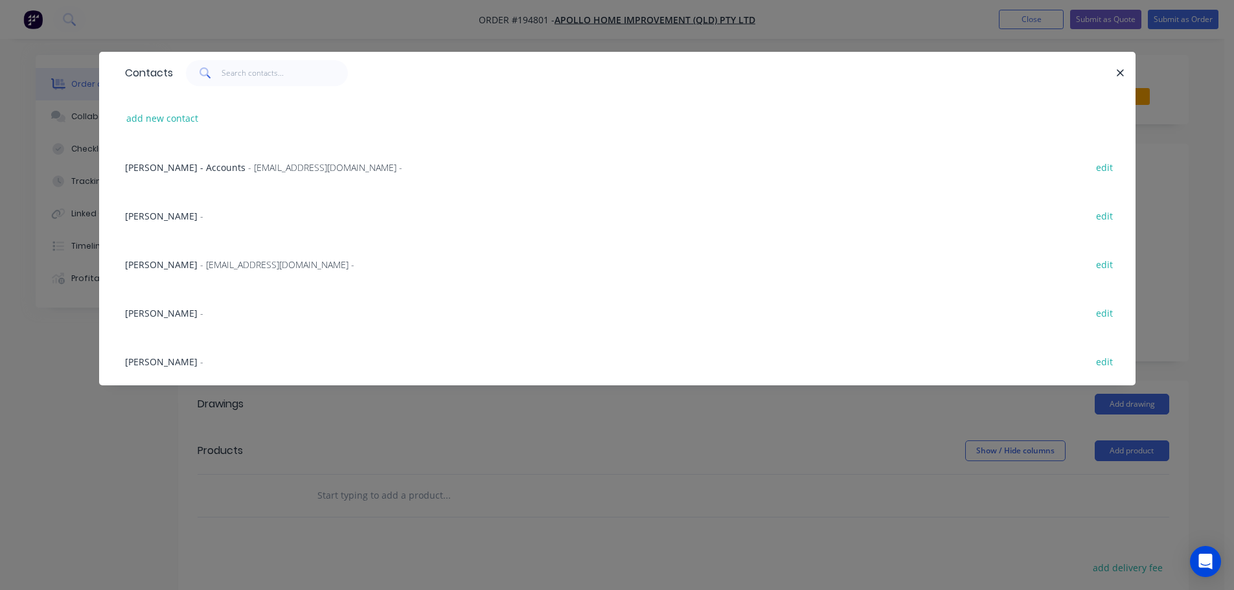
click at [216, 258] on span "- [EMAIL_ADDRESS][DOMAIN_NAME] -" at bounding box center [277, 264] width 154 height 12
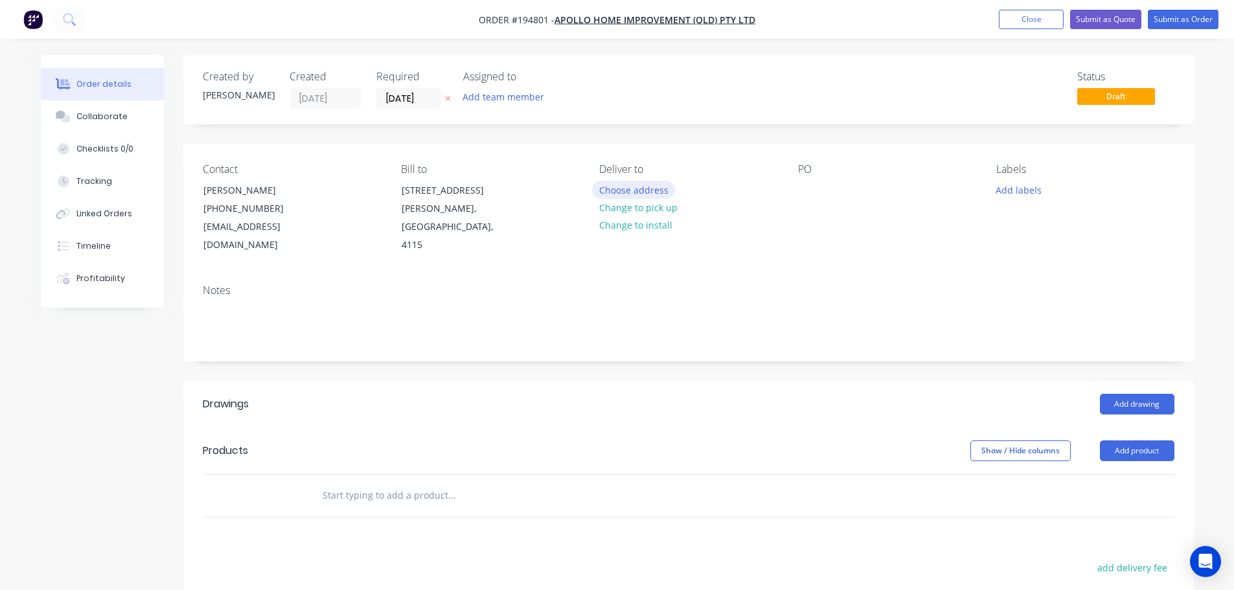
click at [652, 187] on button "Choose address" at bounding box center [633, 189] width 83 height 17
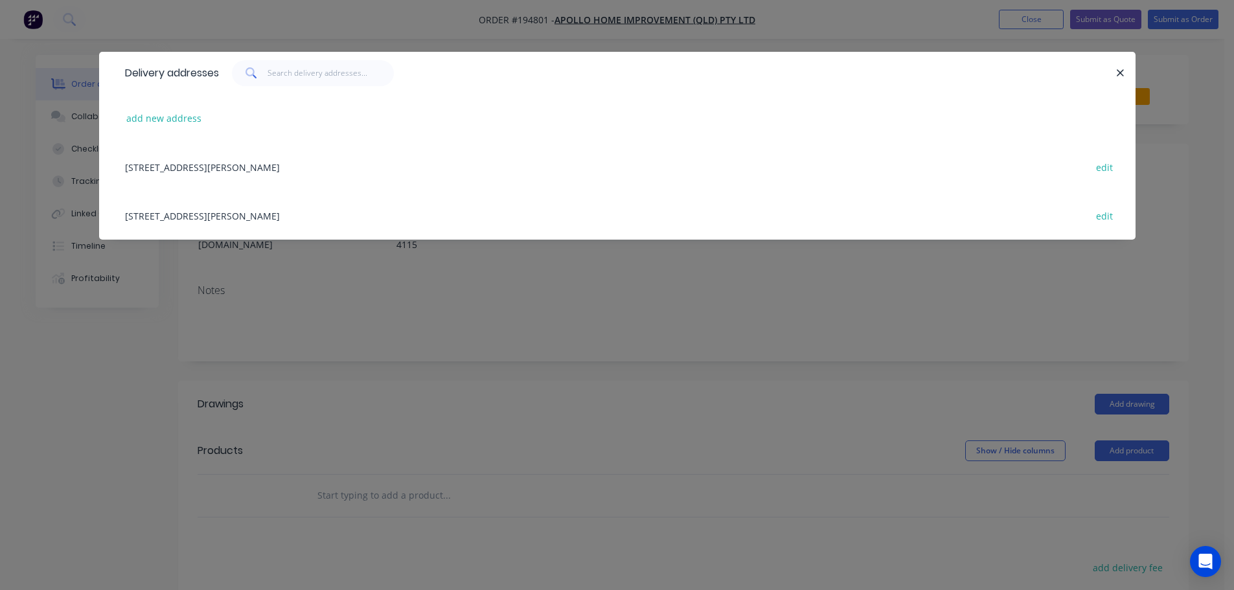
click at [266, 218] on div "[STREET_ADDRESS][PERSON_NAME] edit" at bounding box center [617, 215] width 997 height 49
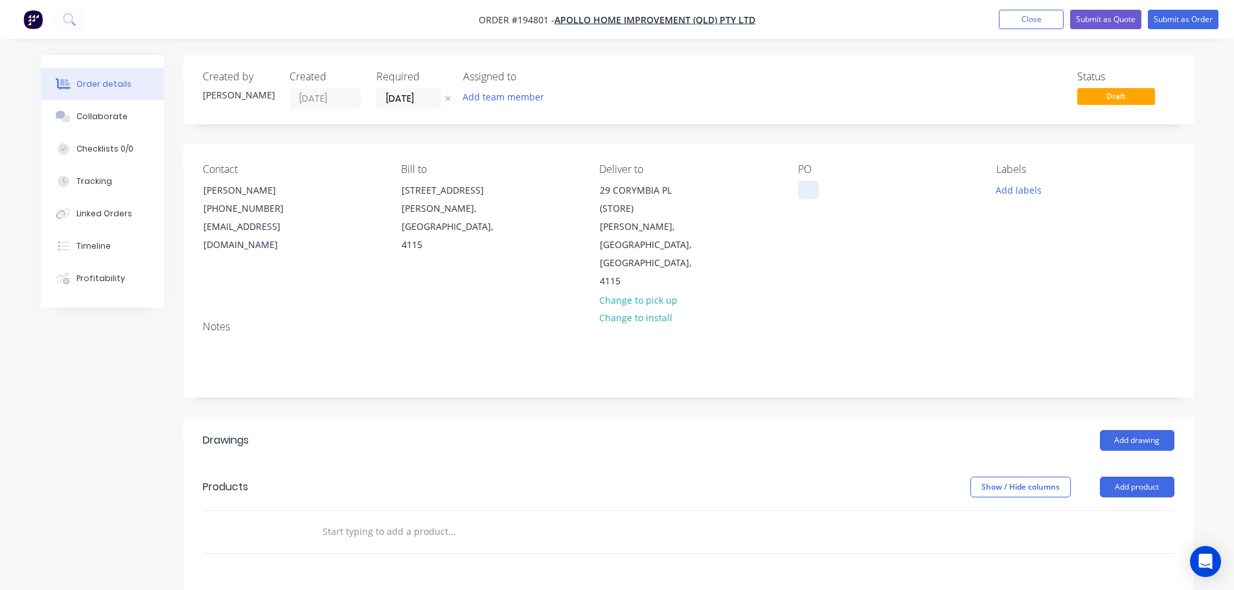
click at [812, 187] on div at bounding box center [808, 190] width 21 height 19
click at [1020, 184] on button "Add labels" at bounding box center [1019, 189] width 60 height 17
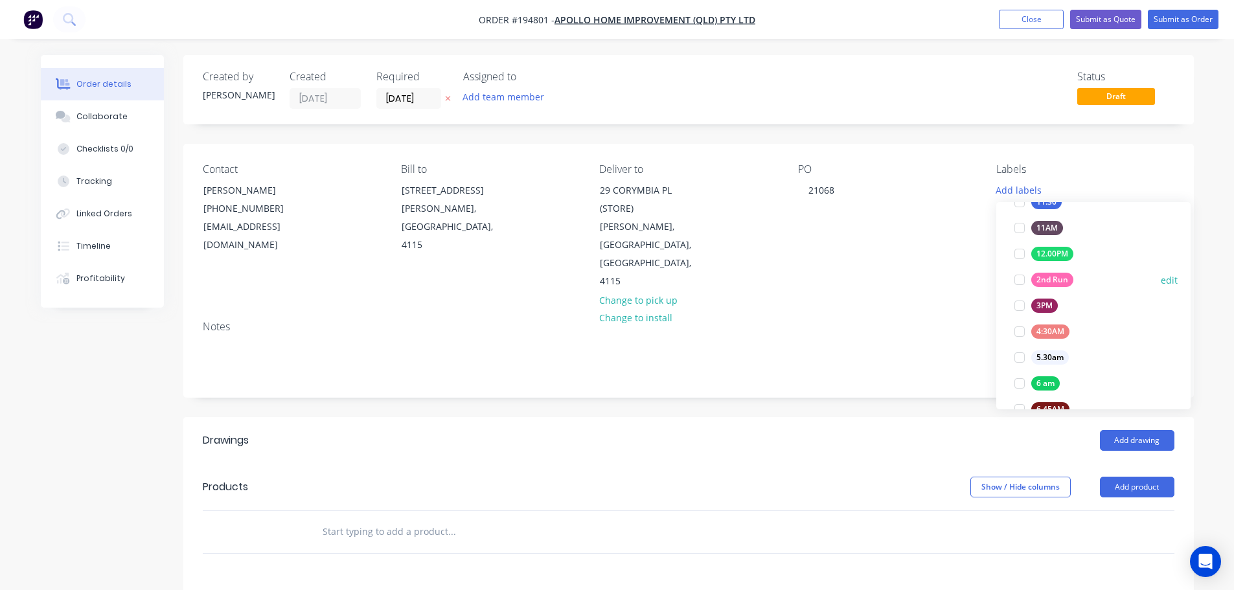
click at [1016, 276] on div at bounding box center [1019, 280] width 26 height 26
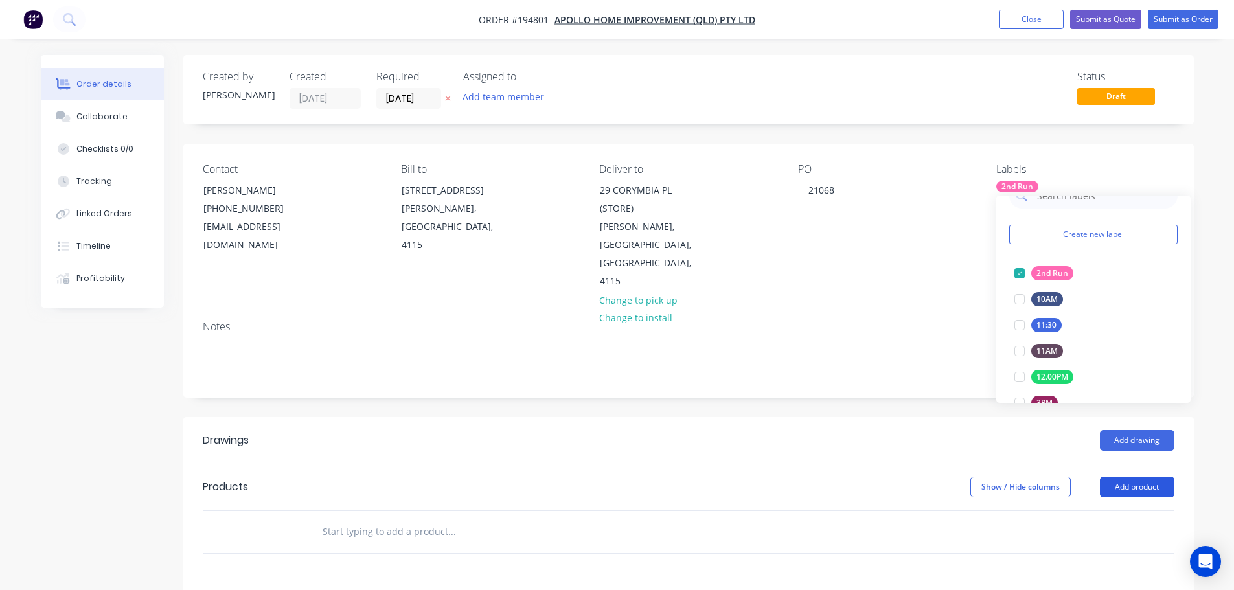
click at [1147, 477] on button "Add product" at bounding box center [1137, 487] width 74 height 21
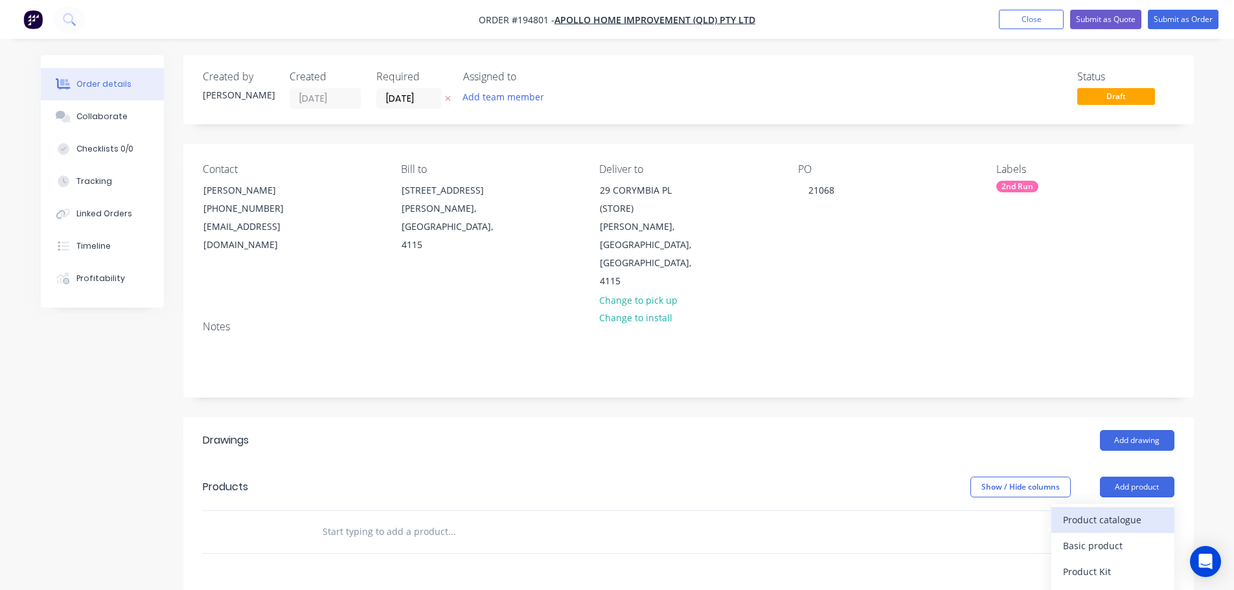
click at [1152, 510] on div "Product catalogue" at bounding box center [1113, 519] width 100 height 19
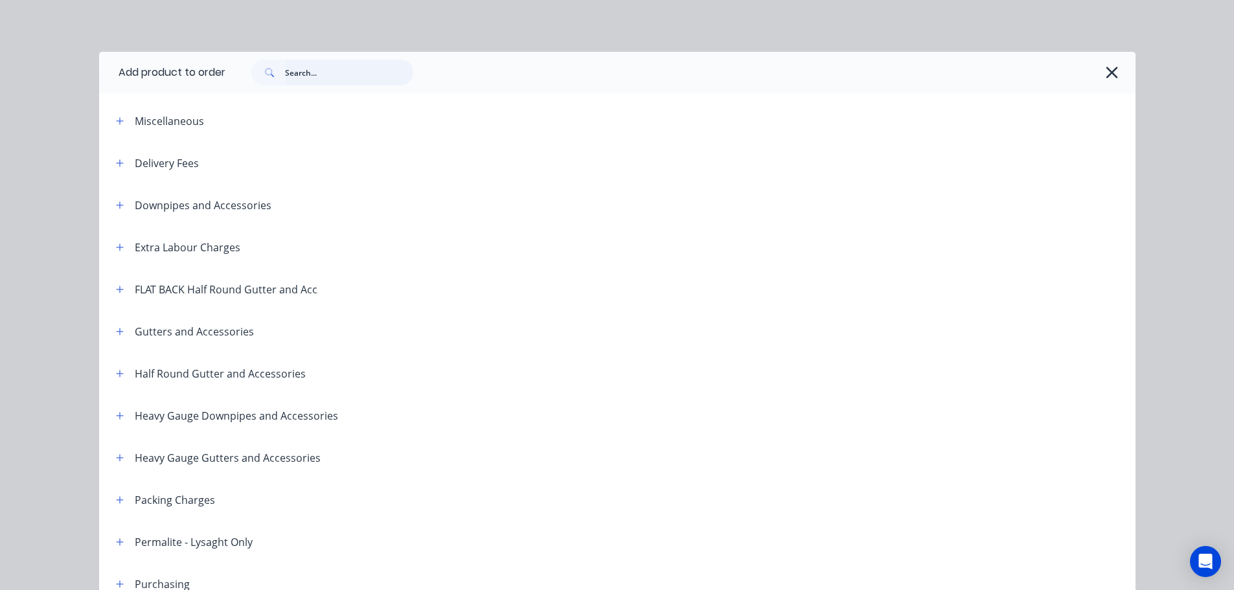
click at [314, 74] on input "text" at bounding box center [349, 73] width 128 height 26
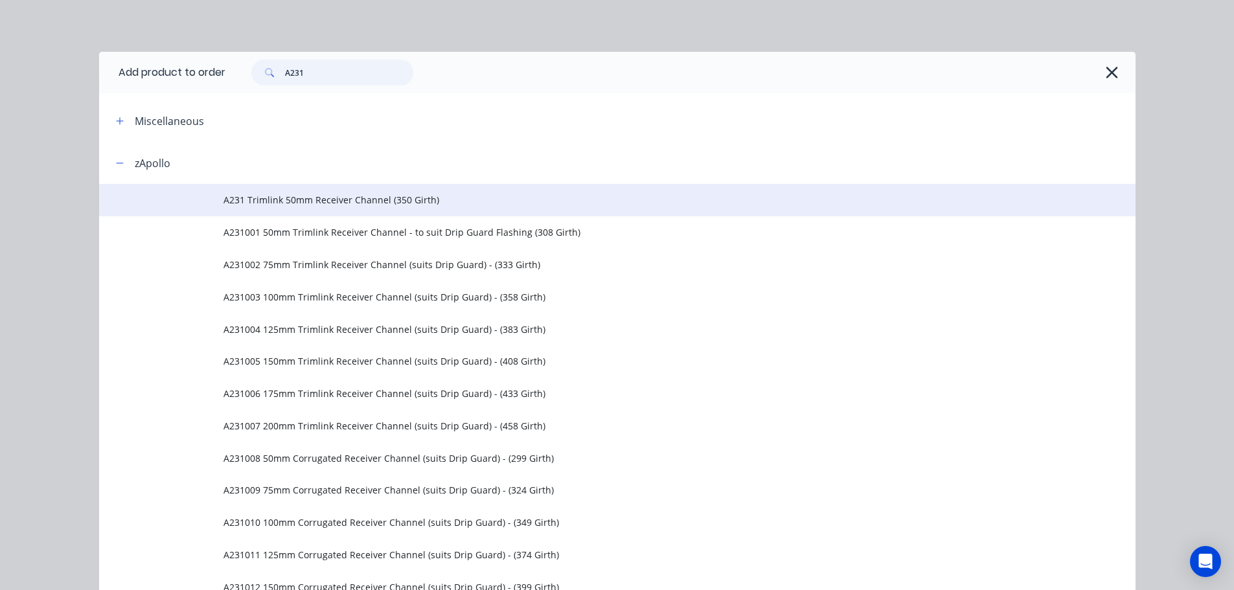
type input "A231"
click at [368, 200] on span "A231 Trimlink 50mm Receiver Channel (350 Girth)" at bounding box center [587, 200] width 729 height 14
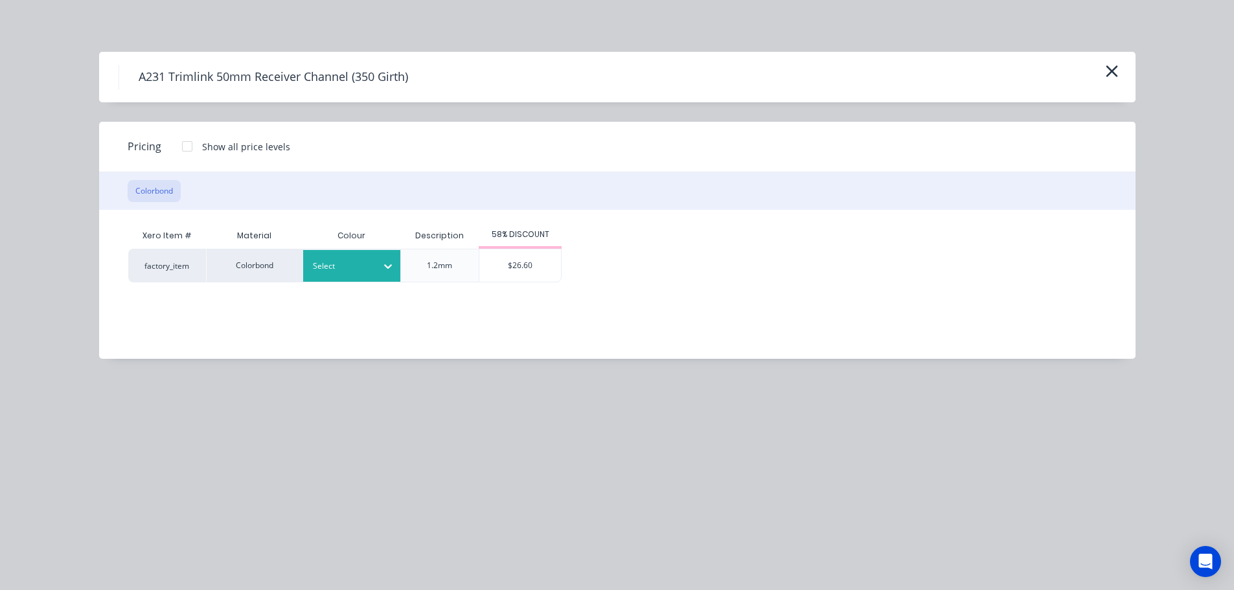
click at [367, 271] on div at bounding box center [342, 266] width 58 height 14
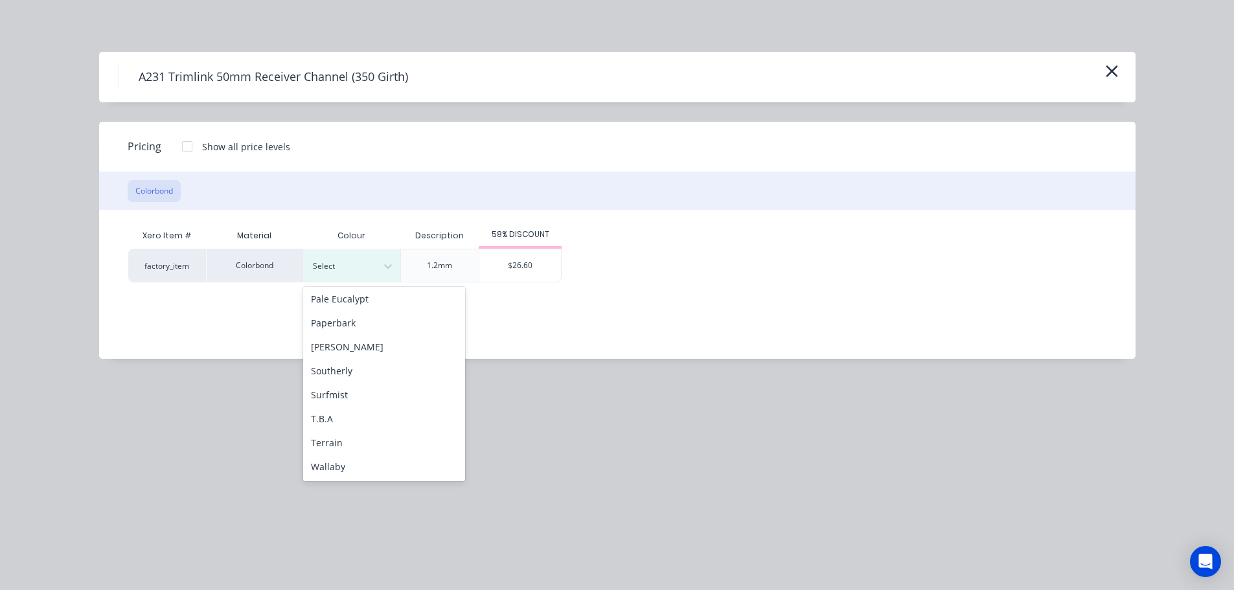
scroll to position [389, 0]
click at [367, 392] on div "Surfmist" at bounding box center [384, 392] width 162 height 24
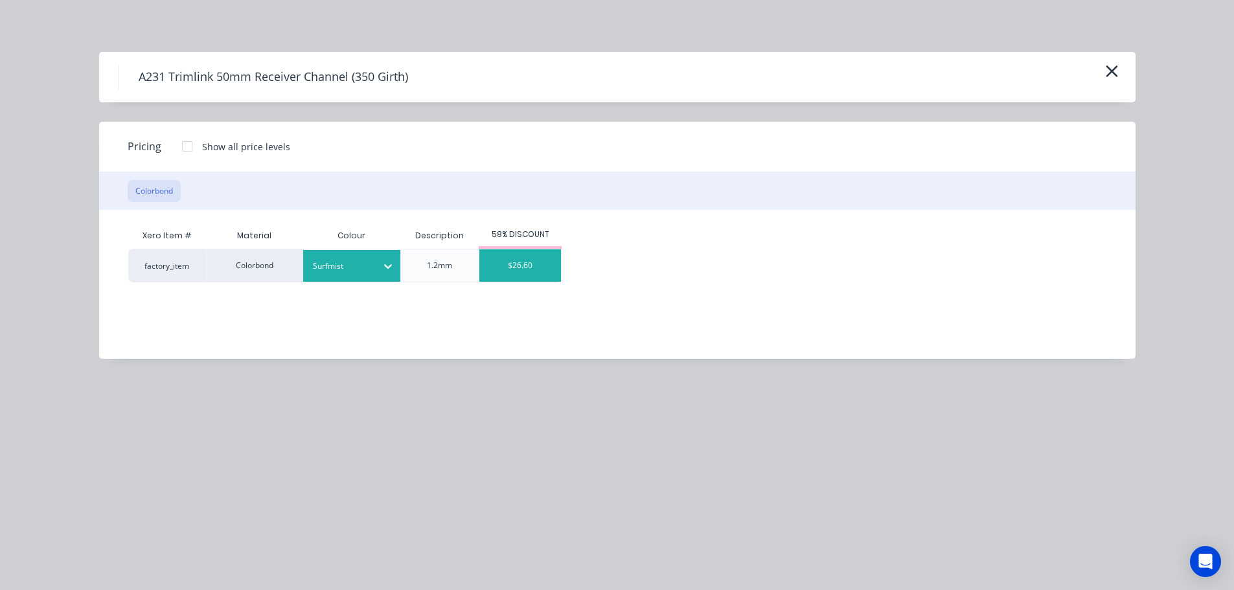
click at [540, 267] on div "$26.60" at bounding box center [520, 265] width 82 height 32
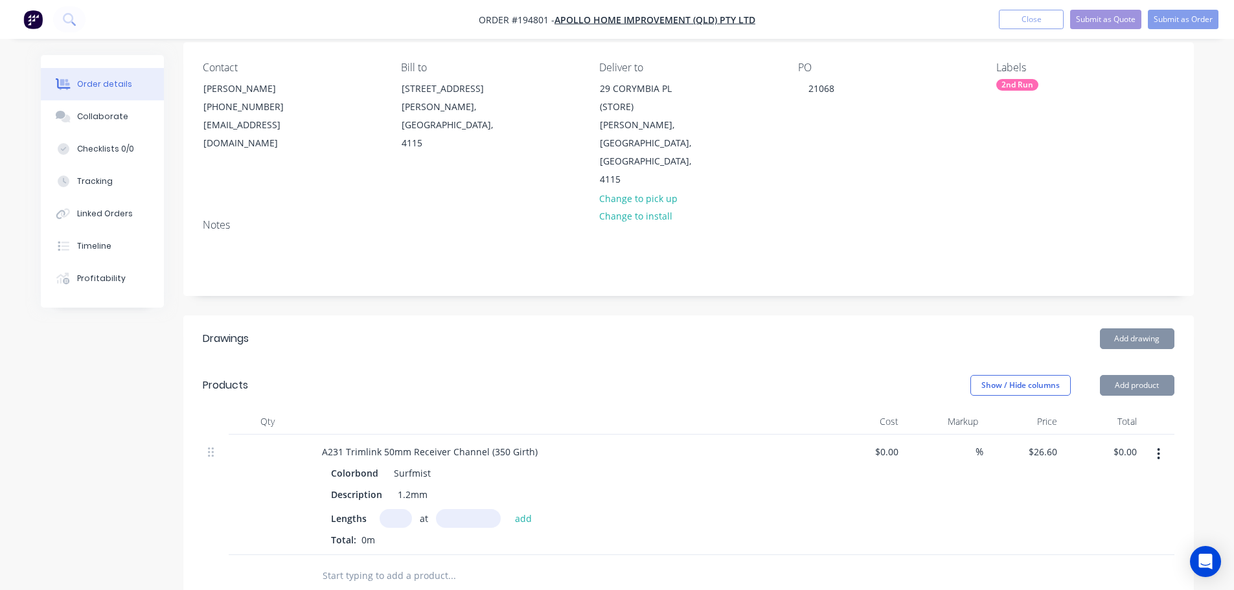
scroll to position [130, 0]
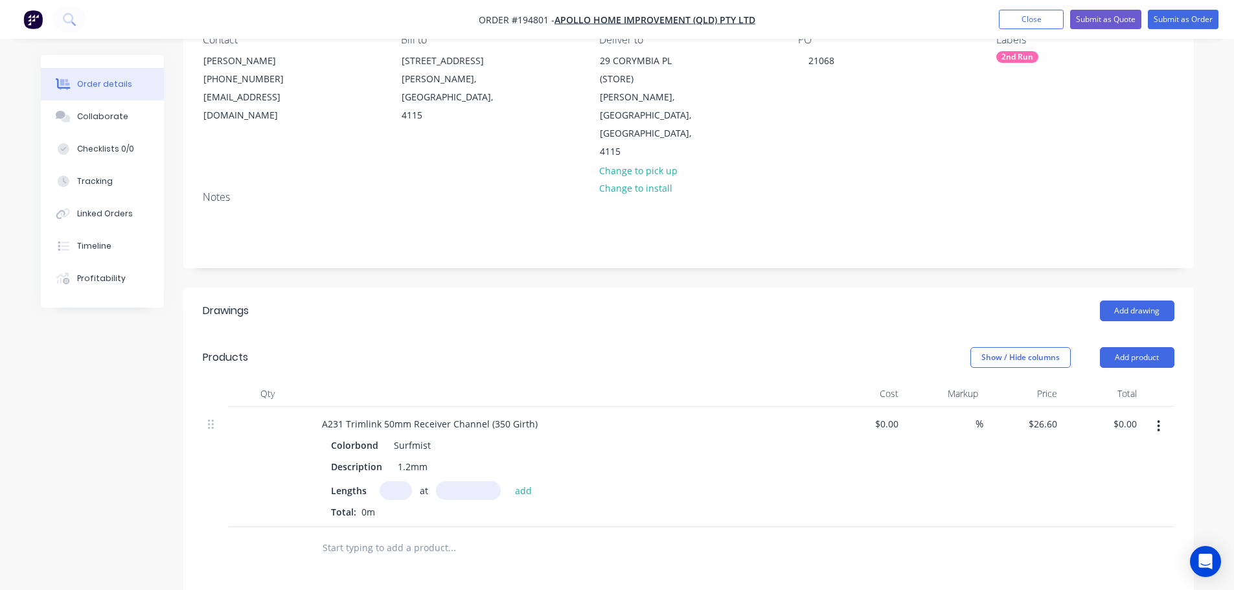
click at [392, 481] on input "text" at bounding box center [396, 490] width 32 height 19
type input "1"
type input "7000"
click at [508, 481] on button "add" at bounding box center [523, 489] width 30 height 17
type input "$186.20"
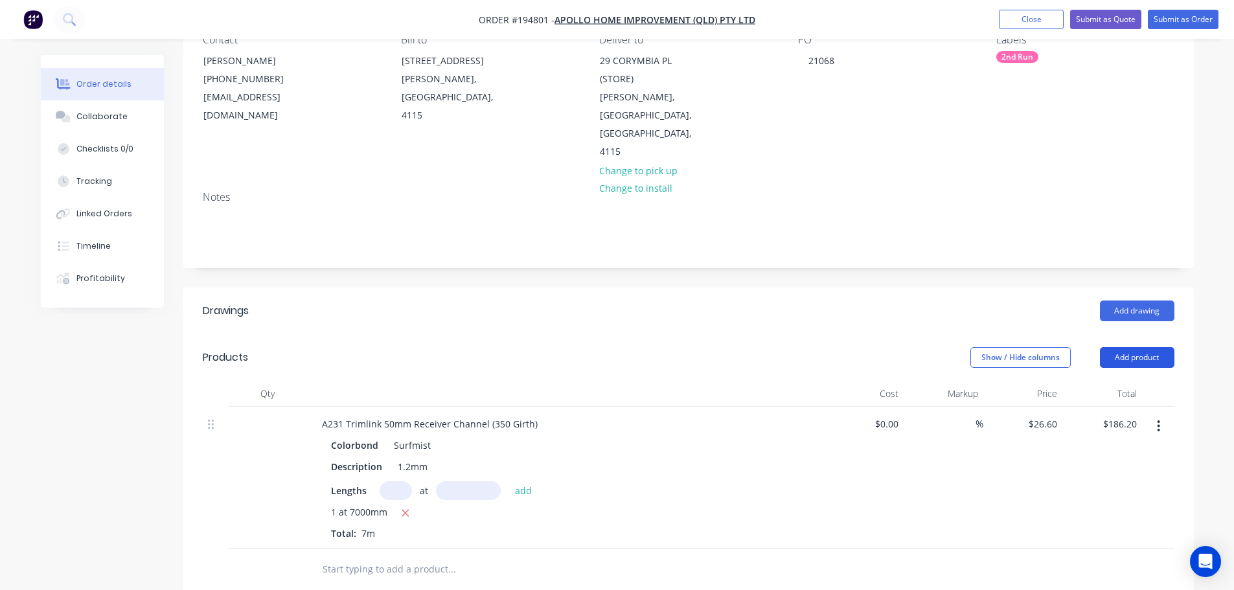
click at [1160, 347] on button "Add product" at bounding box center [1137, 357] width 74 height 21
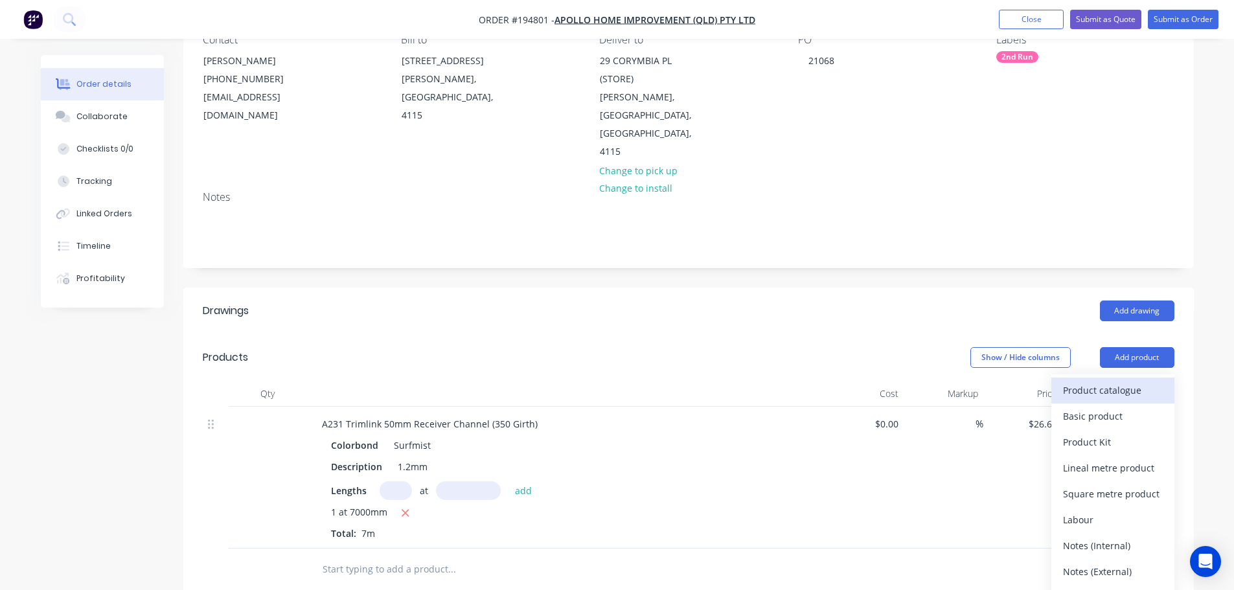
click at [1139, 381] on div "Product catalogue" at bounding box center [1113, 390] width 100 height 19
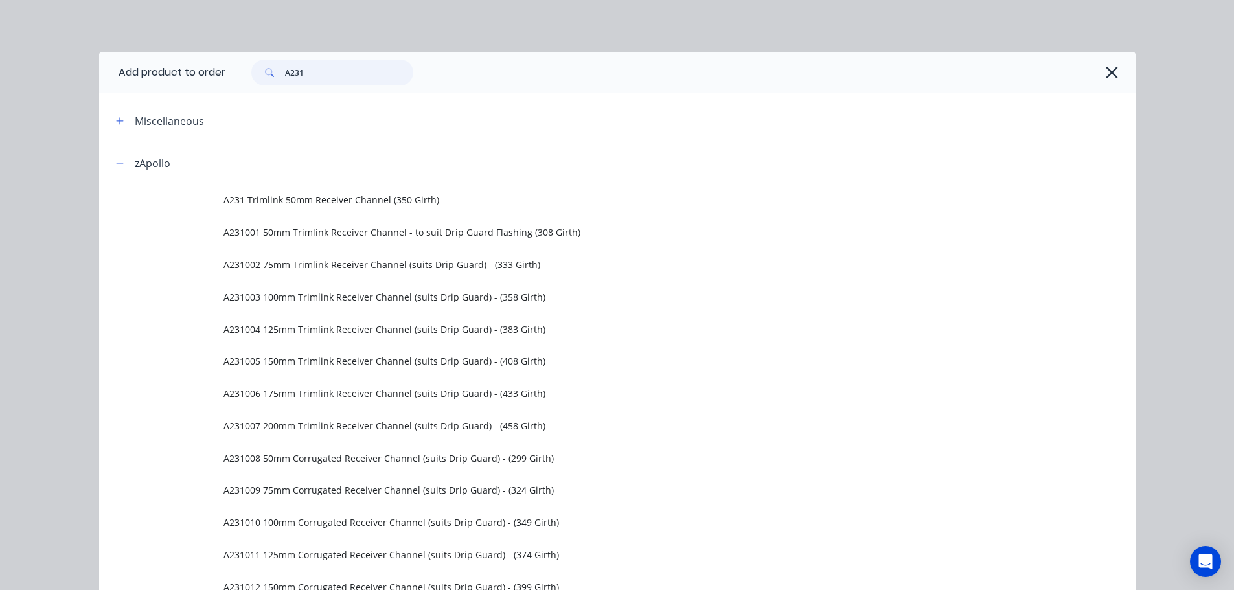
drag, startPoint x: 306, startPoint y: 73, endPoint x: 289, endPoint y: 73, distance: 17.5
click at [289, 73] on input "A231" at bounding box center [349, 73] width 128 height 26
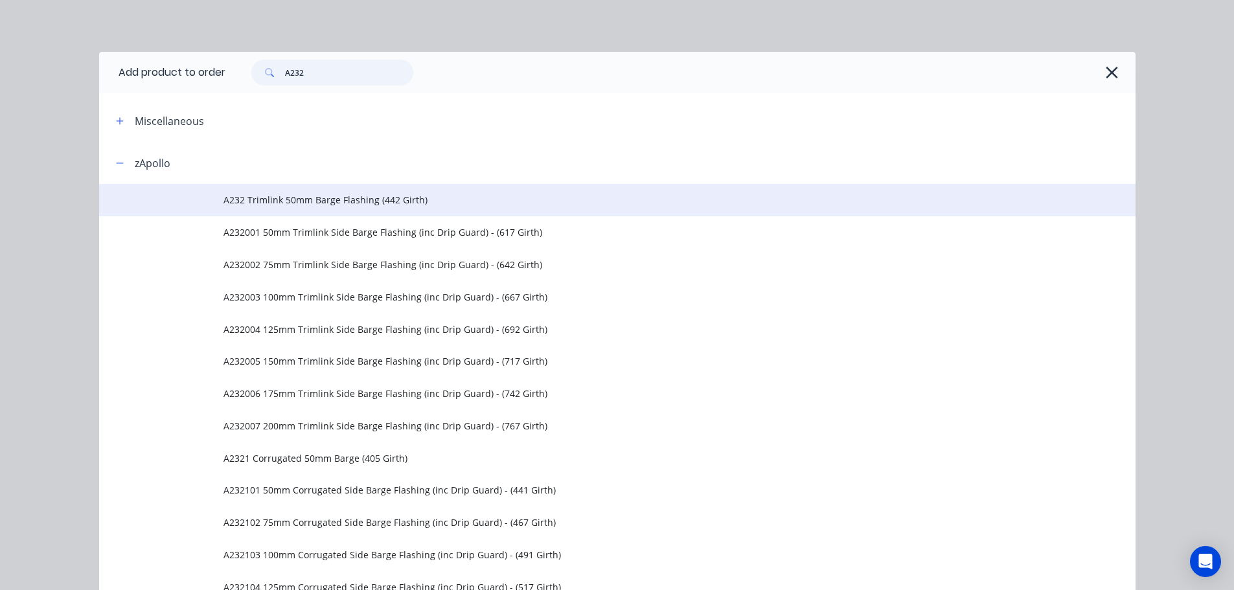
type input "A232"
click at [350, 195] on span "A232 Trimlink 50mm Barge Flashing (442 Girth)" at bounding box center [587, 200] width 729 height 14
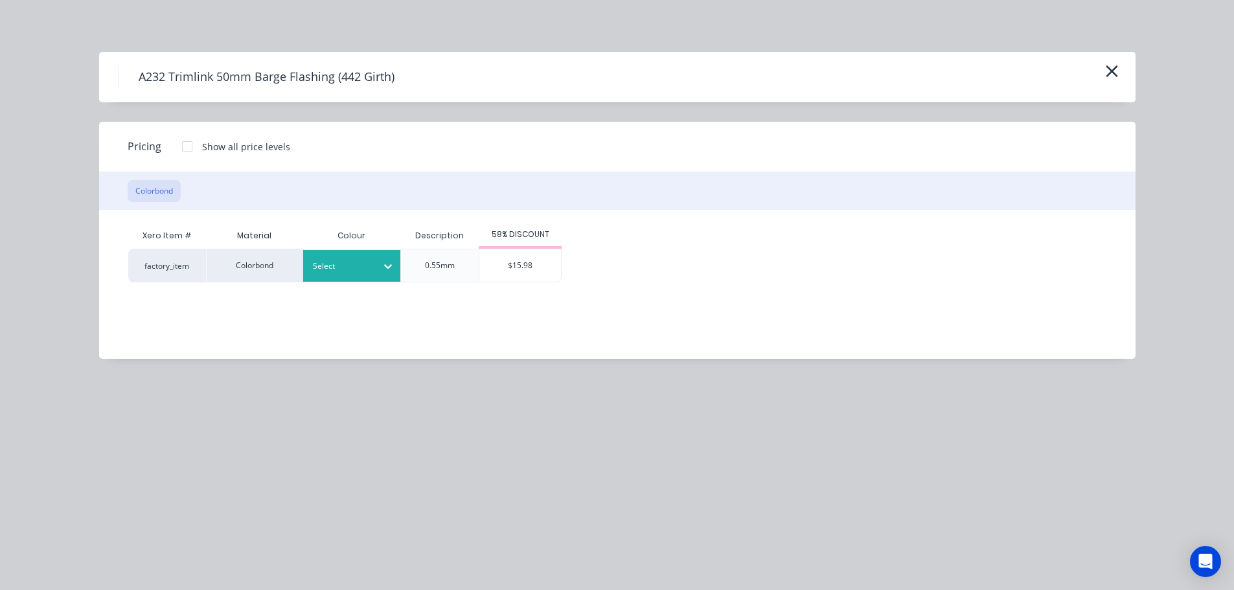
click at [356, 261] on div at bounding box center [342, 266] width 58 height 14
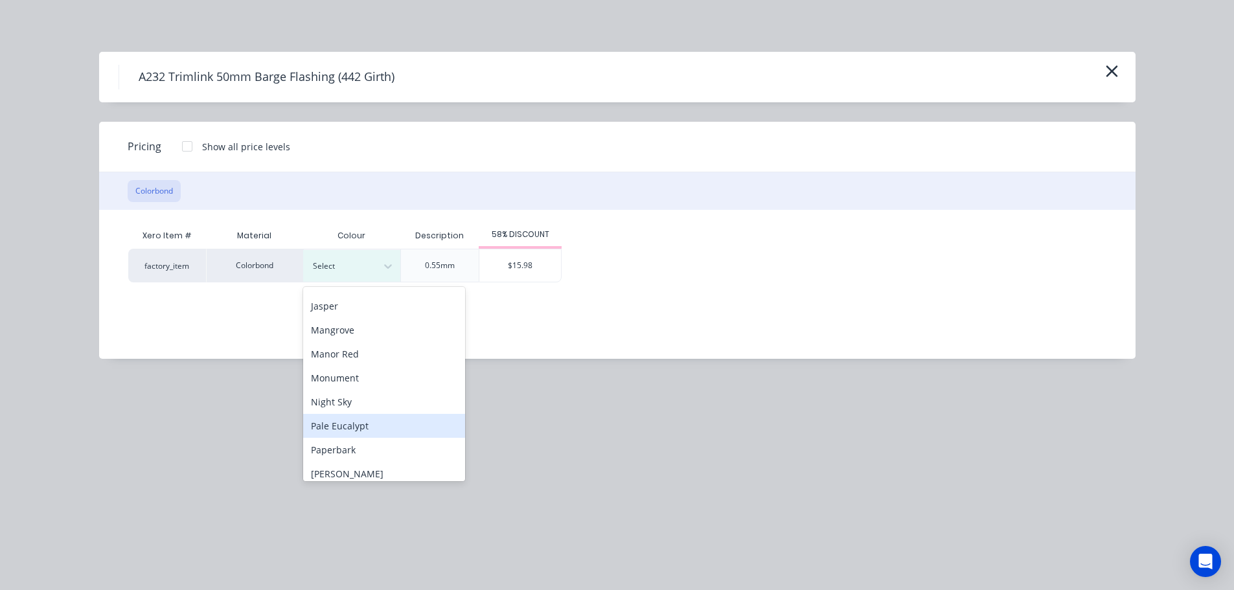
scroll to position [324, 0]
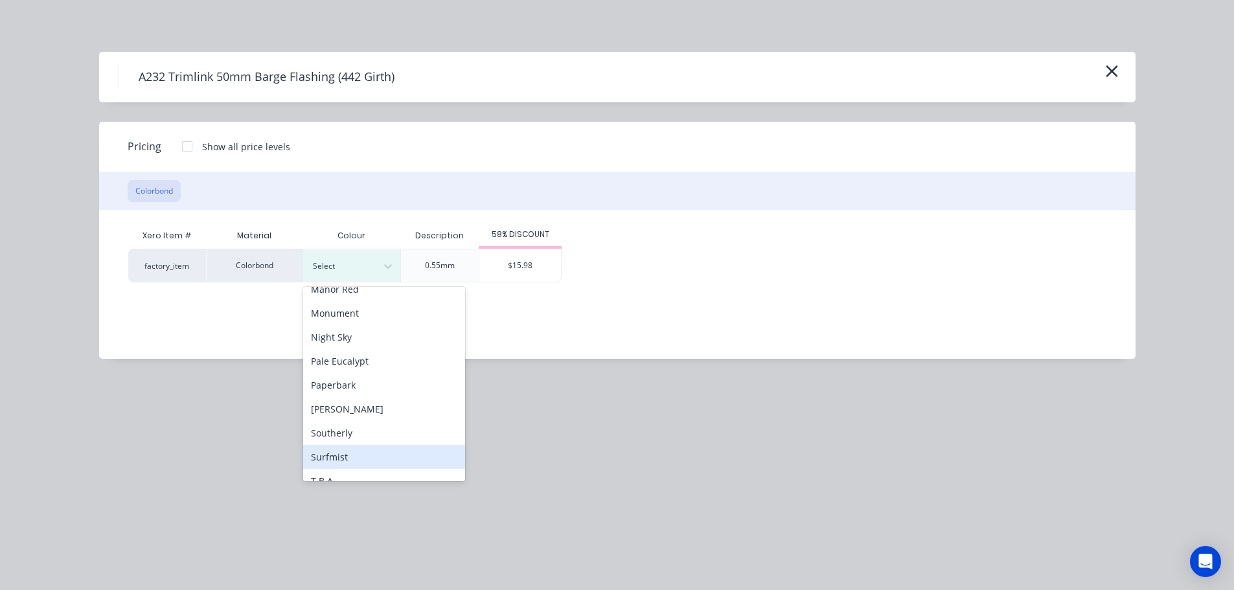
click at [348, 456] on div "Surfmist" at bounding box center [384, 457] width 162 height 24
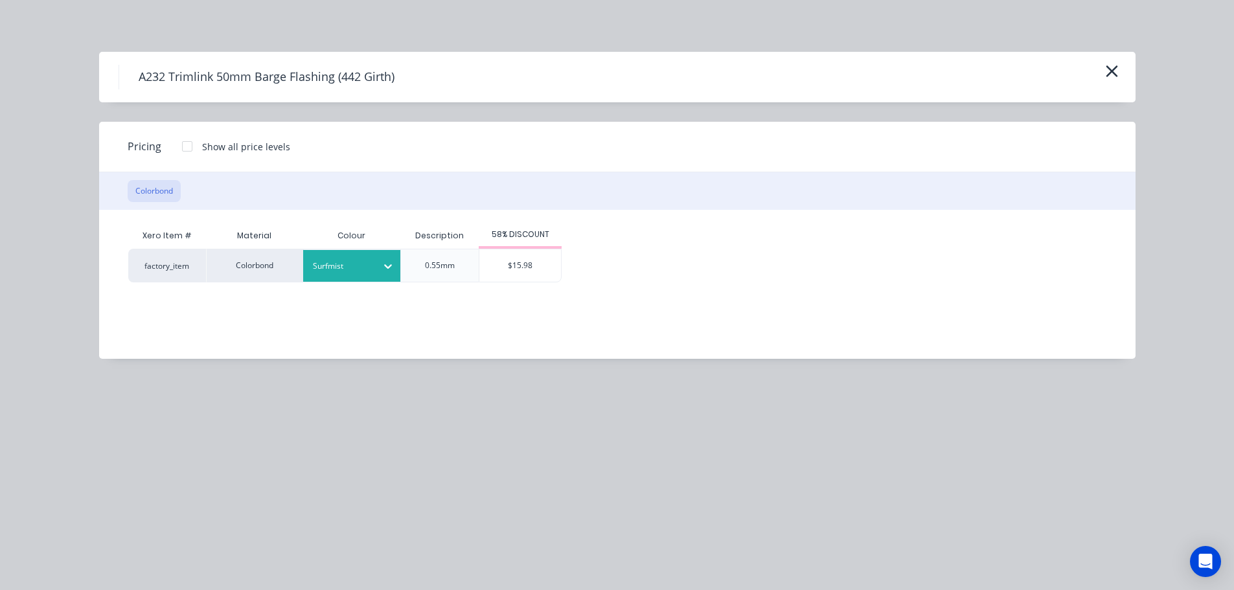
click at [524, 262] on div "$15.98" at bounding box center [520, 265] width 82 height 32
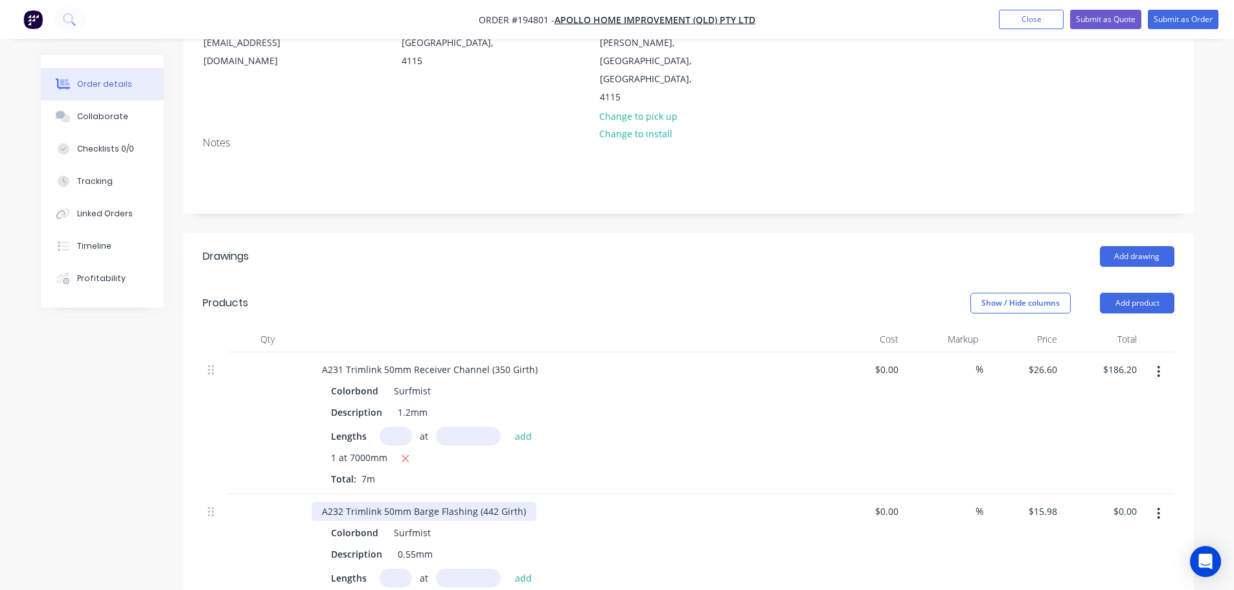
scroll to position [259, 0]
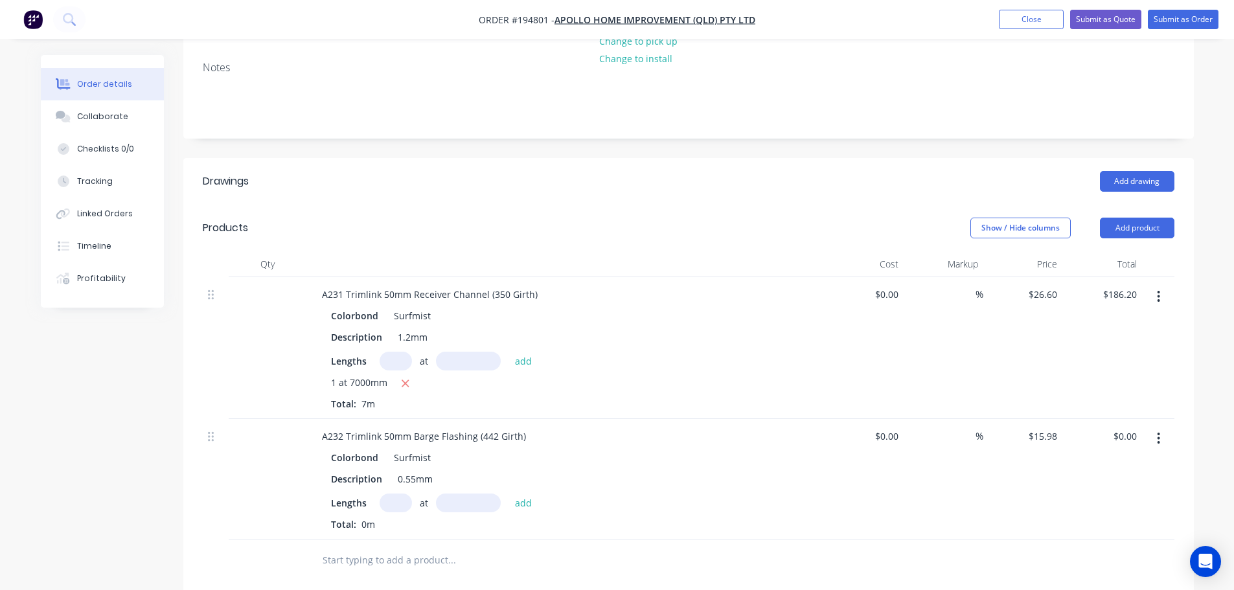
click at [390, 494] on input "text" at bounding box center [396, 503] width 32 height 19
type input "2"
type input "4600"
click at [508, 494] on button "add" at bounding box center [523, 502] width 30 height 17
type input "$147.02"
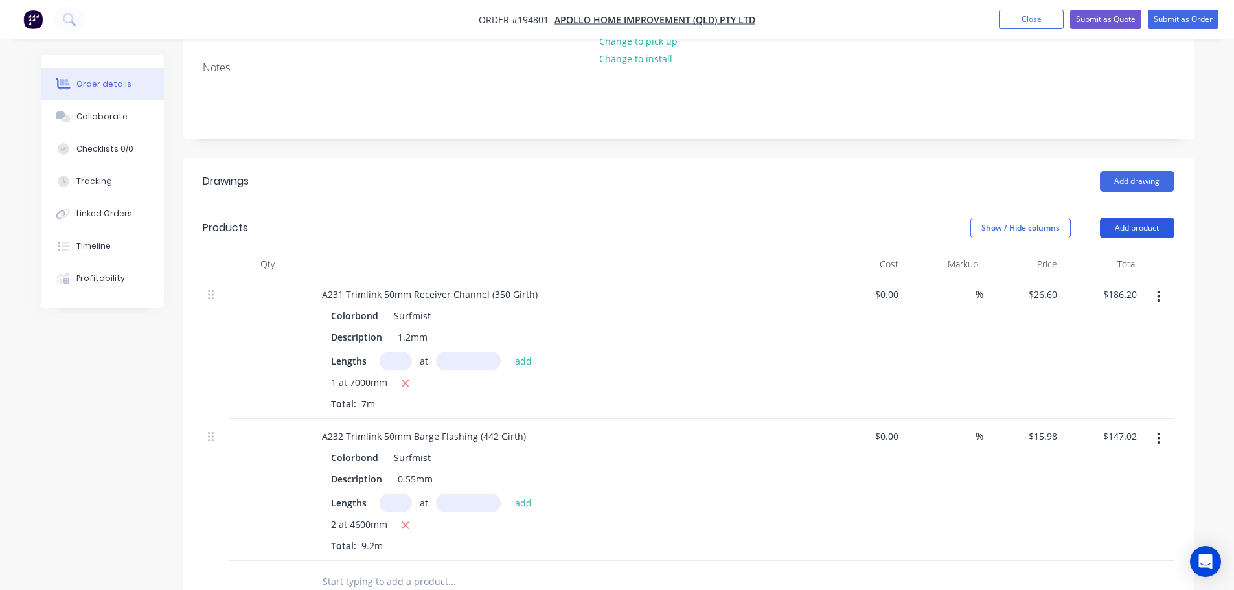
click at [1130, 218] on button "Add product" at bounding box center [1137, 228] width 74 height 21
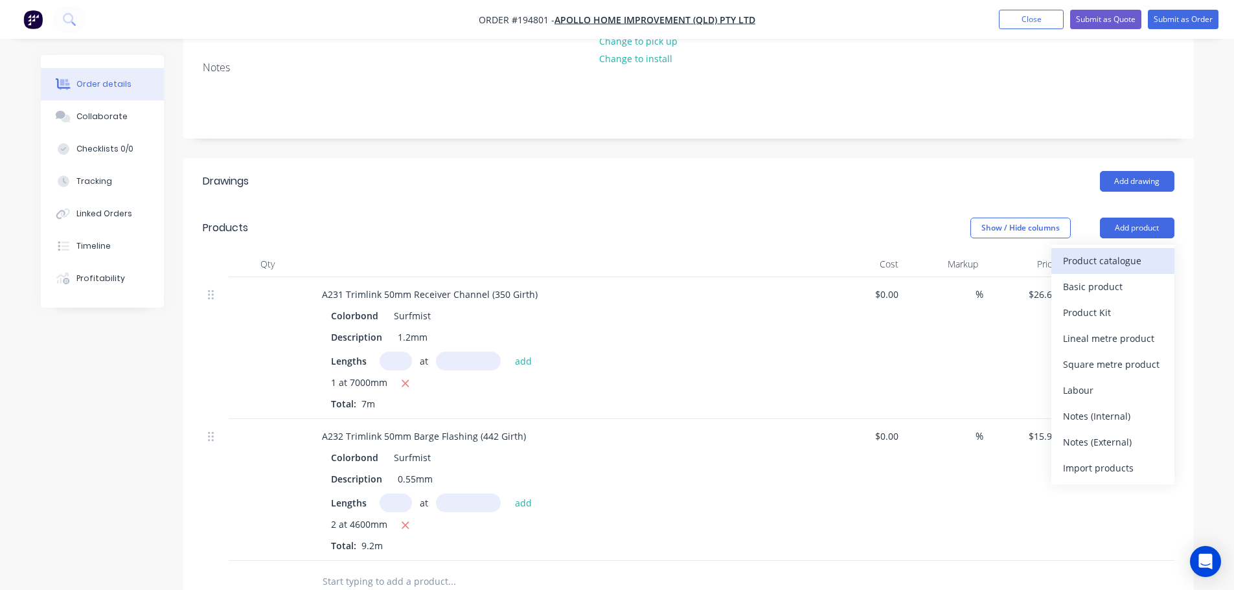
click at [1126, 251] on div "Product catalogue" at bounding box center [1113, 260] width 100 height 19
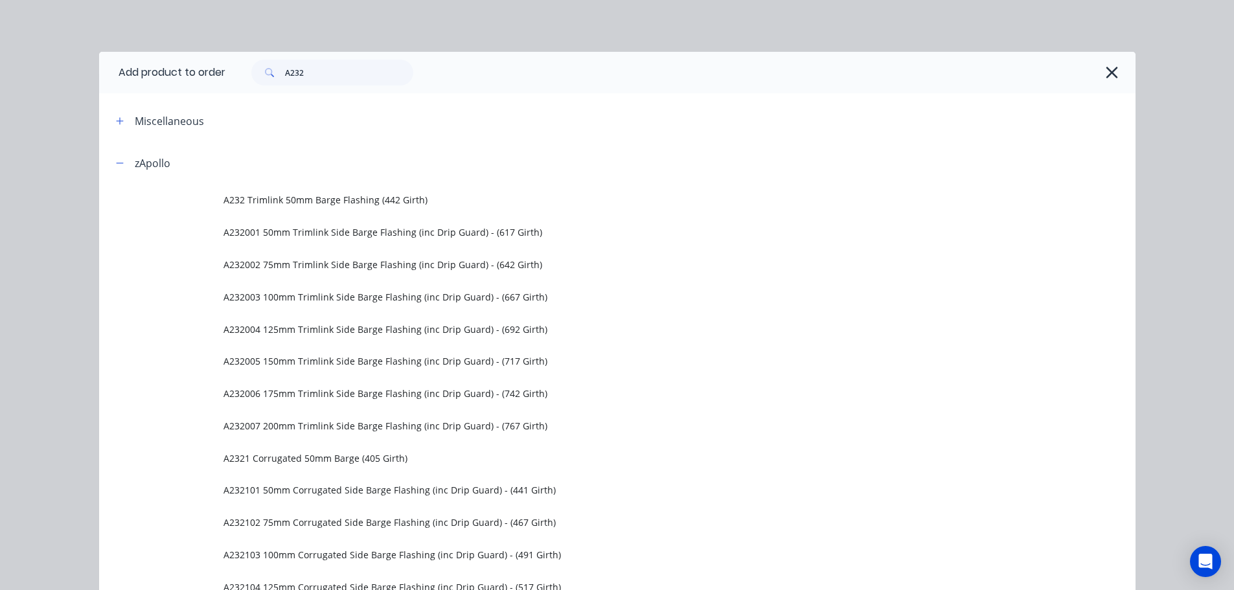
drag, startPoint x: 375, startPoint y: 59, endPoint x: 277, endPoint y: 77, distance: 99.5
click at [272, 77] on div "A232" at bounding box center [680, 72] width 910 height 41
click at [337, 73] on input "A232" at bounding box center [349, 73] width 128 height 26
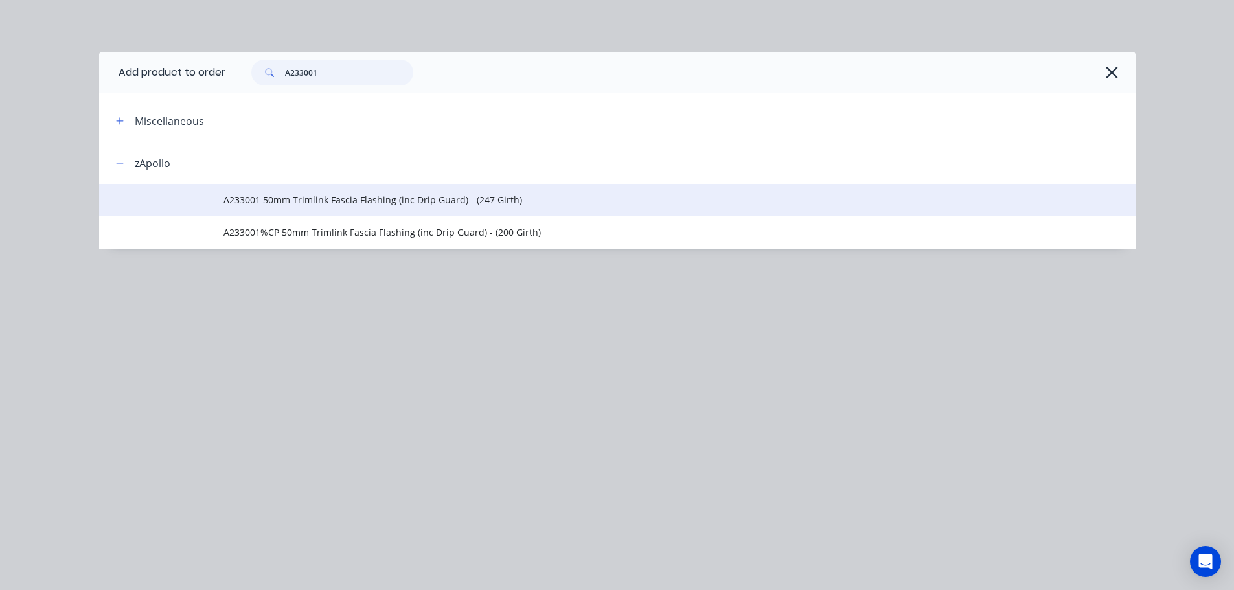
type input "A233001"
click at [334, 190] on td "A233001 50mm Trimlink Fascia Flashing (inc Drip Guard) - (247 Girth)" at bounding box center [679, 200] width 912 height 32
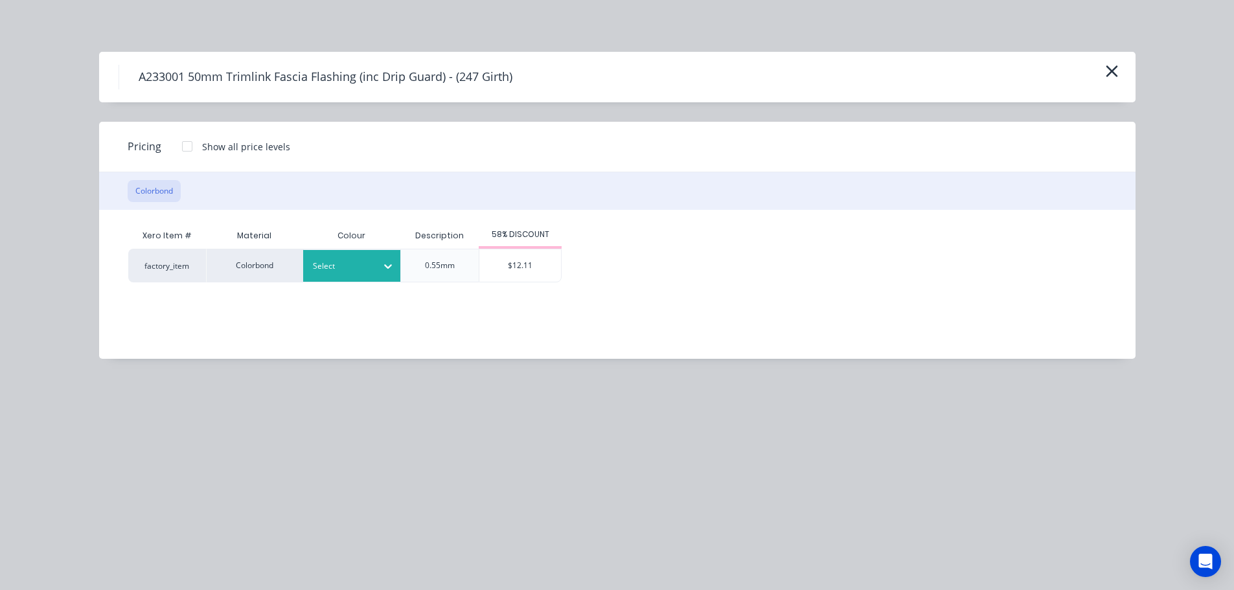
click at [380, 257] on div at bounding box center [387, 266] width 23 height 21
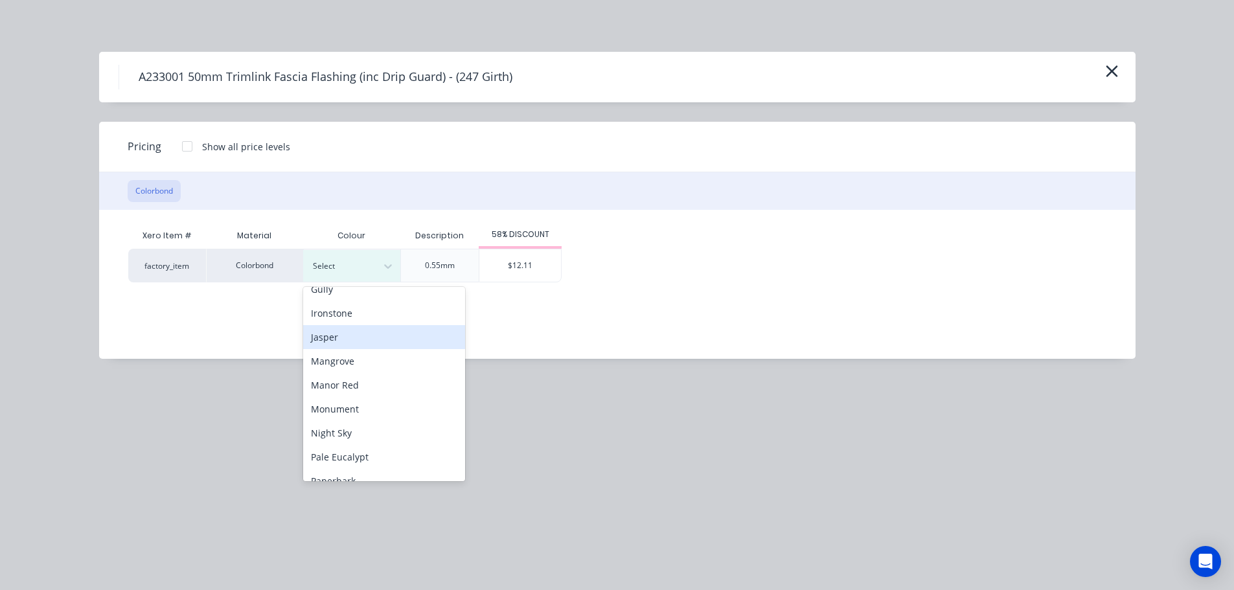
scroll to position [324, 0]
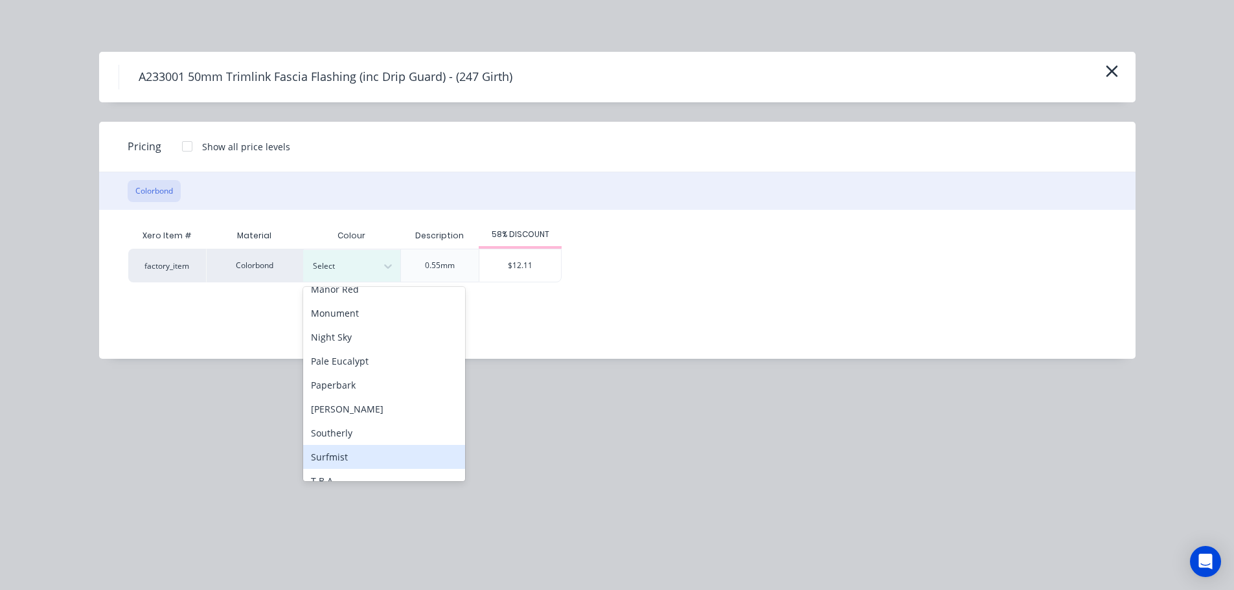
click at [348, 450] on div "Surfmist" at bounding box center [384, 457] width 162 height 24
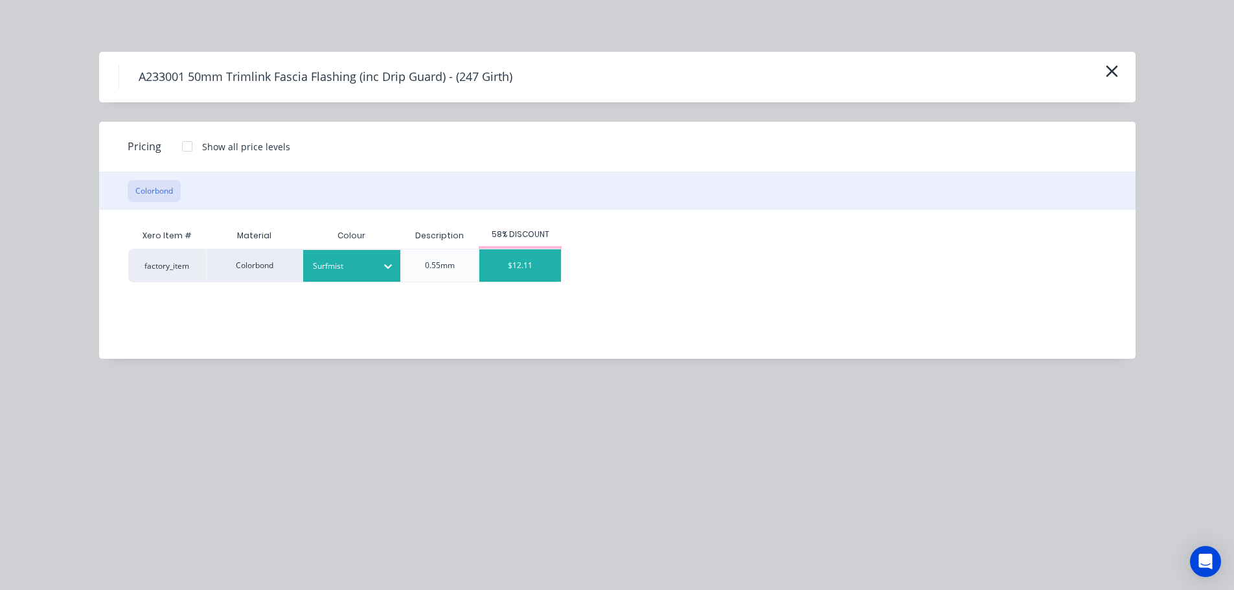
click at [512, 269] on div "$12.11" at bounding box center [520, 265] width 82 height 32
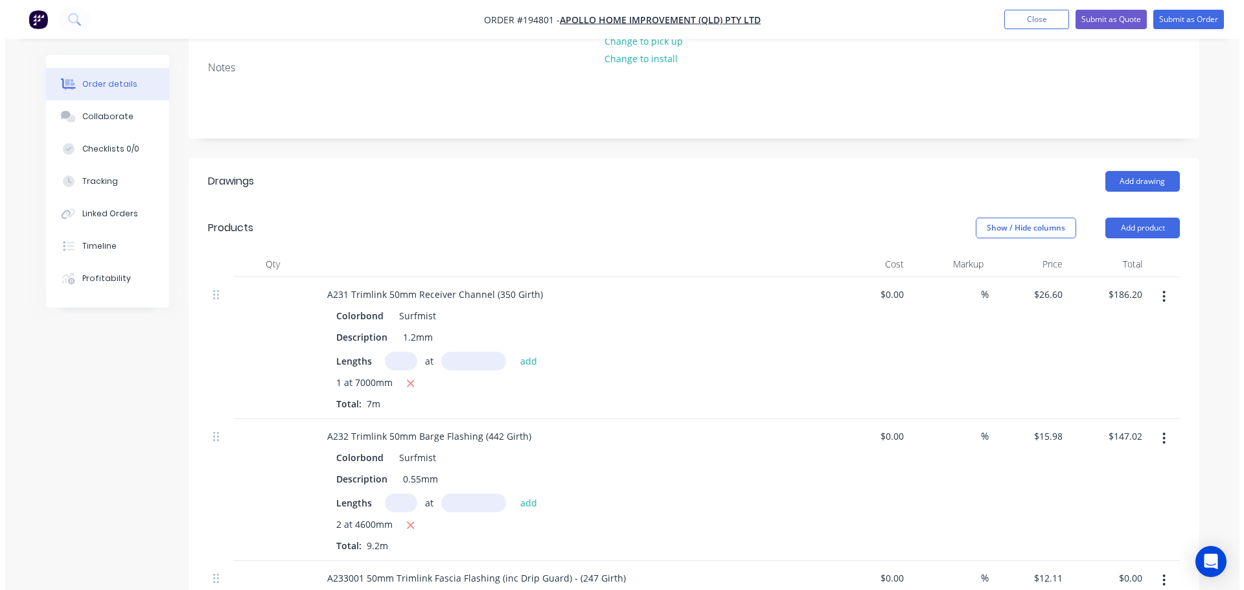
scroll to position [389, 0]
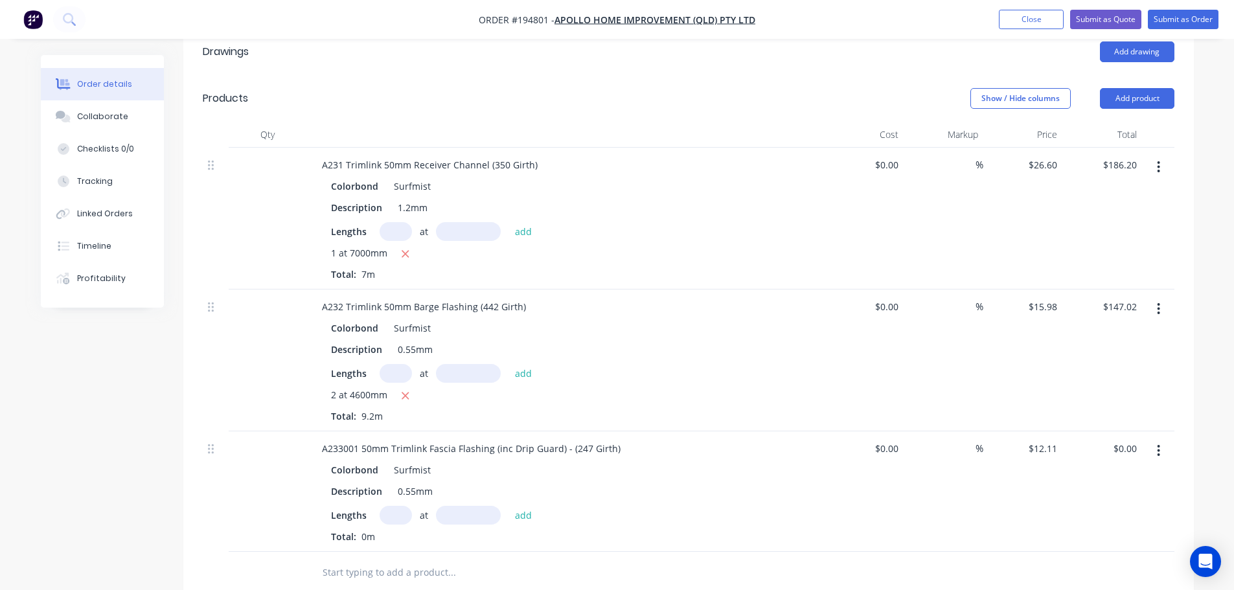
drag, startPoint x: 396, startPoint y: 469, endPoint x: 388, endPoint y: 475, distance: 9.7
click at [395, 506] on input "text" at bounding box center [396, 515] width 32 height 19
type input "1"
type input "7200"
click at [508, 506] on button "add" at bounding box center [523, 514] width 30 height 17
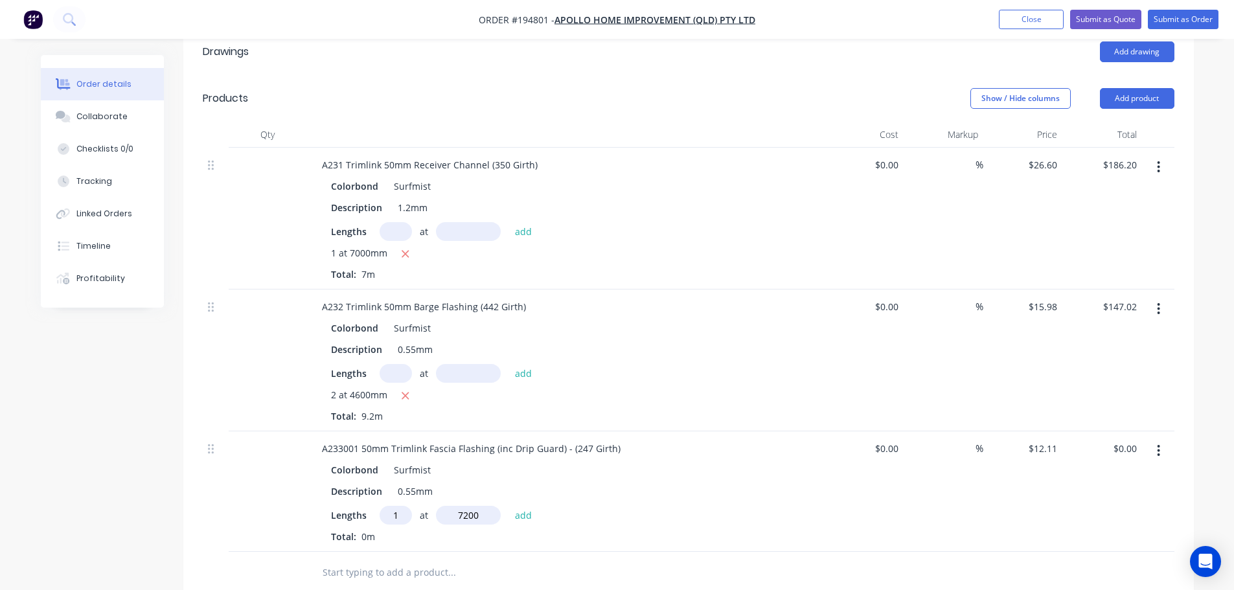
type input "$87.19"
click at [1190, 27] on button "Submit as Order" at bounding box center [1183, 19] width 71 height 19
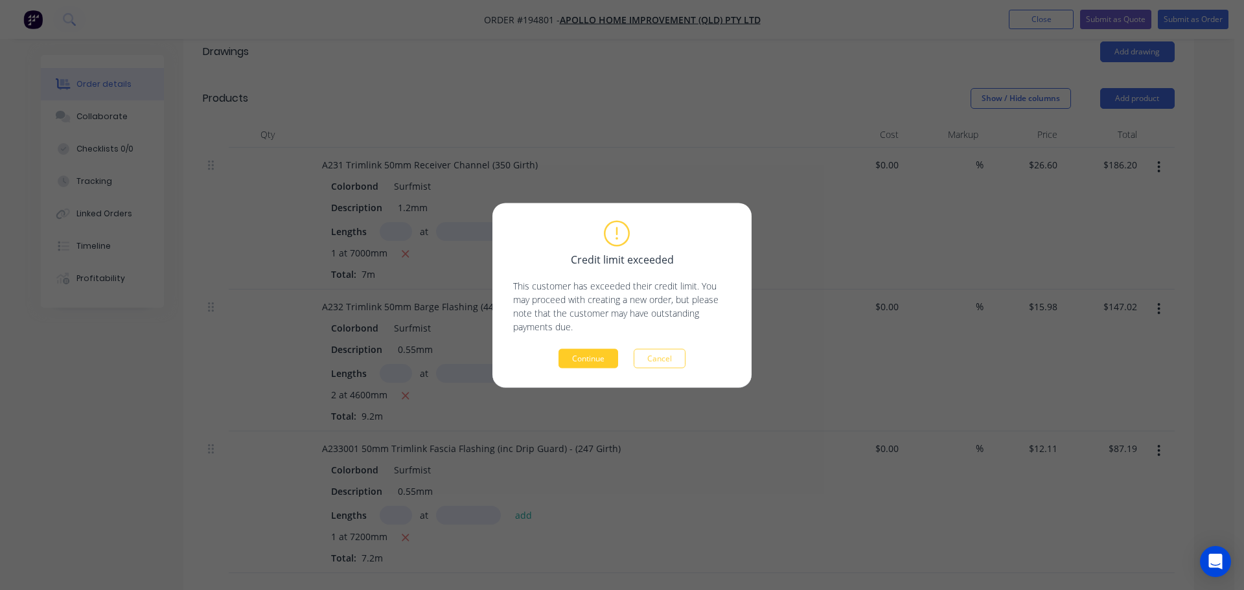
click at [595, 359] on button "Continue" at bounding box center [588, 357] width 60 height 19
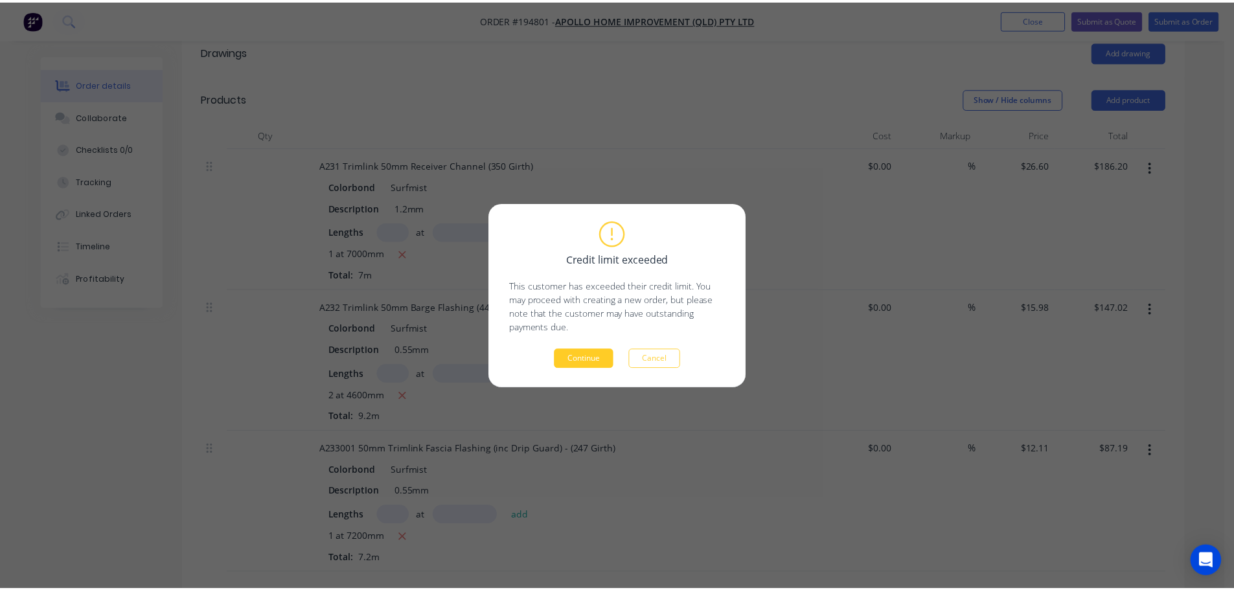
scroll to position [321, 0]
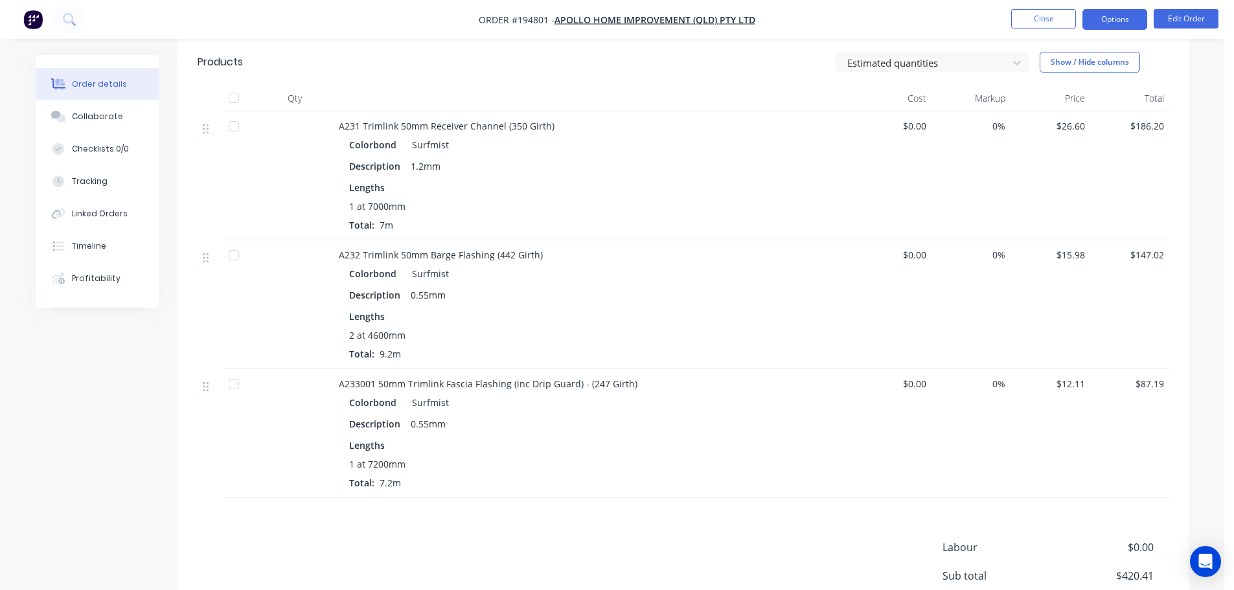
click at [1133, 21] on button "Options" at bounding box center [1114, 19] width 65 height 21
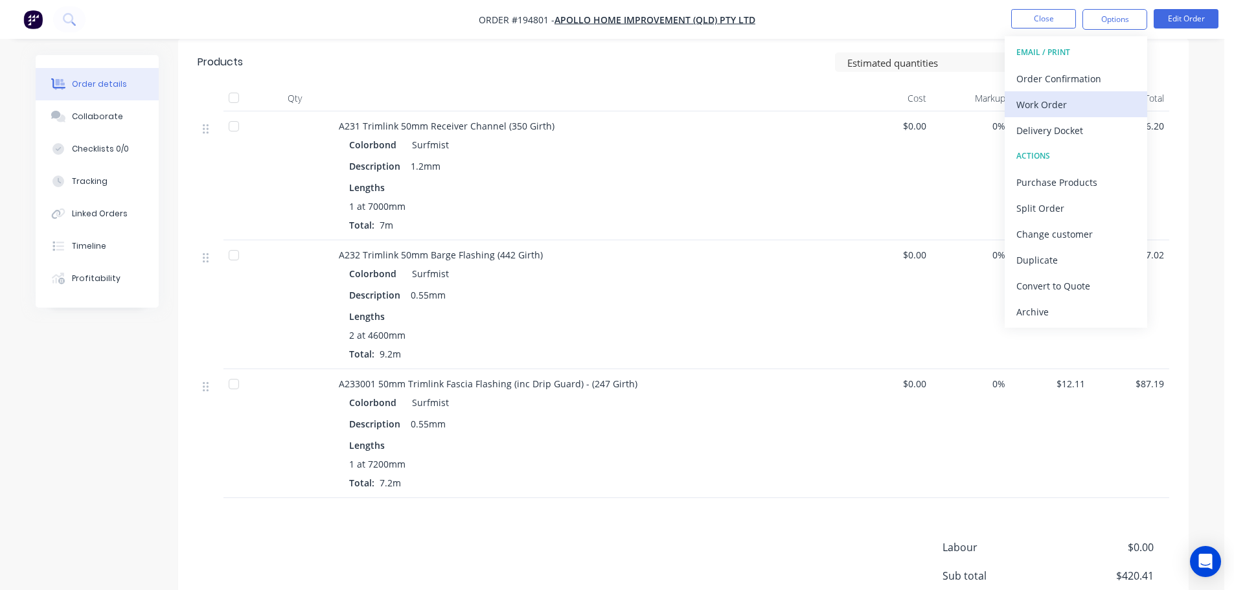
click at [1045, 102] on div "Work Order" at bounding box center [1075, 104] width 119 height 19
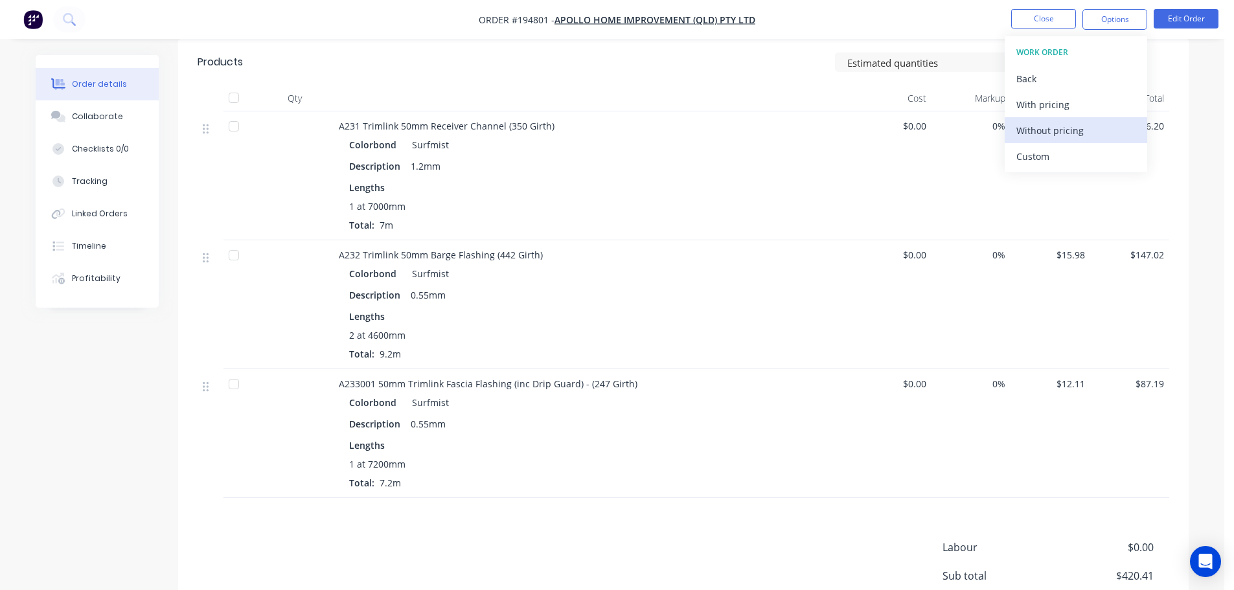
click at [1058, 127] on div "Without pricing" at bounding box center [1075, 130] width 119 height 19
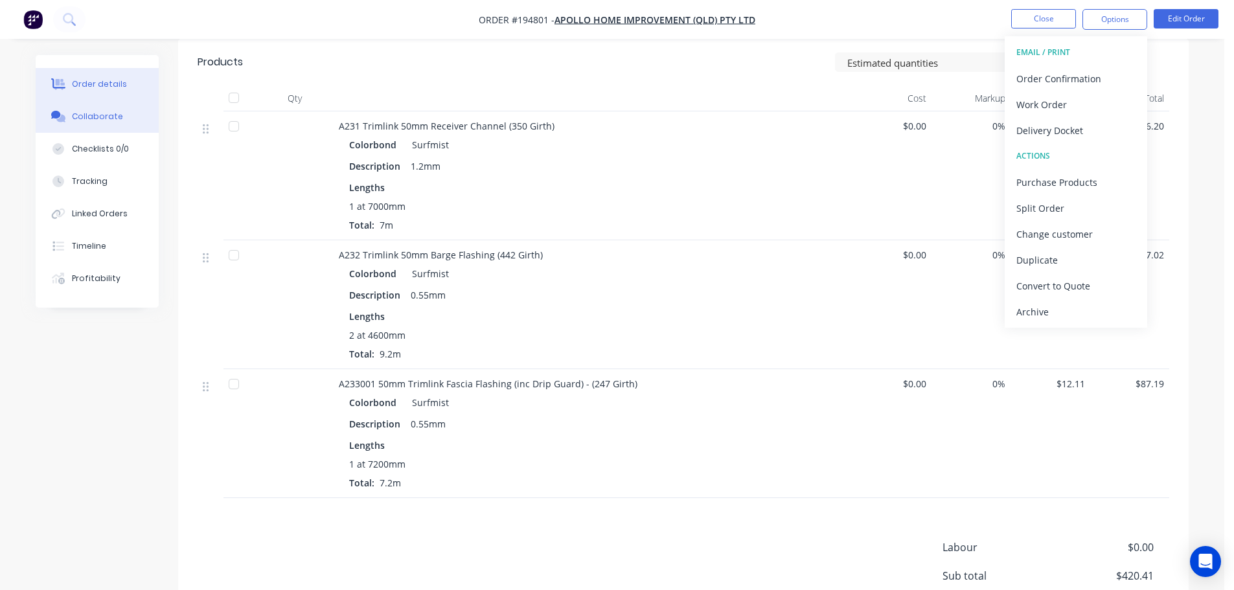
click at [78, 115] on div "Collaborate" at bounding box center [97, 117] width 51 height 12
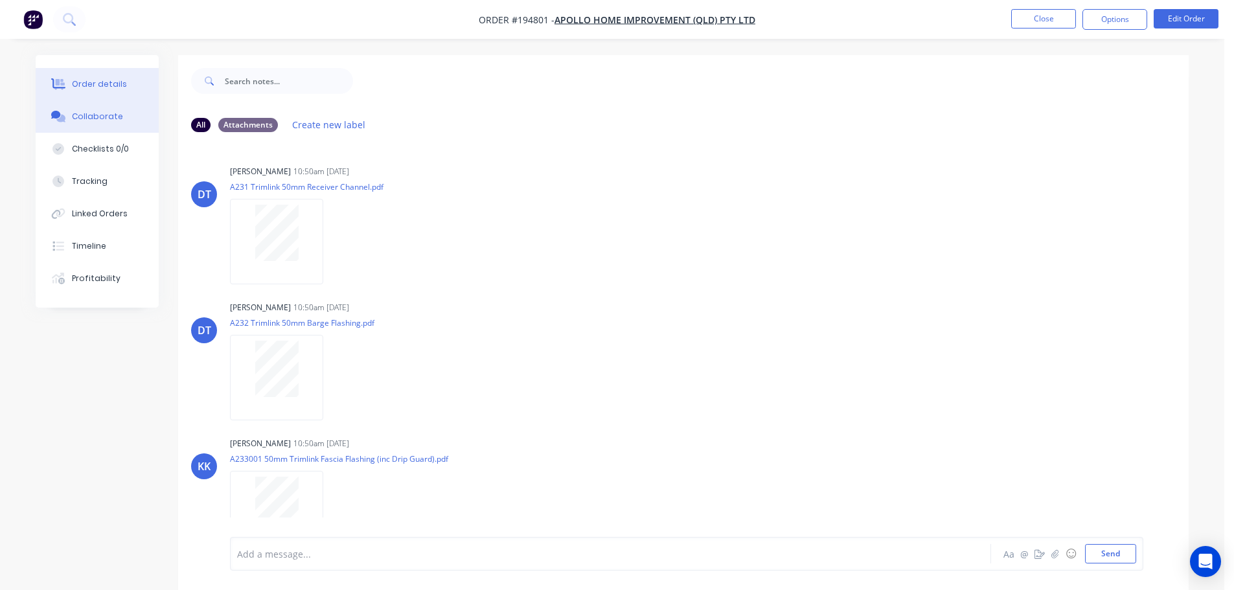
click at [120, 78] on button "Order details" at bounding box center [97, 84] width 123 height 32
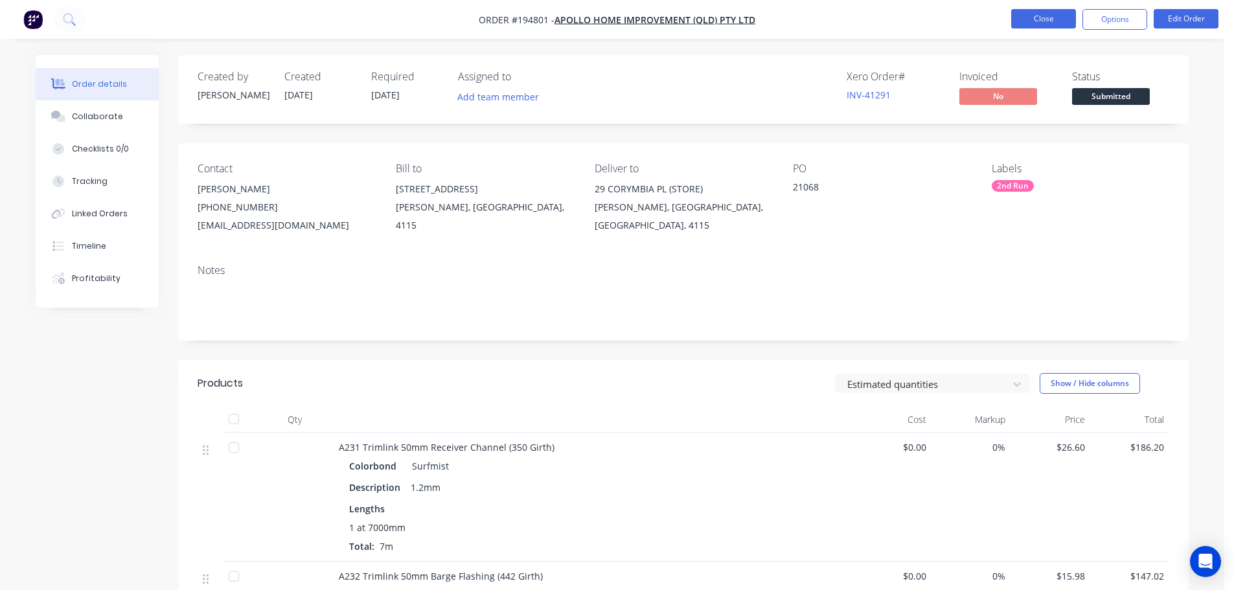
click at [1042, 13] on button "Close" at bounding box center [1043, 18] width 65 height 19
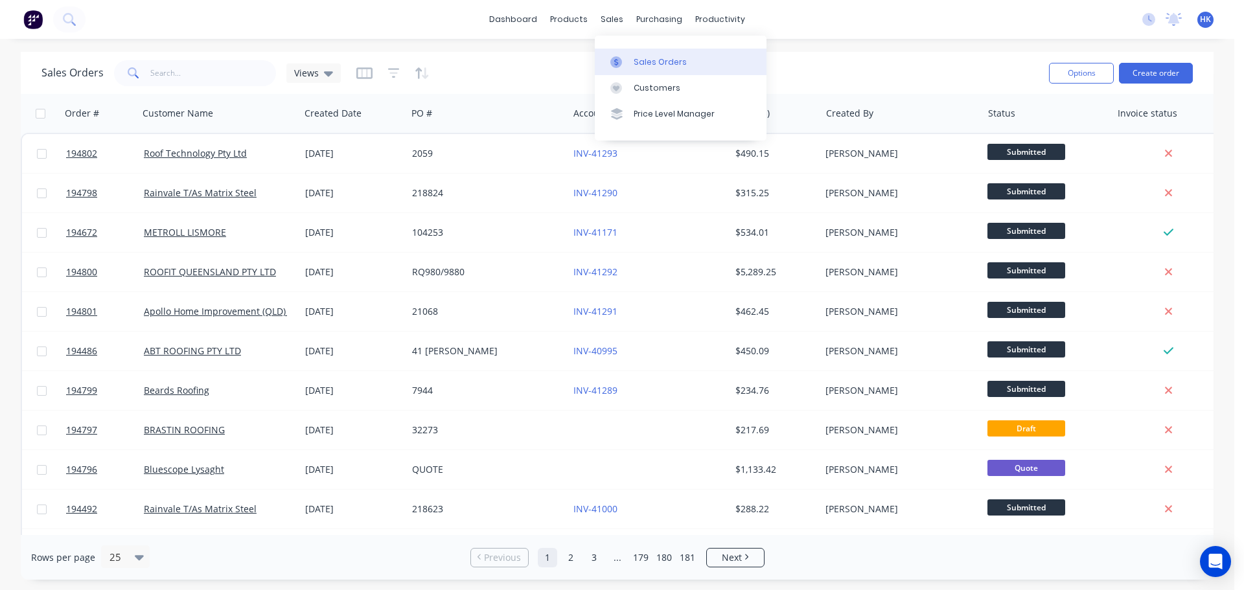
click at [637, 58] on div "Sales Orders" at bounding box center [659, 62] width 53 height 12
click at [208, 76] on input "text" at bounding box center [213, 73] width 126 height 26
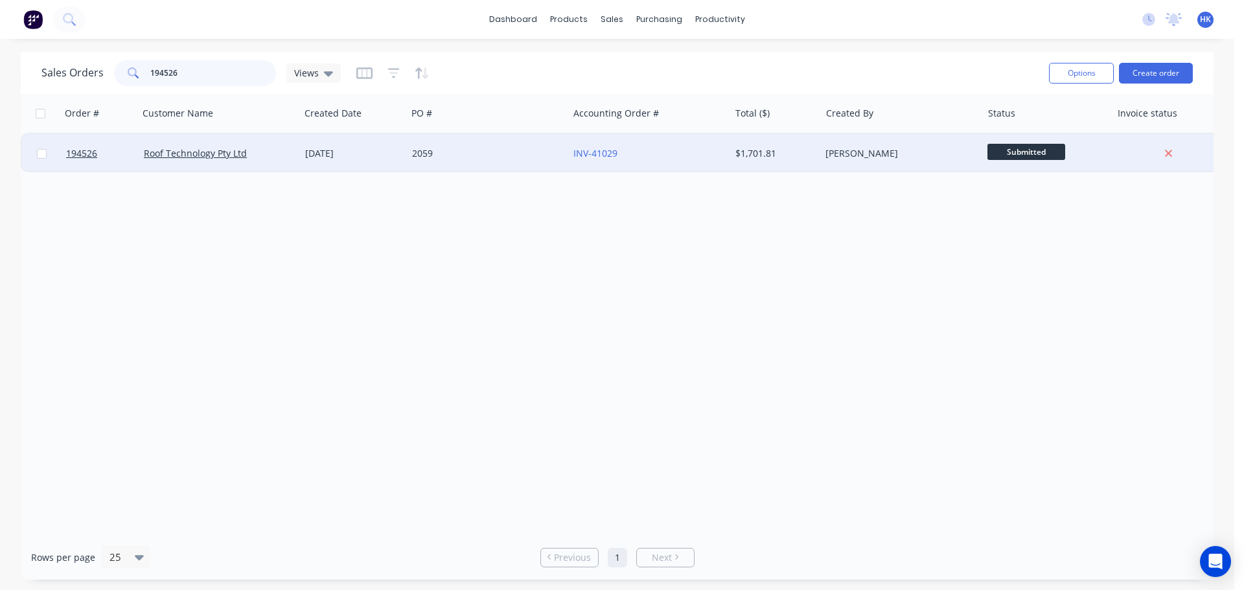
type input "194526"
click at [523, 159] on div "2059" at bounding box center [484, 153] width 144 height 13
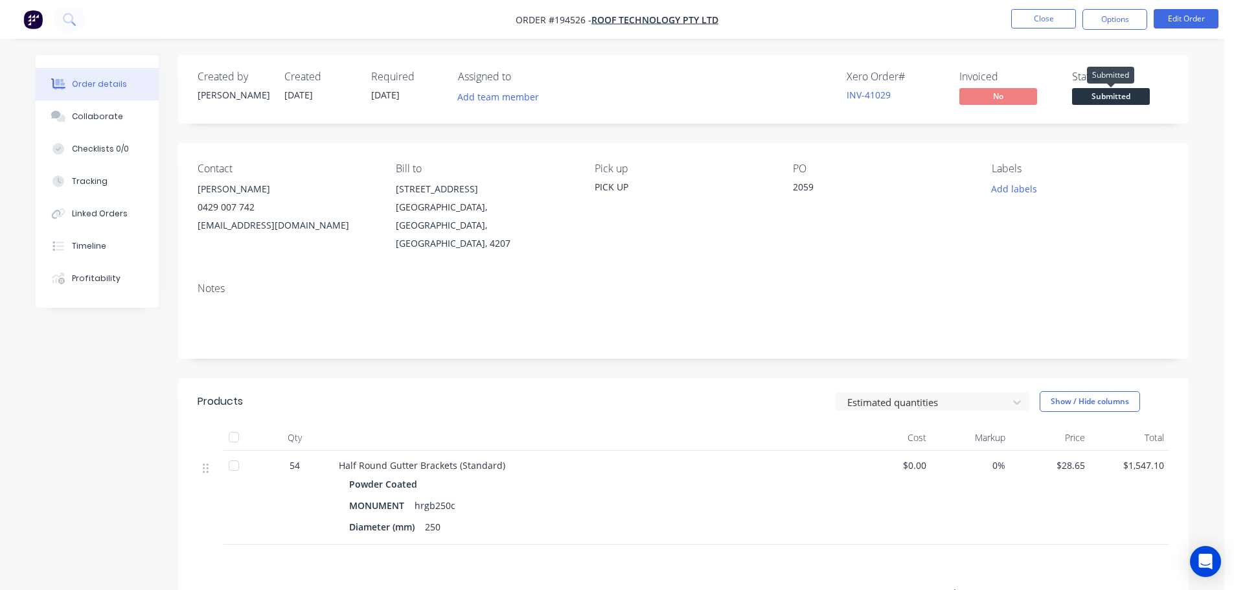
click at [1128, 95] on span "Submitted" at bounding box center [1111, 96] width 78 height 16
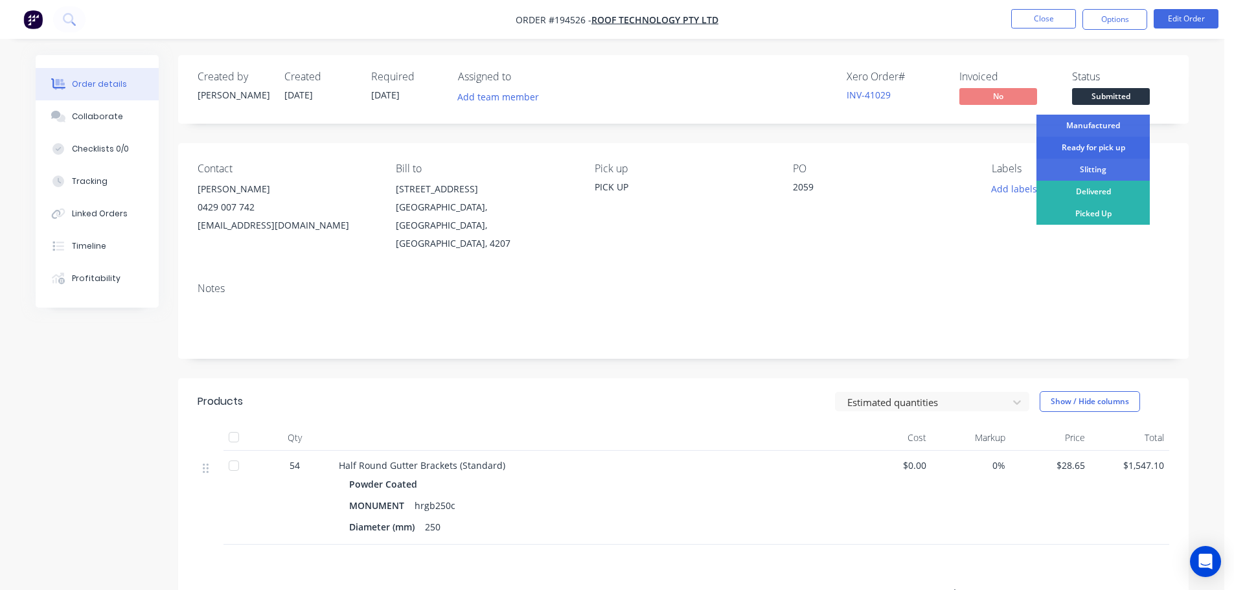
click at [1106, 144] on div "Ready for pick up" at bounding box center [1092, 148] width 113 height 22
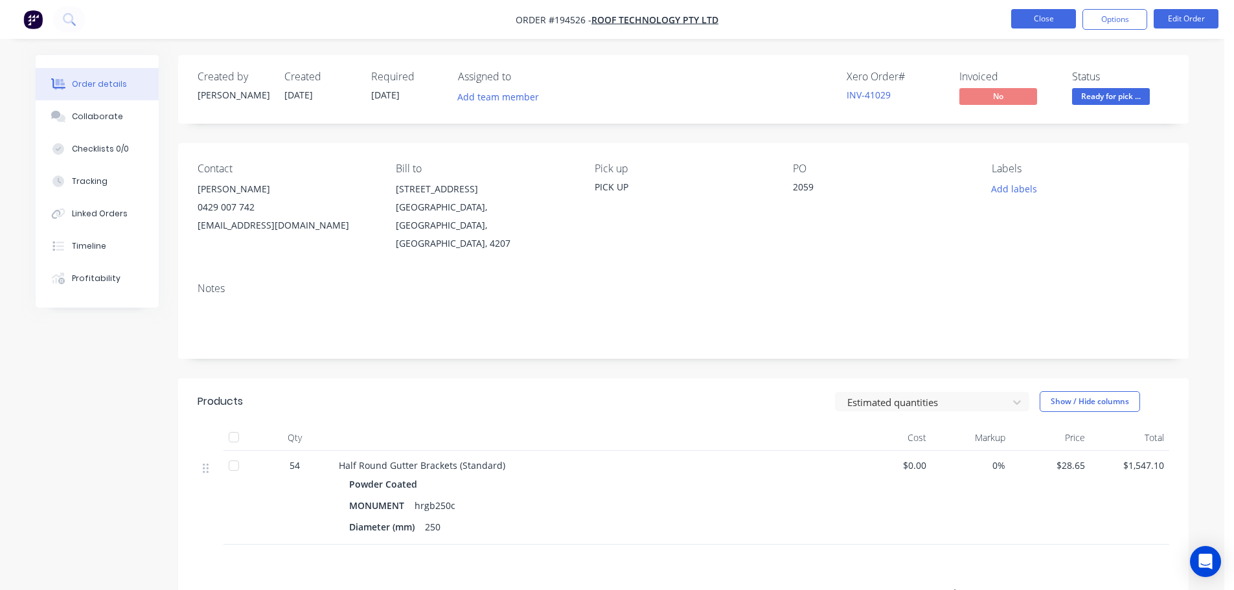
click at [1063, 25] on button "Close" at bounding box center [1043, 18] width 65 height 19
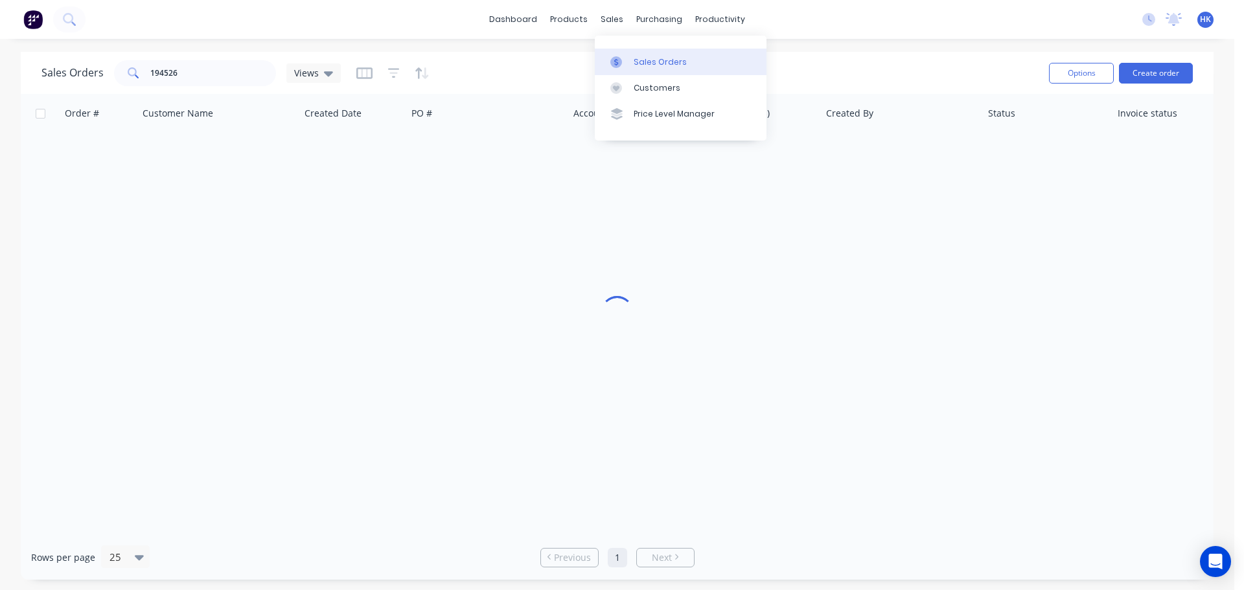
click at [663, 67] on div "Sales Orders" at bounding box center [659, 62] width 53 height 12
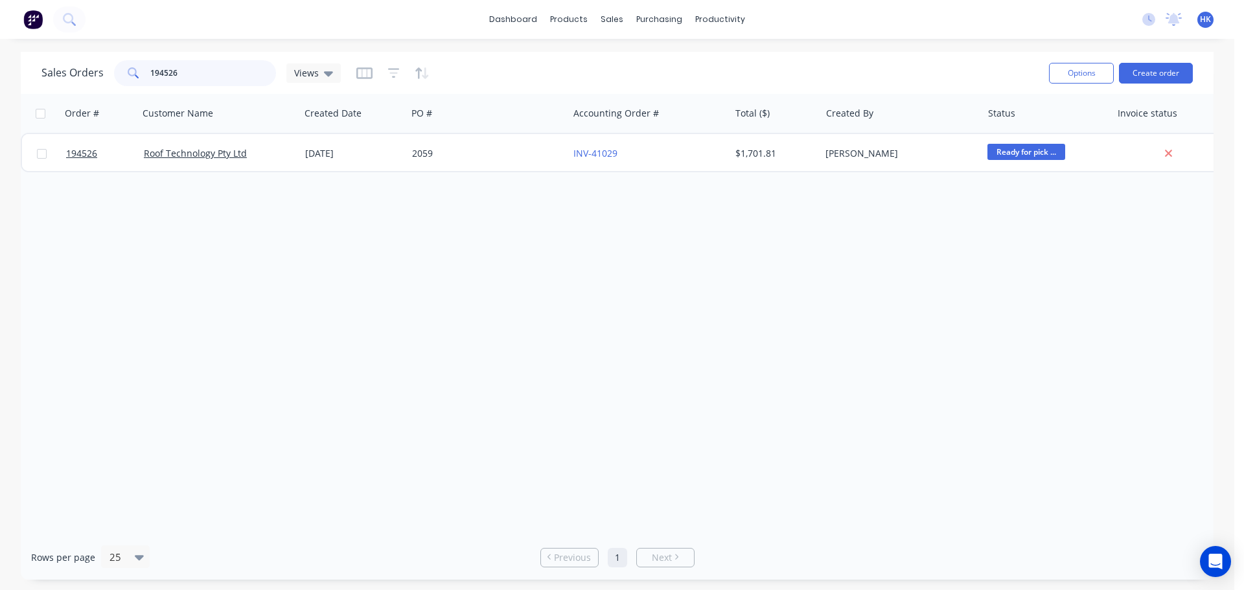
click at [108, 84] on div "Sales Orders 194526 Views" at bounding box center [190, 73] width 299 height 26
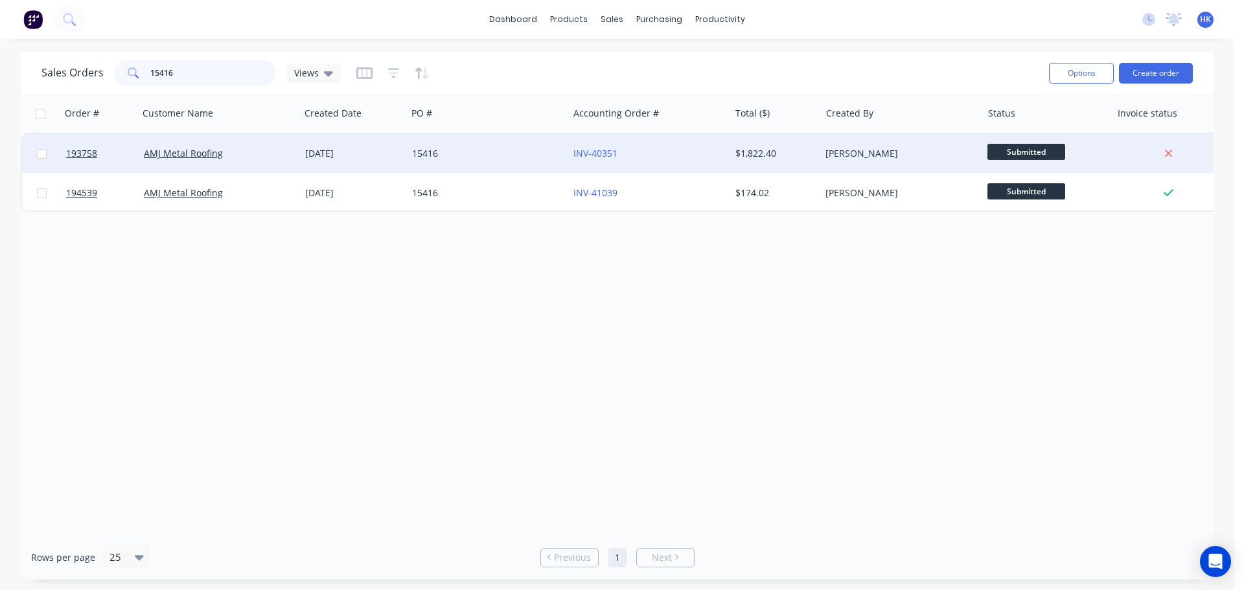
type input "15416"
click at [480, 167] on div "15416" at bounding box center [487, 153] width 161 height 39
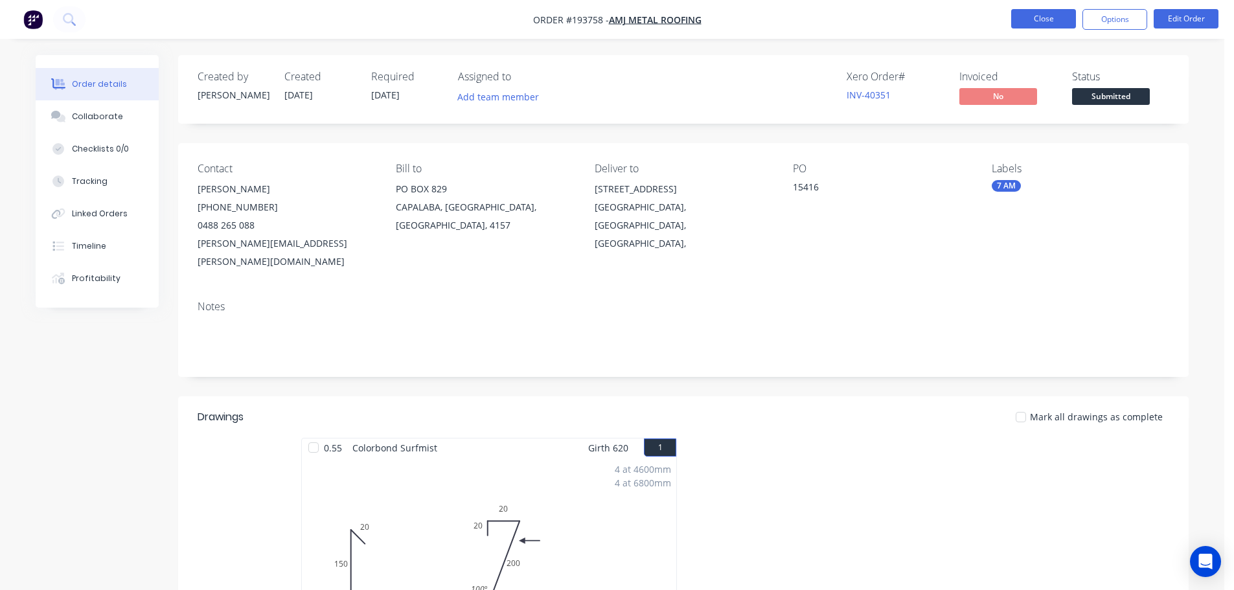
click at [1041, 20] on button "Close" at bounding box center [1043, 18] width 65 height 19
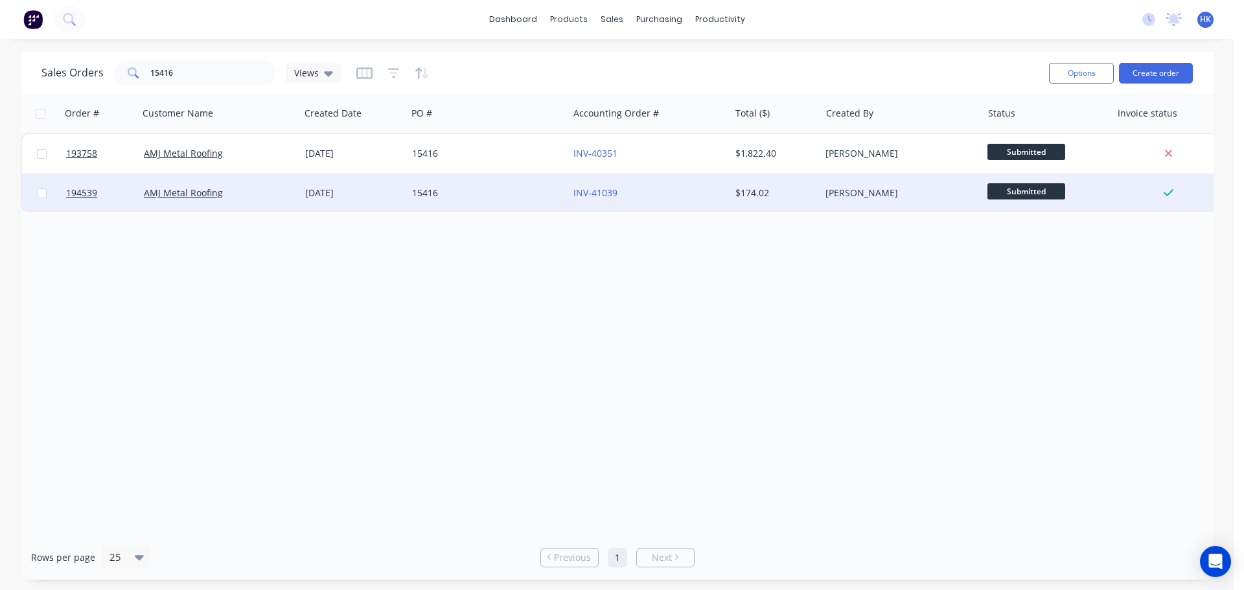
click at [499, 199] on div "15416" at bounding box center [487, 193] width 161 height 39
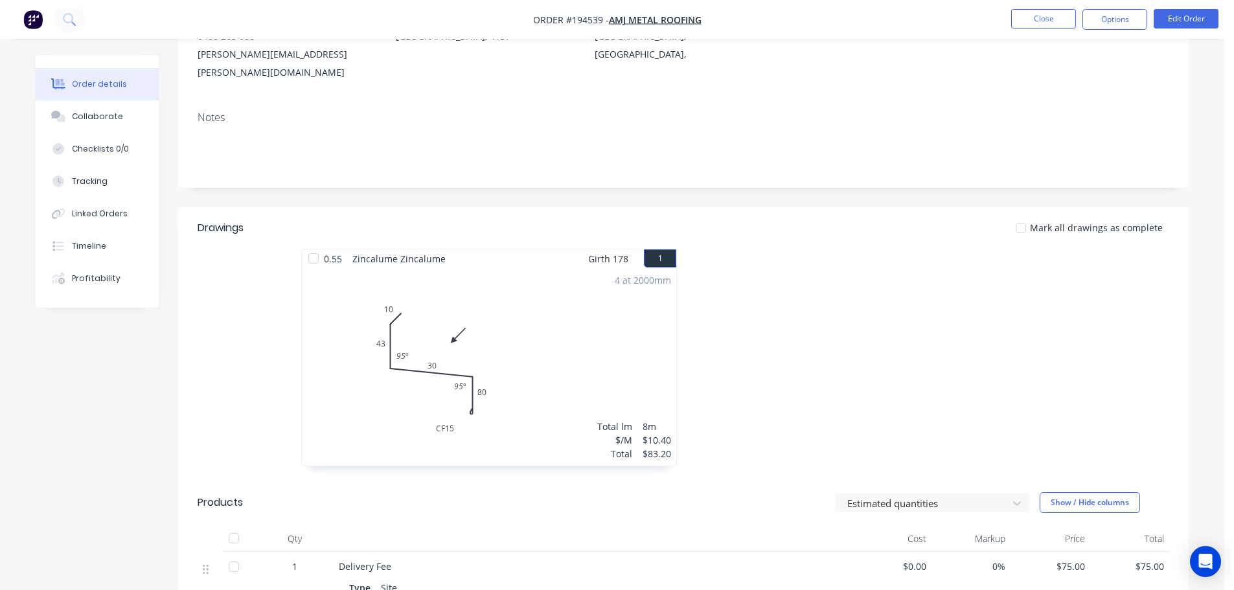
scroll to position [179, 0]
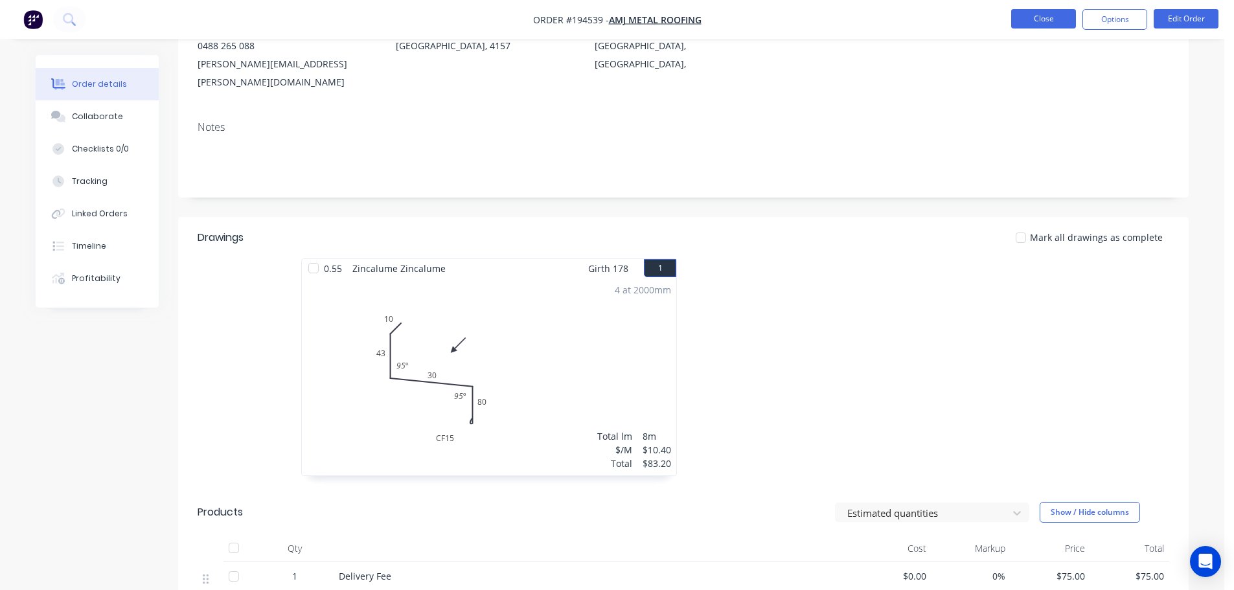
click at [1049, 19] on button "Close" at bounding box center [1043, 18] width 65 height 19
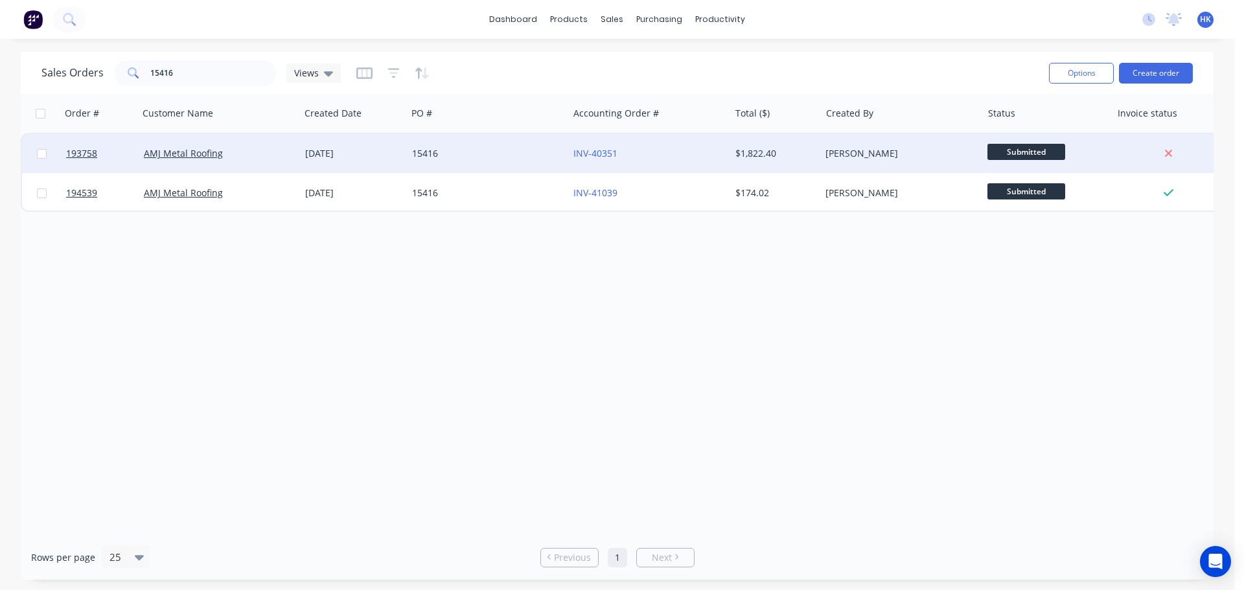
click at [531, 166] on div "15416" at bounding box center [487, 153] width 161 height 39
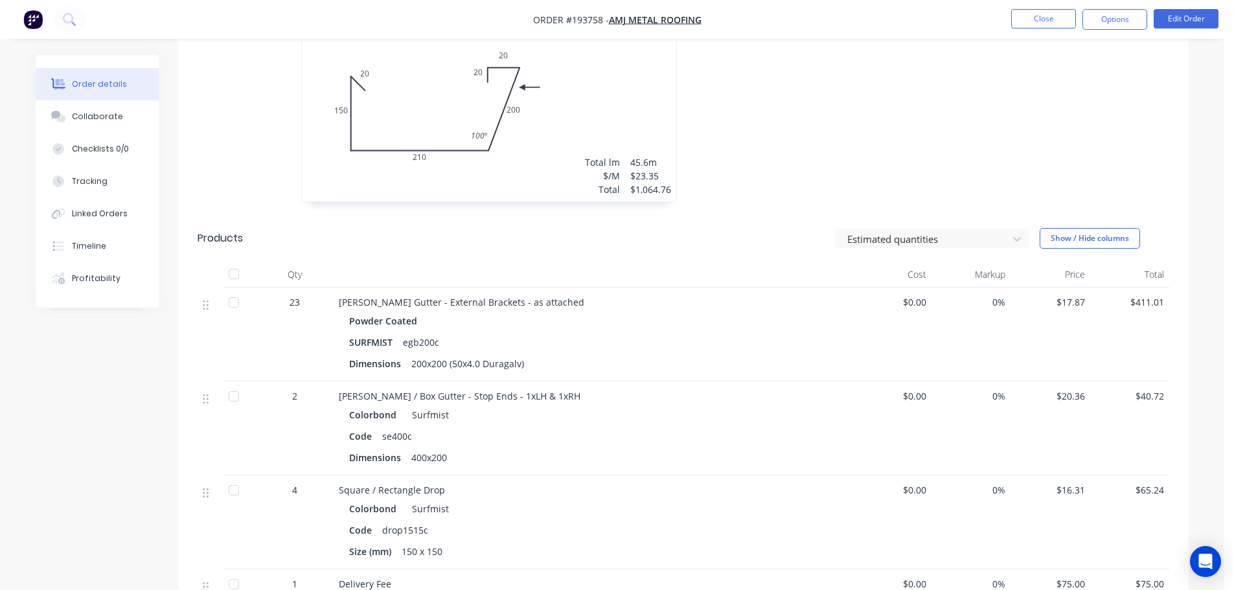
scroll to position [518, 0]
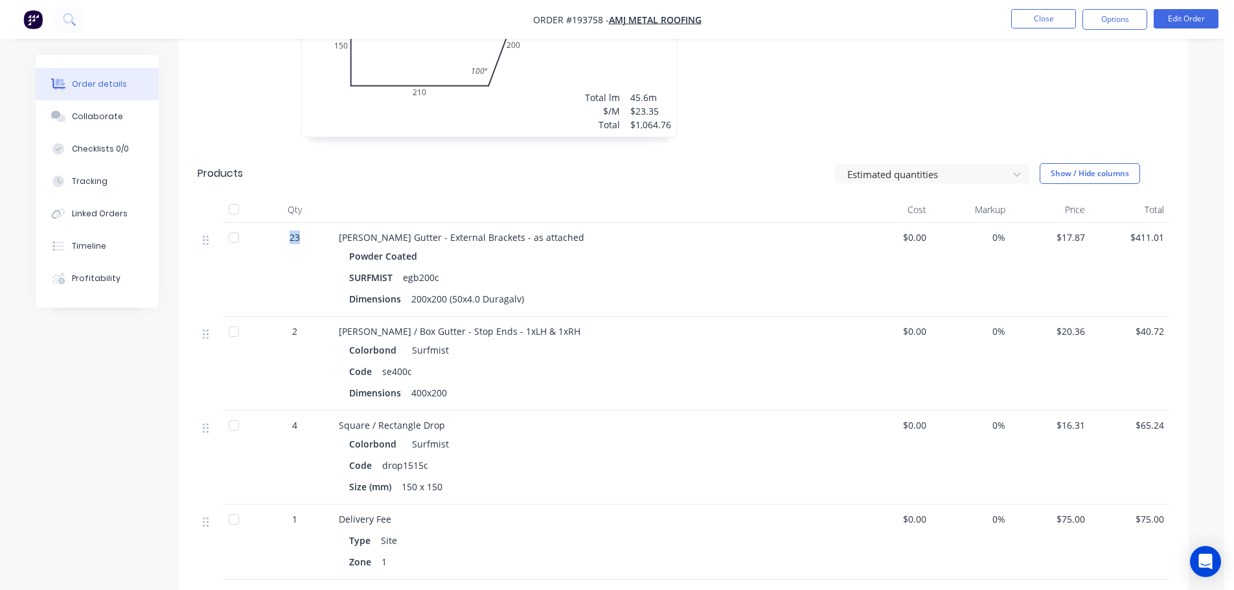
drag, startPoint x: 286, startPoint y: 216, endPoint x: 301, endPoint y: 220, distance: 15.4
click at [301, 231] on div "23" at bounding box center [294, 238] width 67 height 14
click at [297, 231] on span "23" at bounding box center [295, 238] width 10 height 14
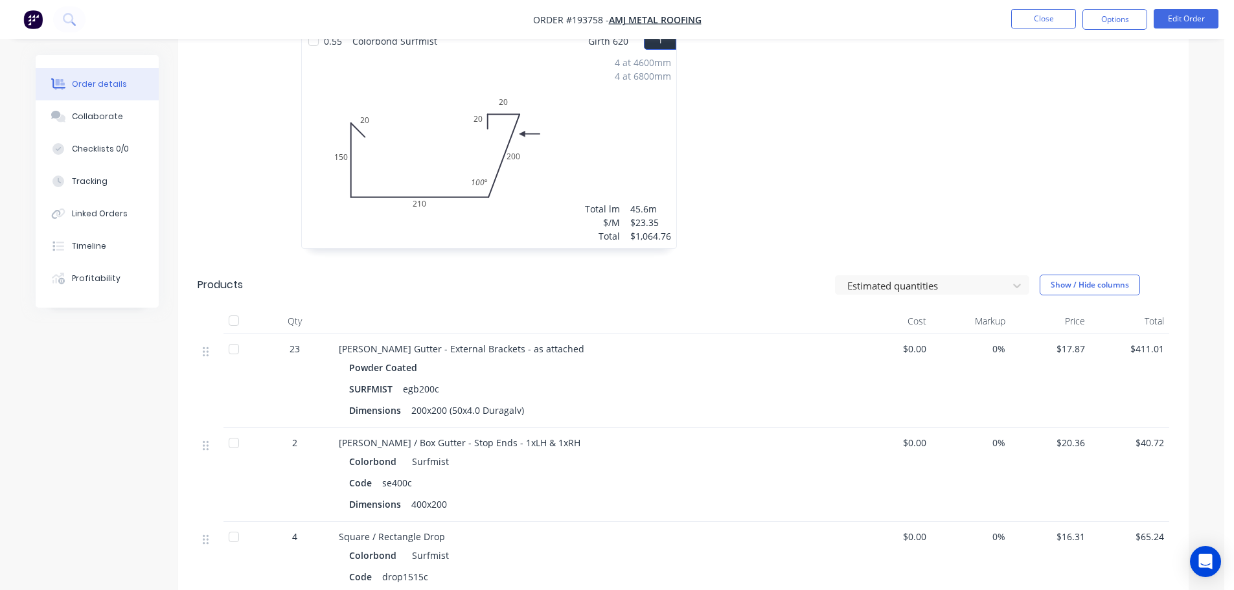
scroll to position [453, 0]
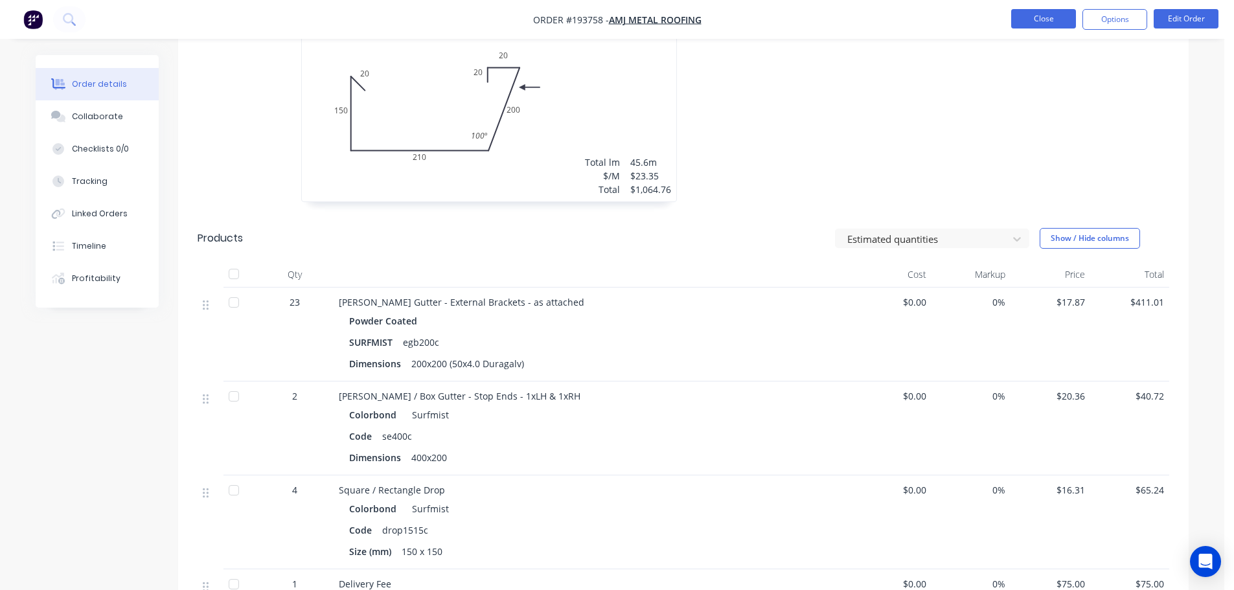
click at [1032, 11] on button "Close" at bounding box center [1043, 18] width 65 height 19
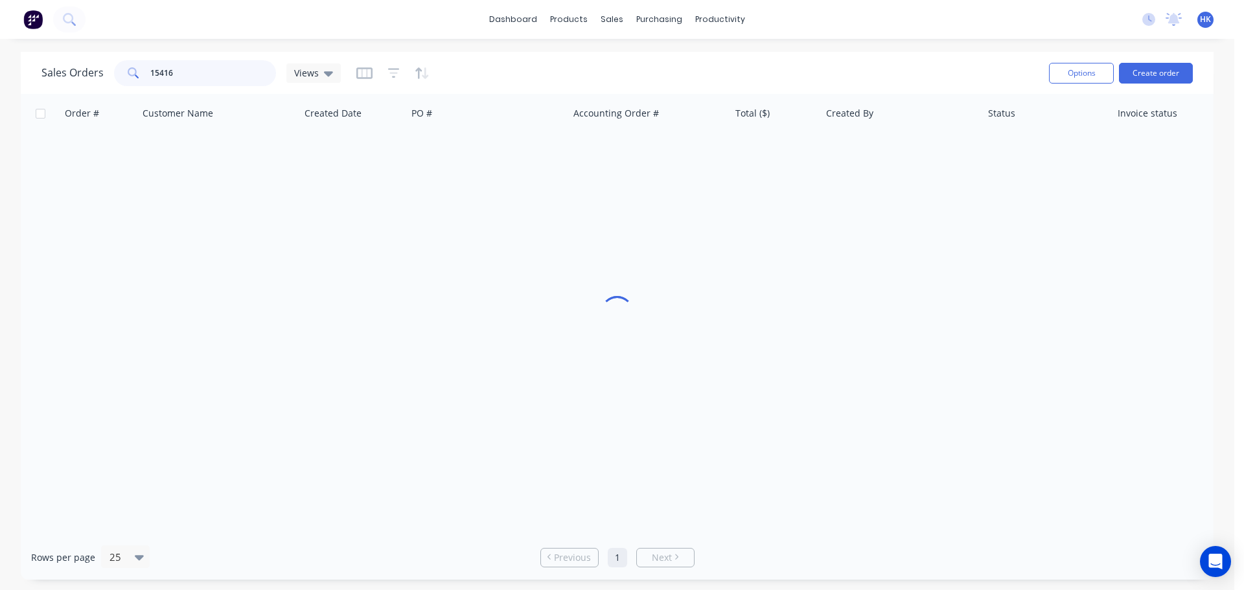
drag, startPoint x: 177, startPoint y: 73, endPoint x: 139, endPoint y: 75, distance: 38.9
click at [139, 75] on div "15416" at bounding box center [195, 73] width 162 height 26
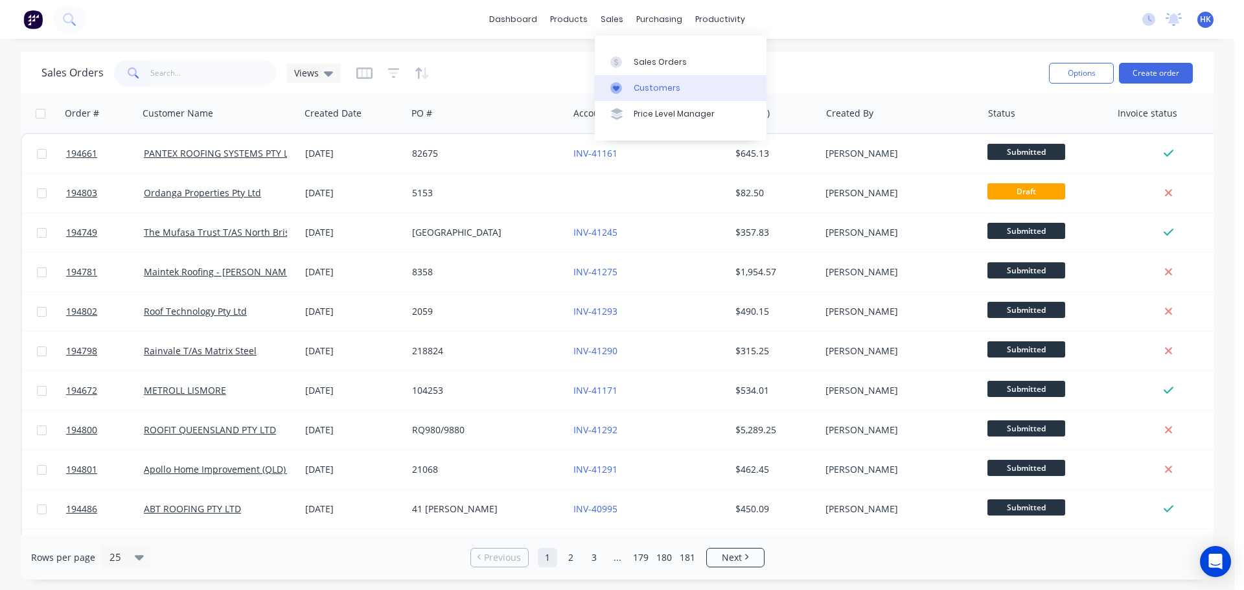
click at [642, 87] on div "Customers" at bounding box center [656, 88] width 47 height 12
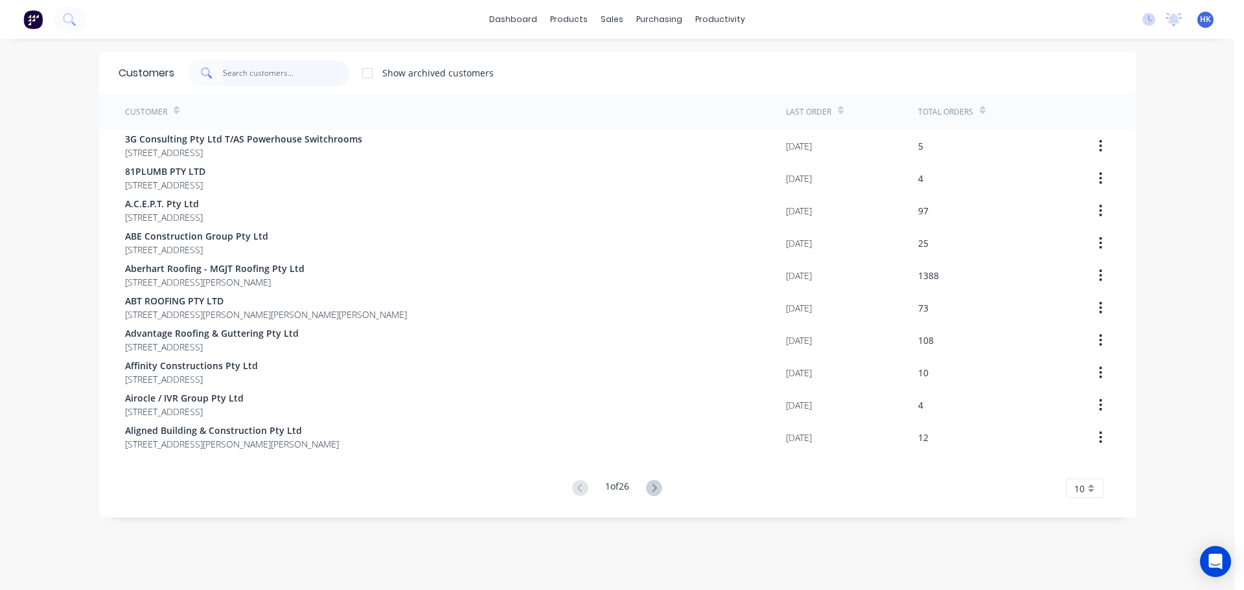
click at [262, 71] on input "text" at bounding box center [286, 73] width 126 height 26
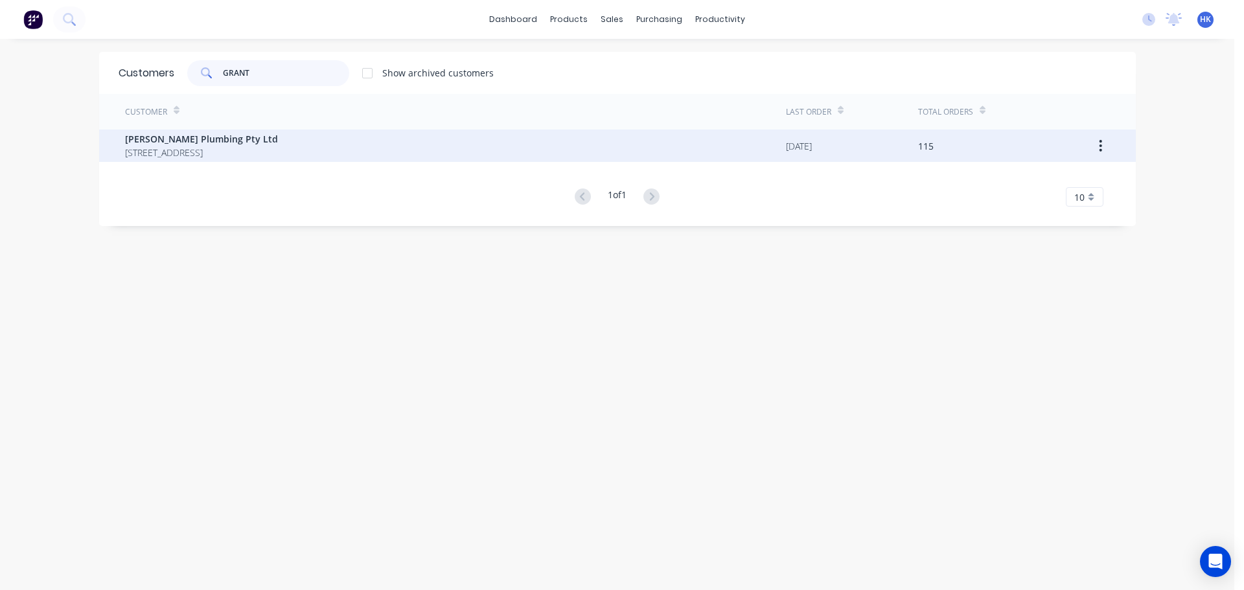
type input "GRANT"
click at [264, 155] on span "[STREET_ADDRESS]" at bounding box center [201, 153] width 153 height 14
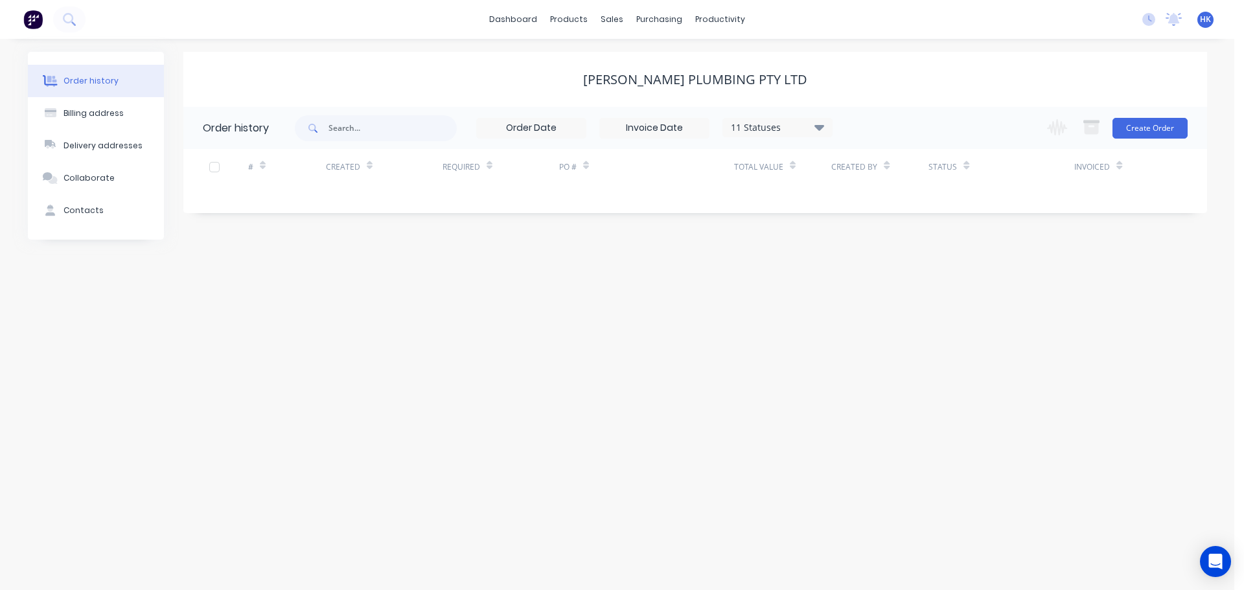
click at [810, 117] on div "11 Statuses Invoice Status Invoiced Not Invoiced Partial Order Status All Archi…" at bounding box center [564, 128] width 538 height 42
click at [812, 126] on div "11 Statuses" at bounding box center [777, 127] width 109 height 14
click at [884, 277] on label at bounding box center [884, 277] width 0 height 0
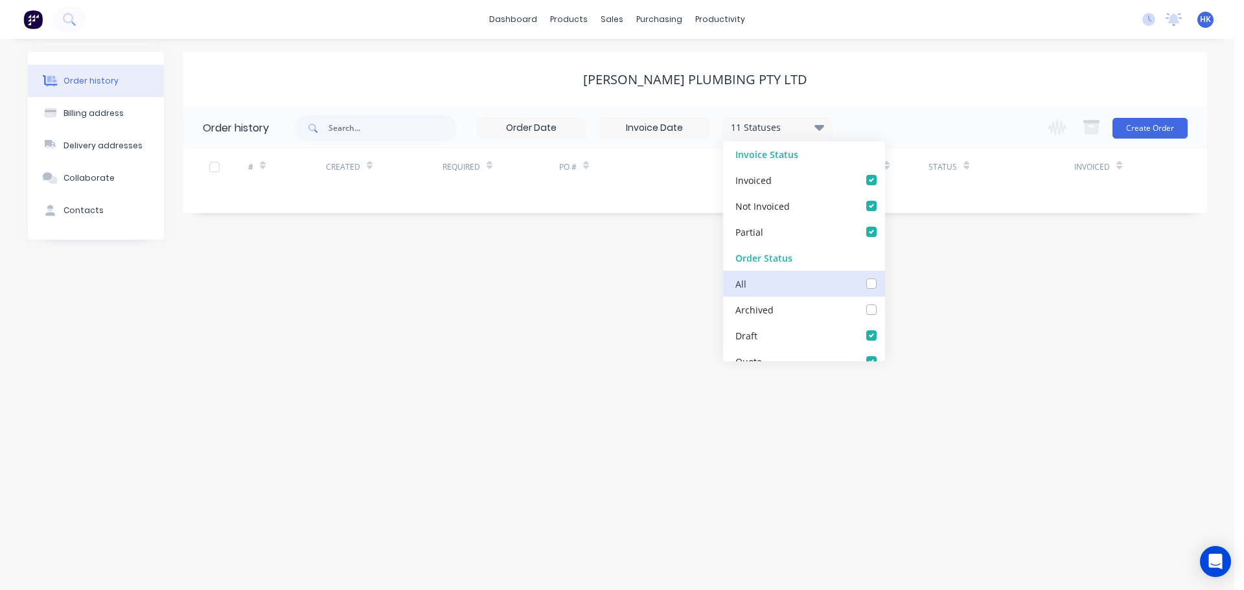
click at [884, 280] on input "checkbox" at bounding box center [889, 283] width 10 height 12
checkbox input "true"
click at [884, 277] on label at bounding box center [884, 277] width 0 height 0
click at [884, 282] on input "checkbox" at bounding box center [889, 283] width 10 height 12
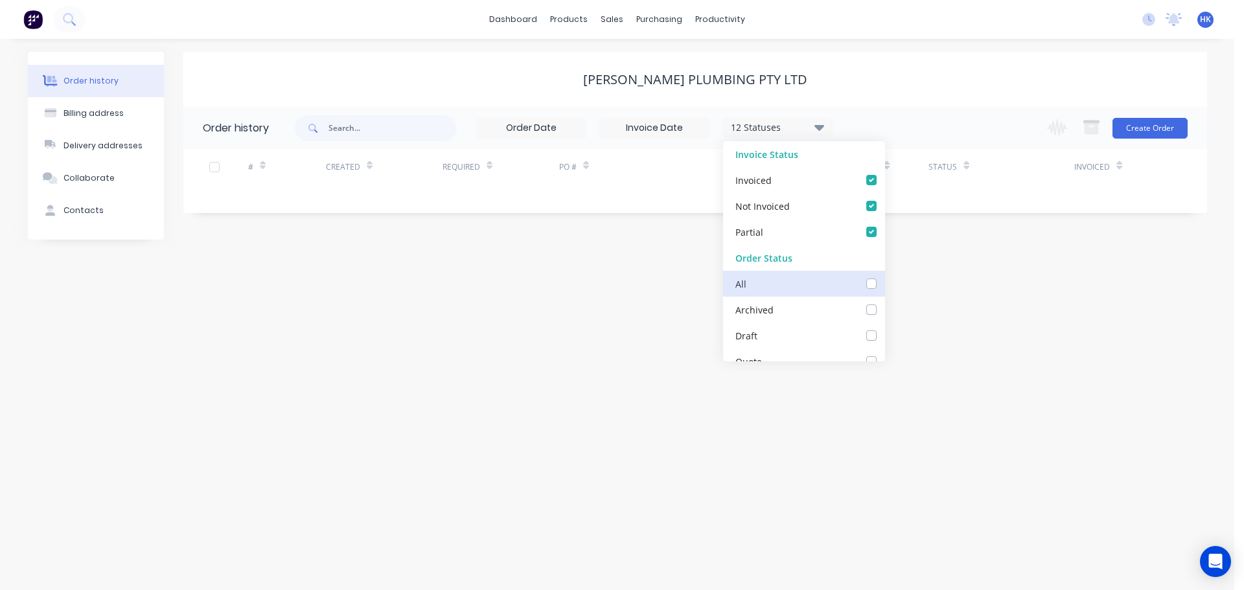
checkbox input "false"
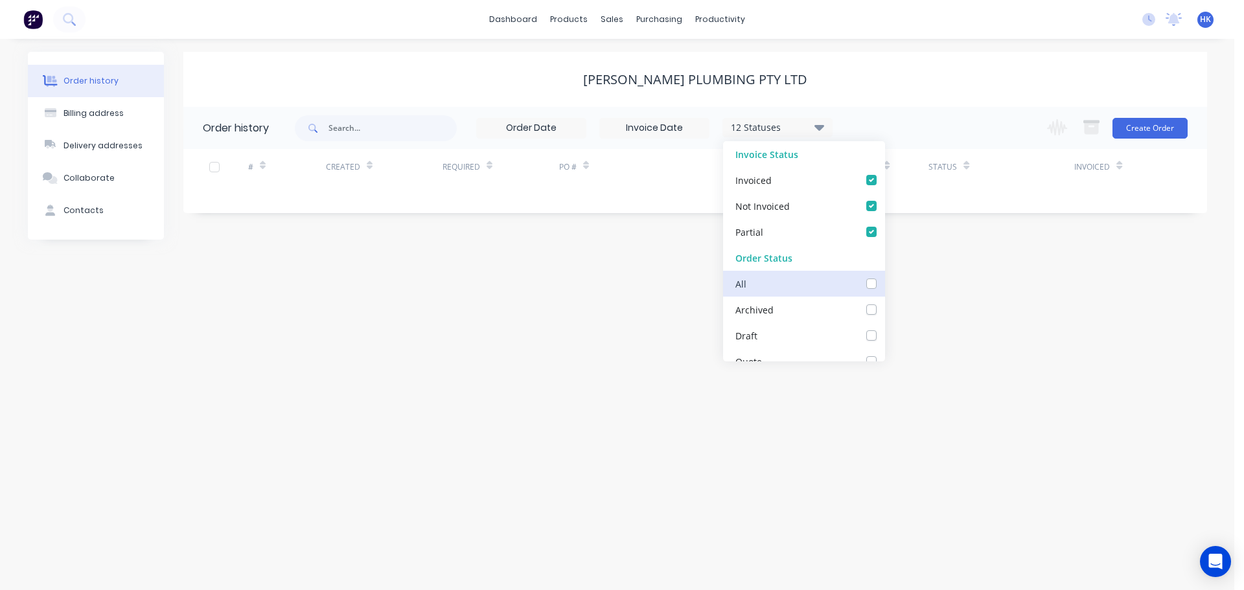
checkbox input "false"
checkbox up_checkbox_f065c758-0d54-45b4-87d1-a876060561b1undefined "false"
checkbox input "false"
checkbox Up_checkbox_vmk3hnundefined "false"
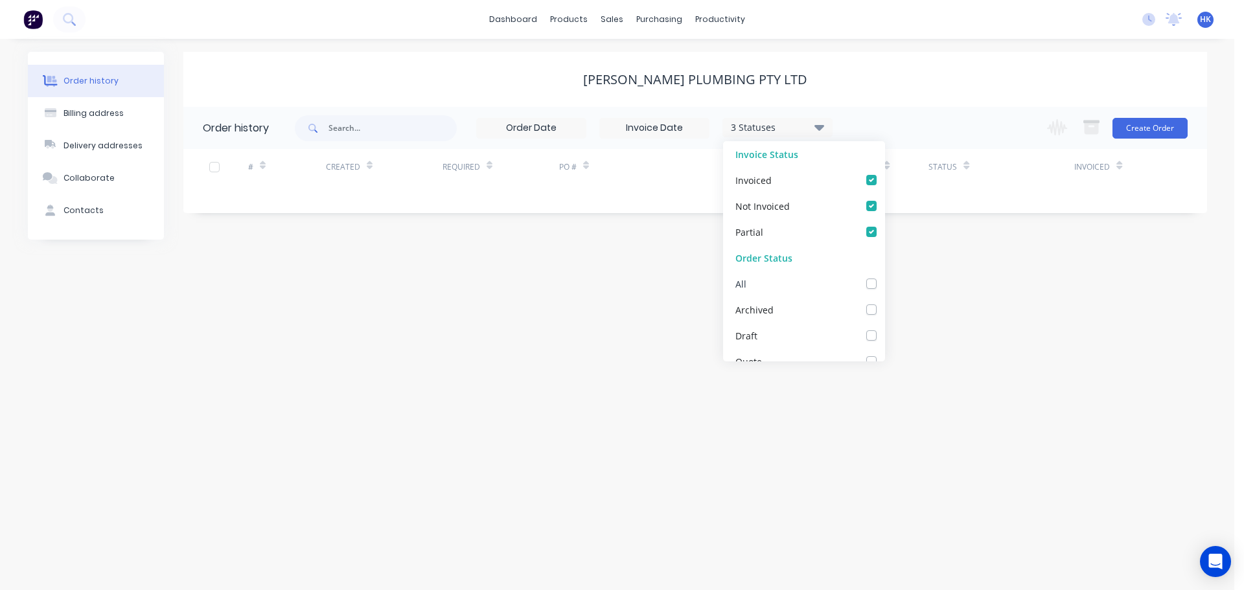
click at [884, 277] on label at bounding box center [884, 277] width 0 height 0
click at [884, 282] on input "checkbox" at bounding box center [889, 283] width 10 height 12
checkbox input "true"
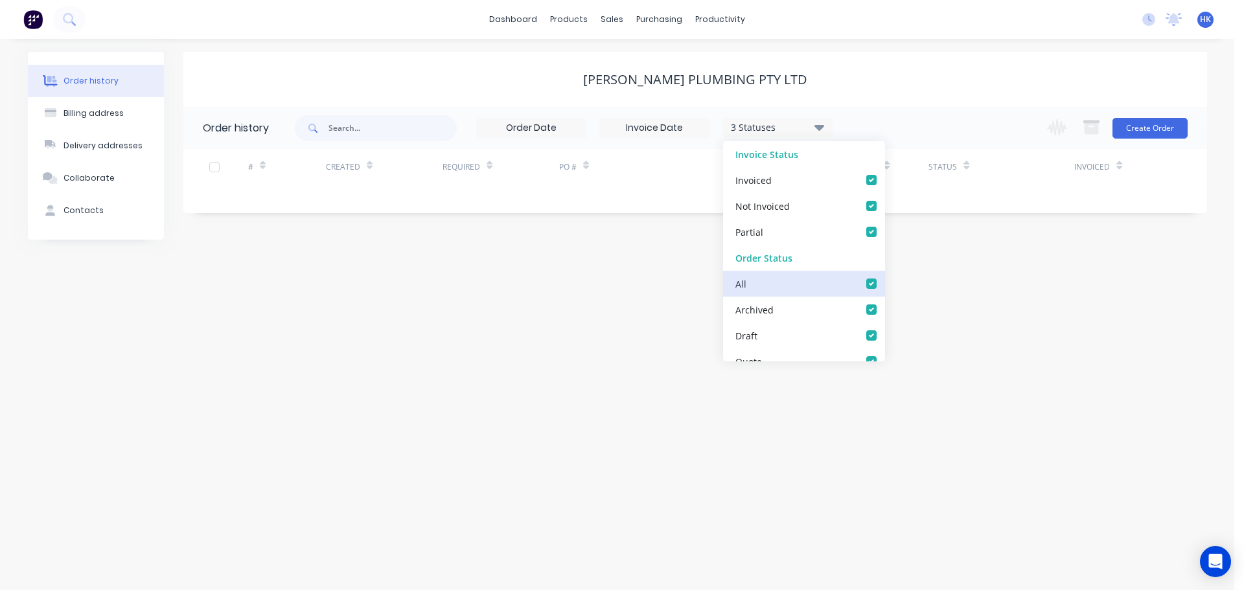
checkbox input "true"
checkbox up_checkbox_f065c758-0d54-45b4-87d1-a876060561b1undefined "true"
checkbox input "true"
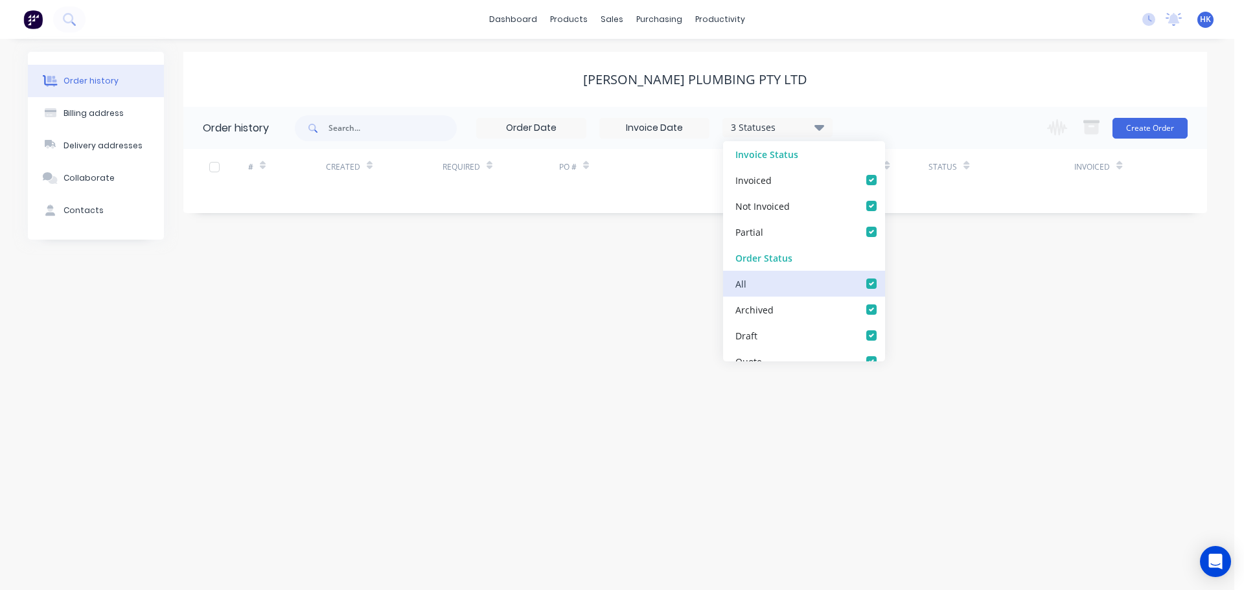
checkbox input "true"
checkbox Up_checkbox_vmk3hnundefined "true"
click at [1007, 326] on div "Order history Billing address Delivery addresses Collaborate Contacts [PERSON_N…" at bounding box center [617, 314] width 1234 height 551
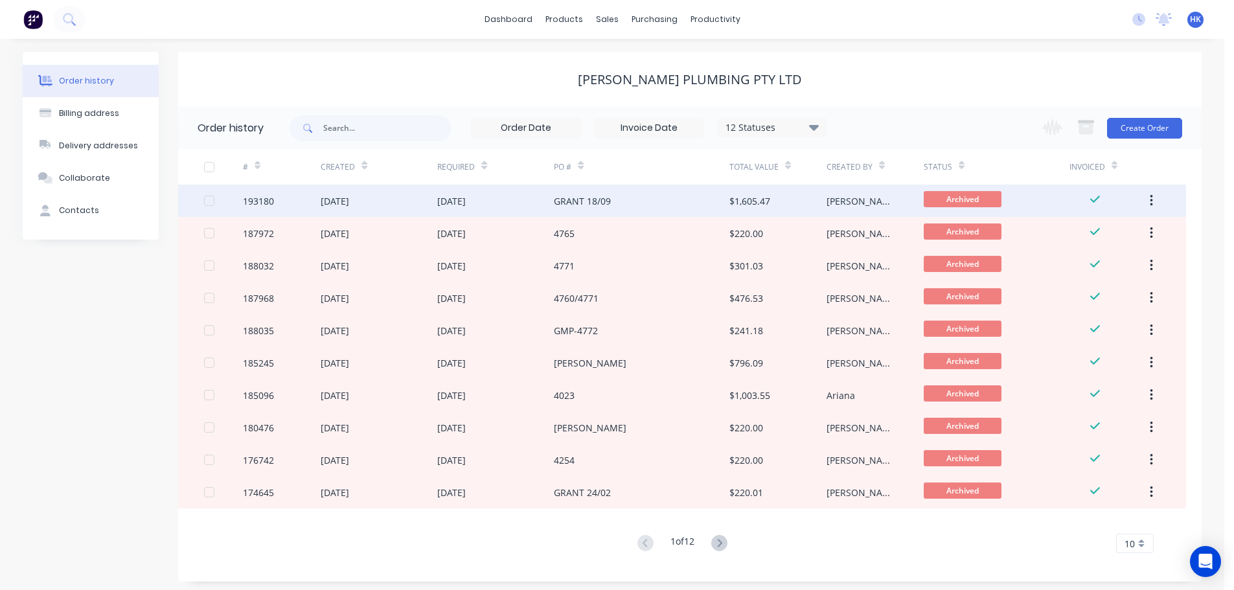
click at [672, 195] on div "GRANT 18/09" at bounding box center [641, 201] width 175 height 32
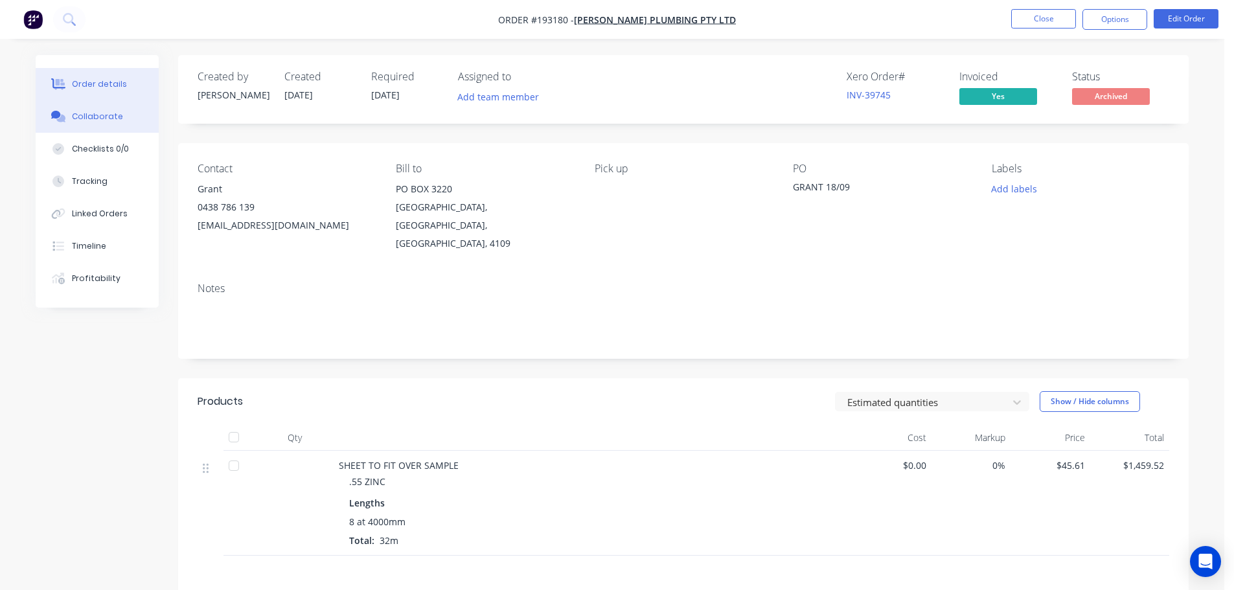
click at [69, 111] on button "Collaborate" at bounding box center [97, 116] width 123 height 32
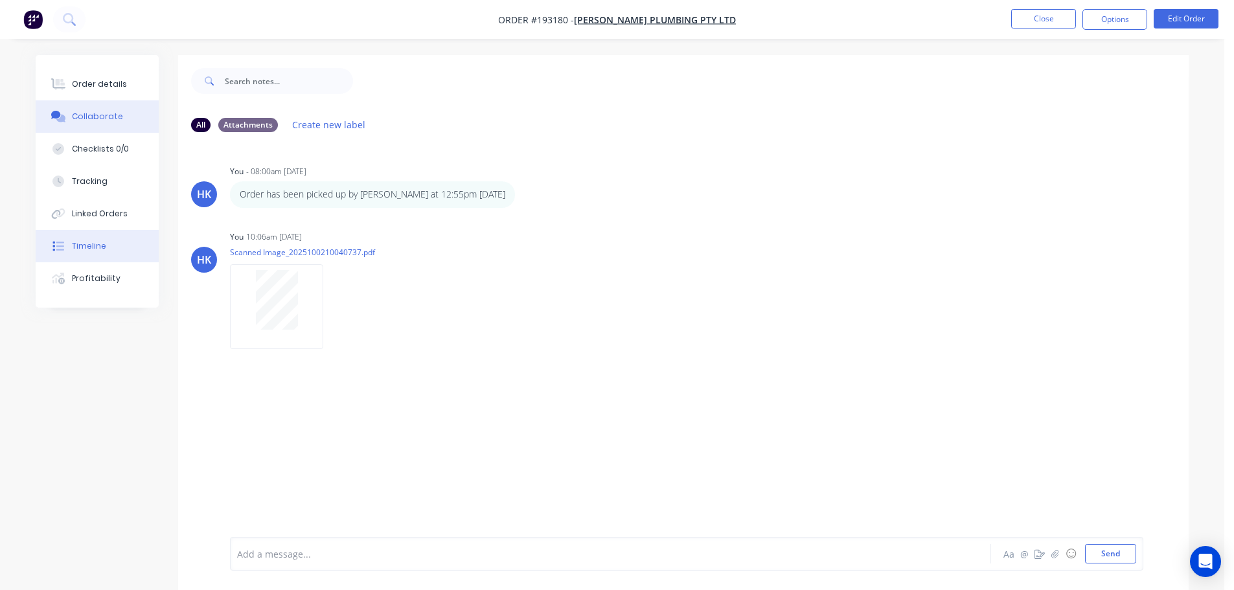
click at [109, 254] on button "Timeline" at bounding box center [97, 246] width 123 height 32
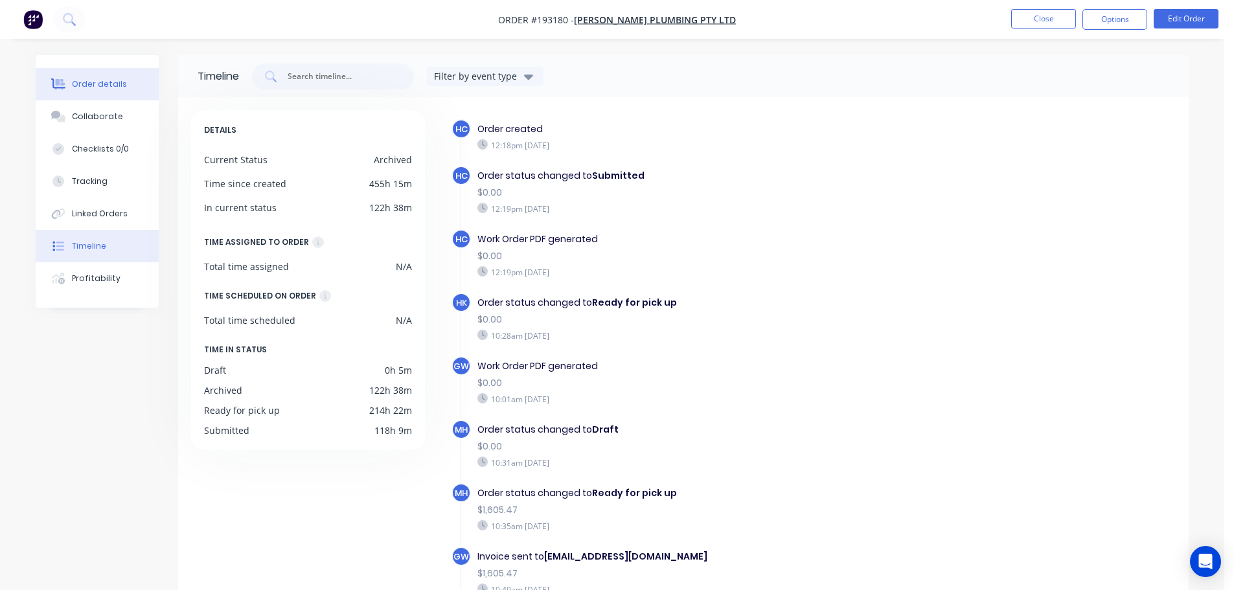
click at [103, 91] on button "Order details" at bounding box center [97, 84] width 123 height 32
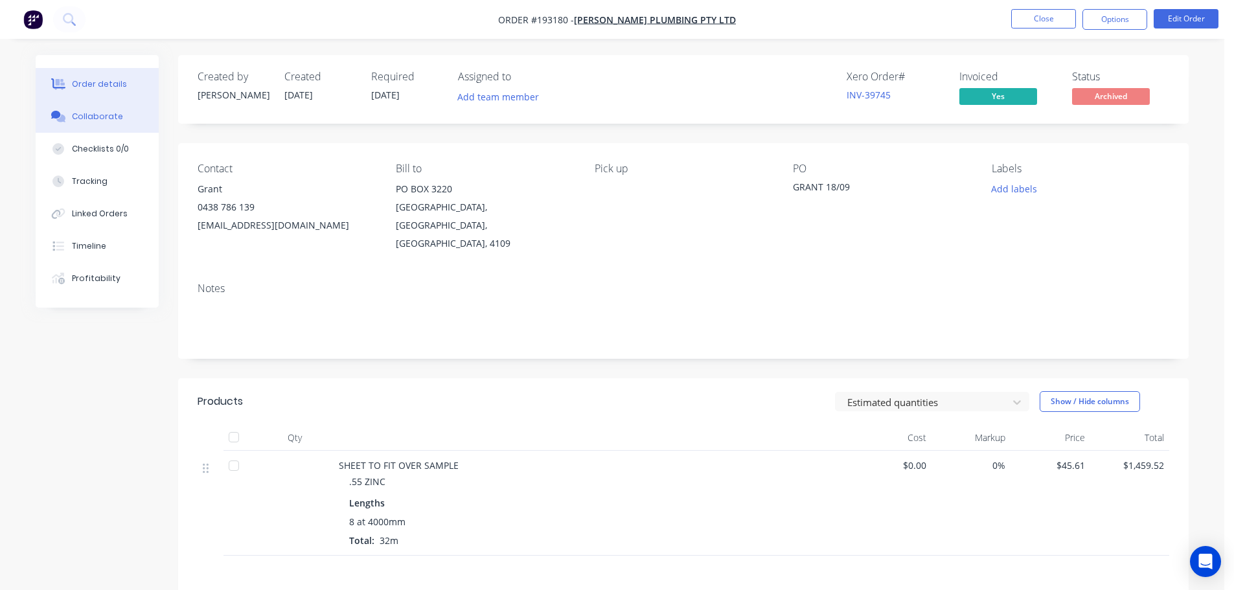
click at [135, 119] on button "Collaborate" at bounding box center [97, 116] width 123 height 32
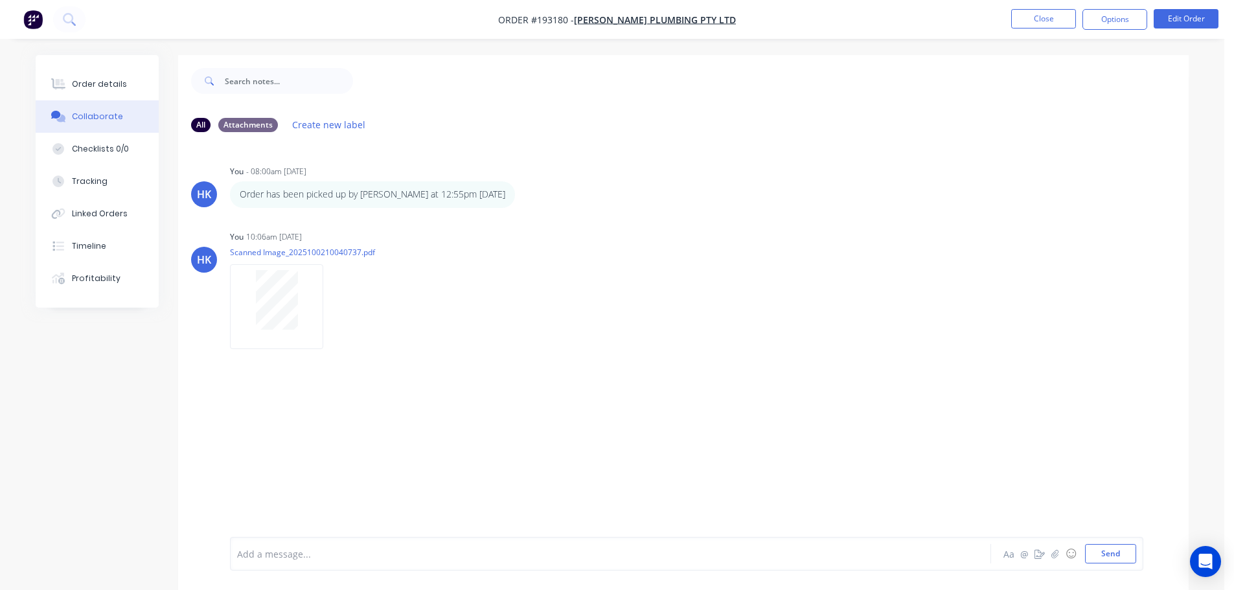
click at [839, 455] on div "HK You - 08:00am [DATE] Order has been picked up by [PERSON_NAME] at 12:55pm [D…" at bounding box center [683, 339] width 1010 height 394
click at [117, 90] on button "Order details" at bounding box center [97, 84] width 123 height 32
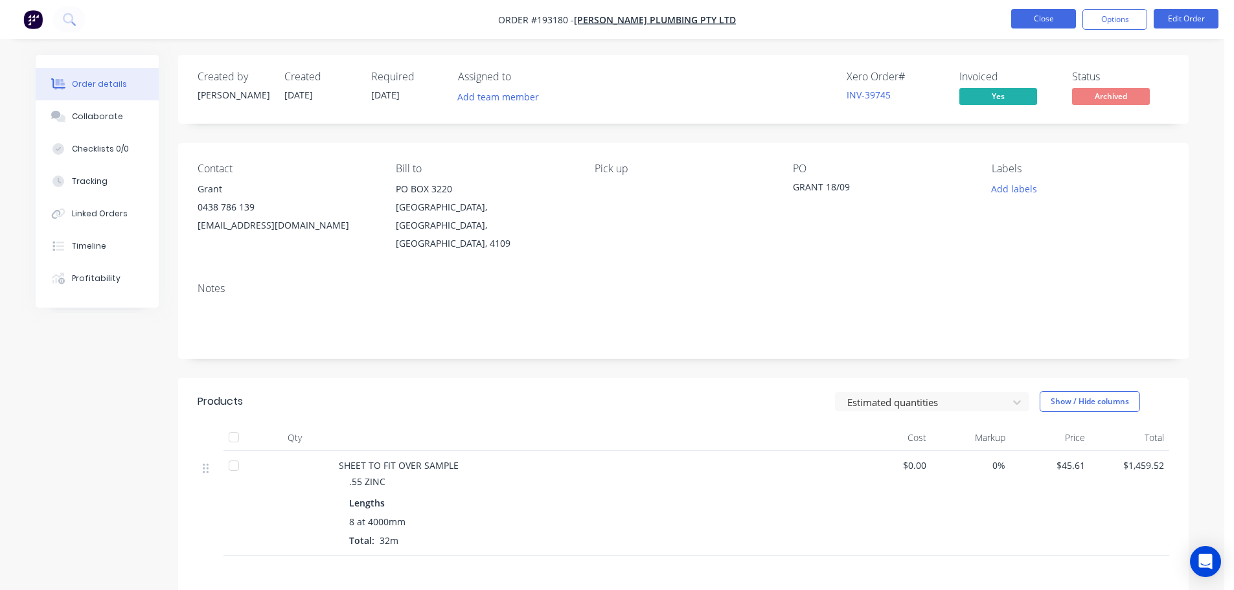
click at [1049, 25] on button "Close" at bounding box center [1043, 18] width 65 height 19
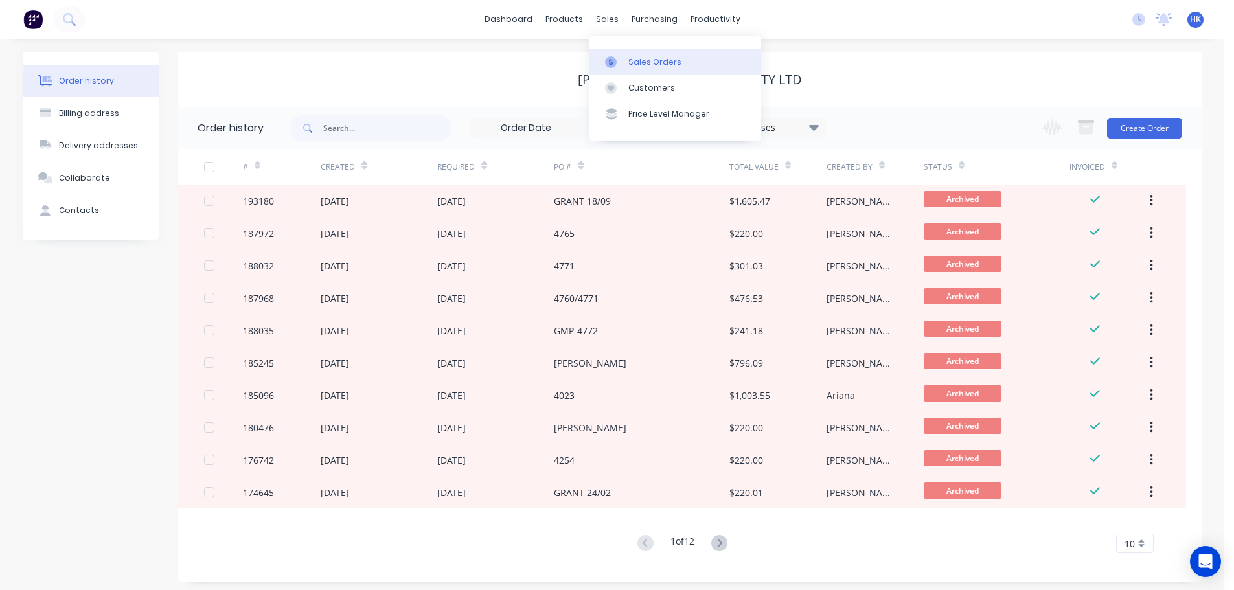
click at [631, 56] on div "Sales Orders" at bounding box center [654, 62] width 53 height 12
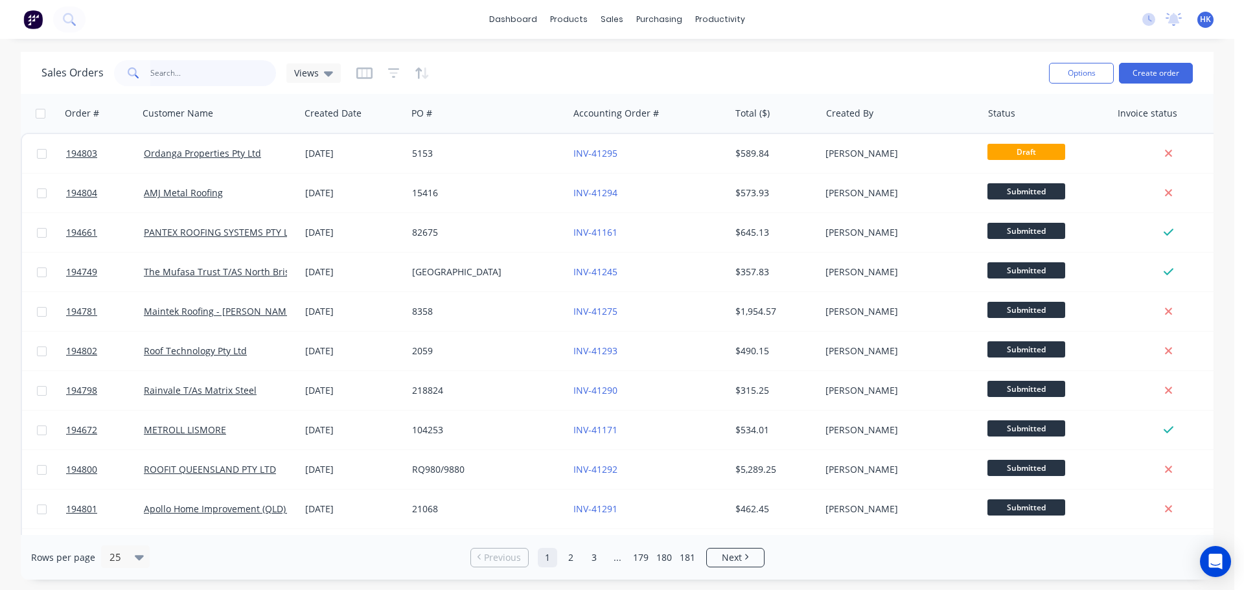
click at [186, 73] on input "text" at bounding box center [213, 73] width 126 height 26
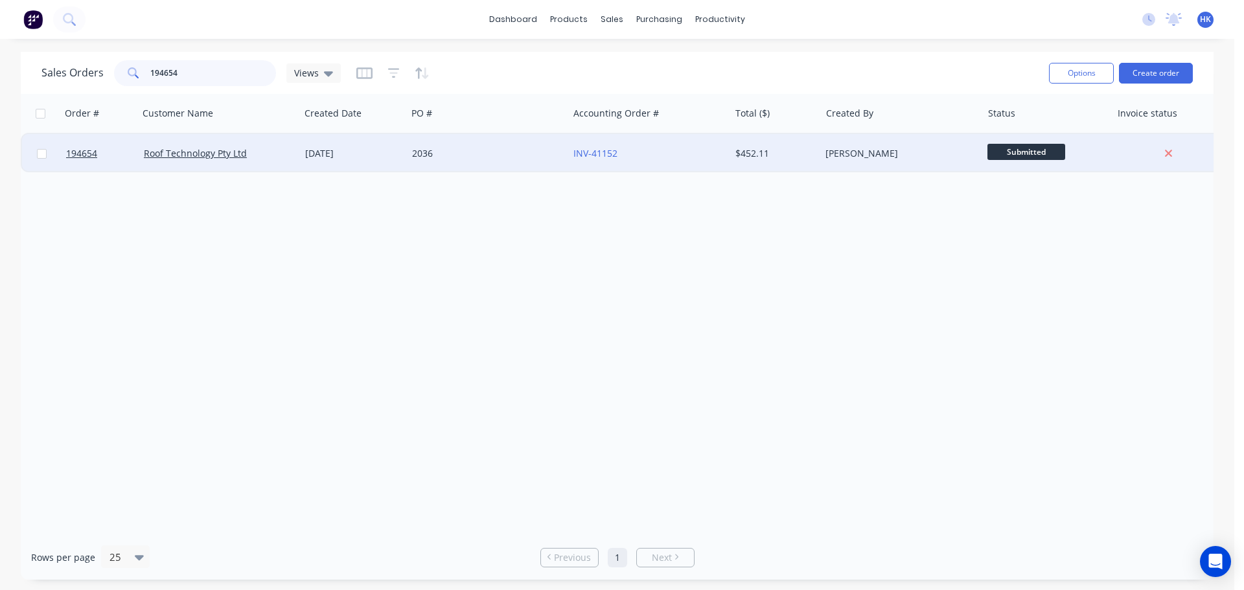
type input "194654"
click at [455, 154] on div "2036" at bounding box center [484, 153] width 144 height 13
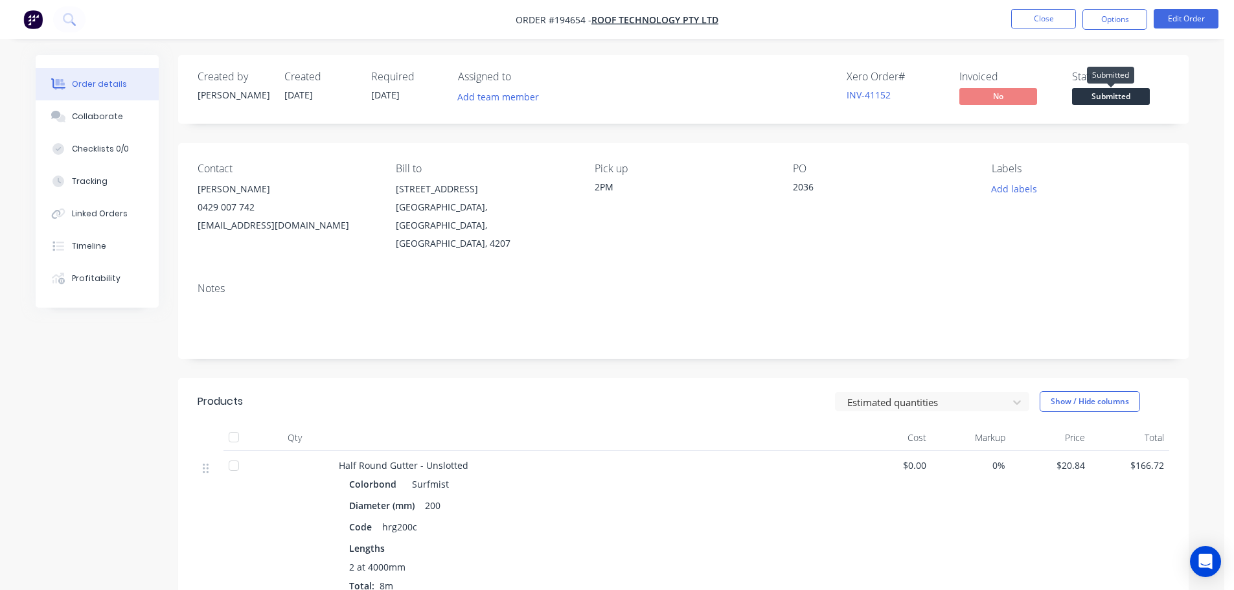
click at [1114, 102] on span "Submitted" at bounding box center [1111, 96] width 78 height 16
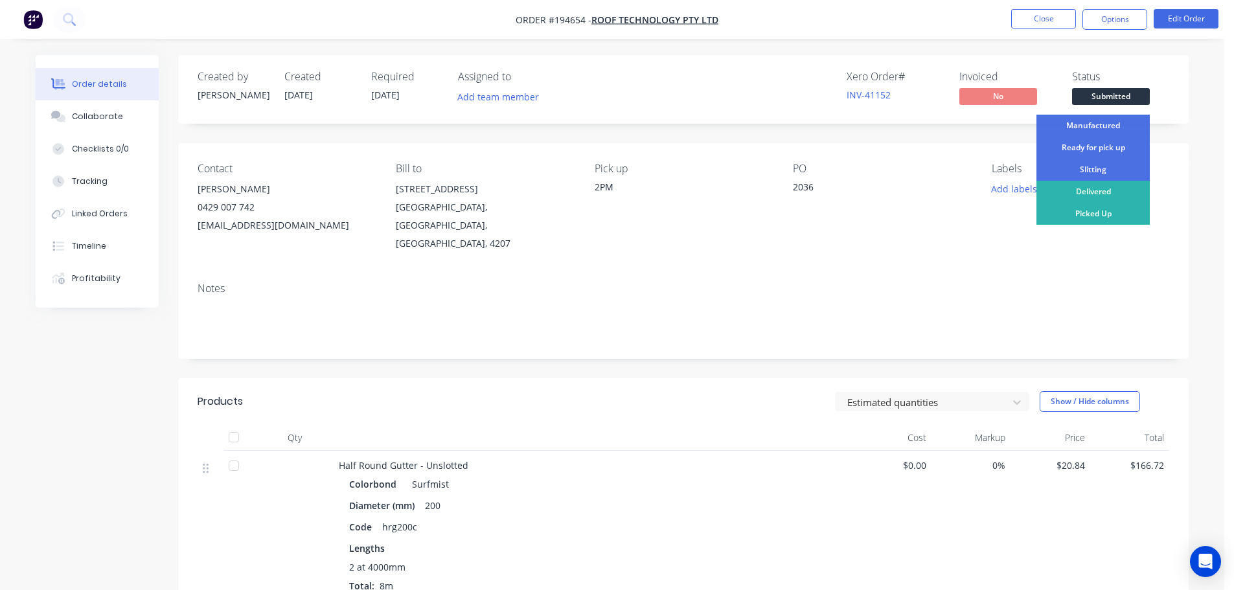
click at [1096, 150] on div "Ready for pick up" at bounding box center [1092, 148] width 113 height 22
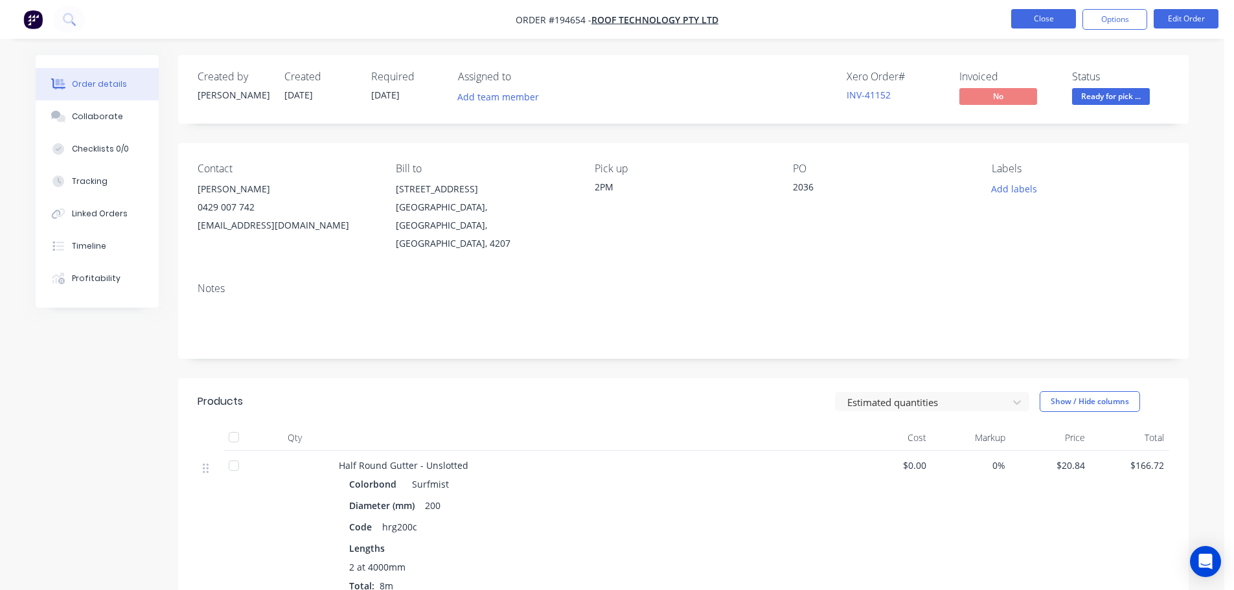
click at [1033, 18] on button "Close" at bounding box center [1043, 18] width 65 height 19
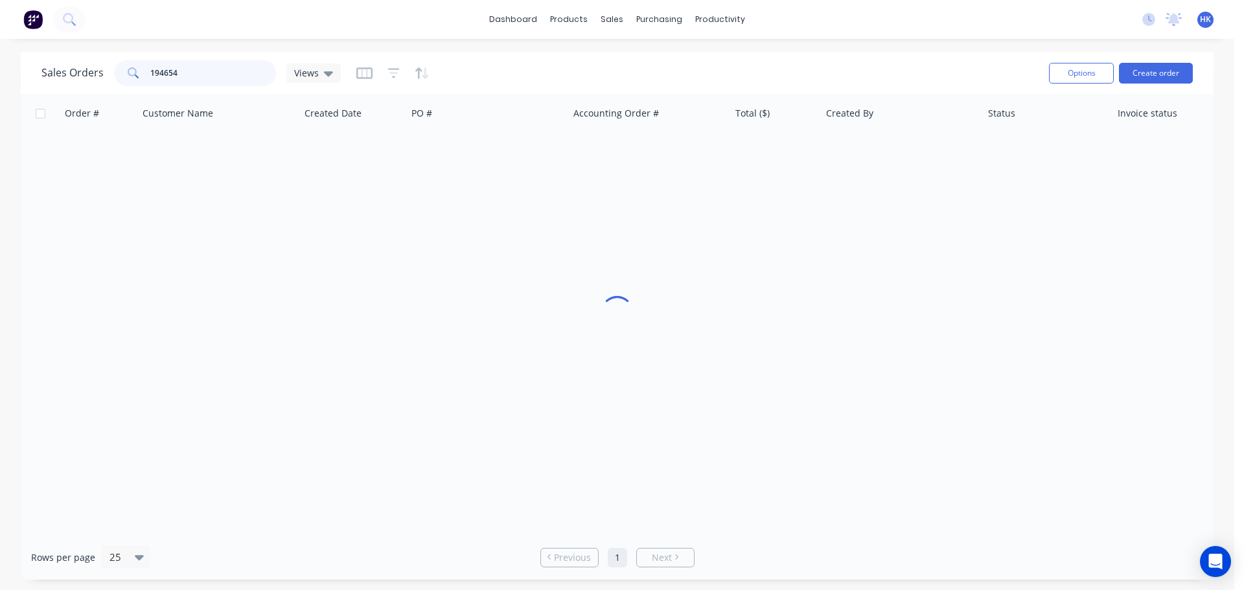
drag, startPoint x: 261, startPoint y: 63, endPoint x: 141, endPoint y: 78, distance: 121.4
click at [141, 78] on div "194654" at bounding box center [195, 73] width 162 height 26
click at [1155, 71] on button "Create order" at bounding box center [1156, 73] width 74 height 21
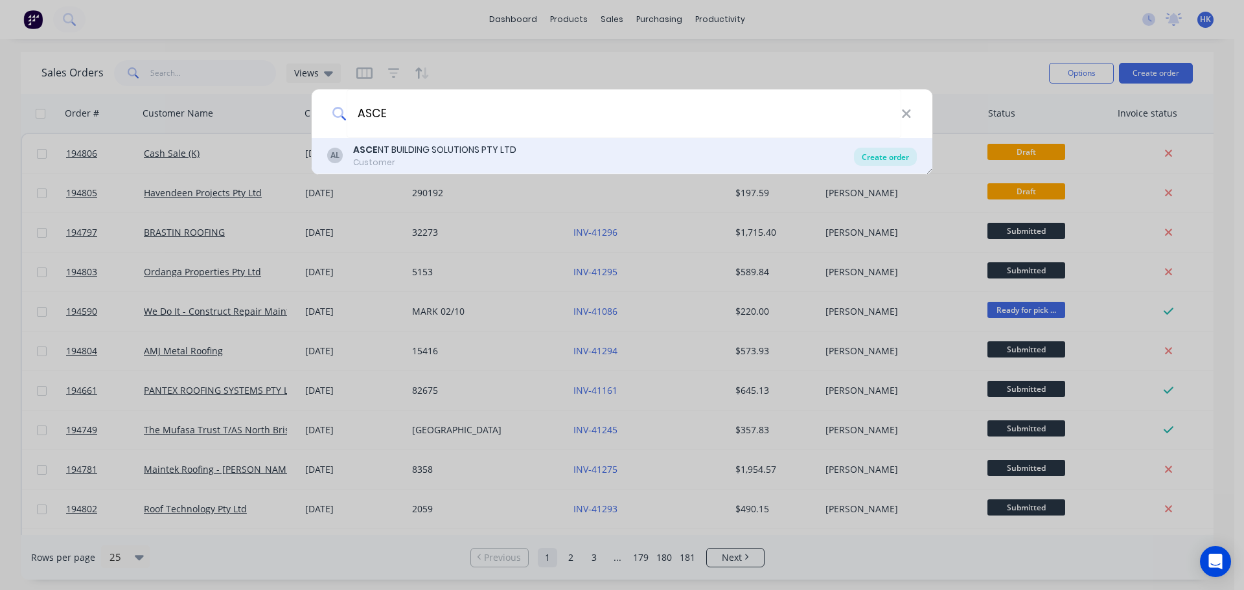
type input "ASCE"
click at [896, 158] on div "Create order" at bounding box center [885, 157] width 63 height 18
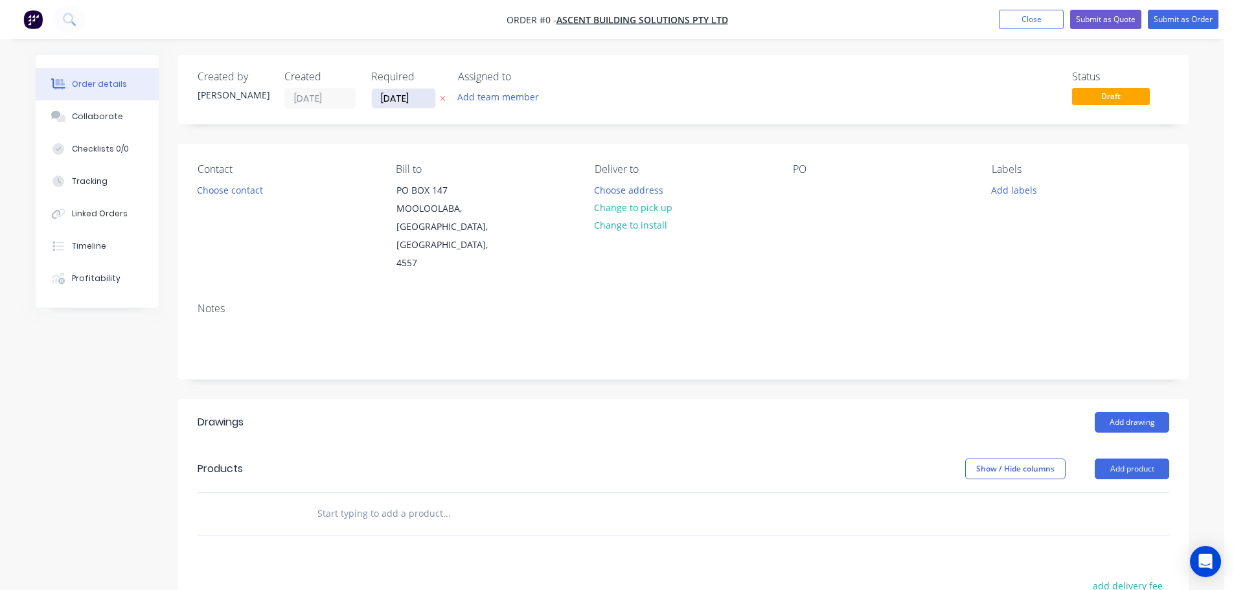
click at [389, 99] on input "[DATE]" at bounding box center [403, 98] width 63 height 19
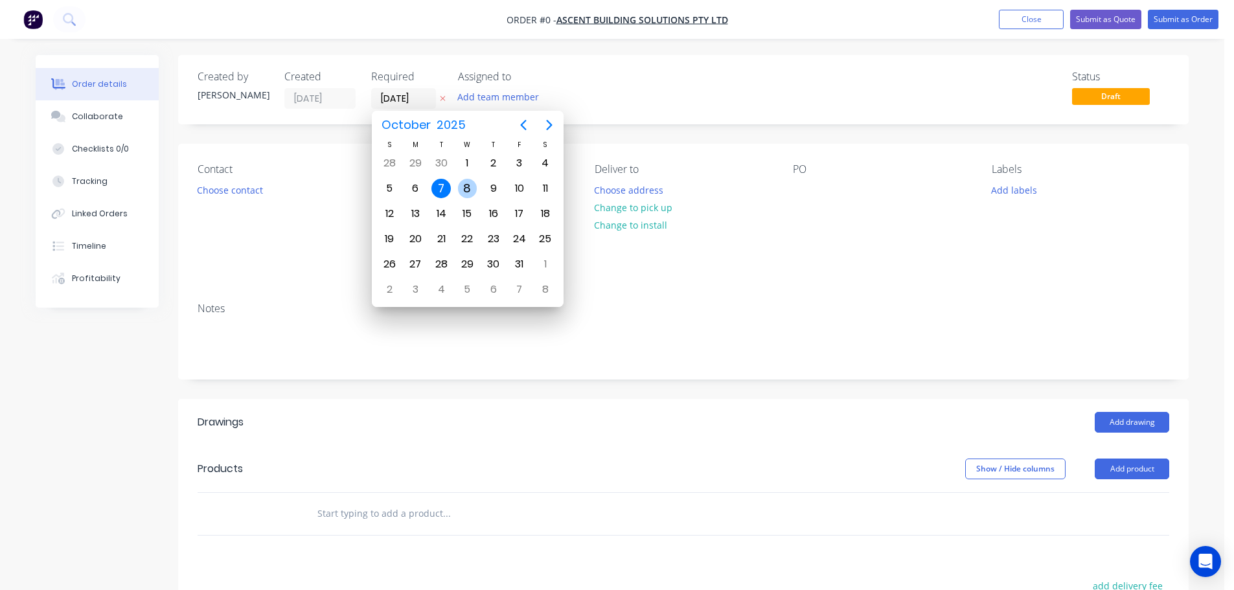
click at [476, 194] on div "8" at bounding box center [467, 188] width 26 height 25
type input "[DATE]"
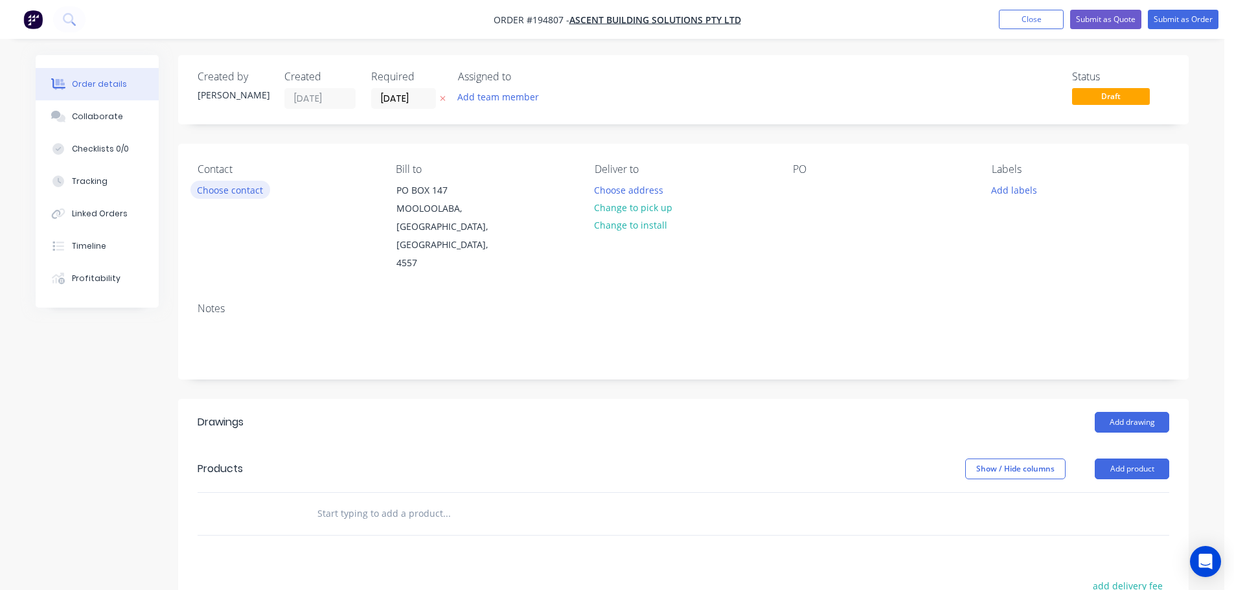
click at [234, 192] on button "Choose contact" at bounding box center [230, 189] width 80 height 17
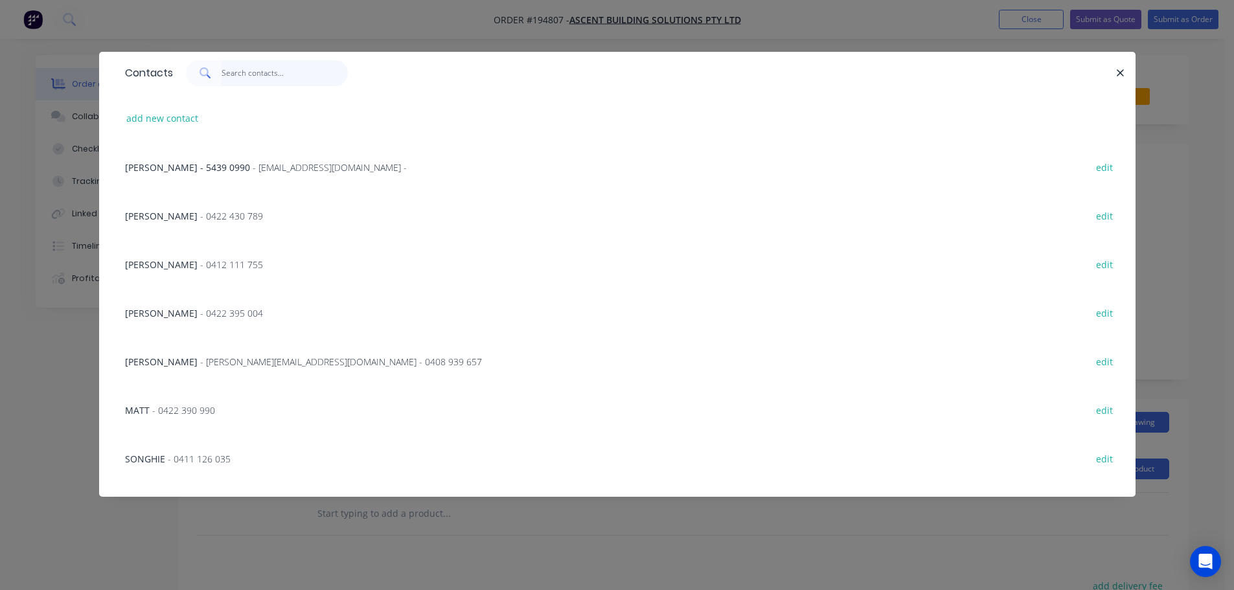
click at [261, 73] on input "text" at bounding box center [285, 73] width 126 height 26
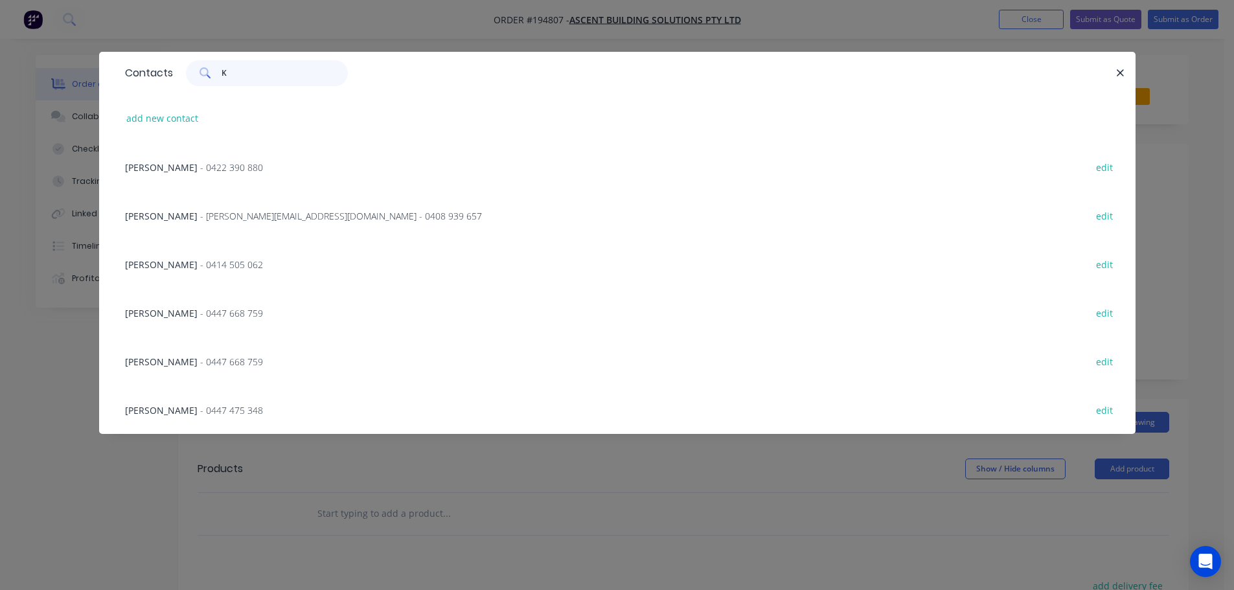
type input "K"
click at [200, 215] on span "- [PERSON_NAME][EMAIL_ADDRESS][DOMAIN_NAME] - 0408 939 657" at bounding box center [341, 216] width 282 height 12
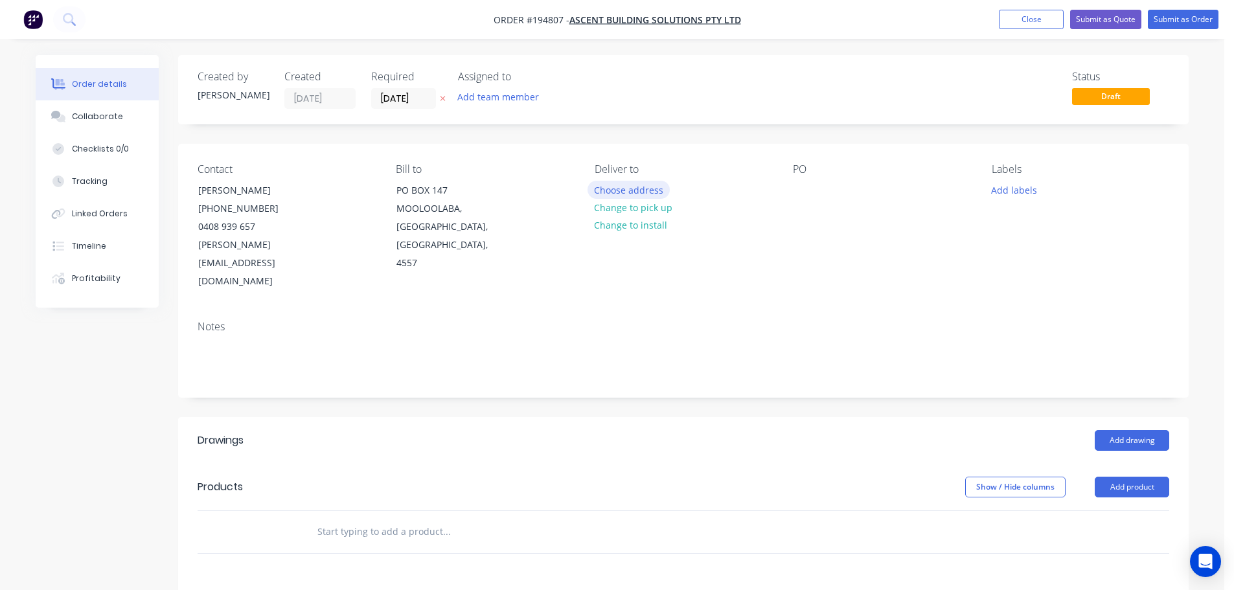
click at [618, 192] on button "Choose address" at bounding box center [628, 189] width 83 height 17
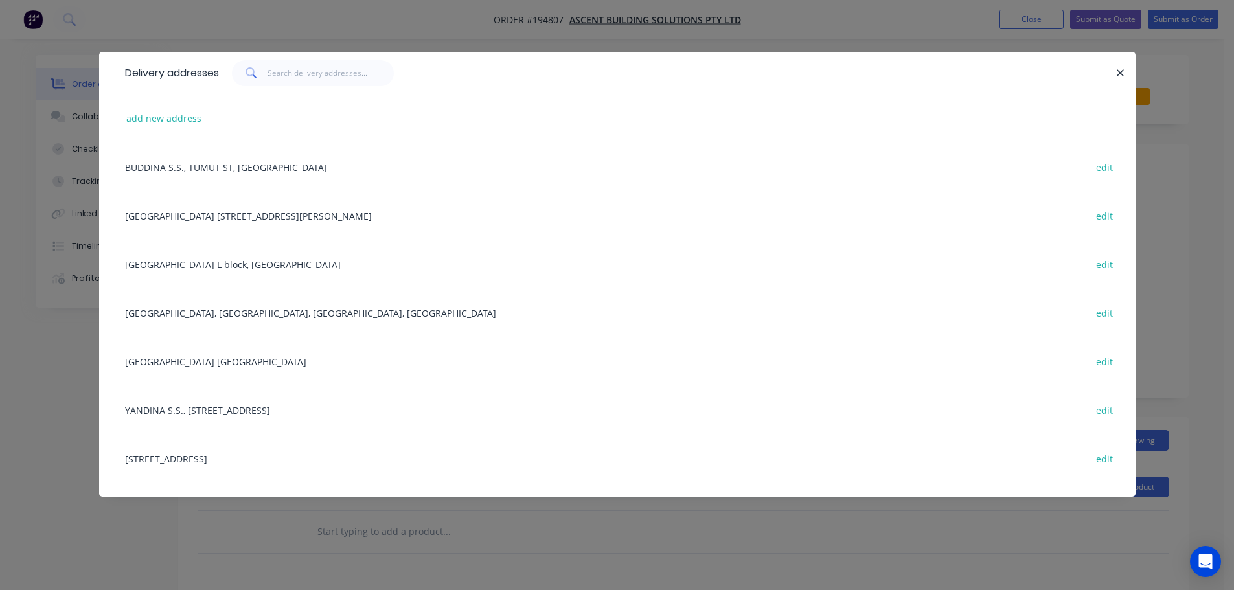
scroll to position [453, 0]
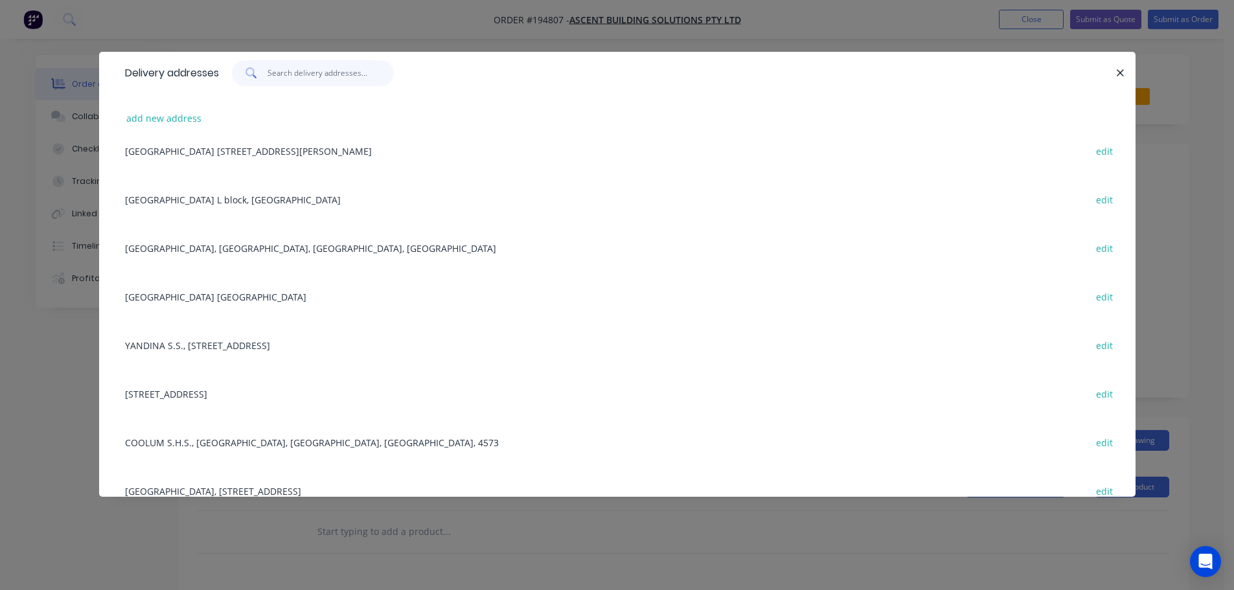
click at [326, 71] on input "text" at bounding box center [330, 73] width 126 height 26
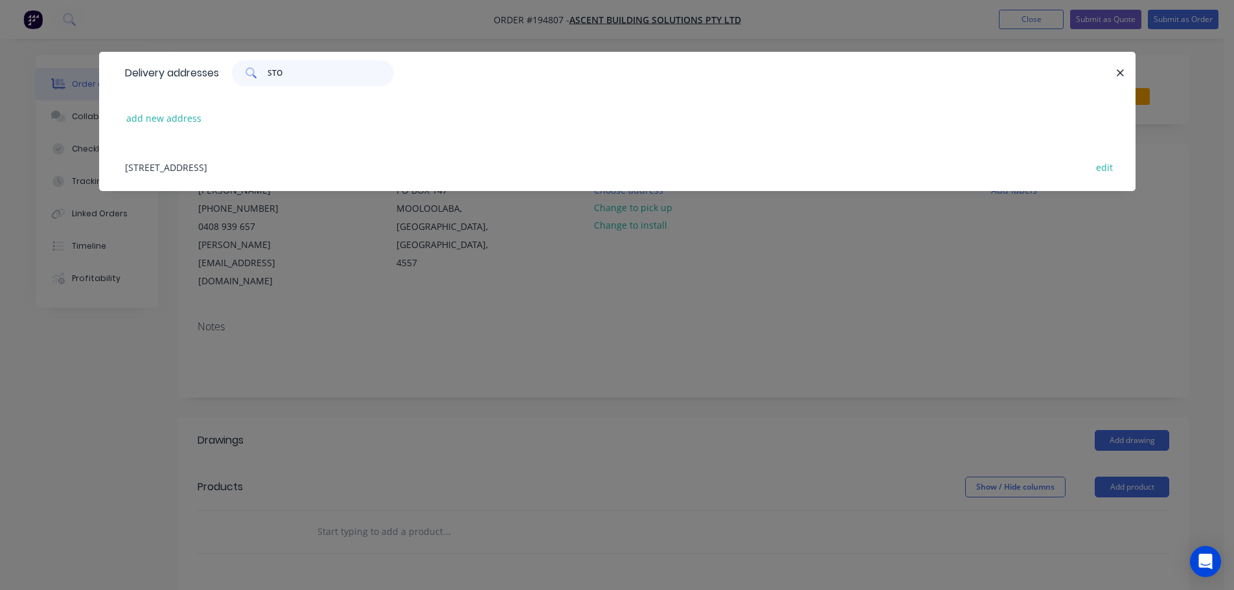
scroll to position [0, 0]
type input "STO"
click at [282, 169] on div "[STREET_ADDRESS] edit" at bounding box center [617, 166] width 997 height 49
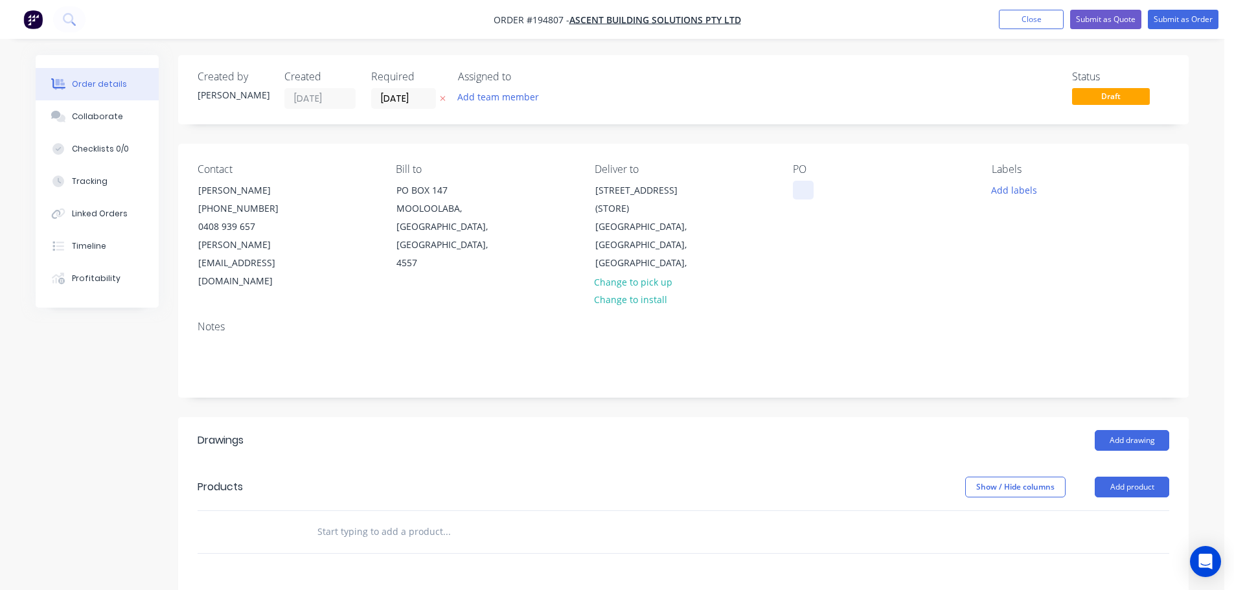
click at [799, 185] on div at bounding box center [803, 190] width 21 height 19
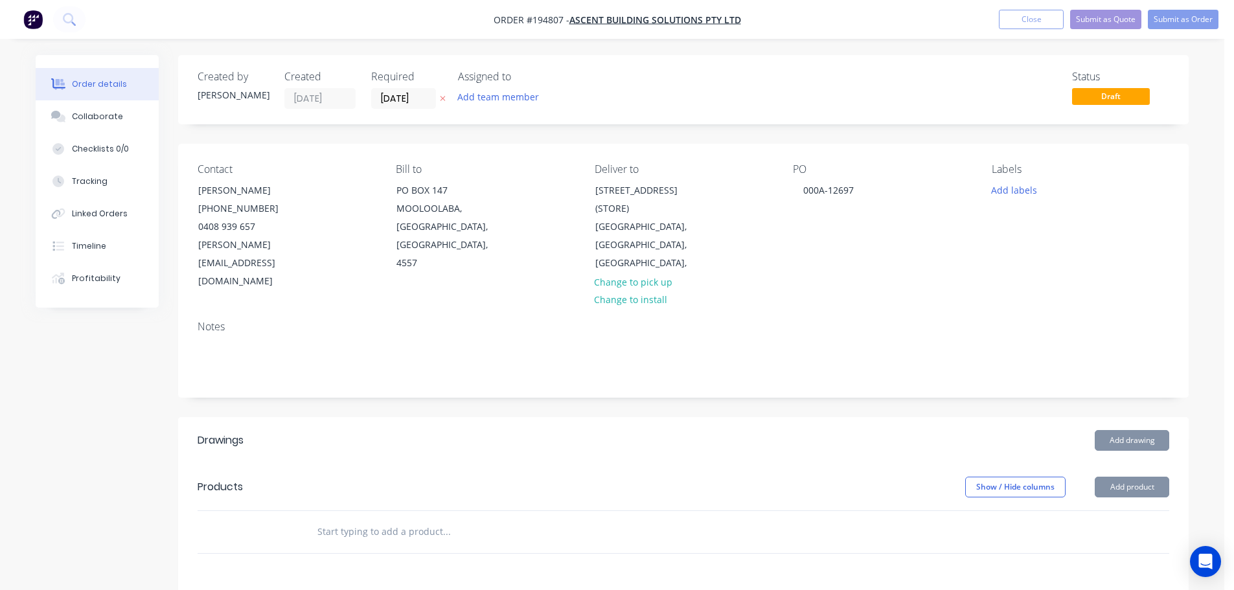
click at [997, 200] on div "Labels Add labels" at bounding box center [1080, 227] width 177 height 128
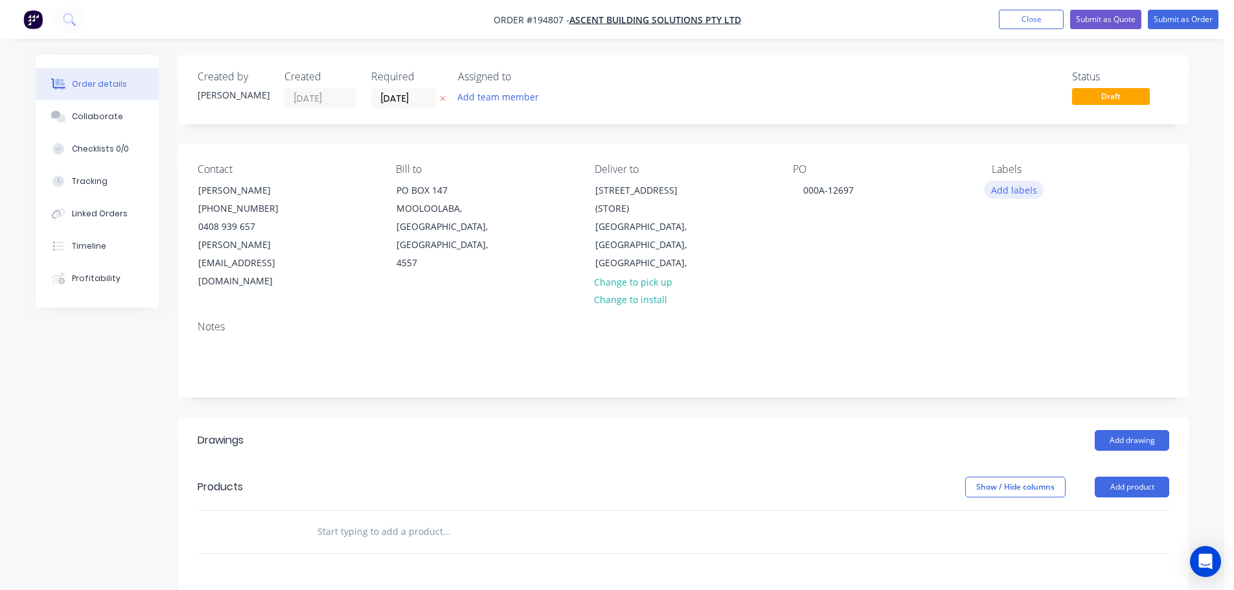
click at [1010, 188] on button "Add labels" at bounding box center [1014, 189] width 60 height 17
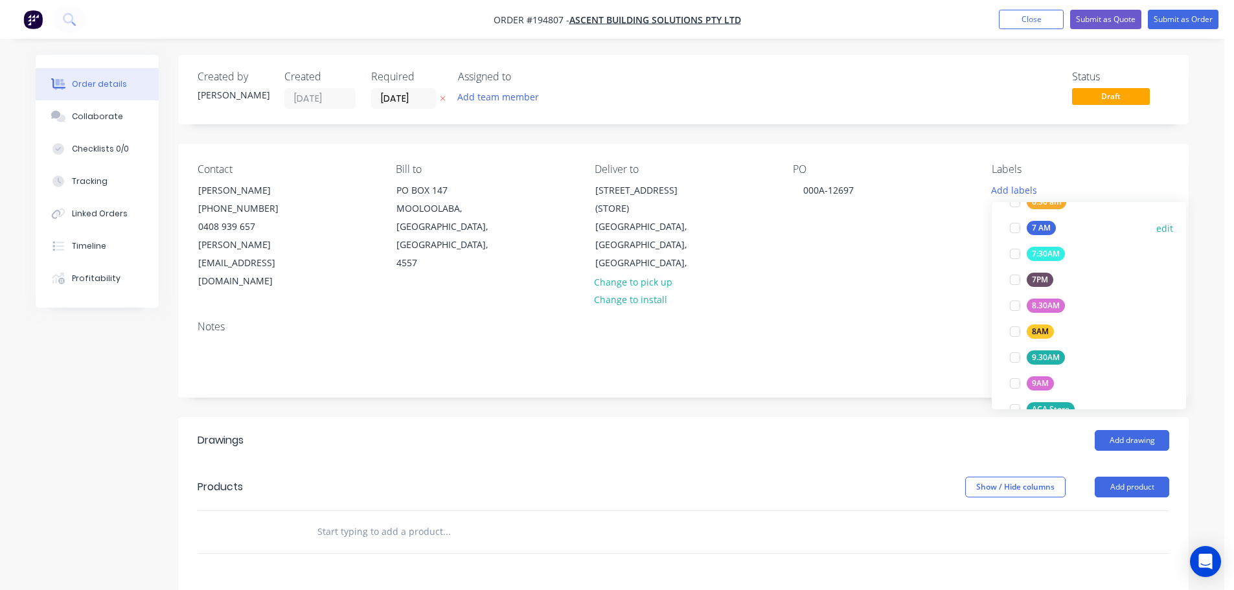
click at [1014, 225] on div at bounding box center [1015, 228] width 26 height 26
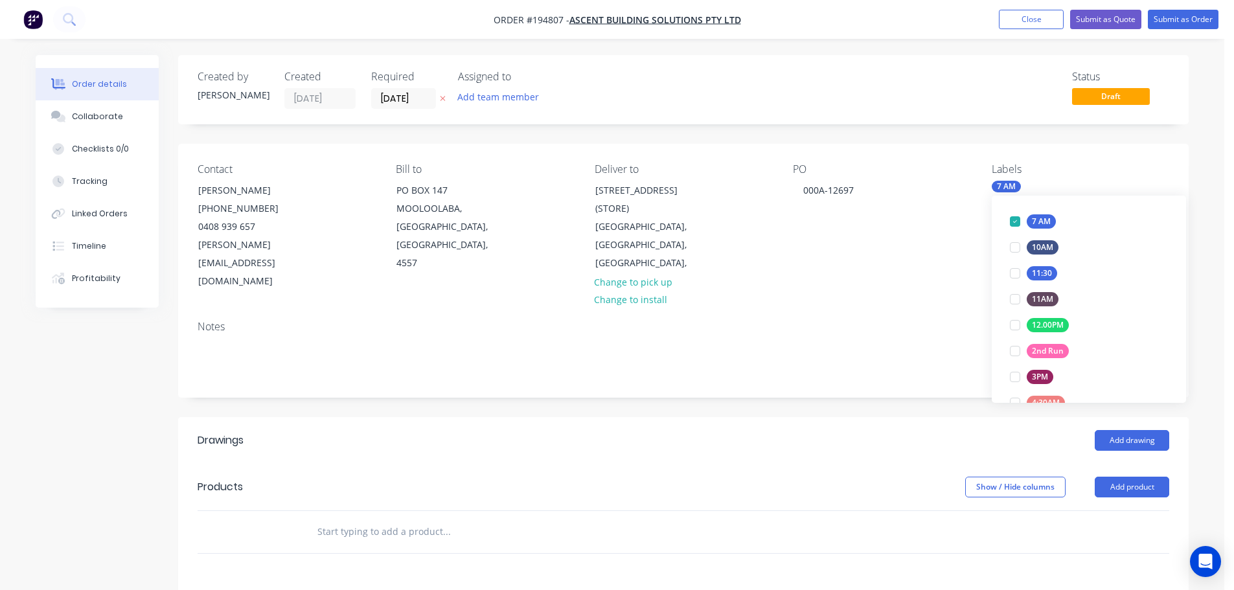
click at [932, 310] on div "Notes" at bounding box center [683, 353] width 1010 height 87
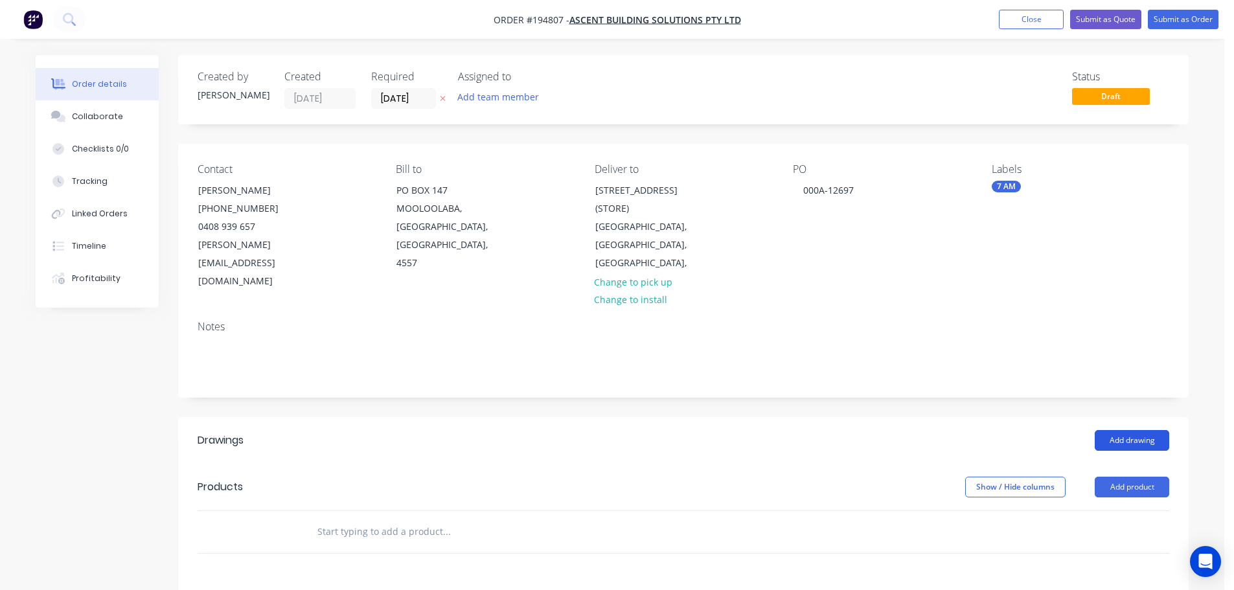
click at [1135, 430] on button "Add drawing" at bounding box center [1132, 440] width 74 height 21
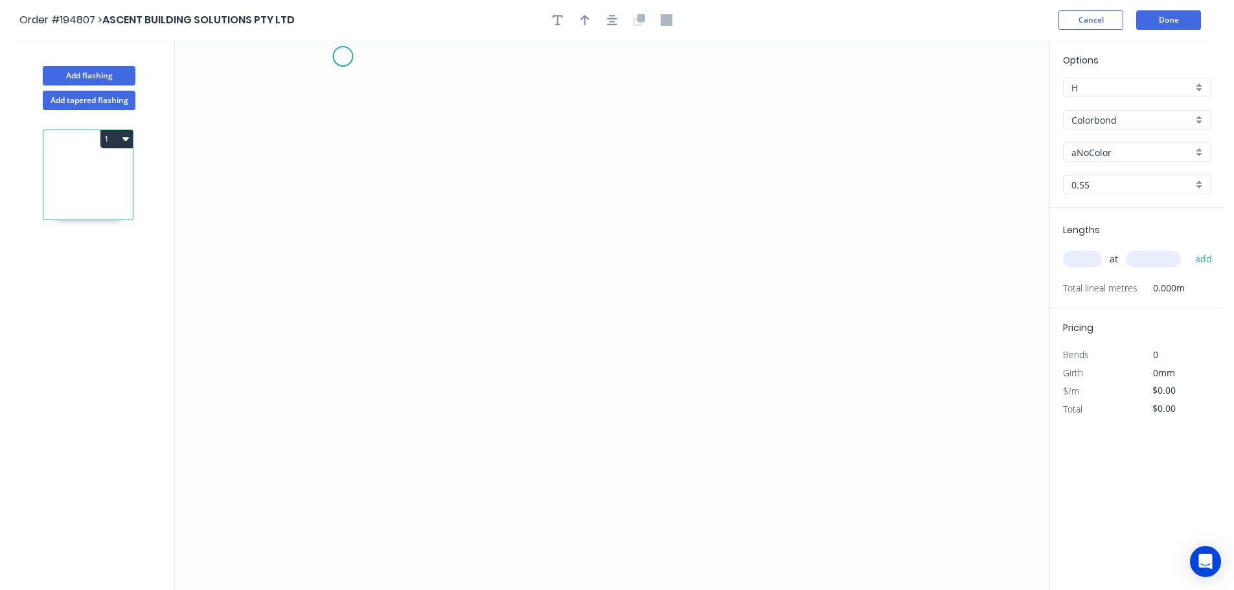
click at [343, 56] on icon "0" at bounding box center [612, 315] width 874 height 550
drag, startPoint x: 358, startPoint y: 411, endPoint x: 369, endPoint y: 420, distance: 14.8
click at [357, 411] on icon "0" at bounding box center [612, 315] width 874 height 550
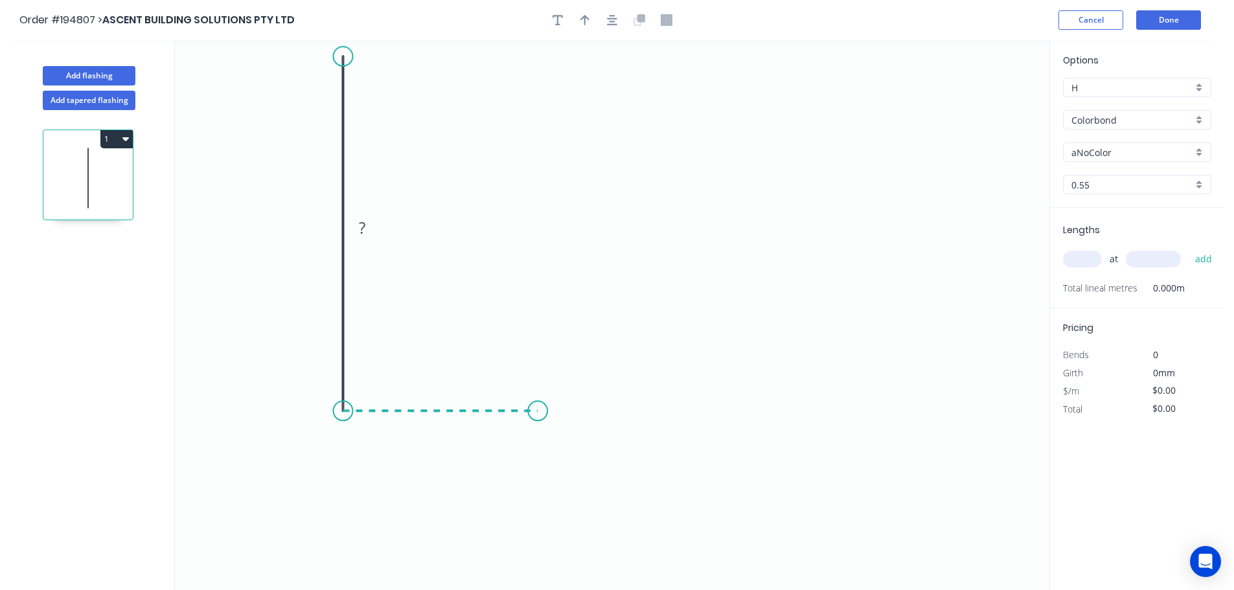
click at [538, 417] on icon "0 ?" at bounding box center [612, 315] width 874 height 550
click at [542, 494] on icon "0 ? ?" at bounding box center [612, 315] width 874 height 550
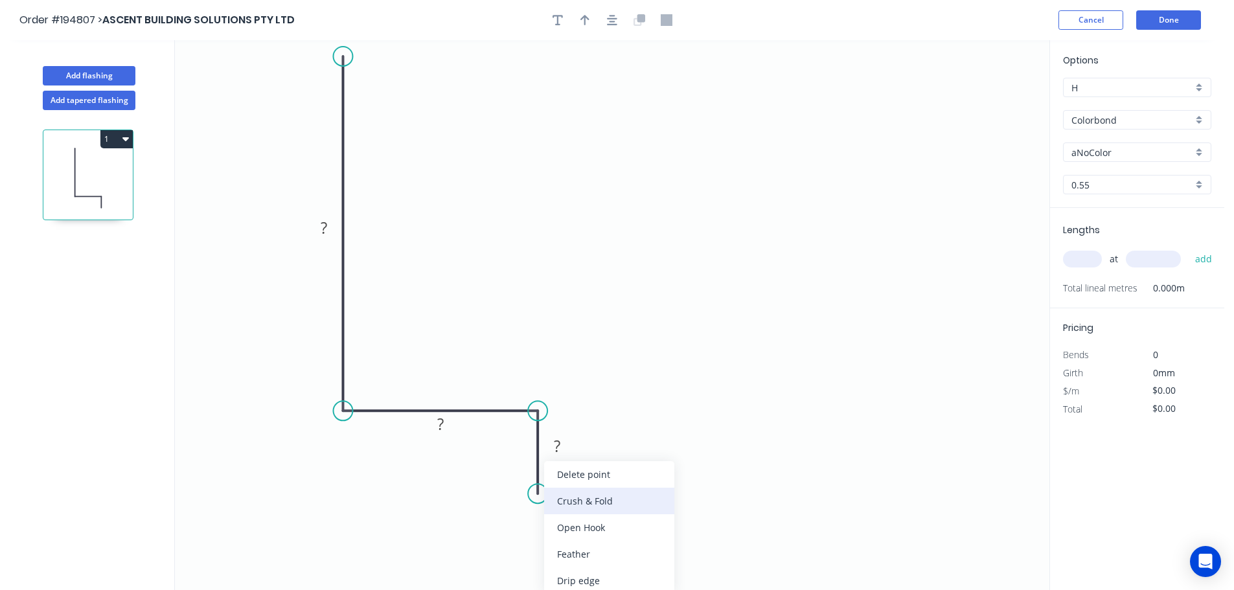
click at [576, 499] on div "Crush & Fold" at bounding box center [609, 501] width 130 height 27
click at [569, 532] on div "Flip bend" at bounding box center [606, 534] width 130 height 27
drag, startPoint x: 591, startPoint y: 479, endPoint x: 562, endPoint y: 560, distance: 86.0
click at [560, 560] on rect at bounding box center [534, 551] width 52 height 27
click at [328, 223] on rect at bounding box center [324, 229] width 26 height 18
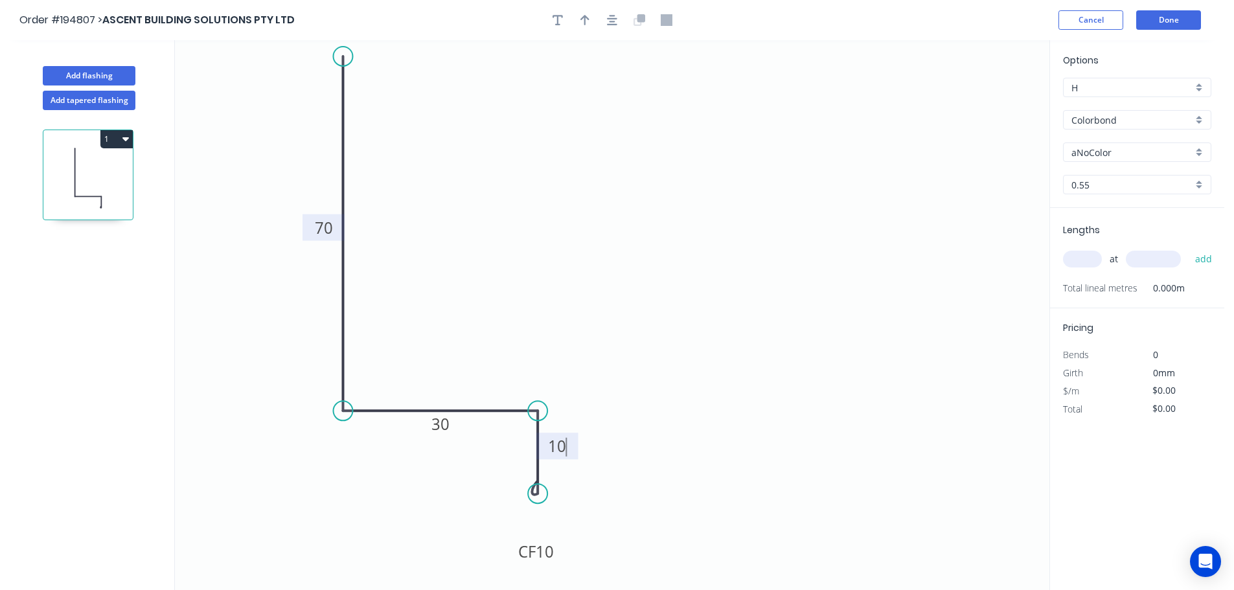
type input "$9.64"
click at [609, 21] on icon "button" at bounding box center [612, 20] width 10 height 12
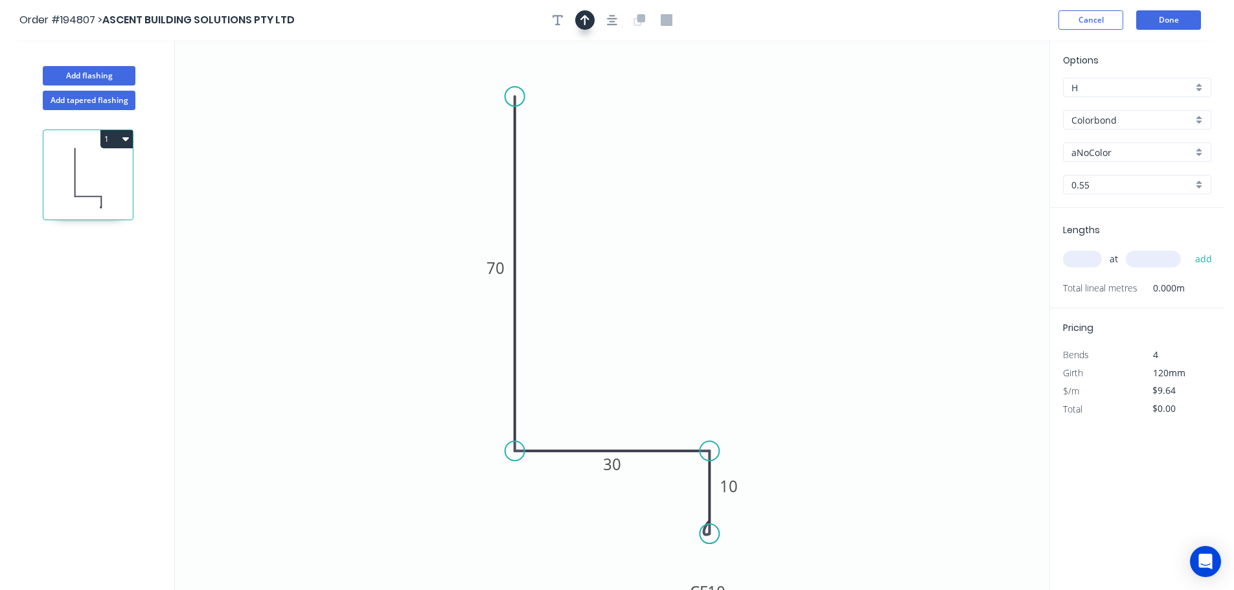
click at [594, 20] on button "button" at bounding box center [584, 19] width 19 height 19
click at [983, 101] on icon at bounding box center [984, 89] width 12 height 41
drag, startPoint x: 984, startPoint y: 100, endPoint x: 907, endPoint y: 112, distance: 77.9
click at [907, 112] on icon at bounding box center [918, 102] width 38 height 38
click at [1122, 152] on input "aNoColor" at bounding box center [1131, 153] width 121 height 14
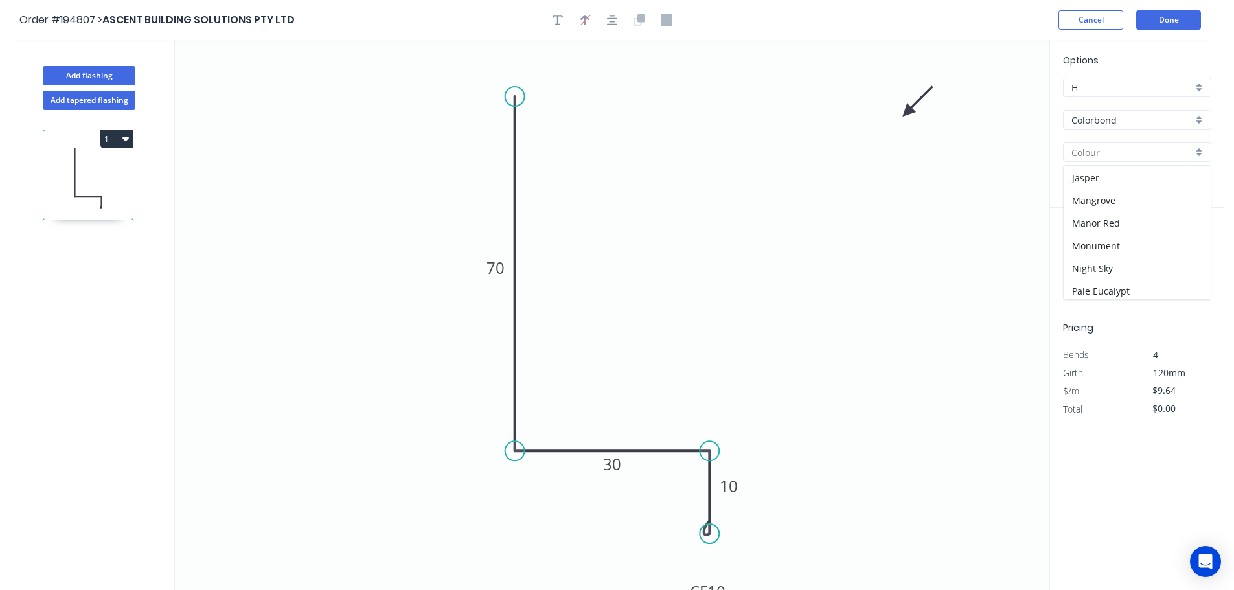
scroll to position [324, 0]
click at [1134, 179] on div "Monument" at bounding box center [1136, 170] width 147 height 23
type input "Monument"
click at [1079, 260] on input "text" at bounding box center [1082, 259] width 39 height 17
click at [1078, 266] on input "text" at bounding box center [1082, 259] width 39 height 17
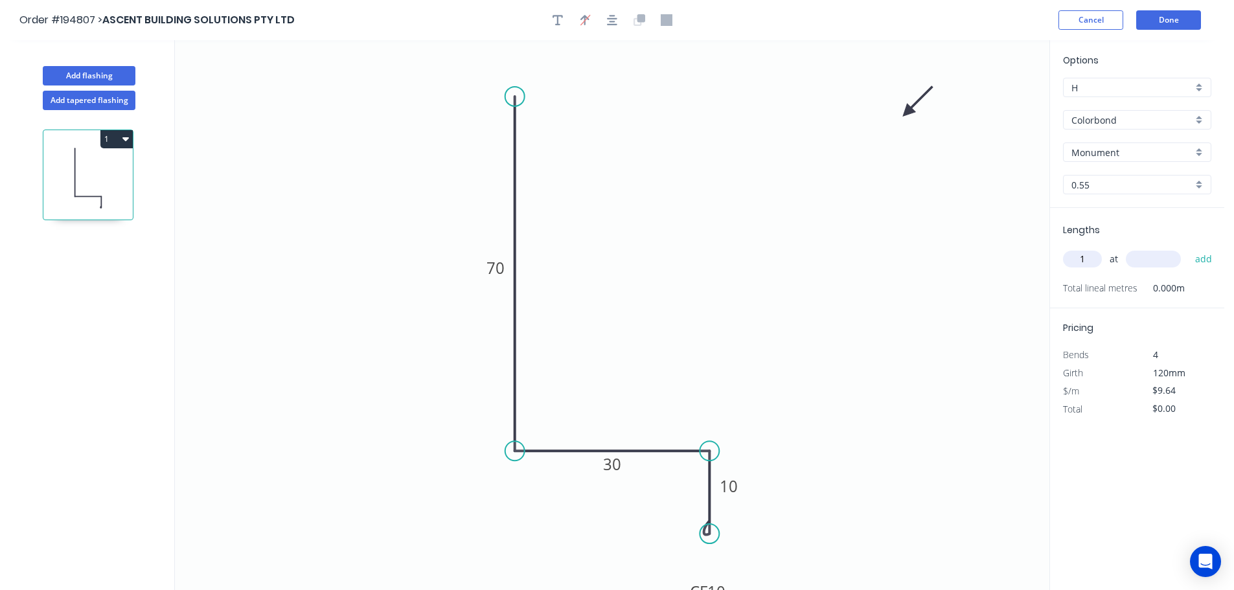
type input "1"
type input "2400"
click at [1188, 248] on button "add" at bounding box center [1203, 259] width 30 height 22
click at [119, 140] on button "1" at bounding box center [116, 139] width 32 height 18
click at [95, 177] on div "Duplicate" at bounding box center [71, 171] width 100 height 19
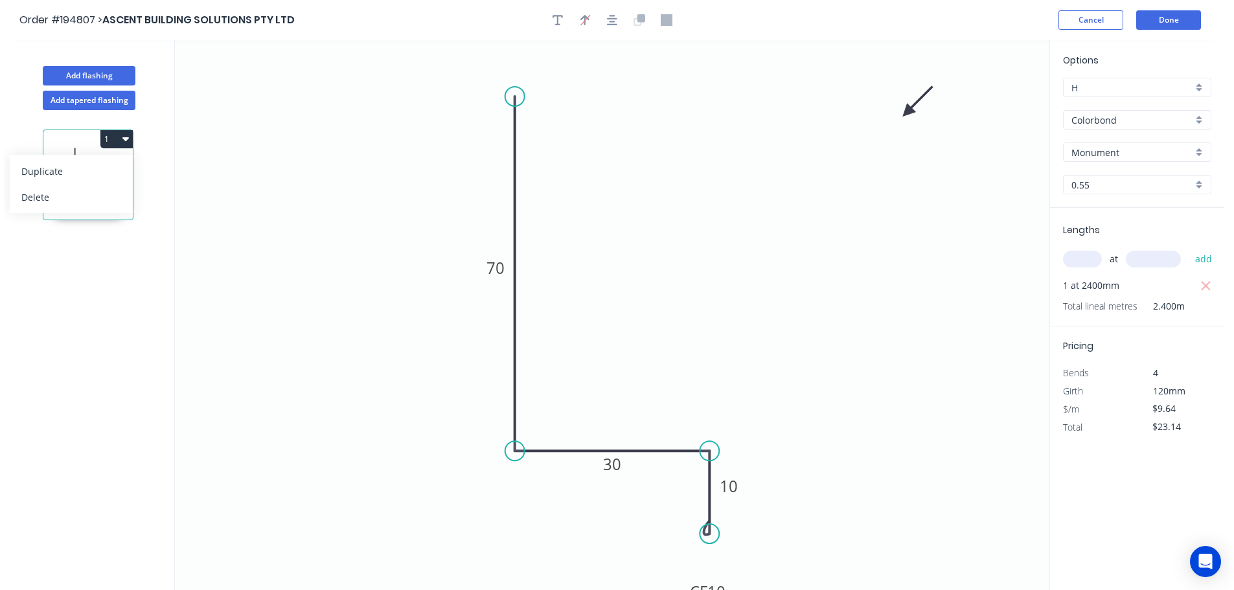
type input "$0.00"
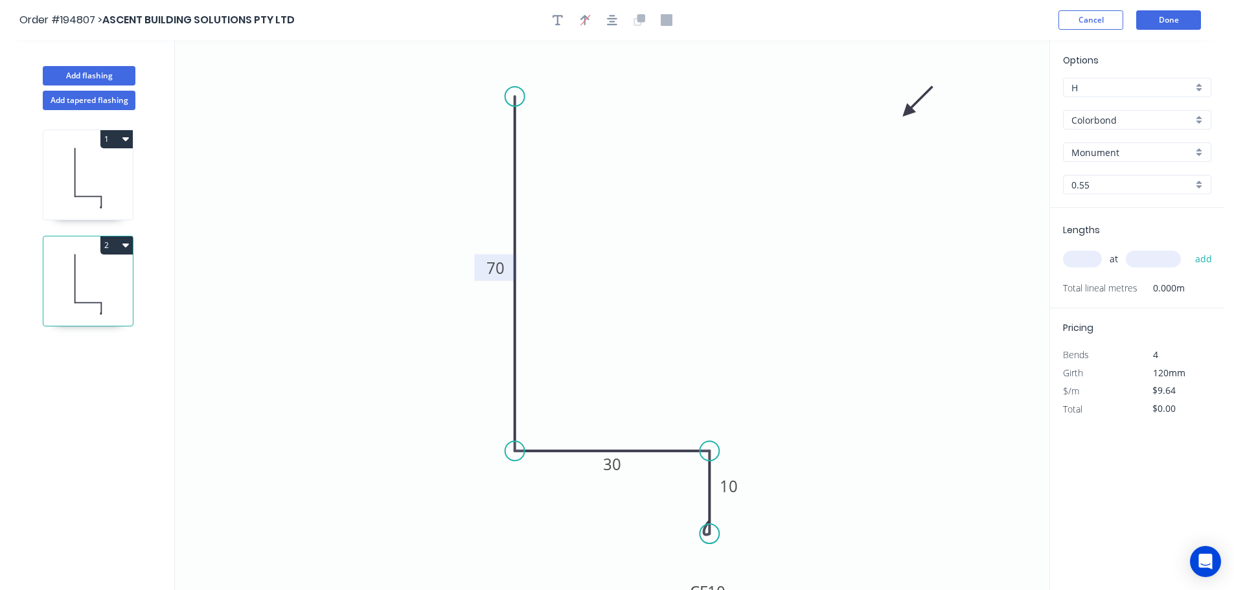
click at [499, 270] on tspan "70" at bounding box center [495, 267] width 18 height 21
click at [1093, 265] on input "text" at bounding box center [1082, 259] width 39 height 17
type input "1"
type input "2400"
click at [1188, 248] on button "add" at bounding box center [1203, 259] width 30 height 22
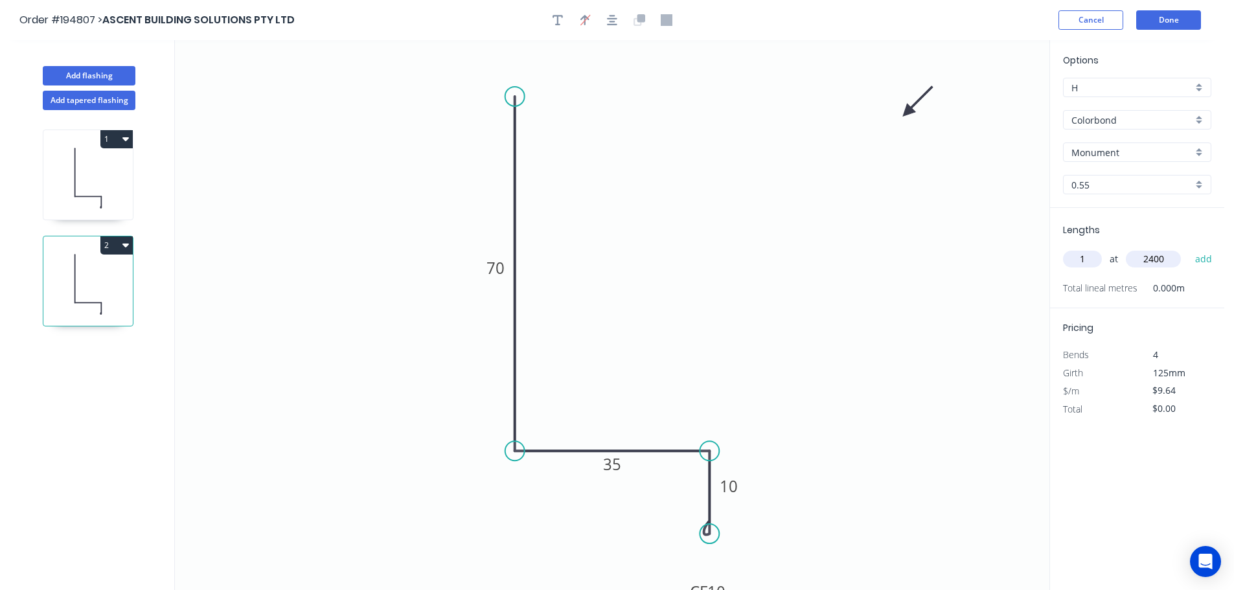
type input "$23.14"
click at [1176, 32] on header "Order #194807 > ASCENT BUILDING SOLUTIONS PTY LTD Cancel Done" at bounding box center [612, 20] width 1224 height 40
click at [1176, 30] on header "Order #194807 > ASCENT BUILDING SOLUTIONS PTY LTD Cancel Done" at bounding box center [612, 20] width 1224 height 40
click at [1175, 28] on button "Done" at bounding box center [1168, 19] width 65 height 19
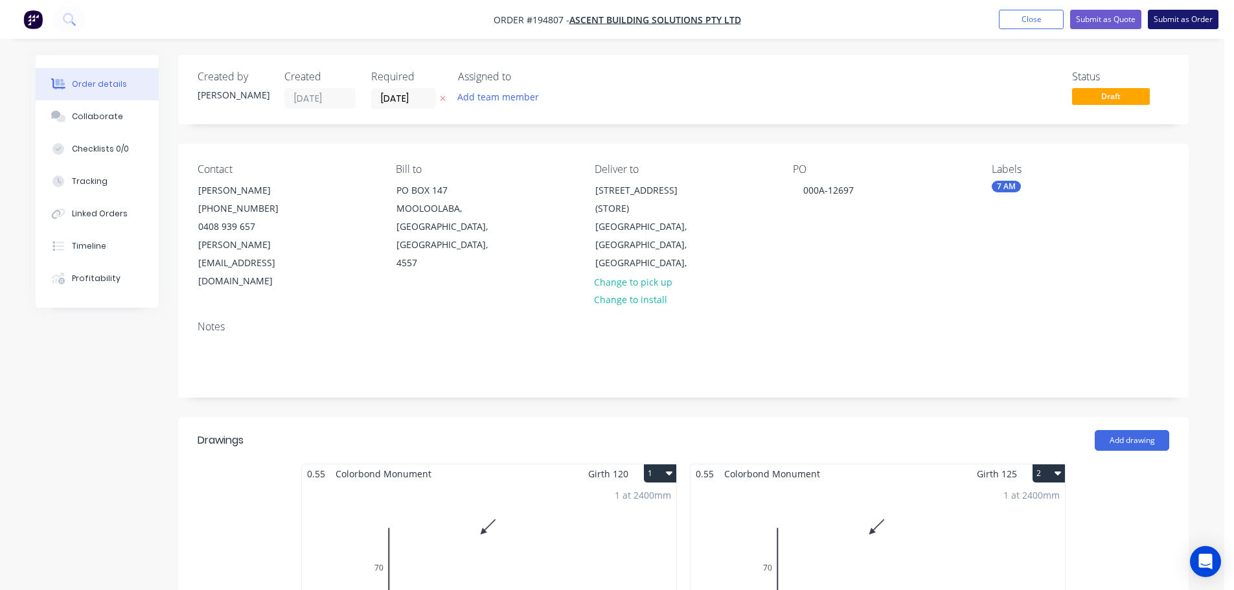
click at [1176, 26] on button "Submit as Order" at bounding box center [1183, 19] width 71 height 19
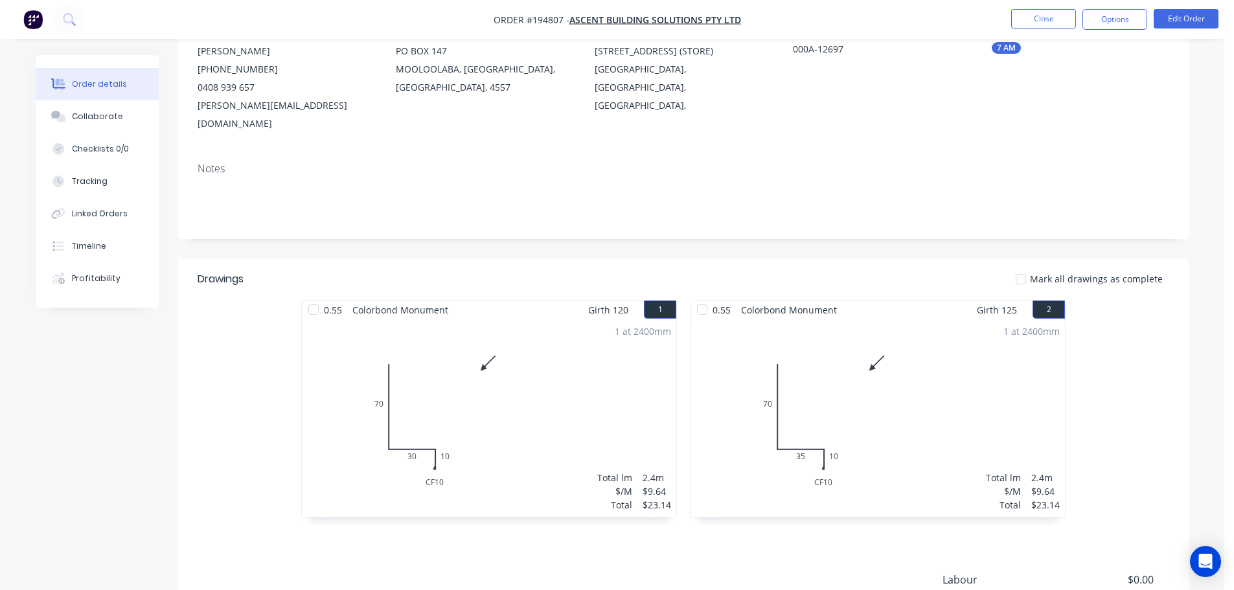
scroll to position [194, 0]
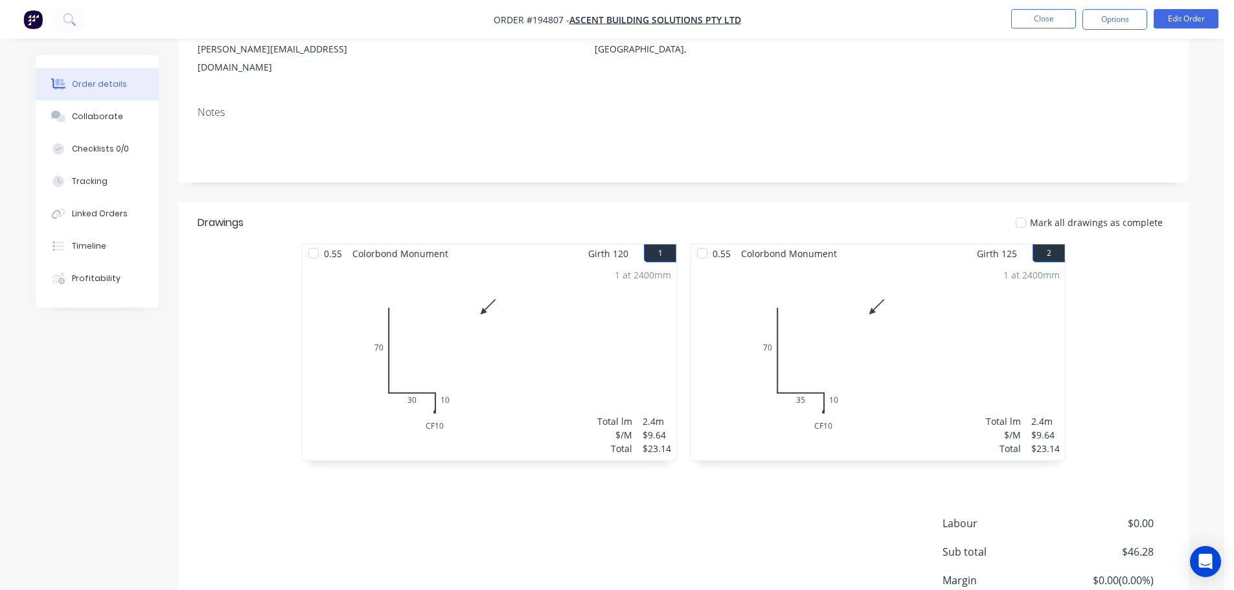
drag, startPoint x: 1131, startPoint y: 23, endPoint x: 1124, endPoint y: 34, distance: 12.8
click at [1130, 23] on button "Options" at bounding box center [1114, 19] width 65 height 21
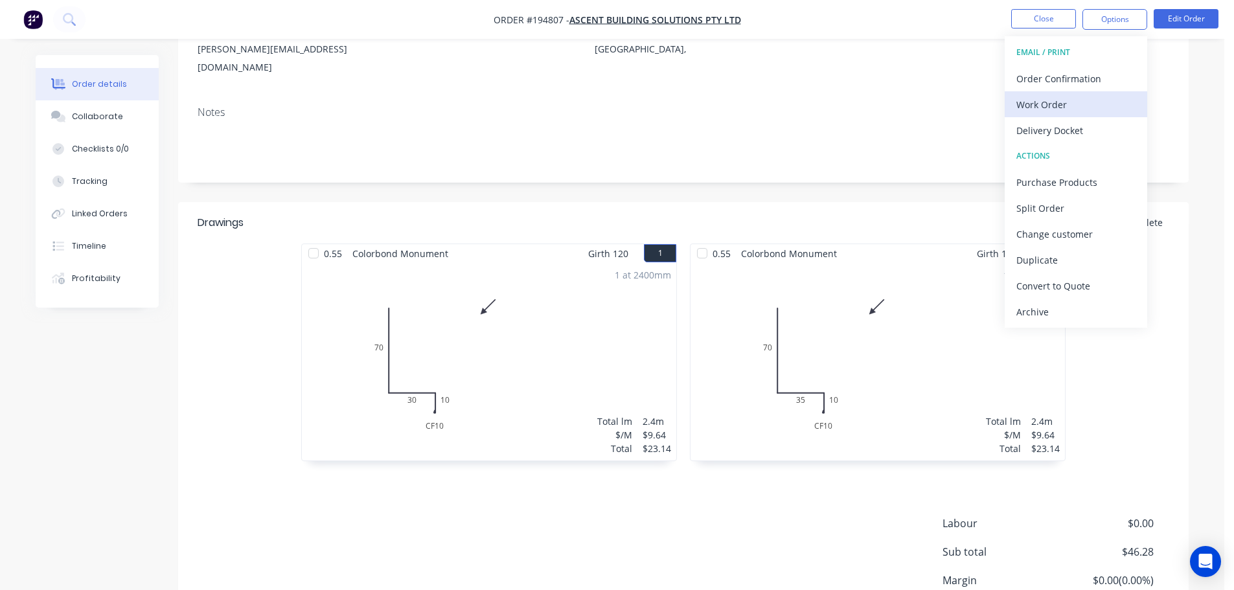
click at [1067, 104] on div "Work Order" at bounding box center [1075, 104] width 119 height 19
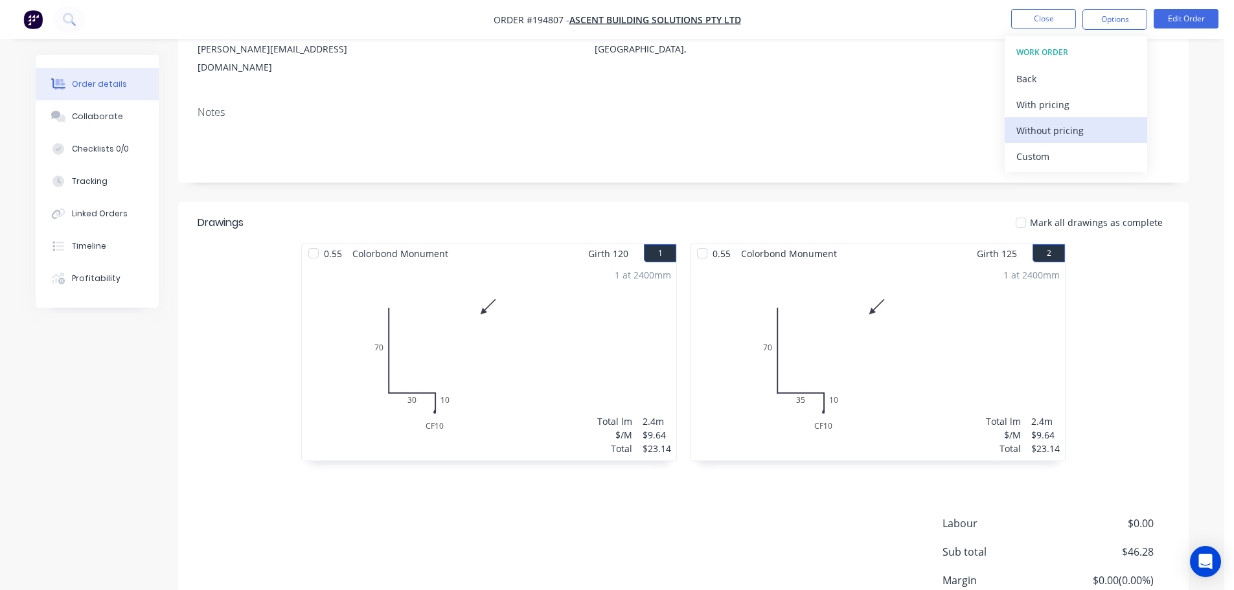
click at [1080, 133] on div "Without pricing" at bounding box center [1075, 130] width 119 height 19
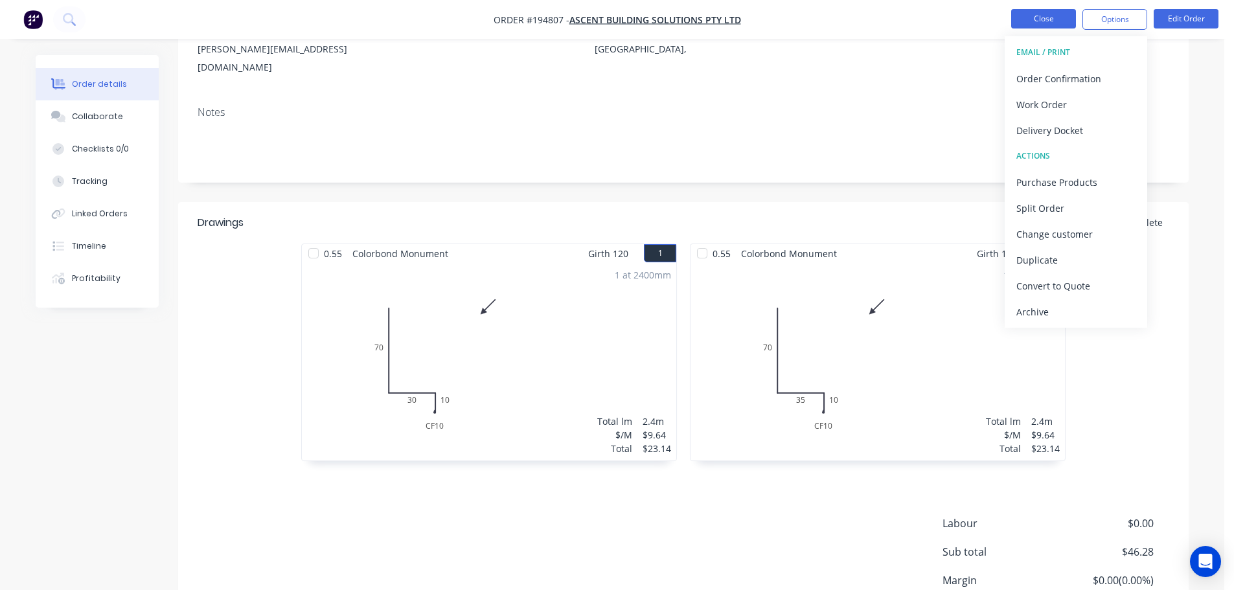
click at [1051, 21] on button "Close" at bounding box center [1043, 18] width 65 height 19
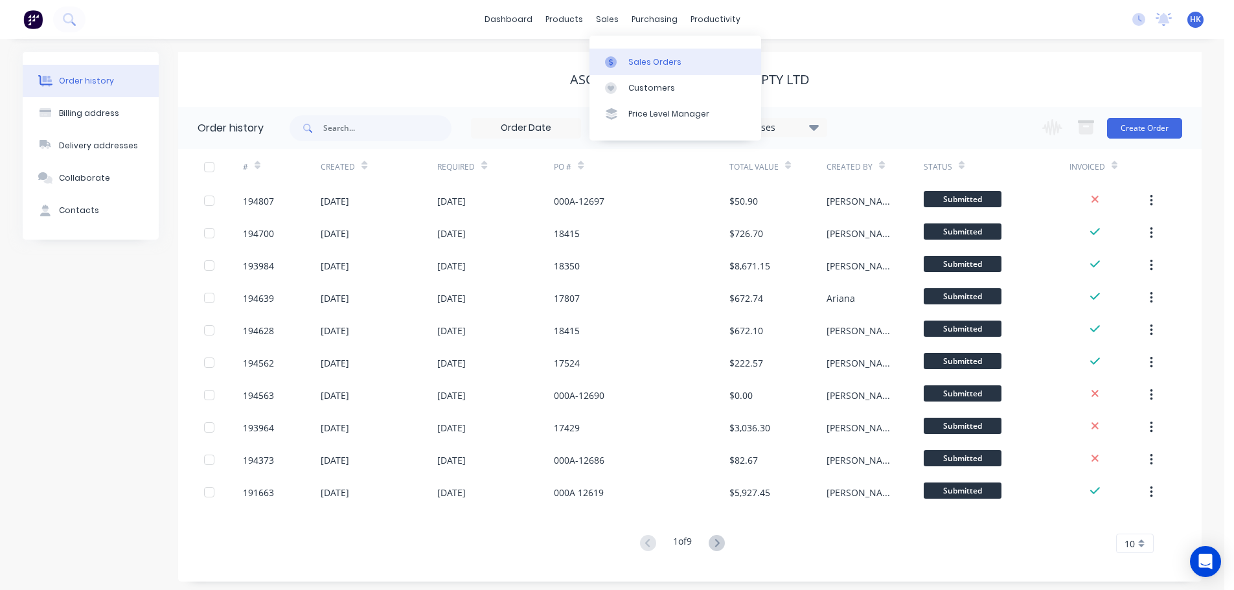
click at [630, 54] on link "Sales Orders" at bounding box center [675, 62] width 172 height 26
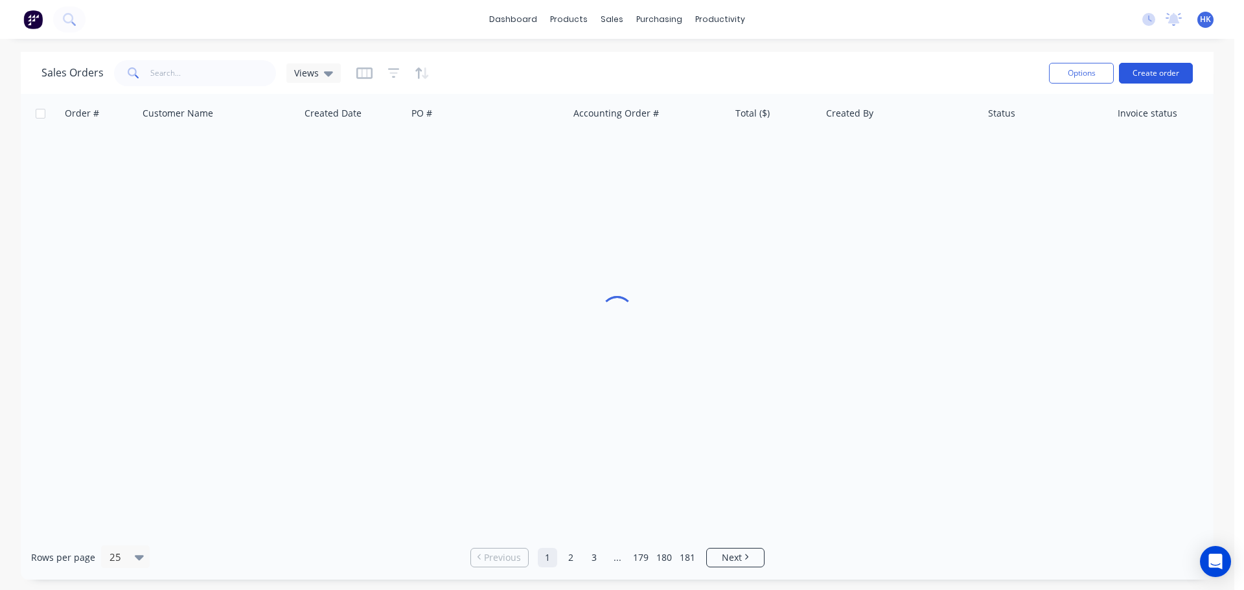
click at [1140, 75] on button "Create order" at bounding box center [1156, 73] width 74 height 21
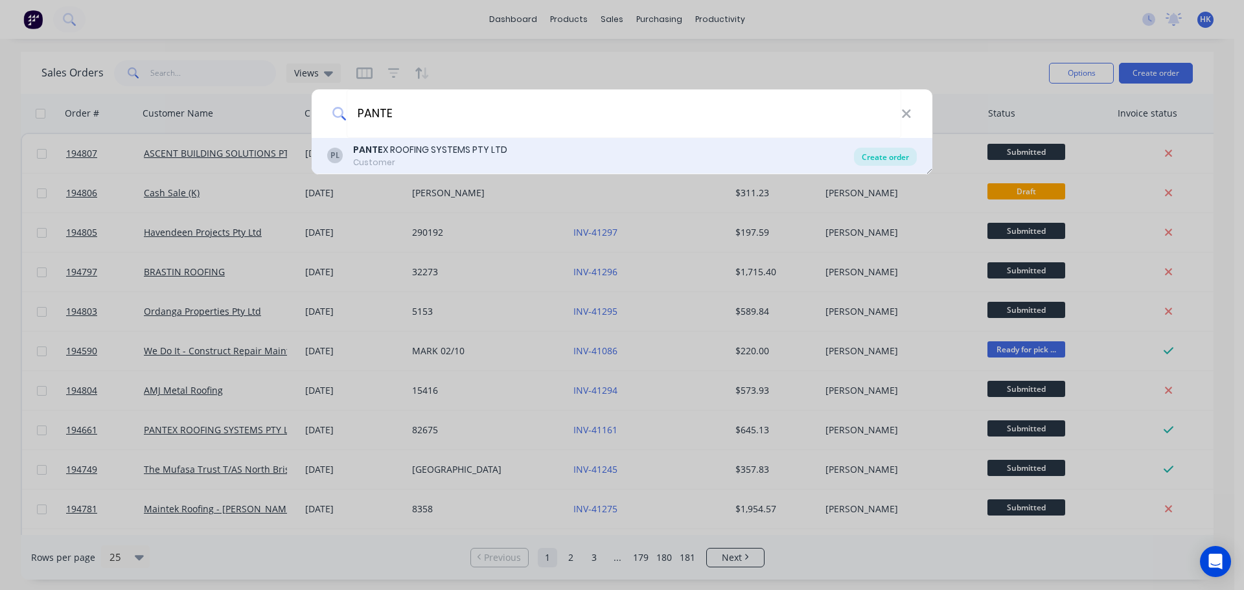
type input "PANTE"
click at [884, 153] on div "Create order" at bounding box center [885, 157] width 63 height 18
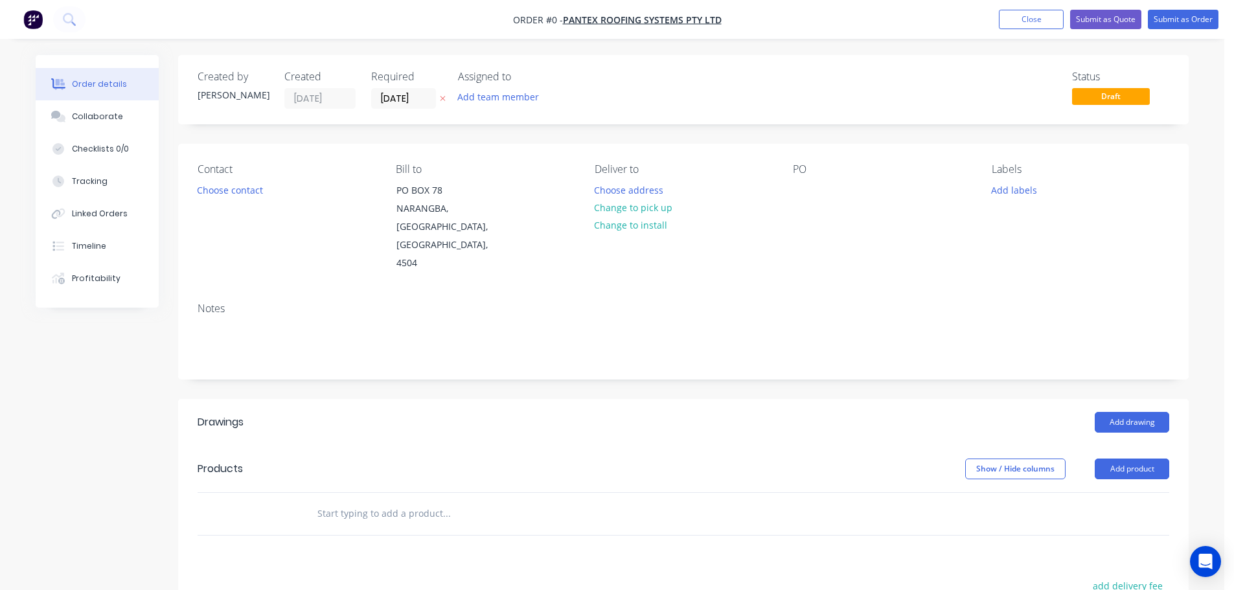
click at [416, 110] on div "Created by [PERSON_NAME] Created [DATE] Required [DATE] Assigned to Add team me…" at bounding box center [683, 89] width 1010 height 69
click at [413, 105] on input "[DATE]" at bounding box center [403, 98] width 63 height 19
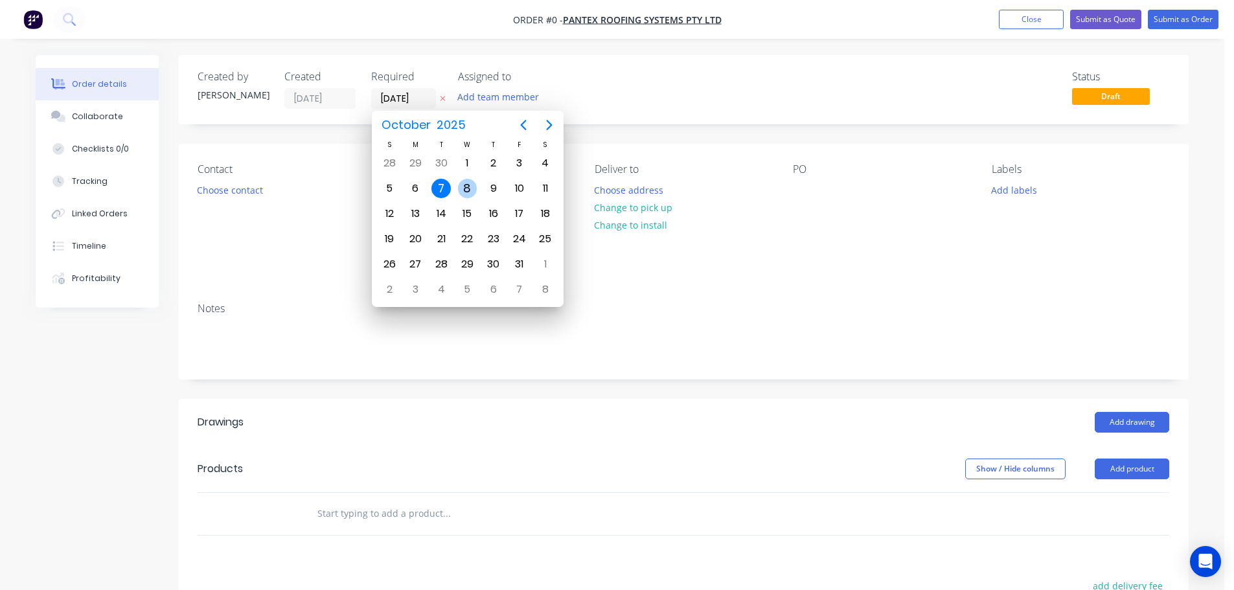
click at [459, 193] on div "8" at bounding box center [467, 188] width 19 height 19
type input "[DATE]"
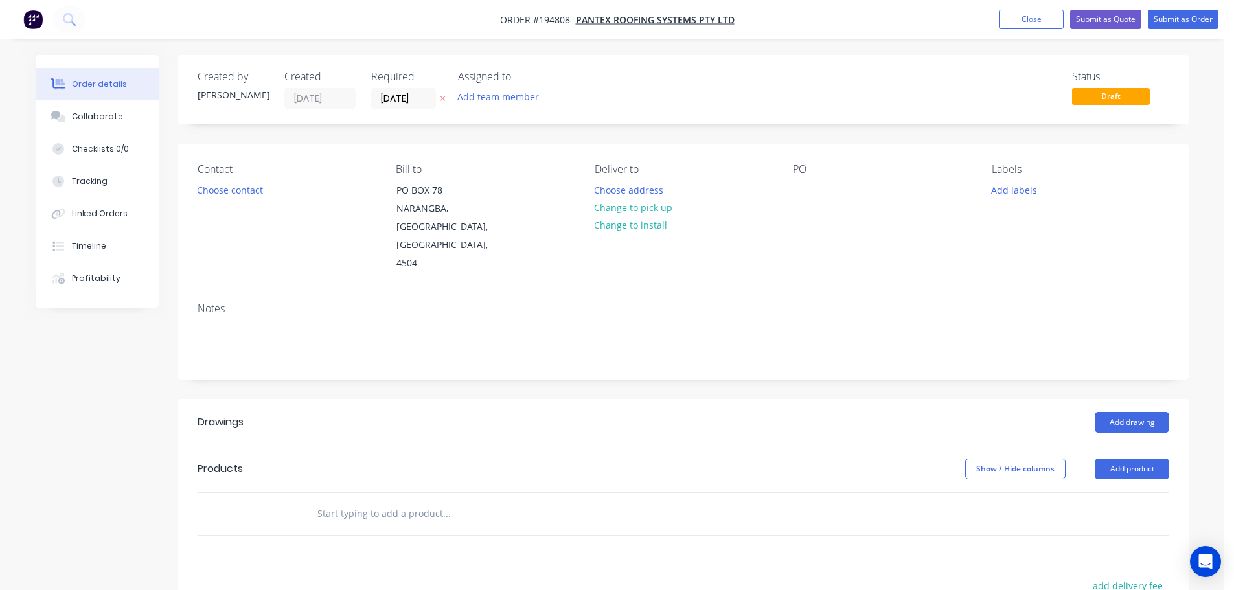
click at [240, 196] on button "Choose contact" at bounding box center [230, 189] width 80 height 17
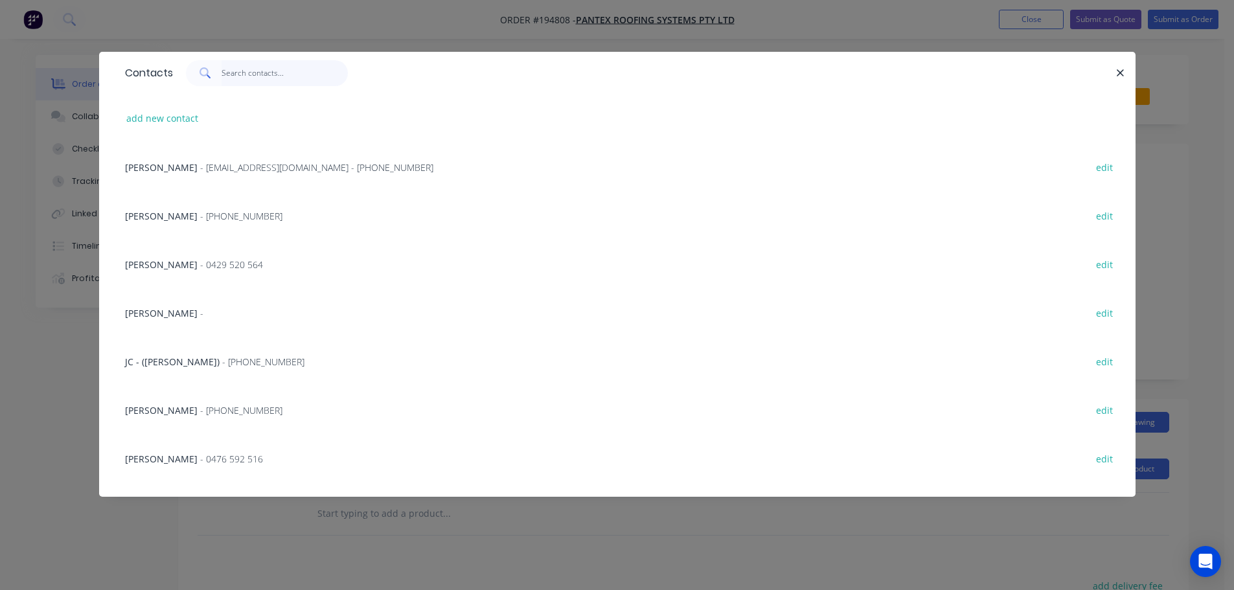
click at [229, 81] on input "text" at bounding box center [285, 73] width 126 height 26
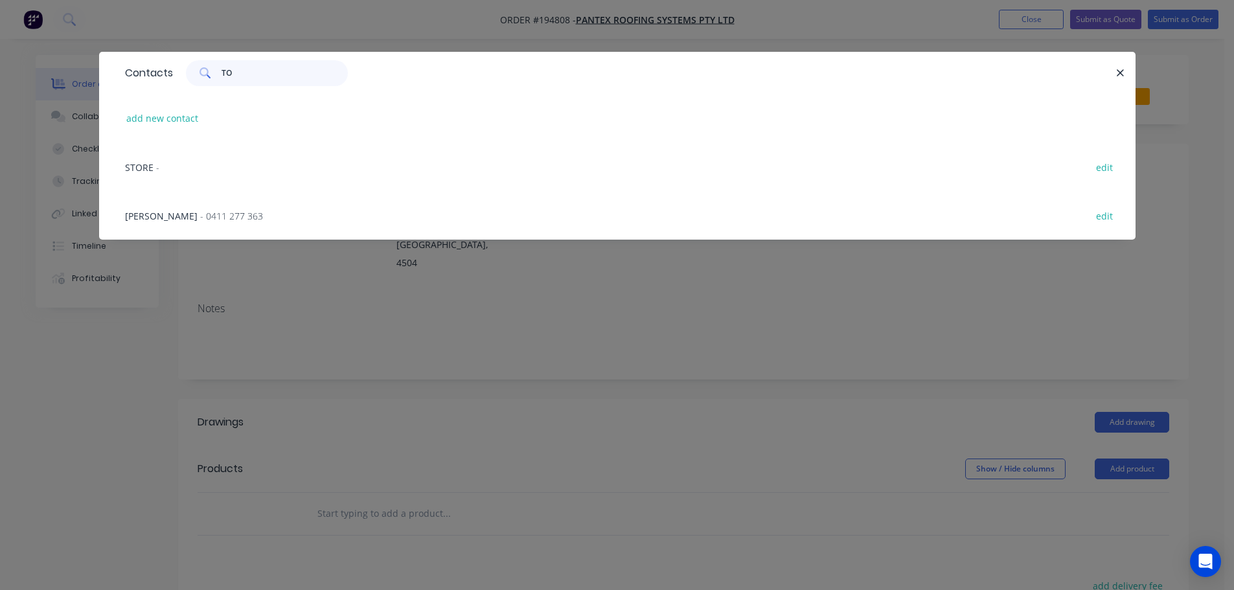
type input "TO"
click at [181, 208] on div "[PERSON_NAME] - 0411 277 363 edit" at bounding box center [617, 215] width 997 height 49
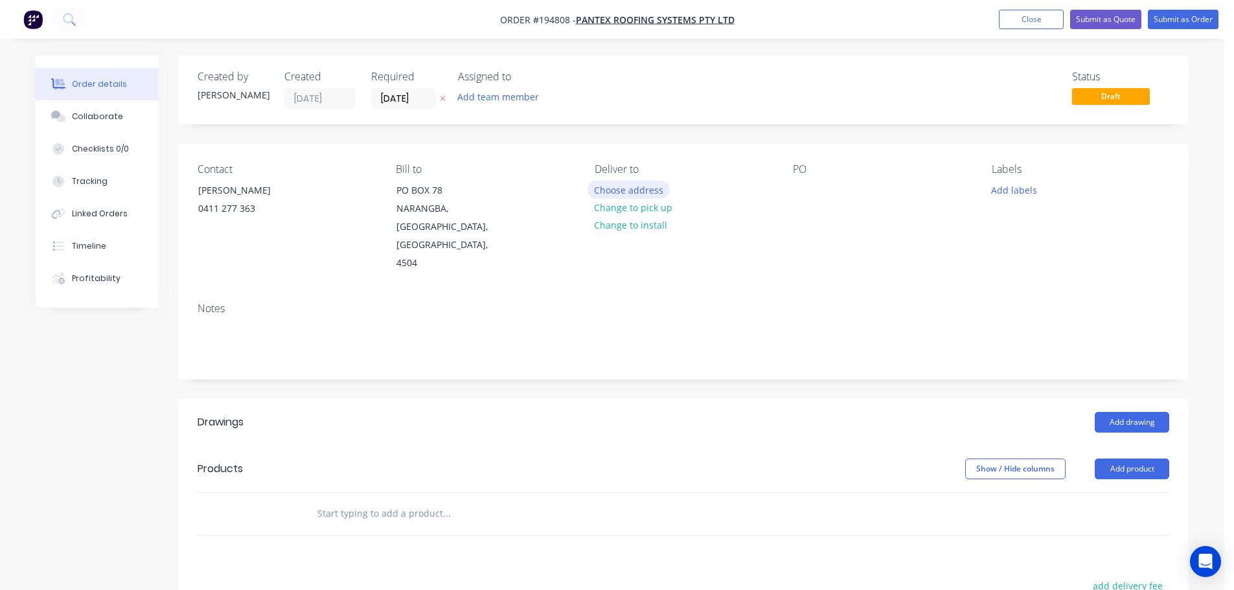
click at [610, 191] on button "Choose address" at bounding box center [628, 189] width 83 height 17
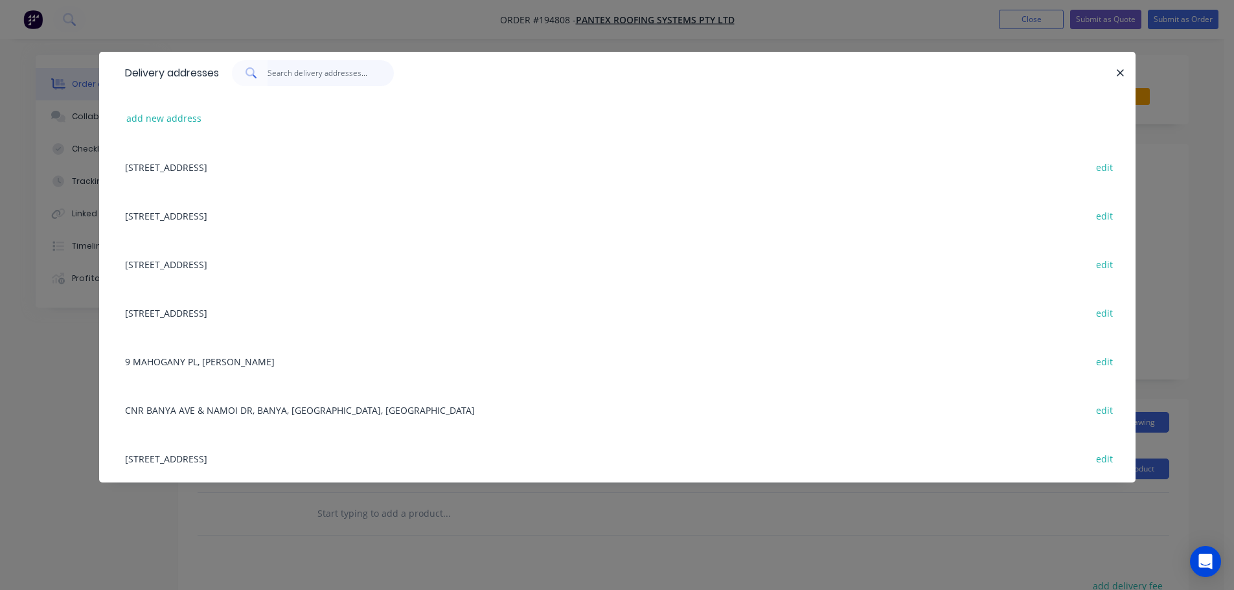
click at [317, 79] on input "text" at bounding box center [330, 73] width 126 height 26
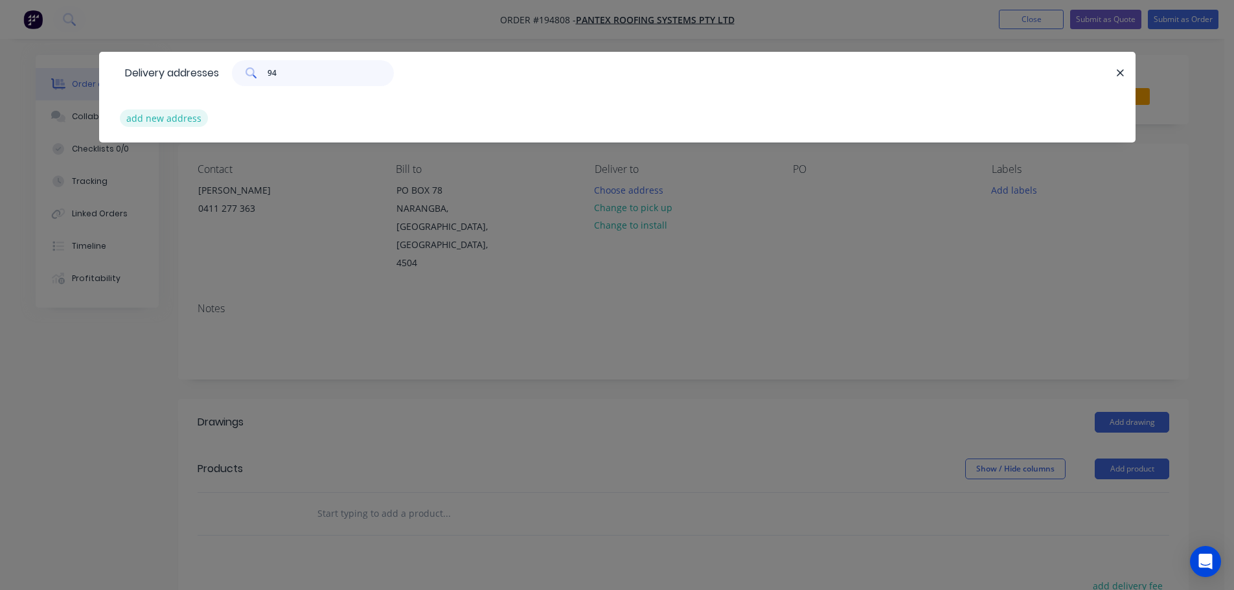
type input "94"
click at [154, 117] on button "add new address" at bounding box center [164, 117] width 89 height 17
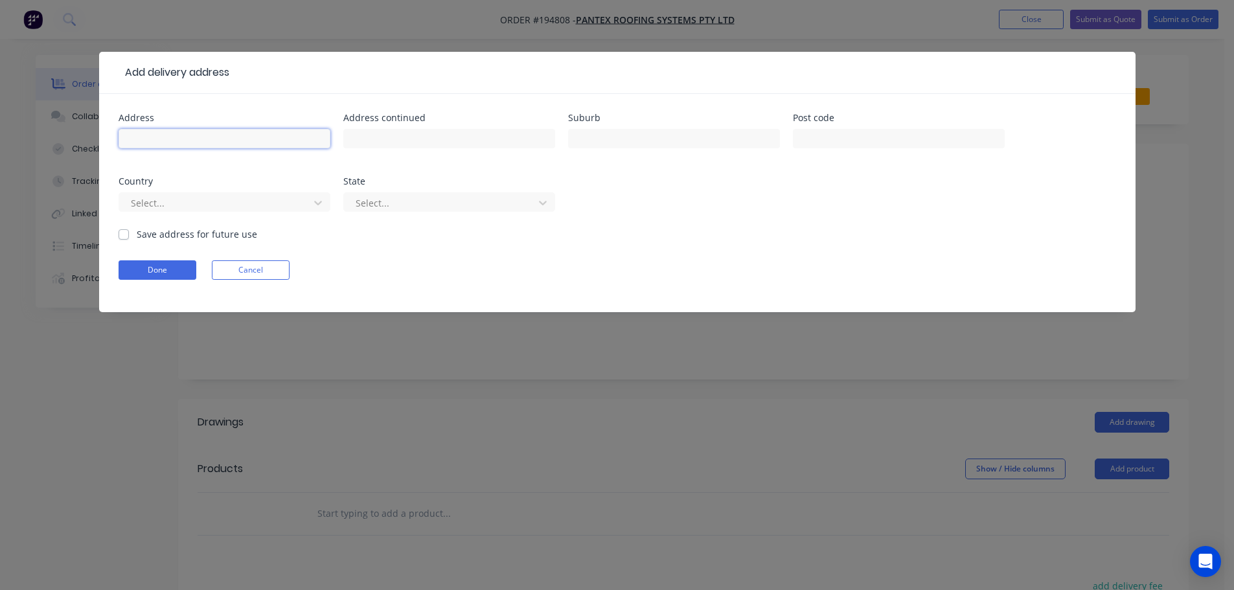
click at [156, 141] on input "text" at bounding box center [225, 138] width 212 height 19
type input "94 [PERSON_NAME]"
type input "THORNLANDS"
click at [161, 275] on button "Done" at bounding box center [158, 269] width 78 height 19
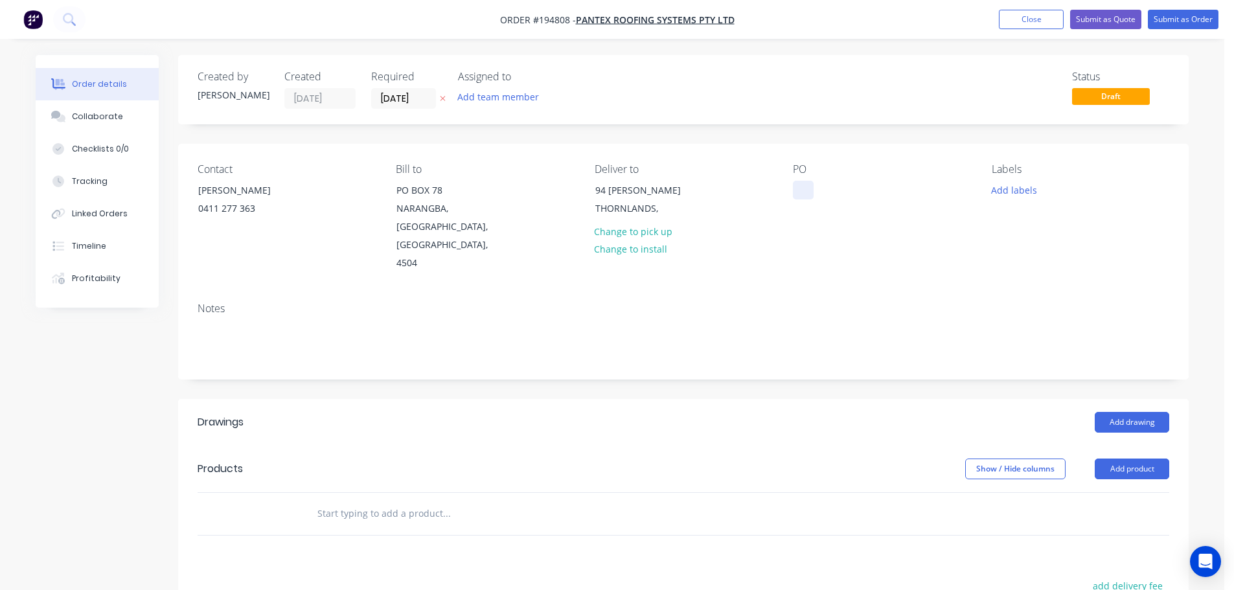
click at [808, 185] on div at bounding box center [803, 190] width 21 height 19
click at [1137, 459] on button "Add product" at bounding box center [1132, 469] width 74 height 21
click at [1128, 492] on div "Product catalogue" at bounding box center [1108, 501] width 100 height 19
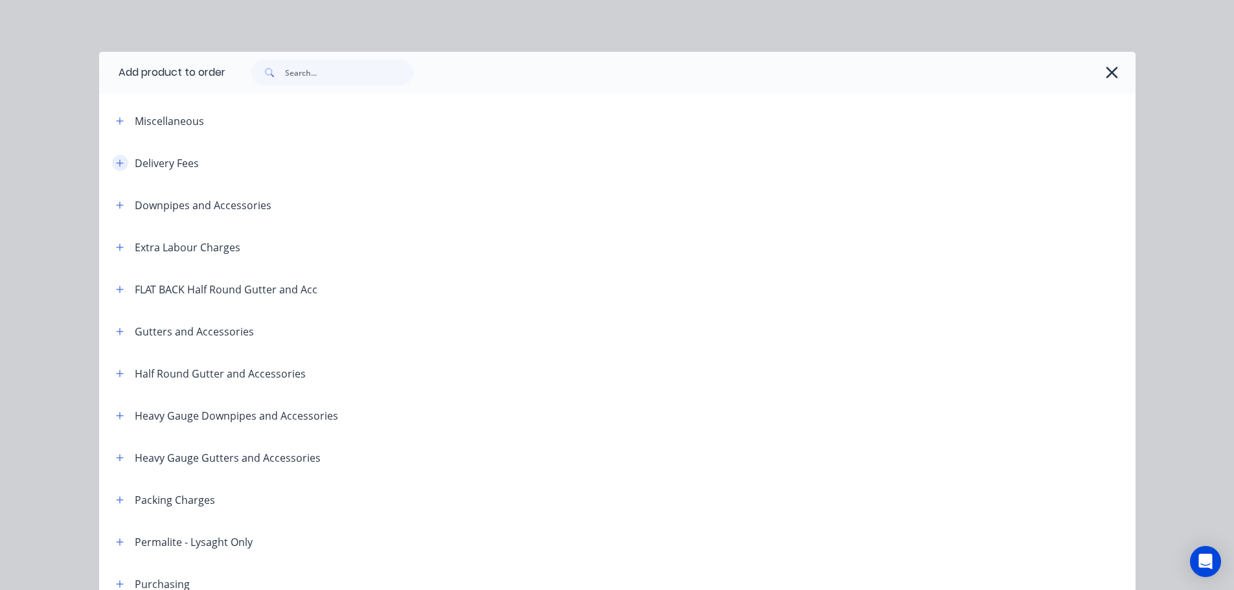
click at [112, 166] on button "button" at bounding box center [120, 163] width 16 height 16
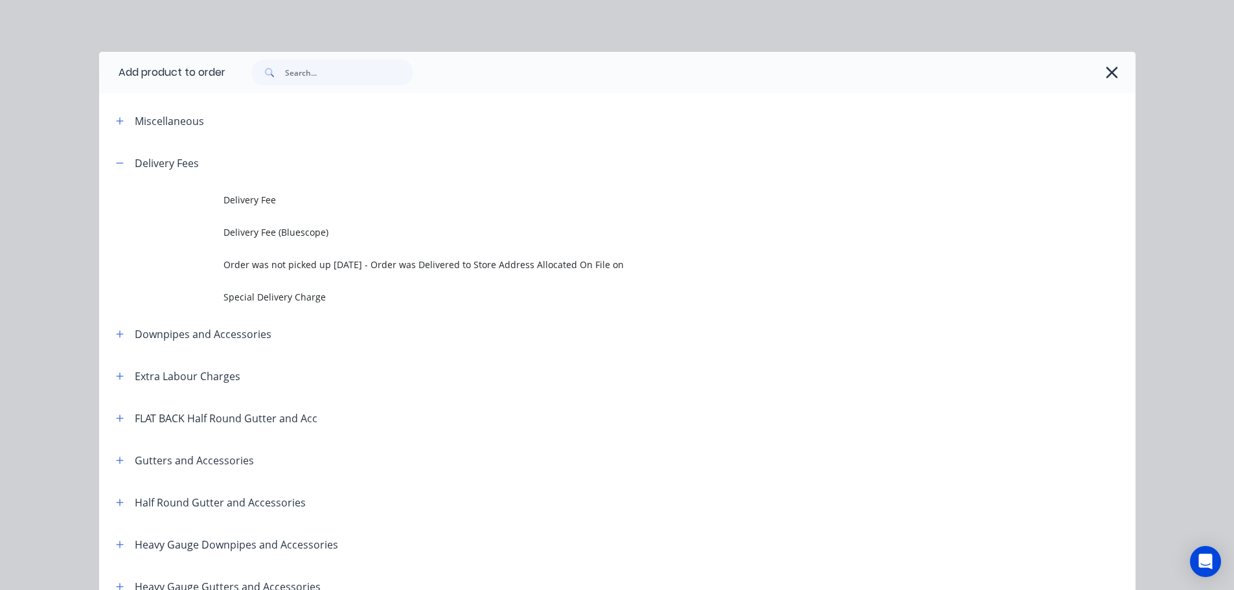
click at [239, 203] on span "Delivery Fee" at bounding box center [587, 200] width 729 height 14
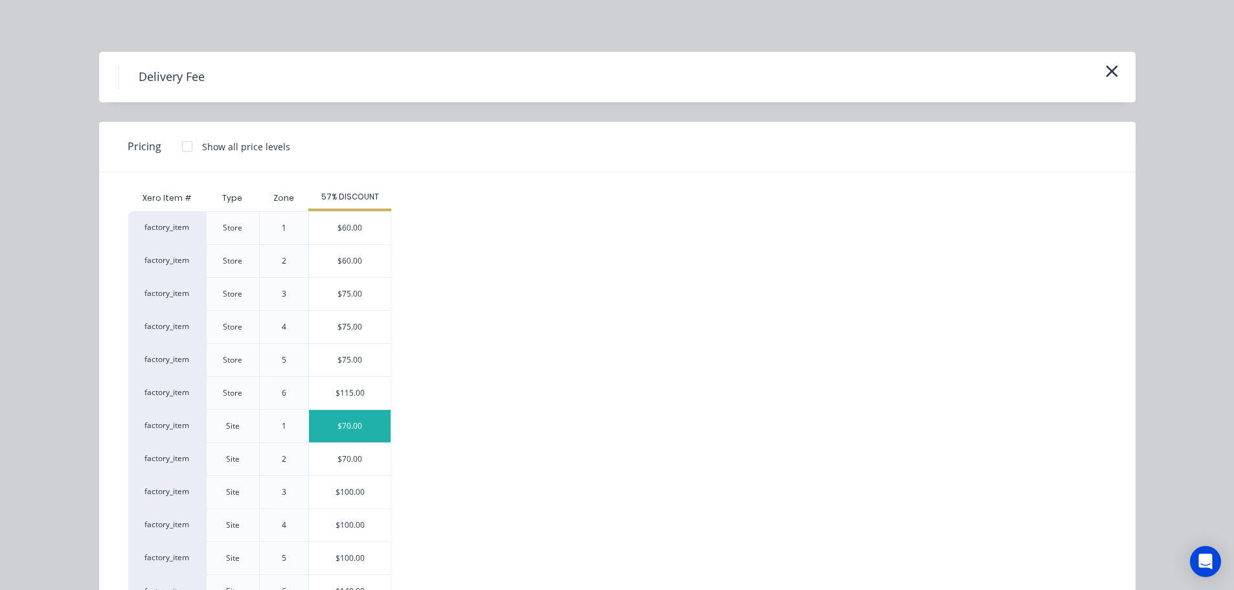
click at [359, 420] on div "$70.00" at bounding box center [350, 426] width 82 height 32
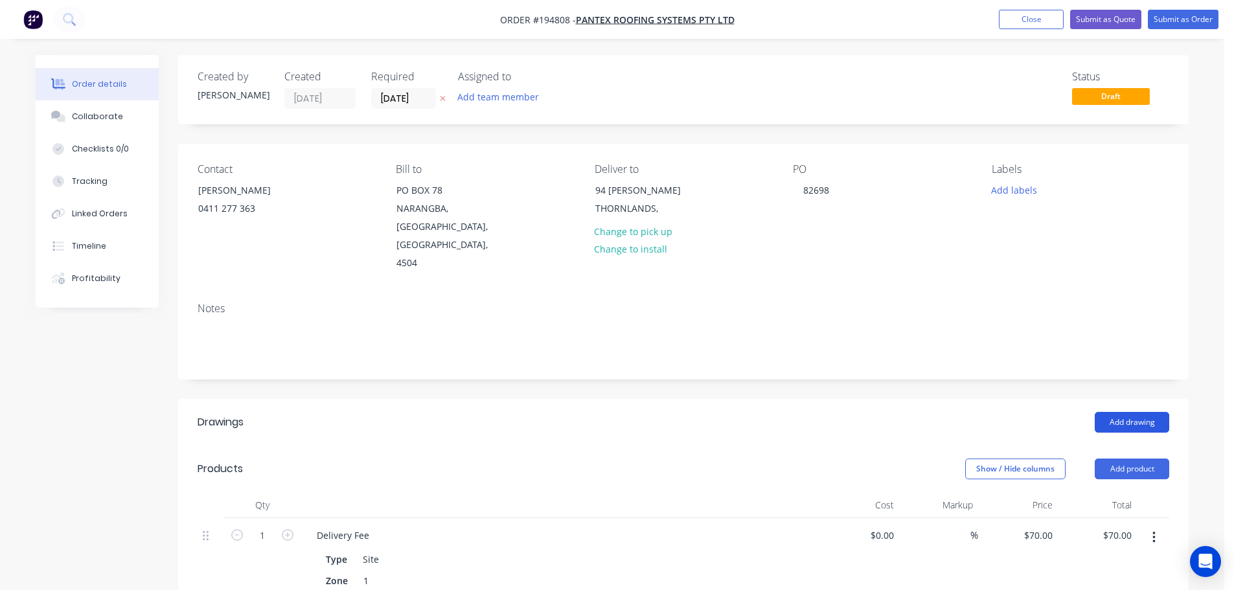
click at [1125, 412] on button "Add drawing" at bounding box center [1132, 422] width 74 height 21
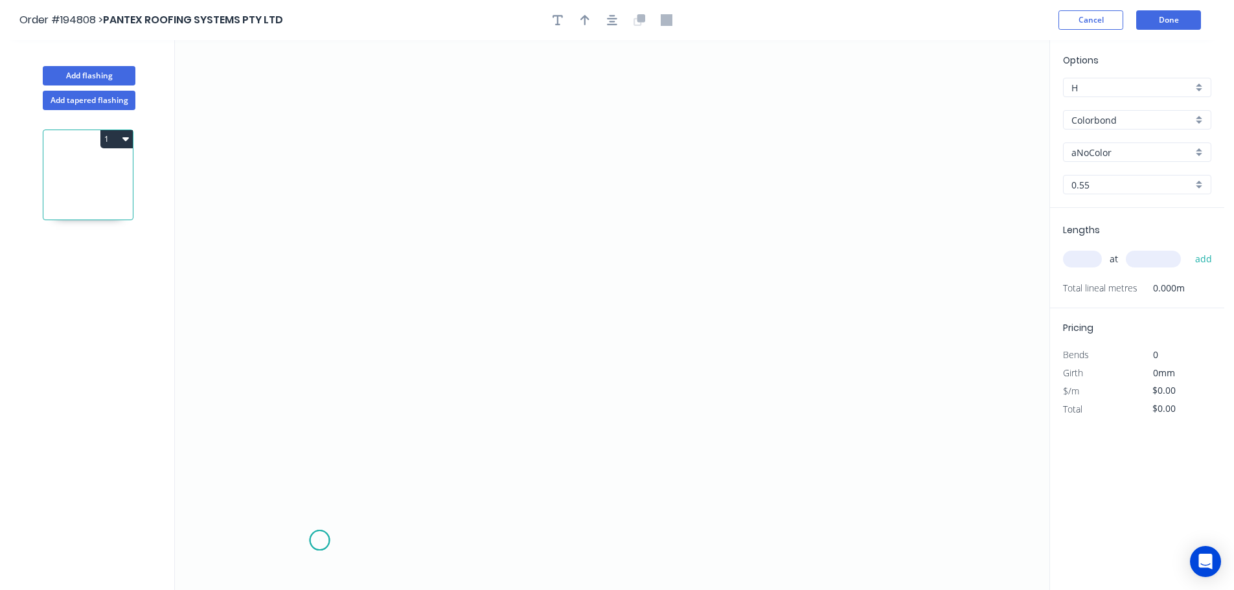
click at [319, 541] on icon "0" at bounding box center [612, 315] width 874 height 550
click at [320, 420] on icon at bounding box center [320, 480] width 0 height 120
click at [183, 413] on icon "0 ?" at bounding box center [612, 315] width 874 height 550
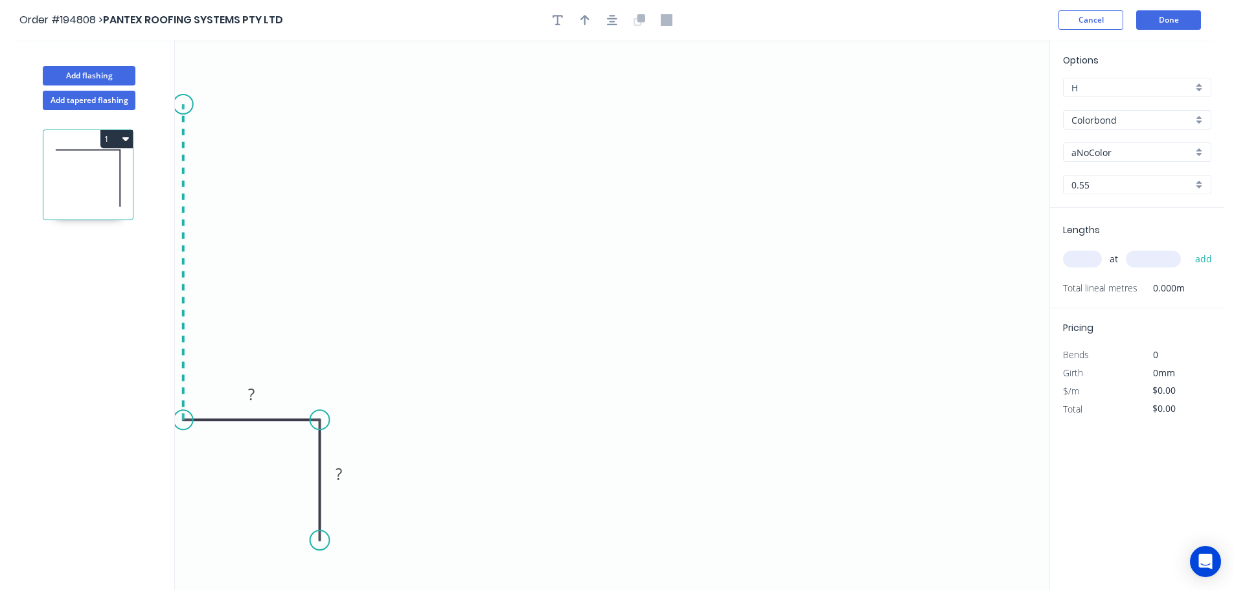
click at [187, 104] on icon "0 ? ?" at bounding box center [612, 315] width 874 height 550
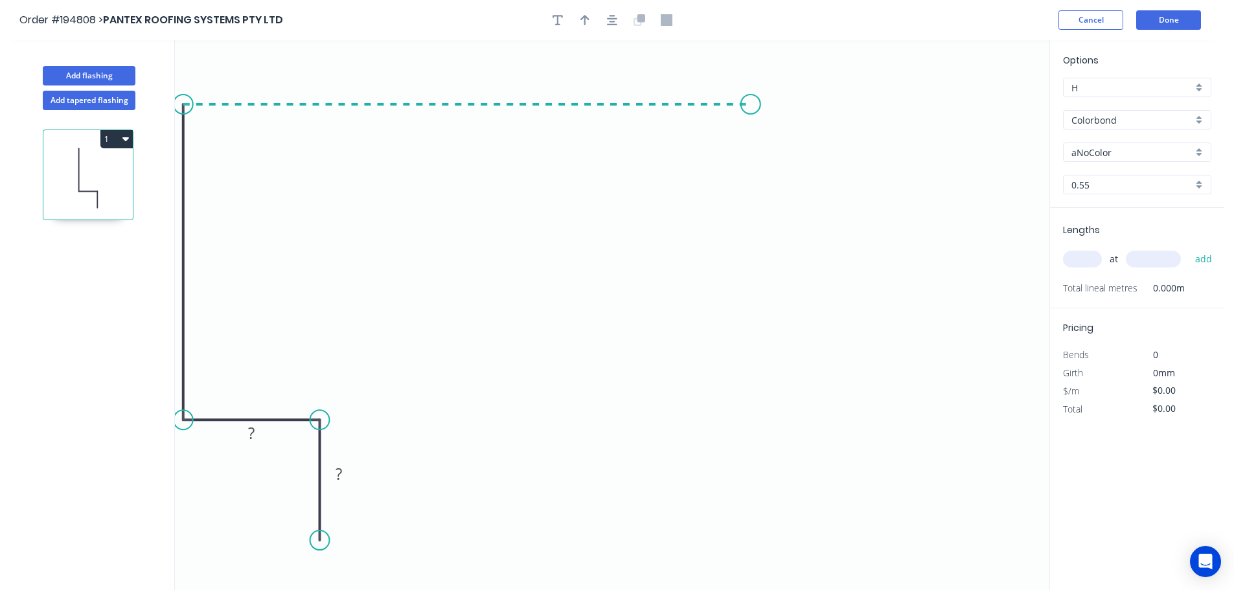
click at [751, 82] on icon "0 ? ? ?" at bounding box center [612, 315] width 874 height 550
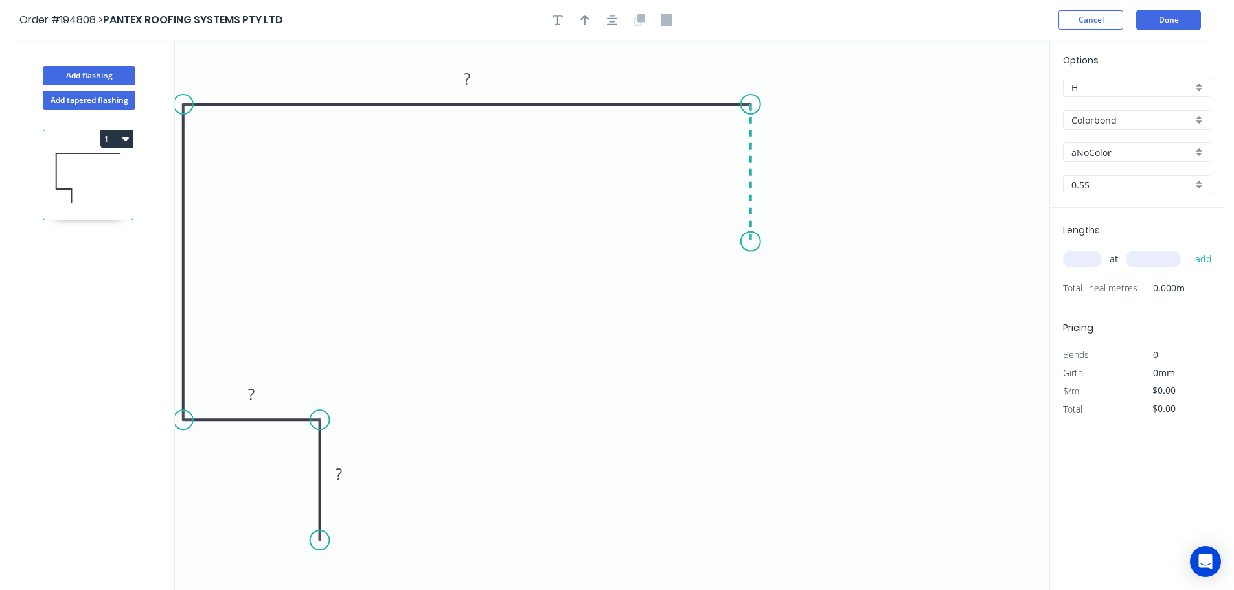
click at [753, 242] on icon "0 ? ? ? ?" at bounding box center [612, 315] width 874 height 550
click at [872, 245] on icon "0 ? ? ? ? ?" at bounding box center [612, 315] width 874 height 550
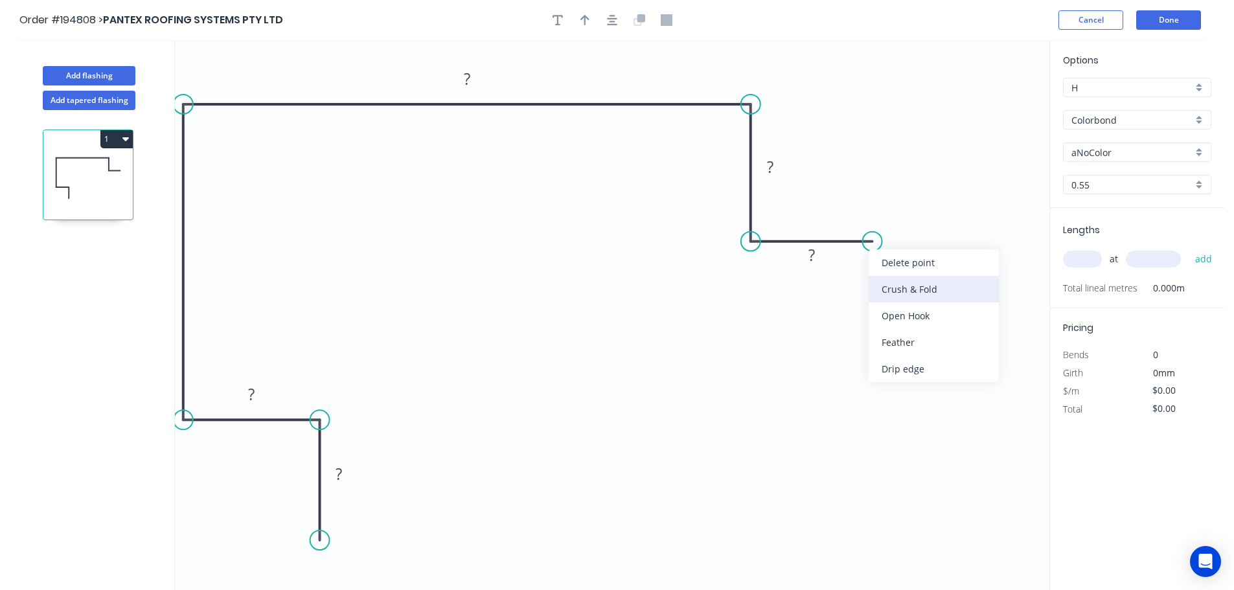
click at [896, 280] on div "Crush & Fold" at bounding box center [934, 289] width 130 height 27
click at [889, 278] on div "Flip bend" at bounding box center [937, 288] width 130 height 27
drag, startPoint x: 912, startPoint y: 268, endPoint x: 968, endPoint y: 253, distance: 57.8
click at [968, 253] on rect at bounding box center [945, 247] width 52 height 27
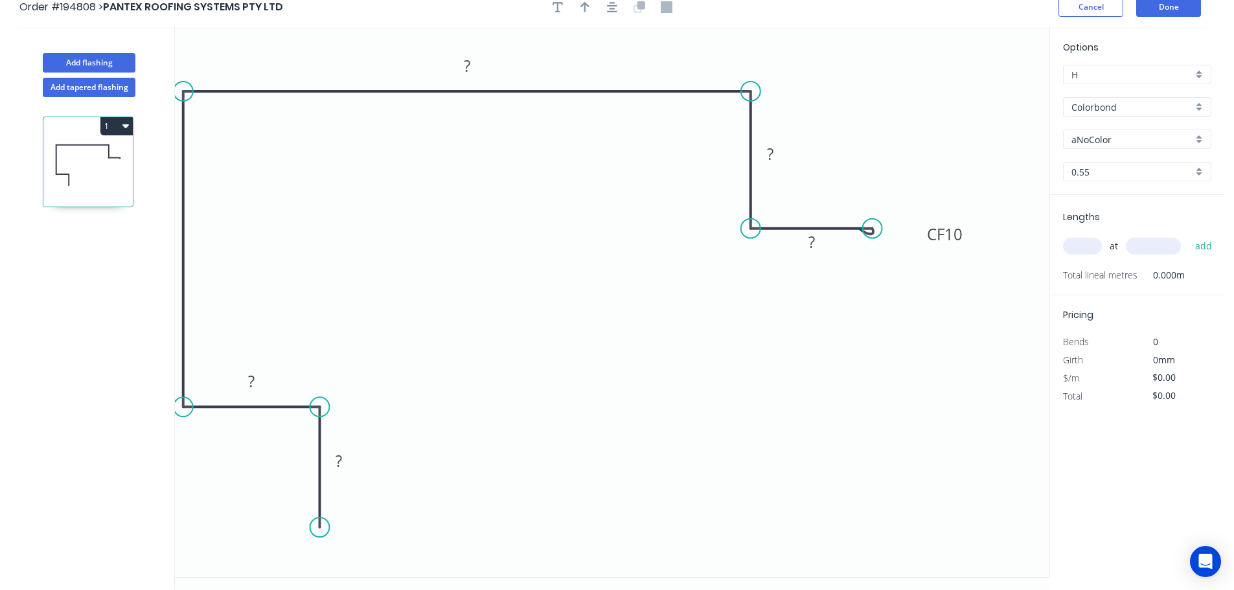
scroll to position [24, 0]
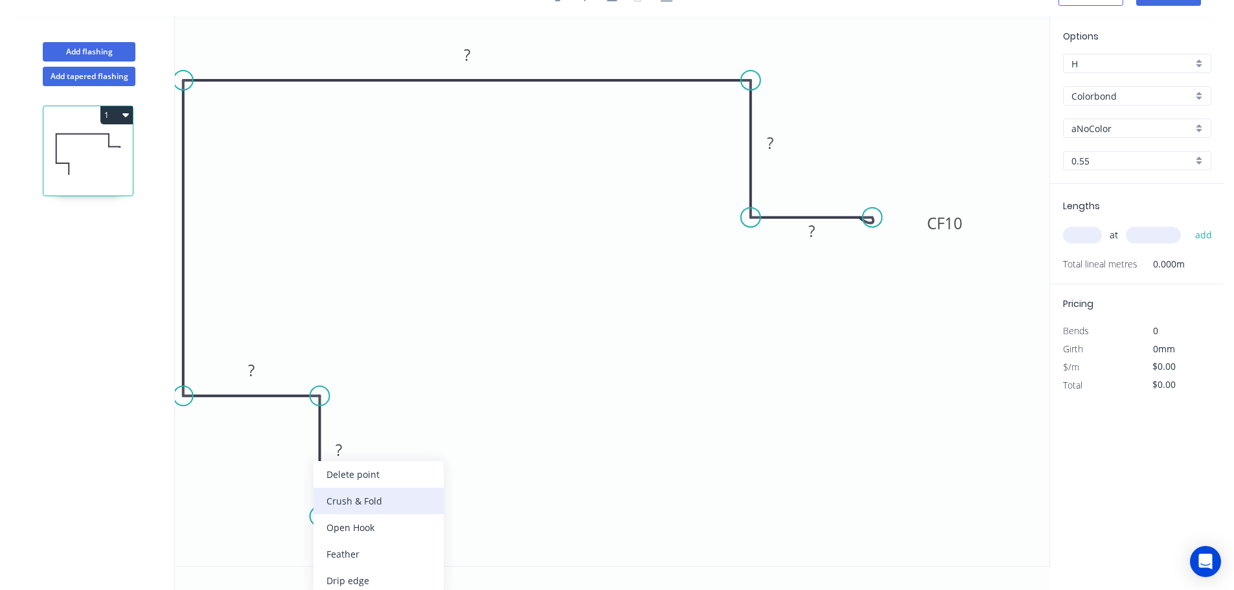
click at [378, 511] on div "Crush & Fold" at bounding box center [378, 501] width 130 height 27
drag, startPoint x: 300, startPoint y: 503, endPoint x: 283, endPoint y: 532, distance: 33.1
click at [283, 532] on icon "0 CF 10 ? ? ? ? ? CF 10 ?" at bounding box center [612, 291] width 874 height 550
drag, startPoint x: 292, startPoint y: 481, endPoint x: 370, endPoint y: 537, distance: 96.5
click at [370, 538] on rect at bounding box center [373, 551] width 52 height 27
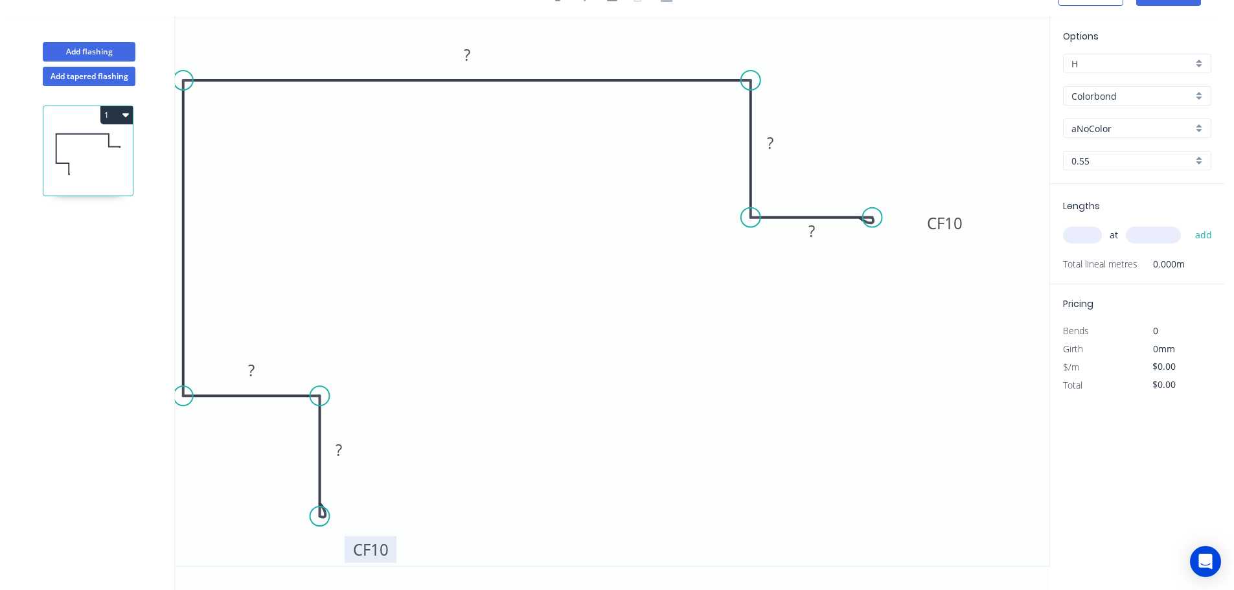
click at [374, 547] on tspan "10" at bounding box center [379, 549] width 18 height 21
type input "$17.48"
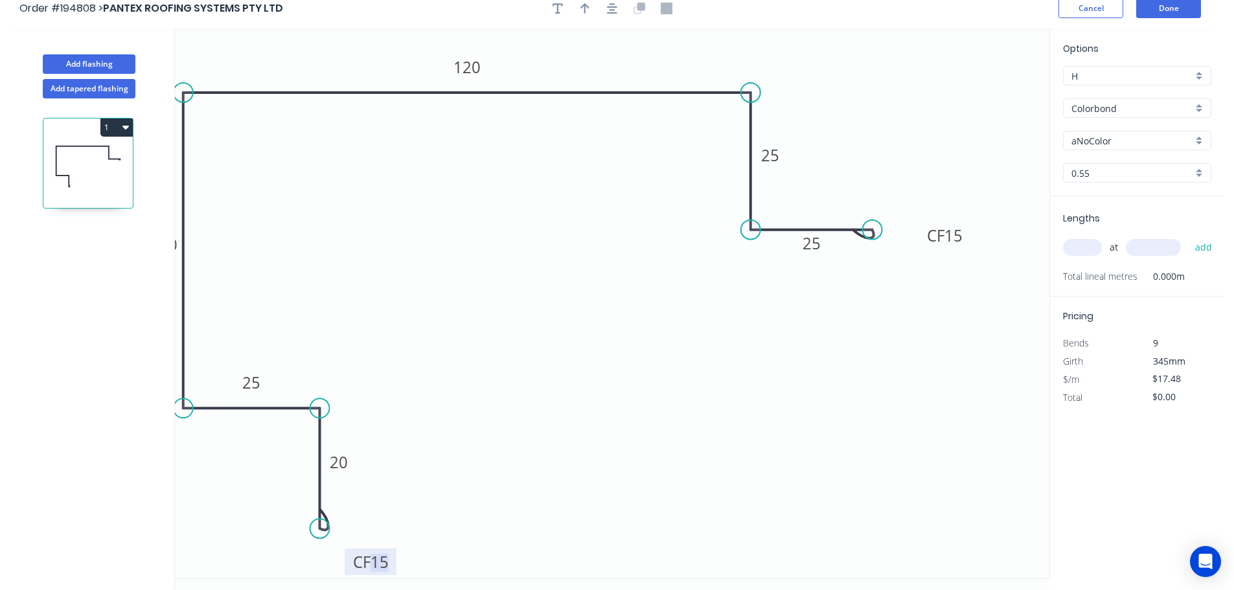
scroll to position [0, 0]
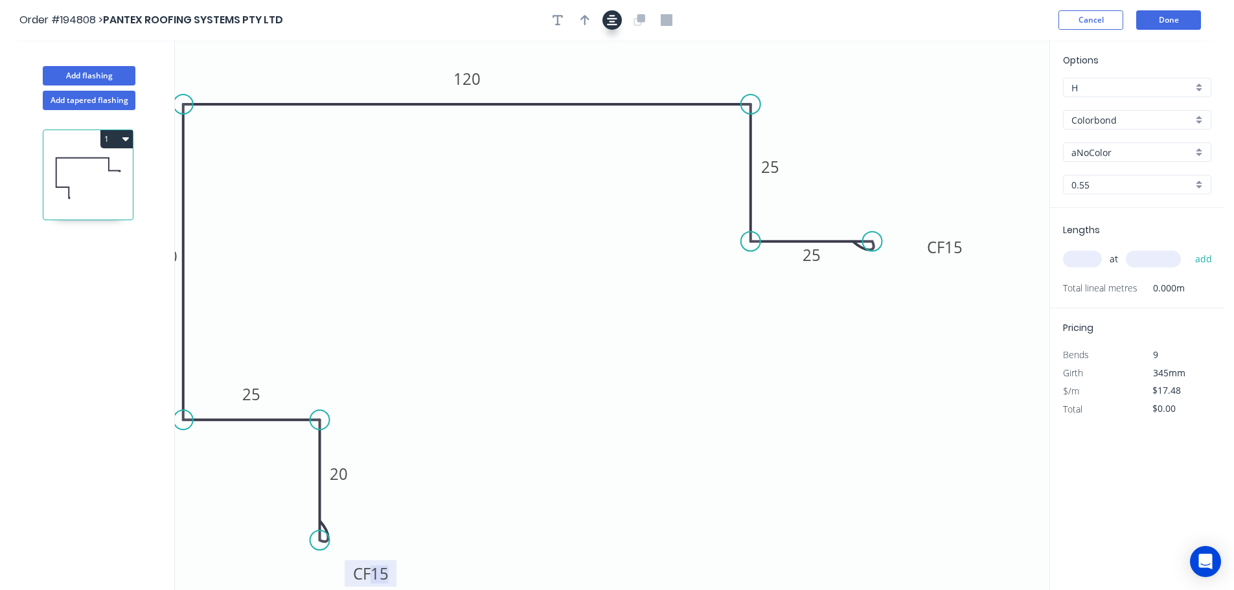
click at [613, 19] on icon "button" at bounding box center [612, 20] width 10 height 12
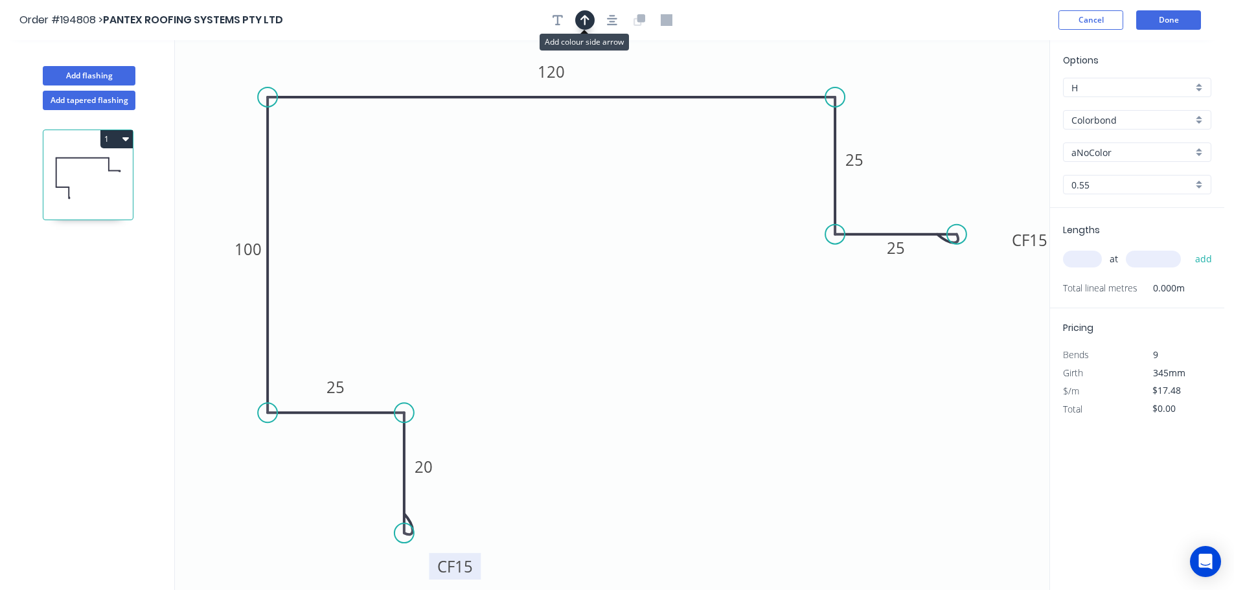
click at [580, 23] on icon "button" at bounding box center [584, 20] width 9 height 12
click at [977, 97] on icon "0 CF 15 20 25 100 120 25 CF 15 25" at bounding box center [612, 315] width 874 height 550
click at [983, 102] on icon at bounding box center [984, 89] width 12 height 41
drag, startPoint x: 983, startPoint y: 102, endPoint x: 995, endPoint y: 85, distance: 21.8
click at [995, 85] on icon at bounding box center [1005, 76] width 38 height 38
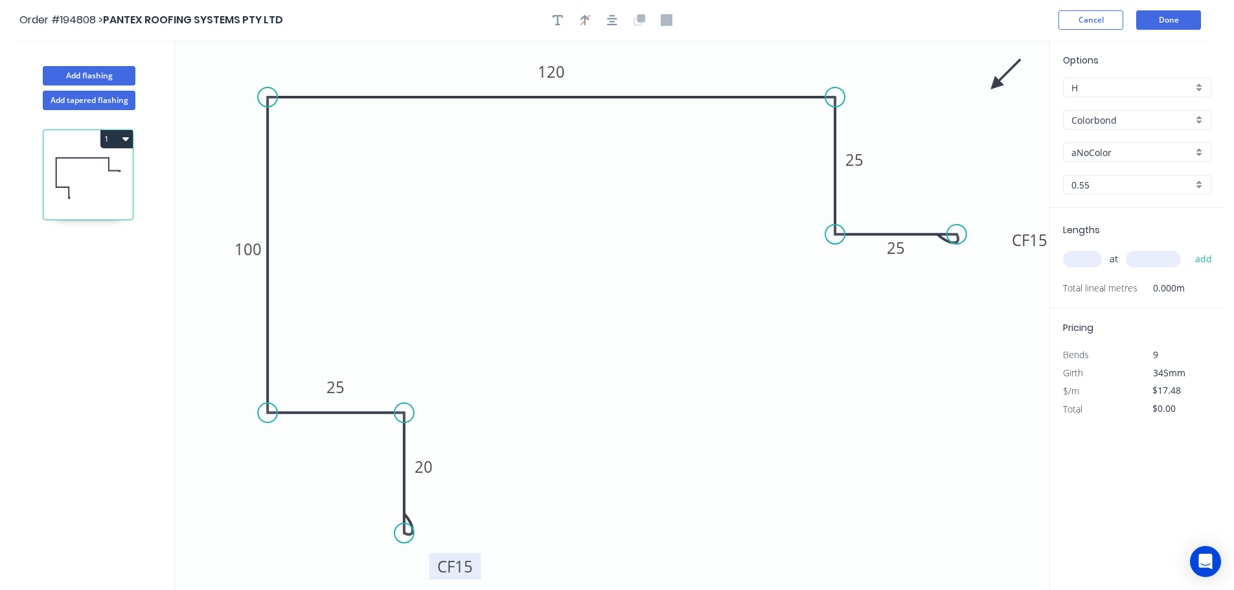
click at [1109, 157] on input "aNoColor" at bounding box center [1131, 153] width 121 height 14
click at [1109, 280] on div "Surfmist" at bounding box center [1136, 287] width 147 height 23
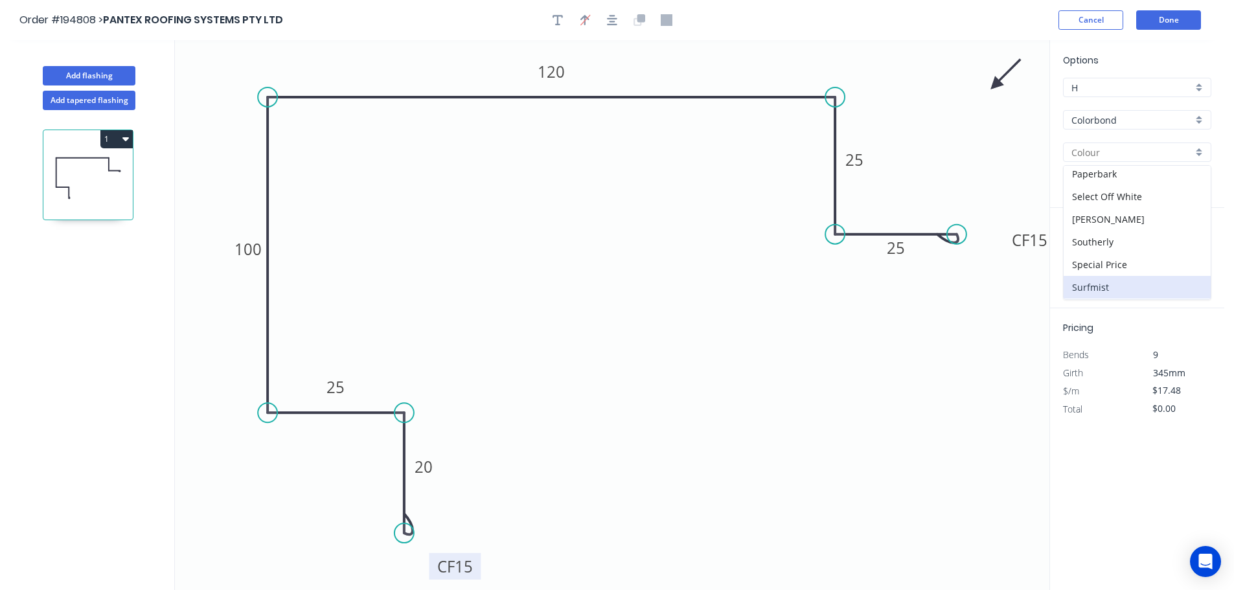
type input "Surfmist"
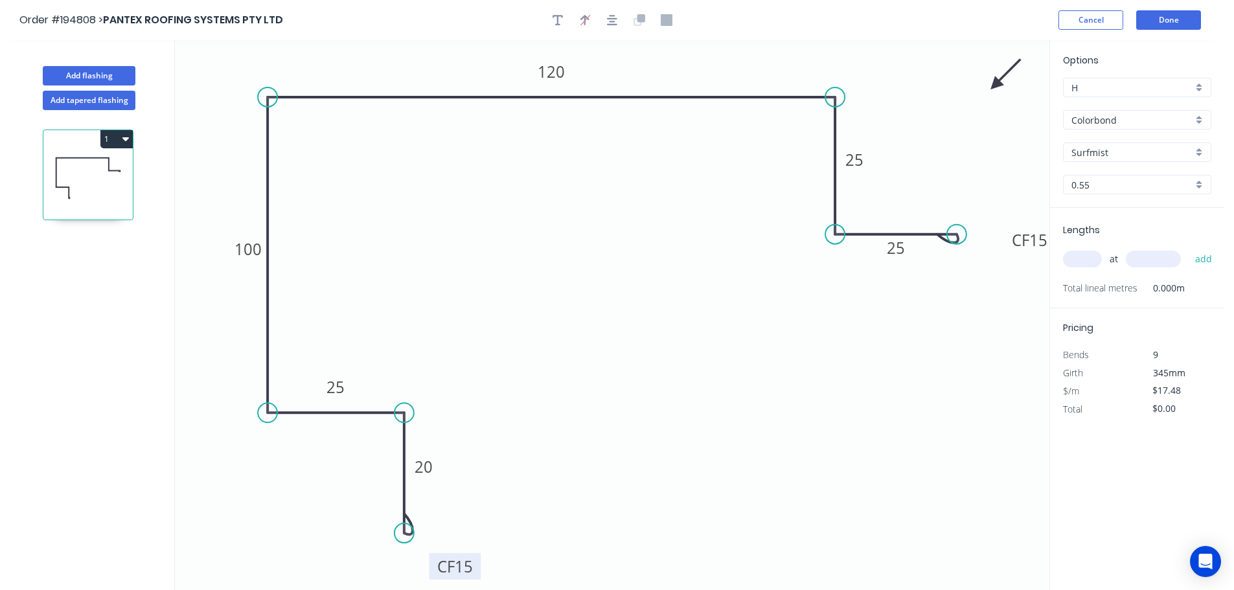
click at [1092, 259] on input "text" at bounding box center [1082, 259] width 39 height 17
type input "1"
type input "2800"
click at [1188, 248] on button "add" at bounding box center [1203, 259] width 30 height 22
type input "$48.94"
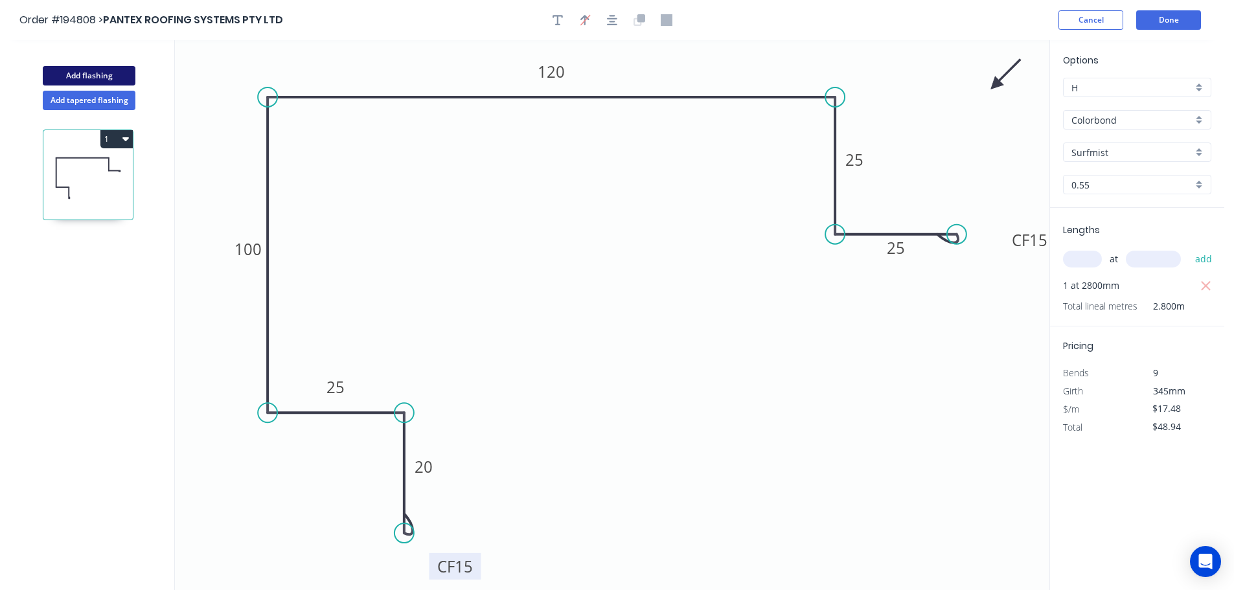
click at [124, 82] on button "Add flashing" at bounding box center [89, 75] width 93 height 19
type input "$0.00"
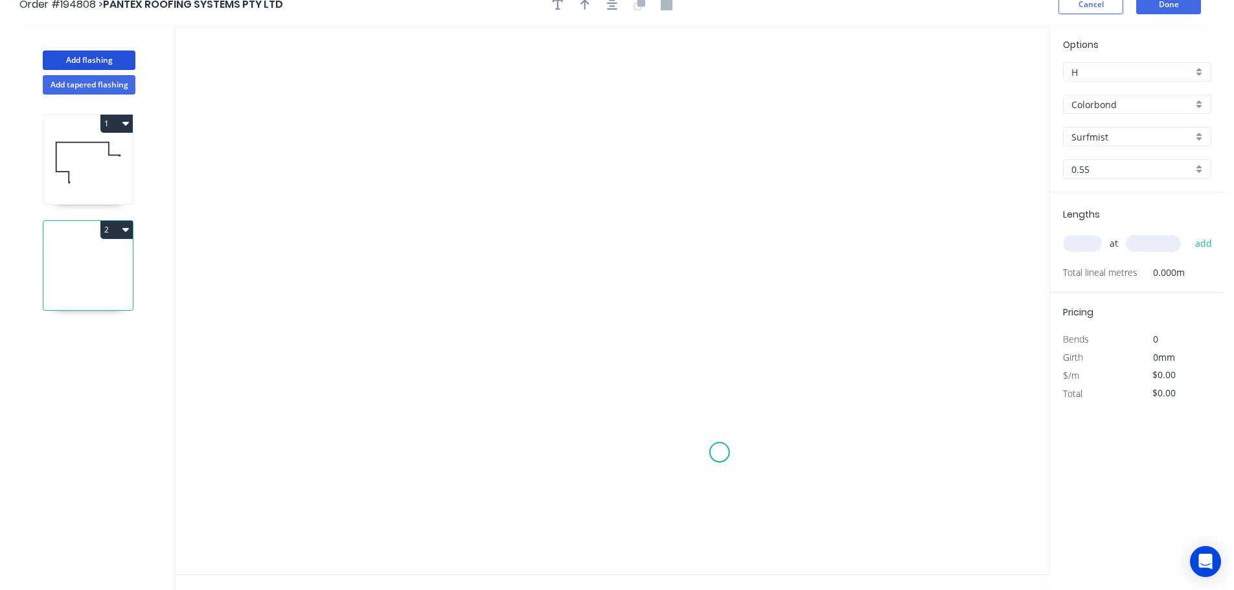
scroll to position [24, 0]
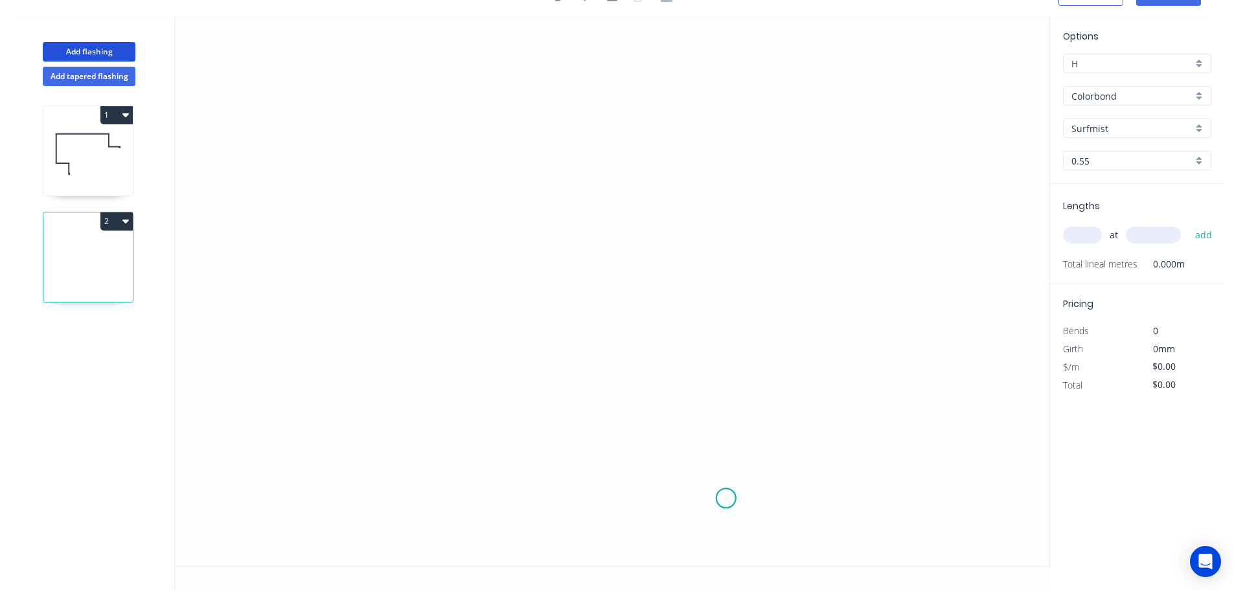
click at [725, 499] on icon "0" at bounding box center [612, 291] width 874 height 550
click at [311, 483] on icon "0" at bounding box center [612, 291] width 874 height 550
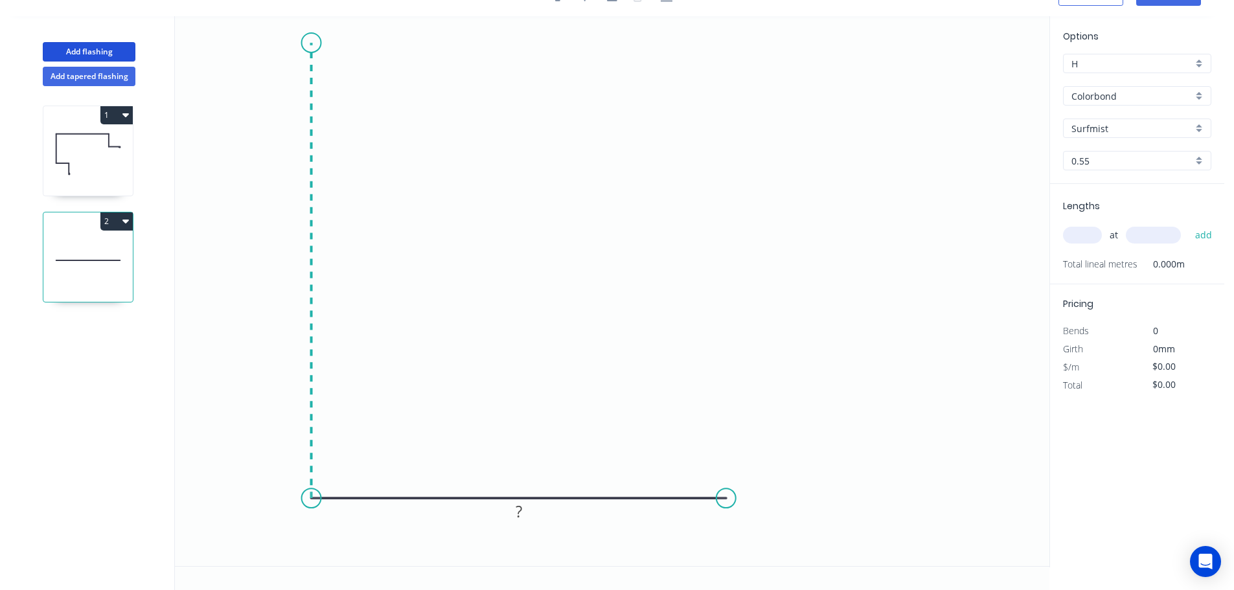
click at [295, 43] on icon "0 ?" at bounding box center [612, 291] width 874 height 550
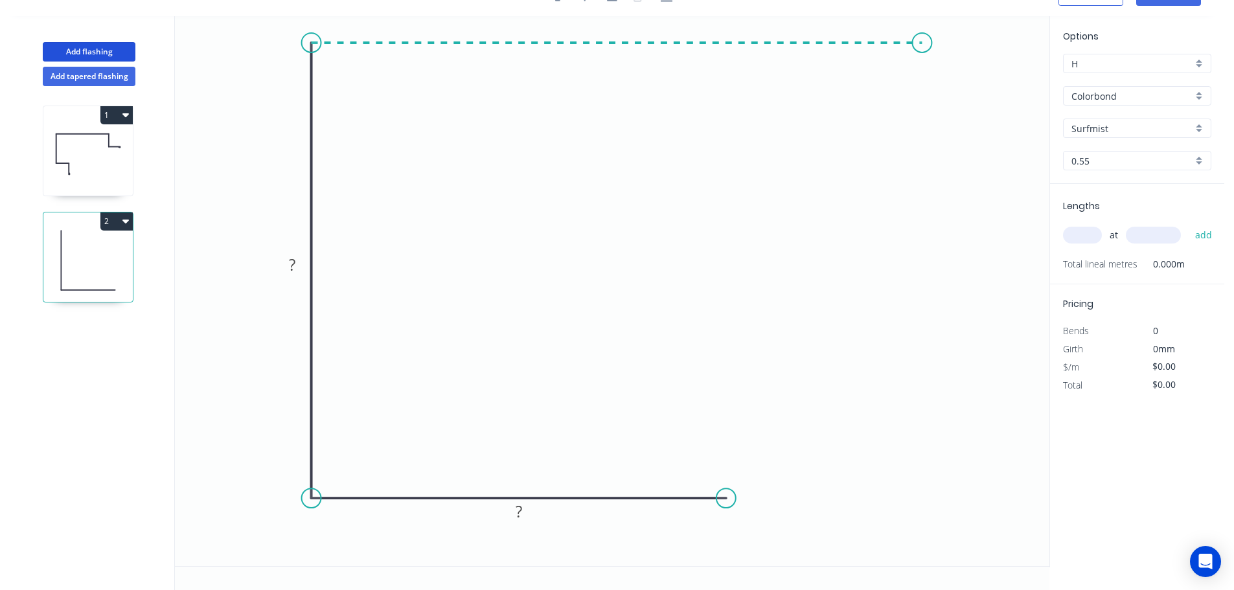
click at [936, 93] on icon "0 ? ?" at bounding box center [612, 291] width 874 height 550
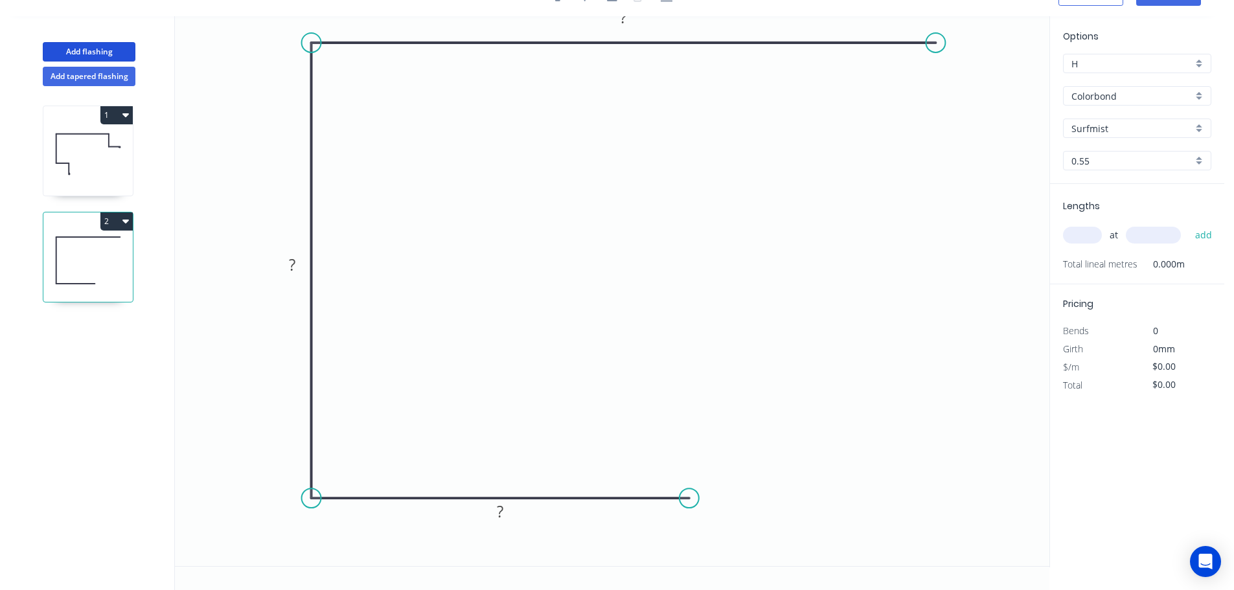
click at [687, 504] on circle at bounding box center [688, 497] width 19 height 19
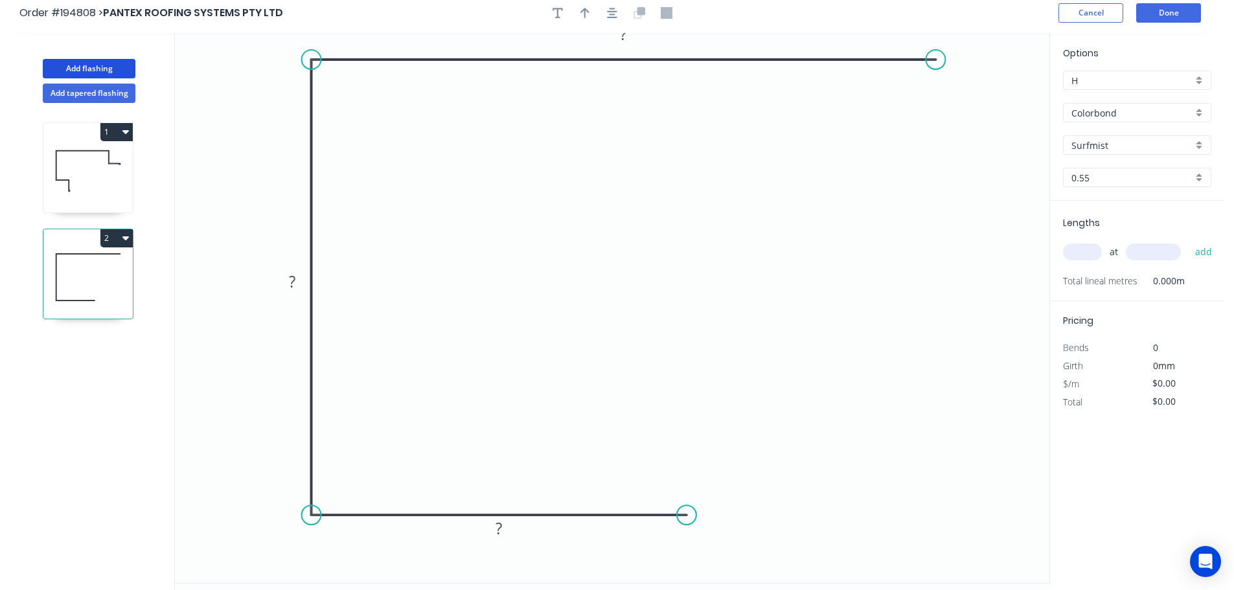
scroll to position [0, 0]
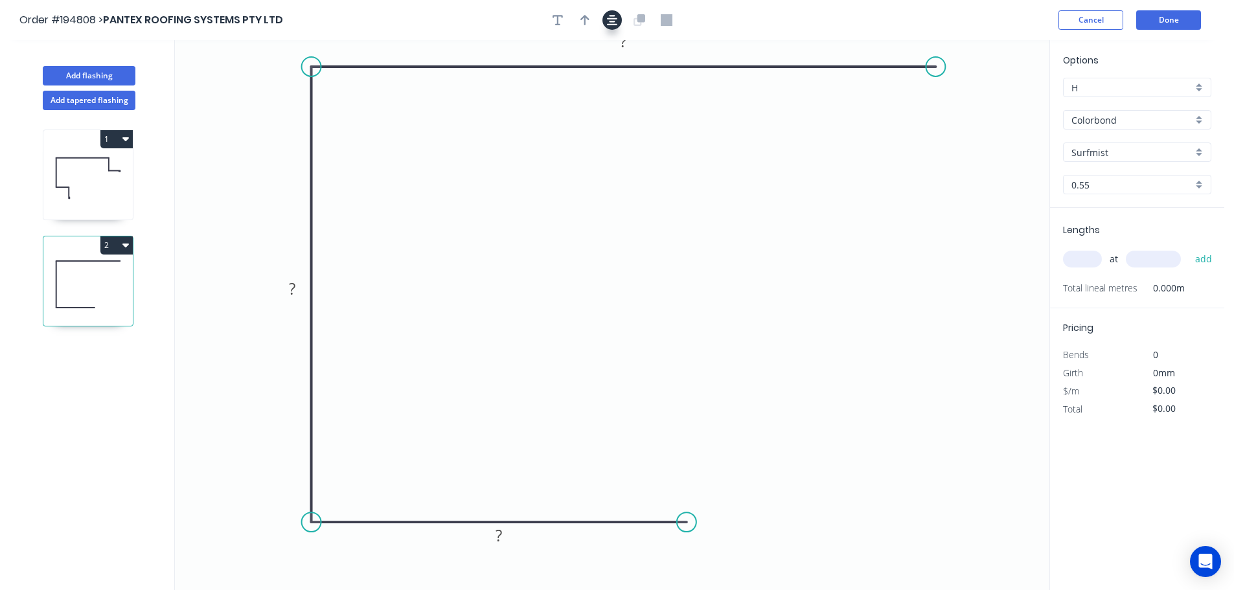
click at [607, 17] on icon "button" at bounding box center [612, 20] width 10 height 12
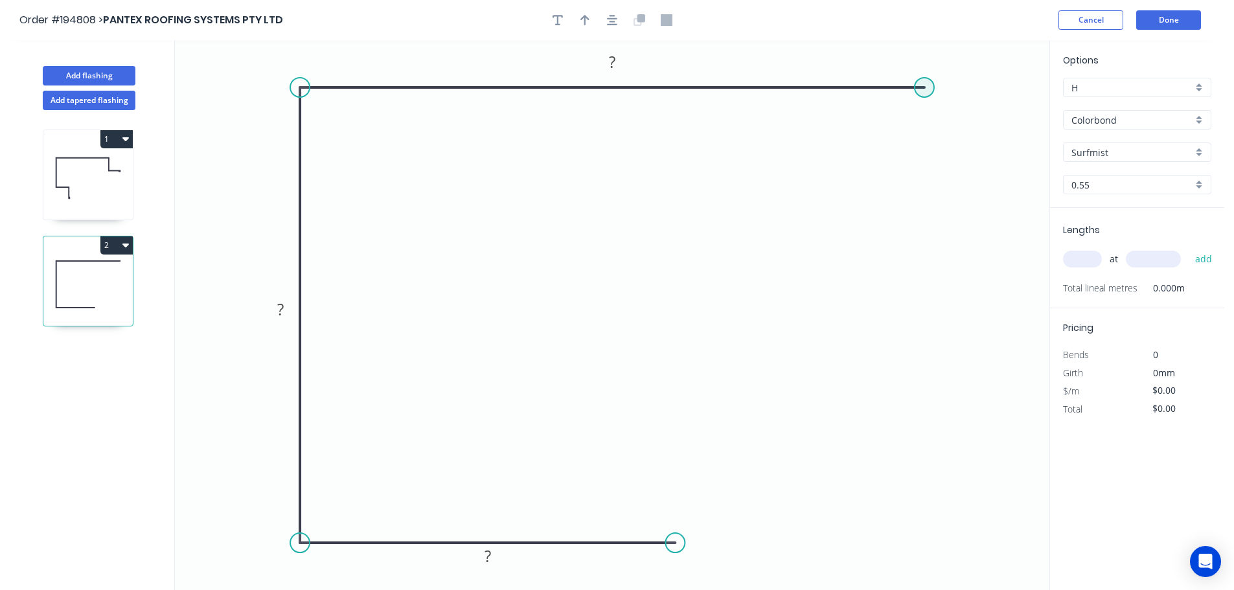
click at [929, 87] on circle at bounding box center [924, 87] width 19 height 19
drag, startPoint x: 928, startPoint y: 89, endPoint x: 966, endPoint y: 89, distance: 37.6
click at [966, 89] on circle at bounding box center [964, 87] width 19 height 19
drag, startPoint x: 966, startPoint y: 89, endPoint x: 989, endPoint y: 130, distance: 46.4
click at [966, 89] on circle at bounding box center [964, 87] width 19 height 19
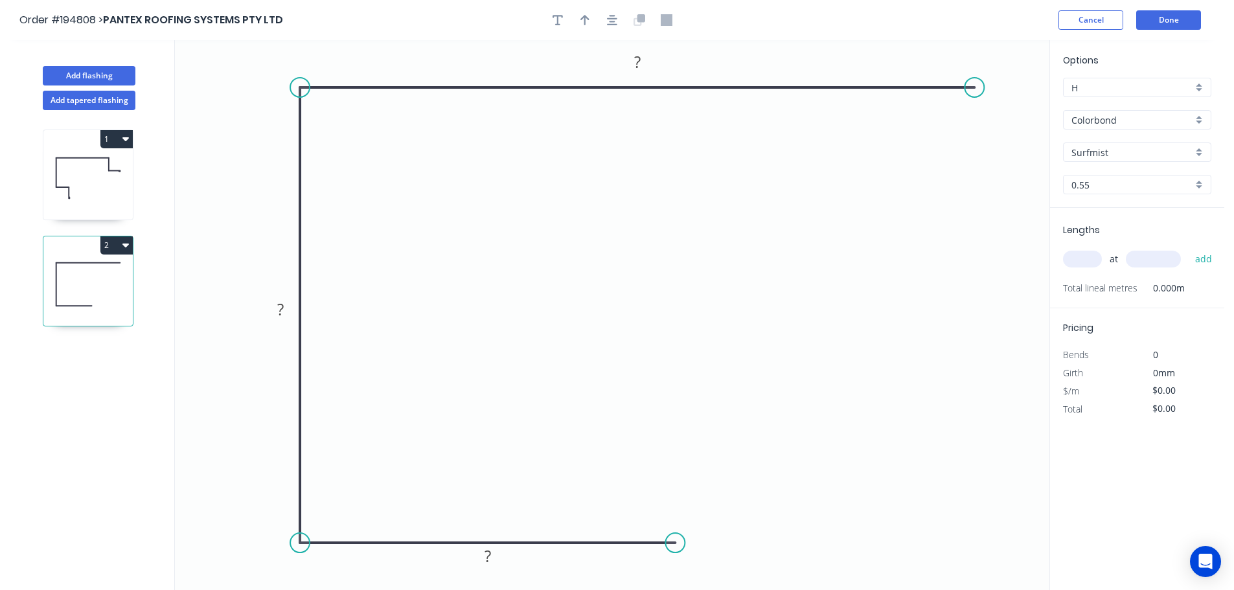
drag, startPoint x: 966, startPoint y: 89, endPoint x: 975, endPoint y: 91, distance: 9.4
click at [975, 91] on circle at bounding box center [973, 87] width 19 height 19
click at [975, 85] on circle at bounding box center [973, 87] width 19 height 19
click at [1043, 166] on icon "0 ? ? ?" at bounding box center [612, 315] width 874 height 550
click at [976, 129] on div "Show angle" at bounding box center [1033, 135] width 130 height 27
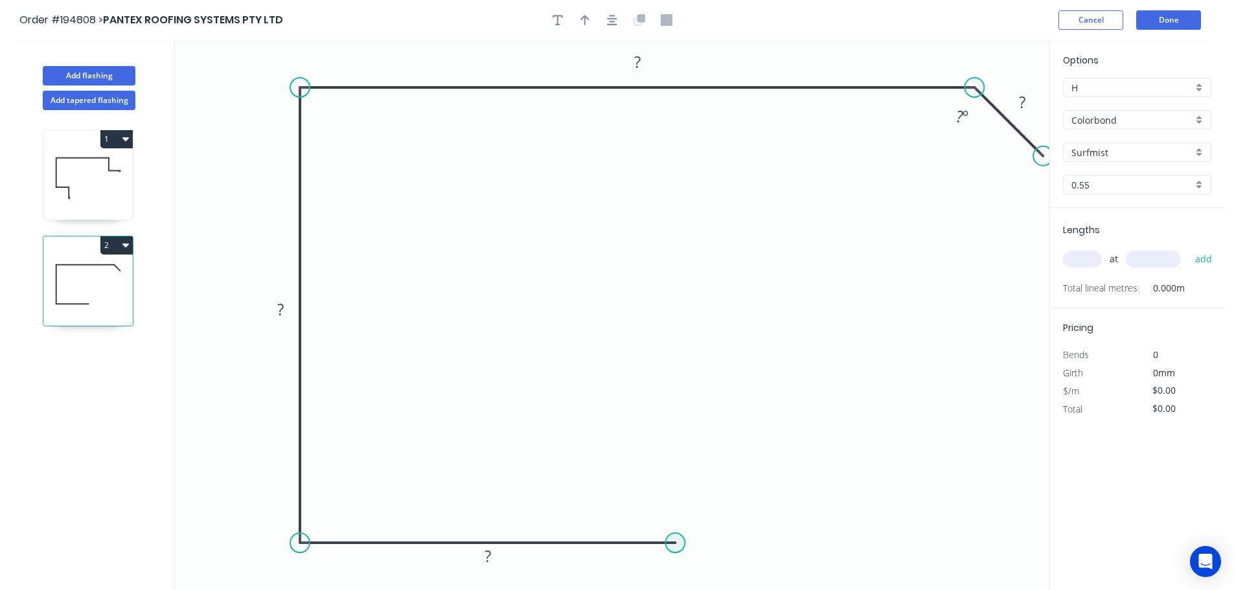
click at [677, 546] on circle at bounding box center [674, 542] width 19 height 19
click at [752, 466] on icon at bounding box center [713, 504] width 77 height 77
click at [710, 571] on div "Show angle" at bounding box center [737, 580] width 130 height 27
click at [732, 512] on rect at bounding box center [727, 513] width 26 height 18
click at [607, 15] on icon "button" at bounding box center [612, 20] width 10 height 12
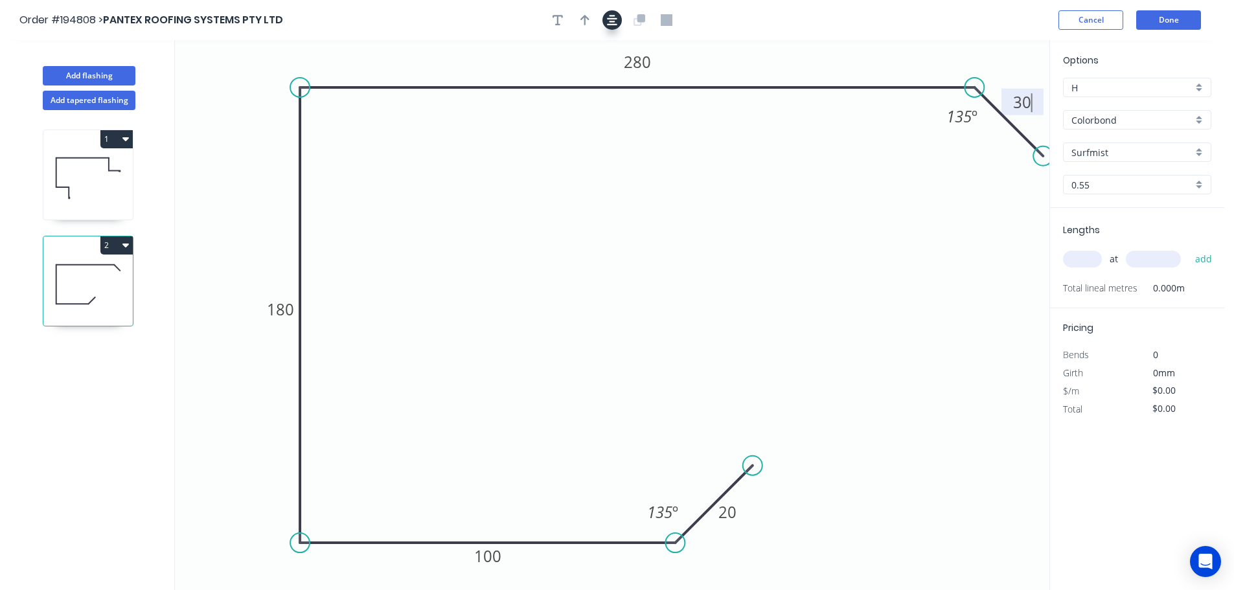
type input "$21.53"
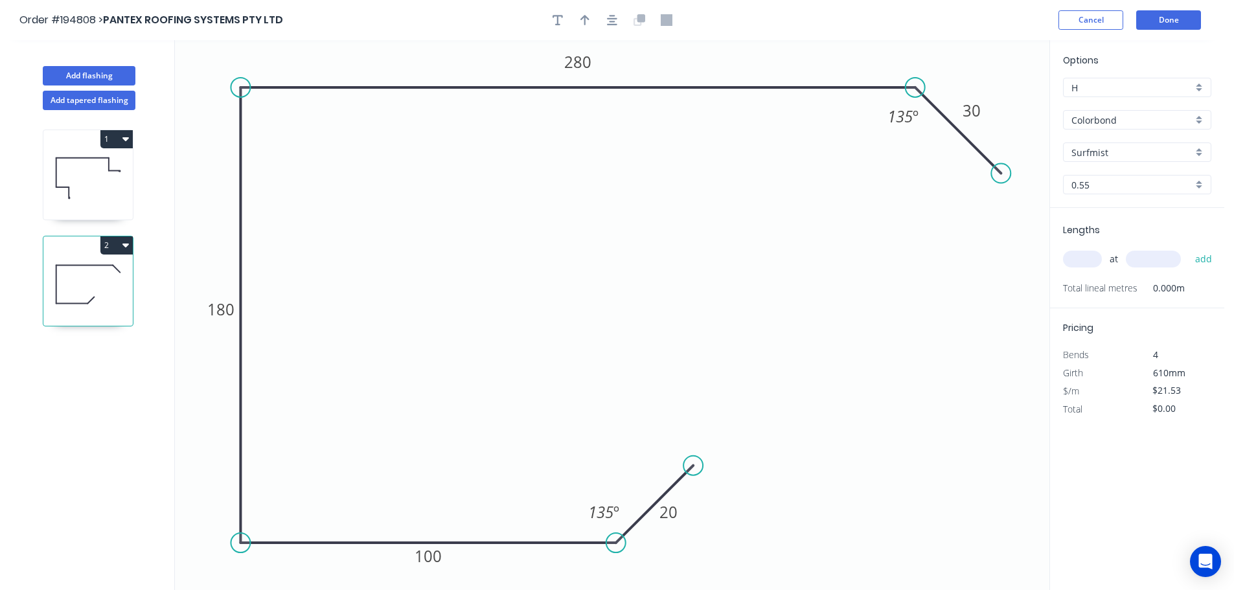
drag, startPoint x: 988, startPoint y: 157, endPoint x: 1005, endPoint y: 177, distance: 26.2
click at [1005, 177] on circle at bounding box center [1000, 173] width 19 height 19
click at [582, 21] on icon "button" at bounding box center [584, 20] width 9 height 12
drag, startPoint x: 984, startPoint y: 98, endPoint x: 1002, endPoint y: 83, distance: 23.0
click at [1001, 83] on icon at bounding box center [995, 69] width 12 height 41
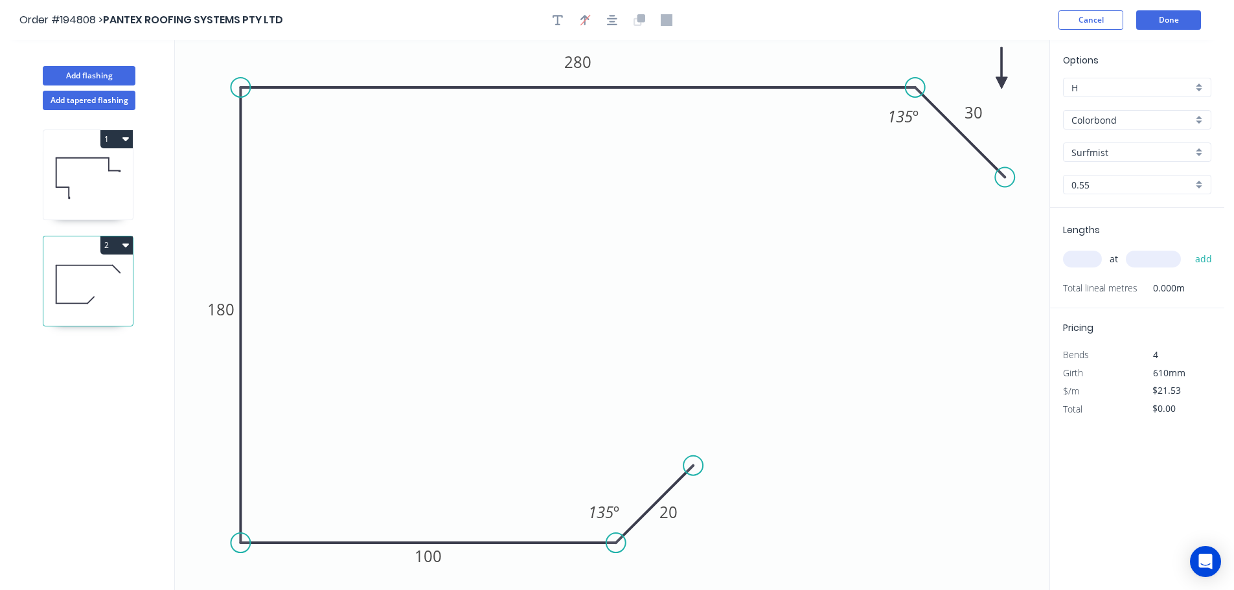
click at [1002, 83] on icon at bounding box center [1001, 67] width 12 height 41
click at [1028, 58] on icon at bounding box center [1038, 47] width 38 height 38
click at [1080, 255] on input "text" at bounding box center [1082, 259] width 39 height 17
type input "1"
type input "3800"
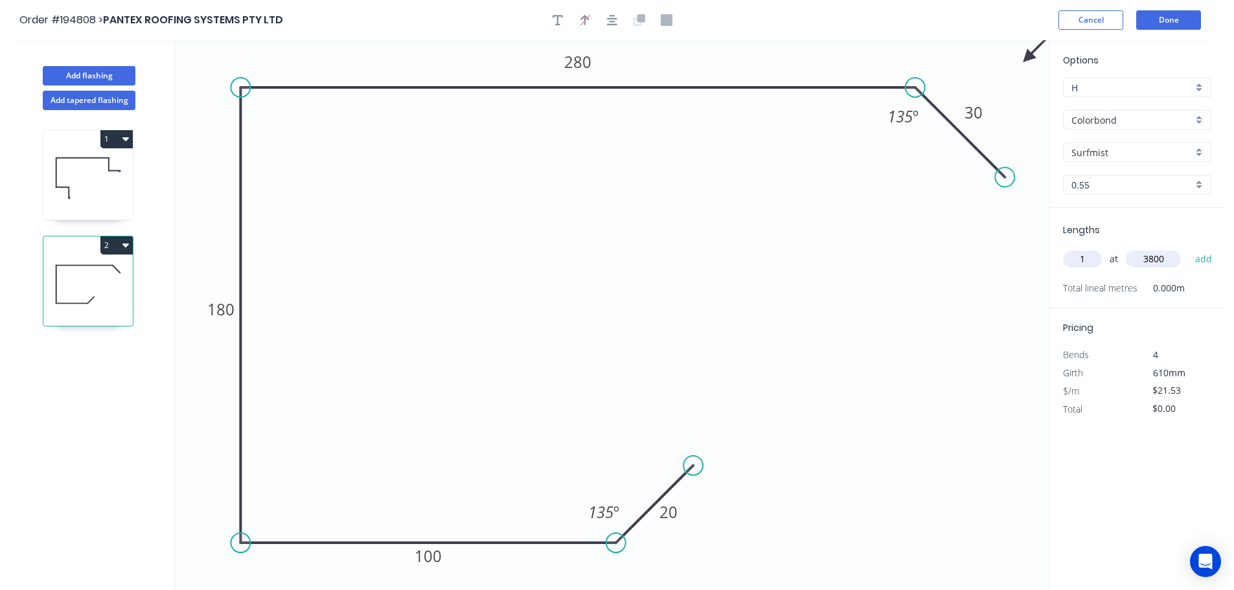
click at [1188, 248] on button "add" at bounding box center [1203, 259] width 30 height 22
type input "$81.81"
click at [83, 76] on button "Add flashing" at bounding box center [89, 75] width 93 height 19
type input "$0.00"
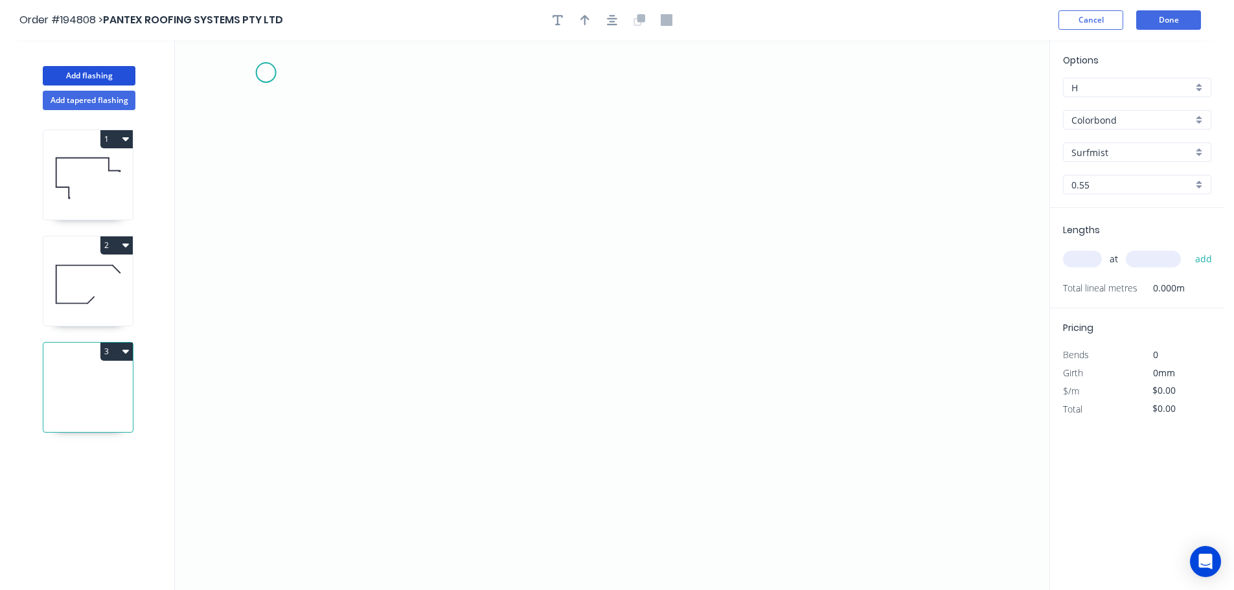
click at [267, 72] on icon "0" at bounding box center [612, 315] width 874 height 550
click at [288, 469] on icon "0" at bounding box center [612, 315] width 874 height 550
click at [456, 468] on icon "0 ?" at bounding box center [612, 315] width 874 height 550
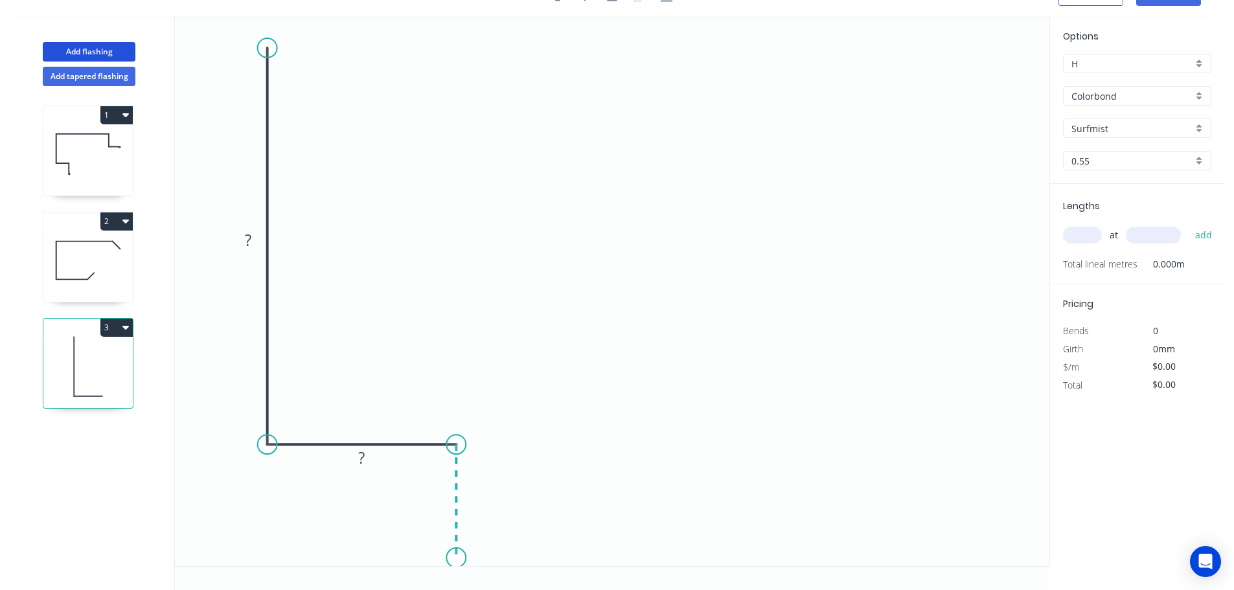
click at [452, 562] on icon "0 ? ?" at bounding box center [612, 291] width 874 height 550
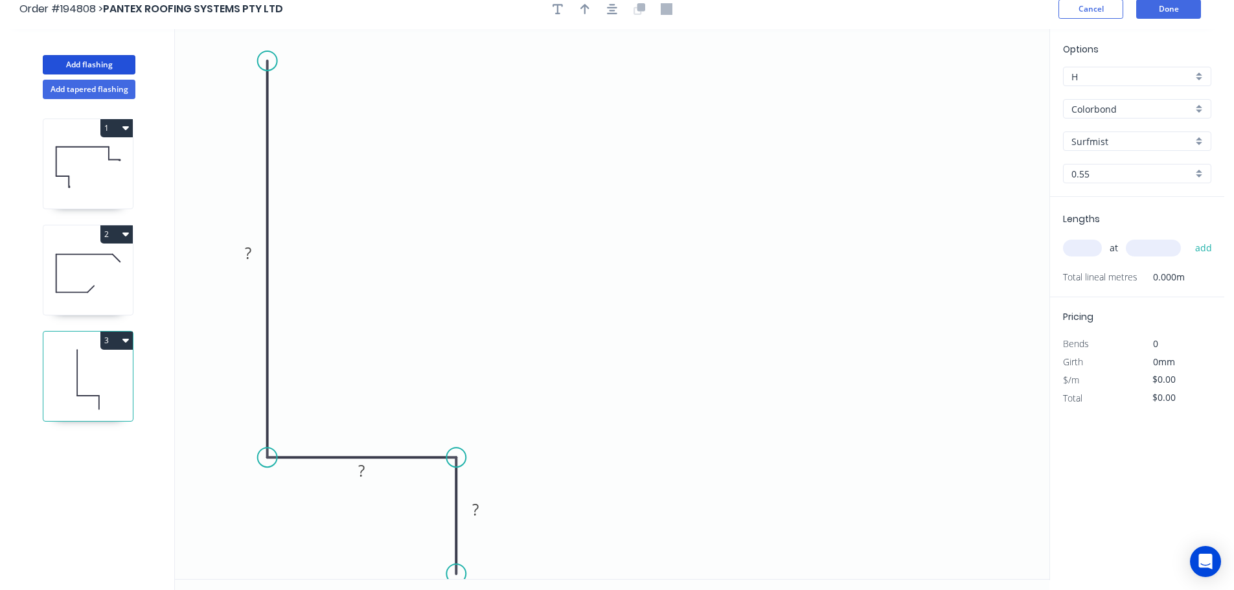
scroll to position [0, 0]
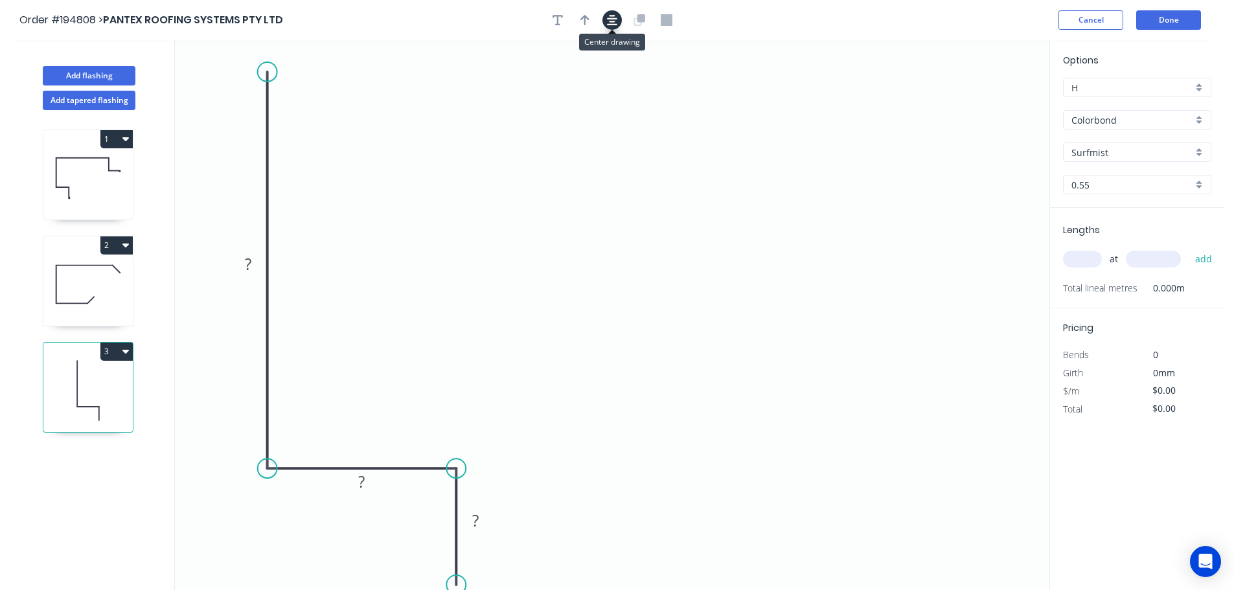
click at [617, 21] on button "button" at bounding box center [611, 19] width 19 height 19
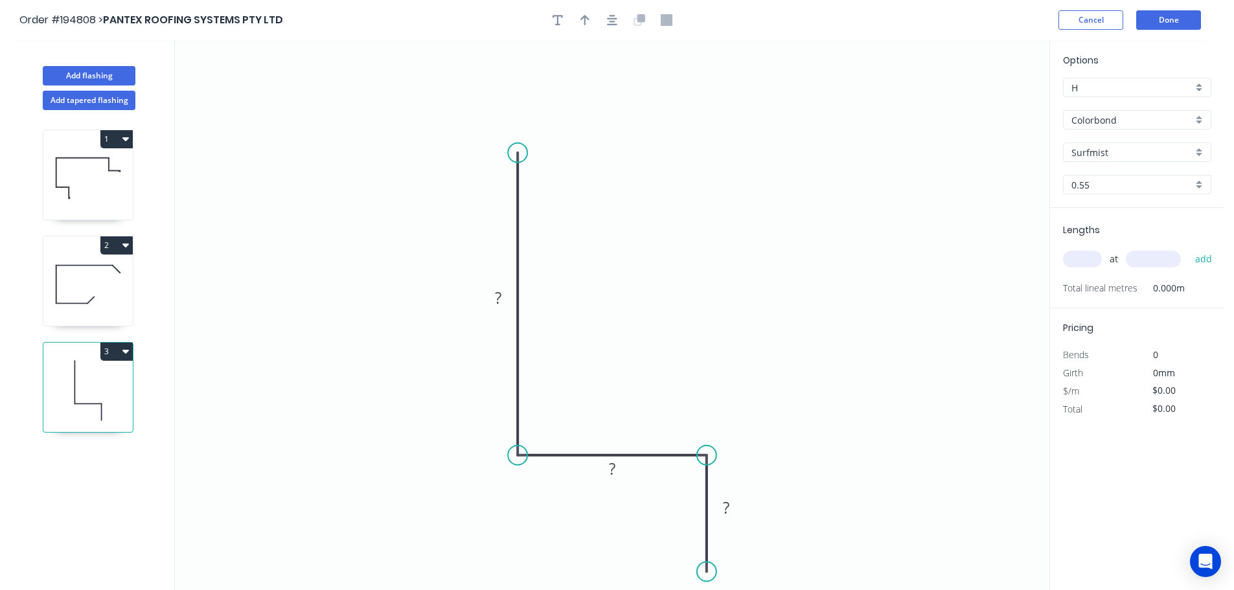
drag, startPoint x: 517, startPoint y: 67, endPoint x: 515, endPoint y: 157, distance: 90.7
click at [515, 157] on circle at bounding box center [517, 152] width 19 height 19
drag, startPoint x: 519, startPoint y: 153, endPoint x: 522, endPoint y: 135, distance: 17.7
click at [521, 137] on circle at bounding box center [517, 142] width 19 height 19
click at [601, 22] on div at bounding box center [612, 19] width 136 height 19
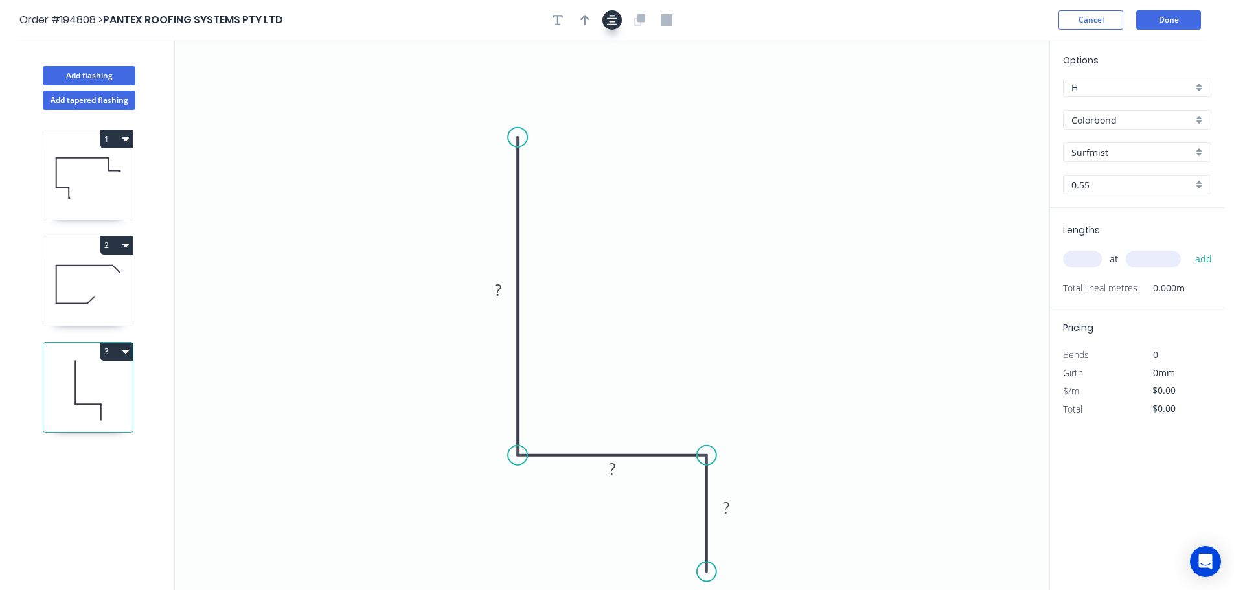
click at [610, 23] on icon "button" at bounding box center [612, 20] width 10 height 12
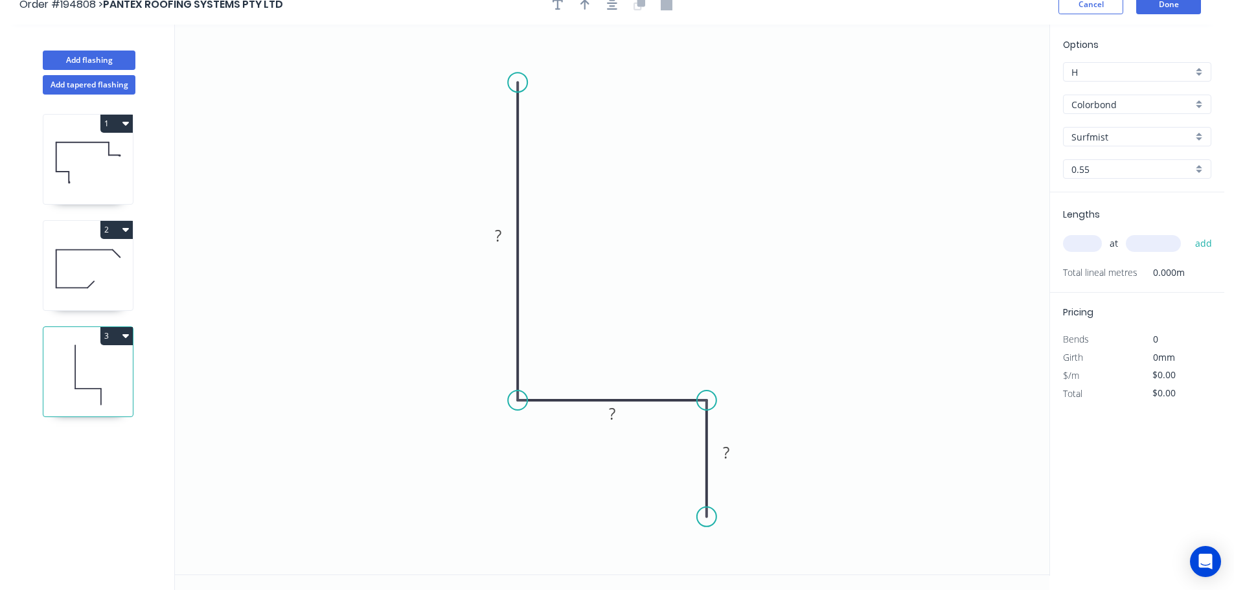
scroll to position [24, 0]
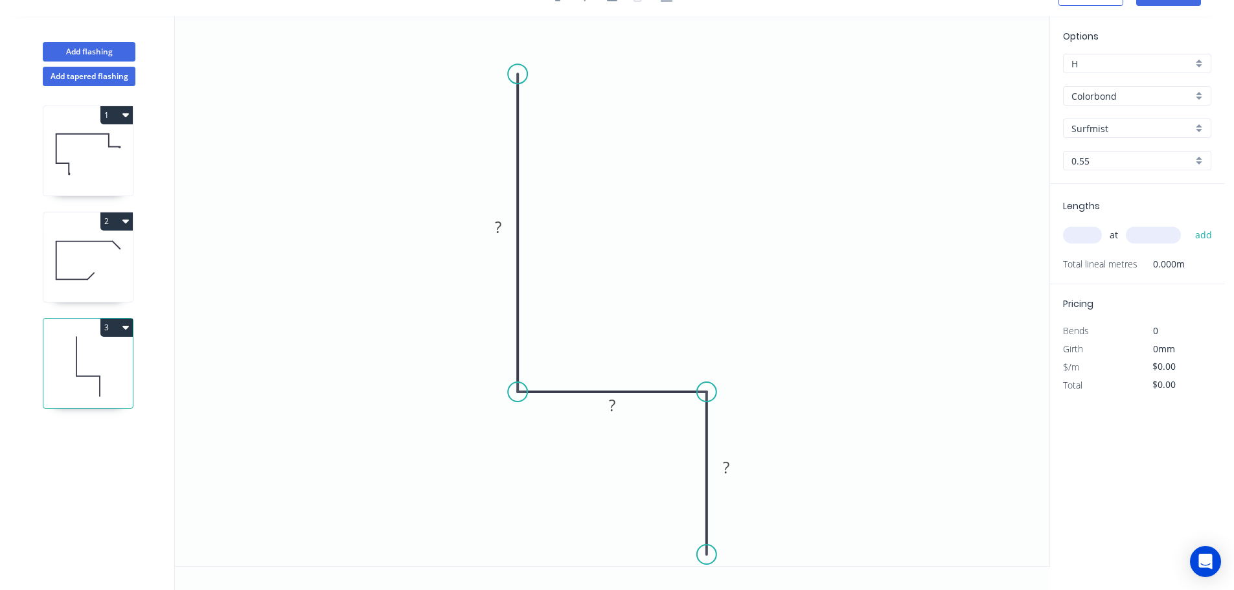
drag, startPoint x: 710, startPoint y: 555, endPoint x: 713, endPoint y: 484, distance: 71.3
click at [710, 554] on circle at bounding box center [706, 554] width 19 height 19
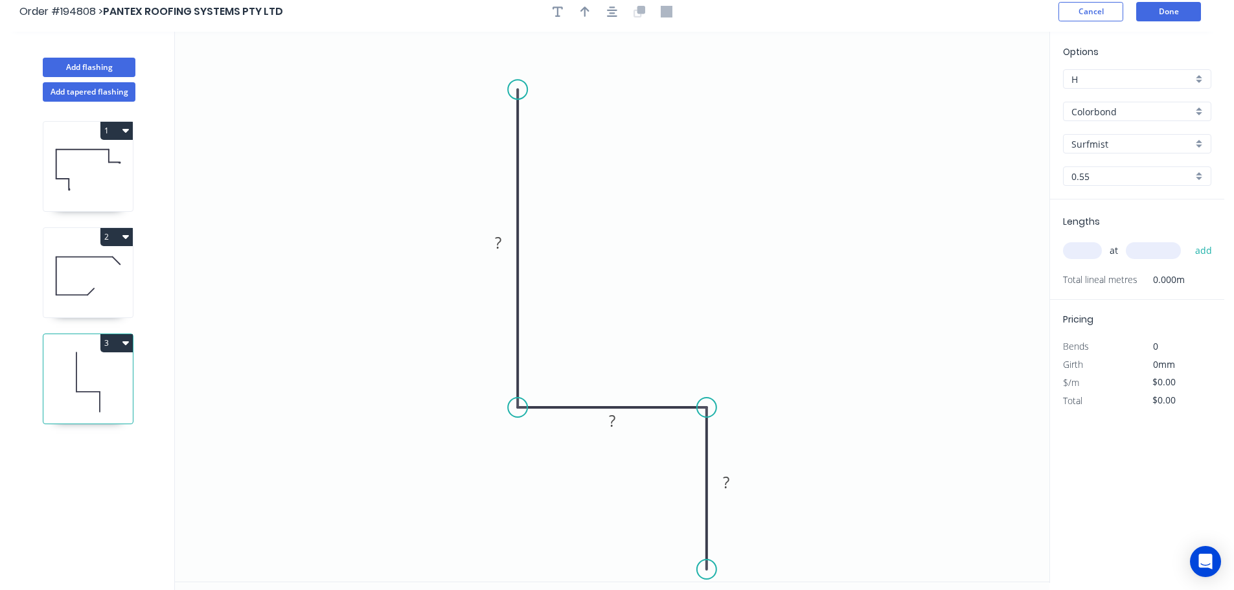
scroll to position [0, 0]
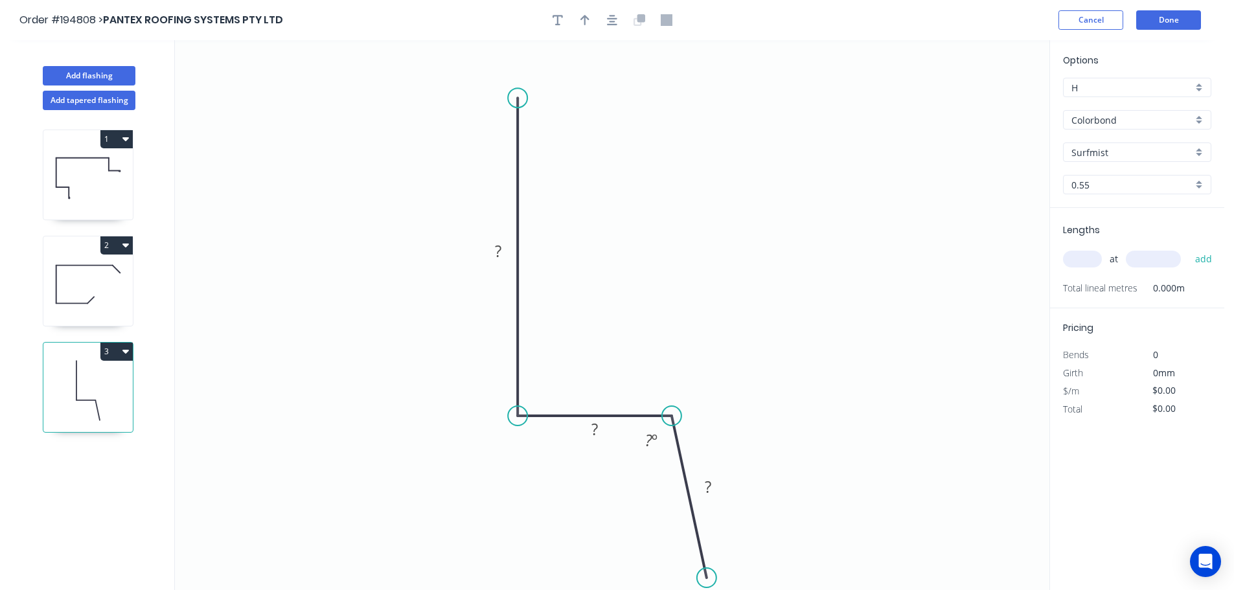
drag, startPoint x: 710, startPoint y: 418, endPoint x: 671, endPoint y: 418, distance: 38.9
click at [671, 418] on circle at bounding box center [671, 415] width 19 height 19
drag, startPoint x: 704, startPoint y: 576, endPoint x: 682, endPoint y: 574, distance: 22.1
click at [682, 574] on icon "0 ? ? ?" at bounding box center [612, 315] width 874 height 550
drag, startPoint x: 674, startPoint y: 415, endPoint x: 688, endPoint y: 413, distance: 14.4
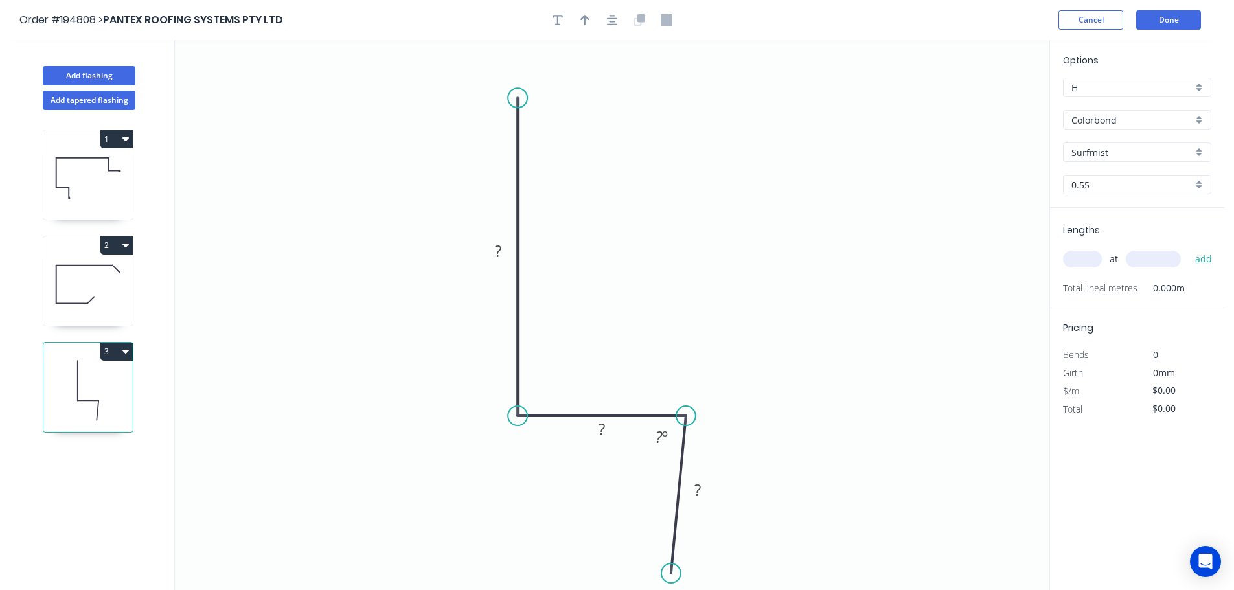
click at [688, 413] on circle at bounding box center [685, 415] width 19 height 19
drag, startPoint x: 669, startPoint y: 574, endPoint x: 687, endPoint y: 574, distance: 17.5
click at [687, 574] on circle at bounding box center [687, 572] width 19 height 19
click at [609, 15] on icon "button" at bounding box center [612, 20] width 10 height 12
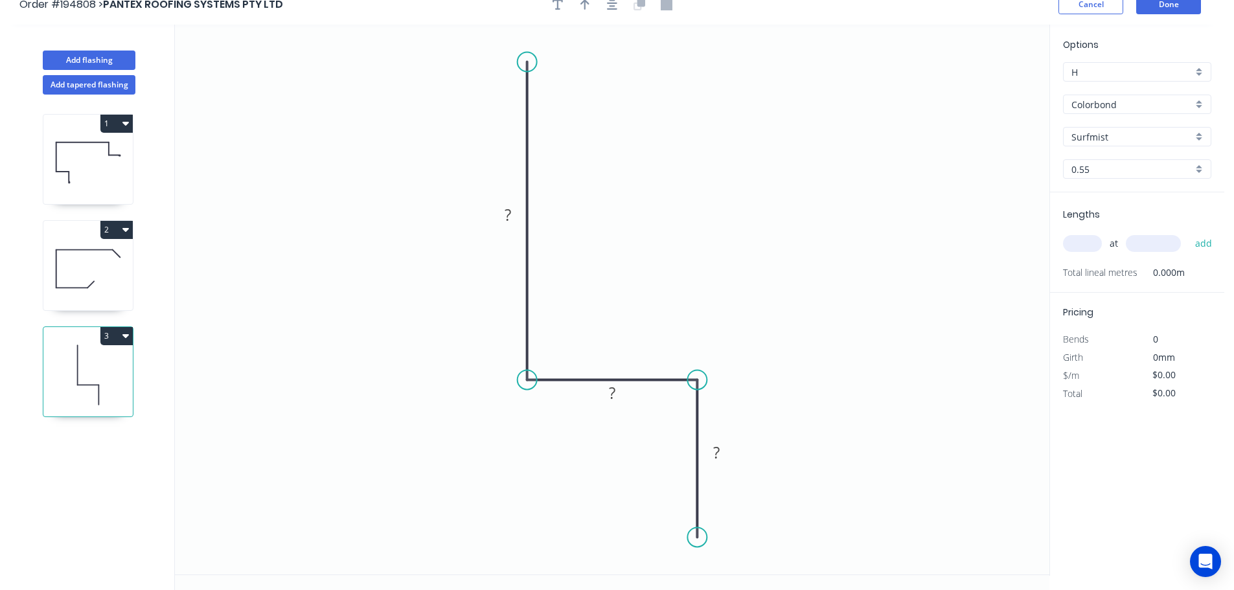
scroll to position [24, 0]
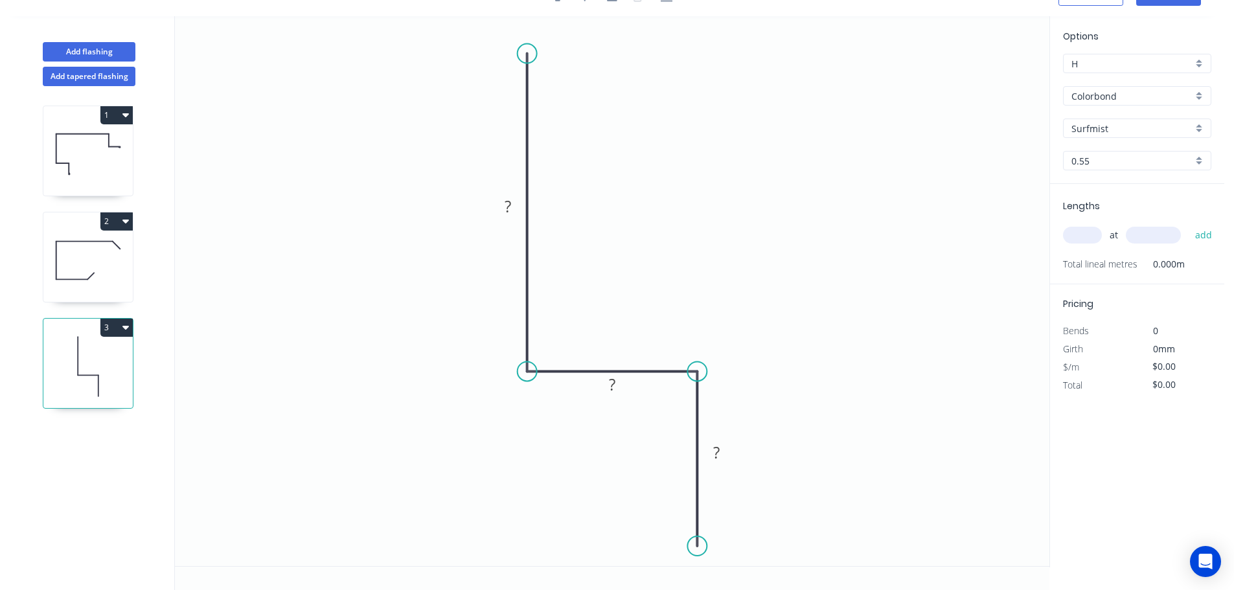
drag, startPoint x: 699, startPoint y: 529, endPoint x: 674, endPoint y: 297, distance: 233.2
click at [697, 546] on circle at bounding box center [696, 545] width 19 height 19
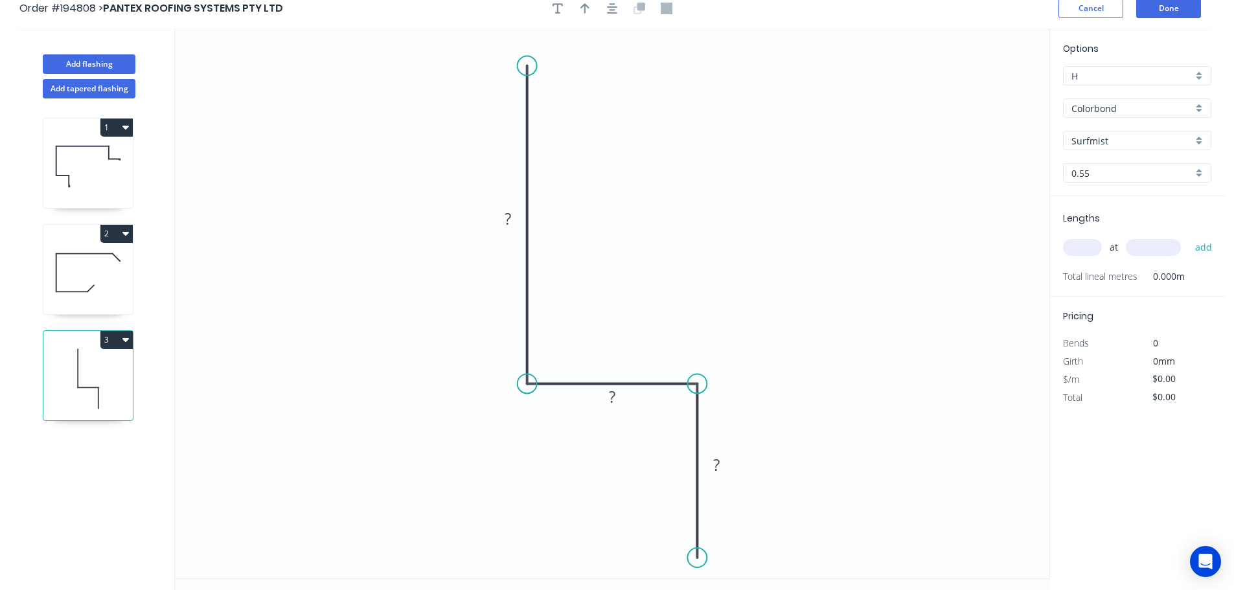
scroll to position [0, 0]
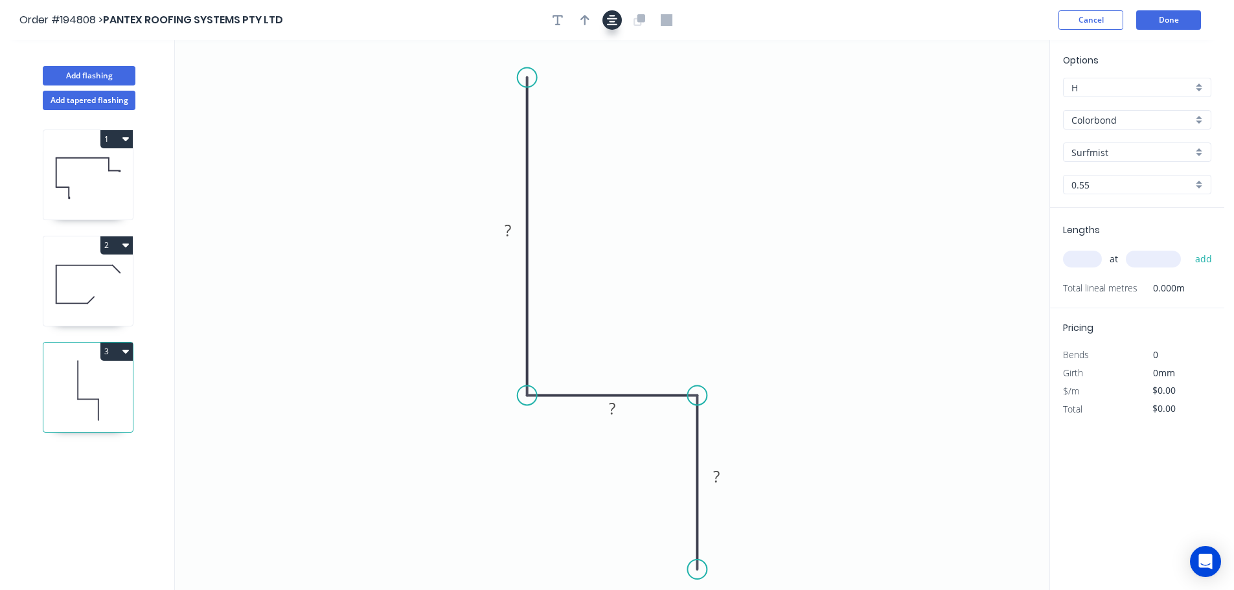
click at [614, 21] on icon "button" at bounding box center [612, 20] width 10 height 10
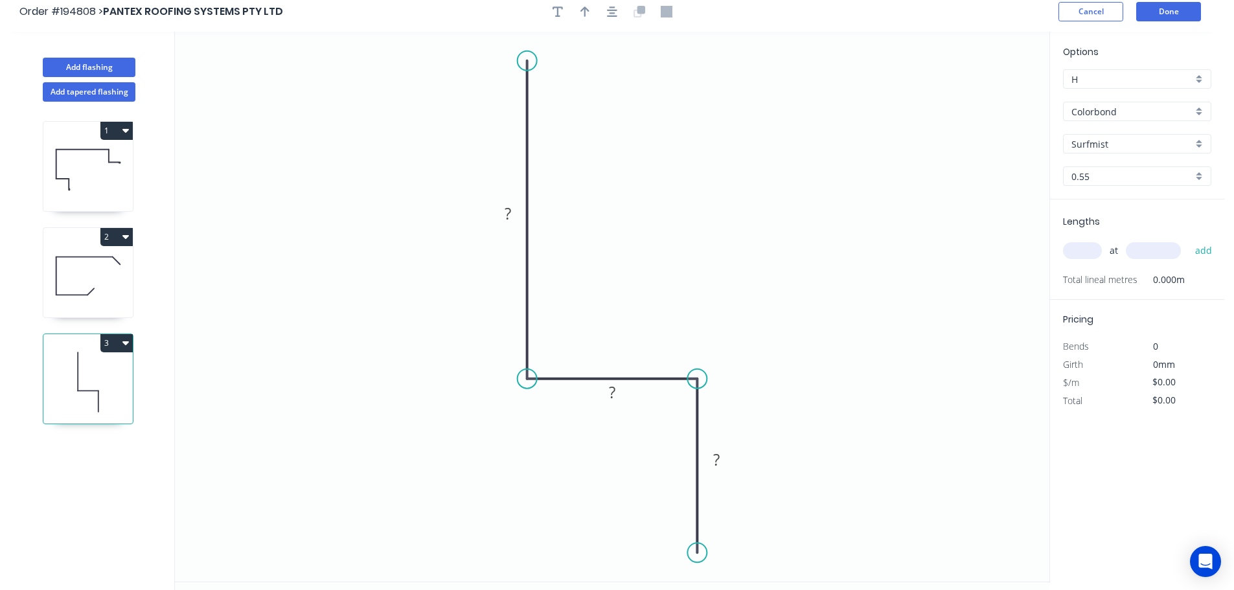
scroll to position [24, 0]
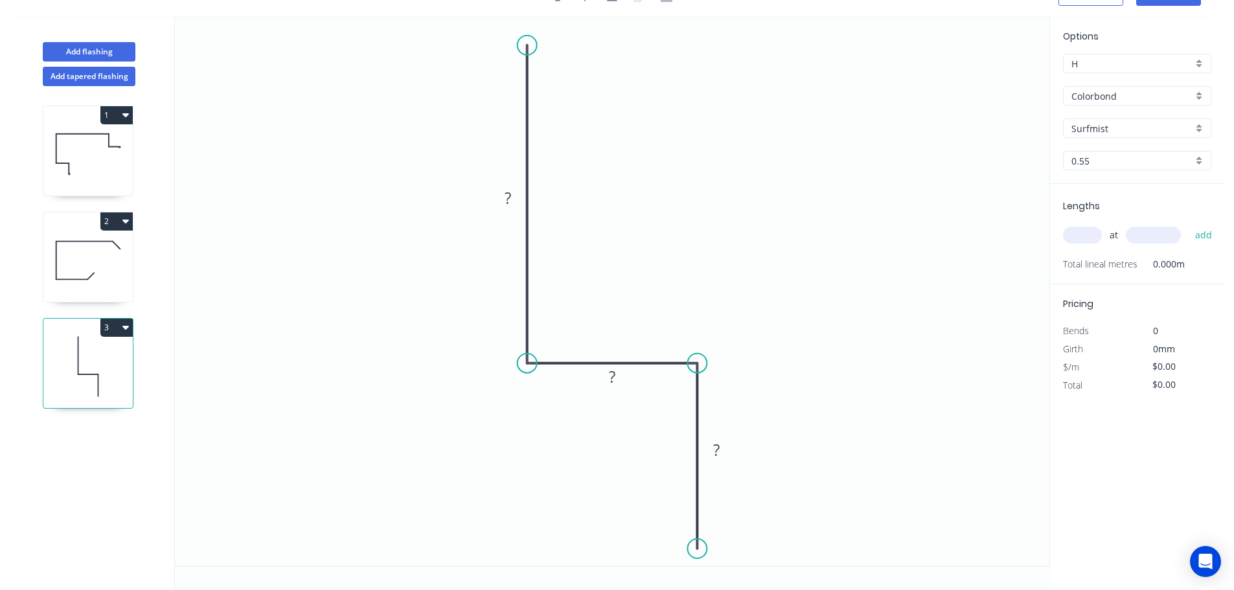
click at [691, 549] on circle at bounding box center [696, 548] width 19 height 19
drag, startPoint x: 703, startPoint y: 549, endPoint x: 697, endPoint y: 463, distance: 85.7
click at [703, 561] on circle at bounding box center [696, 561] width 19 height 19
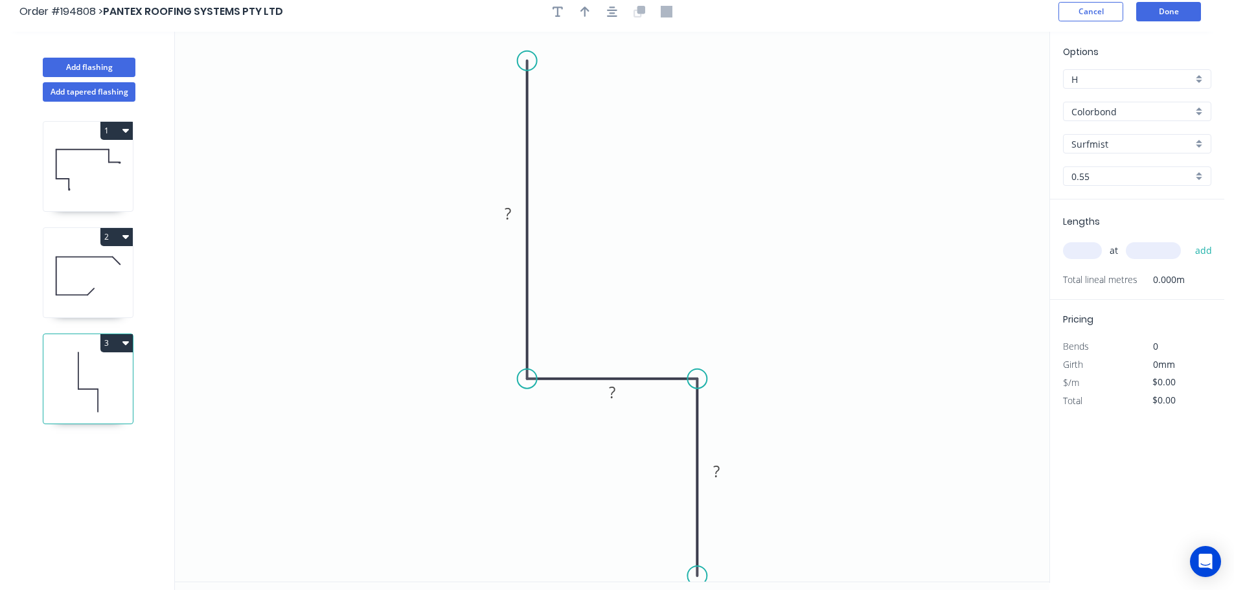
scroll to position [0, 0]
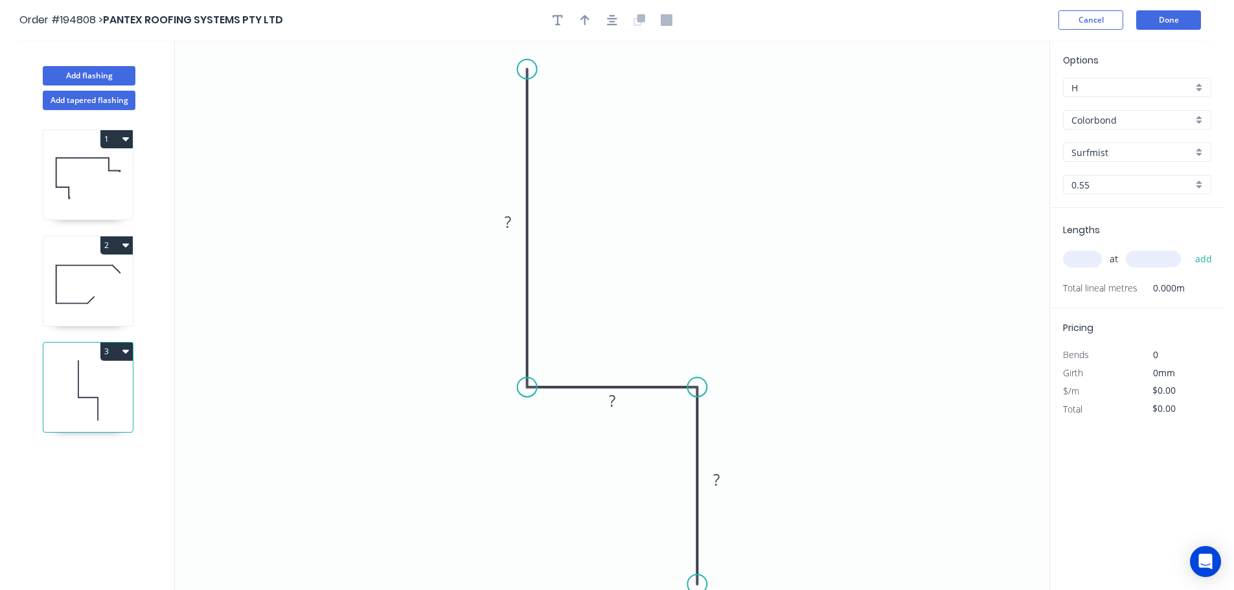
click at [622, 21] on div at bounding box center [612, 19] width 136 height 19
click at [618, 27] on button "button" at bounding box center [611, 19] width 19 height 19
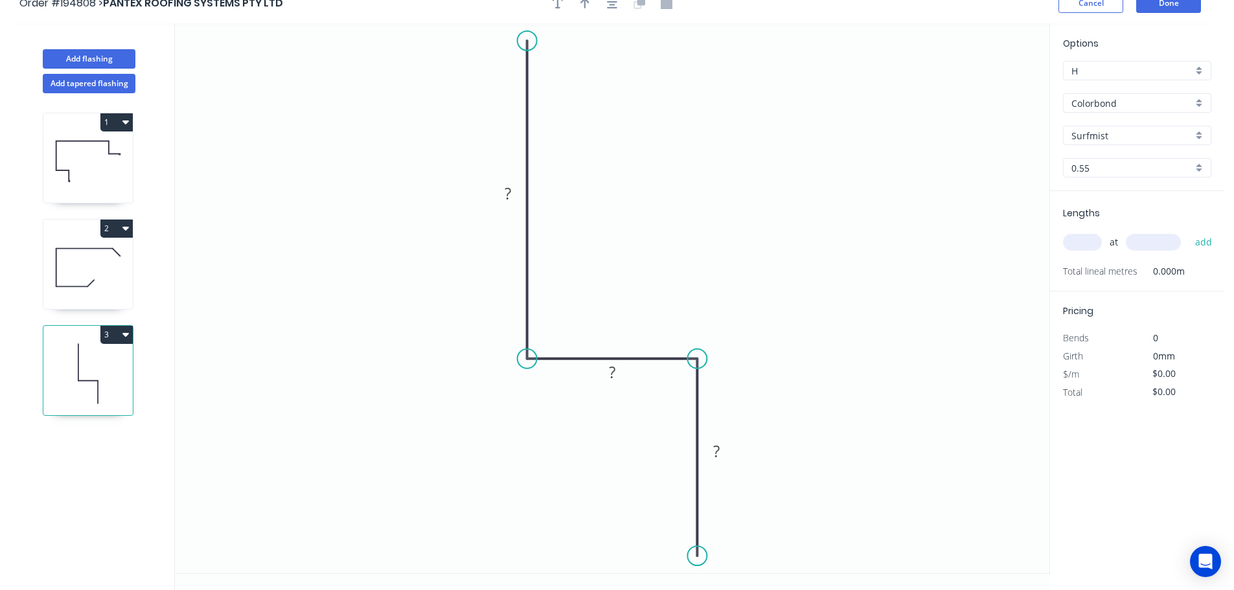
scroll to position [24, 0]
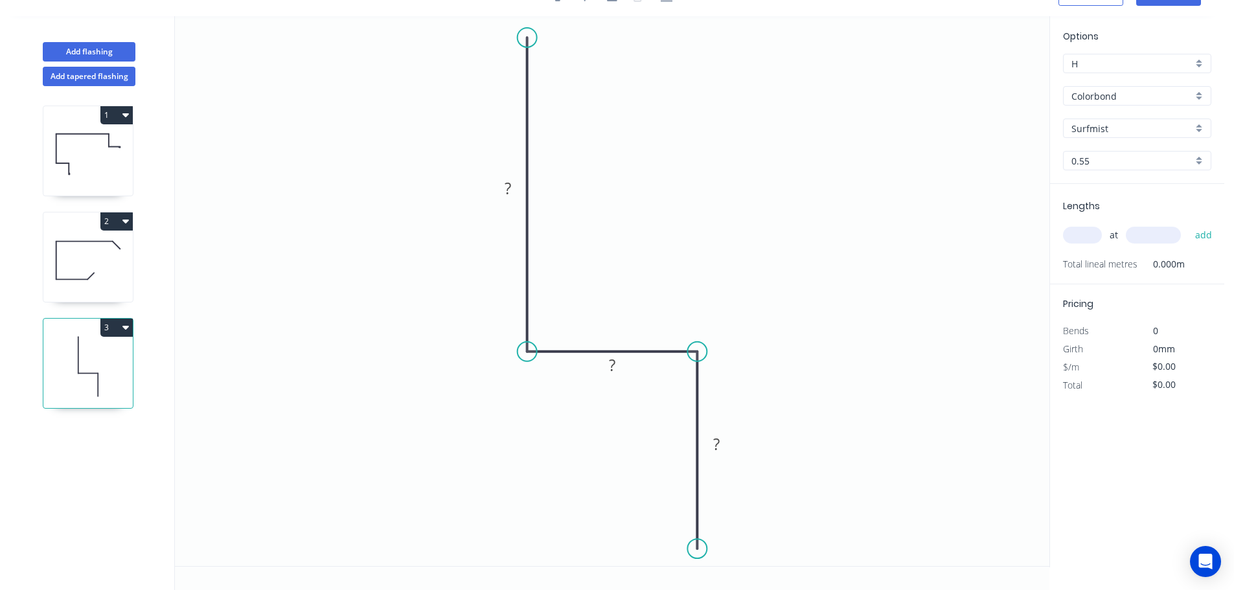
drag, startPoint x: 530, startPoint y: 28, endPoint x: 529, endPoint y: 38, distance: 9.2
click at [529, 38] on circle at bounding box center [526, 37] width 19 height 19
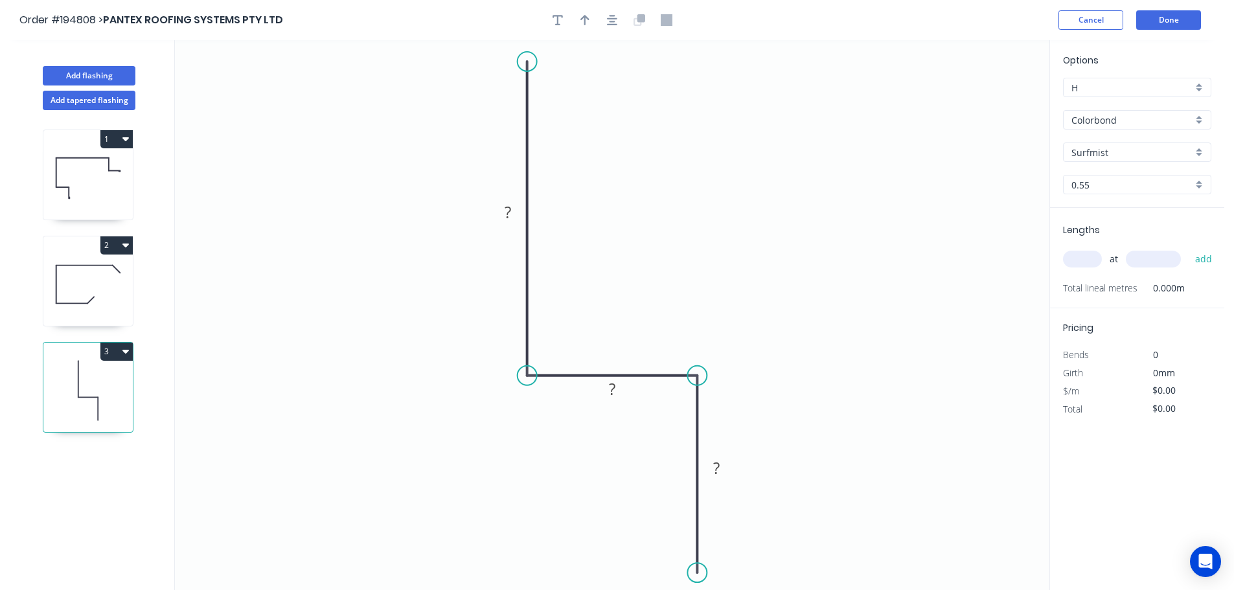
drag, startPoint x: 610, startPoint y: 19, endPoint x: 650, endPoint y: 78, distance: 71.3
click at [612, 19] on icon "button" at bounding box center [612, 20] width 10 height 10
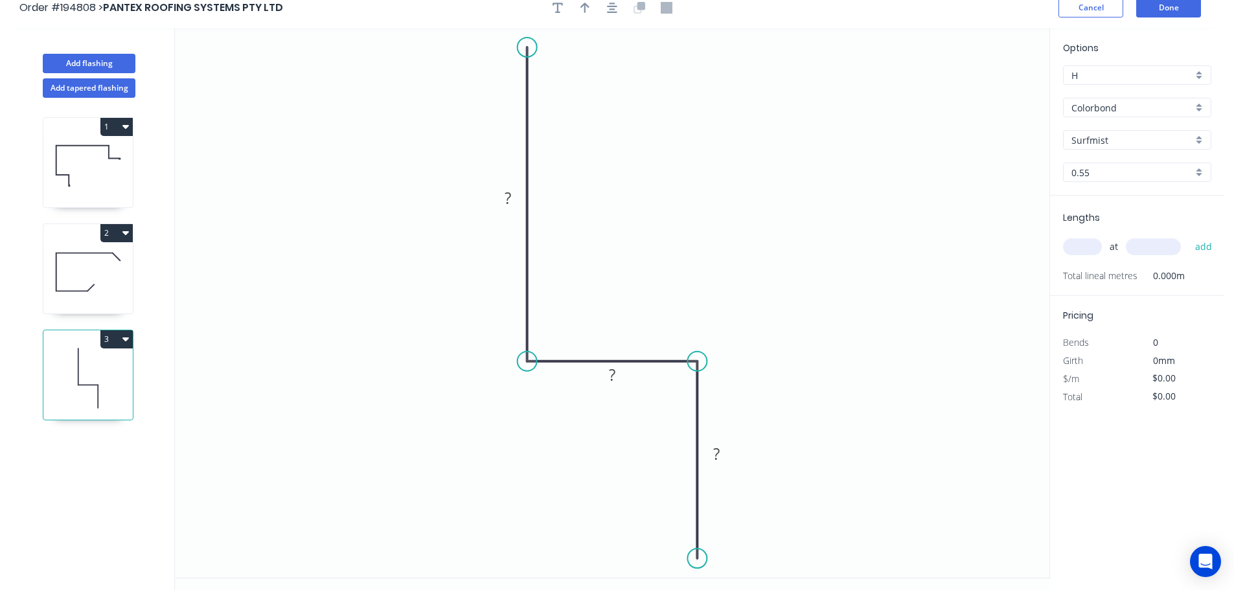
scroll to position [24, 0]
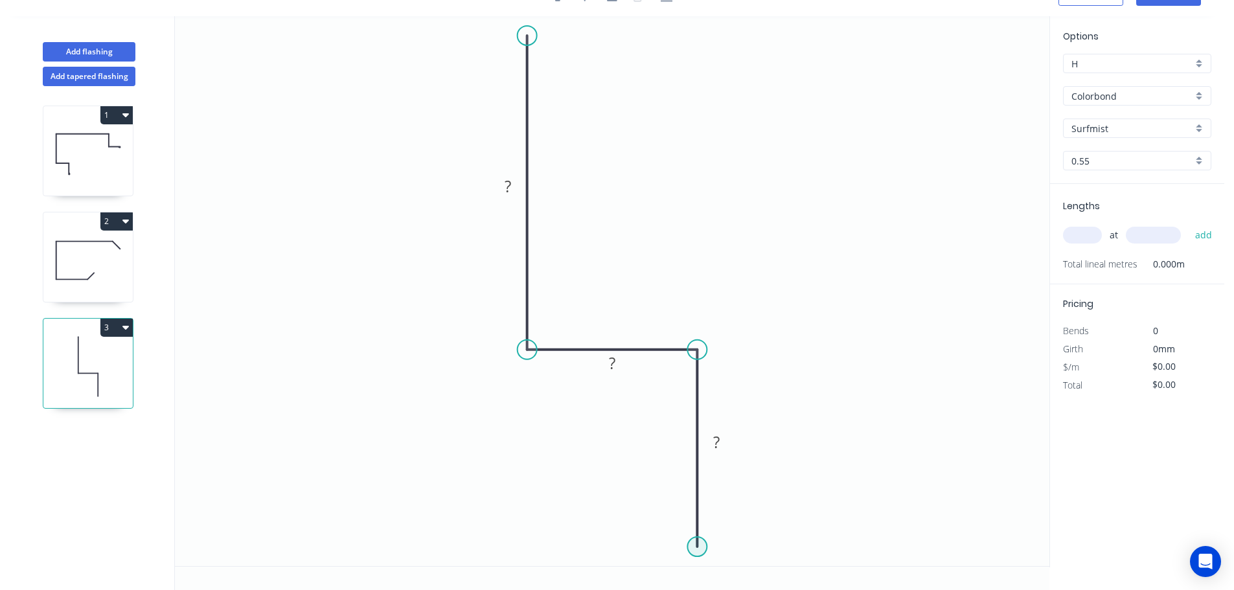
drag, startPoint x: 692, startPoint y: 537, endPoint x: 693, endPoint y: 545, distance: 7.8
click at [693, 545] on icon "0 ? ? ?" at bounding box center [612, 291] width 874 height 550
click at [951, 488] on icon "0 ? ? ?" at bounding box center [612, 291] width 874 height 550
drag, startPoint x: 696, startPoint y: 548, endPoint x: 698, endPoint y: 557, distance: 9.4
click at [698, 557] on circle at bounding box center [696, 556] width 19 height 19
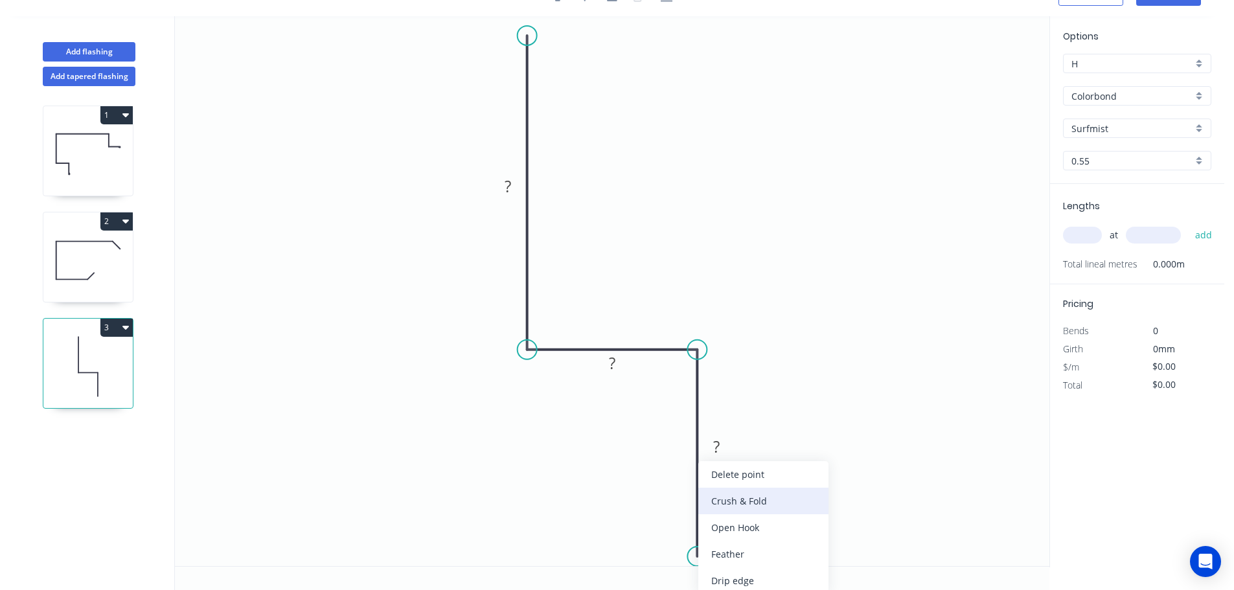
click at [761, 498] on div "Crush & Fold" at bounding box center [763, 501] width 130 height 27
click at [736, 560] on div "Flip bend" at bounding box center [765, 554] width 130 height 27
drag, startPoint x: 745, startPoint y: 540, endPoint x: 650, endPoint y: 551, distance: 95.8
click at [652, 558] on rect at bounding box center [632, 551] width 52 height 27
click at [513, 184] on rect at bounding box center [508, 187] width 26 height 18
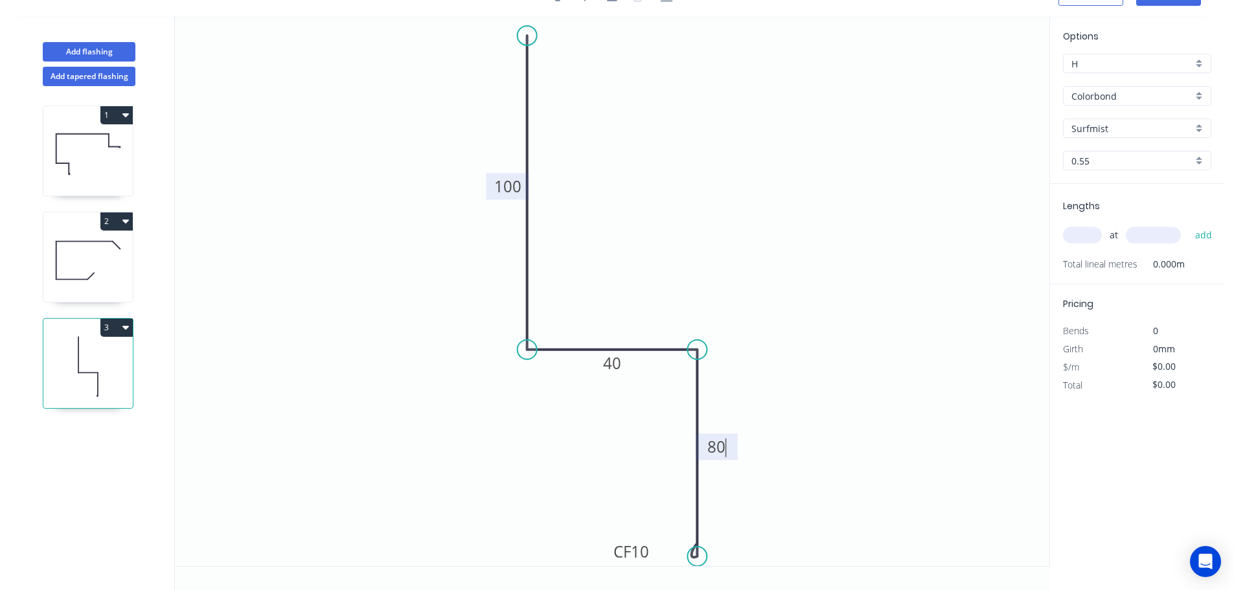
type input "$11.63"
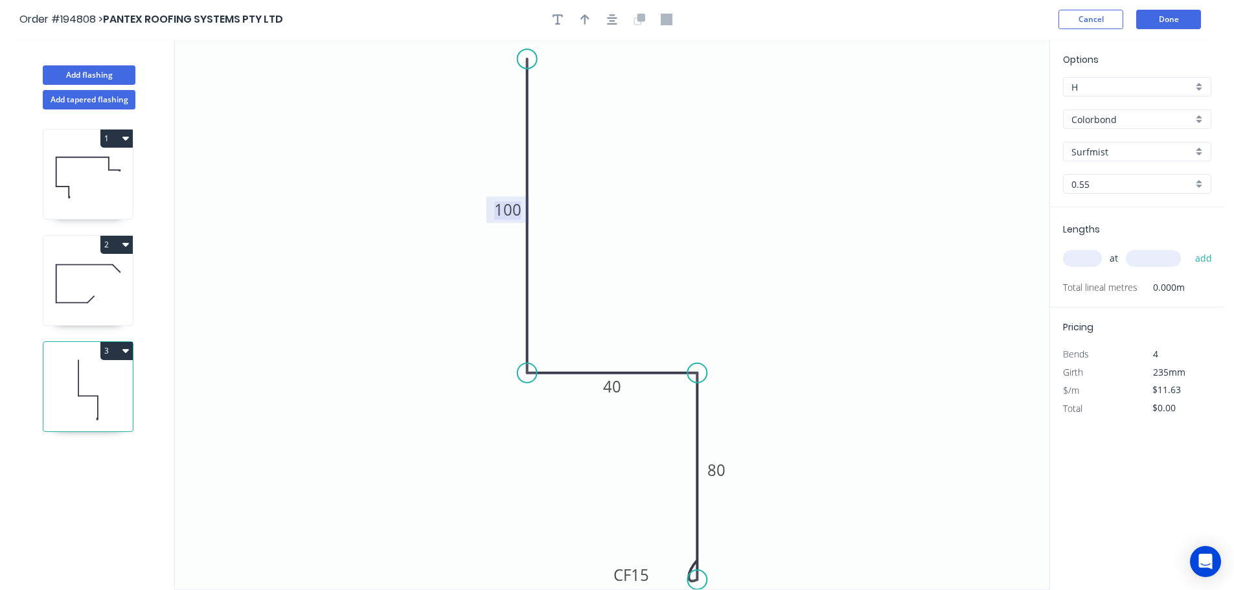
scroll to position [0, 0]
click at [604, 25] on button "button" at bounding box center [611, 19] width 19 height 19
click at [585, 16] on icon "button" at bounding box center [584, 20] width 9 height 10
drag, startPoint x: 991, startPoint y: 102, endPoint x: 973, endPoint y: 106, distance: 17.9
click at [973, 106] on icon "0 100 40 CF 15 80" at bounding box center [612, 315] width 874 height 550
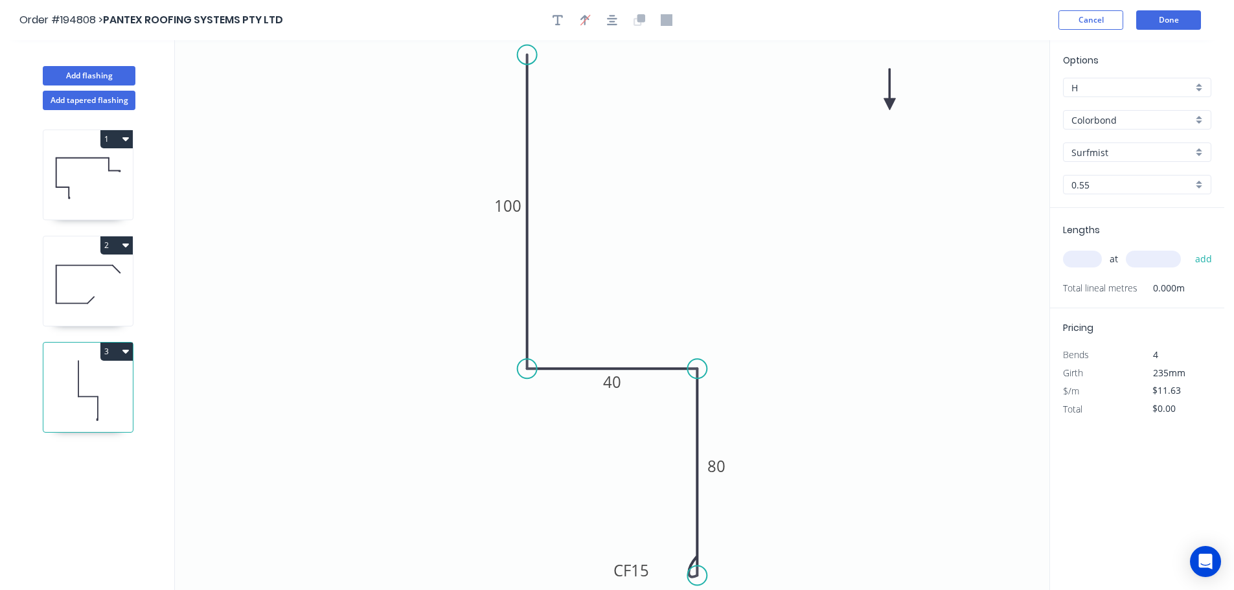
click at [890, 104] on icon at bounding box center [890, 89] width 12 height 41
click at [1090, 261] on input "text" at bounding box center [1082, 259] width 39 height 17
type input "1"
type input "1800"
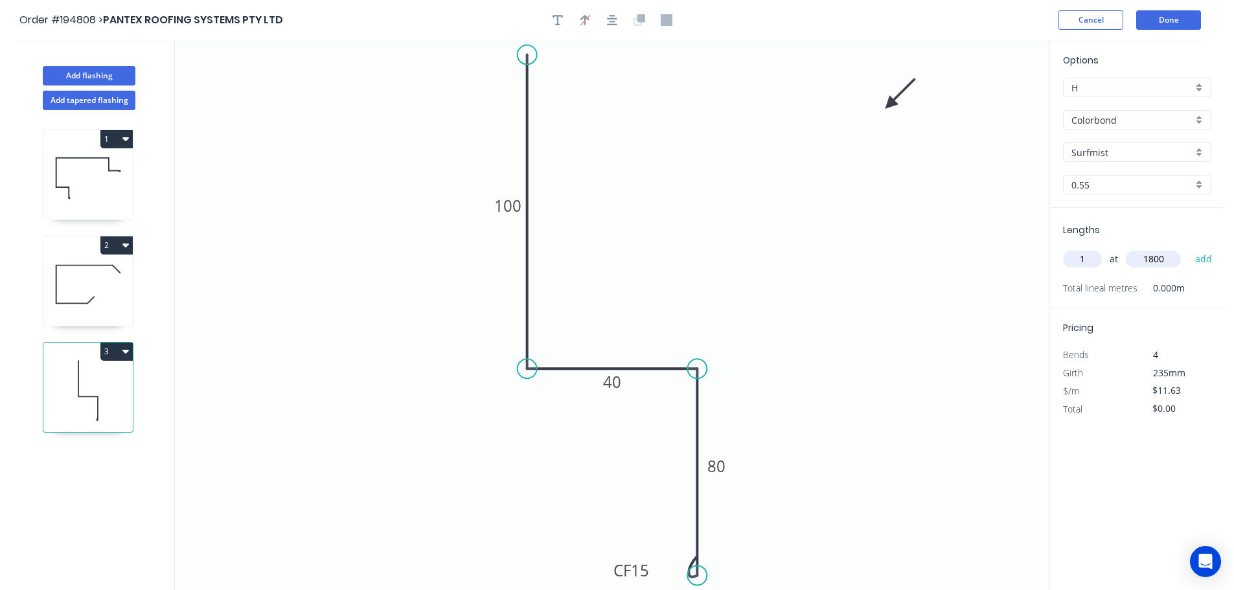
click at [1188, 248] on button "add" at bounding box center [1203, 259] width 30 height 22
type input "$20.93"
click at [113, 70] on button "Add flashing" at bounding box center [89, 75] width 93 height 19
type input "$0.00"
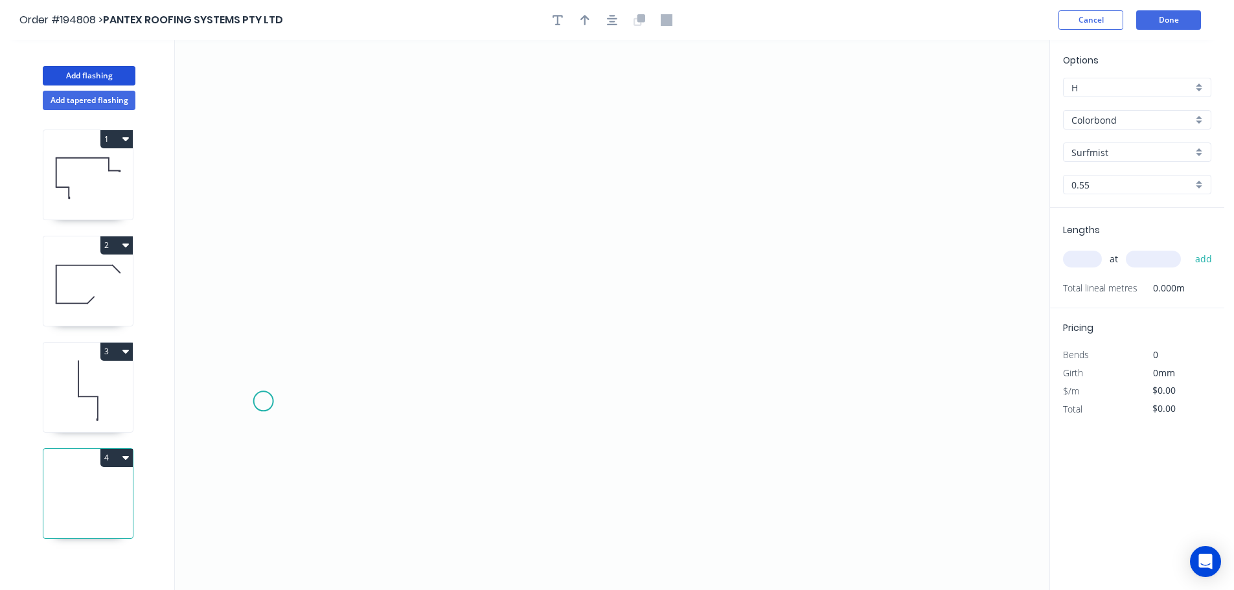
click at [271, 404] on icon "0" at bounding box center [612, 315] width 874 height 550
click at [391, 407] on icon "0" at bounding box center [612, 315] width 874 height 550
click at [397, 208] on icon "0 ?" at bounding box center [612, 315] width 874 height 550
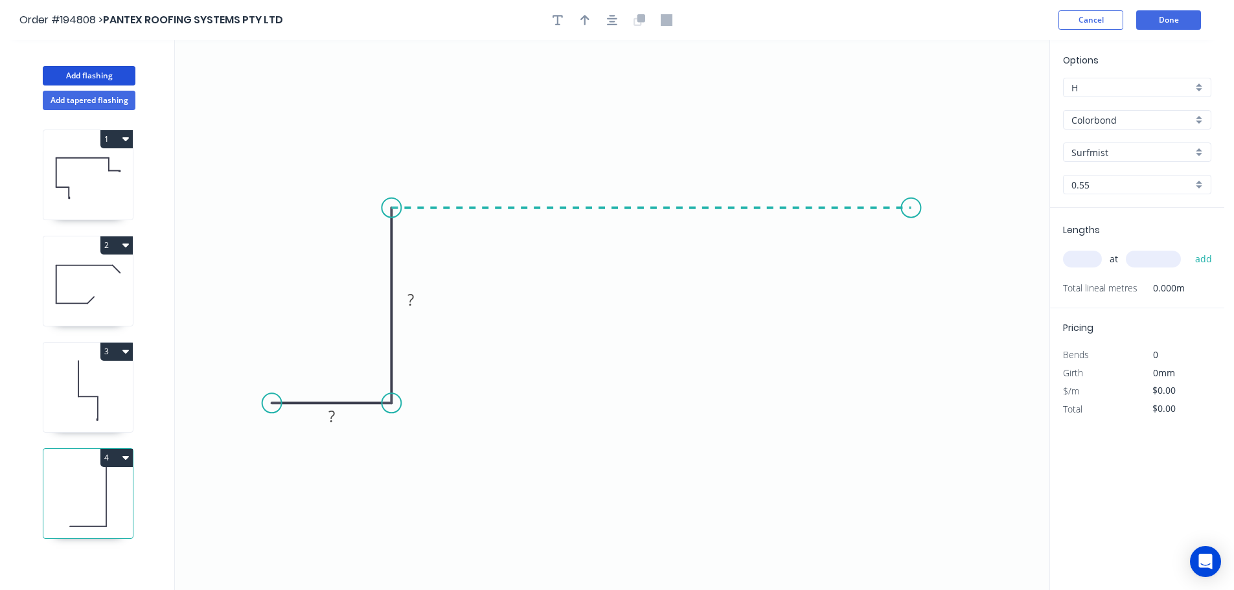
click at [911, 231] on icon "0 ? ?" at bounding box center [612, 315] width 874 height 550
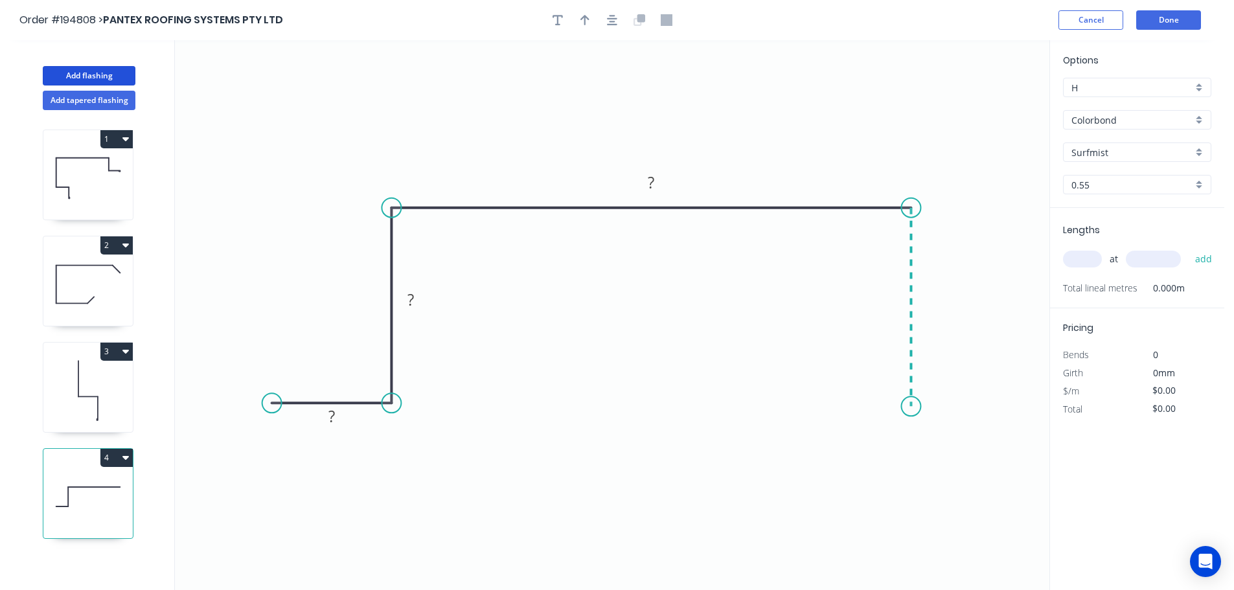
click at [913, 407] on icon "0 ? ? ?" at bounding box center [612, 315] width 874 height 550
click at [1026, 409] on icon "0 ? ? ? ?" at bounding box center [612, 315] width 874 height 550
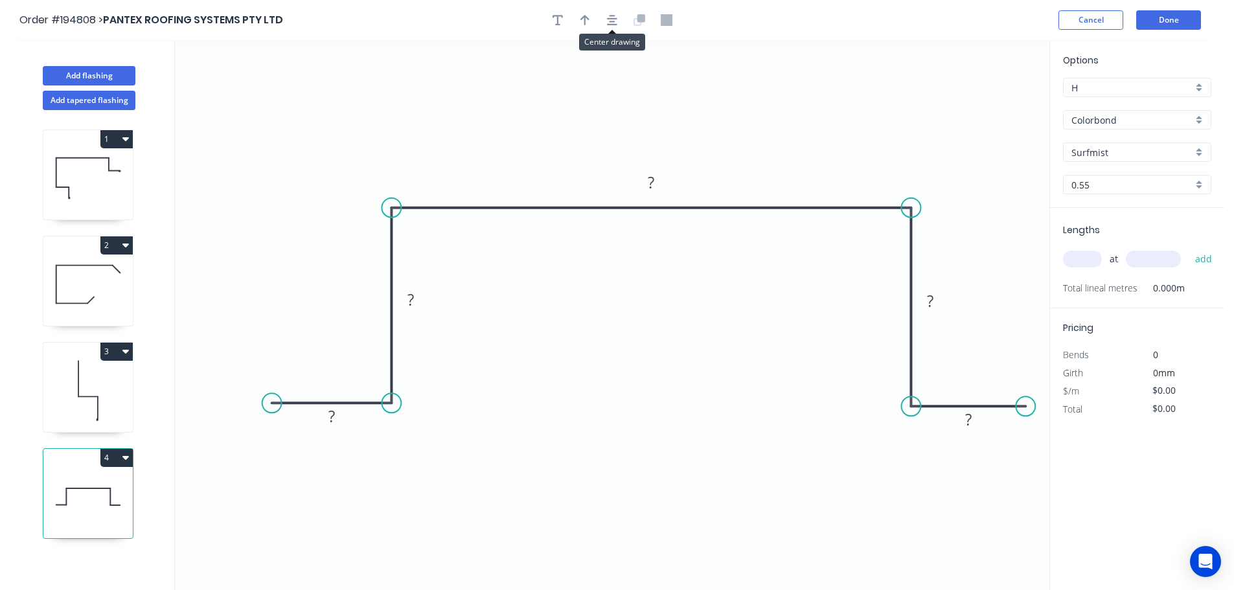
drag, startPoint x: 608, startPoint y: 16, endPoint x: 613, endPoint y: 45, distance: 29.6
click at [609, 16] on icon "button" at bounding box center [612, 20] width 10 height 12
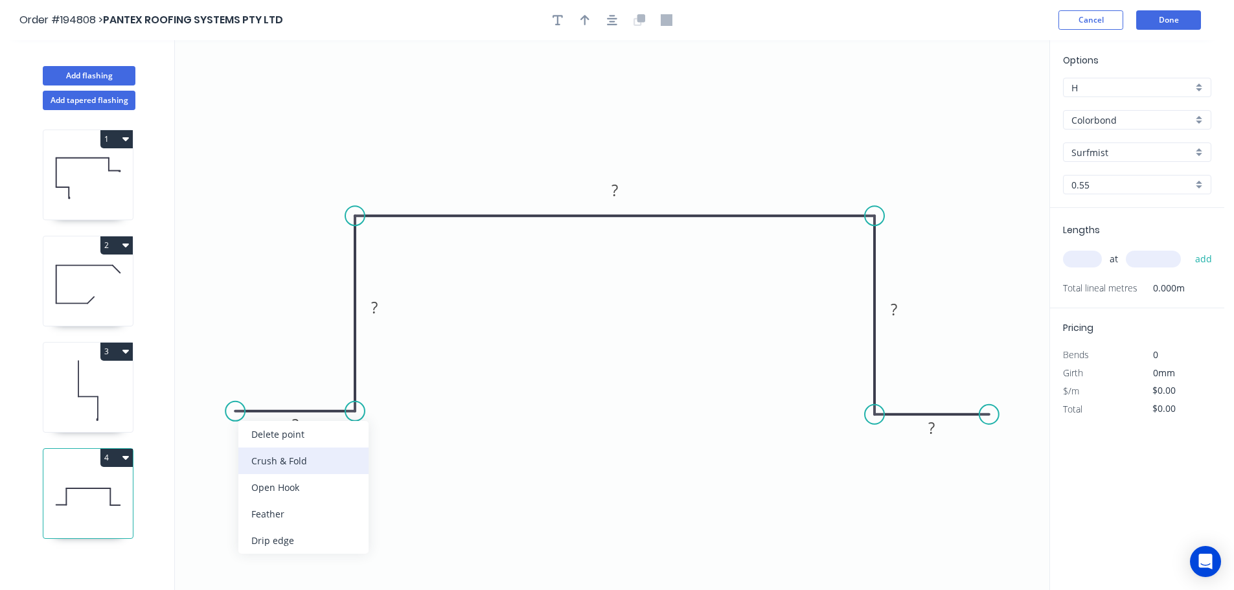
click at [267, 460] on div "Crush & Fold" at bounding box center [303, 461] width 130 height 27
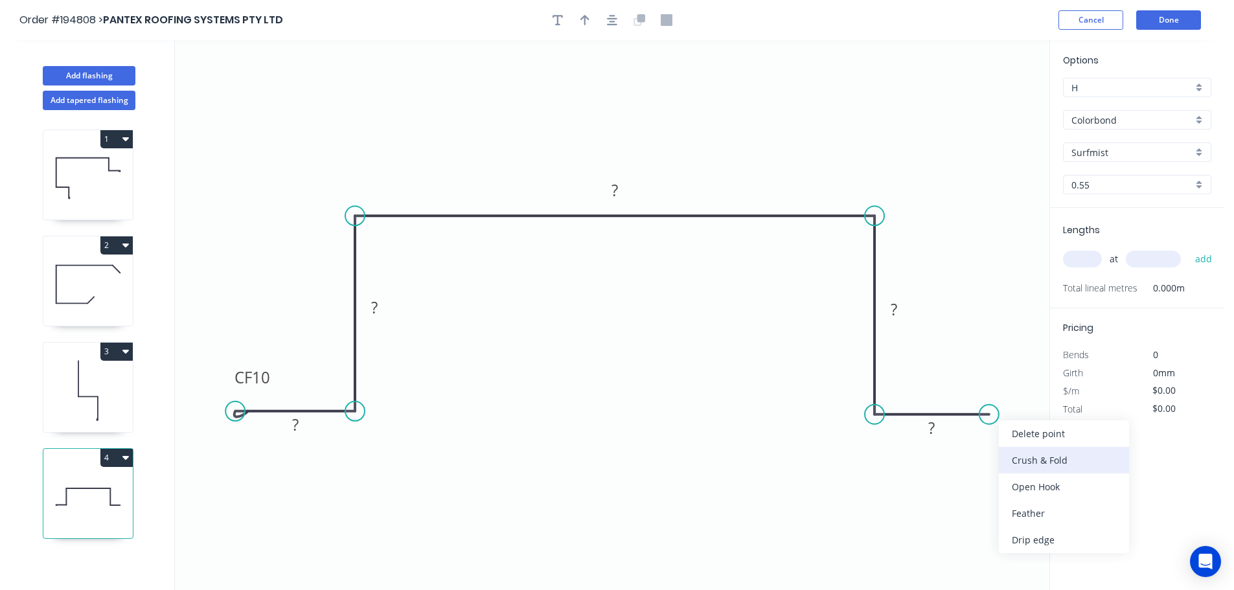
click at [1016, 454] on div "Crush & Fold" at bounding box center [1064, 460] width 130 height 27
click at [1017, 457] on div "Flip bend" at bounding box center [1055, 459] width 130 height 27
drag, startPoint x: 995, startPoint y: 385, endPoint x: 1049, endPoint y: 385, distance: 54.4
click at [1049, 385] on div "Add flashing Add tapered flashing 1 2 3 4 0 CF 10 ? ? ? ? CF 10 ? Options H H C…" at bounding box center [612, 327] width 1224 height 574
drag, startPoint x: 276, startPoint y: 384, endPoint x: 257, endPoint y: 383, distance: 18.8
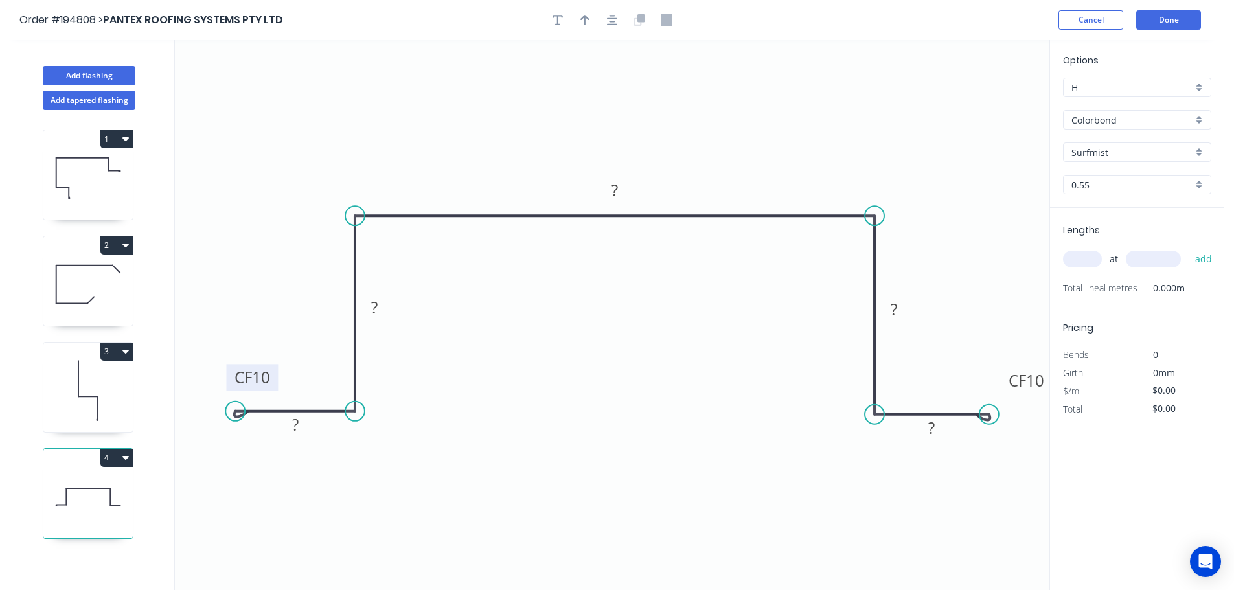
click at [257, 383] on icon "0 CF 10 ? ? ? ? CF 10 ?" at bounding box center [612, 315] width 874 height 550
click at [282, 379] on icon "0 CF 10 ? ? ? ? CF 10 ?" at bounding box center [612, 315] width 874 height 550
drag, startPoint x: 277, startPoint y: 376, endPoint x: 240, endPoint y: 376, distance: 36.9
click at [240, 376] on rect at bounding box center [216, 377] width 52 height 27
click at [612, 23] on icon "button" at bounding box center [612, 20] width 10 height 12
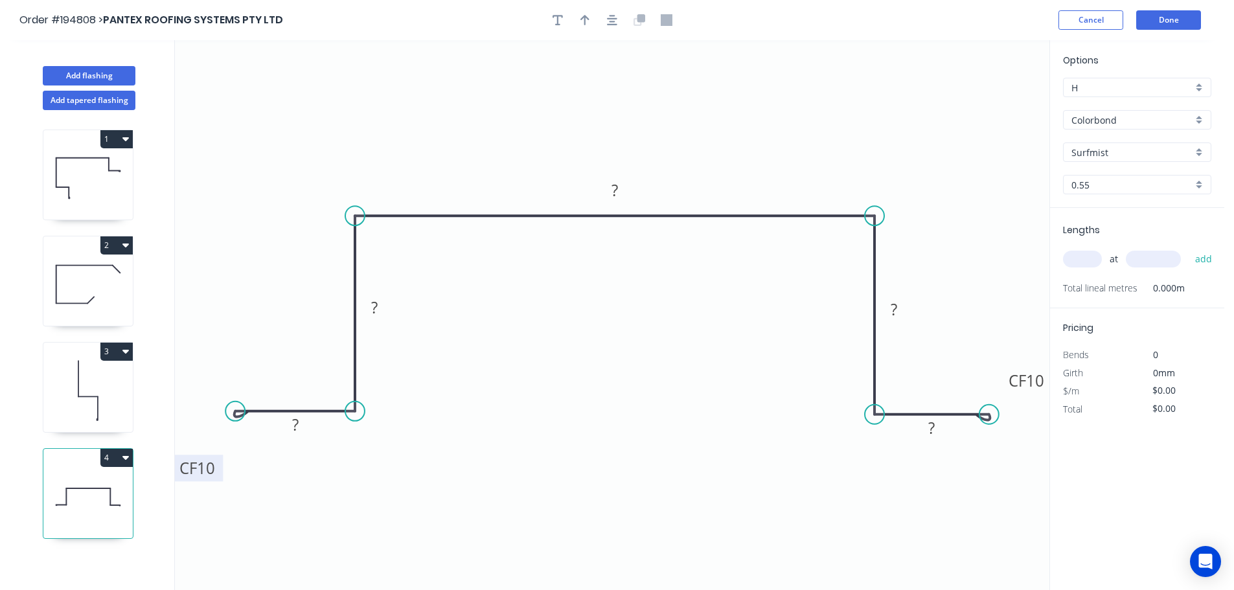
drag, startPoint x: 238, startPoint y: 381, endPoint x: 220, endPoint y: 472, distance: 92.5
click at [220, 472] on rect at bounding box center [197, 468] width 52 height 27
drag, startPoint x: 1003, startPoint y: 378, endPoint x: 1005, endPoint y: 452, distance: 73.8
click at [1005, 452] on rect at bounding box center [1031, 455] width 52 height 27
click at [1043, 456] on tspan "10" at bounding box center [1036, 454] width 18 height 21
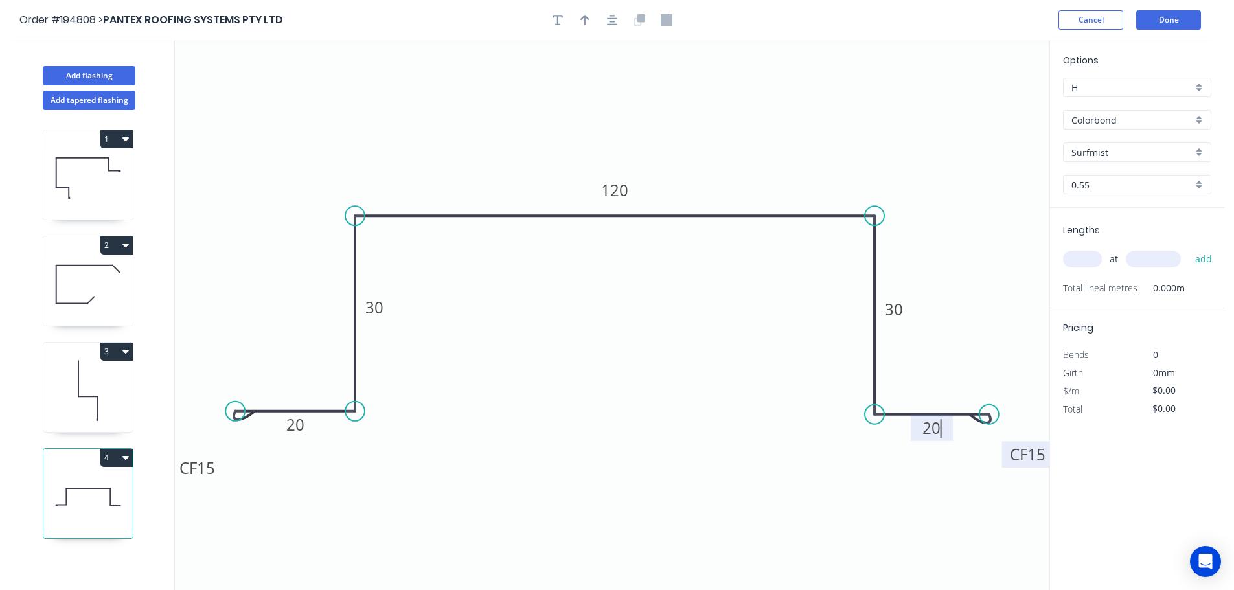
type input "$14.72"
click at [619, 21] on button "button" at bounding box center [611, 19] width 19 height 19
click at [590, 18] on button "button" at bounding box center [584, 19] width 19 height 19
click at [979, 108] on icon "0 CF 15 20 30 120 30 CF 15 20" at bounding box center [612, 315] width 874 height 550
click at [986, 103] on icon at bounding box center [984, 89] width 12 height 41
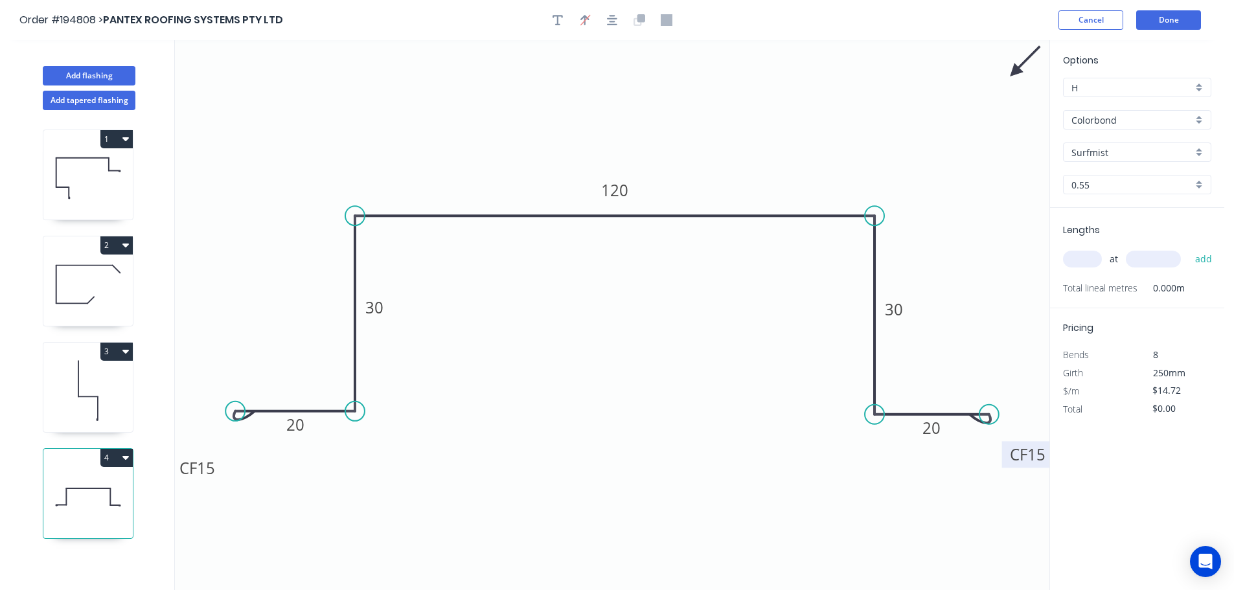
drag, startPoint x: 986, startPoint y: 102, endPoint x: 1015, endPoint y: 72, distance: 41.7
click at [1015, 72] on icon at bounding box center [1025, 62] width 38 height 38
click at [1080, 269] on div "at add" at bounding box center [1138, 259] width 151 height 22
click at [1082, 262] on input "text" at bounding box center [1082, 259] width 39 height 17
type input "1"
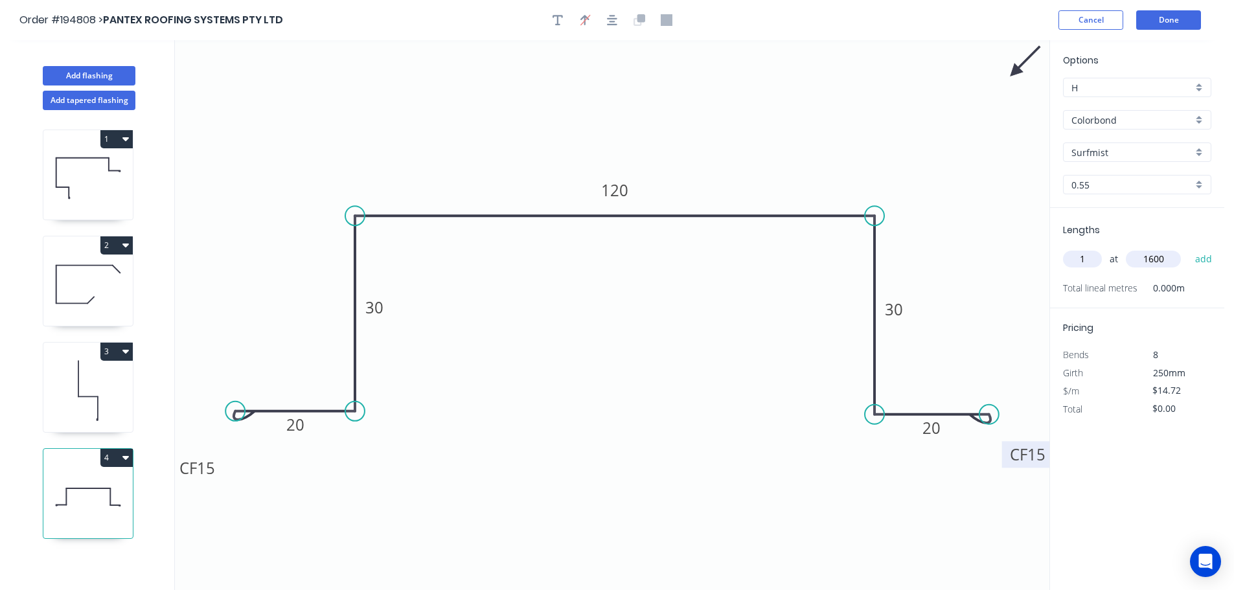
type input "1600"
click at [1188, 248] on button "add" at bounding box center [1203, 259] width 30 height 22
click at [122, 452] on icon "button" at bounding box center [125, 457] width 6 height 10
click at [91, 483] on div "Duplicate" at bounding box center [71, 490] width 100 height 19
type input "$0.00"
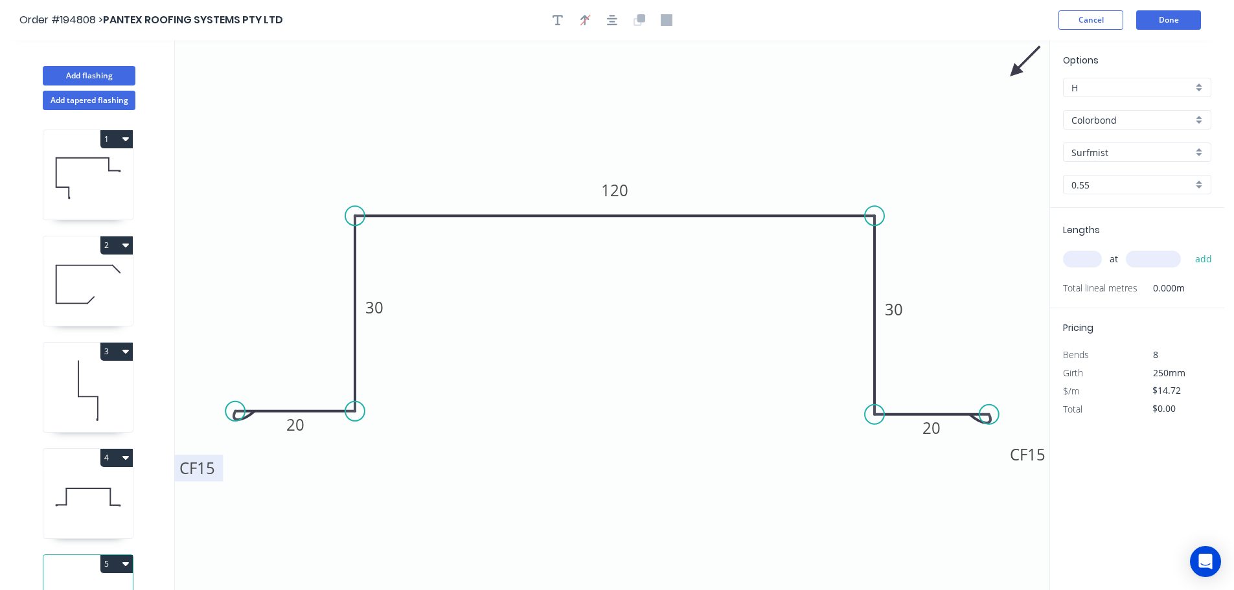
click at [207, 470] on tspan "15" at bounding box center [206, 467] width 18 height 21
type input "$16.71"
click at [1091, 254] on input "text" at bounding box center [1082, 259] width 39 height 17
type input "1"
type input "1000"
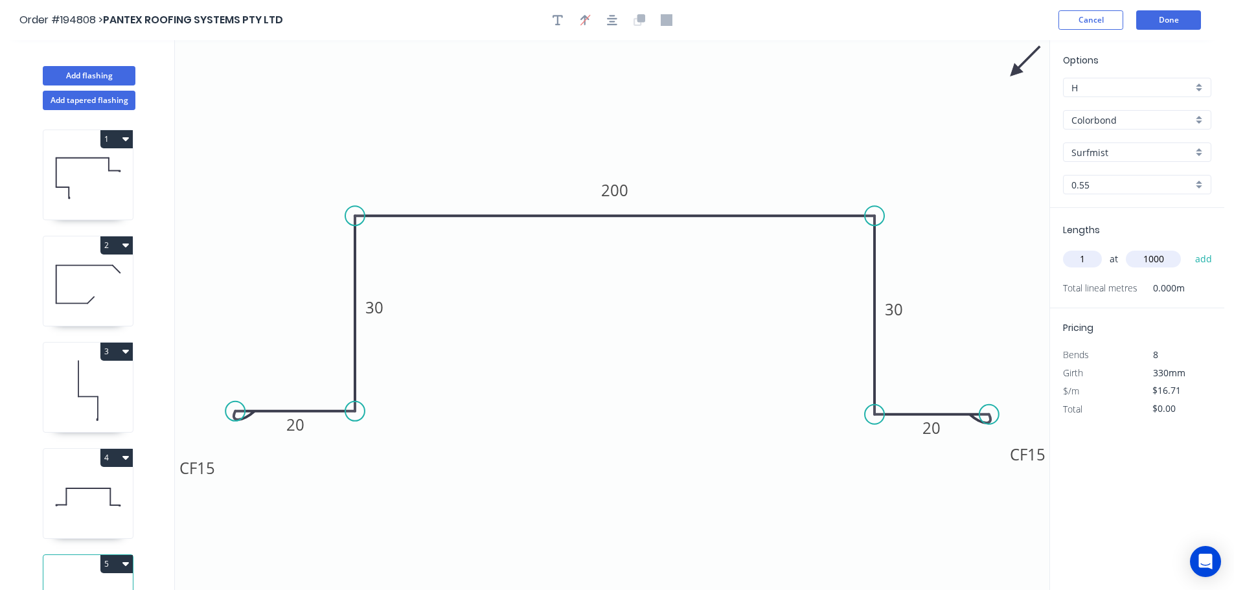
click at [1188, 248] on button "add" at bounding box center [1203, 259] width 30 height 22
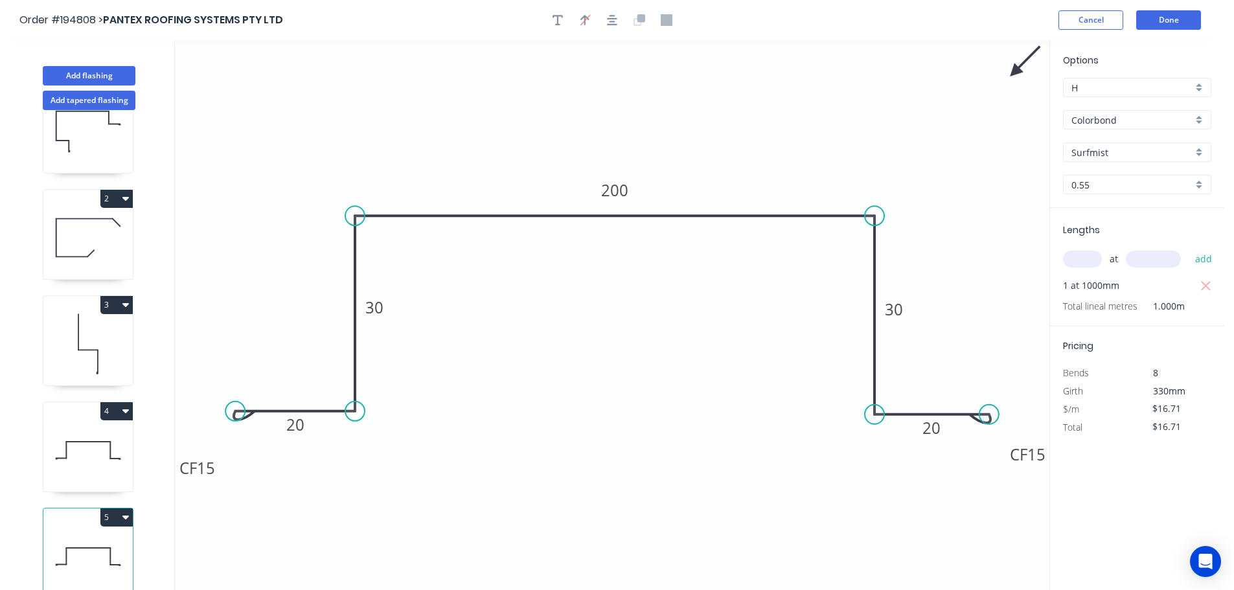
scroll to position [24, 0]
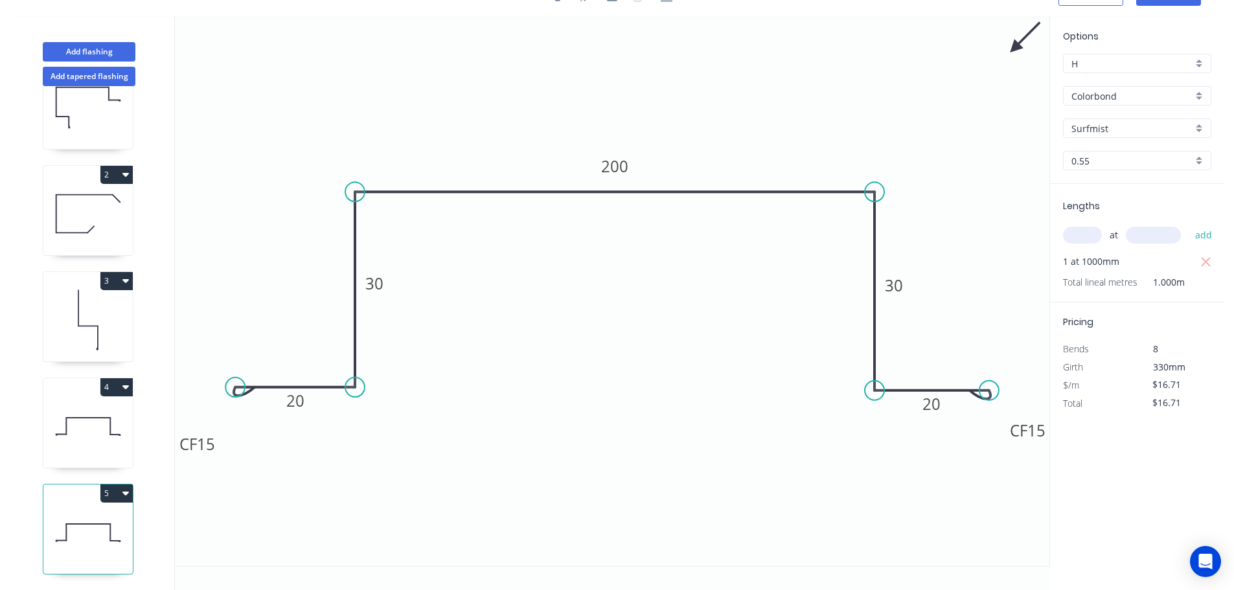
click at [116, 484] on button "5" at bounding box center [116, 493] width 32 height 18
click at [100, 512] on button "Duplicate" at bounding box center [71, 525] width 123 height 26
type input "$0.00"
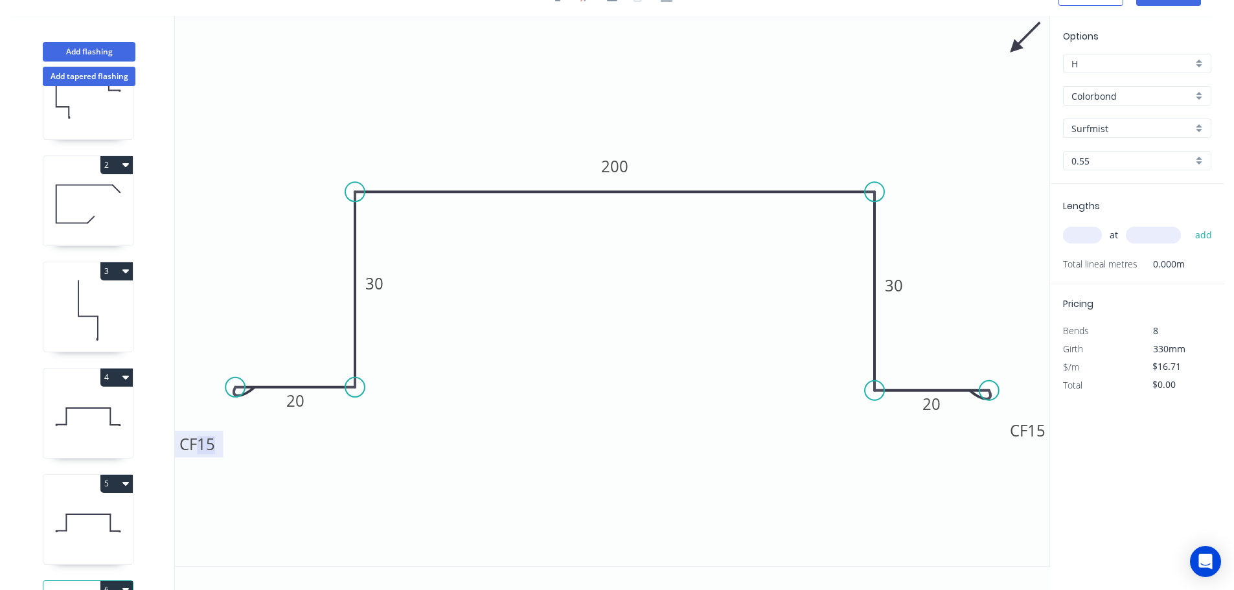
click at [214, 444] on tspan "15" at bounding box center [206, 443] width 18 height 21
type input "$14.72"
drag, startPoint x: 391, startPoint y: 286, endPoint x: 338, endPoint y: 291, distance: 53.4
click at [338, 291] on rect at bounding box center [321, 288] width 42 height 27
click at [1089, 237] on input "text" at bounding box center [1082, 235] width 39 height 17
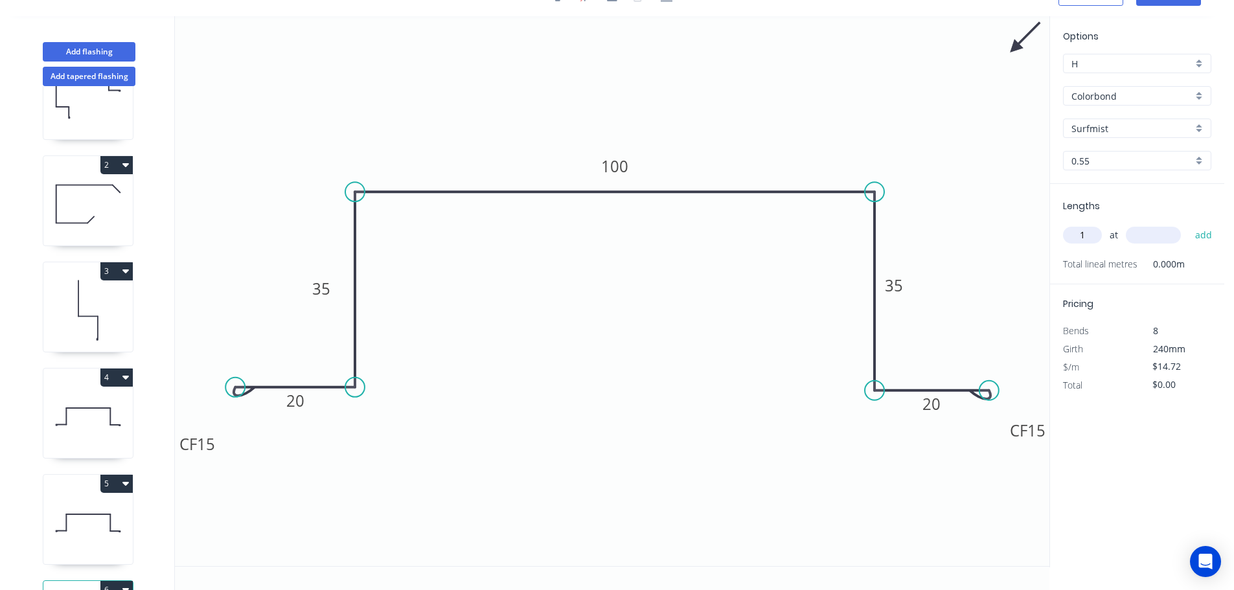
type input "1"
type input "2800"
click at [1188, 224] on button "add" at bounding box center [1203, 235] width 30 height 22
type input "$41.22"
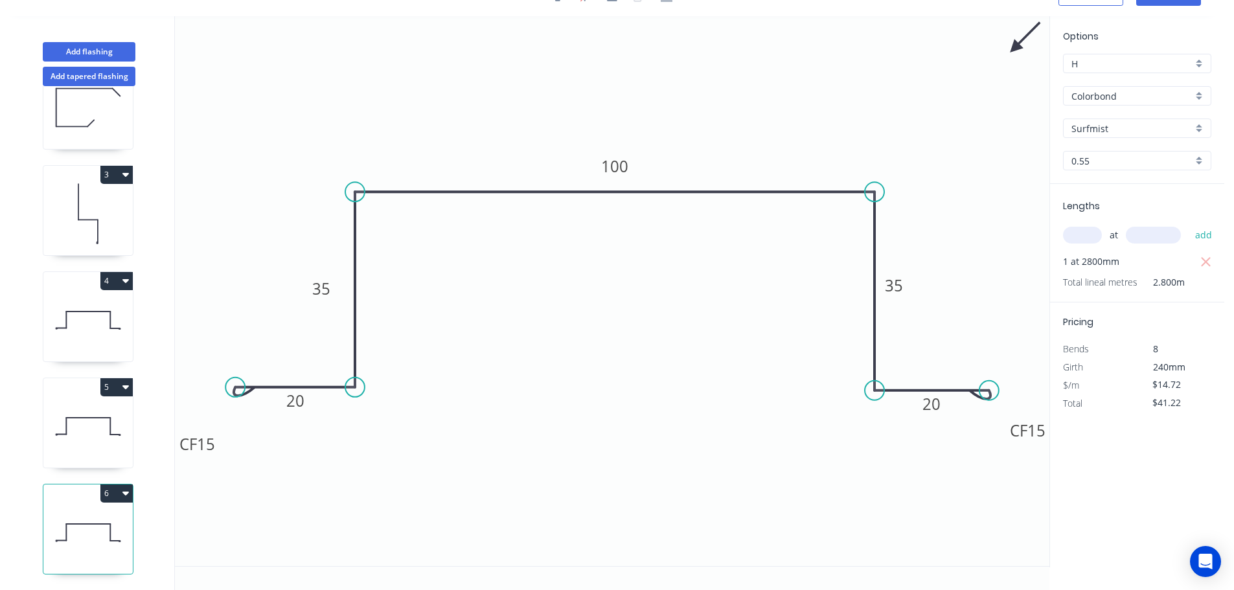
click at [100, 389] on icon at bounding box center [87, 426] width 89 height 83
type input "$16.71"
drag, startPoint x: 381, startPoint y: 285, endPoint x: 327, endPoint y: 305, distance: 57.4
click at [342, 285] on rect at bounding box center [329, 285] width 42 height 27
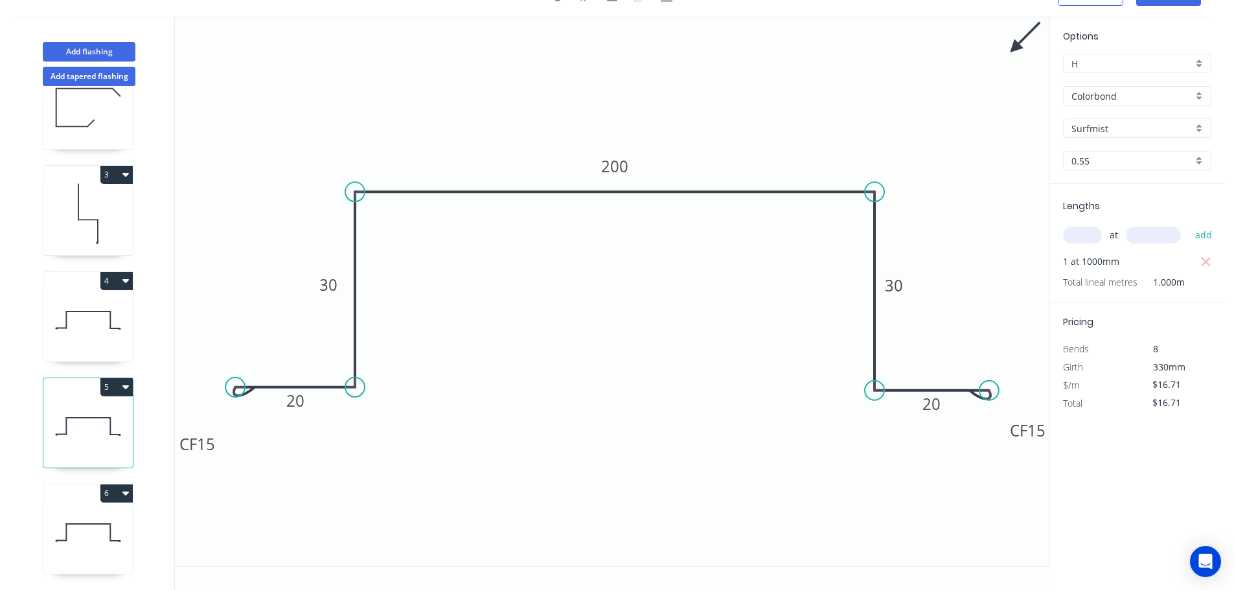
click at [110, 297] on icon at bounding box center [87, 319] width 89 height 83
type input "$14.72"
drag, startPoint x: 391, startPoint y: 289, endPoint x: 347, endPoint y: 291, distance: 44.1
click at [347, 291] on rect at bounding box center [330, 286] width 42 height 27
click at [108, 531] on icon at bounding box center [87, 532] width 89 height 83
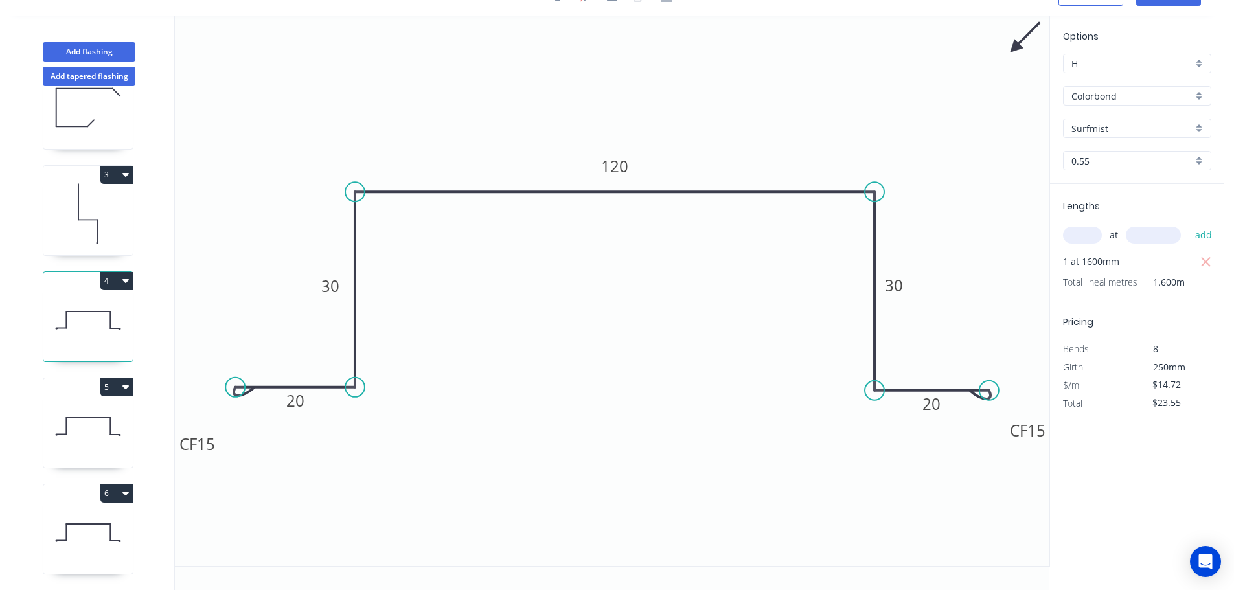
type input "$41.22"
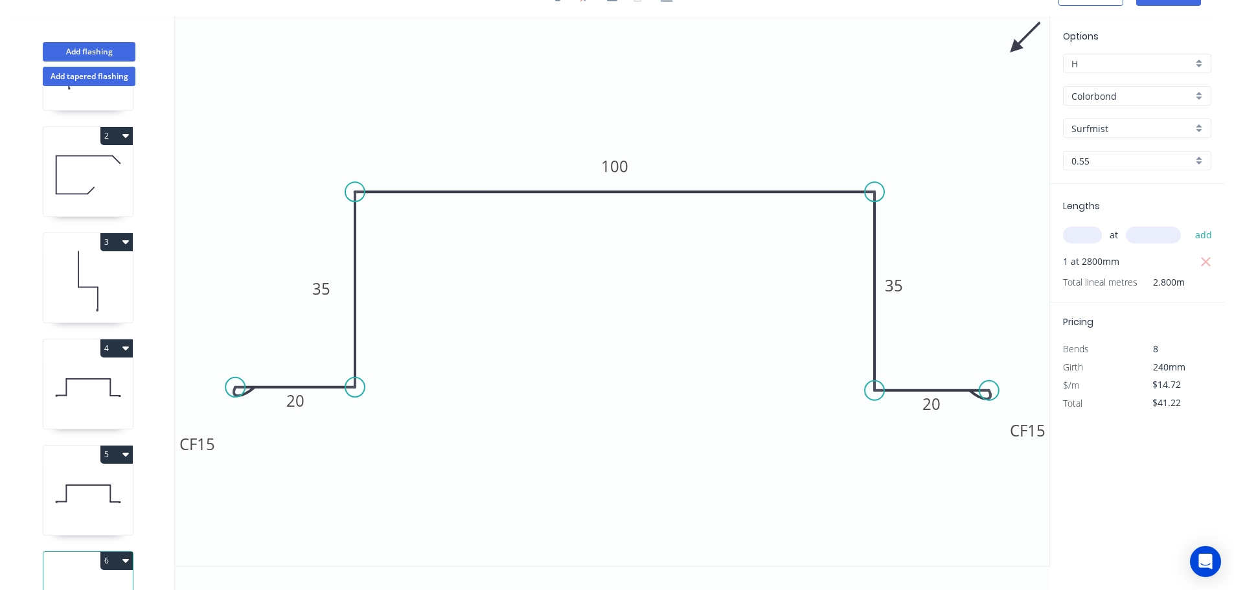
scroll to position [0, 0]
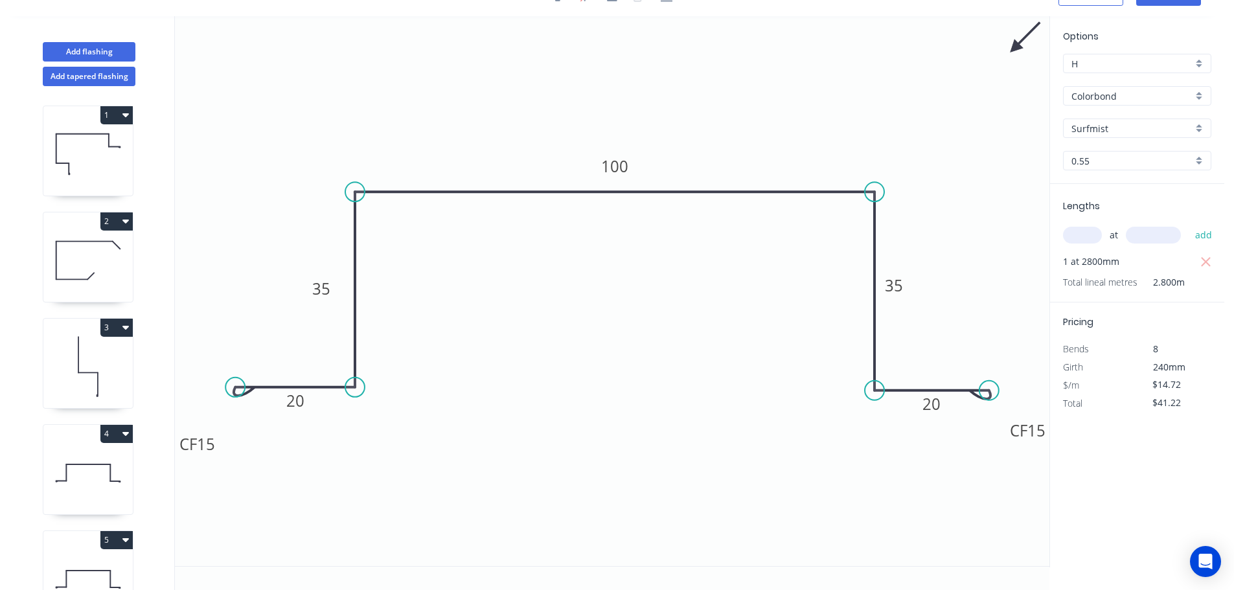
click at [124, 115] on icon "button" at bounding box center [125, 115] width 6 height 4
click at [101, 139] on div "Duplicate" at bounding box center [71, 147] width 100 height 19
type input "$17.48"
type input "$0.00"
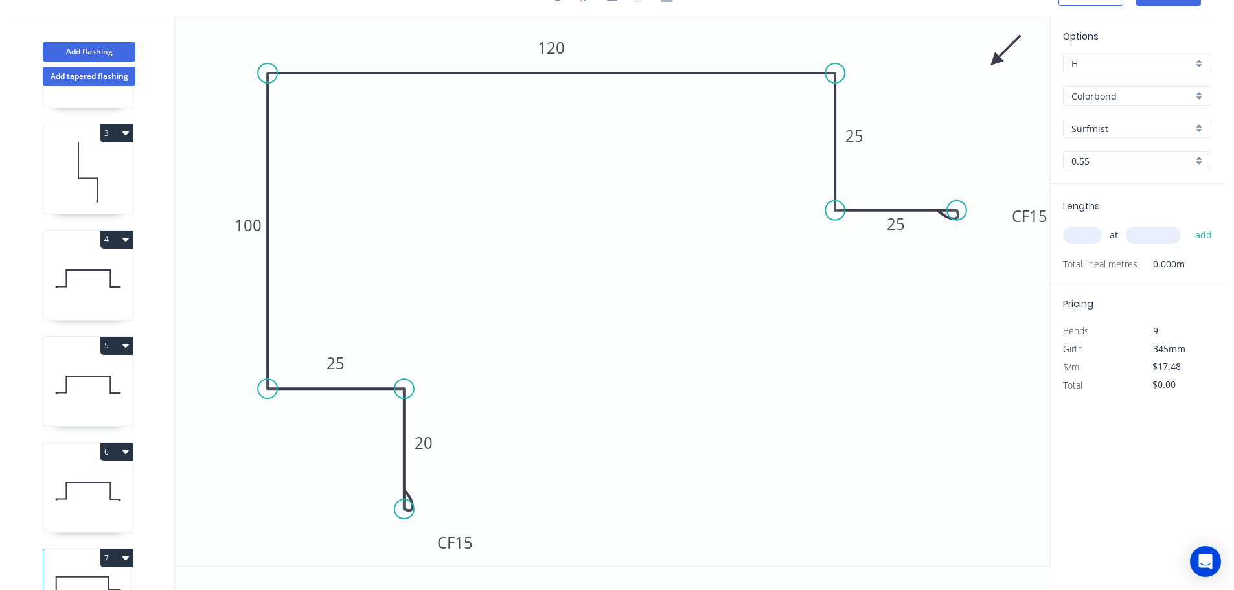
scroll to position [269, 0]
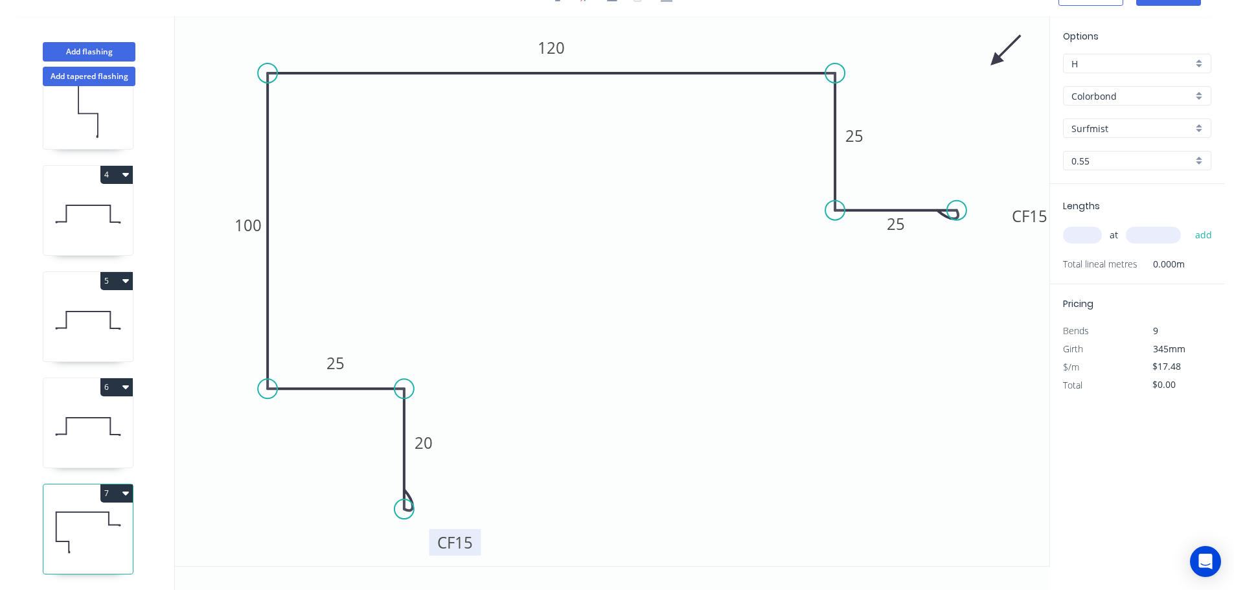
click at [472, 534] on tspan "15" at bounding box center [464, 542] width 18 height 21
click at [113, 484] on button "7" at bounding box center [116, 493] width 32 height 18
click at [84, 542] on div "Delete" at bounding box center [71, 551] width 100 height 19
type input "$14.72"
type input "$41.22"
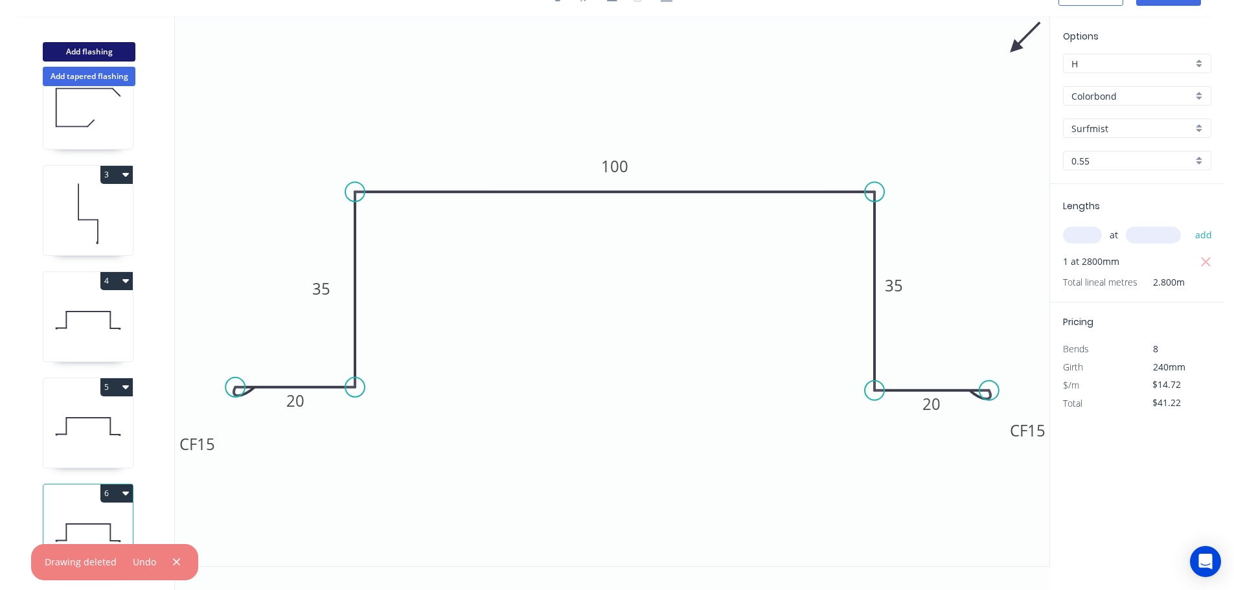
click at [111, 42] on button "Add flashing" at bounding box center [89, 51] width 93 height 19
type input "$0.00"
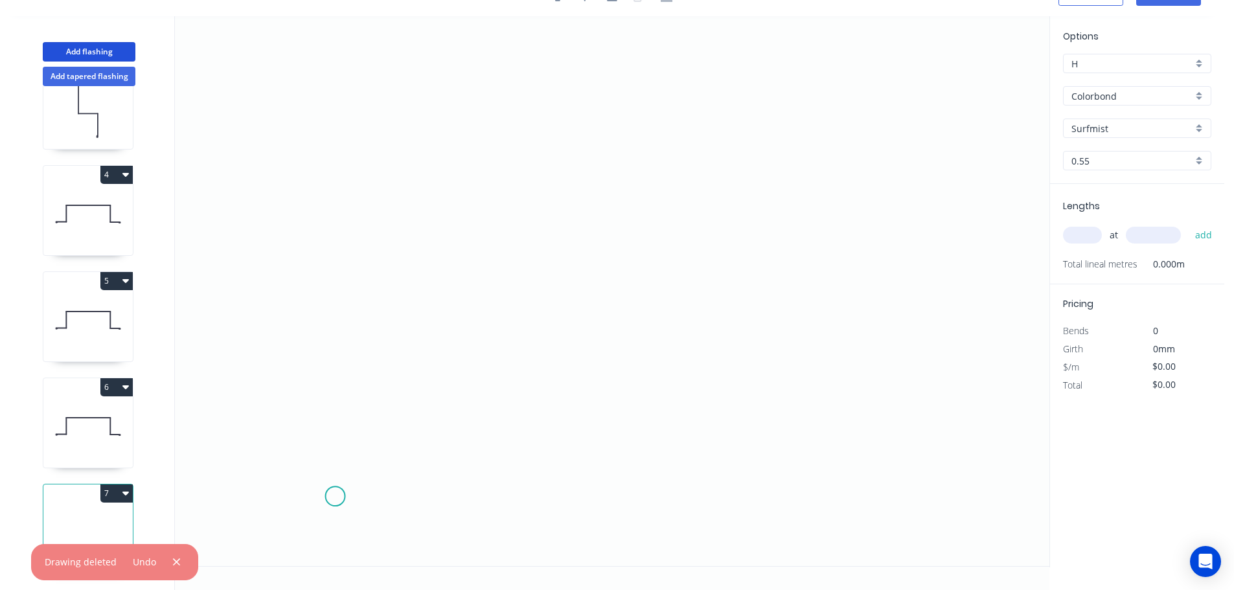
click at [336, 496] on icon "0" at bounding box center [612, 291] width 874 height 550
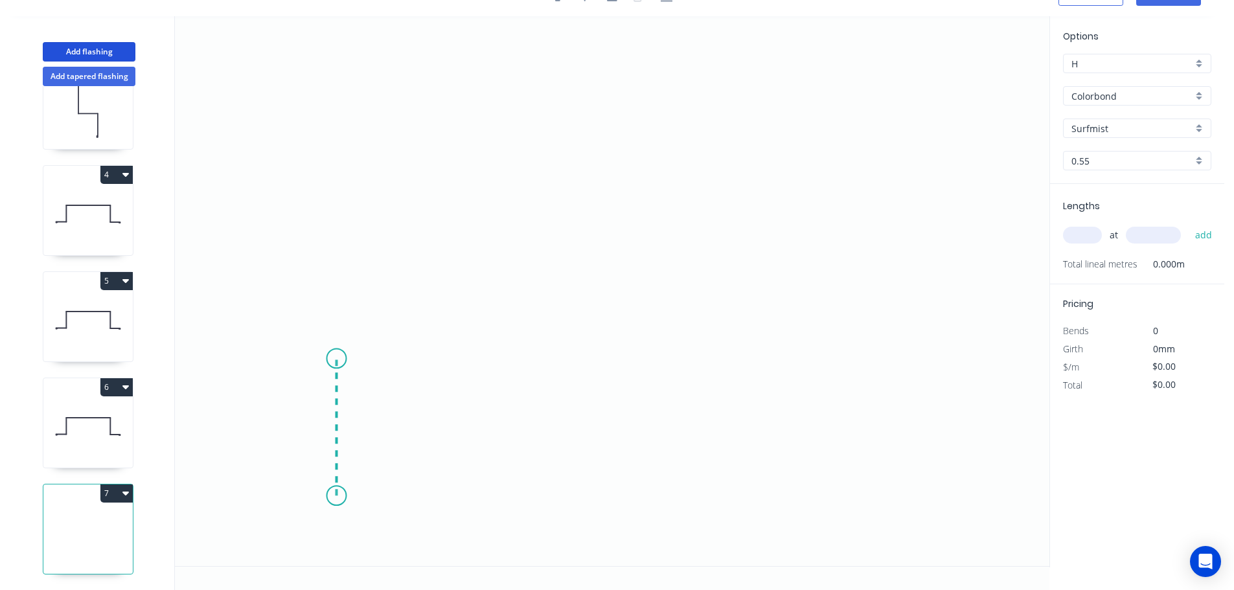
click at [343, 359] on icon "0" at bounding box center [612, 291] width 874 height 550
click at [192, 358] on icon "0 ?" at bounding box center [612, 291] width 874 height 550
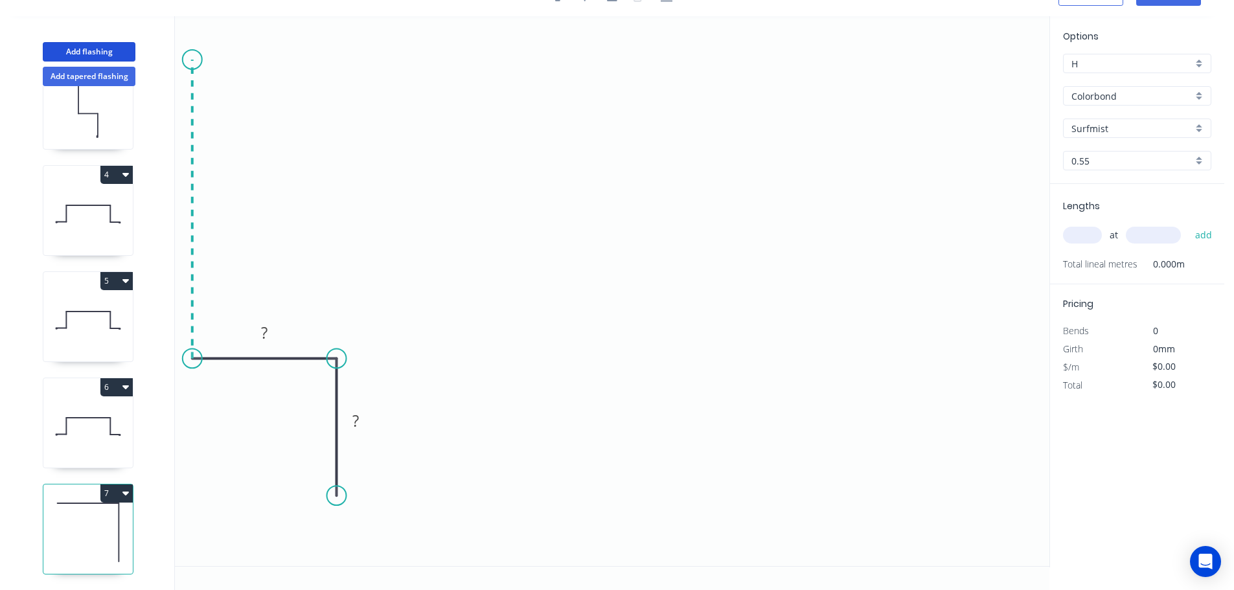
click at [201, 60] on icon "0 ? ?" at bounding box center [612, 291] width 874 height 550
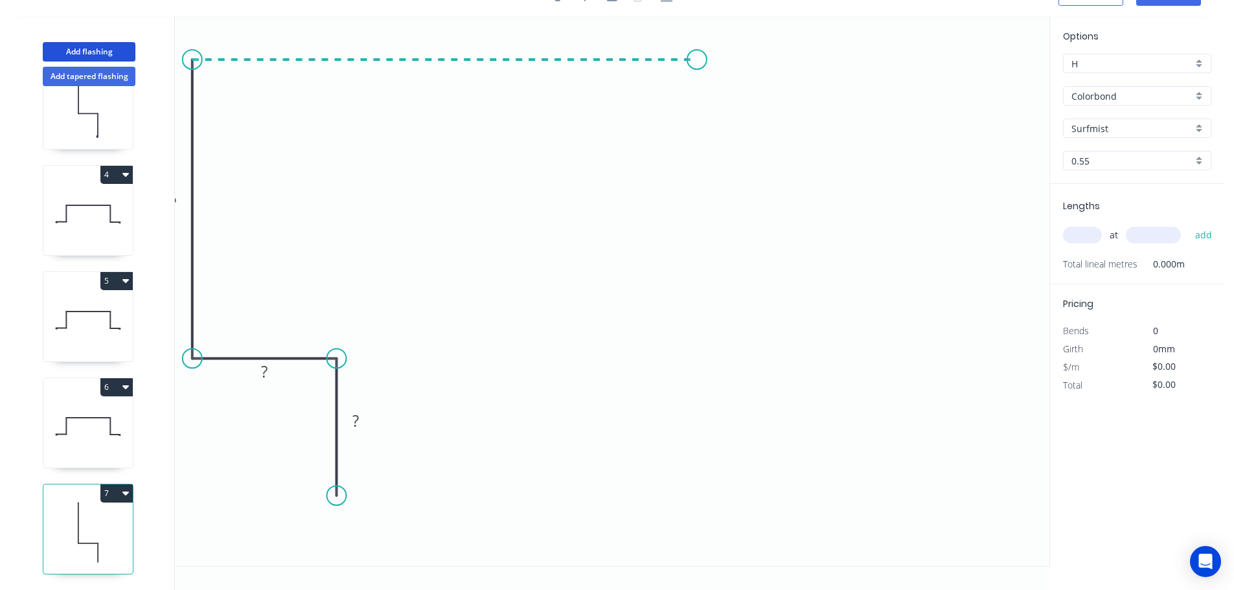
click at [697, 74] on icon "0 ? ? ?" at bounding box center [612, 291] width 874 height 550
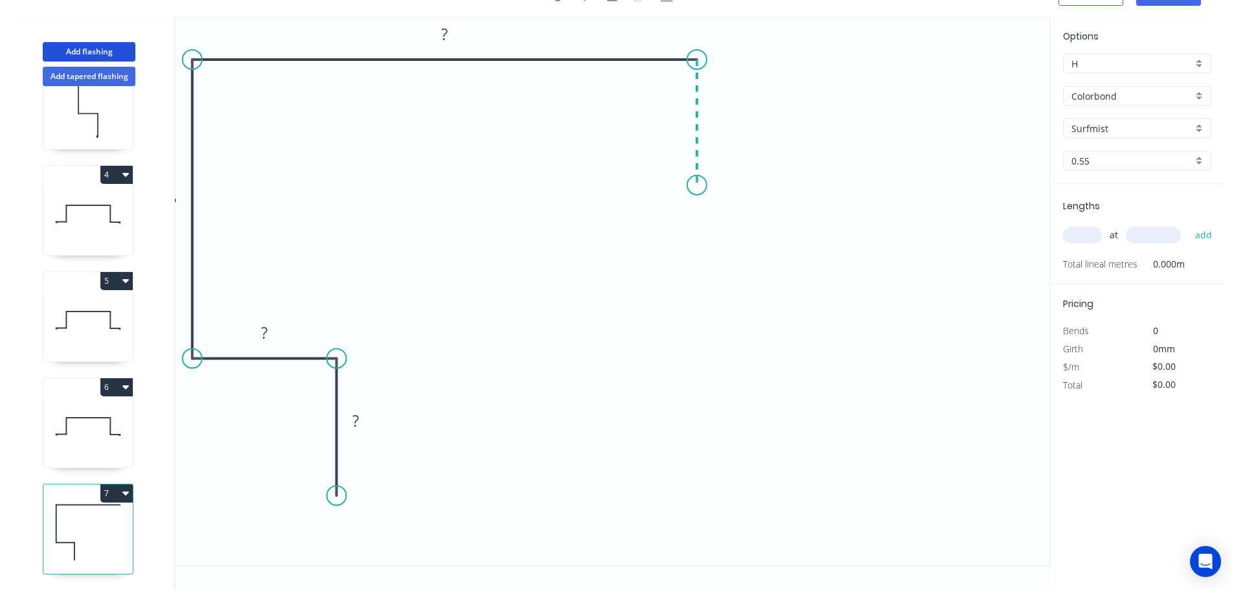
click at [703, 185] on icon "0 ? ? ? ?" at bounding box center [612, 291] width 874 height 550
click at [815, 183] on icon "0 ? ? ? ? ?" at bounding box center [612, 291] width 874 height 550
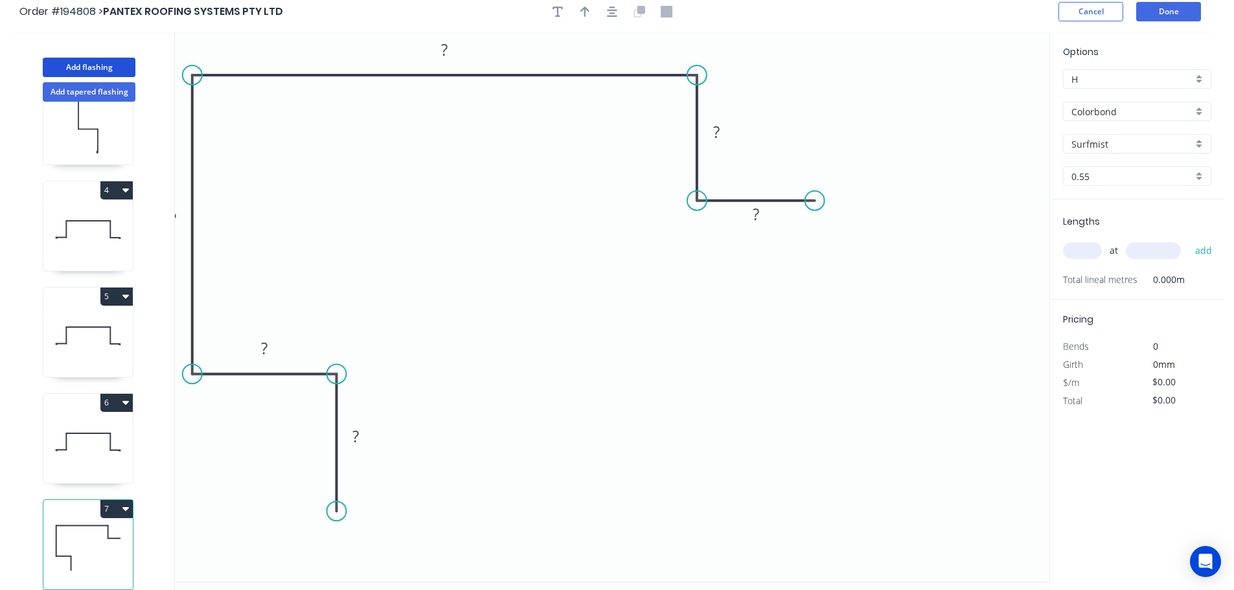
scroll to position [0, 0]
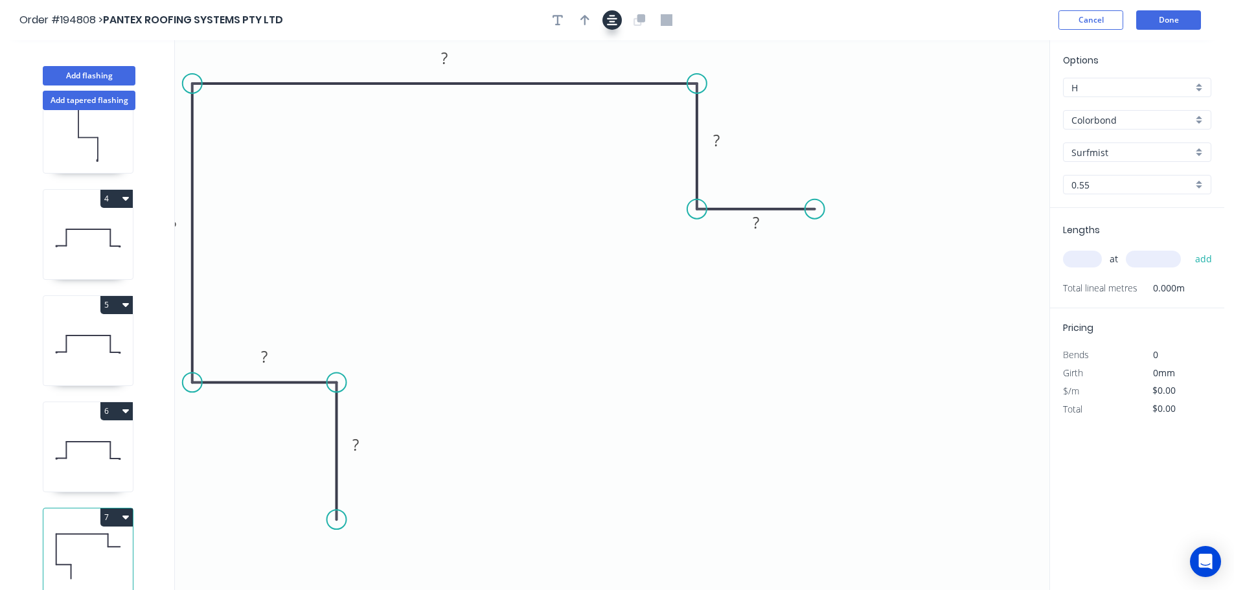
click at [617, 20] on button "button" at bounding box center [611, 19] width 19 height 19
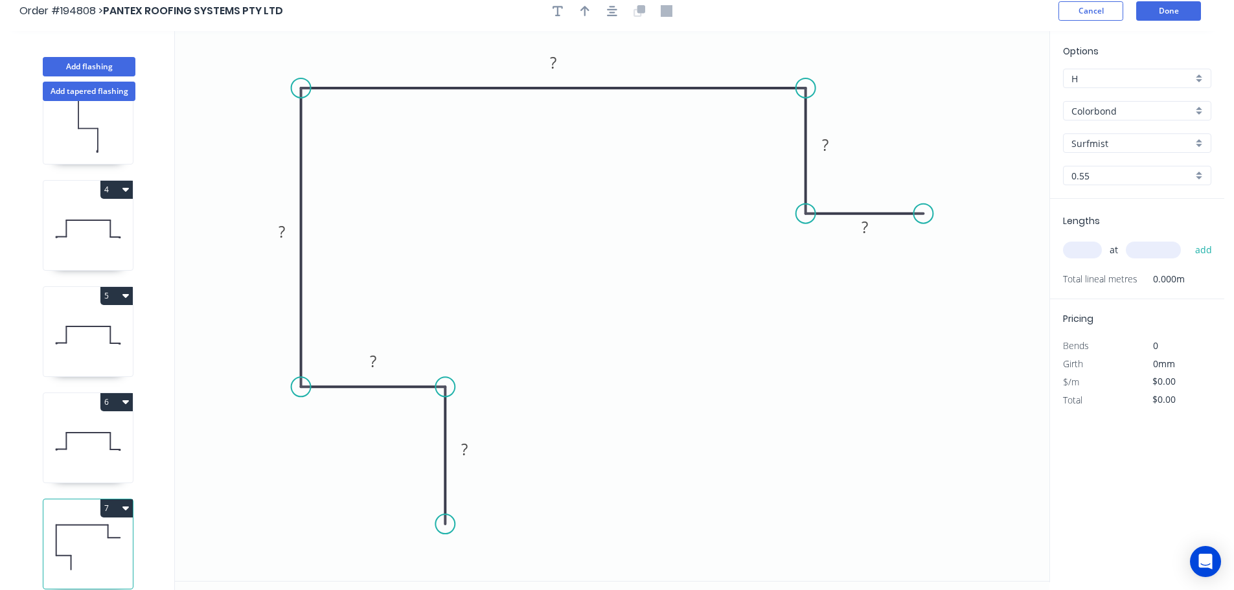
scroll to position [24, 0]
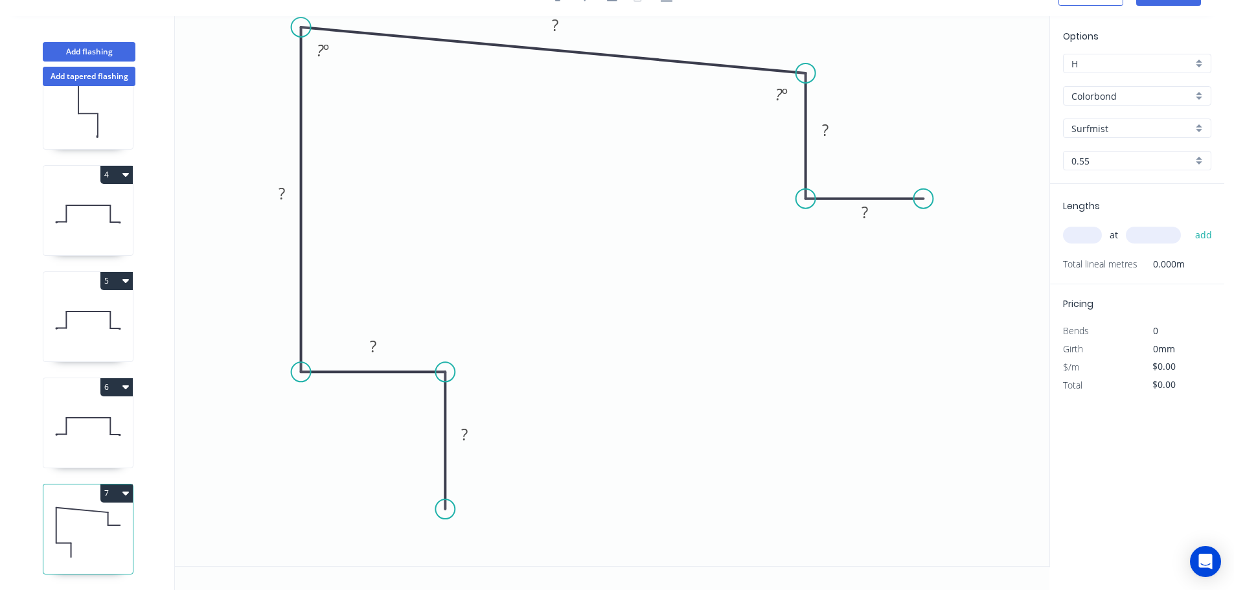
drag, startPoint x: 302, startPoint y: 67, endPoint x: 306, endPoint y: 27, distance: 40.3
click at [306, 27] on circle at bounding box center [300, 26] width 19 height 19
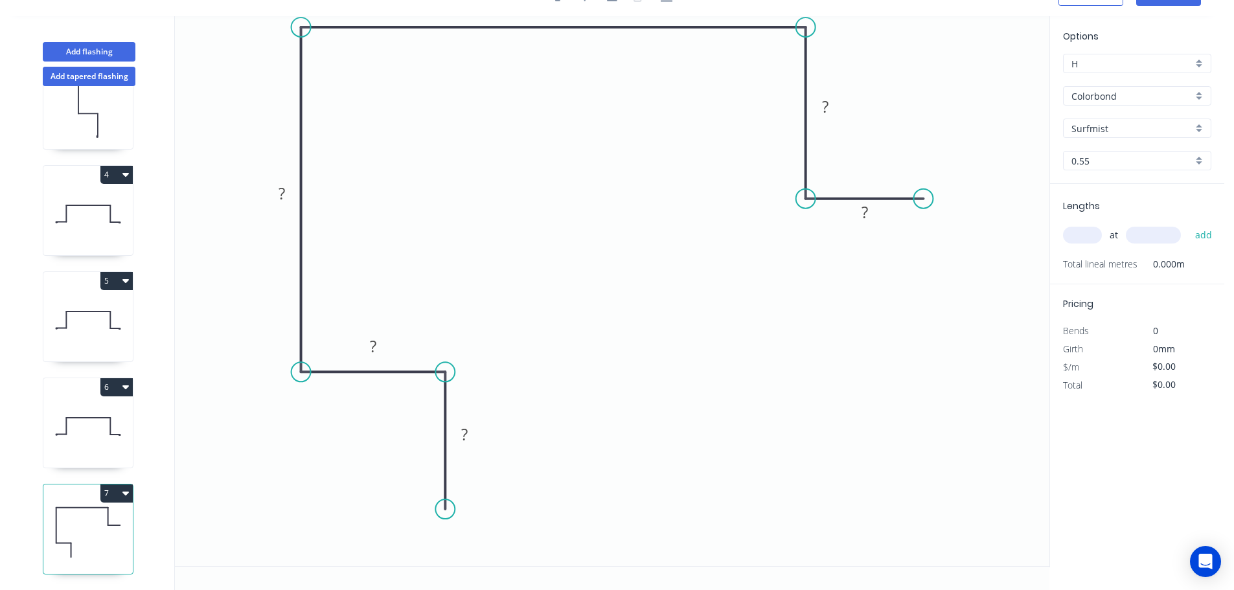
drag, startPoint x: 805, startPoint y: 71, endPoint x: 804, endPoint y: 54, distance: 16.9
click at [804, 54] on icon "0 ? ? ? ? ? ?" at bounding box center [612, 291] width 874 height 550
drag, startPoint x: 814, startPoint y: 197, endPoint x: 808, endPoint y: 160, distance: 37.4
click at [808, 160] on circle at bounding box center [805, 159] width 19 height 19
drag, startPoint x: 927, startPoint y: 200, endPoint x: 917, endPoint y: 164, distance: 37.5
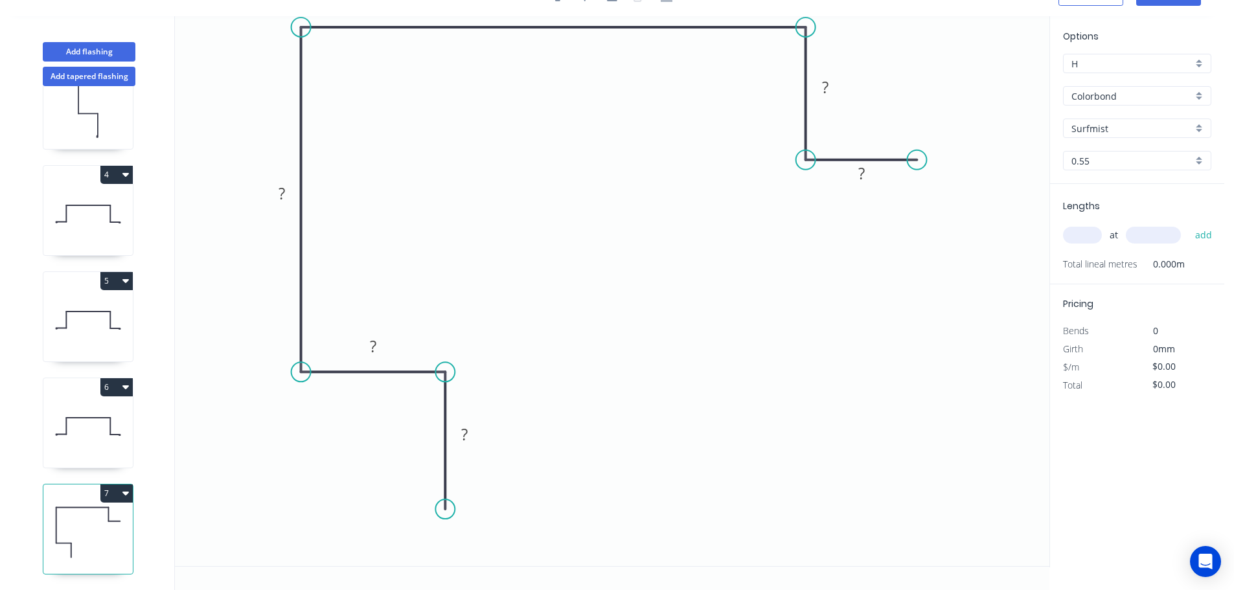
click at [917, 164] on circle at bounding box center [916, 159] width 19 height 19
click at [944, 224] on div "Open Hook" at bounding box center [982, 233] width 130 height 27
click at [942, 170] on div "Delete point" at bounding box center [987, 172] width 130 height 27
click at [810, 159] on circle at bounding box center [805, 159] width 19 height 19
click at [946, 166] on icon "0 ? ? ? ? ?" at bounding box center [612, 291] width 874 height 550
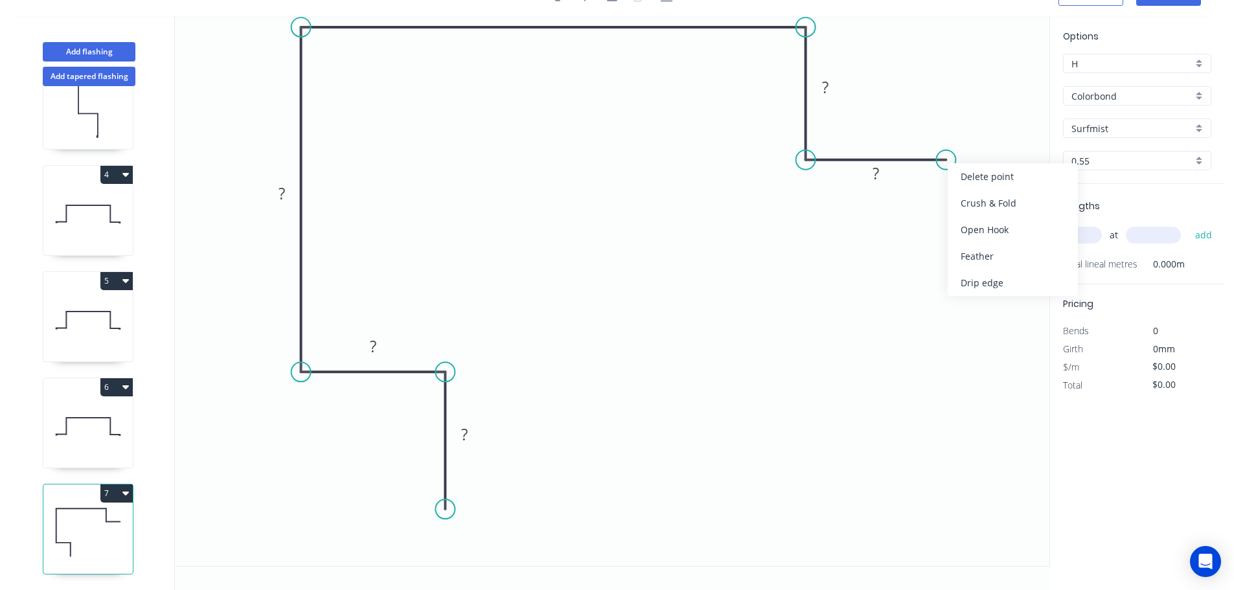
click at [972, 201] on div "Crush & Fold" at bounding box center [1013, 203] width 130 height 27
click at [975, 201] on div "Flip bend" at bounding box center [1015, 205] width 130 height 27
drag, startPoint x: 984, startPoint y: 180, endPoint x: 1033, endPoint y: 152, distance: 56.9
click at [1033, 152] on rect at bounding box center [1008, 155] width 52 height 27
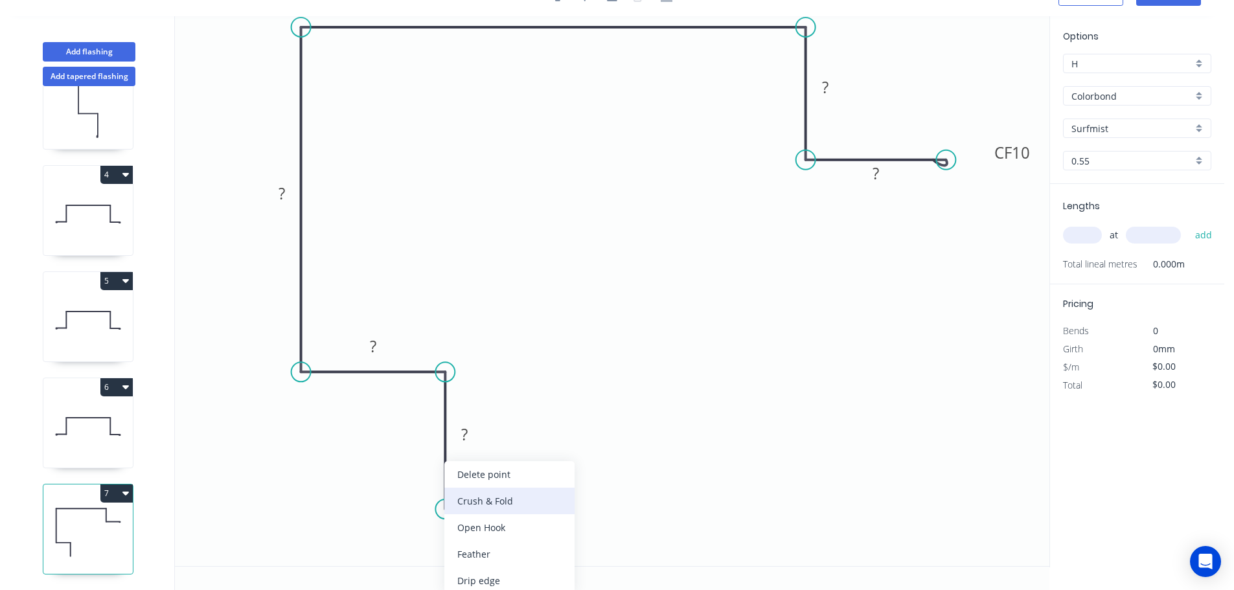
click at [481, 495] on div "Crush & Fold" at bounding box center [509, 501] width 130 height 27
click at [422, 499] on icon "0 CF 10 ? ? ? ? ? CF 10 ?" at bounding box center [612, 291] width 874 height 550
drag, startPoint x: 422, startPoint y: 497, endPoint x: 505, endPoint y: 561, distance: 104.3
click at [505, 561] on rect at bounding box center [499, 550] width 52 height 27
click at [515, 553] on tspan "10" at bounding box center [508, 550] width 18 height 21
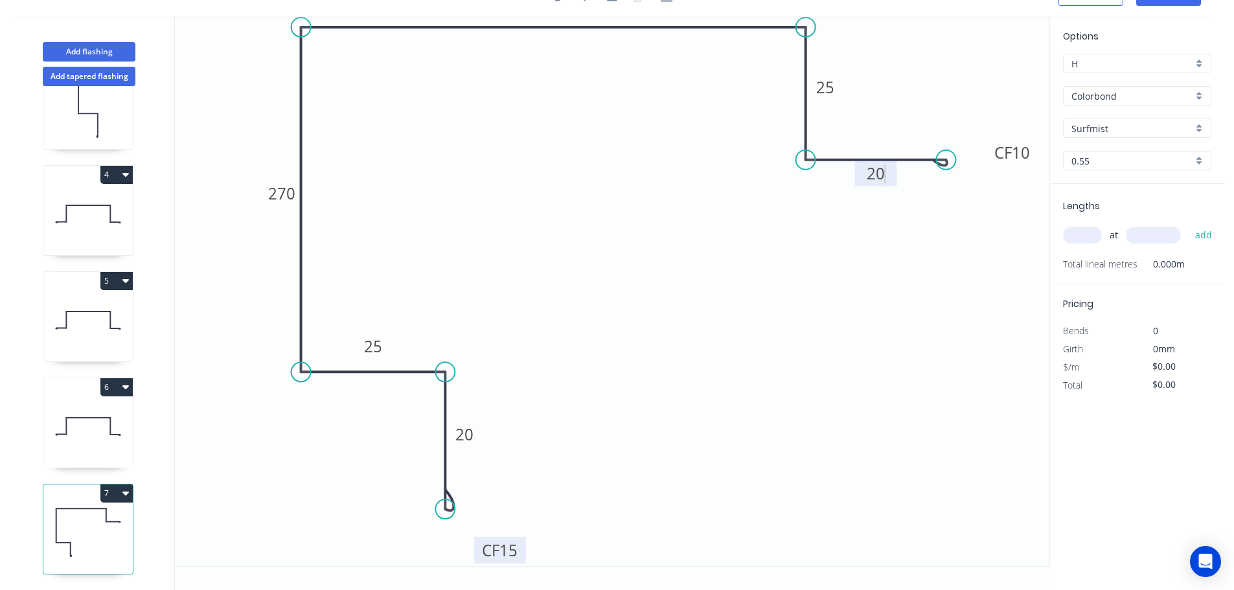
type input "$21.44"
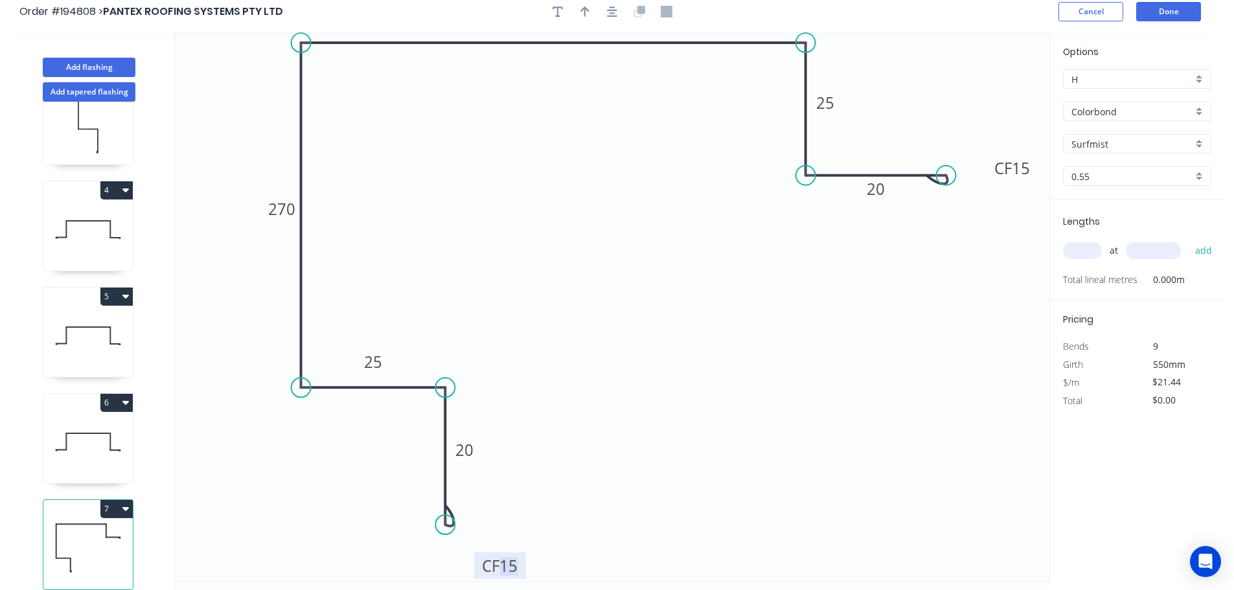
scroll to position [0, 0]
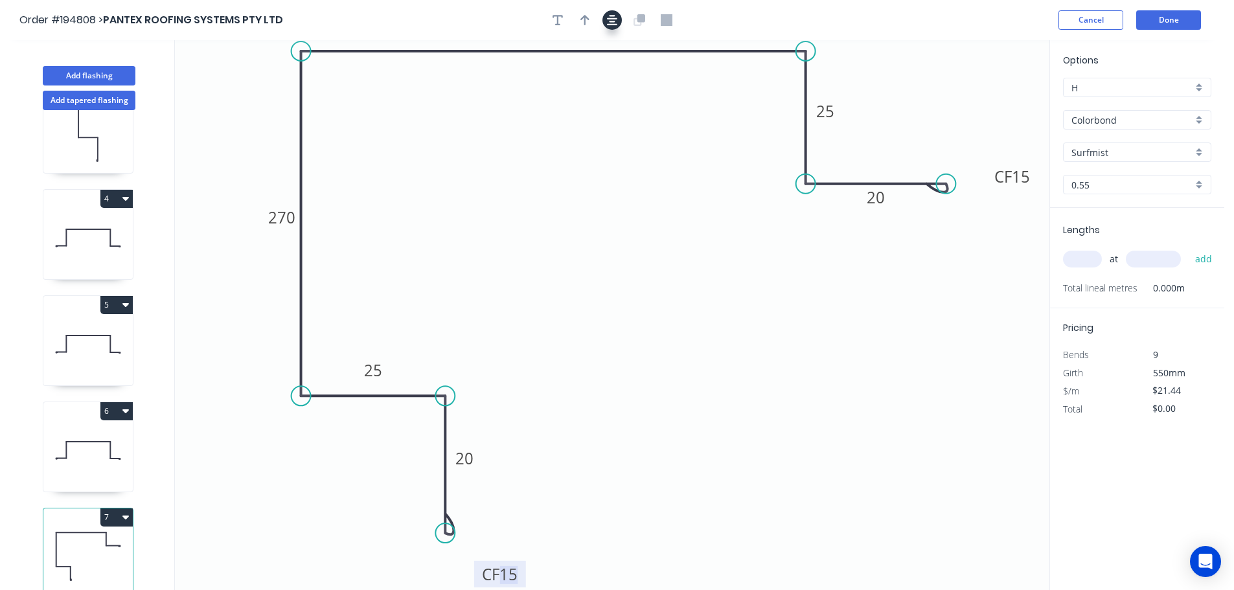
click at [615, 18] on icon "button" at bounding box center [612, 20] width 10 height 12
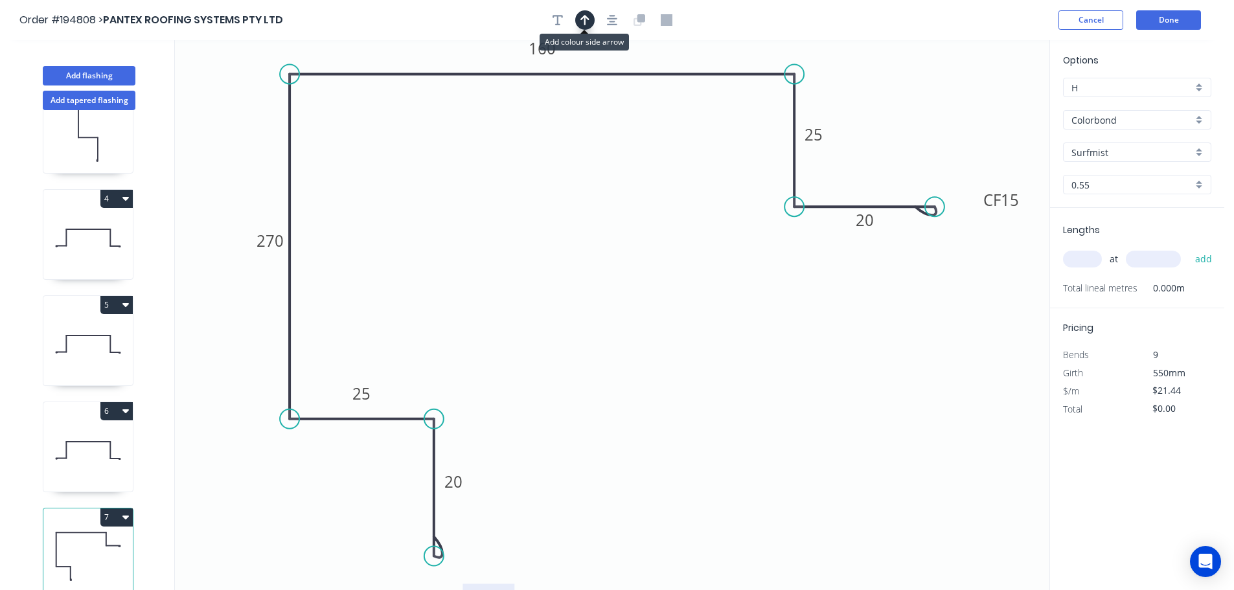
click at [579, 21] on button "button" at bounding box center [584, 19] width 19 height 19
click at [984, 100] on icon at bounding box center [984, 89] width 12 height 41
click at [984, 100] on icon at bounding box center [984, 84] width 12 height 41
drag, startPoint x: 983, startPoint y: 99, endPoint x: 1006, endPoint y: 64, distance: 41.7
click at [1006, 64] on icon at bounding box center [1016, 54] width 38 height 38
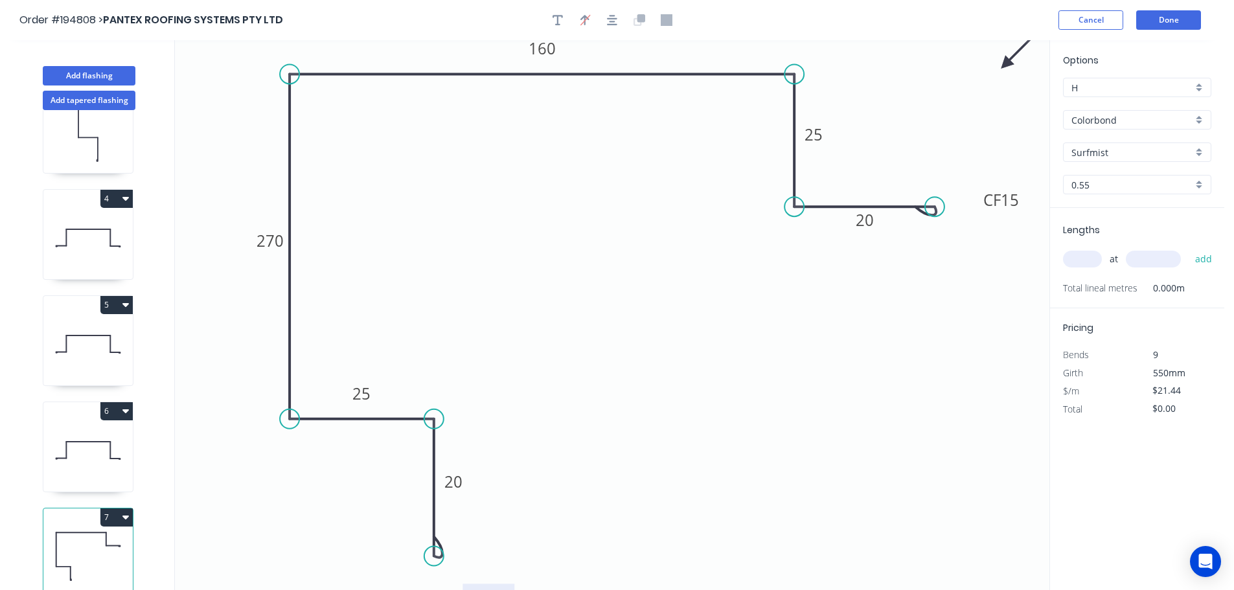
click at [1071, 255] on input "text" at bounding box center [1082, 259] width 39 height 17
type input "1"
type input "3000"
click at [1188, 248] on button "add" at bounding box center [1203, 259] width 30 height 22
type input "$64.32"
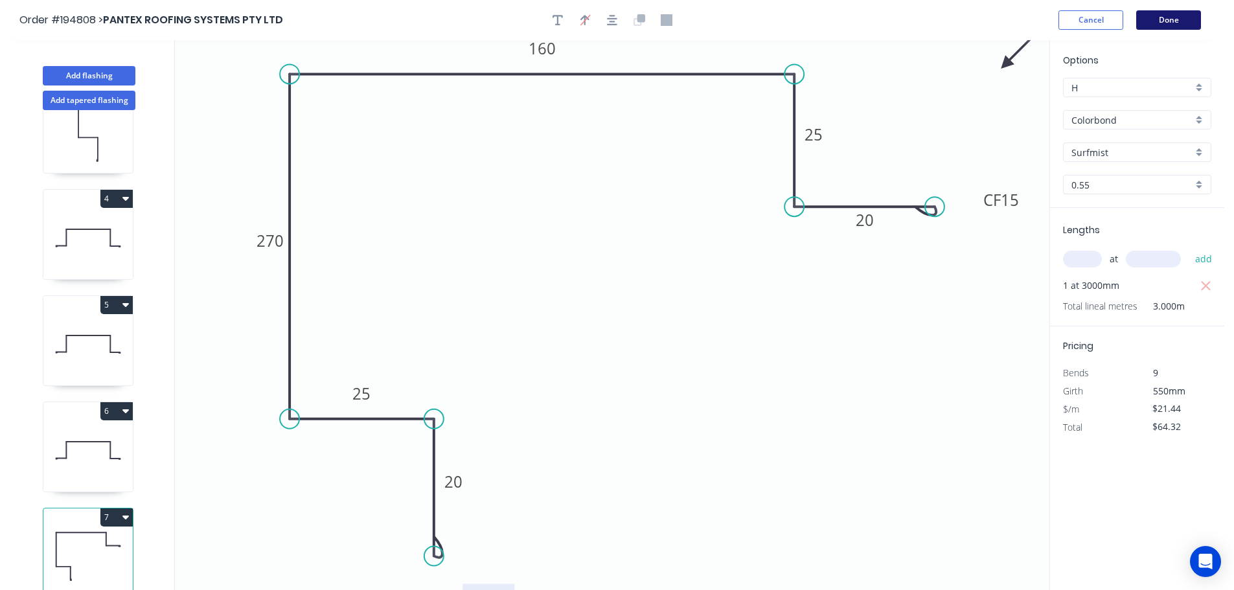
click at [1184, 17] on button "Done" at bounding box center [1168, 19] width 65 height 19
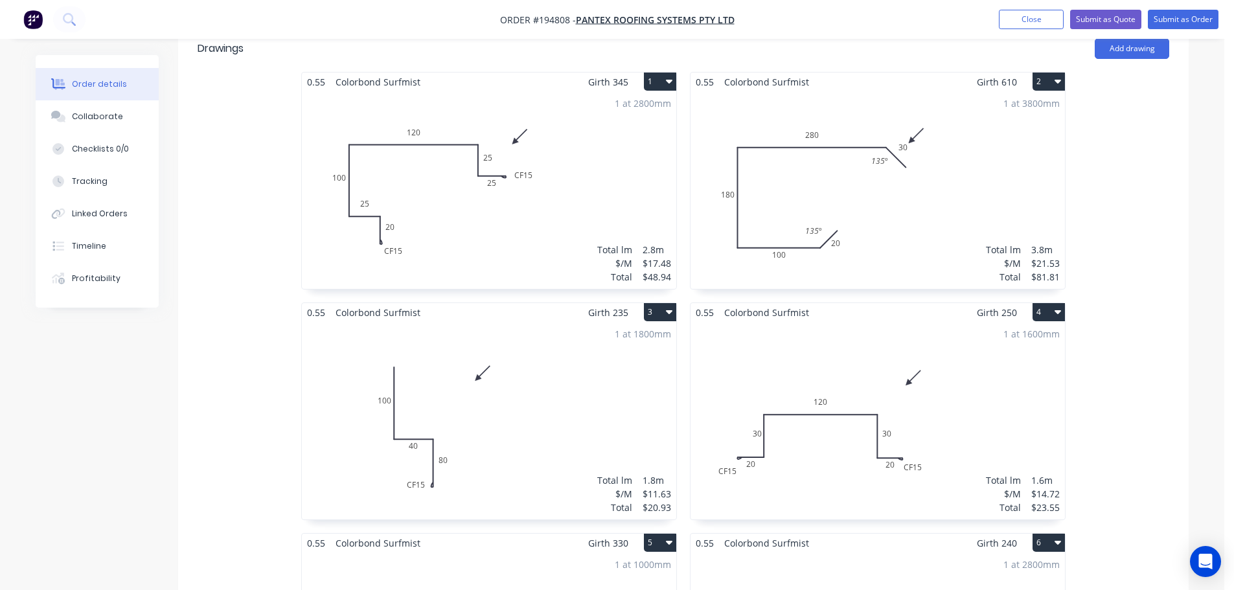
scroll to position [389, 0]
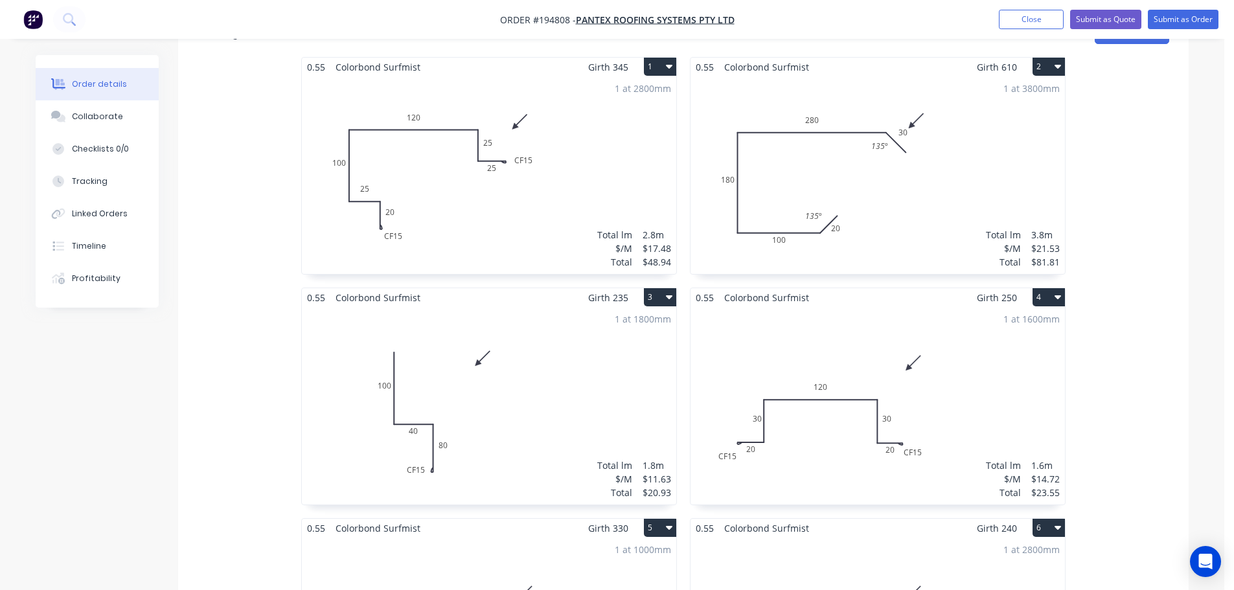
click at [487, 140] on div "1 at 2800mm Total lm $/M Total 2.8m $17.48 $48.94" at bounding box center [489, 175] width 374 height 198
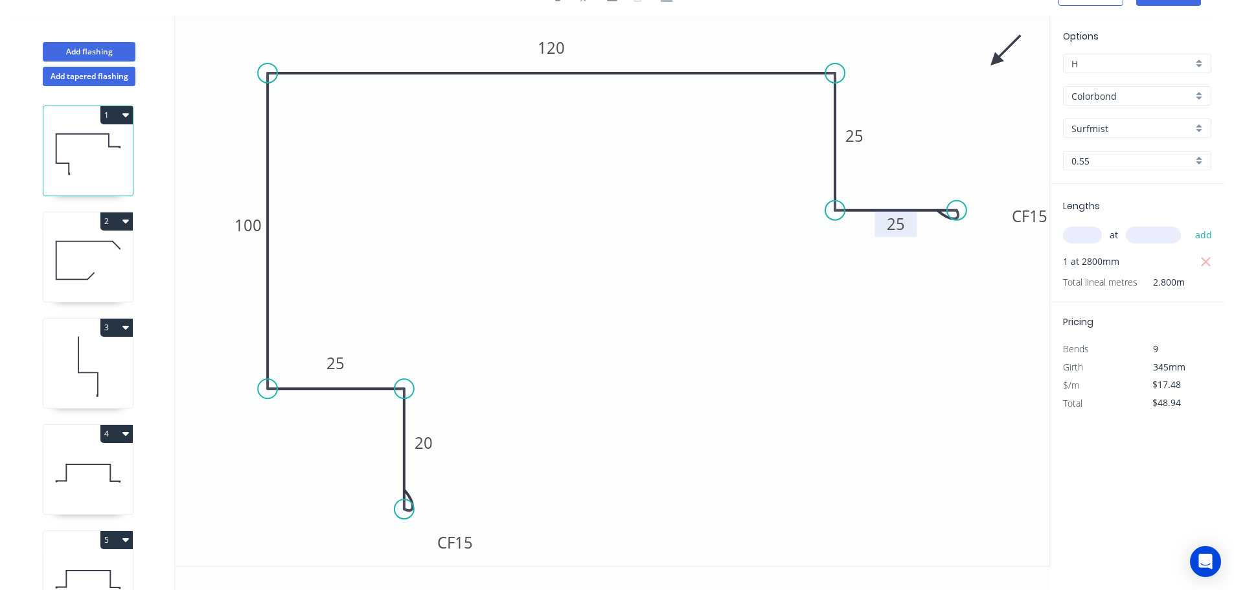
click at [904, 225] on g "25" at bounding box center [896, 223] width 26 height 21
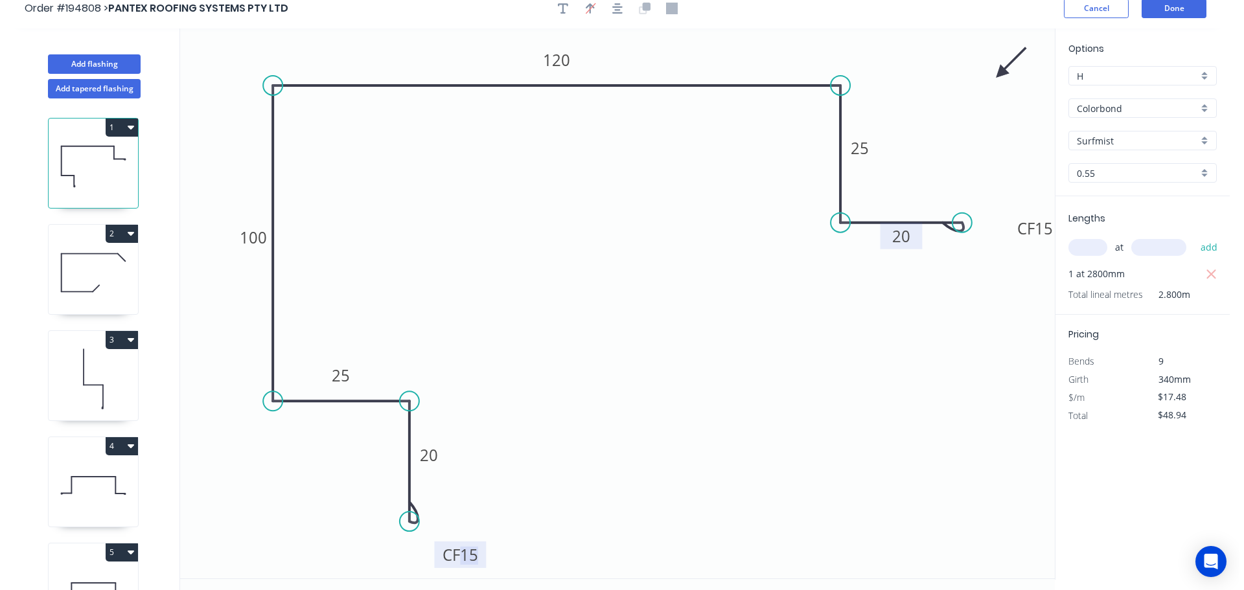
scroll to position [0, 0]
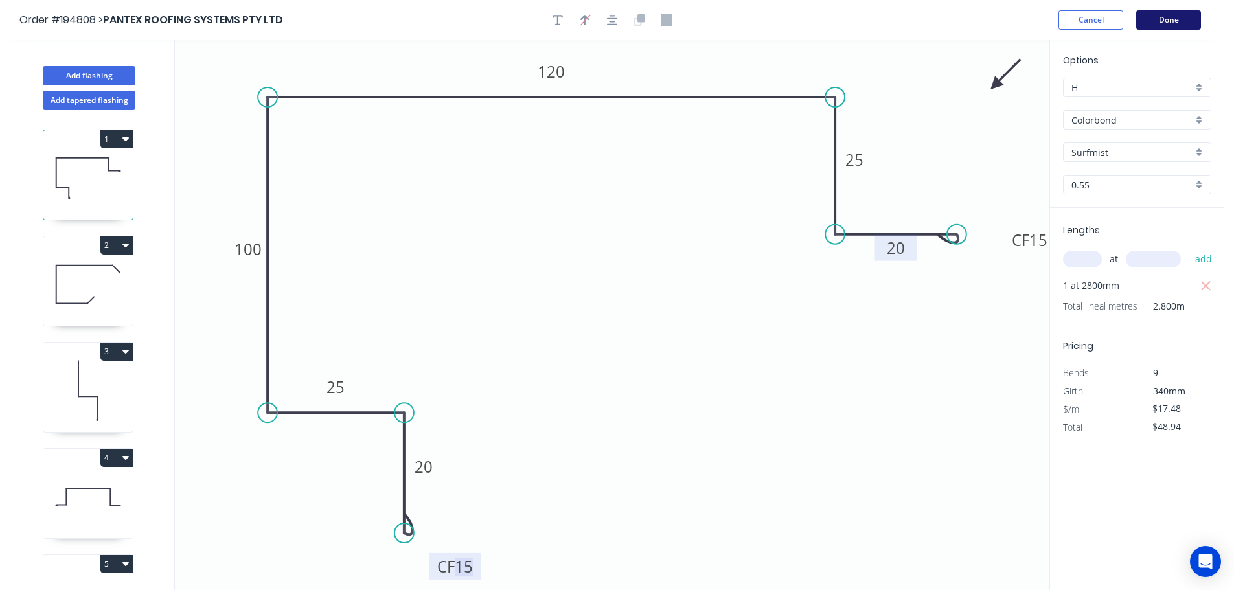
click at [1172, 22] on button "Done" at bounding box center [1168, 19] width 65 height 19
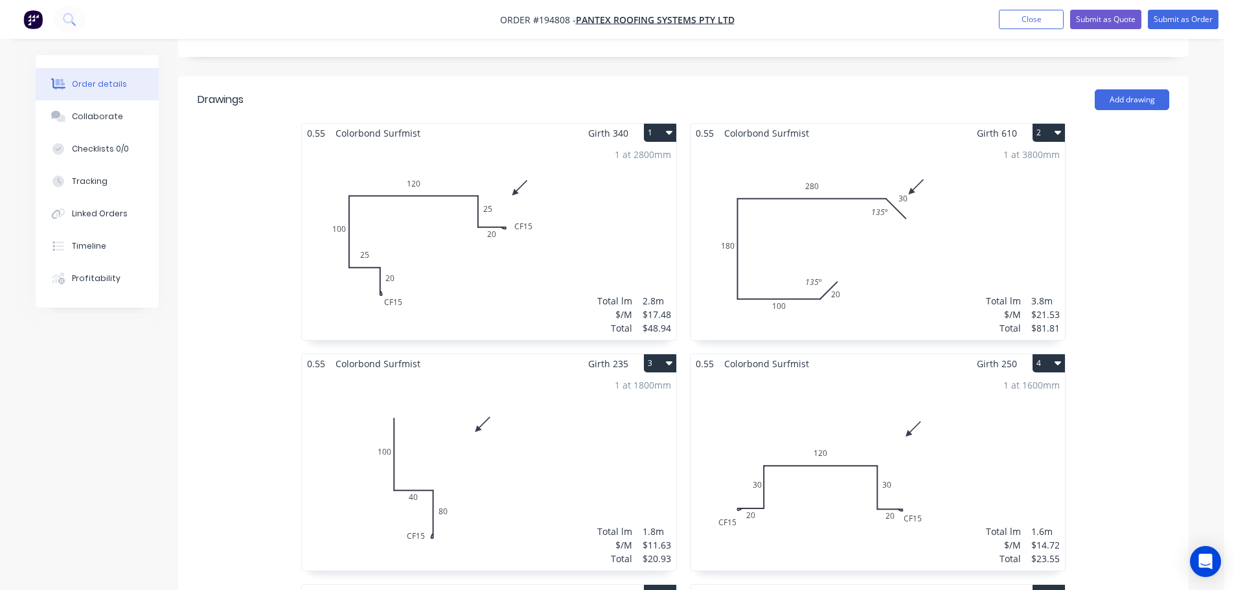
scroll to position [324, 0]
click at [1161, 16] on button "Submit as Order" at bounding box center [1183, 19] width 71 height 19
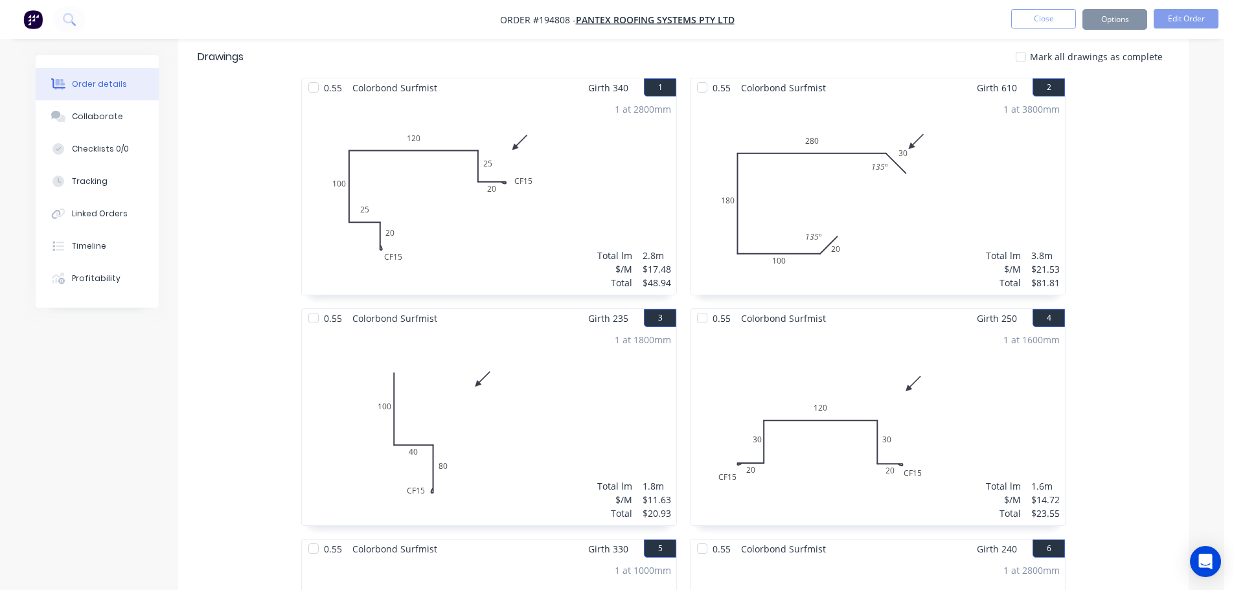
scroll to position [0, 0]
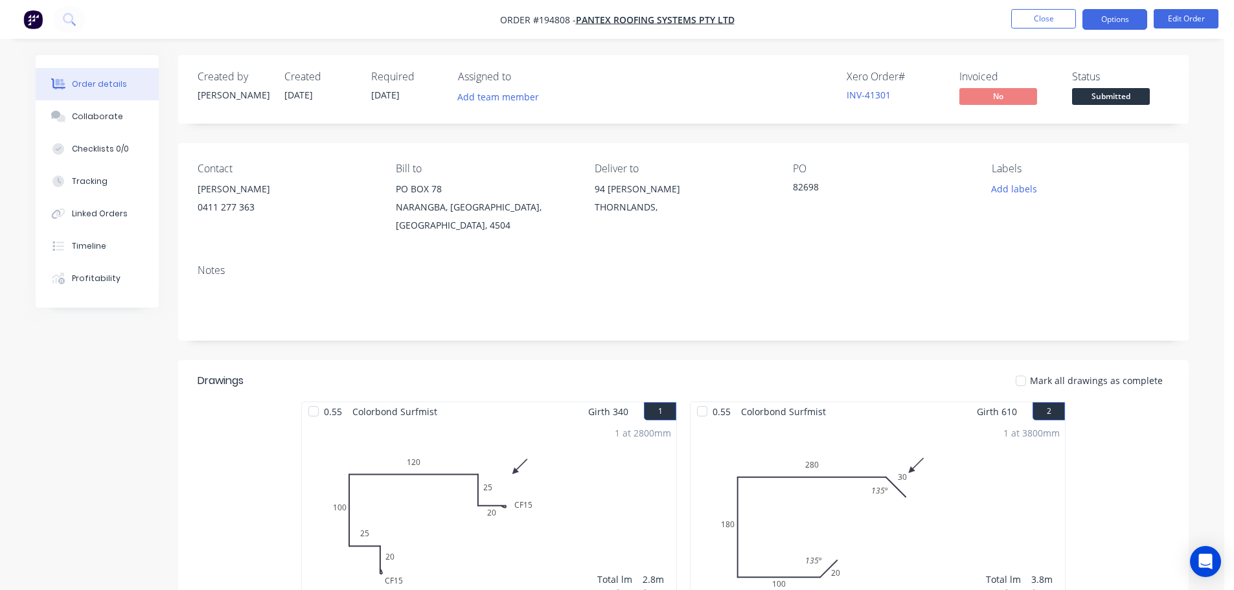
click at [1102, 27] on button "Options" at bounding box center [1114, 19] width 65 height 21
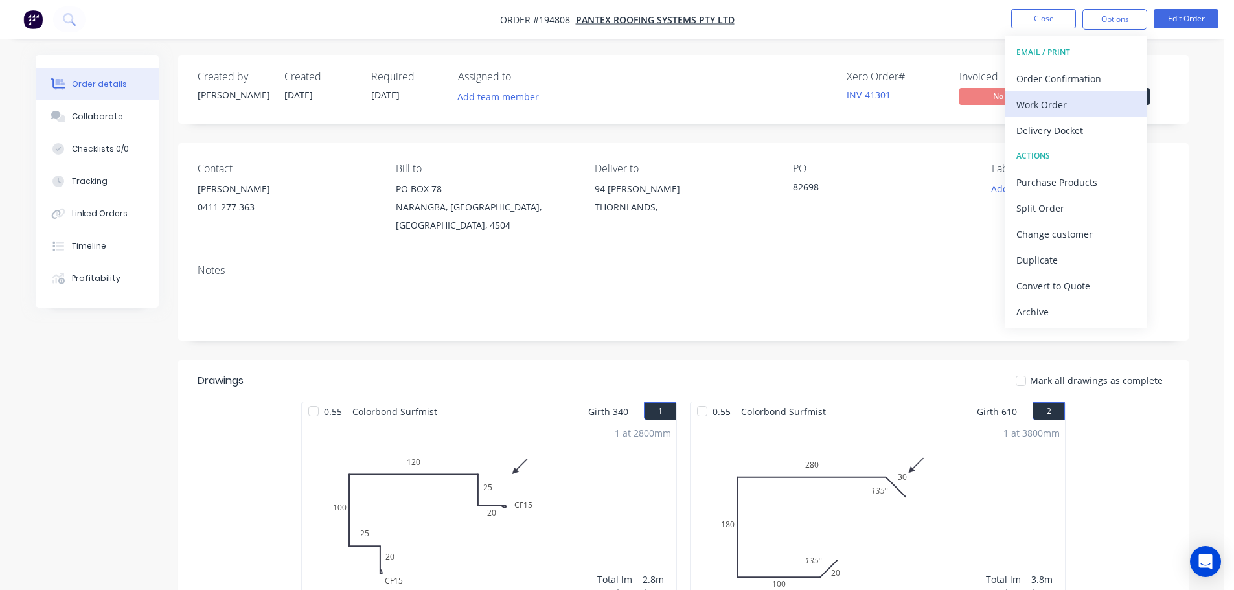
click at [1082, 103] on div "Work Order" at bounding box center [1075, 104] width 119 height 19
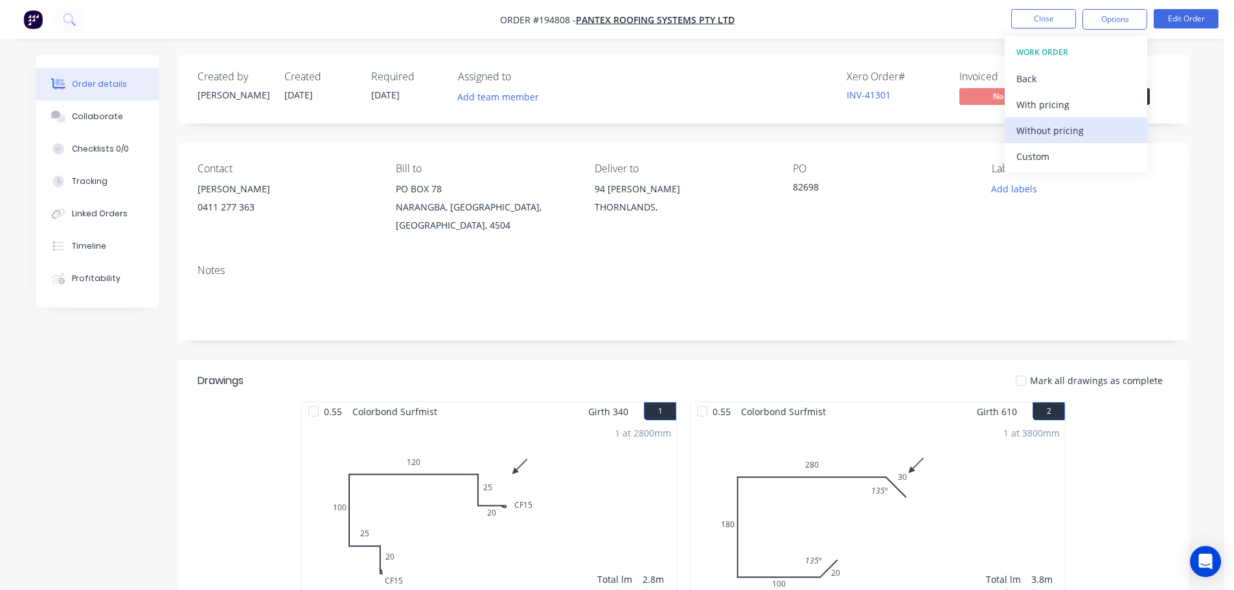
click at [1076, 130] on div "Without pricing" at bounding box center [1075, 130] width 119 height 19
click at [1185, 319] on div "Notes" at bounding box center [683, 297] width 1010 height 87
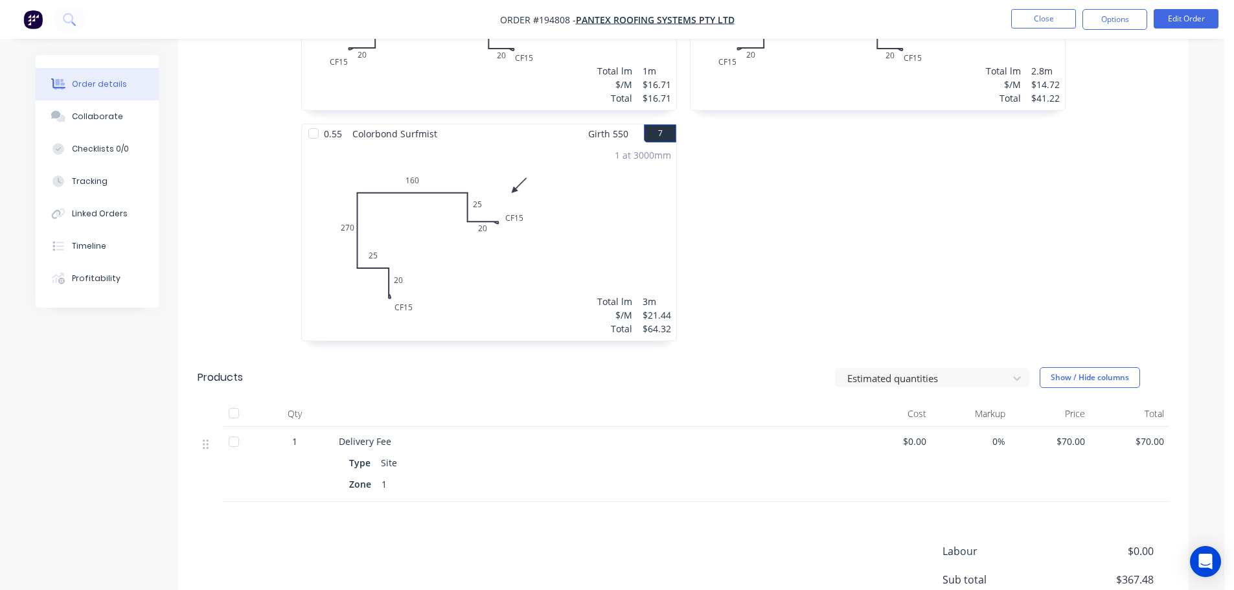
scroll to position [1099, 0]
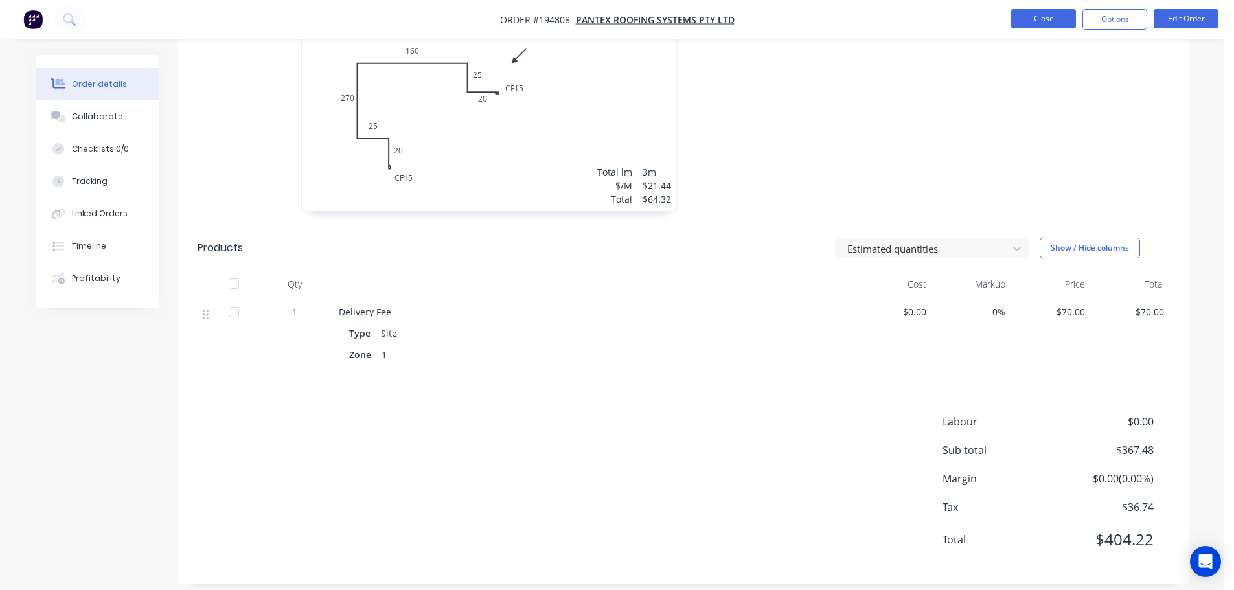
click at [1048, 27] on button "Close" at bounding box center [1043, 18] width 65 height 19
